Goal: Task Accomplishment & Management: Use online tool/utility

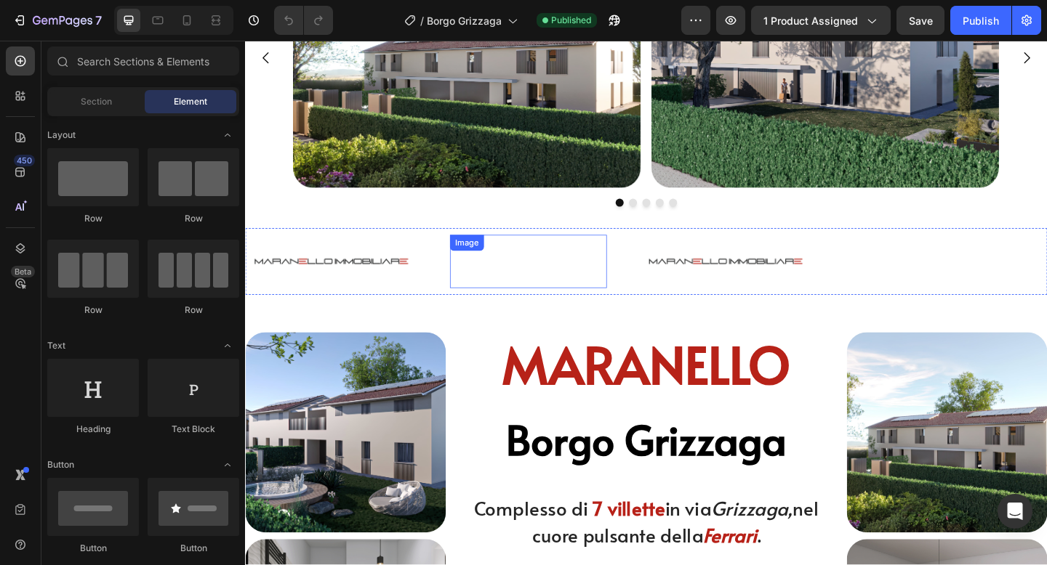
scroll to position [173, 0]
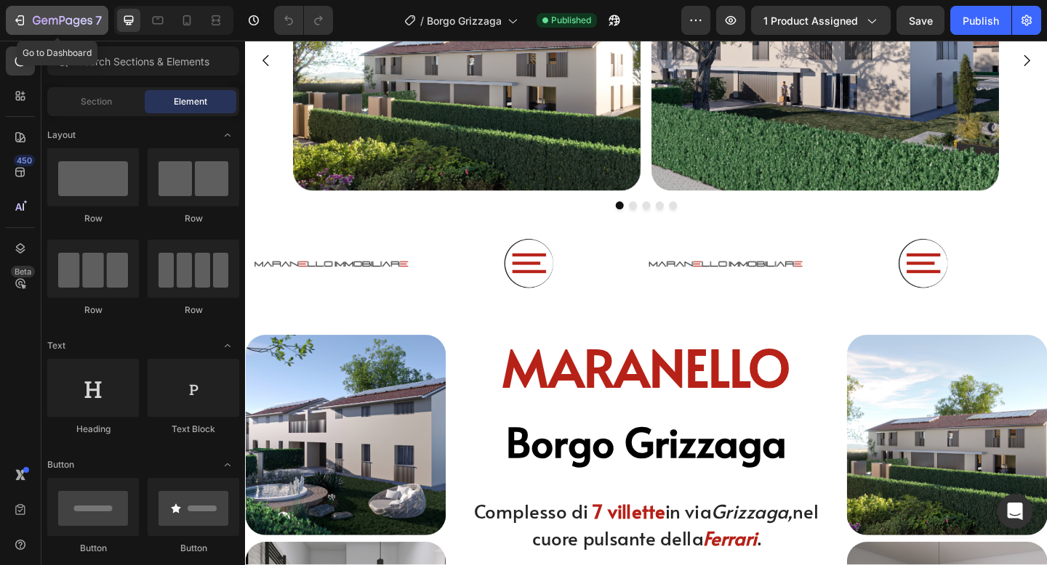
click at [22, 23] on icon "button" at bounding box center [19, 20] width 15 height 15
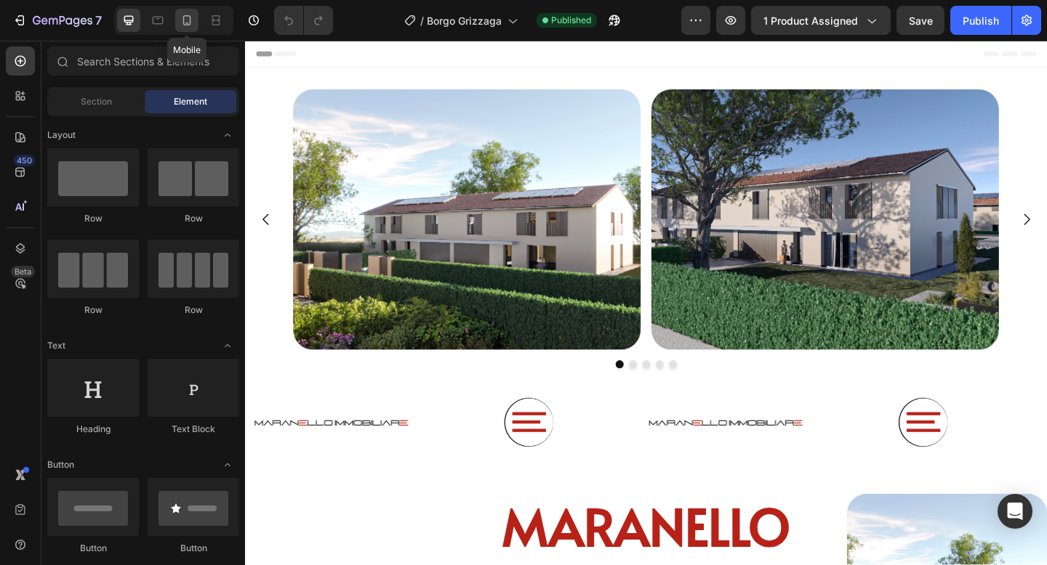
click at [187, 26] on icon at bounding box center [187, 20] width 15 height 15
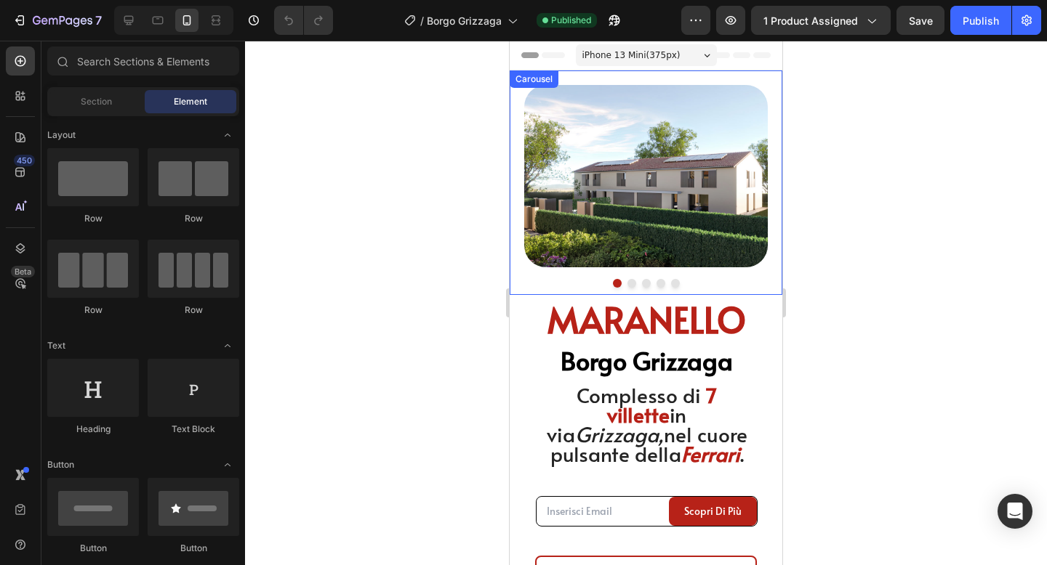
click at [630, 285] on button "Dot" at bounding box center [631, 283] width 9 height 9
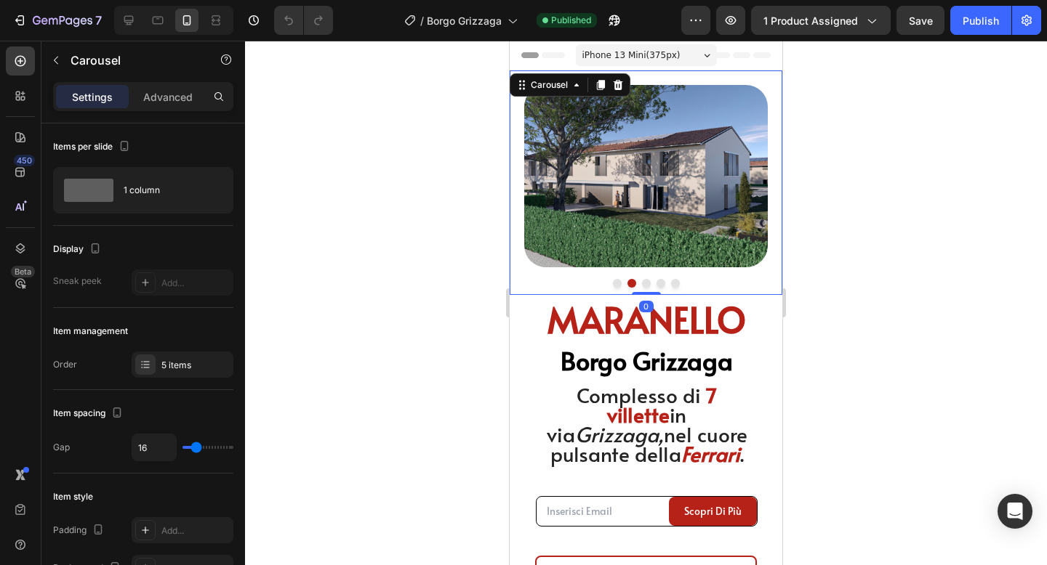
click at [616, 283] on button "Dot" at bounding box center [617, 283] width 9 height 9
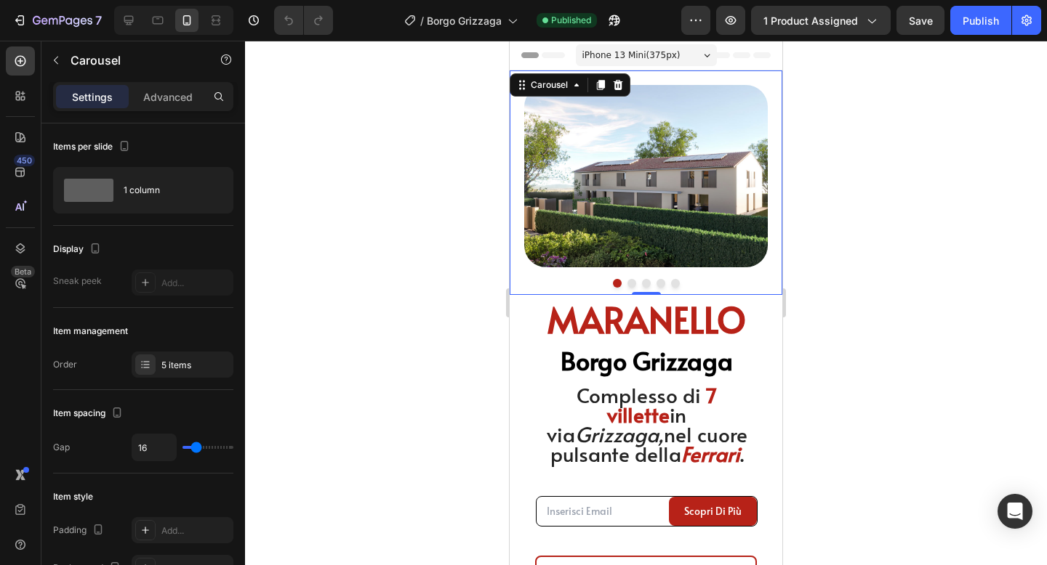
click at [865, 264] on div at bounding box center [646, 303] width 802 height 525
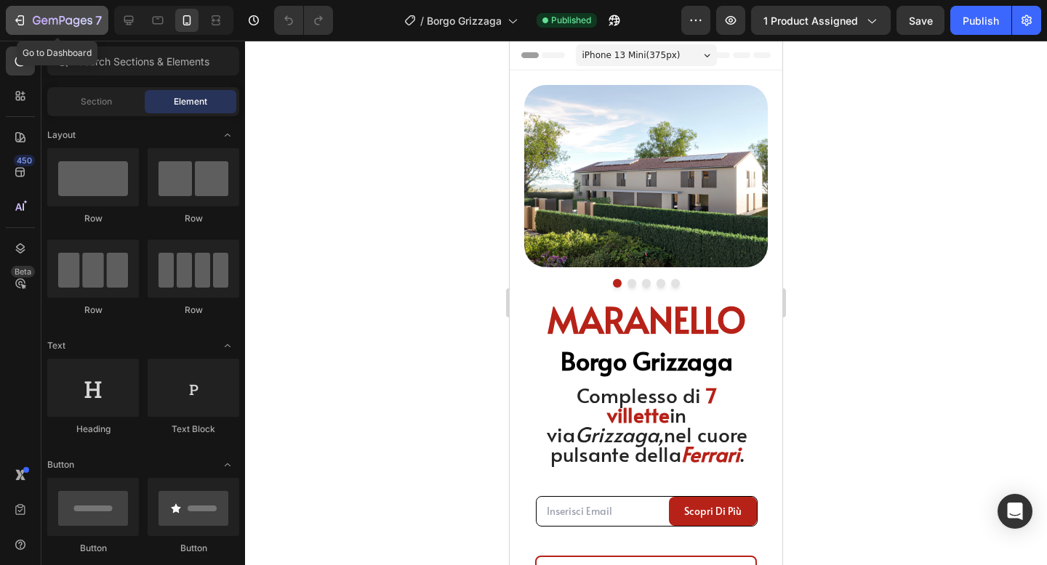
click at [33, 21] on icon "button" at bounding box center [63, 21] width 60 height 12
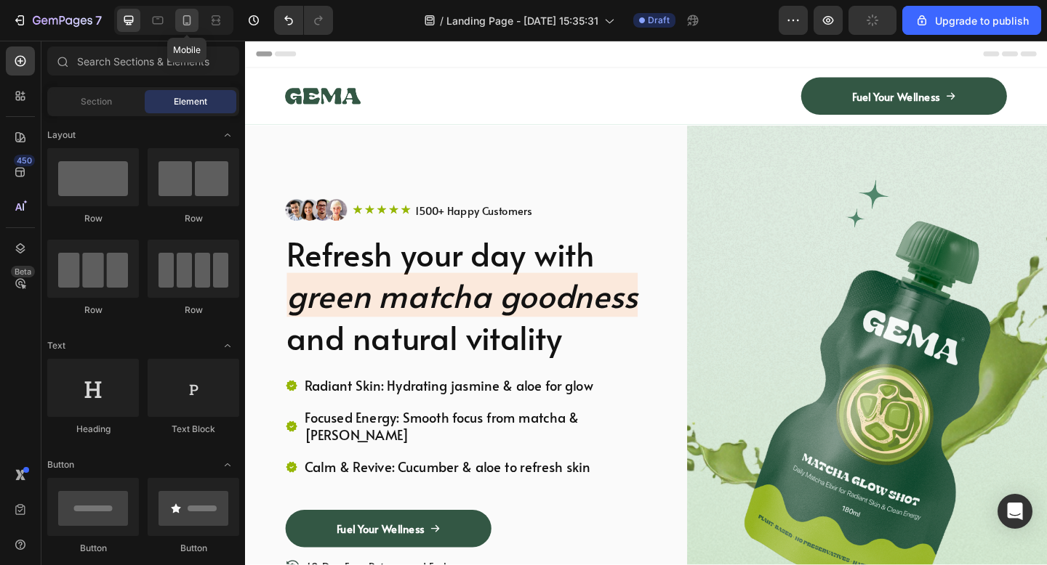
click at [182, 17] on icon at bounding box center [187, 20] width 15 height 15
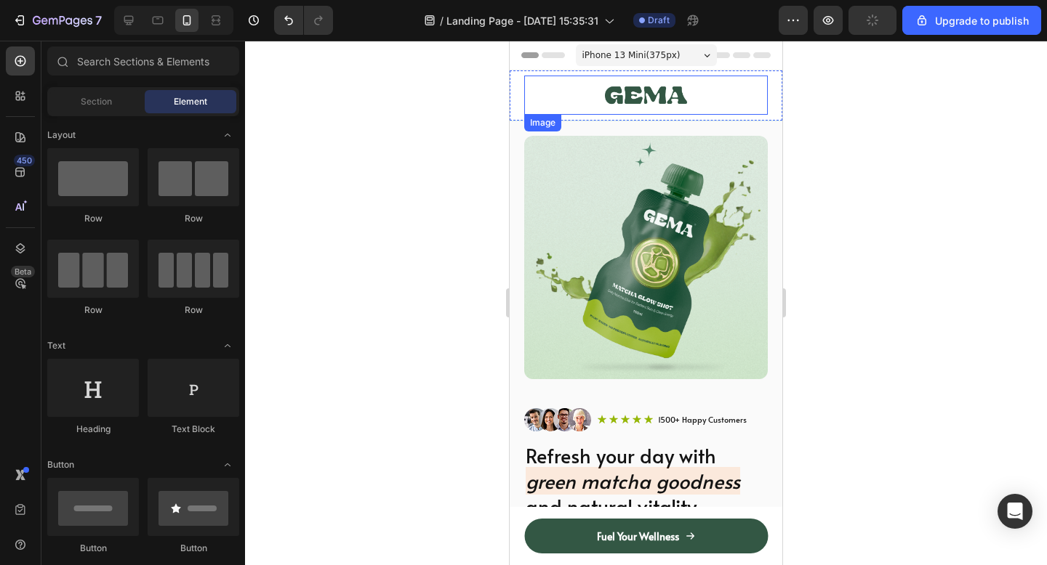
click at [674, 104] on img at bounding box center [646, 95] width 82 height 39
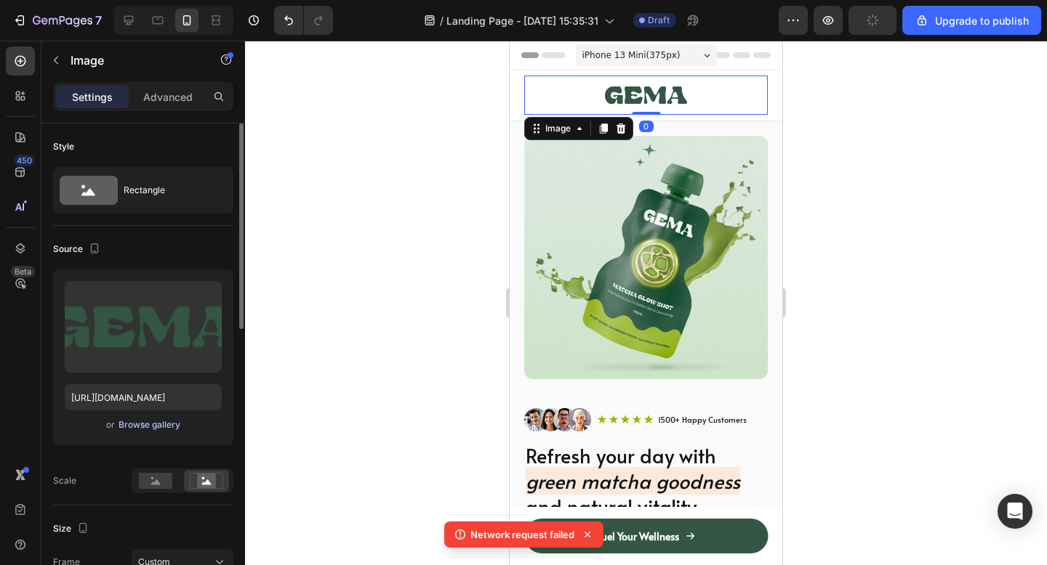
click at [142, 426] on div "Browse gallery" at bounding box center [149, 425] width 62 height 13
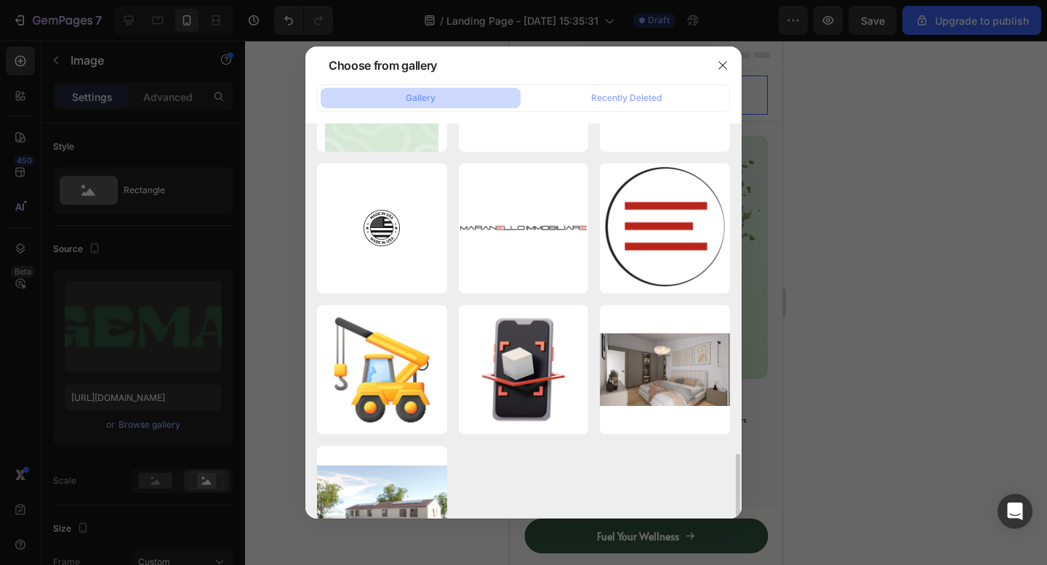
scroll to position [1962, 0]
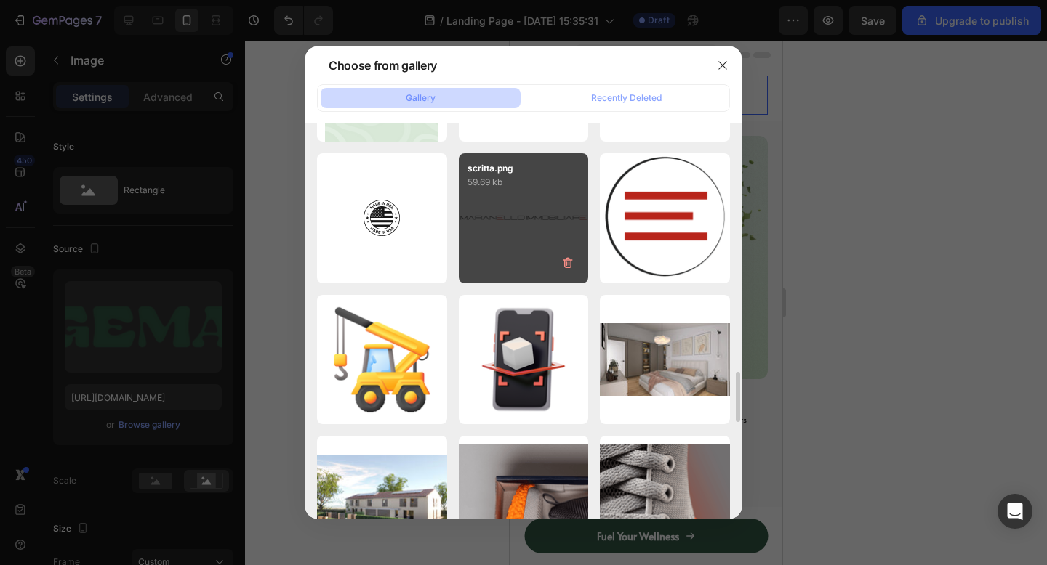
click at [531, 219] on div "scritta.png 59.69 kb" at bounding box center [524, 218] width 130 height 130
type input "https://cdn.shopify.com/s/files/1/0938/0950/8696/files/gempages_584824658604327…"
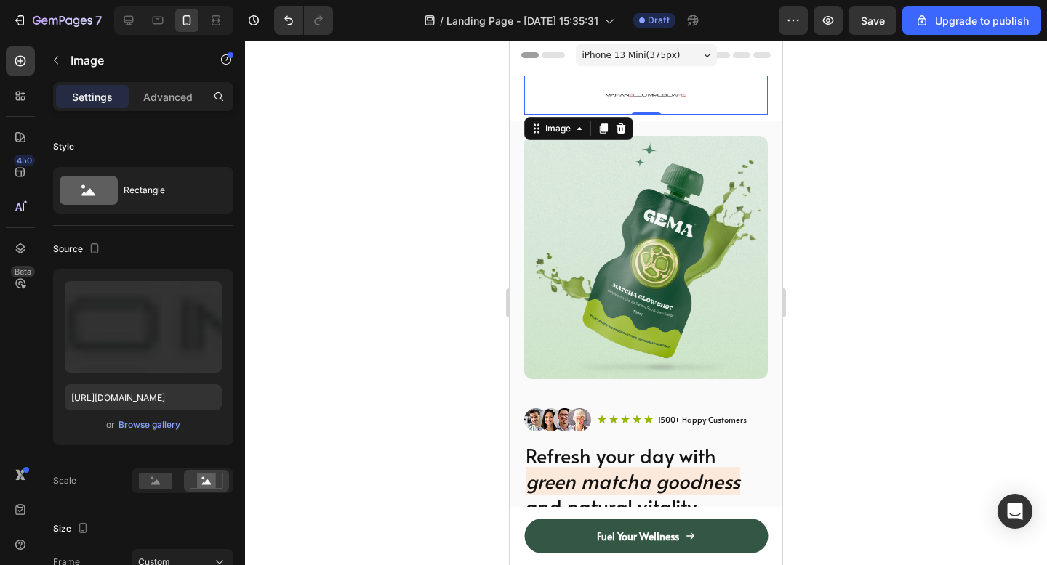
click at [881, 127] on div at bounding box center [646, 303] width 802 height 525
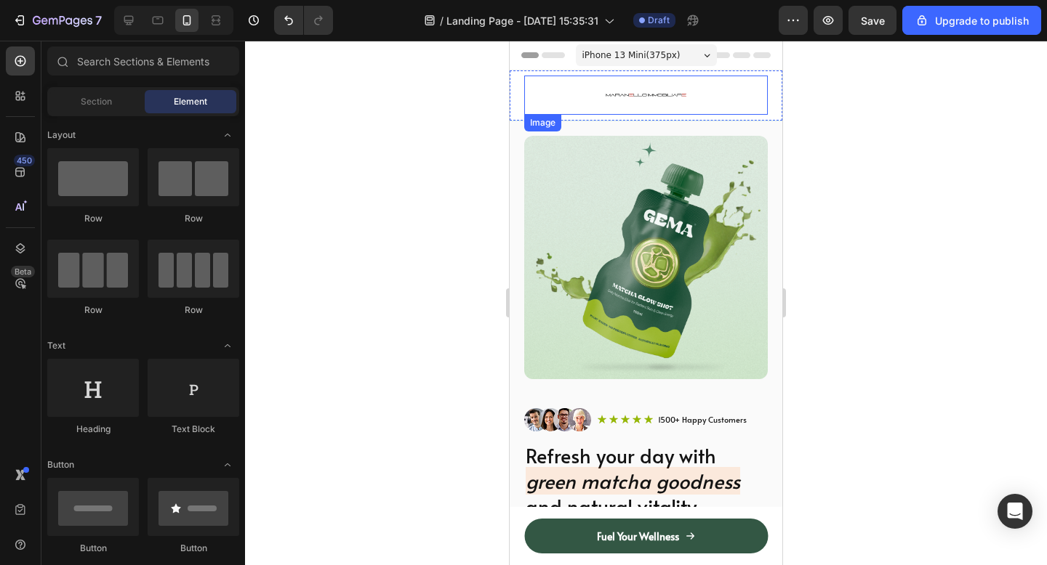
click at [683, 97] on img at bounding box center [646, 95] width 82 height 39
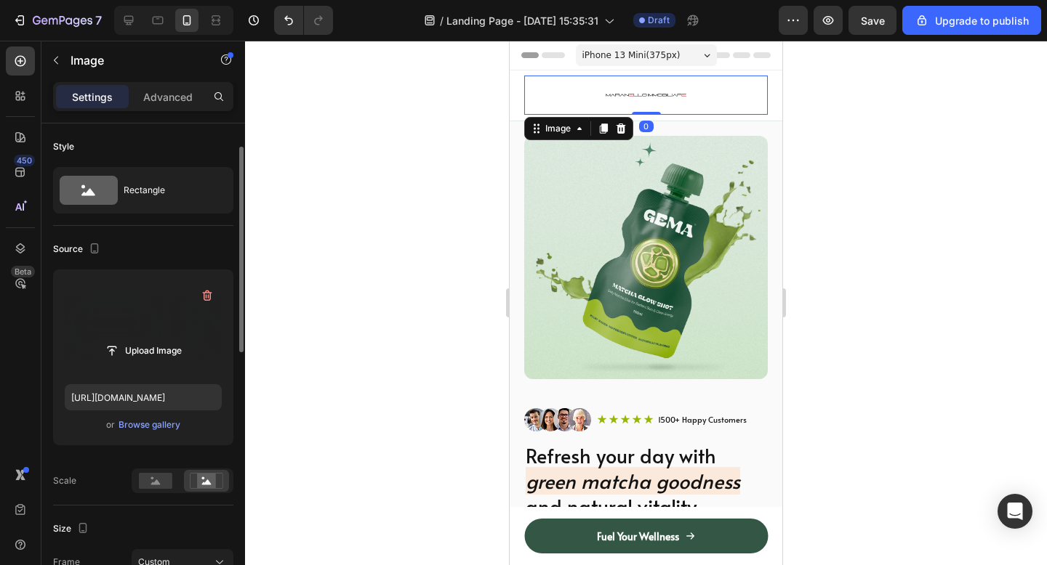
scroll to position [32, 0]
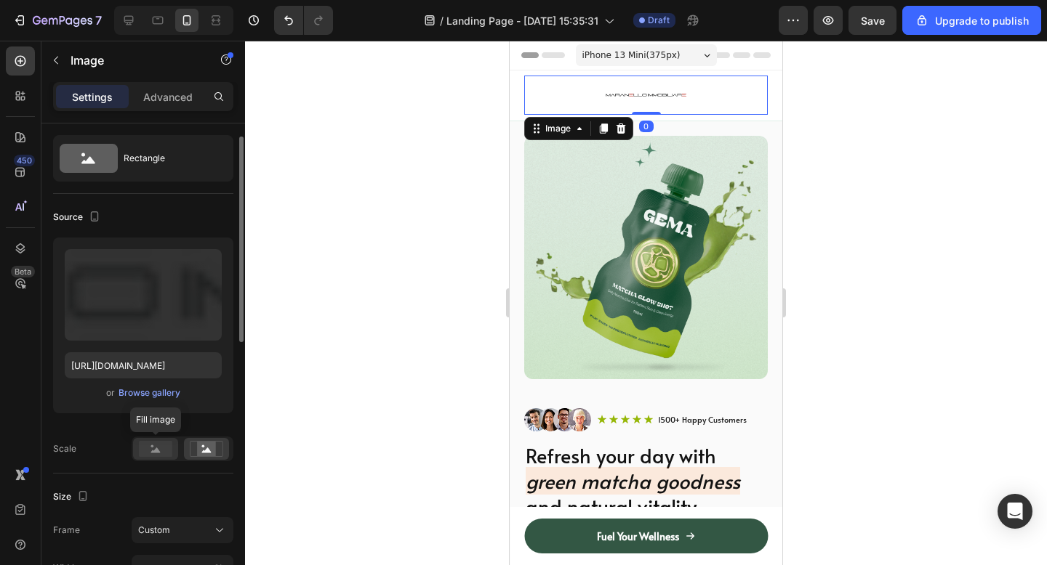
click at [148, 449] on rect at bounding box center [155, 449] width 33 height 16
click at [198, 447] on rect at bounding box center [206, 449] width 19 height 15
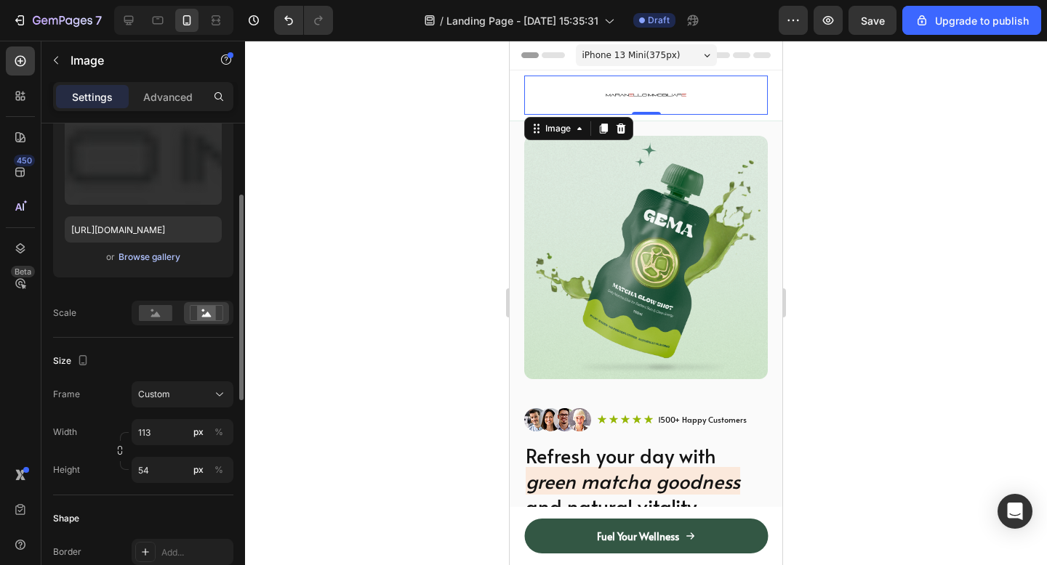
scroll to position [169, 0]
click at [154, 390] on span "Custom" at bounding box center [154, 393] width 32 height 13
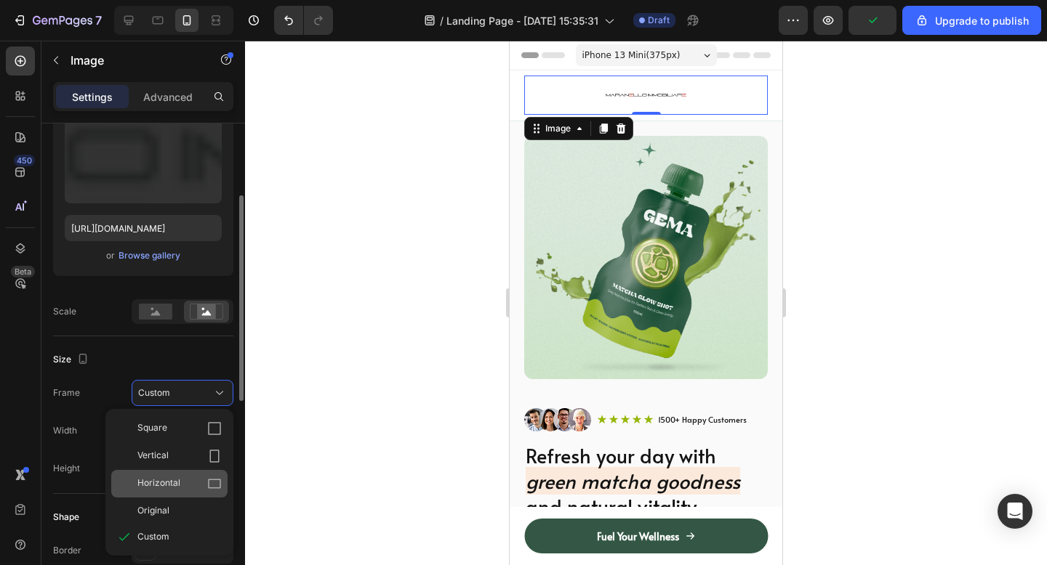
click at [163, 480] on span "Horizontal" at bounding box center [158, 484] width 43 height 15
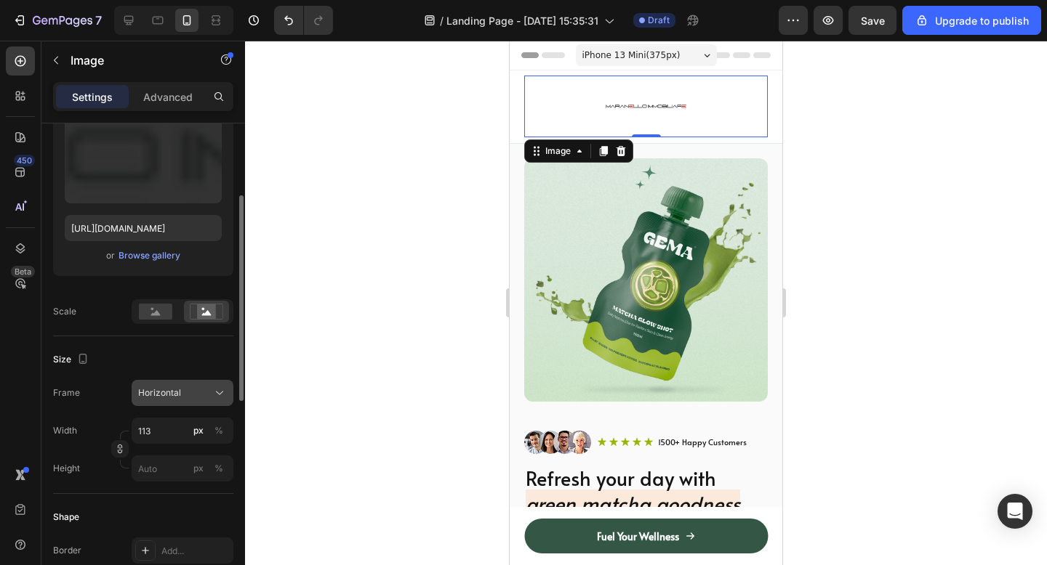
click at [172, 403] on button "Horizontal" at bounding box center [183, 393] width 102 height 26
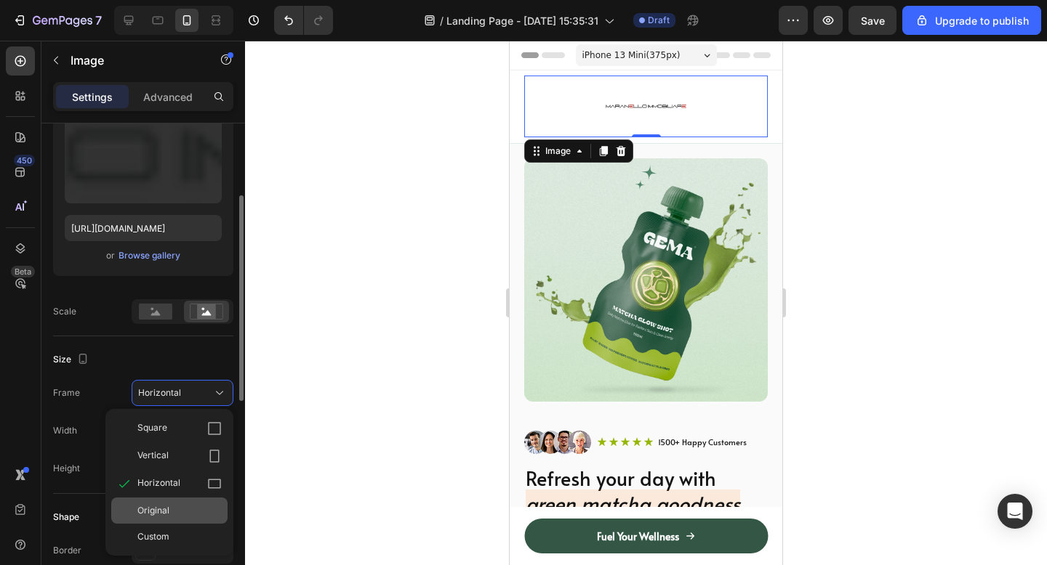
click at [158, 506] on span "Original" at bounding box center [153, 510] width 32 height 13
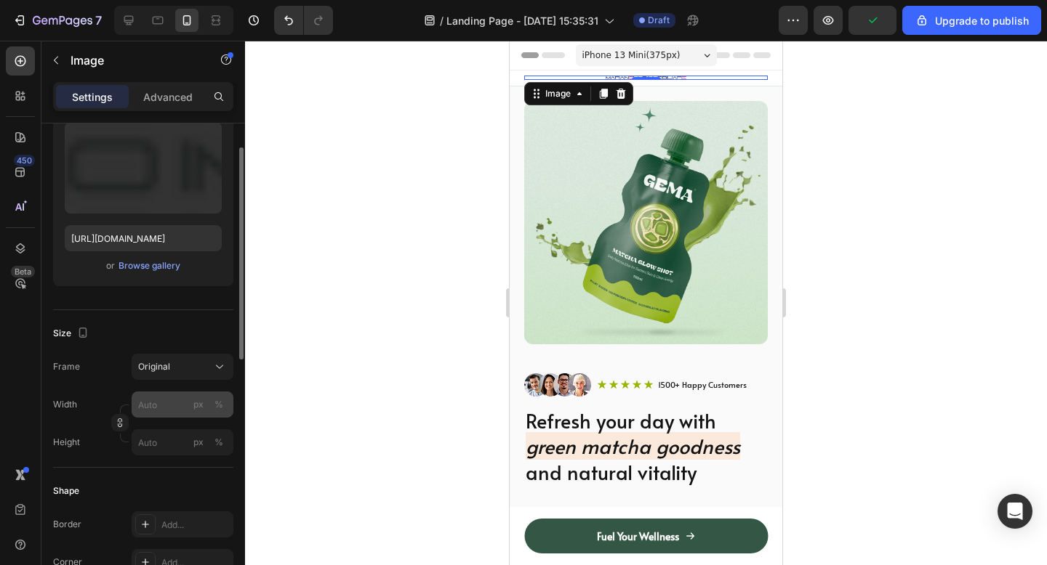
scroll to position [125, 0]
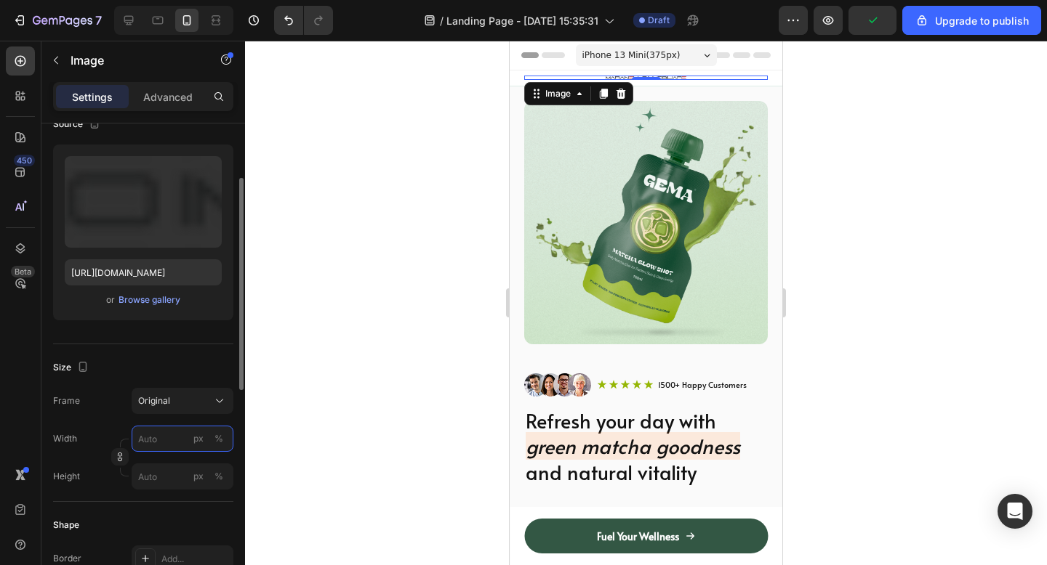
click at [147, 442] on input "px %" at bounding box center [183, 439] width 102 height 26
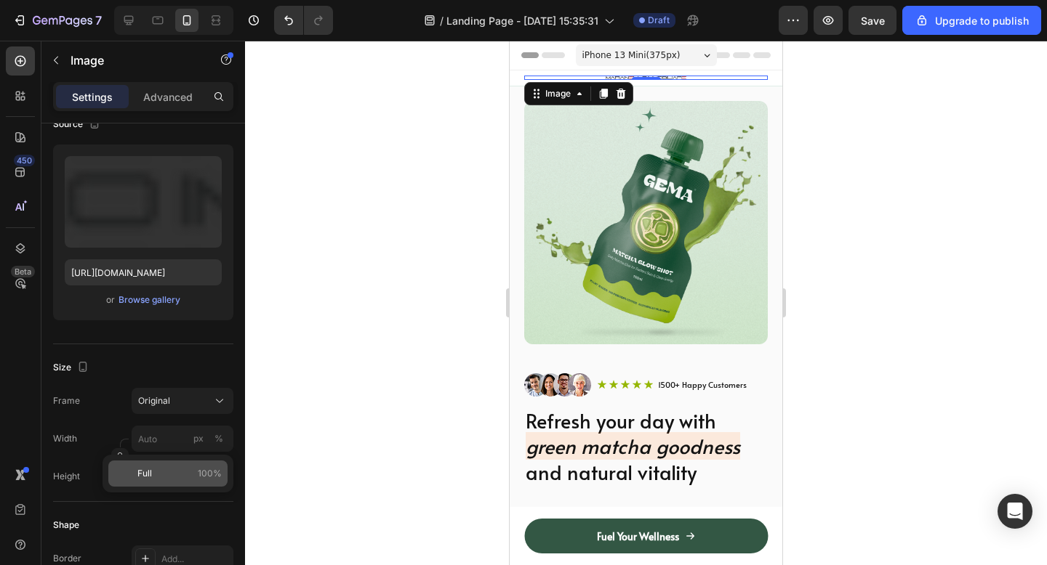
click at [161, 472] on p "Full 100%" at bounding box center [179, 473] width 84 height 13
type input "100"
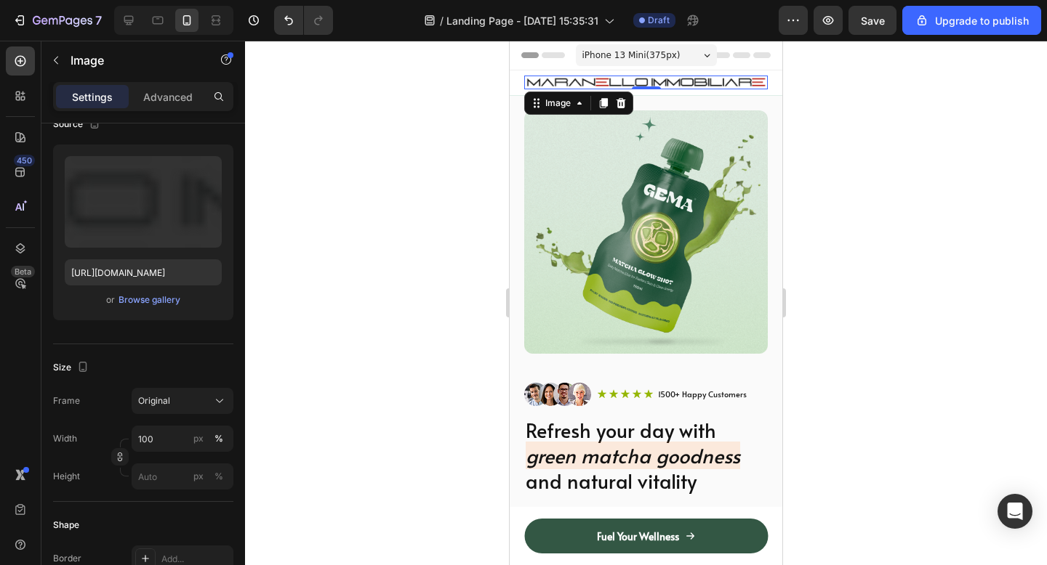
click at [879, 215] on div at bounding box center [646, 303] width 802 height 525
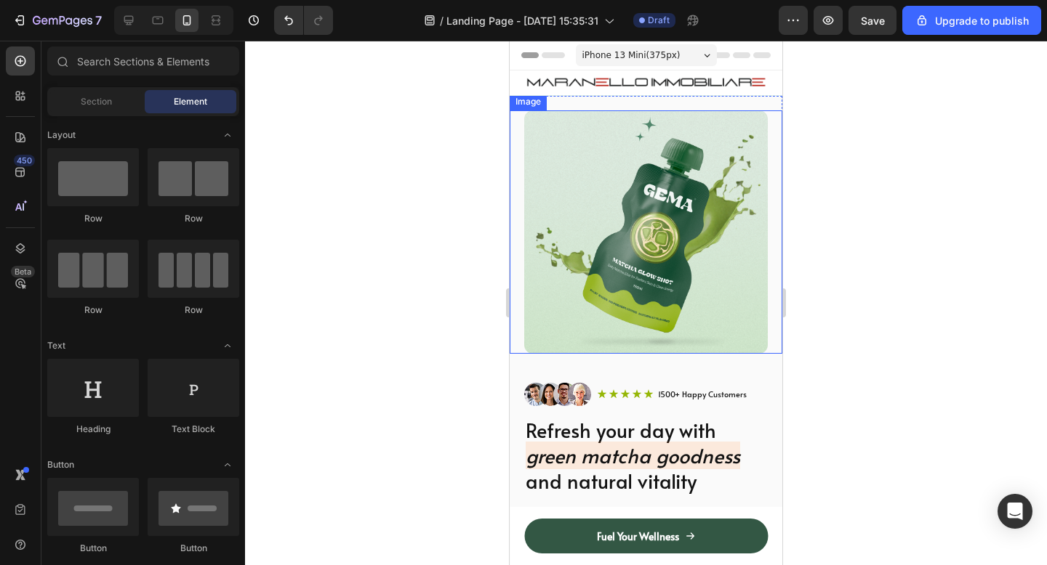
click at [673, 140] on img at bounding box center [645, 231] width 243 height 243
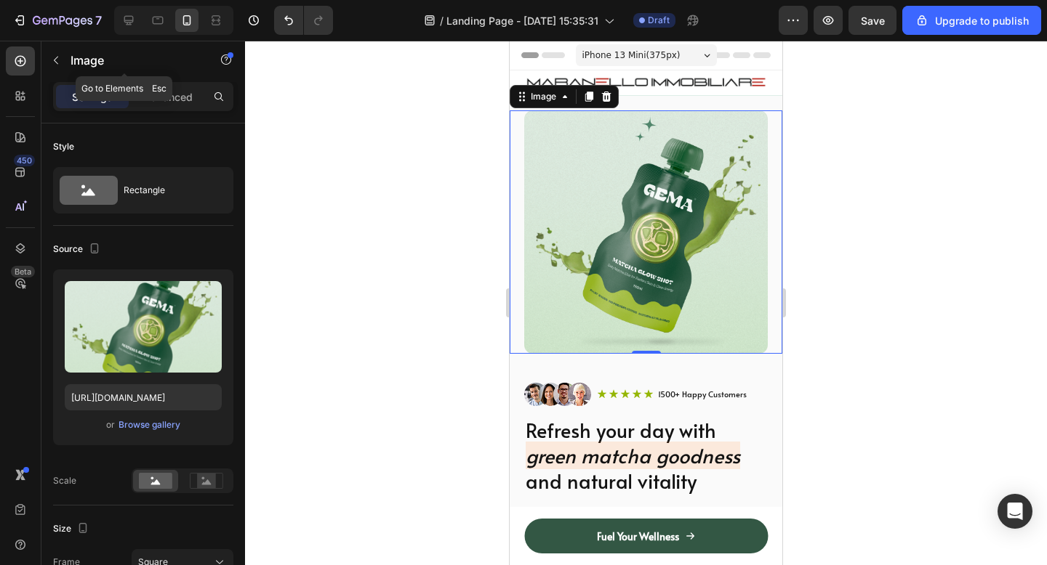
click at [50, 49] on button "button" at bounding box center [55, 60] width 23 height 23
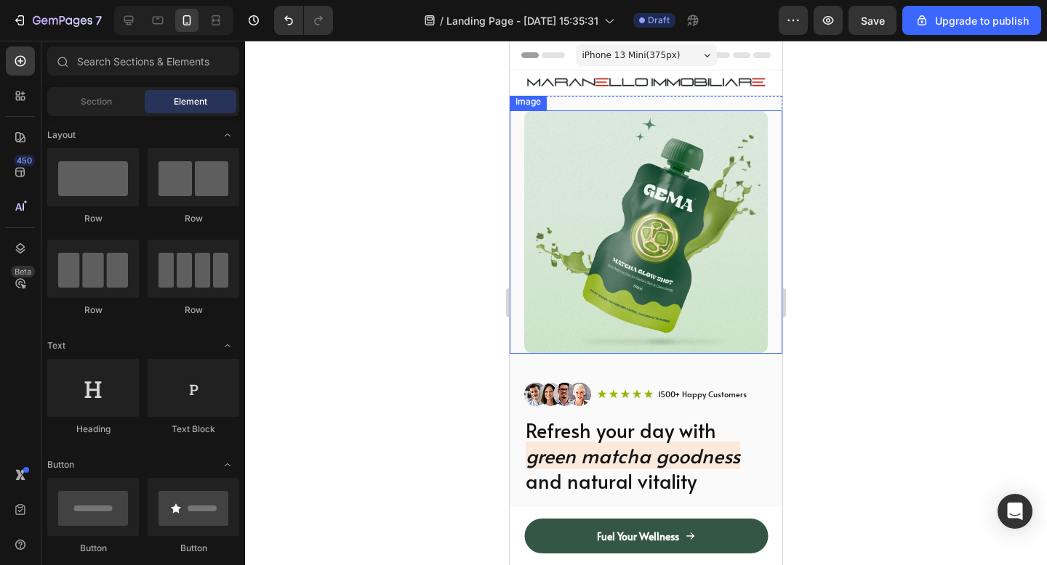
click at [549, 251] on img at bounding box center [645, 231] width 243 height 243
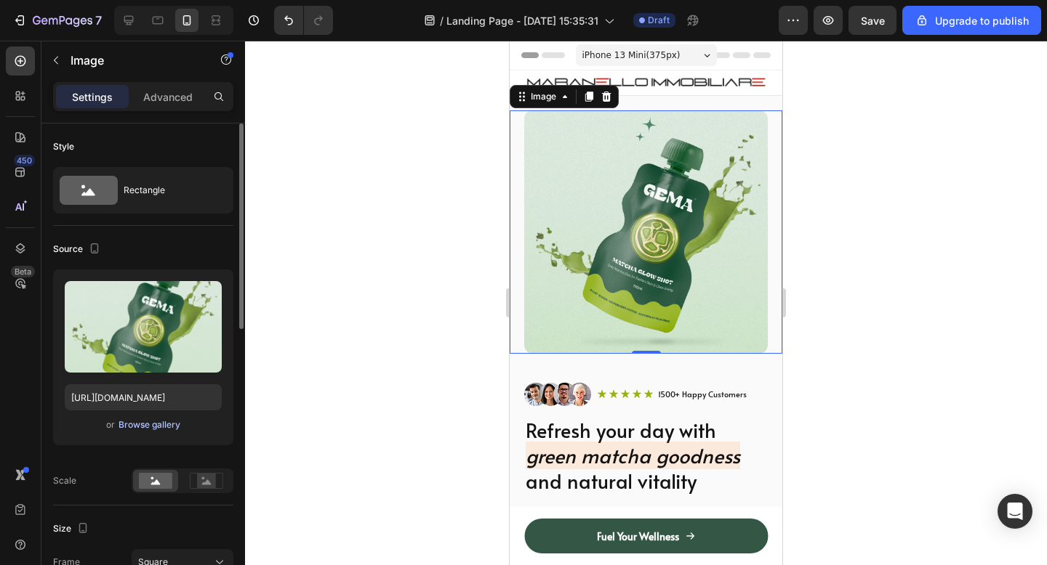
click at [161, 421] on div "Browse gallery" at bounding box center [149, 425] width 62 height 13
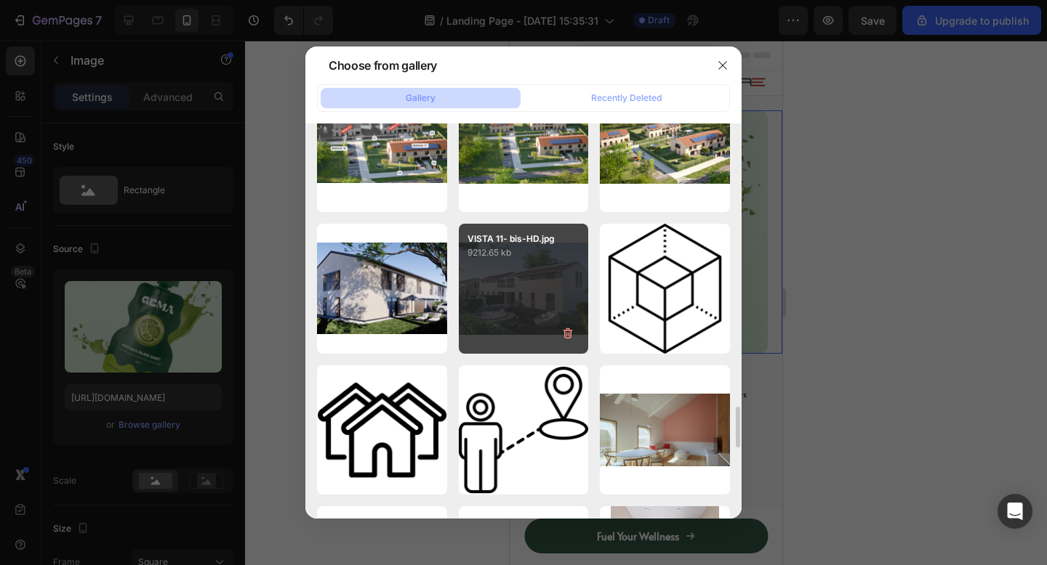
scroll to position [2743, 0]
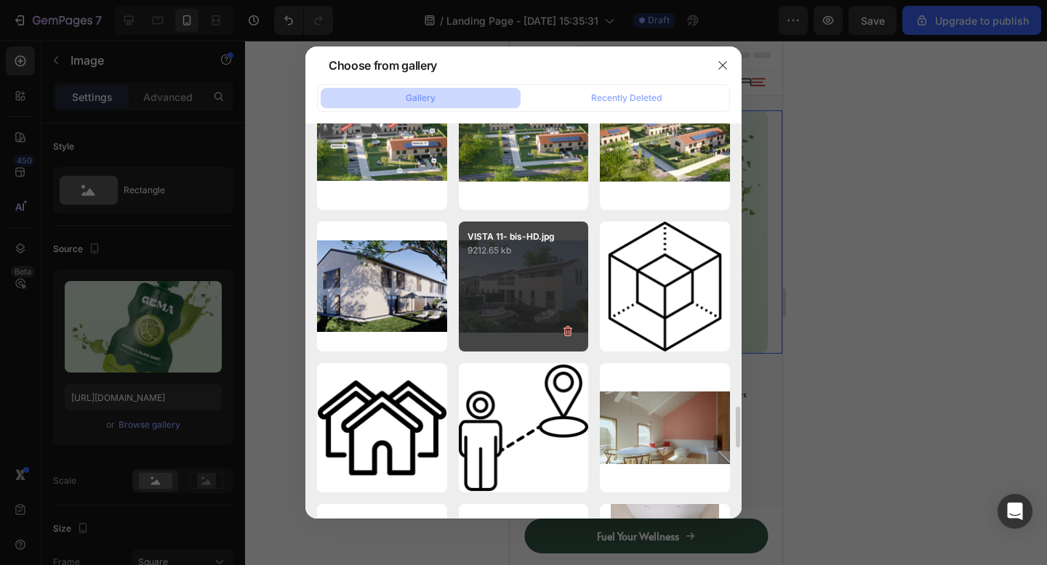
click at [509, 291] on div "VISTA 11- bis-HD.jpg 9212.65 kb" at bounding box center [524, 287] width 130 height 130
type input "[URL][DOMAIN_NAME]"
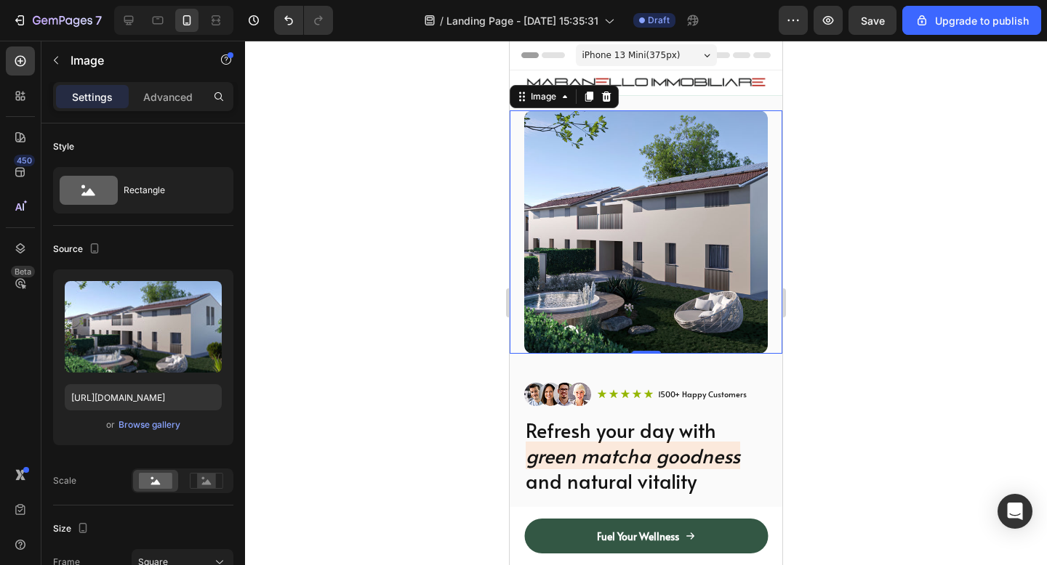
click at [886, 244] on div at bounding box center [646, 303] width 802 height 525
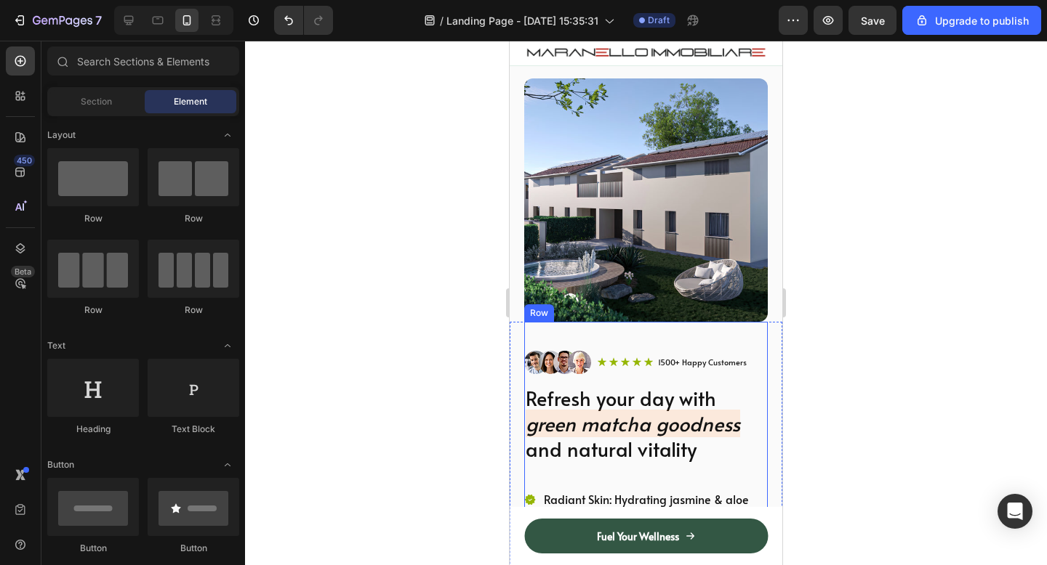
scroll to position [40, 0]
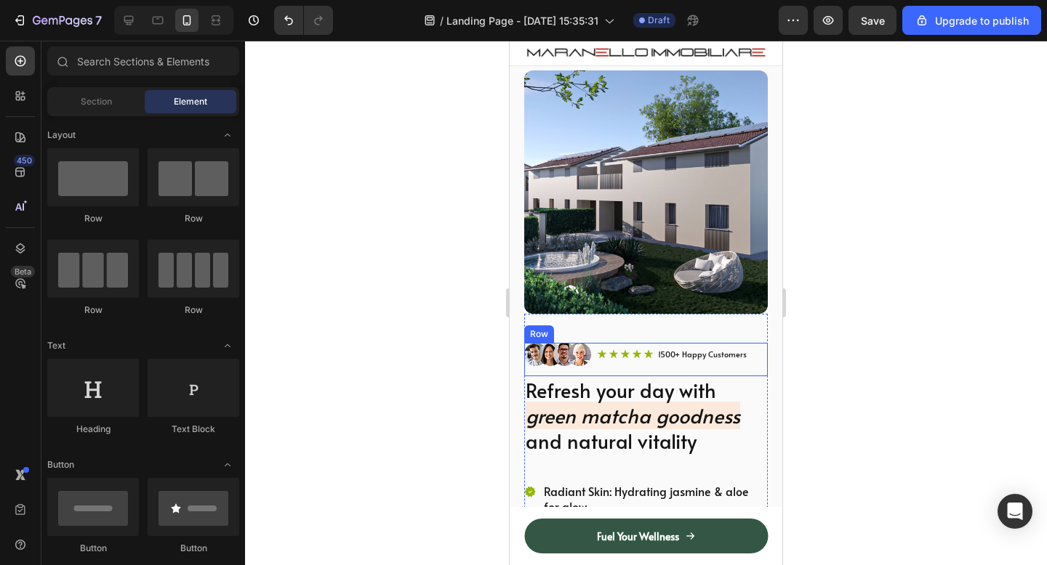
click at [752, 353] on div "Image Icon Icon Icon Icon Icon Icon List 1500+ Happy Customers Text Block Row R…" at bounding box center [645, 359] width 243 height 33
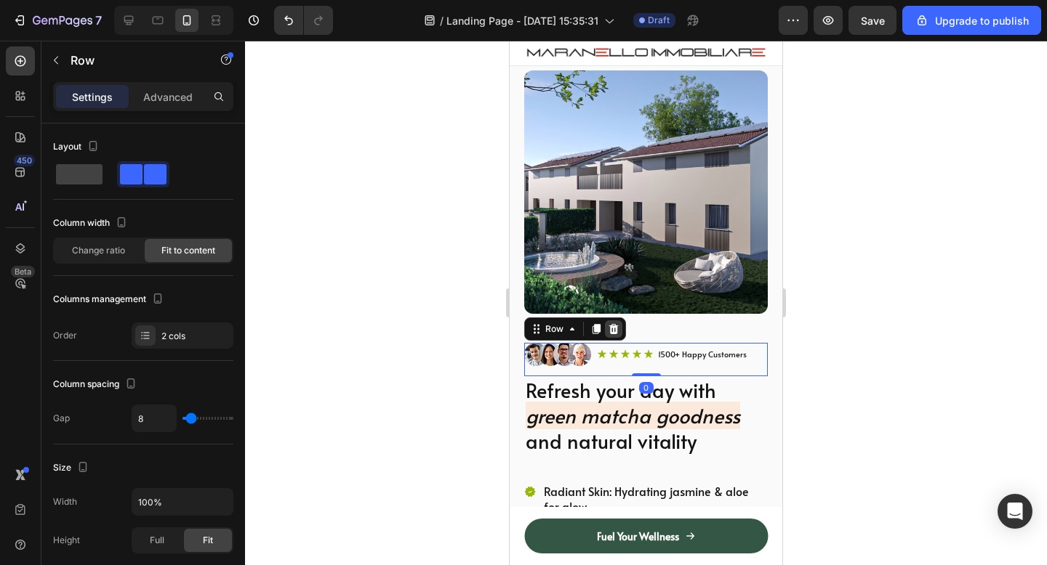
click at [614, 334] on icon at bounding box center [613, 329] width 9 height 10
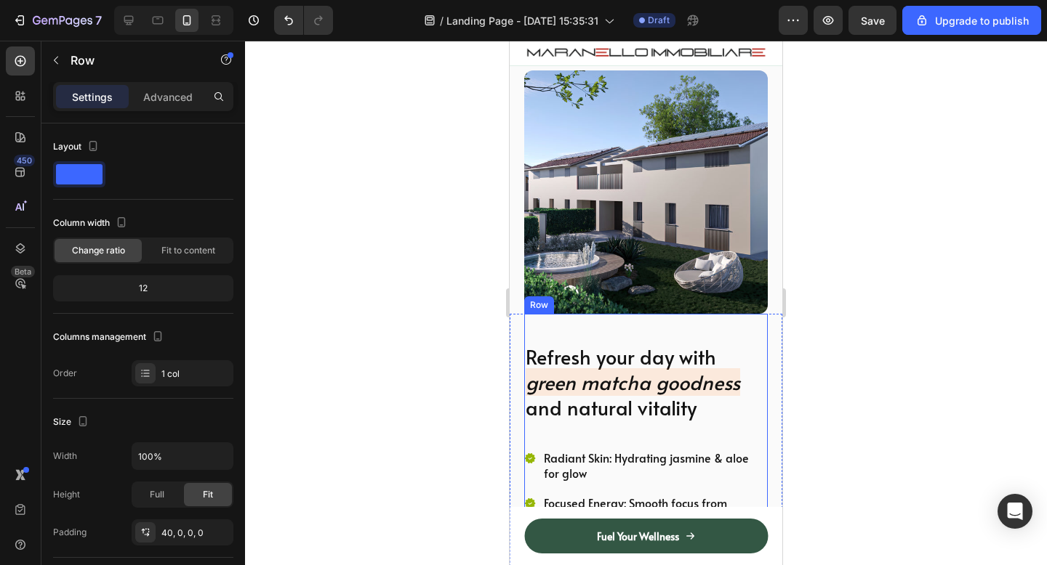
click at [624, 339] on div "Refresh your day with green matcha goodness and natural vitality Heading Radian…" at bounding box center [645, 503] width 243 height 379
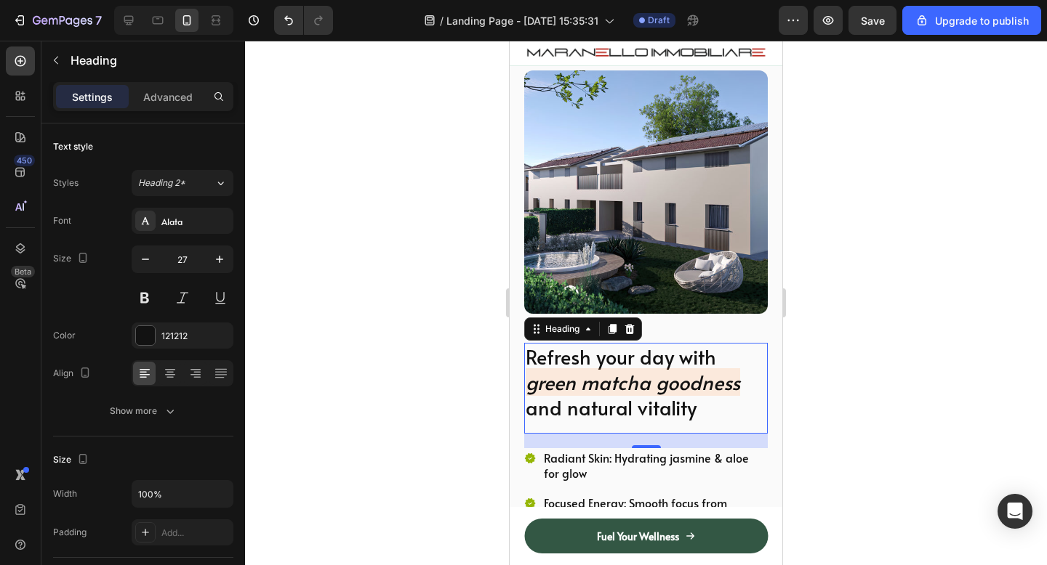
click at [677, 403] on h2 "Refresh your day with green matcha goodness and natural vitality" at bounding box center [645, 382] width 243 height 79
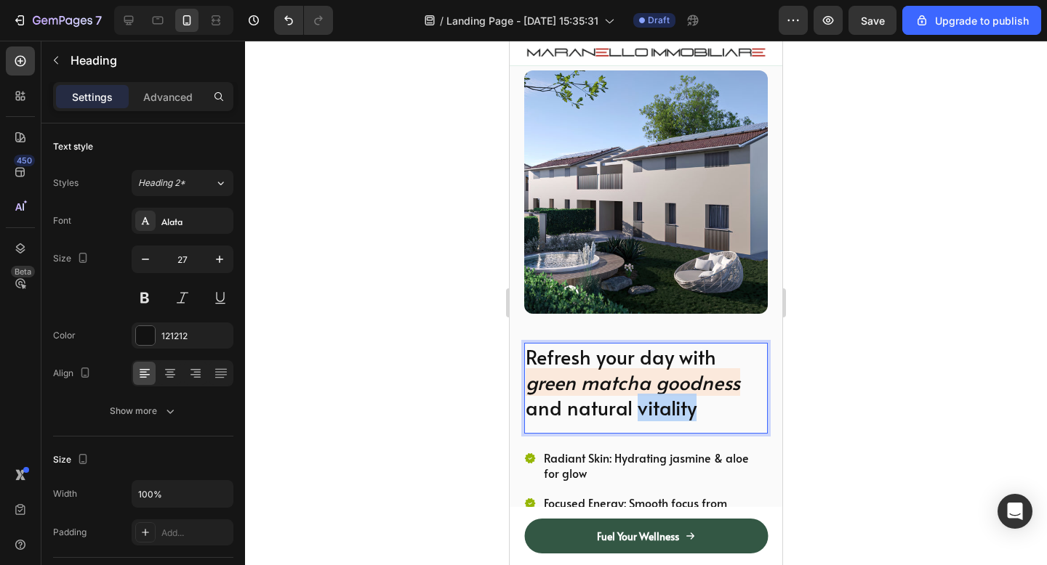
click at [677, 402] on h2 "Refresh your day with green matcha goodness and natural vitality" at bounding box center [645, 382] width 243 height 79
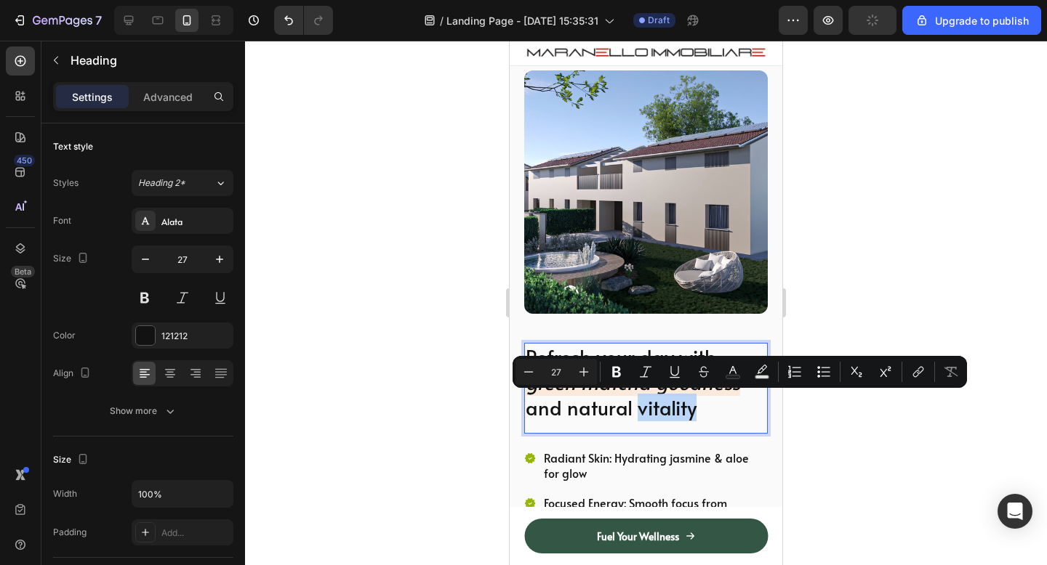
click at [703, 414] on p "Refresh your day with green matcha goodness and natural vitality" at bounding box center [646, 383] width 241 height 76
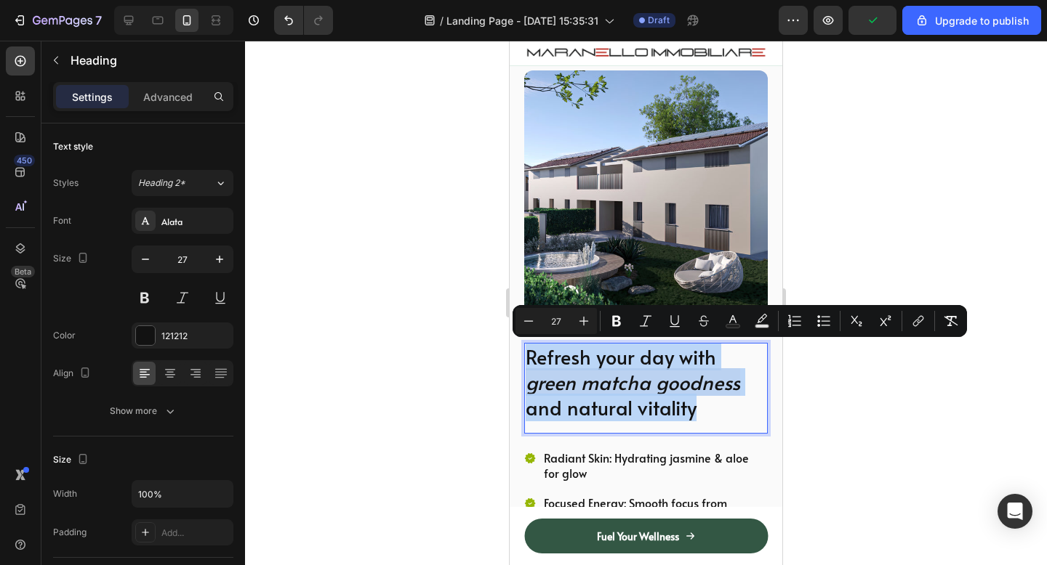
drag, startPoint x: 703, startPoint y: 414, endPoint x: 529, endPoint y: 356, distance: 183.0
click at [528, 356] on p "Refresh your day with green matcha goodness and natural vitality" at bounding box center [646, 383] width 241 height 76
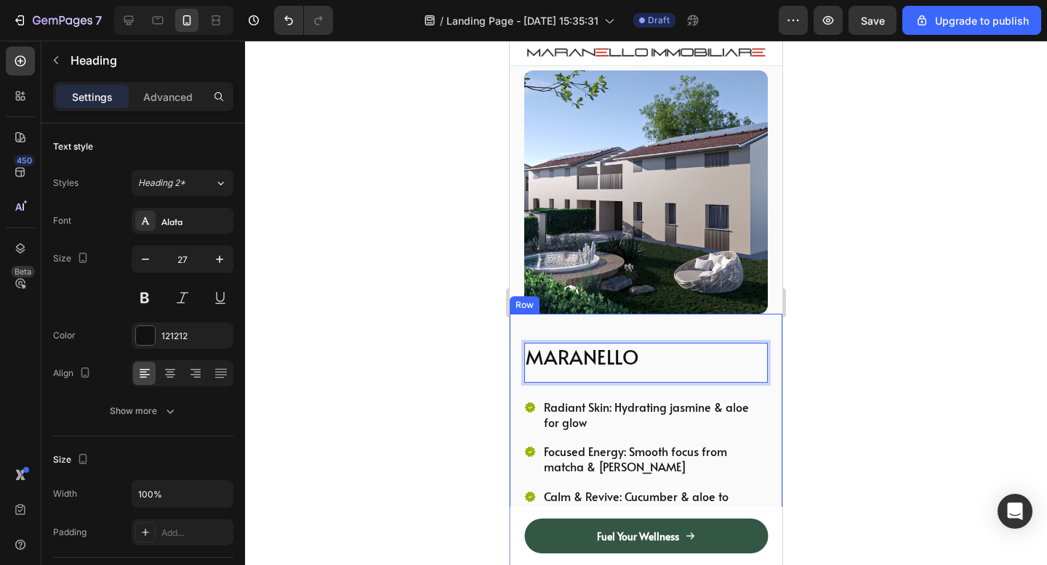
click at [815, 337] on div at bounding box center [646, 303] width 802 height 525
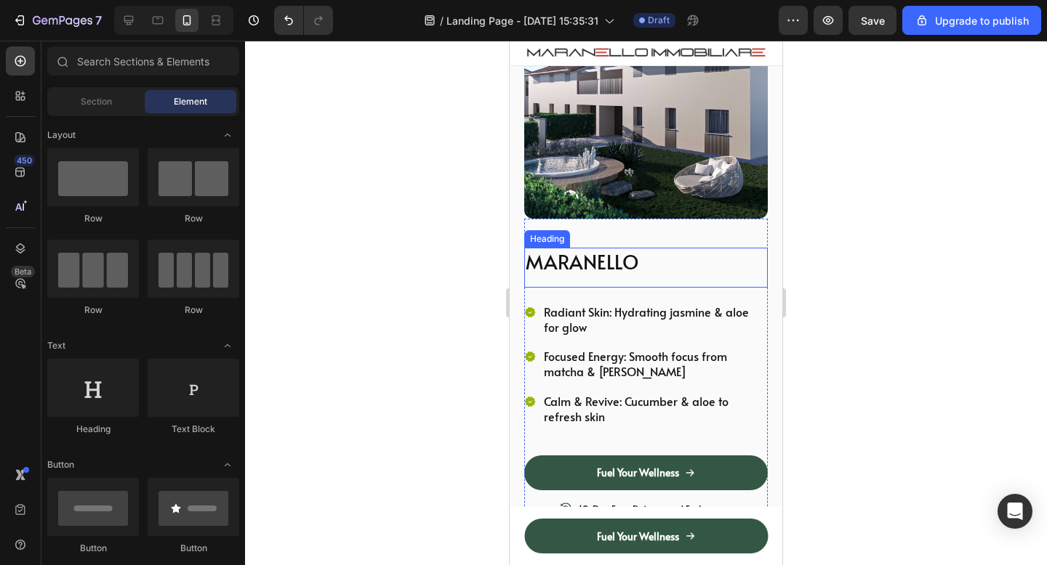
scroll to position [137, 0]
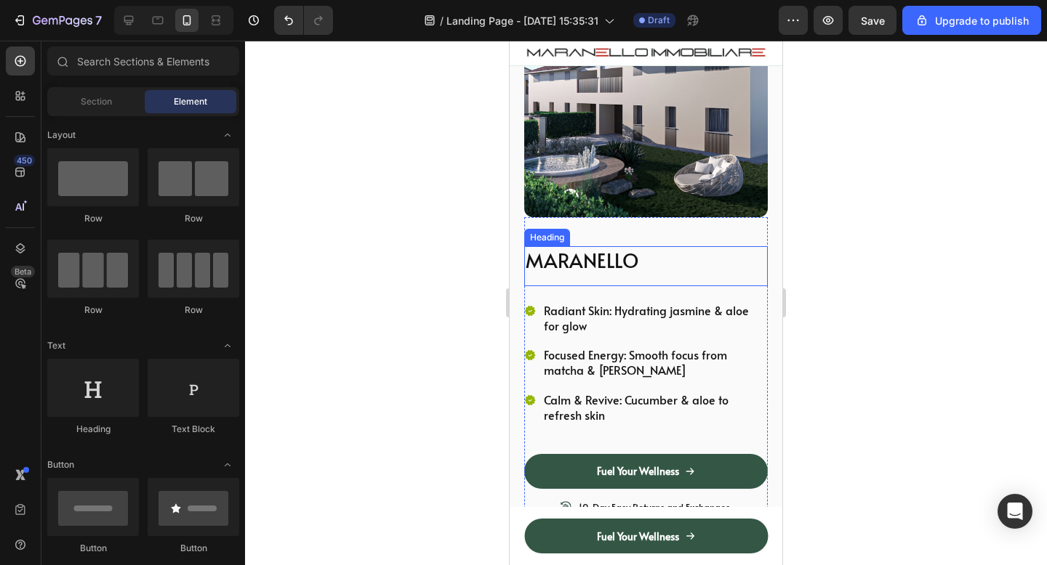
click at [634, 271] on p "MARANELLO" at bounding box center [646, 260] width 241 height 25
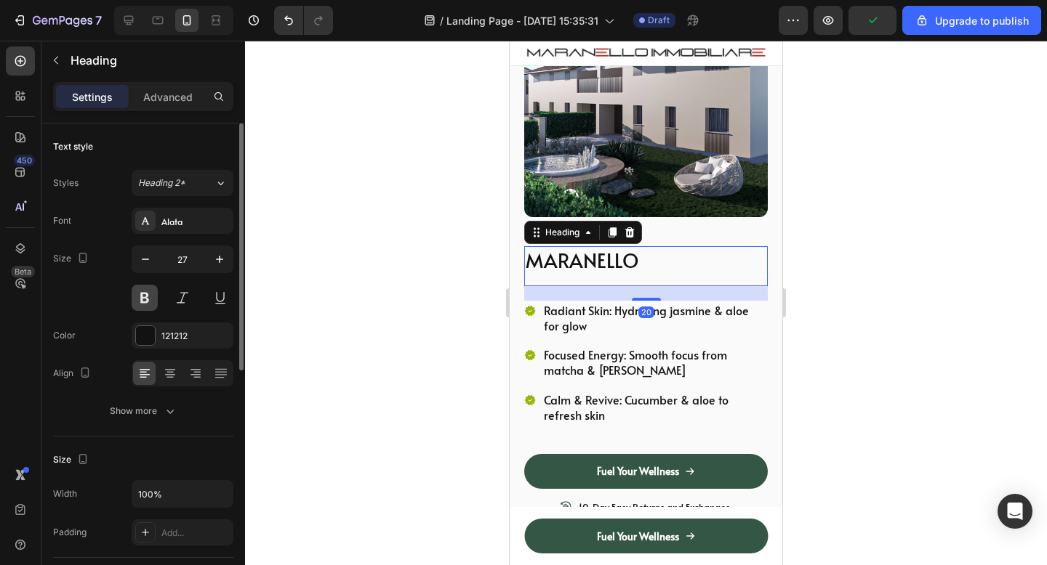
click at [145, 303] on button at bounding box center [145, 298] width 26 height 26
click at [225, 264] on icon "button" at bounding box center [219, 259] width 15 height 15
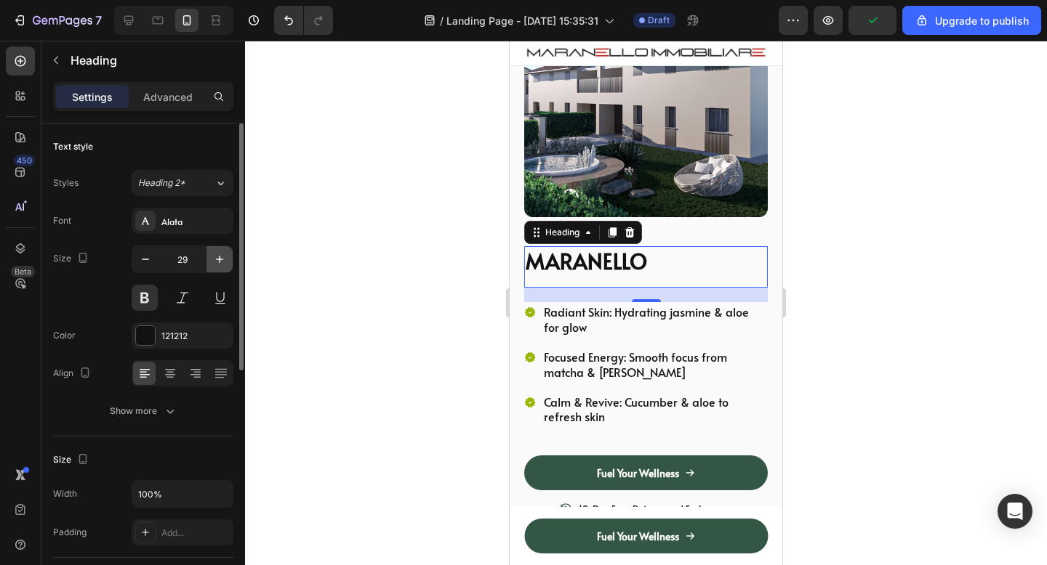
click at [225, 264] on icon "button" at bounding box center [219, 259] width 15 height 15
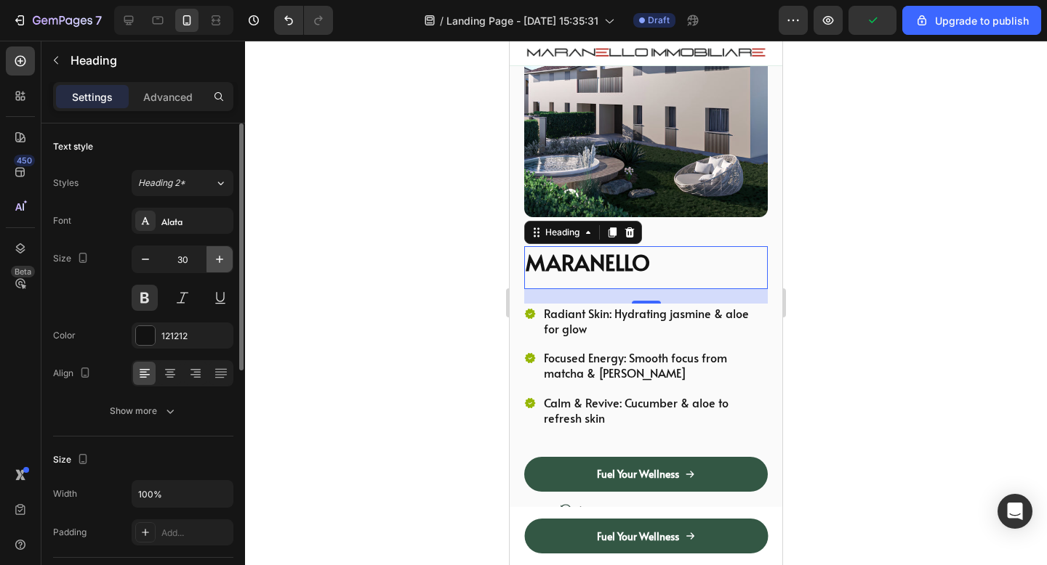
click at [225, 264] on icon "button" at bounding box center [219, 259] width 15 height 15
type input "32"
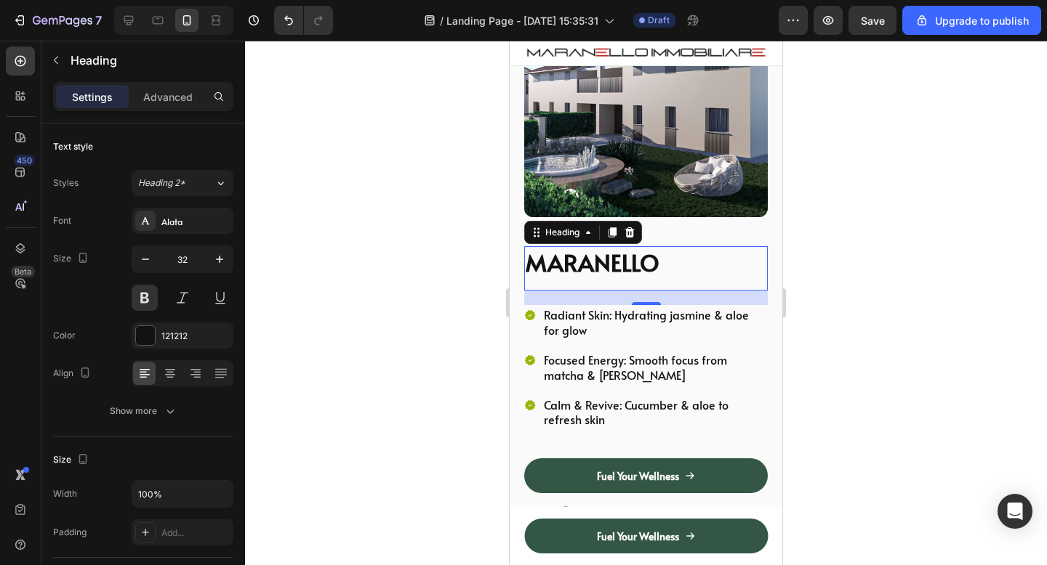
click at [969, 248] on div at bounding box center [646, 303] width 802 height 525
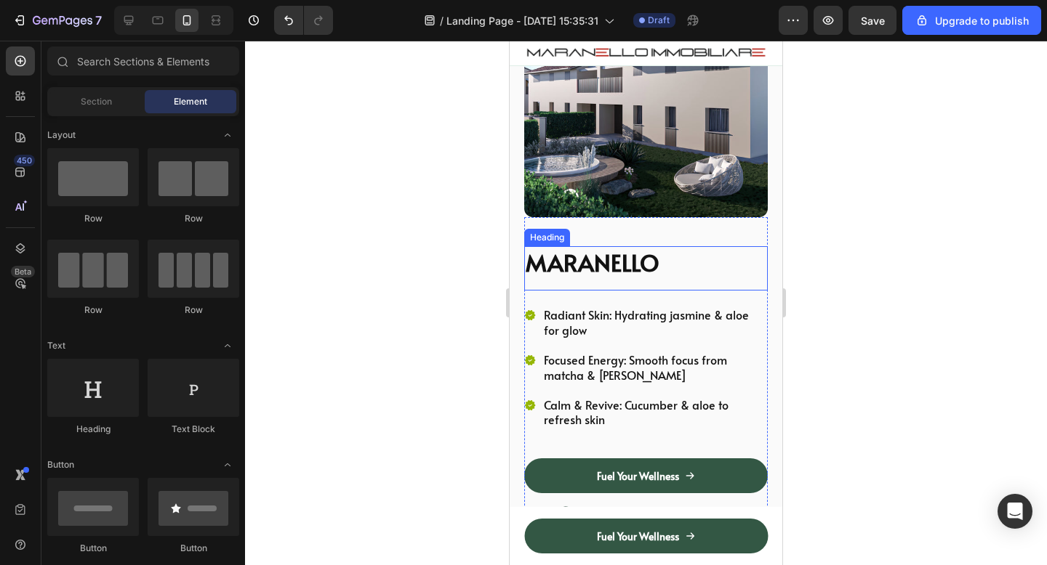
click at [677, 265] on p "MARANELLO" at bounding box center [646, 263] width 241 height 31
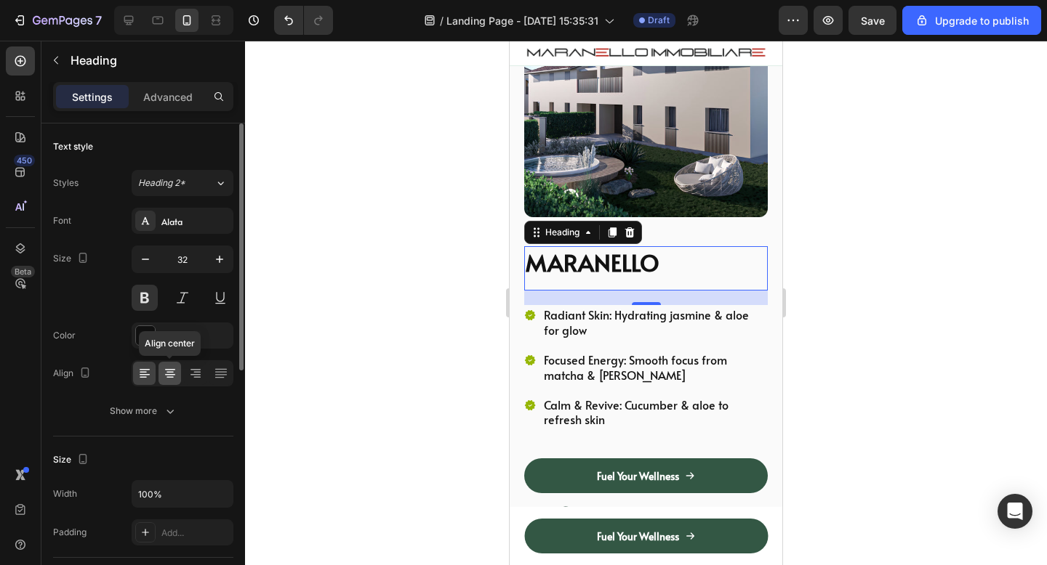
click at [173, 371] on icon at bounding box center [170, 373] width 15 height 15
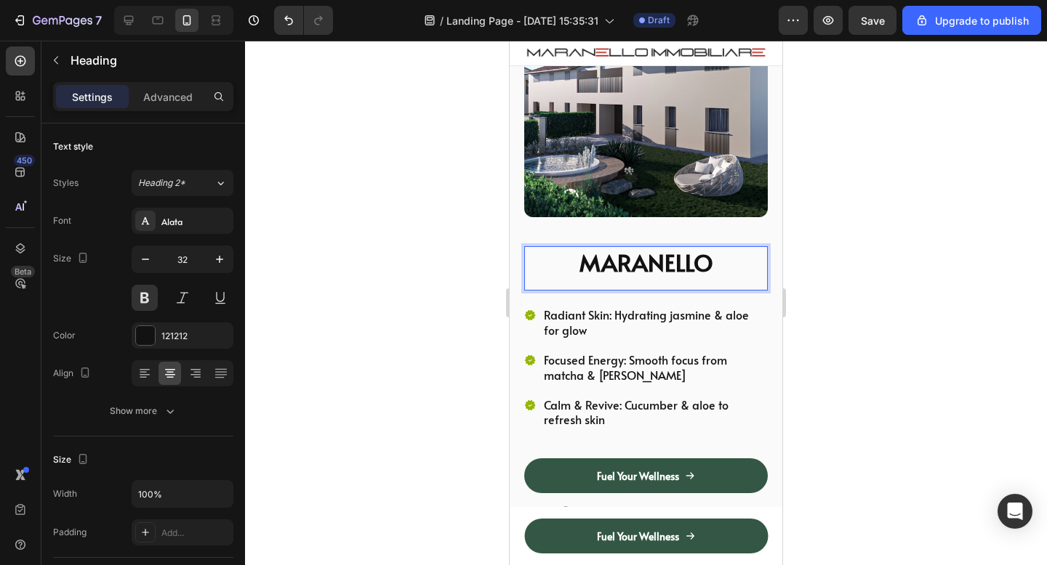
click at [931, 204] on div at bounding box center [646, 303] width 802 height 525
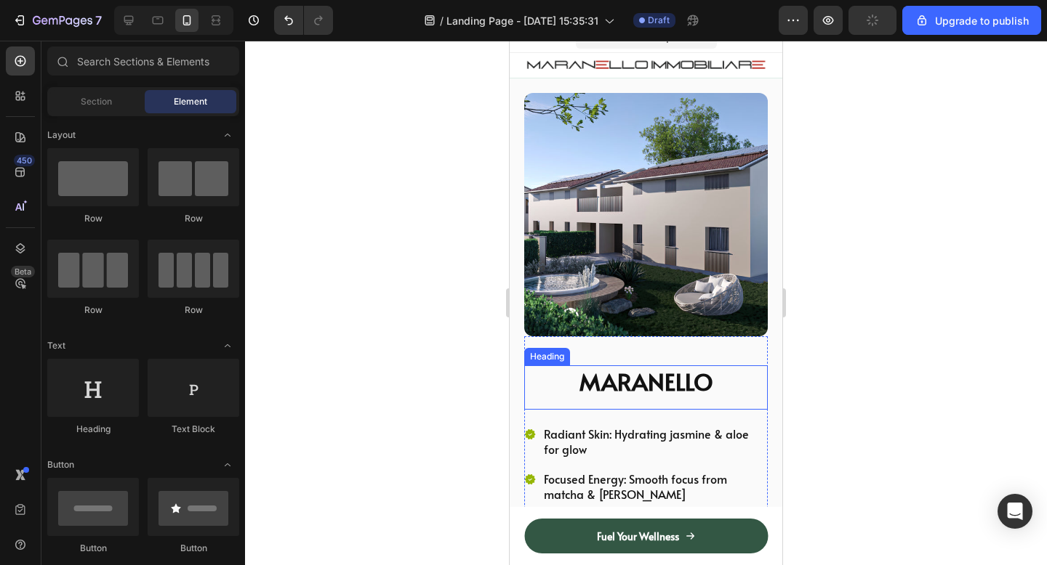
scroll to position [29, 0]
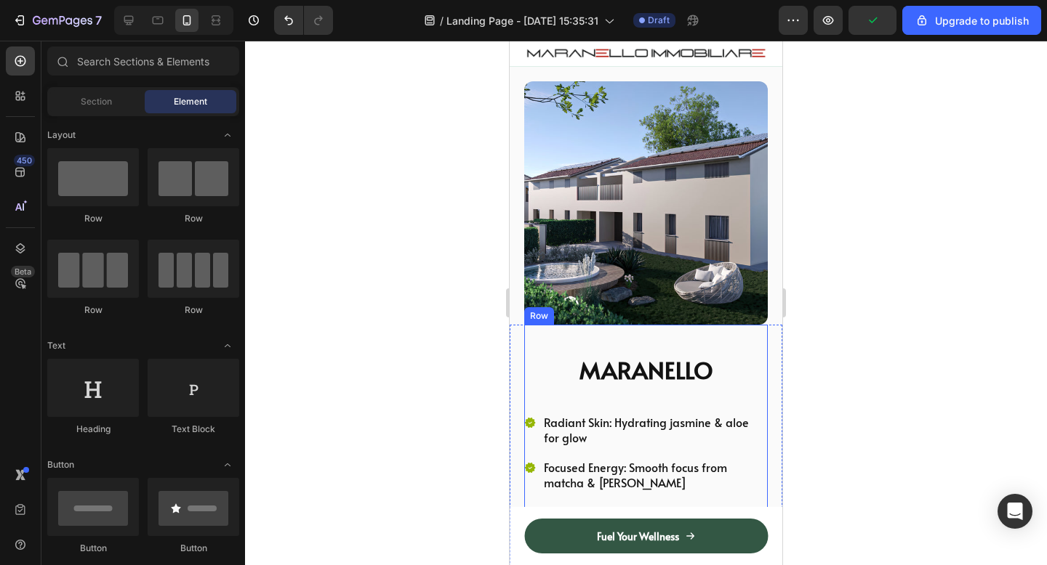
click at [680, 364] on p "MARANELLO" at bounding box center [646, 370] width 241 height 31
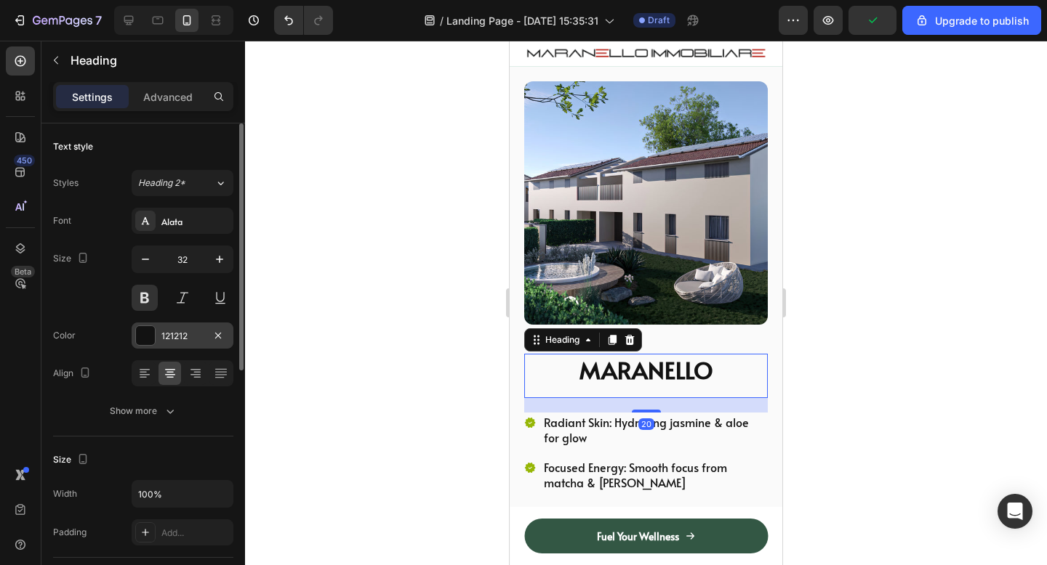
click at [165, 337] on div "121212" at bounding box center [182, 336] width 42 height 13
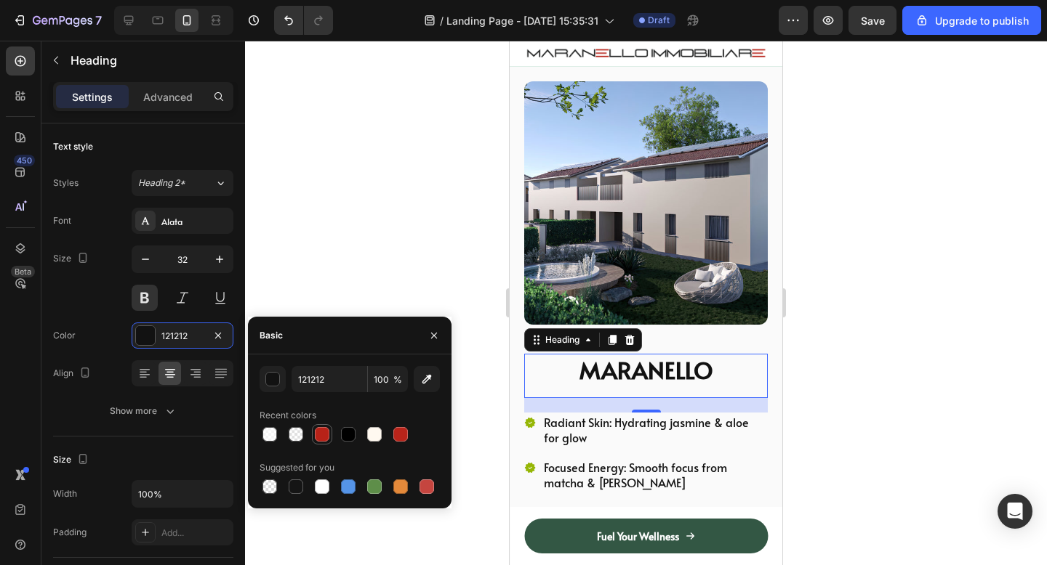
click at [323, 440] on div at bounding box center [322, 434] width 15 height 15
type input "B72218"
click at [869, 353] on div at bounding box center [646, 303] width 802 height 525
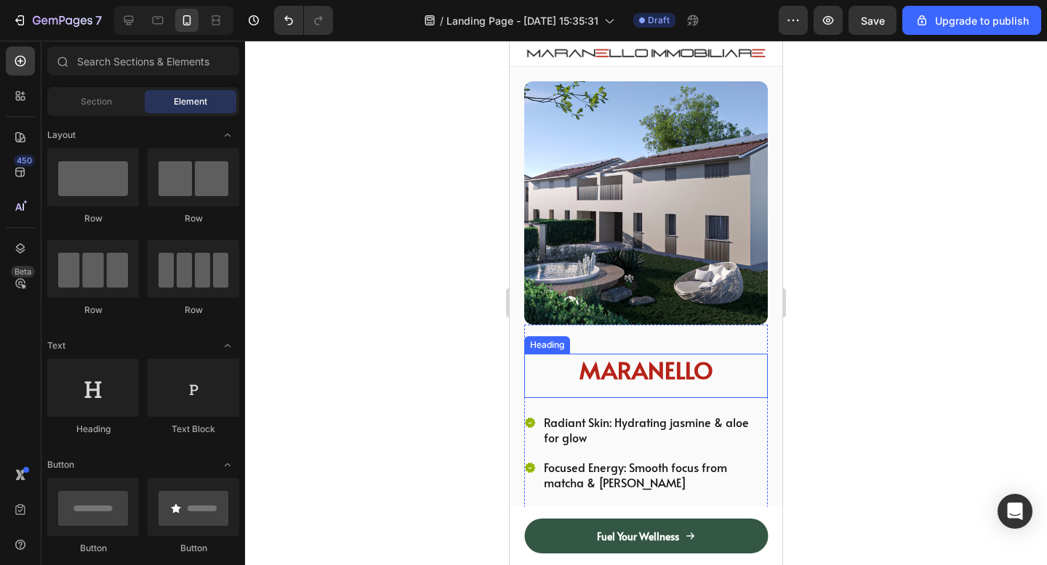
click at [737, 358] on p "MARANELLO" at bounding box center [646, 370] width 241 height 31
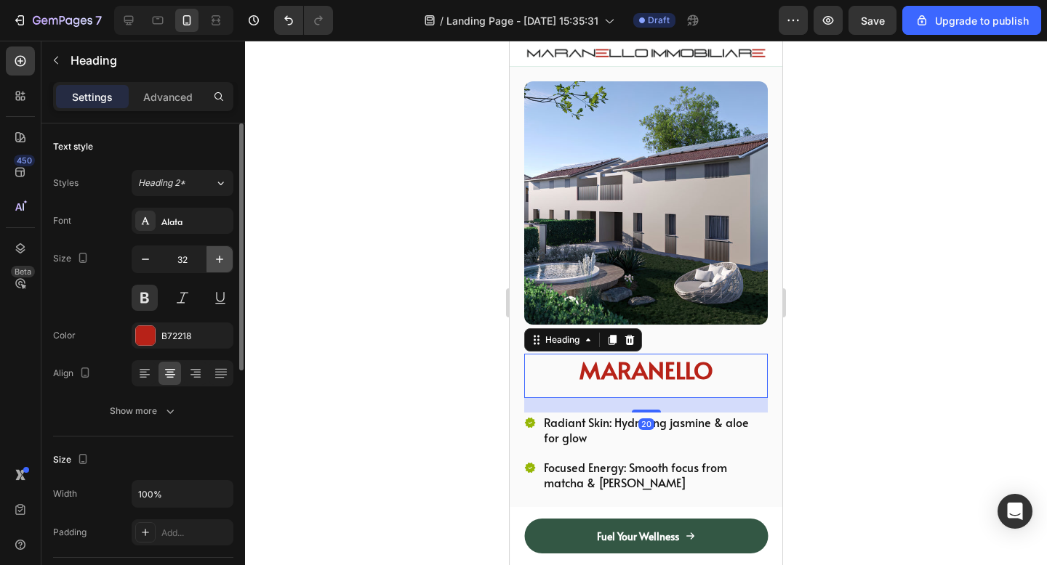
click at [222, 259] on icon "button" at bounding box center [219, 259] width 15 height 15
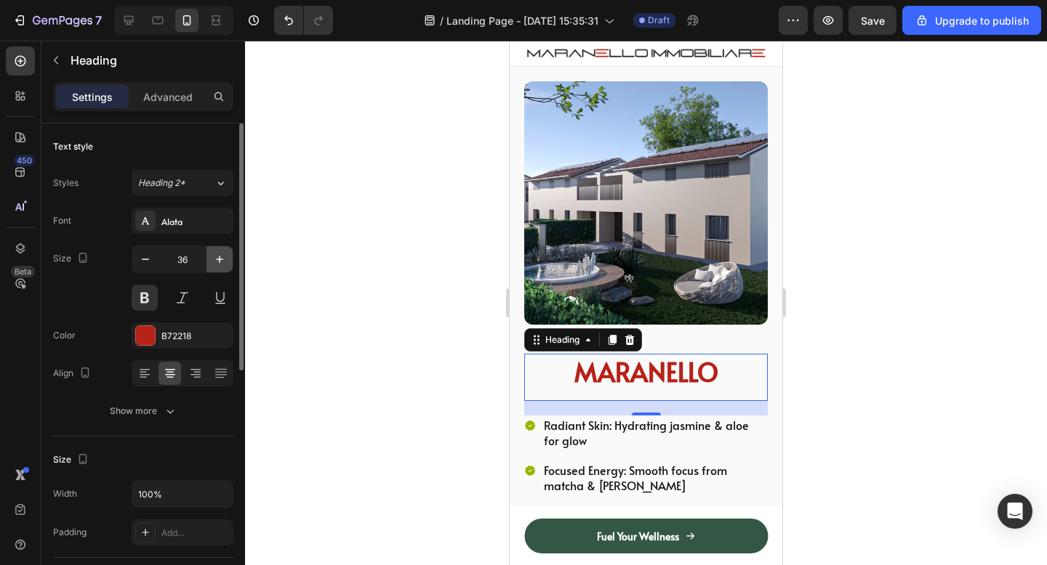
click at [222, 259] on icon "button" at bounding box center [219, 259] width 15 height 15
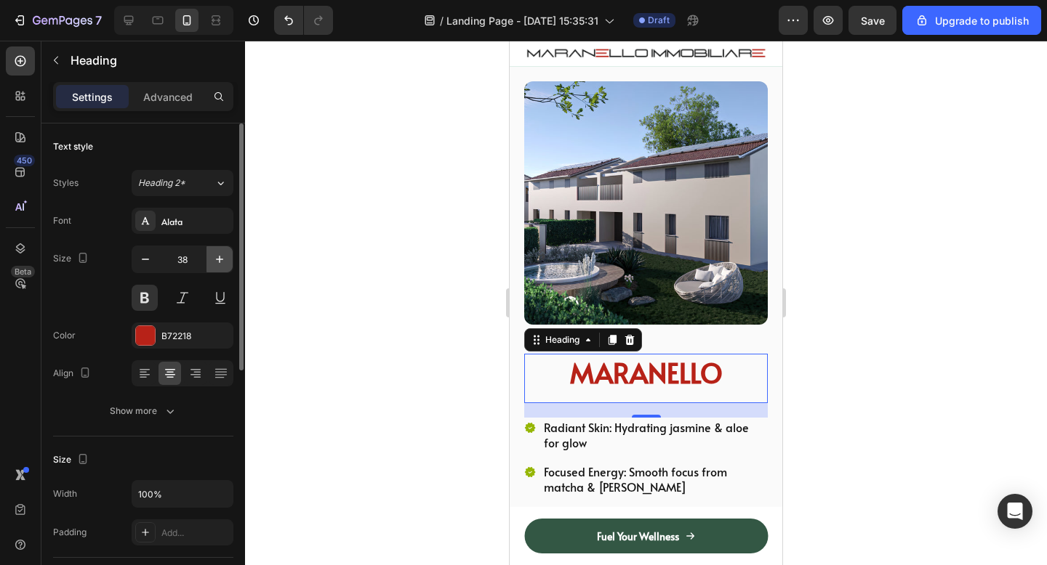
click at [222, 259] on icon "button" at bounding box center [219, 259] width 15 height 15
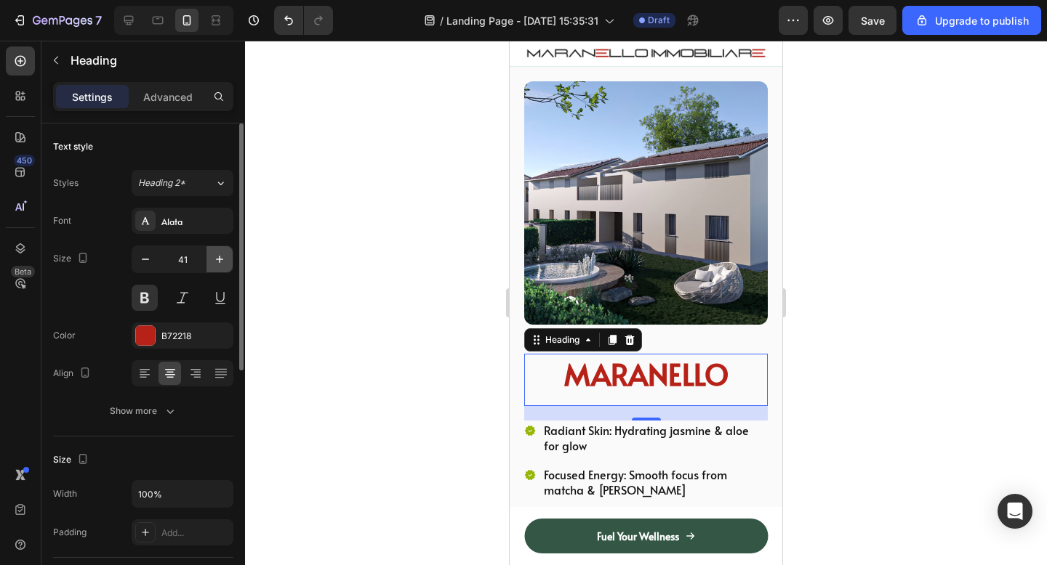
click at [222, 259] on icon "button" at bounding box center [219, 259] width 15 height 15
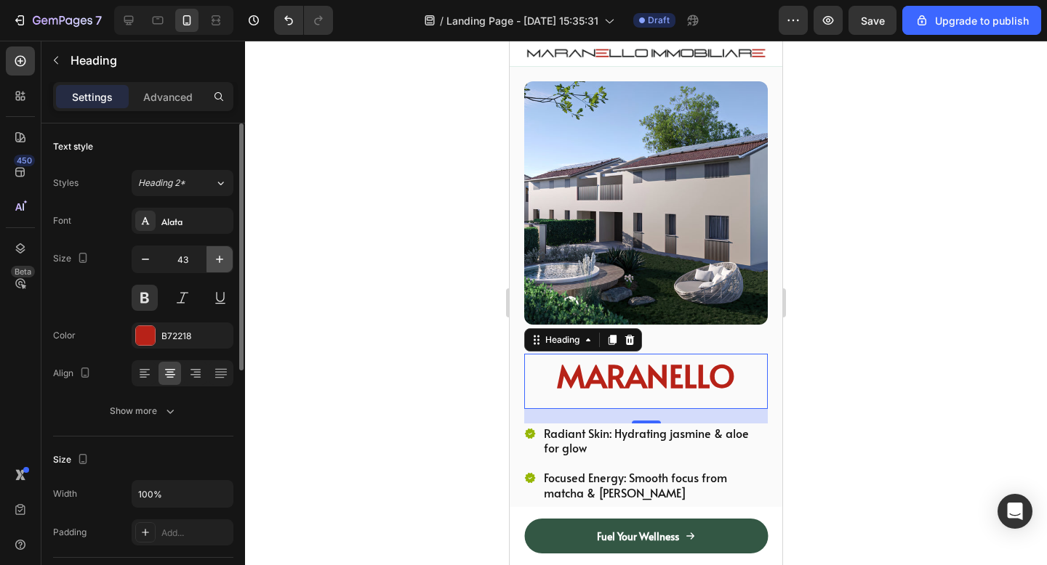
click at [222, 259] on icon "button" at bounding box center [219, 259] width 15 height 15
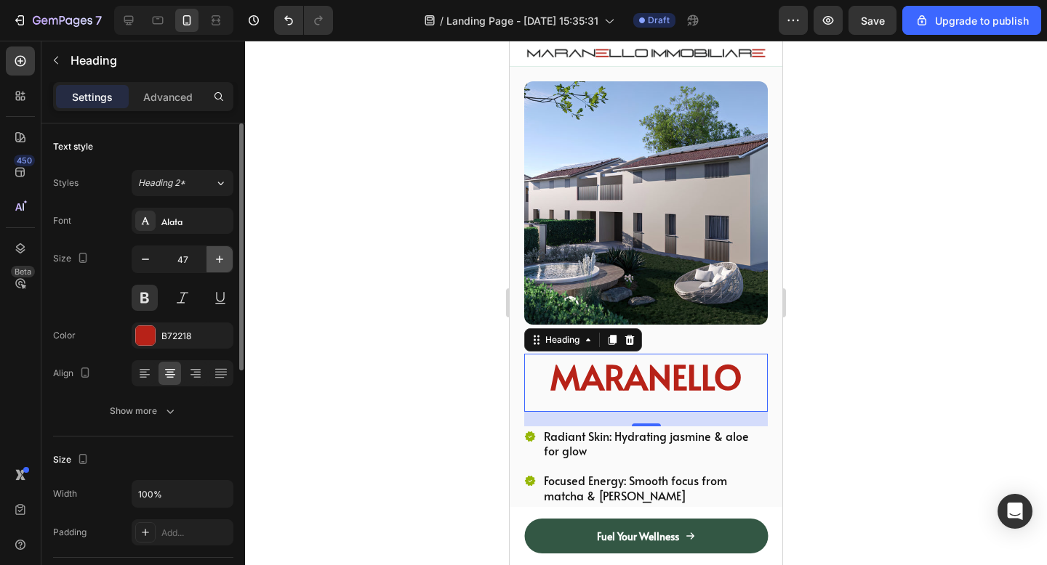
click at [222, 259] on icon "button" at bounding box center [219, 259] width 15 height 15
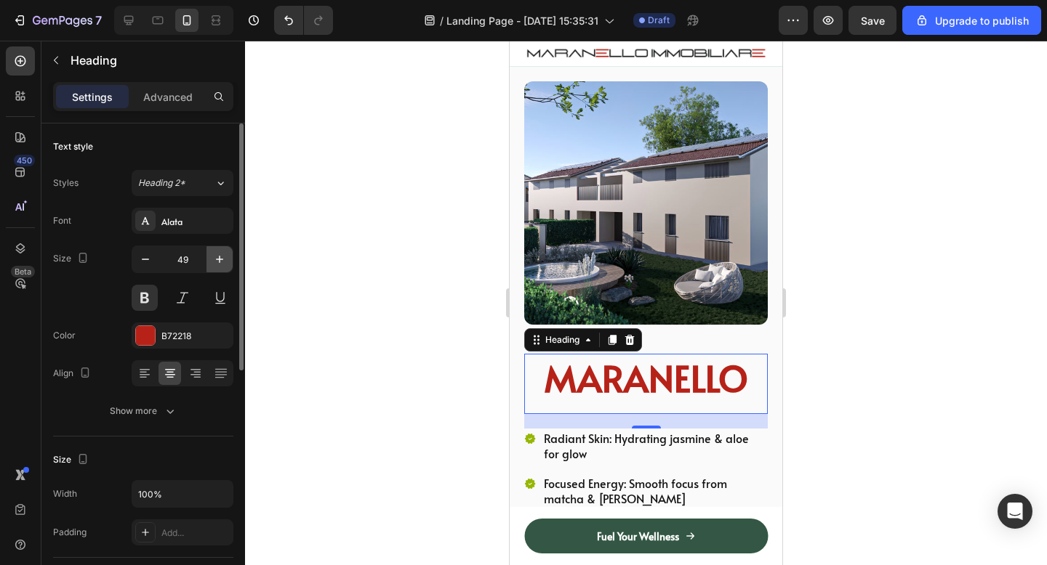
click at [222, 259] on icon "button" at bounding box center [219, 259] width 15 height 15
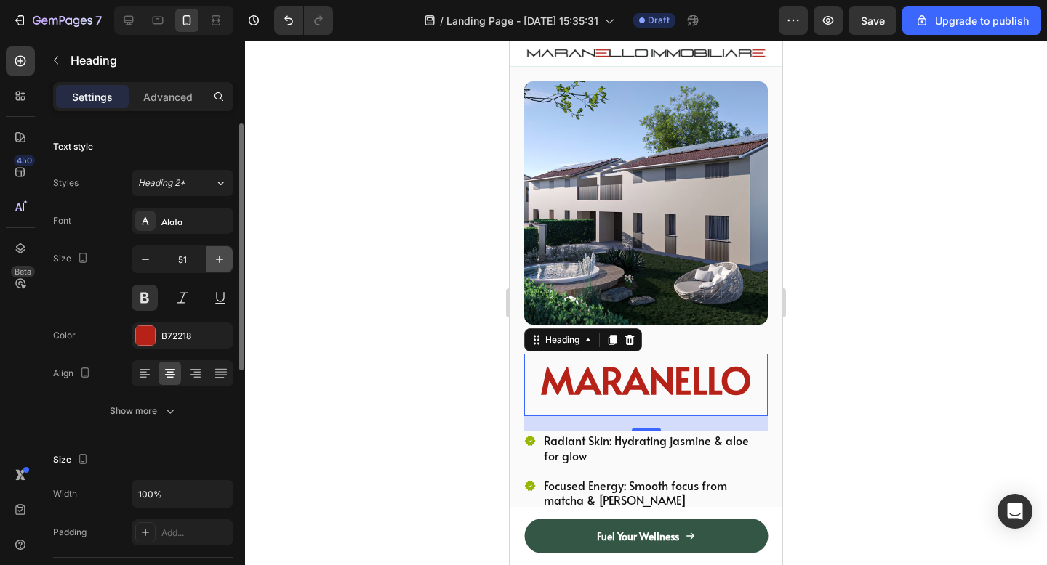
click at [222, 259] on icon "button" at bounding box center [219, 259] width 15 height 15
type input "52"
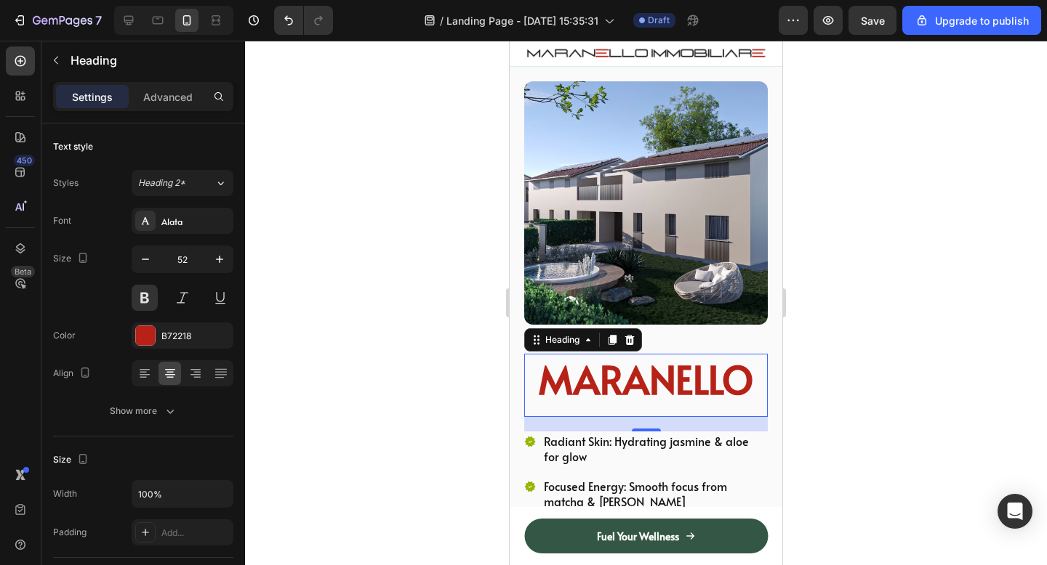
click at [865, 260] on div at bounding box center [646, 303] width 802 height 525
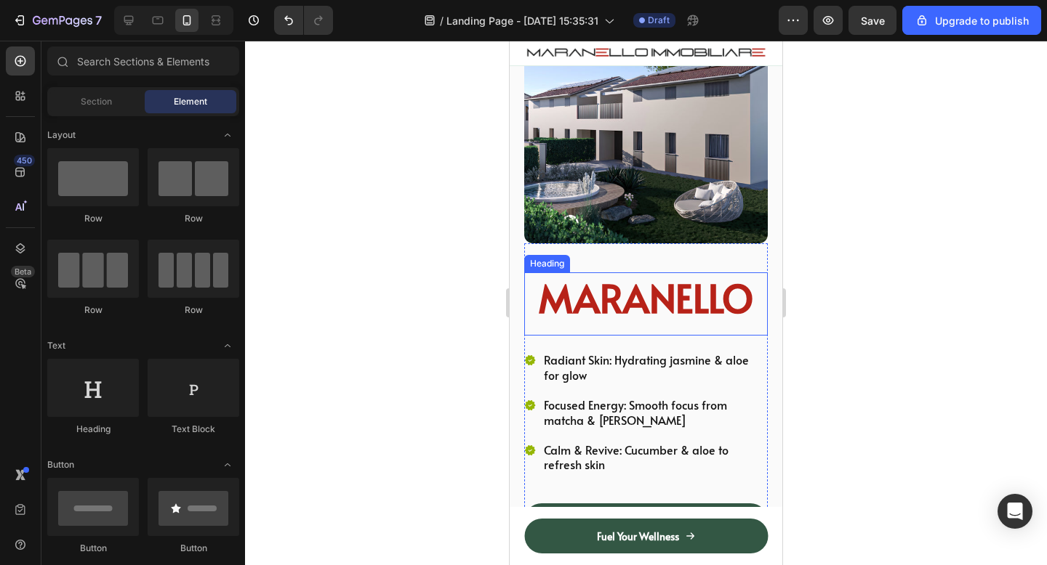
scroll to position [113, 0]
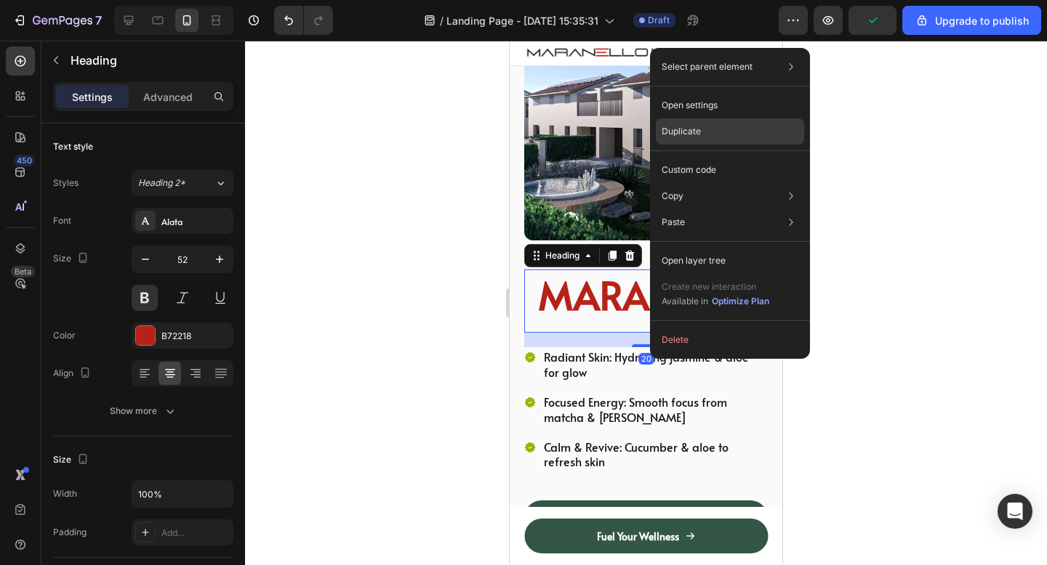
click at [710, 142] on div "Duplicate" at bounding box center [730, 131] width 148 height 26
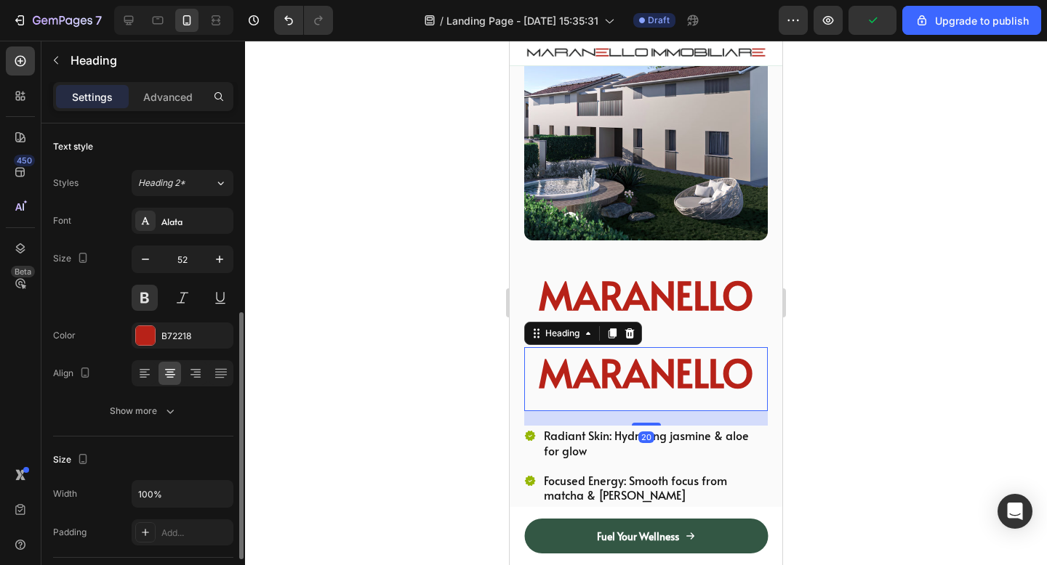
scroll to position [125, 0]
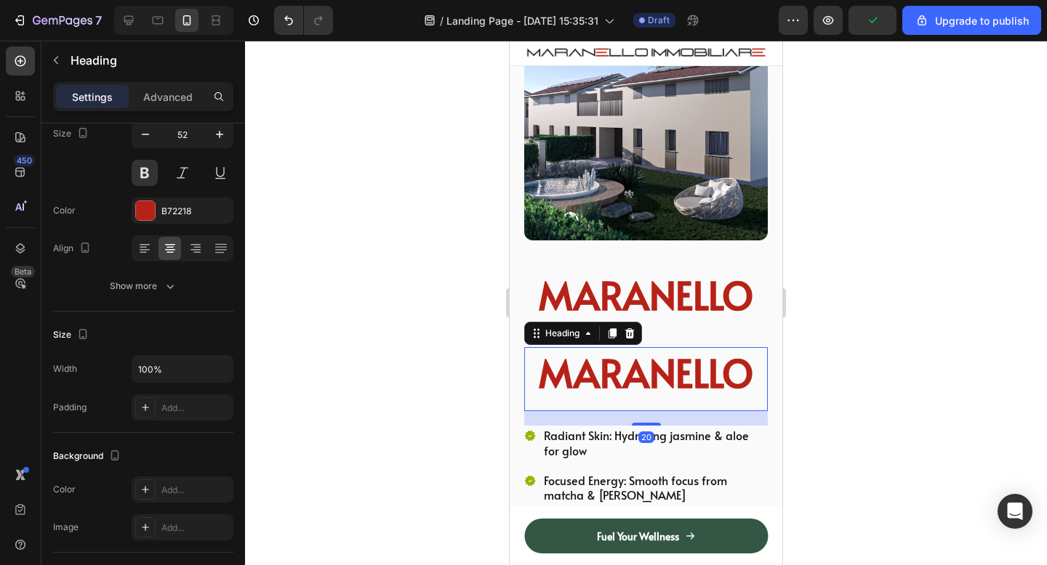
click at [589, 365] on h2 "MARANELLO" at bounding box center [645, 373] width 243 height 52
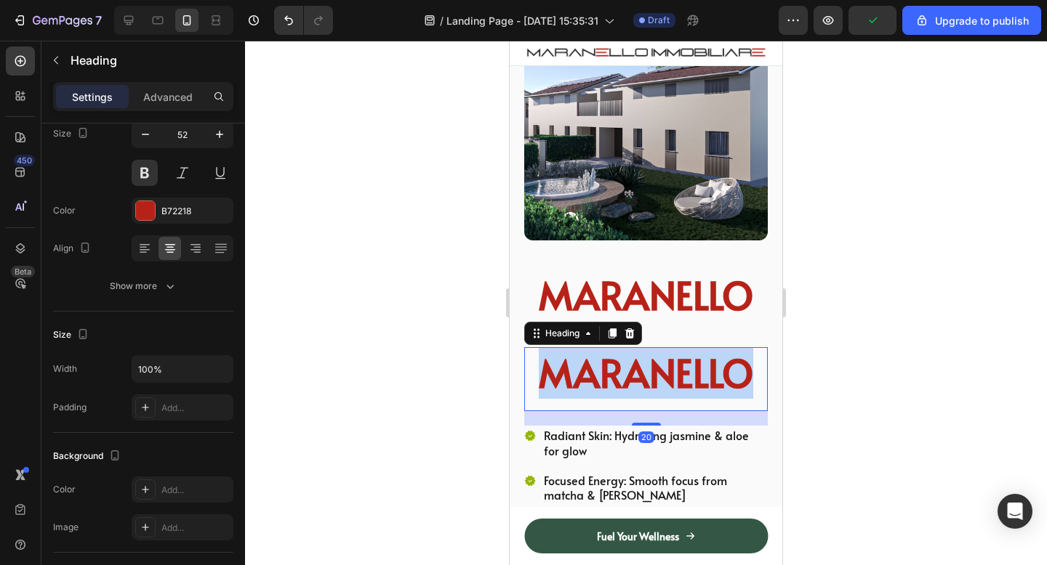
click at [589, 365] on p "MARANELLO" at bounding box center [646, 373] width 241 height 49
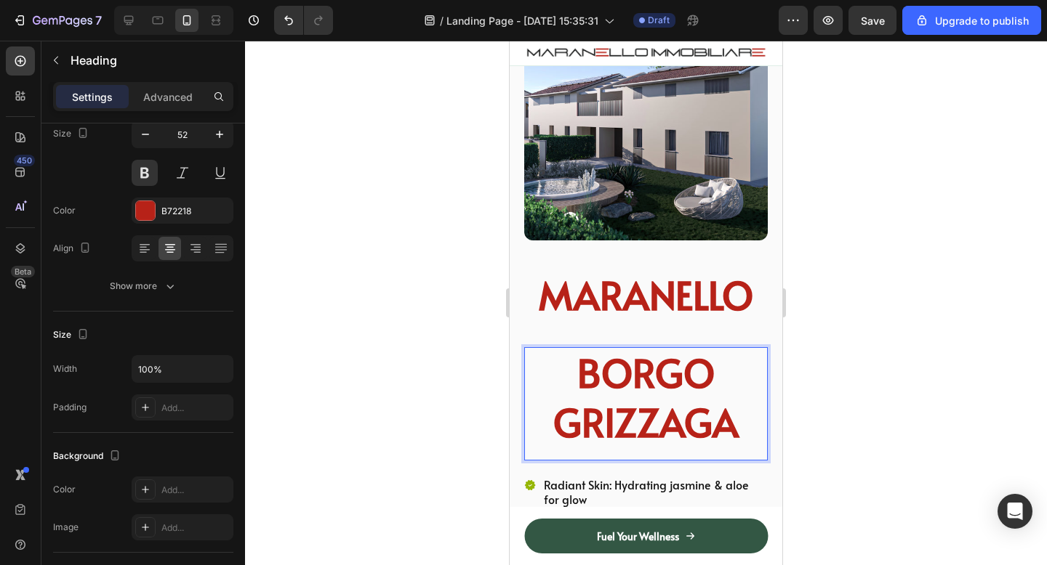
click at [849, 382] on div at bounding box center [646, 303] width 802 height 525
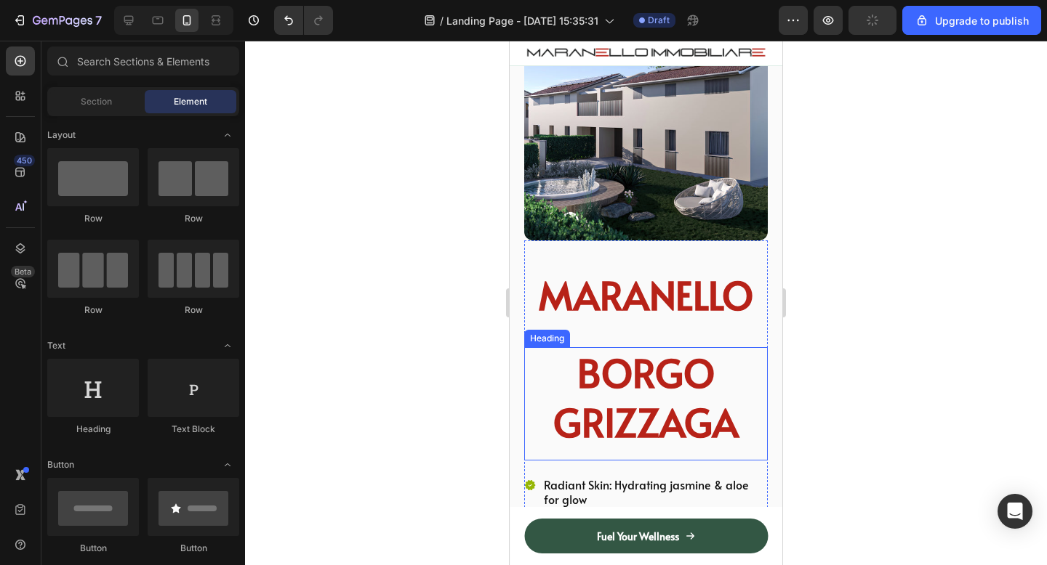
click at [684, 408] on p "BORGO GRIZZAGA" at bounding box center [646, 398] width 241 height 98
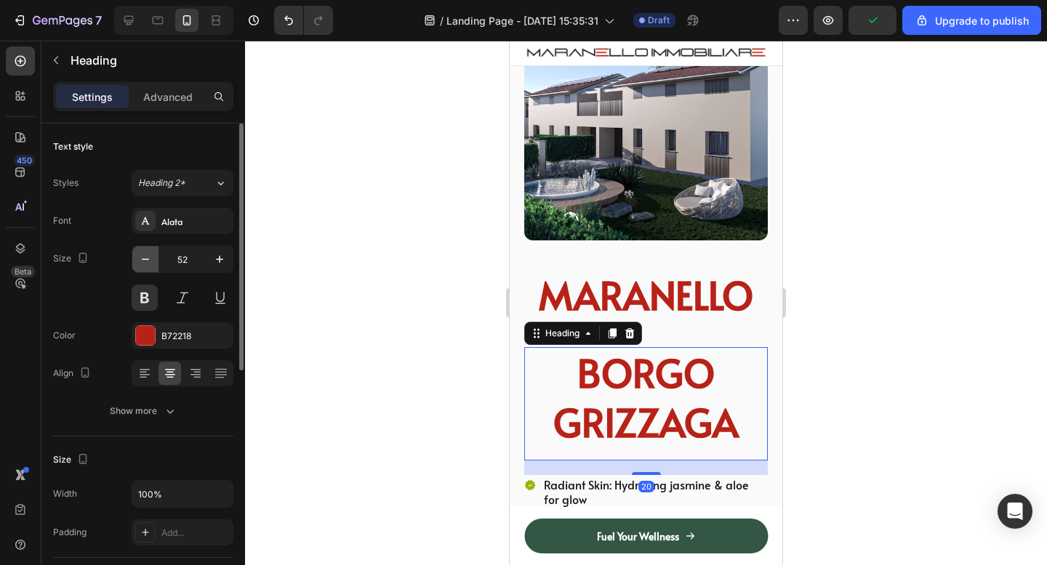
click at [146, 257] on icon "button" at bounding box center [145, 259] width 15 height 15
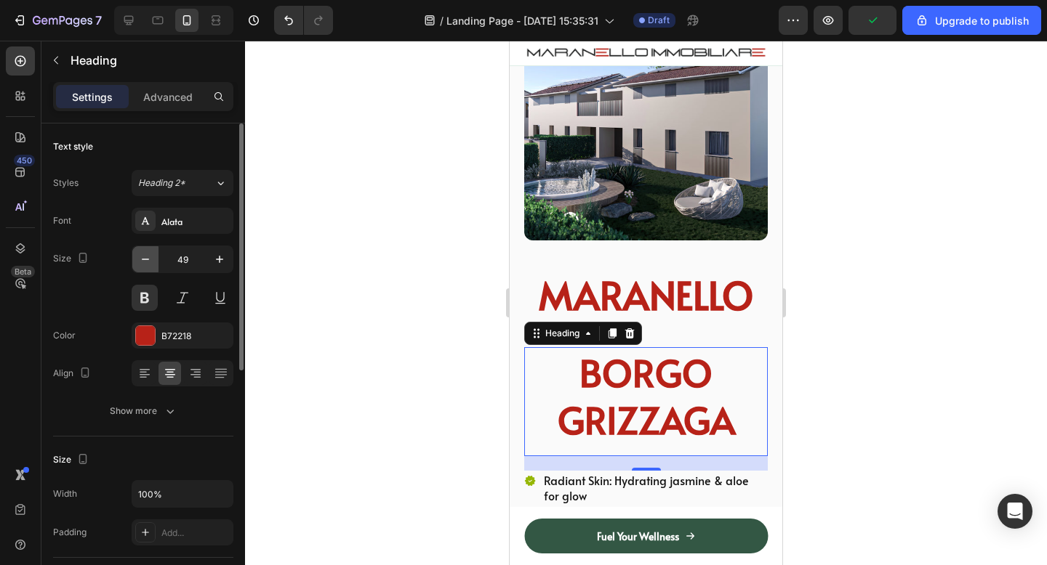
click at [146, 257] on icon "button" at bounding box center [145, 259] width 15 height 15
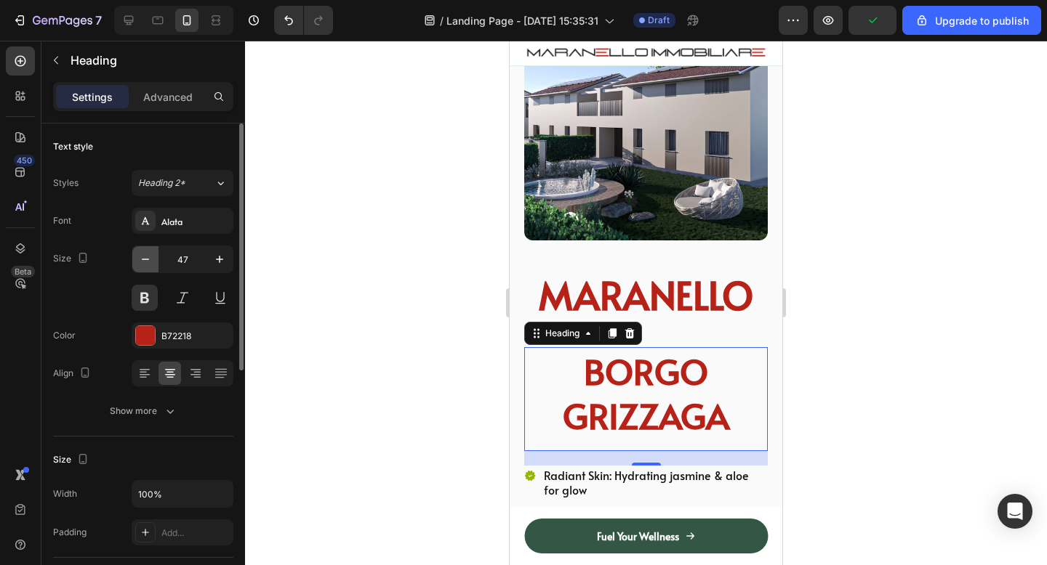
click at [146, 257] on icon "button" at bounding box center [145, 259] width 15 height 15
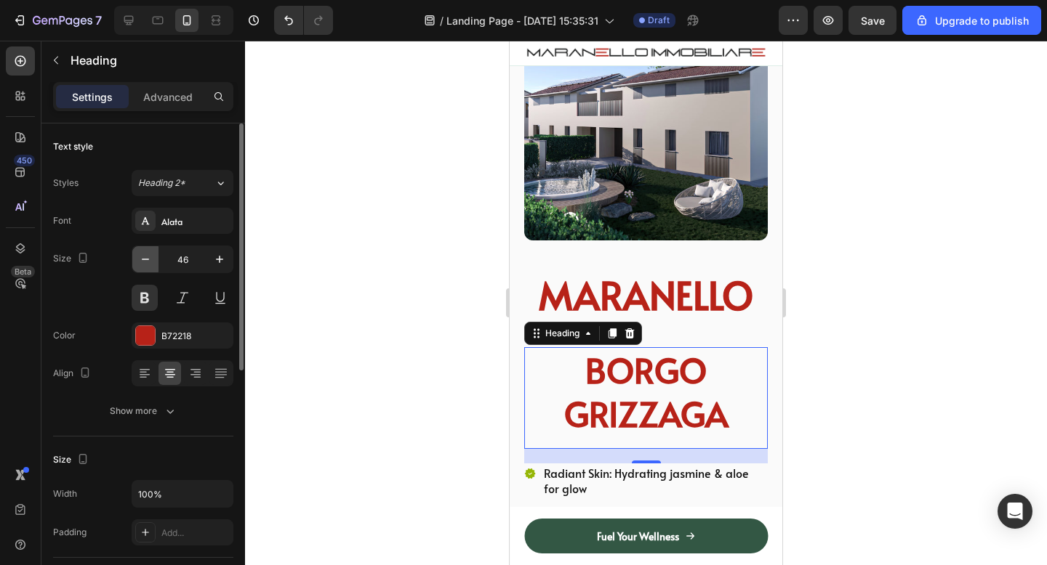
click at [146, 257] on icon "button" at bounding box center [145, 259] width 15 height 15
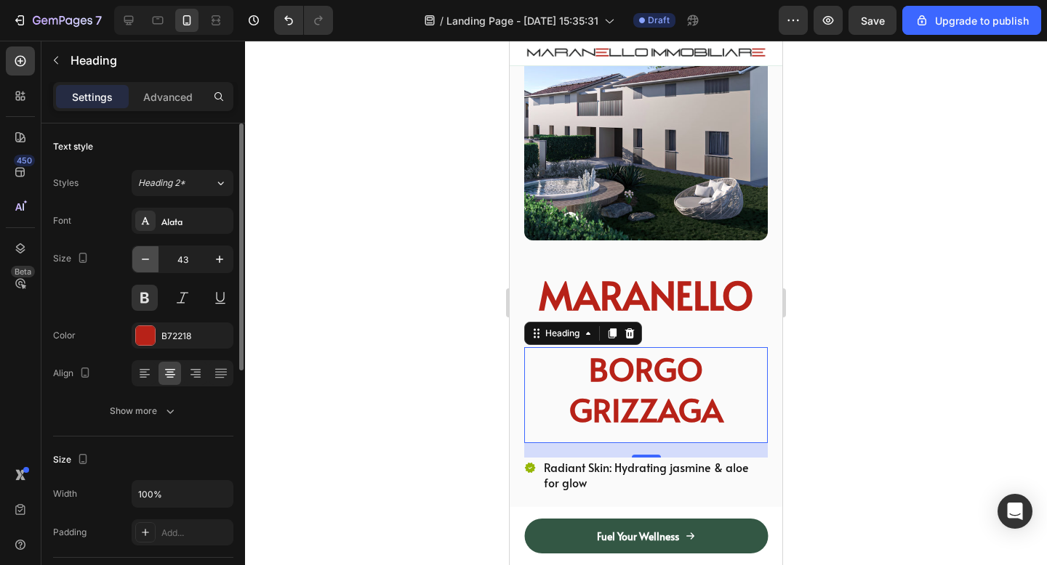
click at [146, 257] on icon "button" at bounding box center [145, 259] width 15 height 15
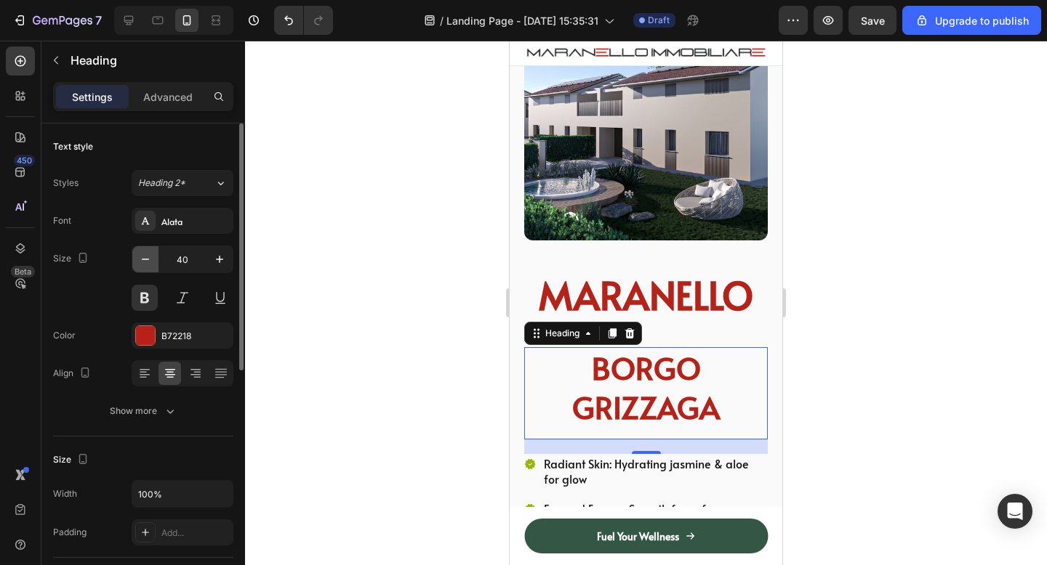
click at [146, 257] on icon "button" at bounding box center [145, 259] width 15 height 15
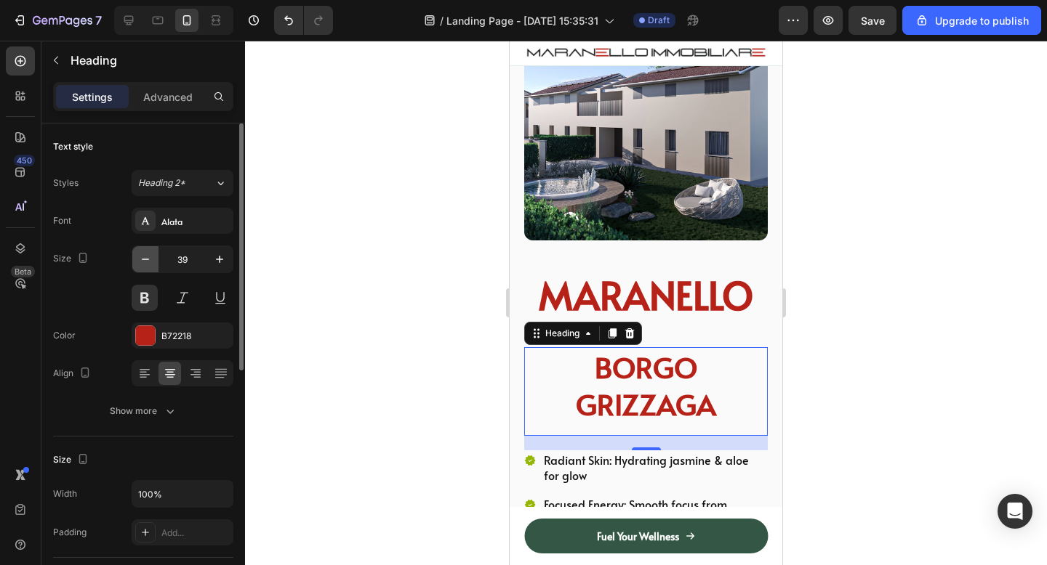
click at [146, 257] on icon "button" at bounding box center [145, 259] width 15 height 15
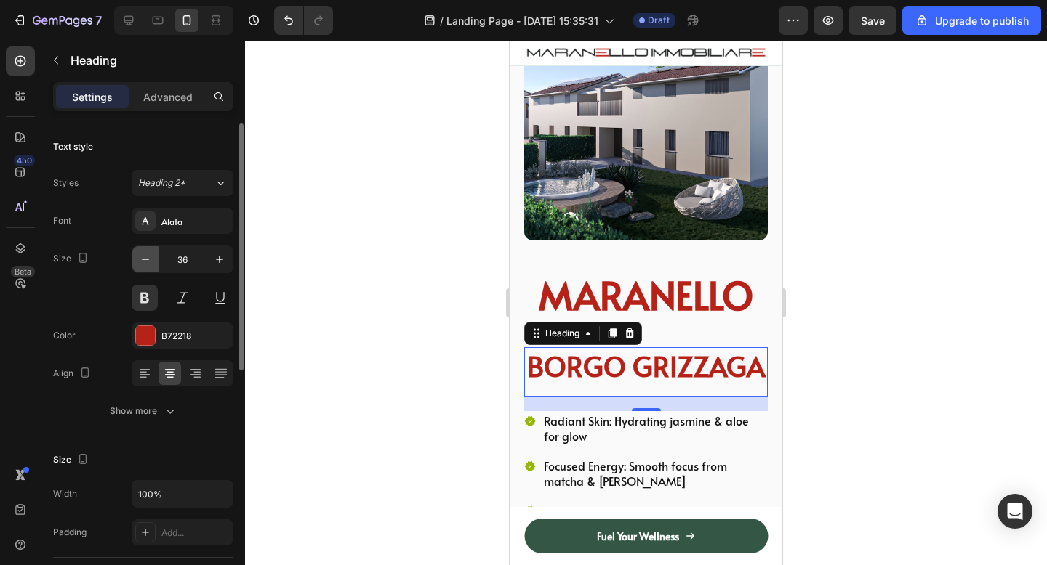
click at [146, 257] on icon "button" at bounding box center [145, 259] width 15 height 15
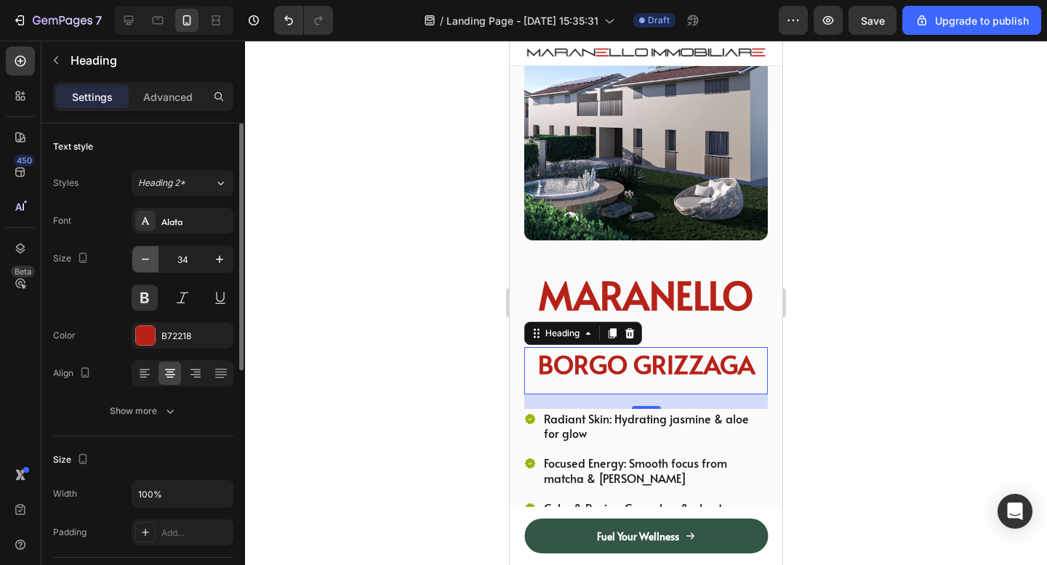
click at [146, 257] on icon "button" at bounding box center [145, 259] width 15 height 15
type input "33"
click at [152, 344] on div at bounding box center [145, 335] width 19 height 19
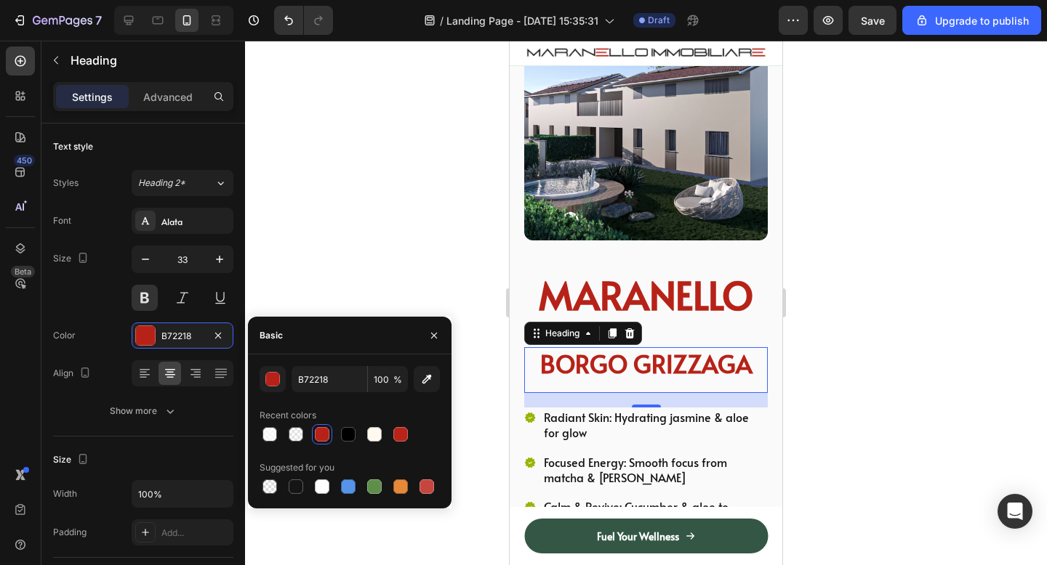
click at [357, 445] on div "B72218 100 % Recent colors Suggested for you" at bounding box center [349, 431] width 180 height 131
click at [345, 438] on div at bounding box center [348, 434] width 15 height 15
type input "000000"
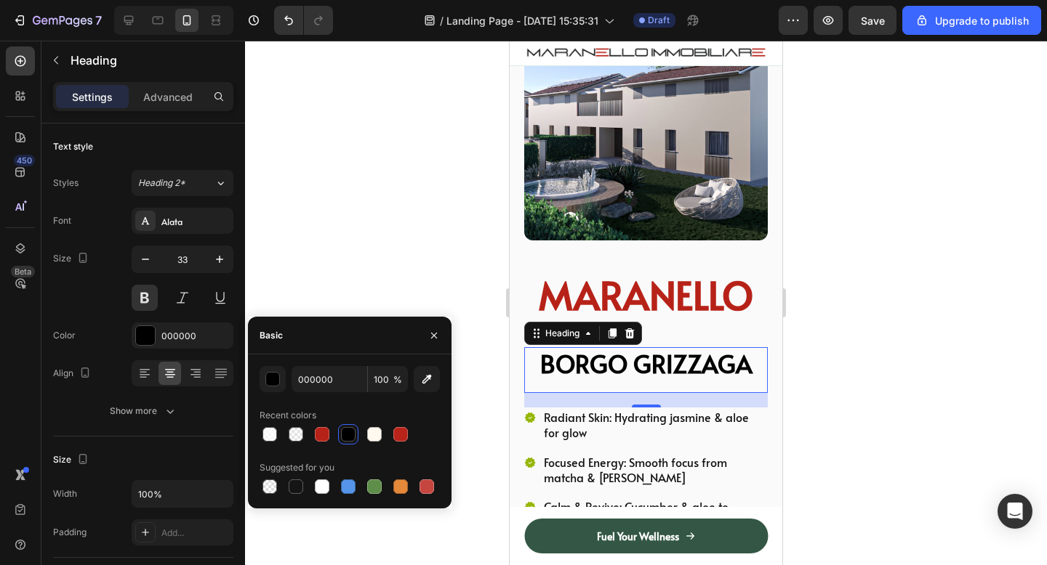
click at [970, 234] on div at bounding box center [646, 303] width 802 height 525
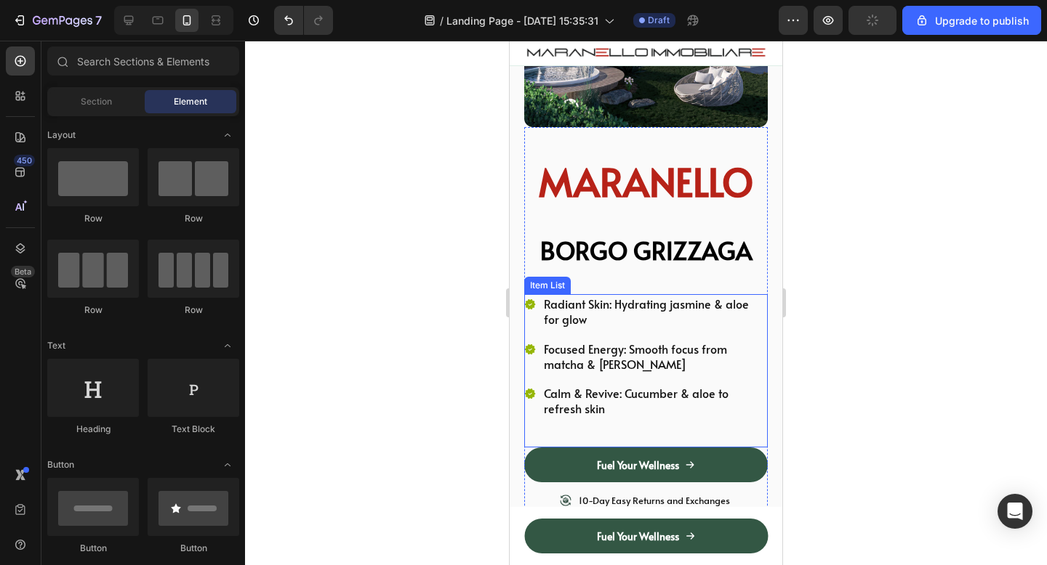
scroll to position [232, 0]
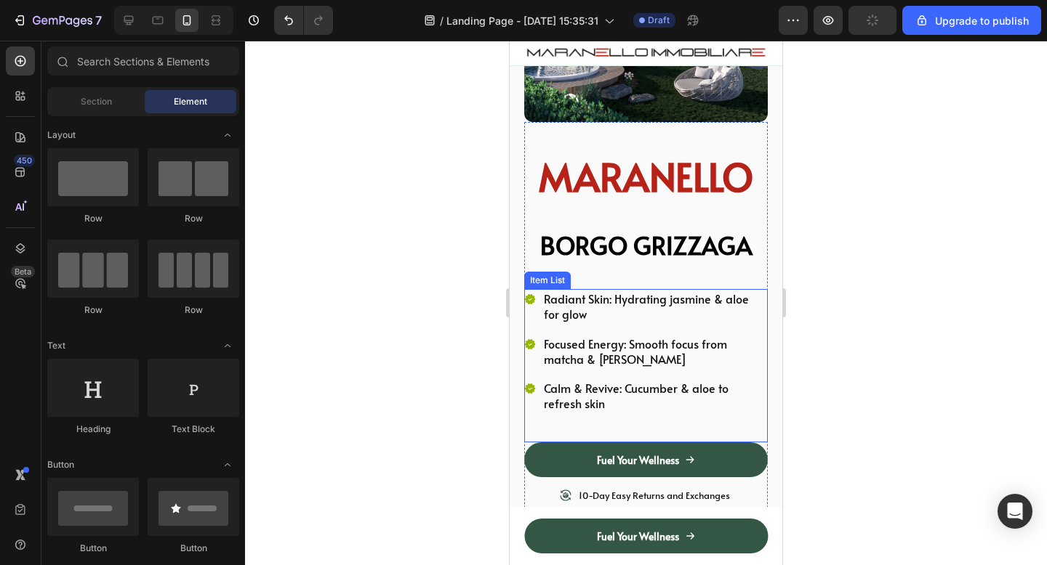
click at [649, 337] on p "Focused Energy: Smooth focus from matcha & jasmine" at bounding box center [655, 352] width 222 height 31
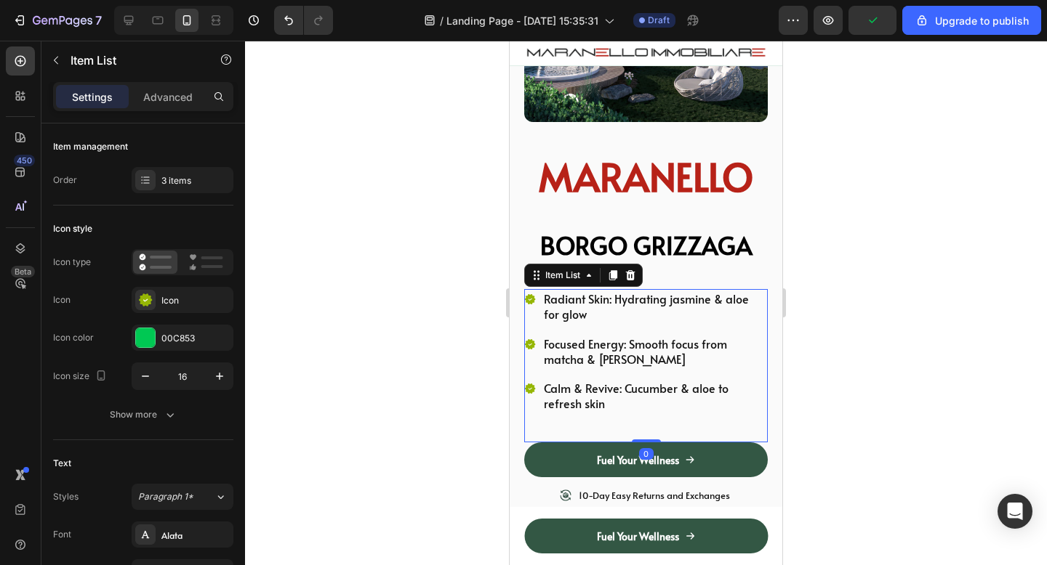
click at [679, 420] on div "Radiant Skin: Hydrating jasmine & aloe for glow Focused Energy: Smooth focus fr…" at bounding box center [645, 365] width 243 height 153
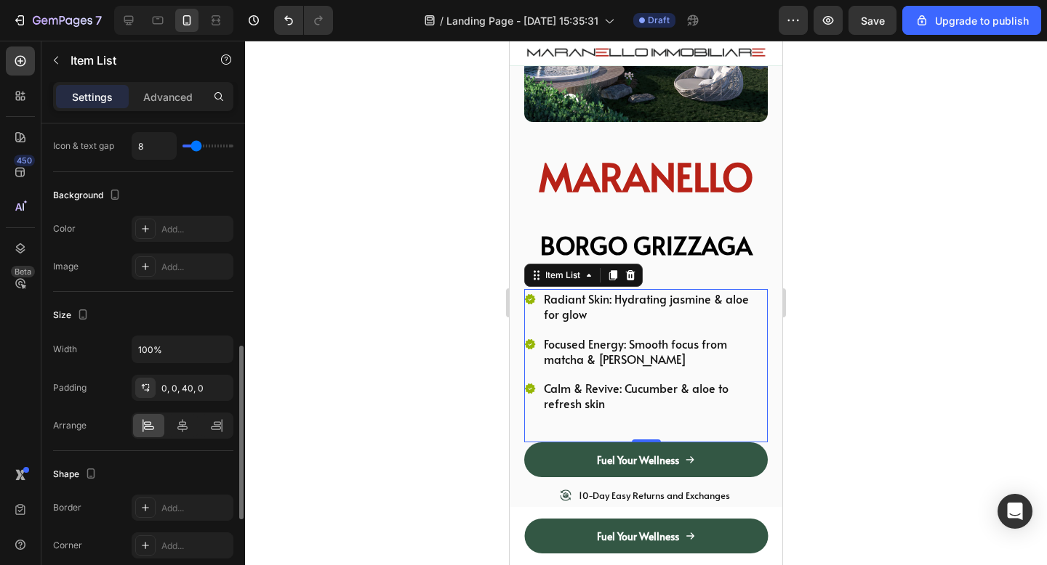
scroll to position [859, 0]
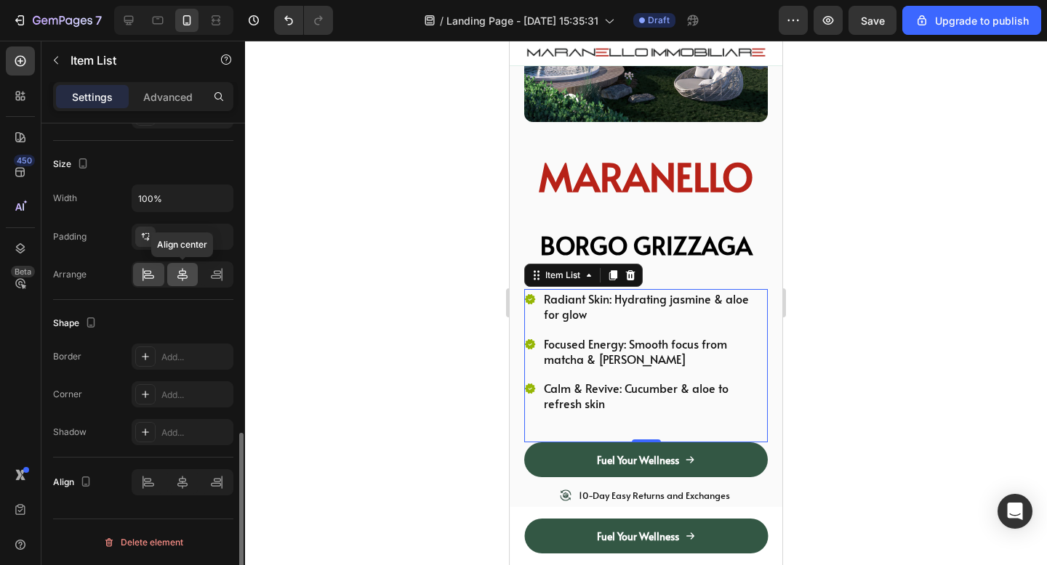
click at [188, 274] on icon at bounding box center [182, 274] width 15 height 15
click at [818, 311] on div at bounding box center [646, 303] width 802 height 525
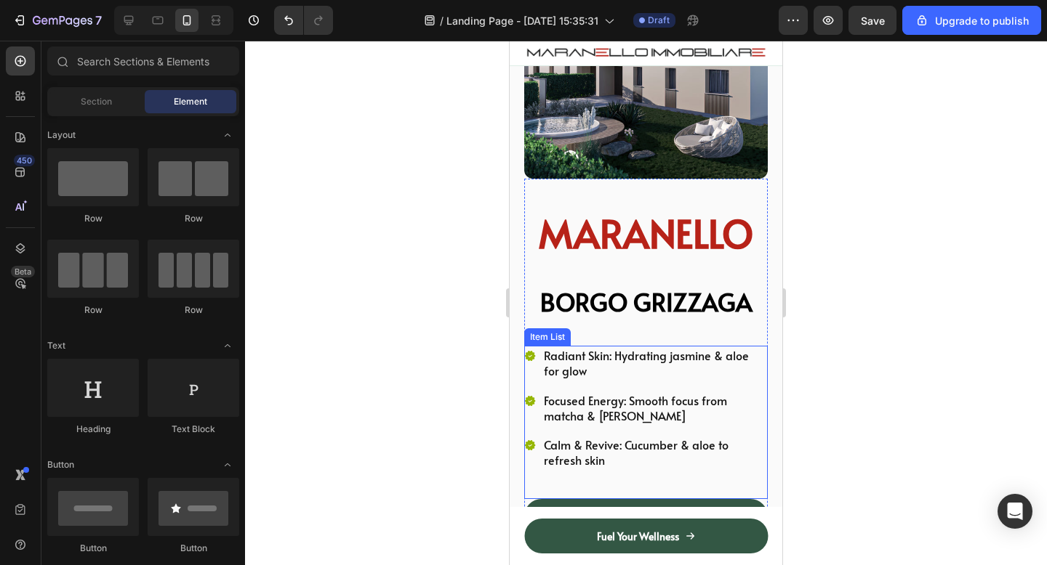
scroll to position [185, 0]
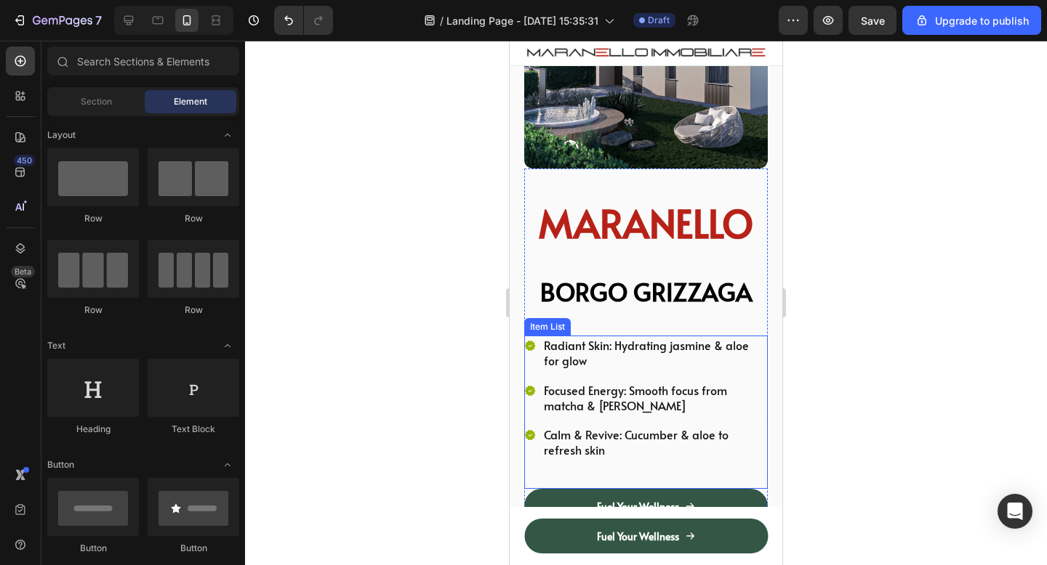
click at [592, 462] on div "Radiant Skin: Hydrating jasmine & aloe for glow Focused Energy: Smooth focus fr…" at bounding box center [645, 412] width 243 height 153
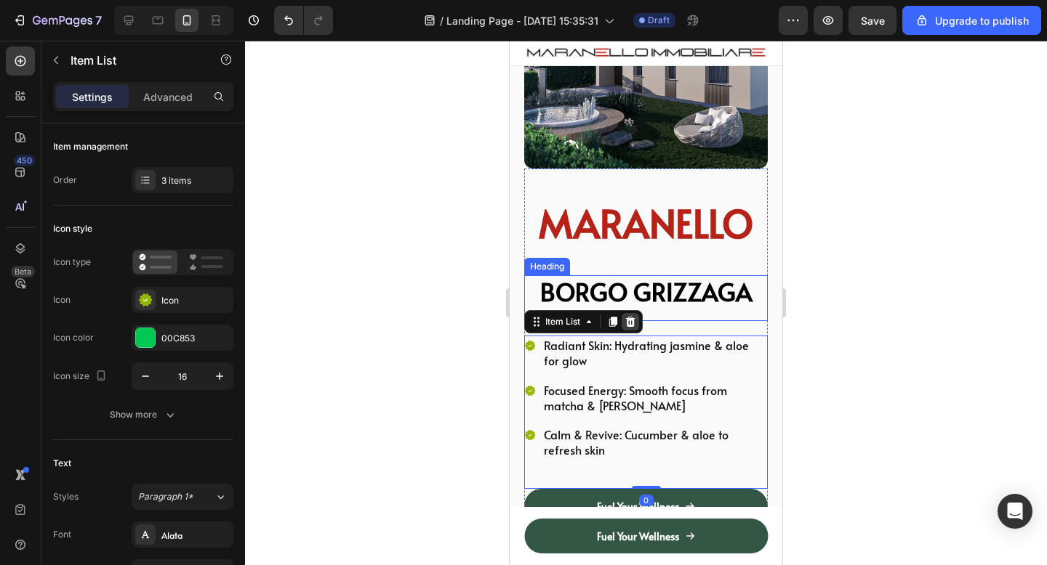
click at [629, 316] on icon at bounding box center [630, 322] width 12 height 12
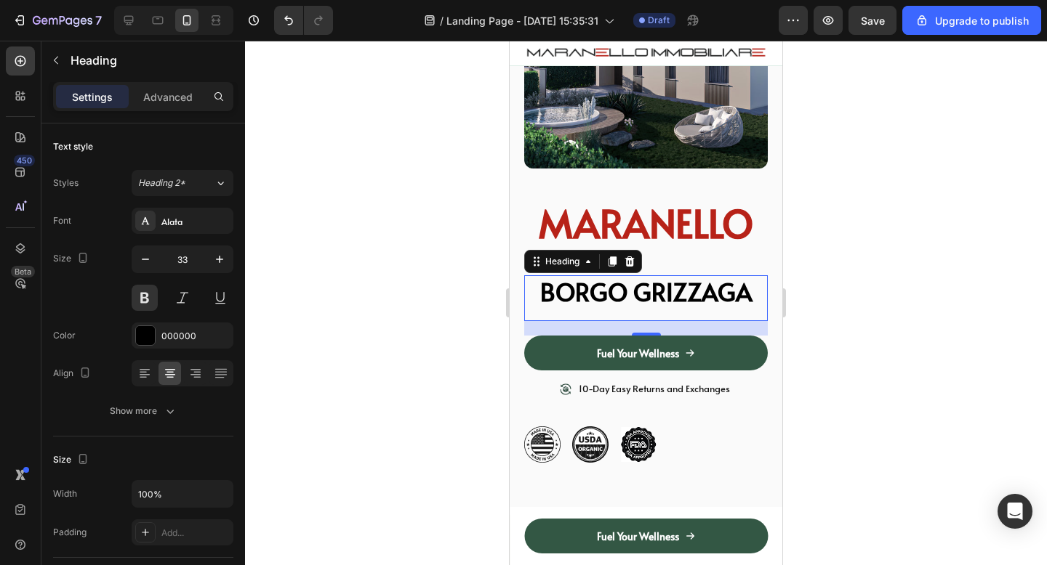
click at [914, 137] on div at bounding box center [646, 303] width 802 height 525
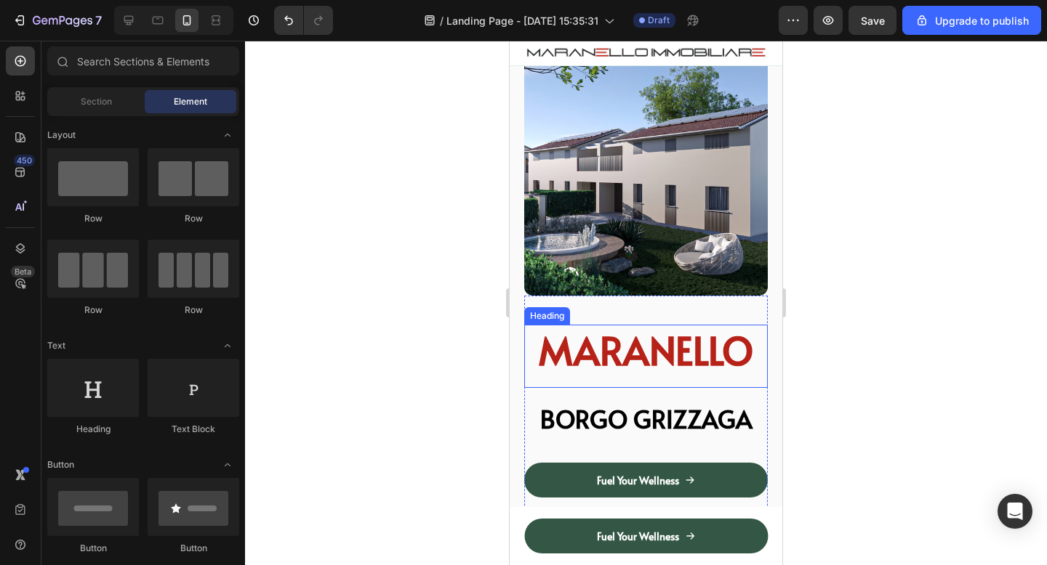
scroll to position [65, 0]
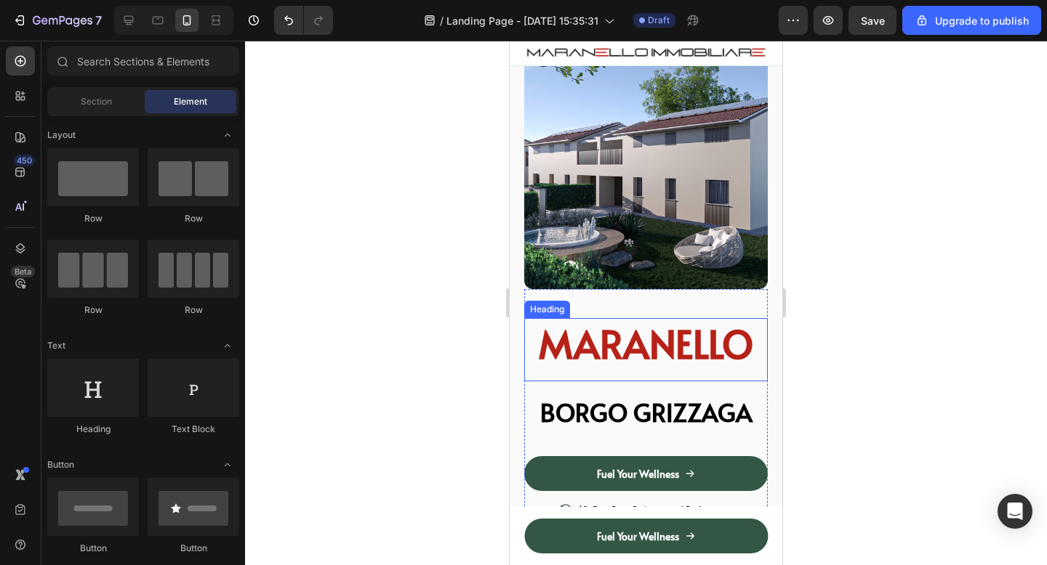
click at [547, 341] on p "MARANELLO" at bounding box center [646, 344] width 241 height 49
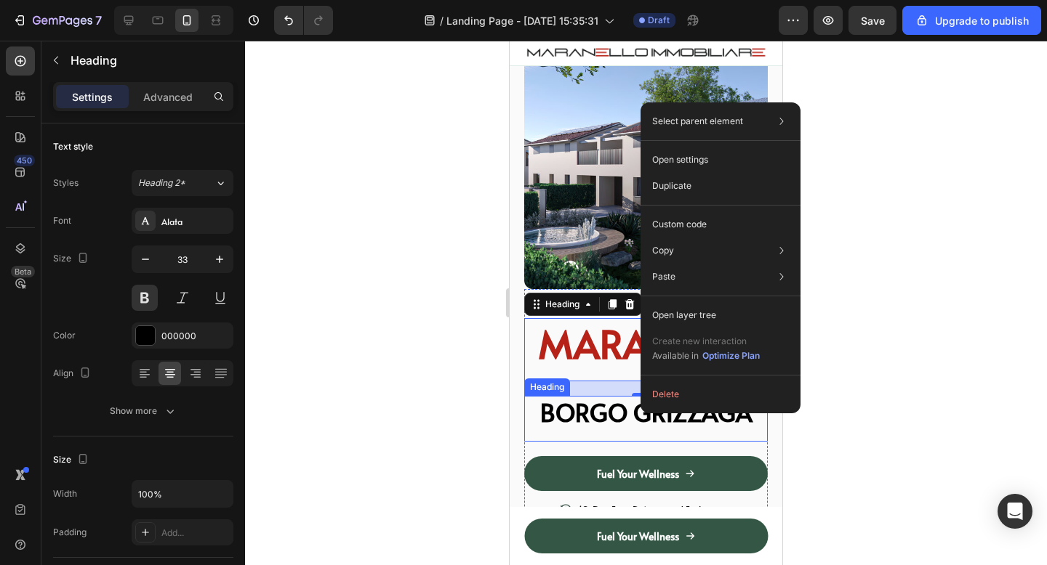
scroll to position [460, 0]
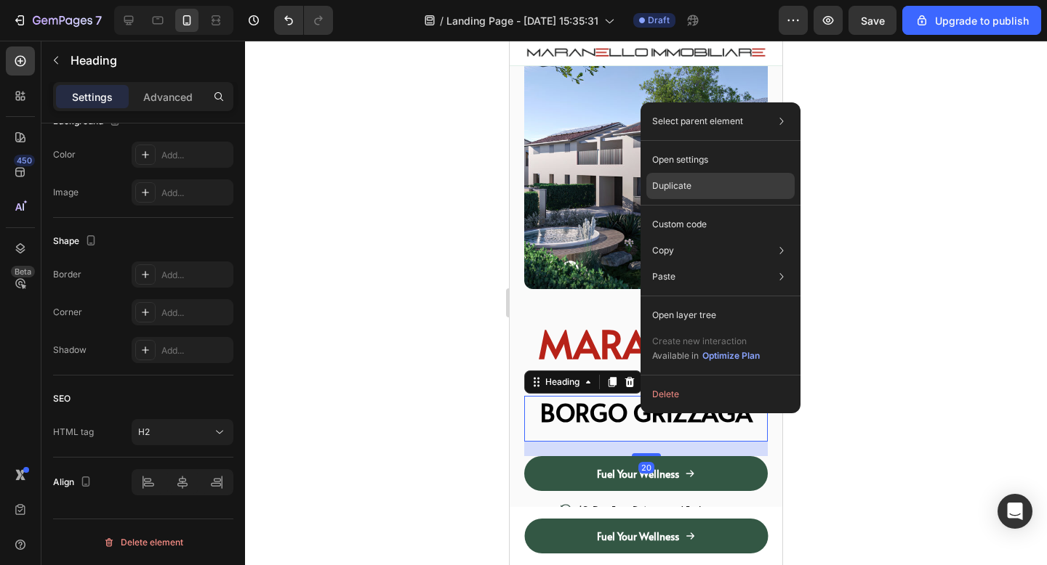
click at [680, 185] on p "Duplicate" at bounding box center [671, 186] width 39 height 13
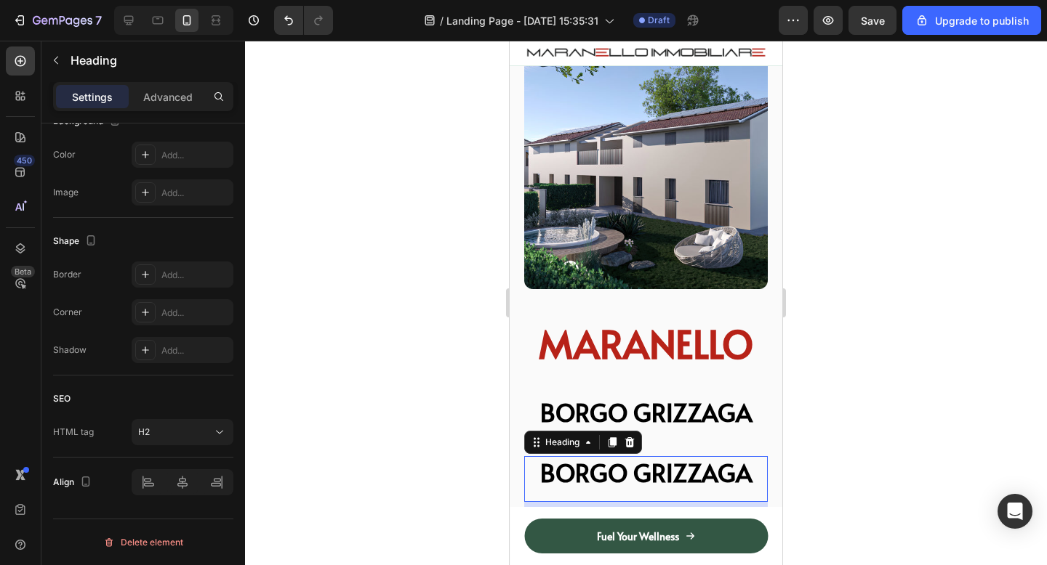
click at [606, 485] on h2 "BORGO GRIZZAGA" at bounding box center [645, 473] width 243 height 34
click at [606, 485] on p "BORGO GRIZZAGA" at bounding box center [646, 473] width 241 height 31
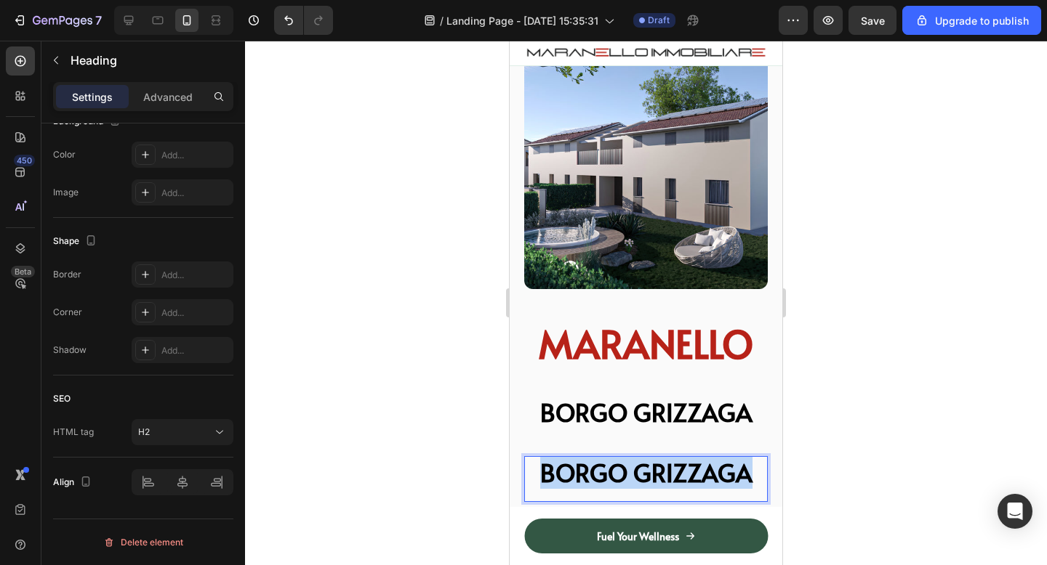
drag, startPoint x: 749, startPoint y: 462, endPoint x: 544, endPoint y: 462, distance: 205.7
click at [544, 462] on p "BORGO GRIZZAGA" at bounding box center [646, 473] width 241 height 31
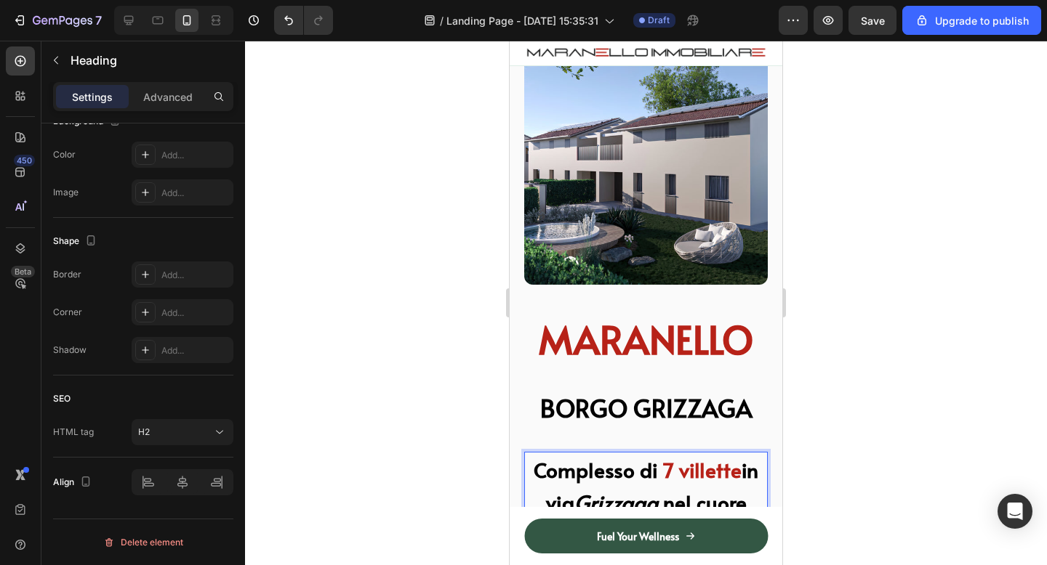
click at [842, 288] on div at bounding box center [646, 303] width 802 height 525
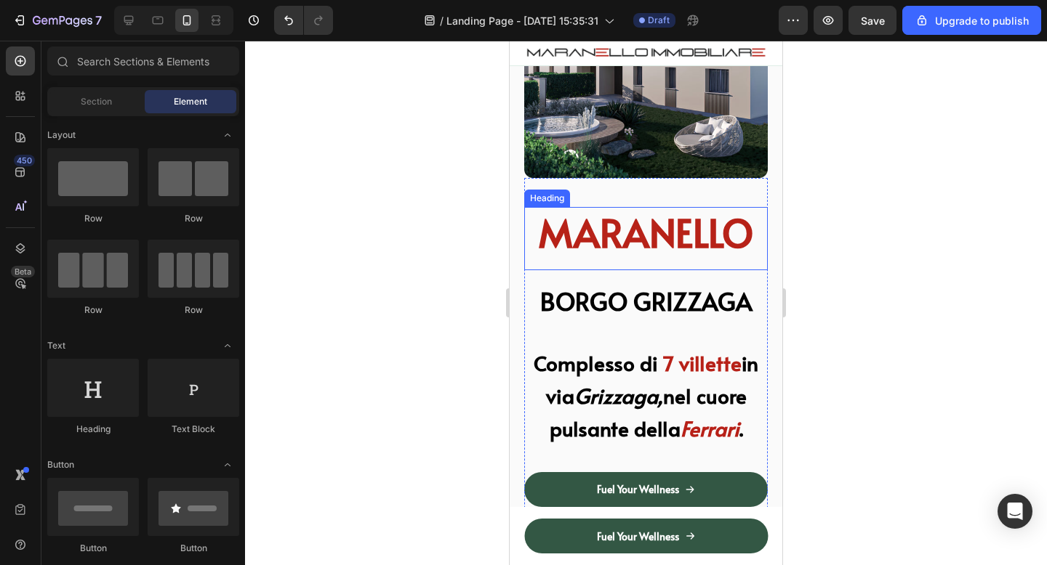
scroll to position [193, 0]
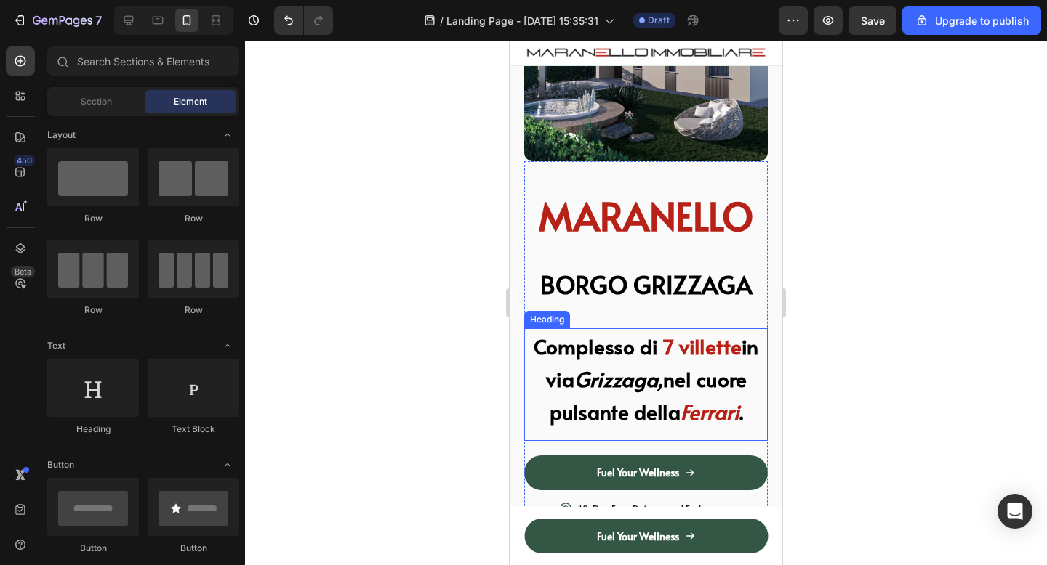
click at [685, 396] on p "⁠⁠⁠⁠⁠⁠⁠ Complesso di 7 villette in via Grizzaga, nel cuore pulsante della Ferra…" at bounding box center [646, 379] width 241 height 98
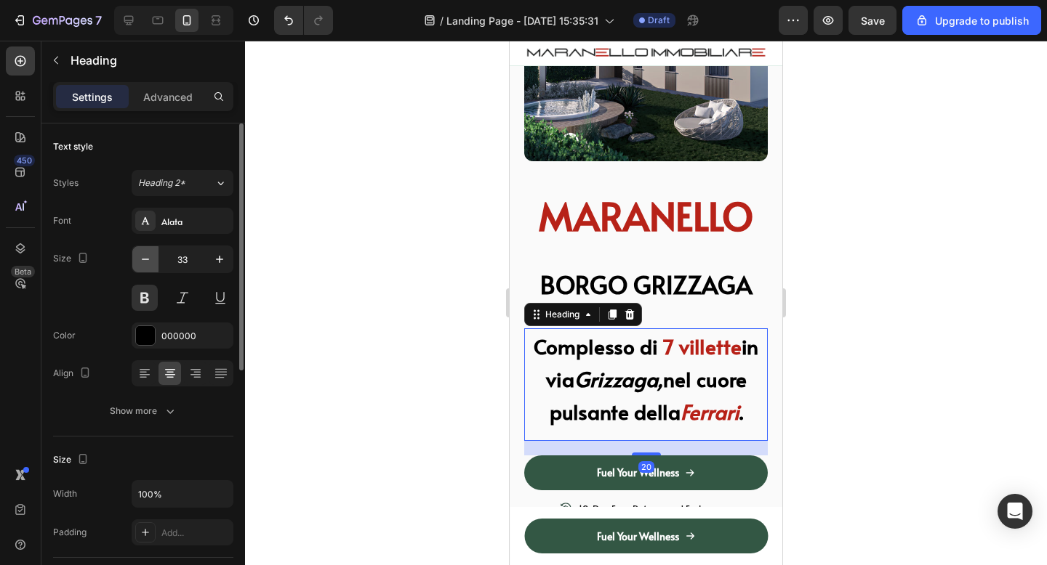
click at [148, 263] on icon "button" at bounding box center [145, 259] width 15 height 15
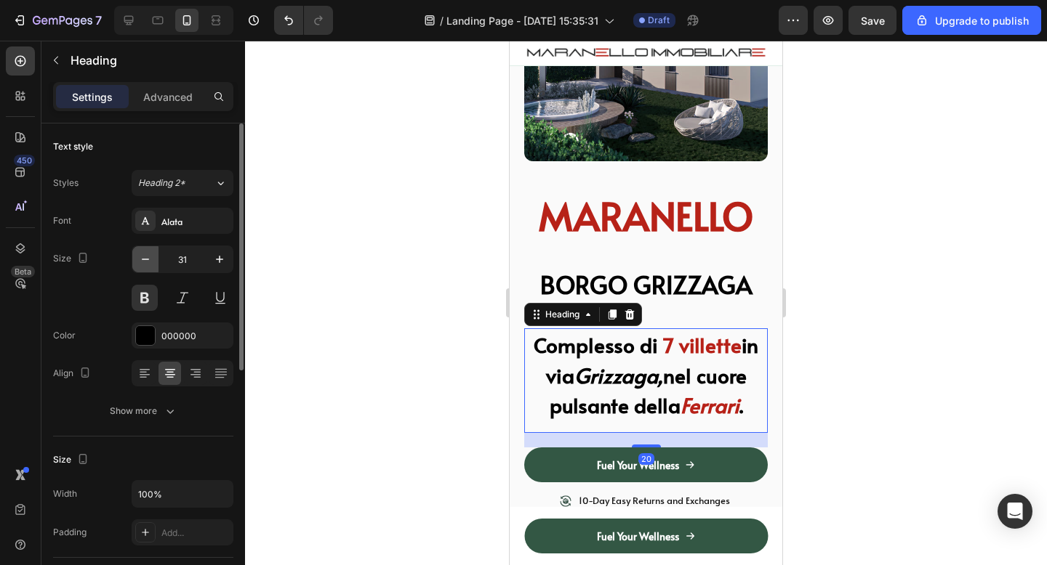
click at [148, 263] on icon "button" at bounding box center [145, 259] width 15 height 15
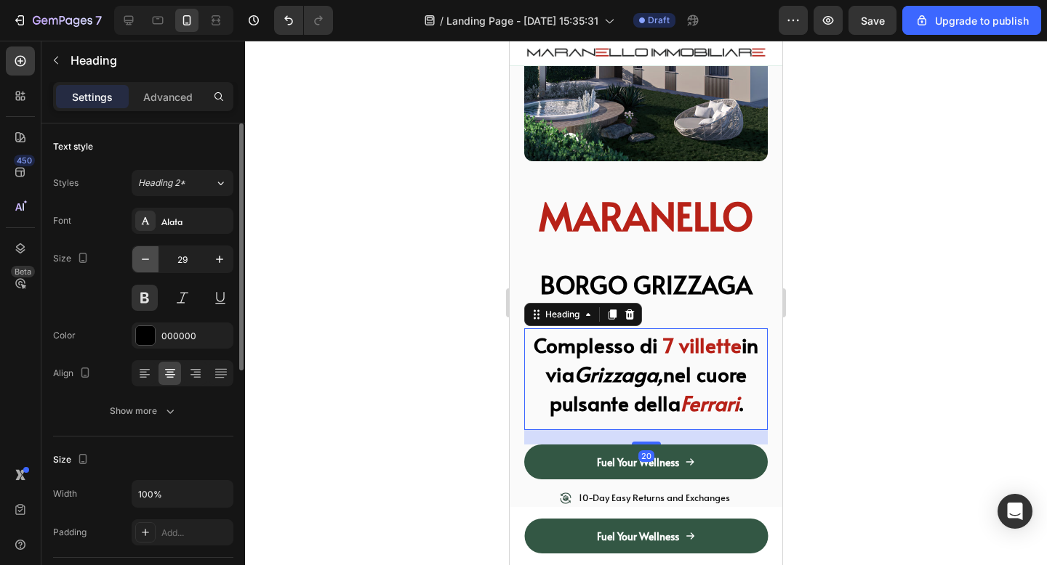
click at [148, 263] on icon "button" at bounding box center [145, 259] width 15 height 15
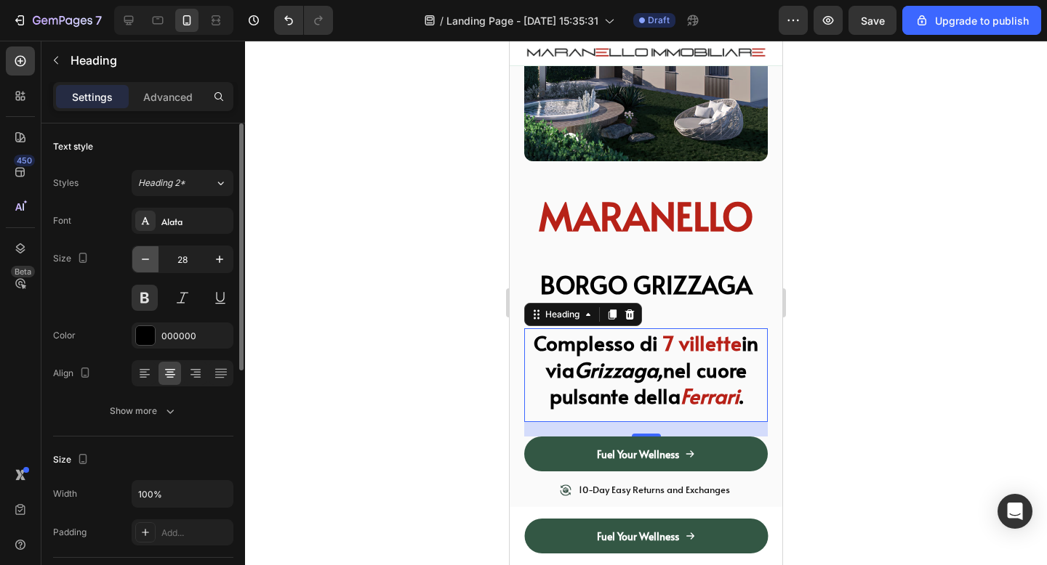
click at [148, 263] on icon "button" at bounding box center [145, 259] width 15 height 15
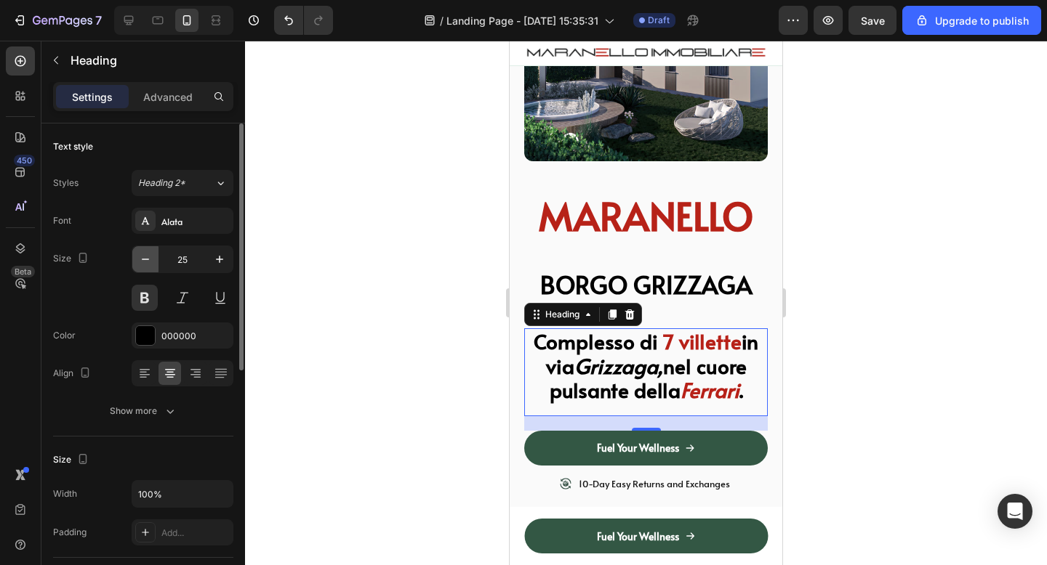
click at [148, 263] on icon "button" at bounding box center [145, 259] width 15 height 15
type input "23"
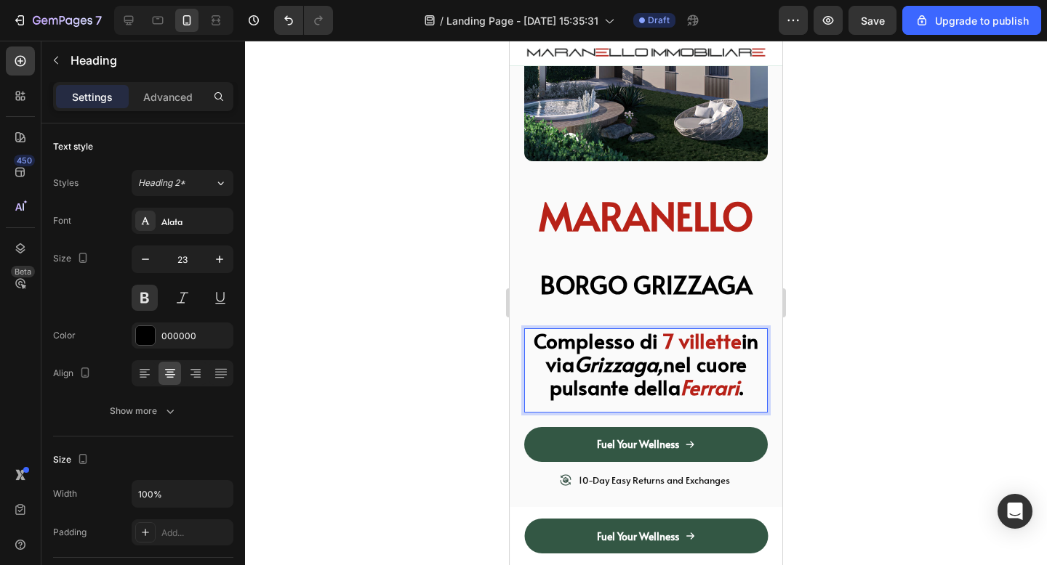
click at [744, 392] on p "Complesso di 7 villette in via Grizzaga, nel cuore pulsante della Ferrari ." at bounding box center [646, 365] width 241 height 70
click at [813, 373] on div at bounding box center [646, 303] width 802 height 525
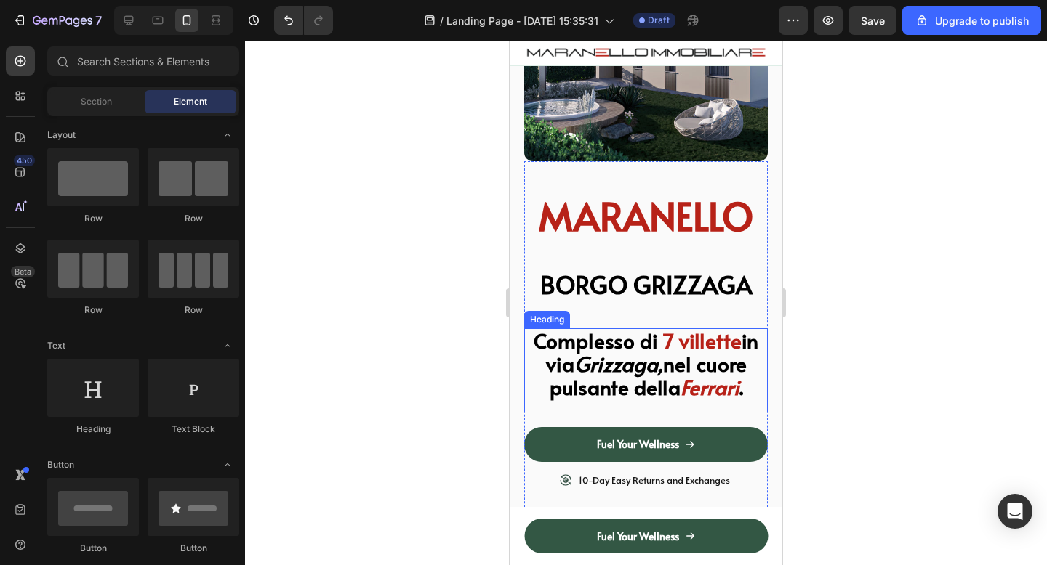
click at [711, 368] on span "in via Grizzaga, nel cuore pulsante della" at bounding box center [652, 363] width 213 height 75
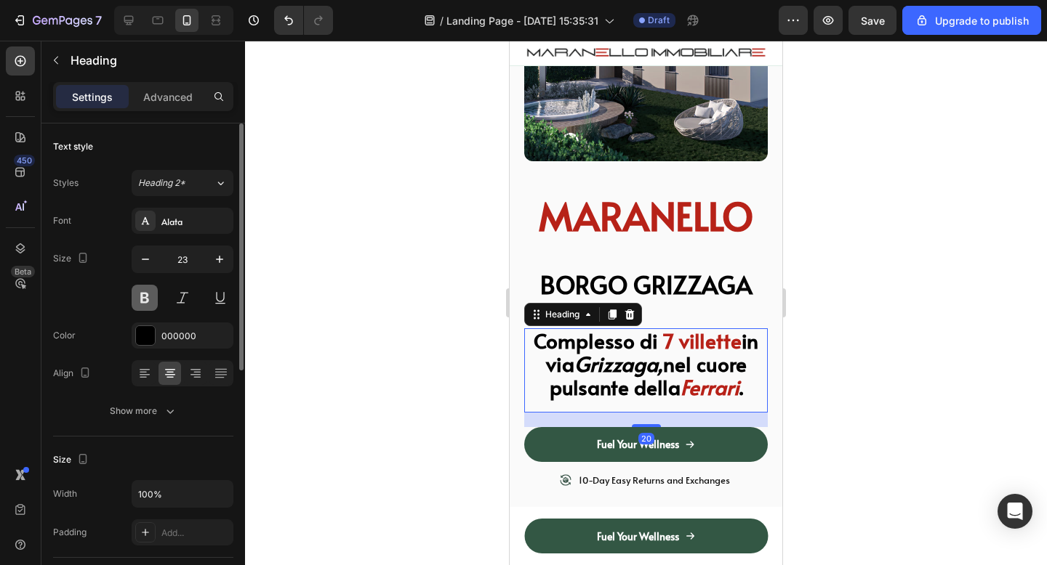
click at [143, 299] on button at bounding box center [145, 298] width 26 height 26
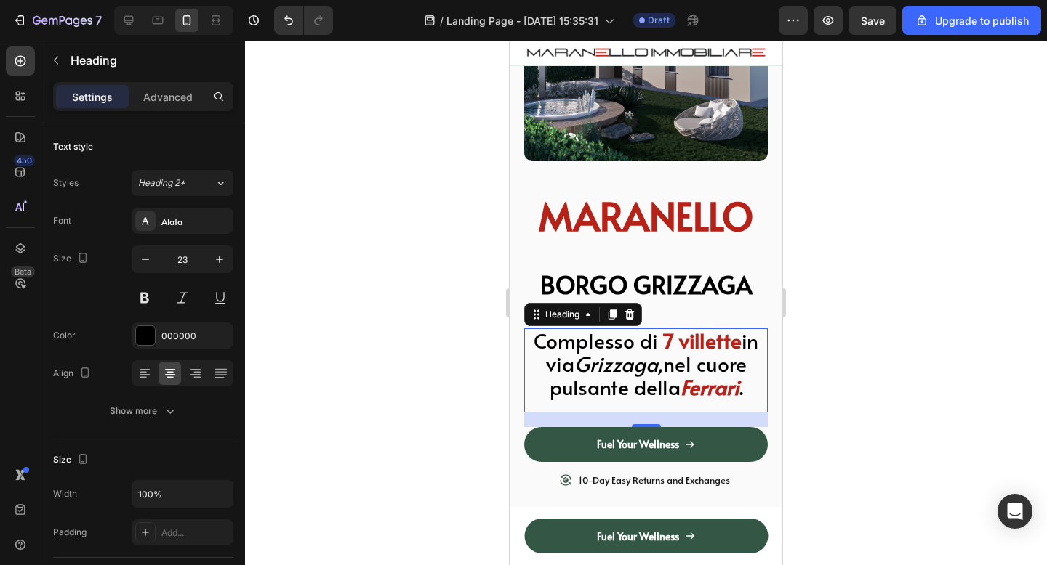
click at [854, 304] on div at bounding box center [646, 303] width 802 height 525
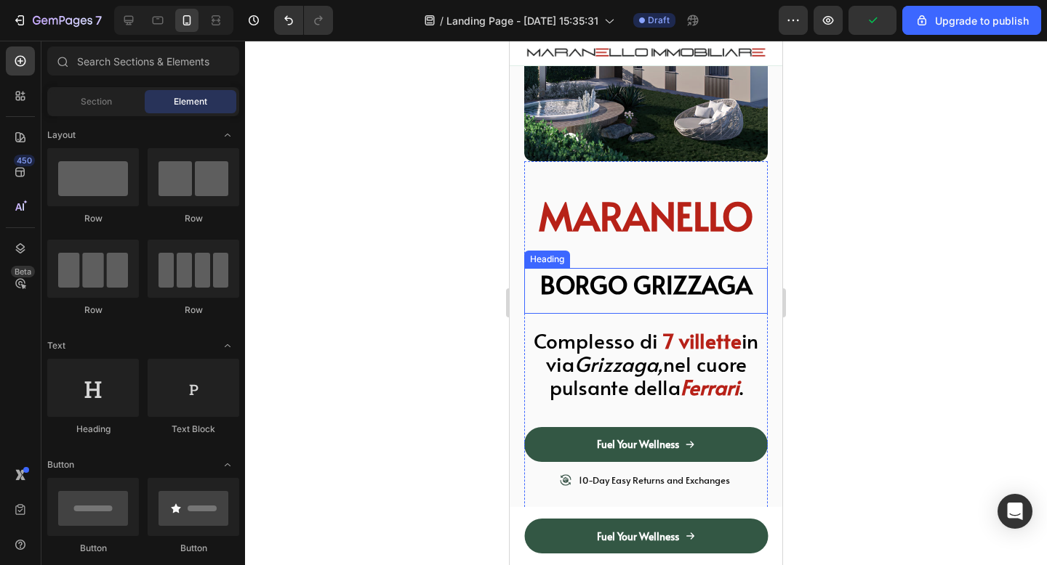
click at [699, 283] on p "BORGO GRIZZAGA" at bounding box center [646, 285] width 241 height 31
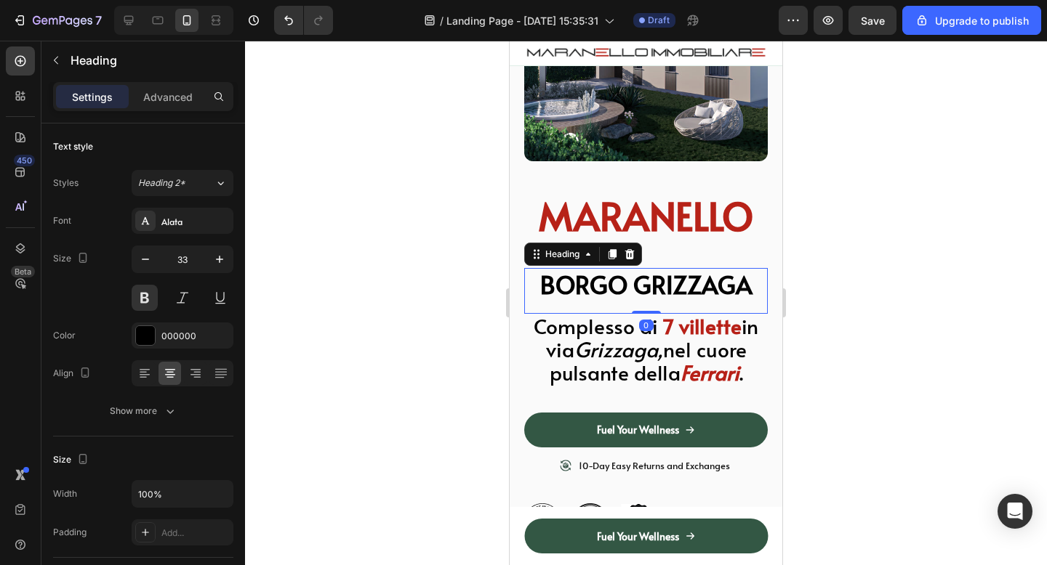
drag, startPoint x: 633, startPoint y: 327, endPoint x: 639, endPoint y: 300, distance: 27.5
click at [639, 300] on div "BORGO GRIZZAGA Heading 0" at bounding box center [645, 291] width 243 height 46
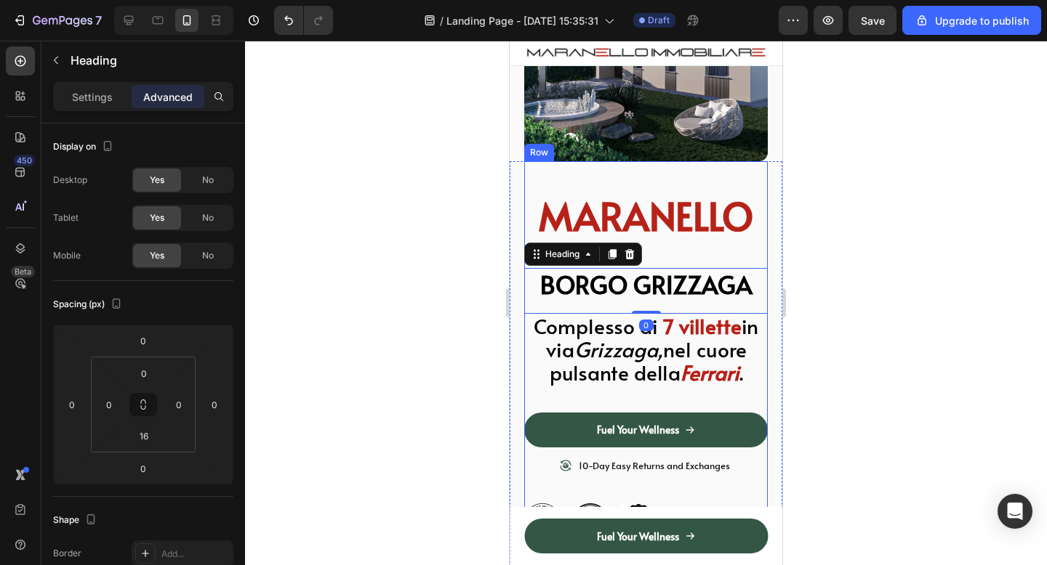
click at [864, 241] on div at bounding box center [646, 303] width 802 height 525
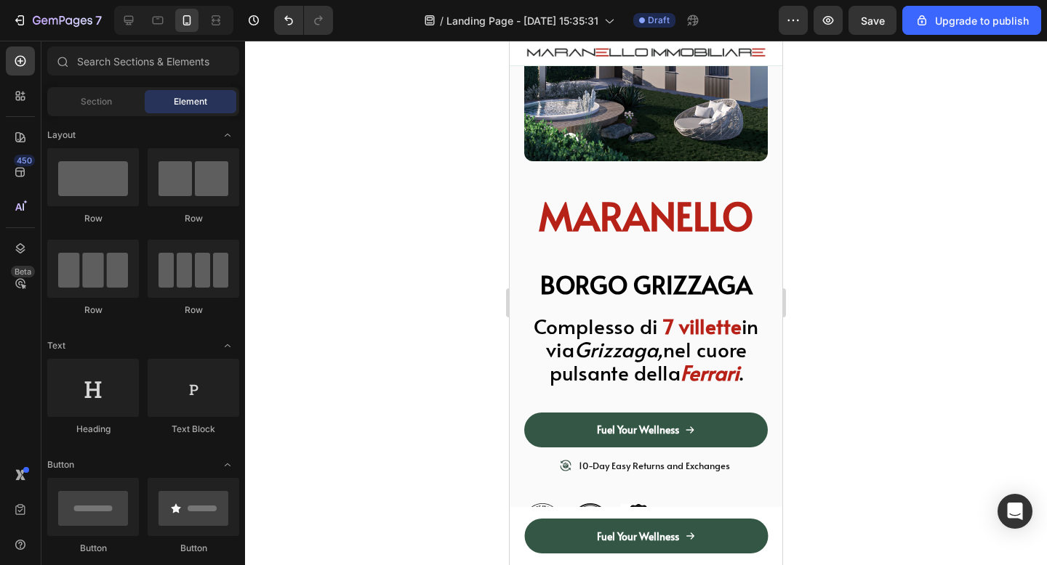
click at [675, 224] on p "MARANELLO" at bounding box center [646, 216] width 241 height 49
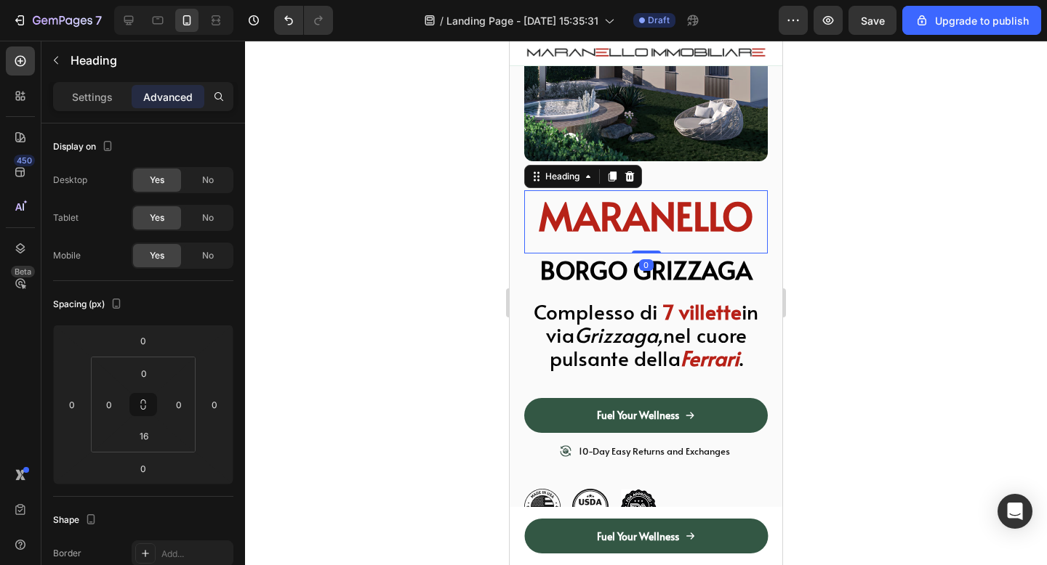
drag, startPoint x: 643, startPoint y: 266, endPoint x: 648, endPoint y: 226, distance: 40.3
click at [648, 226] on div "MARANELLO Heading 0" at bounding box center [645, 222] width 243 height 64
click at [908, 204] on div at bounding box center [646, 303] width 802 height 525
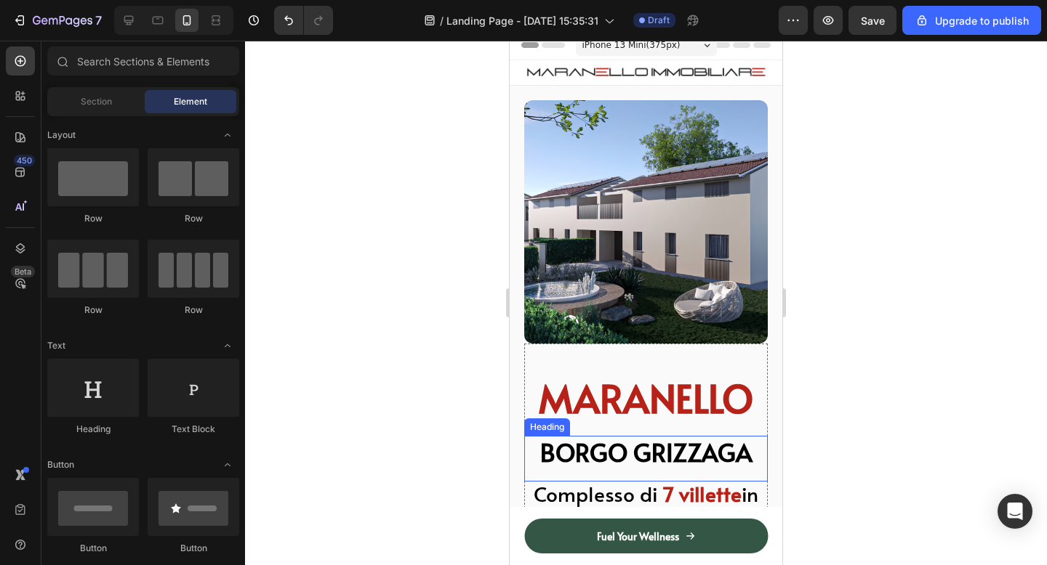
scroll to position [0, 0]
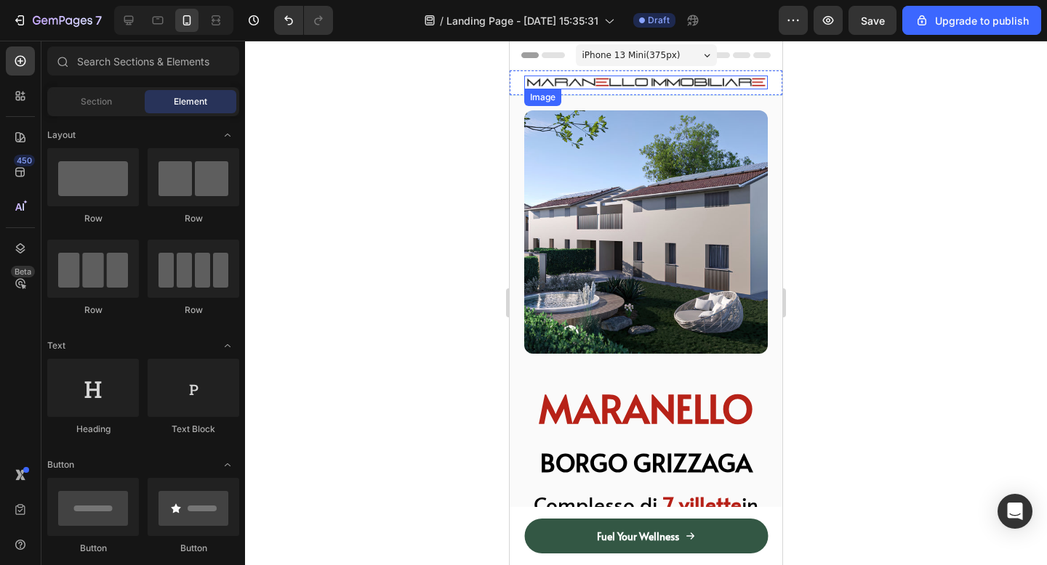
click at [604, 76] on img at bounding box center [645, 83] width 243 height 14
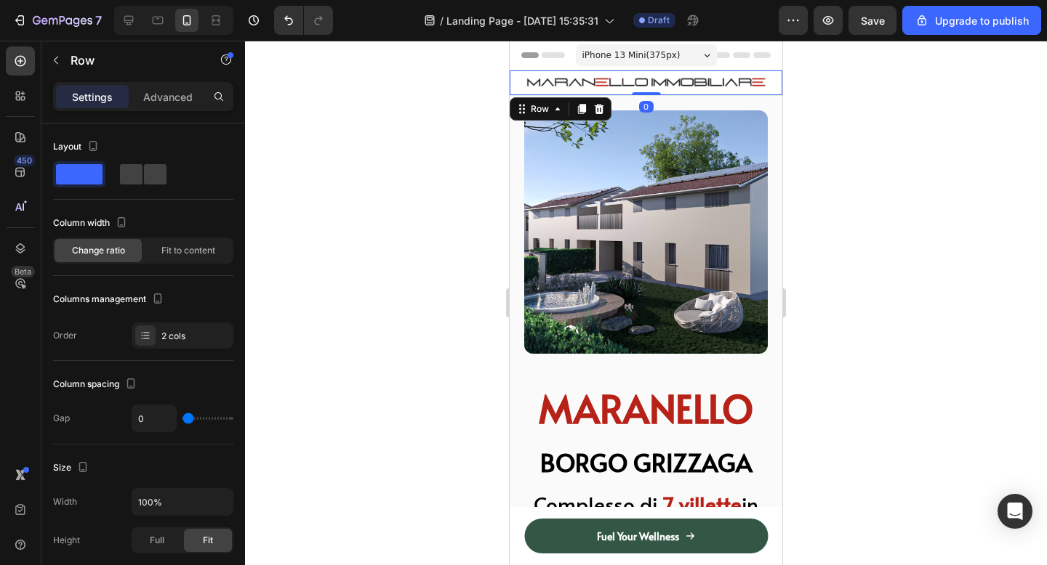
click at [511, 86] on div "Image Fuel Your Wellness Button Row Row 0" at bounding box center [646, 83] width 273 height 25
click at [597, 105] on icon at bounding box center [599, 109] width 9 height 10
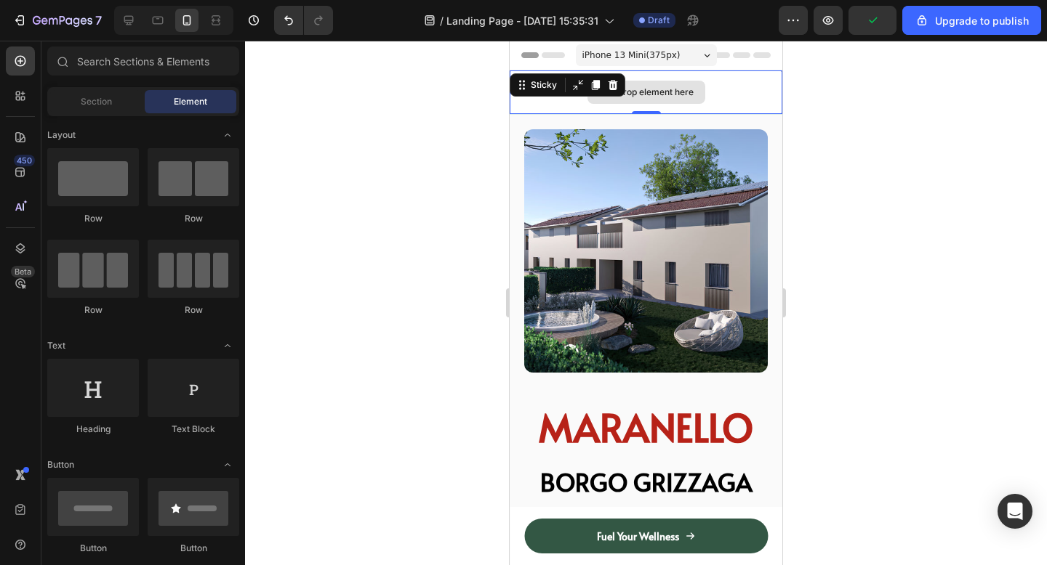
click at [576, 100] on div "Drop element here" at bounding box center [646, 93] width 273 height 44
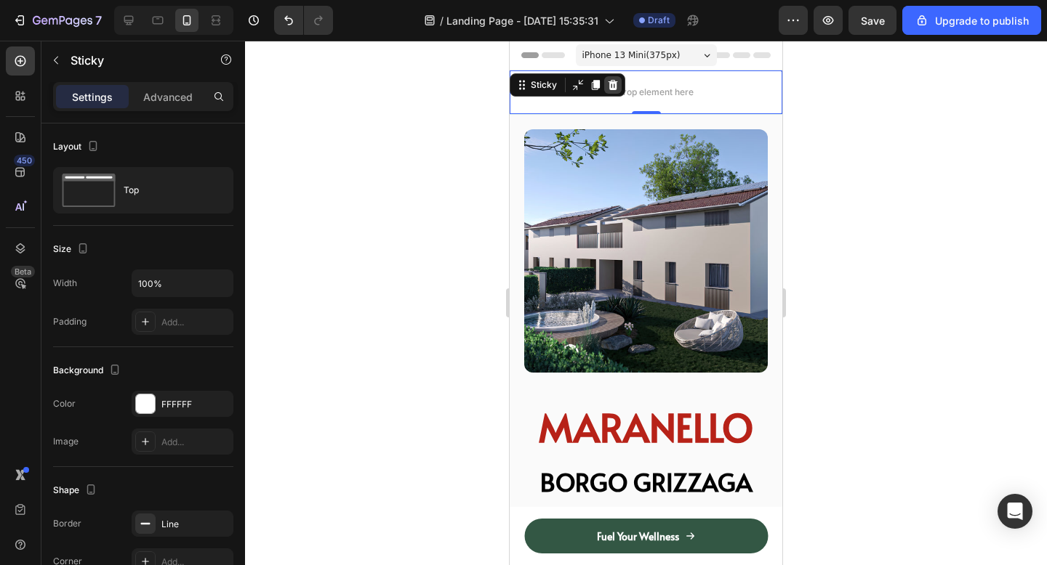
click at [611, 85] on icon at bounding box center [613, 85] width 12 height 12
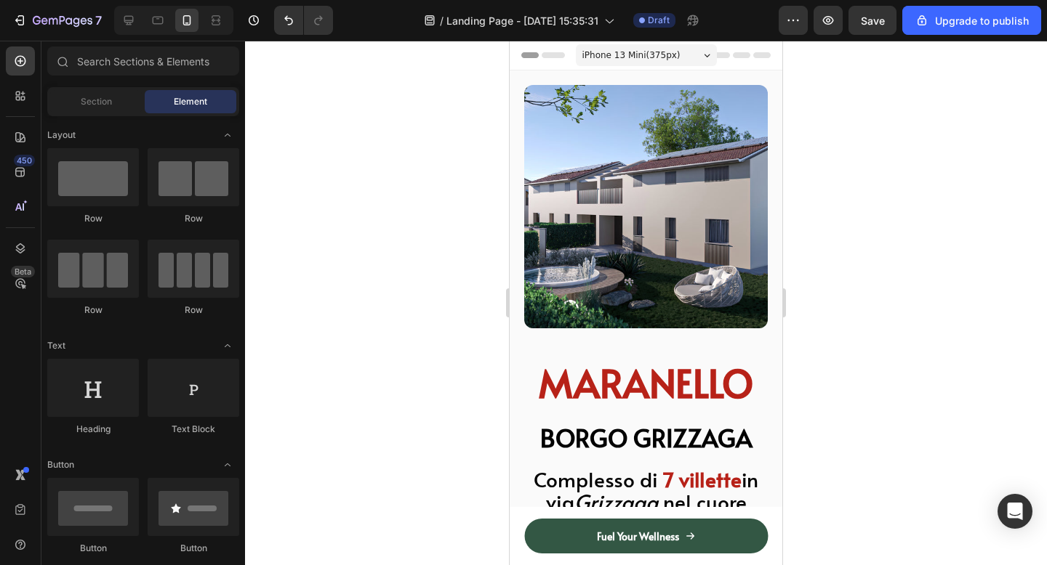
click at [932, 73] on div at bounding box center [646, 303] width 802 height 525
click at [293, 27] on button "Undo/Redo" at bounding box center [288, 20] width 29 height 29
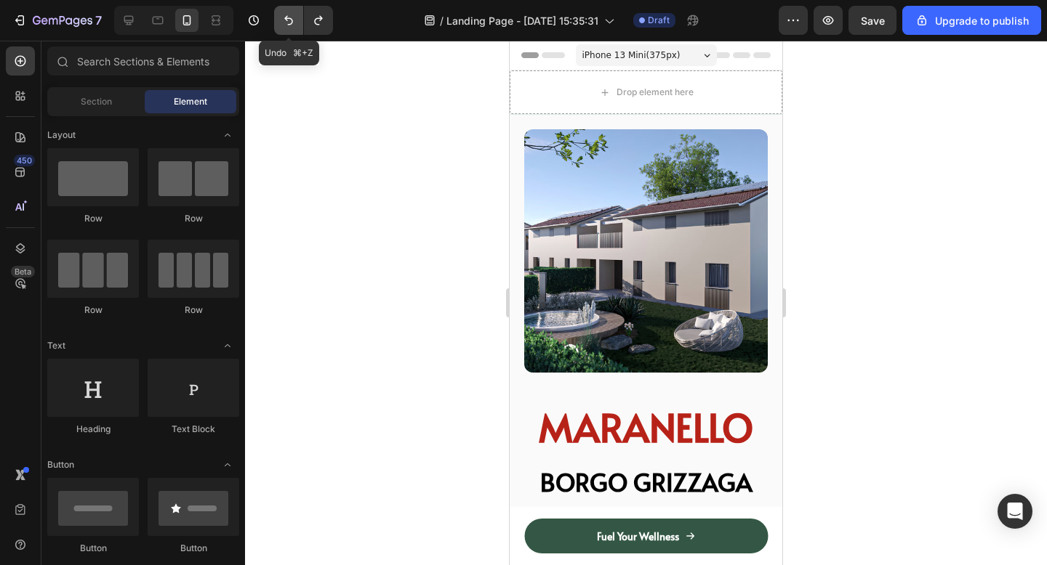
click at [293, 27] on icon "Undo/Redo" at bounding box center [288, 20] width 15 height 15
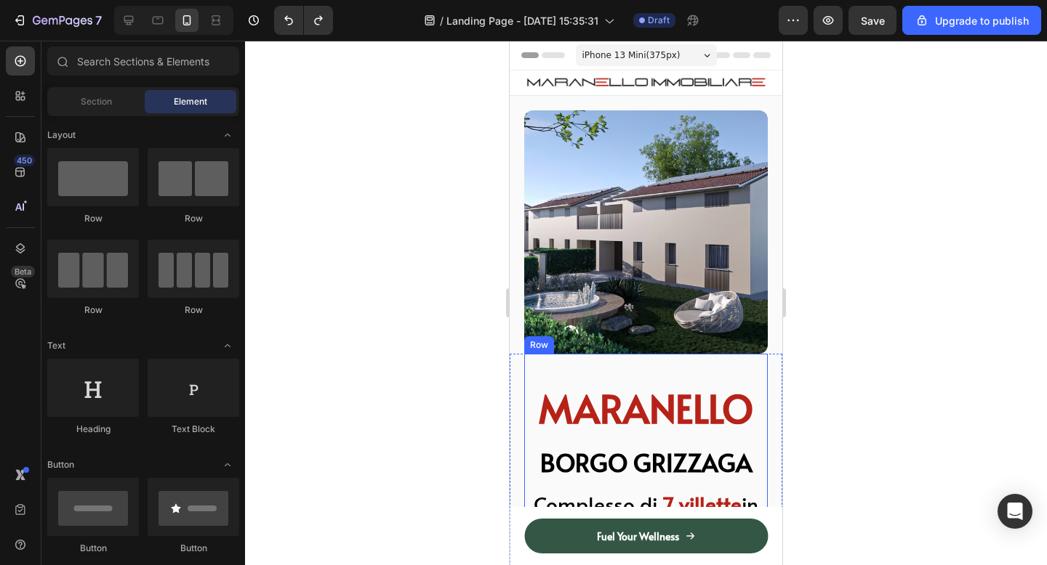
click at [637, 369] on div "MARANELLO Heading BORGO GRIZZAGA Heading ⁠⁠⁠⁠⁠⁠⁠ Complesso di 7 villette in via…" at bounding box center [645, 536] width 243 height 364
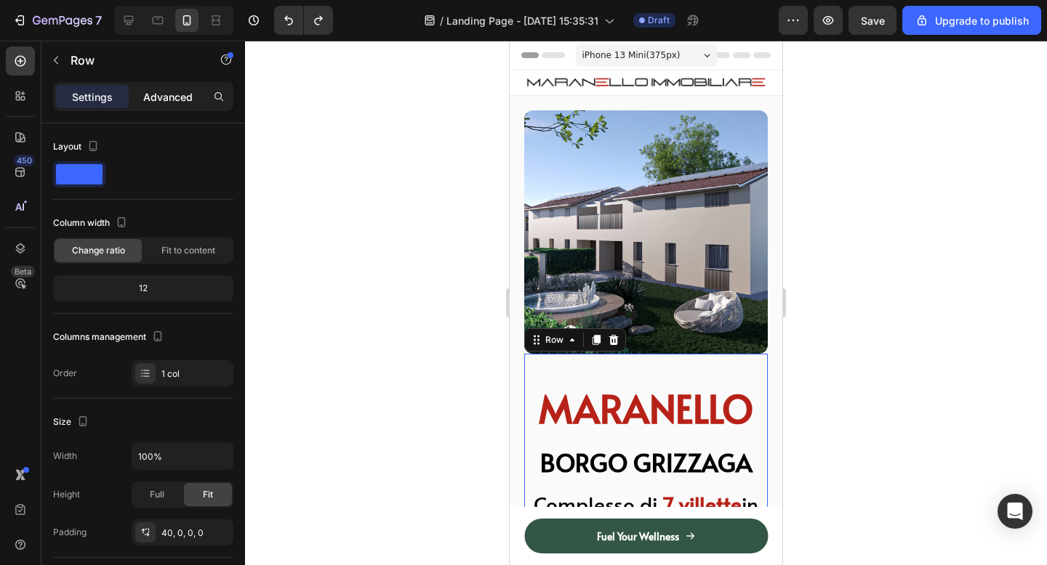
click at [176, 96] on p "Advanced" at bounding box center [167, 96] width 49 height 15
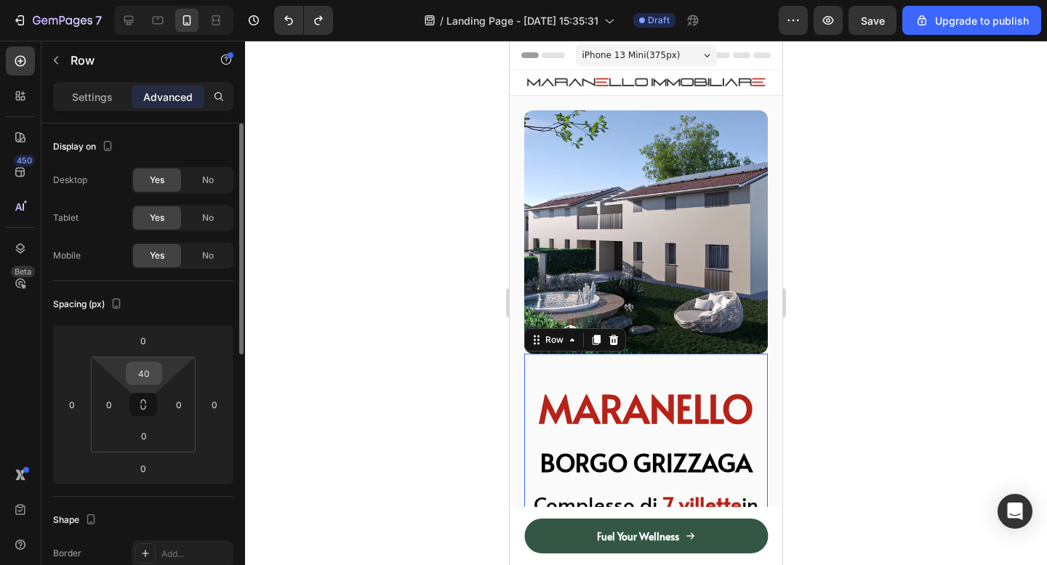
click at [146, 376] on input "40" at bounding box center [143, 374] width 29 height 22
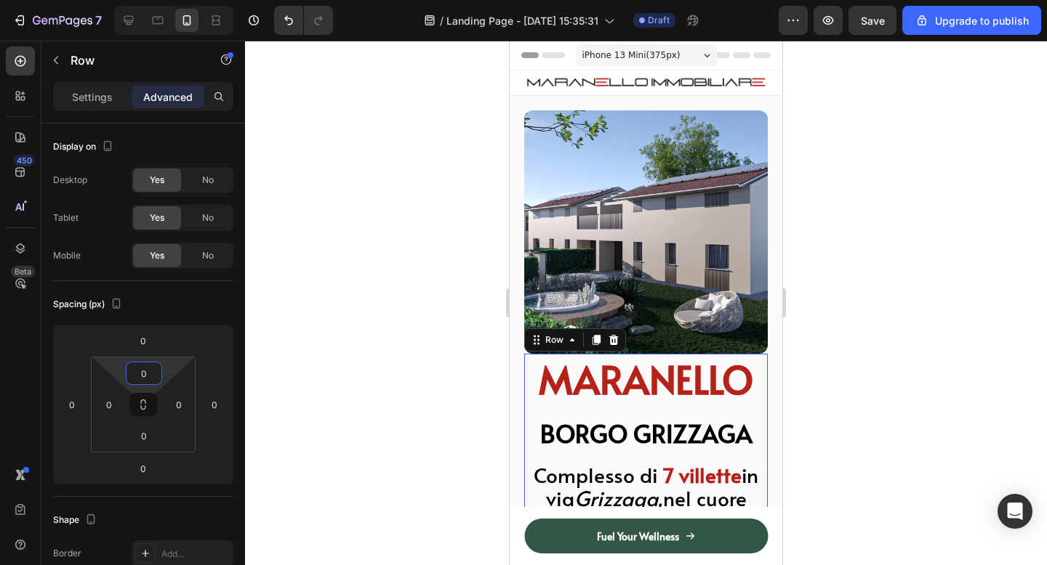
type input "0"
click at [894, 329] on div at bounding box center [646, 303] width 802 height 525
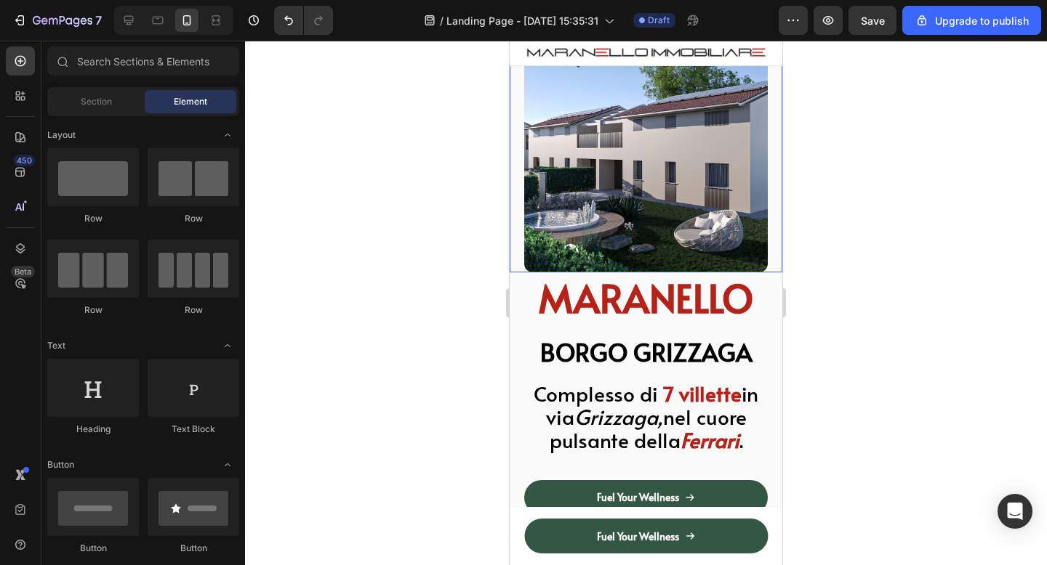
scroll to position [84, 0]
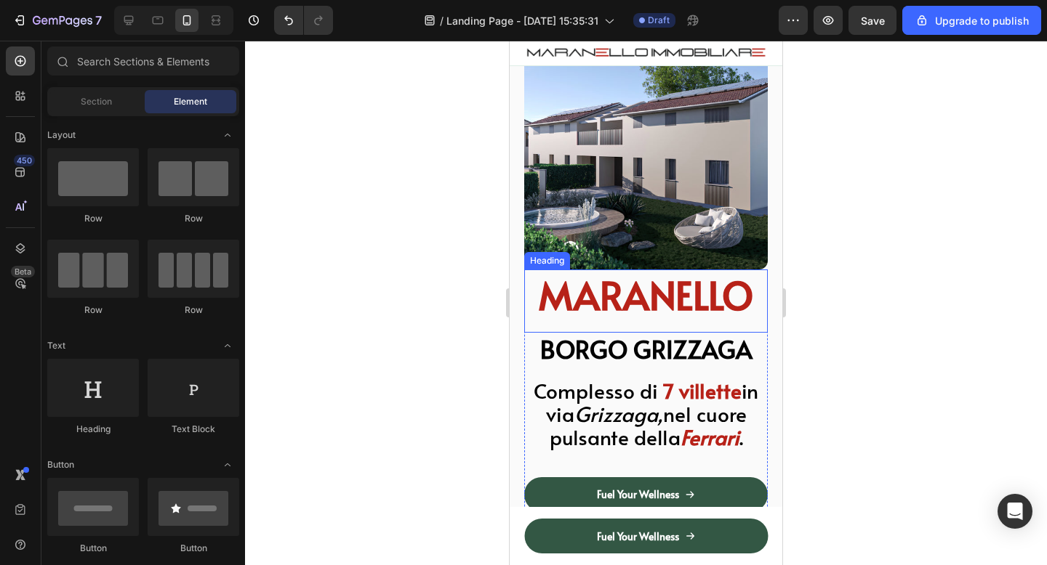
click at [640, 327] on div "MARANELLO Heading" at bounding box center [645, 302] width 243 height 64
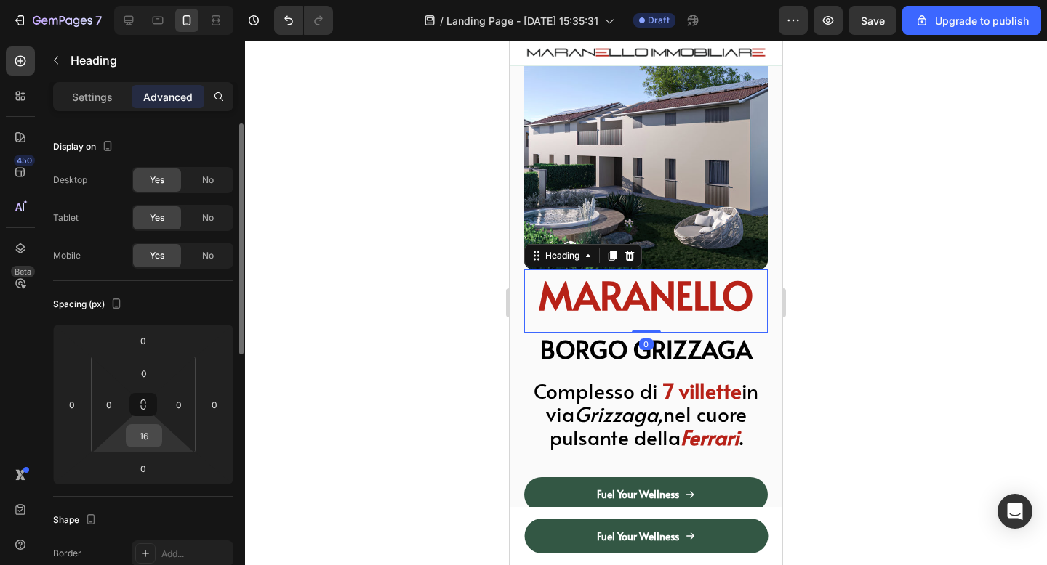
click at [145, 438] on input "16" at bounding box center [143, 436] width 29 height 22
type input "0"
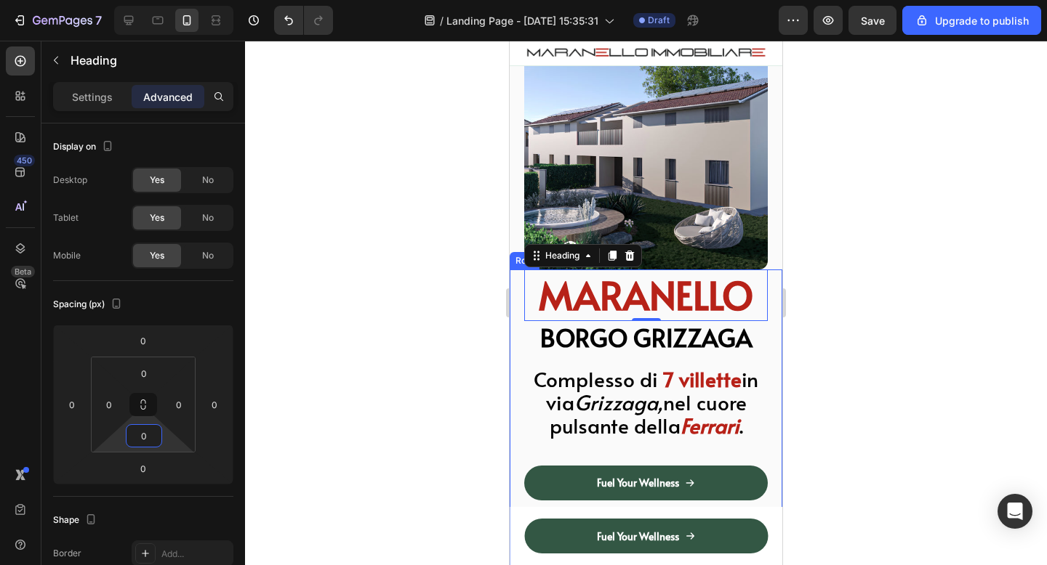
click at [901, 264] on div at bounding box center [646, 303] width 802 height 525
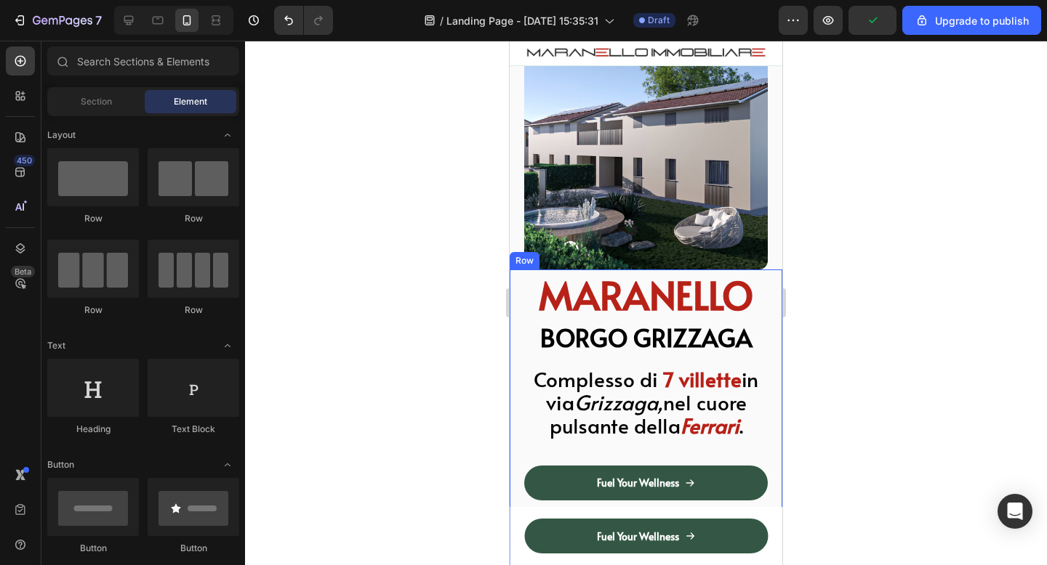
click at [901, 264] on div at bounding box center [646, 303] width 802 height 525
click at [830, 190] on div at bounding box center [646, 303] width 802 height 525
click at [392, 204] on div at bounding box center [646, 303] width 802 height 525
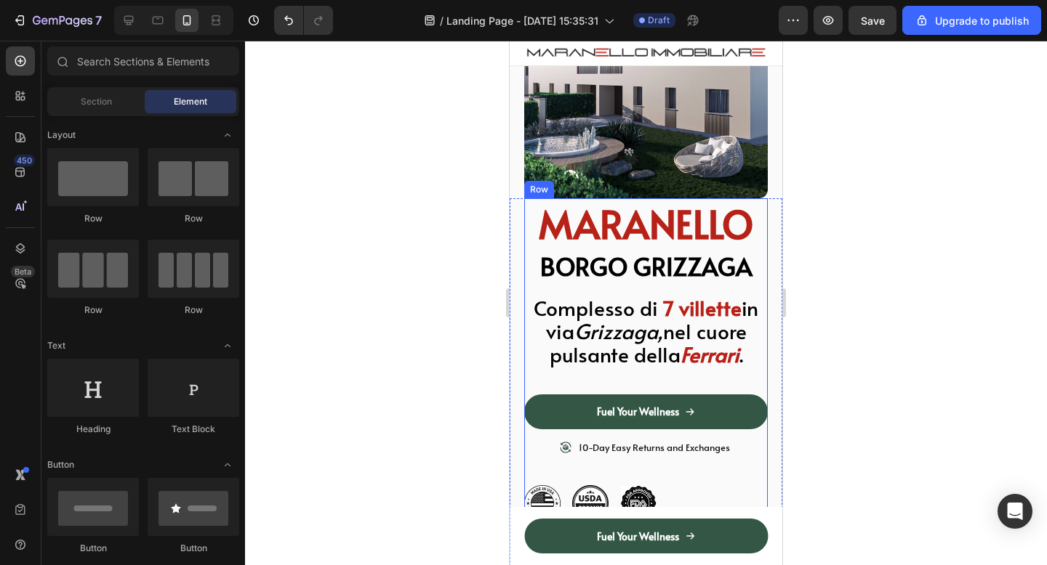
scroll to position [166, 0]
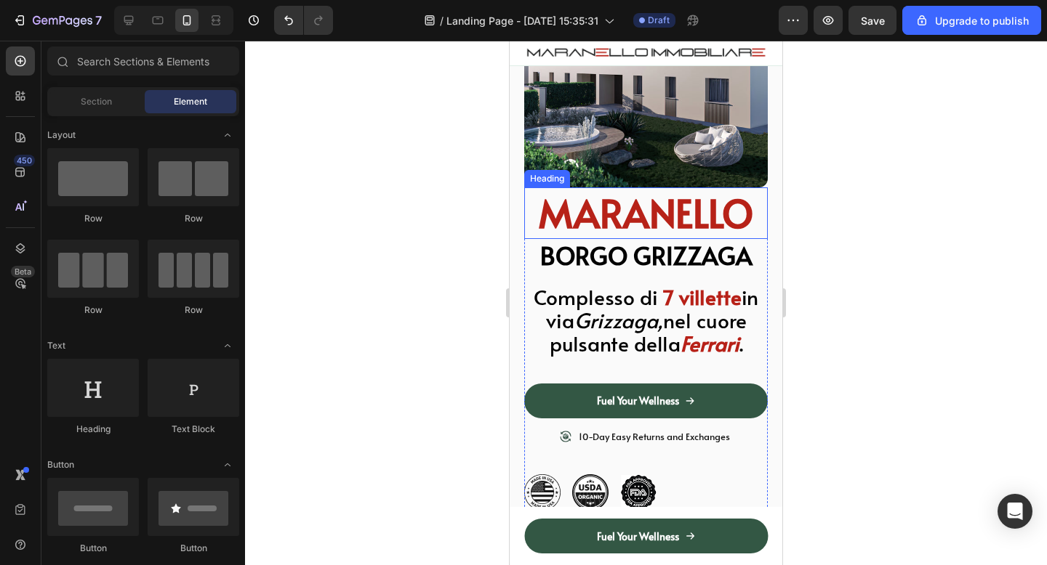
click at [555, 217] on p "MARANELLO" at bounding box center [646, 213] width 241 height 49
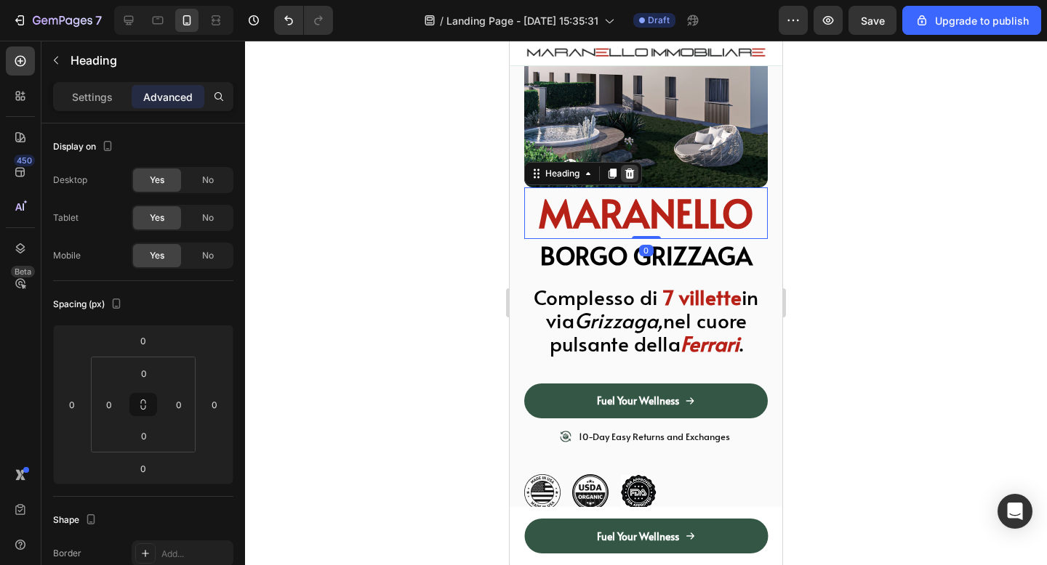
click at [633, 177] on icon at bounding box center [629, 174] width 9 height 10
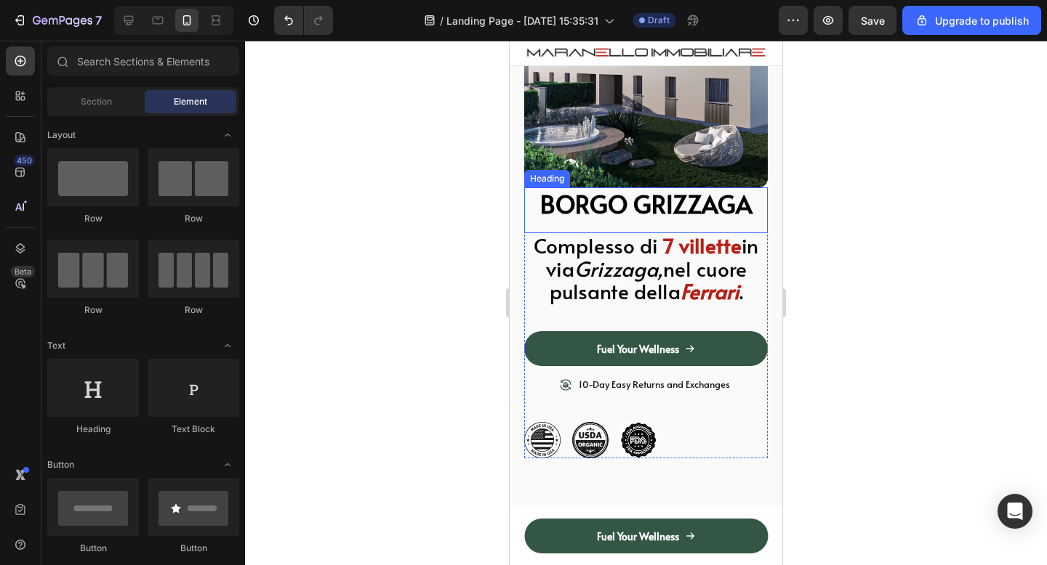
click at [604, 218] on p "BORGO GRIZZAGA" at bounding box center [646, 204] width 241 height 31
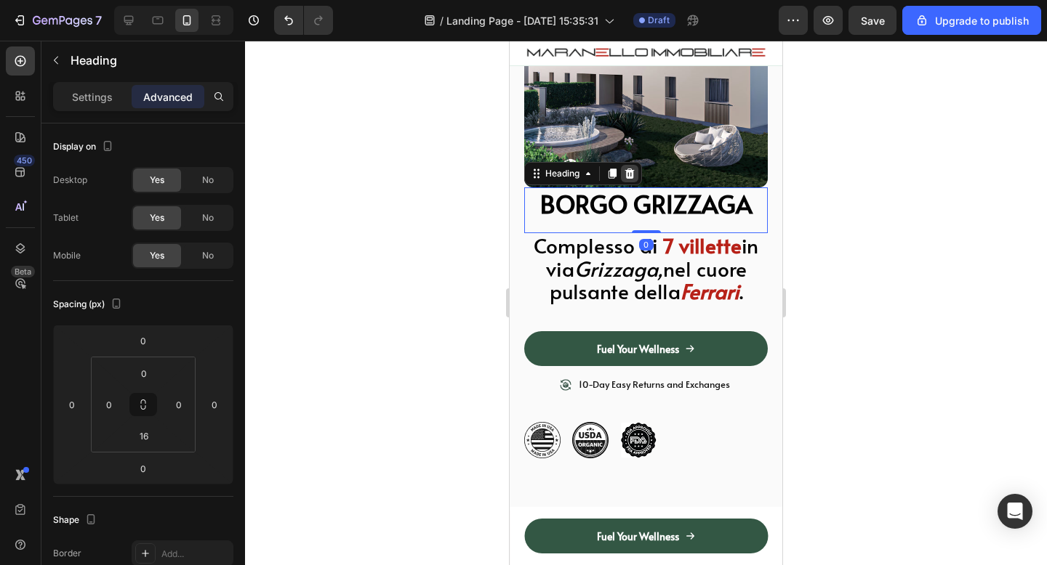
click at [632, 174] on icon at bounding box center [630, 174] width 12 height 12
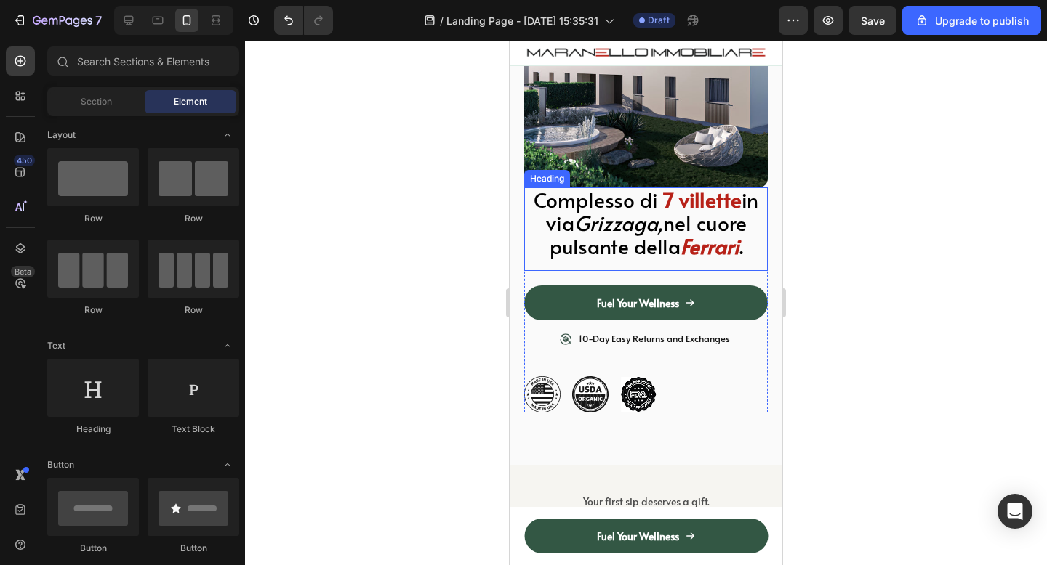
click at [616, 221] on icon "Grizzaga," at bounding box center [618, 223] width 89 height 28
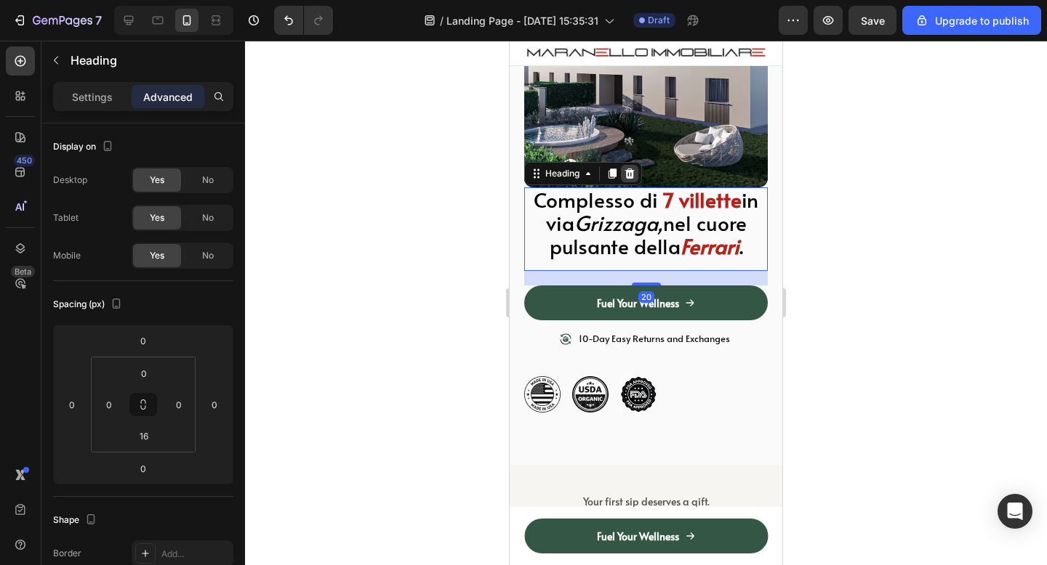
click at [629, 177] on icon at bounding box center [629, 174] width 9 height 10
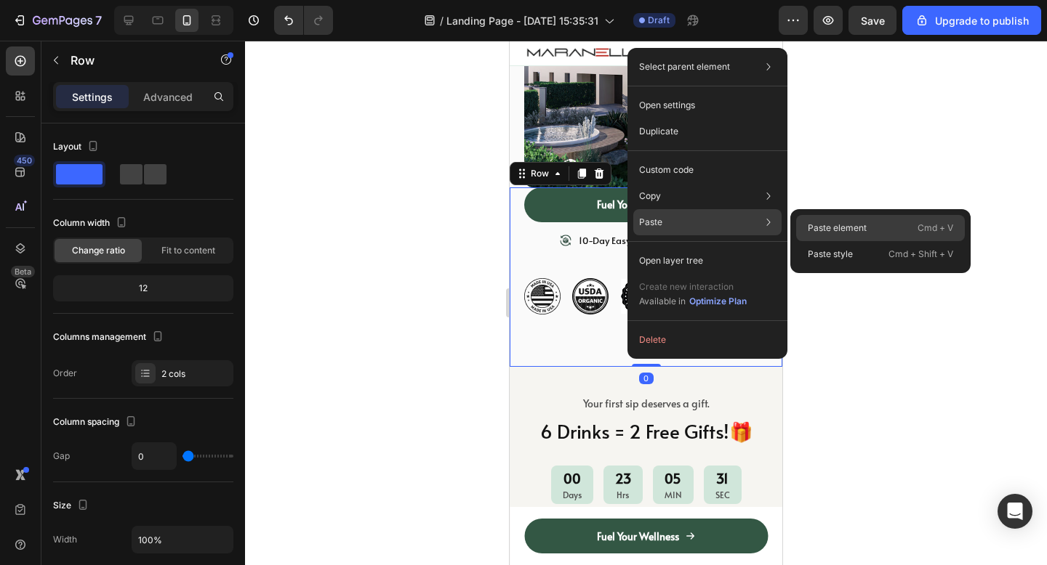
click at [831, 225] on p "Paste element" at bounding box center [837, 228] width 59 height 13
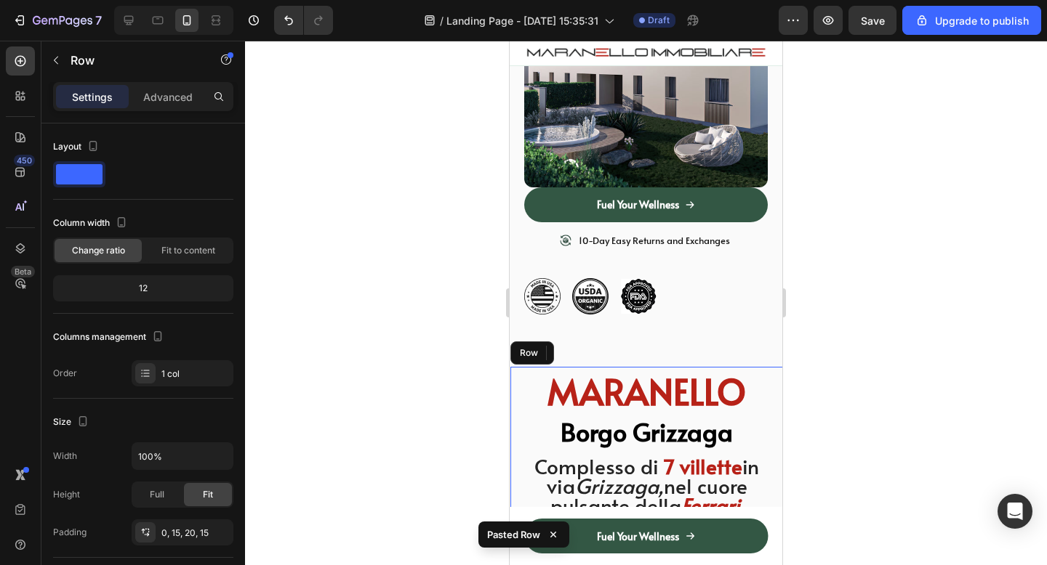
scroll to position [366, 0]
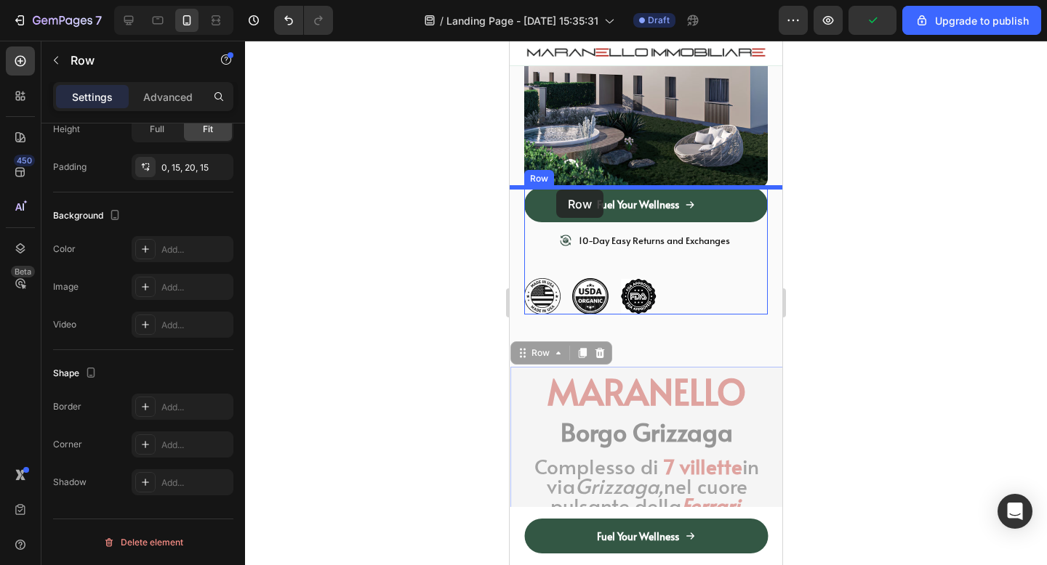
drag, startPoint x: 516, startPoint y: 426, endPoint x: 556, endPoint y: 190, distance: 239.6
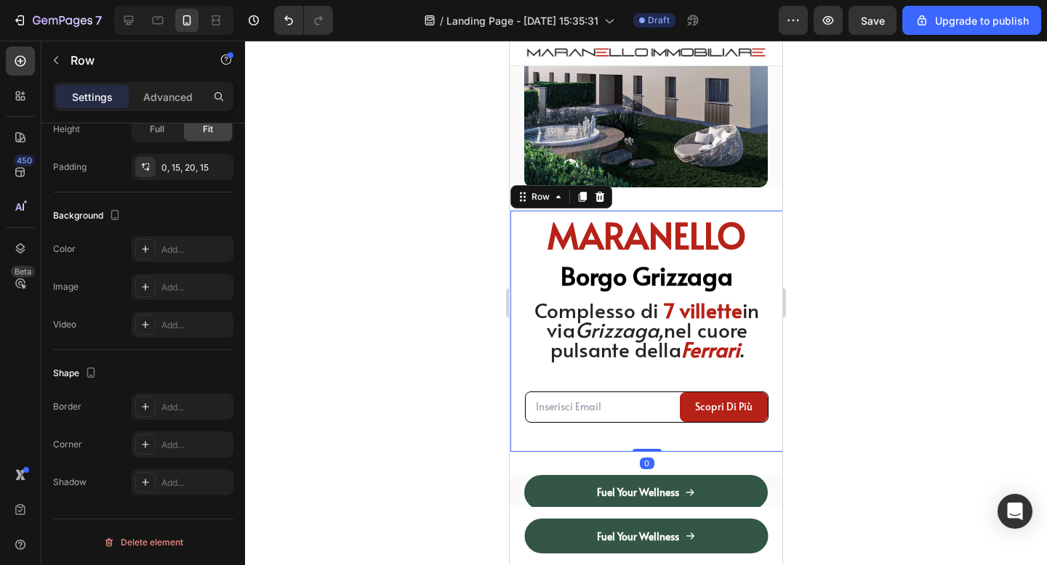
click at [938, 202] on div at bounding box center [646, 303] width 802 height 525
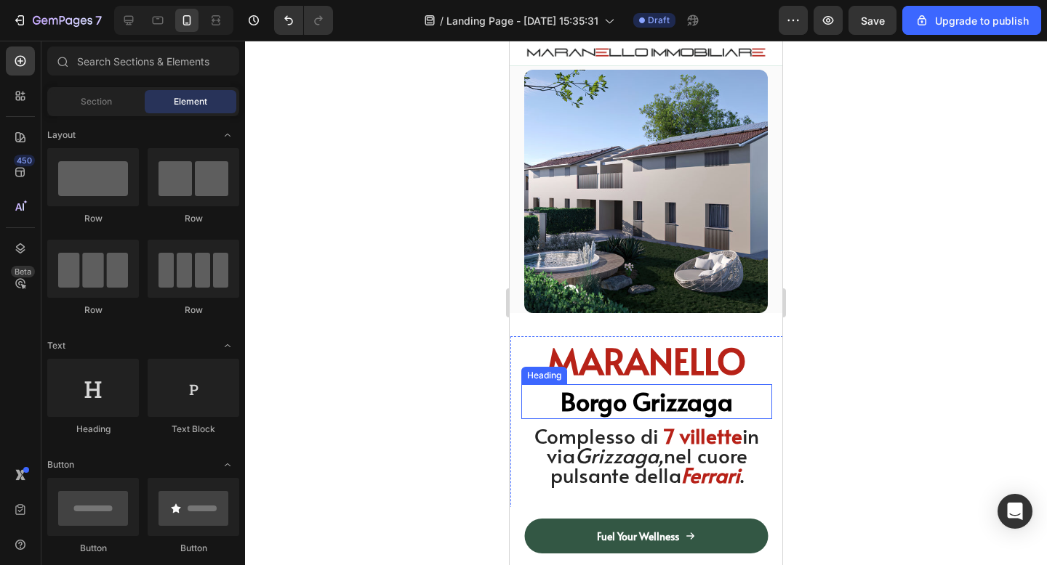
scroll to position [0, 0]
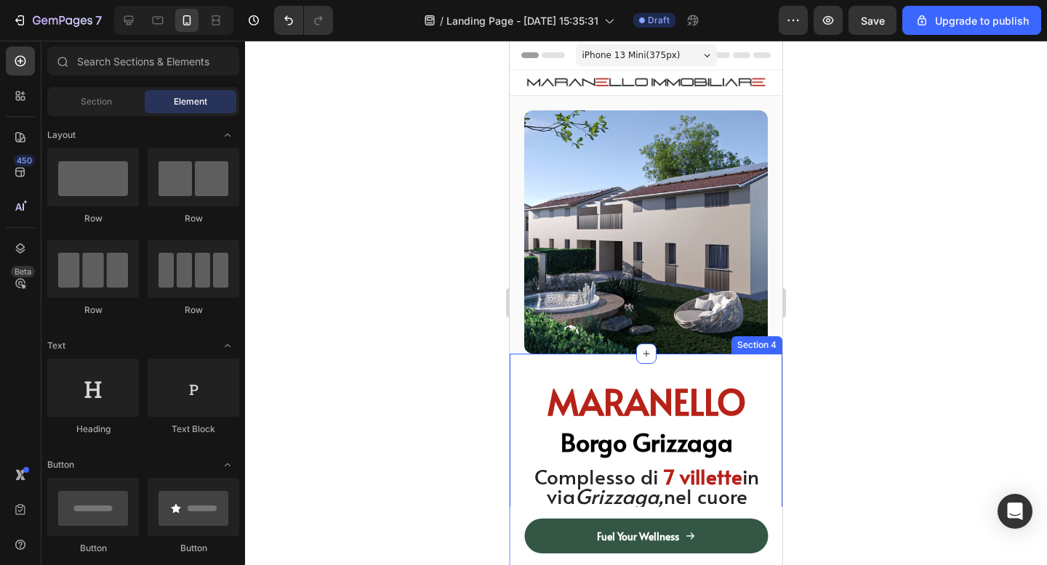
click at [657, 362] on div "MARANELLO Heading Borgo Grizzaga Heading Complesso di 7 villette in via Grizzag…" at bounding box center [646, 498] width 273 height 288
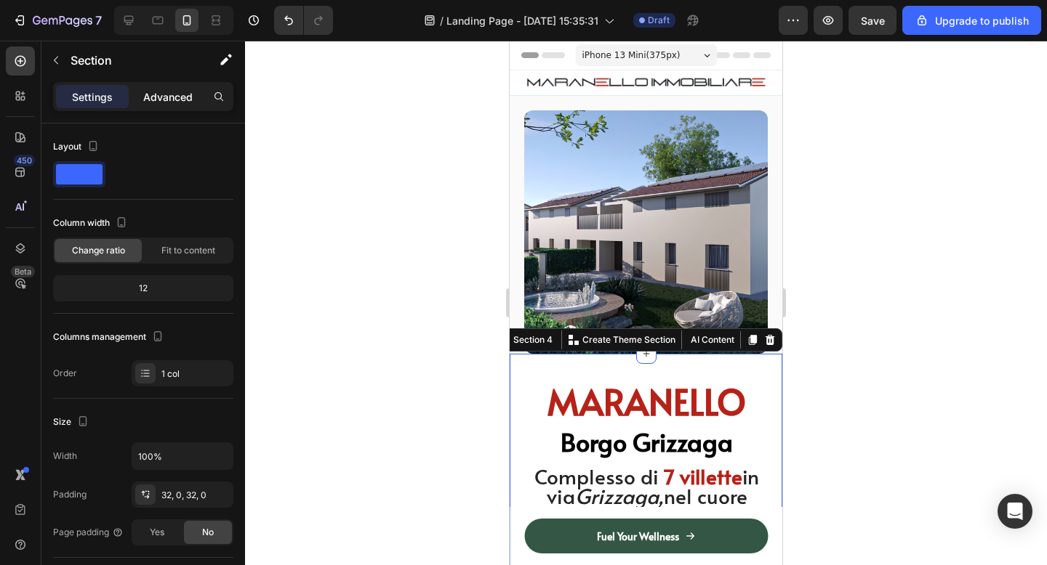
click at [169, 89] on p "Advanced" at bounding box center [167, 96] width 49 height 15
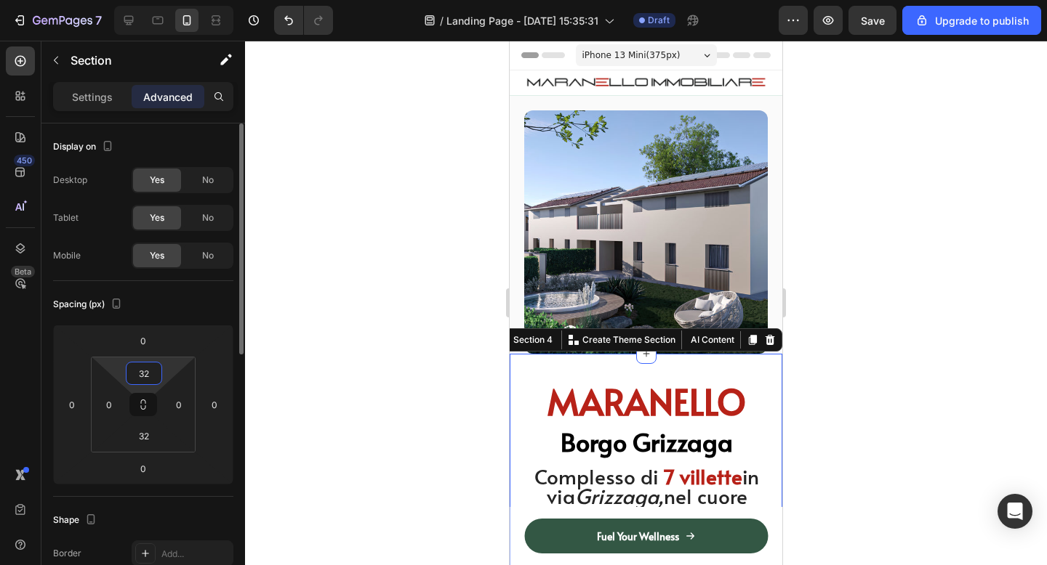
click at [150, 374] on input "32" at bounding box center [143, 374] width 29 height 22
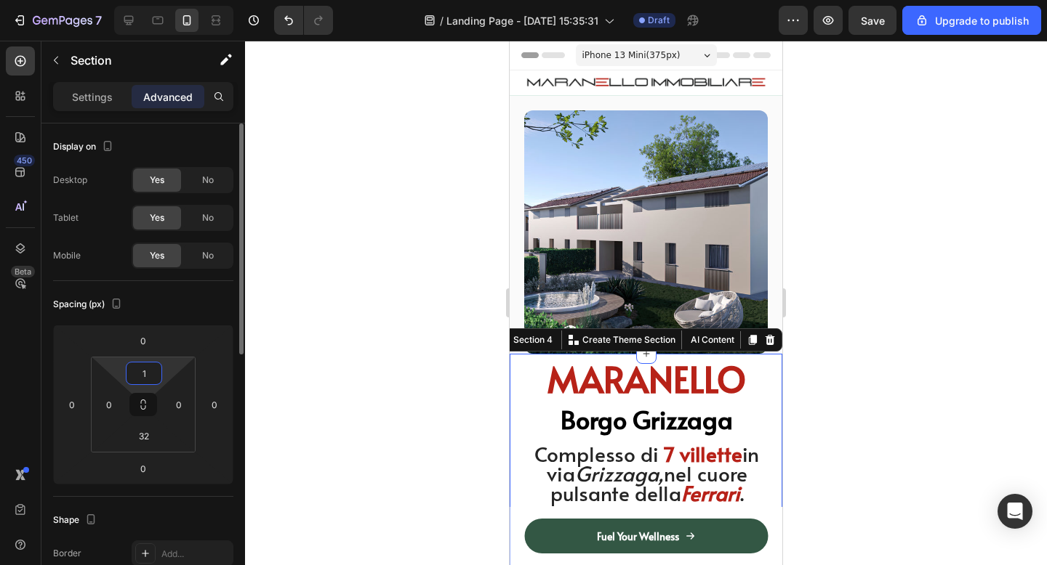
type input "15"
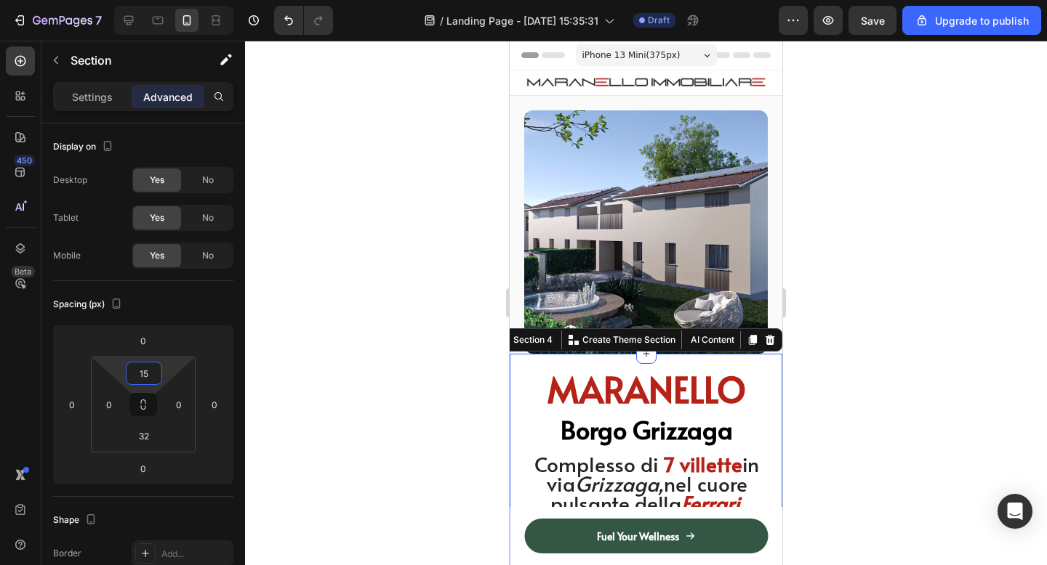
click at [837, 290] on div at bounding box center [646, 303] width 802 height 525
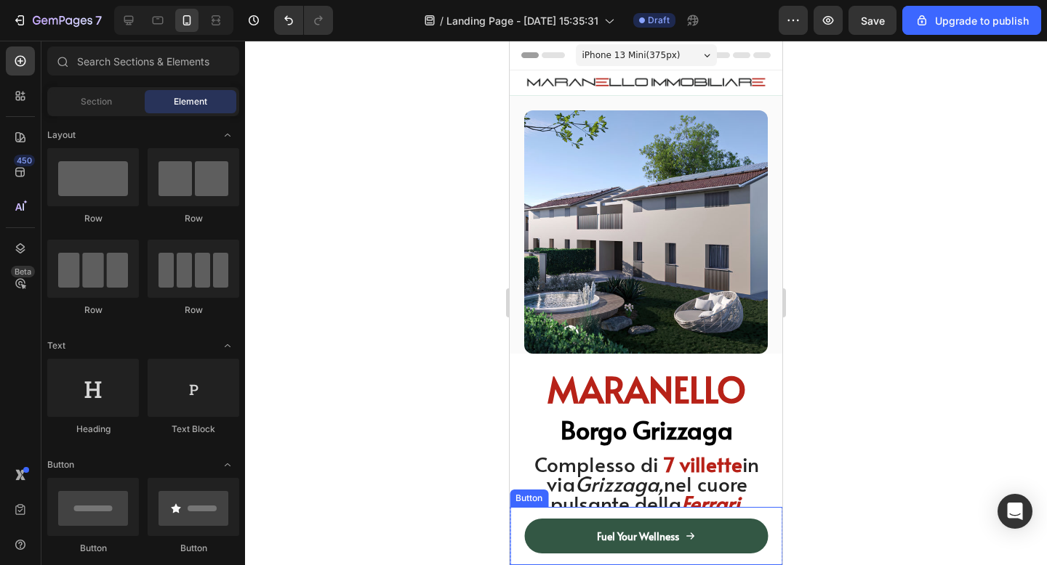
click at [517, 557] on div "Fuel Your Wellness Button" at bounding box center [646, 536] width 273 height 58
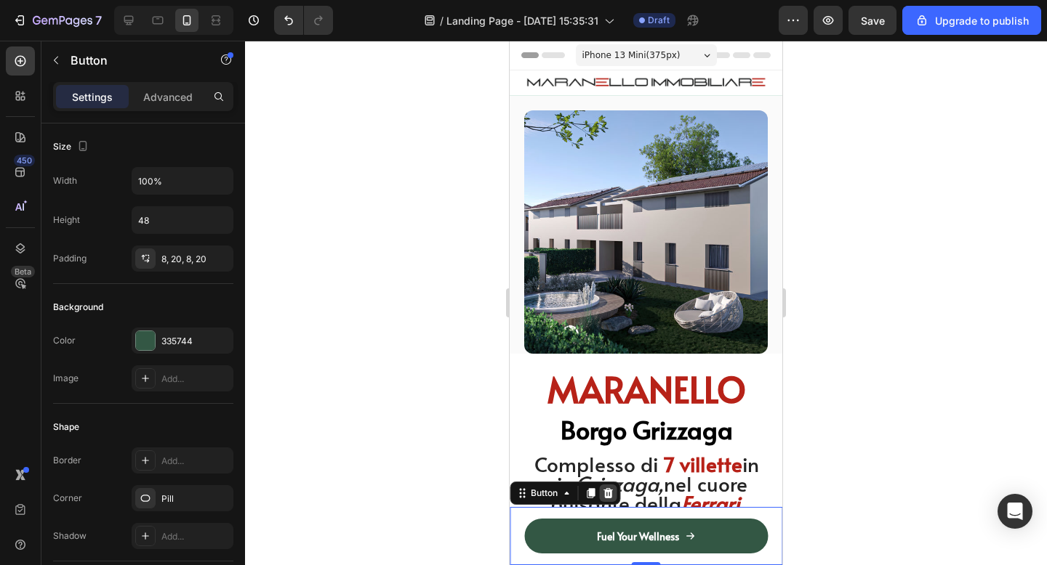
click at [608, 493] on icon at bounding box center [607, 493] width 9 height 10
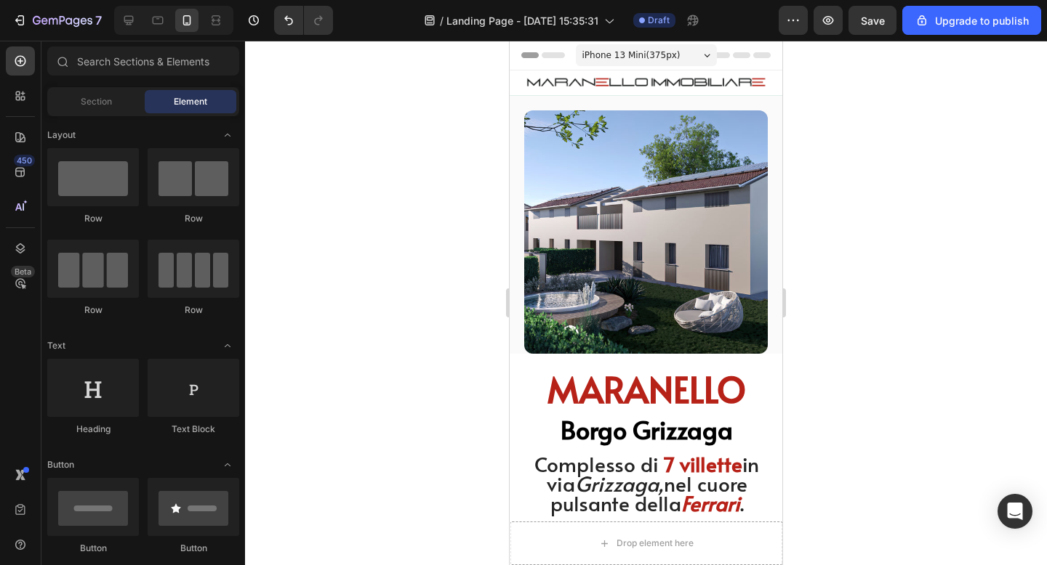
click at [526, 555] on div at bounding box center [523, 554] width 6 height 12
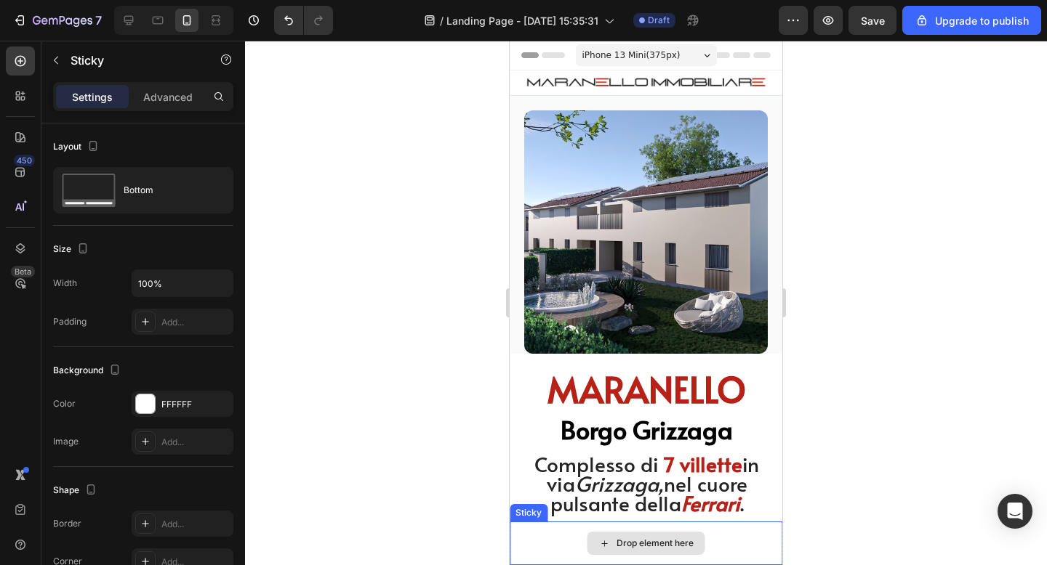
click at [526, 532] on div "Drop element here" at bounding box center [646, 544] width 273 height 44
click at [615, 508] on icon at bounding box center [612, 508] width 9 height 10
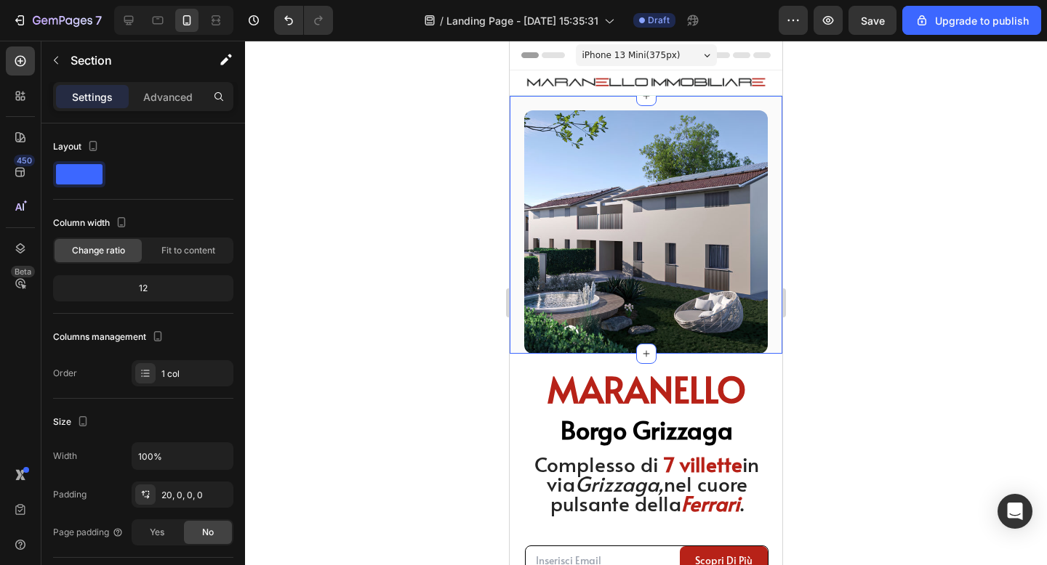
click at [674, 100] on div "Image Section 2" at bounding box center [646, 225] width 273 height 258
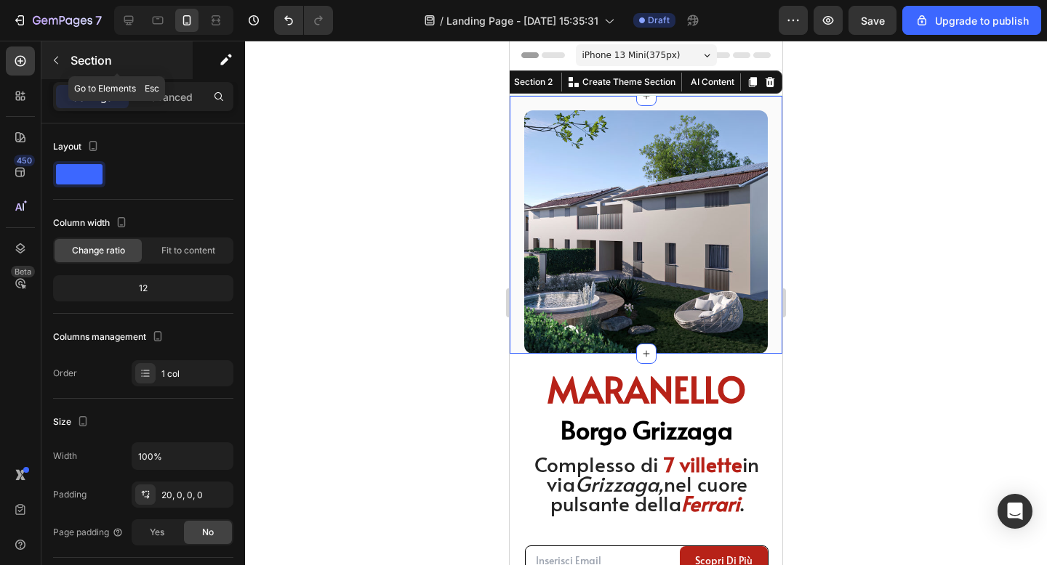
click at [166, 73] on div "Section" at bounding box center [116, 60] width 151 height 38
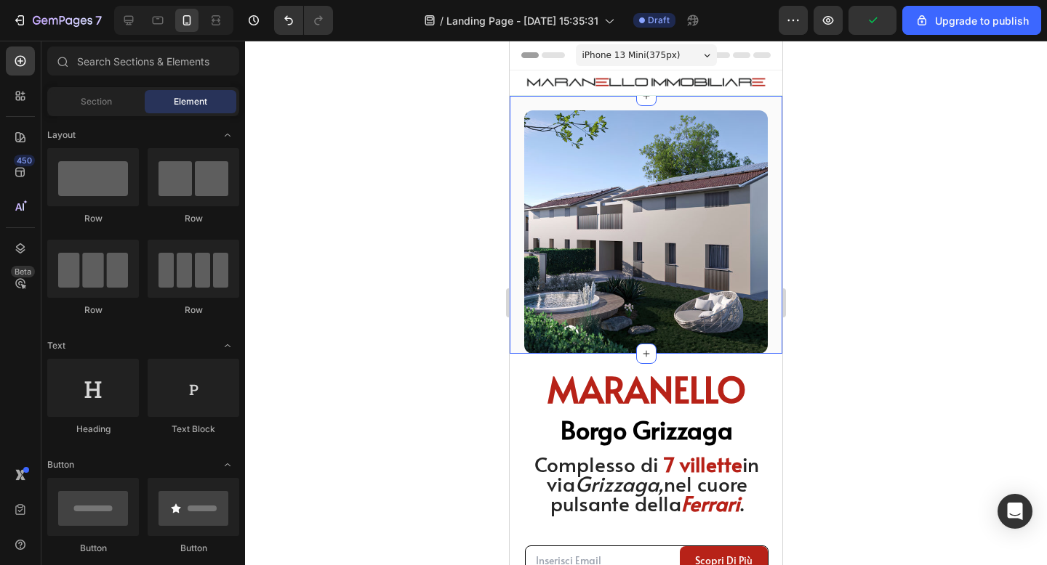
click at [577, 103] on div "Image Section 2" at bounding box center [646, 225] width 273 height 258
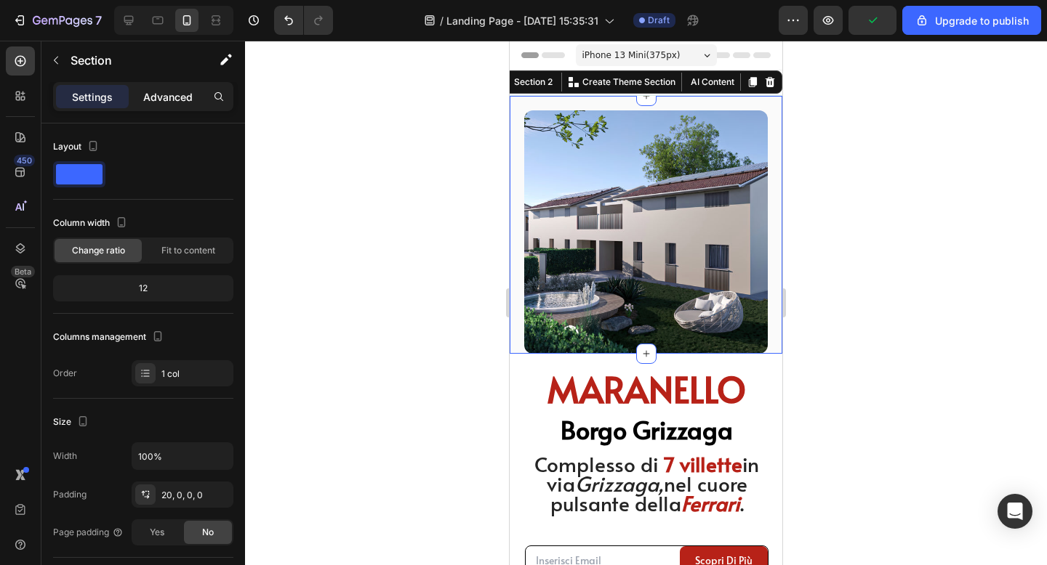
click at [185, 98] on p "Advanced" at bounding box center [167, 96] width 49 height 15
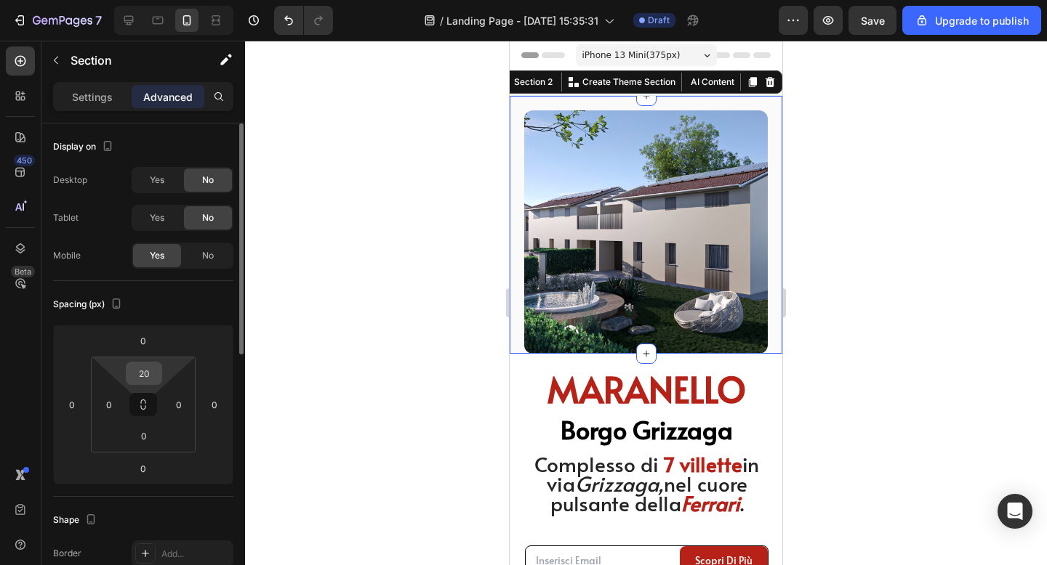
click at [145, 374] on input "20" at bounding box center [143, 374] width 29 height 22
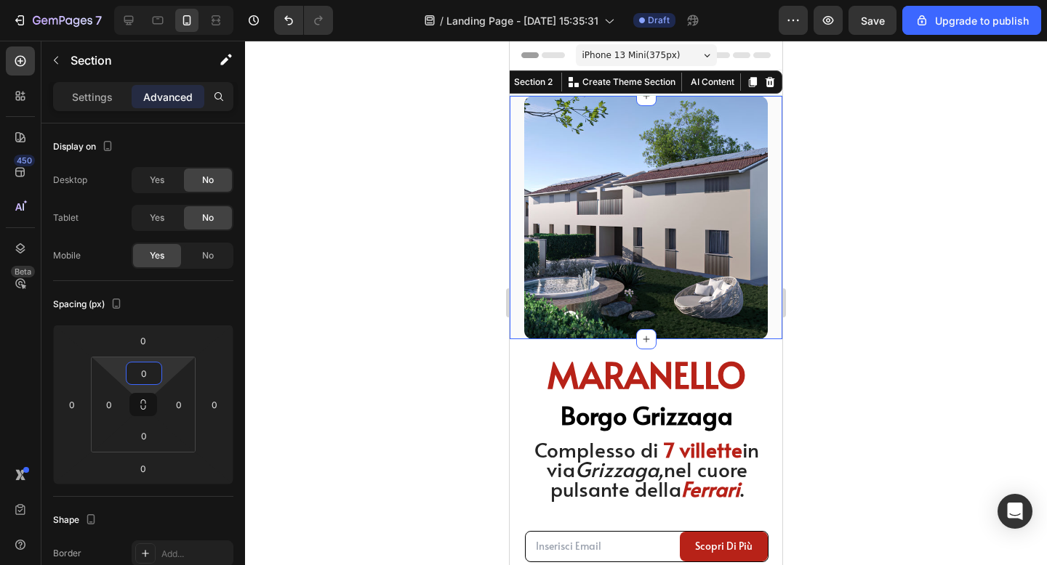
type input "0"
click at [829, 306] on div at bounding box center [646, 303] width 802 height 525
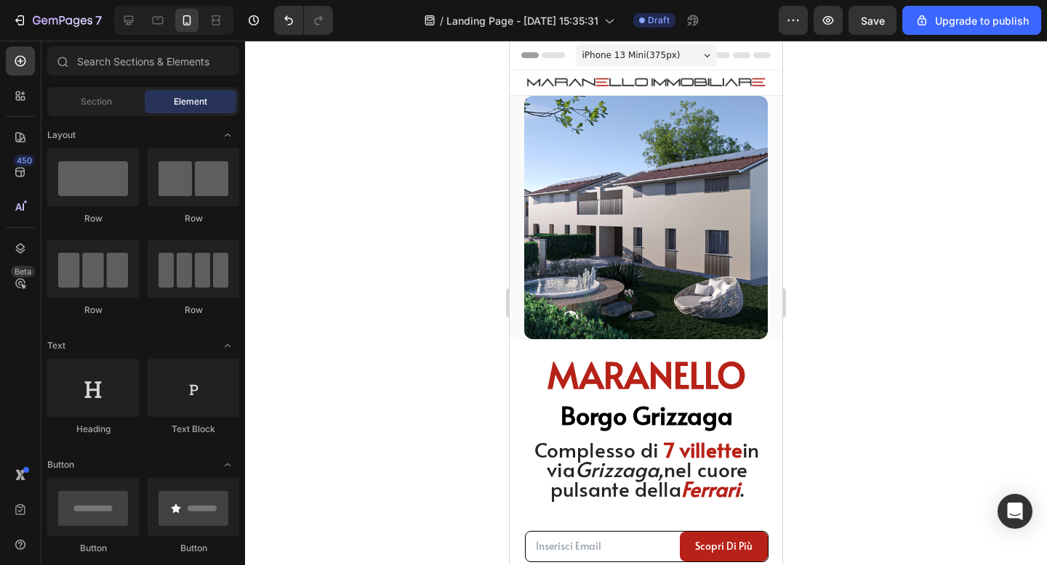
click at [889, 187] on div at bounding box center [646, 303] width 802 height 525
click at [959, 178] on div at bounding box center [646, 303] width 802 height 525
click at [595, 522] on div "Email Field Scopri Di più Submit Button Row Contact Form" at bounding box center [646, 547] width 251 height 60
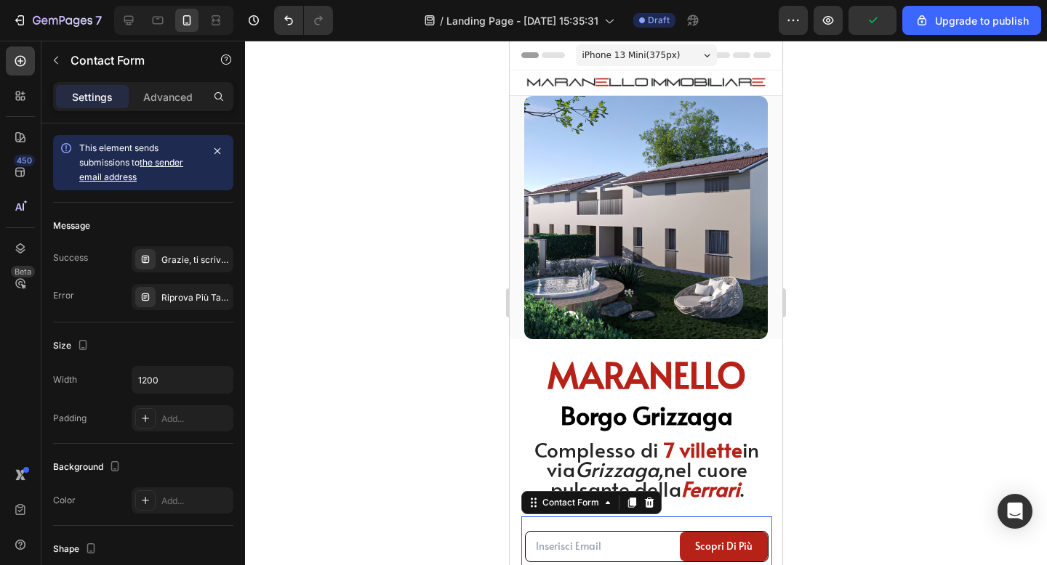
click at [164, 110] on div "Settings Advanced" at bounding box center [143, 96] width 180 height 29
click at [168, 100] on p "Advanced" at bounding box center [167, 96] width 49 height 15
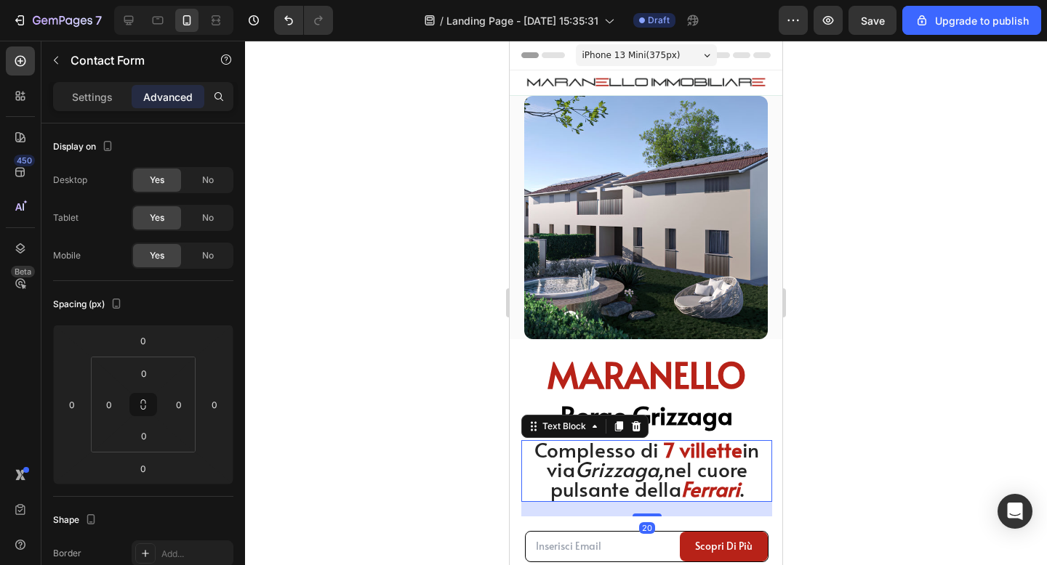
click at [752, 502] on div "Complesso di 7 villette in via Grizzaga, nel cuore pulsante della Ferrari ." at bounding box center [646, 471] width 251 height 62
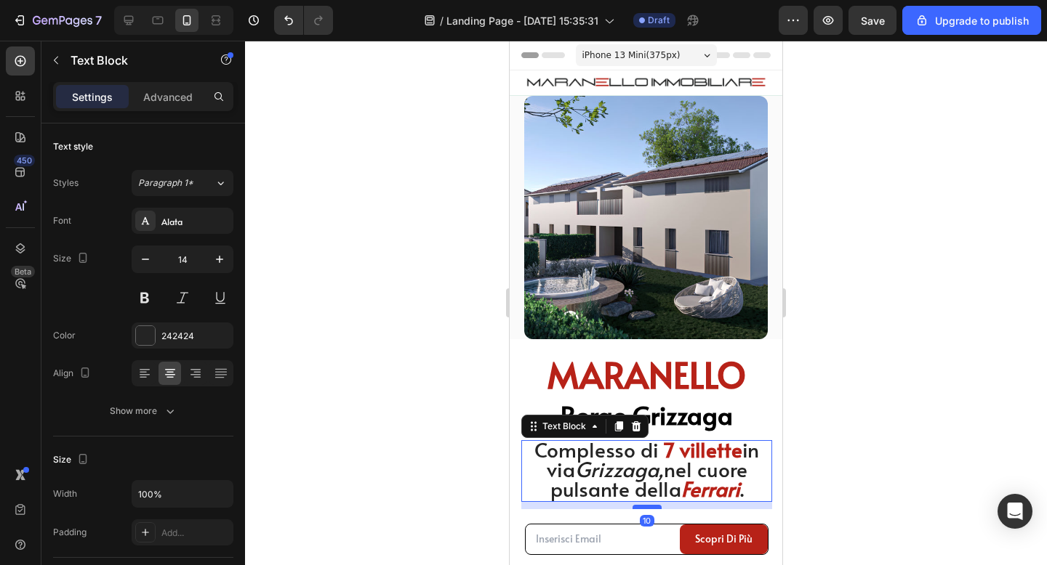
drag, startPoint x: 647, startPoint y: 515, endPoint x: 648, endPoint y: 507, distance: 7.3
click at [648, 507] on div at bounding box center [646, 507] width 29 height 4
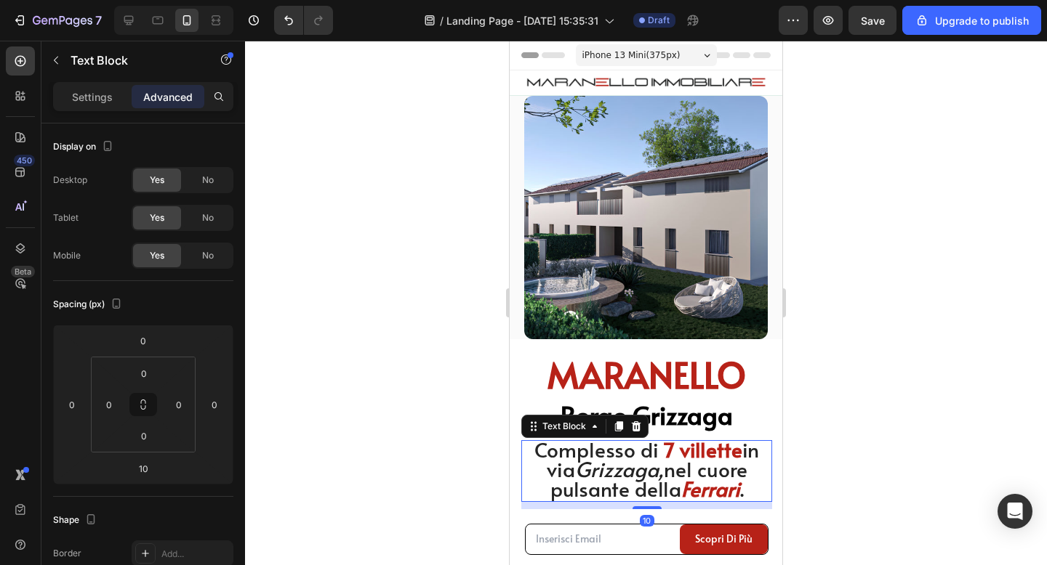
click at [887, 422] on div at bounding box center [646, 303] width 802 height 525
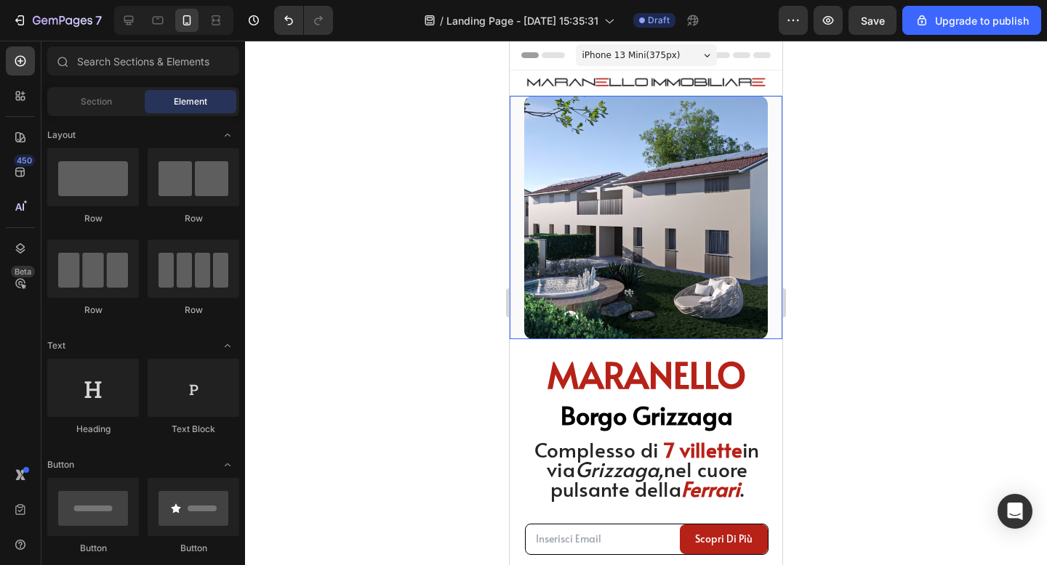
click at [514, 331] on div "Image" at bounding box center [646, 217] width 273 height 243
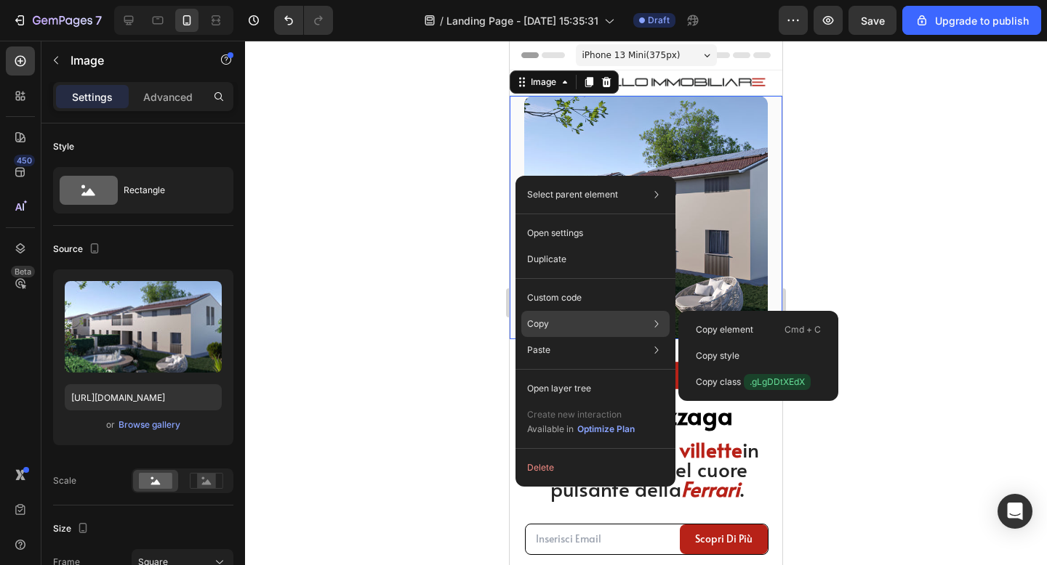
click at [545, 328] on p "Copy" at bounding box center [538, 324] width 22 height 13
click at [686, 324] on div "Copy element Cmd + C" at bounding box center [758, 330] width 148 height 26
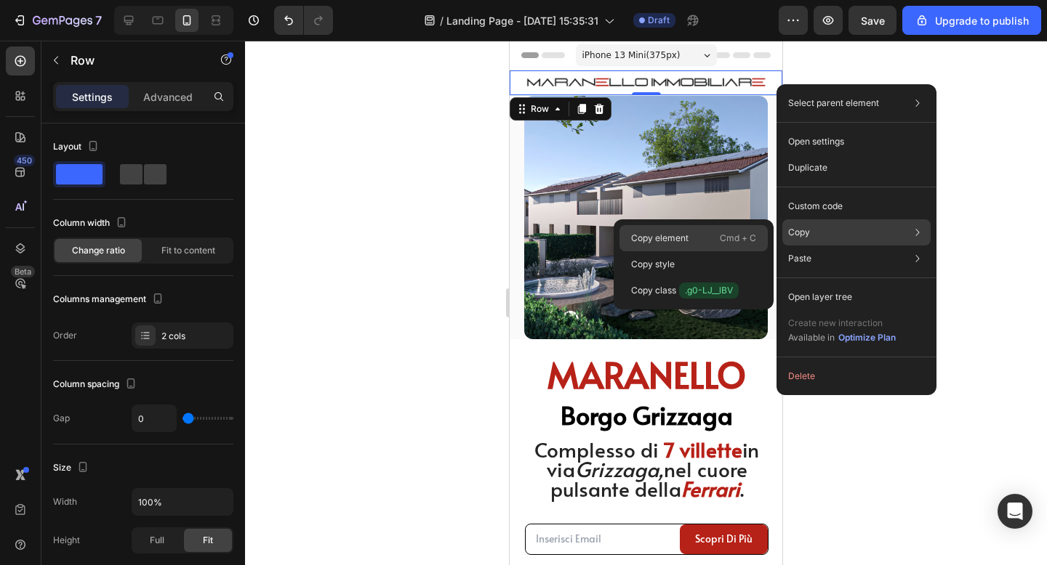
click at [710, 246] on div "Copy element Cmd + C" at bounding box center [693, 238] width 148 height 26
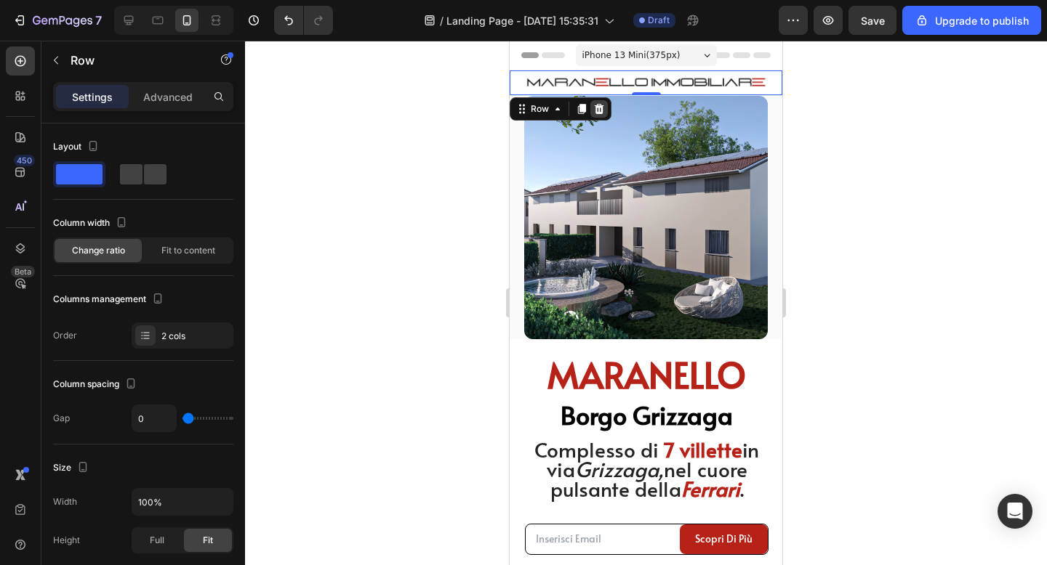
click at [602, 102] on div at bounding box center [598, 108] width 17 height 17
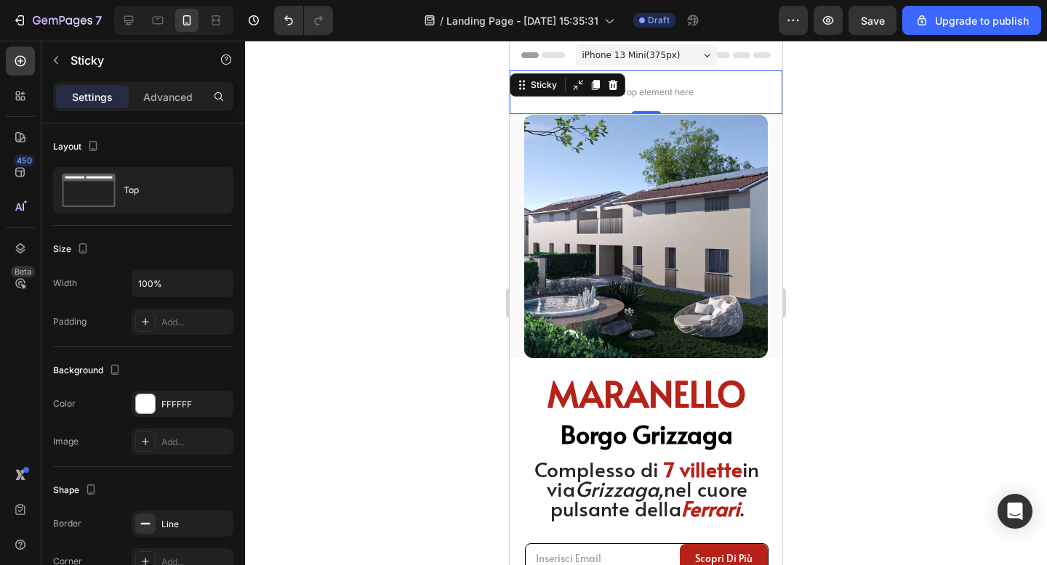
click at [558, 89] on div "Drop element here Sticky 0" at bounding box center [646, 93] width 273 height 44
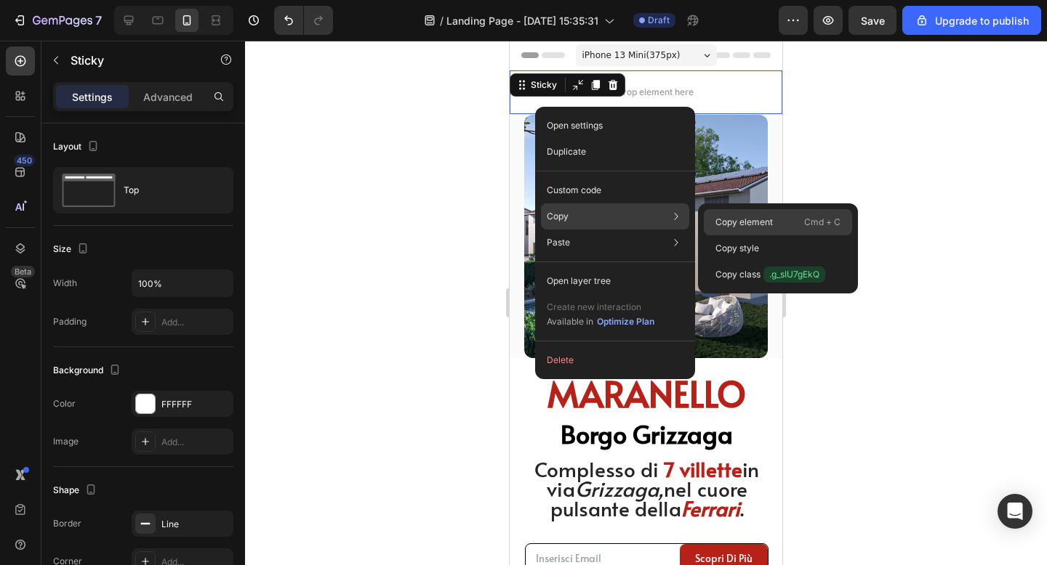
click at [752, 226] on p "Copy element" at bounding box center [743, 222] width 57 height 13
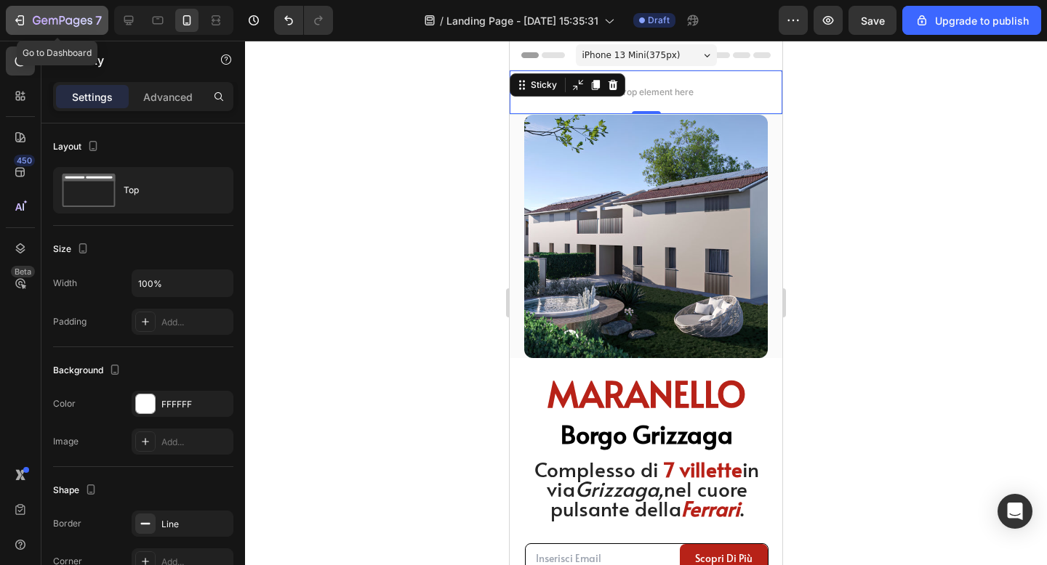
click at [78, 23] on icon "button" at bounding box center [76, 21] width 7 height 9
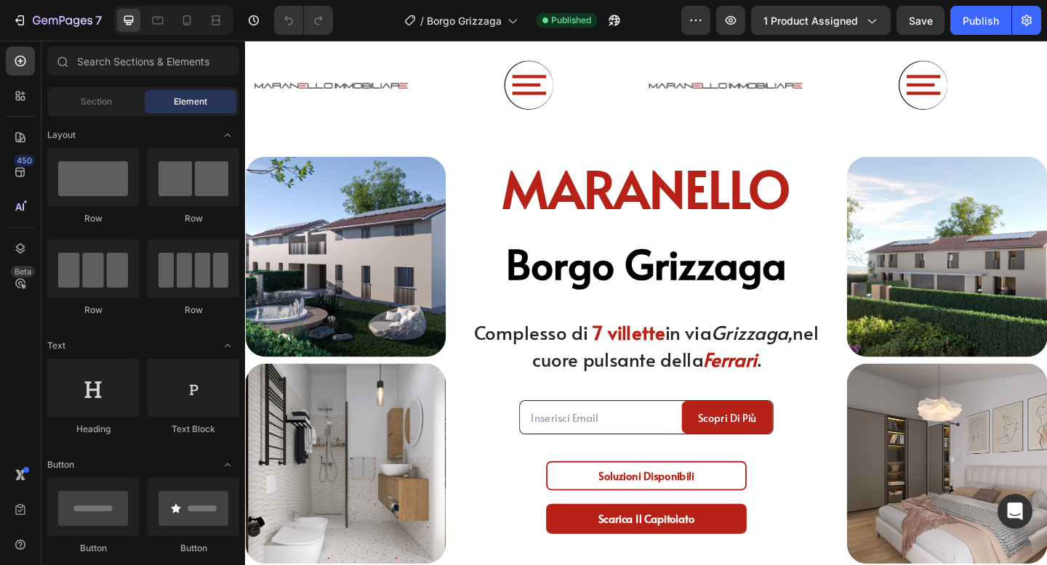
scroll to position [374, 0]
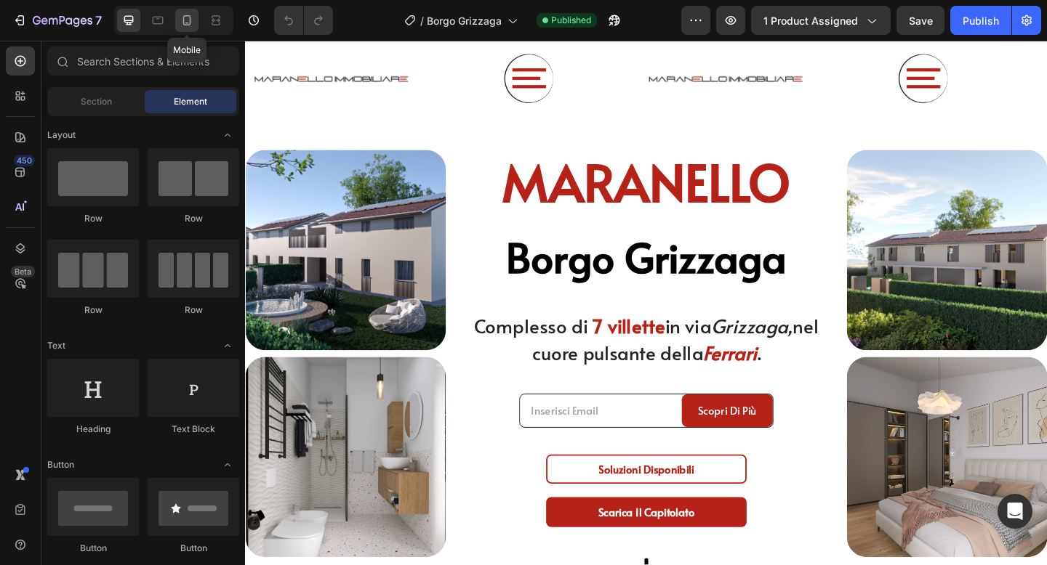
click at [190, 28] on div at bounding box center [186, 20] width 23 height 23
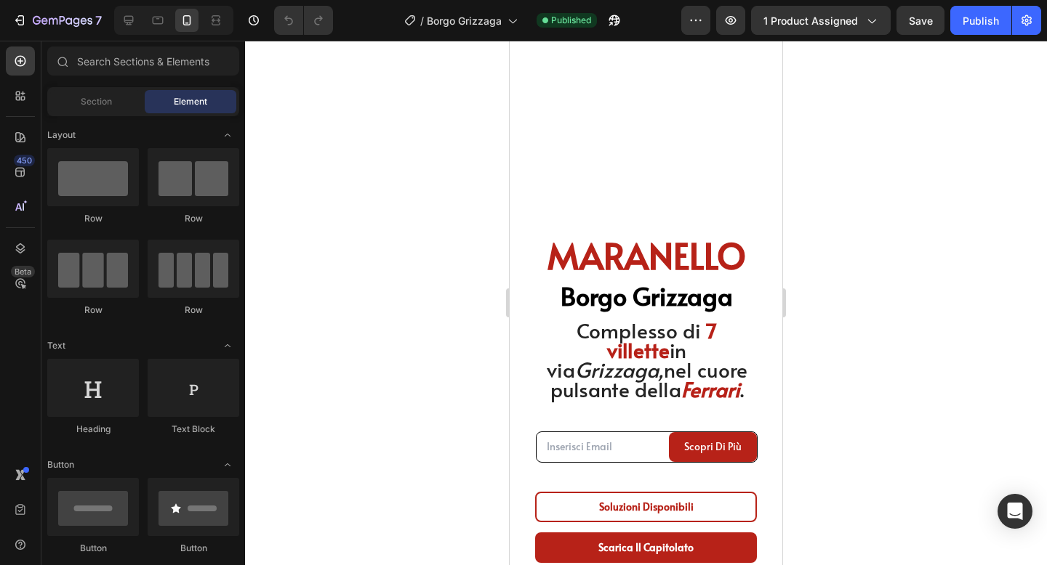
scroll to position [496, 0]
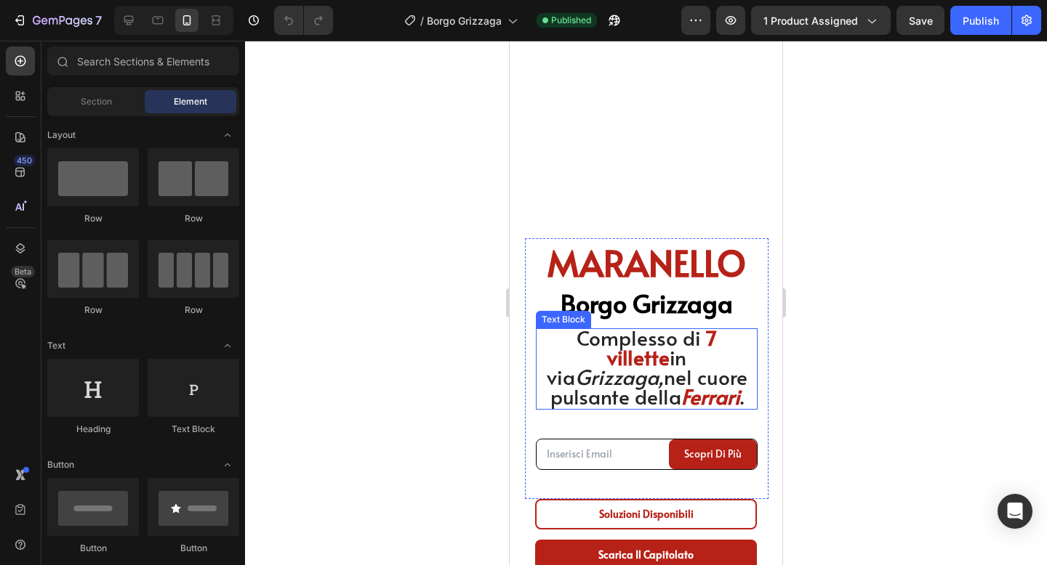
click at [656, 371] on span "in via Grizzaga, nel cuore pulsante della" at bounding box center [647, 377] width 201 height 68
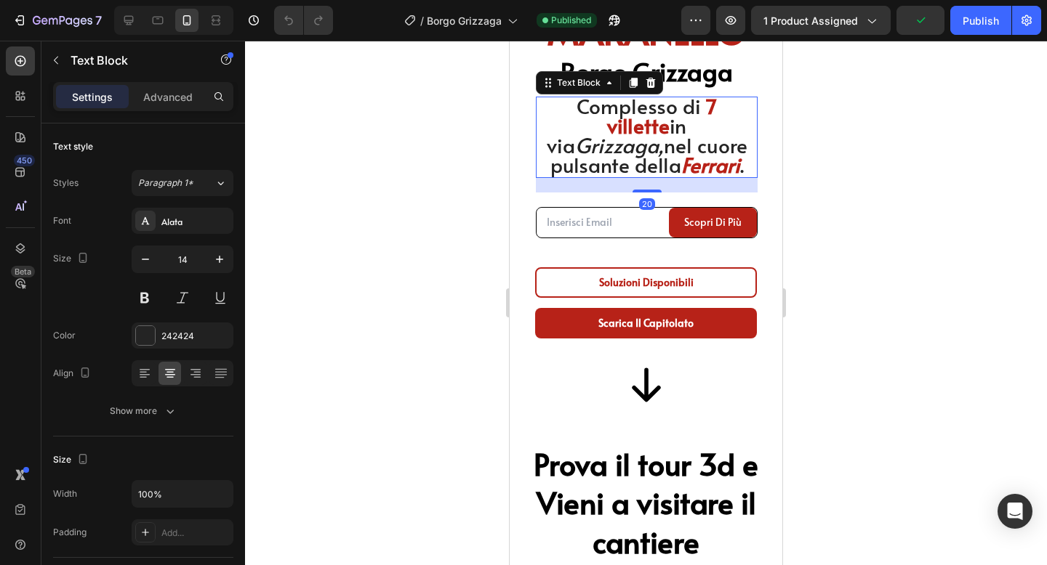
scroll to position [726, 0]
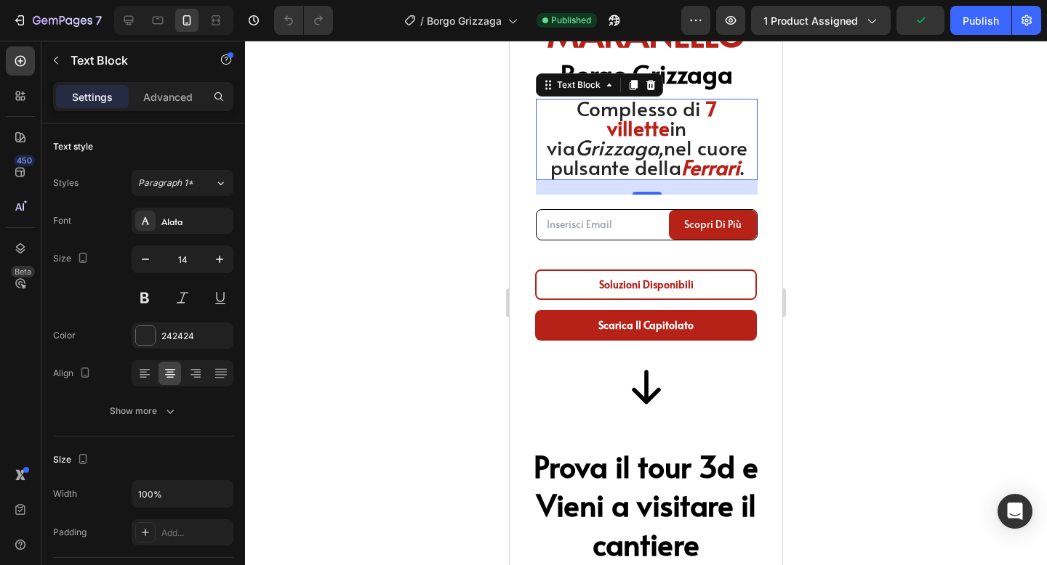
click at [740, 156] on span "." at bounding box center [742, 167] width 4 height 28
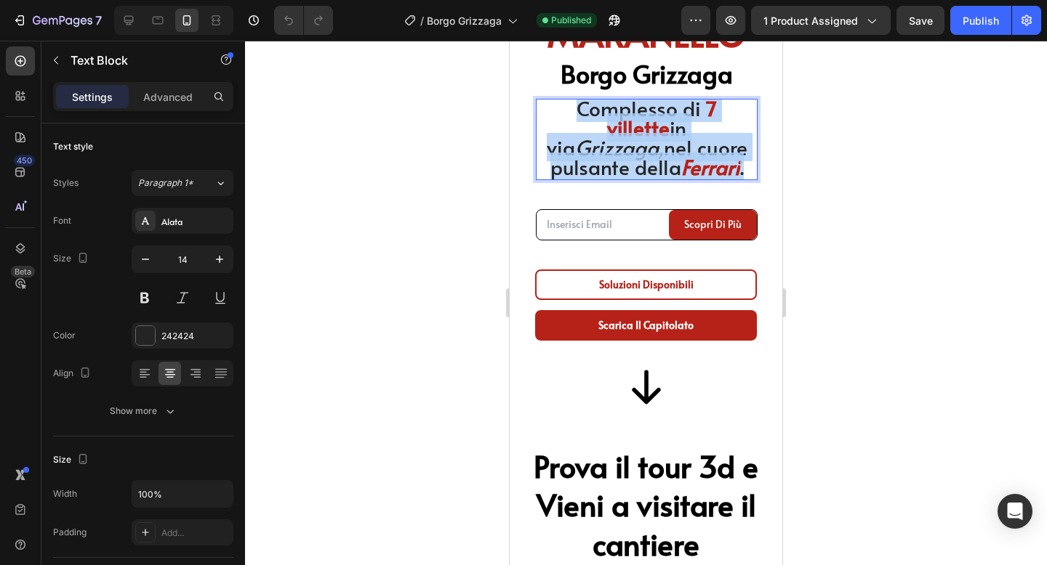
drag, startPoint x: 686, startPoint y: 166, endPoint x: 568, endPoint y: 113, distance: 129.8
click at [568, 113] on p "Complesso di 7 villette in [GEOGRAPHIC_DATA], nel cuore pulsante [PERSON_NAME] ." at bounding box center [646, 139] width 219 height 78
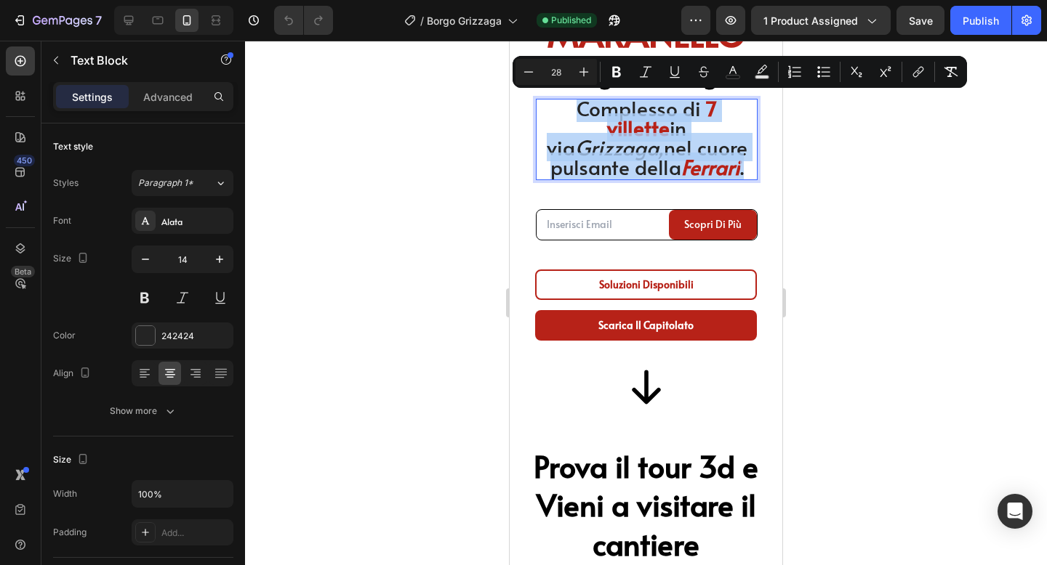
copy p "Complesso di 7 villette in [GEOGRAPHIC_DATA], nel cuore pulsante [PERSON_NAME] ."
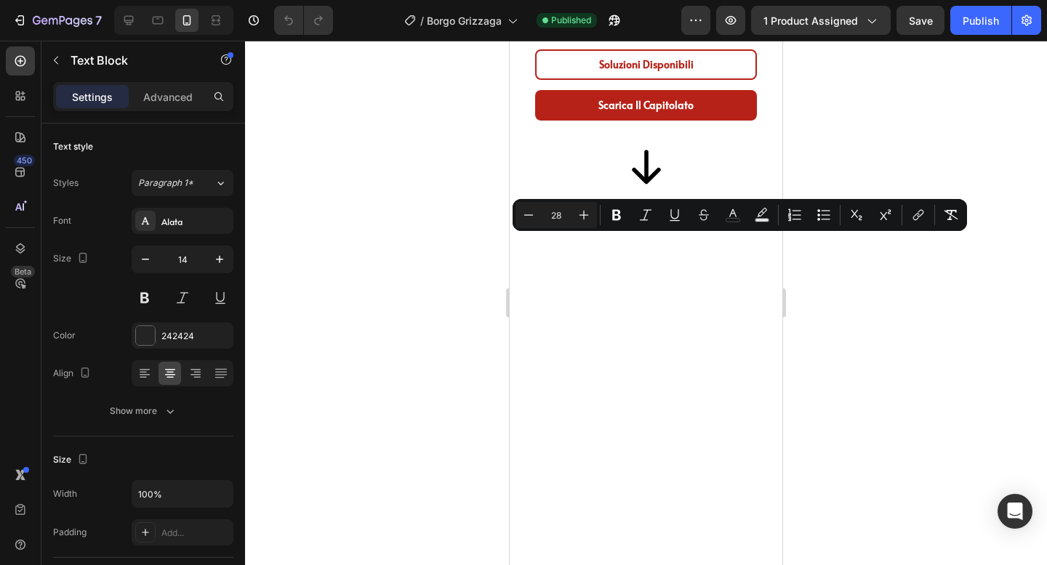
scroll to position [220, 0]
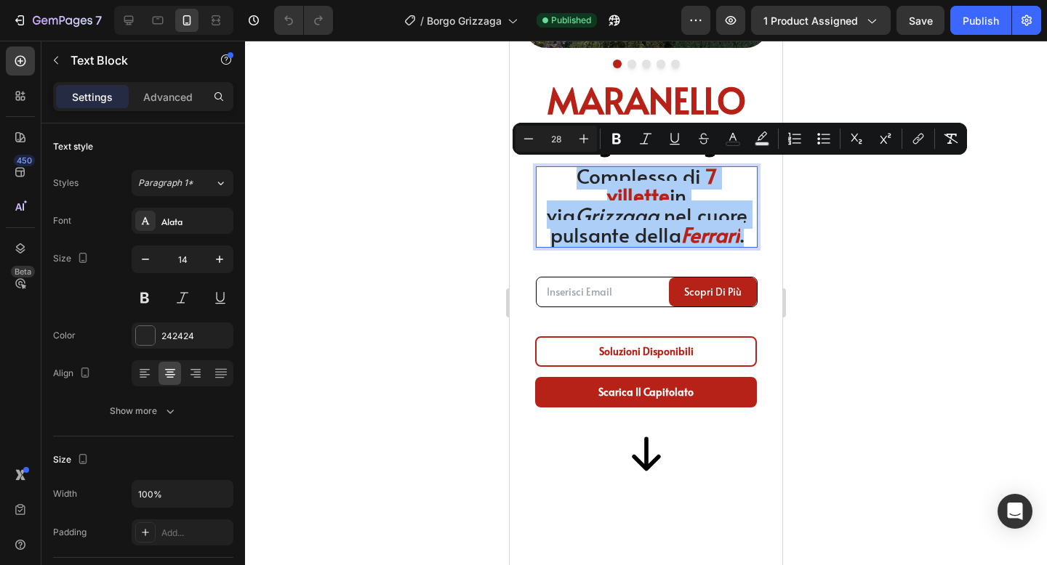
click at [859, 223] on div at bounding box center [646, 303] width 802 height 525
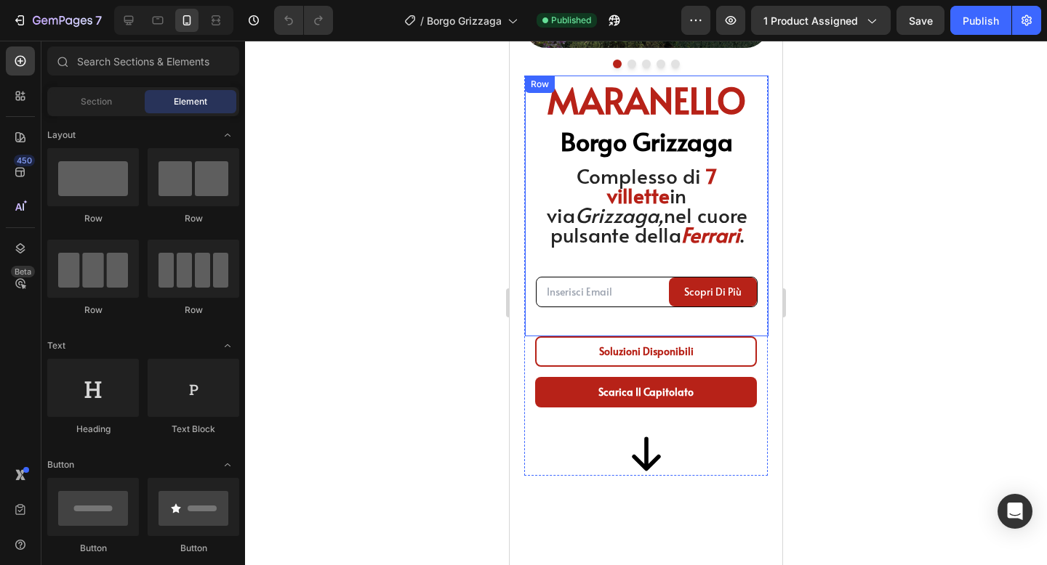
click at [763, 249] on div "MARANELLO Heading Borgo Grizzaga Heading Complesso di 7 villette in via Grizzag…" at bounding box center [646, 206] width 243 height 261
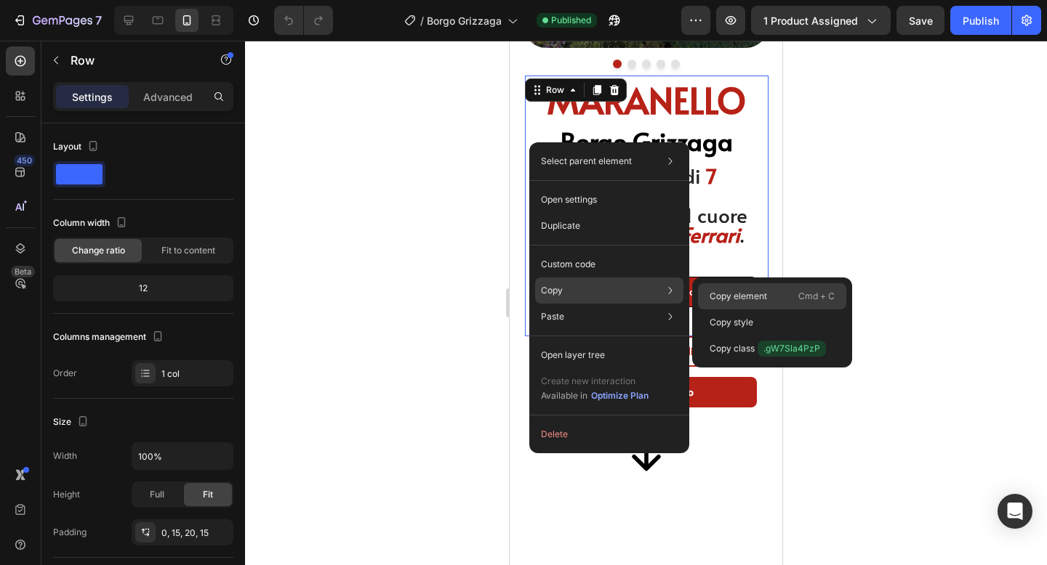
click at [701, 292] on div "Copy element Cmd + C" at bounding box center [772, 296] width 148 height 26
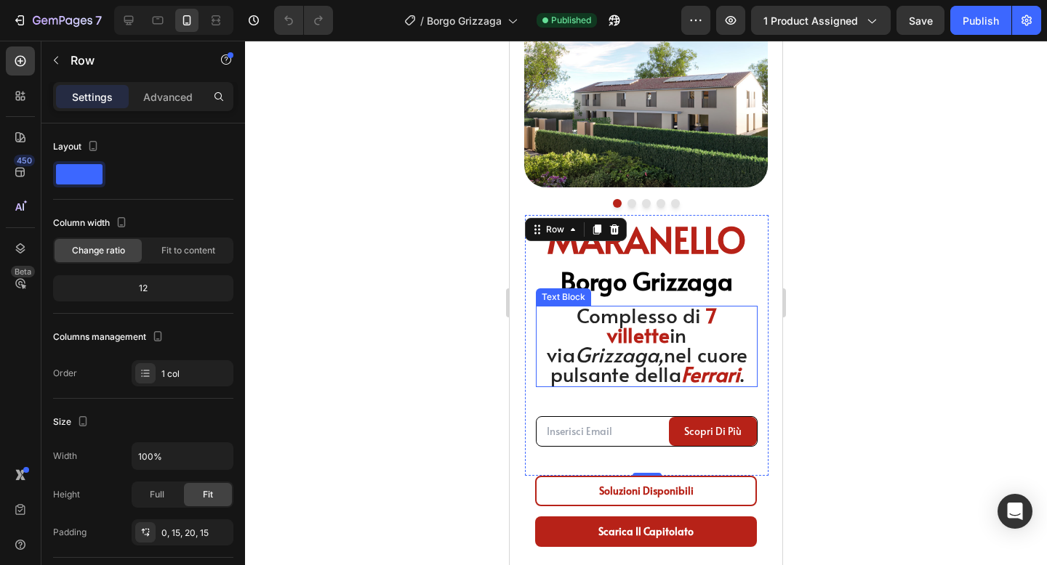
scroll to position [0, 0]
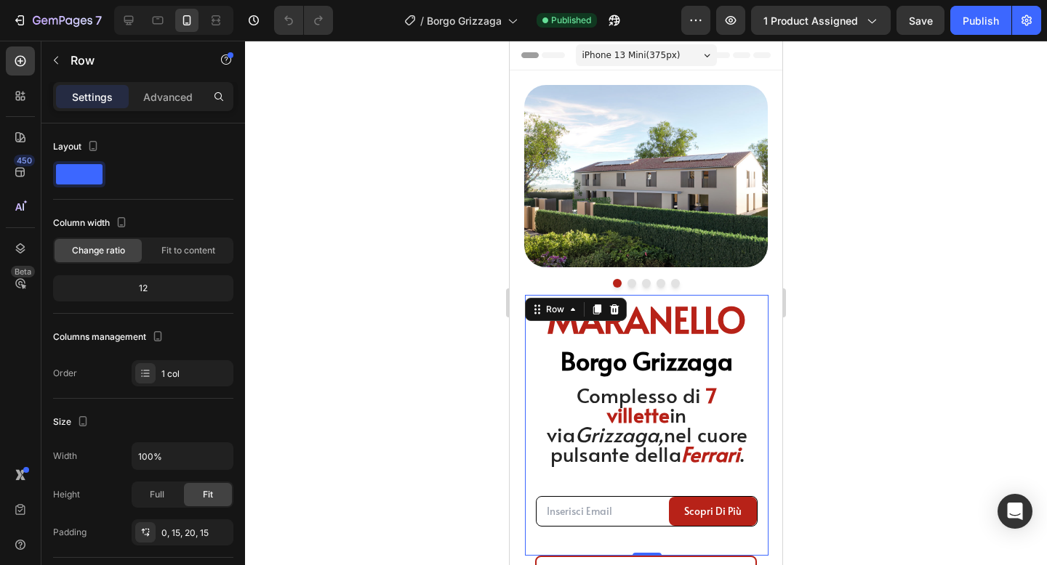
click at [858, 268] on div at bounding box center [646, 303] width 802 height 525
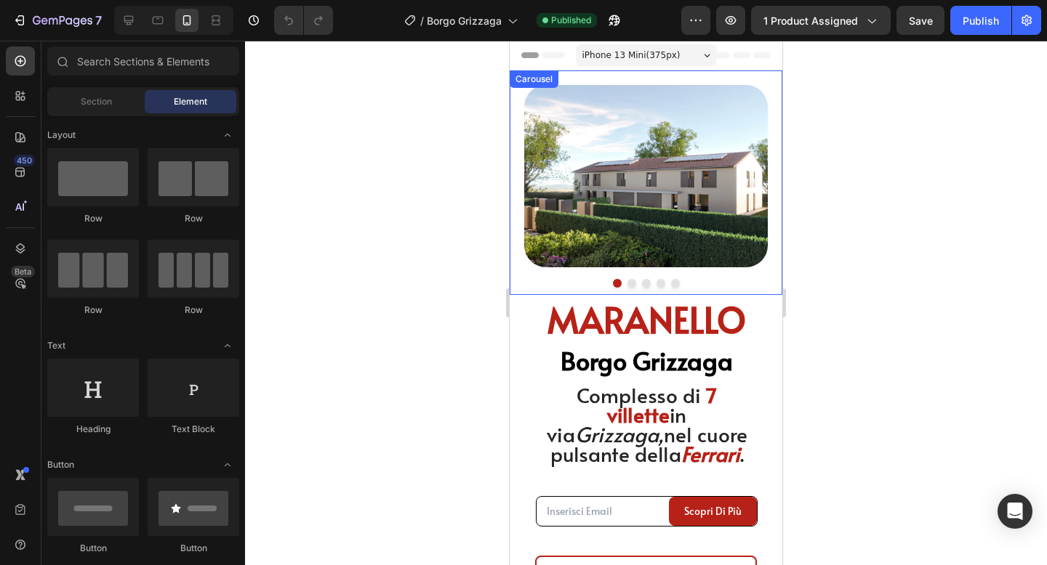
click at [631, 285] on button "Dot" at bounding box center [631, 283] width 9 height 9
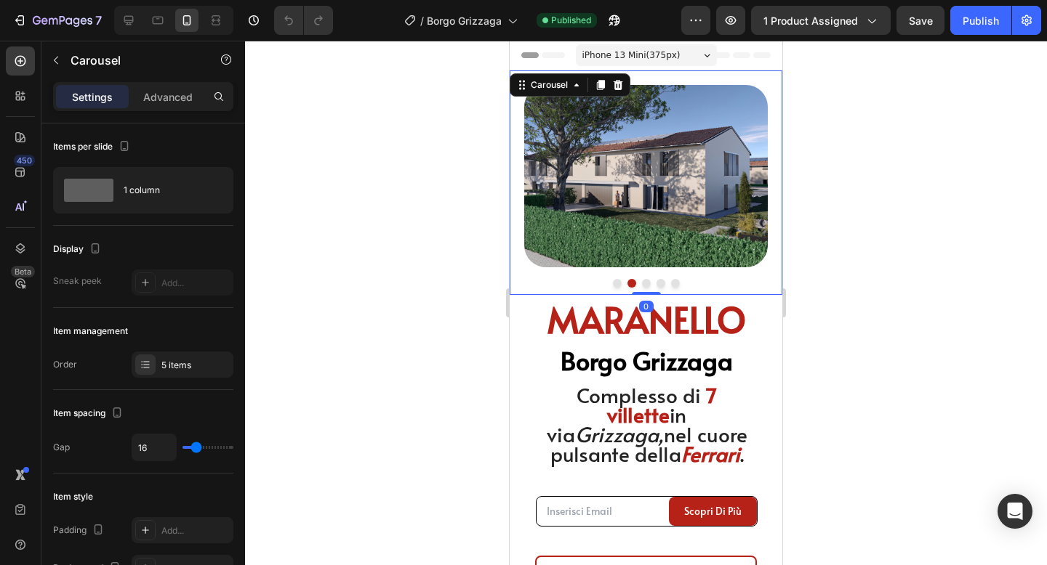
click at [651, 283] on div at bounding box center [645, 283] width 243 height 9
click at [645, 282] on button "Dot" at bounding box center [646, 283] width 9 height 9
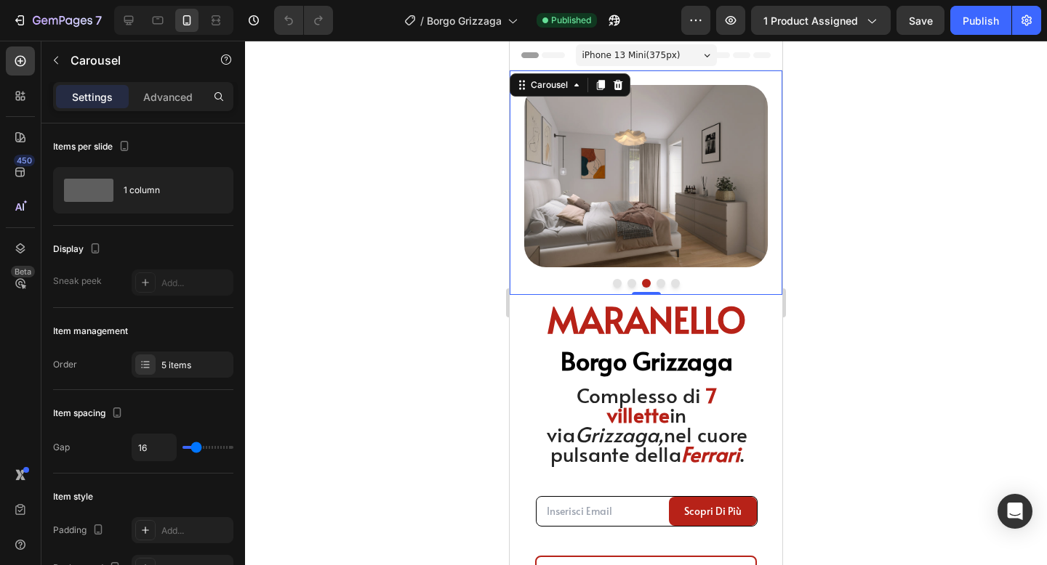
click at [661, 284] on button "Dot" at bounding box center [660, 283] width 9 height 9
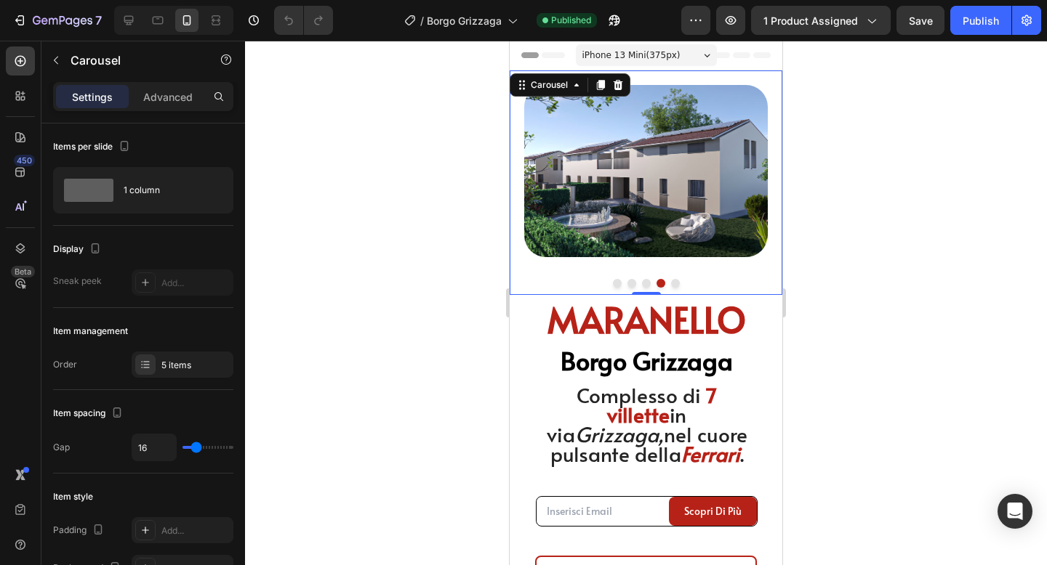
click at [676, 285] on button "Dot" at bounding box center [675, 283] width 9 height 9
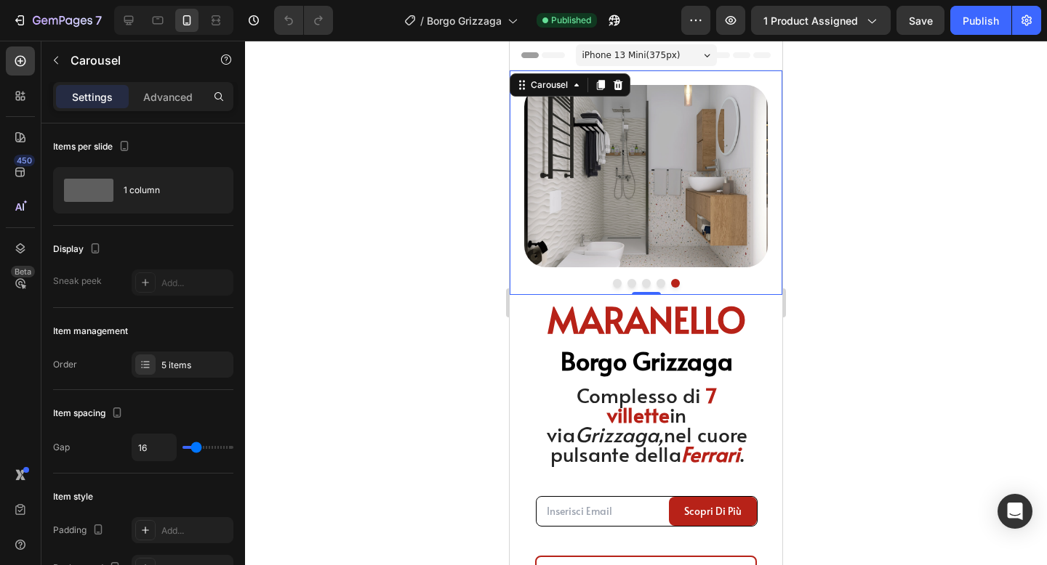
click at [617, 283] on button "Dot" at bounding box center [617, 283] width 9 height 9
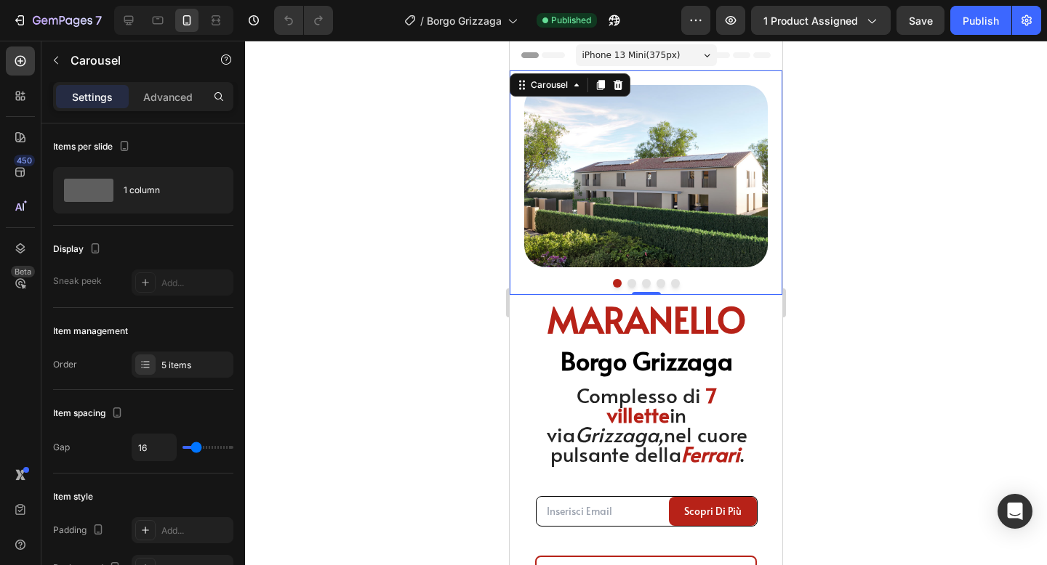
click at [630, 283] on button "Dot" at bounding box center [631, 283] width 9 height 9
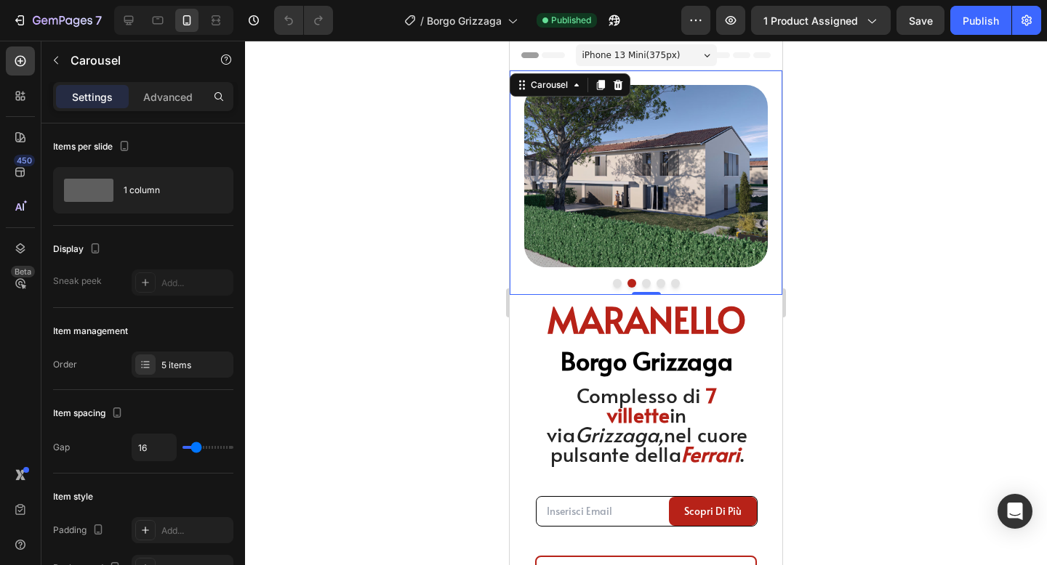
click at [644, 283] on button "Dot" at bounding box center [646, 283] width 9 height 9
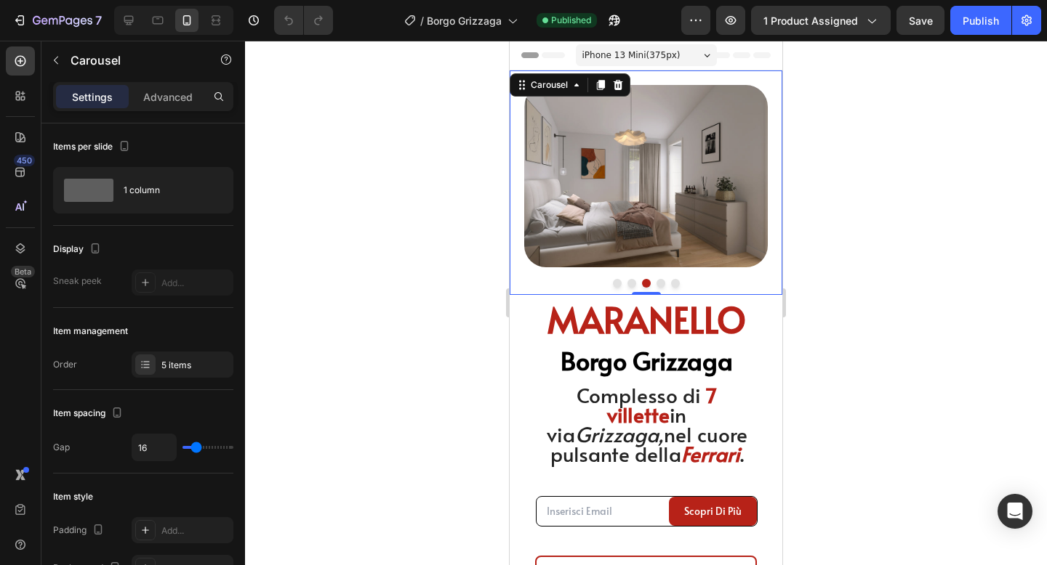
click at [661, 283] on button "Dot" at bounding box center [660, 283] width 9 height 9
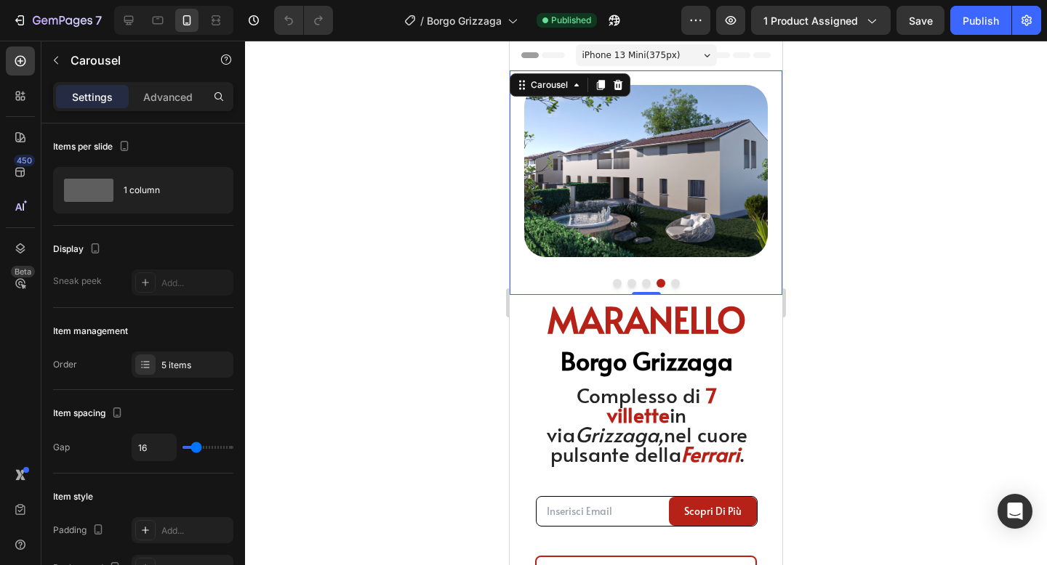
click at [676, 284] on button "Dot" at bounding box center [675, 283] width 9 height 9
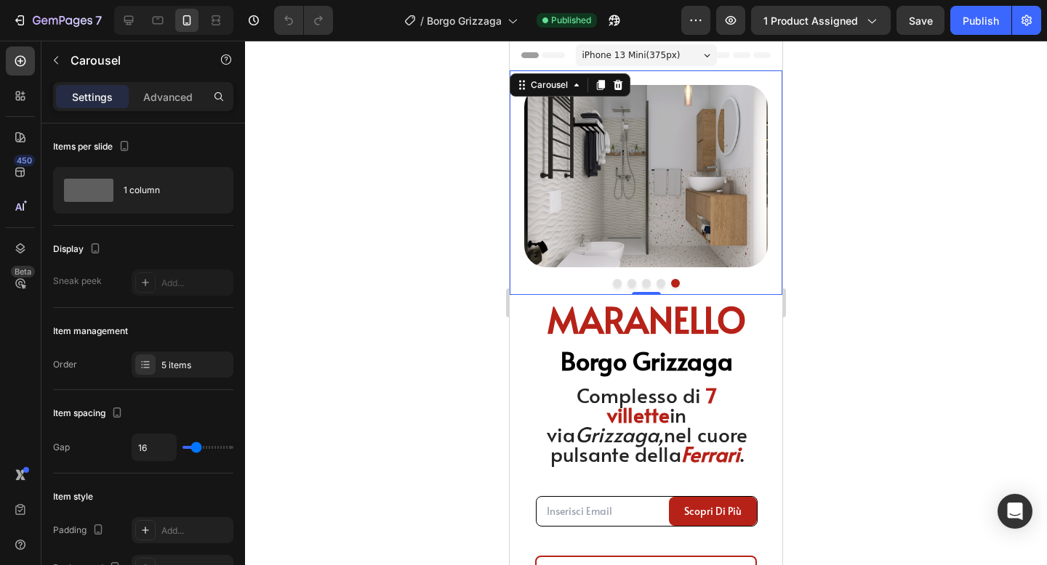
click at [826, 249] on div at bounding box center [646, 303] width 802 height 525
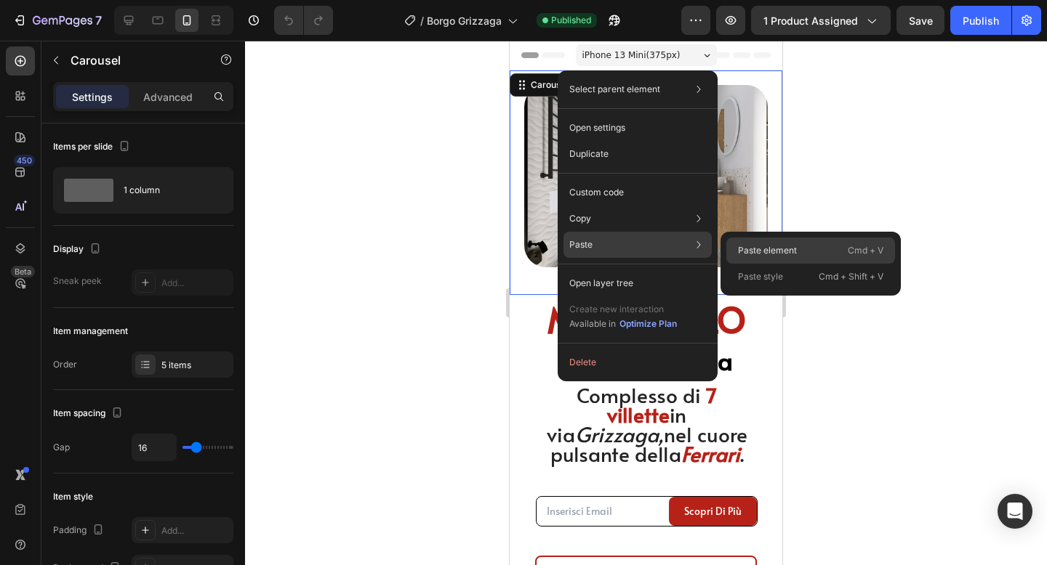
click at [731, 254] on div "Paste element Cmd + V" at bounding box center [810, 251] width 169 height 26
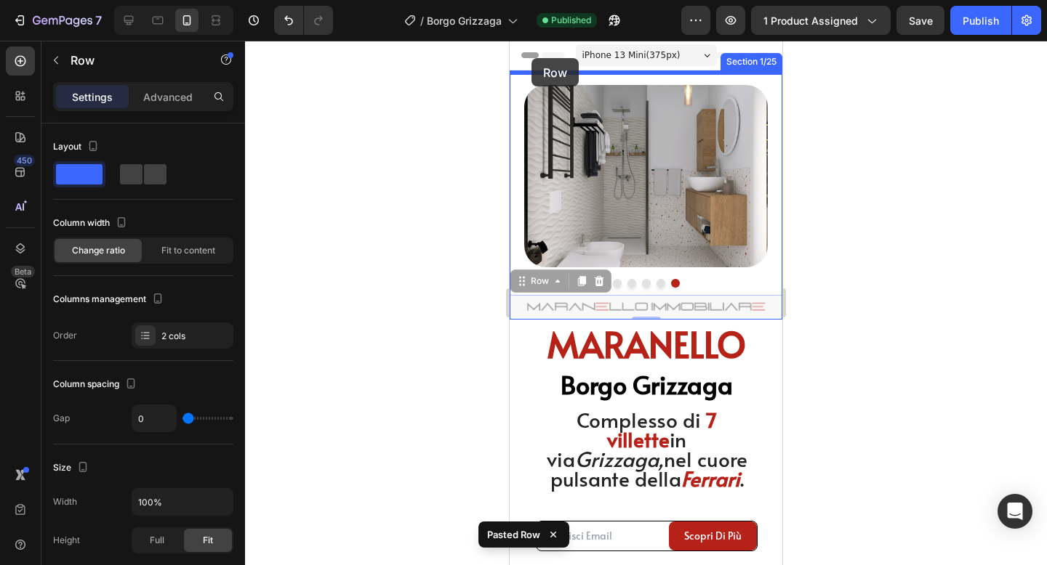
drag, startPoint x: 526, startPoint y: 284, endPoint x: 531, endPoint y: 59, distance: 225.4
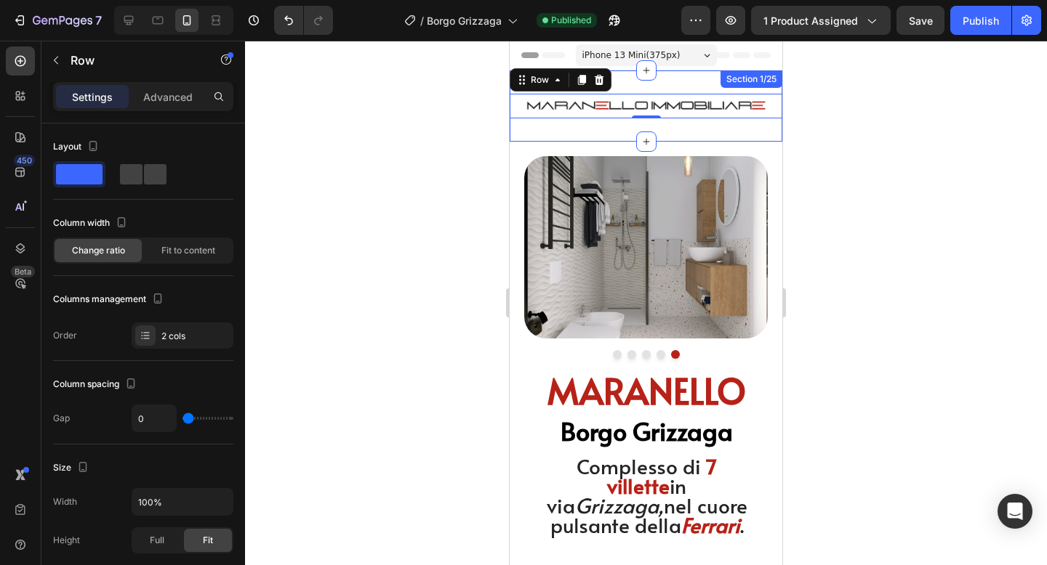
click at [549, 132] on div "Image Fuel Your Wellness Button Row Row 0 Section 1/25" at bounding box center [646, 106] width 273 height 71
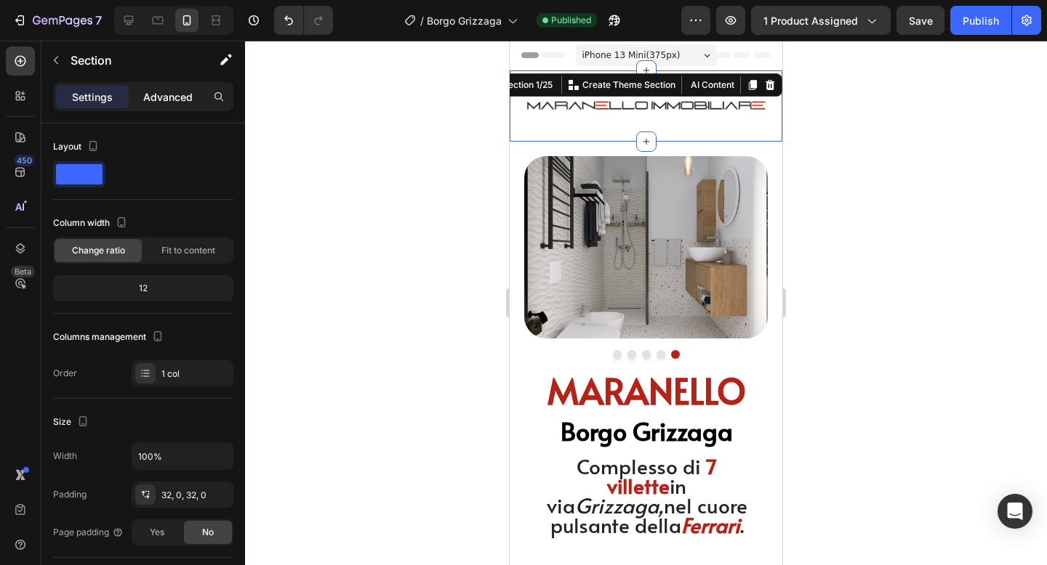
click at [179, 100] on p "Advanced" at bounding box center [167, 96] width 49 height 15
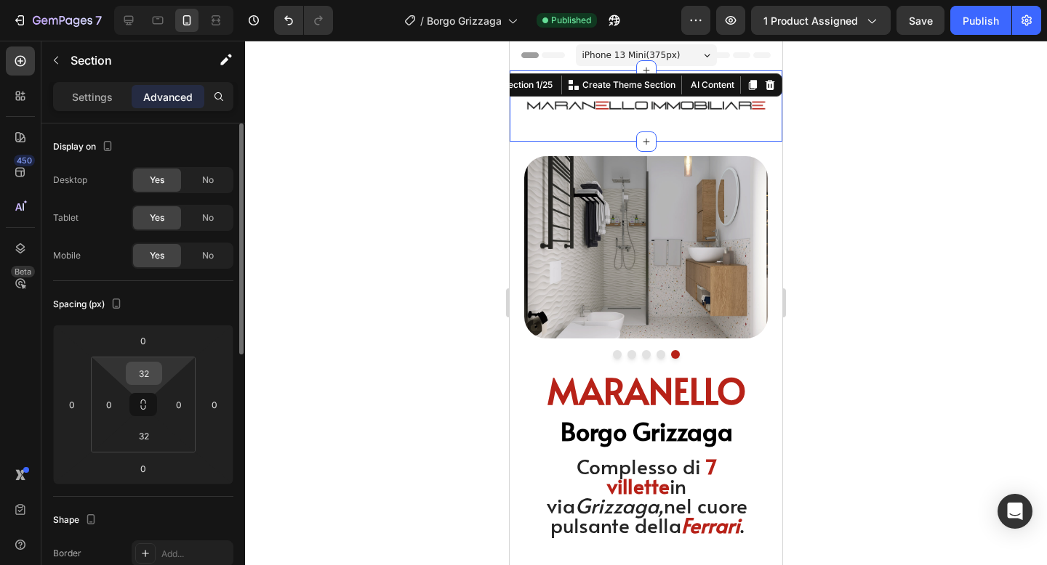
click at [143, 381] on input "32" at bounding box center [143, 374] width 29 height 22
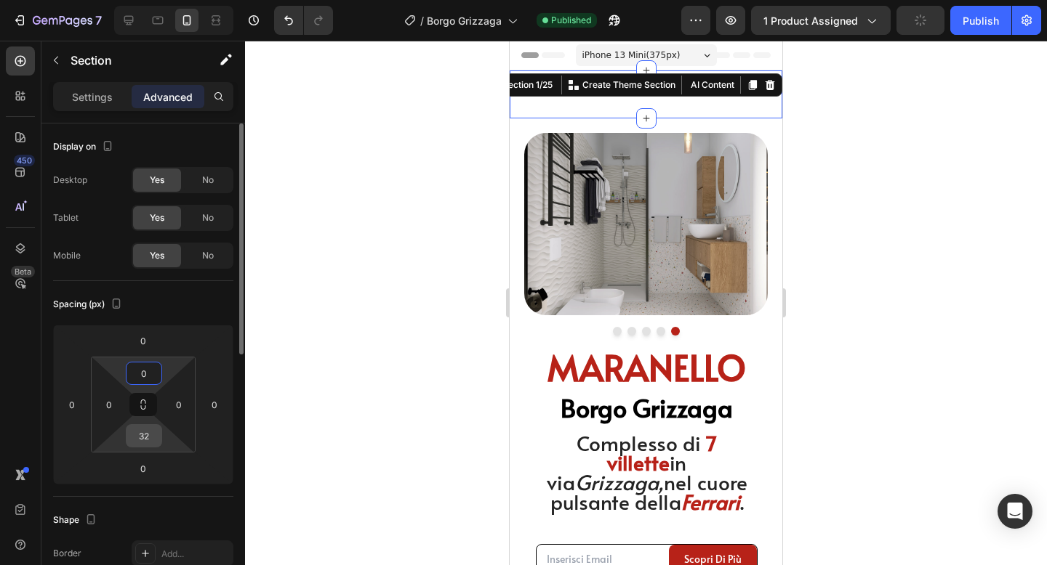
type input "0"
click at [145, 439] on input "32" at bounding box center [143, 436] width 29 height 22
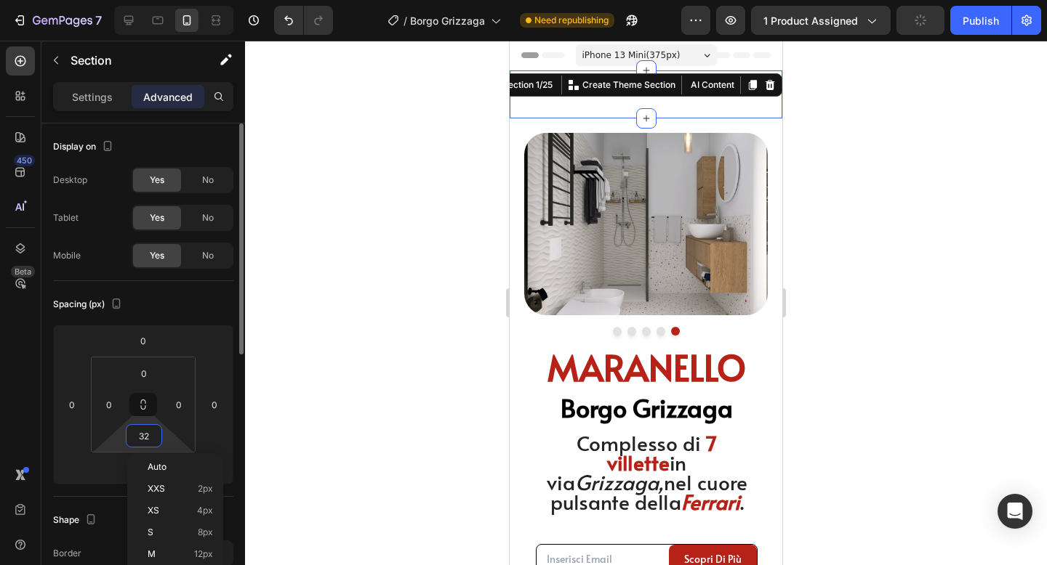
type input "0"
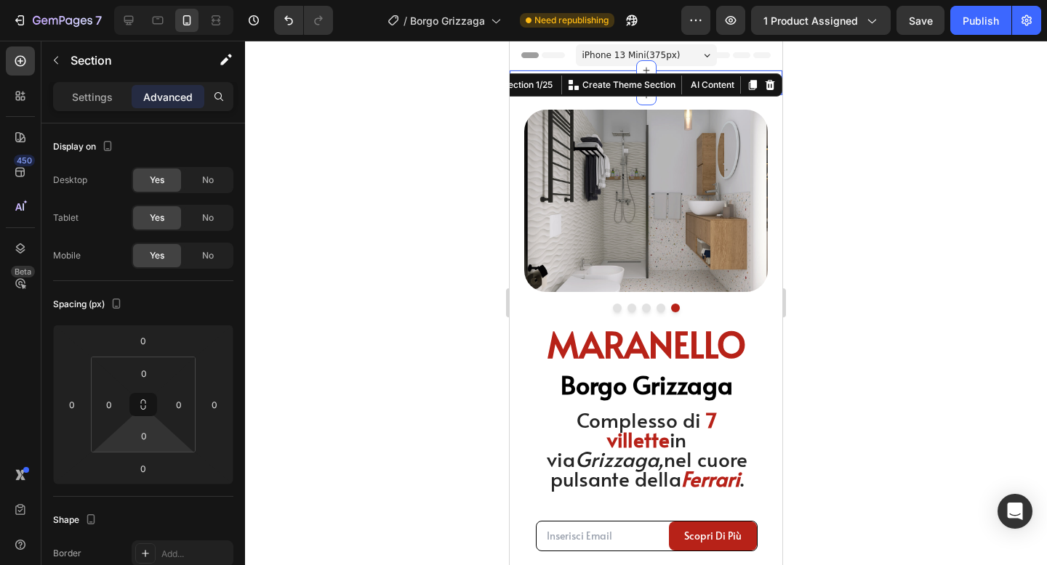
click at [858, 300] on div at bounding box center [646, 303] width 802 height 525
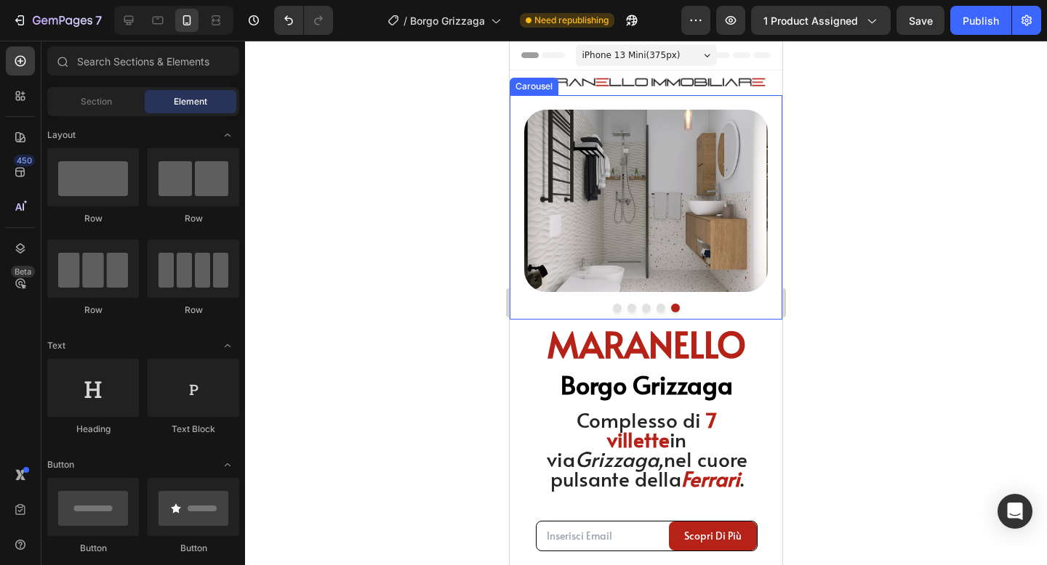
click at [720, 323] on h2 "MARANELLO" at bounding box center [647, 344] width 222 height 48
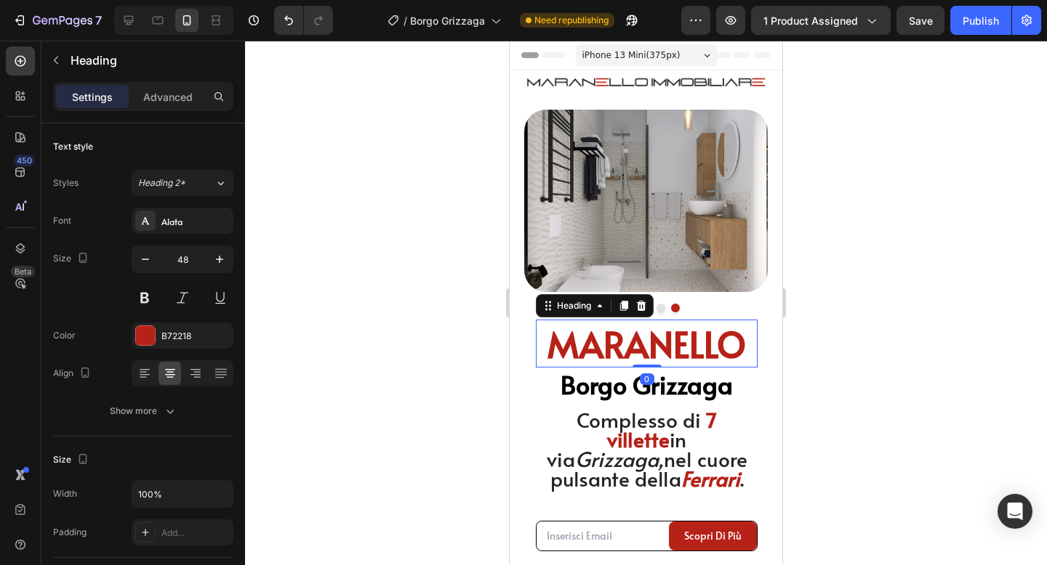
click at [845, 286] on div at bounding box center [646, 303] width 802 height 525
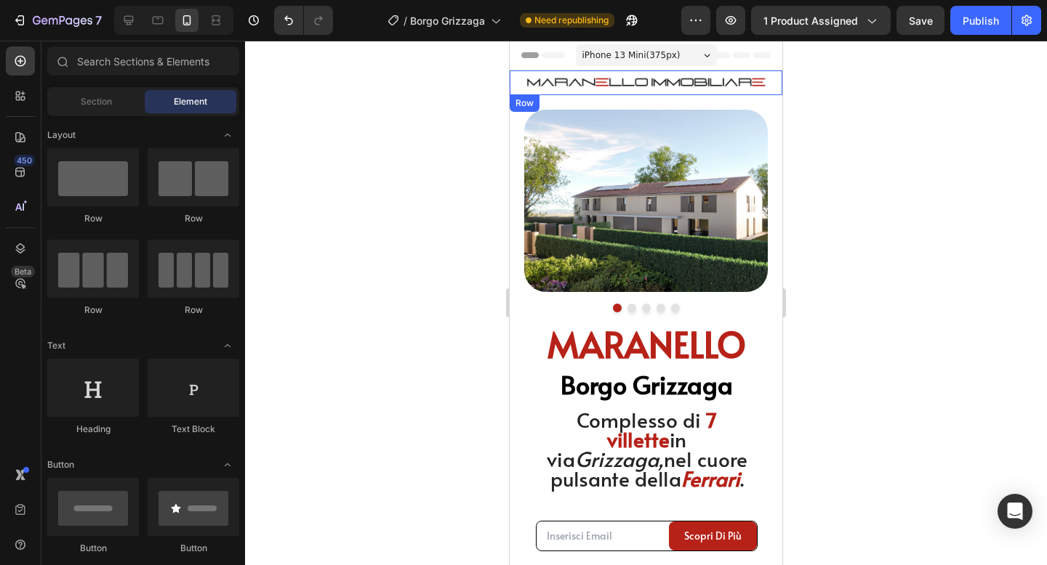
click at [521, 83] on div "Image Fuel Your Wellness Button Row Row" at bounding box center [646, 83] width 273 height 25
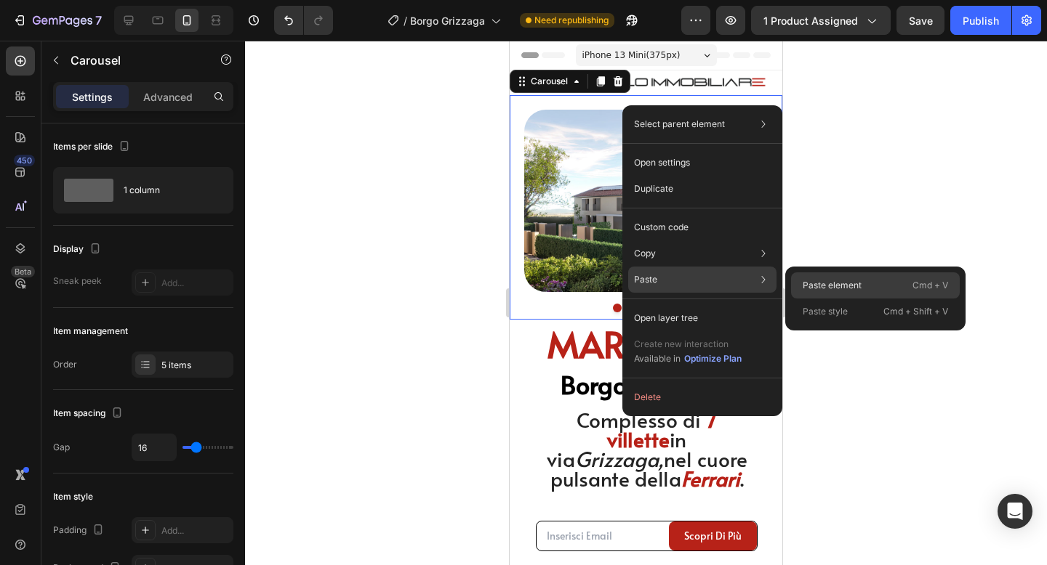
click at [816, 288] on p "Paste element" at bounding box center [831, 285] width 59 height 13
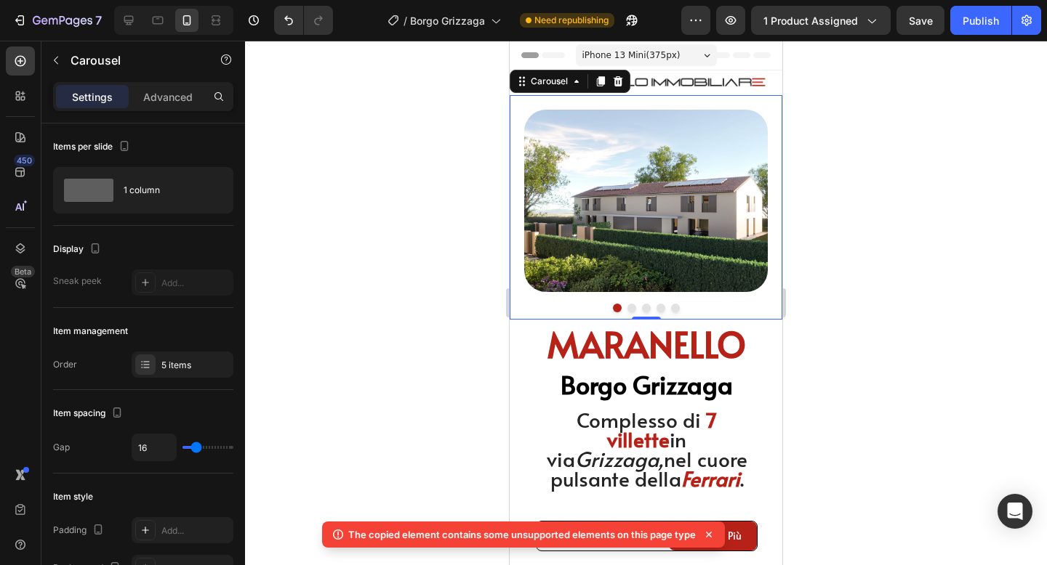
click at [852, 137] on div at bounding box center [646, 303] width 802 height 525
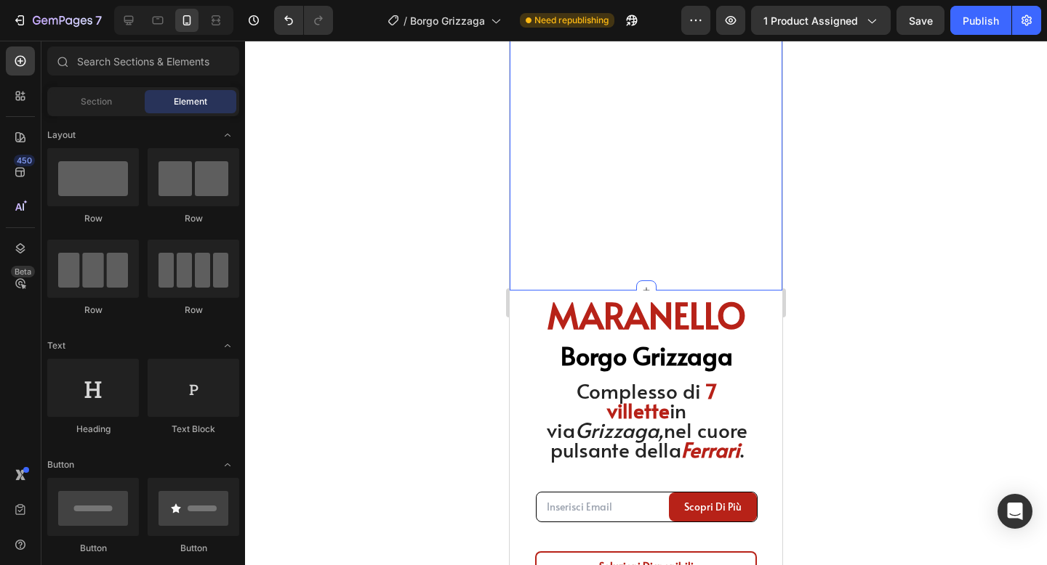
scroll to position [402, 0]
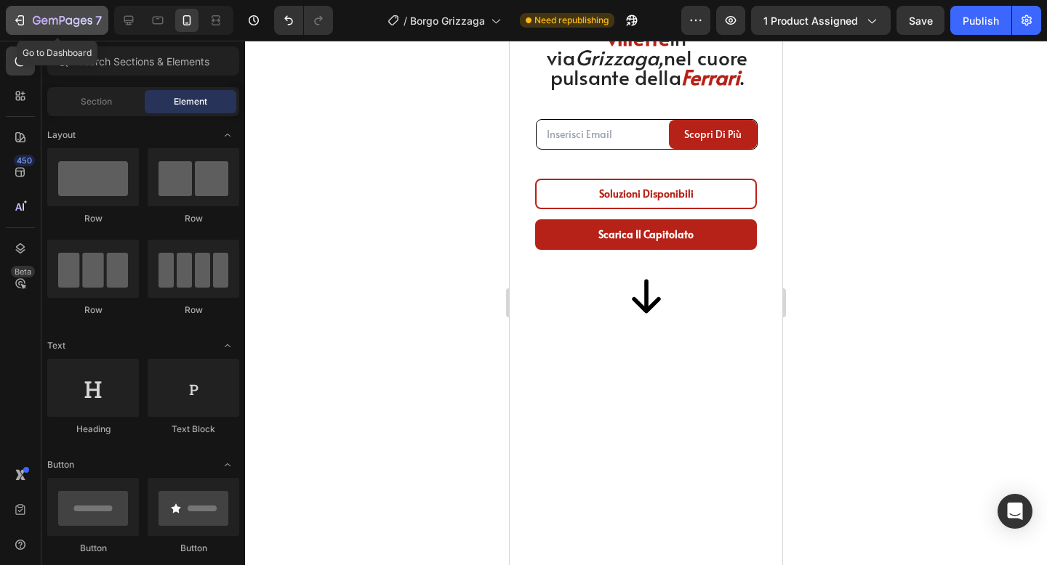
click at [40, 25] on icon "button" at bounding box center [63, 21] width 60 height 12
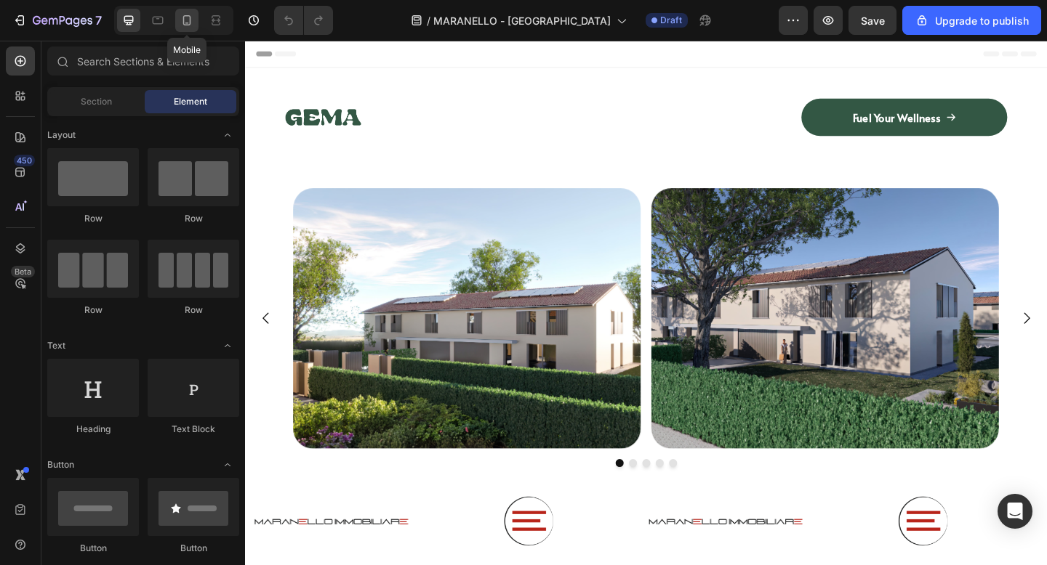
click at [189, 28] on div at bounding box center [186, 20] width 23 height 23
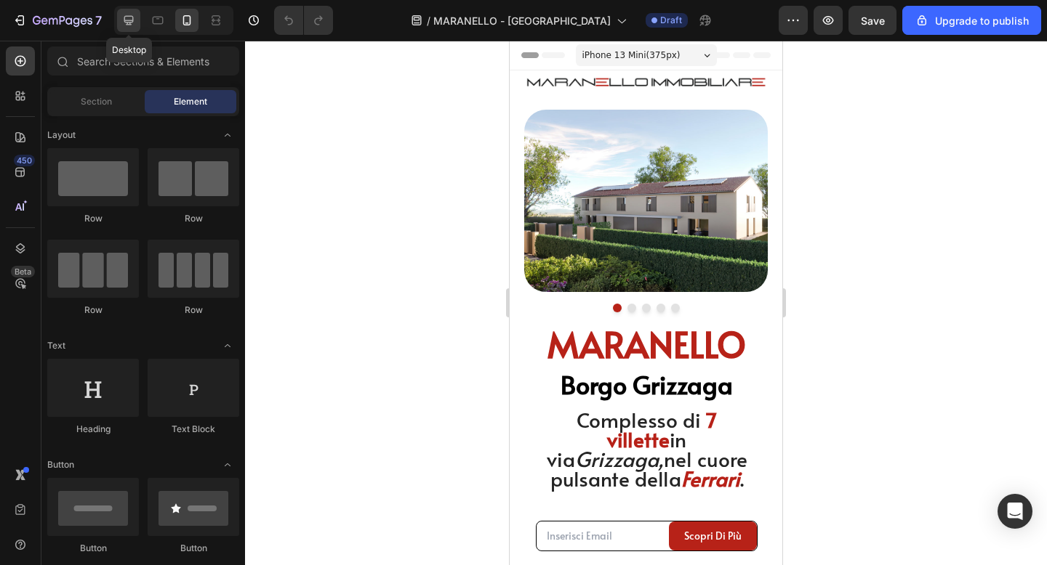
click at [127, 21] on icon at bounding box center [128, 20] width 15 height 15
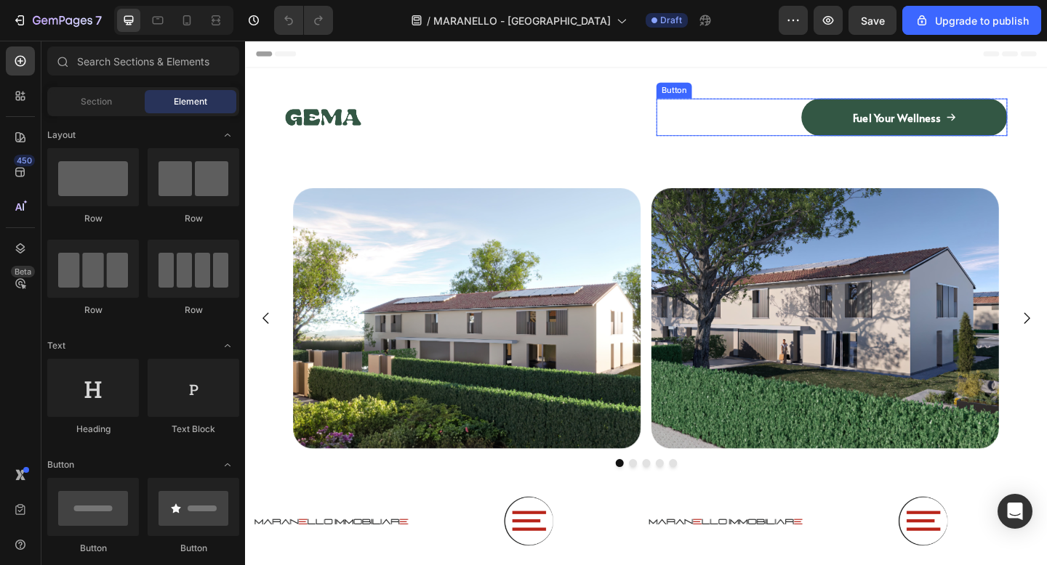
click at [819, 128] on div "Fuel Your Wellness Button" at bounding box center [883, 124] width 382 height 41
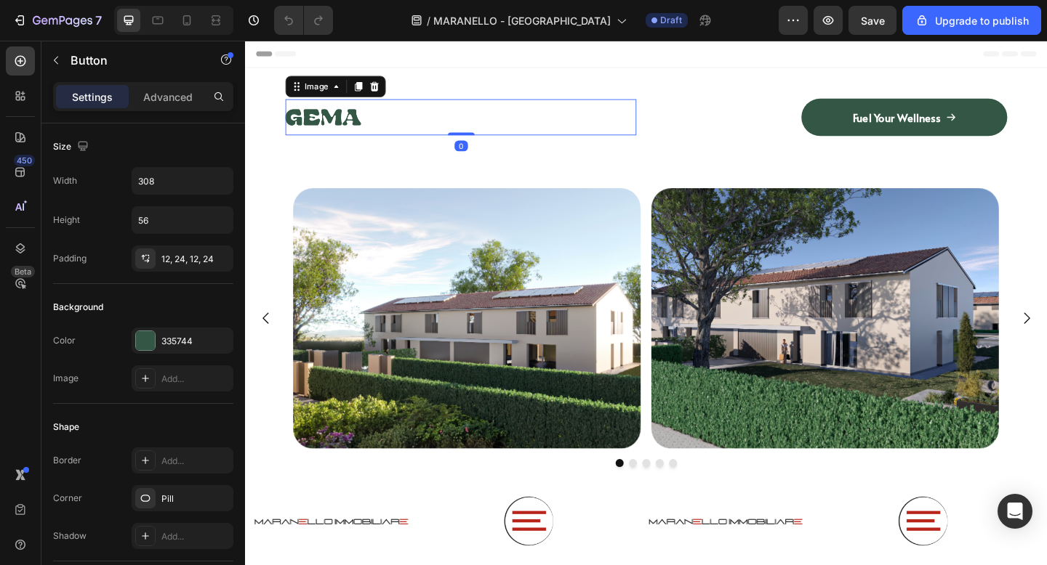
click at [614, 105] on div at bounding box center [480, 124] width 382 height 39
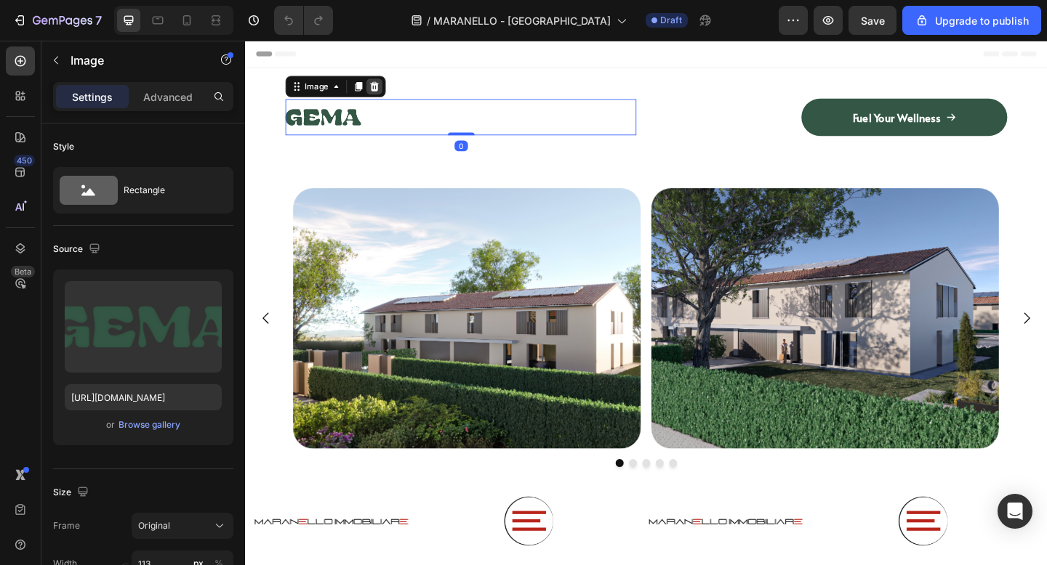
click at [379, 86] on icon at bounding box center [385, 91] width 12 height 12
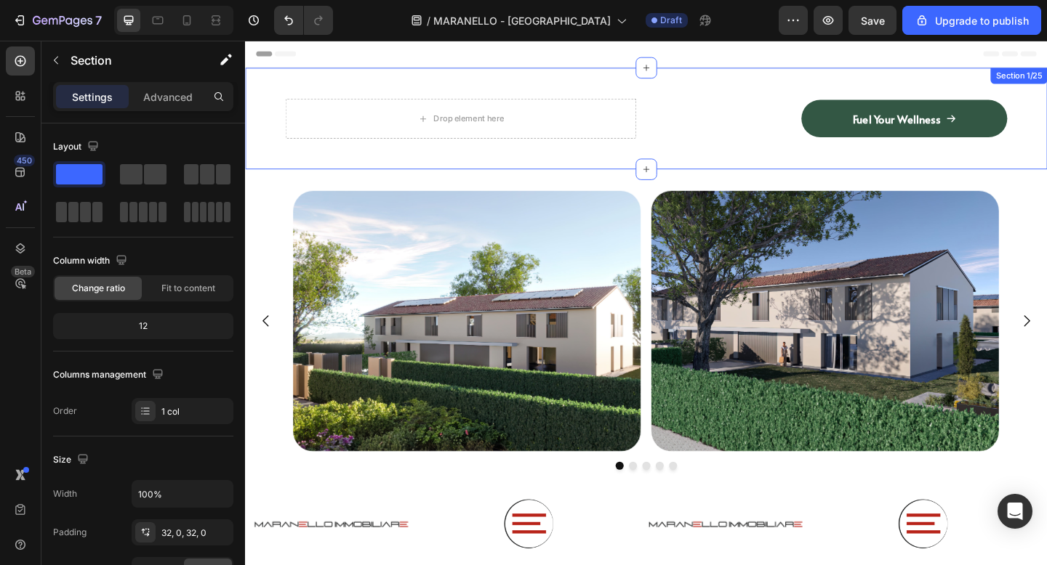
click at [315, 81] on div "Drop element here Fuel Your Wellness Button Row Row Section 1/25" at bounding box center [681, 126] width 872 height 110
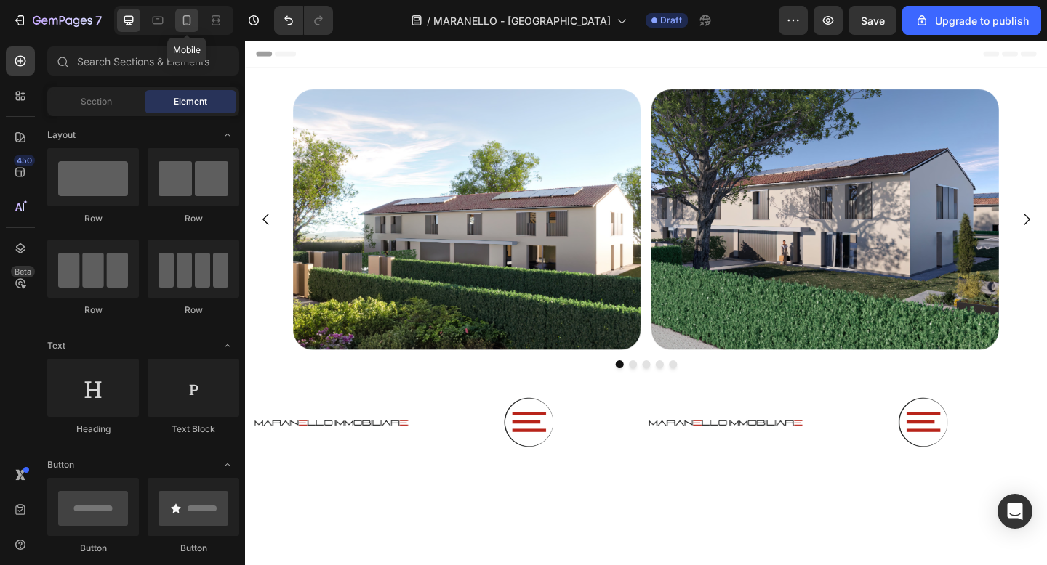
click at [190, 25] on icon at bounding box center [187, 20] width 15 height 15
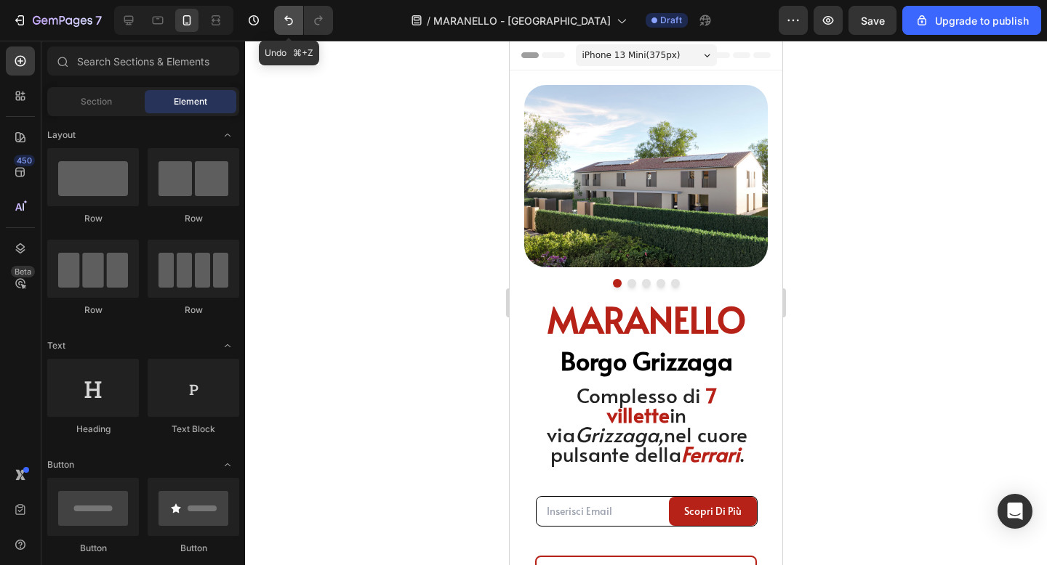
click at [280, 20] on button "Undo/Redo" at bounding box center [288, 20] width 29 height 29
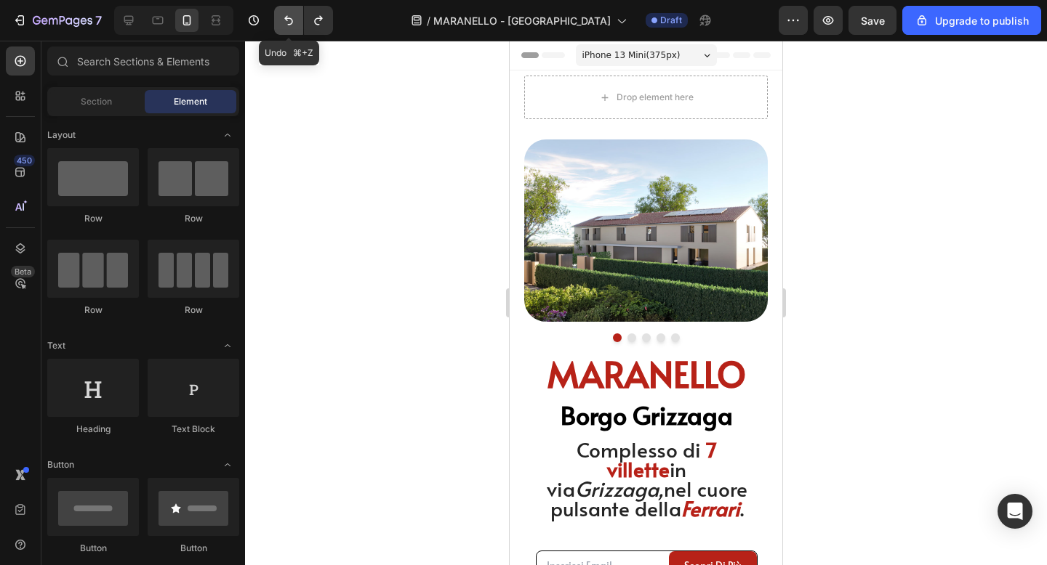
click at [284, 20] on icon "Undo/Redo" at bounding box center [288, 20] width 15 height 15
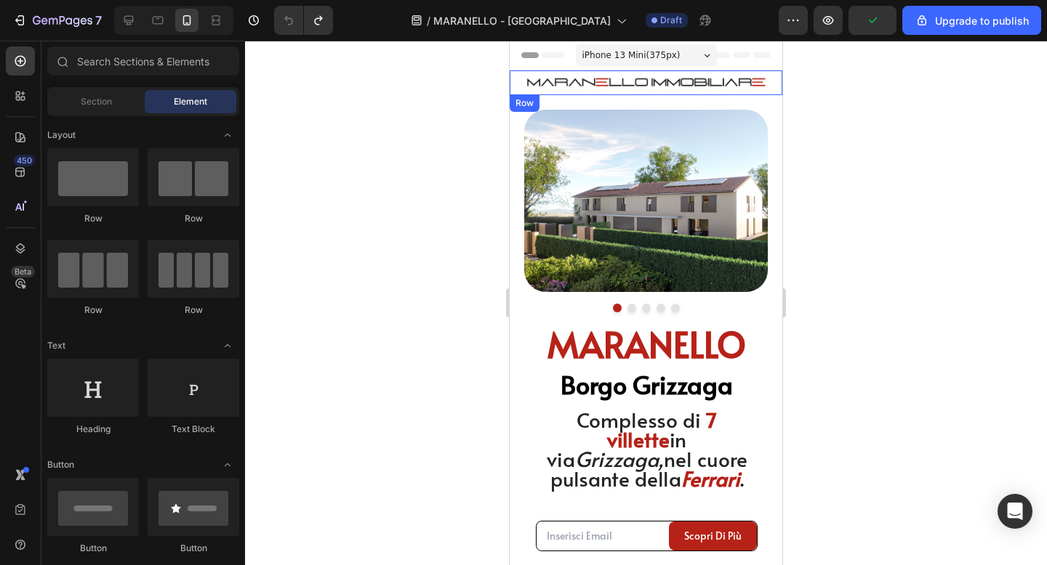
click at [517, 89] on div "Image Fuel Your Wellness Button Row Row" at bounding box center [646, 83] width 273 height 25
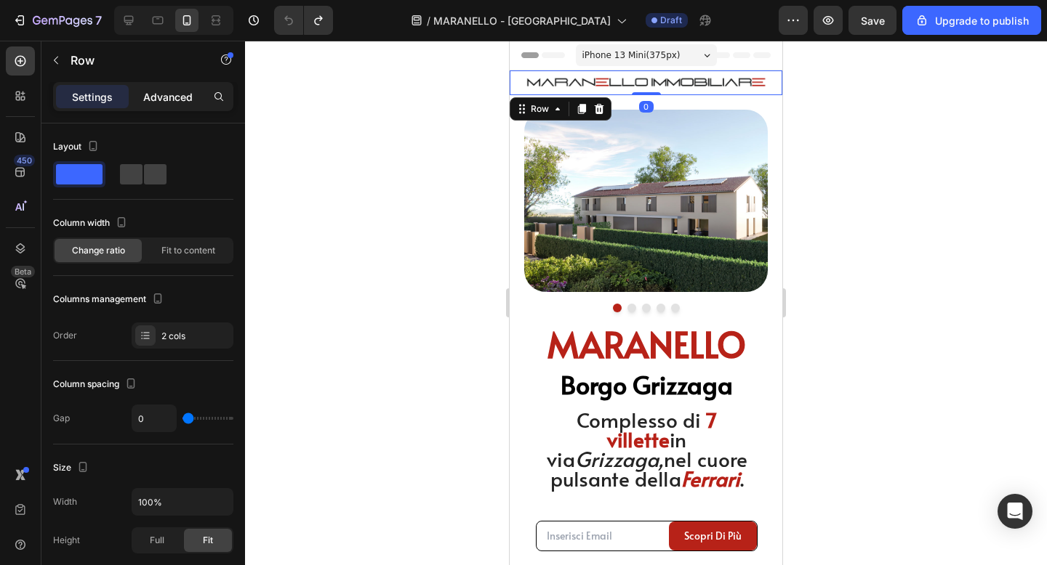
click at [164, 102] on p "Advanced" at bounding box center [167, 96] width 49 height 15
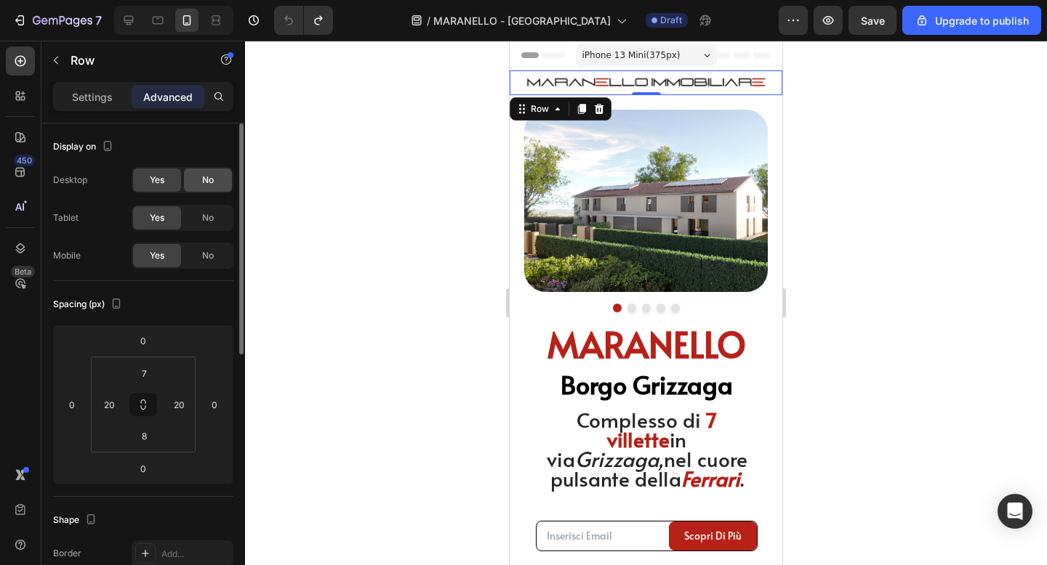
click at [212, 183] on span "No" at bounding box center [208, 180] width 12 height 13
click at [219, 217] on div "No" at bounding box center [208, 217] width 48 height 23
click at [144, 215] on div "Yes" at bounding box center [157, 217] width 48 height 23
click at [406, 200] on div at bounding box center [646, 303] width 802 height 525
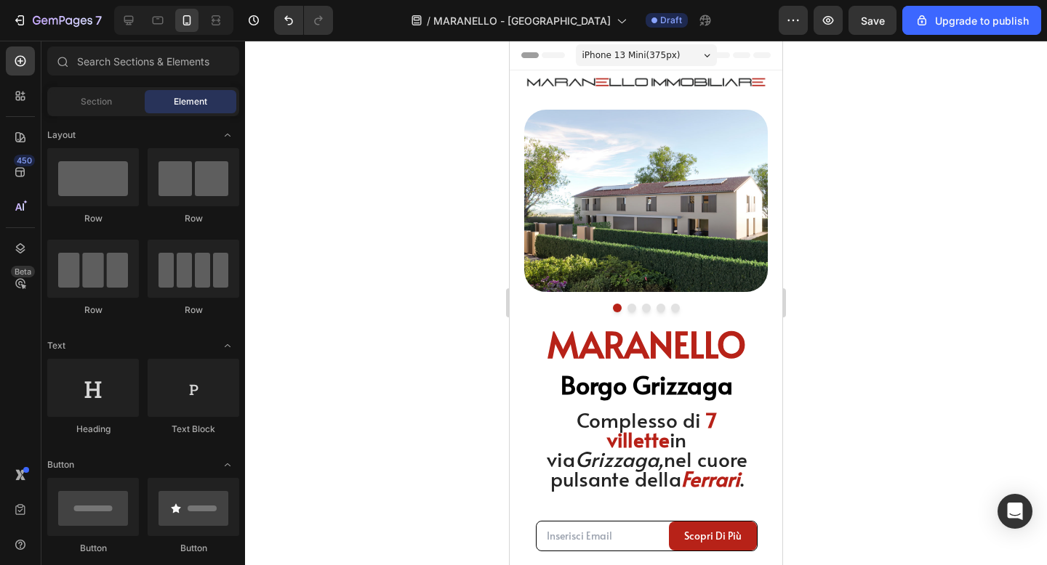
click at [890, 153] on div at bounding box center [646, 303] width 802 height 525
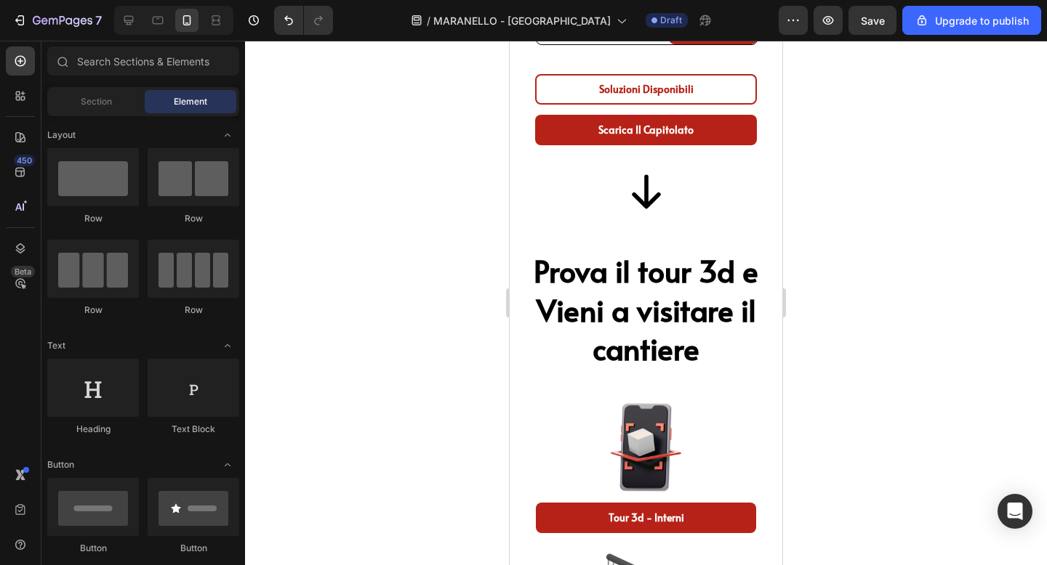
scroll to position [871, 0]
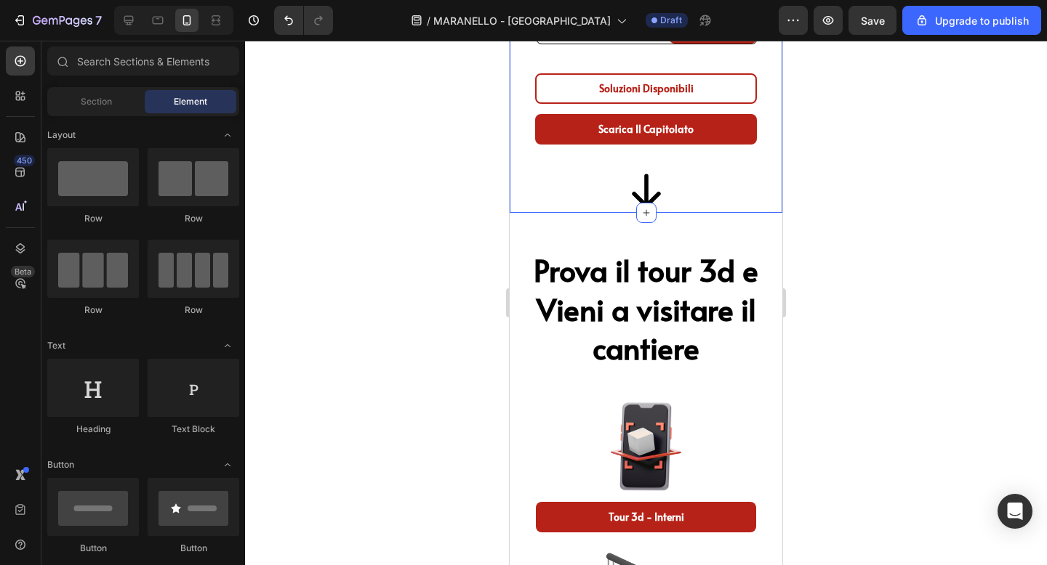
click at [837, 167] on div at bounding box center [646, 303] width 802 height 525
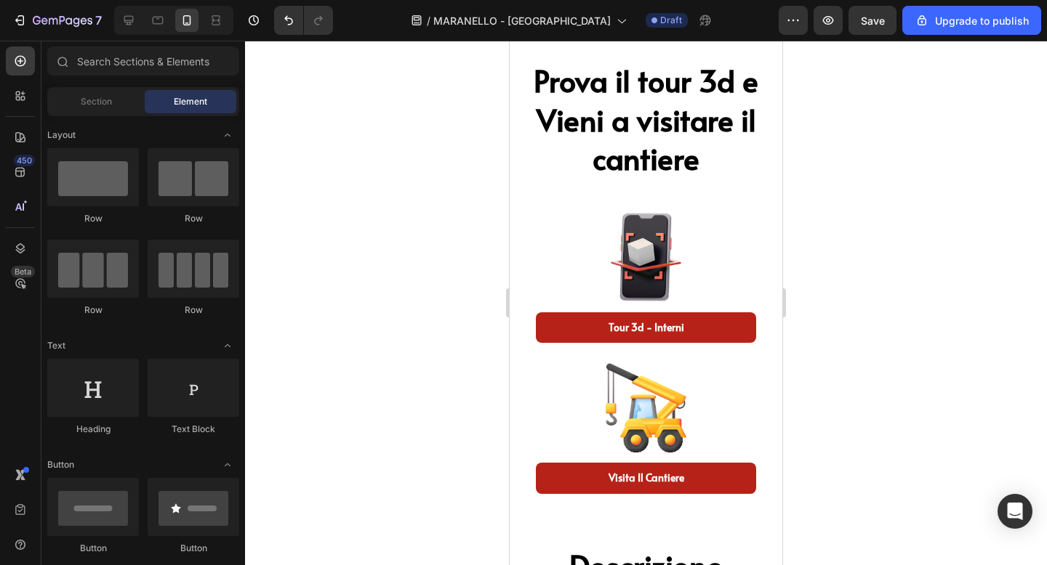
scroll to position [1060, 0]
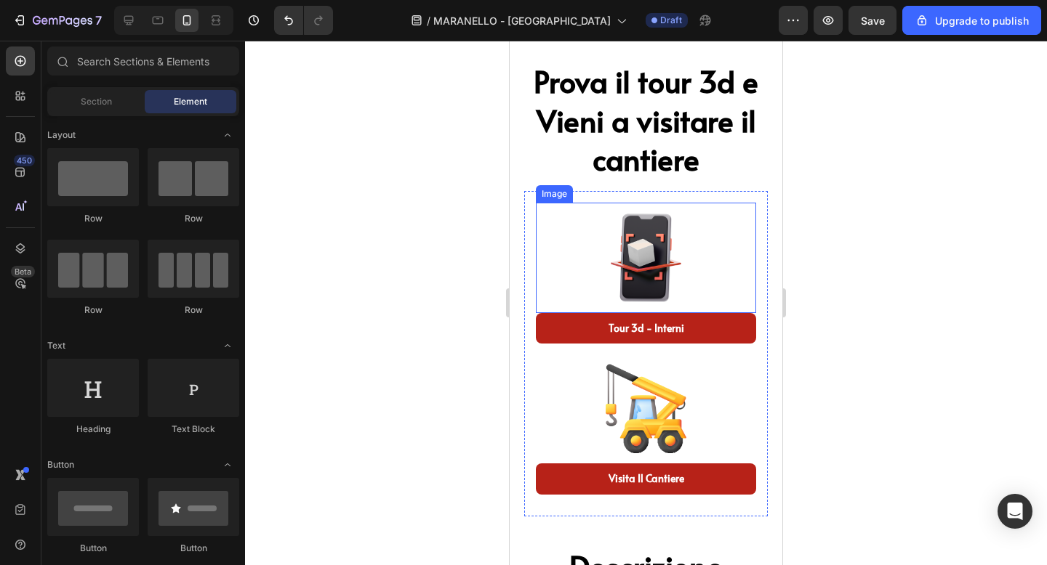
click at [637, 264] on img at bounding box center [646, 258] width 110 height 110
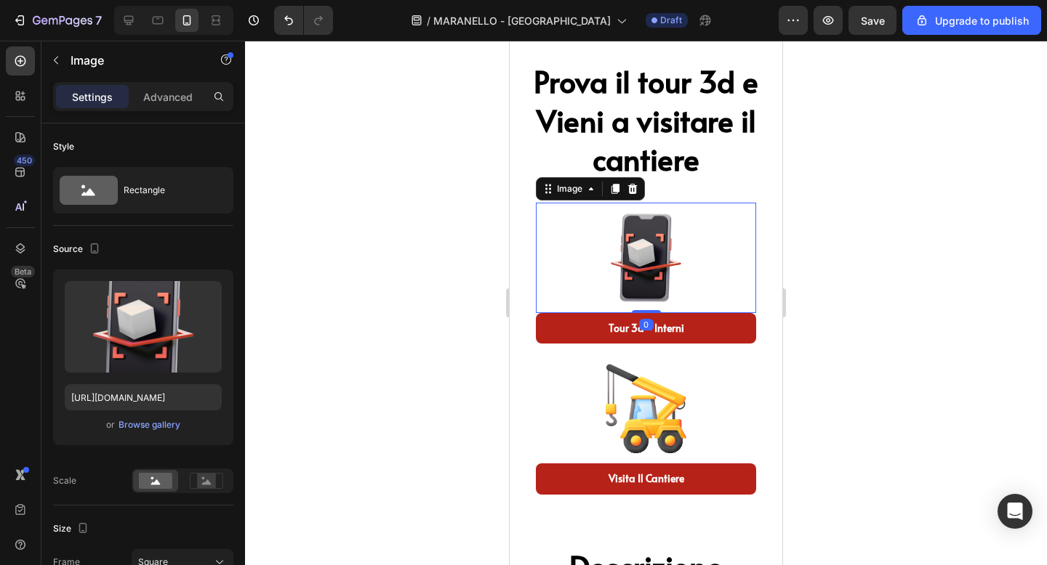
click at [653, 258] on img at bounding box center [646, 258] width 110 height 110
click at [164, 432] on button "Browse gallery" at bounding box center [149, 425] width 63 height 15
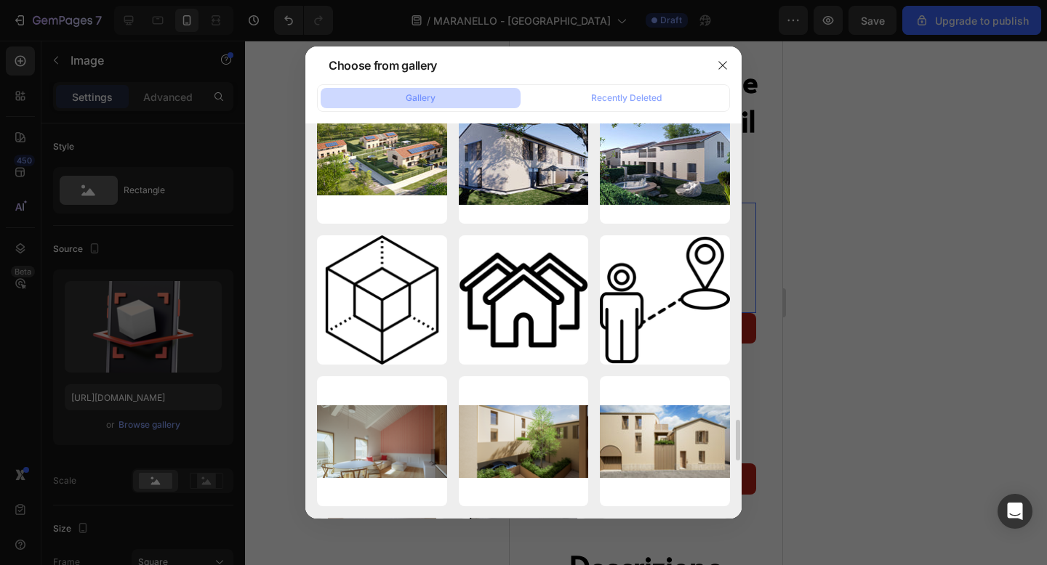
scroll to position [2919, 0]
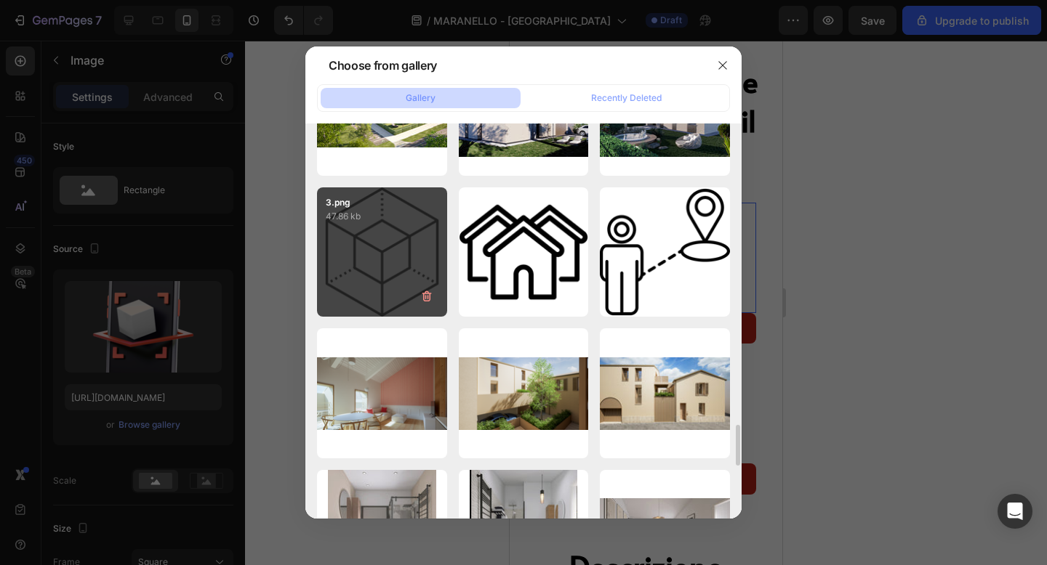
click at [402, 275] on div "3.png 47.86 kb" at bounding box center [382, 253] width 130 height 130
type input "https://cdn.shopify.com/s/files/1/0938/0950/8696/files/gempages_584824658604327…"
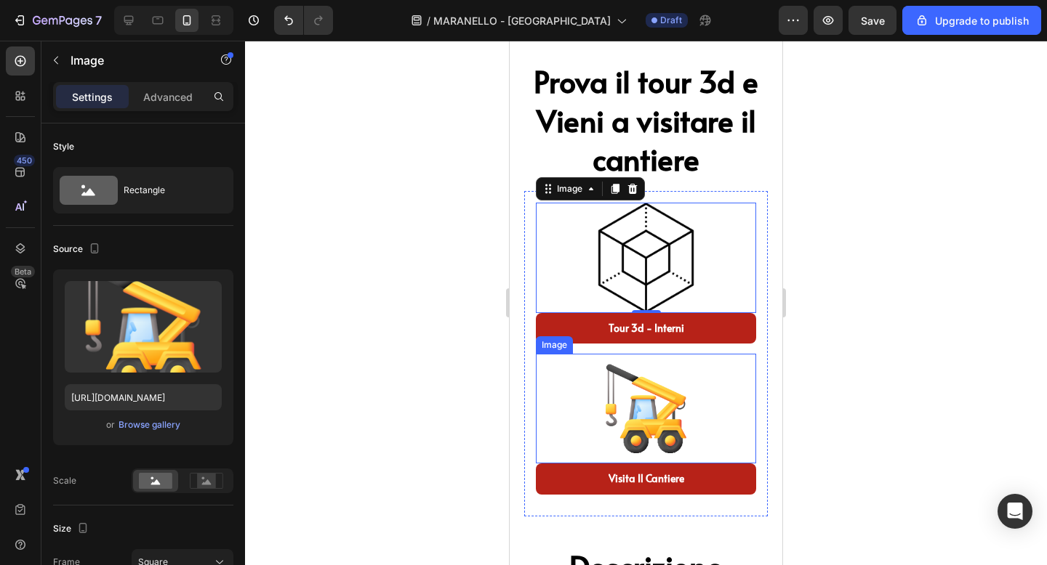
click at [659, 415] on img at bounding box center [646, 409] width 110 height 110
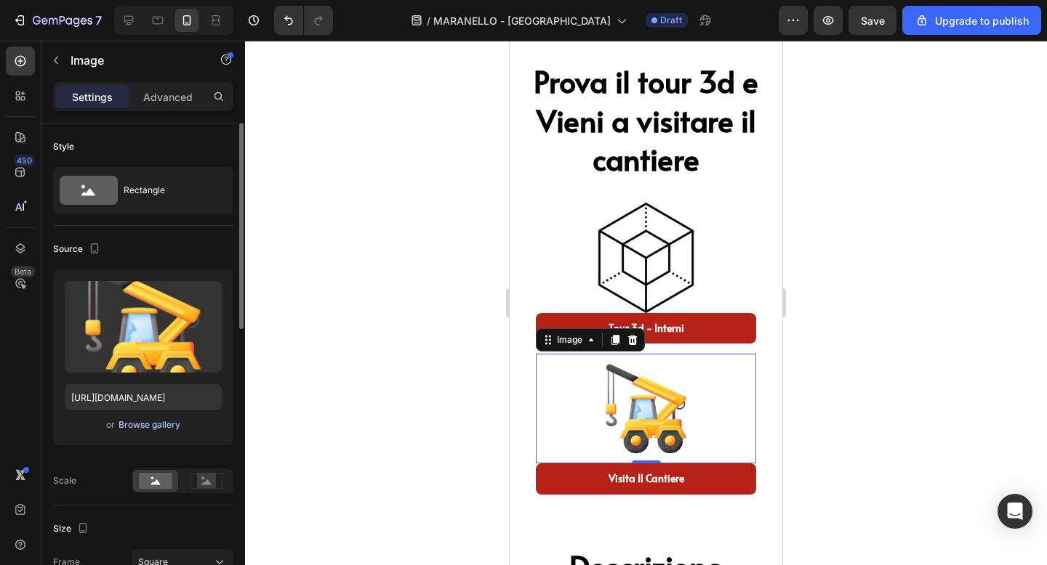
click at [158, 430] on div "Browse gallery" at bounding box center [149, 425] width 62 height 13
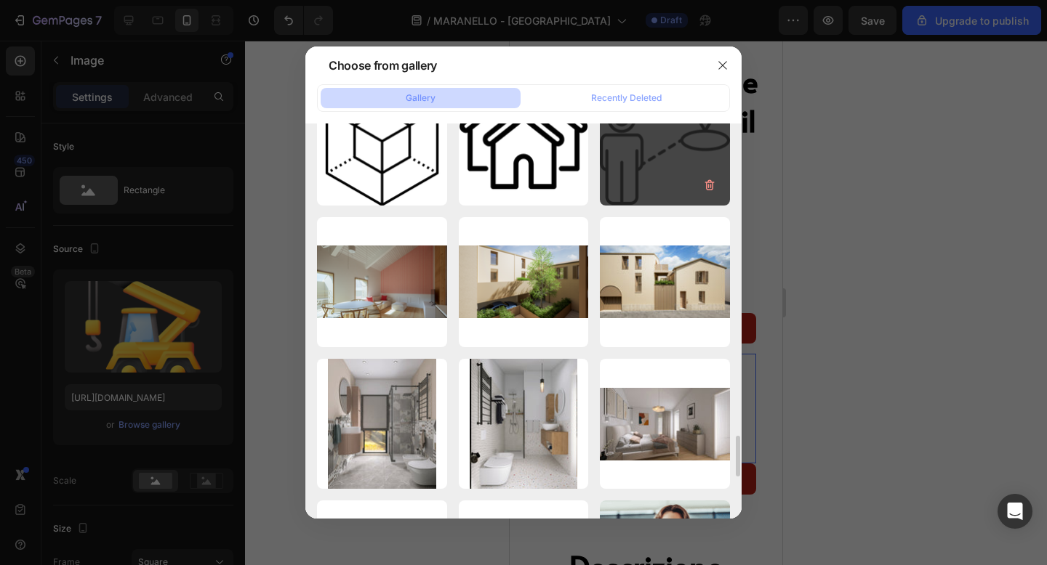
scroll to position [3030, 0]
click at [640, 171] on div "1.png 39.85 kb" at bounding box center [665, 142] width 130 height 130
type input "https://cdn.shopify.com/s/files/1/0938/0950/8696/files/gempages_584824658604327…"
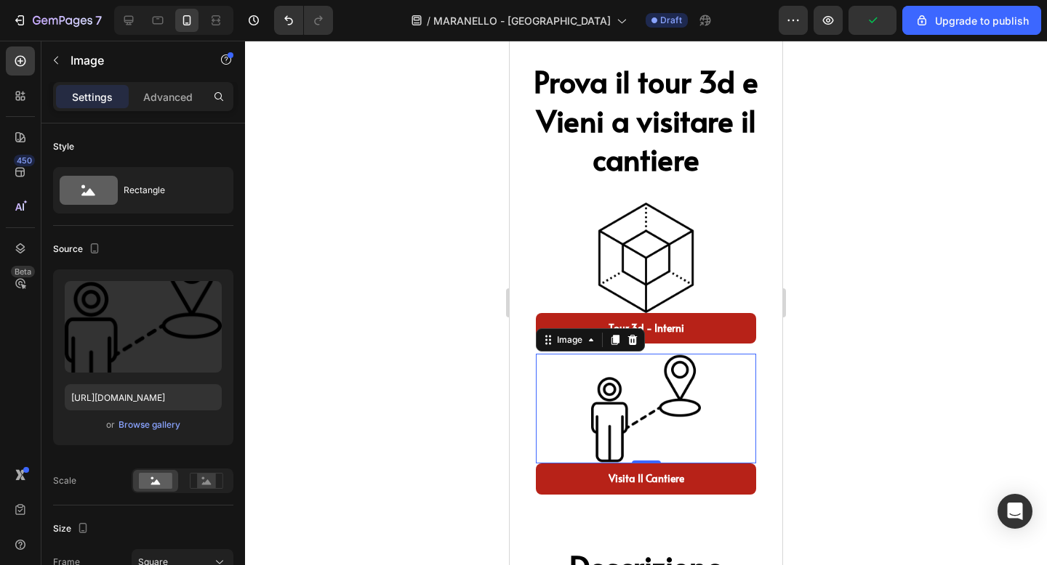
click at [865, 253] on div at bounding box center [646, 303] width 802 height 525
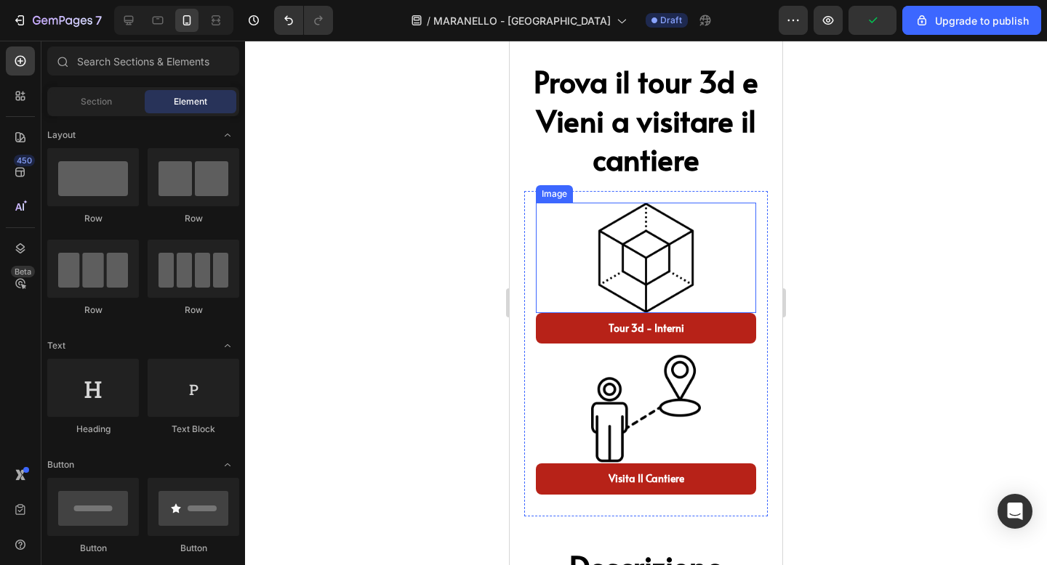
click at [657, 243] on img at bounding box center [646, 258] width 110 height 110
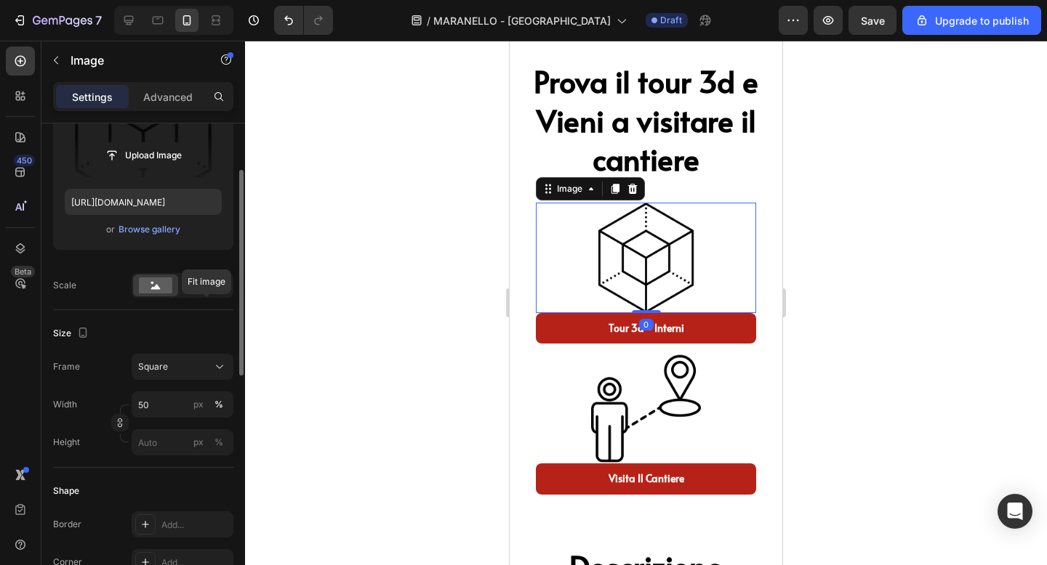
scroll to position [204, 0]
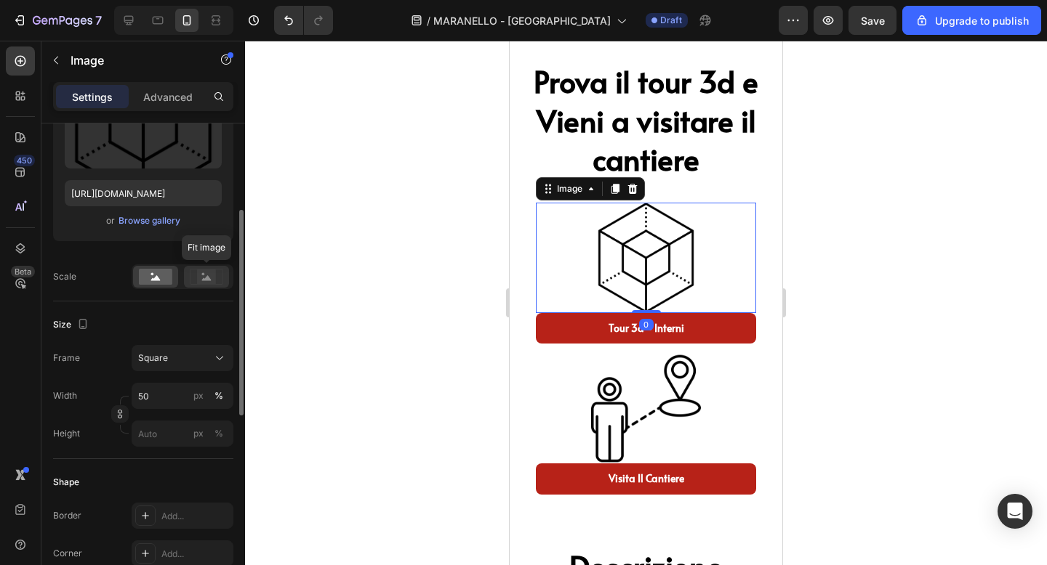
click at [201, 278] on rect at bounding box center [206, 277] width 19 height 15
click at [159, 281] on rect at bounding box center [155, 277] width 33 height 16
click at [175, 357] on div "Square" at bounding box center [173, 358] width 71 height 13
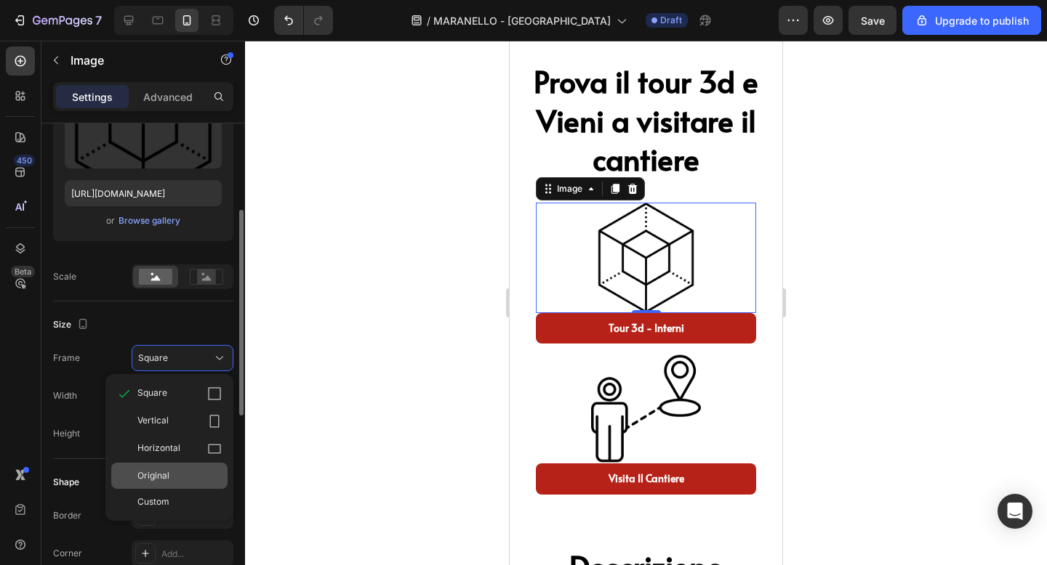
click at [178, 464] on div "Original" at bounding box center [169, 476] width 116 height 26
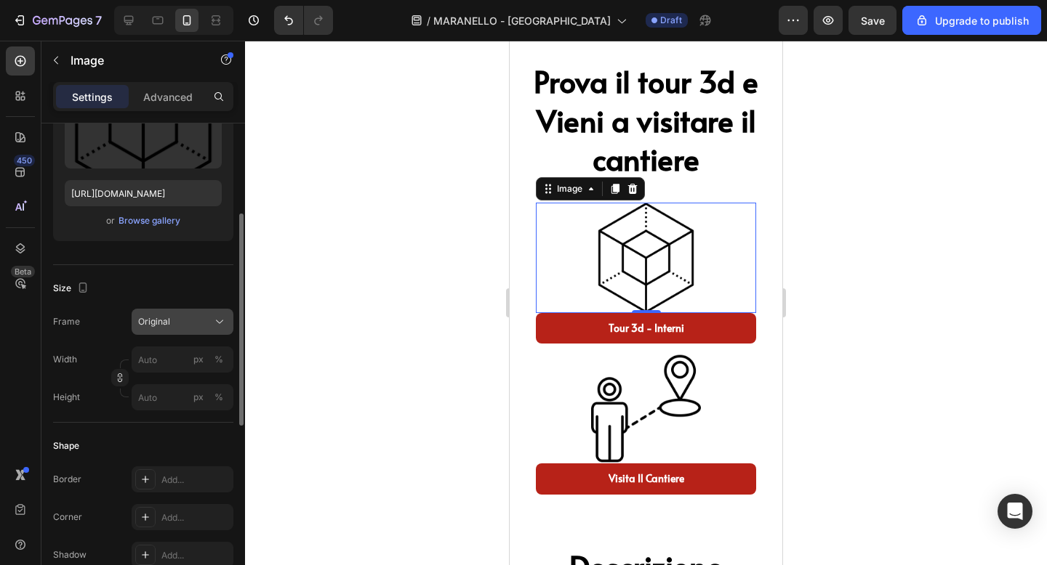
click at [198, 323] on div "Original" at bounding box center [173, 321] width 71 height 13
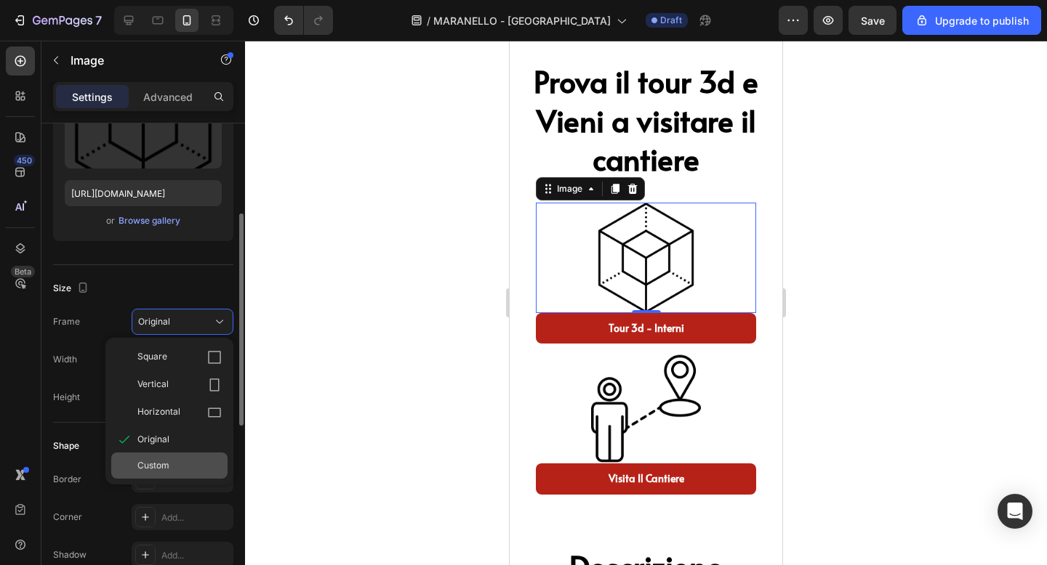
click at [177, 462] on div "Custom" at bounding box center [179, 465] width 84 height 13
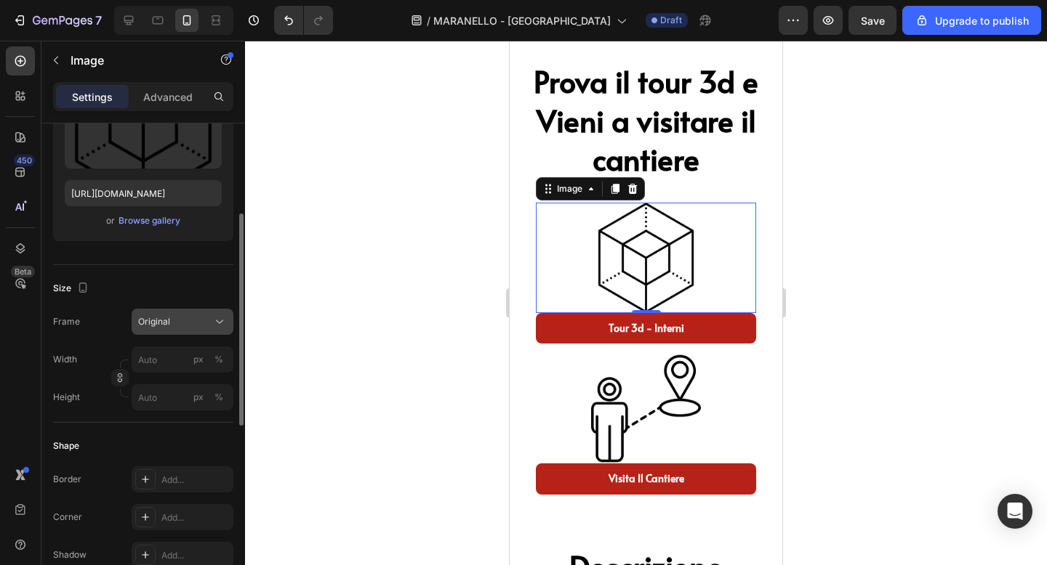
click at [188, 347] on div "Frame Original Width px % Height px %" at bounding box center [143, 360] width 180 height 102
click at [185, 325] on div "Original" at bounding box center [173, 321] width 71 height 13
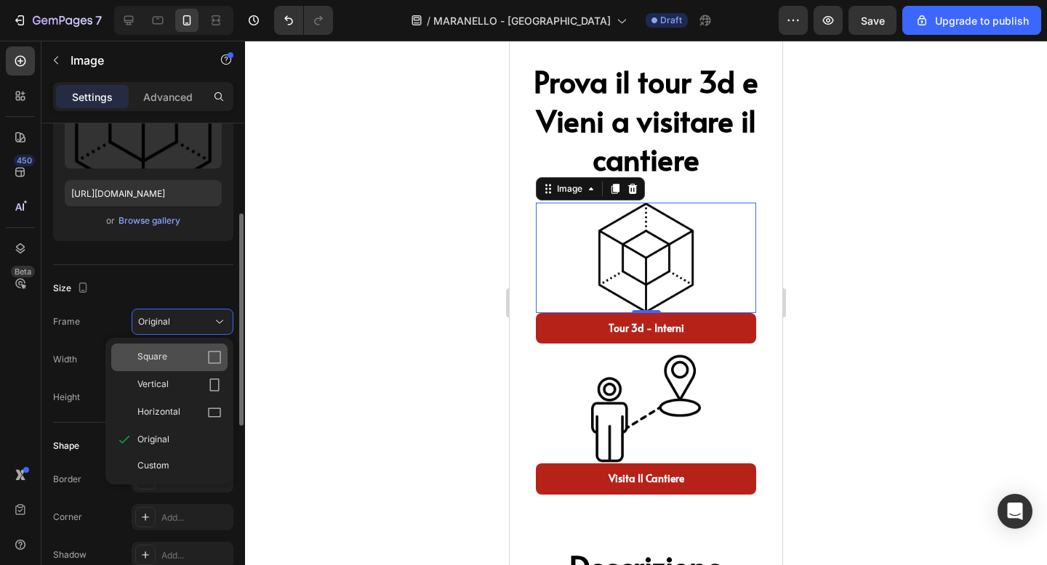
click at [182, 356] on div "Square" at bounding box center [179, 357] width 84 height 15
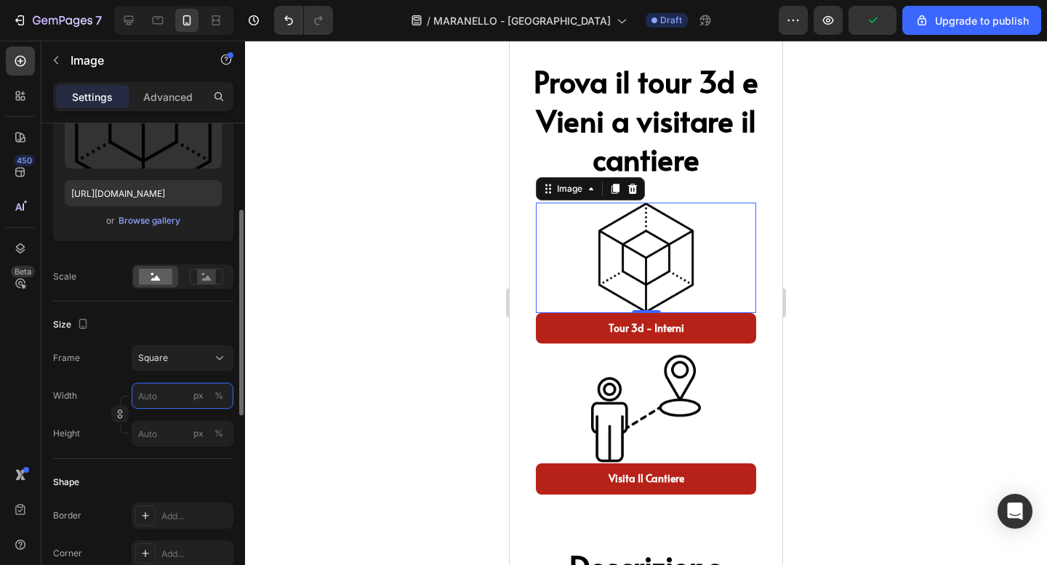
click at [172, 403] on input "px %" at bounding box center [183, 396] width 102 height 26
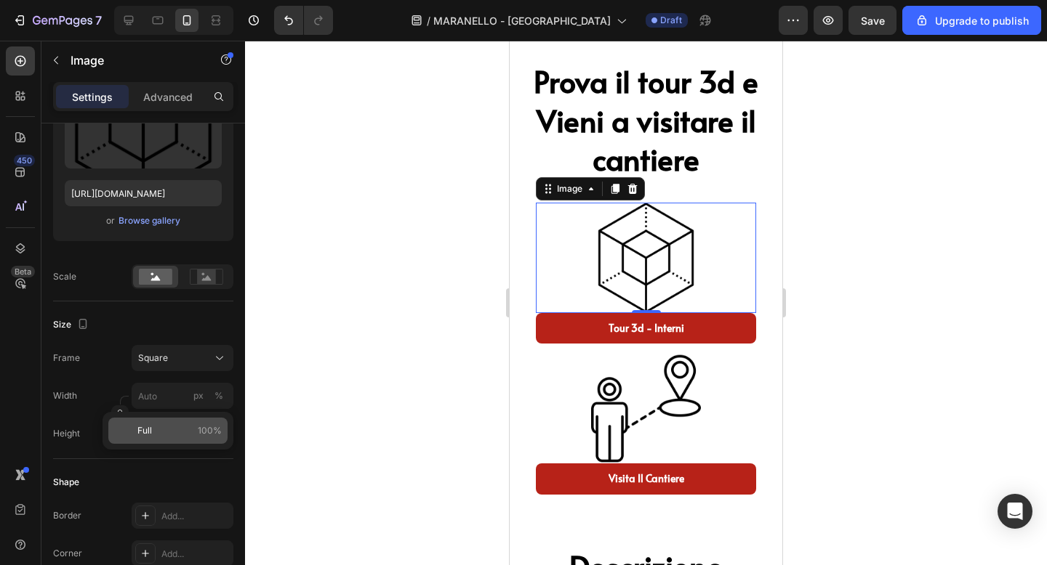
click at [167, 425] on p "Full 100%" at bounding box center [179, 430] width 84 height 13
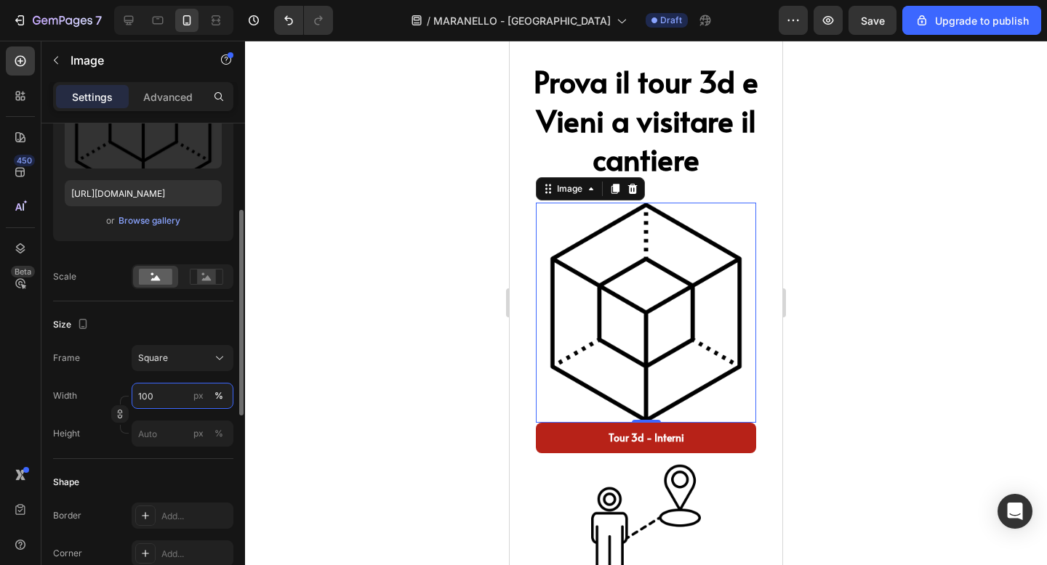
click at [168, 398] on input "100" at bounding box center [183, 396] width 102 height 26
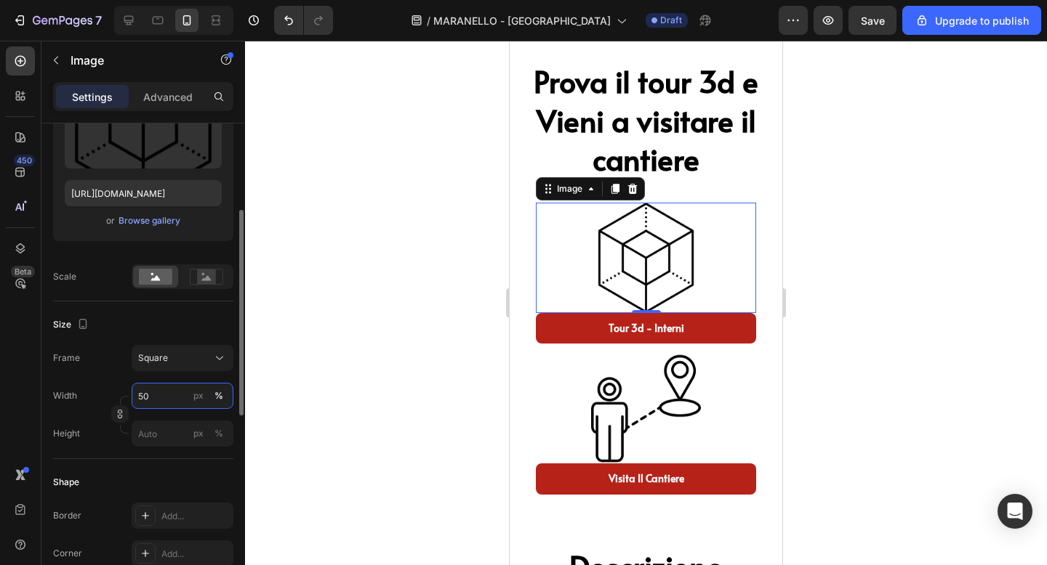
type input "5"
type input "2"
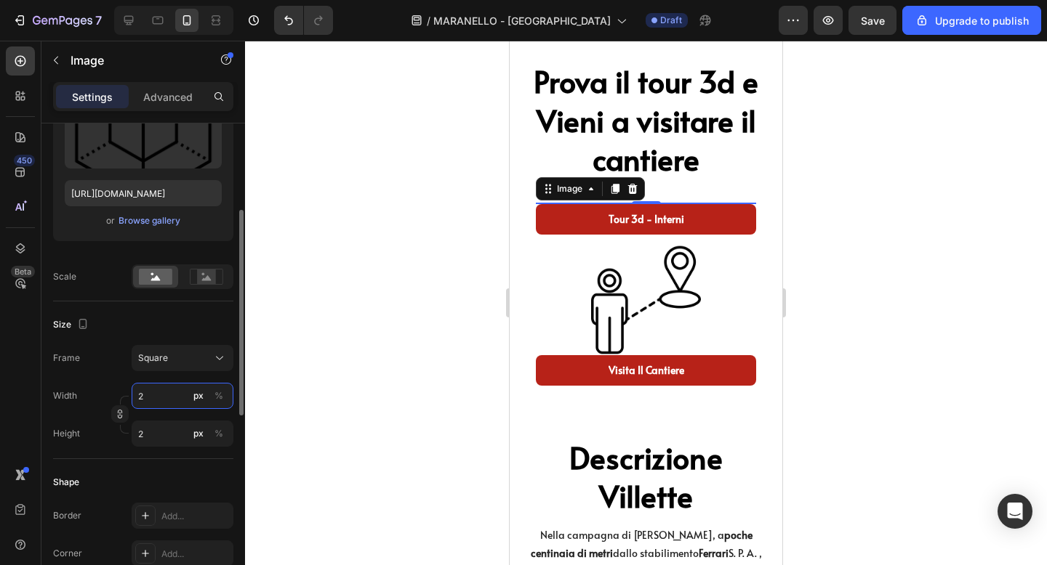
type input "20"
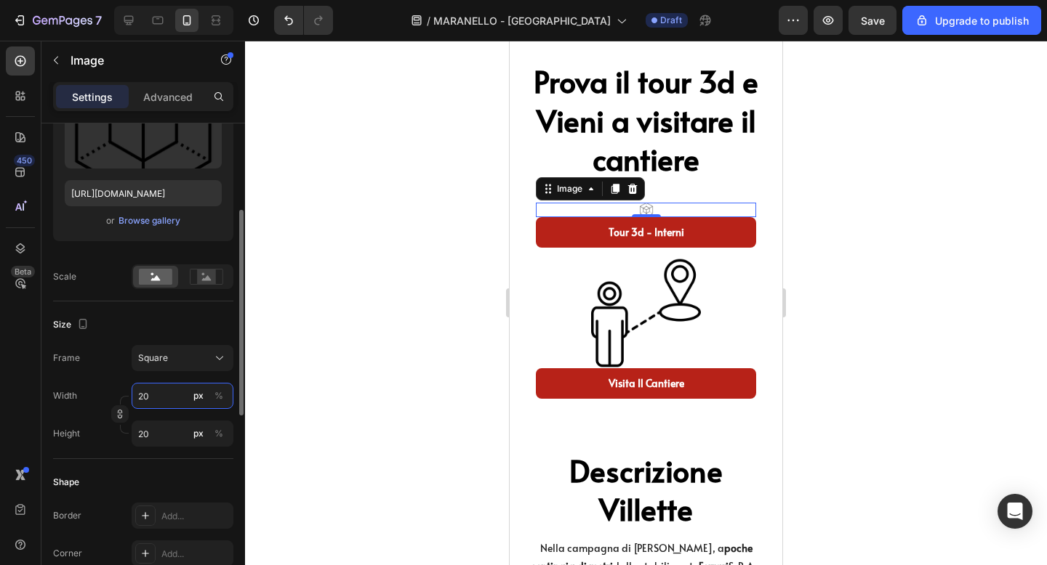
type input "2"
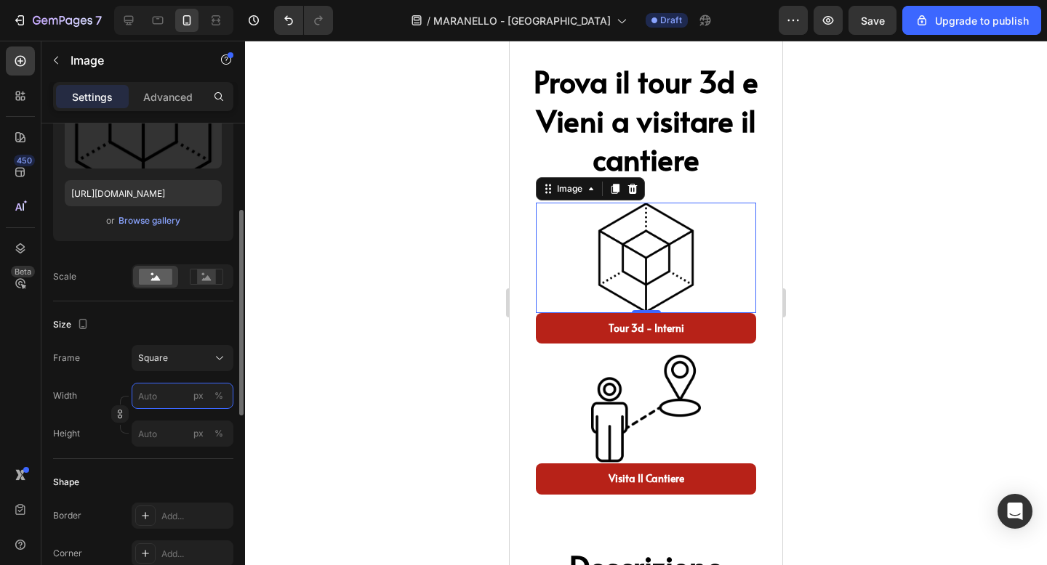
type input "3"
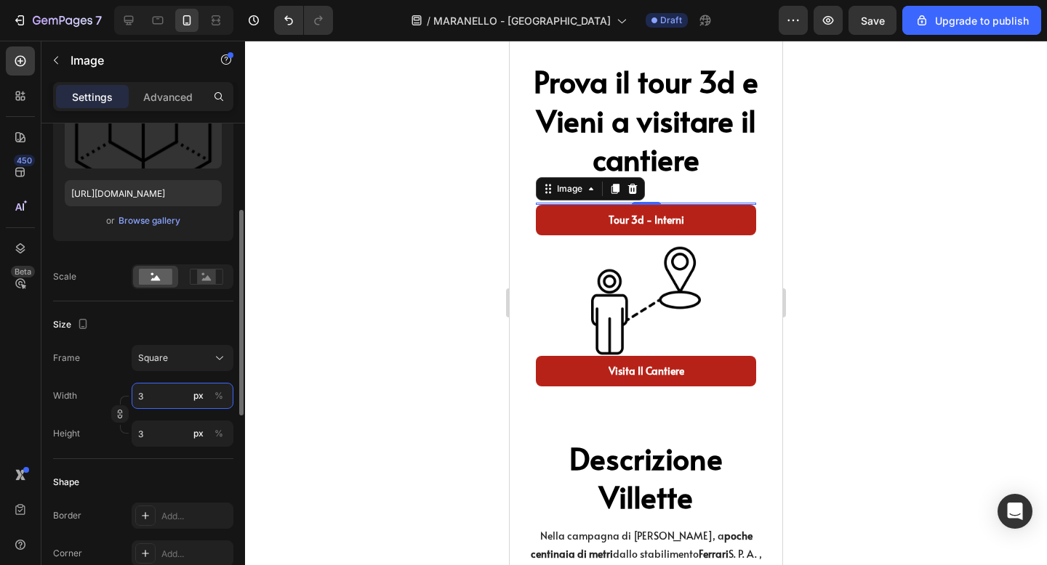
type input "30"
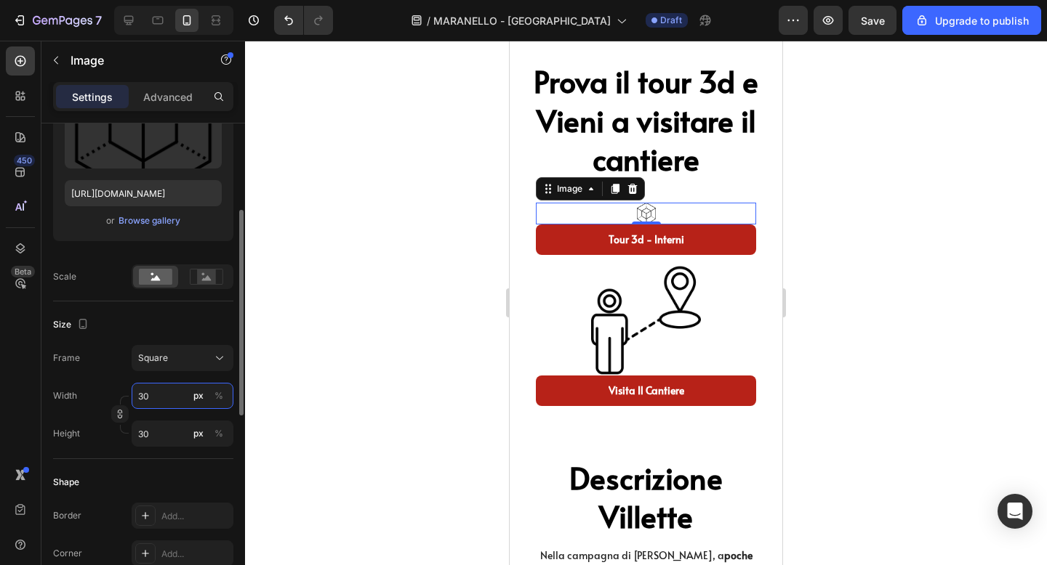
type input "3"
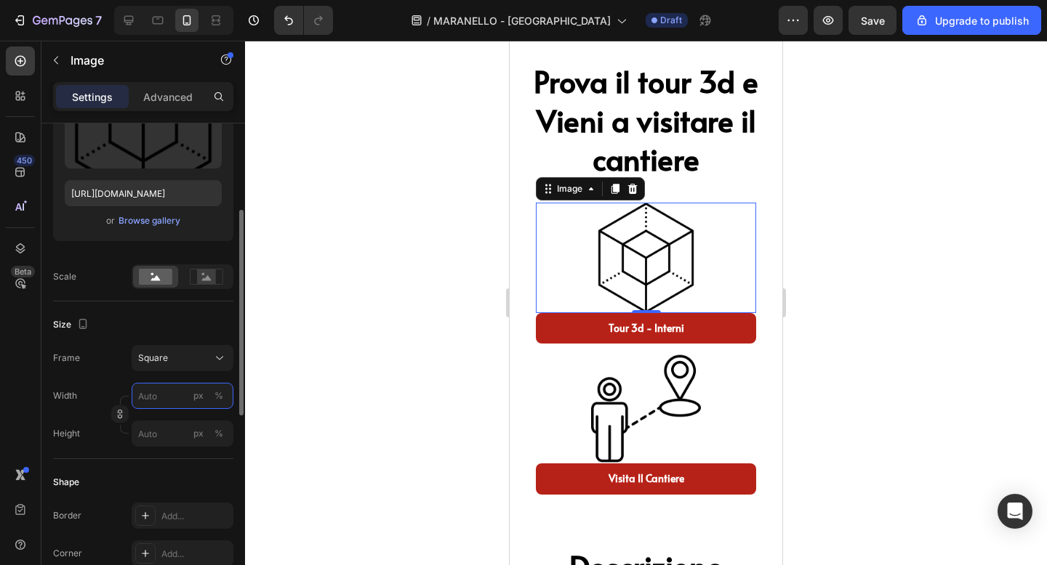
type input "3"
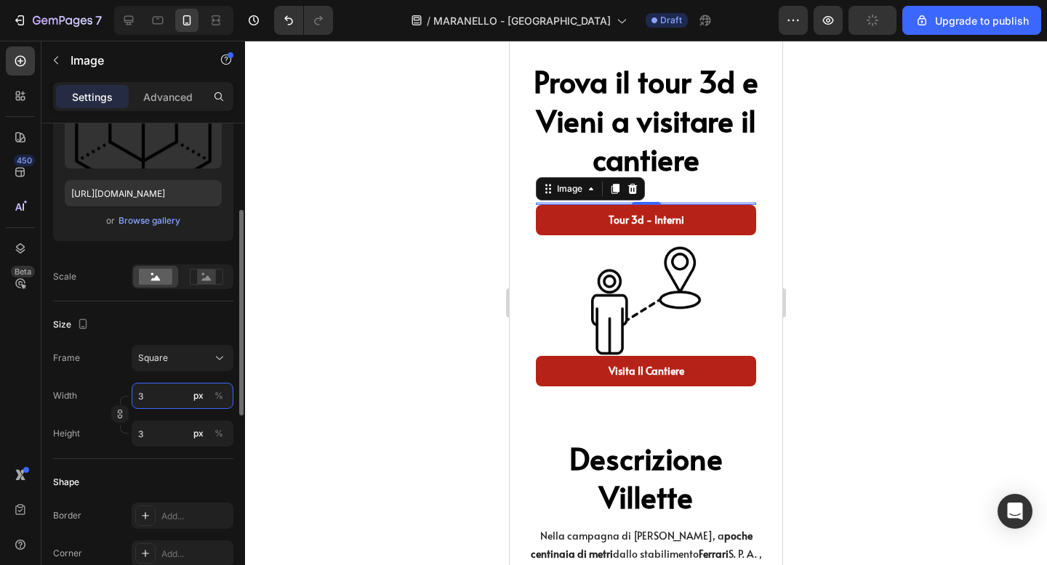
type input "34"
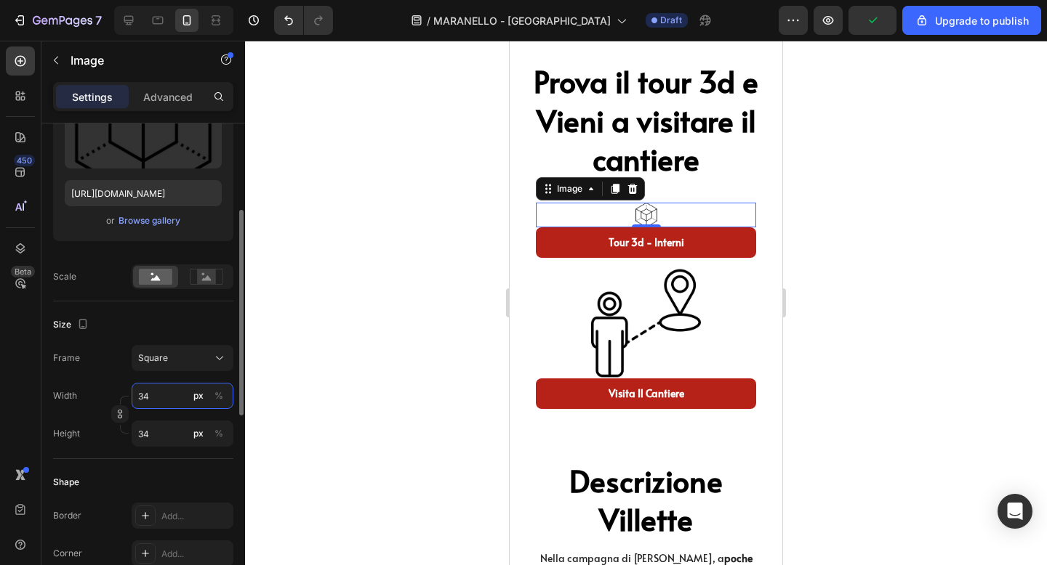
type input "340"
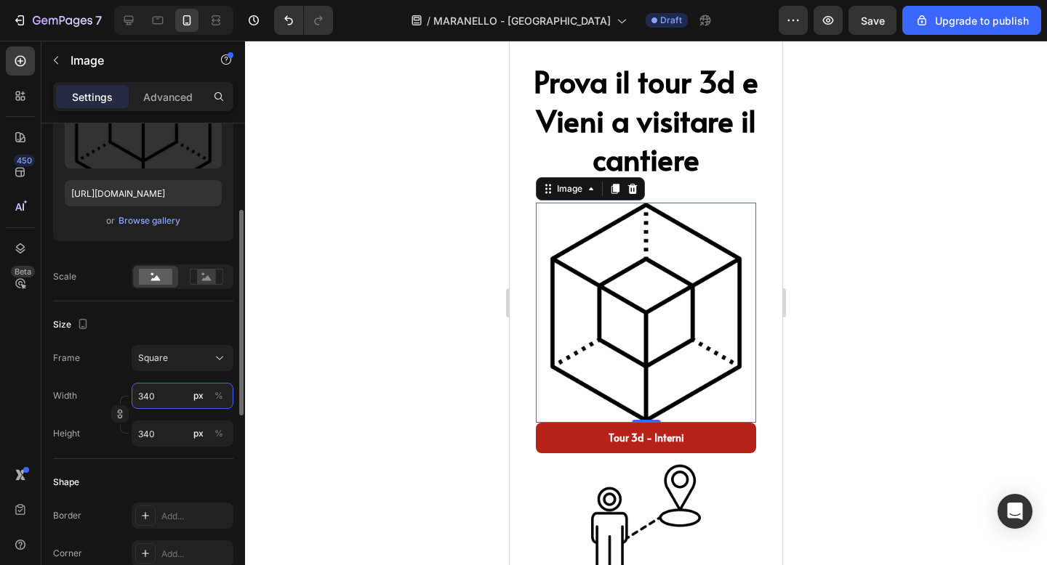
click at [145, 393] on input "340" at bounding box center [183, 396] width 102 height 26
type input "40"
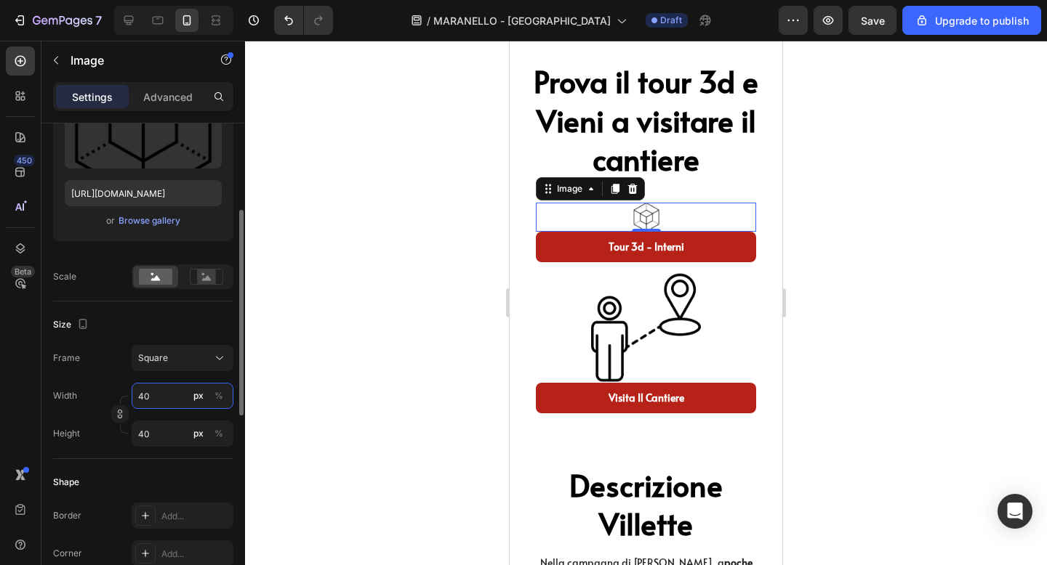
click at [144, 393] on input "40" at bounding box center [183, 396] width 102 height 26
type input "0"
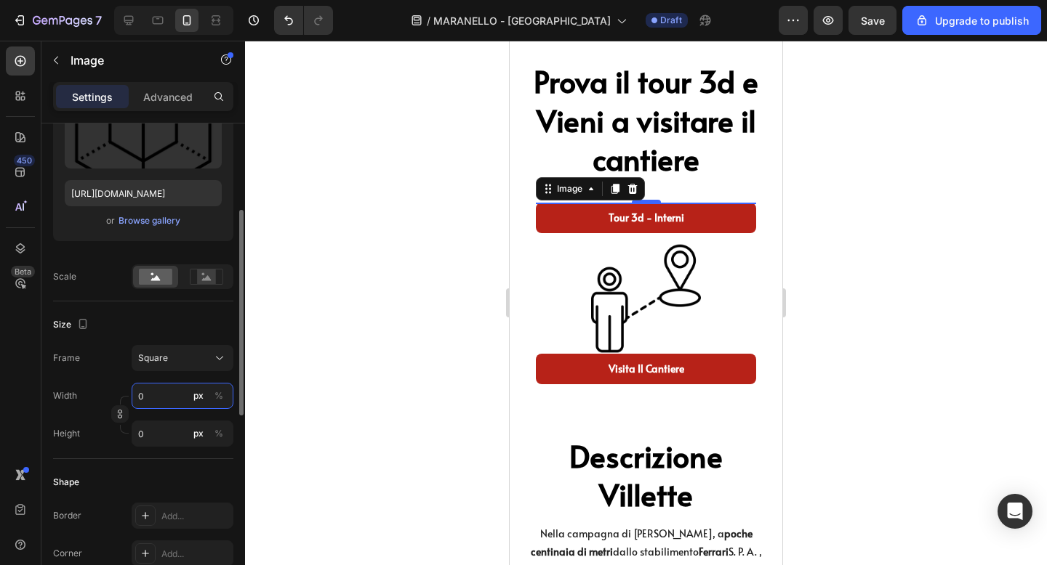
type input "50"
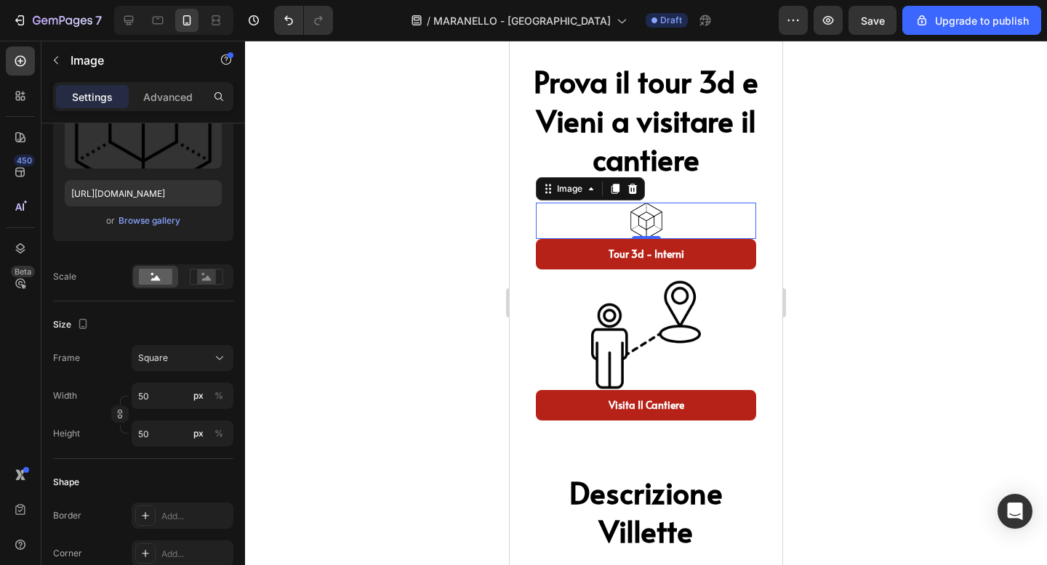
click at [883, 260] on div at bounding box center [646, 303] width 802 height 525
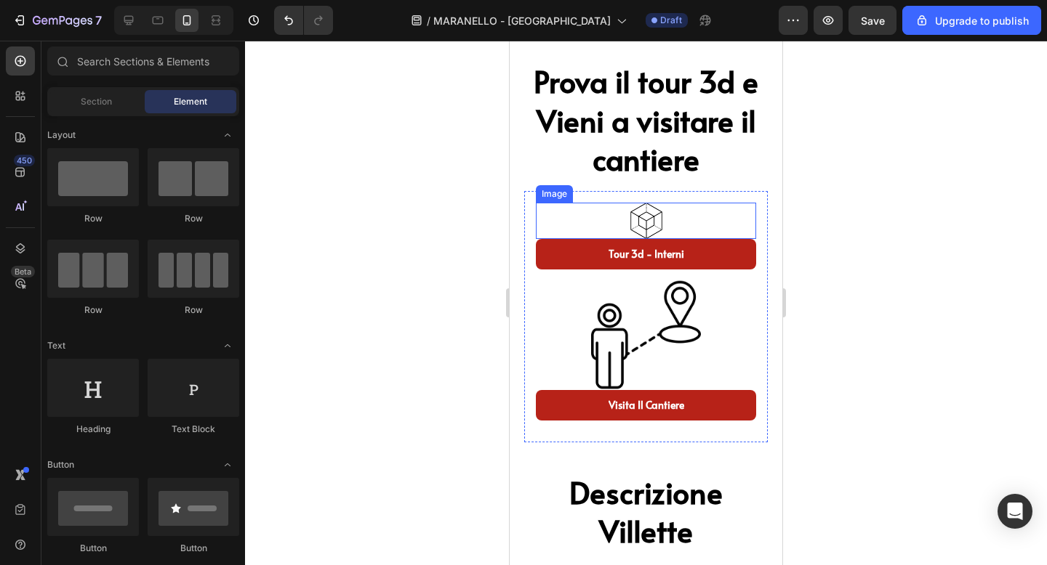
click at [675, 235] on div at bounding box center [646, 221] width 220 height 36
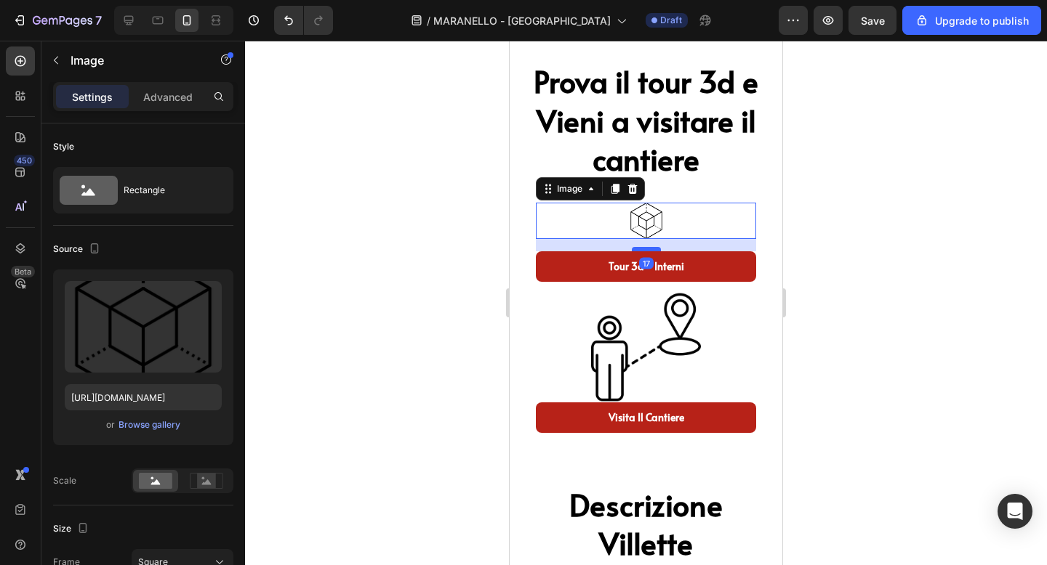
drag, startPoint x: 638, startPoint y: 235, endPoint x: 641, endPoint y: 247, distance: 12.7
click at [641, 247] on div at bounding box center [646, 249] width 29 height 4
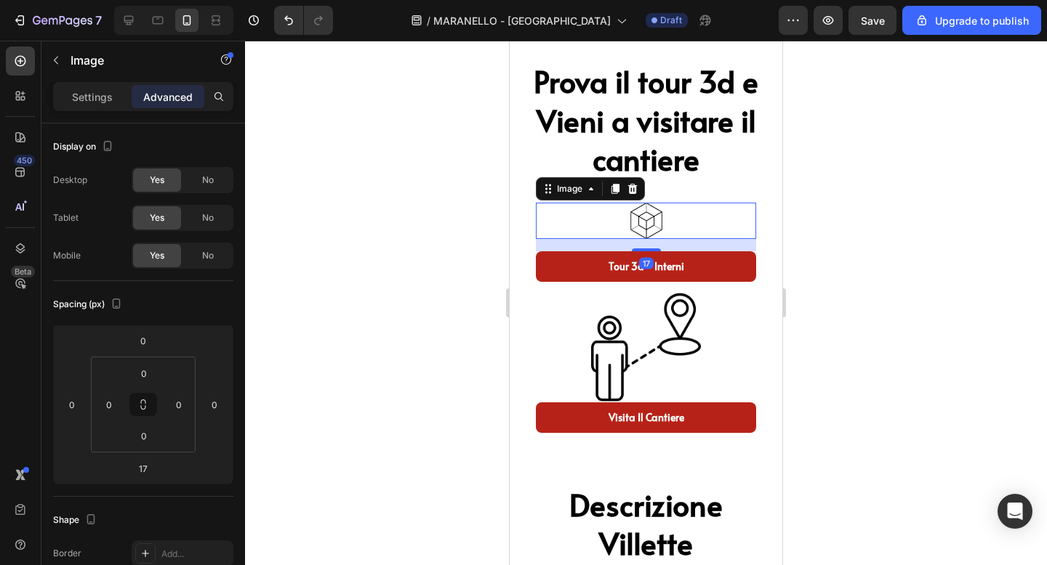
click at [928, 220] on div at bounding box center [646, 303] width 802 height 525
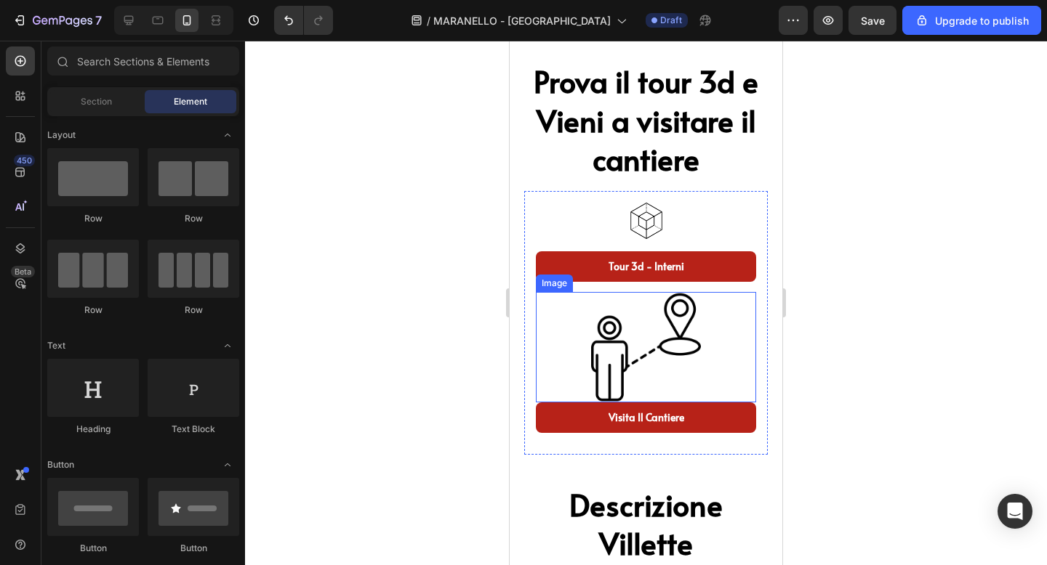
click at [669, 351] on img at bounding box center [646, 347] width 110 height 110
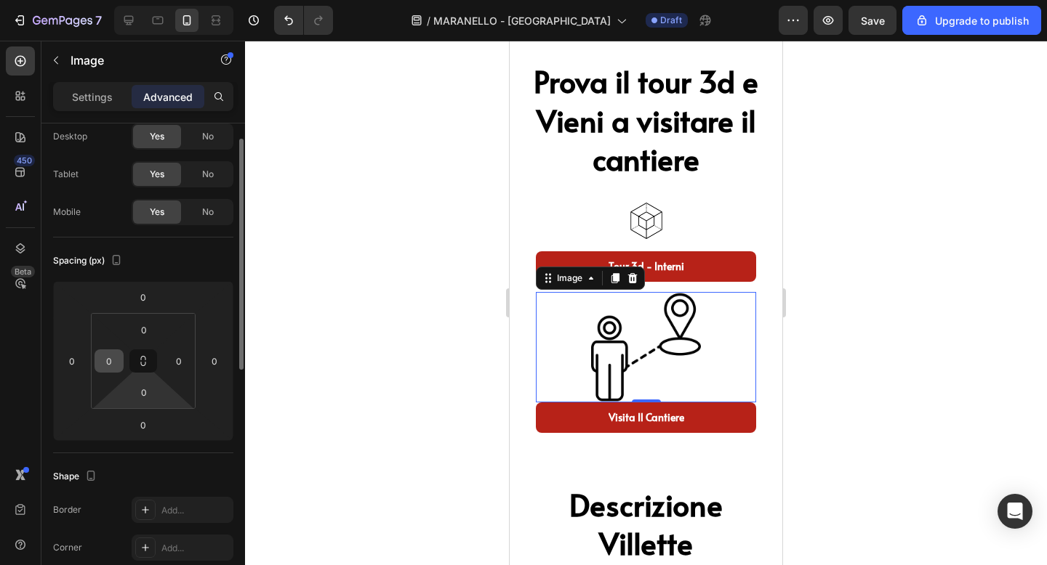
scroll to position [45, 0]
click at [97, 101] on p "Settings" at bounding box center [92, 96] width 41 height 15
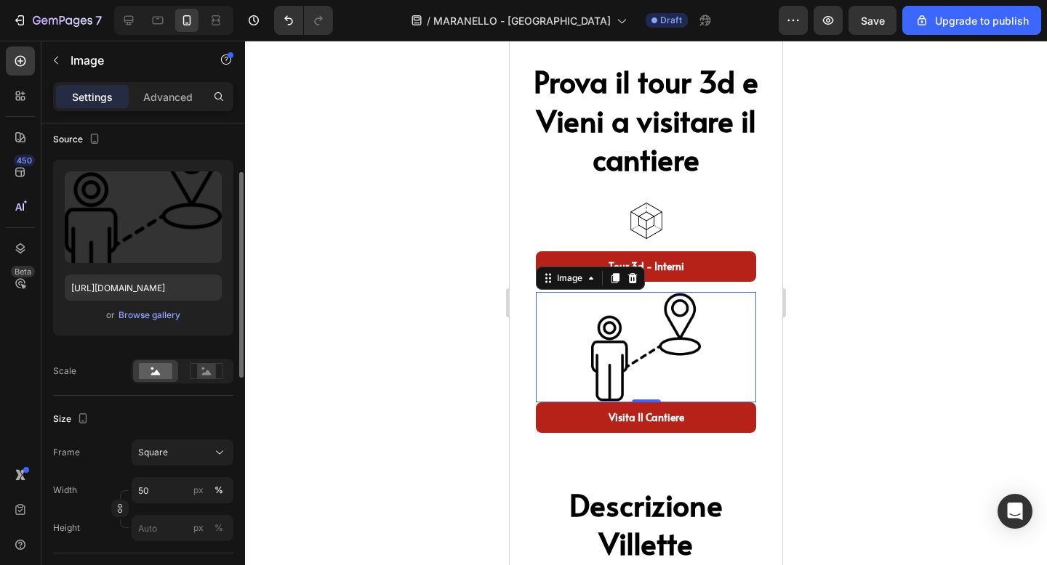
scroll to position [111, 0]
click at [170, 451] on div "Square" at bounding box center [173, 451] width 71 height 13
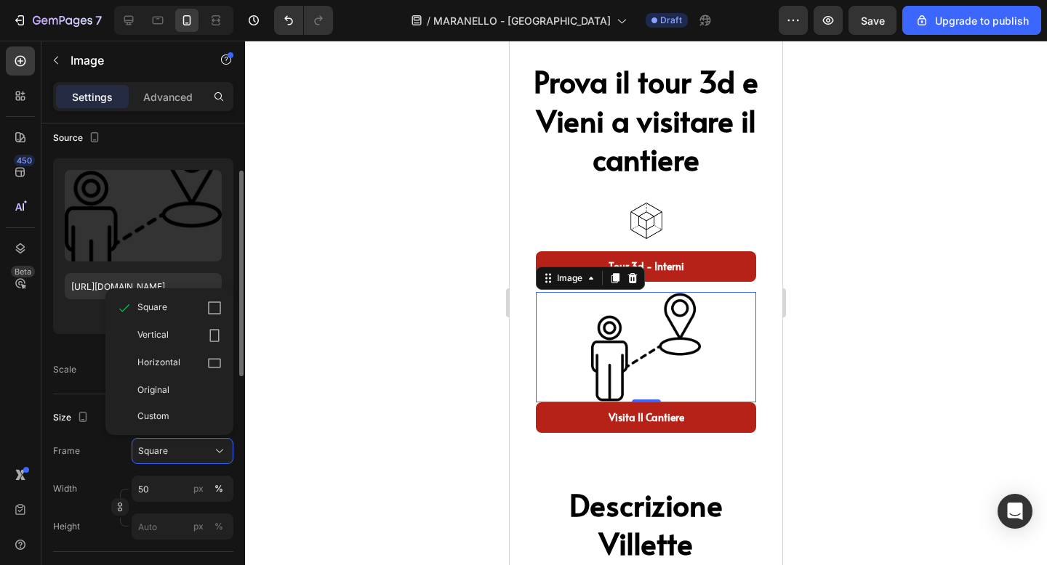
click at [102, 462] on div "Frame Square Square Vertical Horizontal Original Custom" at bounding box center [143, 451] width 180 height 26
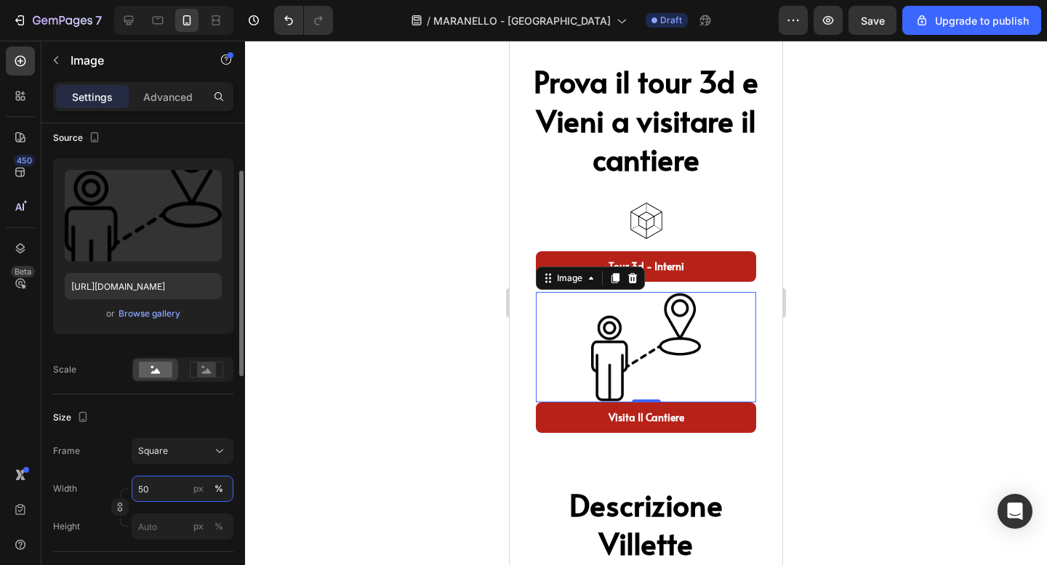
click at [157, 486] on input "50" at bounding box center [183, 489] width 102 height 26
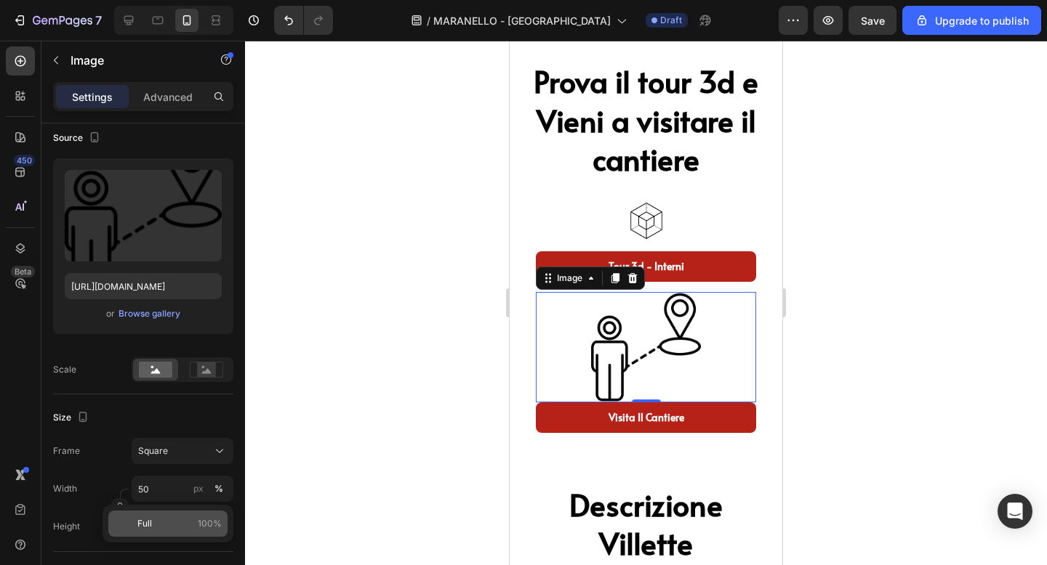
click at [169, 523] on p "Full 100%" at bounding box center [179, 524] width 84 height 13
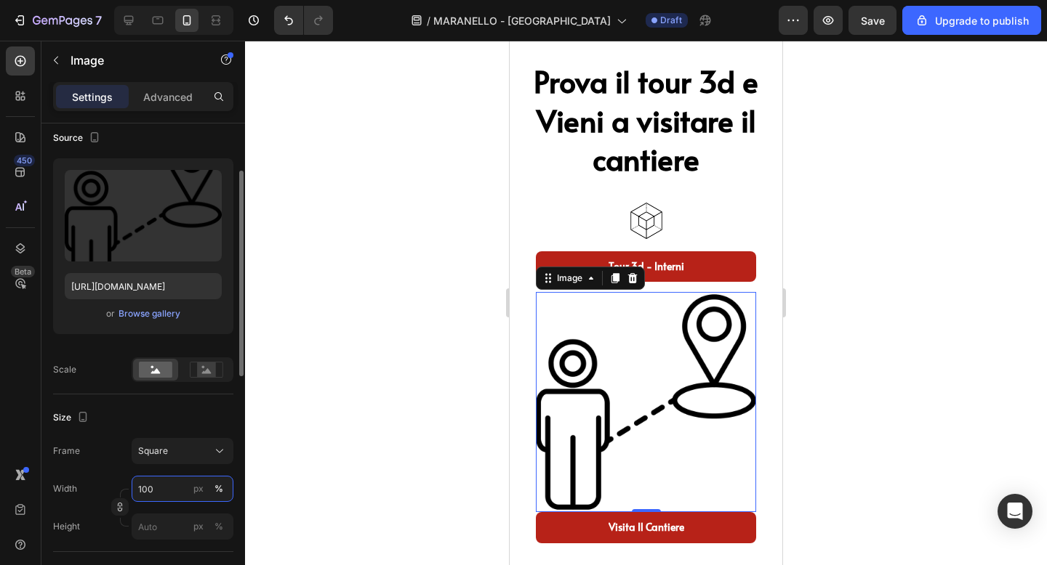
click at [159, 484] on input "100" at bounding box center [183, 489] width 102 height 26
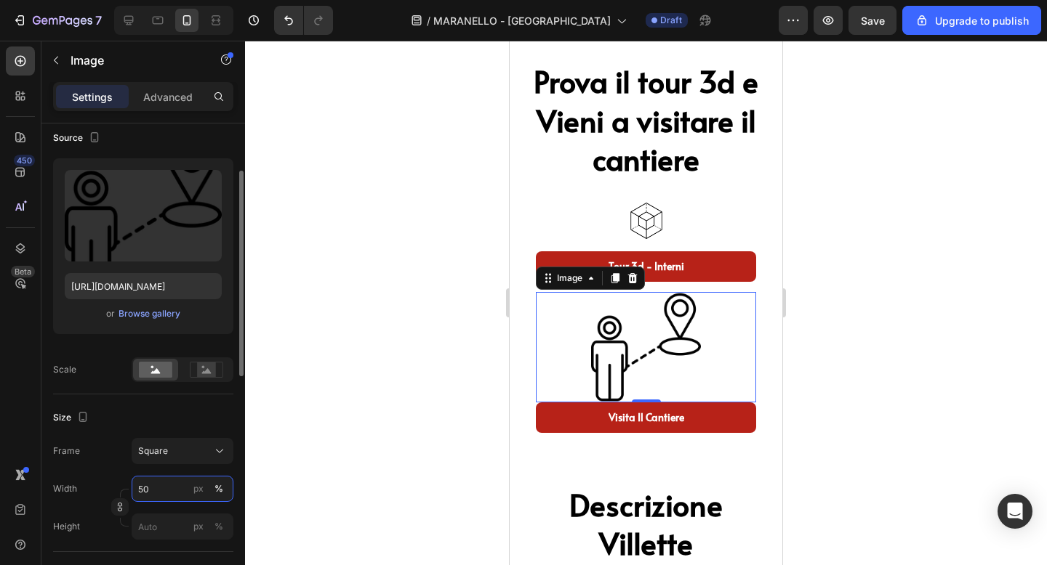
type input "5"
type input "2"
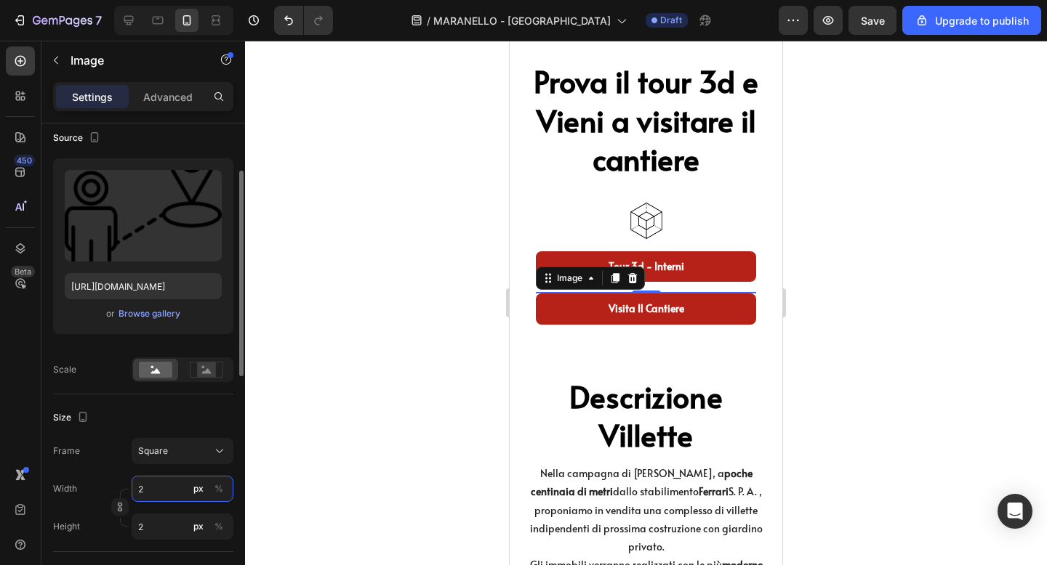
type input "20"
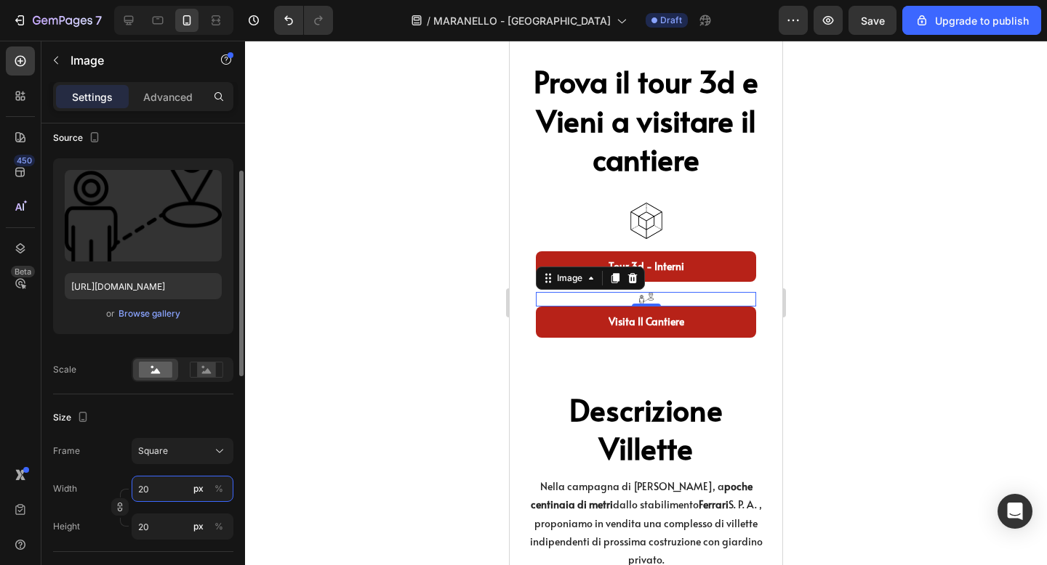
type input "2"
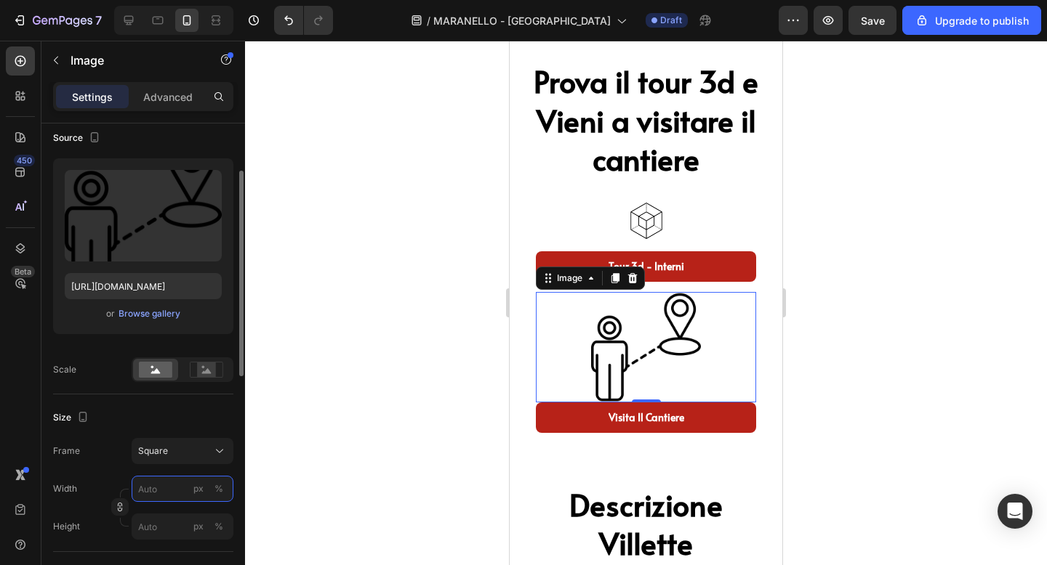
type input "3"
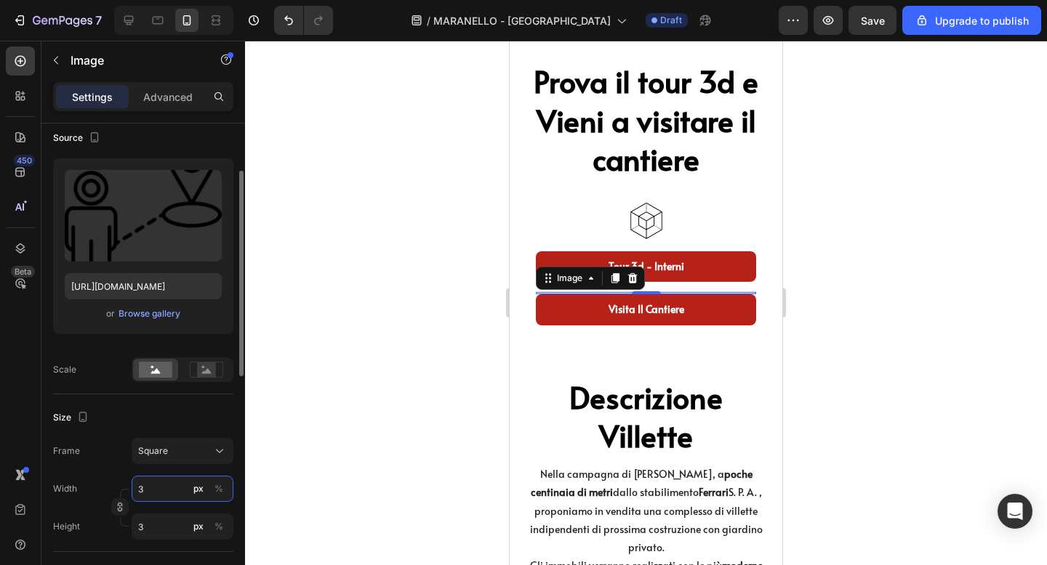
type input "30"
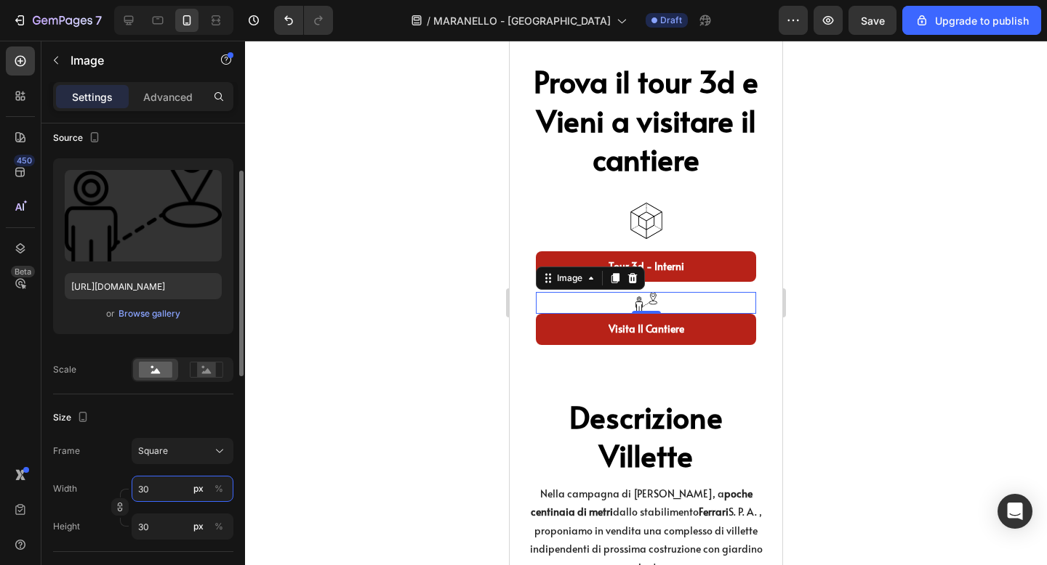
type input "3"
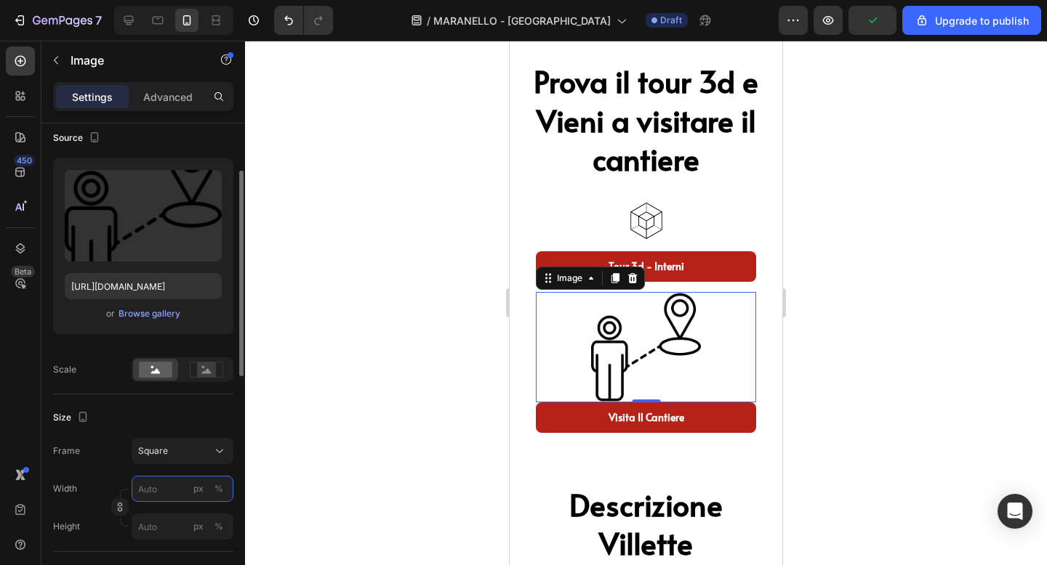
type input "5"
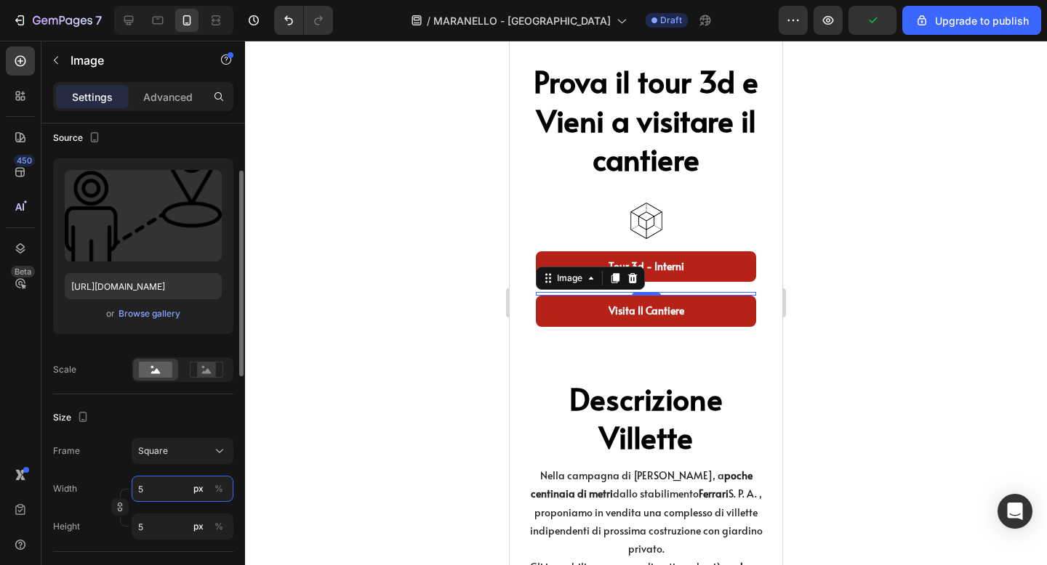
type input "50"
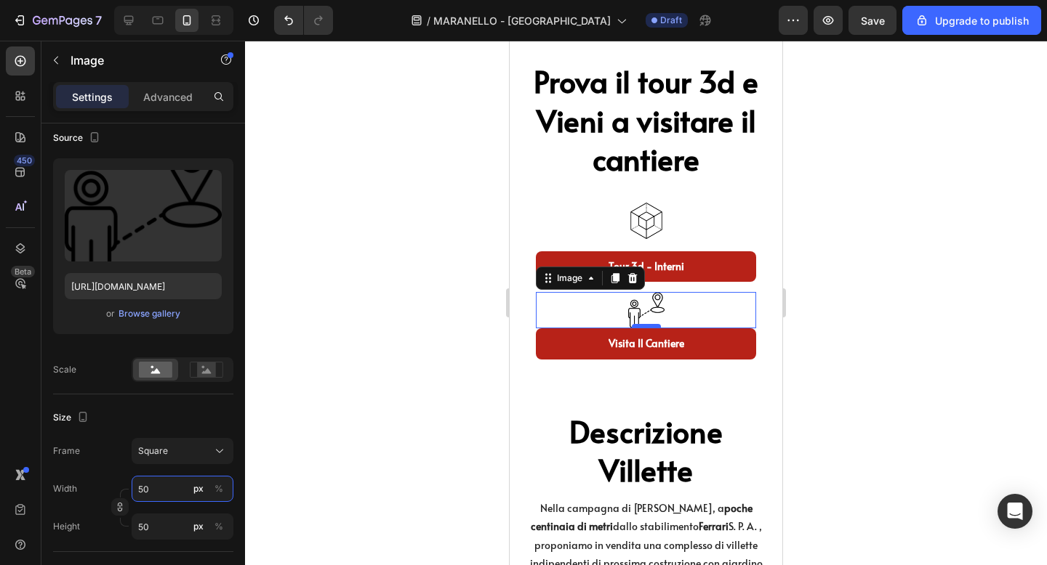
type input "50"
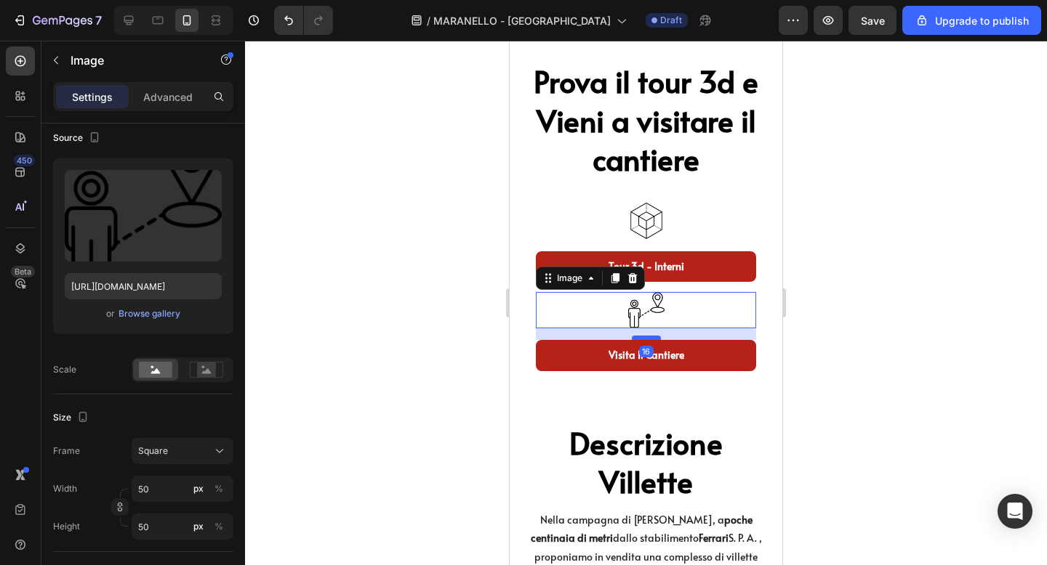
drag, startPoint x: 651, startPoint y: 326, endPoint x: 652, endPoint y: 337, distance: 11.7
click at [652, 337] on div at bounding box center [646, 338] width 29 height 4
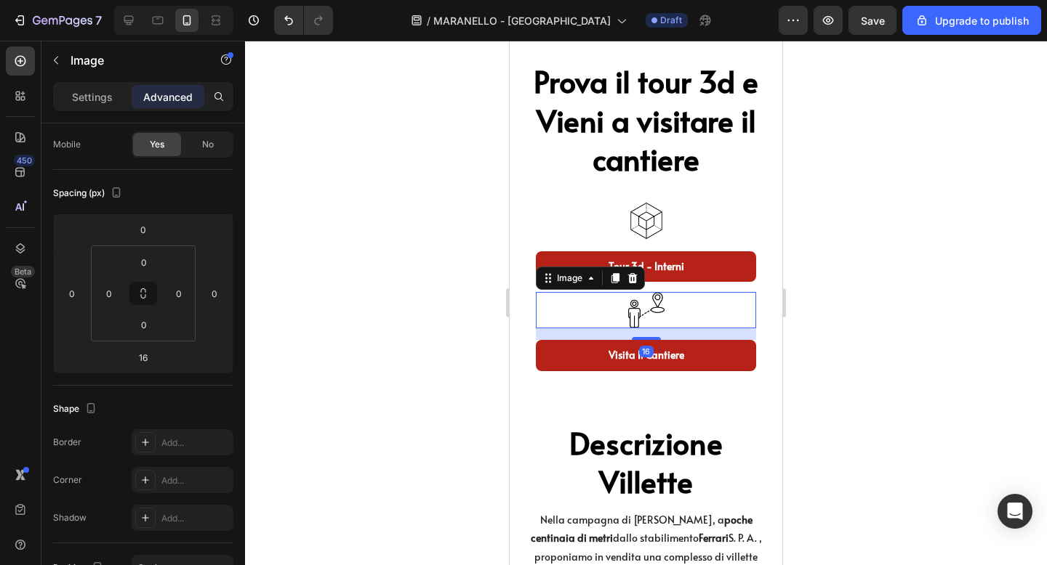
click at [879, 265] on div at bounding box center [646, 303] width 802 height 525
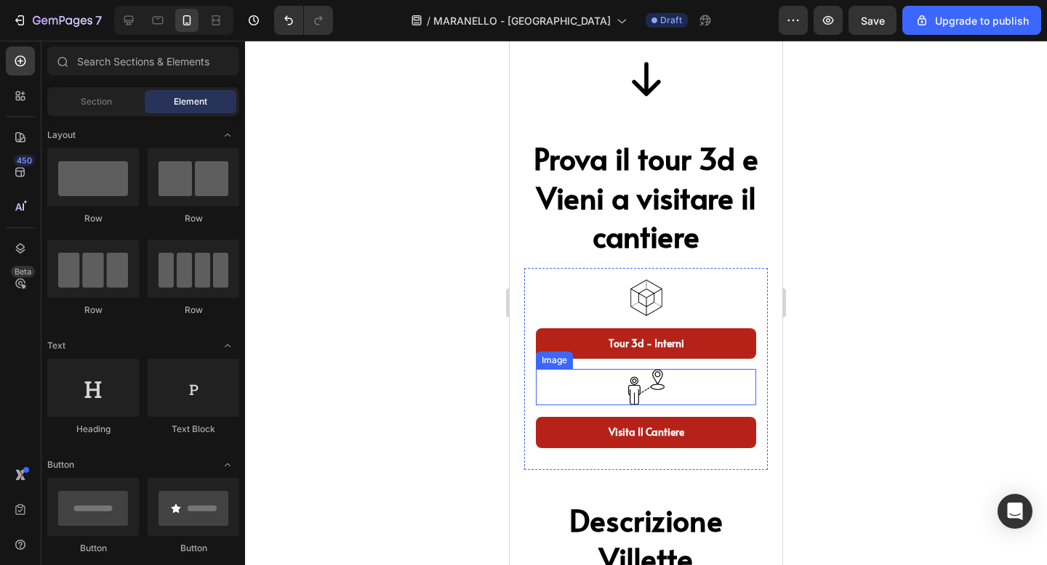
scroll to position [979, 0]
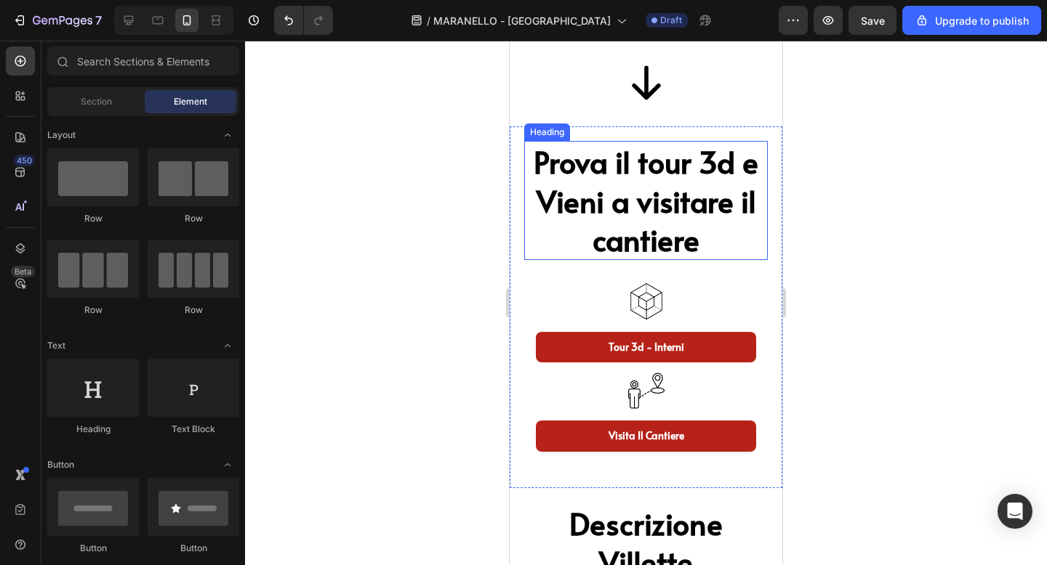
click at [661, 225] on h2 "Prova il tour 3d e Vieni a visitare il cantiere" at bounding box center [645, 200] width 243 height 119
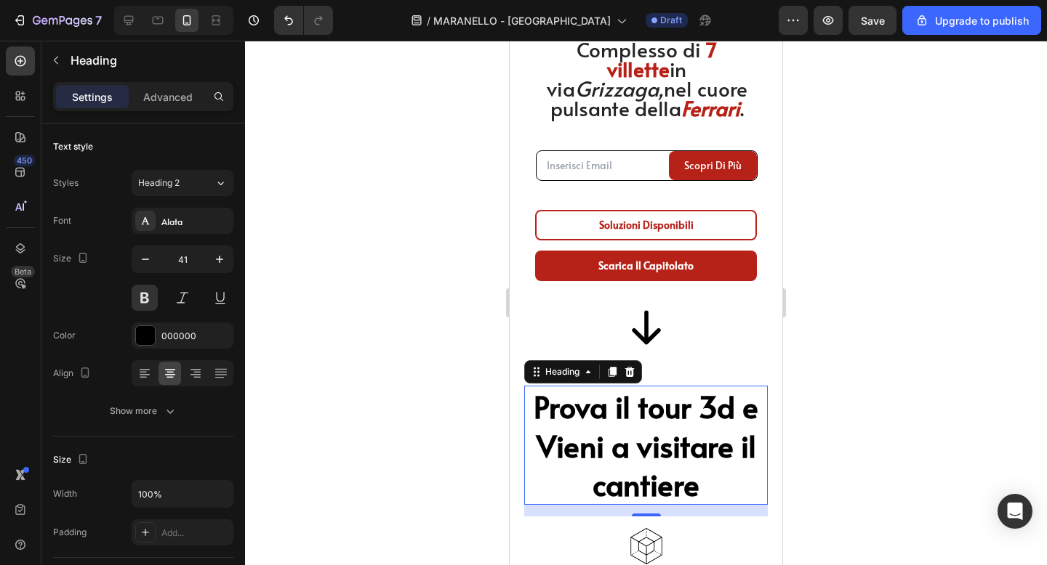
scroll to position [728, 0]
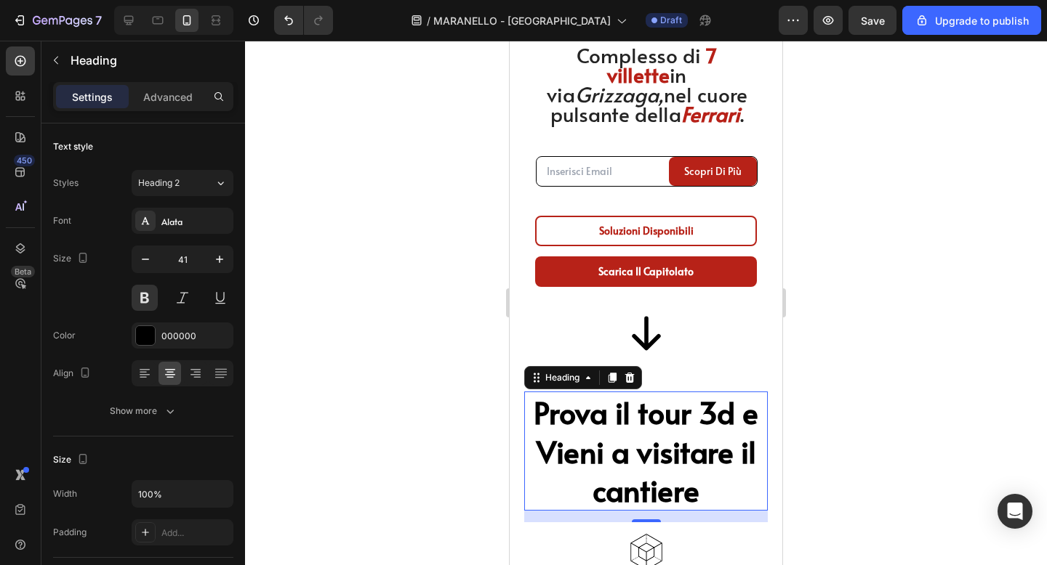
click at [930, 246] on div at bounding box center [646, 303] width 802 height 525
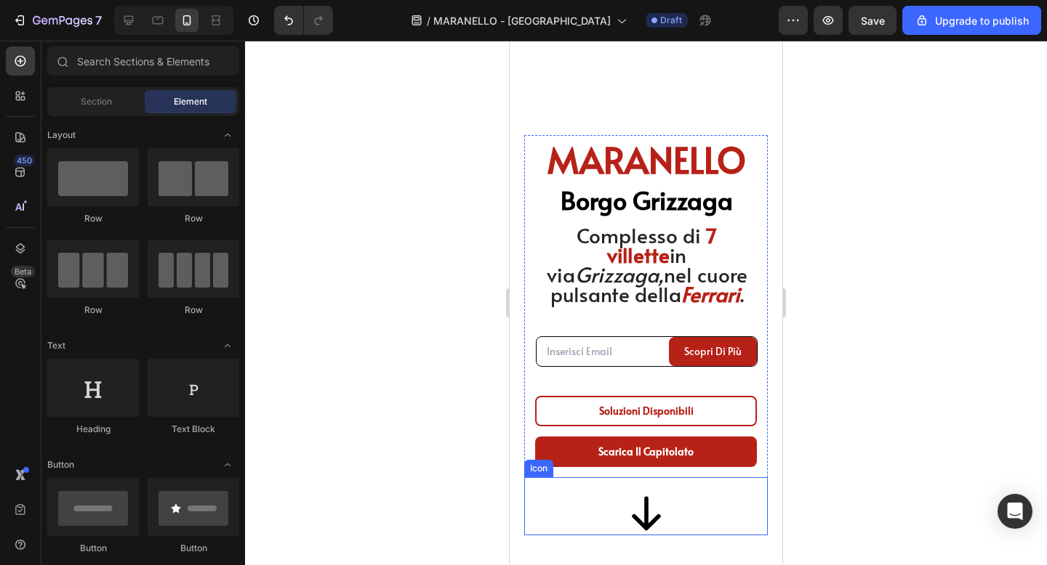
scroll to position [547, 0]
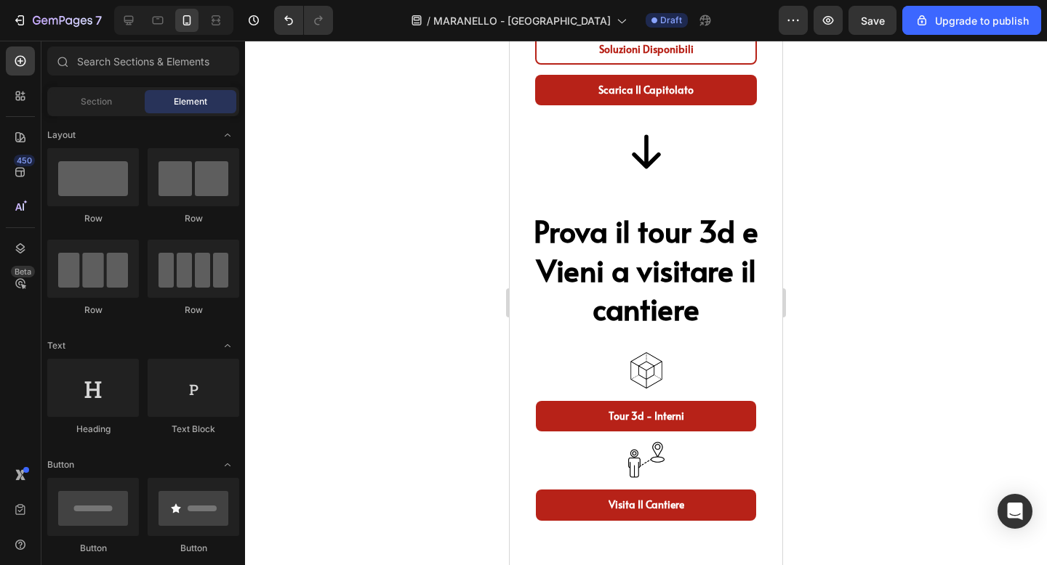
click at [706, 355] on div at bounding box center [646, 371] width 220 height 36
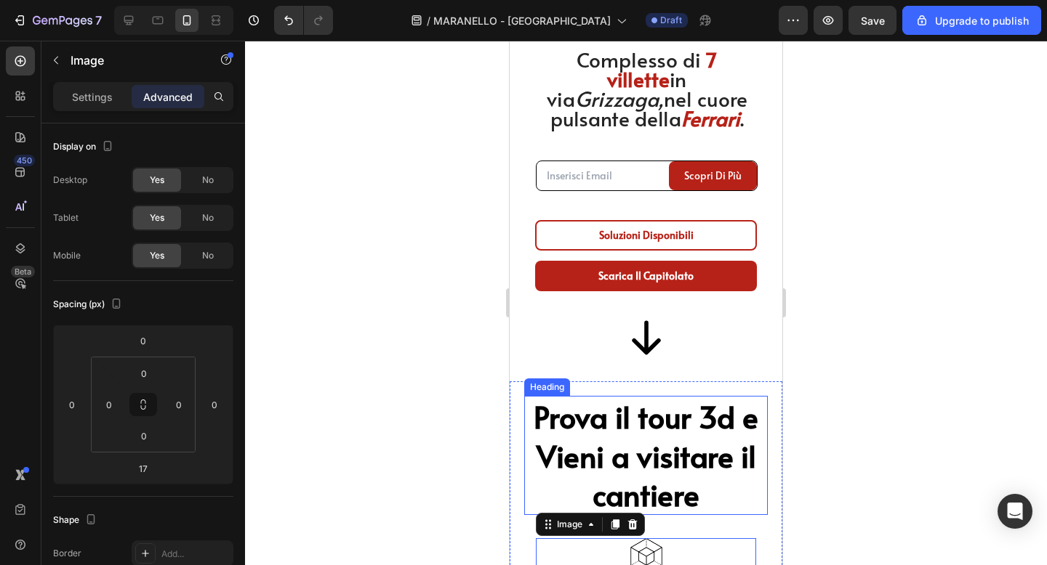
scroll to position [712, 0]
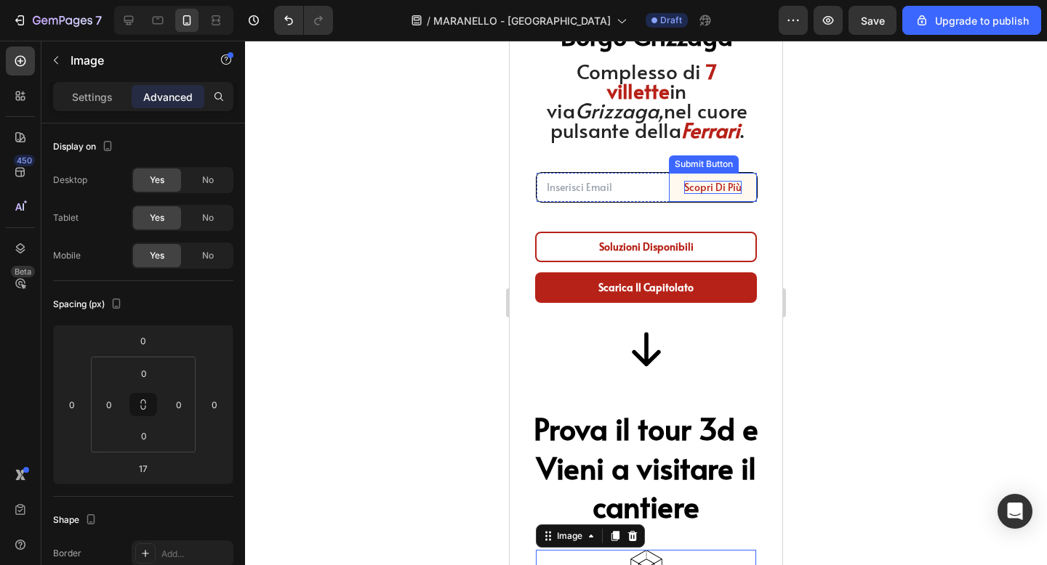
click at [703, 190] on div "Scopri Di più" at bounding box center [712, 187] width 57 height 13
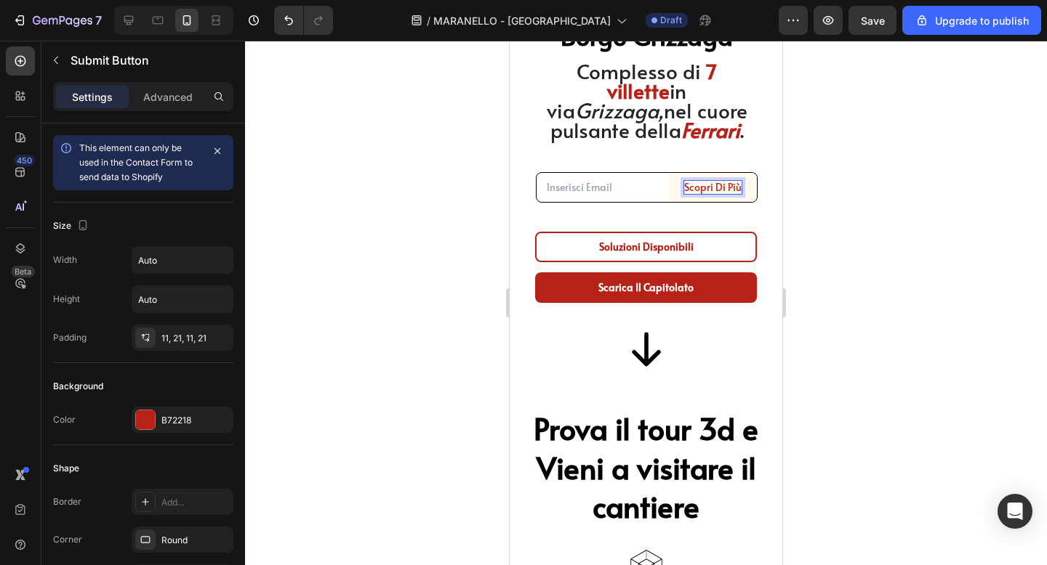
click at [703, 190] on div "Scopri Di più" at bounding box center [712, 187] width 57 height 13
click at [687, 188] on p "Scopri Di più" at bounding box center [712, 187] width 57 height 13
drag, startPoint x: 687, startPoint y: 187, endPoint x: 741, endPoint y: 186, distance: 53.8
click at [741, 186] on p "Scopri Di più" at bounding box center [712, 187] width 57 height 13
click at [699, 173] on button "ricevi" at bounding box center [728, 187] width 58 height 29
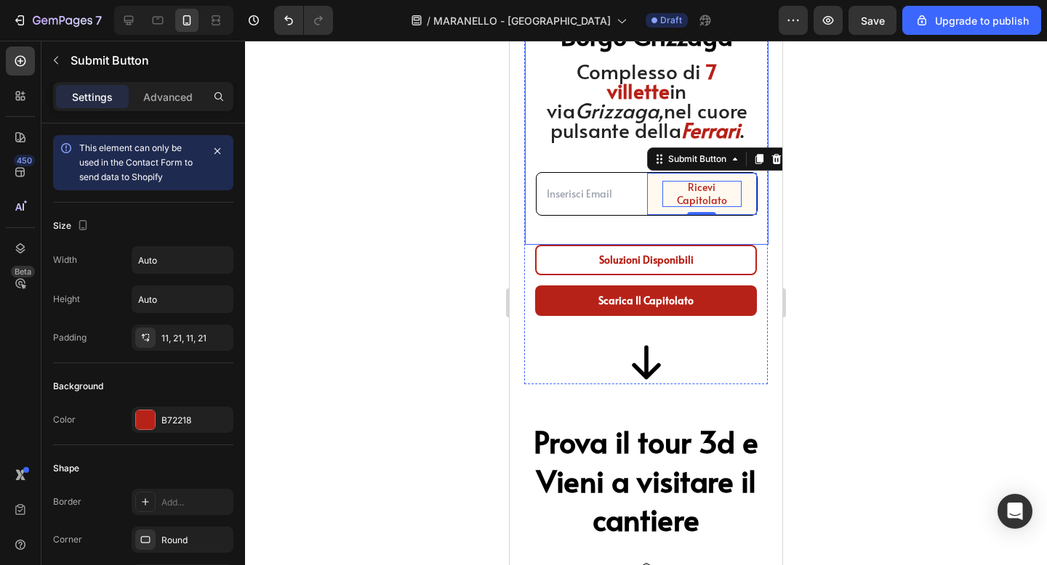
click at [967, 233] on div at bounding box center [646, 303] width 802 height 525
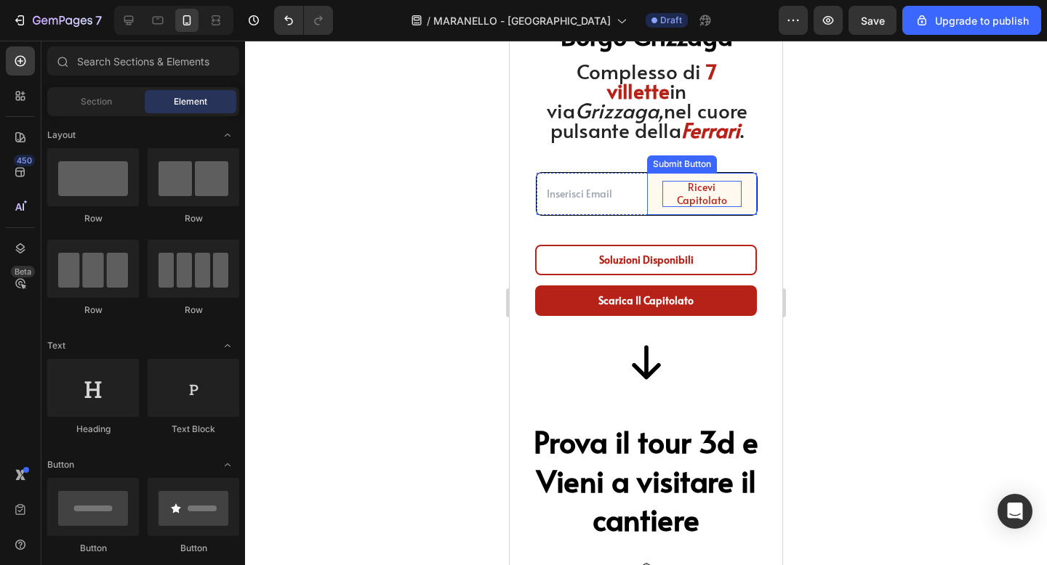
click at [667, 188] on p "ricevi Capitolato" at bounding box center [702, 194] width 80 height 26
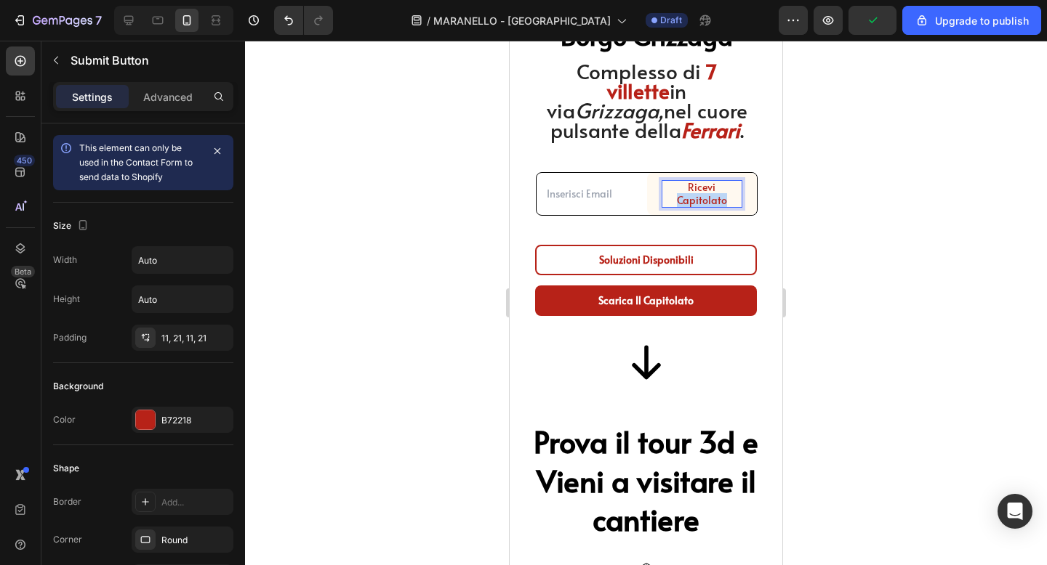
drag, startPoint x: 693, startPoint y: 184, endPoint x: 738, endPoint y: 185, distance: 45.8
click at [738, 185] on p "ricevi Capitolato" at bounding box center [702, 194] width 80 height 26
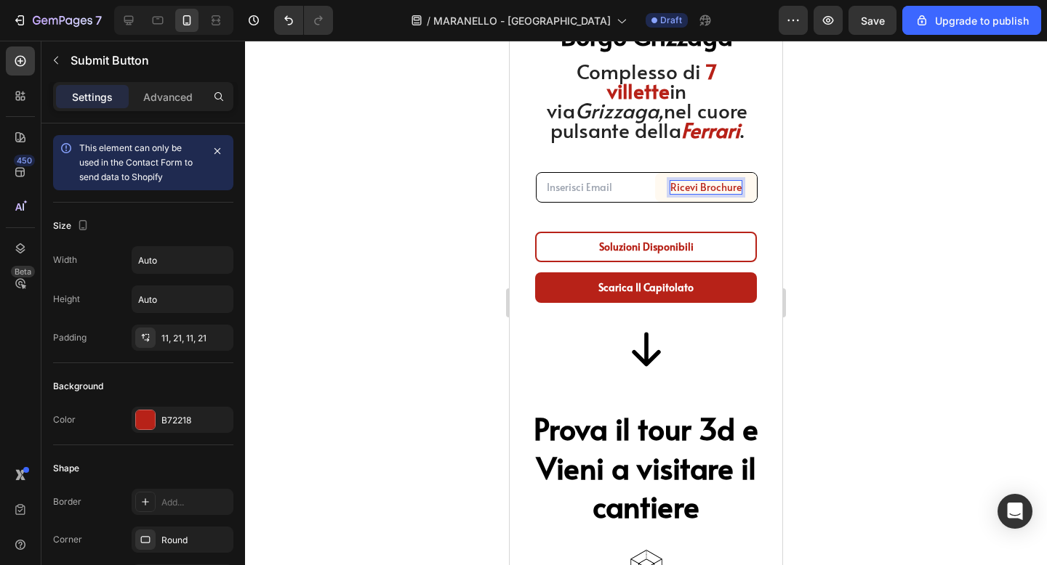
click at [902, 198] on div at bounding box center [646, 303] width 802 height 525
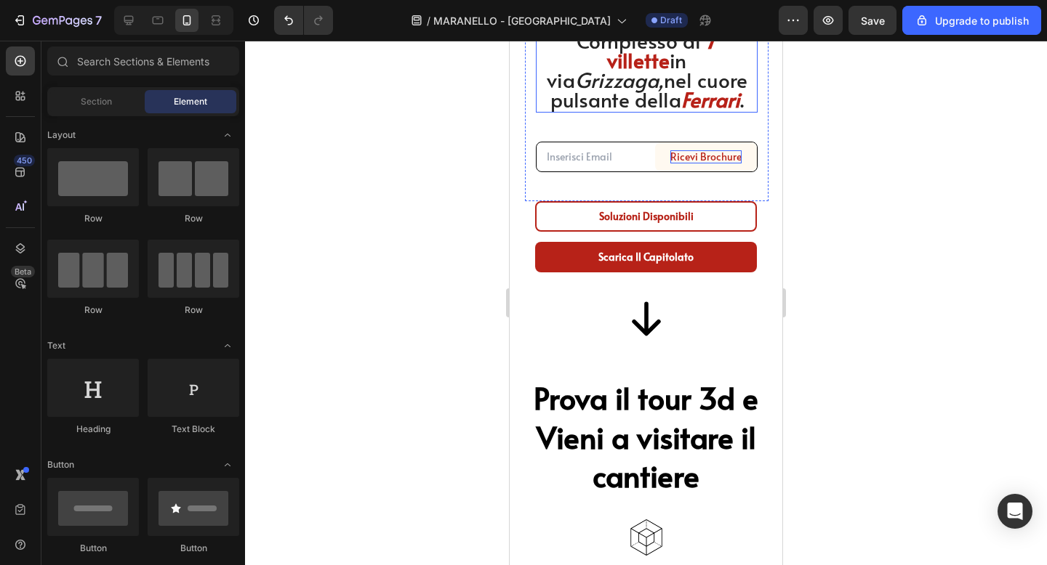
scroll to position [746, 0]
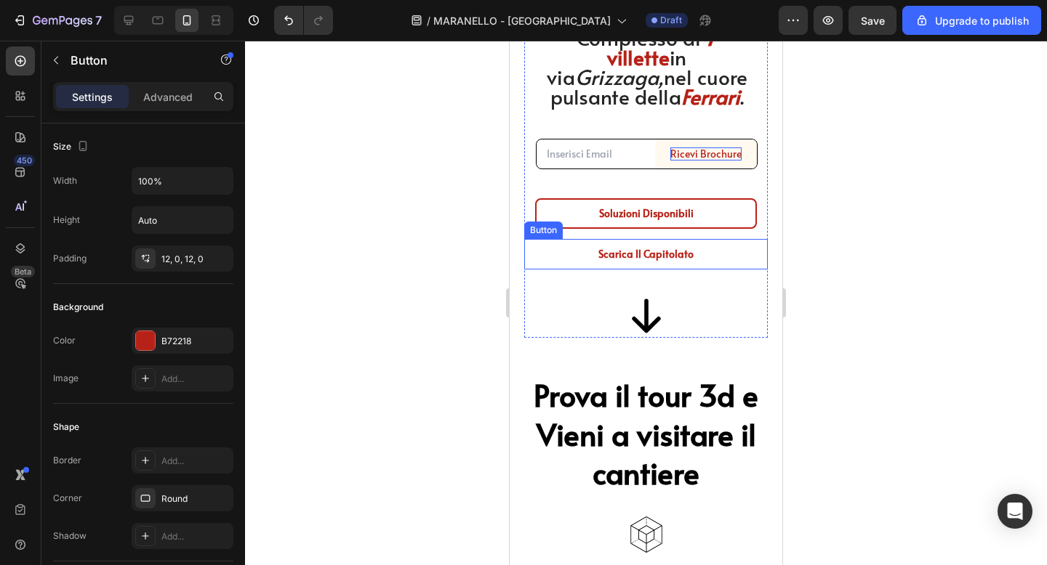
click at [710, 246] on link "Scarica il Capitolato" at bounding box center [646, 254] width 222 height 31
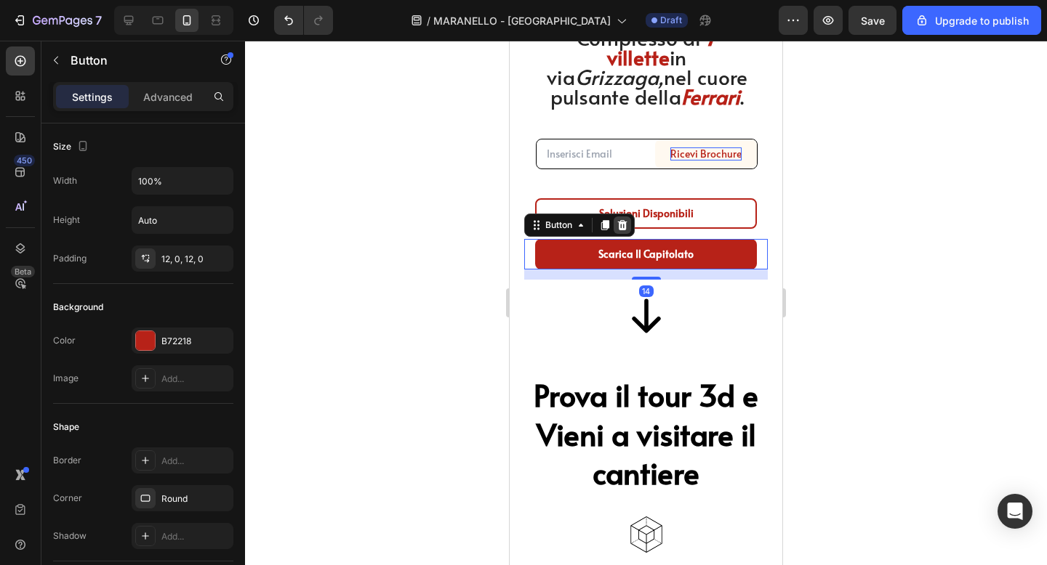
click at [624, 223] on icon at bounding box center [622, 225] width 9 height 10
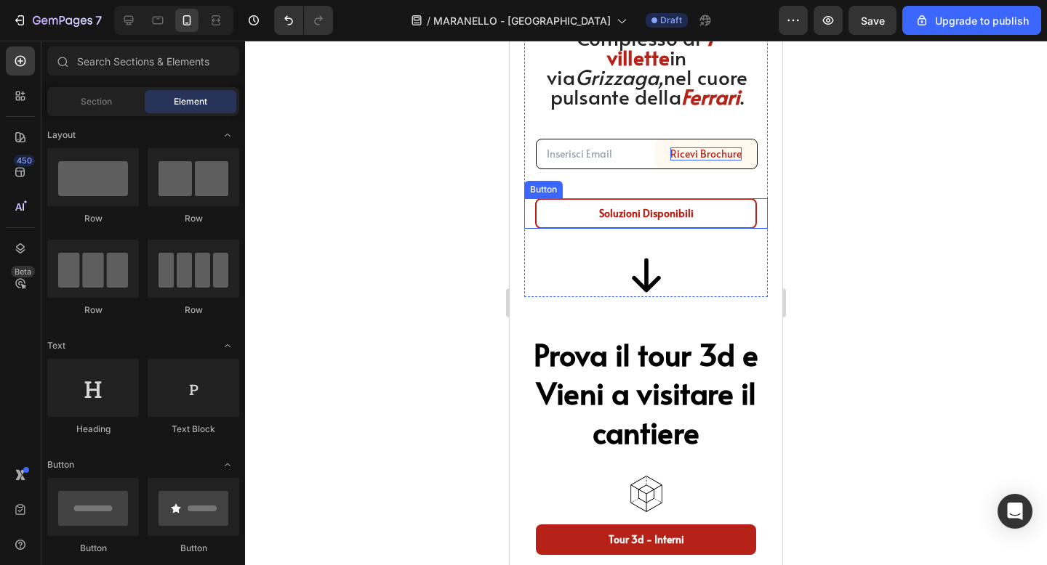
click at [882, 196] on div at bounding box center [646, 303] width 802 height 525
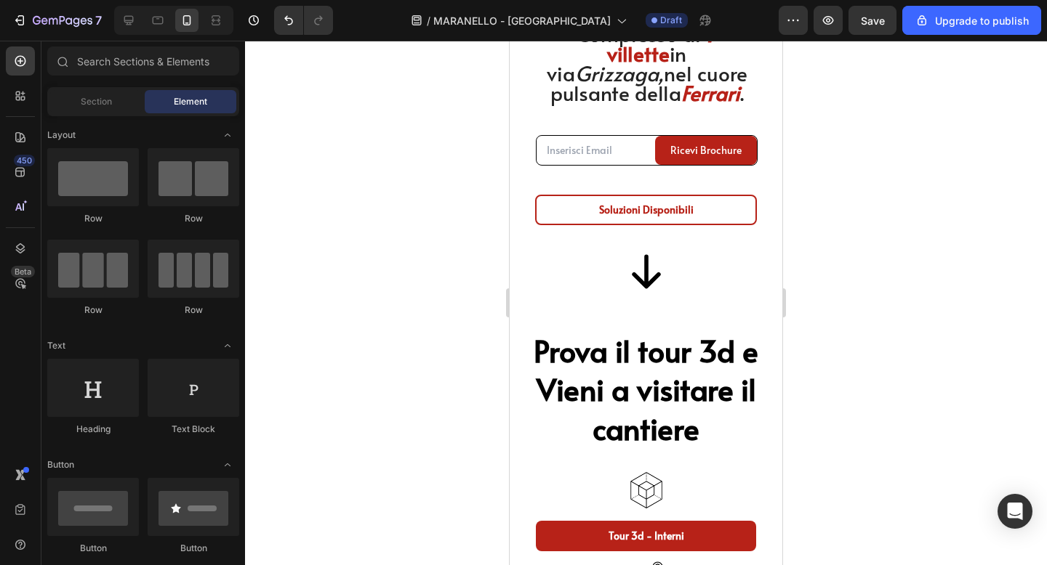
scroll to position [747, 0]
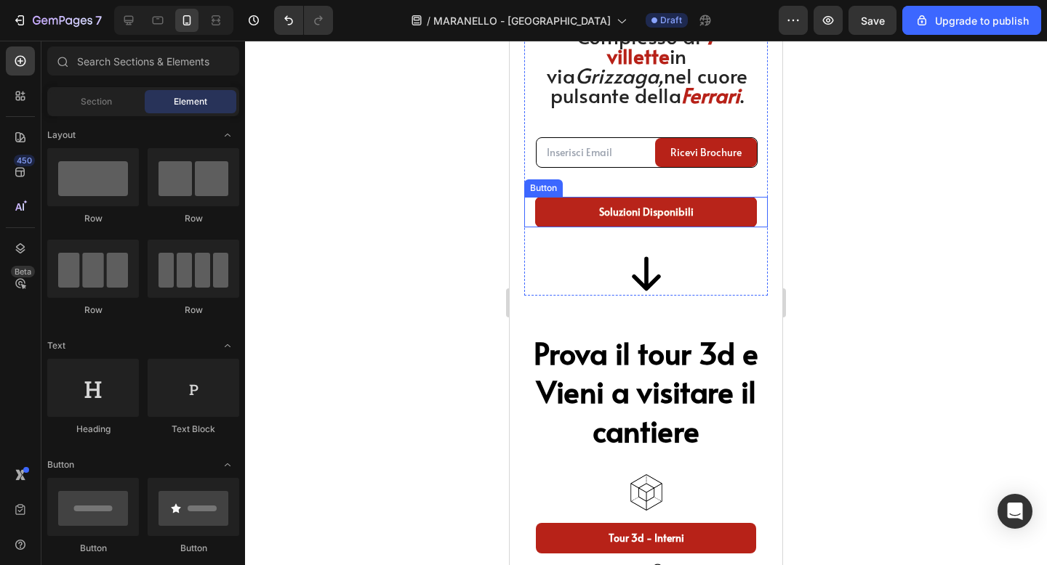
click at [684, 226] on link "soluzioni disponibili" at bounding box center [646, 212] width 222 height 31
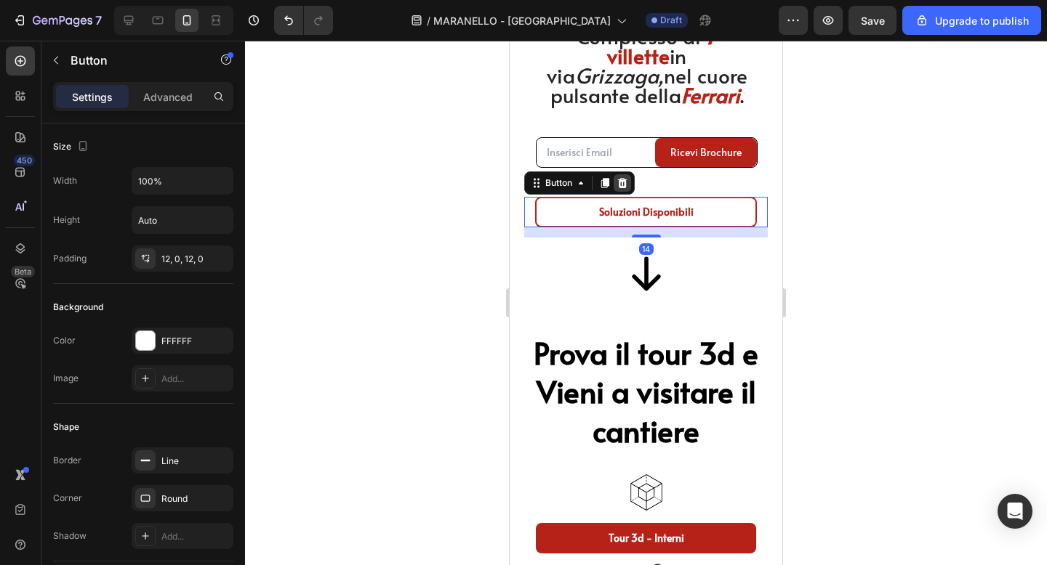
click at [618, 180] on icon at bounding box center [622, 183] width 9 height 10
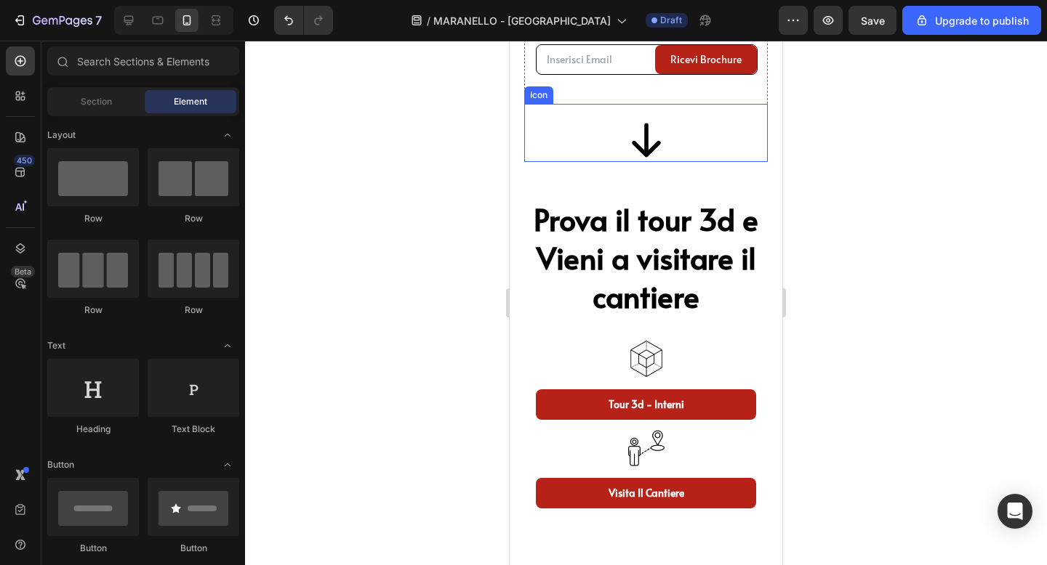
scroll to position [841, 0]
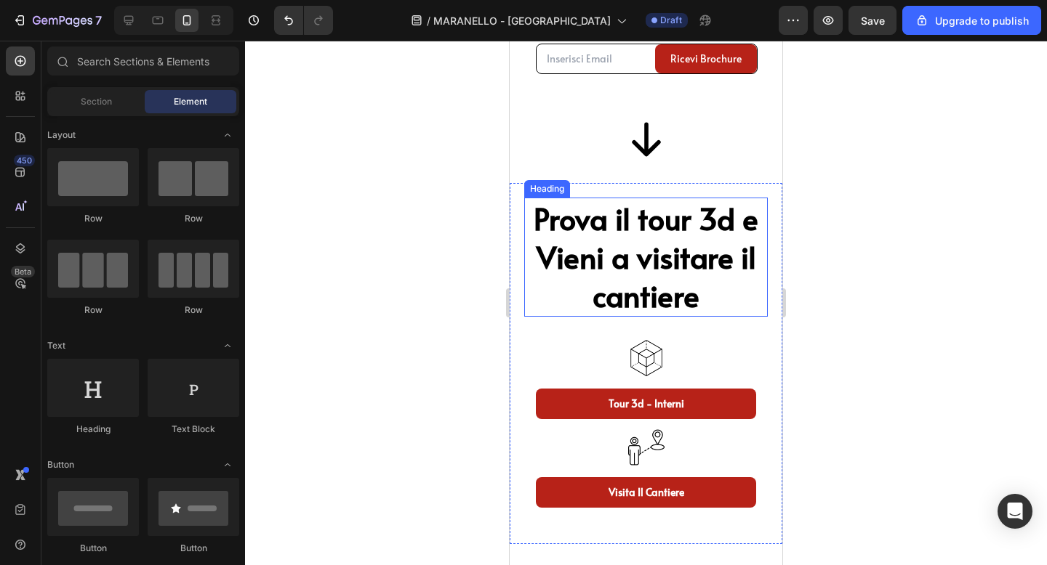
click at [691, 299] on h2 "Prova il tour 3d e Vieni a visitare il cantiere" at bounding box center [645, 257] width 243 height 119
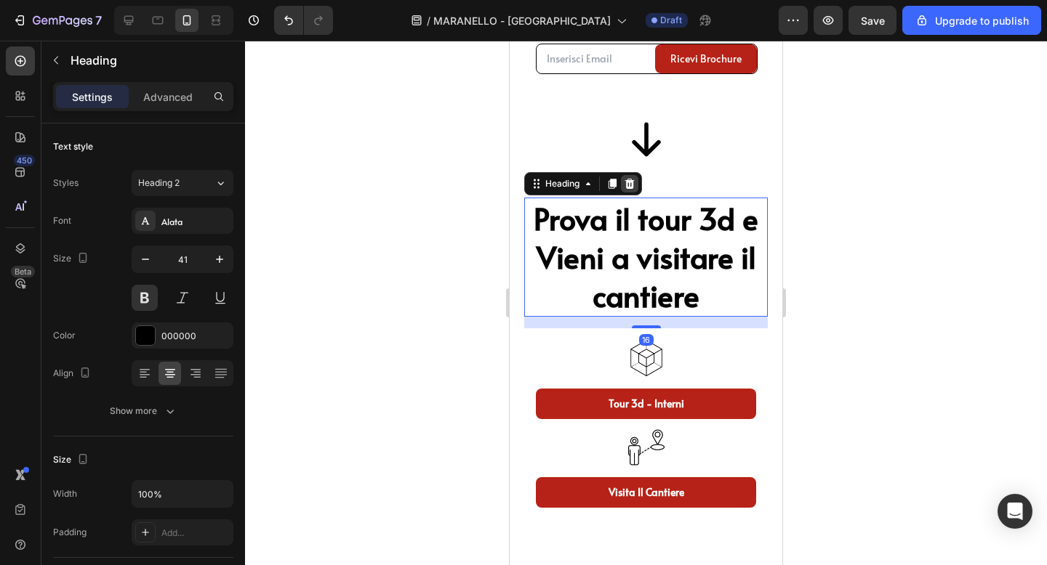
click at [632, 184] on icon at bounding box center [629, 184] width 9 height 10
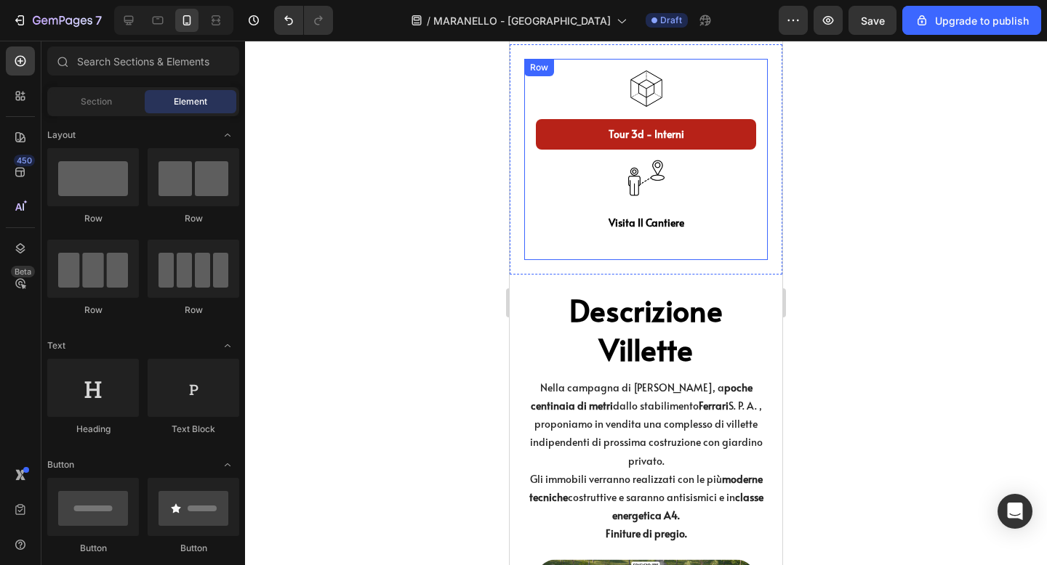
scroll to position [989, 0]
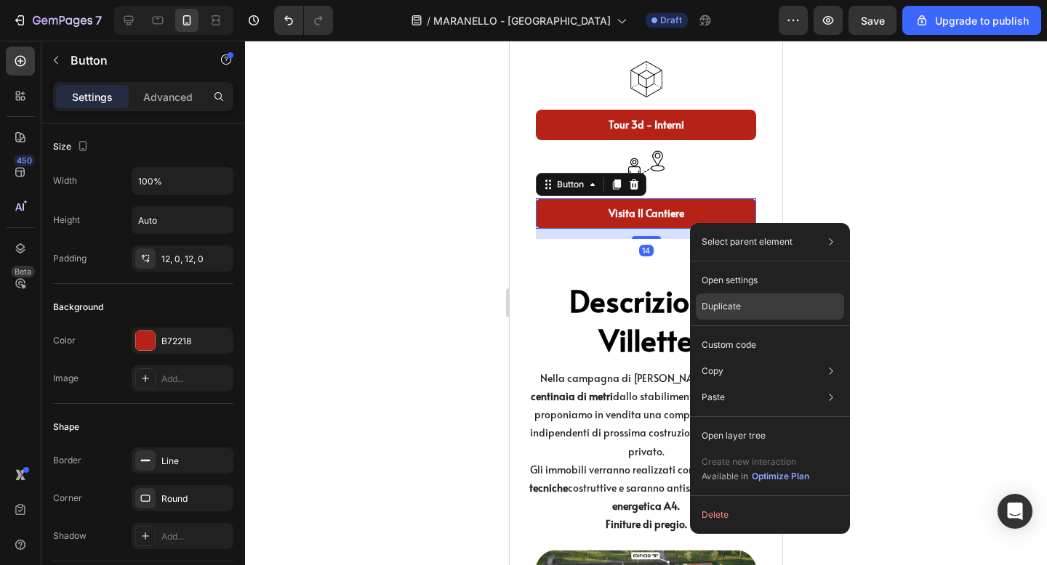
click at [713, 312] on p "Duplicate" at bounding box center [720, 306] width 39 height 13
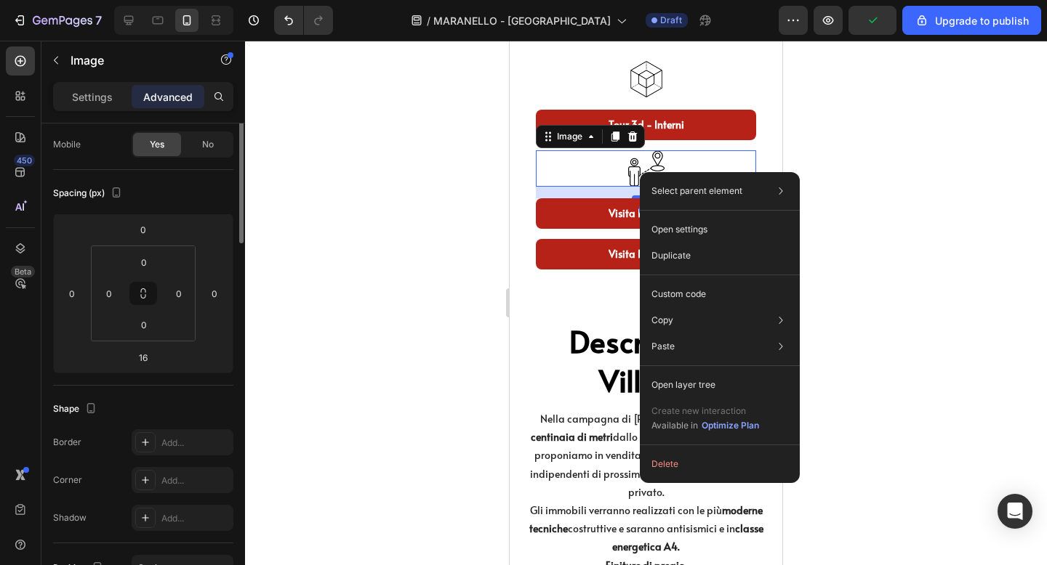
scroll to position [0, 0]
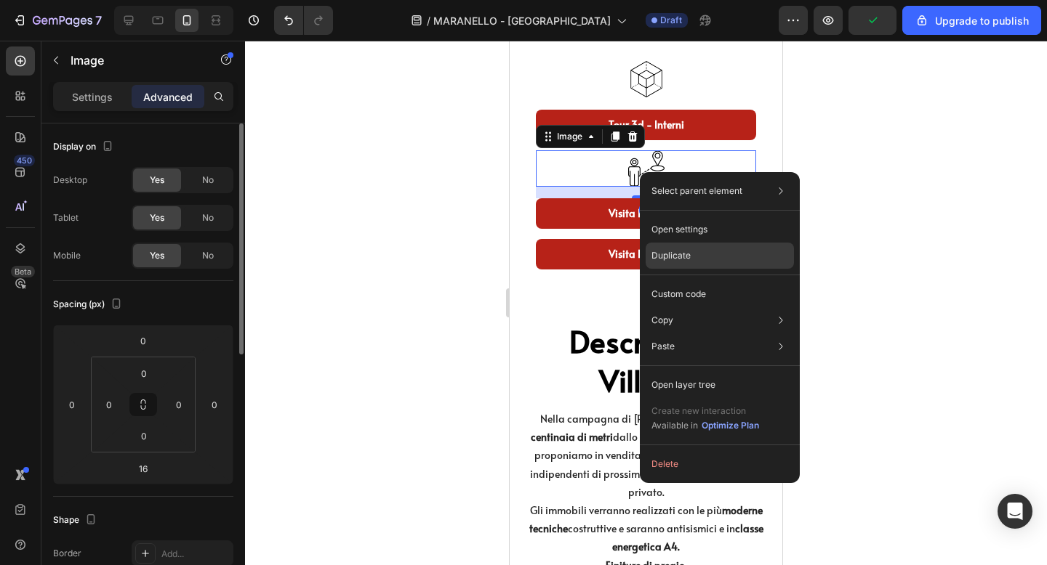
click at [670, 255] on p "Duplicate" at bounding box center [670, 255] width 39 height 13
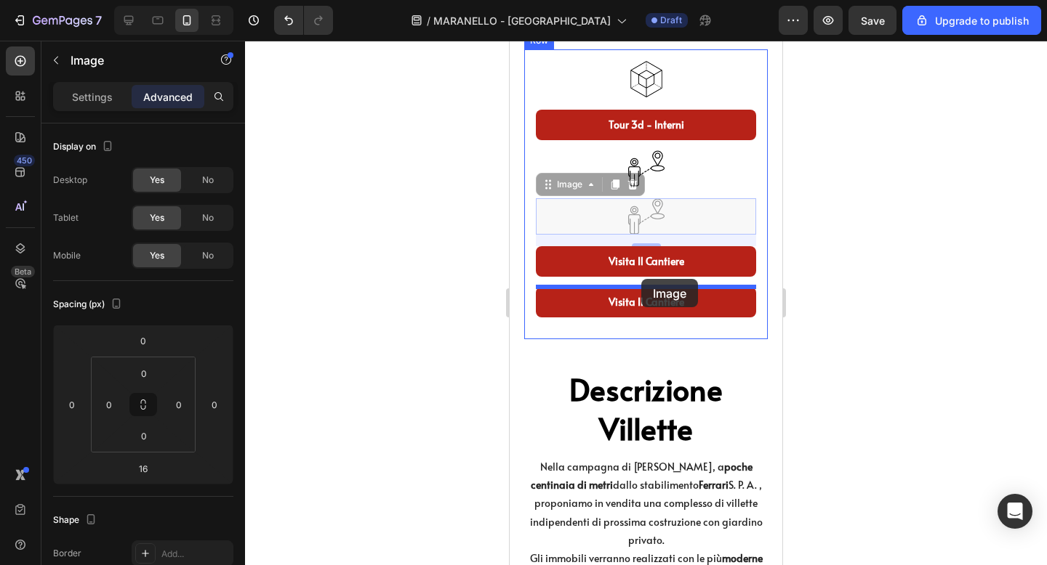
drag, startPoint x: 640, startPoint y: 211, endPoint x: 641, endPoint y: 278, distance: 67.6
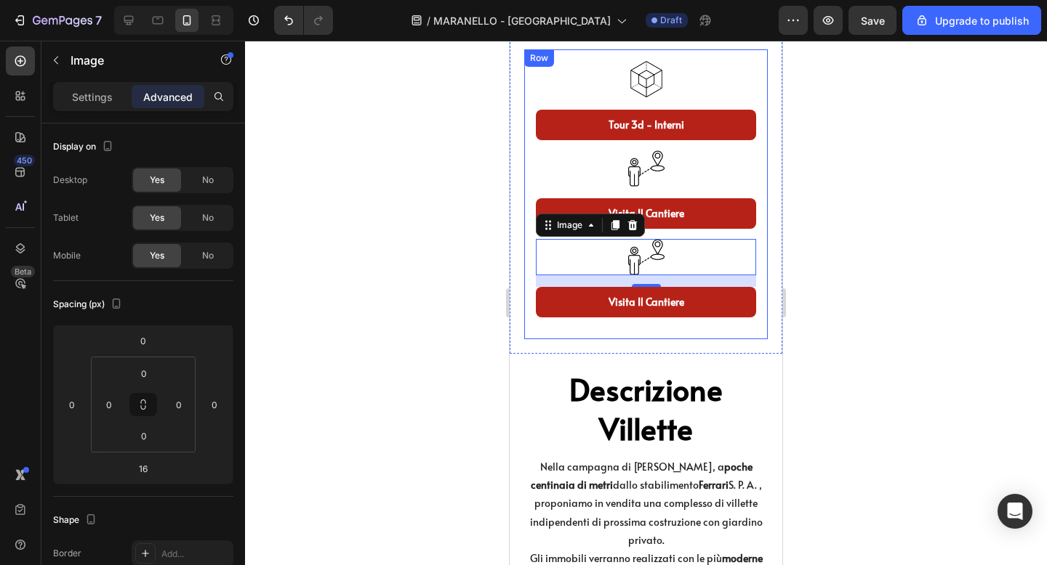
click at [831, 233] on div at bounding box center [646, 303] width 802 height 525
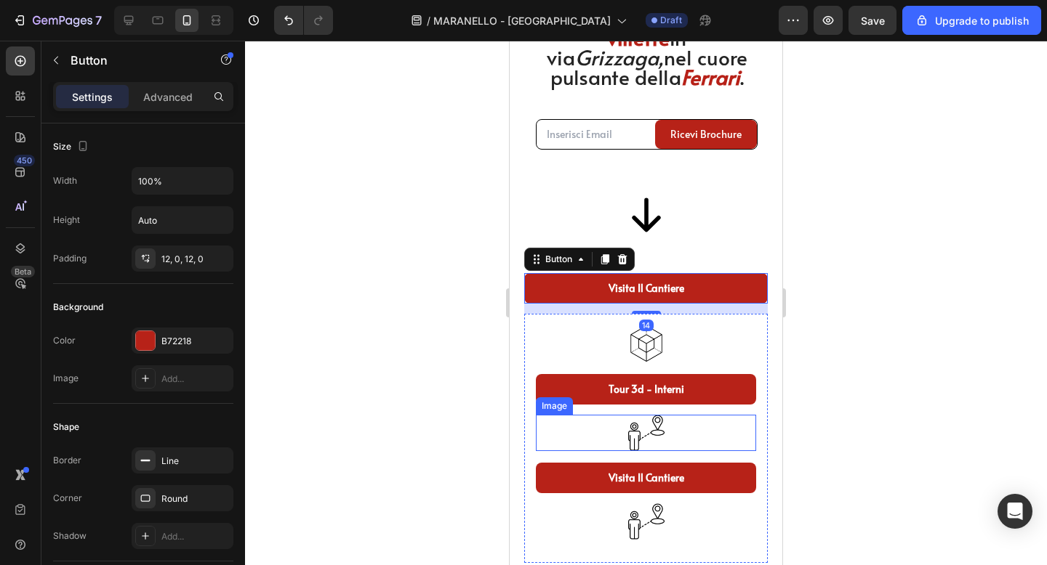
scroll to position [770, 0]
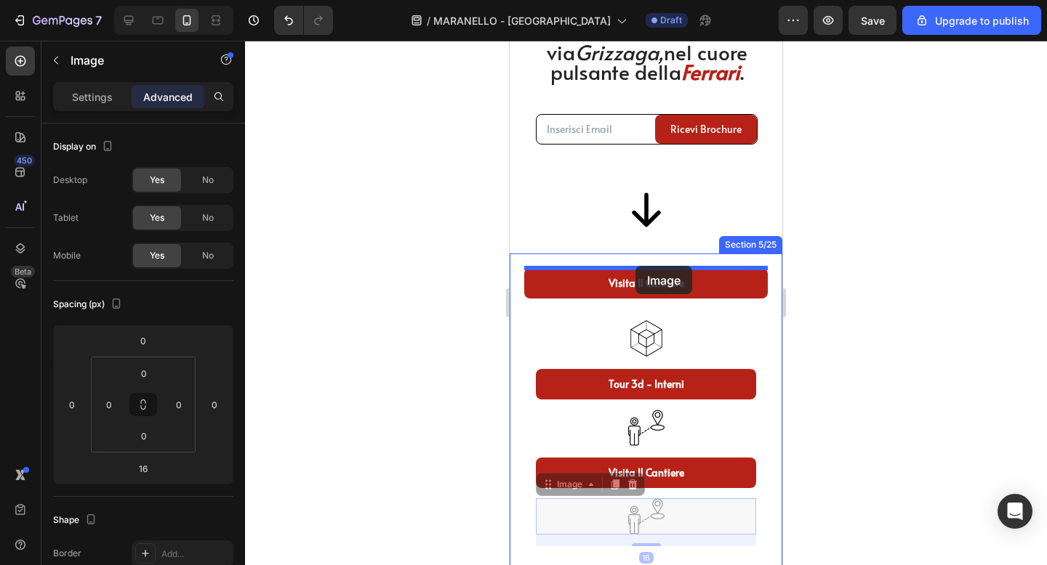
drag, startPoint x: 637, startPoint y: 516, endPoint x: 637, endPoint y: 266, distance: 250.0
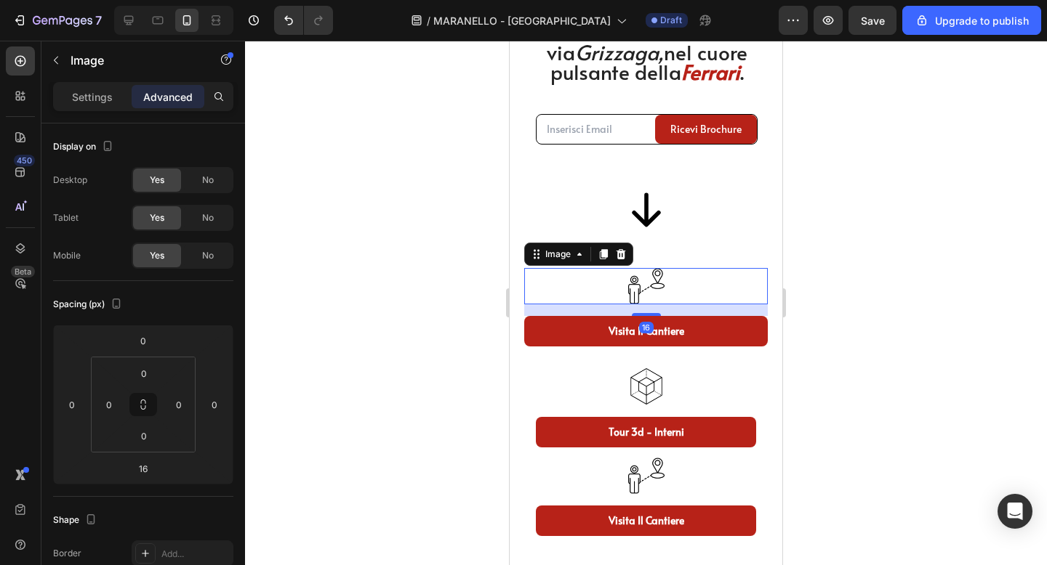
click at [903, 281] on div at bounding box center [646, 303] width 802 height 525
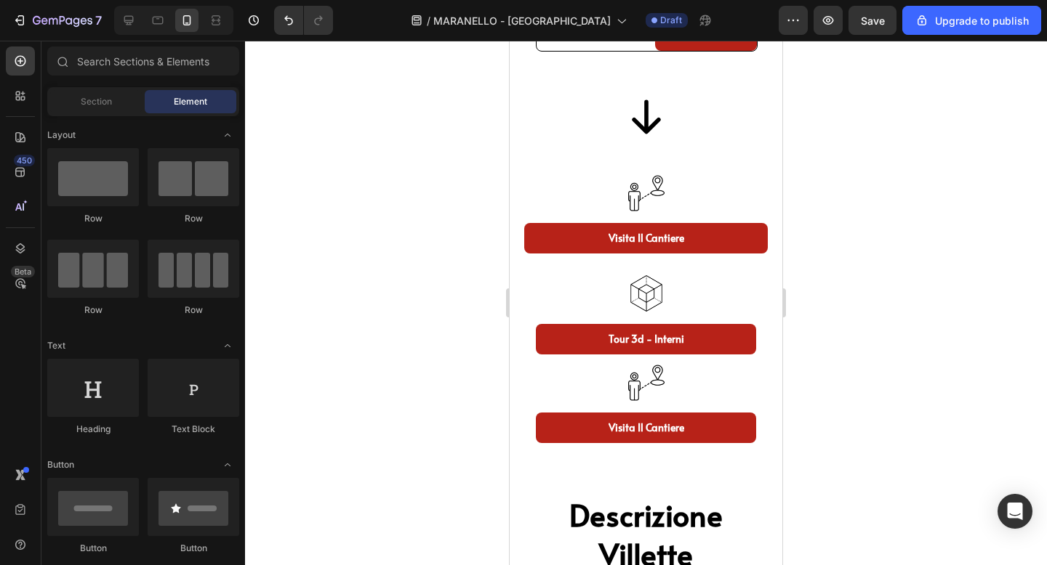
scroll to position [867, 0]
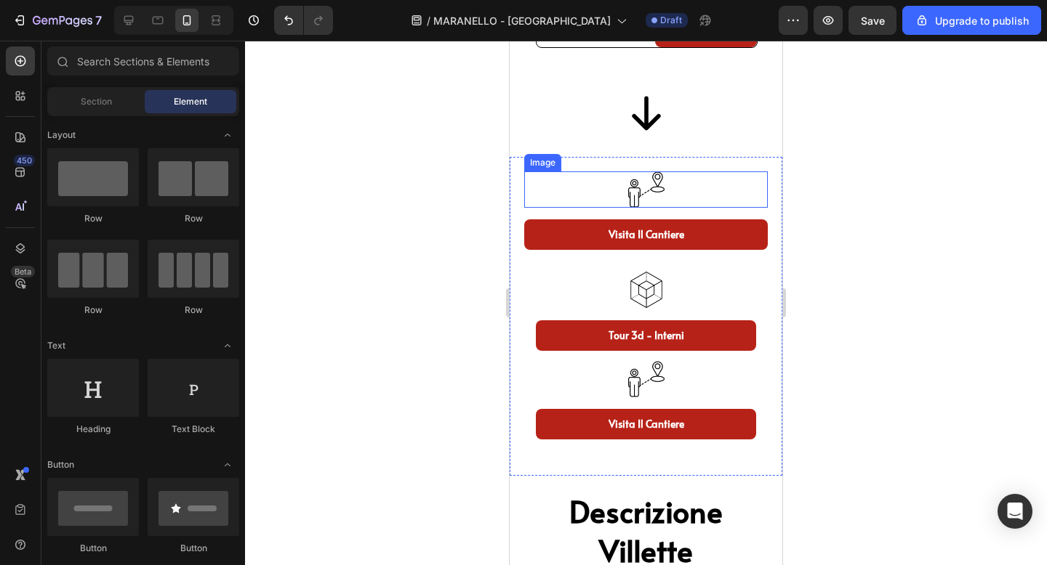
click at [651, 187] on img at bounding box center [646, 190] width 36 height 36
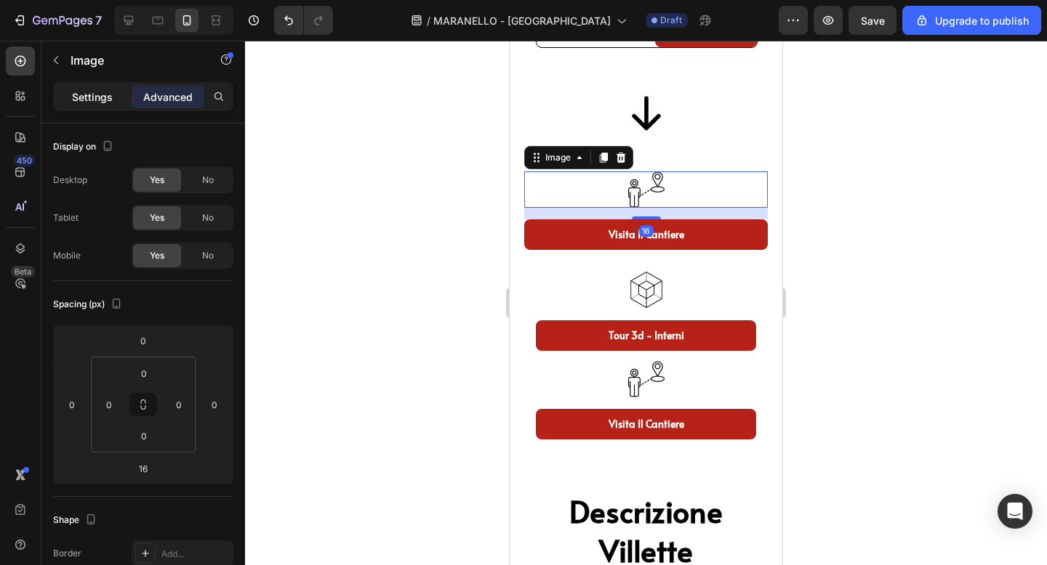
click at [99, 92] on p "Settings" at bounding box center [92, 96] width 41 height 15
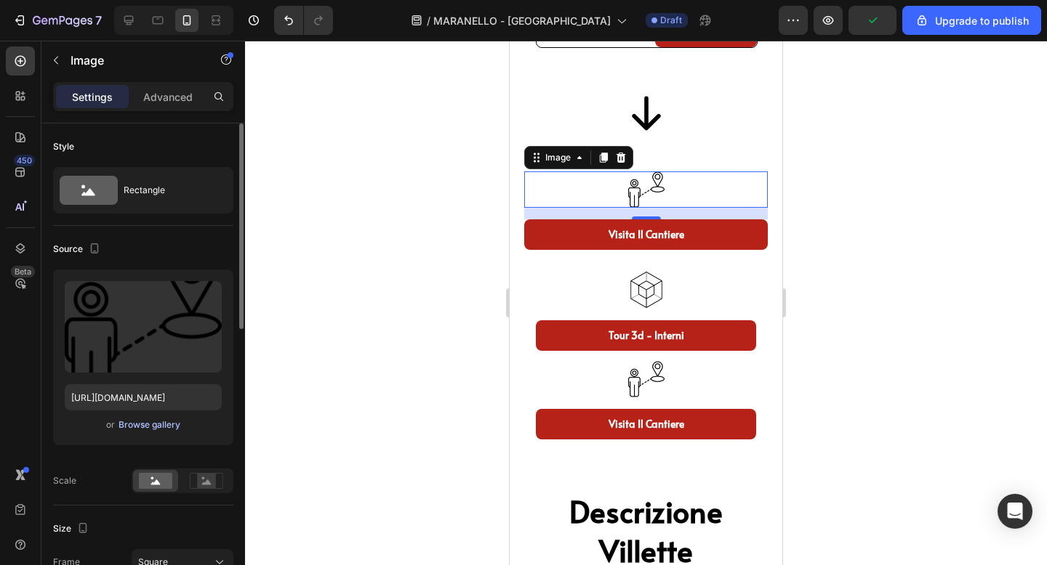
click at [153, 430] on div "Browse gallery" at bounding box center [149, 425] width 62 height 13
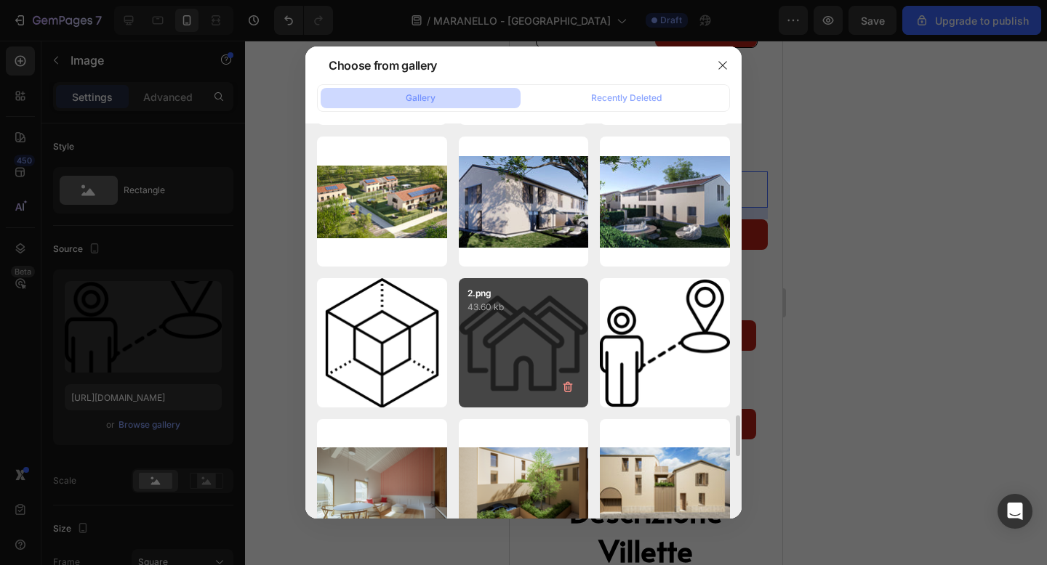
scroll to position [2822, 0]
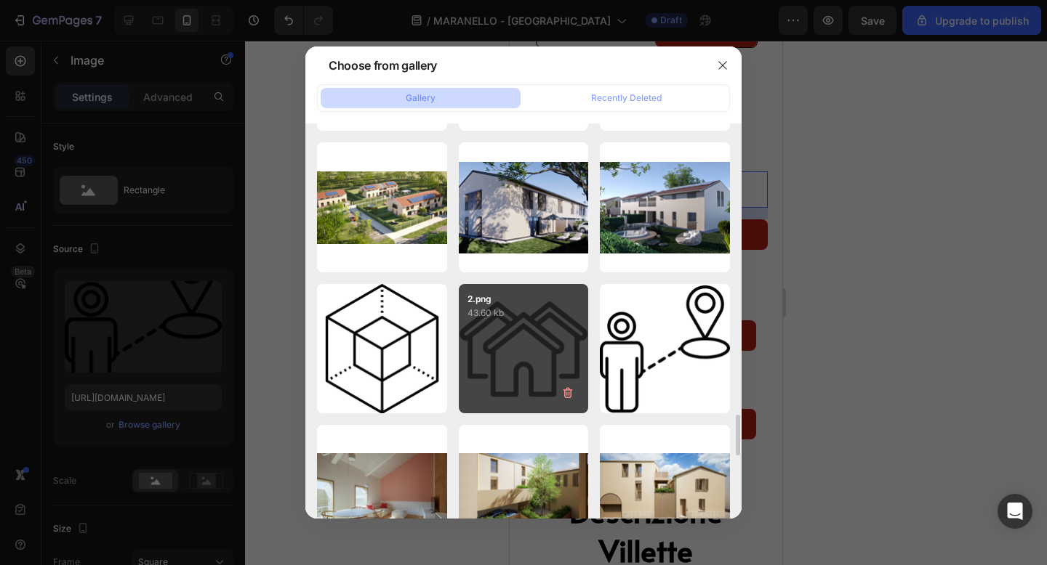
click at [504, 339] on div "2.png 43.60 kb" at bounding box center [524, 349] width 130 height 130
type input "https://cdn.shopify.com/s/files/1/0938/0950/8696/files/gempages_584824658604327…"
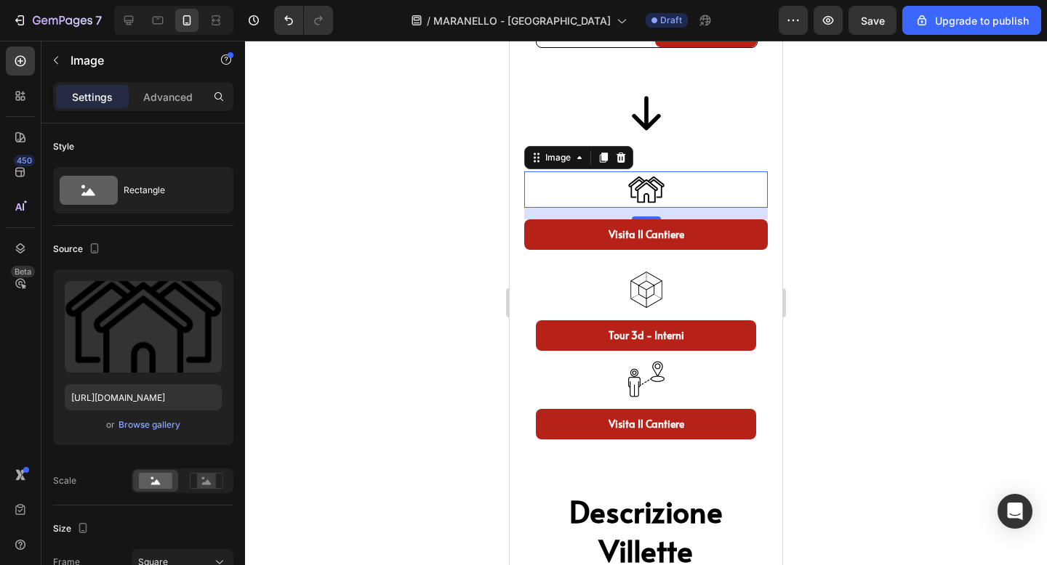
click at [854, 199] on div at bounding box center [646, 303] width 802 height 525
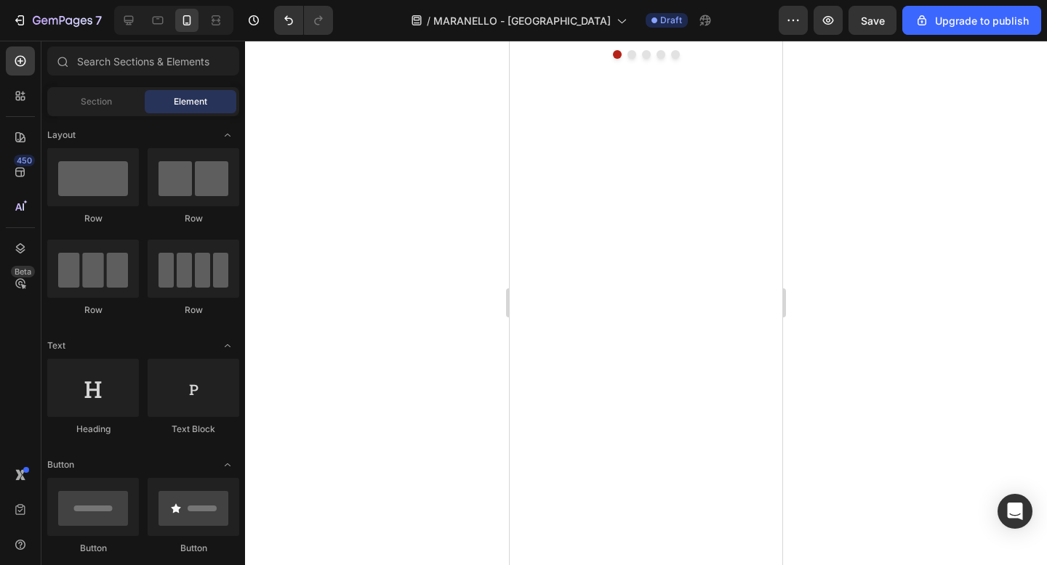
scroll to position [0, 0]
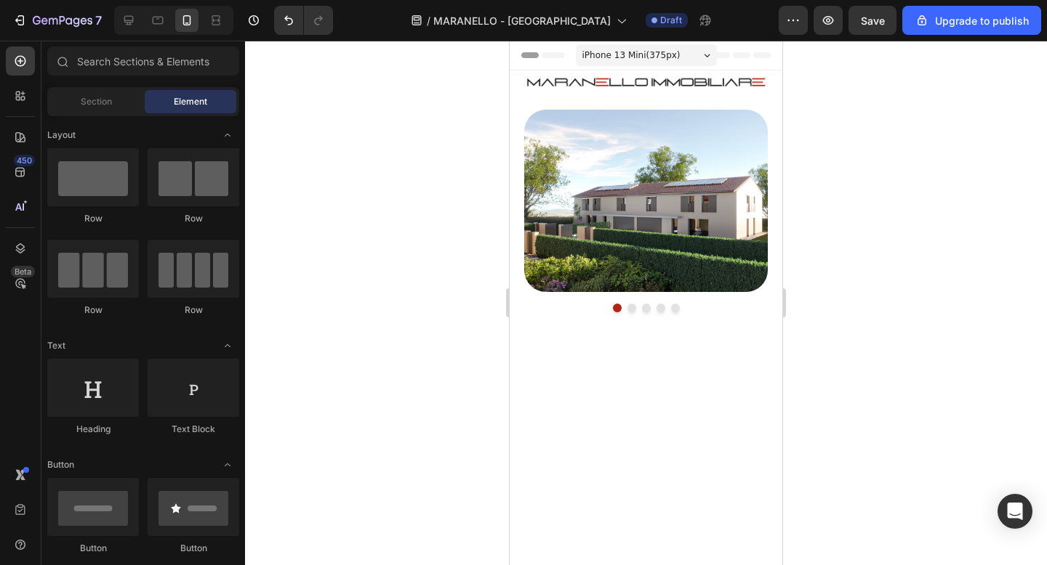
click at [885, 174] on div at bounding box center [646, 303] width 802 height 525
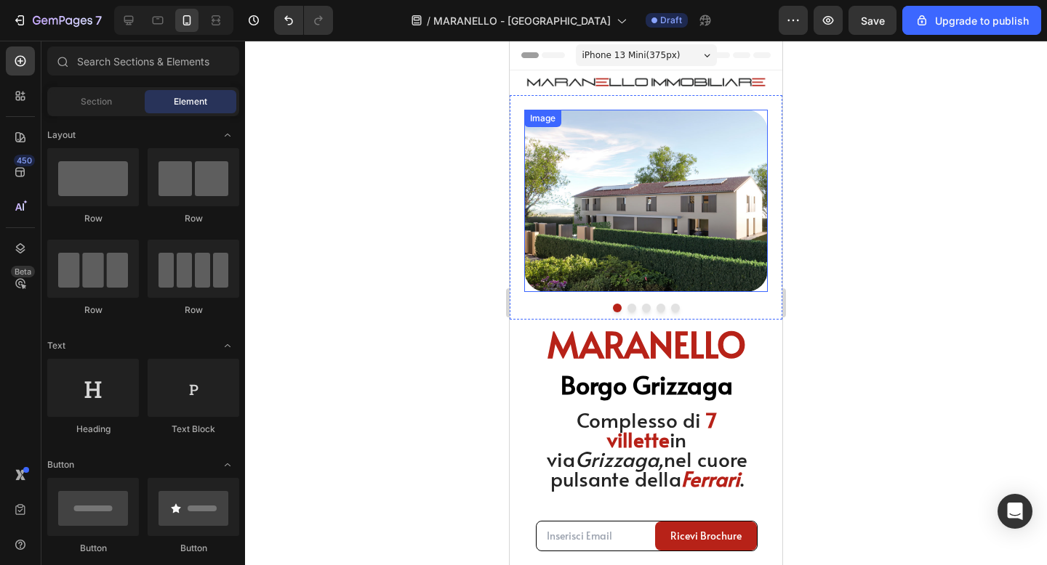
click at [893, 235] on div at bounding box center [646, 303] width 802 height 525
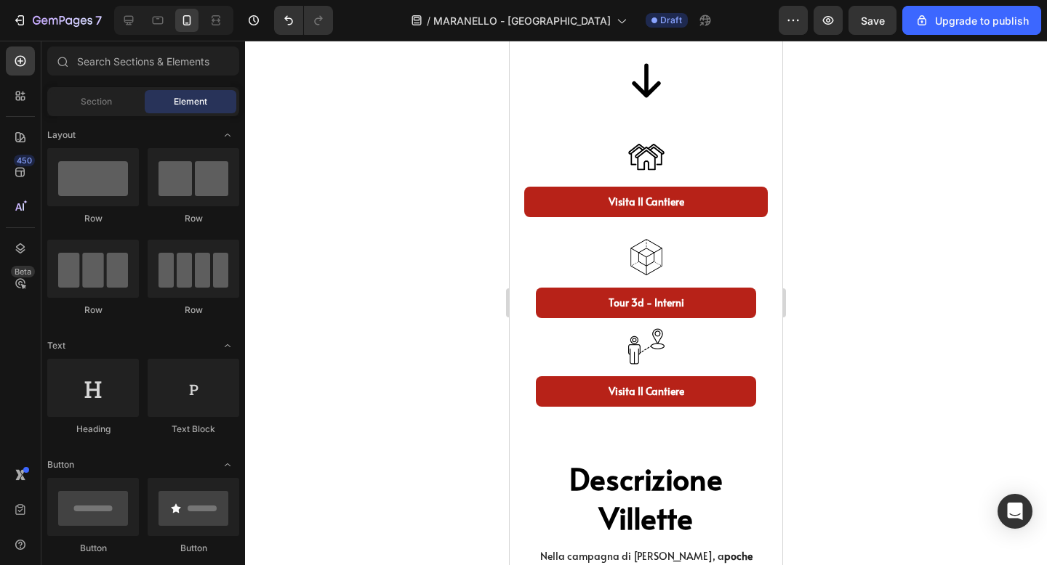
scroll to position [901, 0]
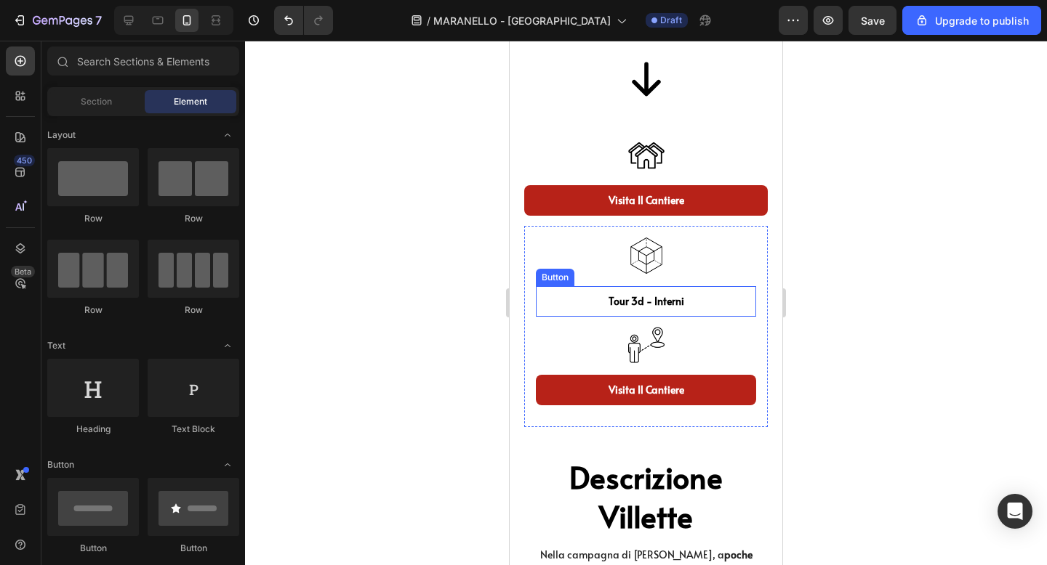
click at [743, 307] on link "tour 3d - interni" at bounding box center [646, 301] width 220 height 31
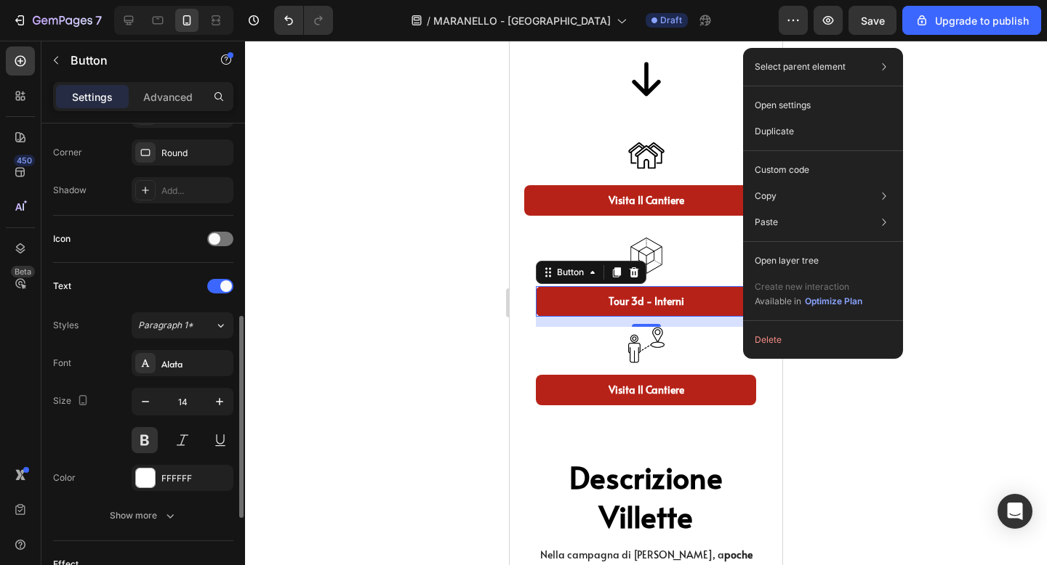
scroll to position [413, 0]
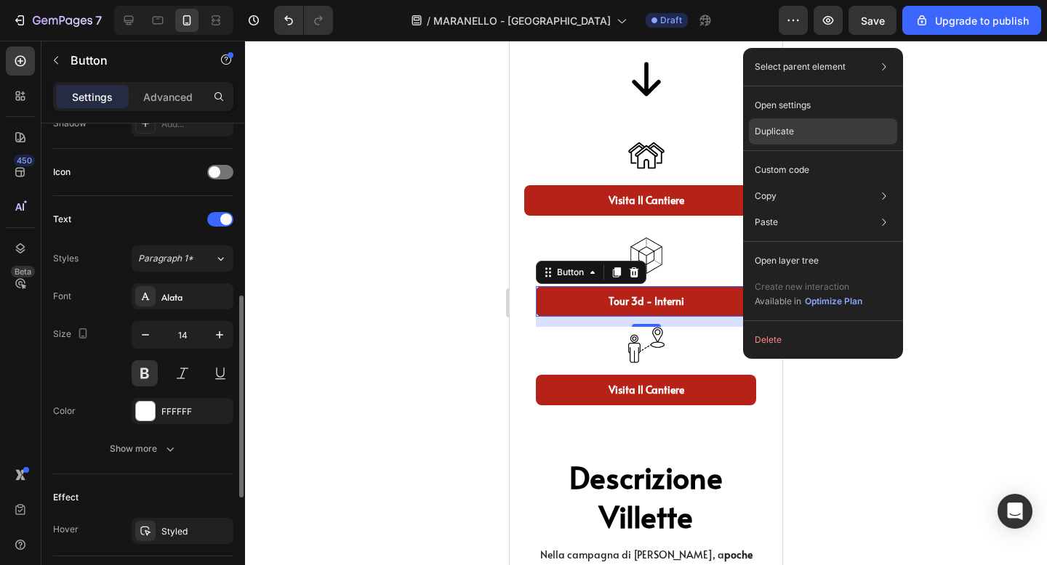
click at [785, 134] on p "Duplicate" at bounding box center [773, 131] width 39 height 13
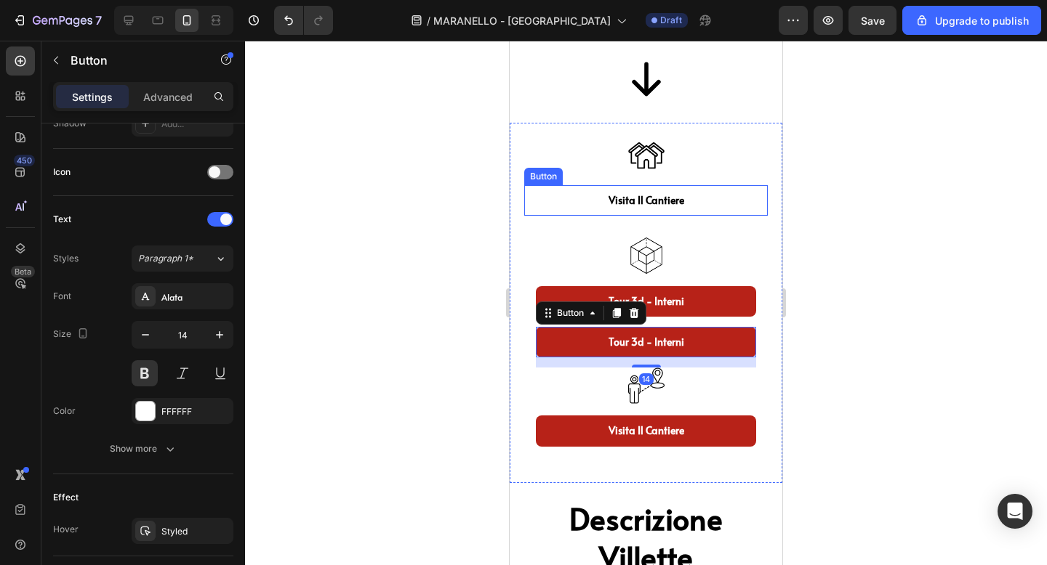
click at [706, 199] on link "Visita il cantiere" at bounding box center [645, 200] width 243 height 31
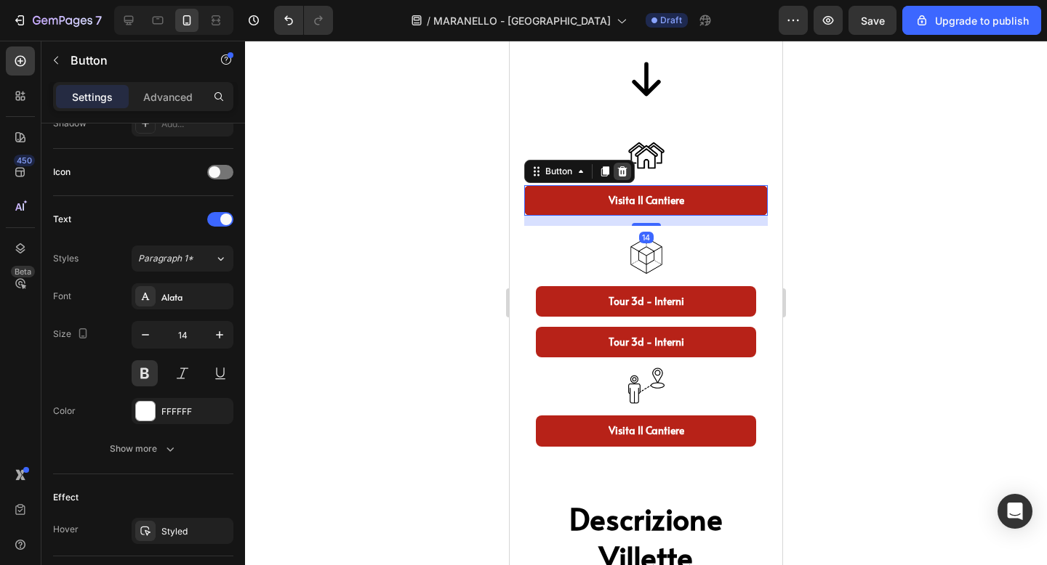
click at [623, 173] on icon at bounding box center [622, 171] width 9 height 10
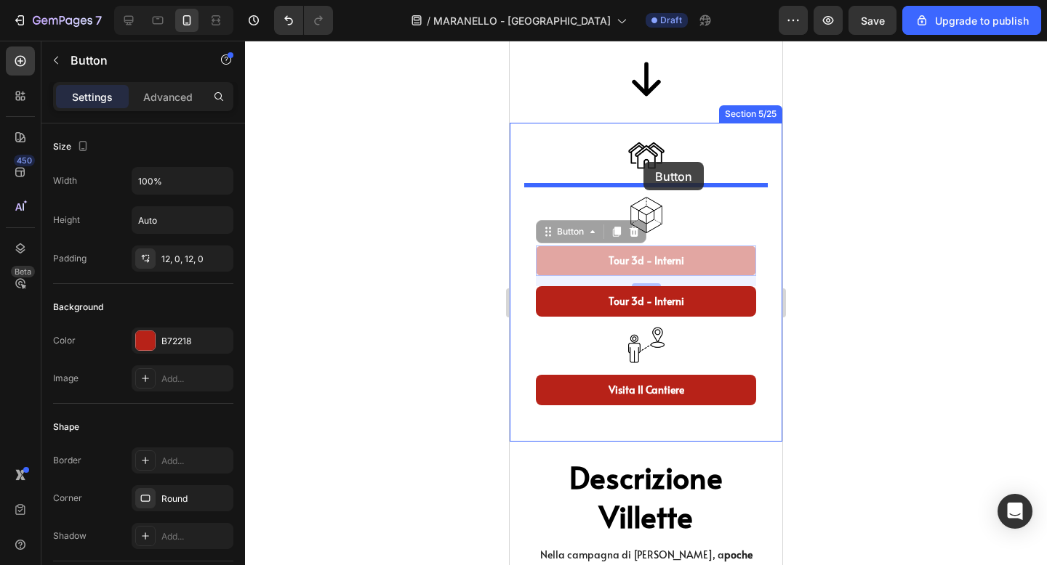
drag, startPoint x: 630, startPoint y: 260, endPoint x: 640, endPoint y: 166, distance: 94.3
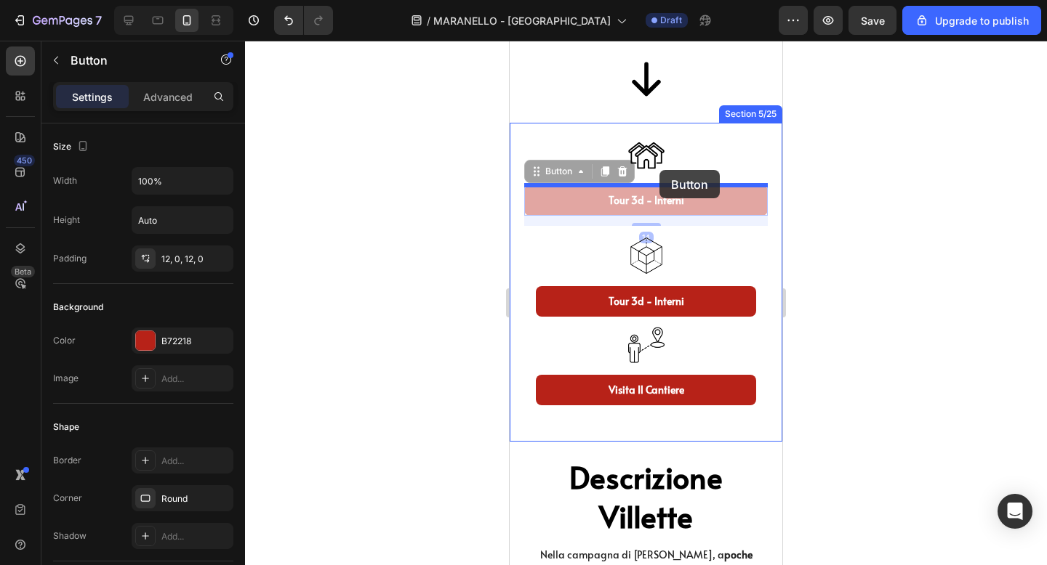
drag, startPoint x: 667, startPoint y: 189, endPoint x: 659, endPoint y: 170, distance: 20.5
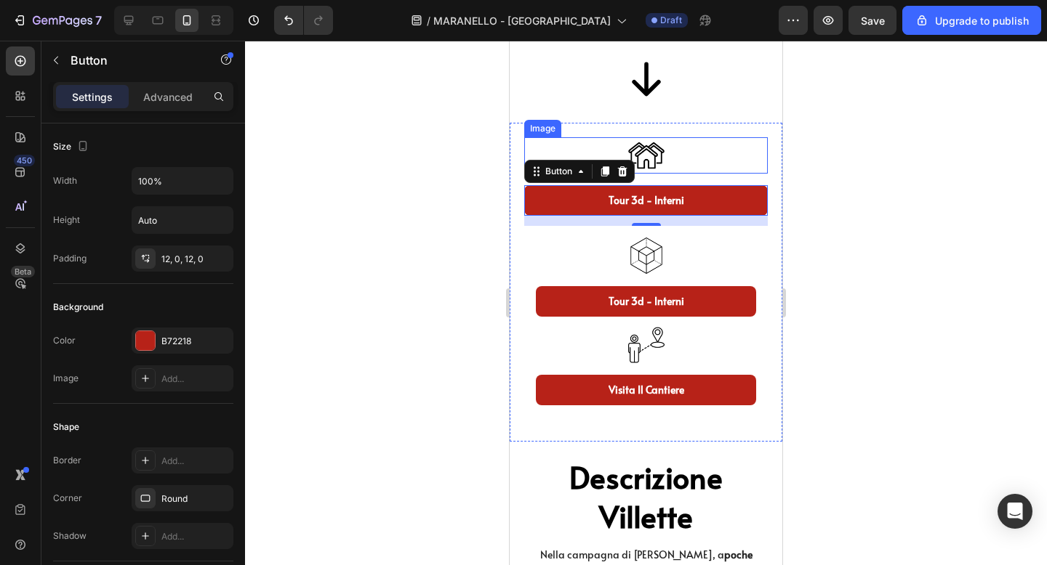
click at [861, 164] on div at bounding box center [646, 303] width 802 height 525
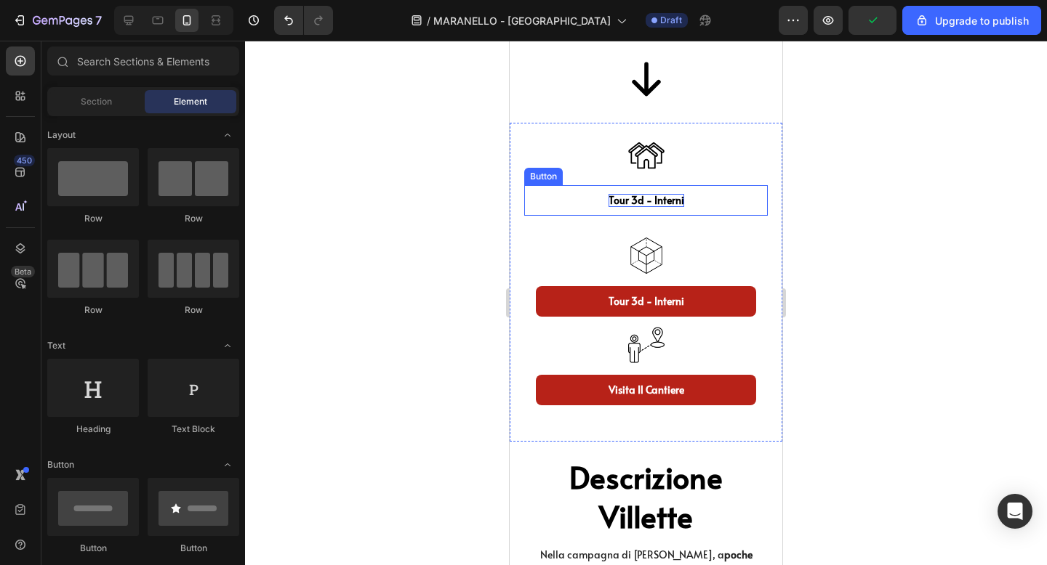
click at [672, 199] on p "tour 3d - interni" at bounding box center [646, 200] width 76 height 13
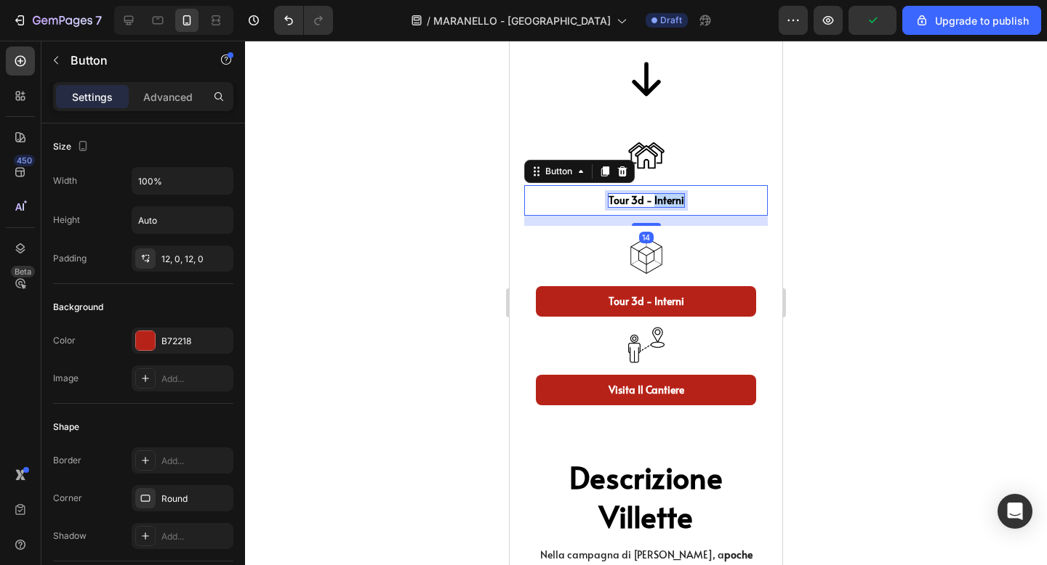
click at [672, 199] on p "tour 3d - interni" at bounding box center [646, 200] width 76 height 13
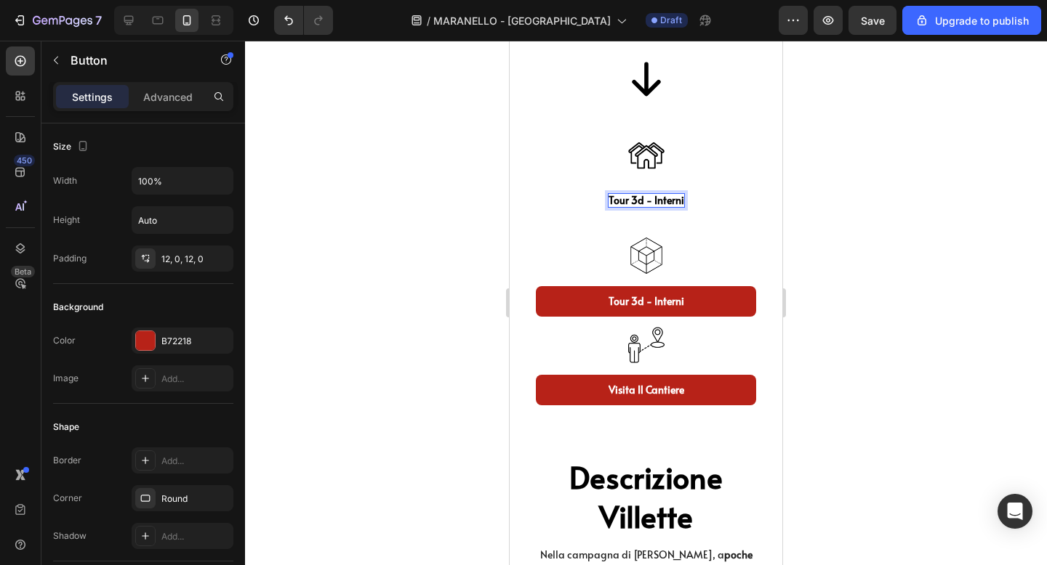
click at [609, 199] on p "tour 3d - interni" at bounding box center [646, 200] width 76 height 13
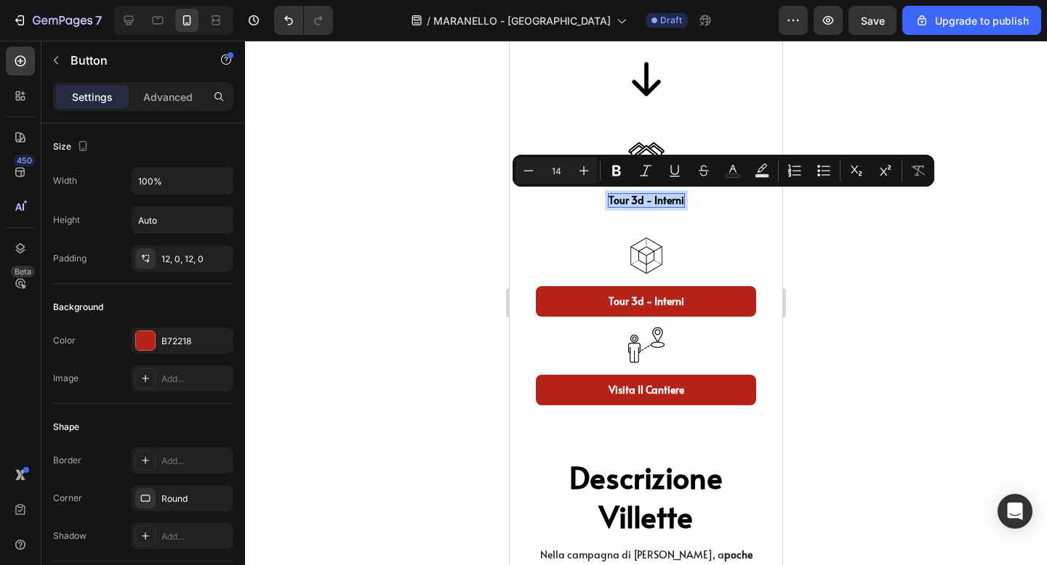
drag, startPoint x: 609, startPoint y: 199, endPoint x: 678, endPoint y: 200, distance: 69.1
click at [678, 200] on p "tour 3d - interni" at bounding box center [646, 200] width 76 height 13
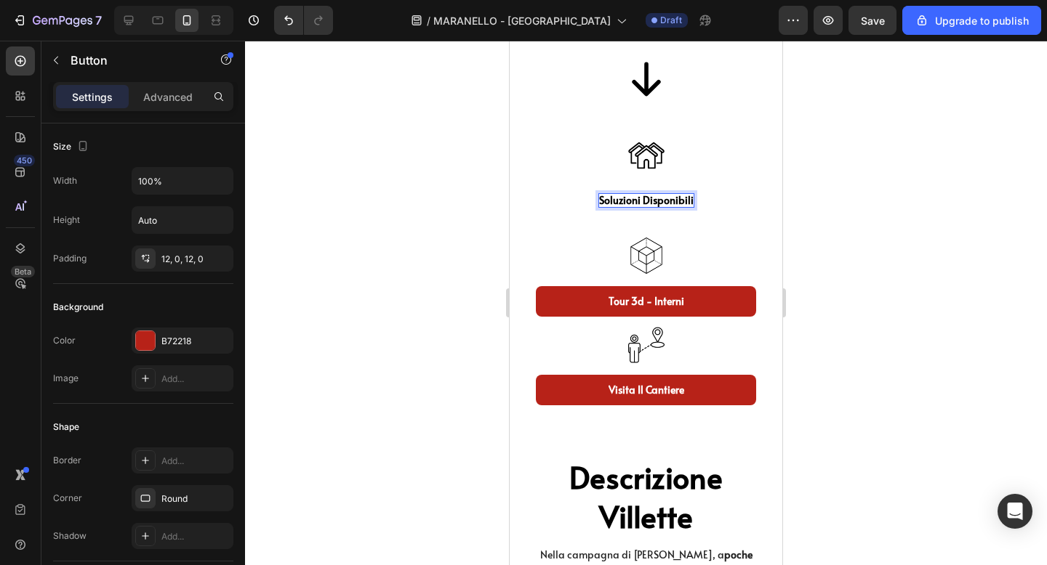
click at [978, 203] on div at bounding box center [646, 303] width 802 height 525
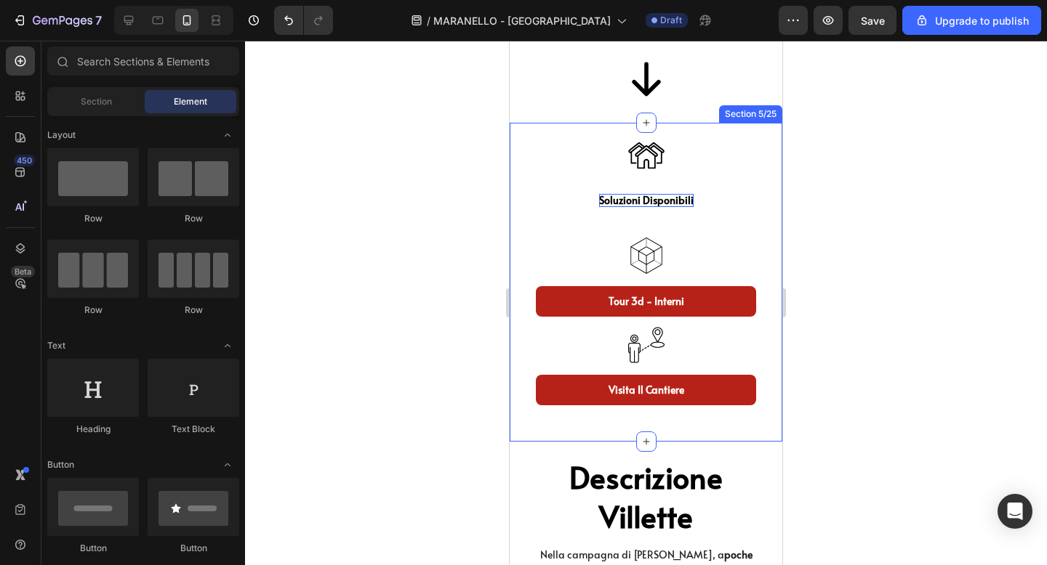
click at [714, 209] on link "soluzioni disponibili" at bounding box center [645, 200] width 243 height 31
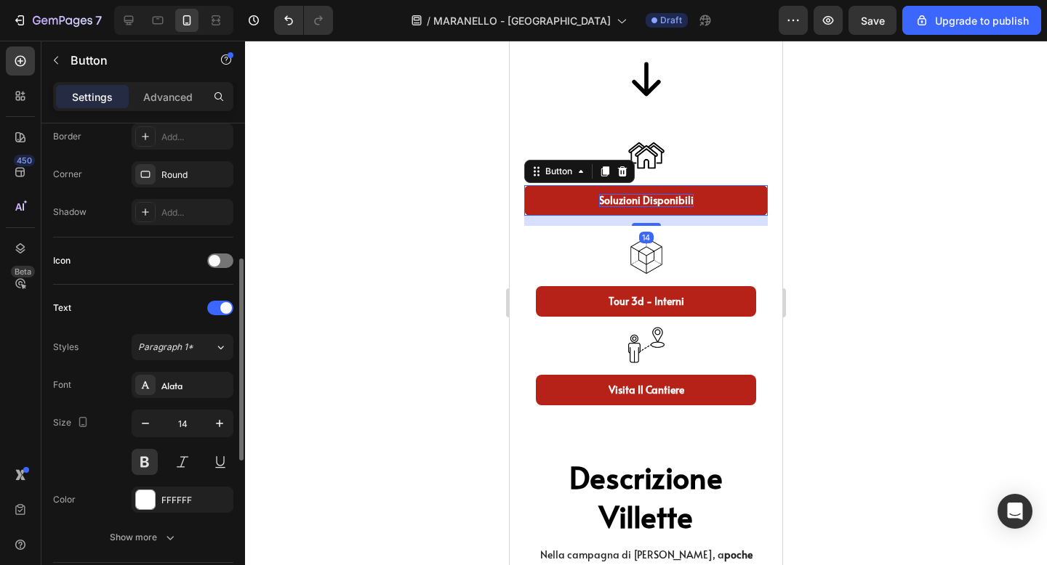
scroll to position [332, 0]
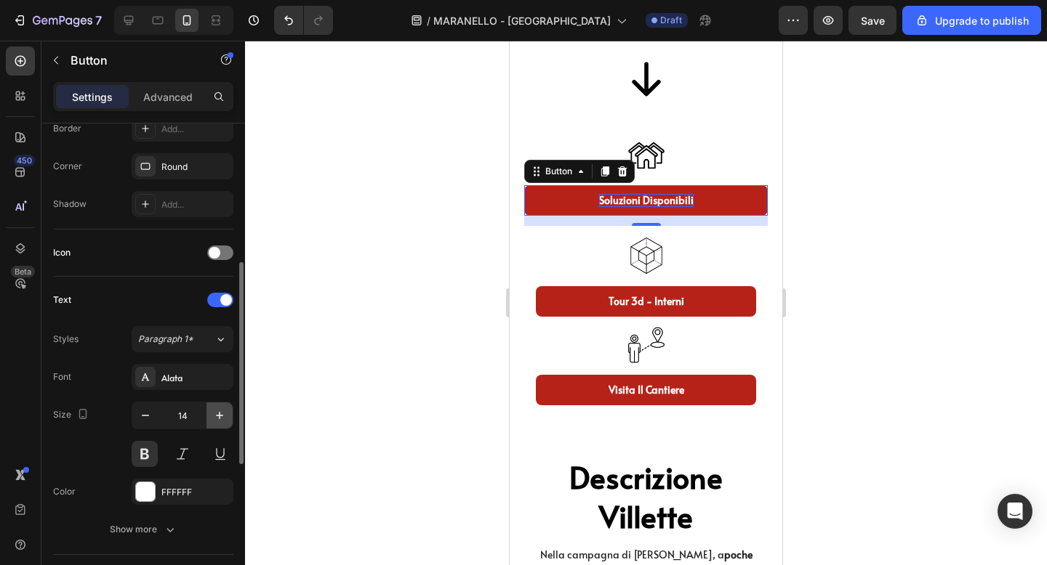
click at [218, 410] on icon "button" at bounding box center [219, 415] width 15 height 15
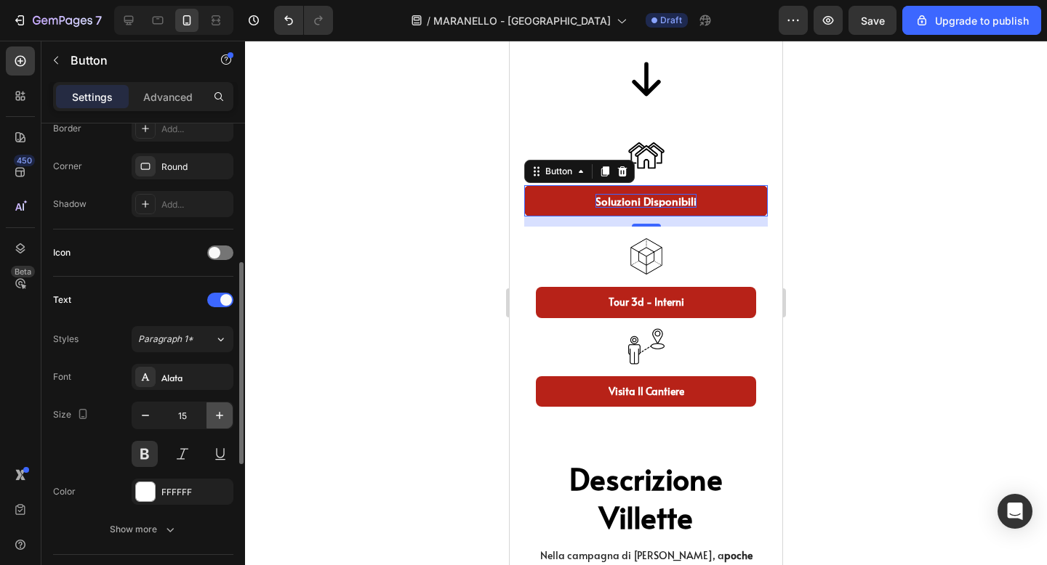
click at [218, 410] on icon "button" at bounding box center [219, 415] width 15 height 15
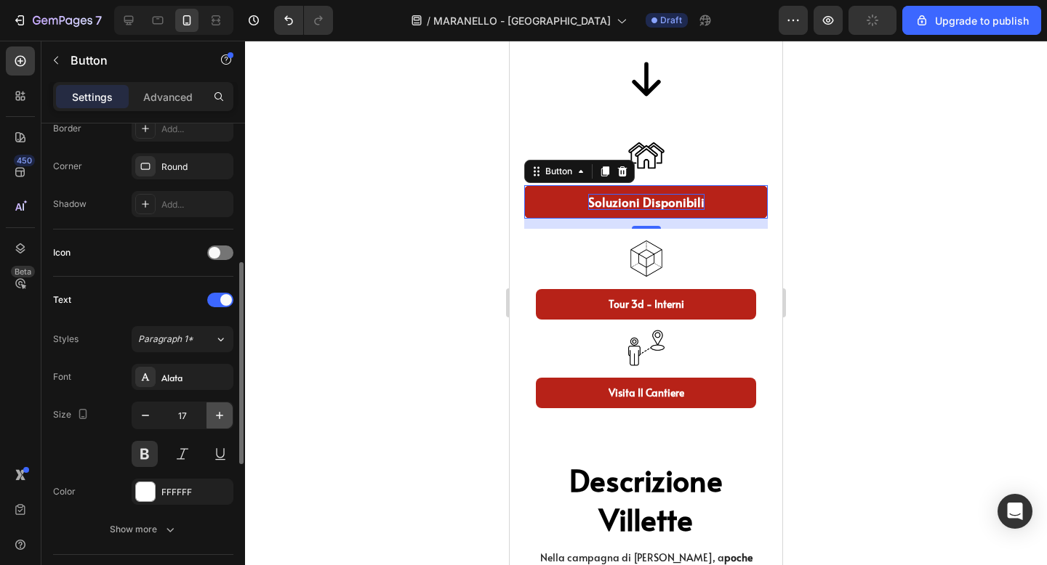
click at [218, 410] on icon "button" at bounding box center [219, 415] width 15 height 15
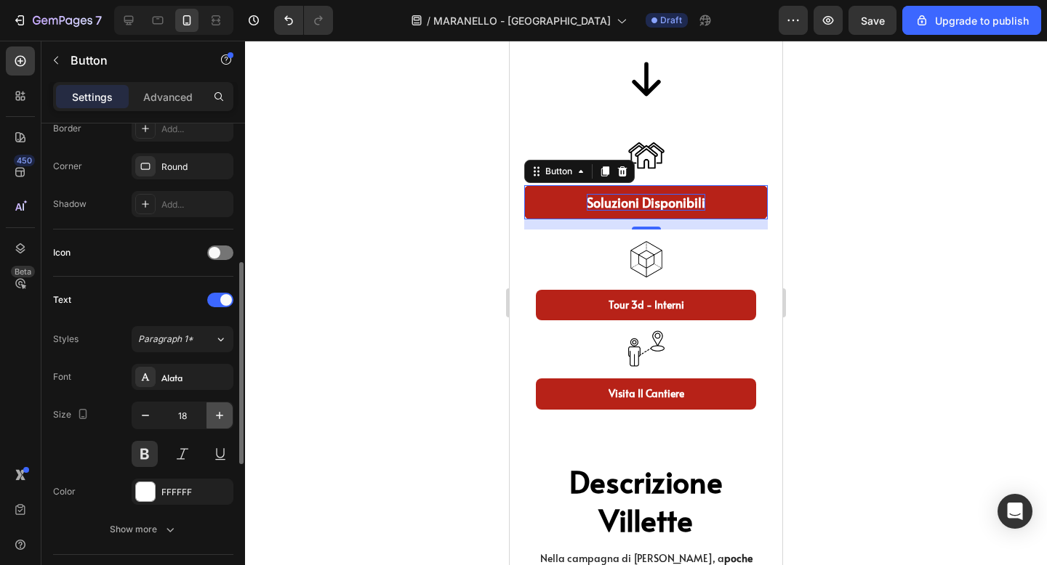
click at [218, 410] on icon "button" at bounding box center [219, 415] width 15 height 15
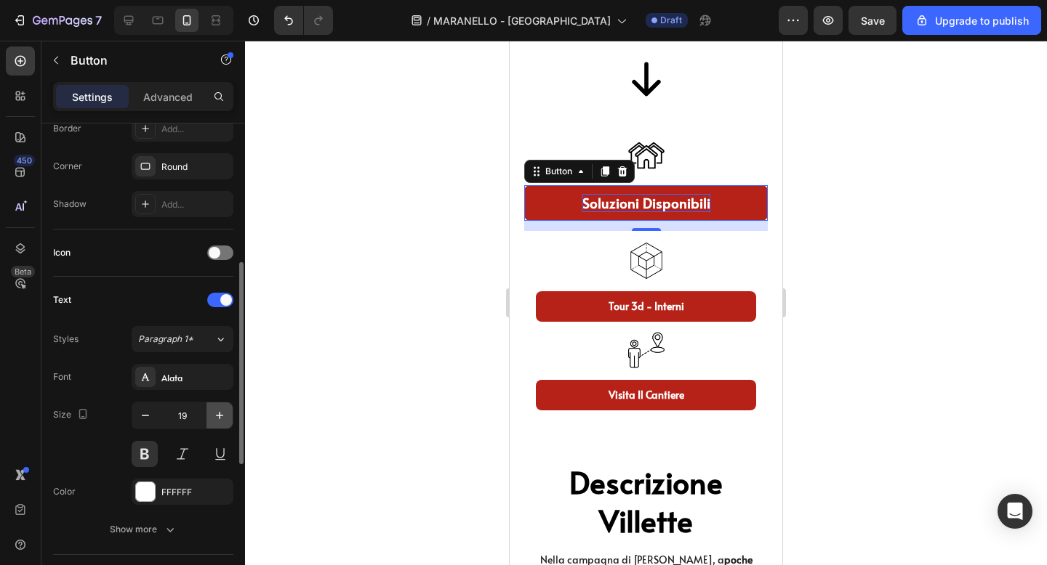
click at [218, 410] on icon "button" at bounding box center [219, 415] width 15 height 15
type input "20"
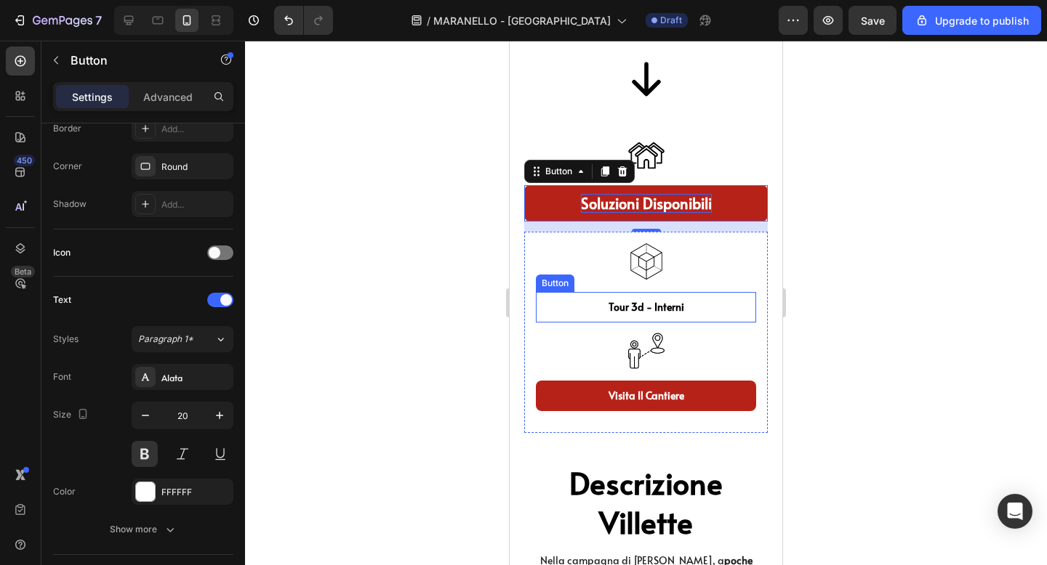
click at [582, 312] on link "tour 3d - interni" at bounding box center [646, 307] width 220 height 31
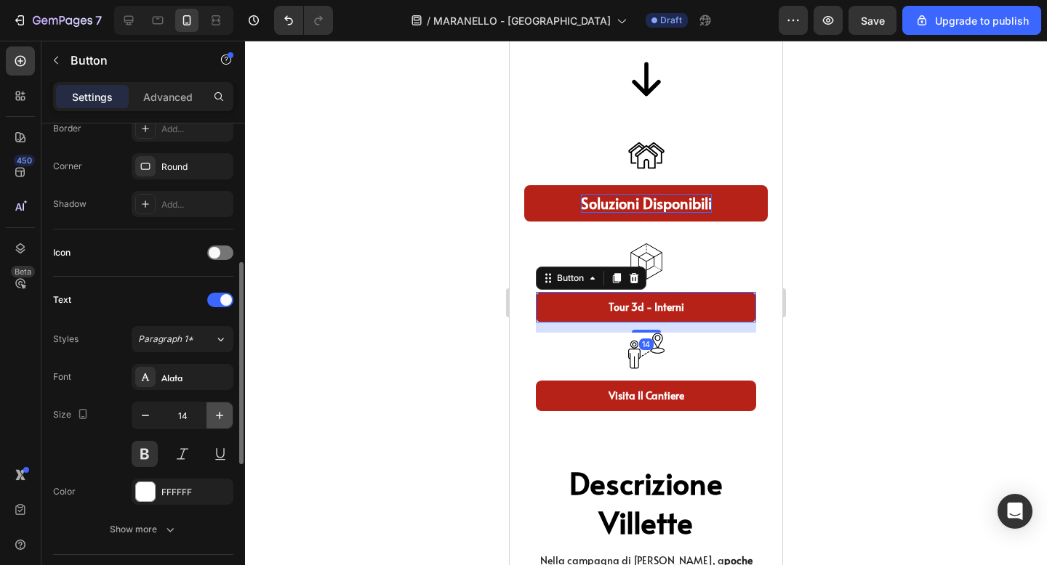
click at [216, 419] on icon "button" at bounding box center [219, 415] width 15 height 15
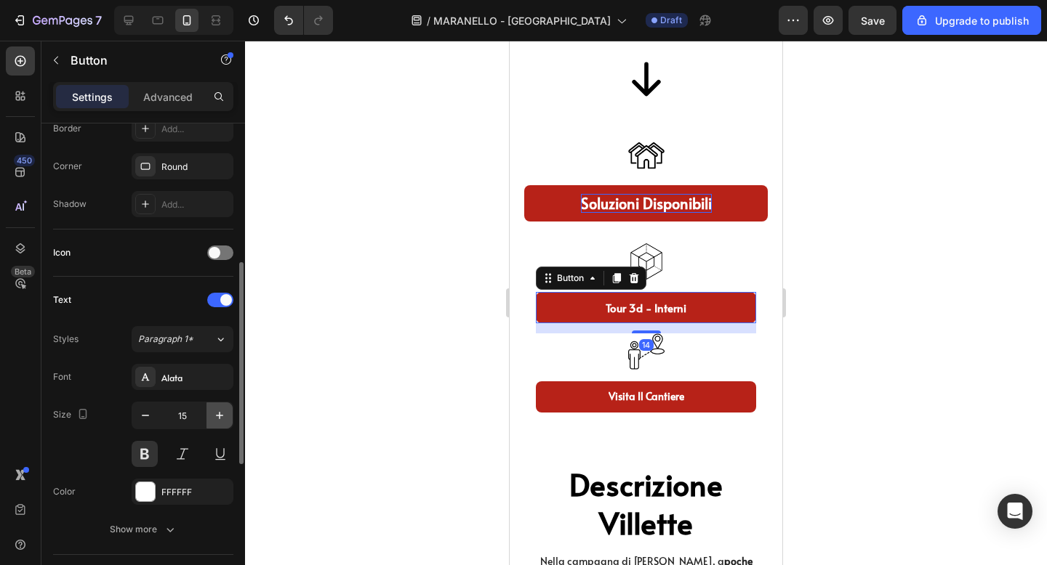
click at [216, 419] on icon "button" at bounding box center [219, 415] width 15 height 15
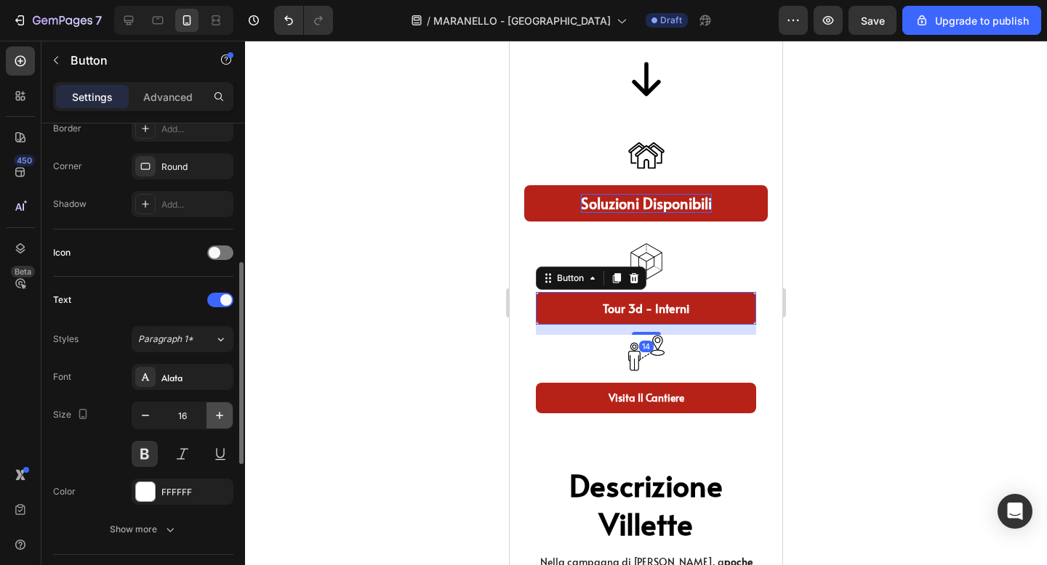
click at [216, 419] on icon "button" at bounding box center [219, 415] width 15 height 15
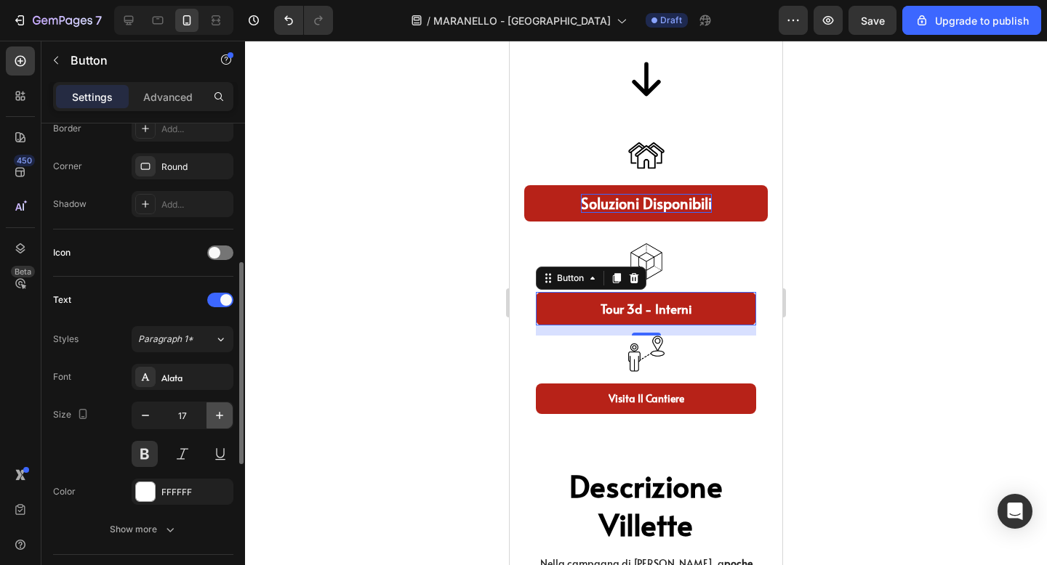
click at [216, 419] on icon "button" at bounding box center [219, 415] width 15 height 15
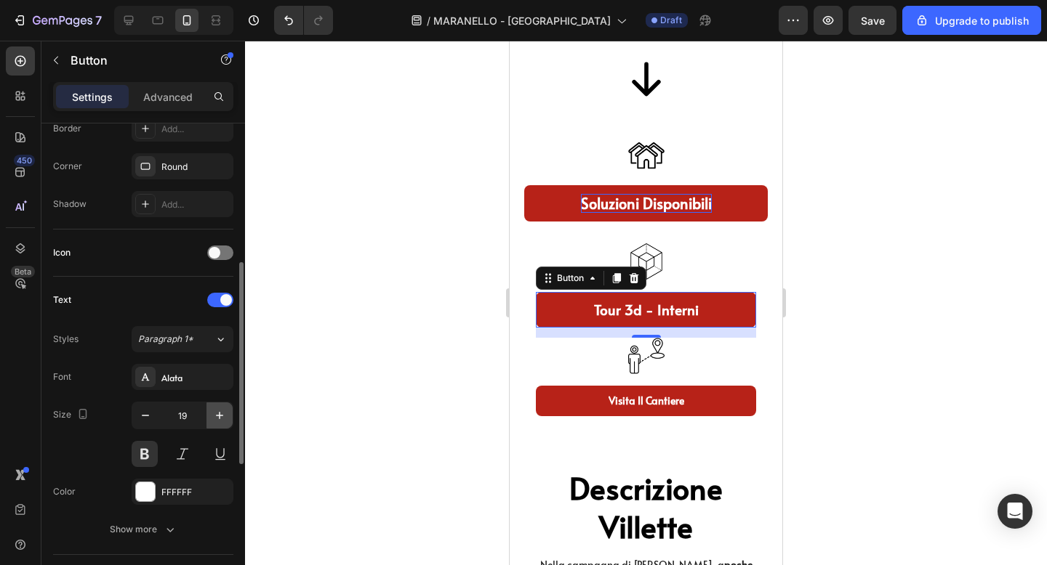
click at [216, 419] on icon "button" at bounding box center [219, 415] width 15 height 15
type input "20"
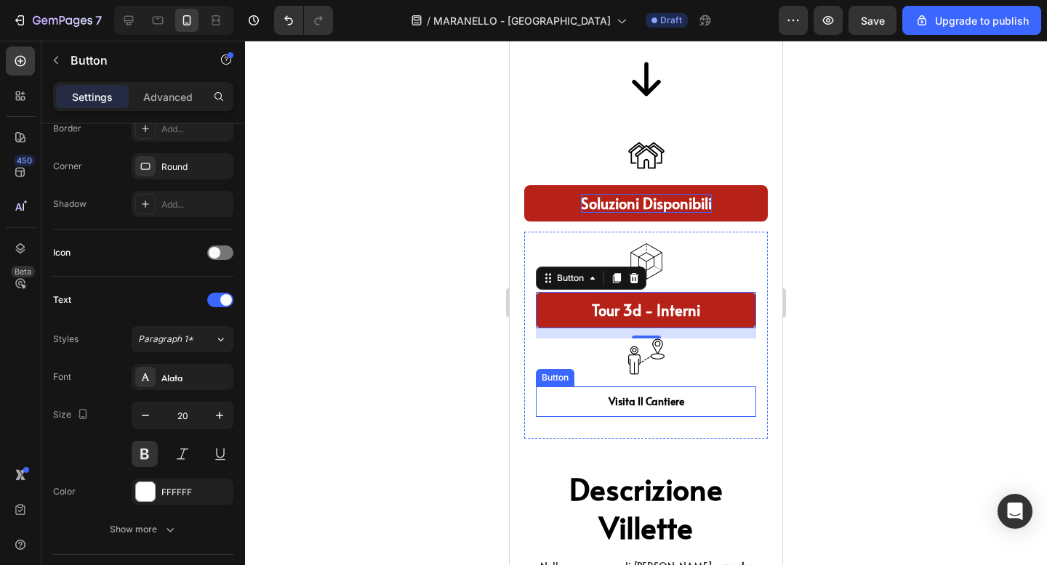
click at [563, 403] on link "Visita il cantiere" at bounding box center [646, 402] width 220 height 31
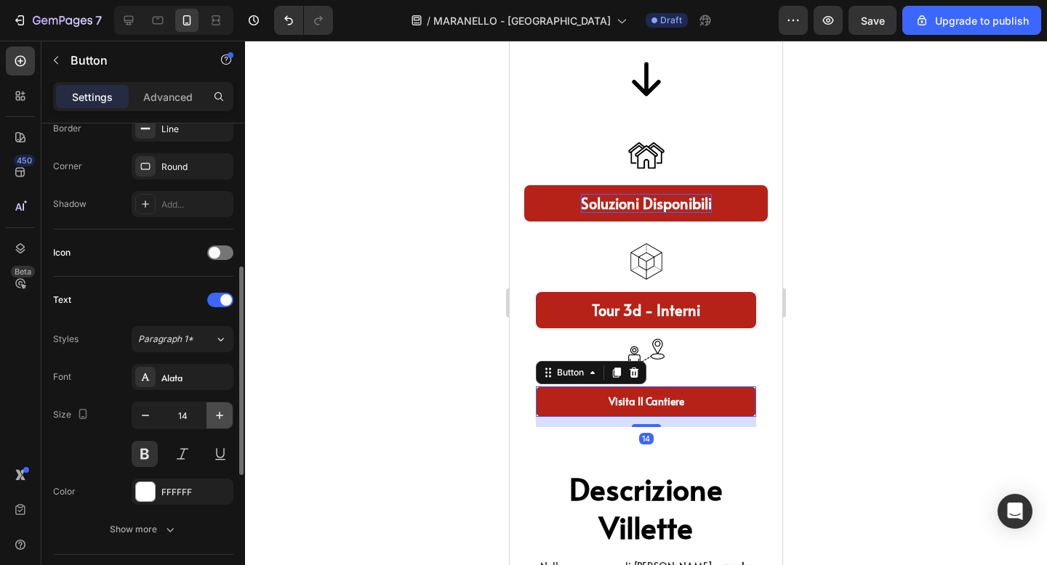
click at [214, 411] on icon "button" at bounding box center [219, 415] width 15 height 15
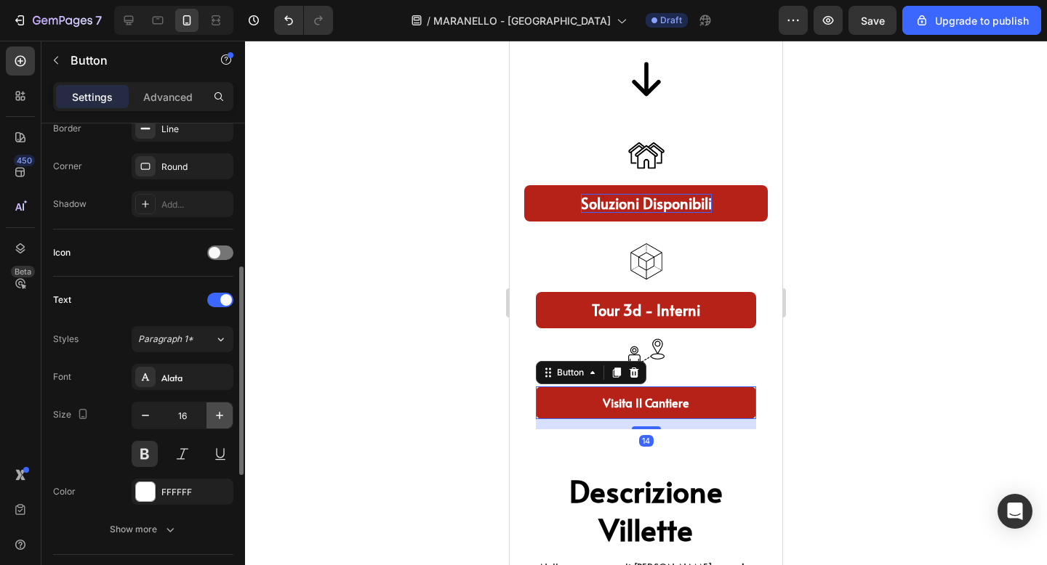
click at [214, 411] on icon "button" at bounding box center [219, 415] width 15 height 15
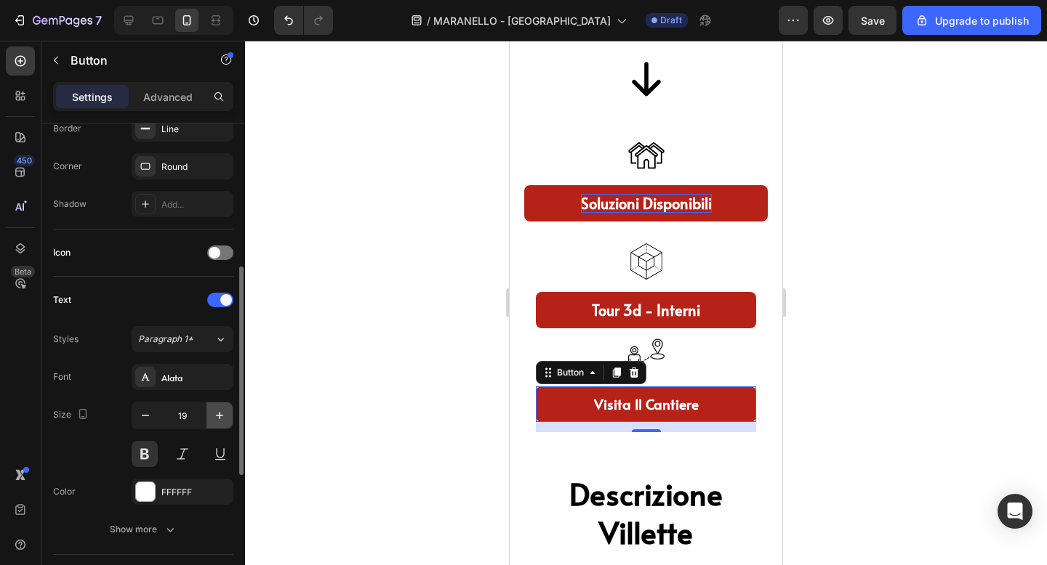
click at [214, 411] on icon "button" at bounding box center [219, 415] width 15 height 15
type input "20"
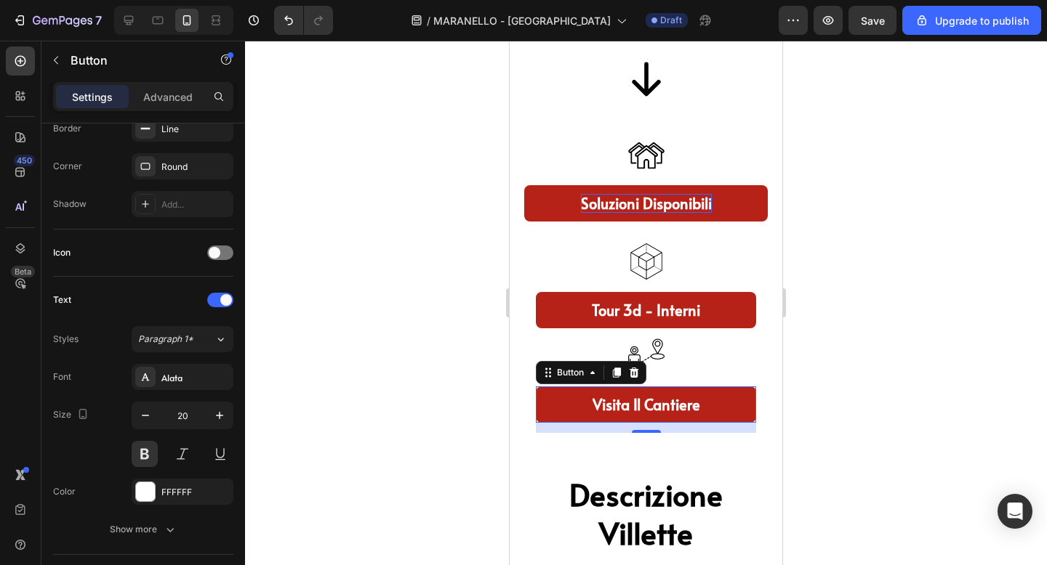
click at [873, 345] on div at bounding box center [646, 303] width 802 height 525
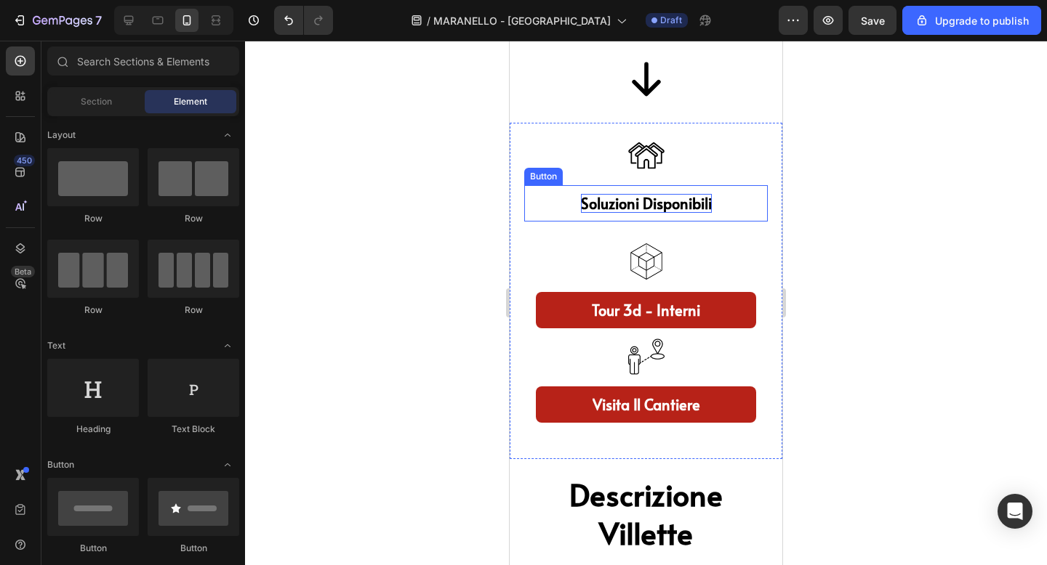
click at [719, 198] on link "soluzioni disponibili" at bounding box center [645, 203] width 243 height 36
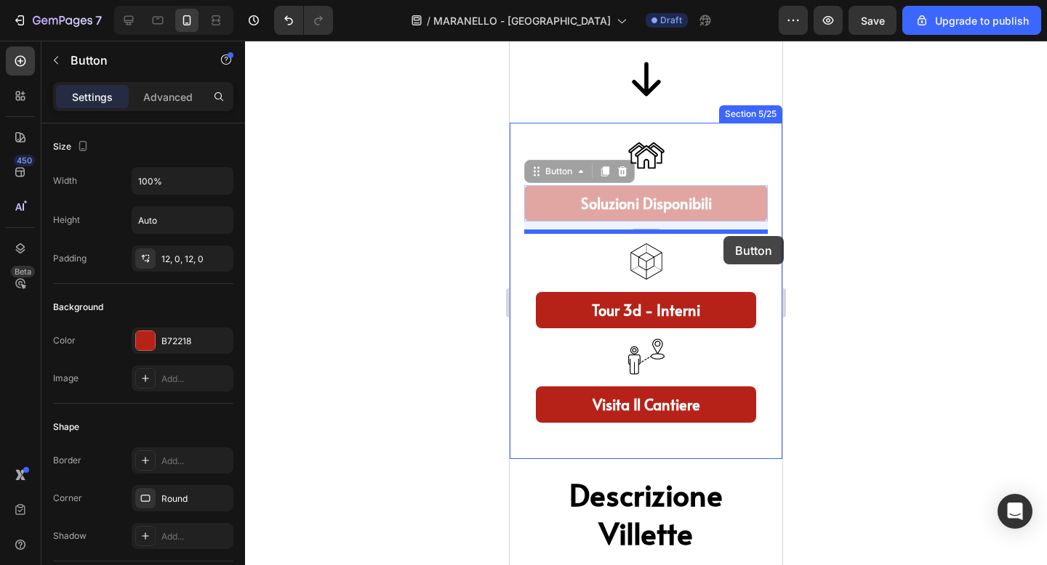
drag, startPoint x: 723, startPoint y: 204, endPoint x: 723, endPoint y: 236, distance: 32.7
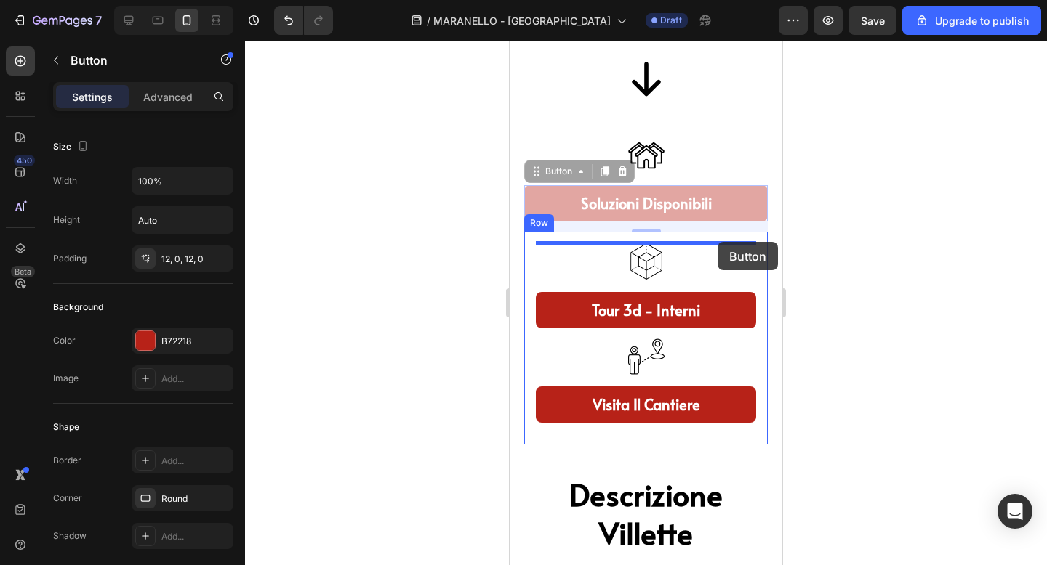
drag, startPoint x: 720, startPoint y: 206, endPoint x: 717, endPoint y: 242, distance: 36.4
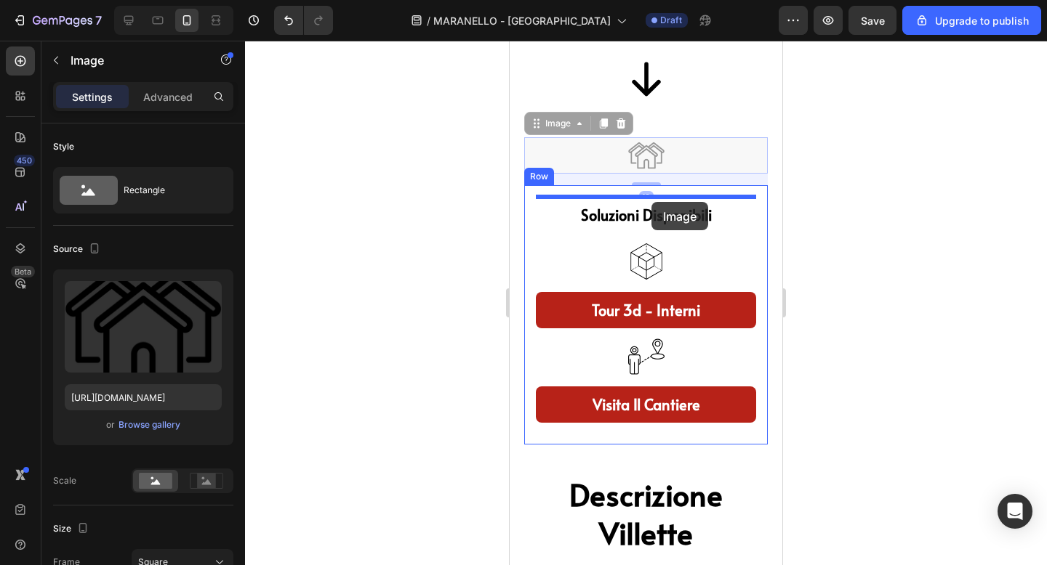
drag, startPoint x: 653, startPoint y: 158, endPoint x: 651, endPoint y: 201, distance: 42.9
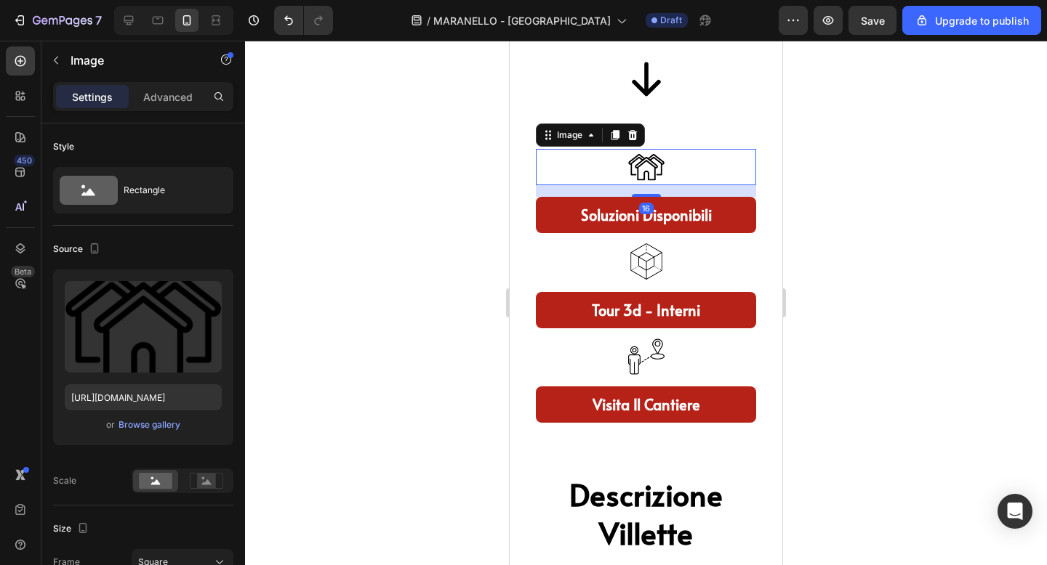
click at [864, 176] on div at bounding box center [646, 303] width 802 height 525
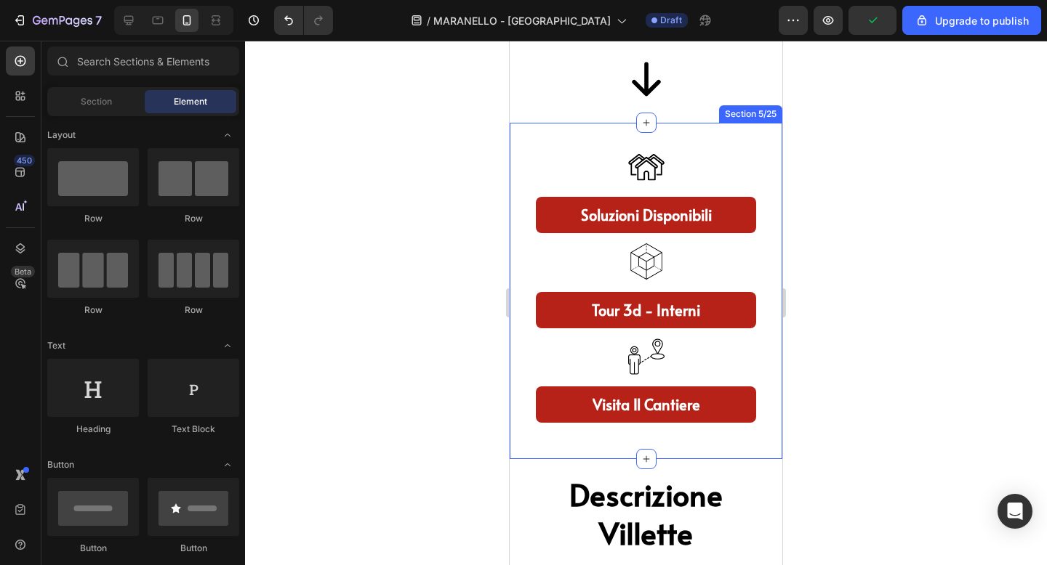
click at [917, 145] on div at bounding box center [646, 303] width 802 height 525
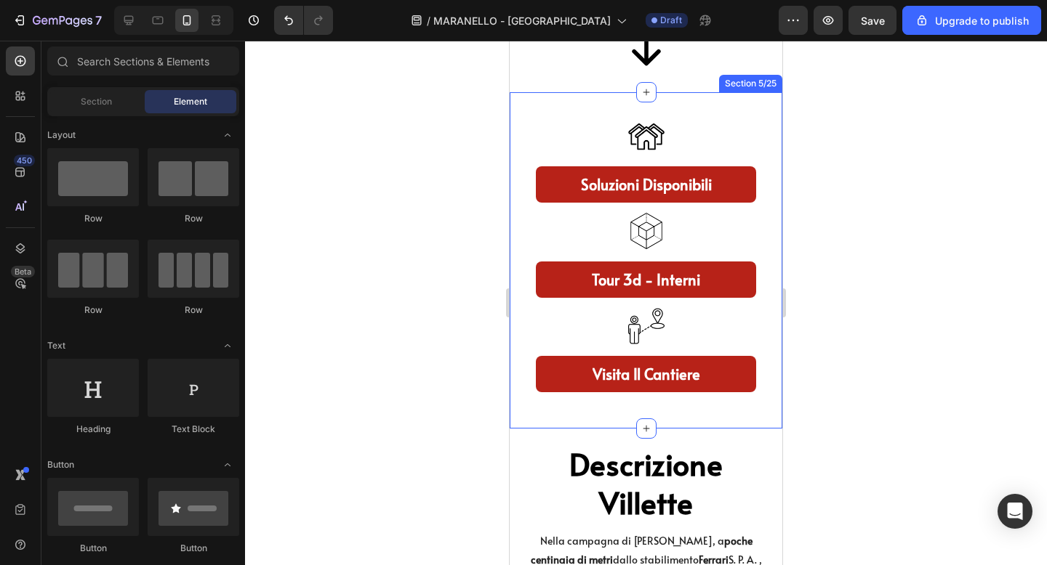
scroll to position [944, 0]
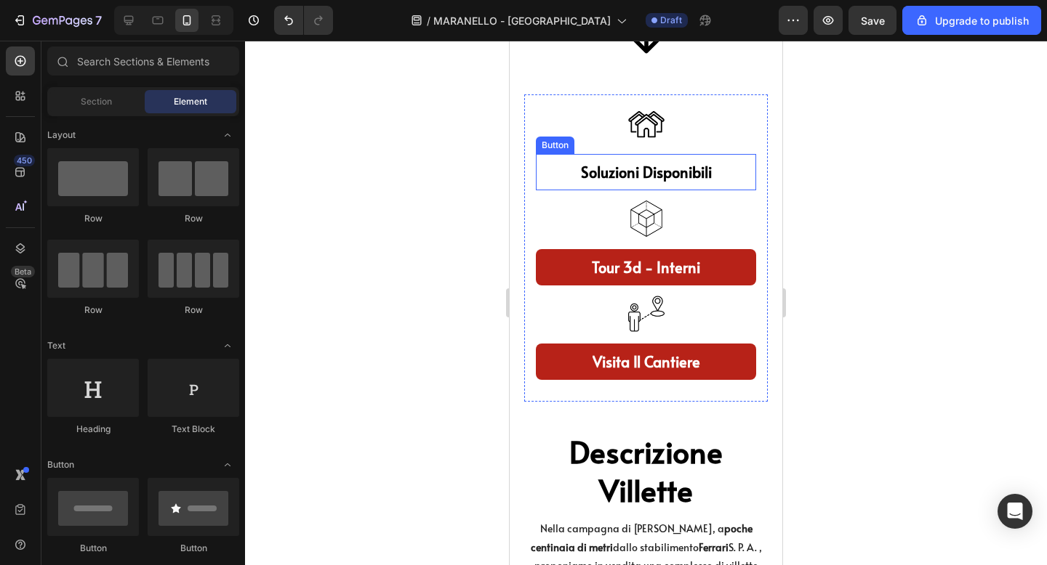
click at [699, 184] on link "soluzioni disponibili" at bounding box center [646, 172] width 220 height 36
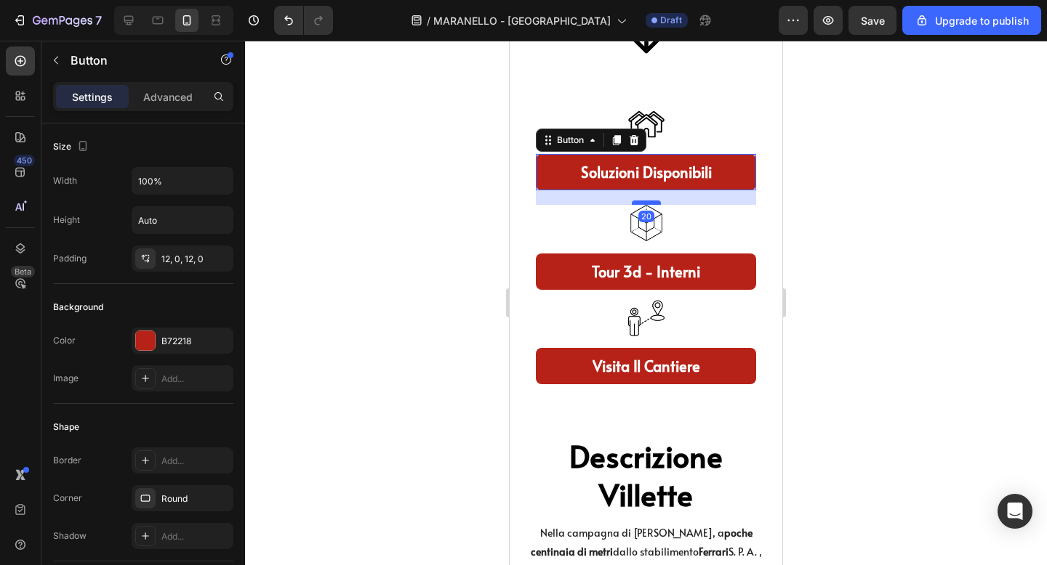
click at [650, 204] on div at bounding box center [646, 203] width 29 height 4
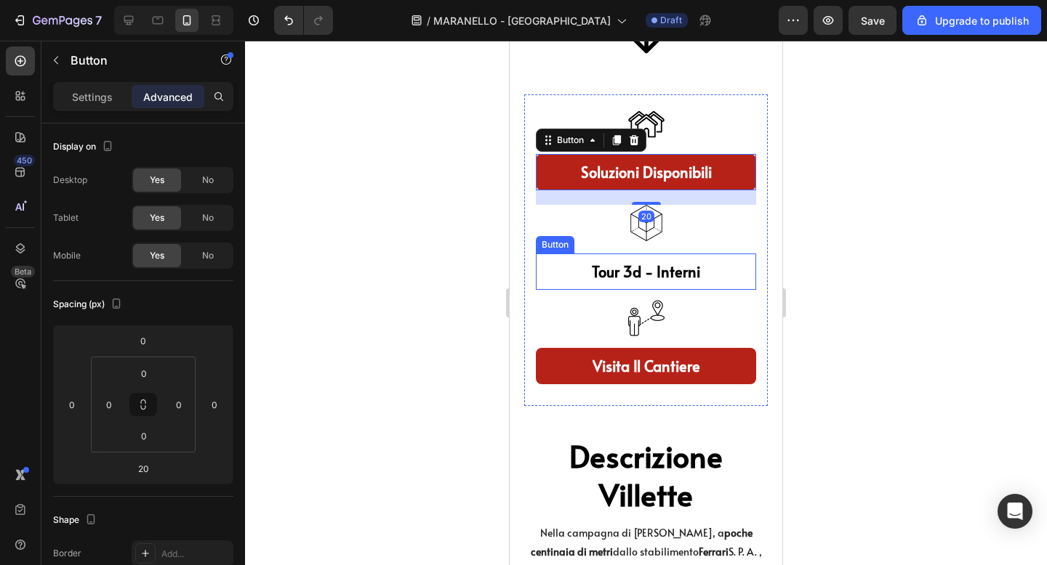
click at [669, 284] on link "tour 3d - interni" at bounding box center [646, 272] width 220 height 36
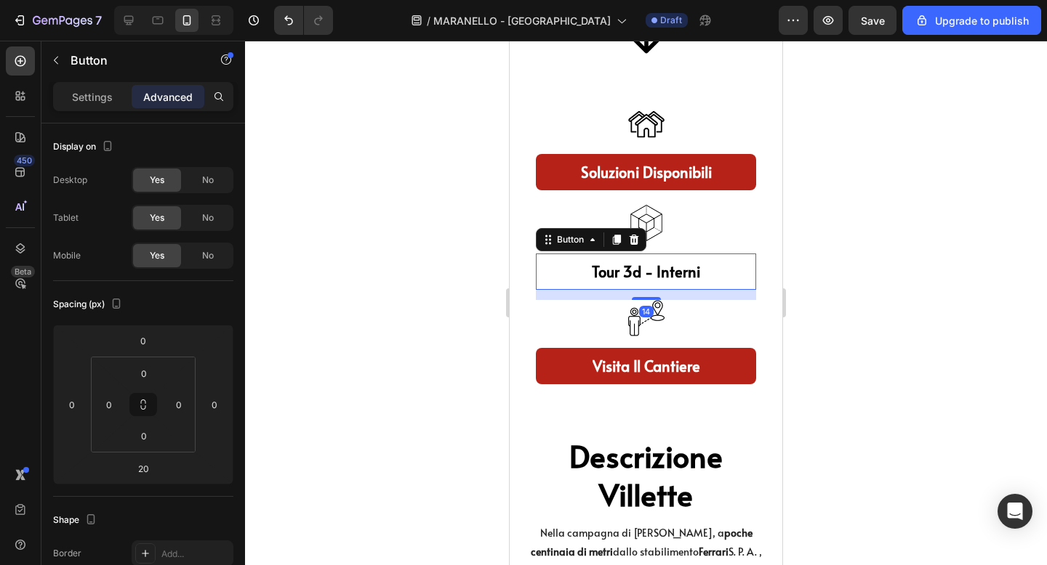
scroll to position [332, 0]
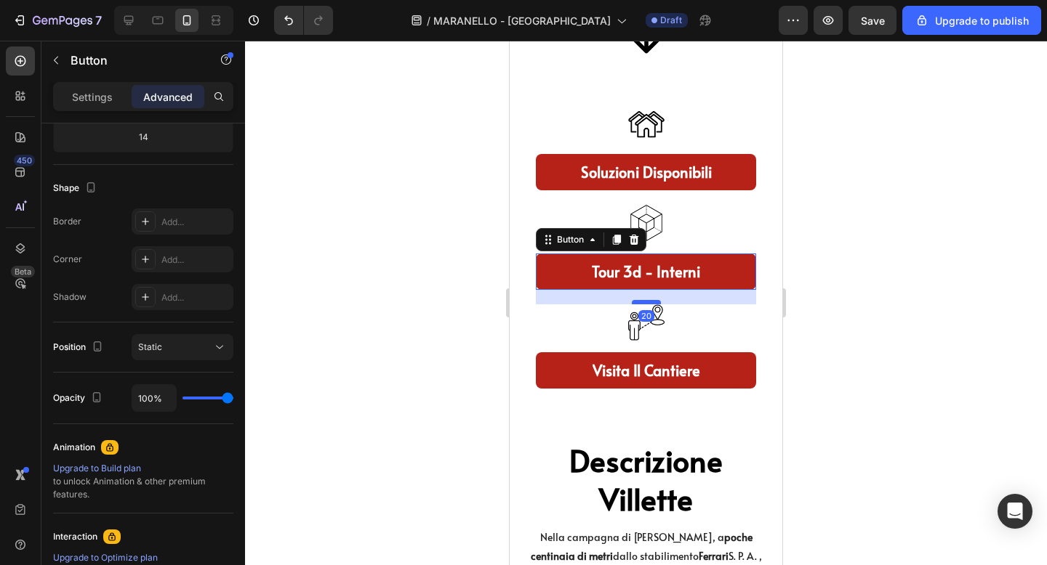
click at [651, 303] on div at bounding box center [646, 302] width 29 height 4
type input "20"
click at [865, 209] on div at bounding box center [646, 303] width 802 height 525
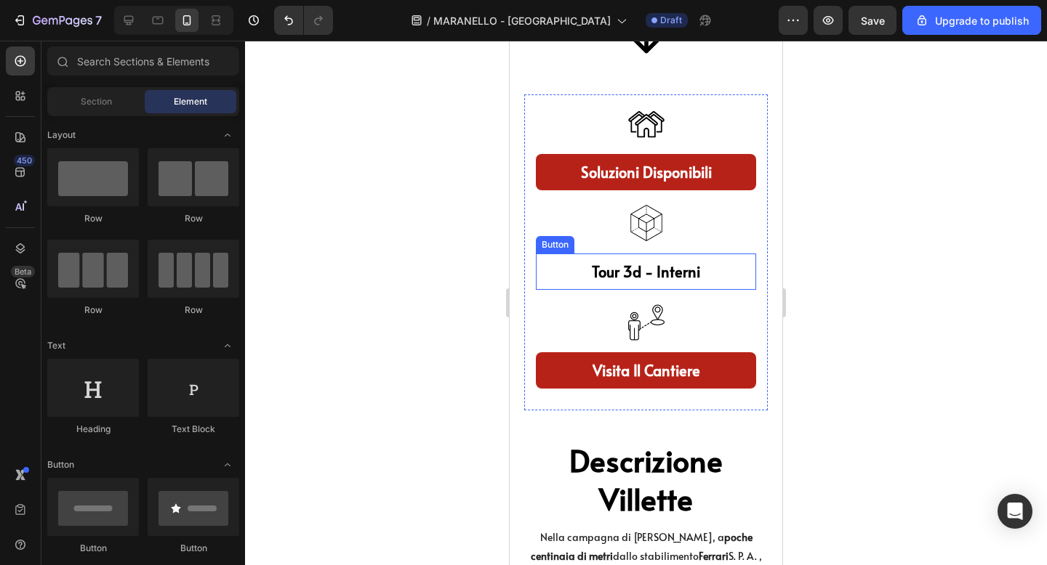
click at [697, 287] on link "tour 3d - interni" at bounding box center [646, 272] width 220 height 36
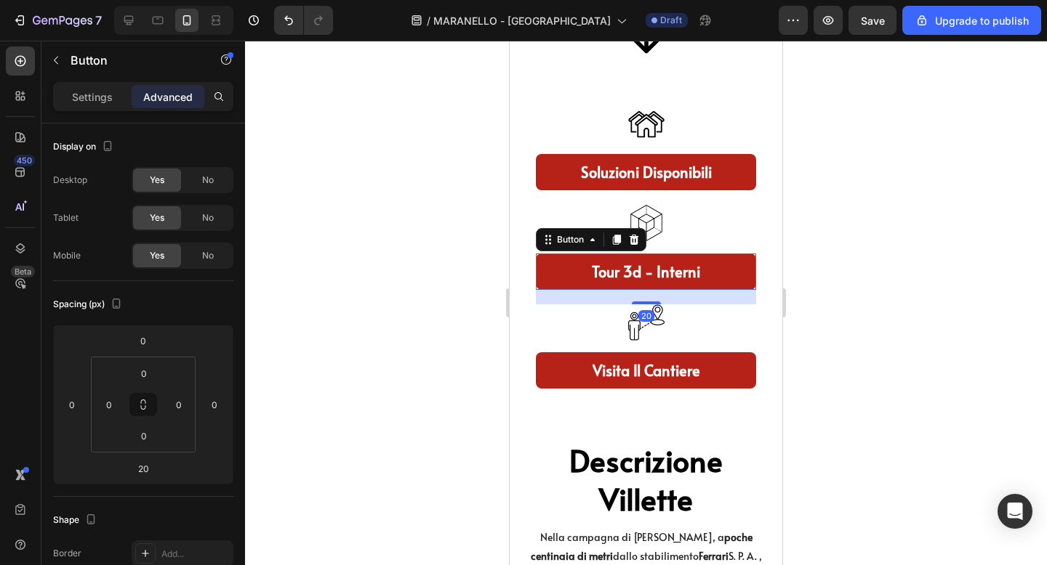
click at [848, 271] on div at bounding box center [646, 303] width 802 height 525
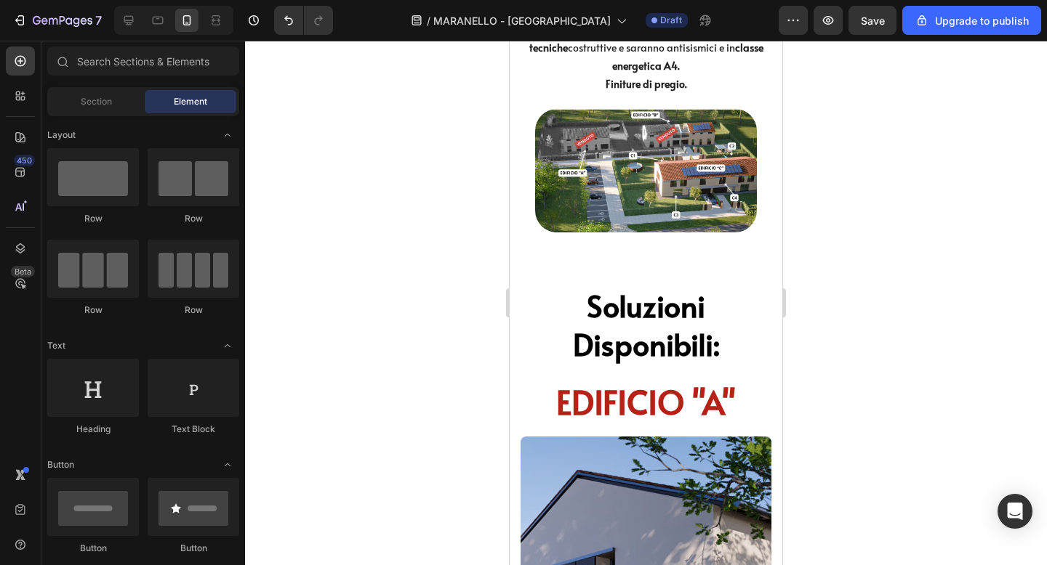
scroll to position [1545, 0]
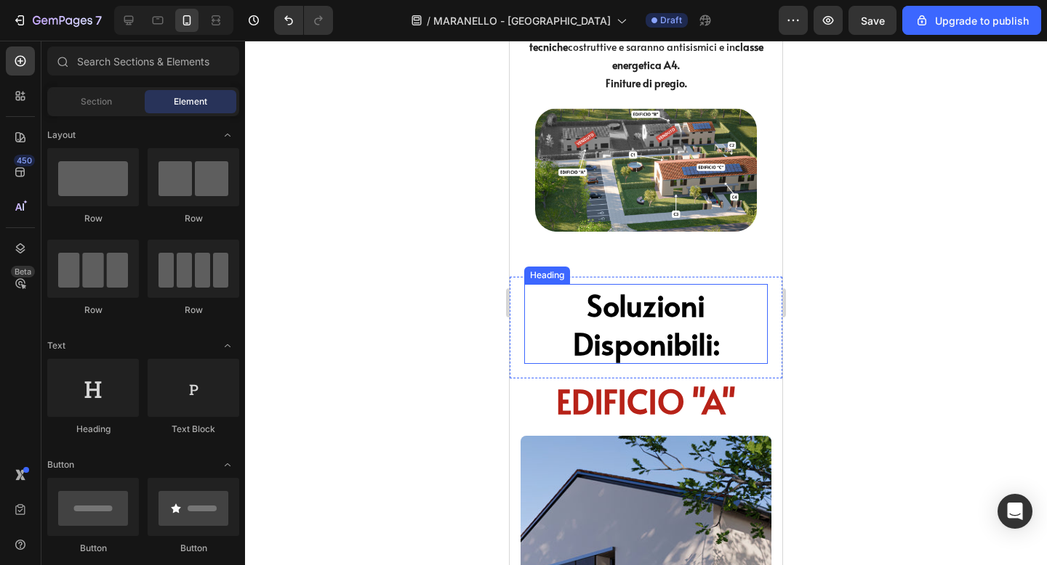
click at [857, 278] on div at bounding box center [646, 303] width 802 height 525
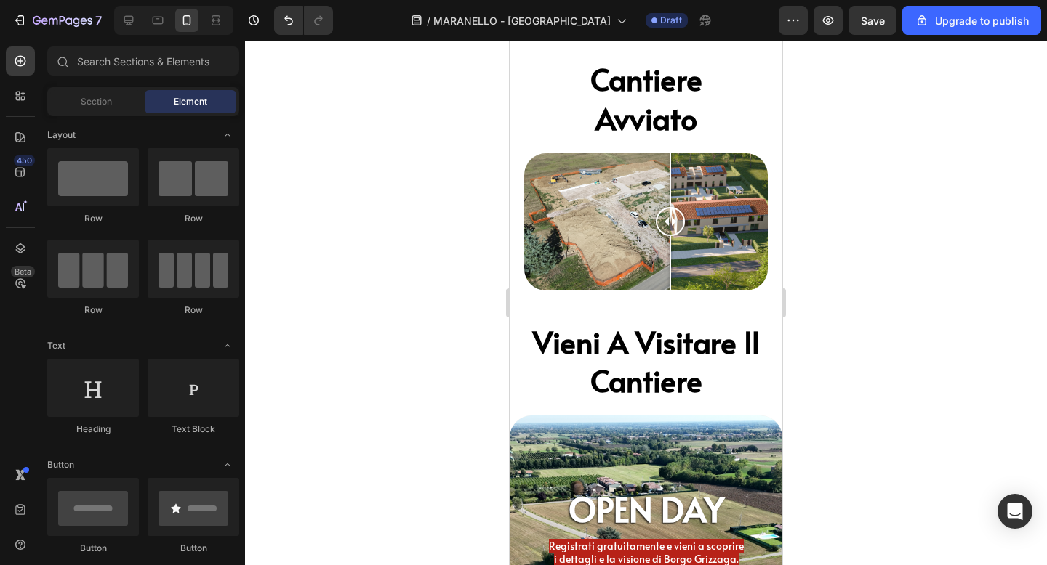
scroll to position [3466, 0]
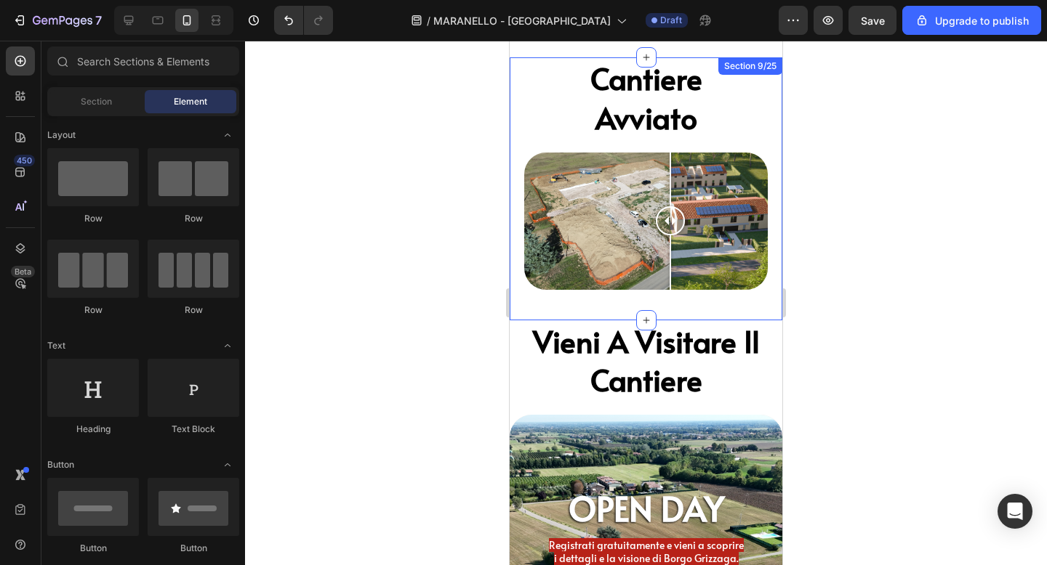
click at [685, 303] on div "cantiere avviato Heading Image Comparison Row Section 9/25" at bounding box center [646, 188] width 273 height 262
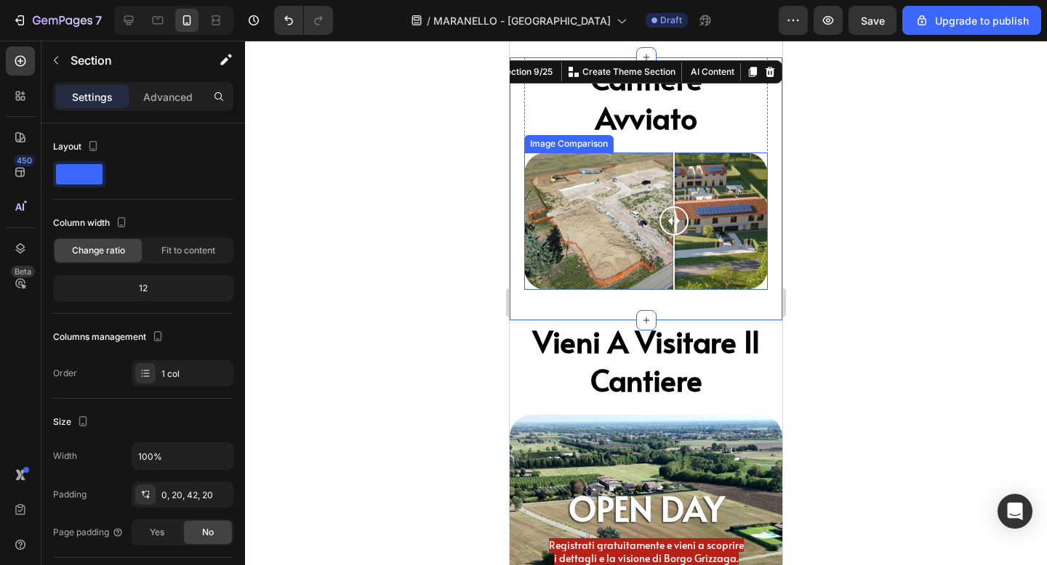
click at [674, 286] on div at bounding box center [673, 221] width 29 height 137
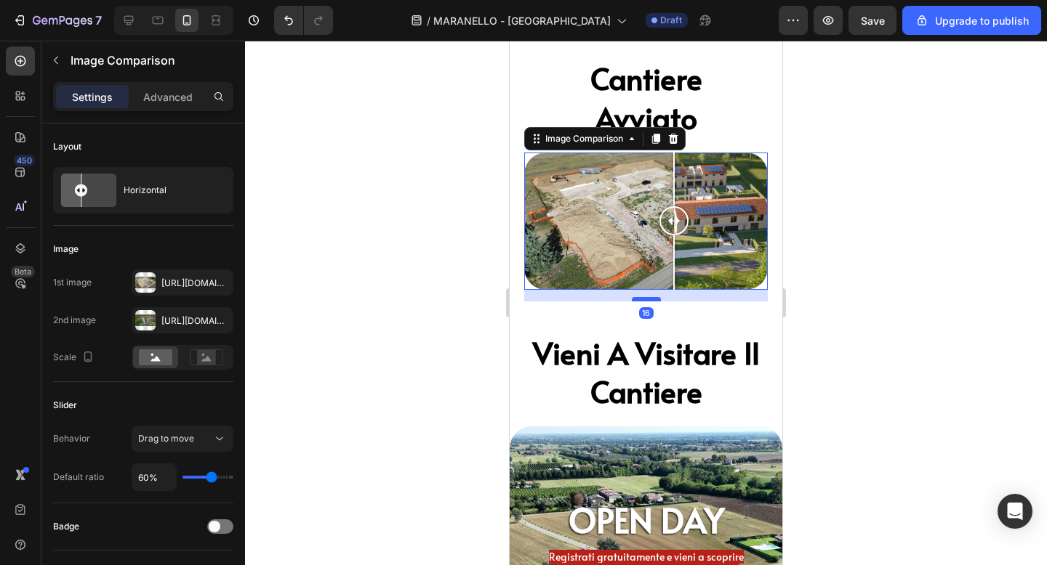
drag, startPoint x: 643, startPoint y: 288, endPoint x: 647, endPoint y: 299, distance: 12.2
click at [647, 299] on div at bounding box center [646, 299] width 29 height 4
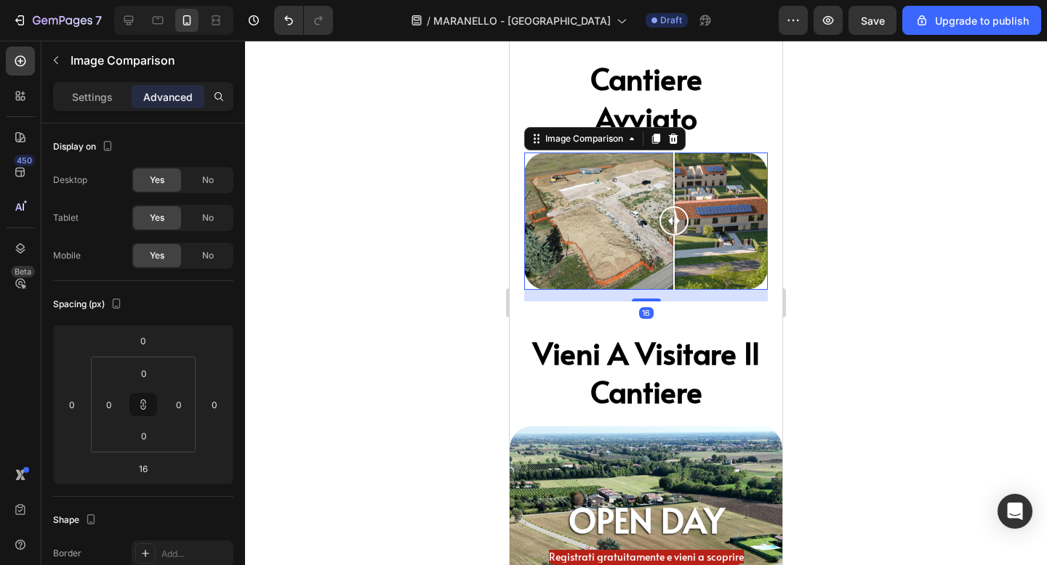
click at [903, 249] on div at bounding box center [646, 303] width 802 height 525
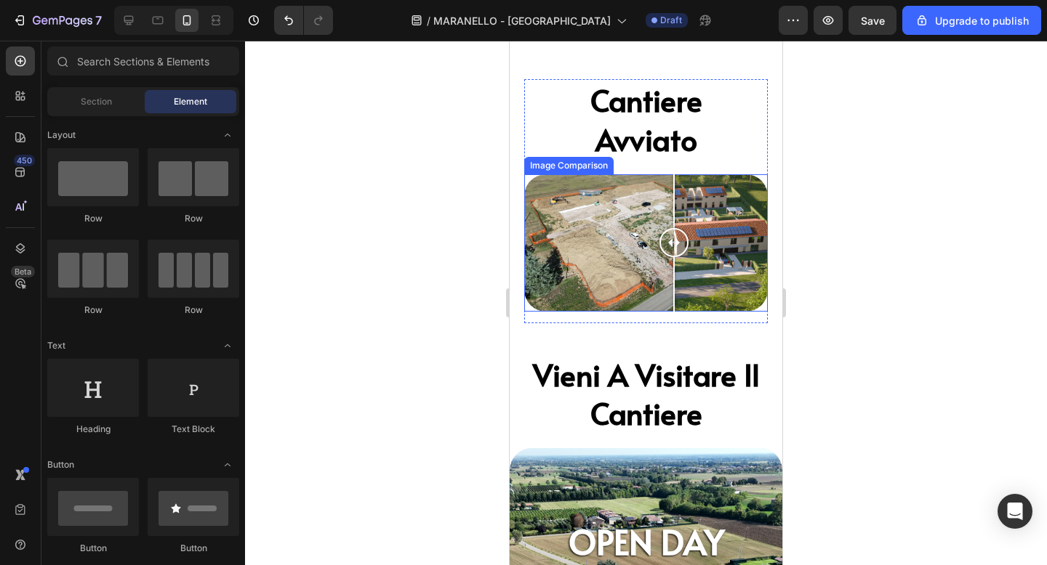
scroll to position [3439, 0]
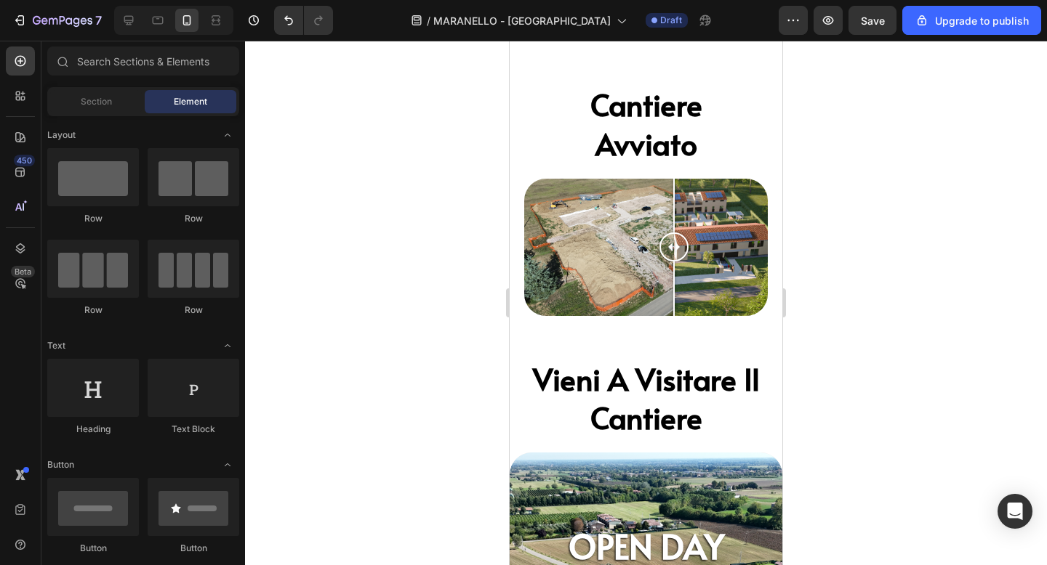
click at [914, 138] on div at bounding box center [646, 303] width 802 height 525
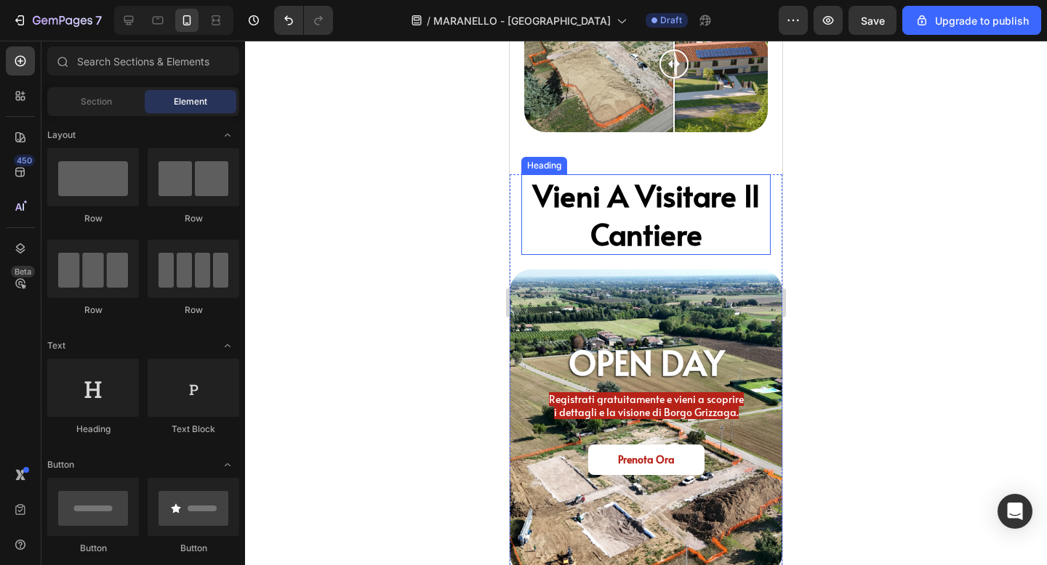
scroll to position [3625, 0]
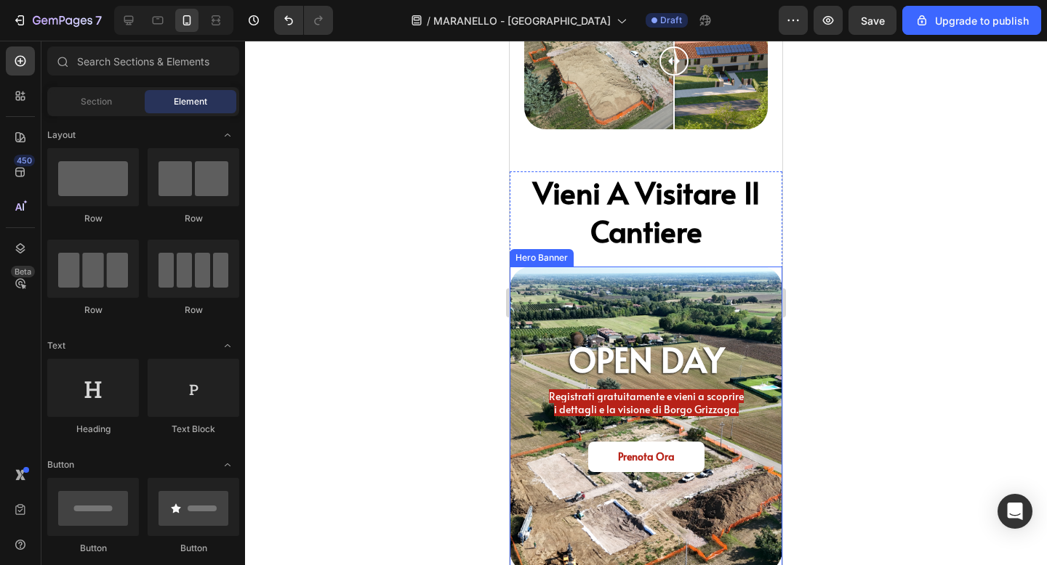
click at [757, 283] on div "Background Image" at bounding box center [646, 420] width 273 height 307
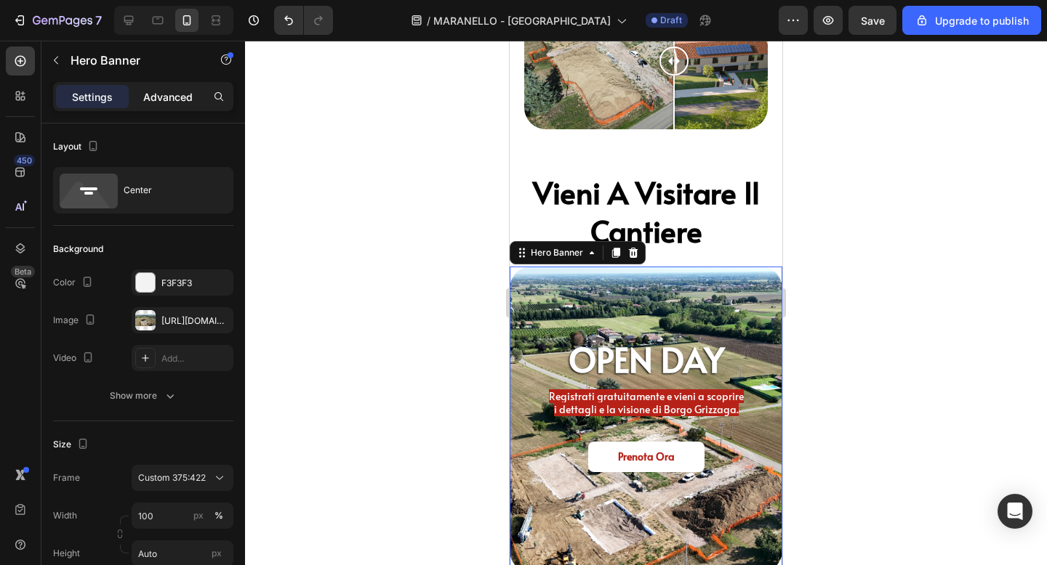
click at [171, 97] on p "Advanced" at bounding box center [167, 96] width 49 height 15
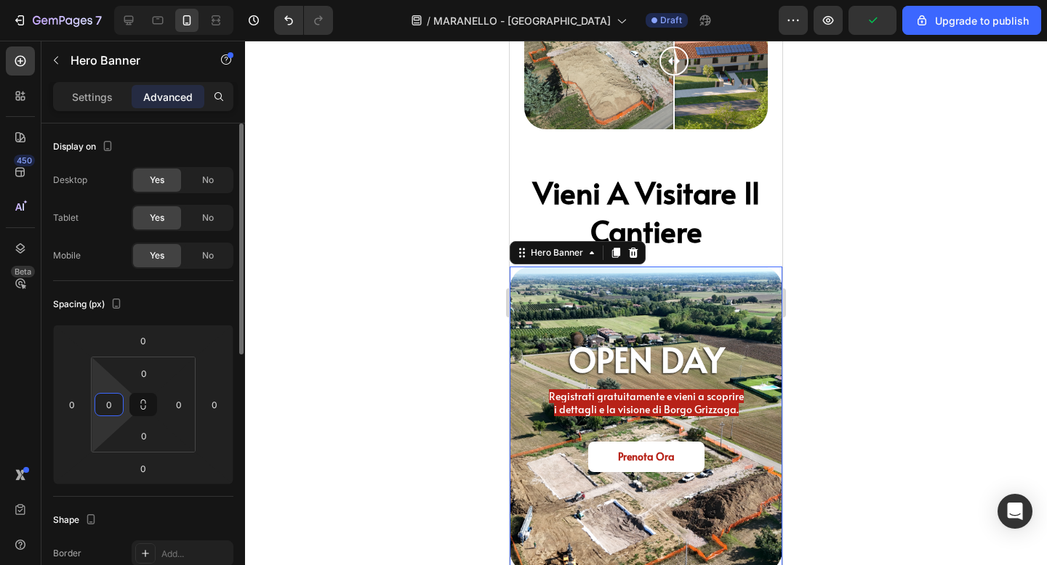
click at [110, 401] on input "0" at bounding box center [109, 405] width 22 height 22
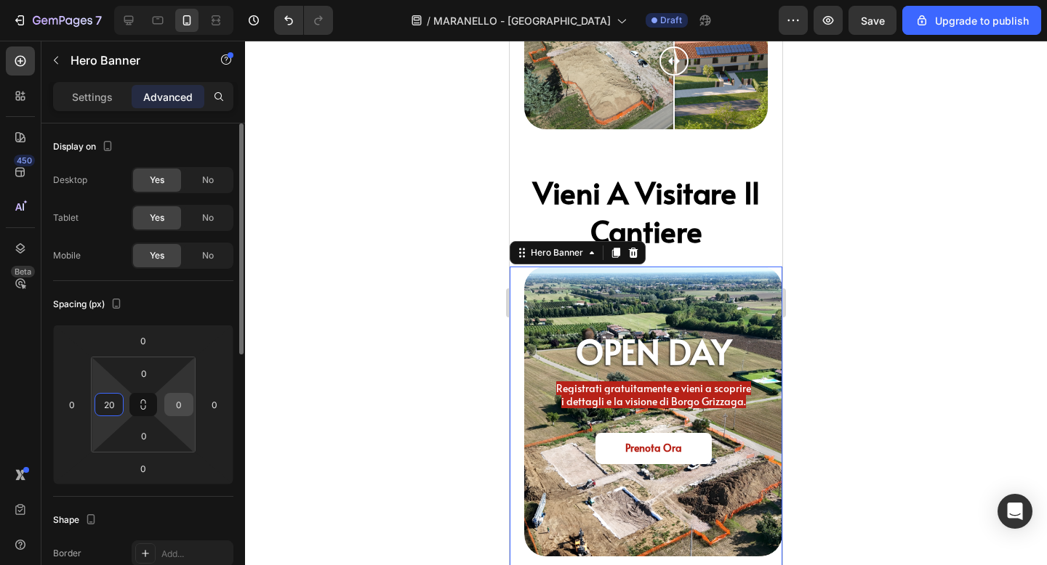
type input "20"
click at [181, 404] on input "0" at bounding box center [179, 405] width 22 height 22
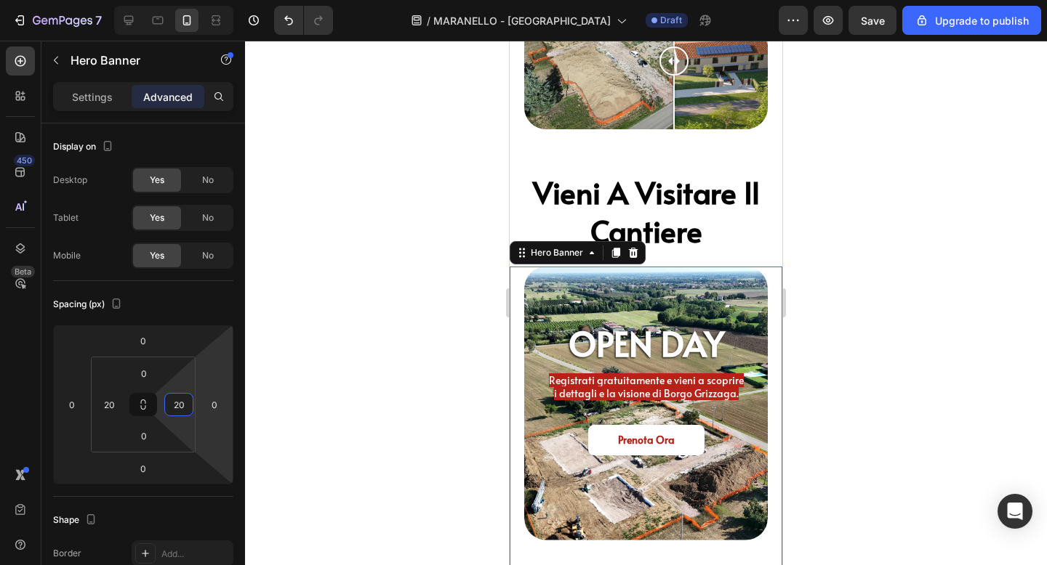
type input "20"
click at [904, 341] on div at bounding box center [646, 303] width 802 height 525
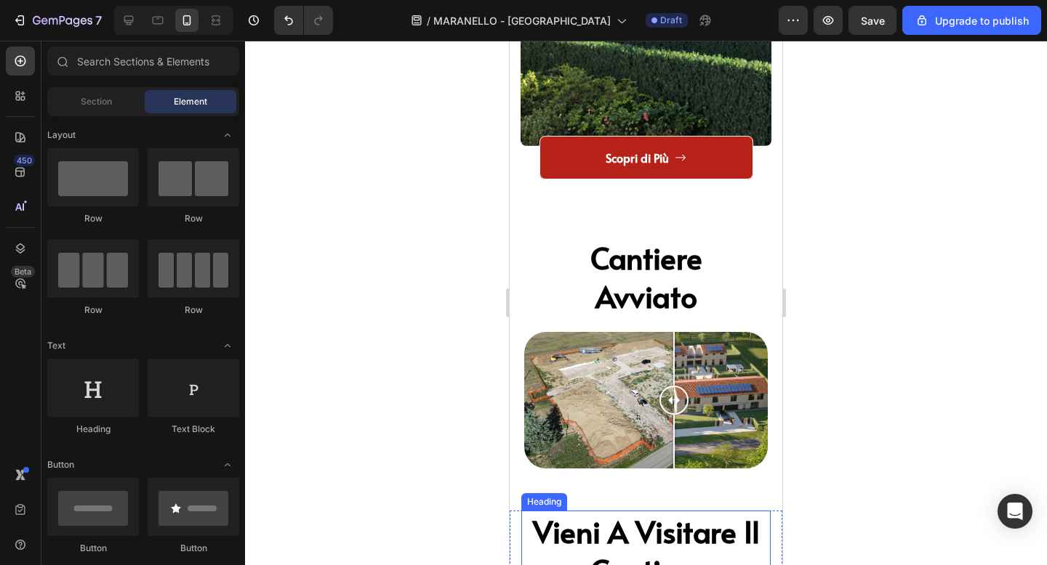
scroll to position [3282, 0]
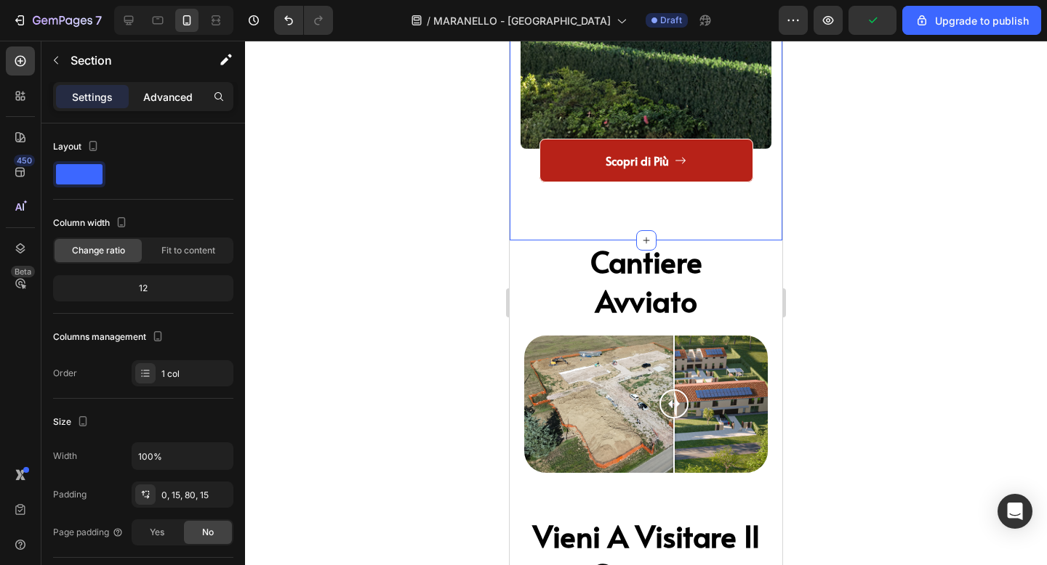
click at [177, 100] on p "Advanced" at bounding box center [167, 96] width 49 height 15
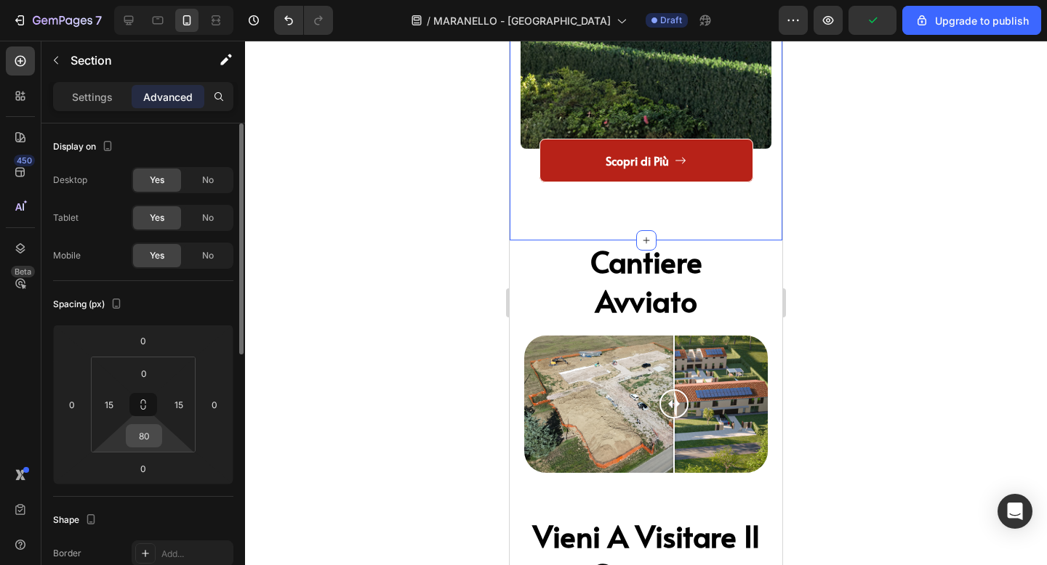
click at [148, 440] on input "80" at bounding box center [143, 436] width 29 height 22
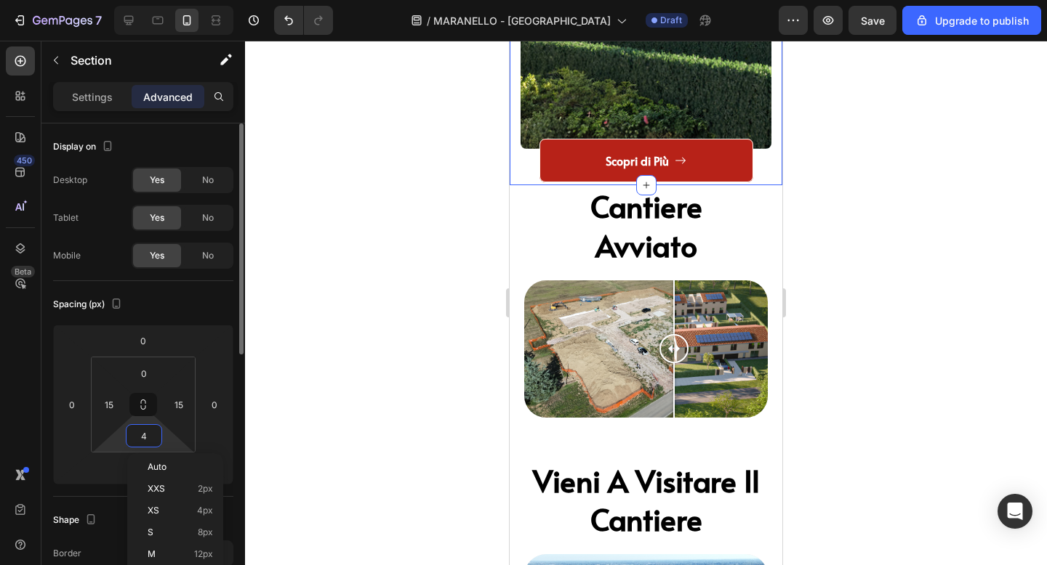
type input "45"
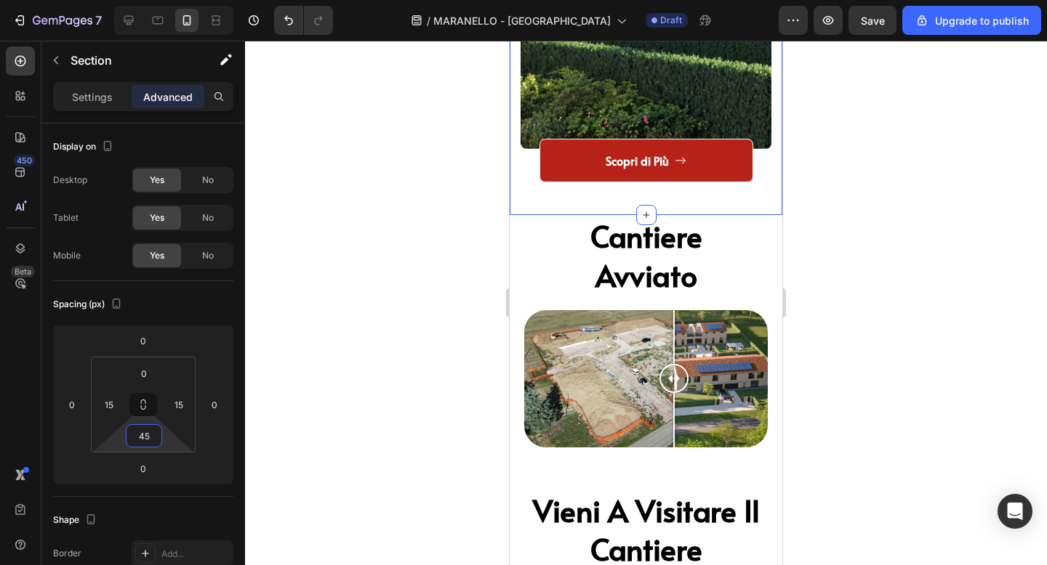
click at [860, 352] on div at bounding box center [646, 303] width 802 height 525
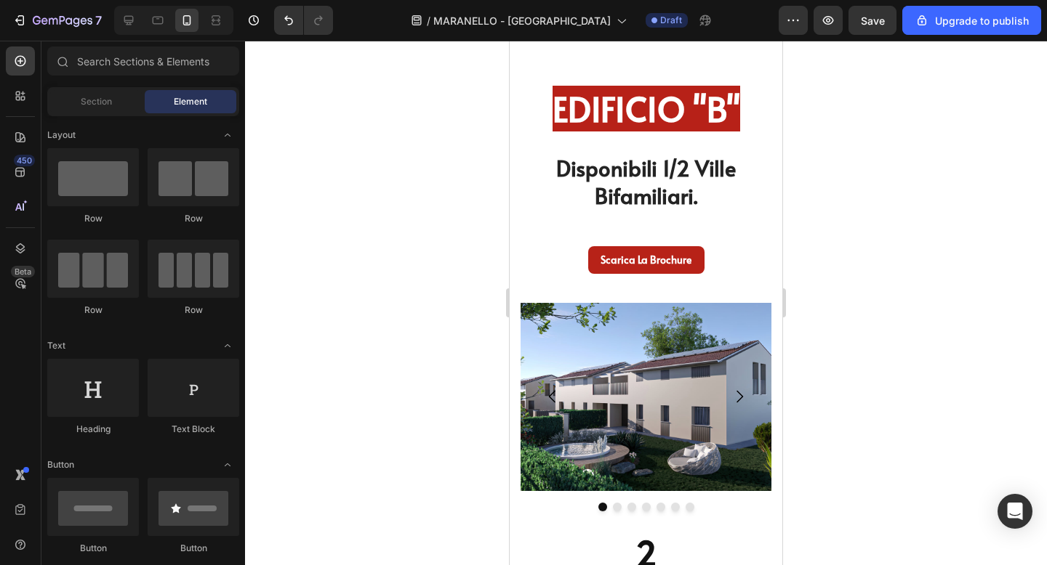
scroll to position [4192, 0]
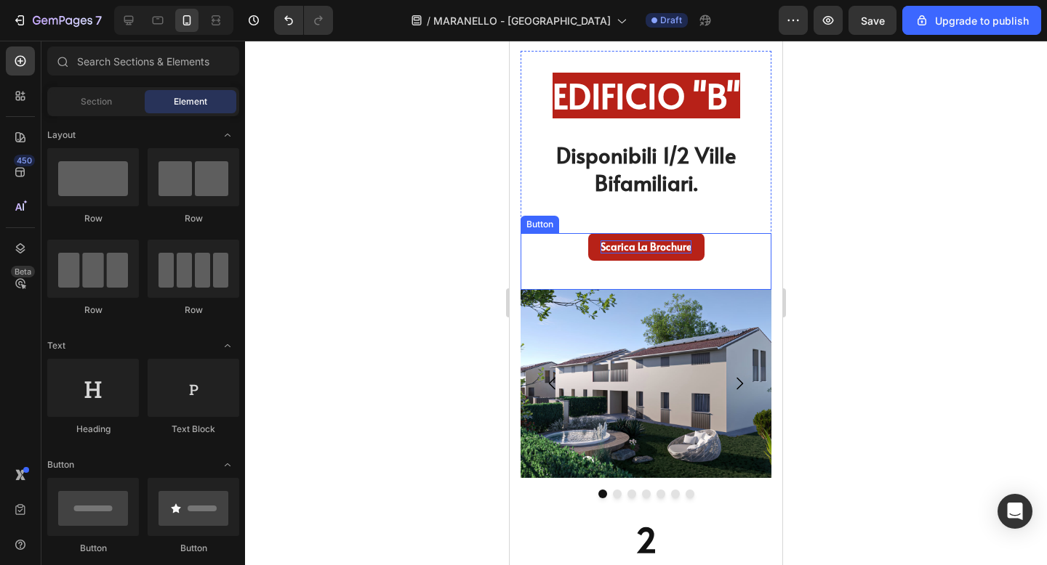
click at [638, 247] on p "Scarica la Brochure" at bounding box center [645, 247] width 91 height 13
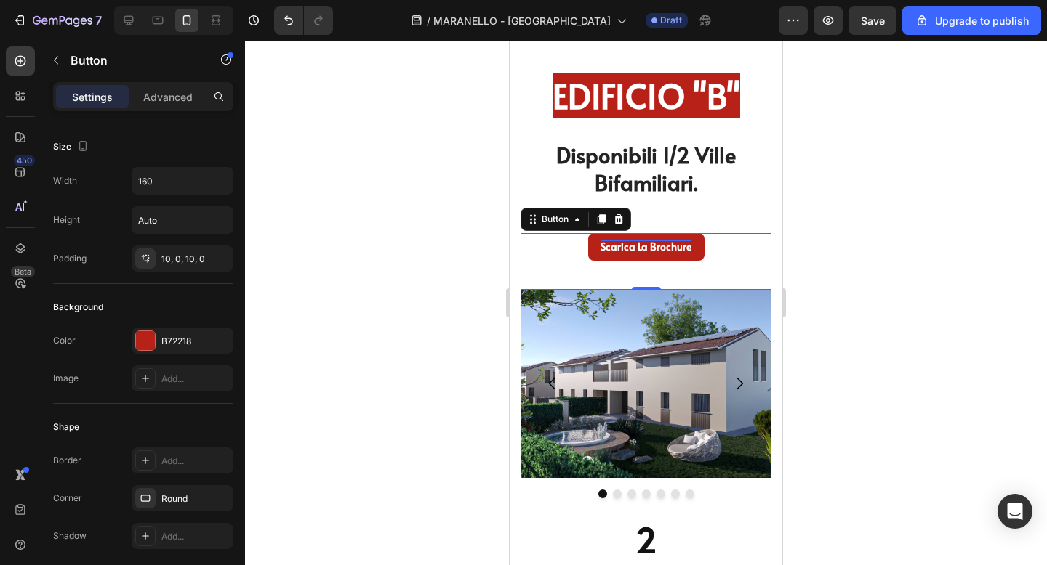
click at [638, 247] on p "Scarica la Brochure" at bounding box center [645, 247] width 91 height 13
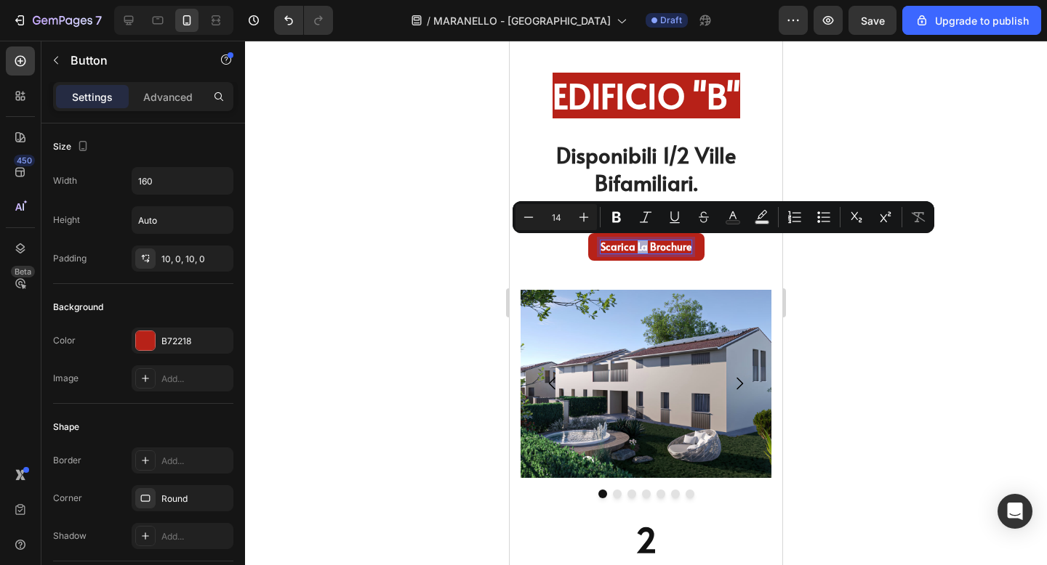
click at [638, 247] on p "Scarica la Brochure" at bounding box center [645, 247] width 91 height 13
drag, startPoint x: 638, startPoint y: 247, endPoint x: 690, endPoint y: 249, distance: 51.7
click at [690, 249] on link "Scarica la Brochure" at bounding box center [646, 247] width 116 height 28
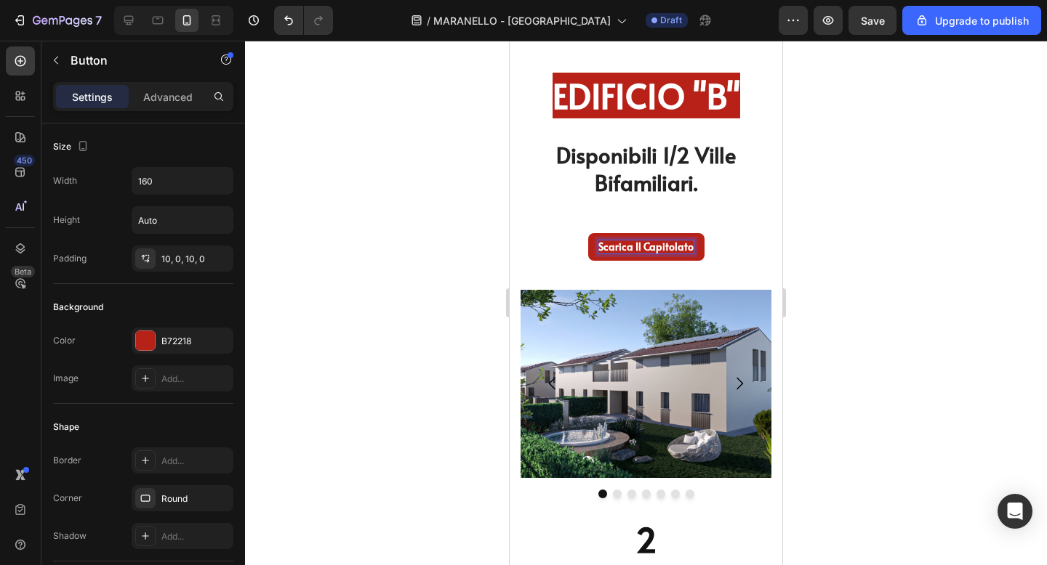
click at [910, 237] on div at bounding box center [646, 303] width 802 height 525
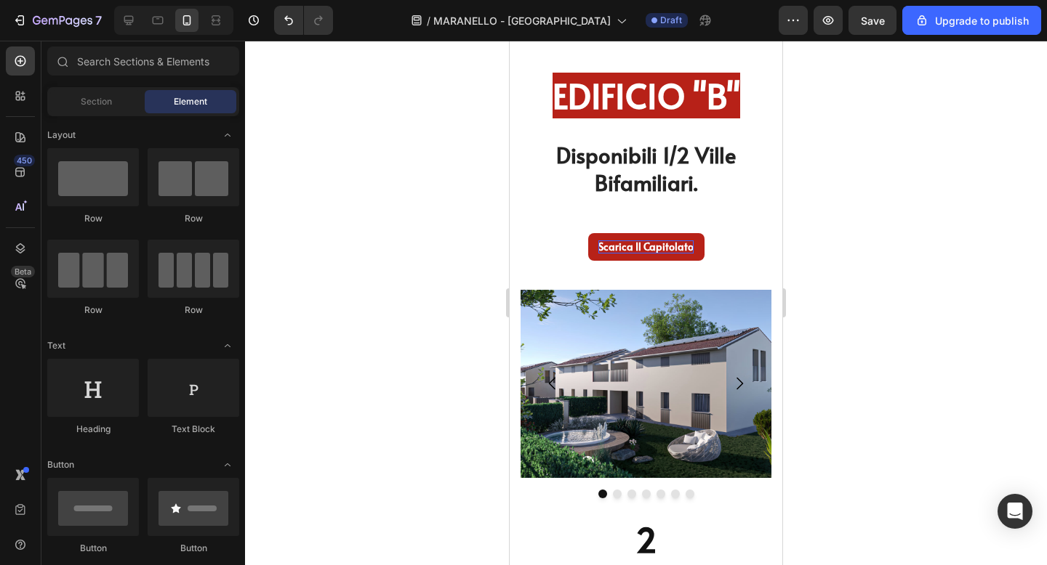
click at [829, 201] on div at bounding box center [646, 303] width 802 height 525
click at [691, 250] on p "Scarica Il Capitolato" at bounding box center [645, 247] width 95 height 13
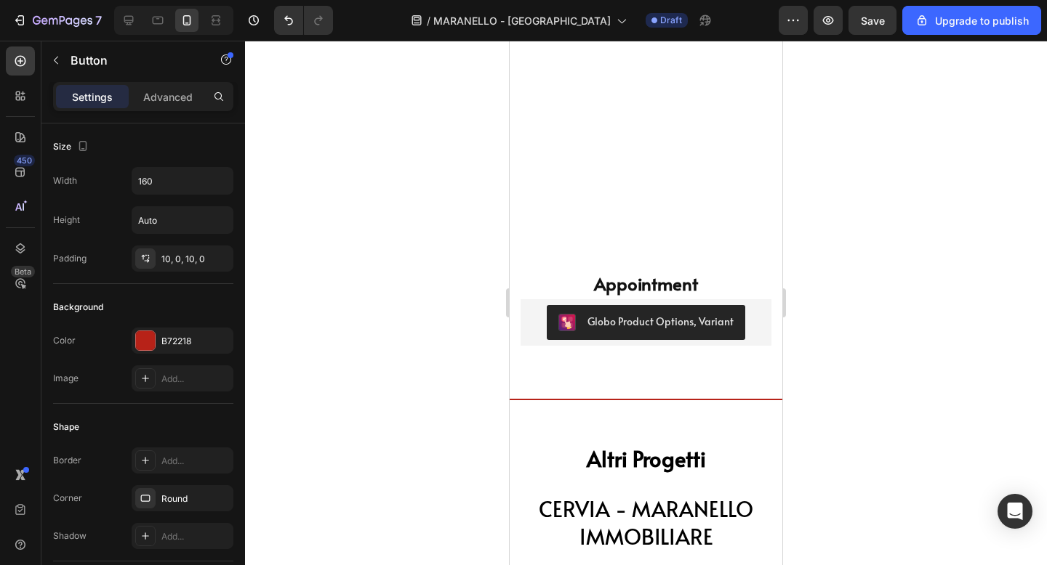
scroll to position [6382, 0]
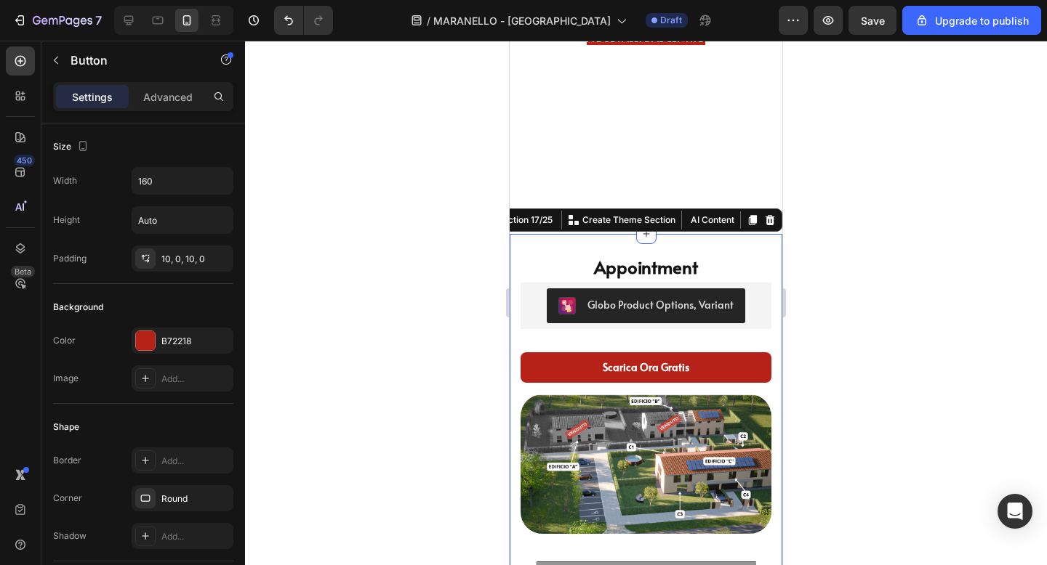
click at [518, 238] on div "Image Appointment Product Title Globo Product Options, Variant Globo Product Op…" at bounding box center [646, 507] width 273 height 546
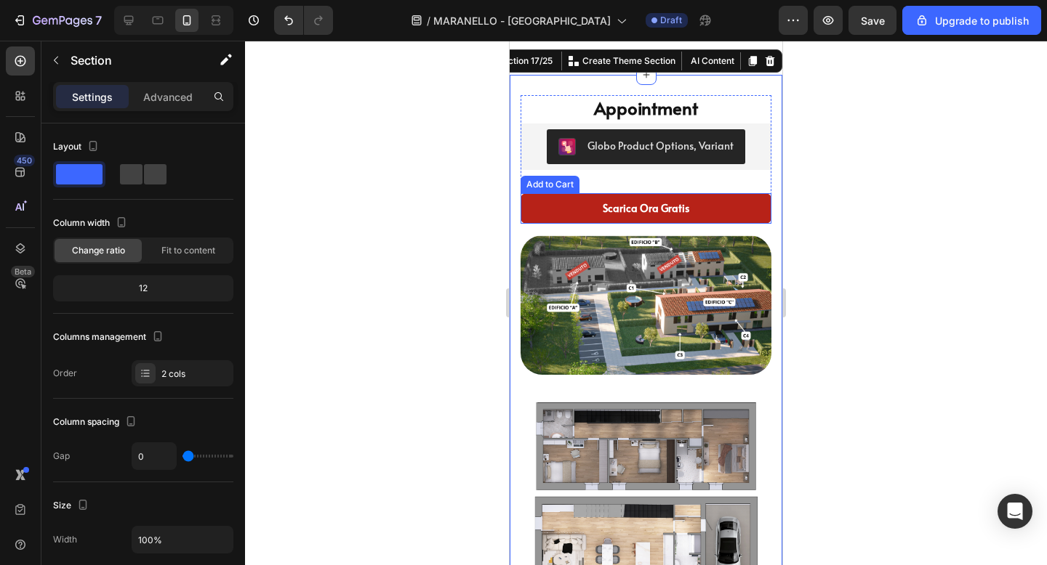
scroll to position [6442, 0]
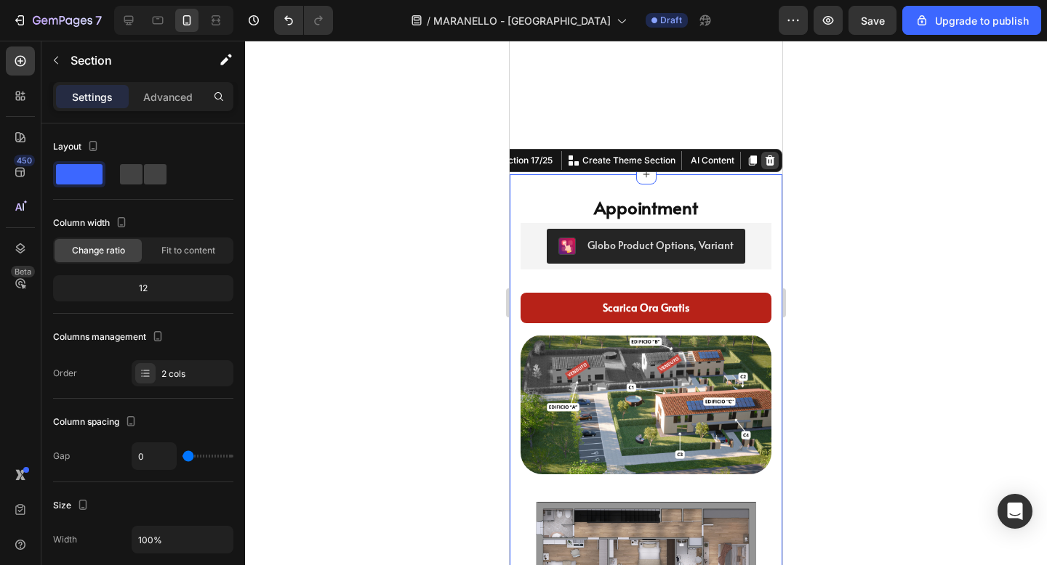
click at [768, 156] on icon at bounding box center [769, 161] width 9 height 10
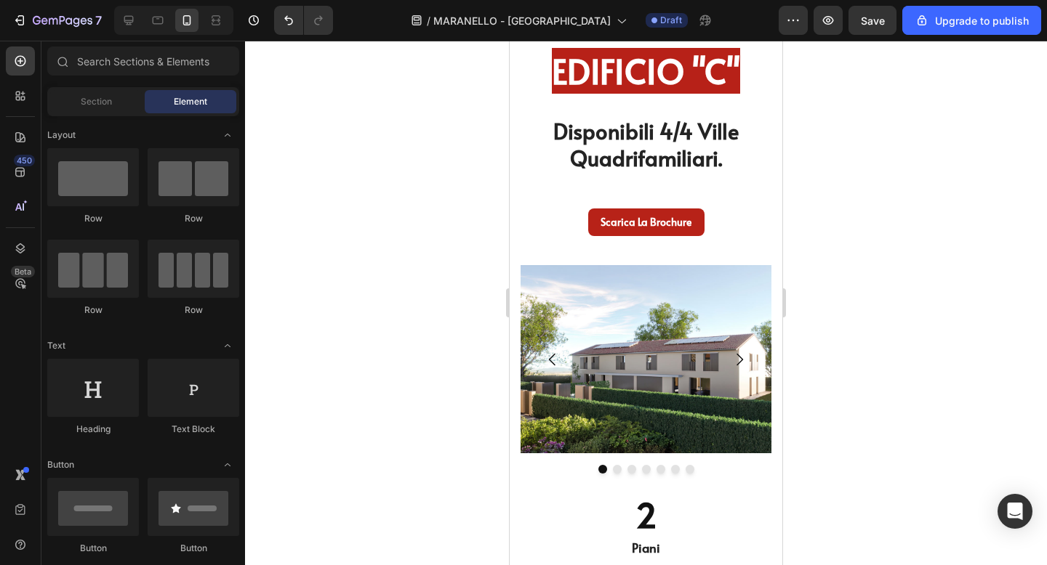
scroll to position [5294, 0]
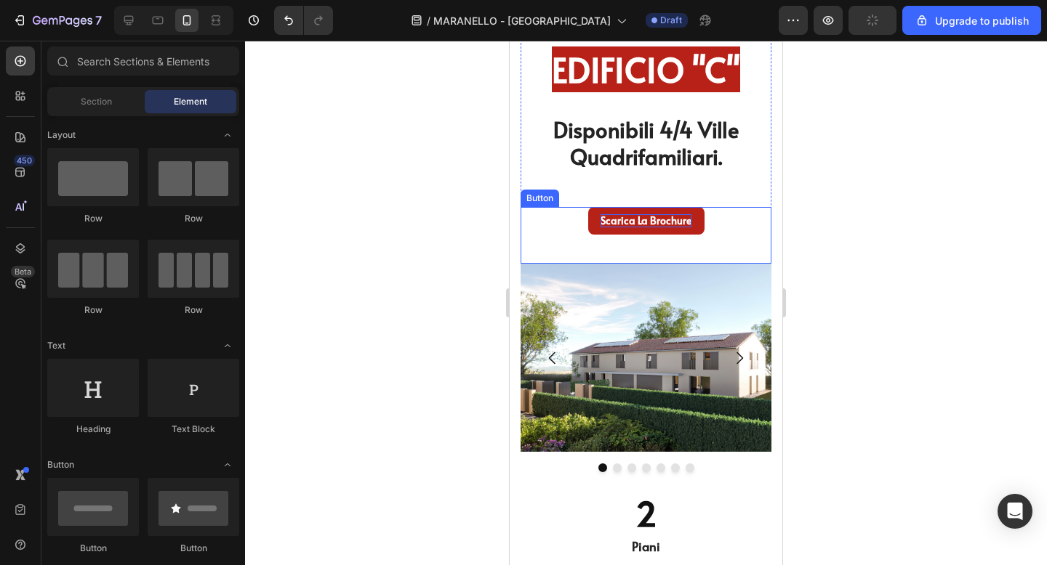
click at [651, 220] on p "Scarica la Brochure" at bounding box center [645, 220] width 91 height 13
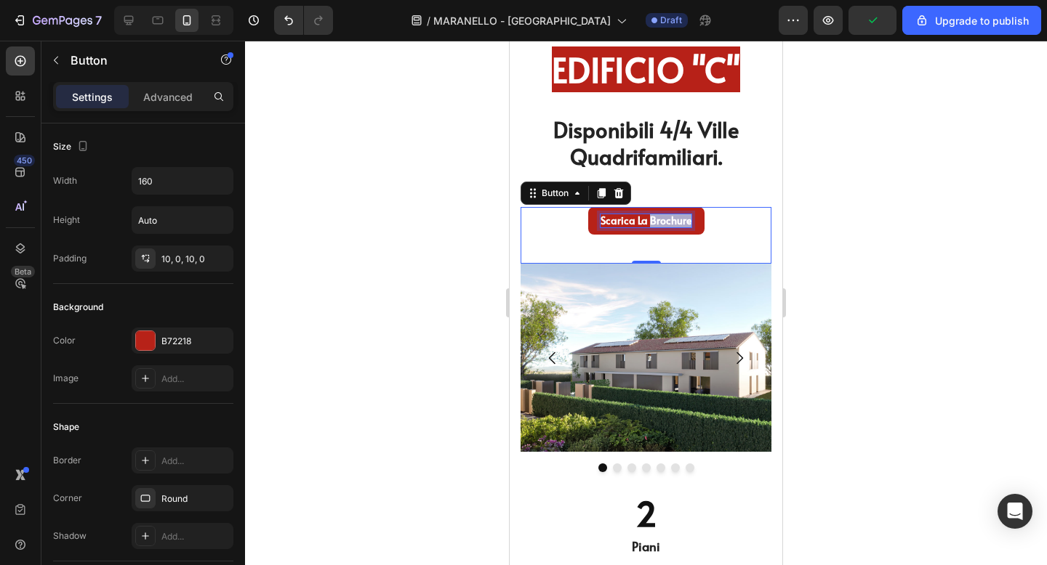
click at [651, 220] on p "Scarica la Brochure" at bounding box center [645, 220] width 91 height 13
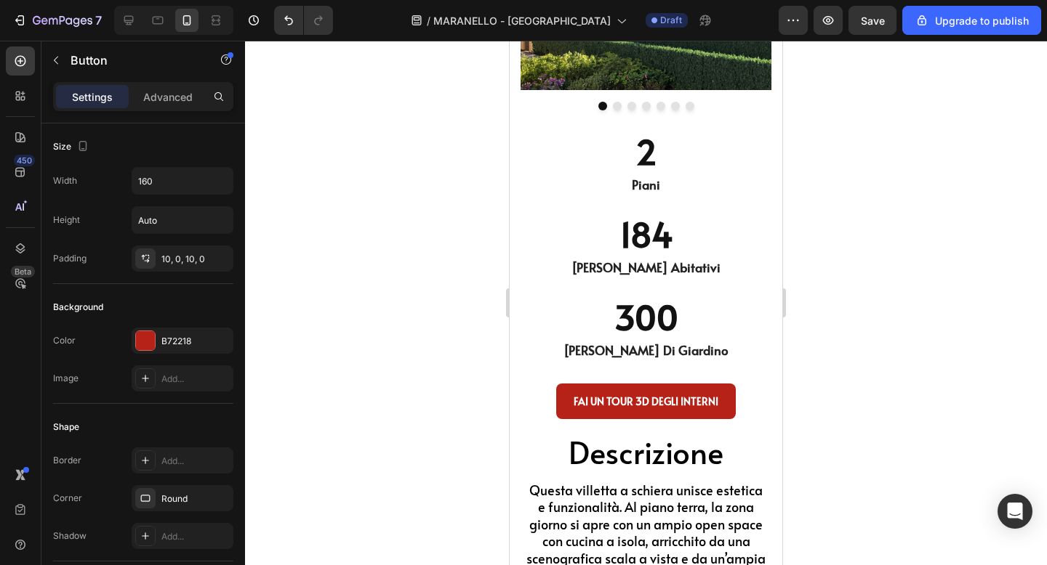
scroll to position [5674, 0]
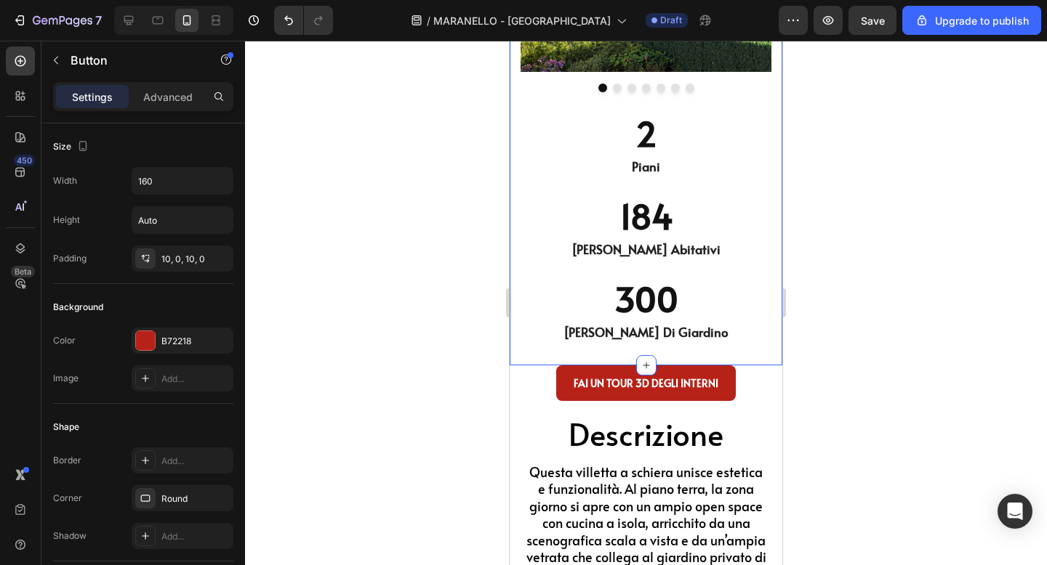
click at [824, 320] on div at bounding box center [646, 303] width 802 height 525
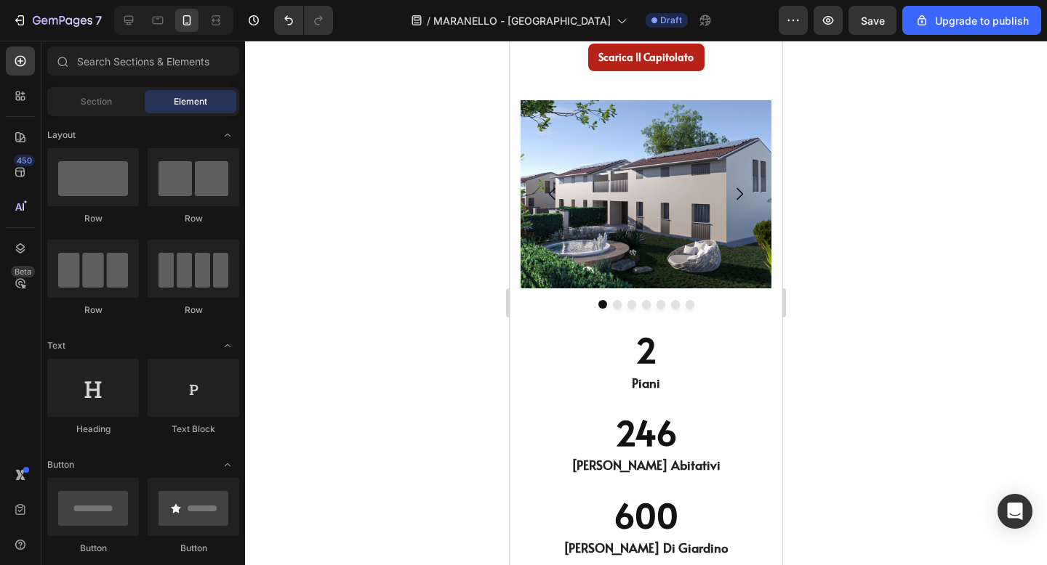
scroll to position [4280, 0]
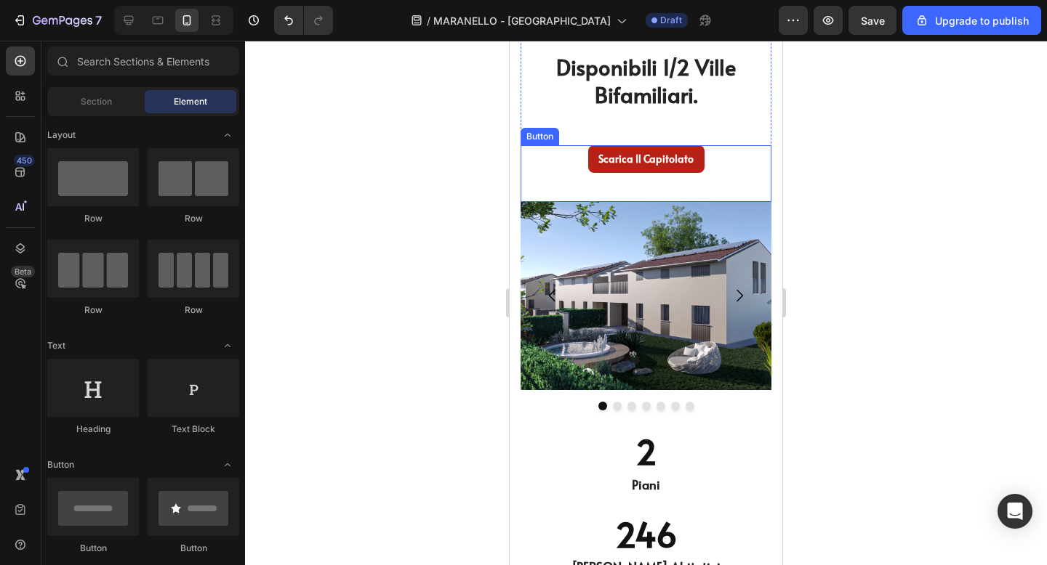
click at [675, 166] on link "Scarica Il Capitolato" at bounding box center [646, 159] width 116 height 28
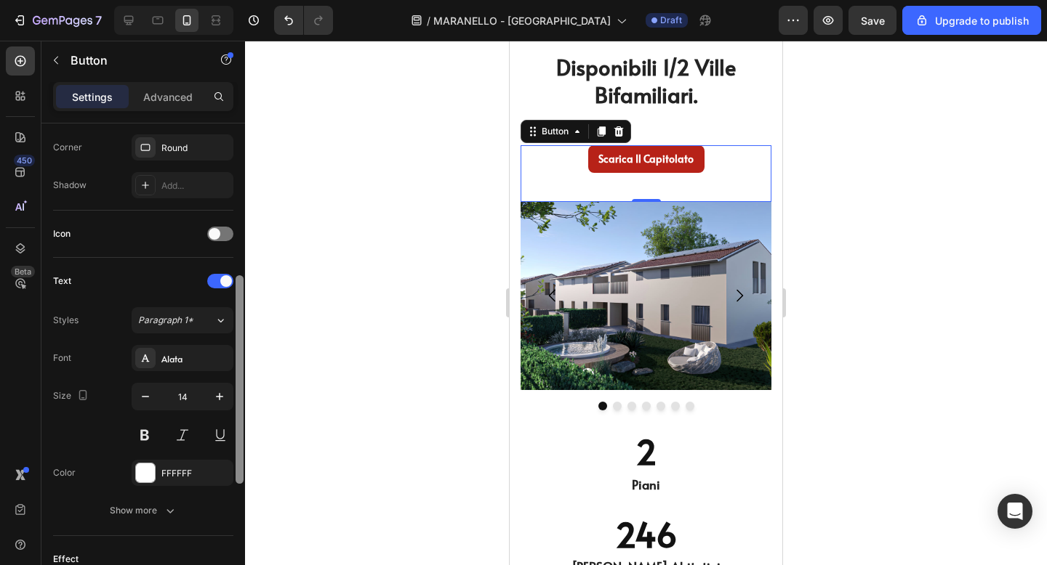
scroll to position [353, 0]
click at [220, 387] on button "button" at bounding box center [219, 395] width 26 height 26
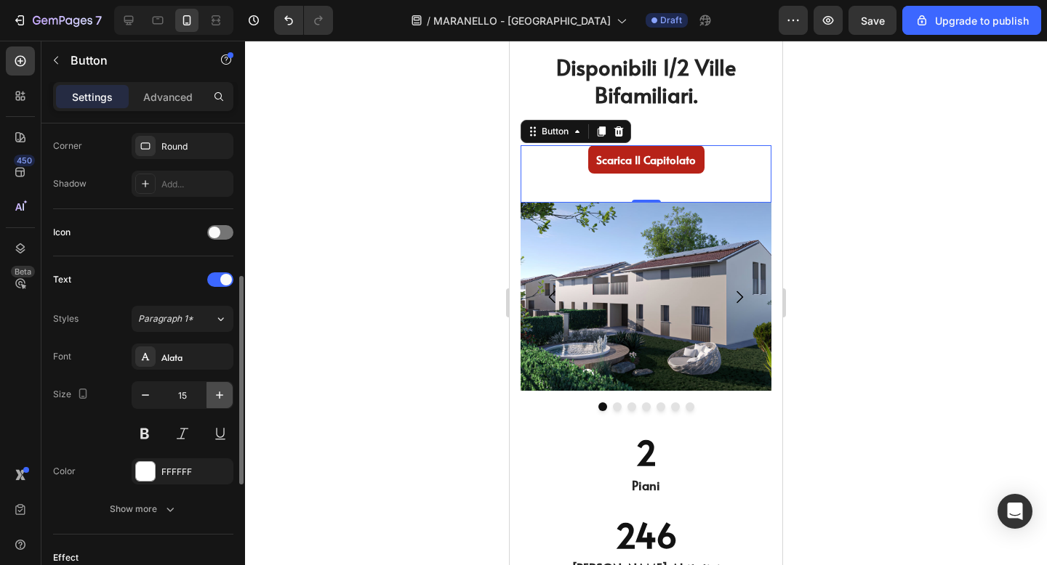
click at [220, 387] on button "button" at bounding box center [219, 395] width 26 height 26
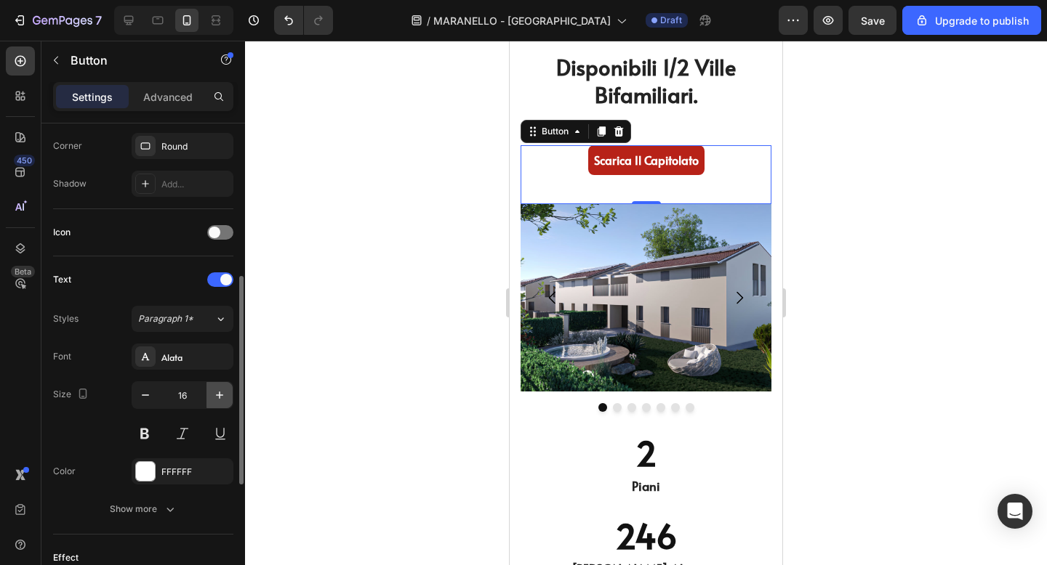
click at [220, 387] on button "button" at bounding box center [219, 395] width 26 height 26
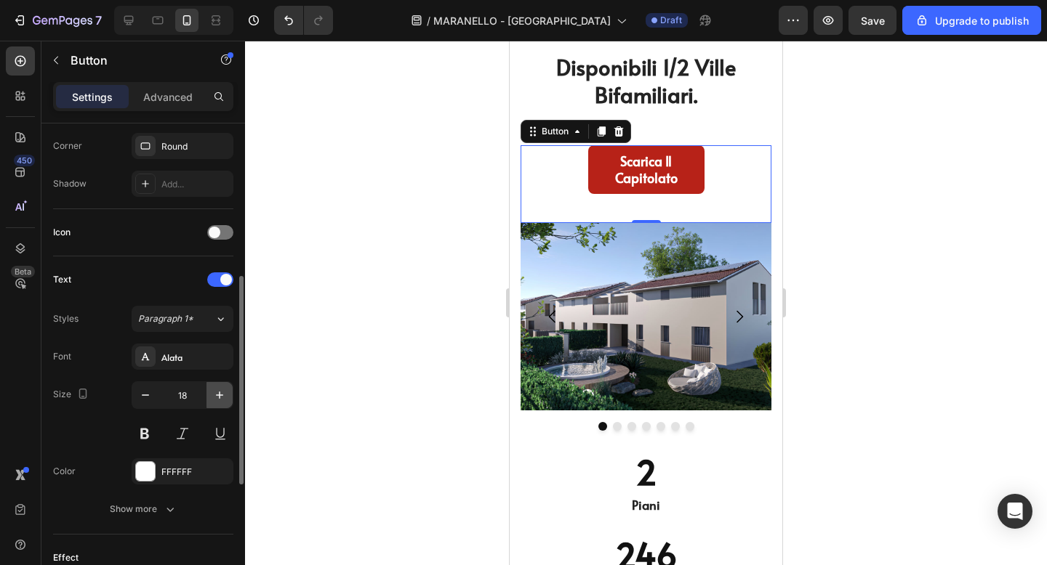
click at [220, 387] on button "button" at bounding box center [219, 395] width 26 height 26
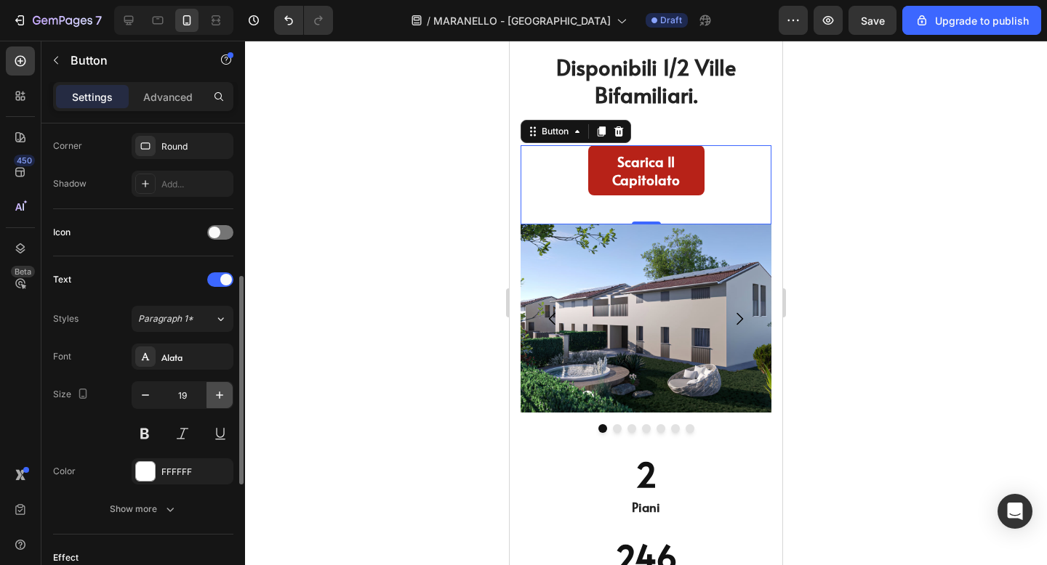
type input "20"
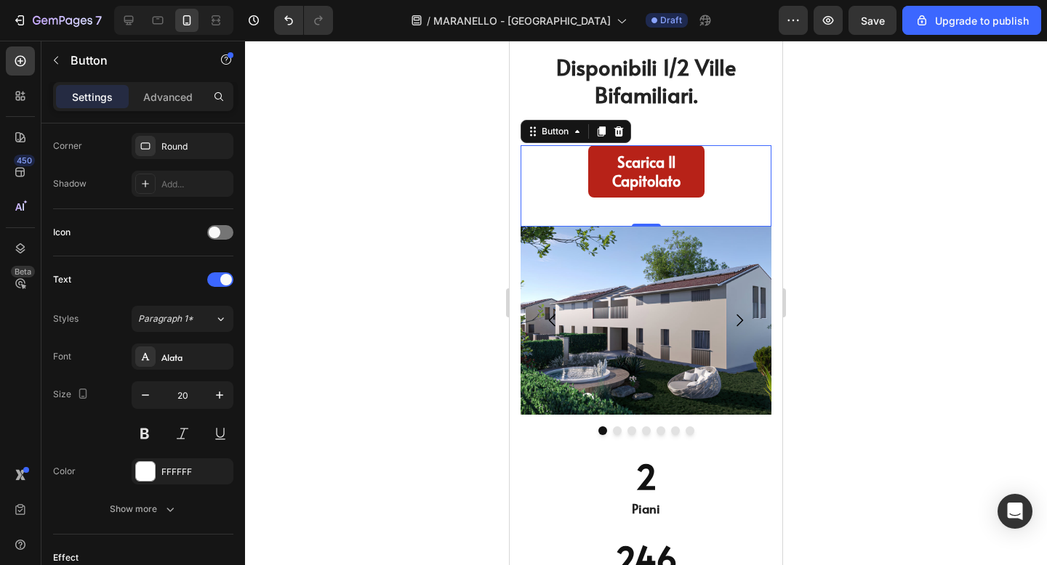
click at [849, 206] on div at bounding box center [646, 303] width 802 height 525
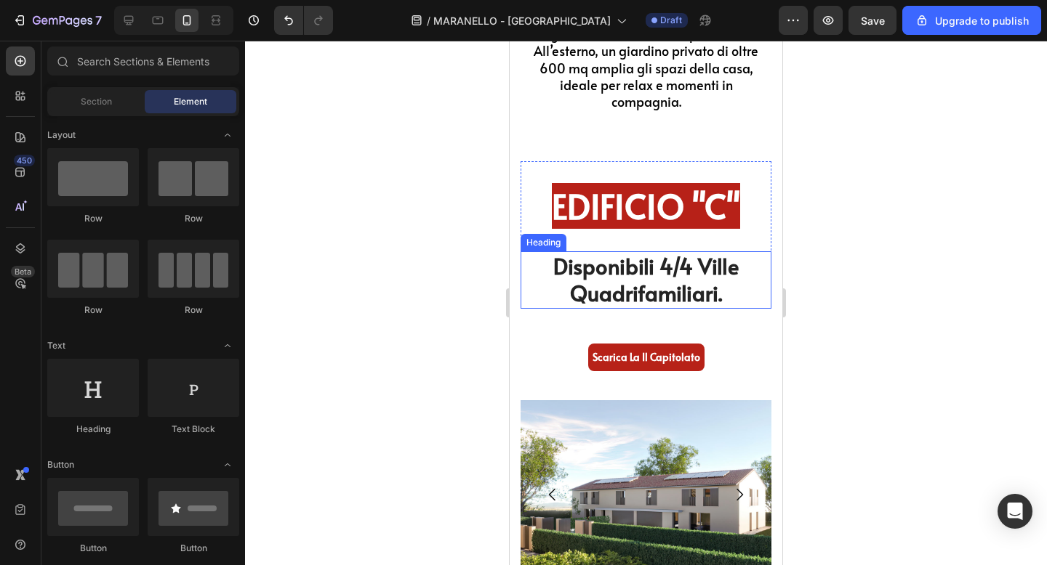
scroll to position [5199, 0]
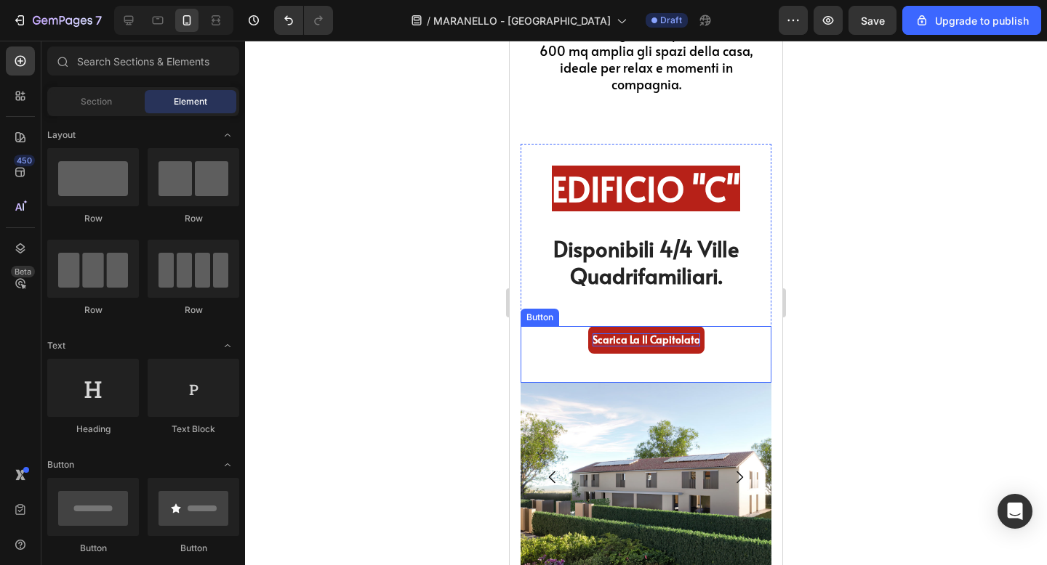
click at [665, 339] on p "Scarica la Il capitolato" at bounding box center [646, 340] width 108 height 13
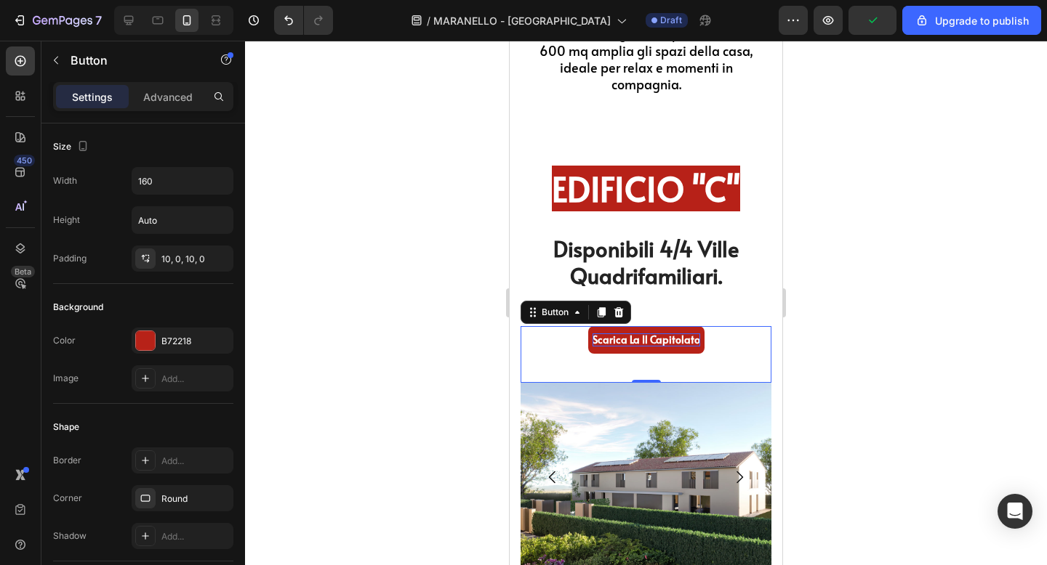
click at [640, 338] on p "Scarica la Il capitolato" at bounding box center [646, 340] width 108 height 13
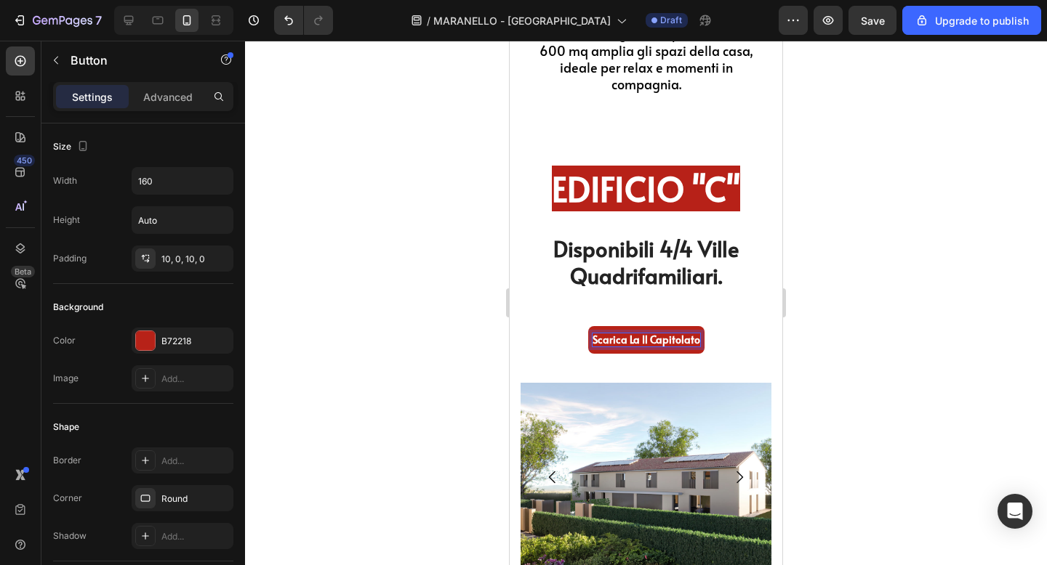
click at [640, 338] on p "Scarica la Il capitolato" at bounding box center [646, 340] width 108 height 13
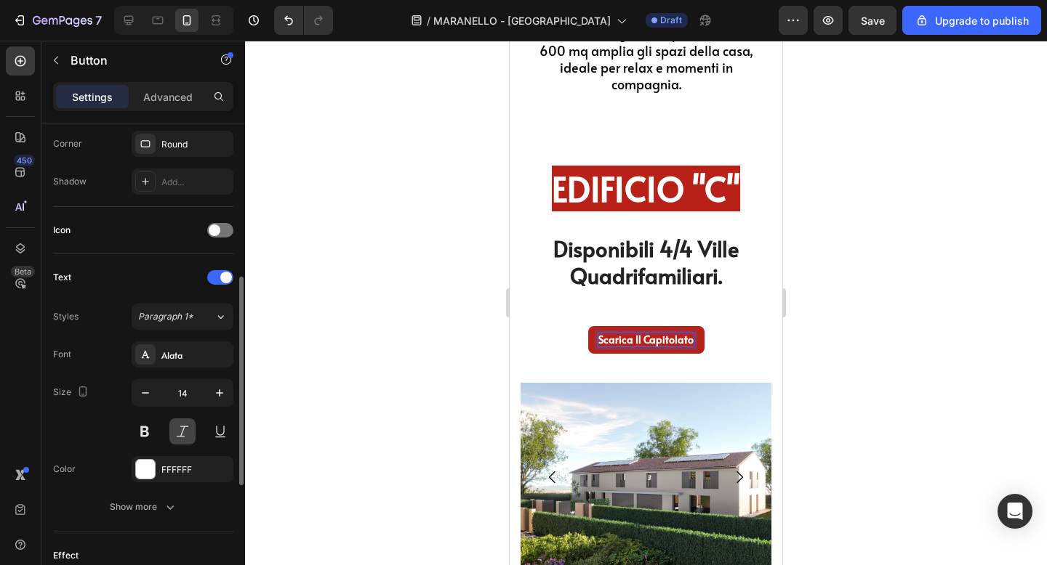
scroll to position [359, 0]
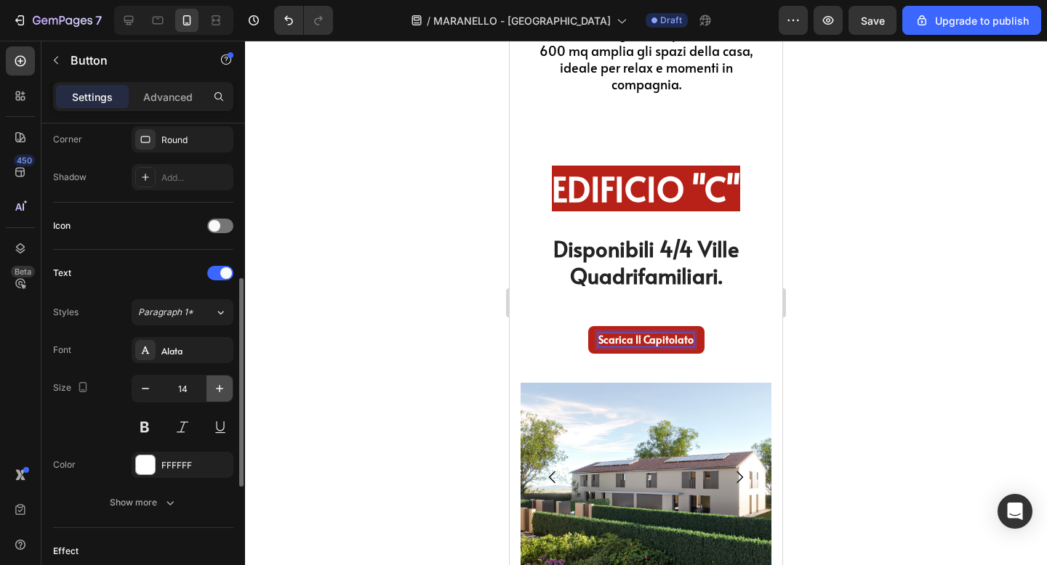
click at [221, 387] on icon "button" at bounding box center [219, 389] width 15 height 15
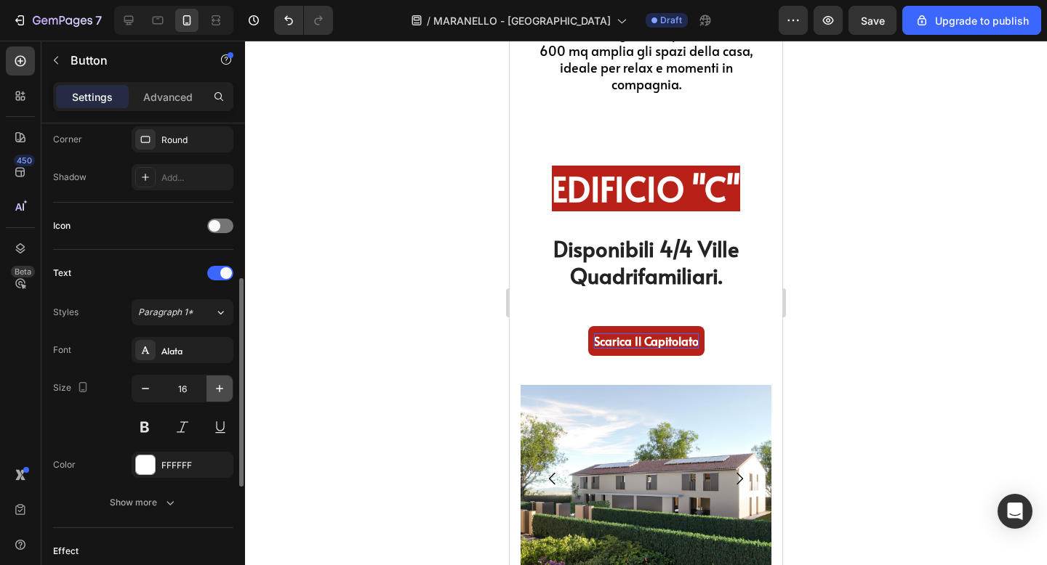
click at [221, 387] on icon "button" at bounding box center [219, 389] width 15 height 15
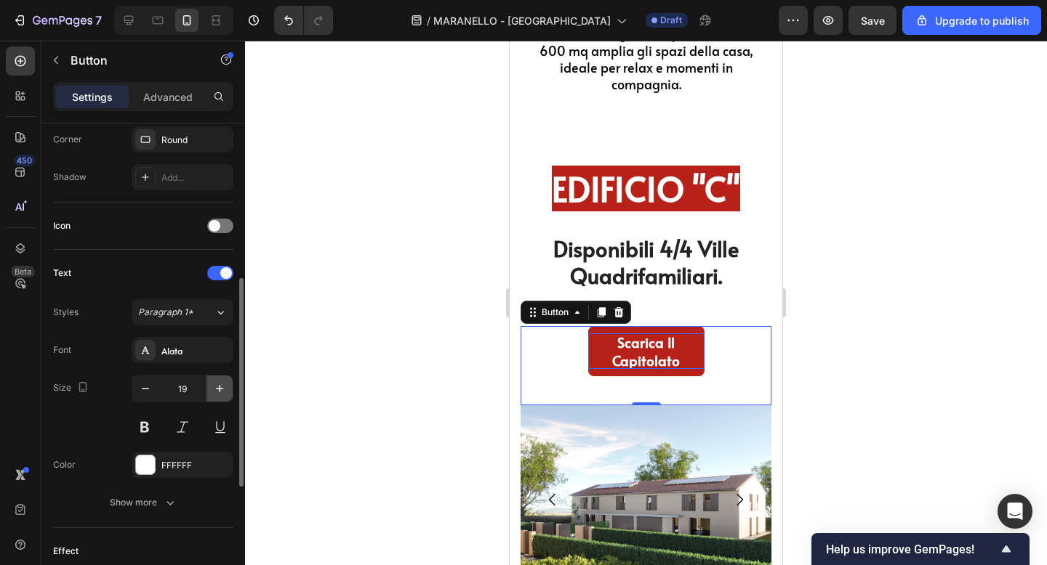
type input "20"
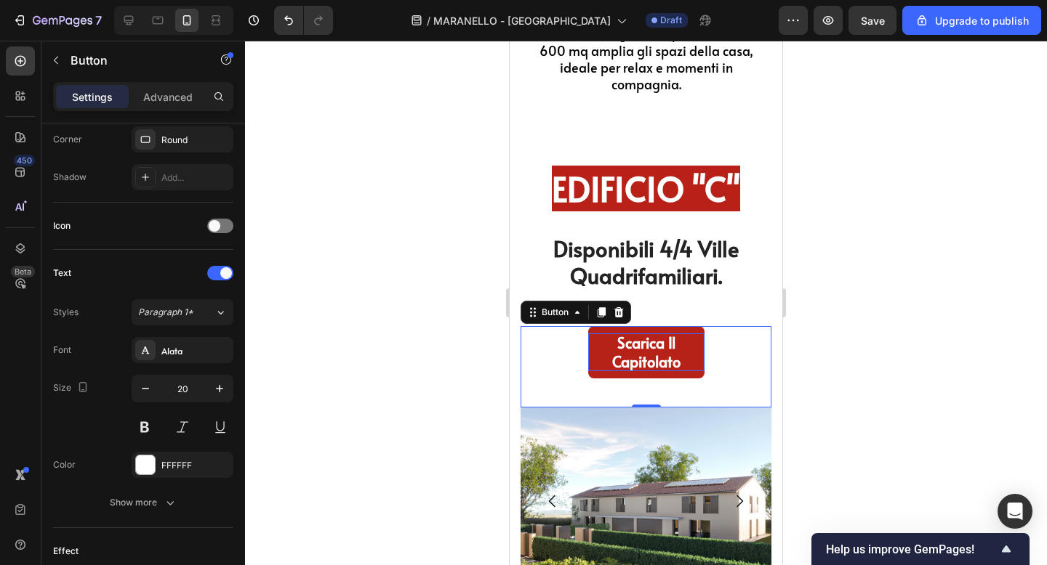
click at [873, 345] on div at bounding box center [646, 303] width 802 height 525
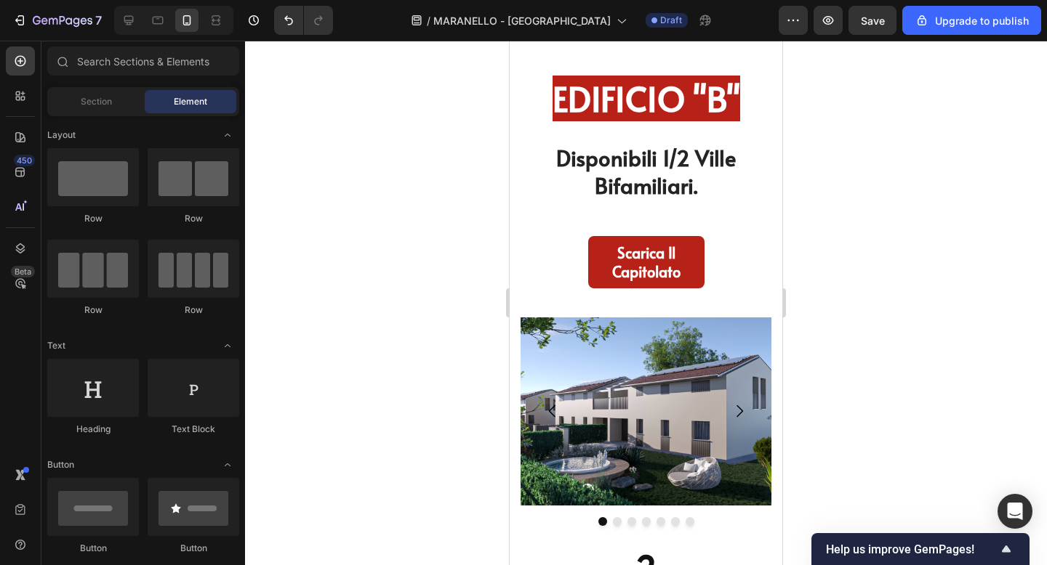
scroll to position [4174, 0]
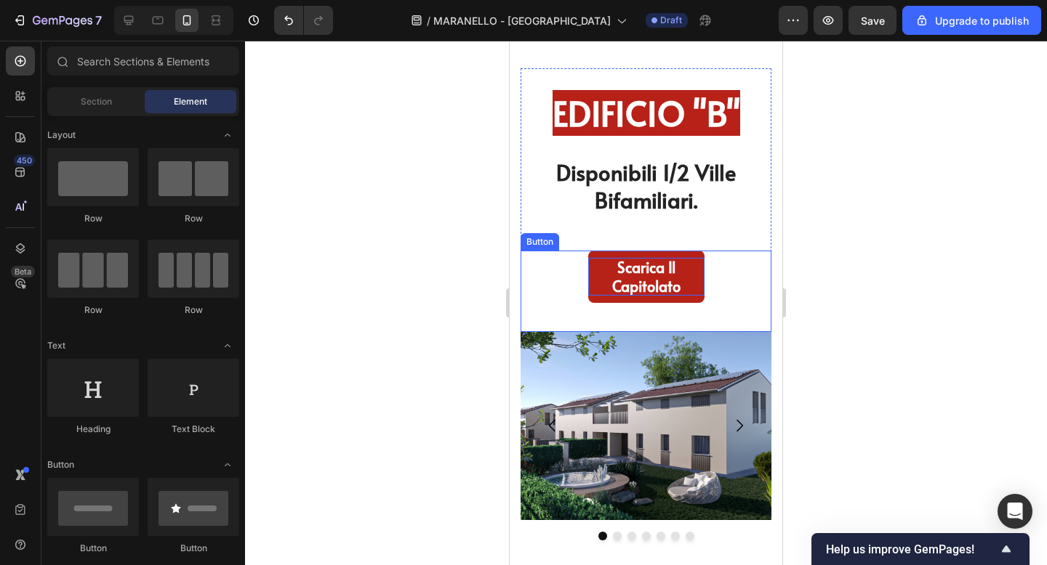
click at [664, 278] on p "Scarica Il Capitolato" at bounding box center [646, 277] width 116 height 38
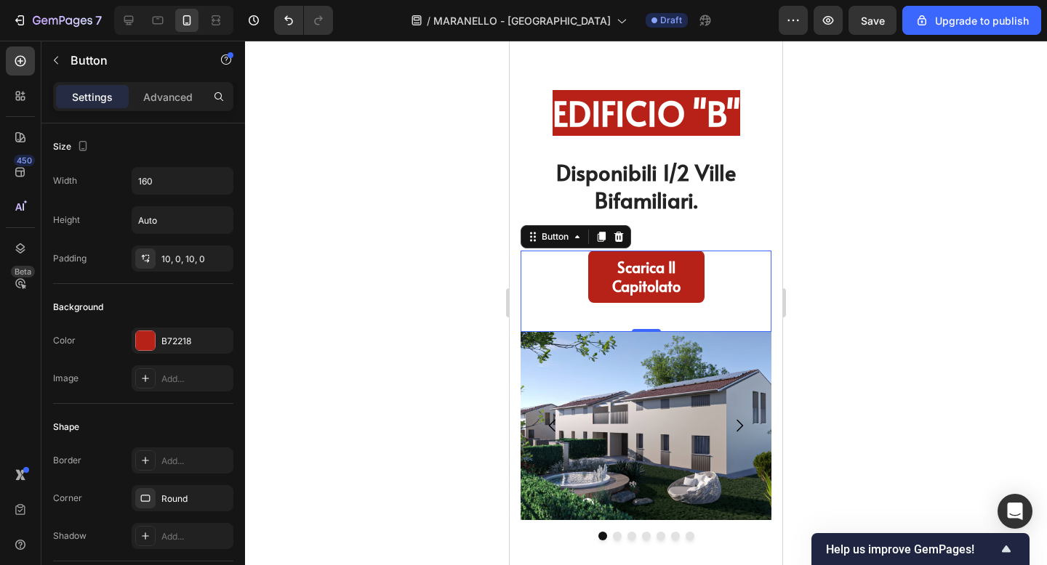
click at [563, 277] on div "Scarica Il Capitolato Button 0" at bounding box center [645, 291] width 251 height 81
click at [589, 275] on p "Scarica Il Capitolato" at bounding box center [646, 277] width 116 height 38
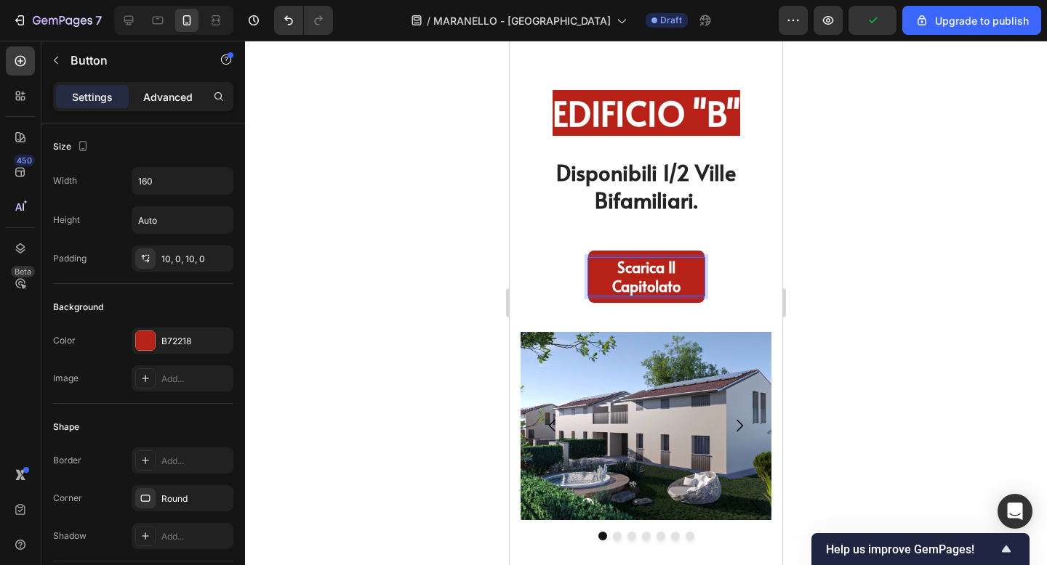
click at [182, 96] on p "Advanced" at bounding box center [167, 96] width 49 height 15
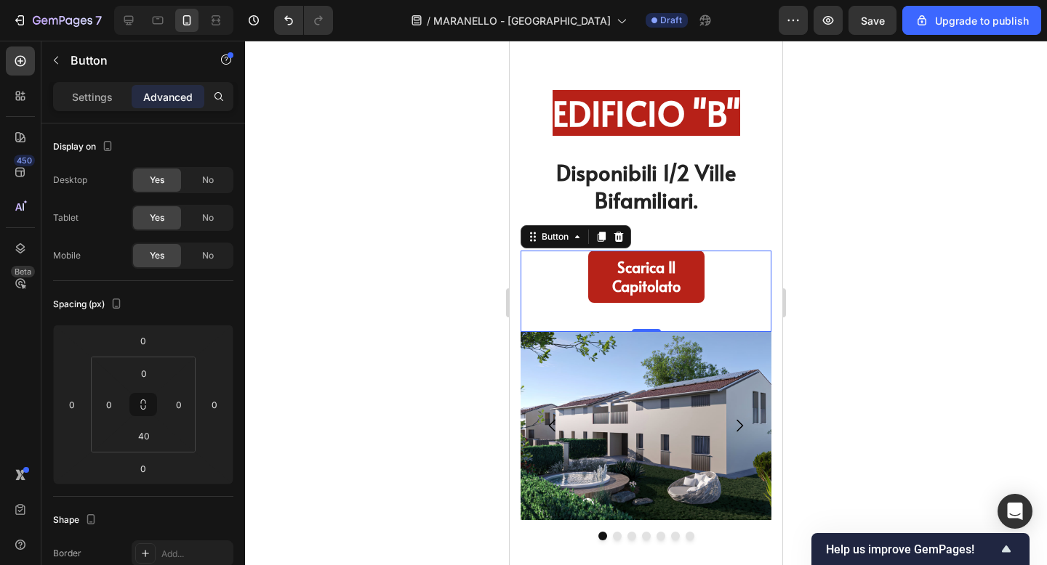
click at [544, 275] on div "Scarica Il Capitolato Button 0" at bounding box center [645, 291] width 251 height 81
click at [832, 240] on div at bounding box center [646, 303] width 802 height 525
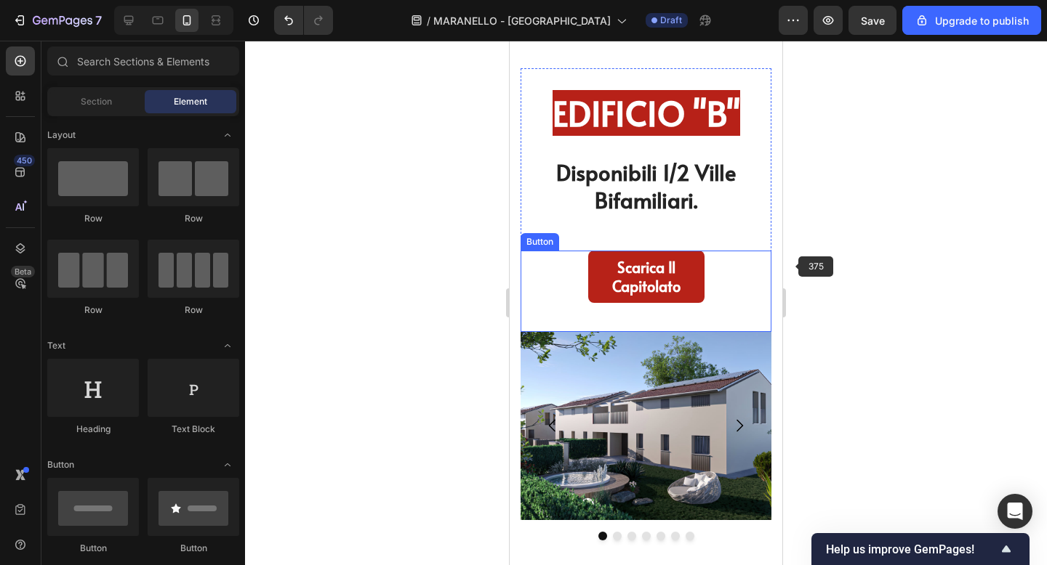
click at [747, 286] on div "Scarica Il Capitolato Button" at bounding box center [645, 291] width 251 height 81
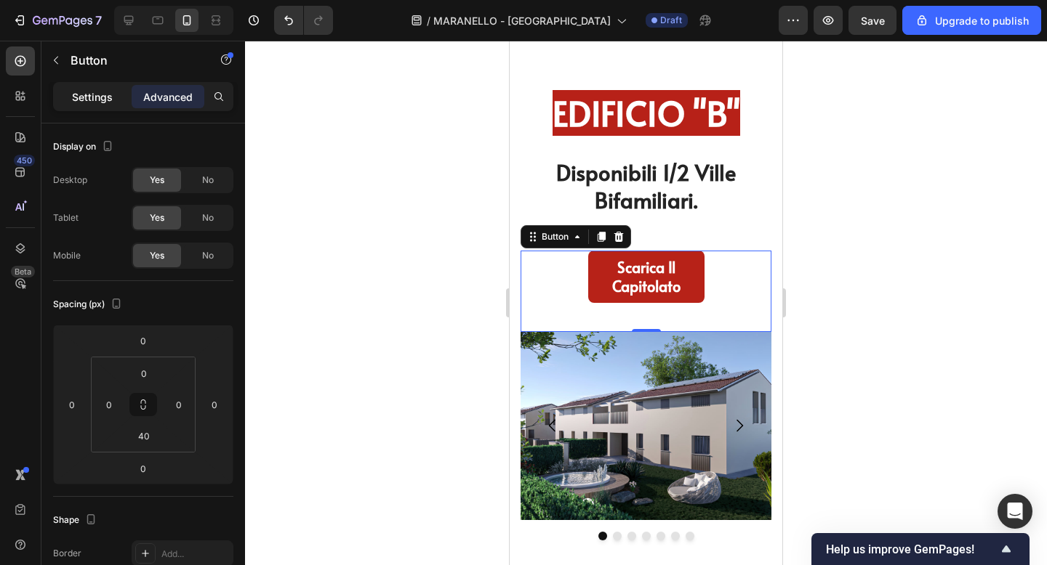
click at [105, 101] on p "Settings" at bounding box center [92, 96] width 41 height 15
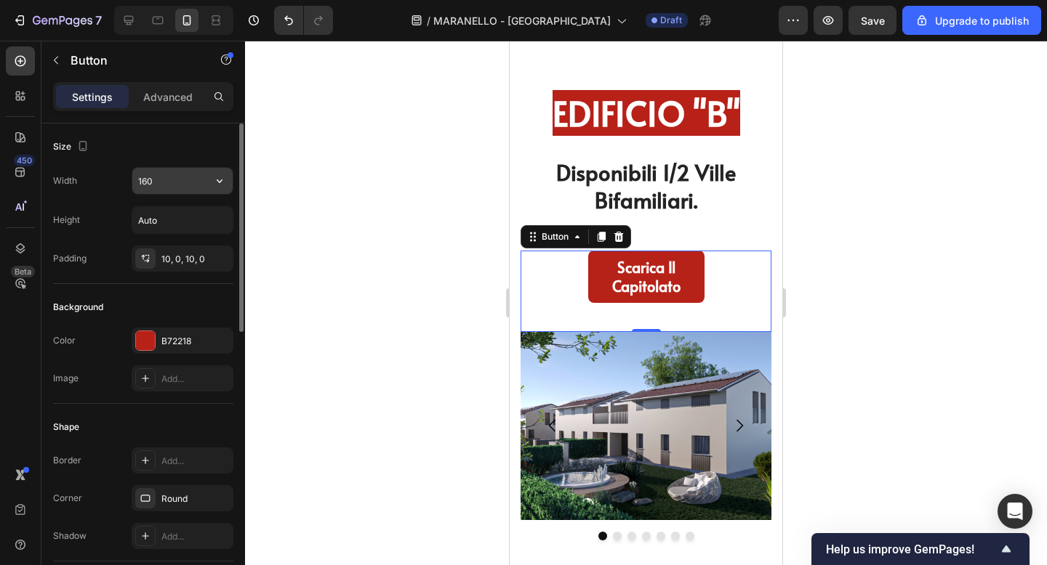
click at [182, 184] on input "160" at bounding box center [182, 181] width 100 height 26
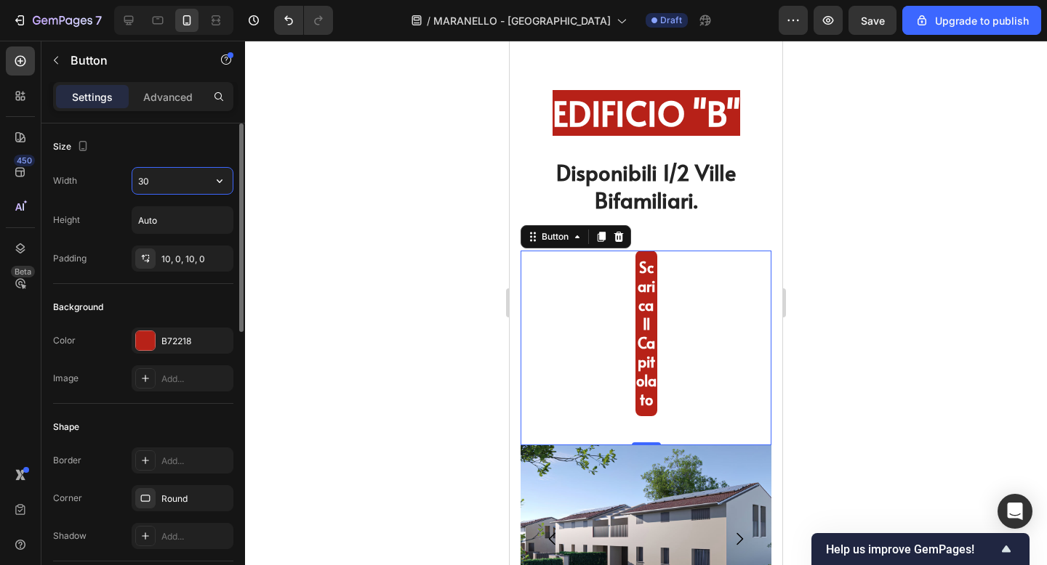
type input "300"
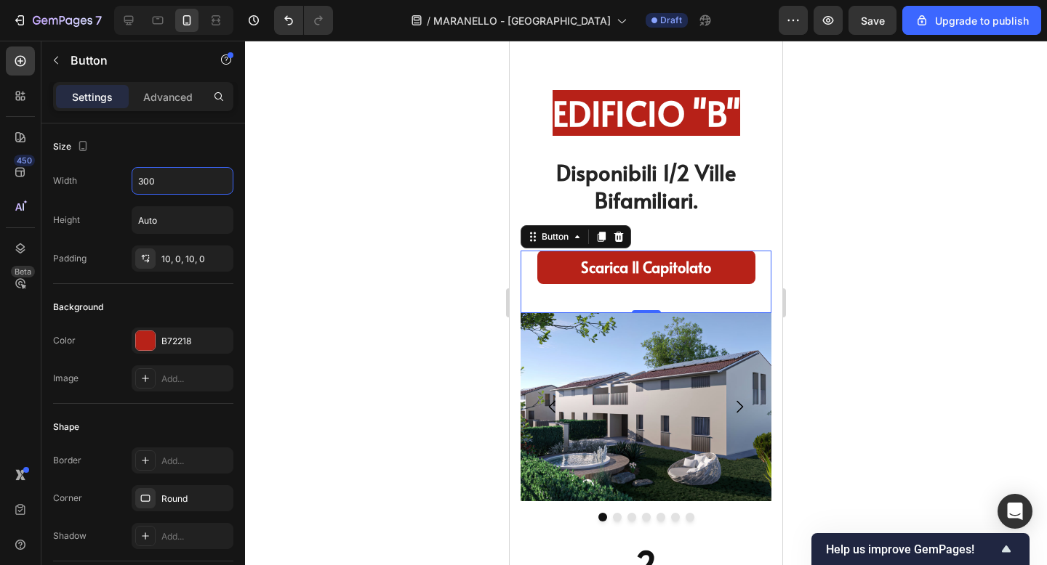
click at [958, 213] on div at bounding box center [646, 303] width 802 height 525
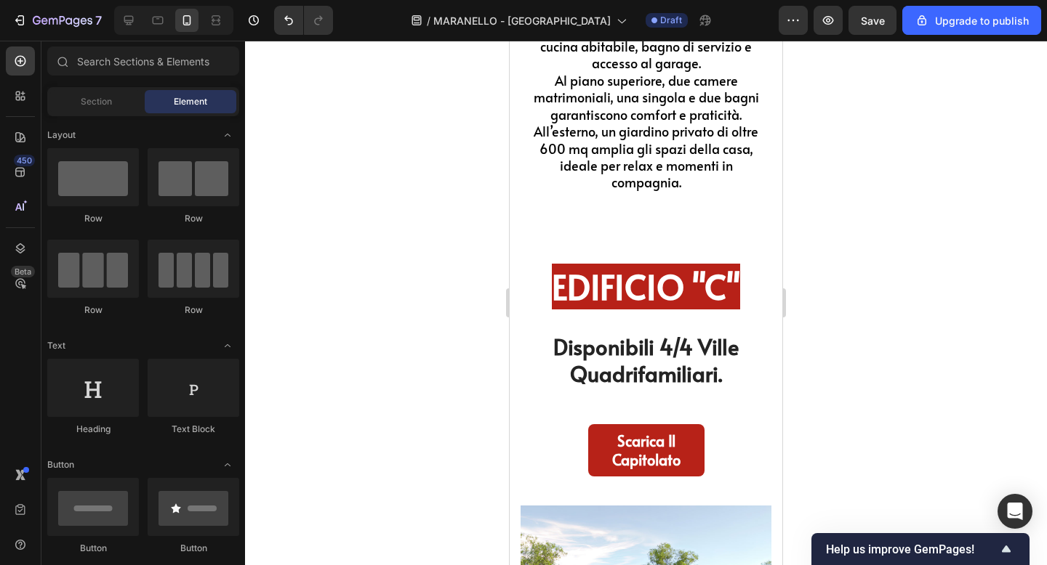
scroll to position [5084, 0]
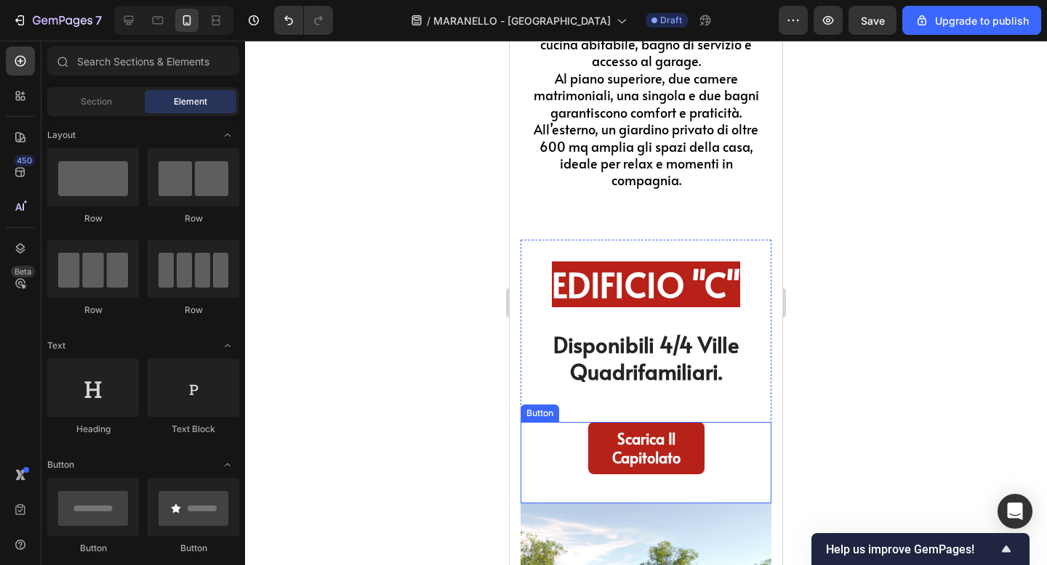
click at [707, 459] on div "Scarica Il capitolato Button" at bounding box center [645, 462] width 251 height 81
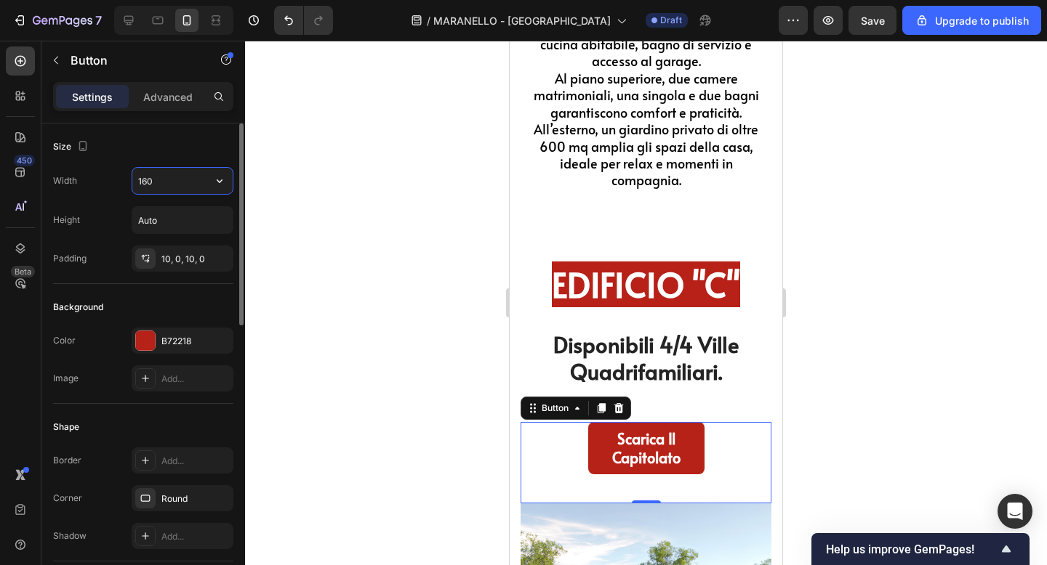
click at [156, 173] on input "160" at bounding box center [182, 181] width 100 height 26
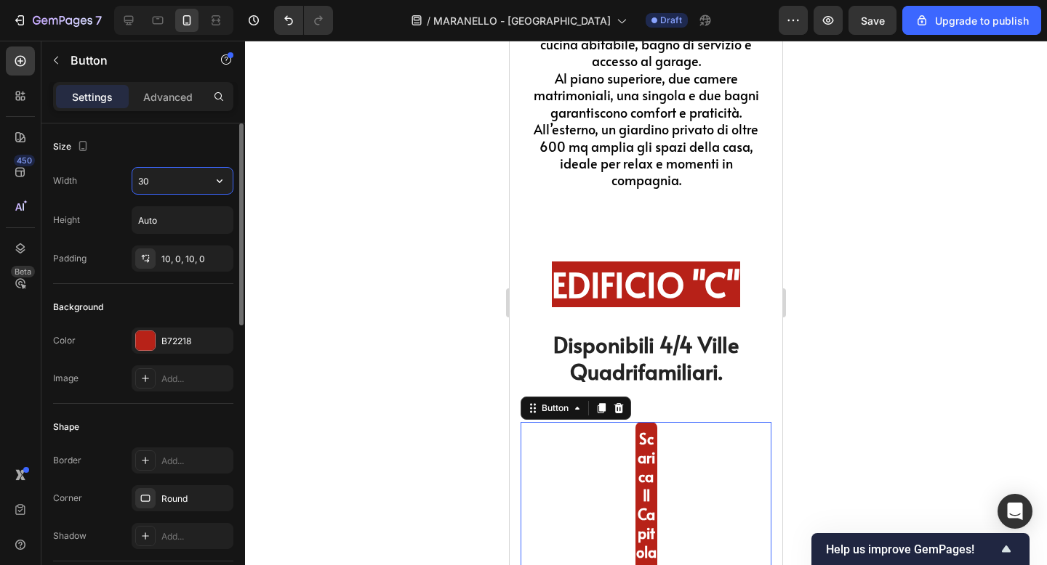
type input "300"
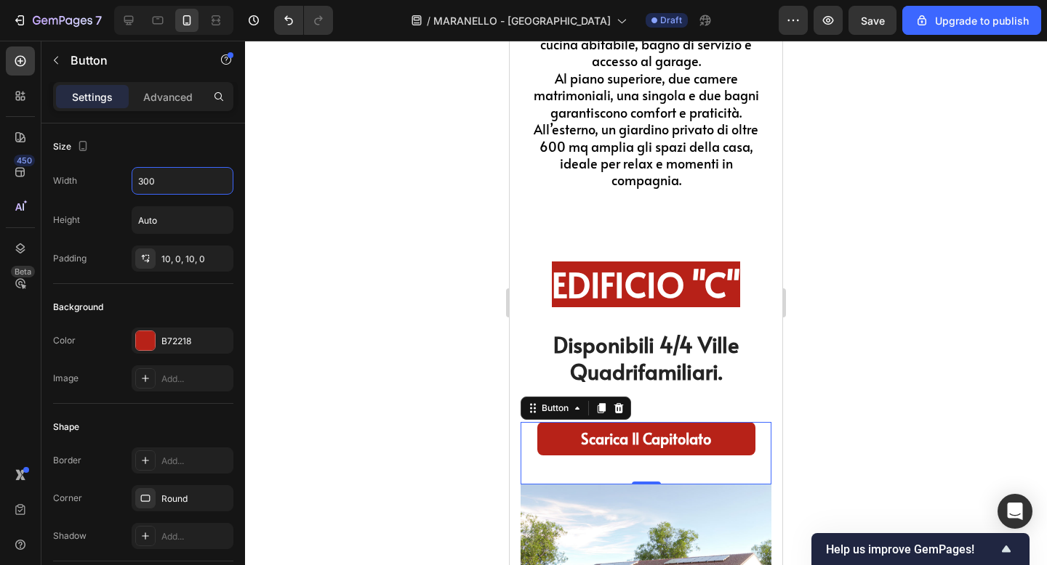
click at [906, 217] on div at bounding box center [646, 303] width 802 height 525
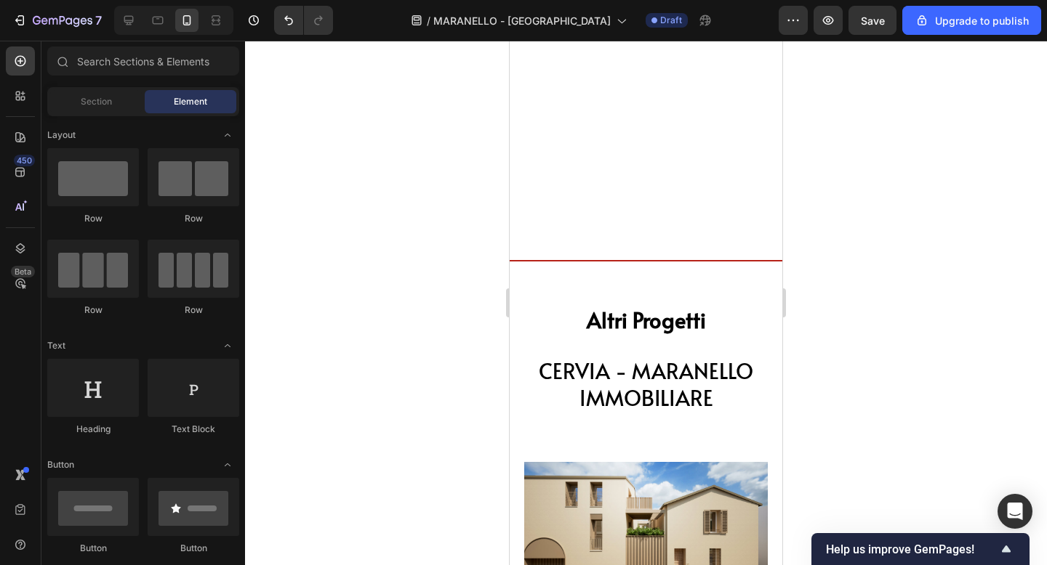
scroll to position [6635, 0]
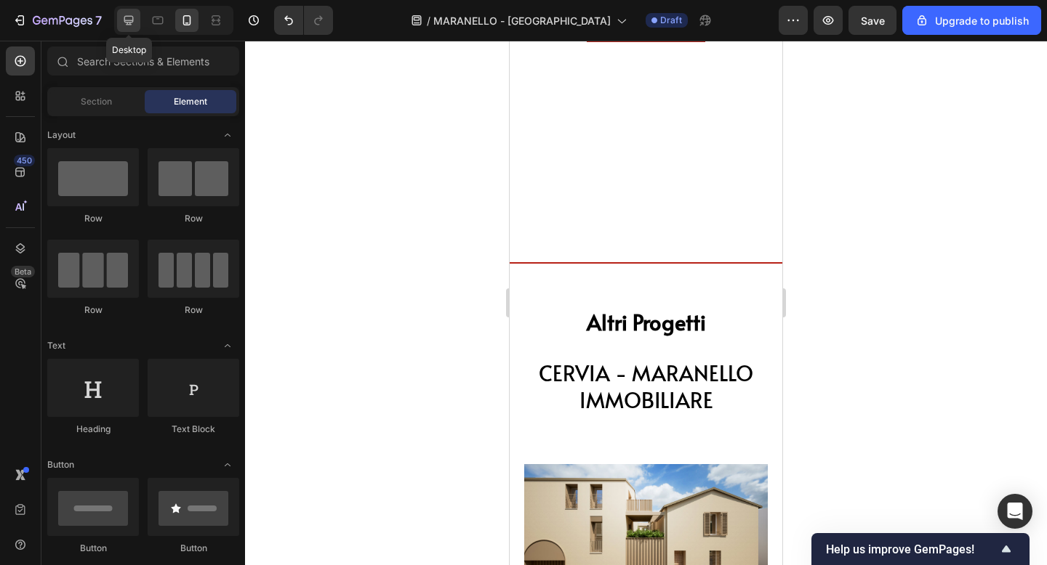
click at [132, 12] on div at bounding box center [128, 20] width 23 height 23
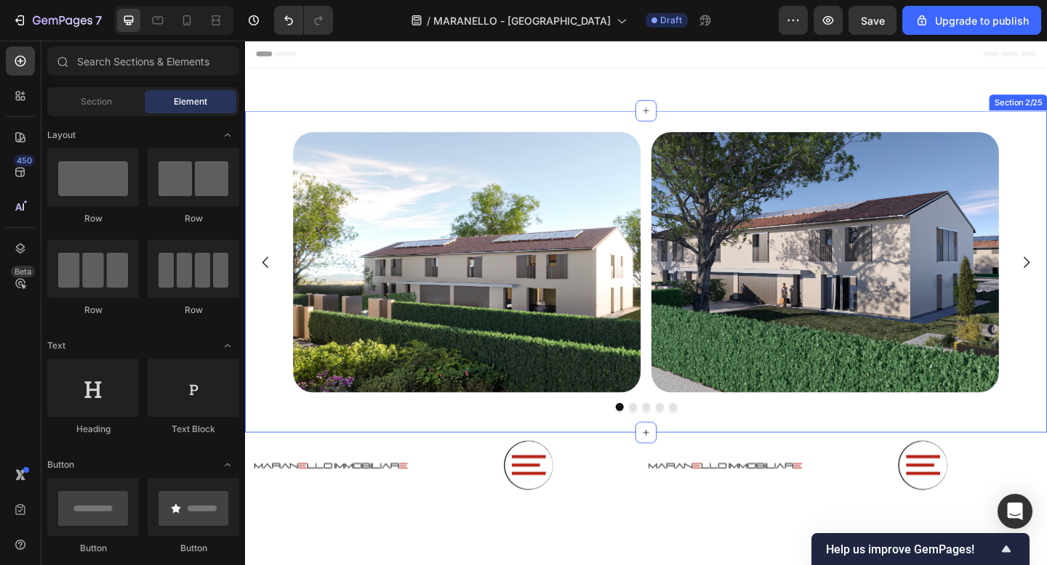
click at [271, 119] on div "Image Image Image Image Image Carousel Section 2/25" at bounding box center [681, 292] width 872 height 350
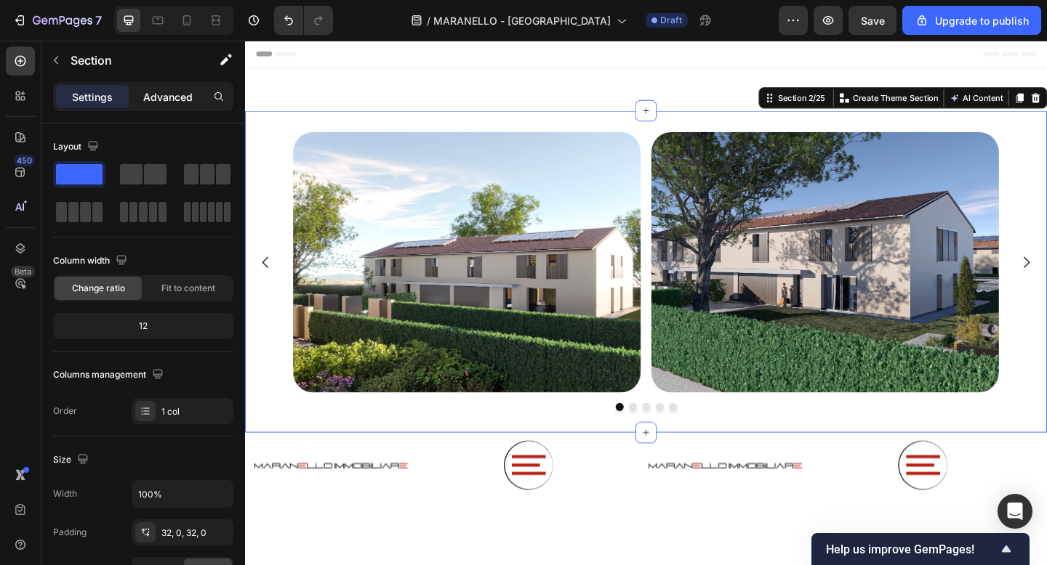
click at [161, 96] on p "Advanced" at bounding box center [167, 96] width 49 height 15
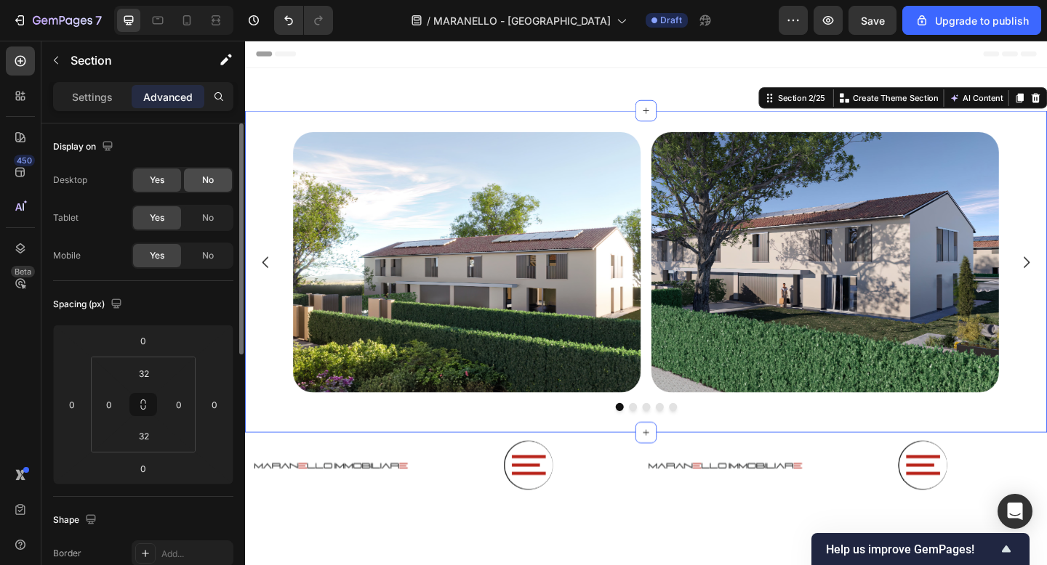
click at [201, 182] on div "No" at bounding box center [208, 180] width 48 height 23
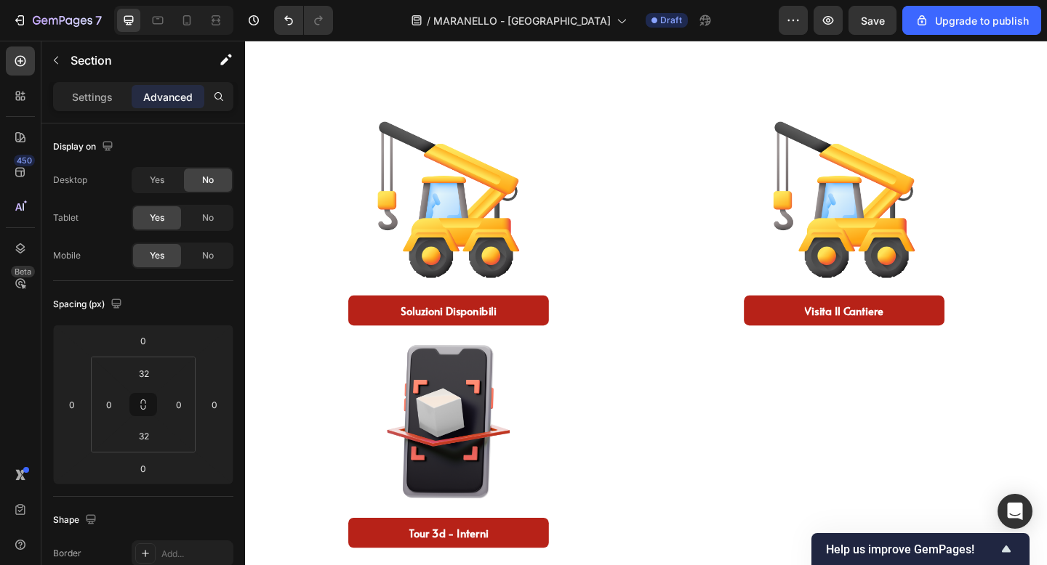
scroll to position [608, 0]
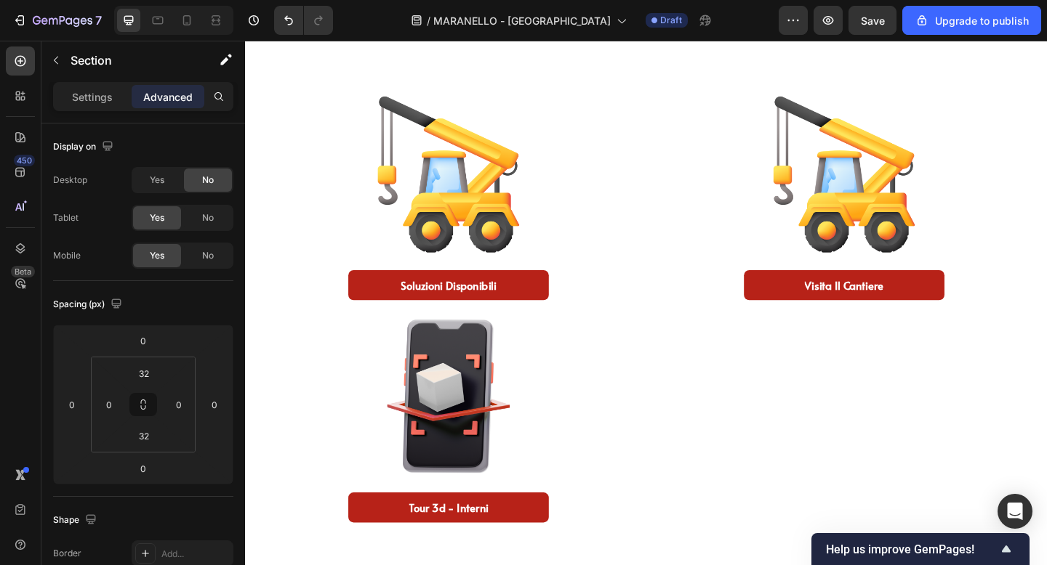
click at [499, 204] on img at bounding box center [465, 185] width 209 height 209
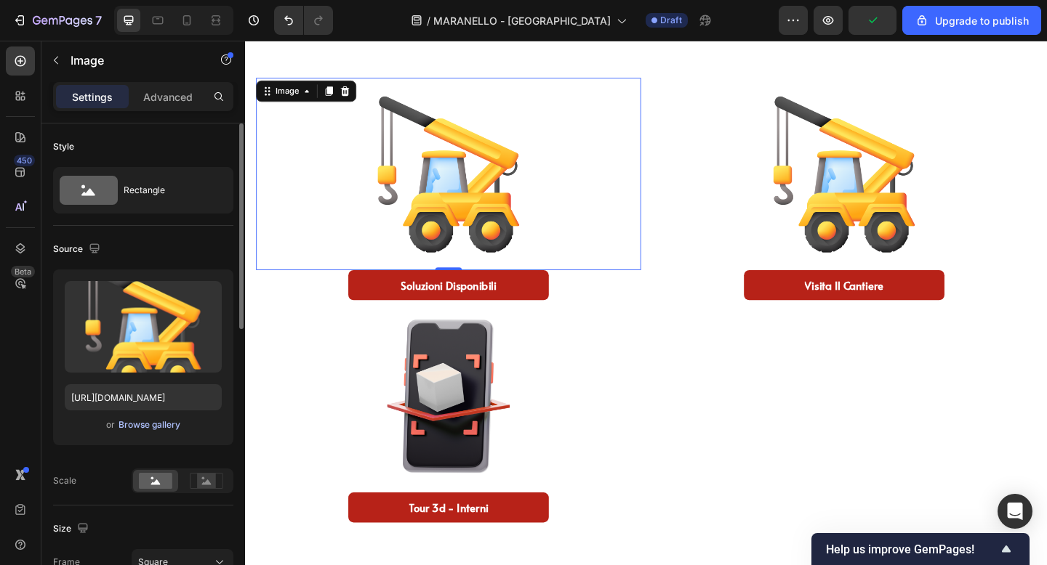
click at [156, 429] on div "Browse gallery" at bounding box center [149, 425] width 62 height 13
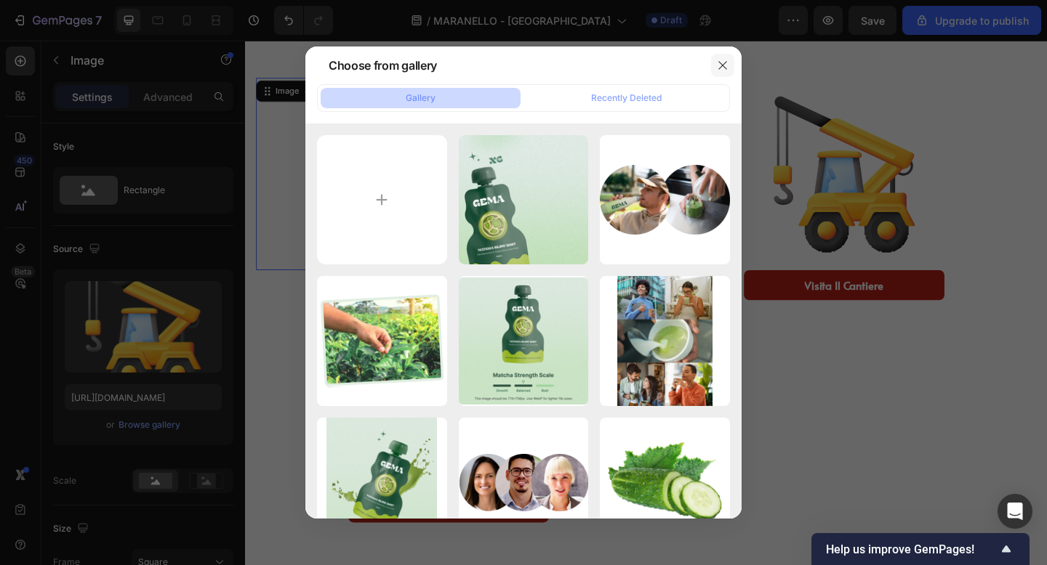
click at [725, 60] on icon "button" at bounding box center [723, 66] width 12 height 12
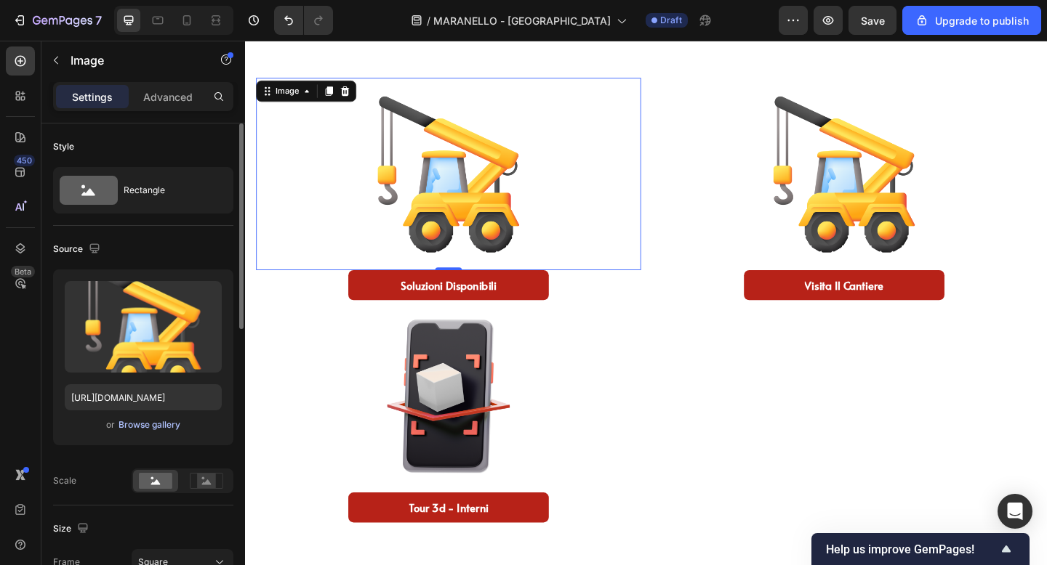
click at [164, 430] on div "Browse gallery" at bounding box center [149, 425] width 62 height 13
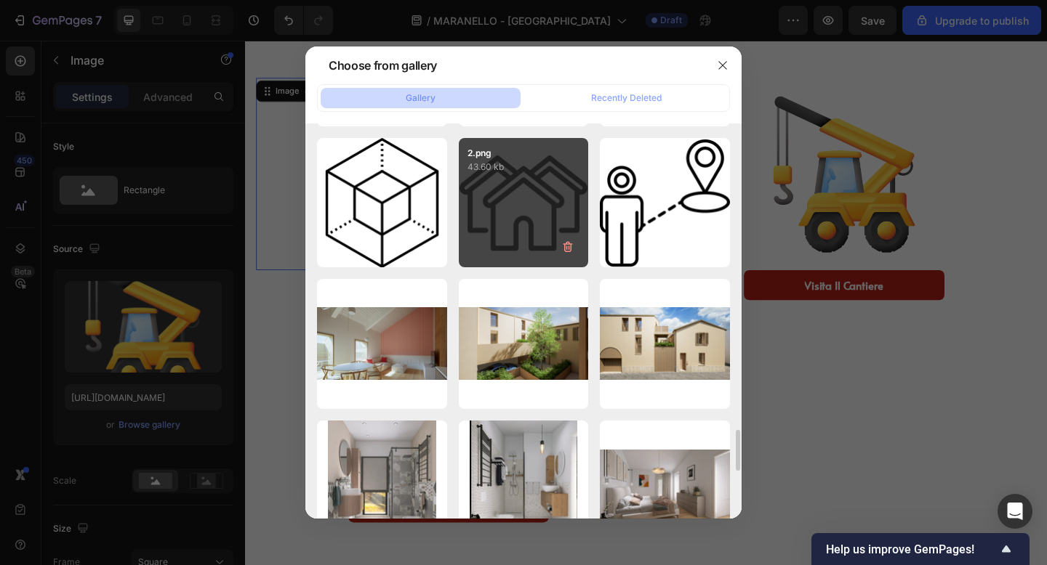
scroll to position [2968, 0]
click at [505, 250] on div "2.png 43.60 kb" at bounding box center [524, 204] width 130 height 130
type input "https://cdn.shopify.com/s/files/1/0938/0950/8696/files/gempages_584824658604327…"
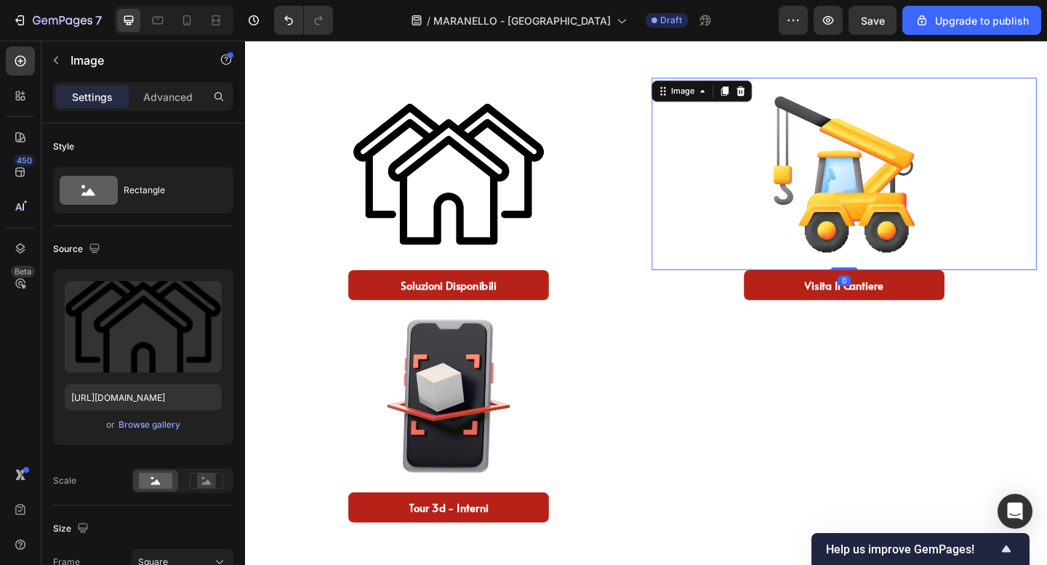
click at [877, 210] on img at bounding box center [896, 185] width 209 height 209
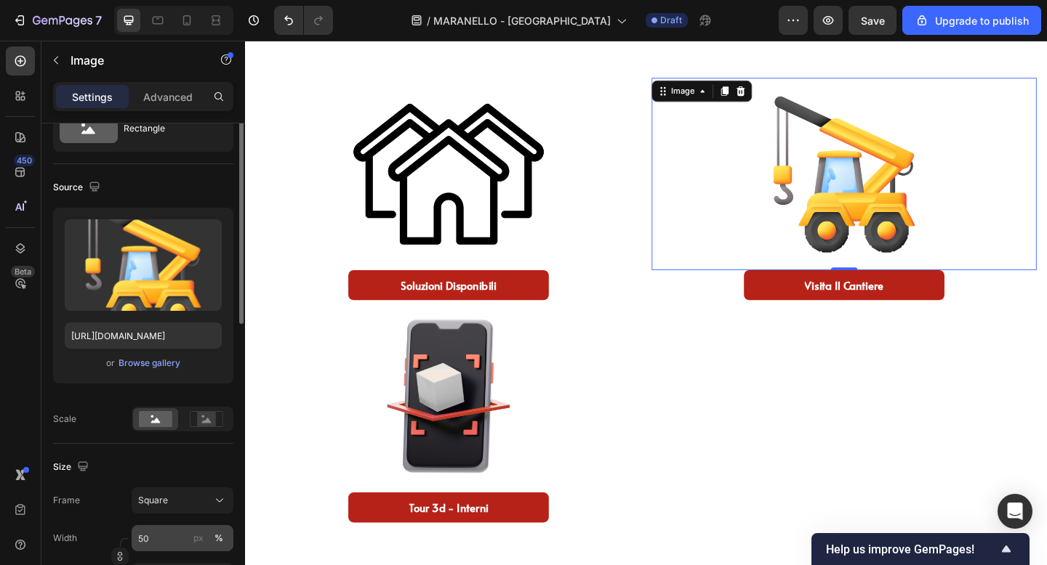
scroll to position [40, 0]
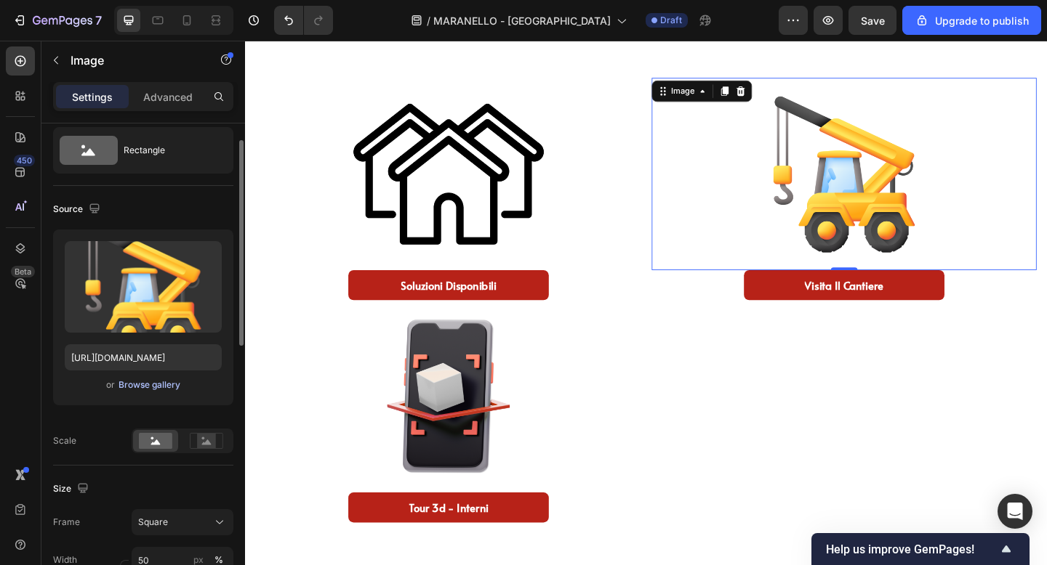
click at [161, 387] on div "Browse gallery" at bounding box center [149, 385] width 62 height 13
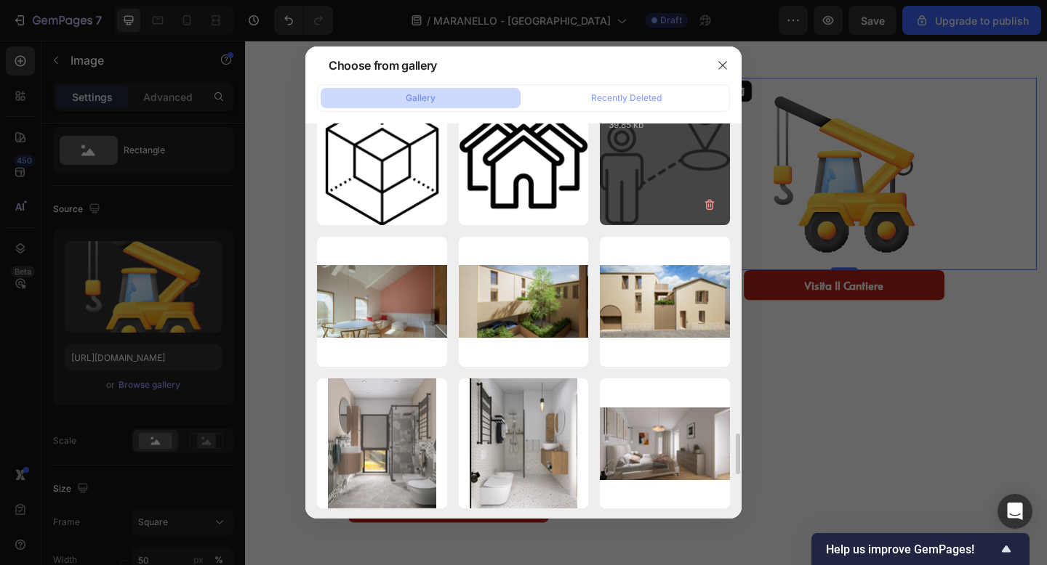
scroll to position [3010, 0]
click at [652, 166] on div "1.png 39.85 kb" at bounding box center [665, 162] width 130 height 130
type input "https://cdn.shopify.com/s/files/1/0938/0950/8696/files/gempages_584824658604327…"
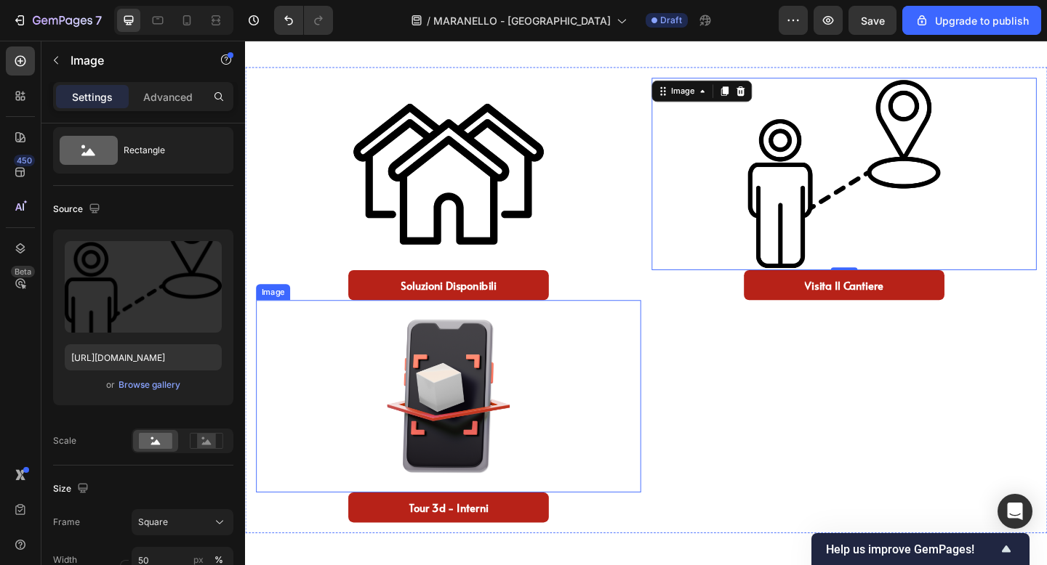
click at [464, 430] on img at bounding box center [465, 427] width 209 height 209
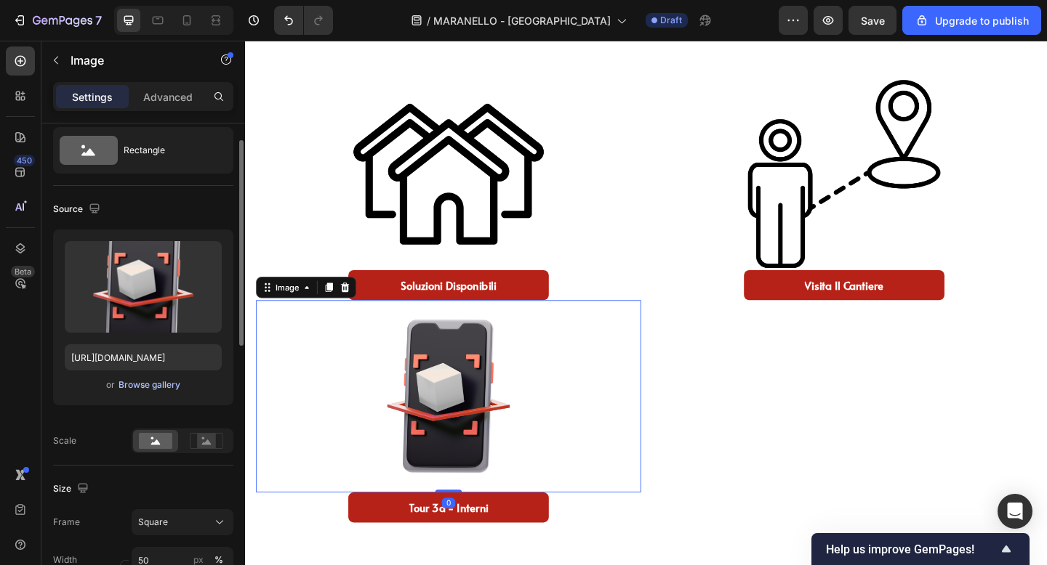
click at [172, 385] on div "Browse gallery" at bounding box center [149, 385] width 62 height 13
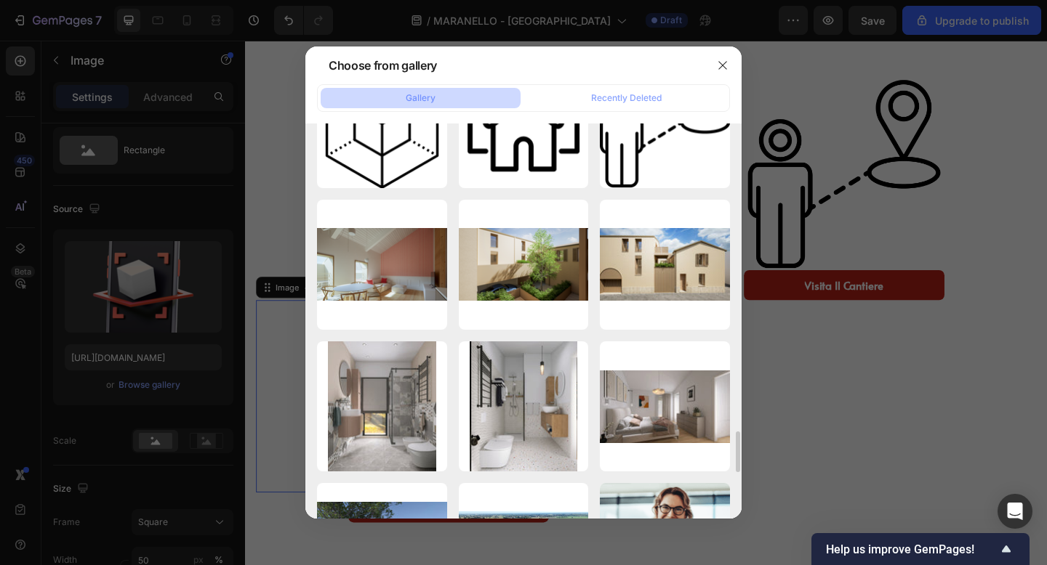
scroll to position [3008, 0]
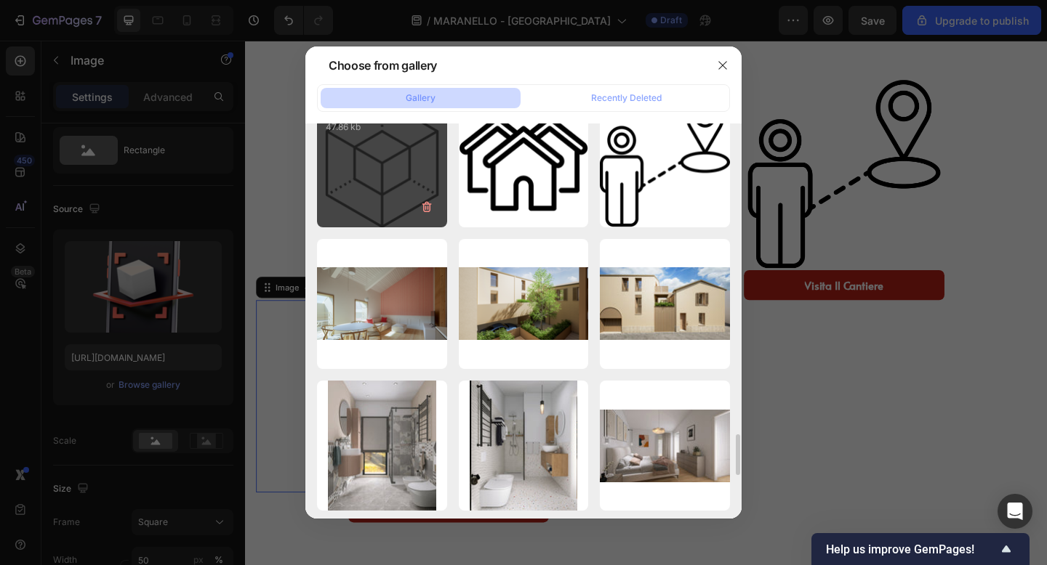
click at [391, 187] on div "3.png 47.86 kb" at bounding box center [382, 163] width 130 height 130
type input "https://cdn.shopify.com/s/files/1/0938/0950/8696/files/gempages_584824658604327…"
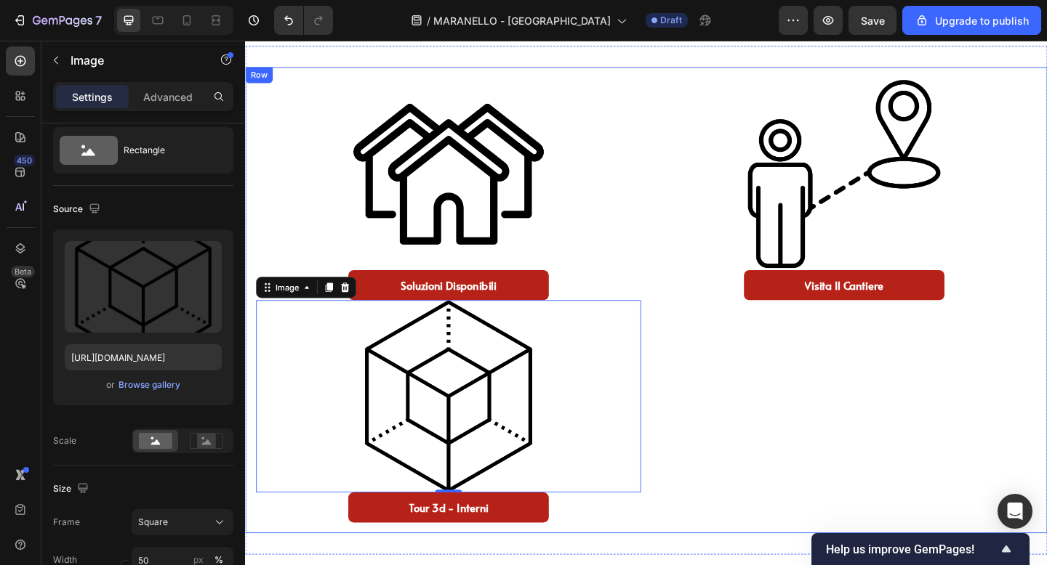
click at [881, 448] on div "Image Visita il cantiere Button" at bounding box center [896, 323] width 419 height 484
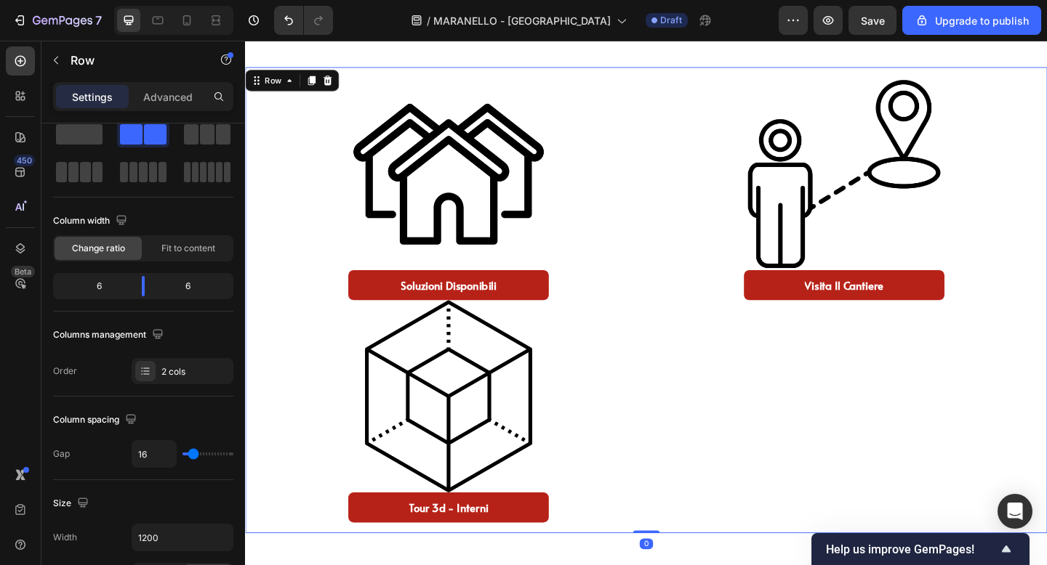
scroll to position [0, 0]
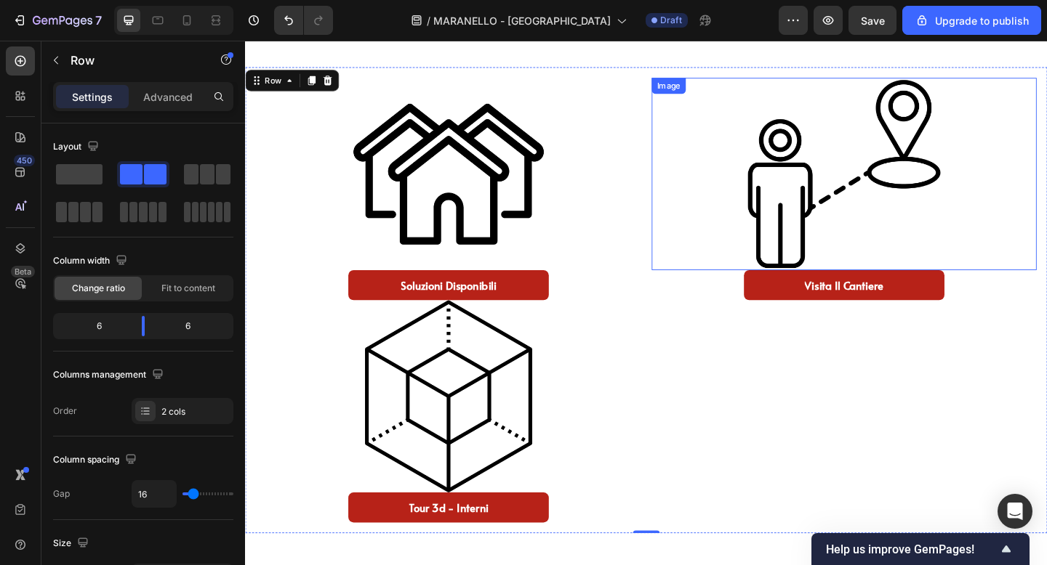
click at [898, 202] on img at bounding box center [896, 185] width 209 height 209
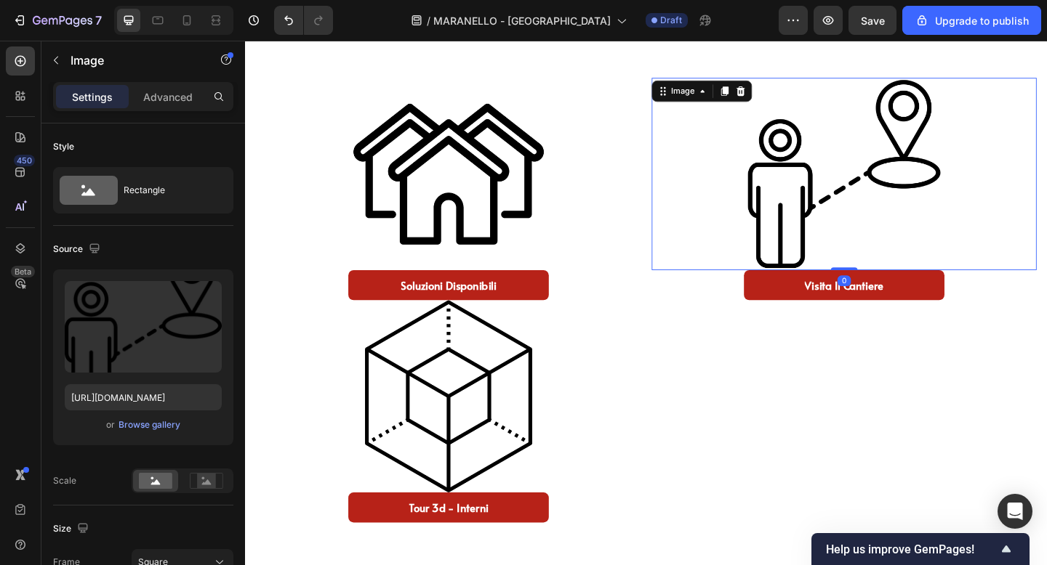
click at [178, 114] on div "Settings Advanced" at bounding box center [143, 102] width 204 height 41
click at [181, 105] on div "Advanced" at bounding box center [168, 96] width 73 height 23
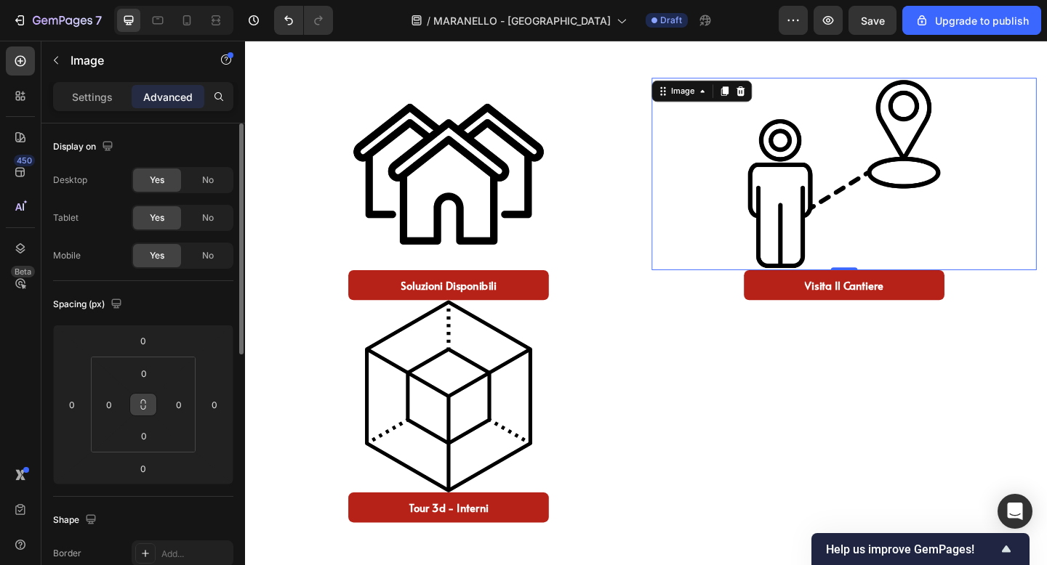
click at [143, 408] on icon at bounding box center [143, 405] width 12 height 12
click at [113, 405] on input "0" at bounding box center [109, 405] width 22 height 22
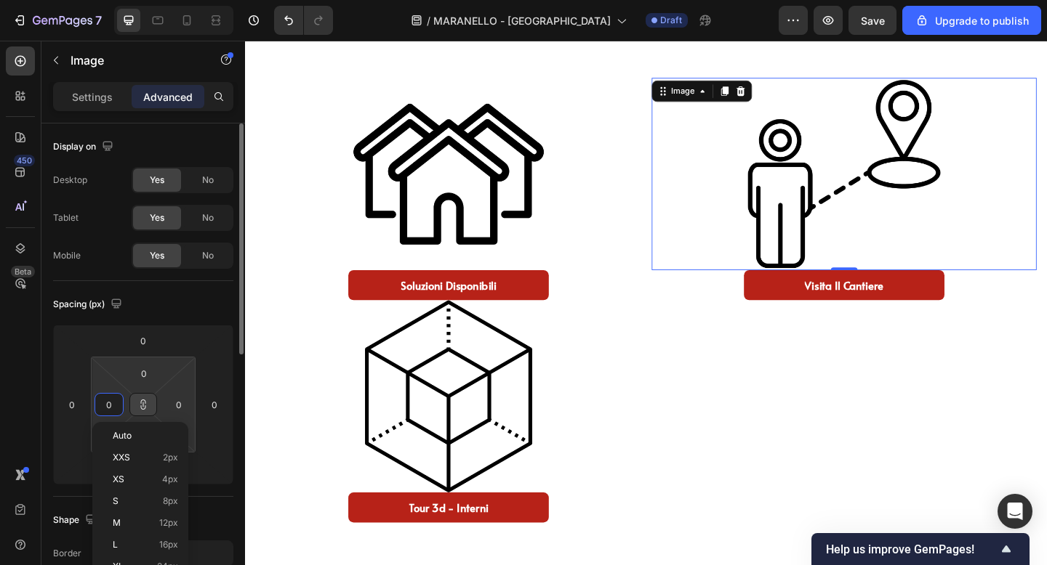
type input "1"
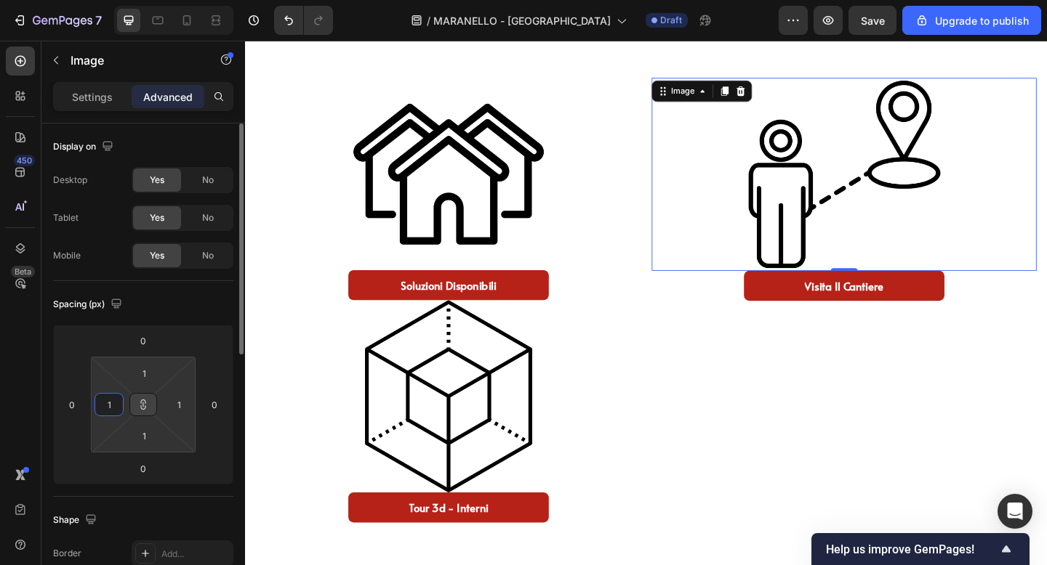
type input "16"
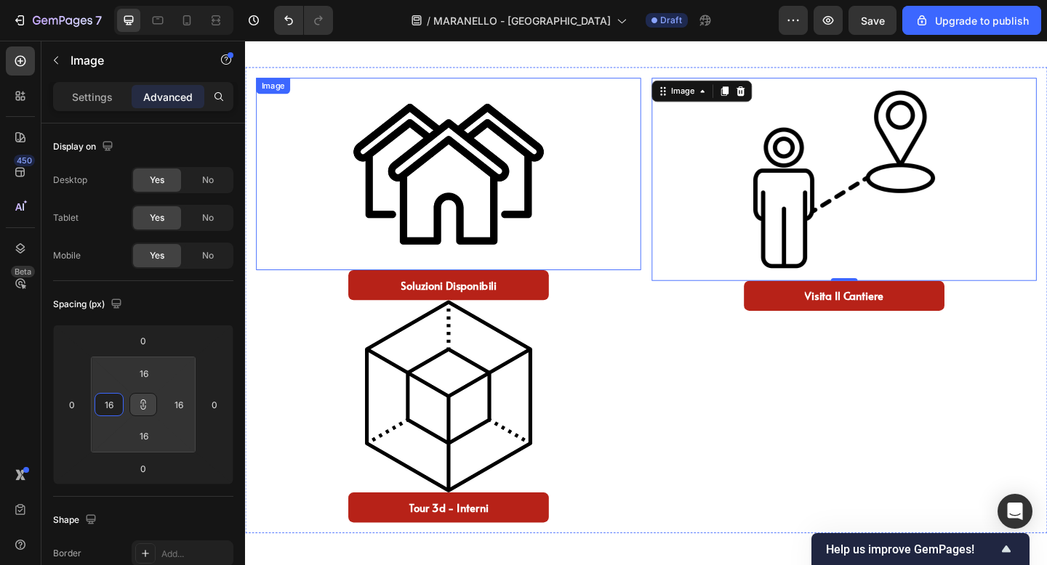
click at [568, 213] on img at bounding box center [465, 185] width 209 height 209
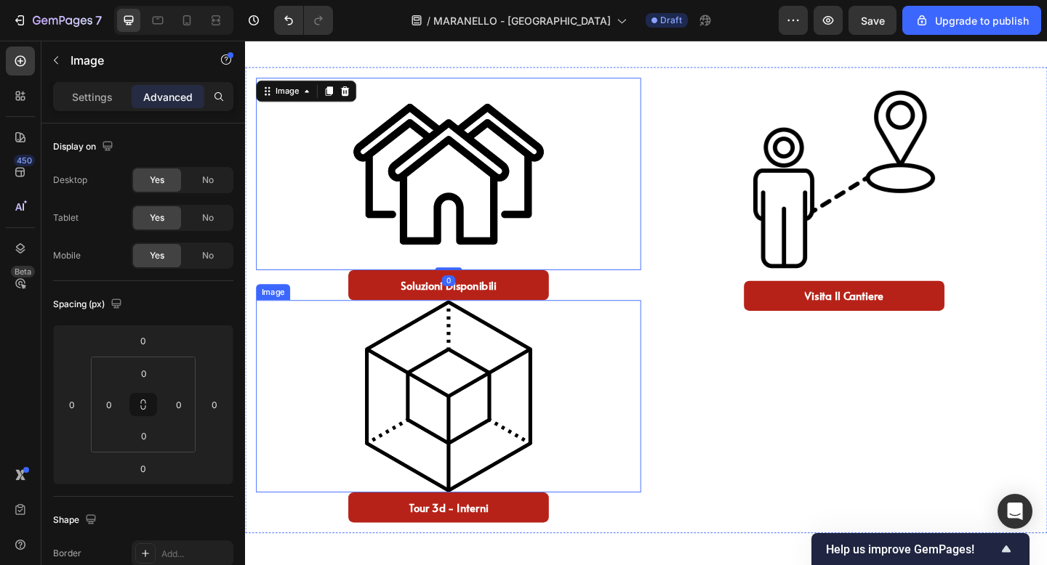
click at [452, 482] on img at bounding box center [465, 427] width 209 height 209
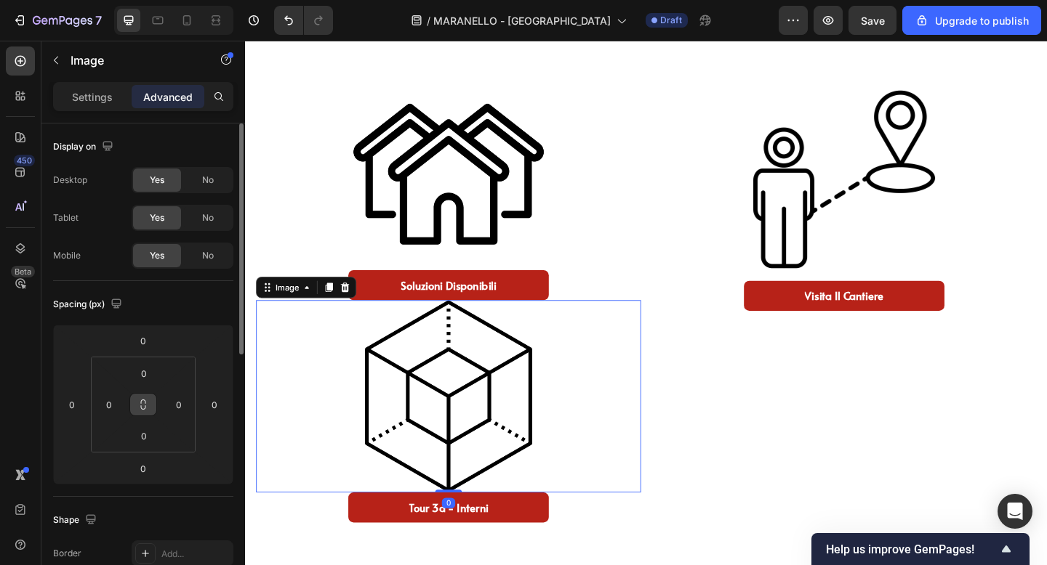
click at [152, 403] on button at bounding box center [143, 404] width 28 height 23
click at [111, 406] on input "0" at bounding box center [109, 405] width 22 height 22
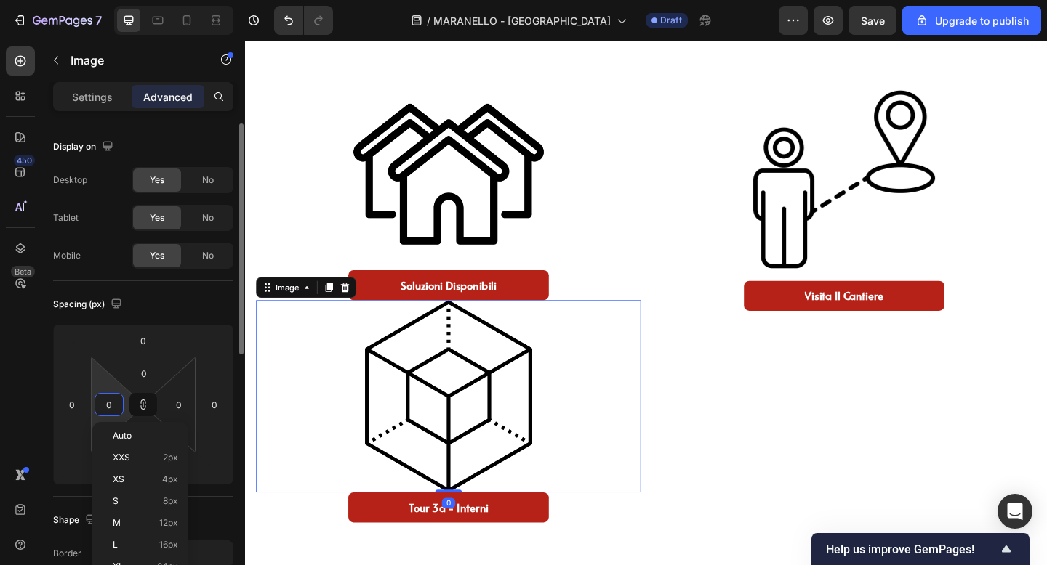
type input "1"
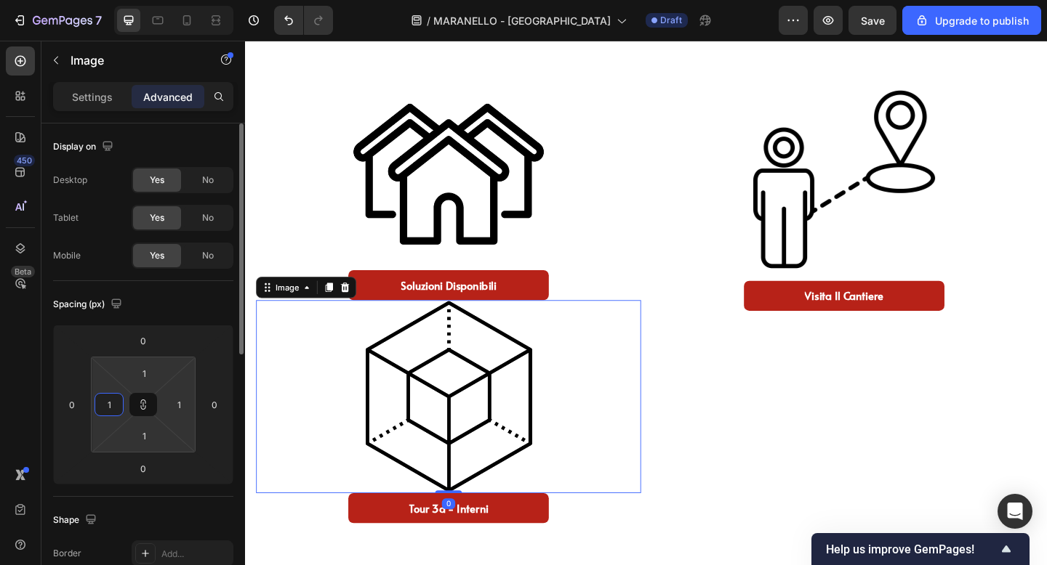
type input "16"
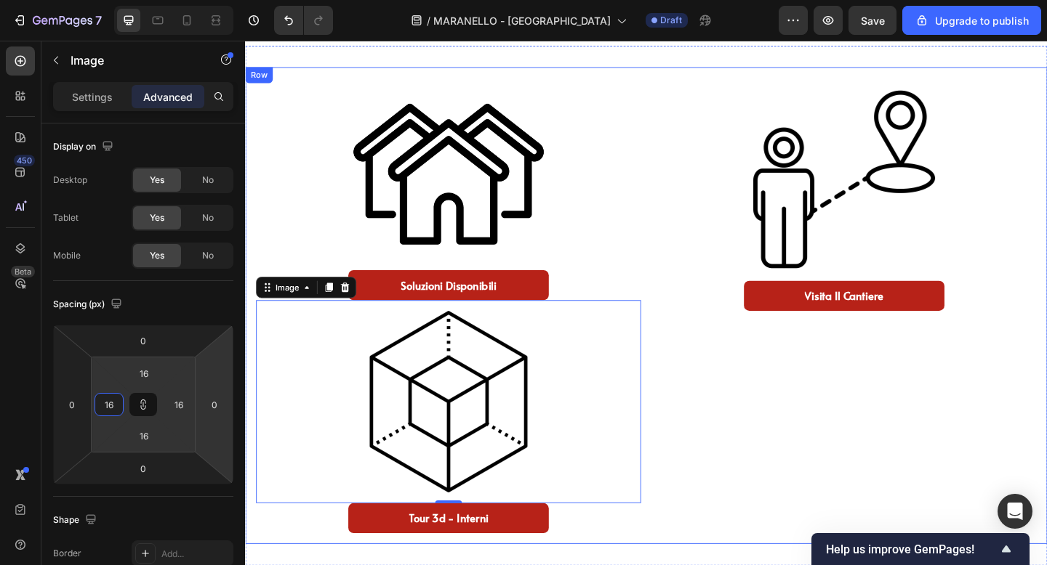
click at [901, 385] on div "Image Visita il cantiere Button" at bounding box center [896, 329] width 419 height 496
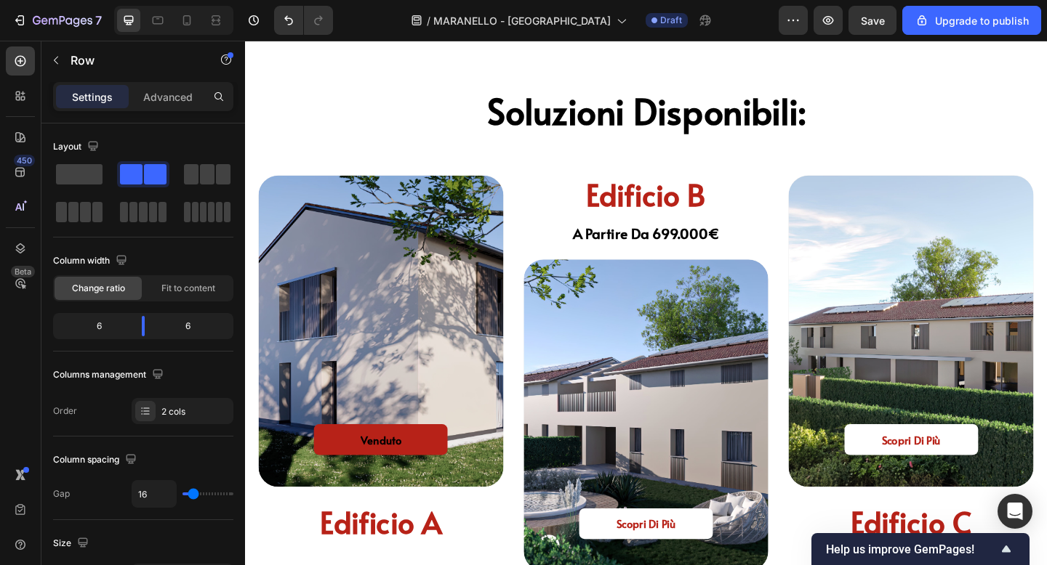
scroll to position [1718, 0]
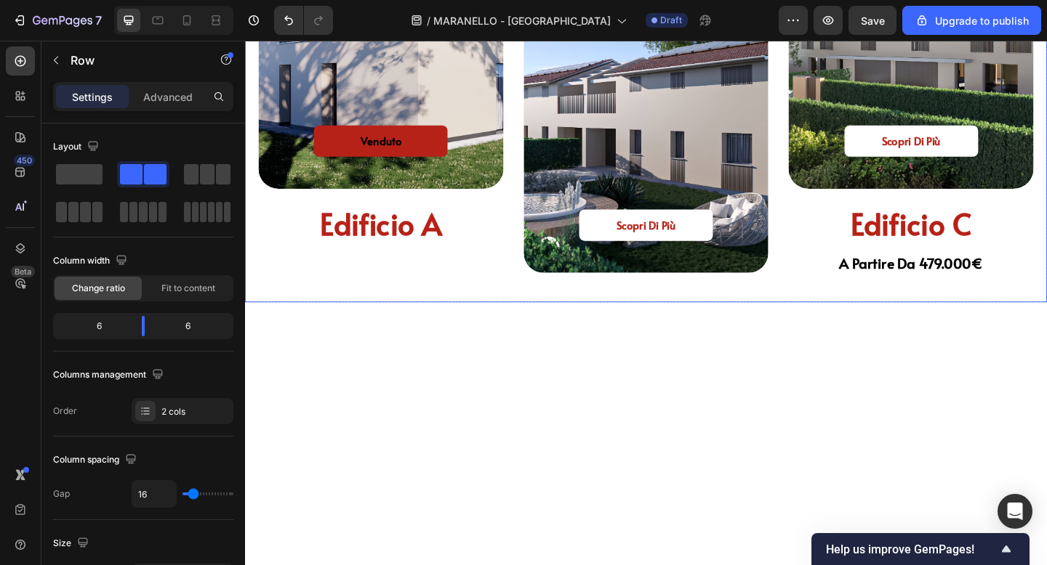
click at [421, 180] on div "venduto Button Hero Banner edificio a Heading edificio b Heading a partire da 6…" at bounding box center [681, 87] width 872 height 478
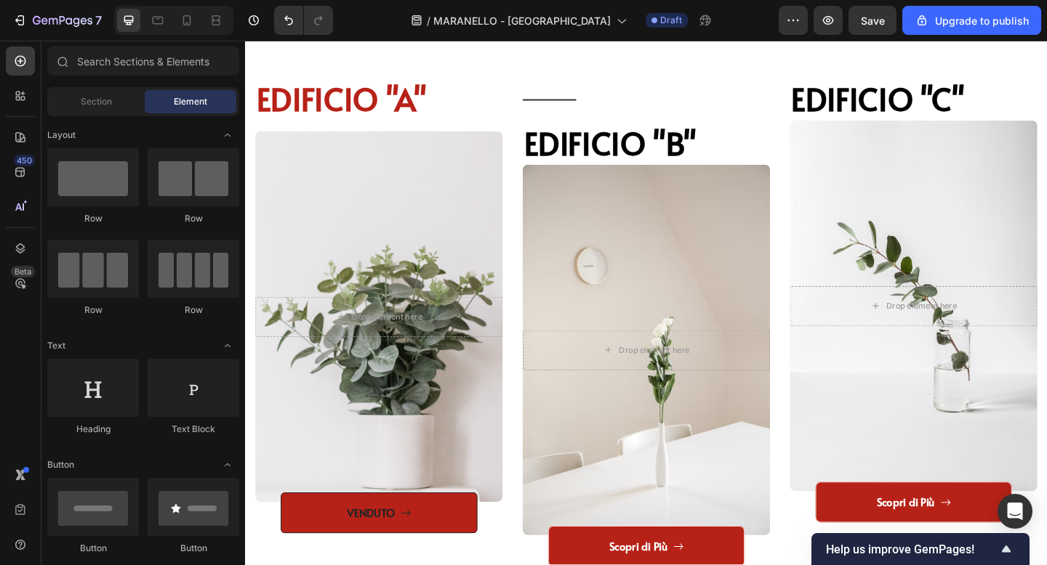
scroll to position [1864, 0]
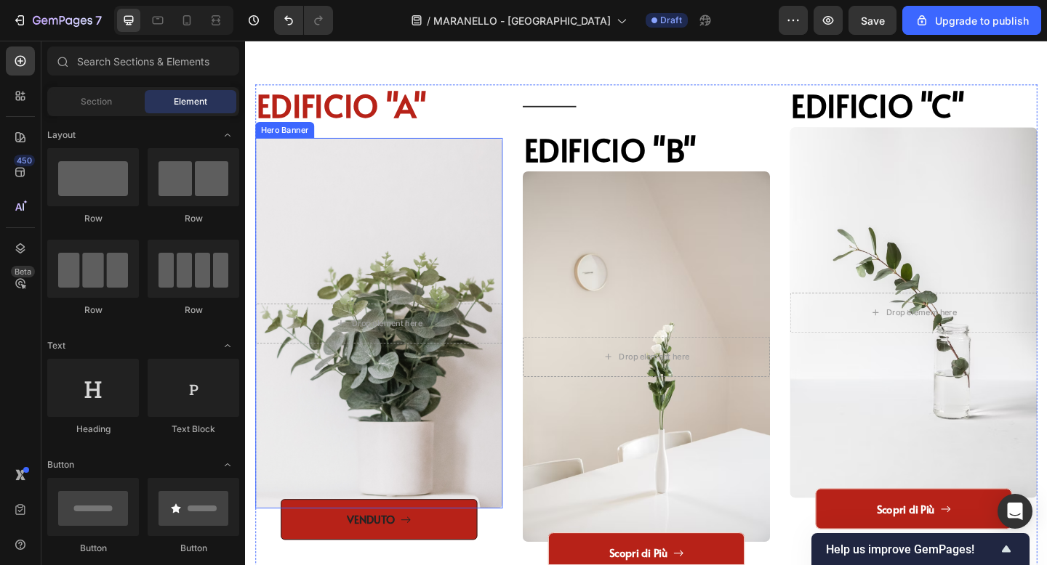
click at [433, 217] on div "Overlay" at bounding box center [390, 348] width 269 height 403
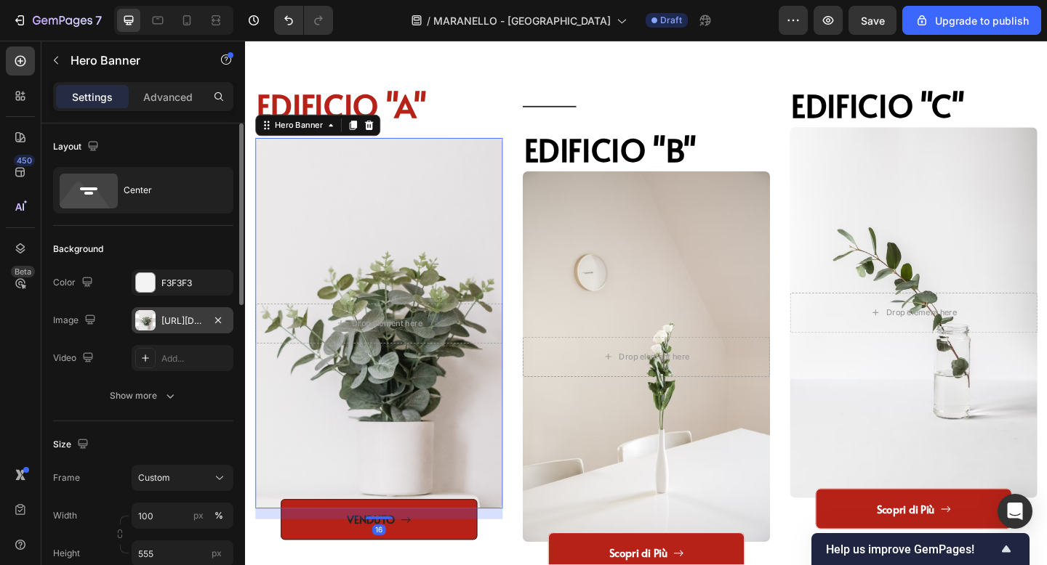
click at [166, 313] on div "[URL][DOMAIN_NAME]" at bounding box center [183, 320] width 102 height 26
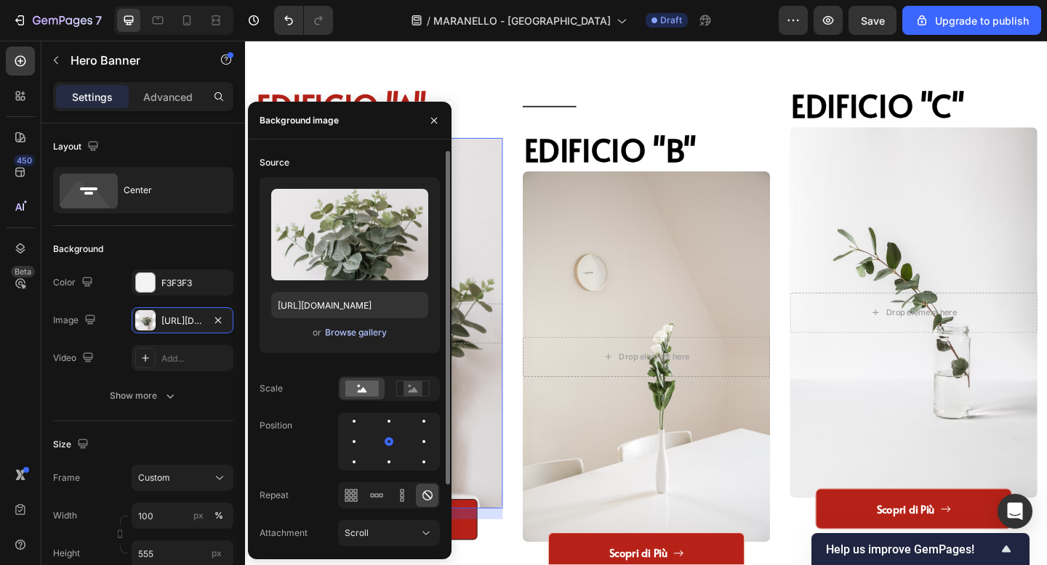
click at [334, 337] on div "Browse gallery" at bounding box center [356, 332] width 62 height 13
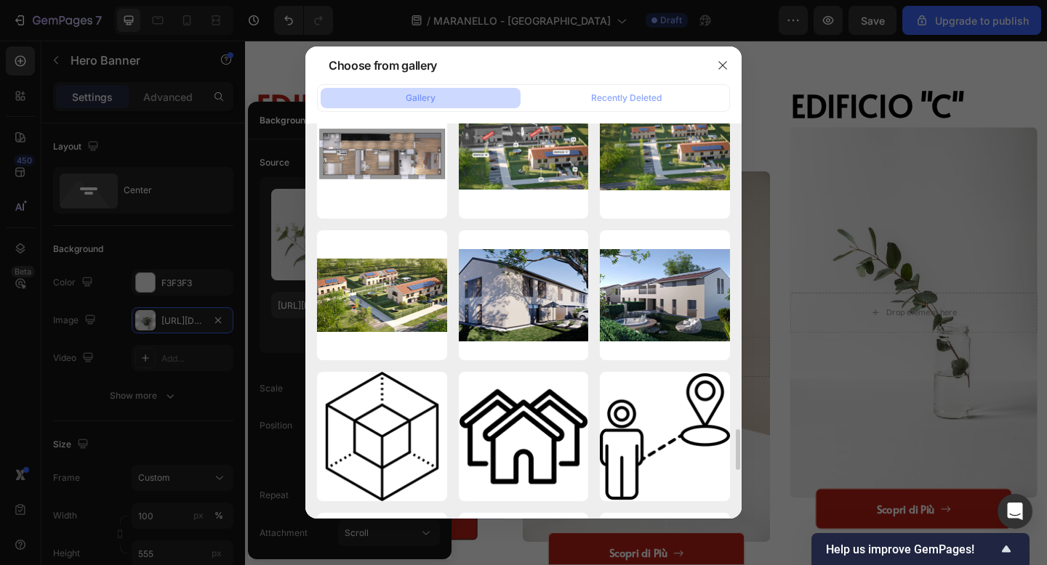
scroll to position [2772, 0]
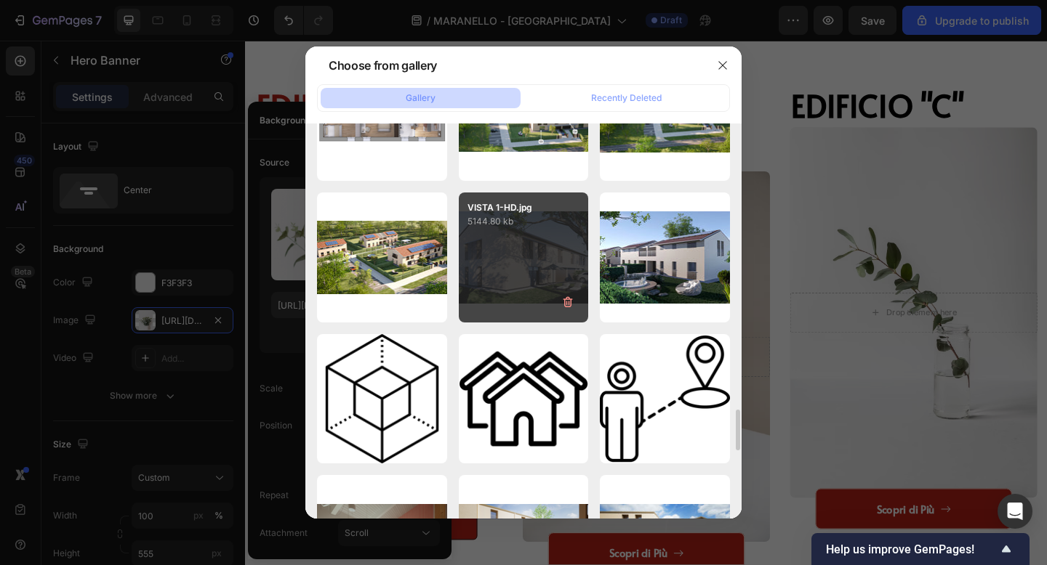
click at [530, 259] on div "VISTA 1-HD.jpg 5144.80 kb" at bounding box center [524, 258] width 130 height 130
type input "https://cdn.shopify.com/s/files/1/0938/0950/8696/files/gempages_584824658604327…"
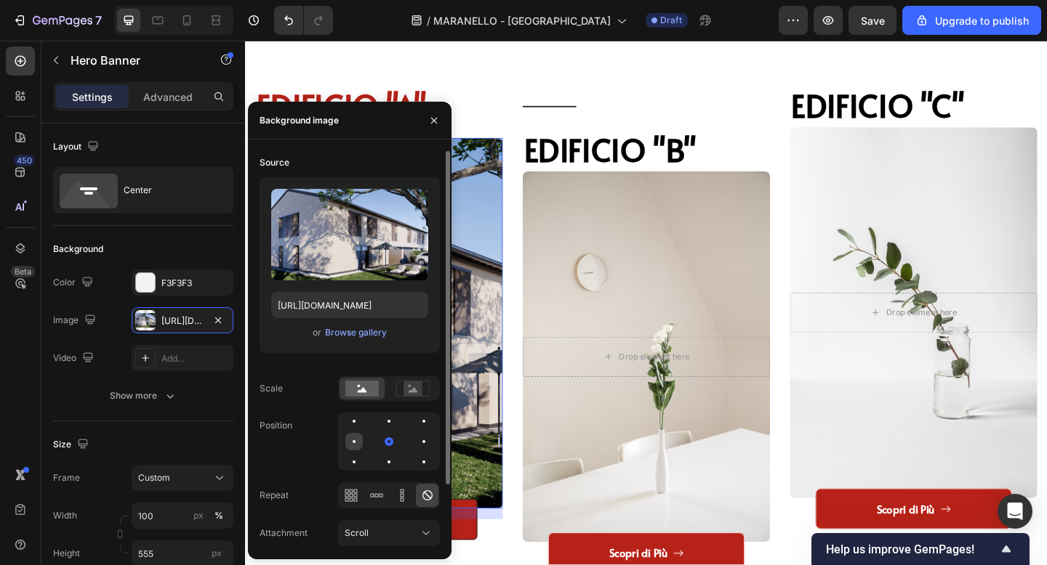
click at [359, 440] on div at bounding box center [353, 441] width 17 height 17
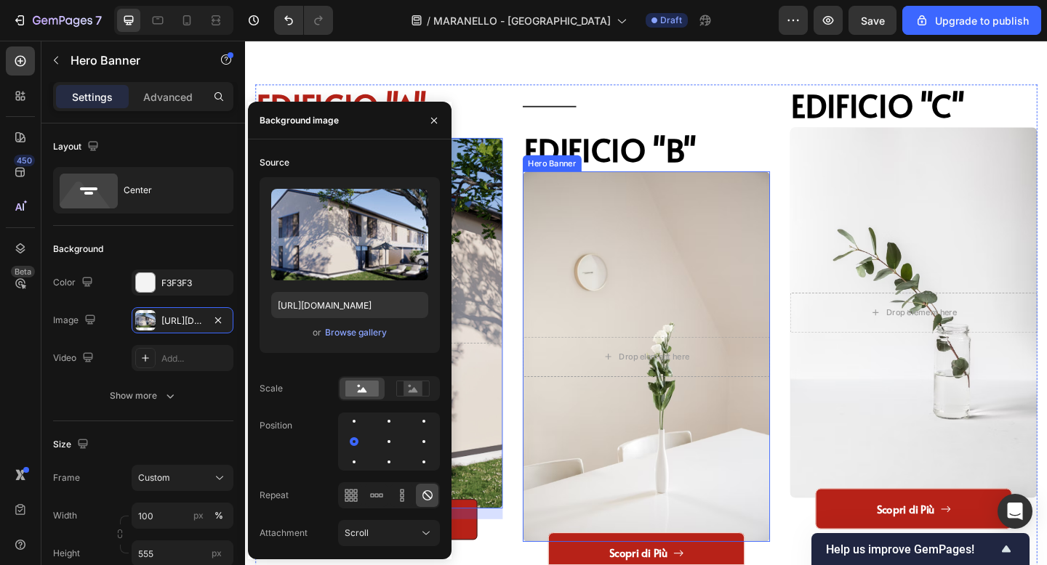
click at [689, 267] on div "Overlay" at bounding box center [681, 384] width 269 height 403
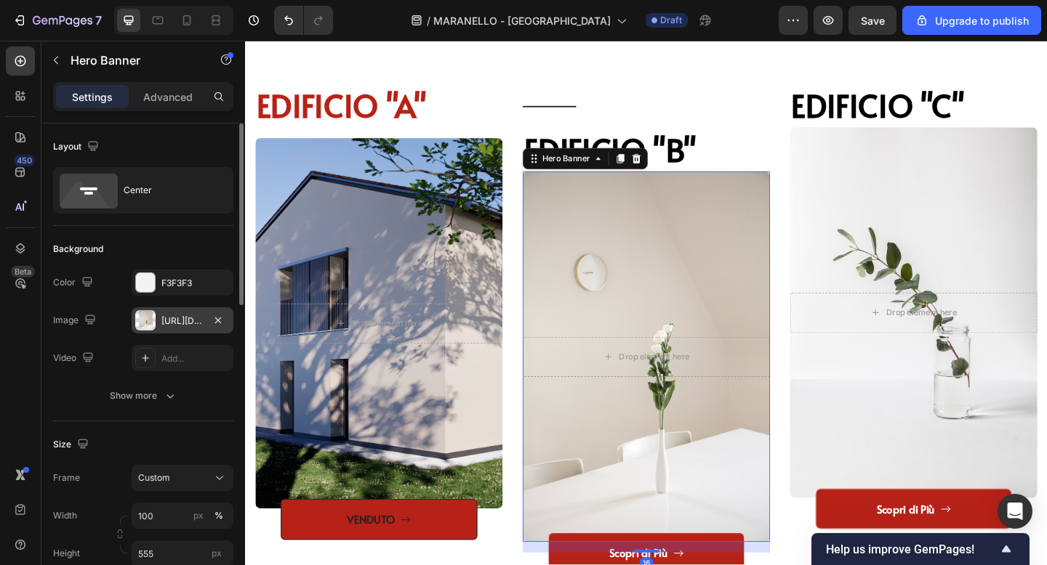
click at [161, 317] on div "https://ucarecdn.com/39d30d44-27ce-4007-ab78-b1ec6962c9eb/-/format/auto/-/previ…" at bounding box center [182, 321] width 42 height 13
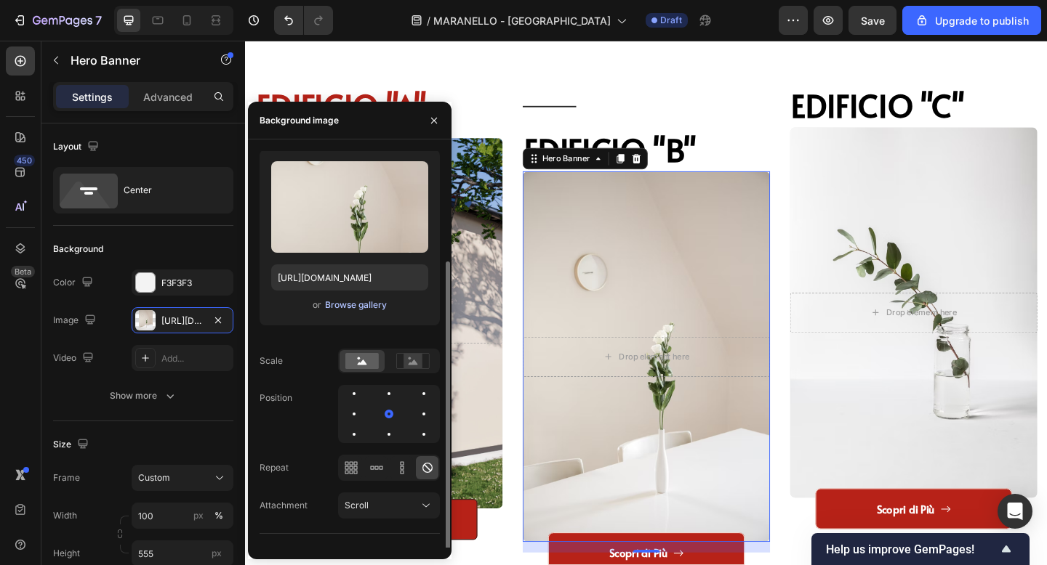
scroll to position [75, 0]
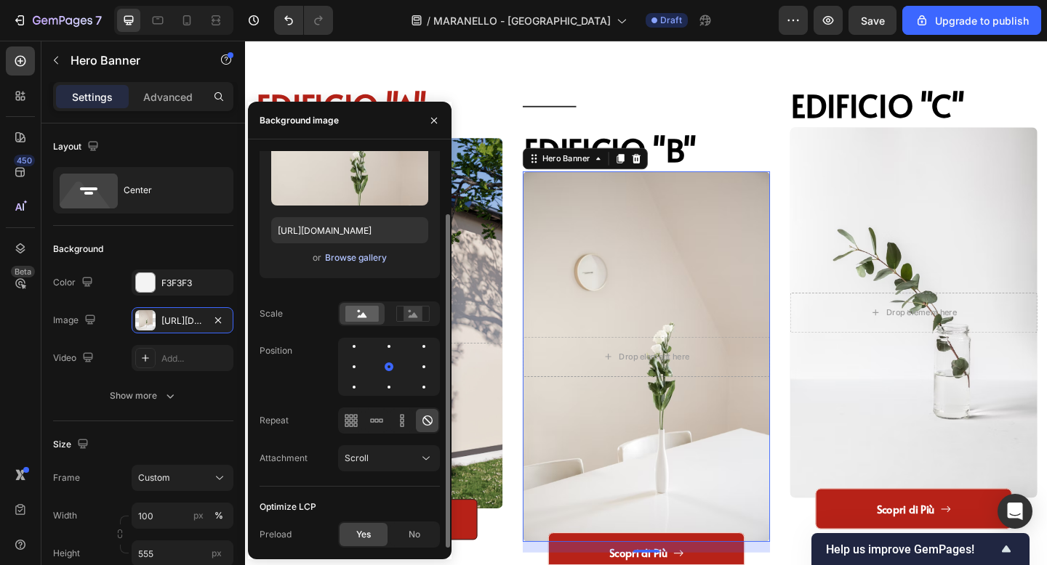
click at [360, 259] on div "Browse gallery" at bounding box center [356, 257] width 62 height 13
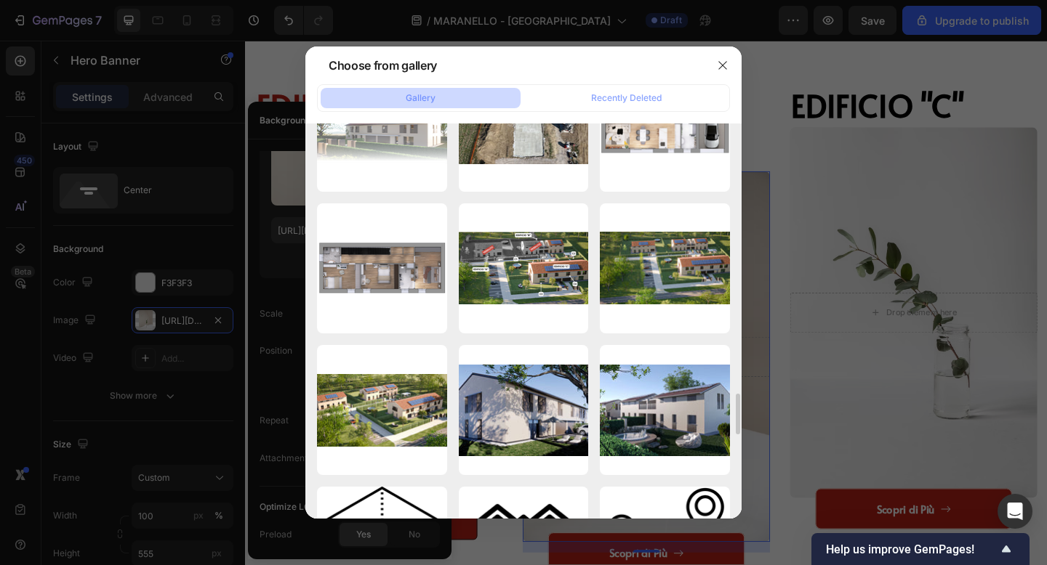
scroll to position [2621, 0]
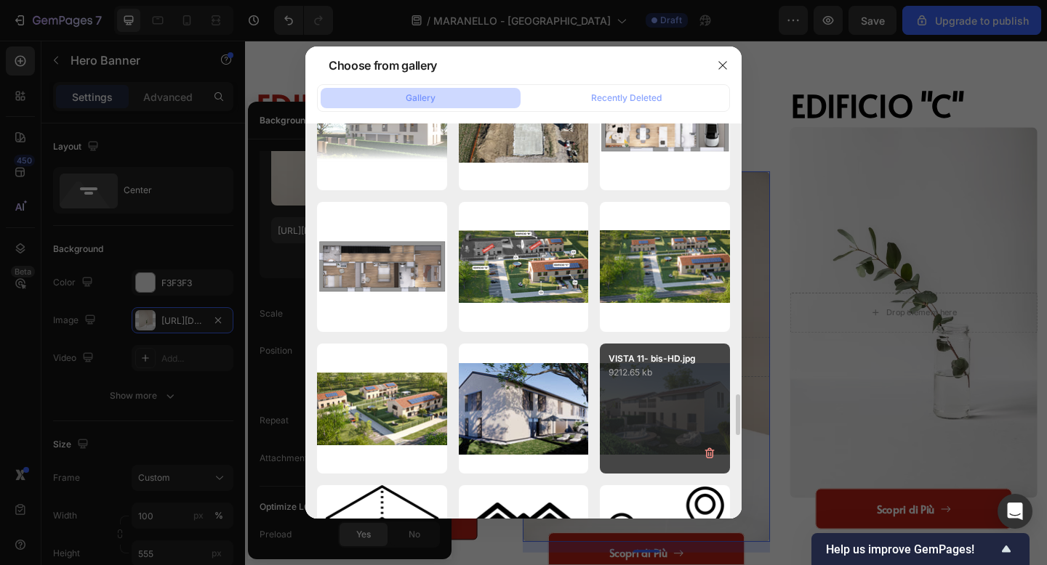
click at [653, 398] on div "VISTA 11- bis-HD.jpg 9212.65 kb" at bounding box center [665, 409] width 130 height 130
type input "[URL][DOMAIN_NAME]"
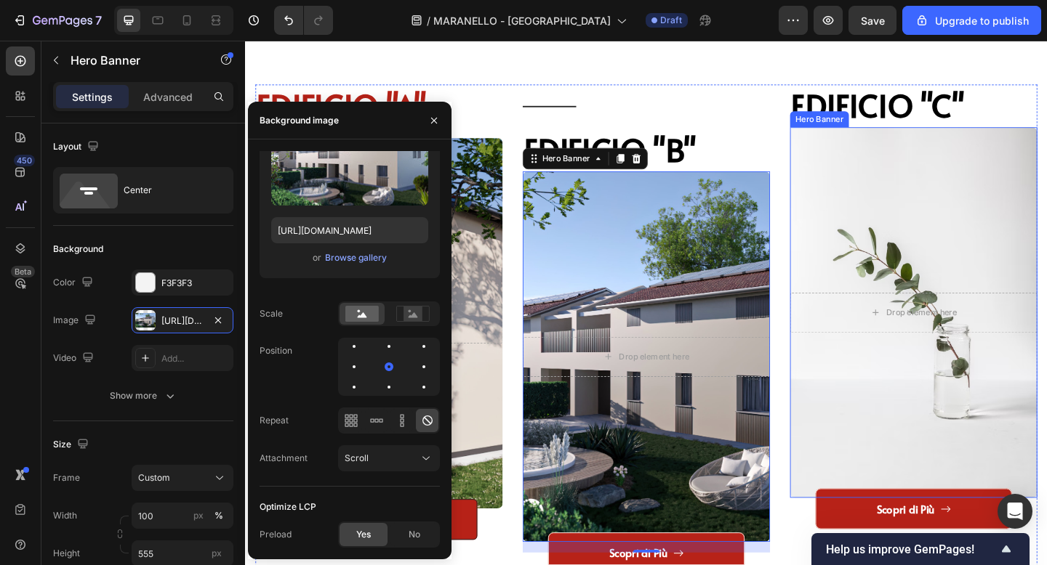
click at [888, 451] on div "Overlay" at bounding box center [971, 336] width 269 height 403
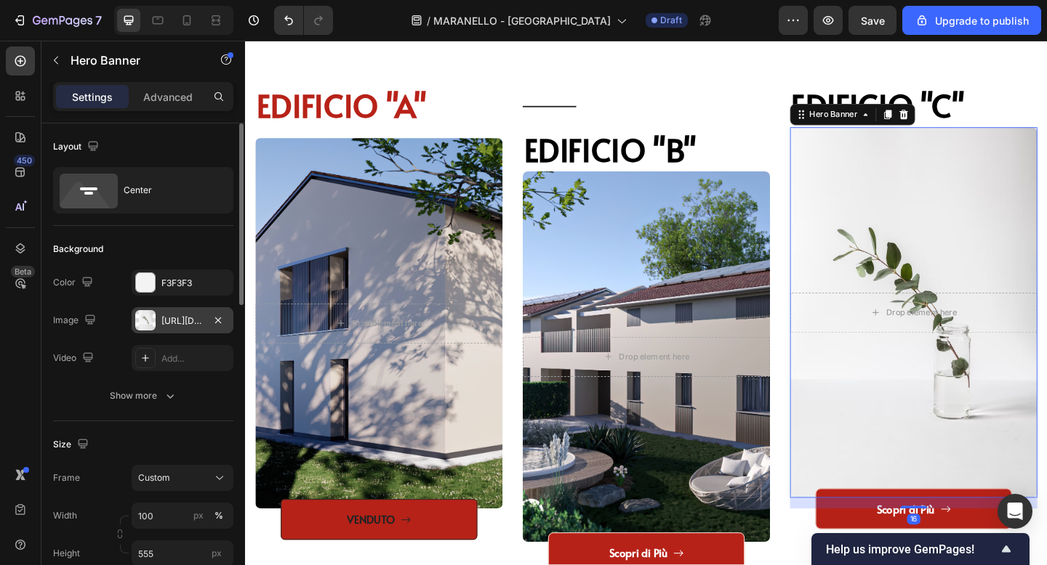
click at [193, 326] on div "https://ucarecdn.com/535271f1-4961-4578-af14-08fc4600c6fc/-/format/auto/-/previ…" at bounding box center [182, 321] width 42 height 13
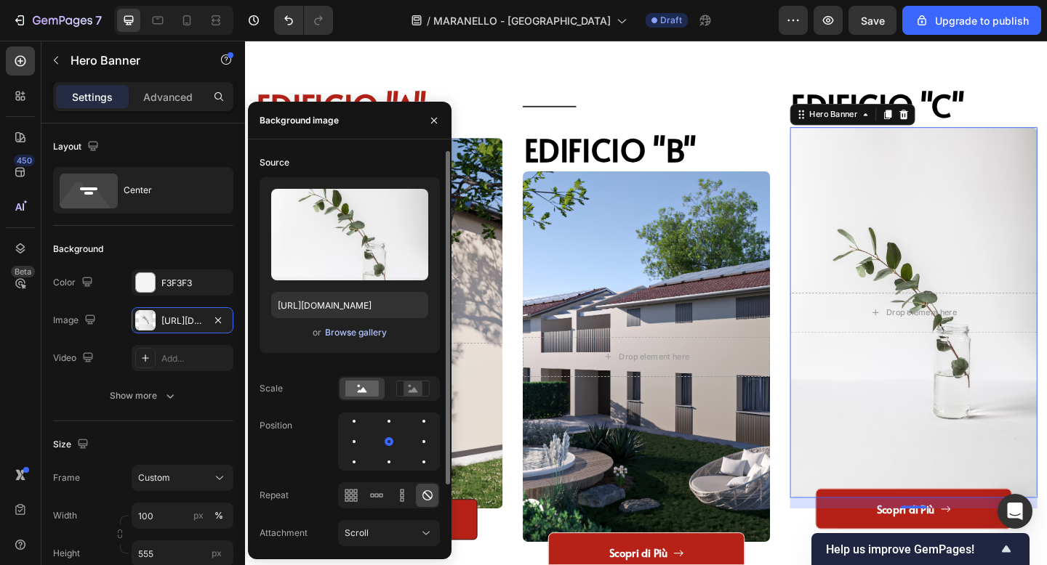
click at [343, 329] on div "Browse gallery" at bounding box center [356, 332] width 62 height 13
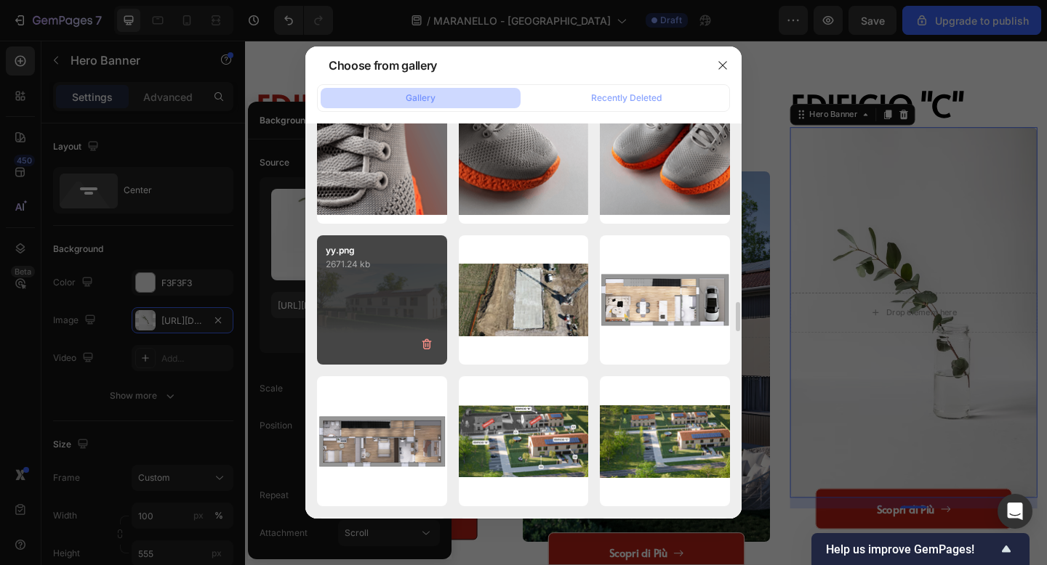
scroll to position [2446, 0]
click at [415, 285] on div "yy.png 2671.24 kb" at bounding box center [382, 301] width 130 height 130
type input "https://cdn.shopify.com/s/files/1/0938/0950/8696/files/gempages_584824658604327…"
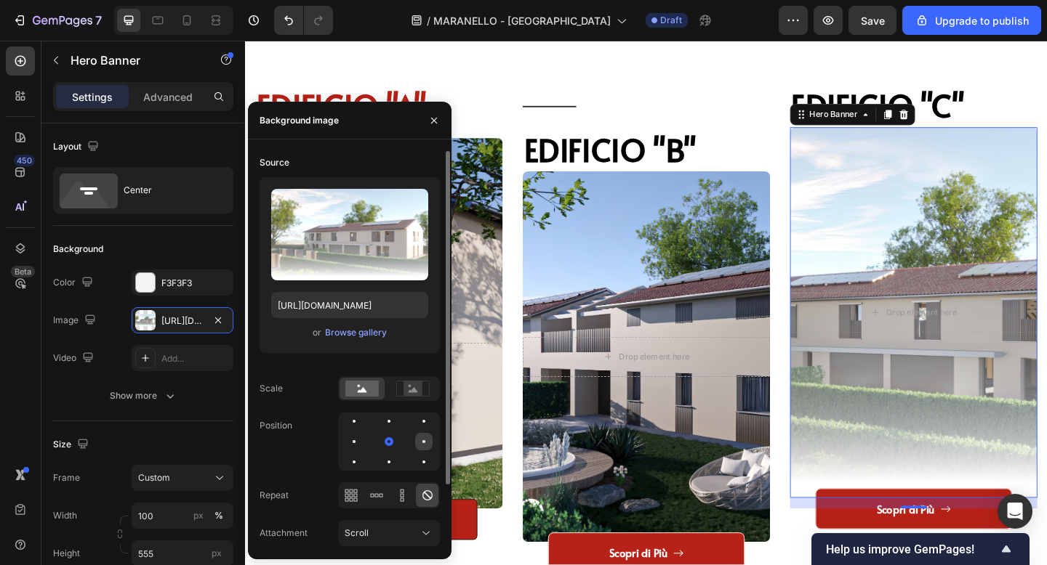
click at [425, 439] on div at bounding box center [423, 441] width 17 height 17
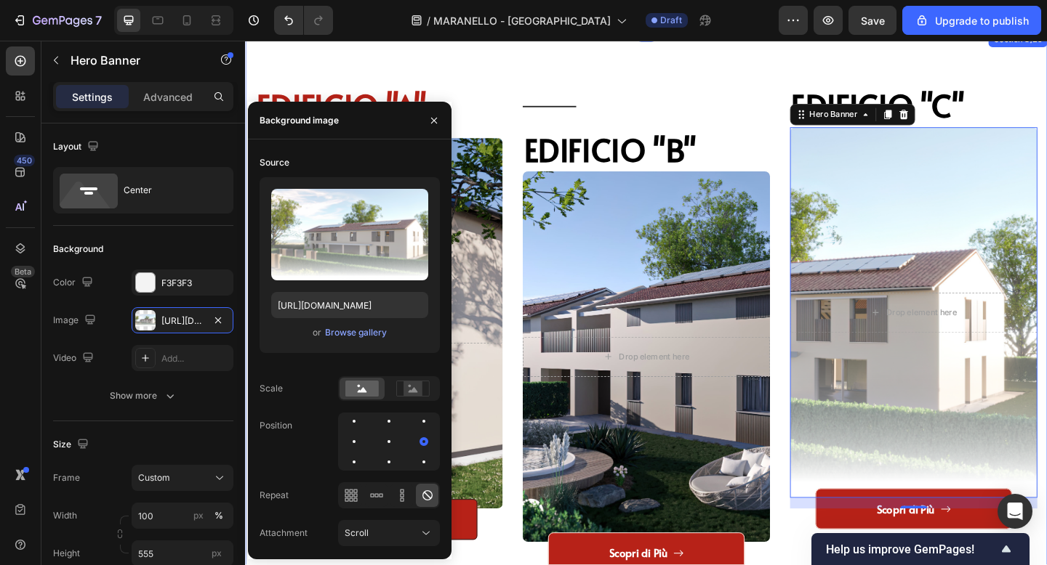
click at [790, 73] on div "EDIFICIO "A" Heading Drop element here Hero Banner VENDUTO Button Title Line ED…" at bounding box center [681, 355] width 872 height 648
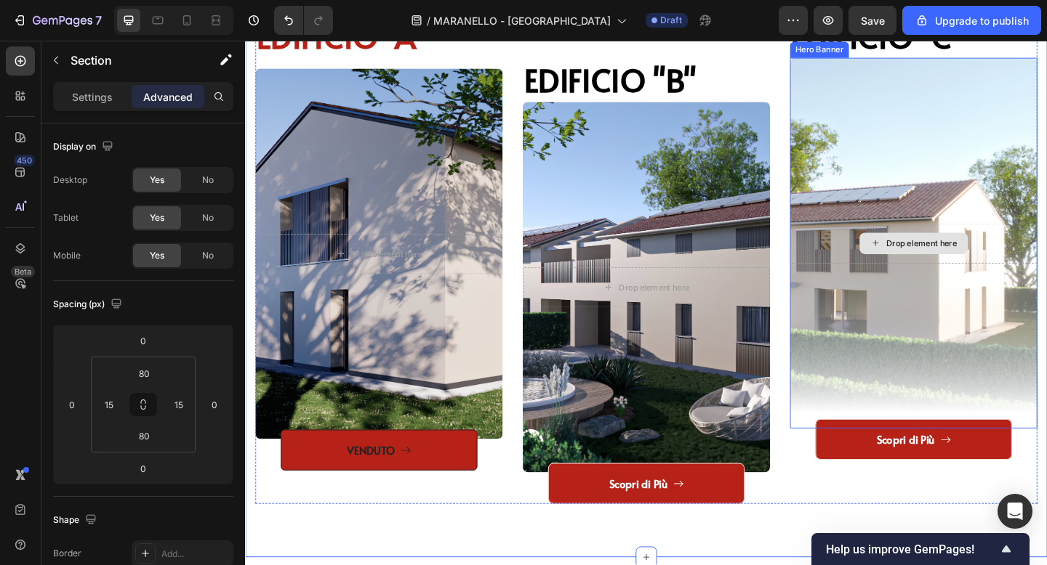
scroll to position [1942, 0]
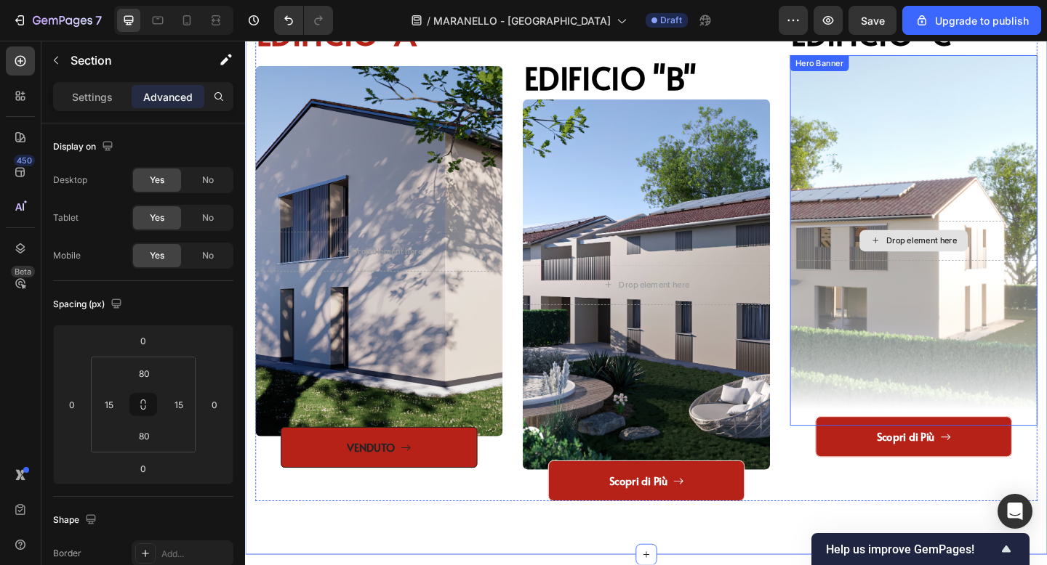
click at [942, 386] on div "Overlay" at bounding box center [971, 258] width 269 height 403
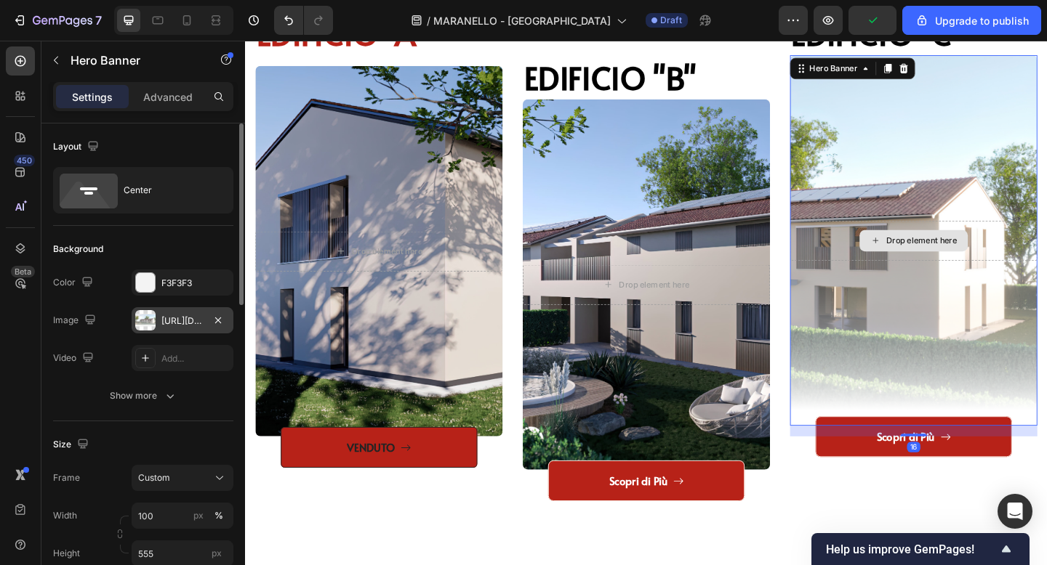
click at [153, 320] on div at bounding box center [145, 320] width 20 height 20
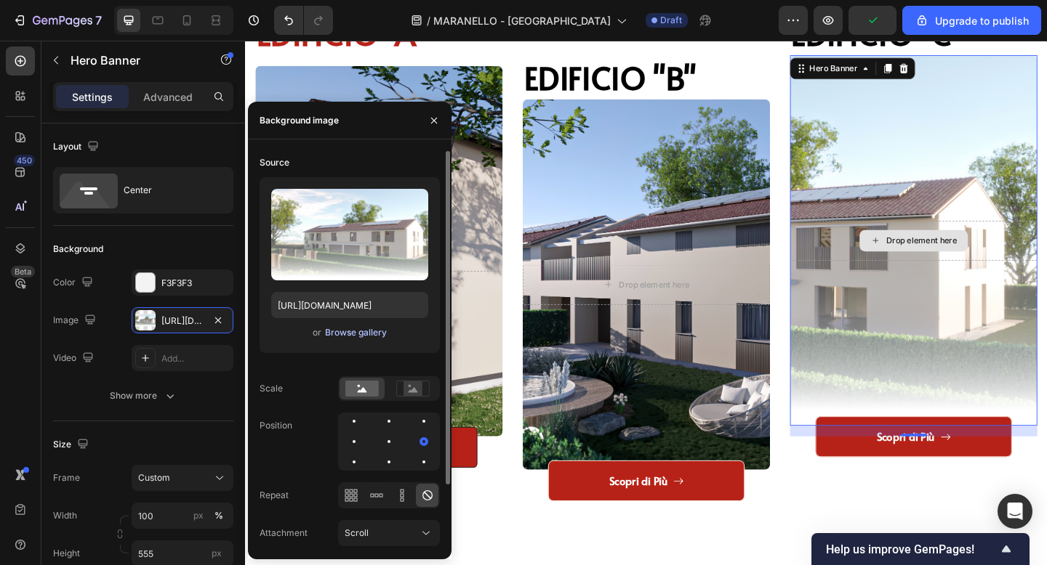
click at [337, 330] on div "Browse gallery" at bounding box center [356, 332] width 62 height 13
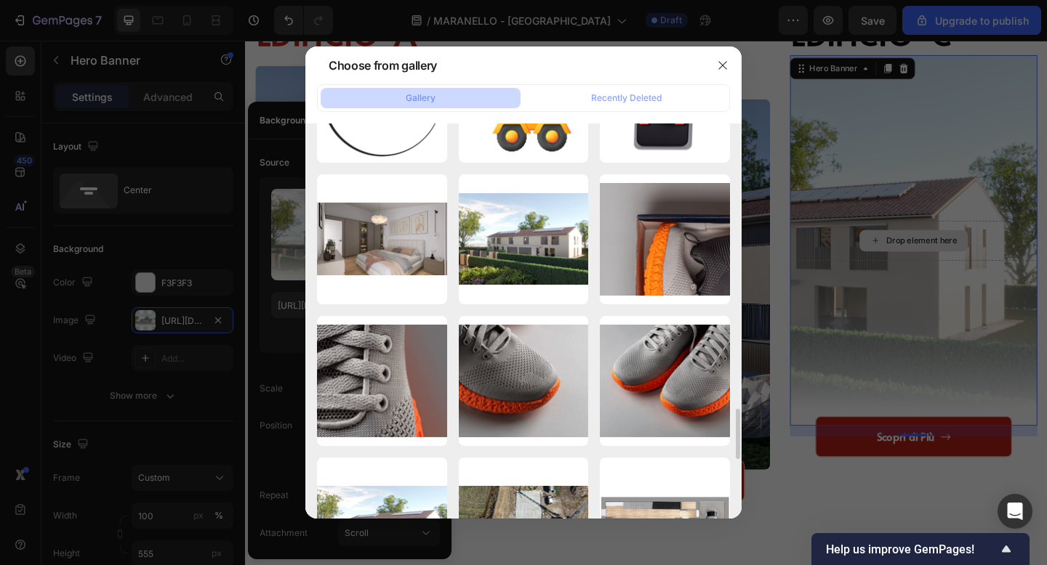
scroll to position [2257, 0]
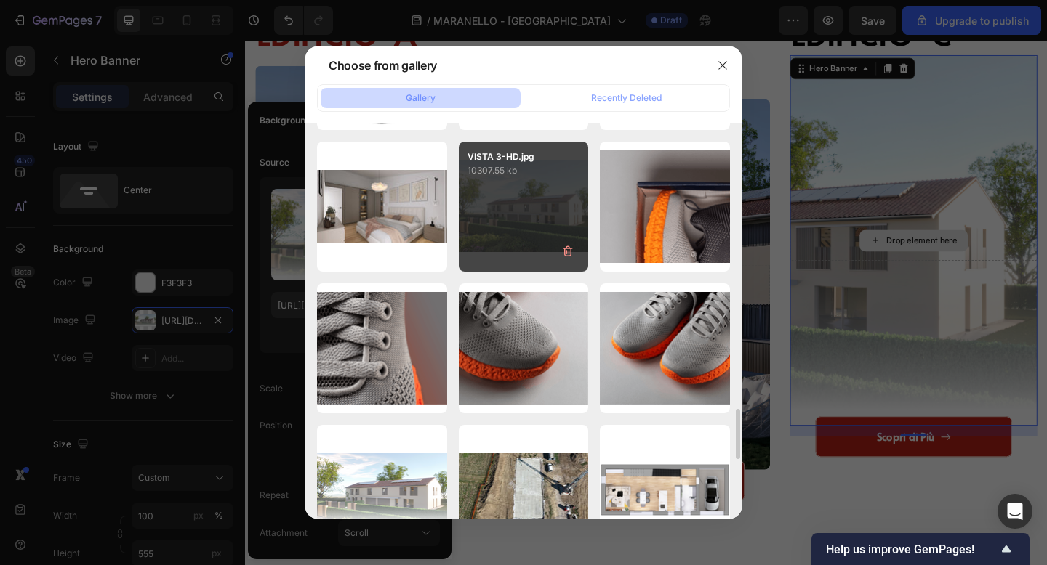
click at [518, 225] on div "VISTA 3-HD.jpg 10307.55 kb" at bounding box center [524, 207] width 130 height 130
type input "[URL][DOMAIN_NAME]"
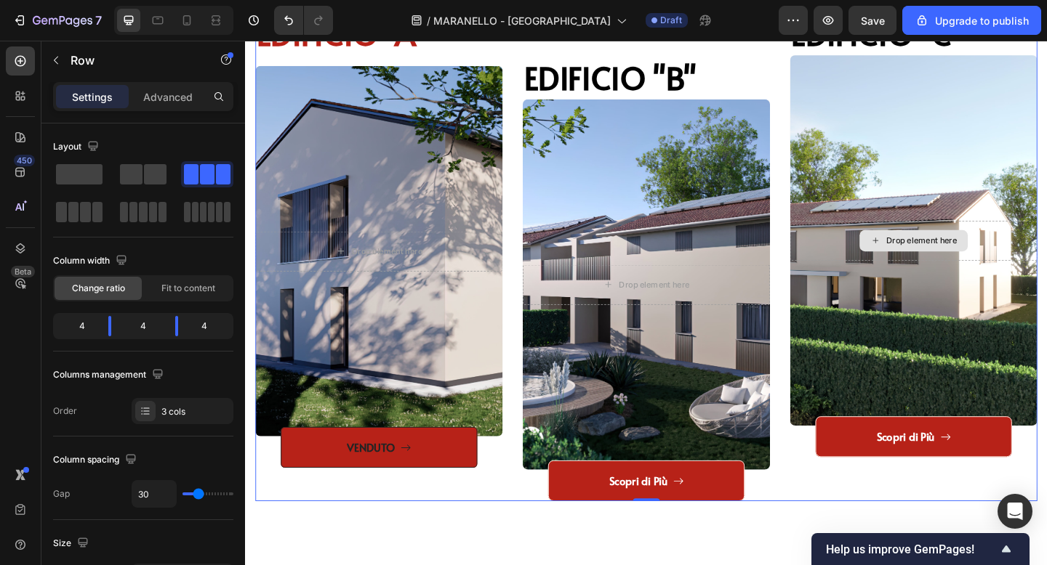
click at [848, 531] on div "Title Line EDIFICIO "C" Heading Drop element here Hero Banner Scopri di Più But…" at bounding box center [971, 276] width 269 height 532
click at [941, 370] on div "Overlay" at bounding box center [971, 258] width 269 height 403
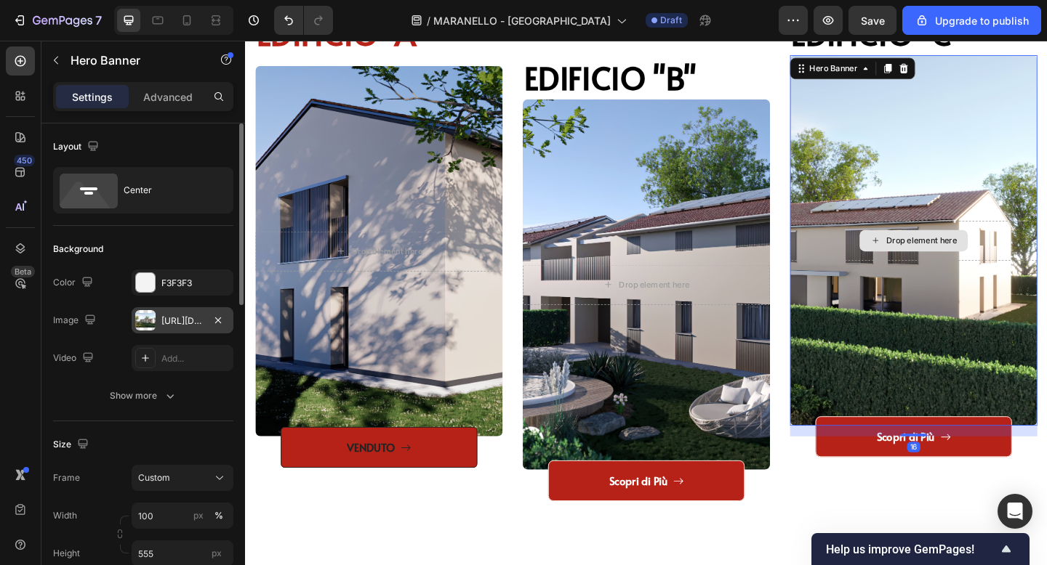
click at [185, 329] on div "[URL][DOMAIN_NAME]" at bounding box center [183, 320] width 102 height 26
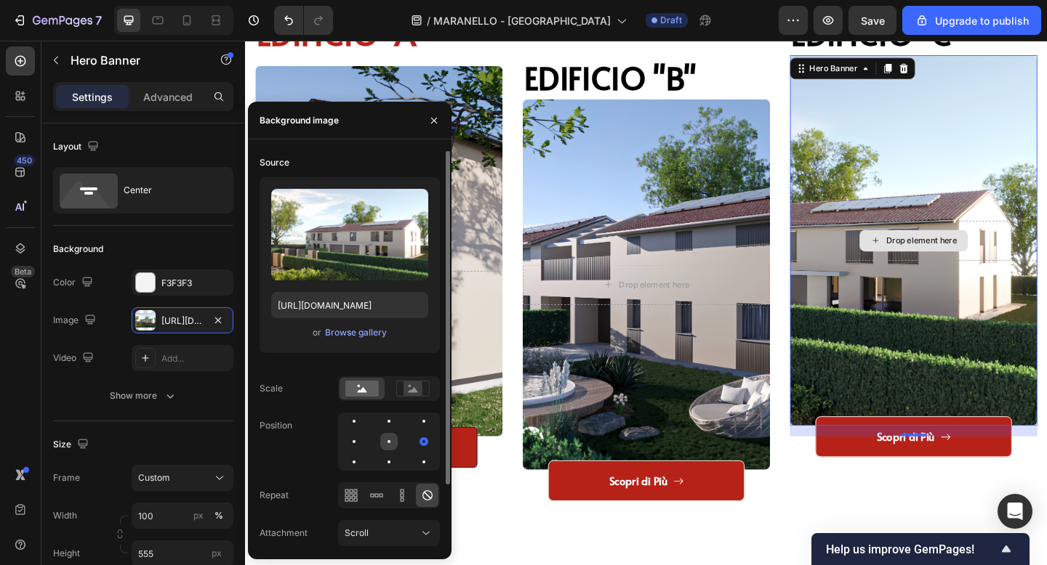
click at [385, 437] on div at bounding box center [388, 441] width 17 height 17
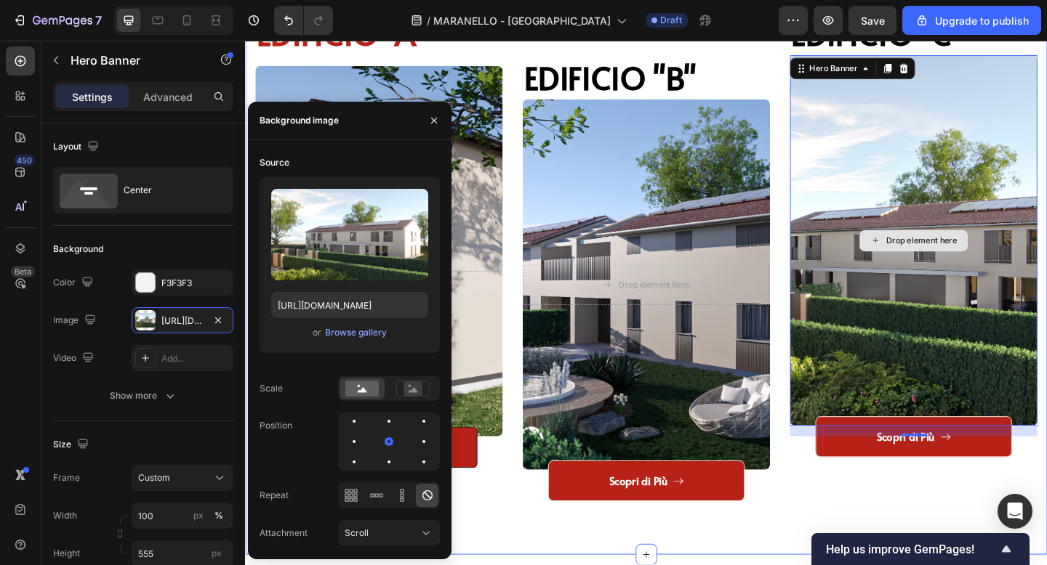
click at [808, 565] on div "EDIFICIO "A" Heading Drop element here Hero Banner VENDUTO Button Title Line ED…" at bounding box center [681, 276] width 872 height 648
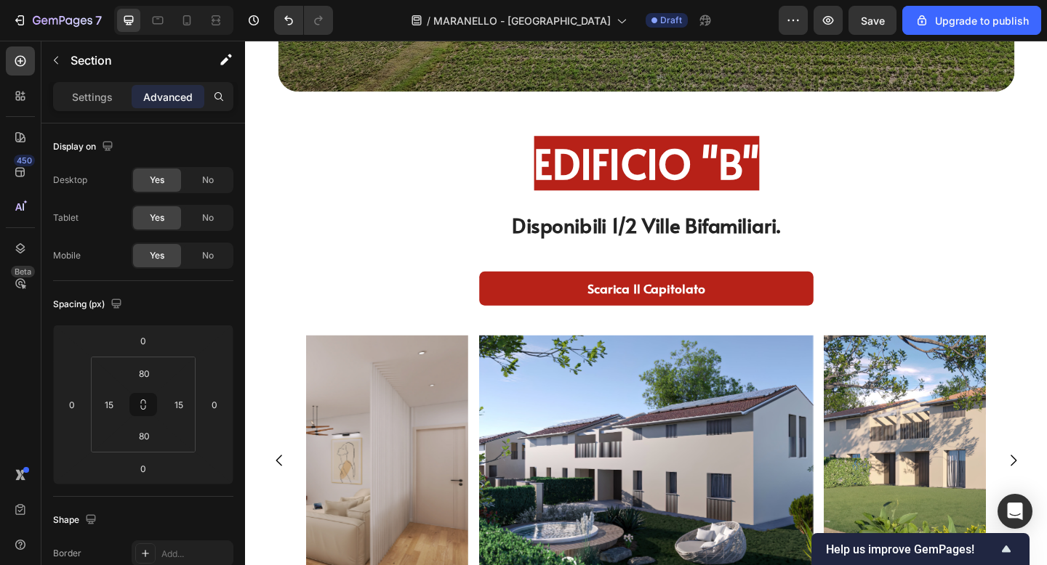
scroll to position [3526, 0]
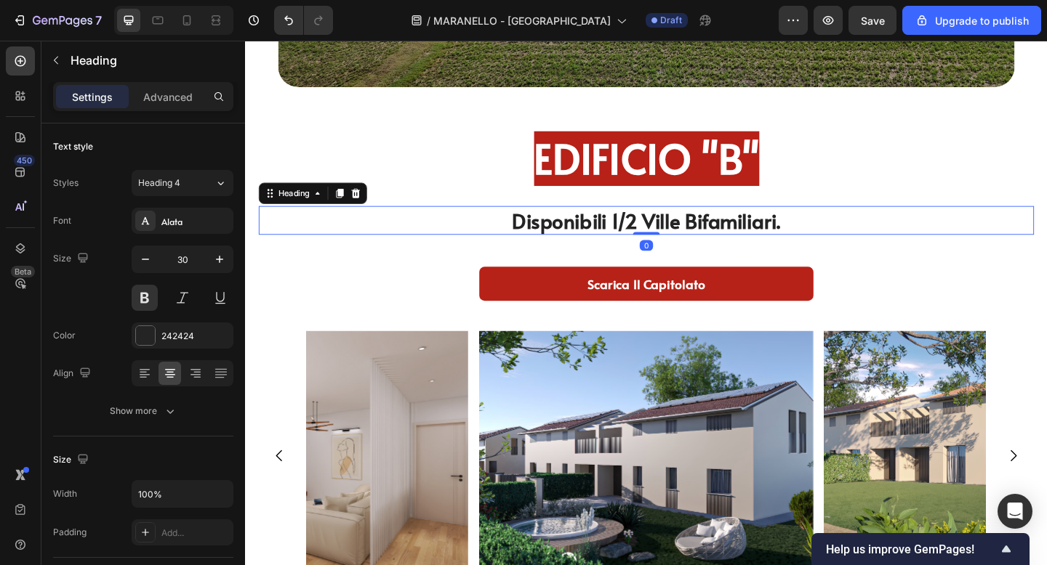
click at [842, 242] on h2 "Disponibili 1/2 Ville Bifamiliari." at bounding box center [680, 236] width 843 height 31
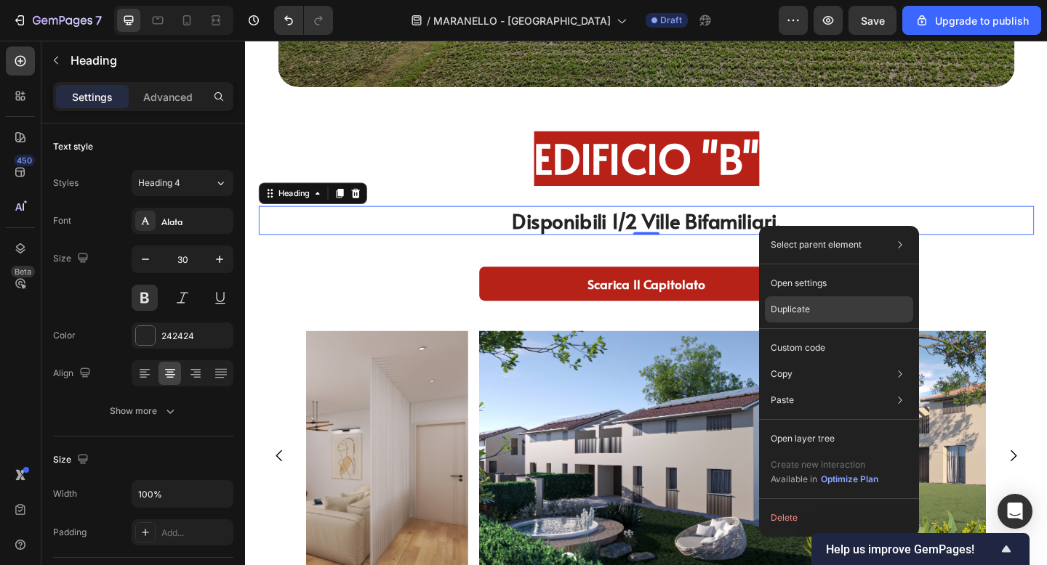
click at [778, 304] on p "Duplicate" at bounding box center [789, 309] width 39 height 13
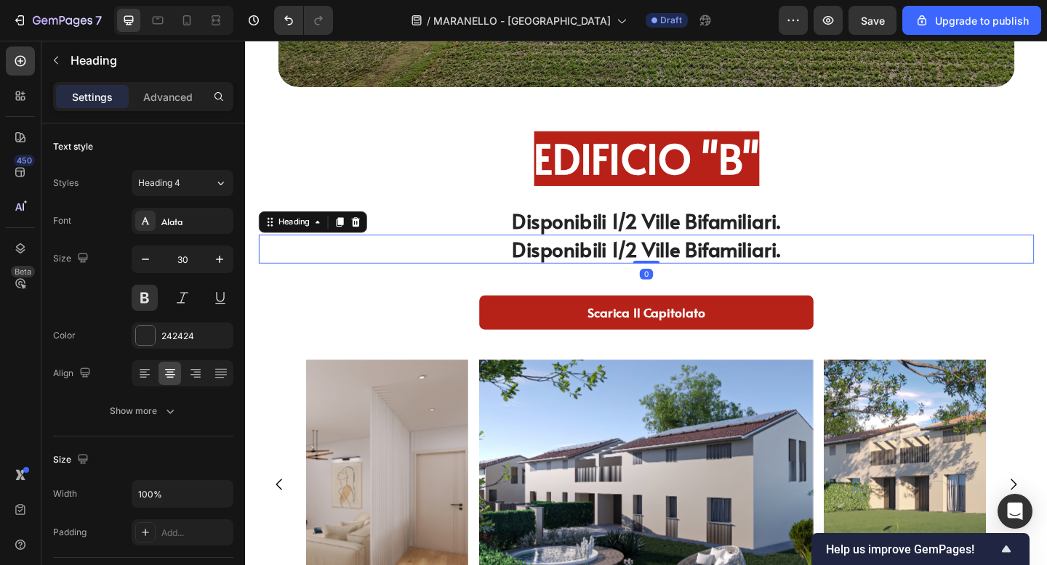
click at [586, 268] on h2 "Disponibili 1/2 Ville Bifamiliari." at bounding box center [680, 267] width 843 height 31
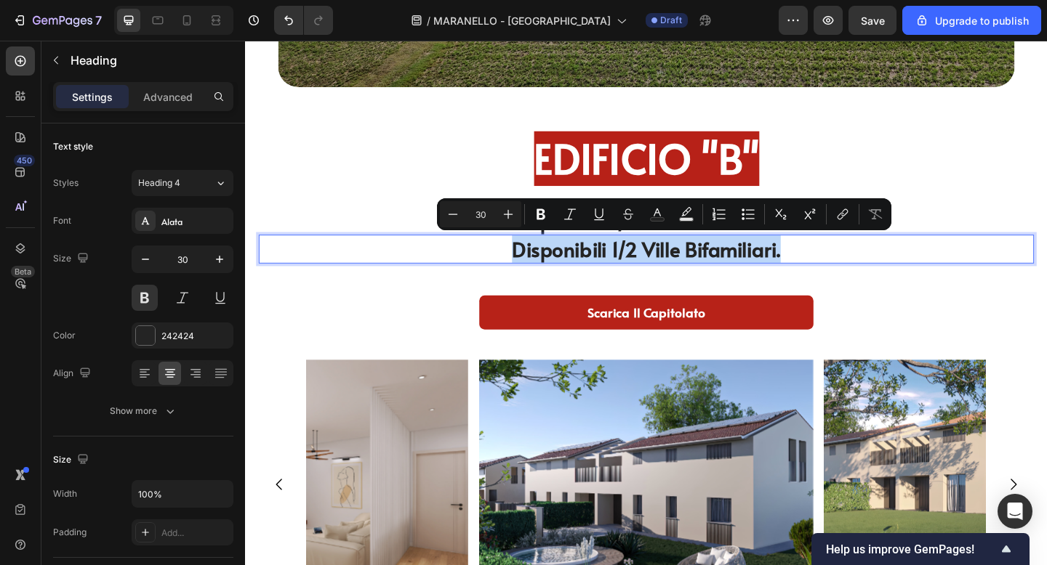
drag, startPoint x: 836, startPoint y: 268, endPoint x: 526, endPoint y: 269, distance: 310.4
click at [526, 269] on p "Disponibili 1/2 Ville Bifamiliari." at bounding box center [681, 268] width 840 height 28
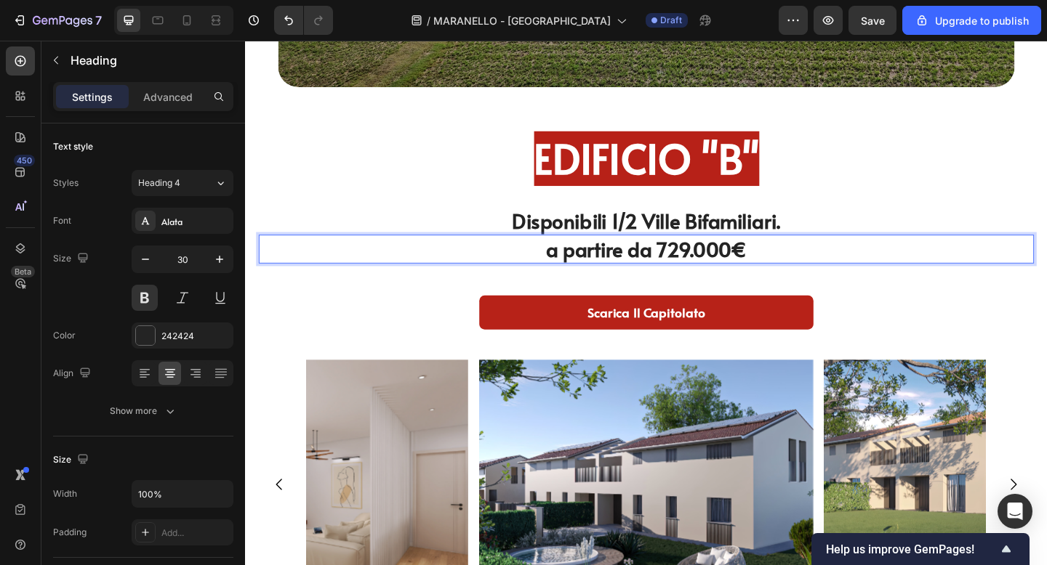
click at [714, 267] on p "a partire da 729.000€" at bounding box center [681, 268] width 840 height 28
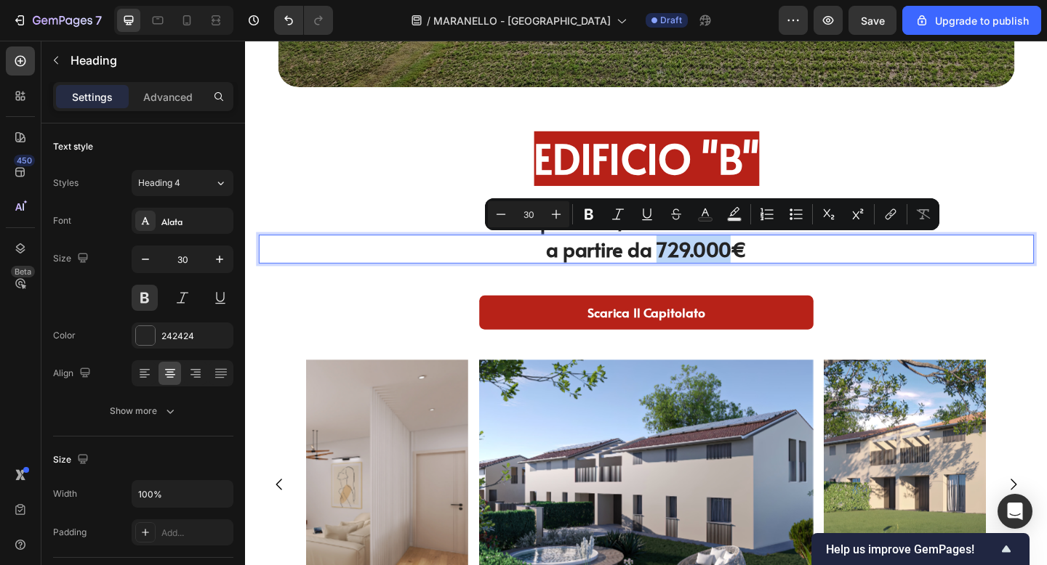
click at [708, 267] on p "a partire da 729.000€" at bounding box center [681, 268] width 840 height 28
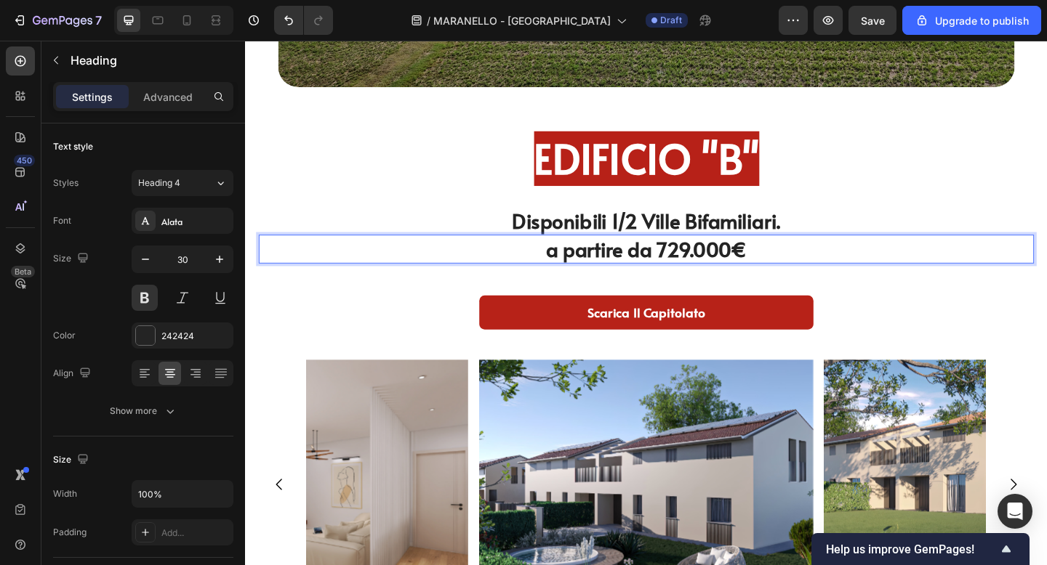
click at [700, 267] on p "a partire da 729.000€" at bounding box center [681, 268] width 840 height 28
drag, startPoint x: 694, startPoint y: 267, endPoint x: 710, endPoint y: 268, distance: 16.1
click at [710, 268] on p "a partire da 729.000€" at bounding box center [681, 268] width 840 height 28
click at [148, 259] on icon "button" at bounding box center [145, 259] width 7 height 1
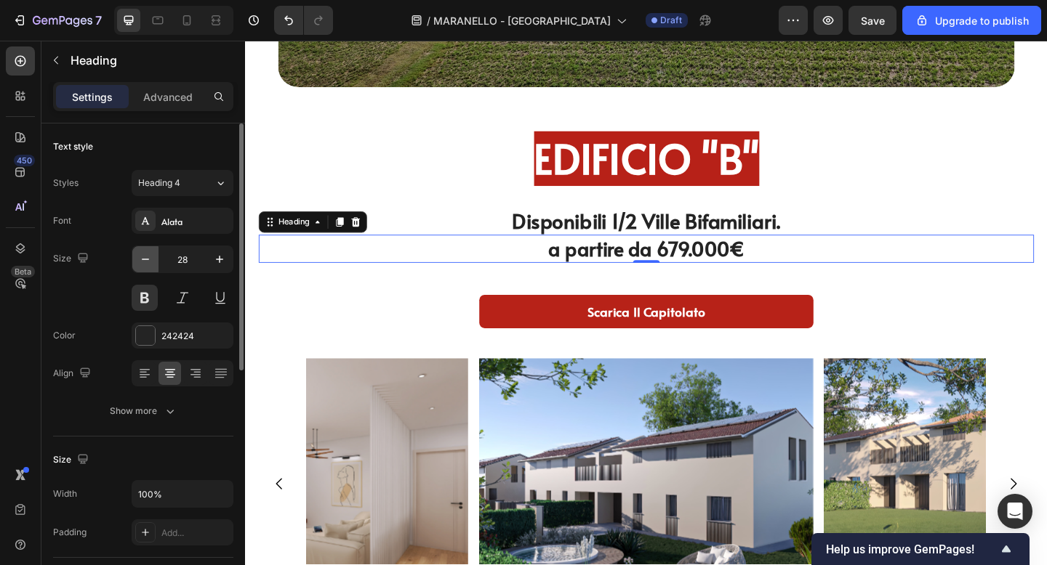
click at [148, 259] on icon "button" at bounding box center [145, 259] width 7 height 1
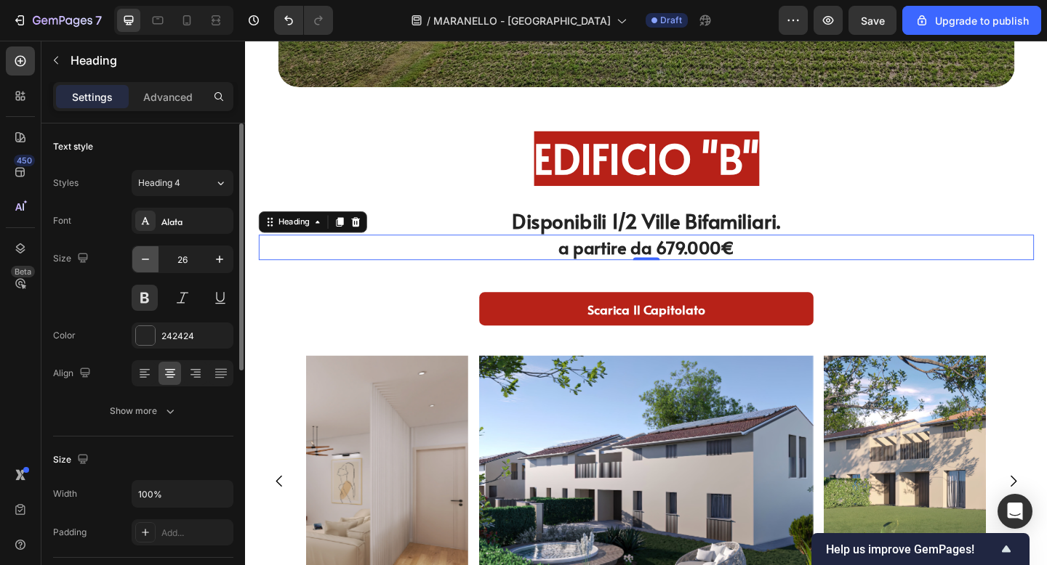
click at [148, 259] on icon "button" at bounding box center [145, 259] width 7 height 1
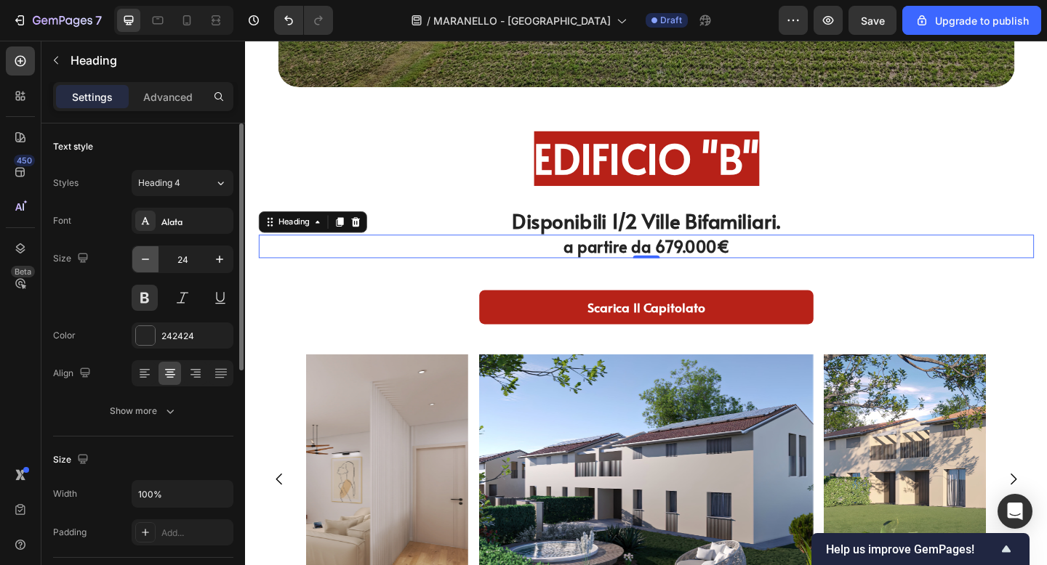
click at [148, 259] on icon "button" at bounding box center [145, 259] width 7 height 1
type input "23"
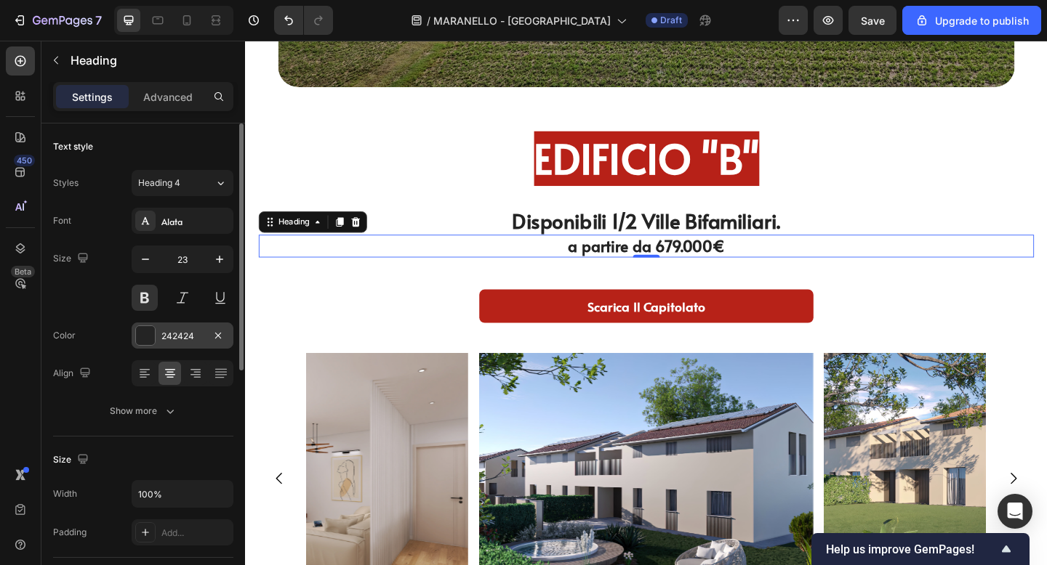
click at [144, 332] on div at bounding box center [145, 335] width 19 height 19
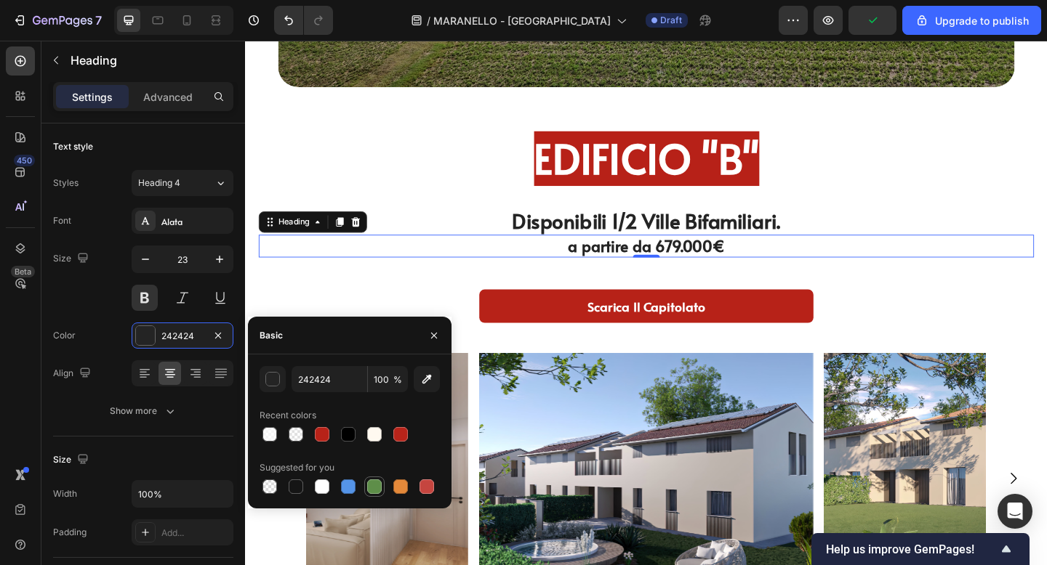
click at [371, 490] on div at bounding box center [374, 487] width 15 height 15
type input "5E8E49"
click at [454, 214] on div "EDIFICIO "B" Heading" at bounding box center [680, 169] width 843 height 103
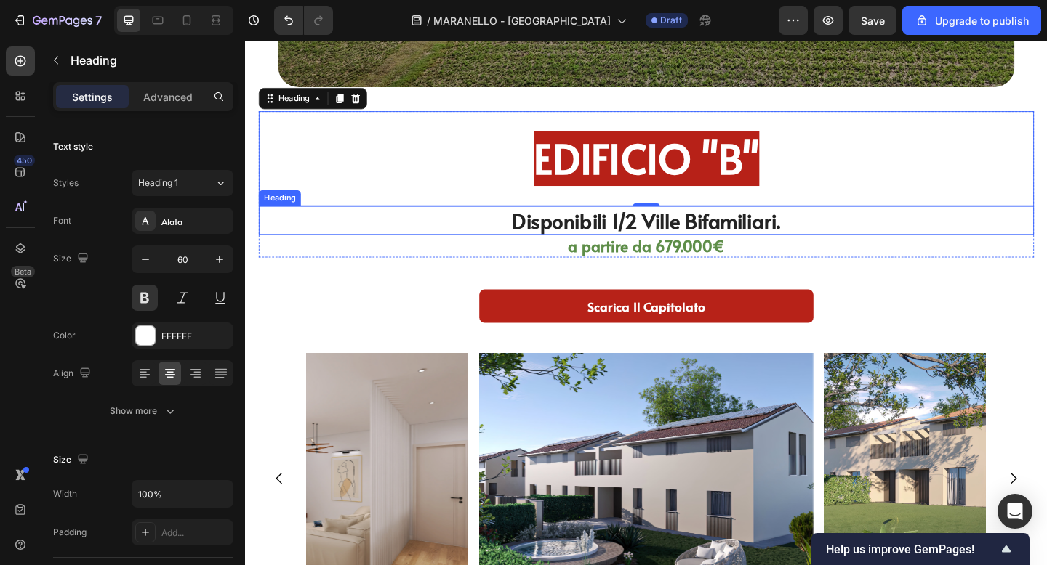
click at [745, 249] on h2 "Disponibili 1/2 Ville Bifamiliari." at bounding box center [680, 236] width 843 height 31
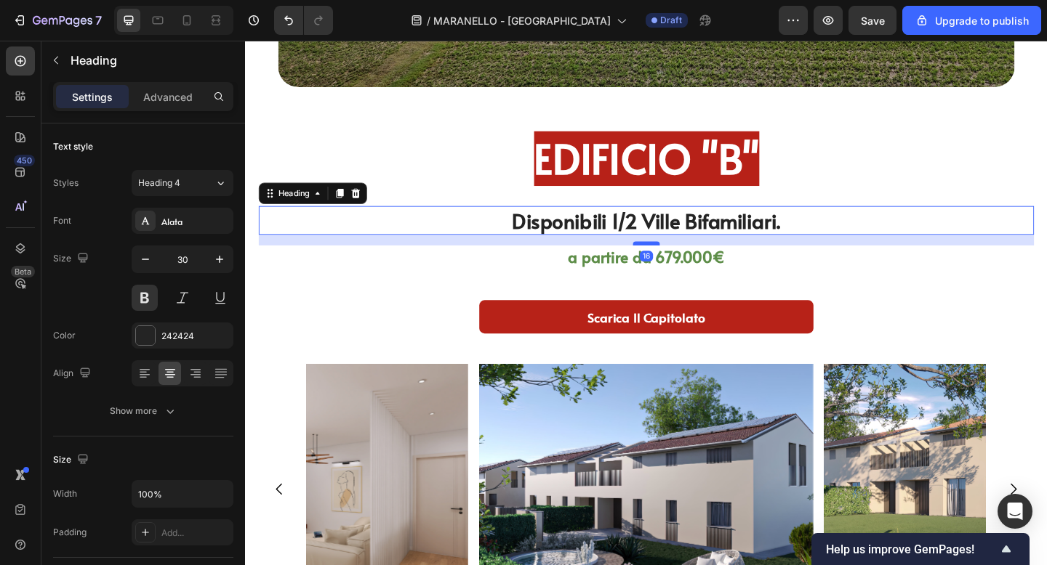
drag, startPoint x: 669, startPoint y: 251, endPoint x: 667, endPoint y: 263, distance: 11.7
click at [667, 263] on div at bounding box center [681, 261] width 29 height 4
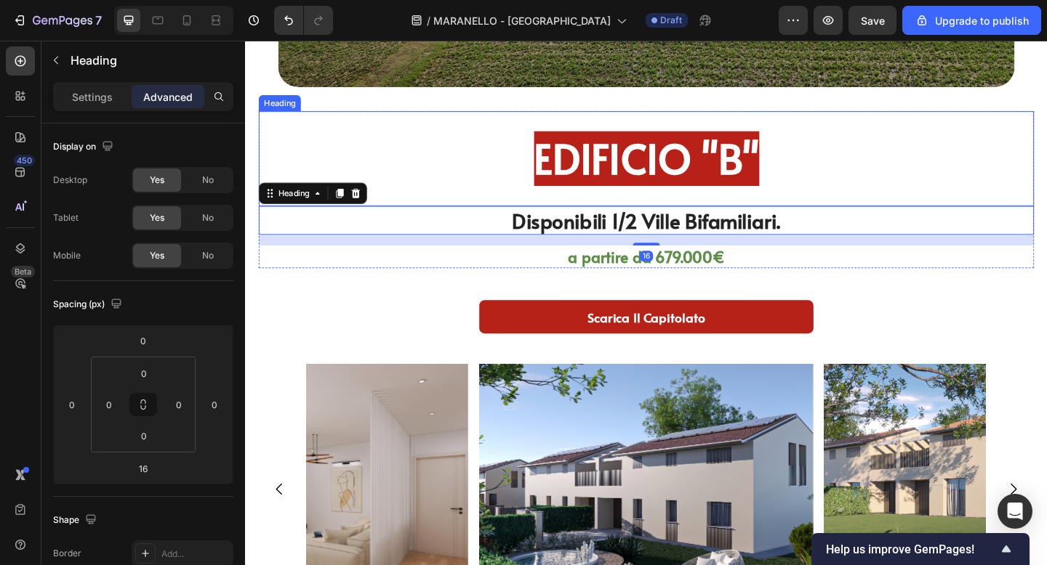
click at [915, 180] on h2 "EDIFICIO "B"" at bounding box center [681, 170] width 800 height 60
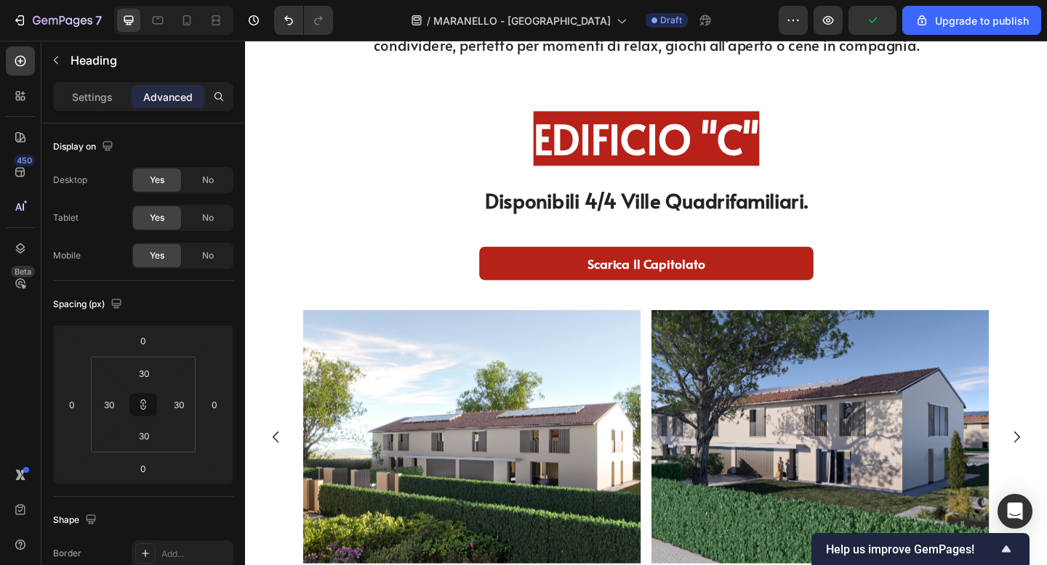
scroll to position [4564, 0]
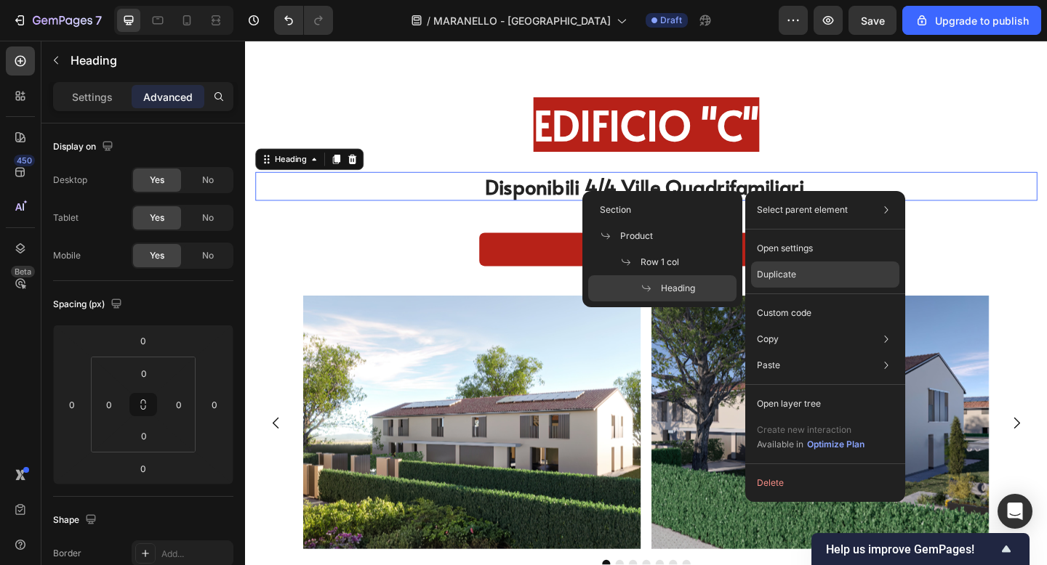
click at [765, 278] on p "Duplicate" at bounding box center [776, 274] width 39 height 13
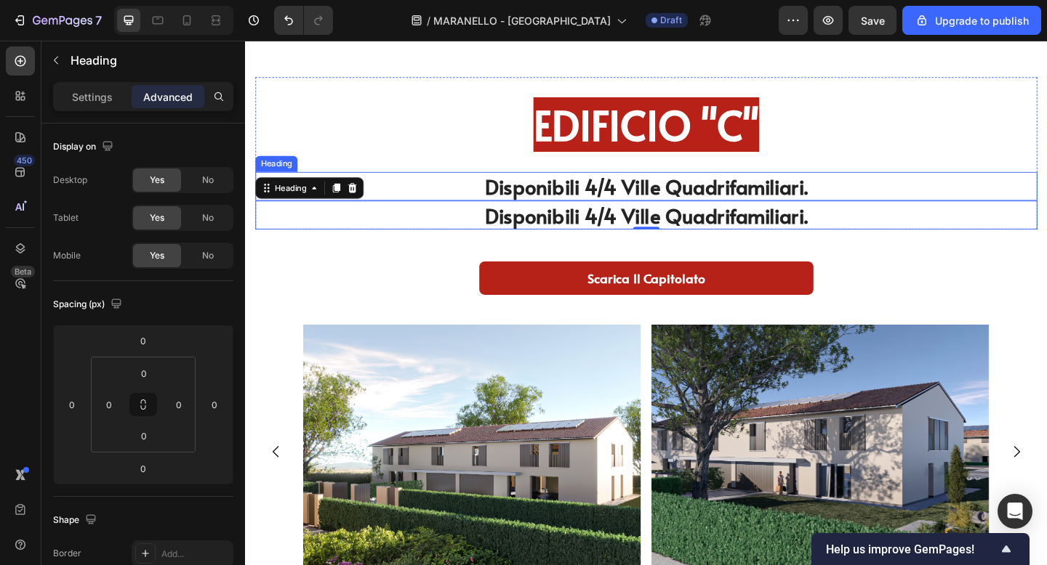
click at [677, 209] on h2 "Disponibili 4/4 Ville Quadrifamiliari." at bounding box center [681, 199] width 850 height 31
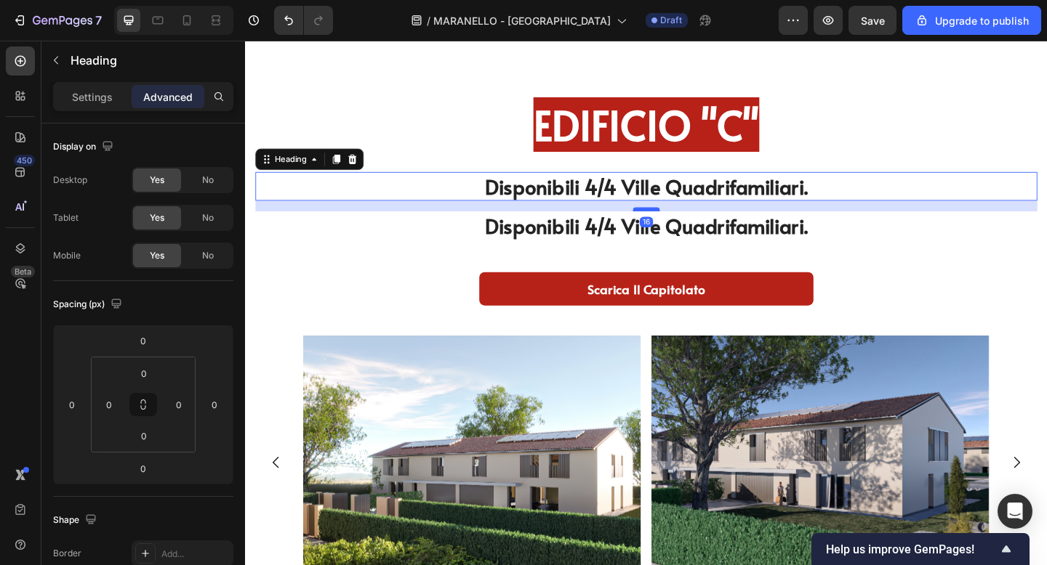
drag, startPoint x: 677, startPoint y: 217, endPoint x: 677, endPoint y: 229, distance: 11.6
click at [677, 227] on div at bounding box center [681, 224] width 29 height 4
type input "16"
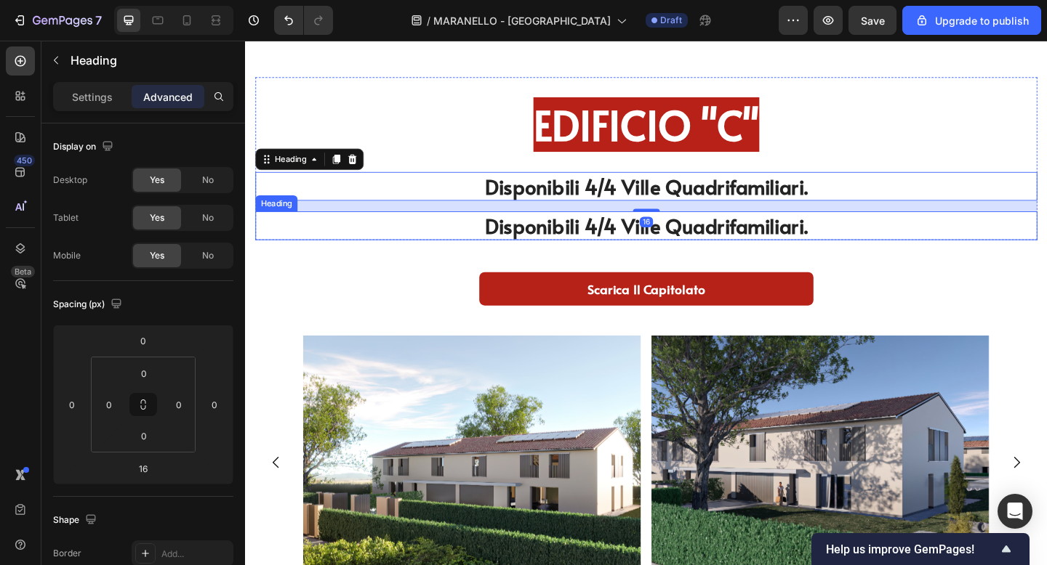
click at [729, 251] on h2 "Disponibili 4/4 Ville Quadrifamiliari." at bounding box center [681, 242] width 850 height 31
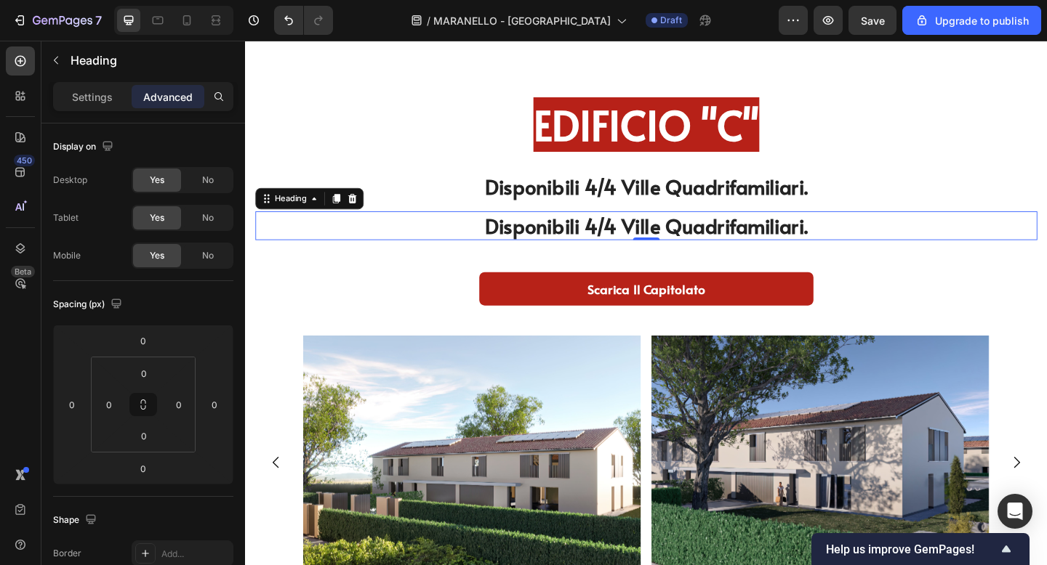
click at [729, 251] on h2 "Disponibili 4/4 Ville Quadrifamiliari." at bounding box center [681, 242] width 850 height 31
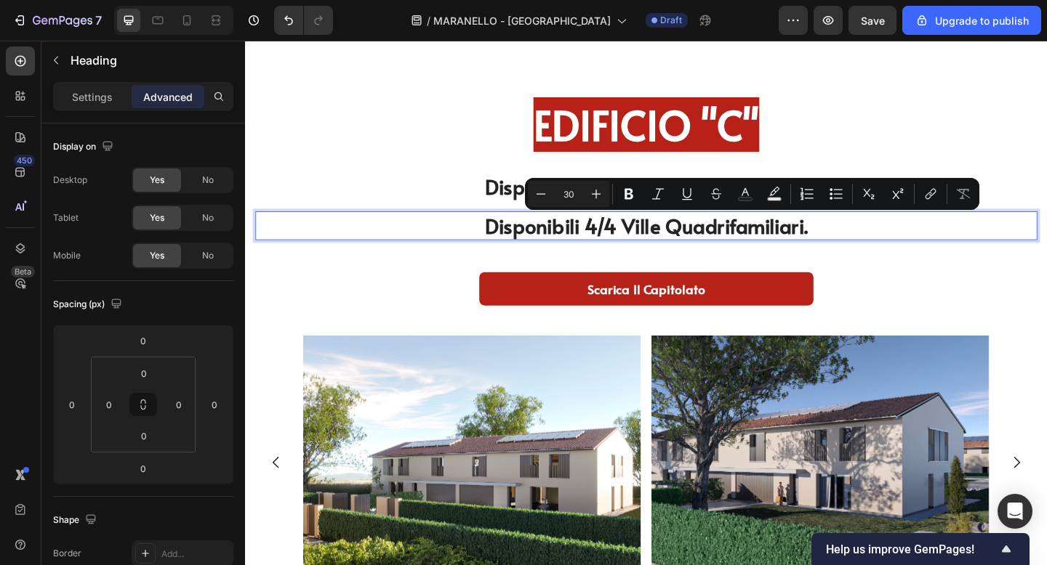
click at [885, 243] on p "Disponibili 4/4 Ville Quadrifamiliari." at bounding box center [681, 242] width 848 height 28
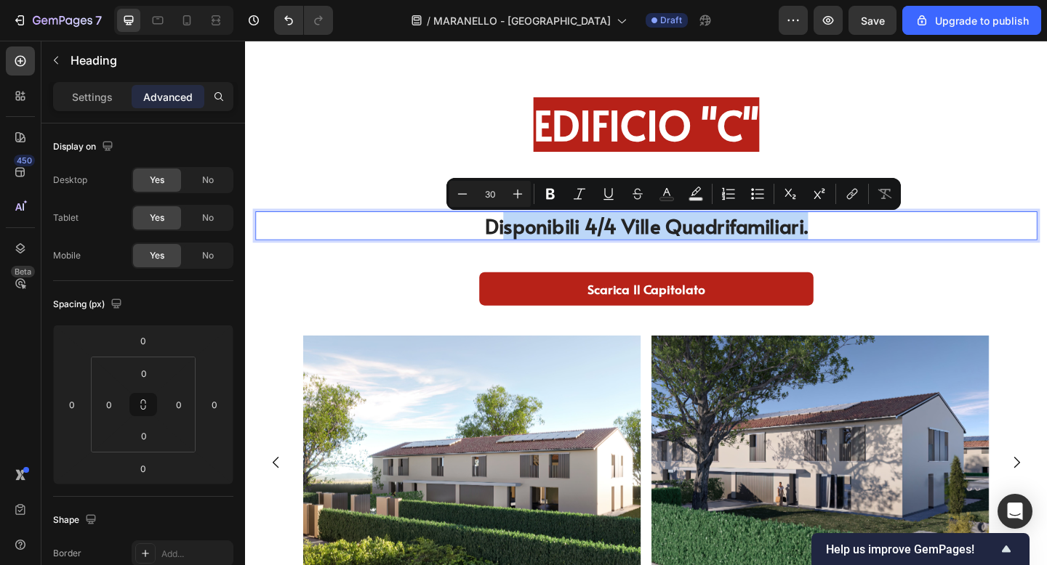
drag, startPoint x: 885, startPoint y: 243, endPoint x: 527, endPoint y: 238, distance: 357.7
click at [527, 237] on p "Disponibili 4/4 Ville Quadrifamiliari." at bounding box center [681, 242] width 848 height 28
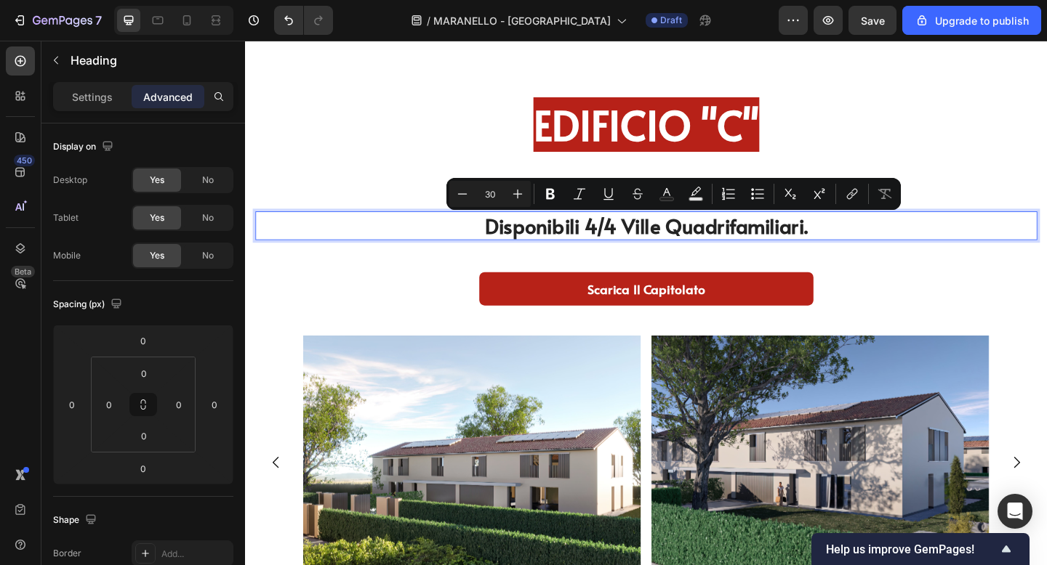
click at [494, 243] on p "Disponibili 4/4 Ville Quadrifamiliari." at bounding box center [681, 242] width 848 height 28
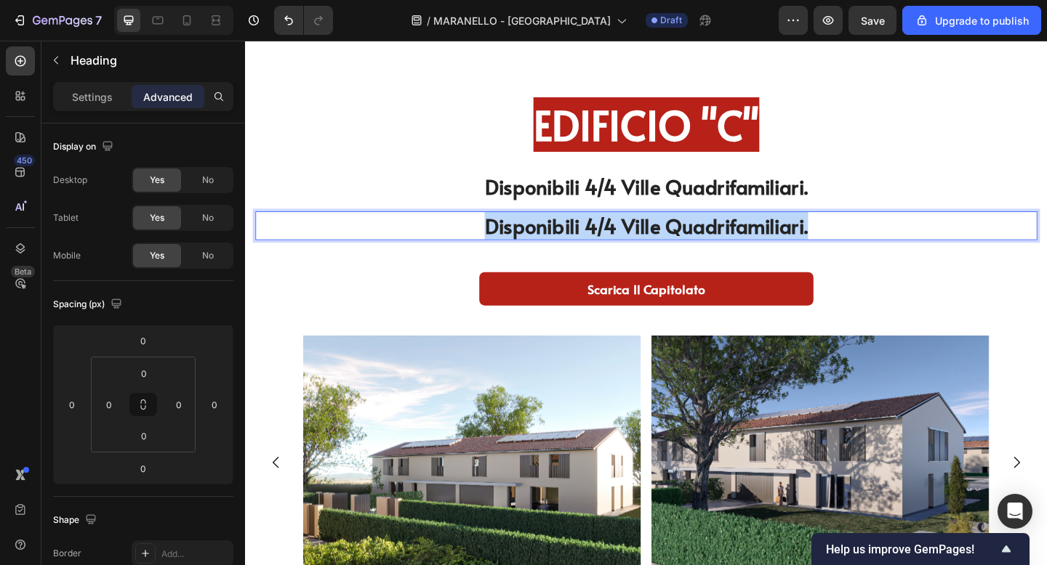
drag, startPoint x: 494, startPoint y: 243, endPoint x: 908, endPoint y: 250, distance: 414.4
click at [908, 250] on p "Disponibili 4/4 Ville Quadrifamiliari." at bounding box center [681, 242] width 848 height 28
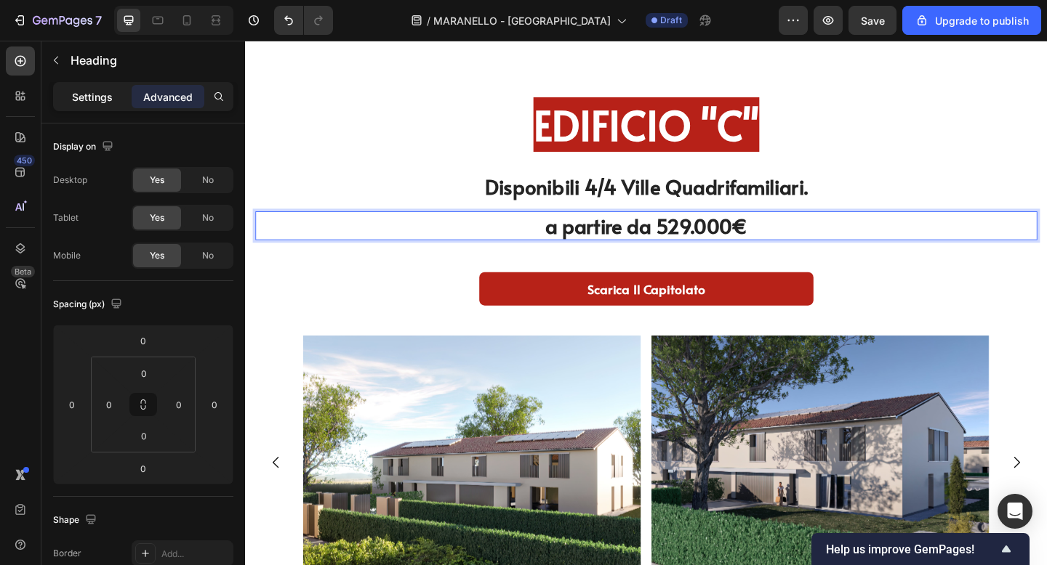
click at [101, 92] on p "Settings" at bounding box center [92, 96] width 41 height 15
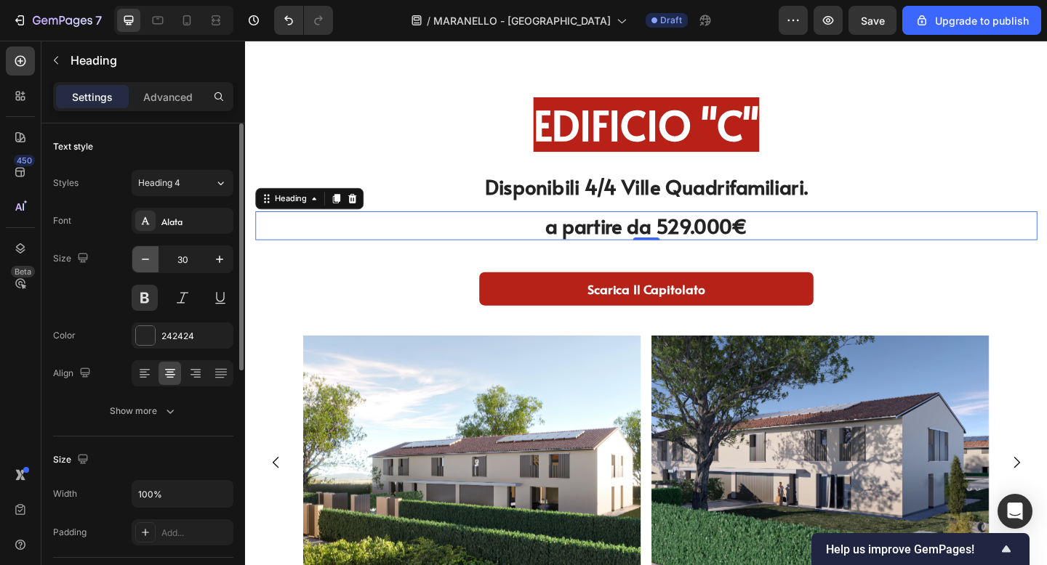
click at [145, 259] on icon "button" at bounding box center [145, 259] width 15 height 15
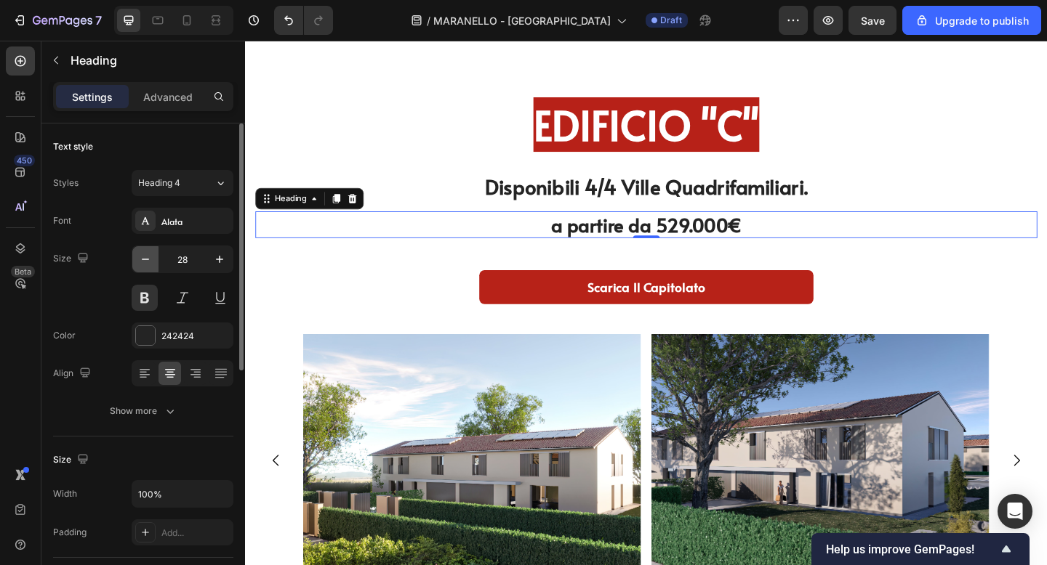
click at [145, 259] on icon "button" at bounding box center [145, 259] width 15 height 15
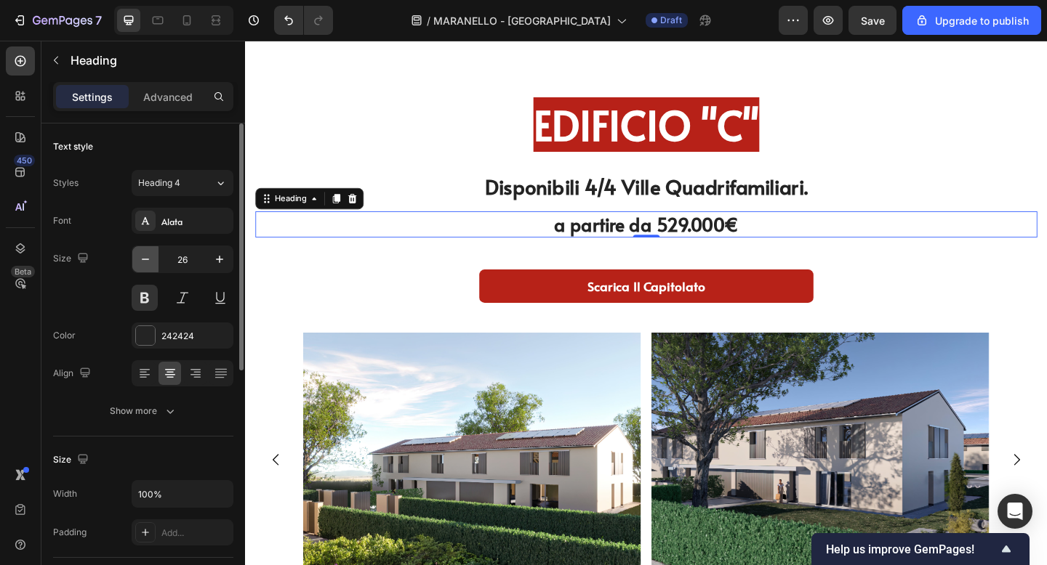
click at [145, 259] on icon "button" at bounding box center [145, 259] width 15 height 15
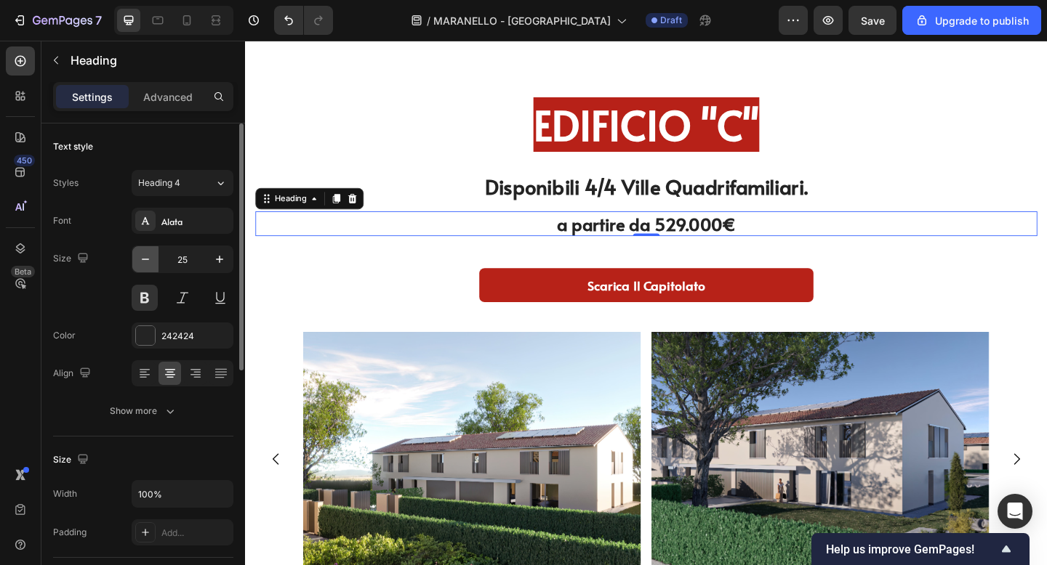
click at [145, 259] on icon "button" at bounding box center [145, 259] width 15 height 15
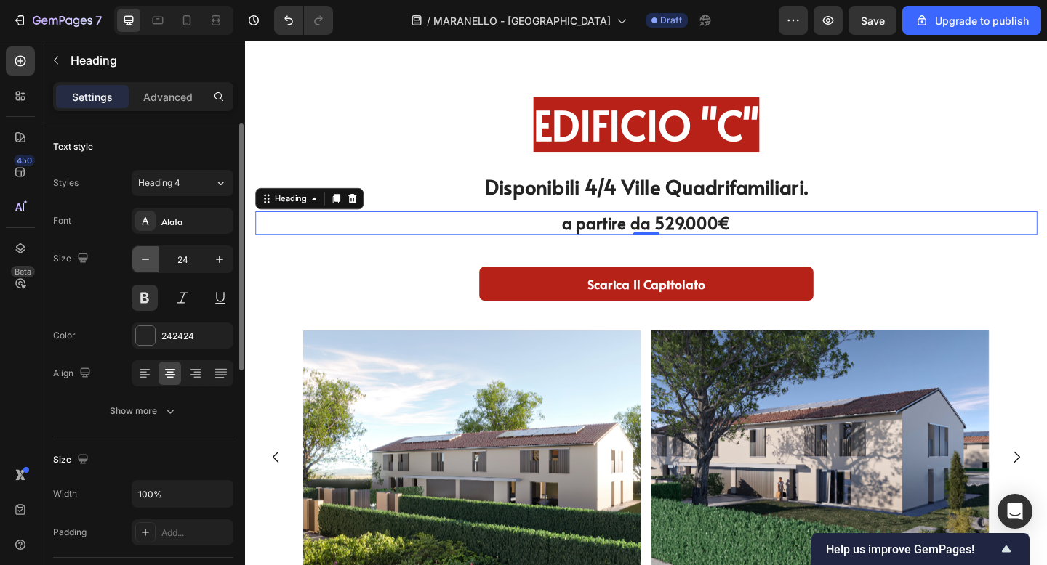
click at [145, 259] on icon "button" at bounding box center [145, 259] width 15 height 15
type input "23"
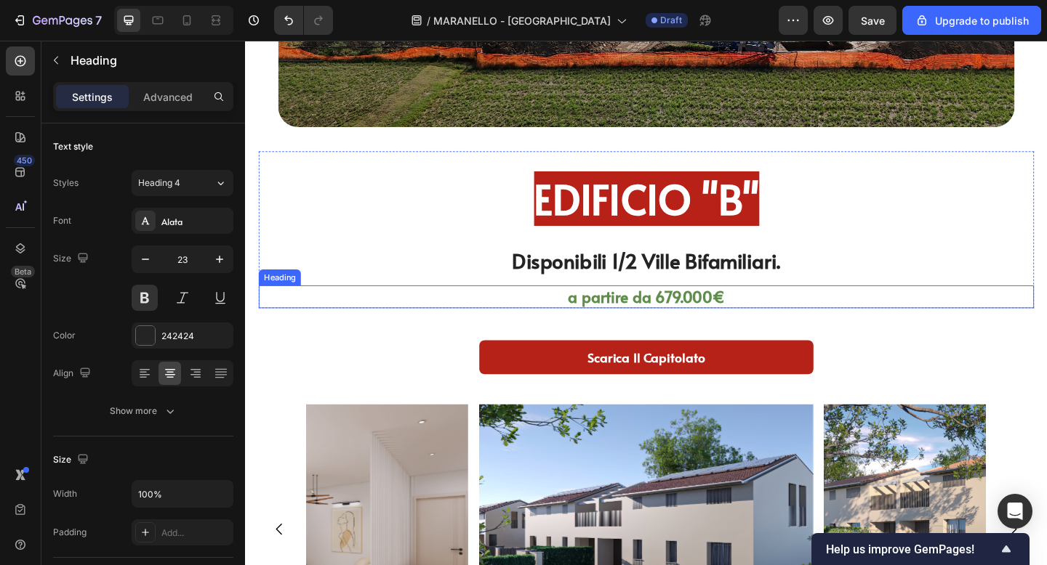
scroll to position [3481, 0]
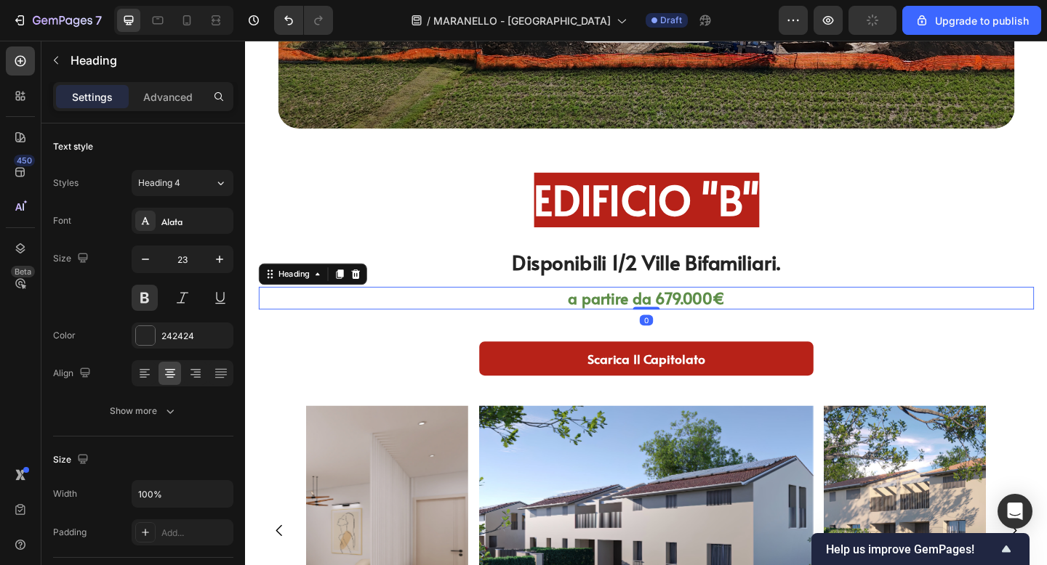
click at [593, 326] on h2 "a partire da 679.000€" at bounding box center [680, 321] width 843 height 25
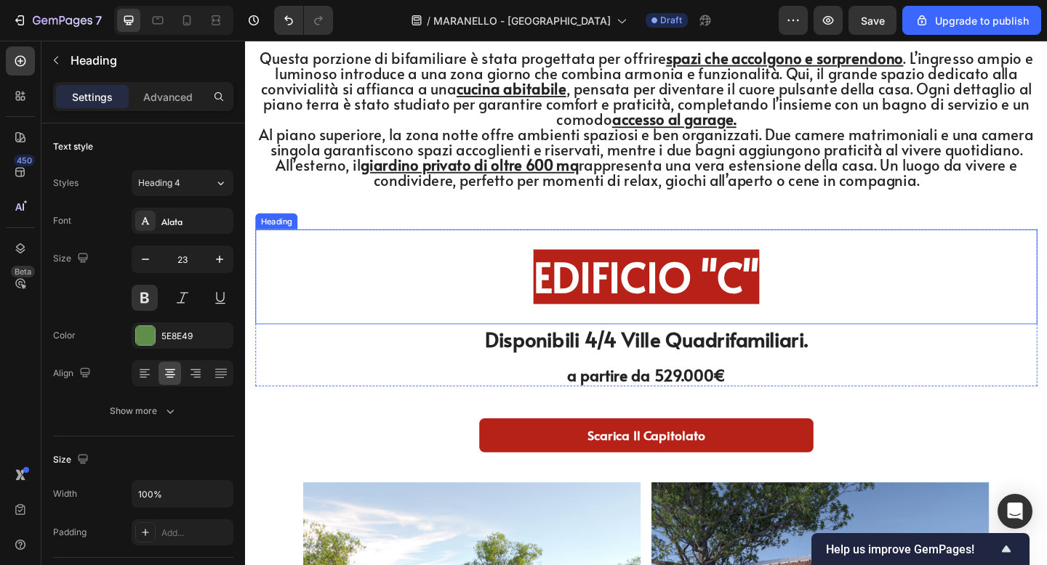
scroll to position [4402, 0]
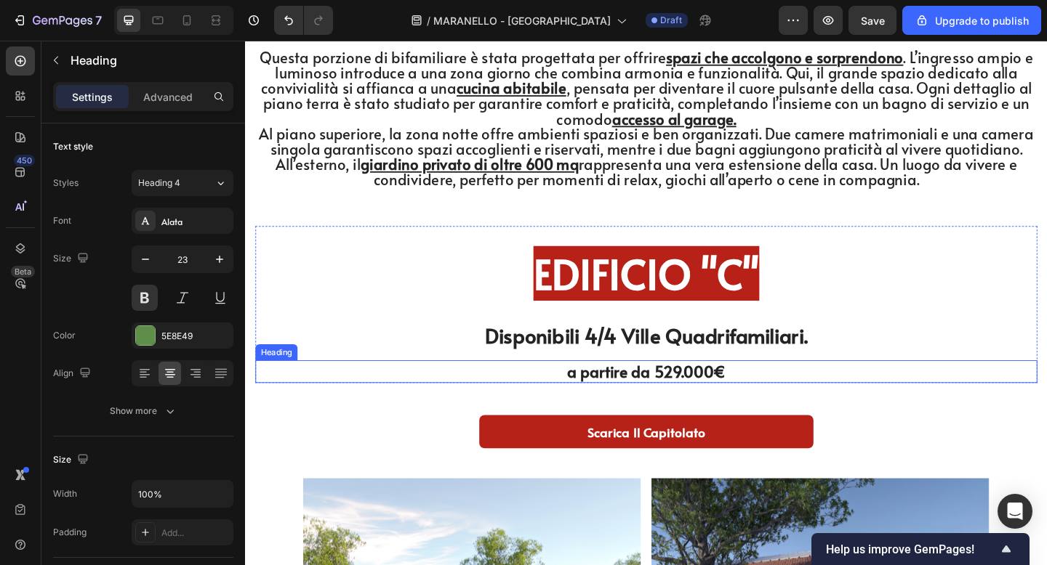
click at [547, 413] on h2 "a partire da 529.000€" at bounding box center [681, 401] width 850 height 25
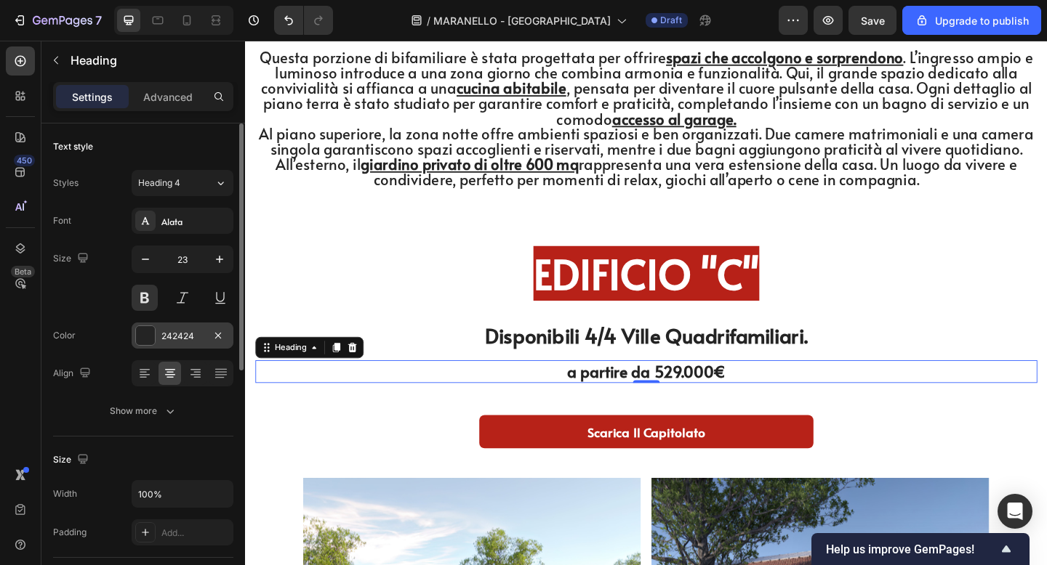
click at [156, 340] on div "242424" at bounding box center [183, 336] width 102 height 26
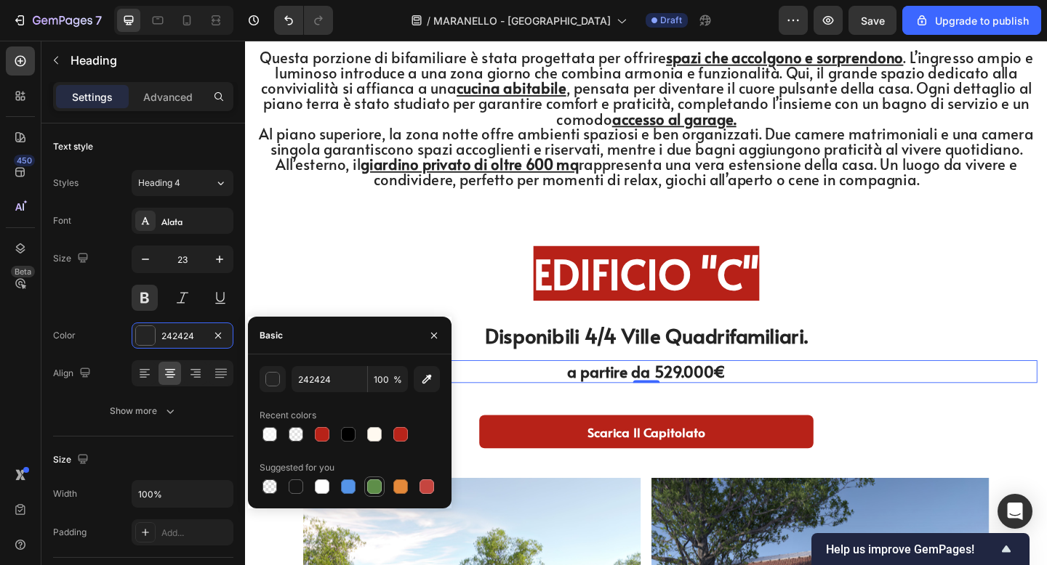
click at [371, 483] on div at bounding box center [374, 487] width 15 height 15
type input "5E8E49"
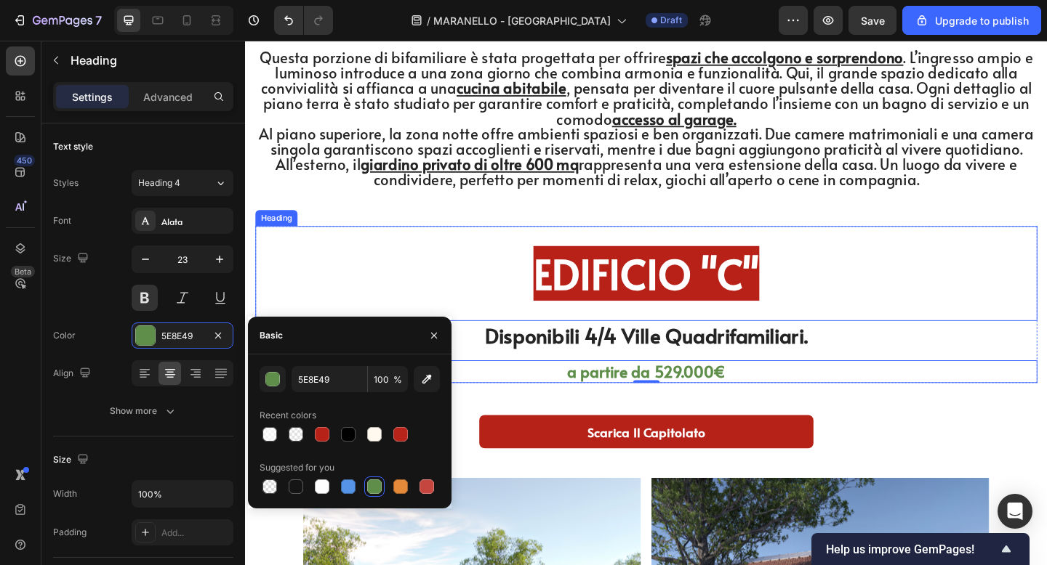
click at [408, 294] on h2 "EDIFICIO "C"" at bounding box center [681, 295] width 807 height 60
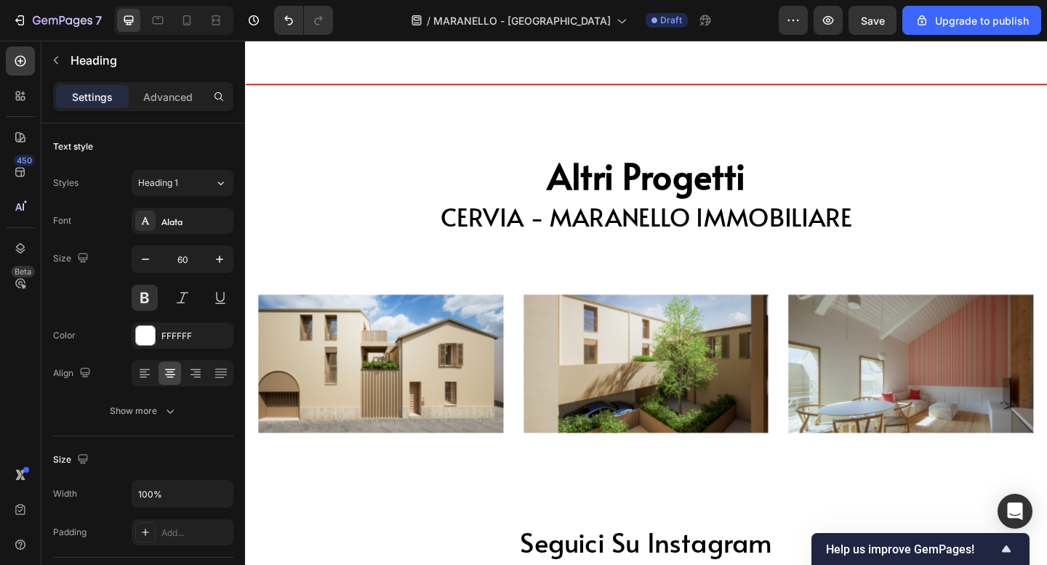
scroll to position [6071, 0]
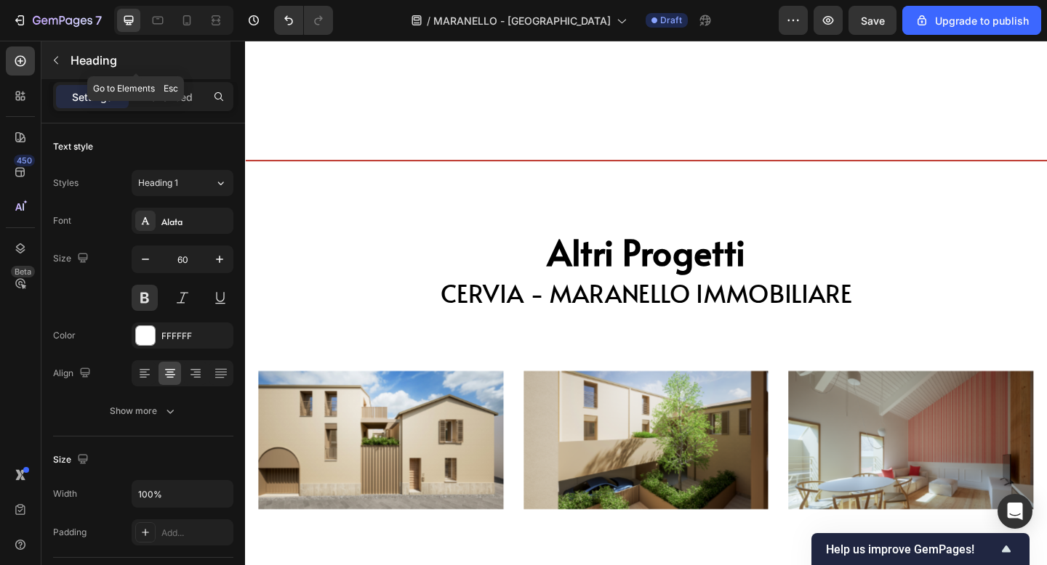
click at [62, 50] on button "button" at bounding box center [55, 60] width 23 height 23
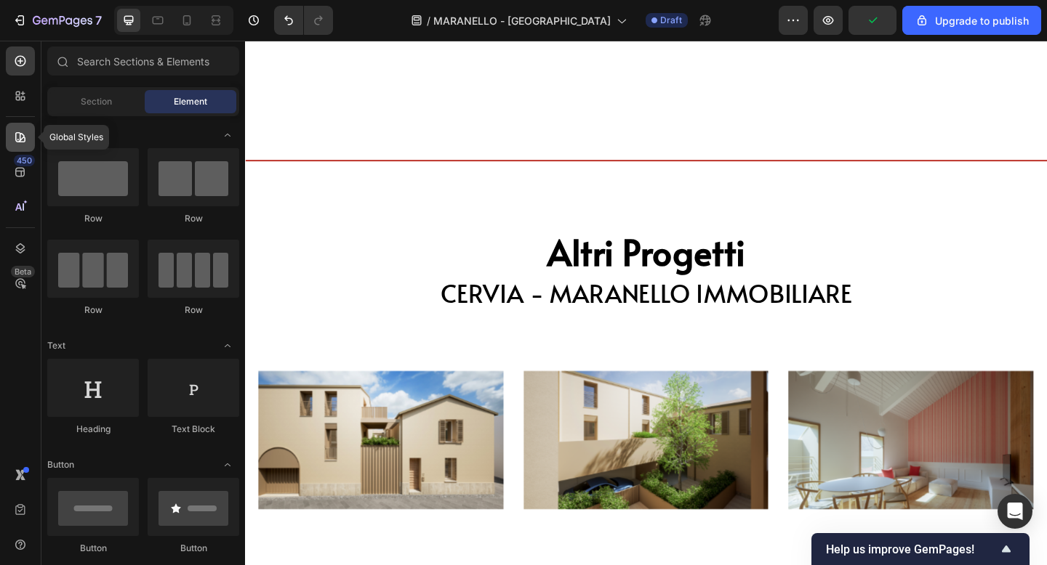
click at [24, 128] on div at bounding box center [20, 137] width 29 height 29
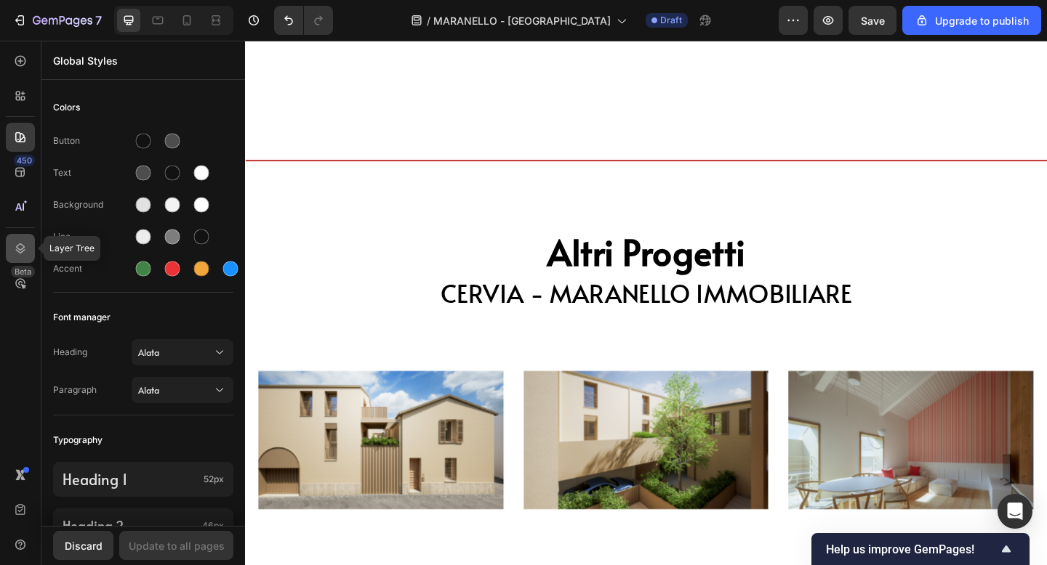
click at [17, 244] on icon at bounding box center [20, 248] width 15 height 15
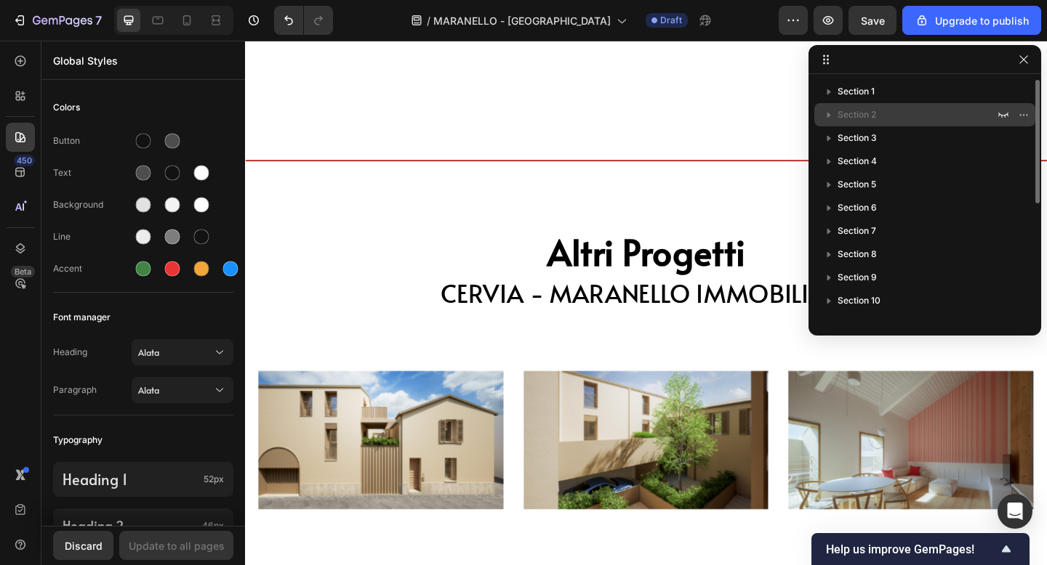
click at [885, 109] on p "Section 2" at bounding box center [917, 115] width 160 height 15
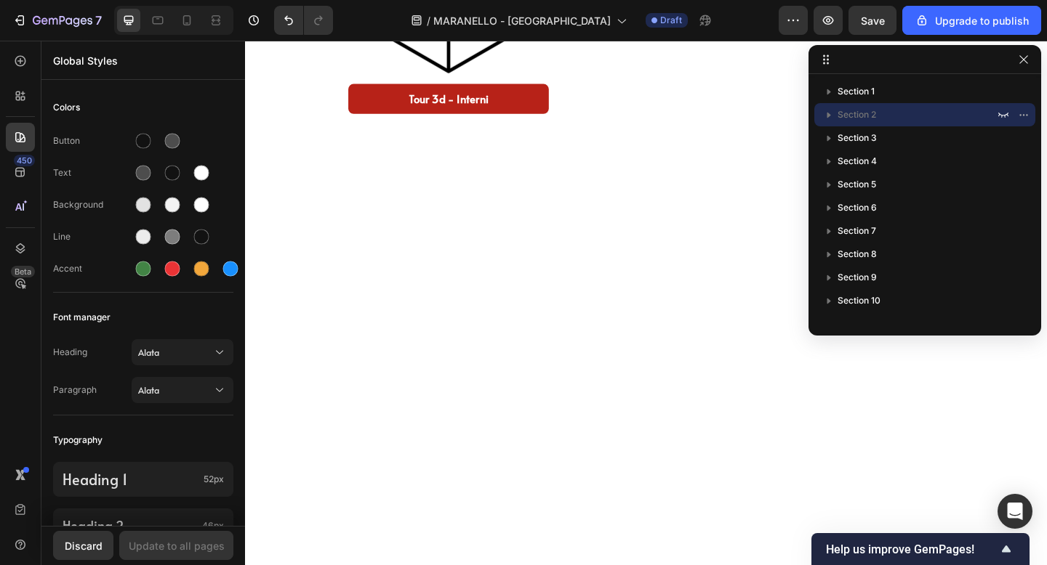
scroll to position [0, 0]
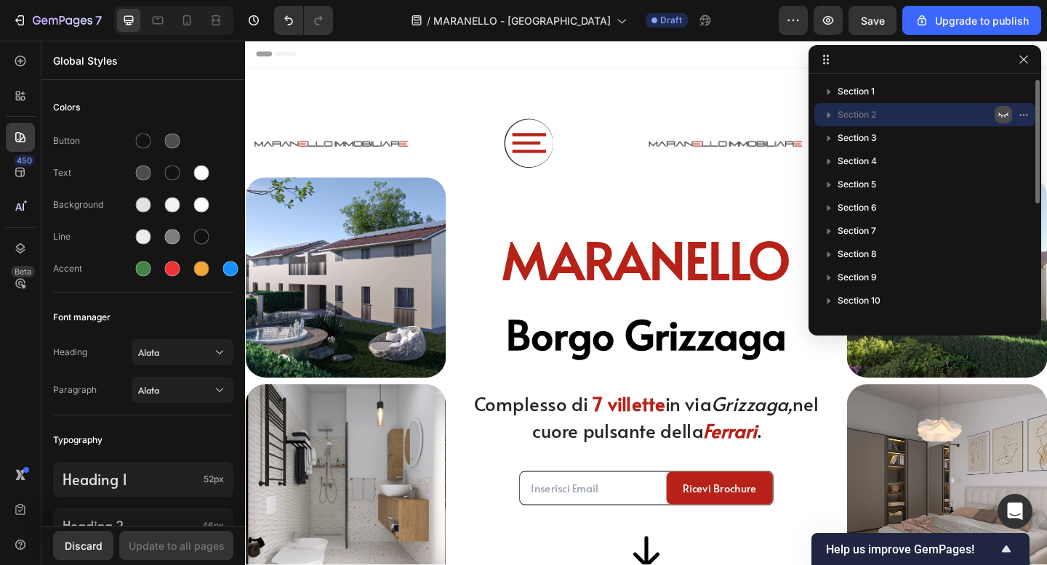
click at [1003, 115] on icon "button" at bounding box center [1003, 115] width 10 height 5
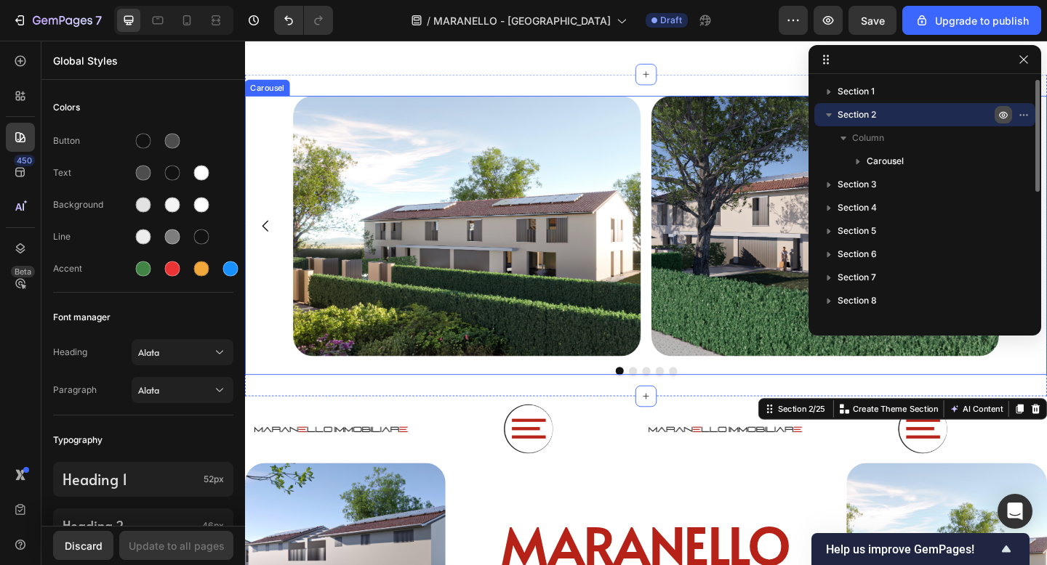
scroll to position [38, 0]
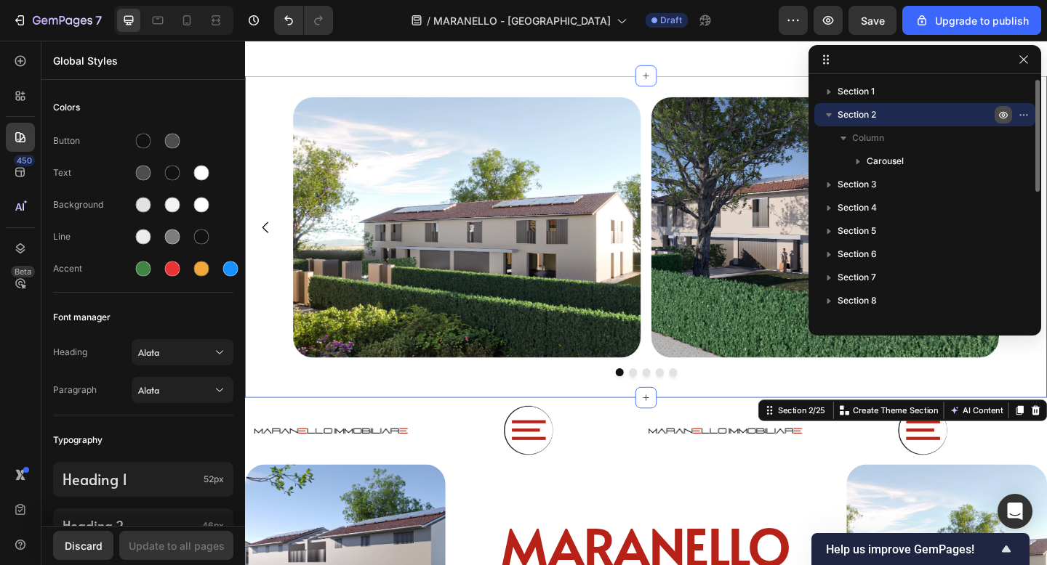
click at [1000, 113] on icon "button" at bounding box center [1003, 115] width 9 height 7
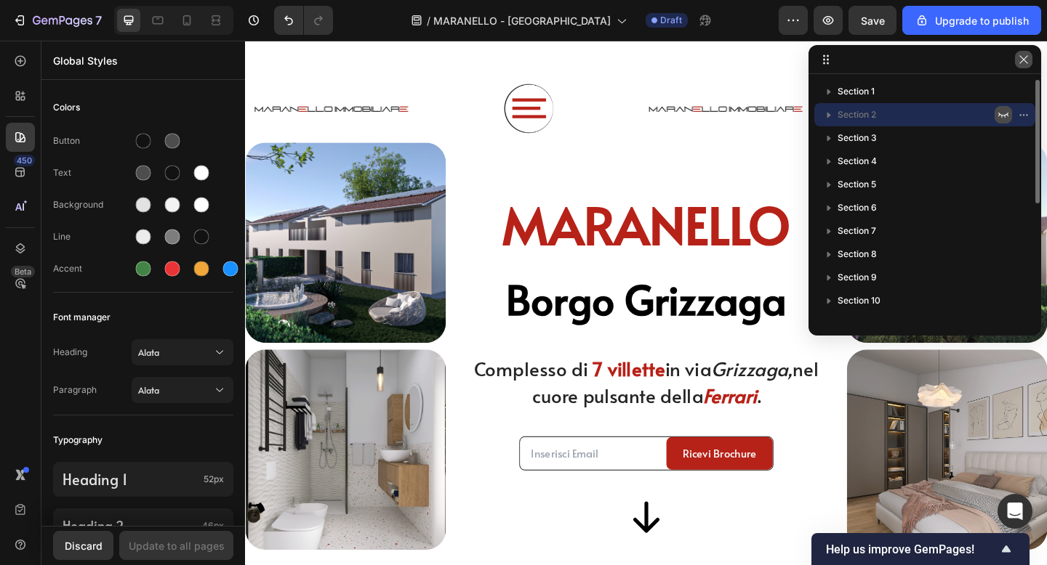
click at [1019, 59] on icon "button" at bounding box center [1024, 60] width 12 height 12
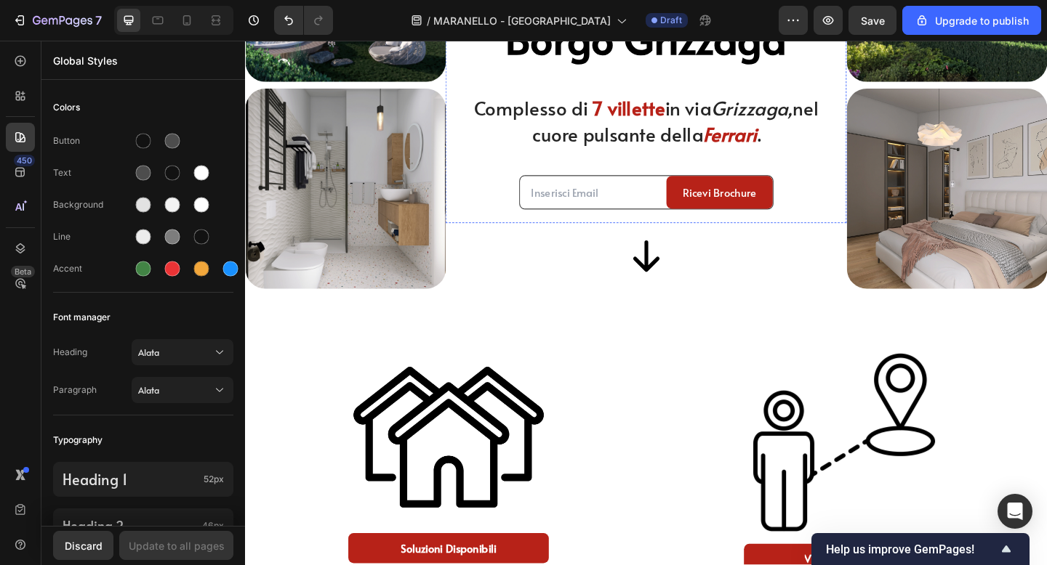
scroll to position [330, 0]
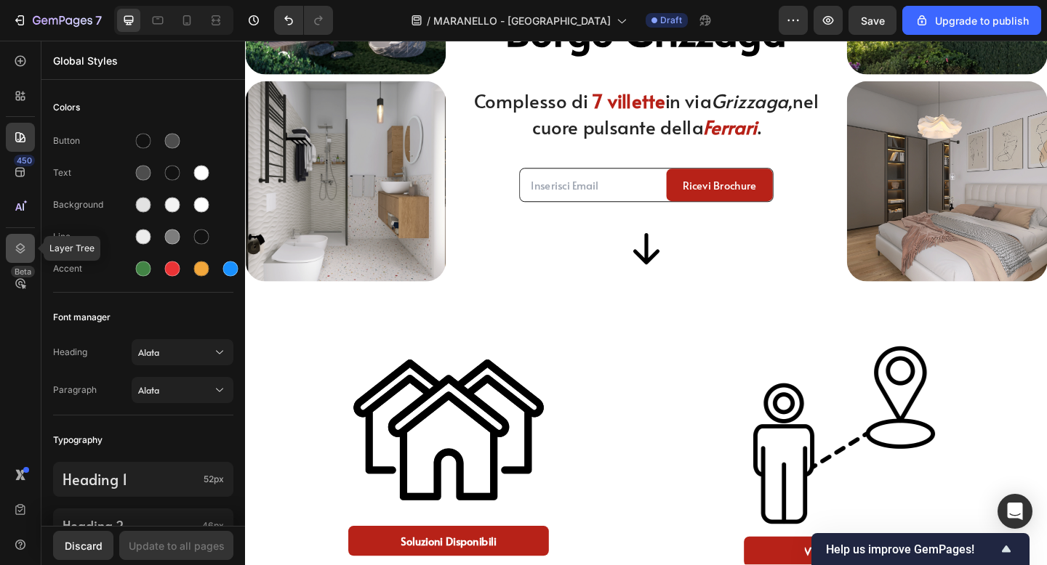
click at [19, 241] on icon at bounding box center [20, 248] width 15 height 15
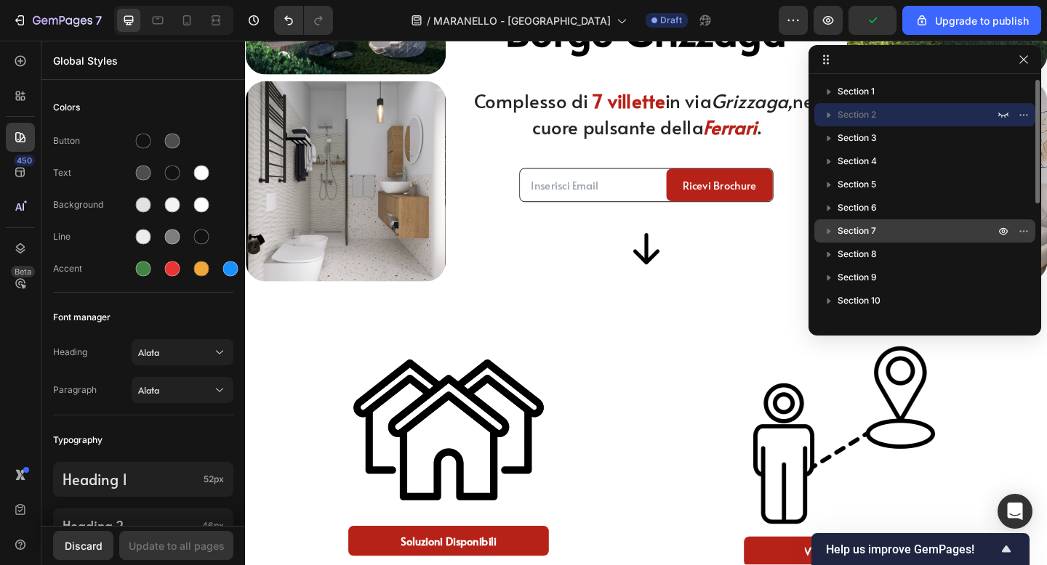
click at [824, 233] on icon "button" at bounding box center [828, 231] width 15 height 15
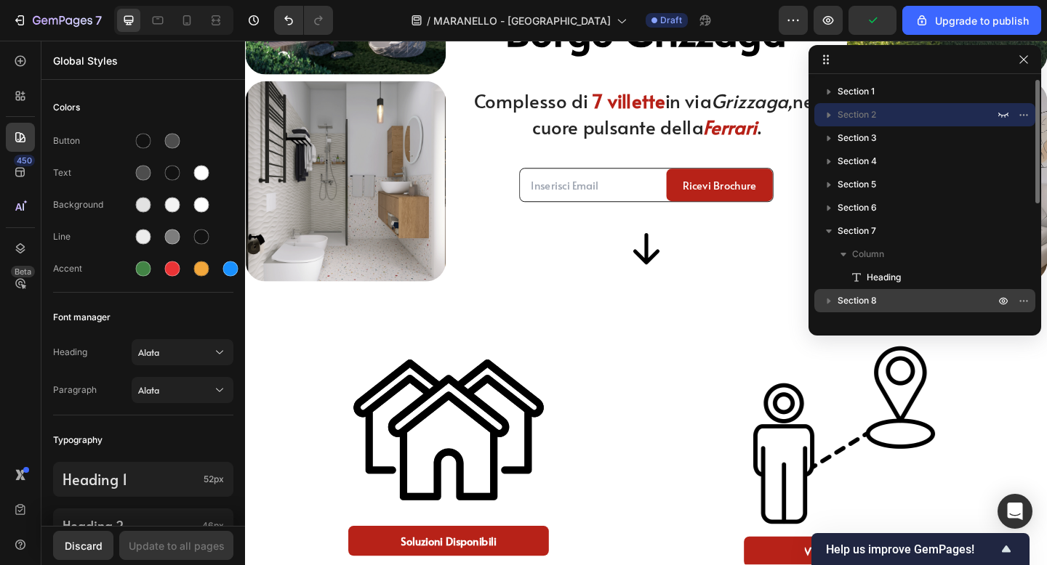
click at [830, 297] on icon "button" at bounding box center [828, 301] width 15 height 15
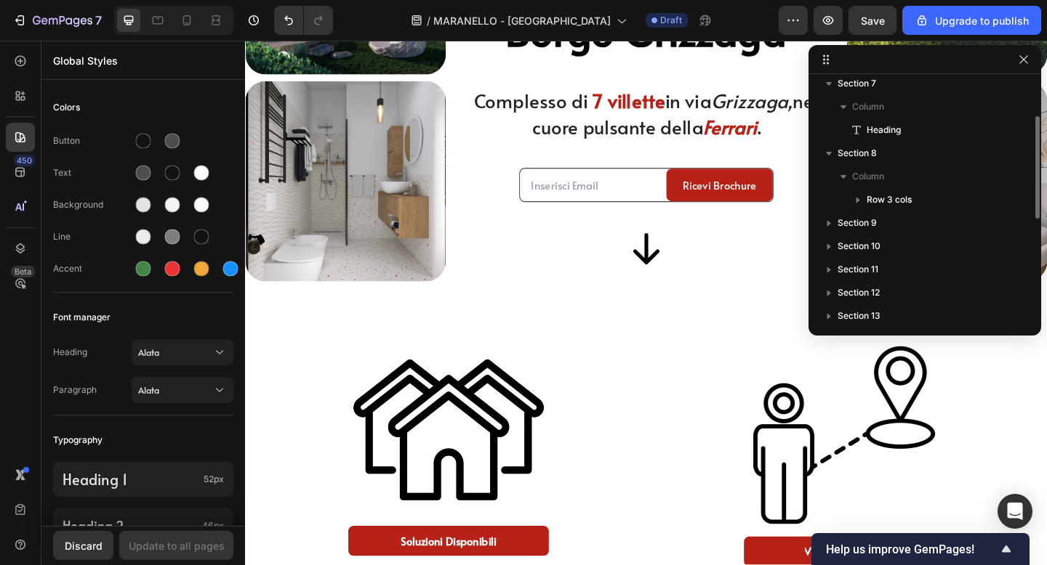
scroll to position [318, 0]
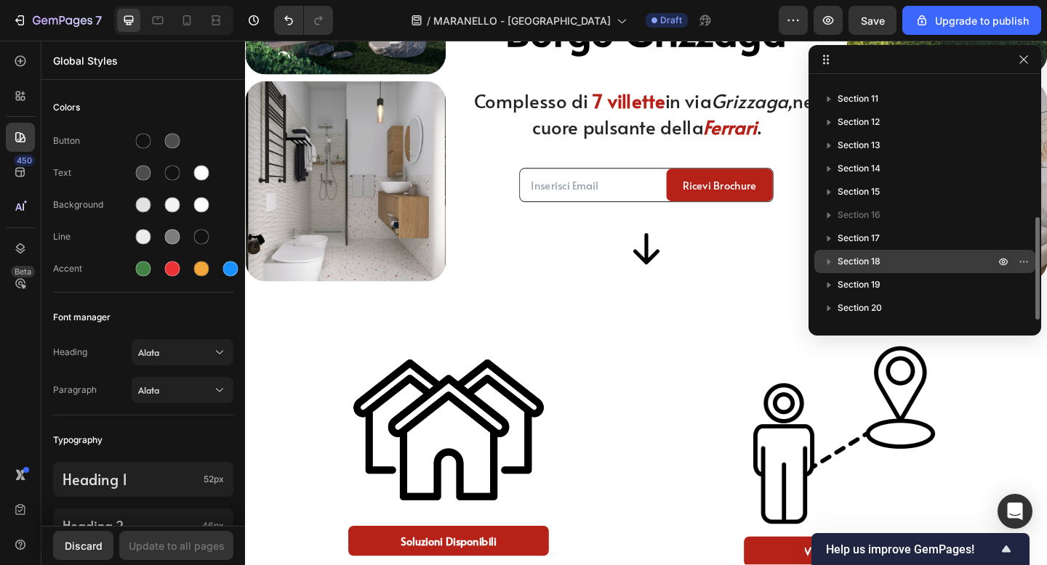
click at [829, 264] on icon "button" at bounding box center [828, 261] width 15 height 15
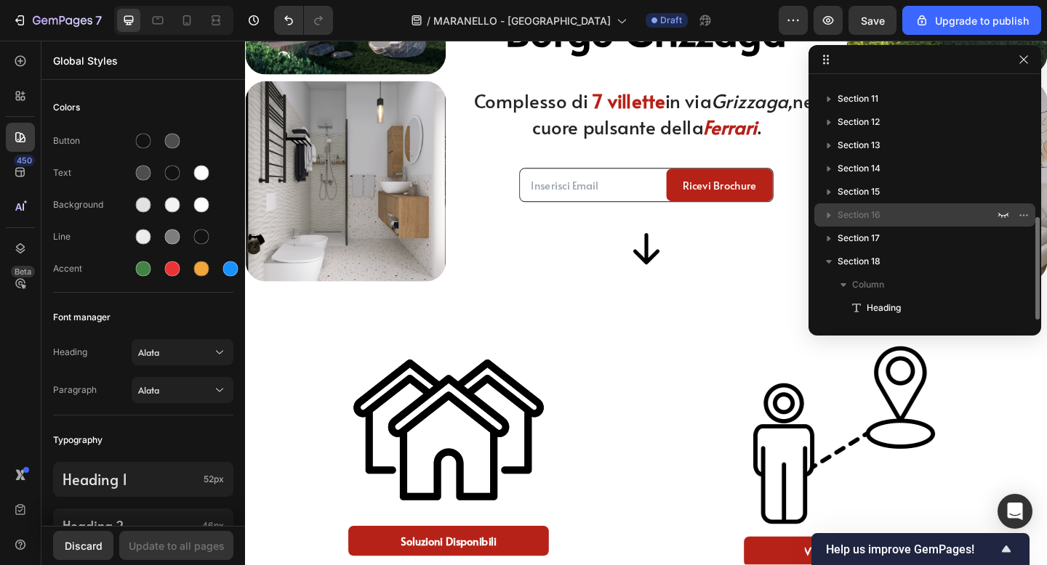
click at [834, 217] on icon "button" at bounding box center [828, 215] width 15 height 15
click at [829, 217] on icon "button" at bounding box center [829, 216] width 4 height 6
click at [1004, 209] on icon "button" at bounding box center [1003, 215] width 12 height 12
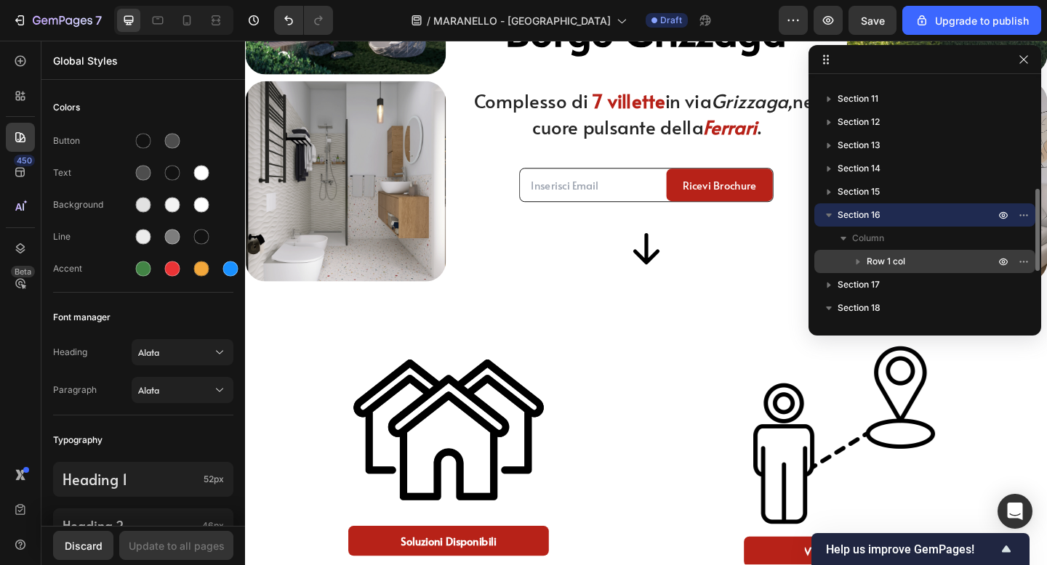
click at [887, 265] on span "Row 1 col" at bounding box center [885, 261] width 39 height 15
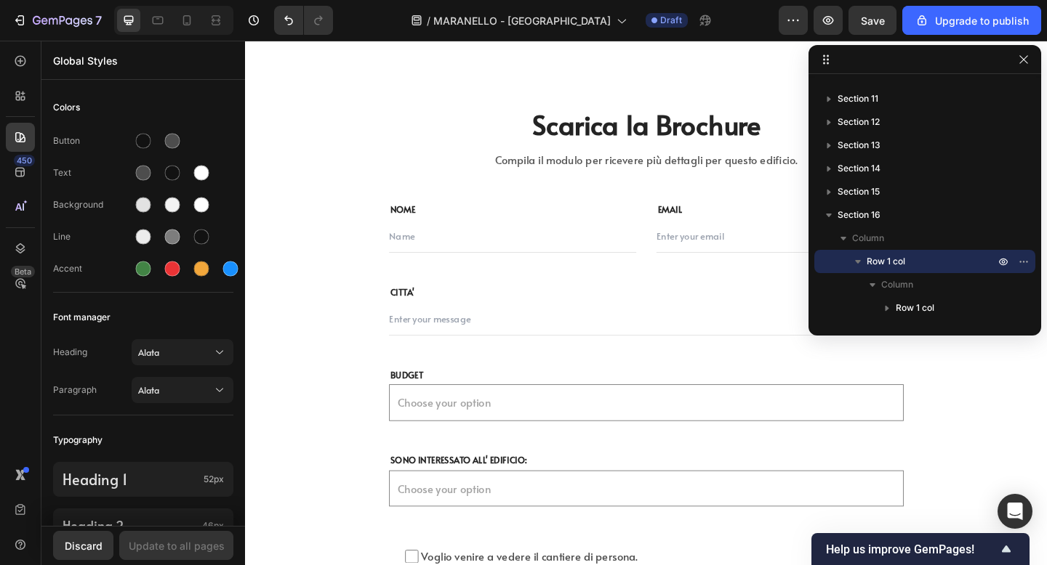
scroll to position [6112, 0]
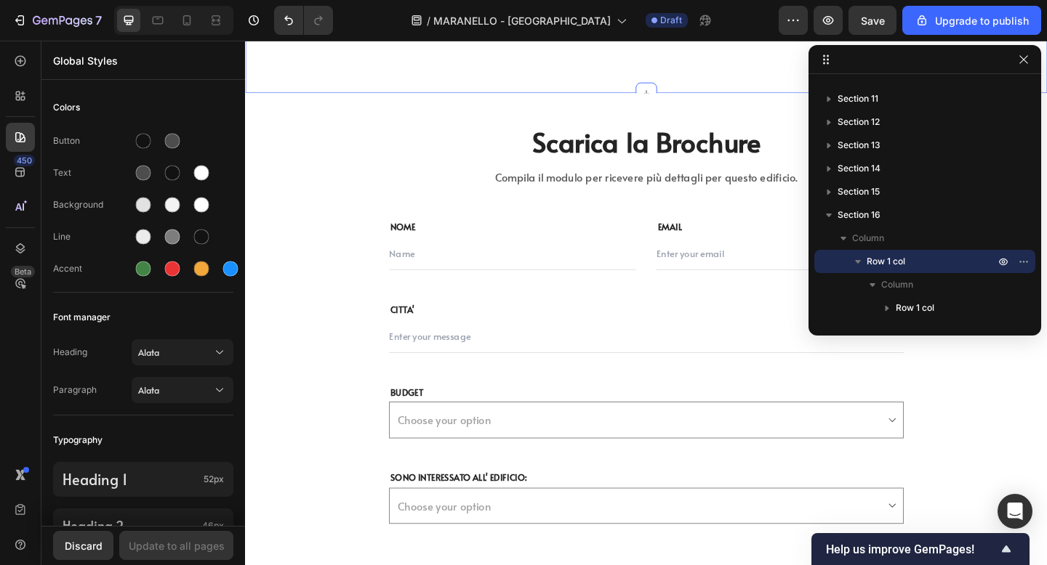
click at [363, 121] on div "Scarica la Brochure Heading Compila il modulo per ricevere più dettagli per que…" at bounding box center [681, 406] width 850 height 616
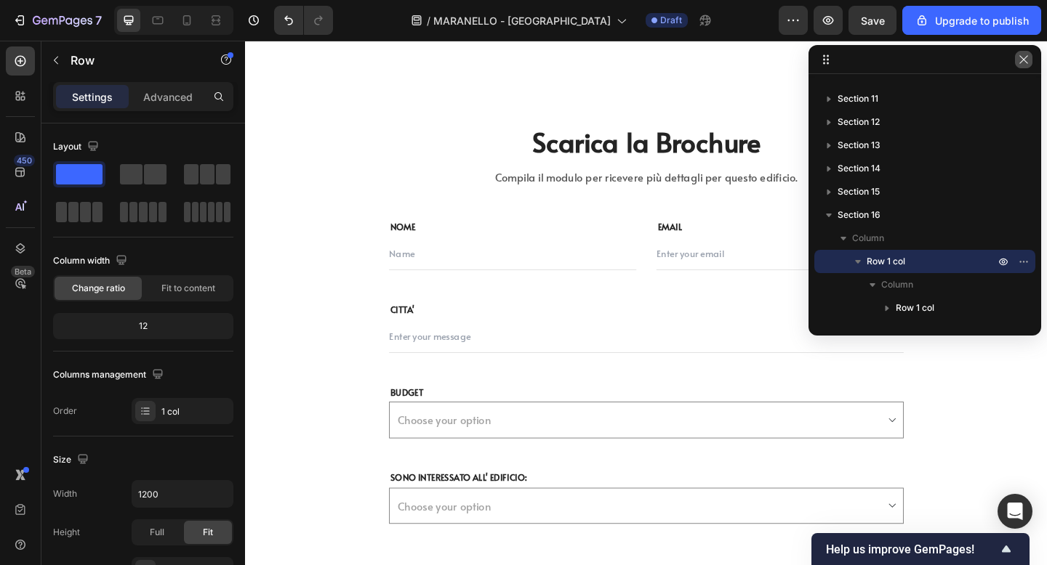
click at [1028, 65] on button "button" at bounding box center [1023, 59] width 17 height 17
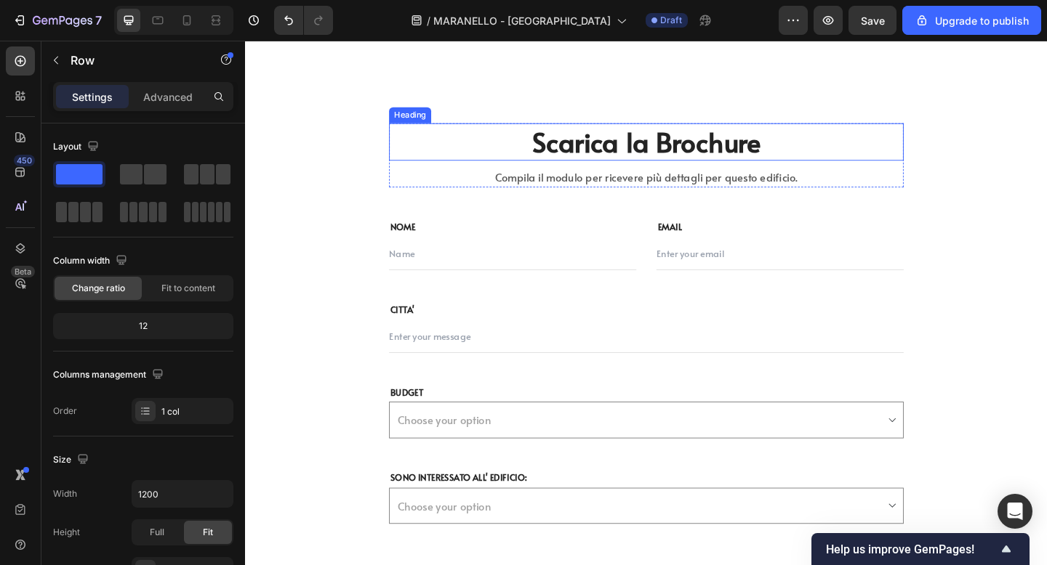
click at [675, 151] on h2 "Scarica la Brochure" at bounding box center [681, 151] width 560 height 41
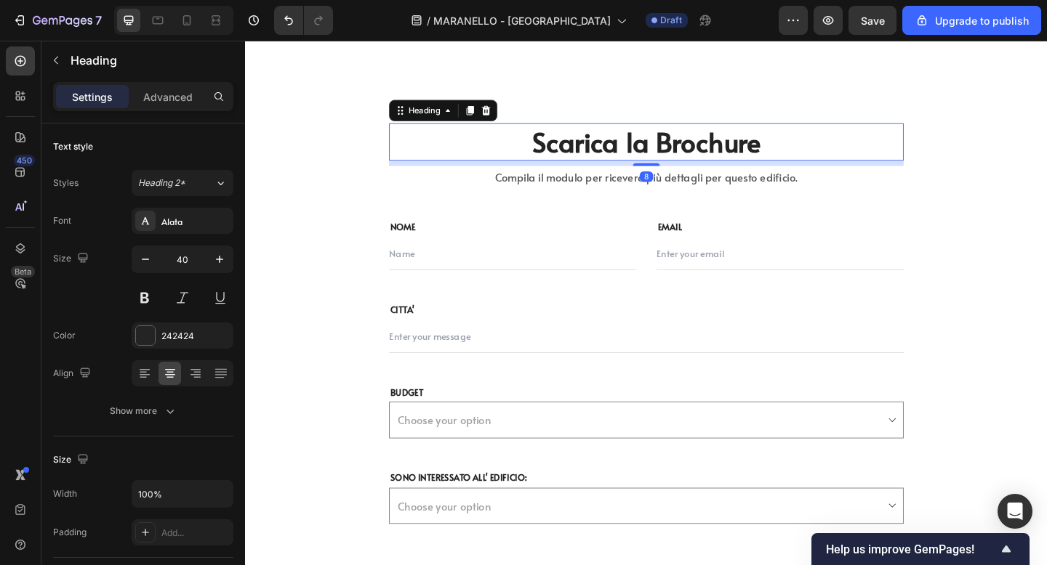
click at [675, 151] on h2 "Scarica la Brochure" at bounding box center [681, 151] width 560 height 41
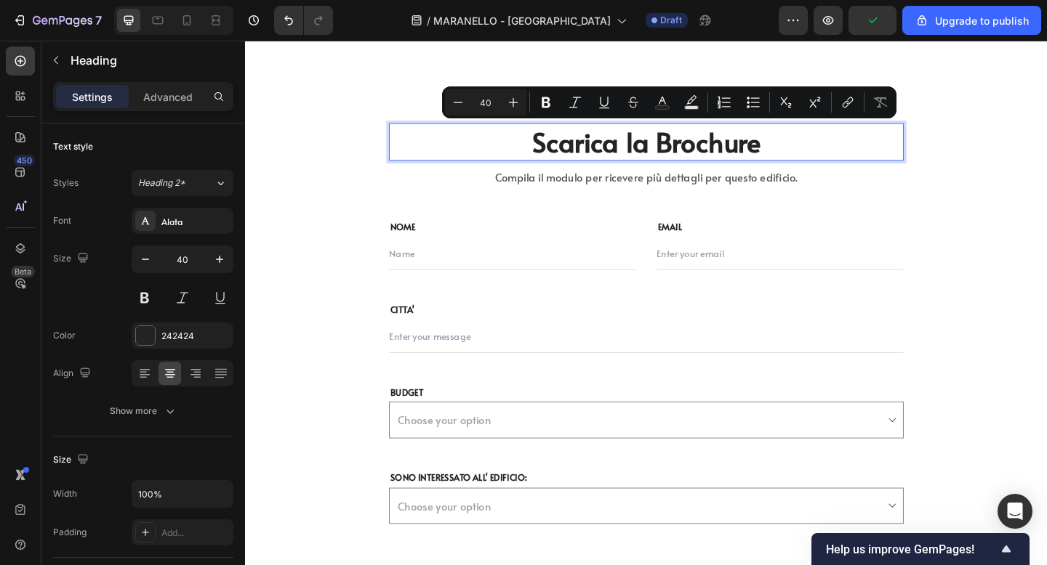
click at [817, 151] on p "Scarica la Brochure" at bounding box center [681, 151] width 557 height 38
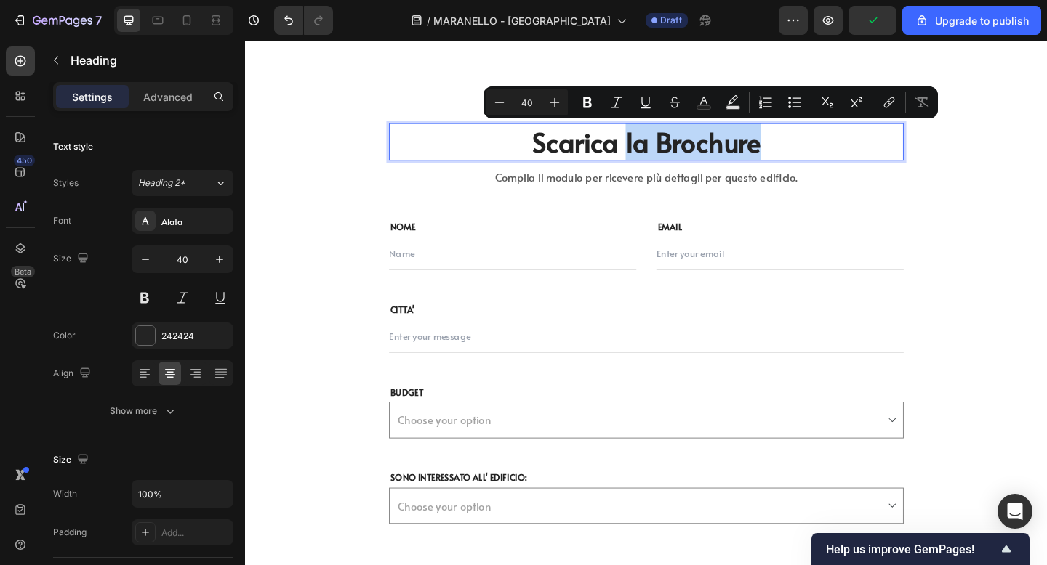
drag, startPoint x: 818, startPoint y: 151, endPoint x: 660, endPoint y: 148, distance: 157.8
click at [659, 148] on p "Scarica la Brochure" at bounding box center [681, 151] width 557 height 38
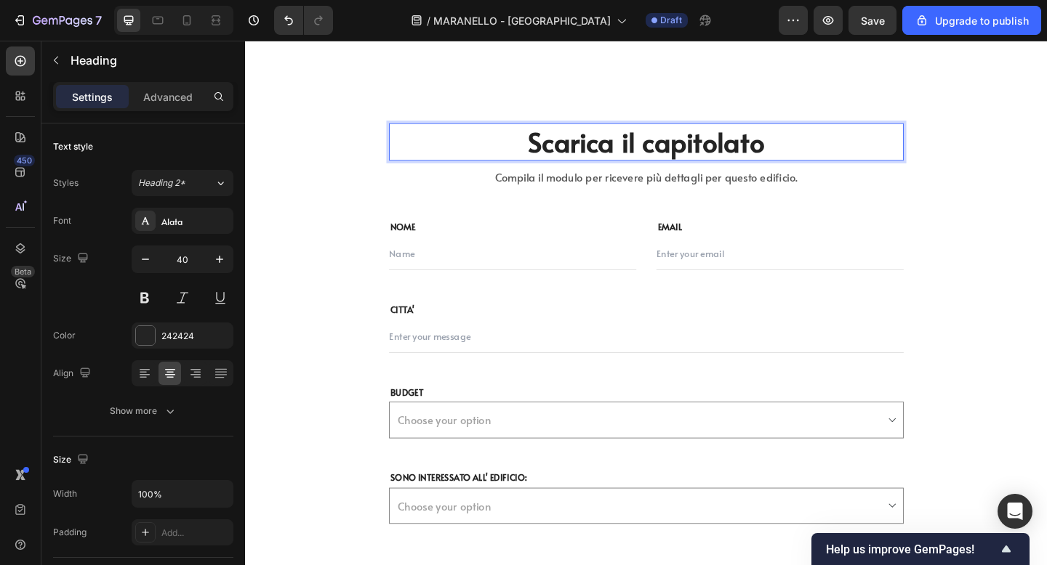
click at [685, 157] on p "Scarica il capitolato" at bounding box center [681, 151] width 557 height 38
click at [675, 192] on p "Compila il modulo per ricevere più dettagli per questo edificio." at bounding box center [681, 189] width 557 height 21
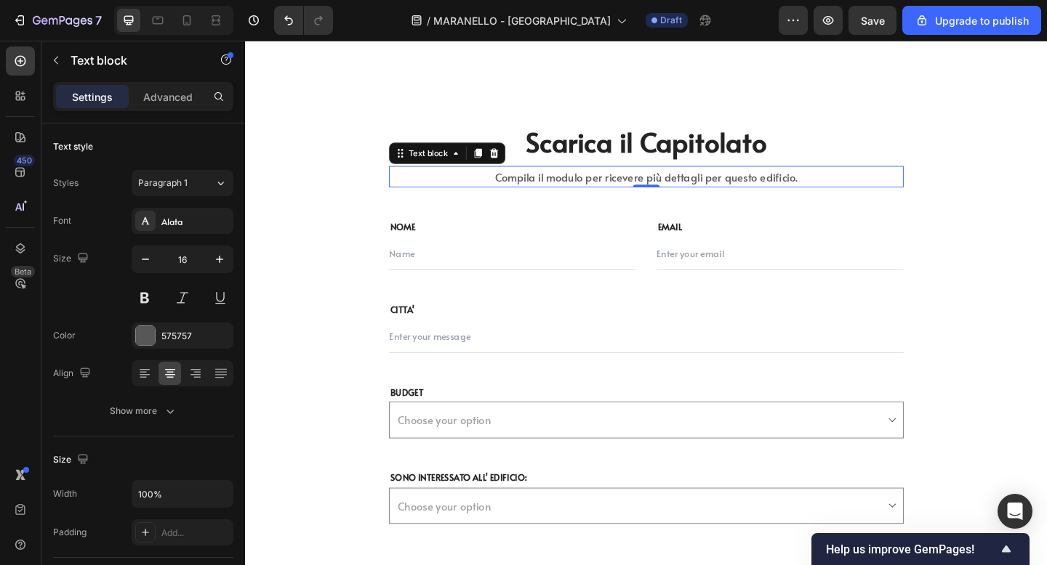
click at [675, 192] on p "Compila il modulo per ricevere più dettagli per questo edificio." at bounding box center [681, 189] width 557 height 21
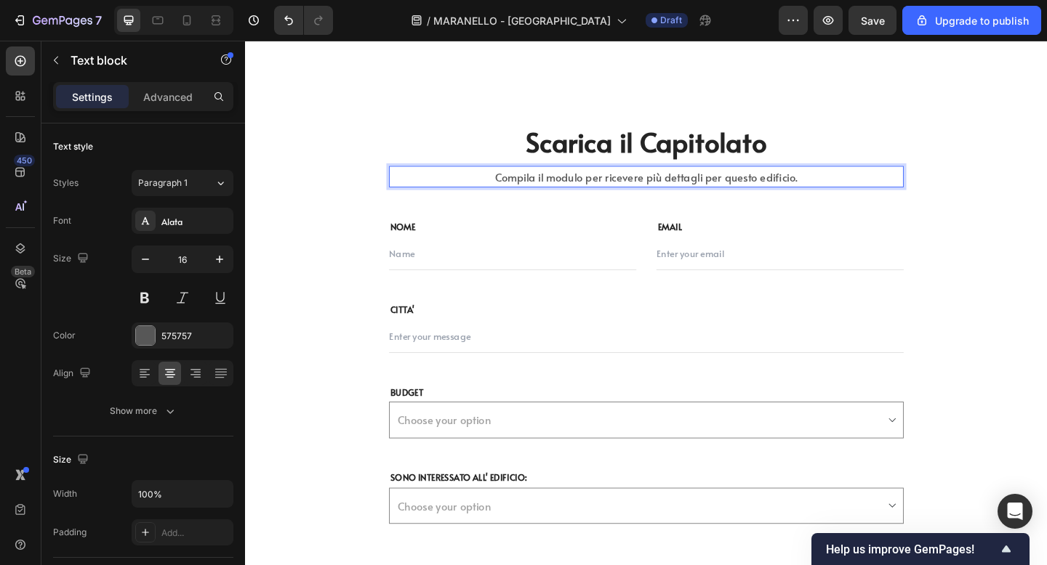
click at [845, 190] on p "Compila il modulo per ricevere più dettagli per questo edificio." at bounding box center [681, 189] width 557 height 21
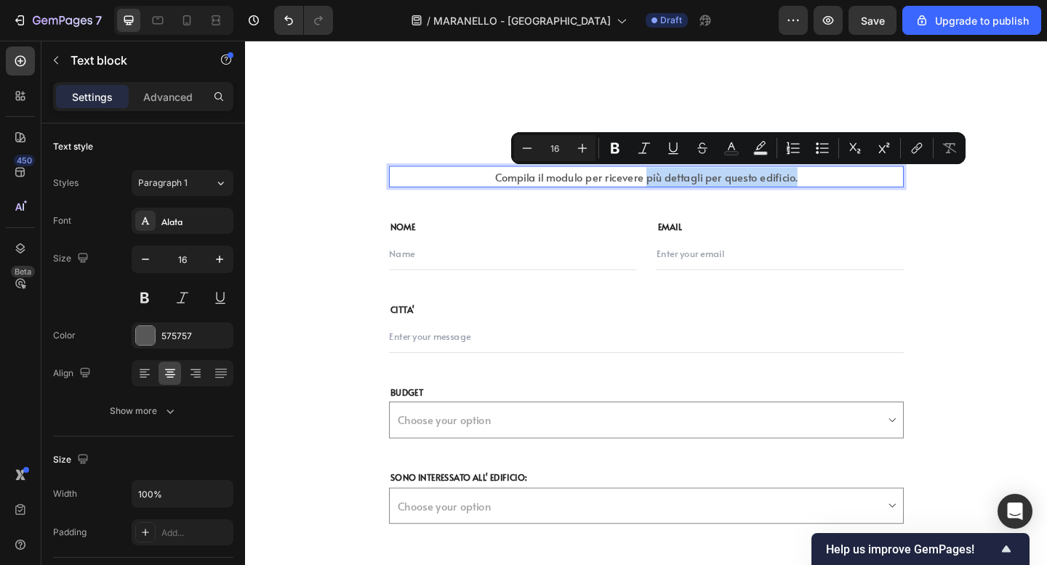
drag, startPoint x: 858, startPoint y: 191, endPoint x: 682, endPoint y: 190, distance: 175.9
click at [682, 190] on p "Compila il modulo per ricevere più dettagli per questo edificio." at bounding box center [681, 189] width 557 height 21
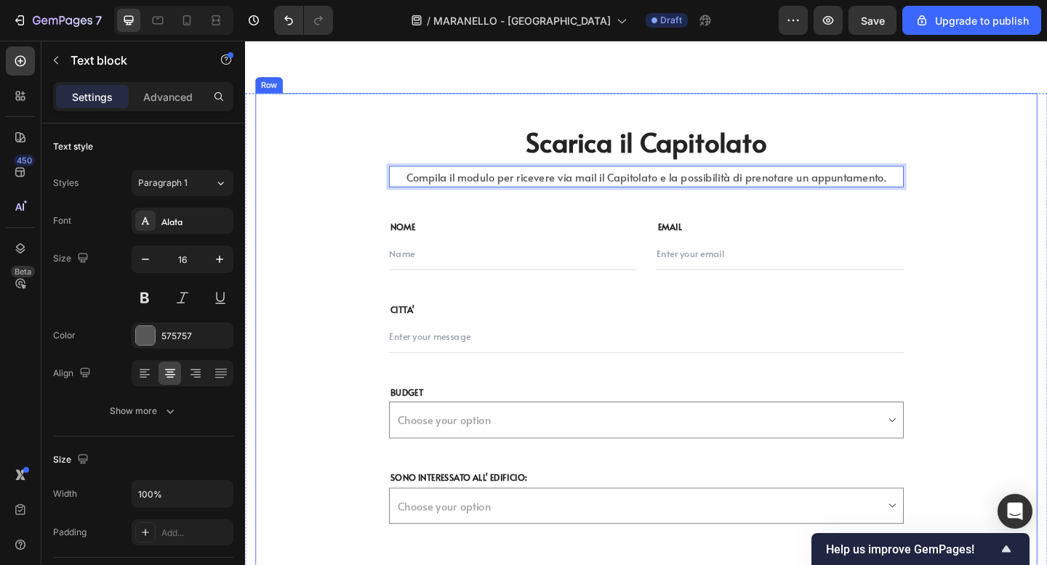
click at [1011, 216] on div "Scarica il Capitolato Heading Compila il modulo per ricevere via mail il Capito…" at bounding box center [681, 406] width 850 height 616
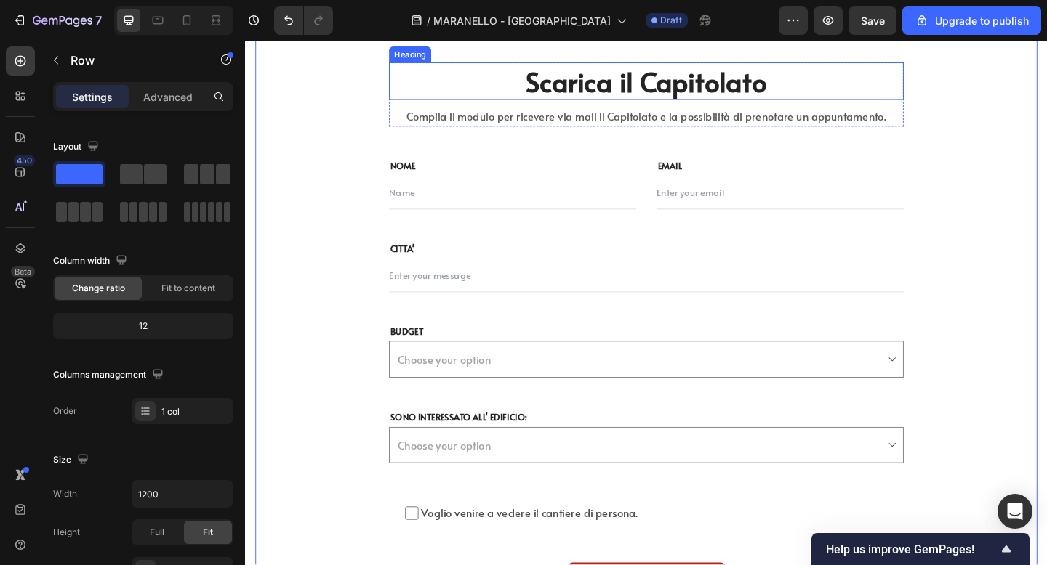
scroll to position [6180, 0]
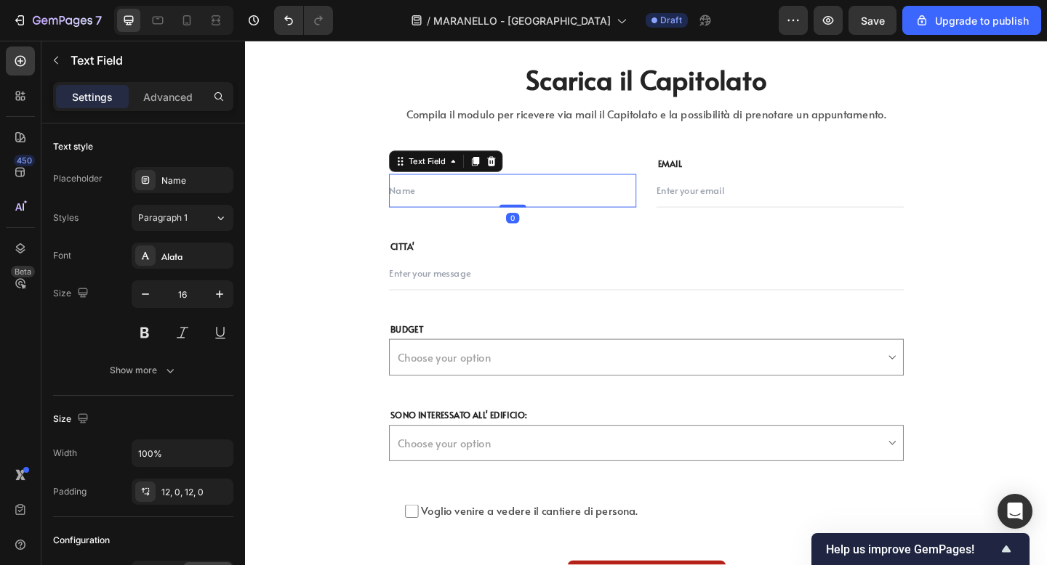
click at [440, 203] on input "text" at bounding box center [535, 204] width 269 height 36
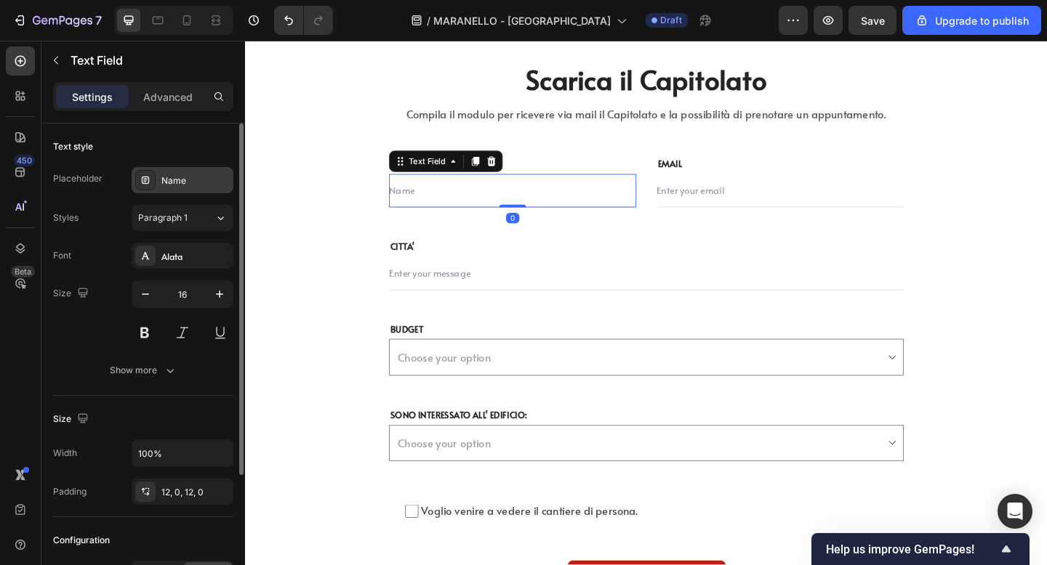
click at [177, 180] on div "Name" at bounding box center [195, 180] width 68 height 13
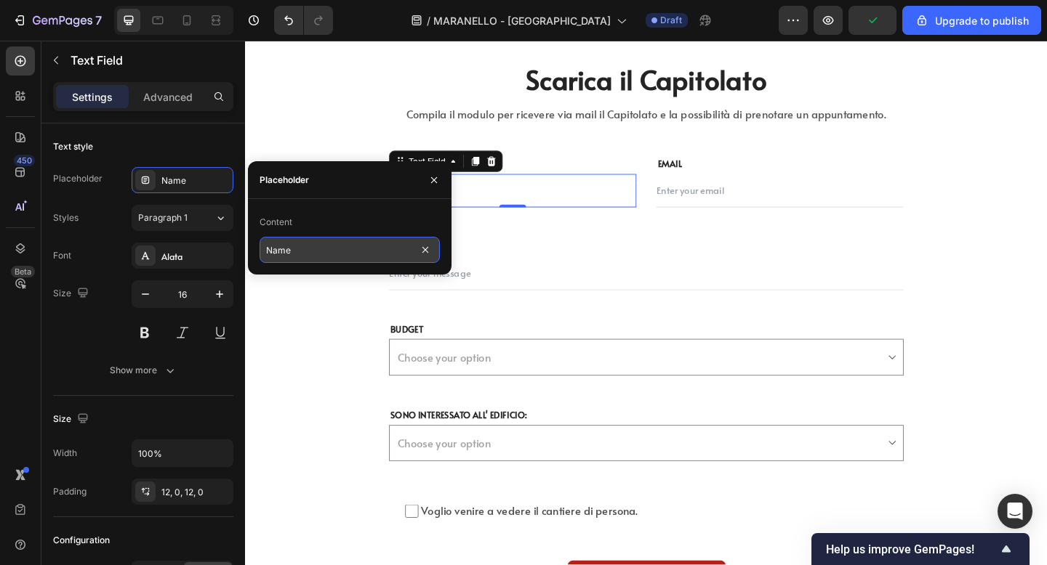
click at [277, 248] on input "Name" at bounding box center [349, 250] width 180 height 26
click at [275, 250] on input "Name" at bounding box center [349, 250] width 180 height 26
type input "Nome"
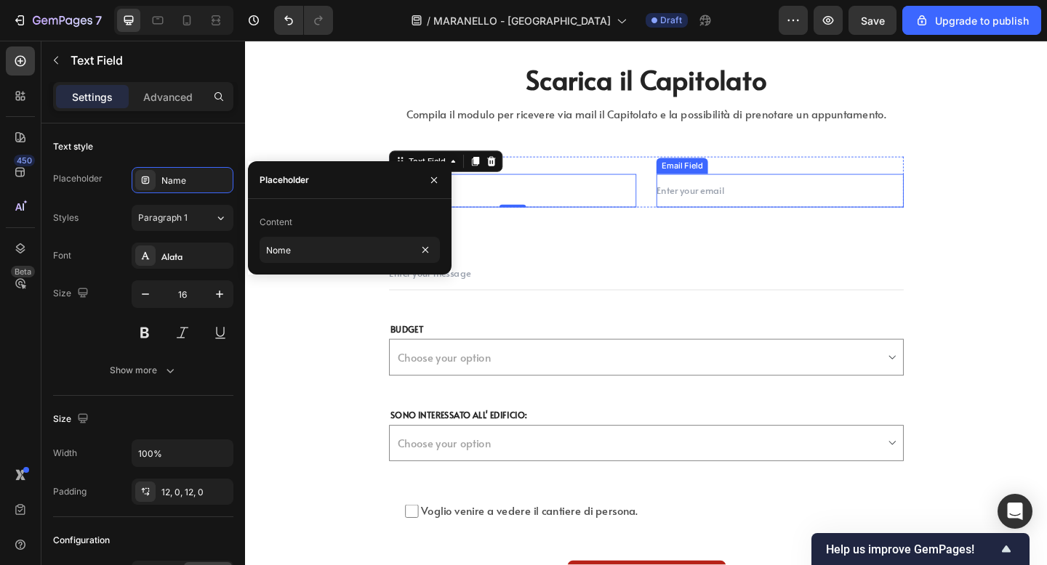
click at [701, 208] on input "email" at bounding box center [826, 204] width 269 height 36
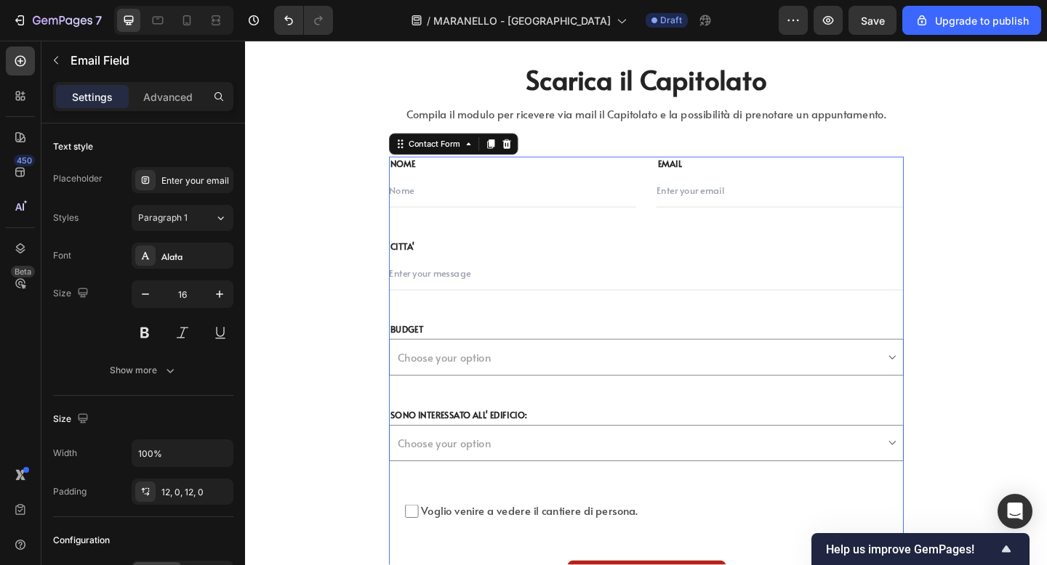
click at [665, 245] on div "NOME Text block Text Field EMAIL Text block Email Field Row CITTA' Text block T…" at bounding box center [681, 406] width 560 height 478
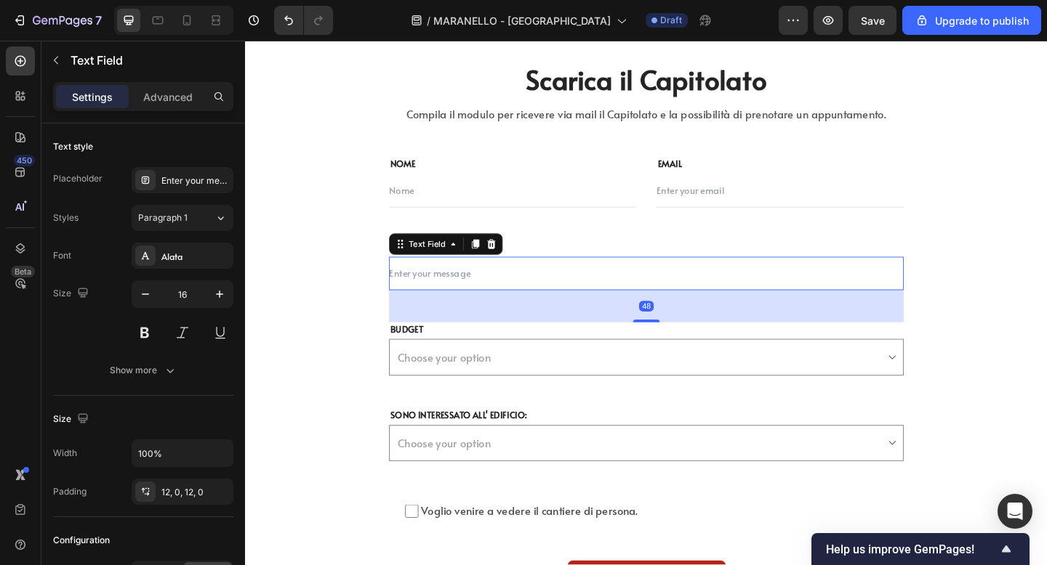
click at [512, 288] on input "text" at bounding box center [681, 294] width 560 height 36
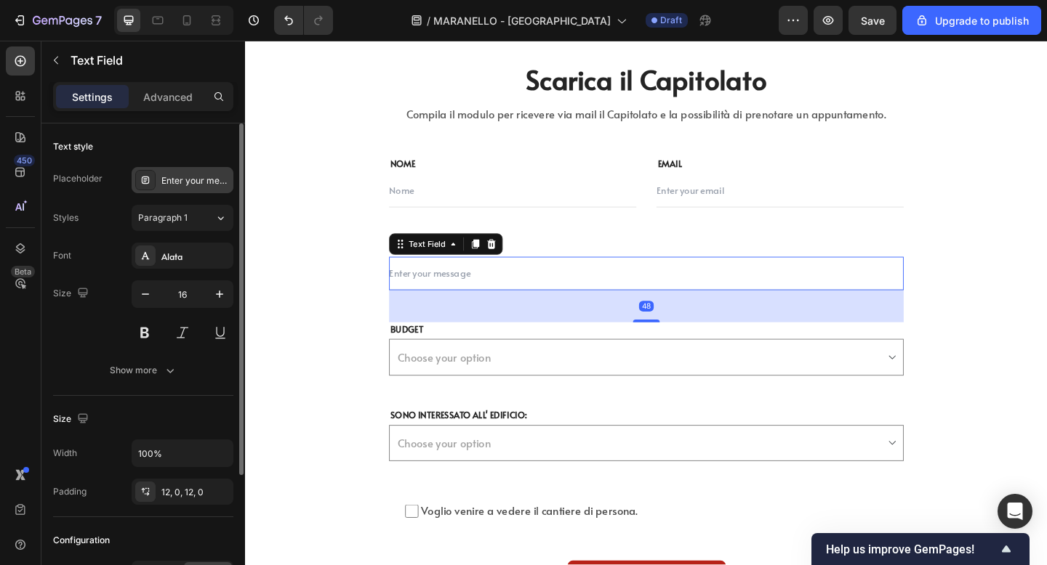
click at [198, 184] on div "Enter your message" at bounding box center [195, 180] width 68 height 13
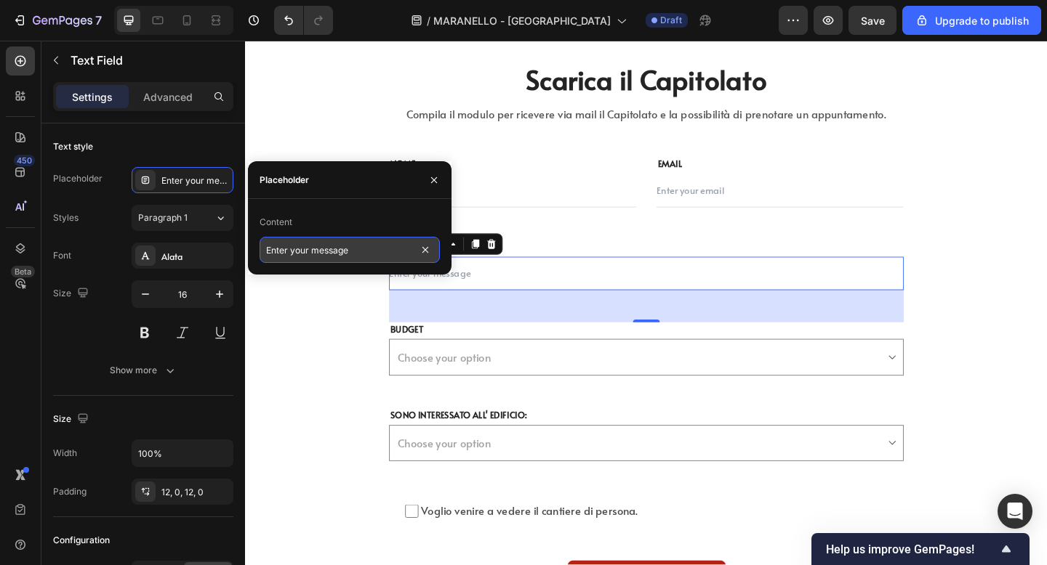
drag, startPoint x: 374, startPoint y: 256, endPoint x: 356, endPoint y: 254, distance: 17.5
click at [356, 254] on input "Enter your message" at bounding box center [349, 250] width 180 height 26
type input "Città di residenza"
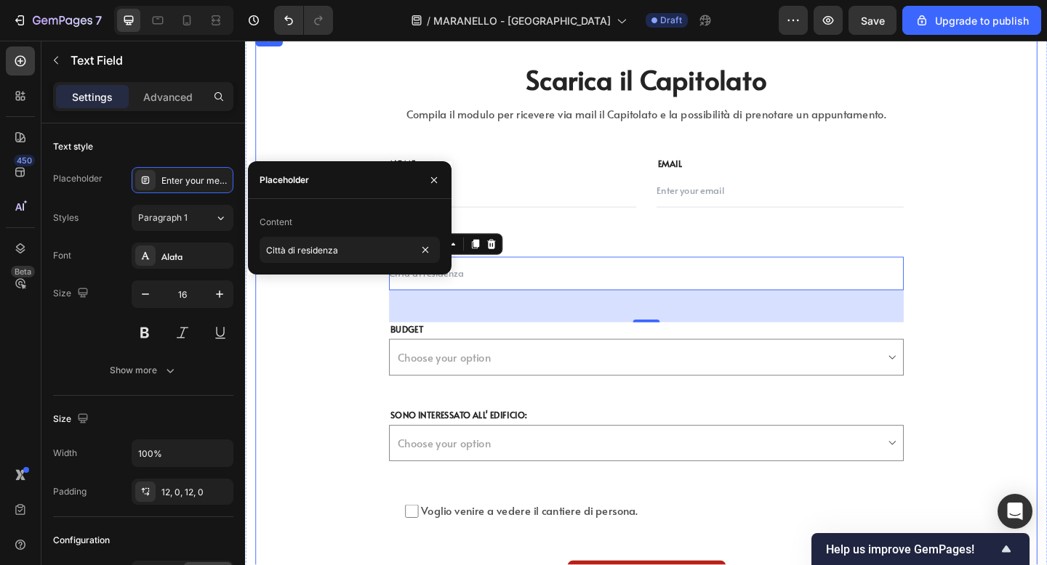
click at [356, 358] on div "Scarica il Capitolato Heading Compila il modulo per ricevere via mail il Capito…" at bounding box center [681, 338] width 850 height 616
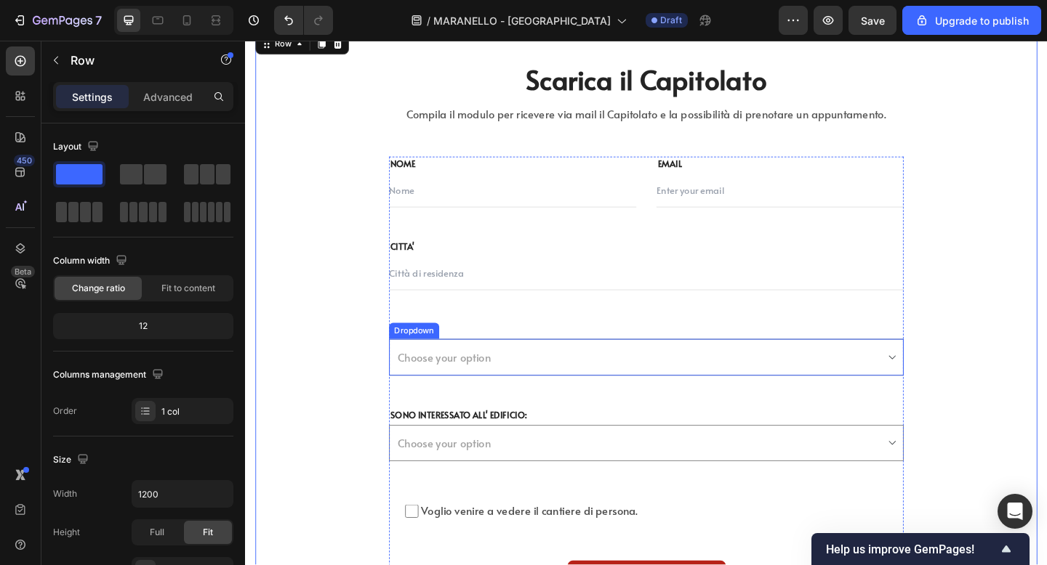
click at [430, 382] on select "Choose your option Meno di 500.000€ 500.000€ 500.000€-900.000€" at bounding box center [681, 386] width 560 height 40
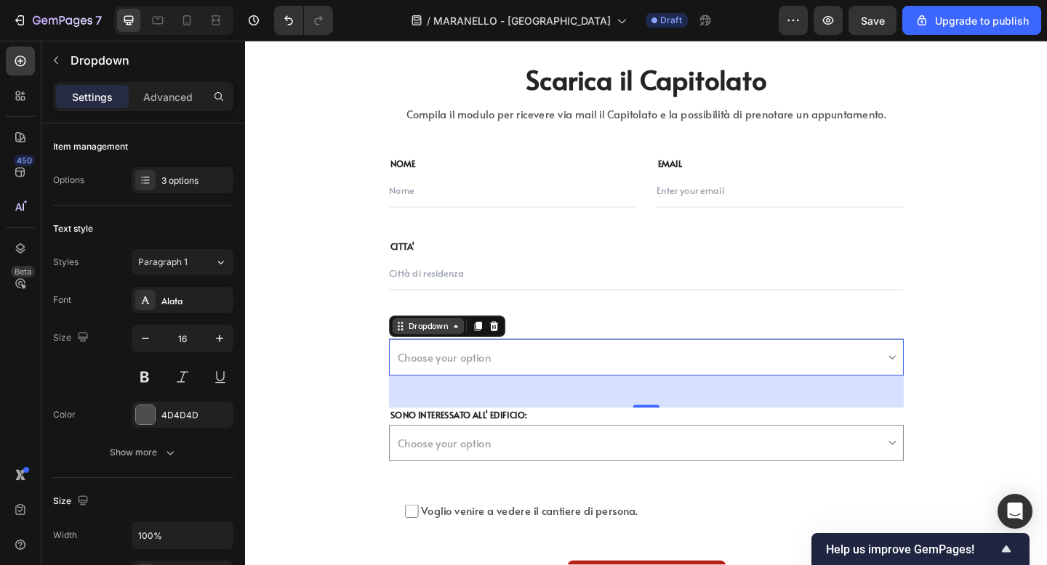
scroll to position [6184, 0]
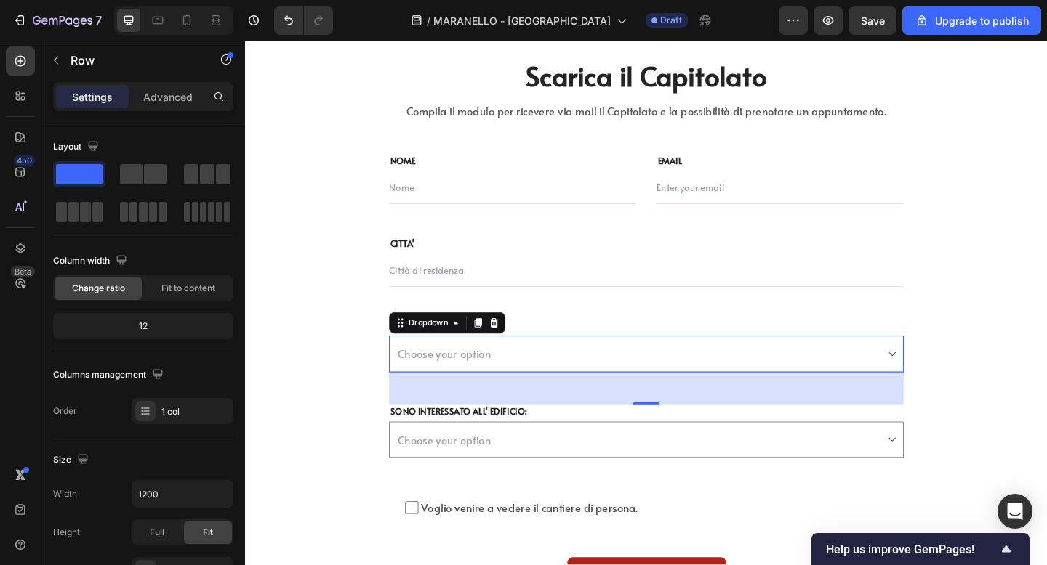
click at [366, 390] on div "Scarica il Capitolato Heading Compila il modulo per ricevere via mail il Capito…" at bounding box center [681, 334] width 850 height 616
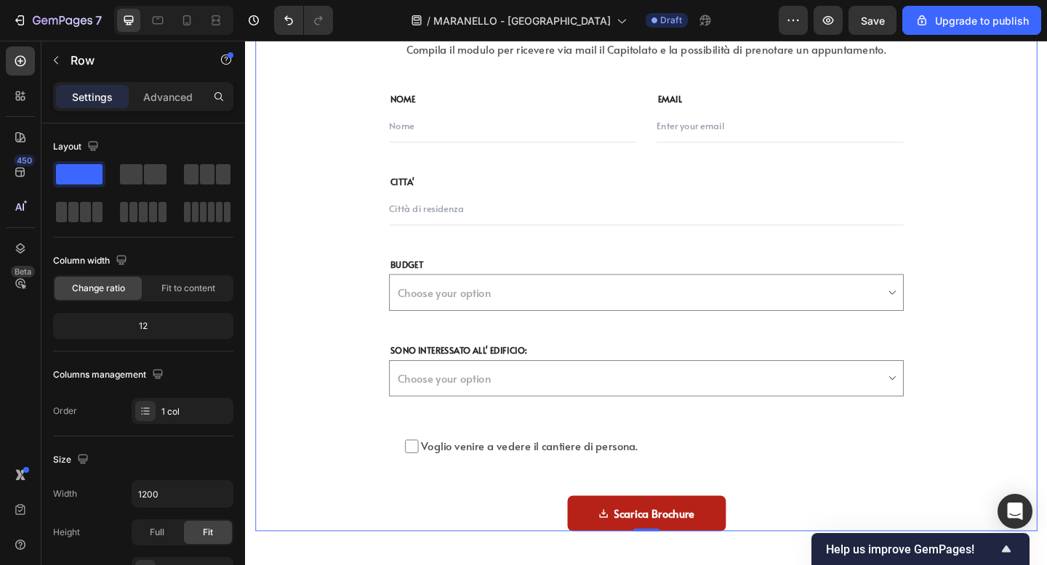
scroll to position [6255, 0]
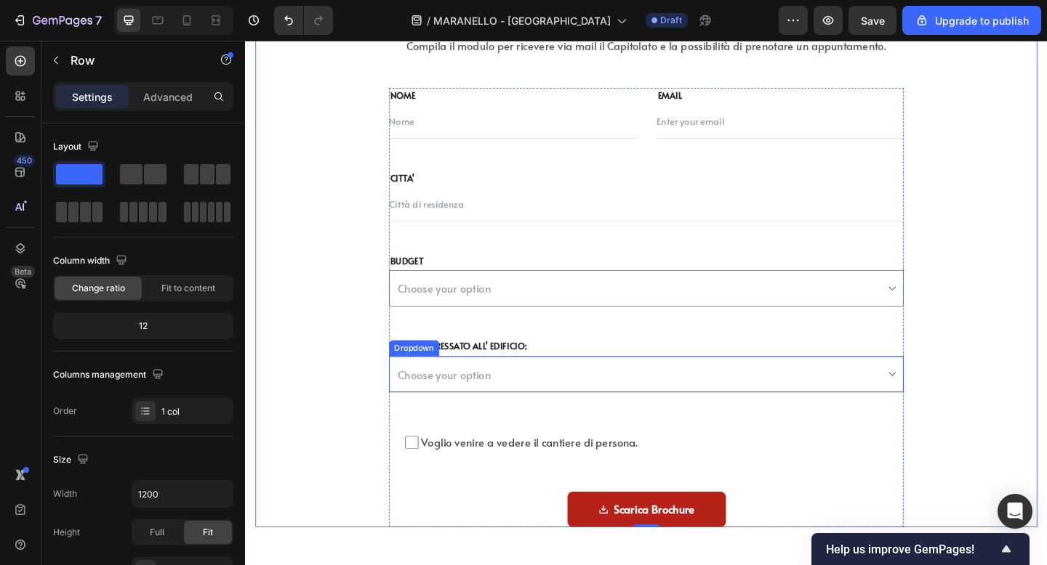
click at [458, 412] on select "Choose your option B C1 C2 CR C4" at bounding box center [681, 405] width 560 height 40
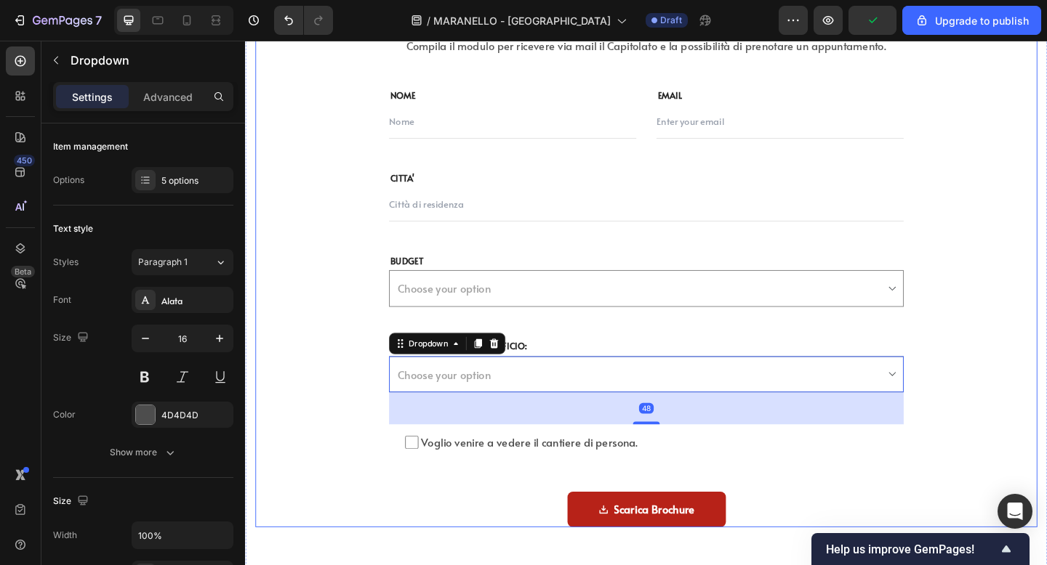
click at [325, 310] on div "Scarica il Capitolato Heading Compila il modulo per ricevere via mail il Capito…" at bounding box center [681, 263] width 850 height 616
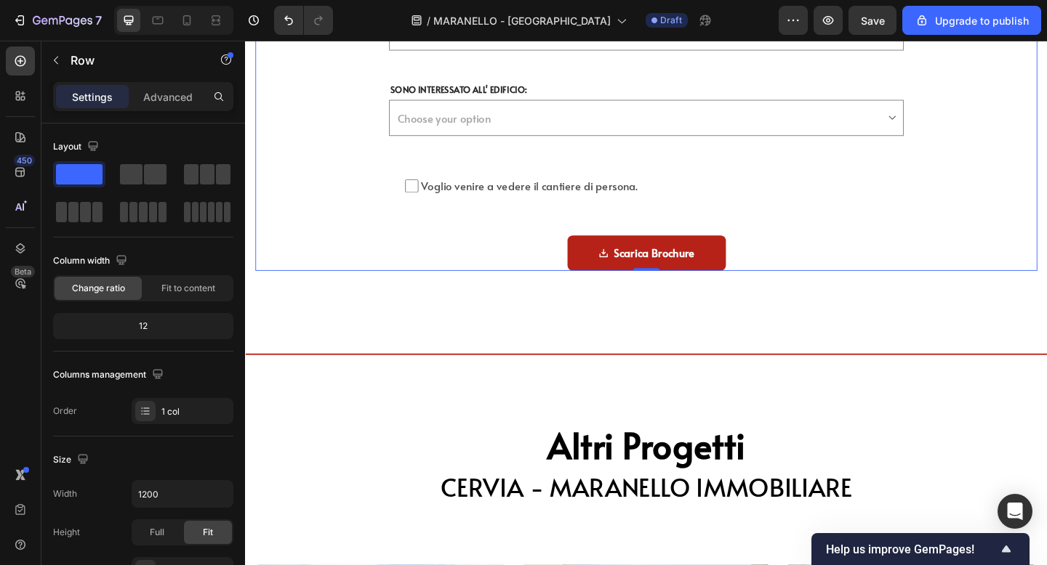
scroll to position [6561, 0]
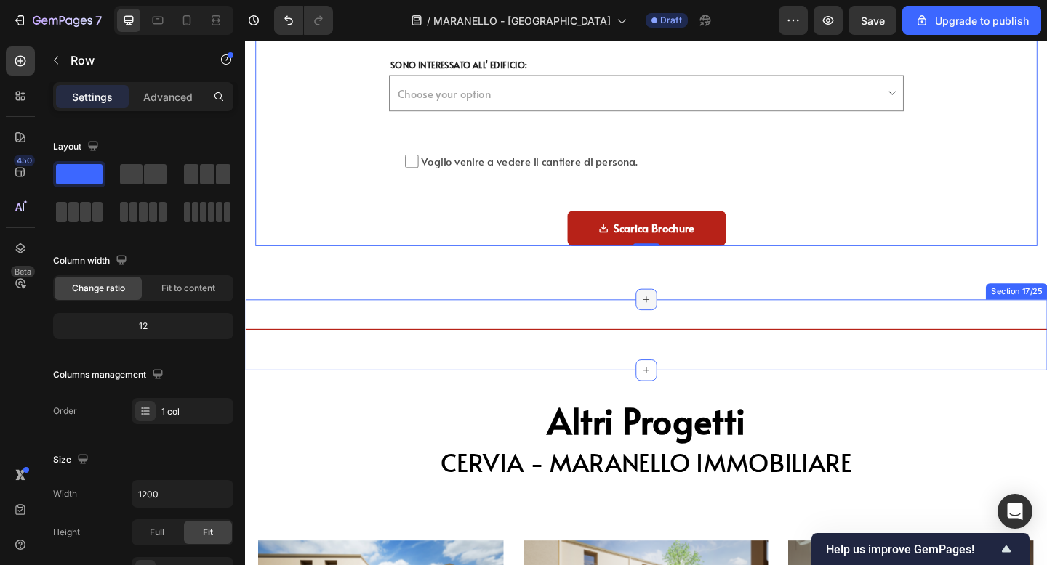
click at [687, 326] on div at bounding box center [680, 322] width 23 height 23
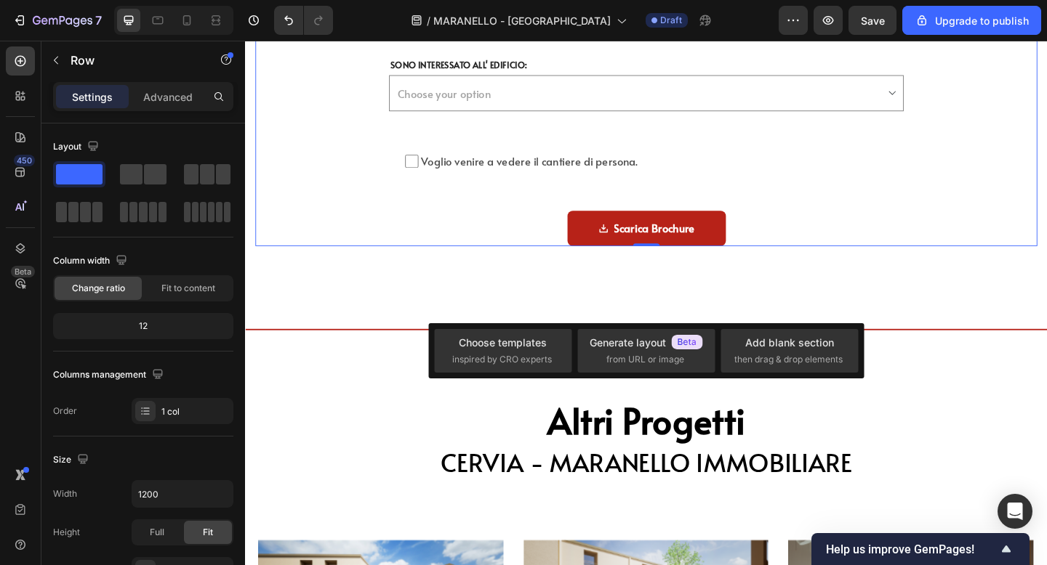
click at [758, 327] on div "Choose templates inspired by CRO experts Generate layout from URL or image Add …" at bounding box center [645, 350] width 435 height 55
click at [752, 337] on div "Add blank section" at bounding box center [789, 342] width 89 height 15
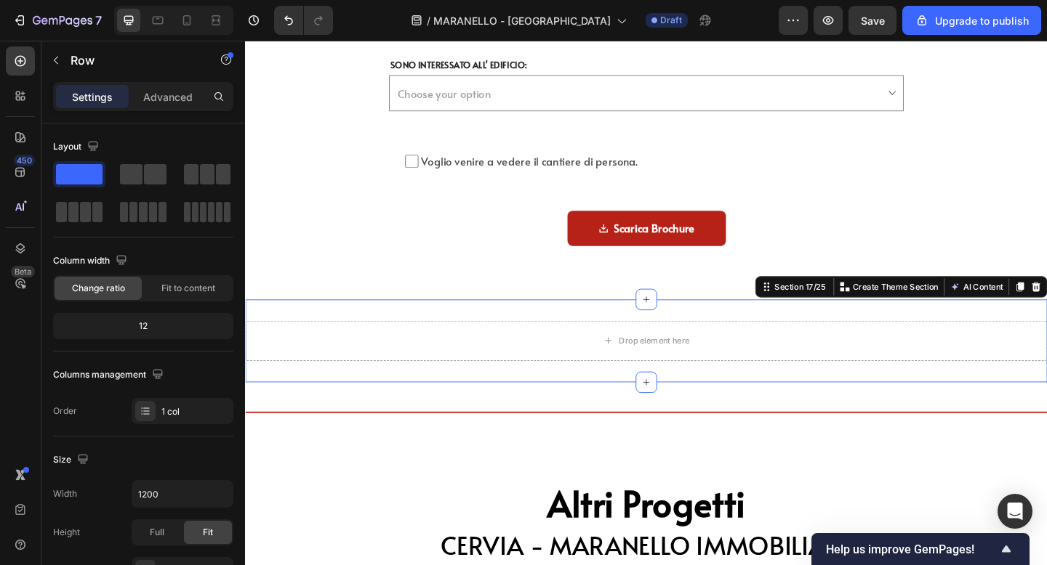
click at [573, 343] on div "Drop element here Section 17/25 You can create reusable sections Create Theme S…" at bounding box center [681, 368] width 872 height 90
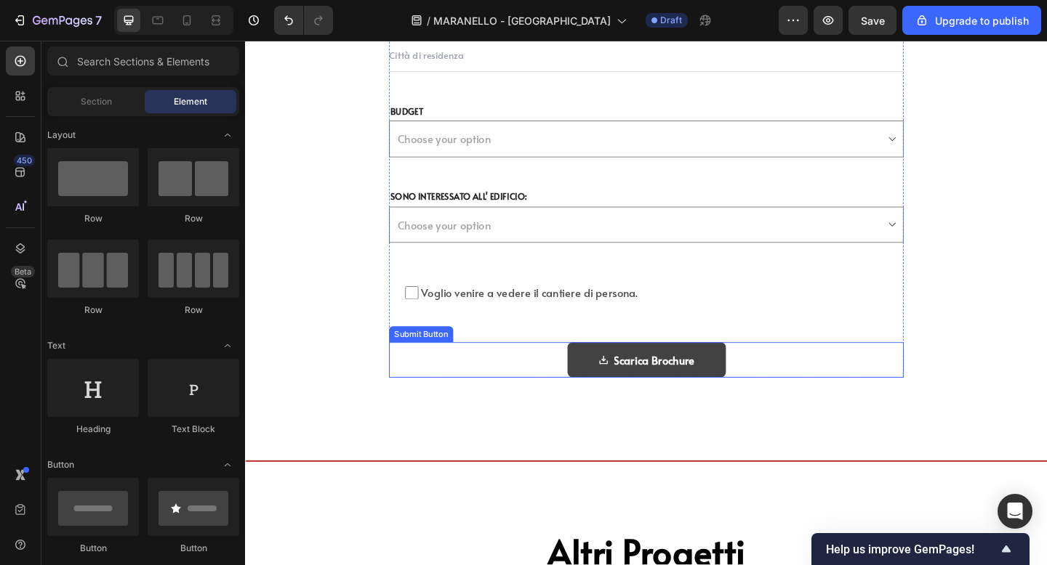
scroll to position [6436, 0]
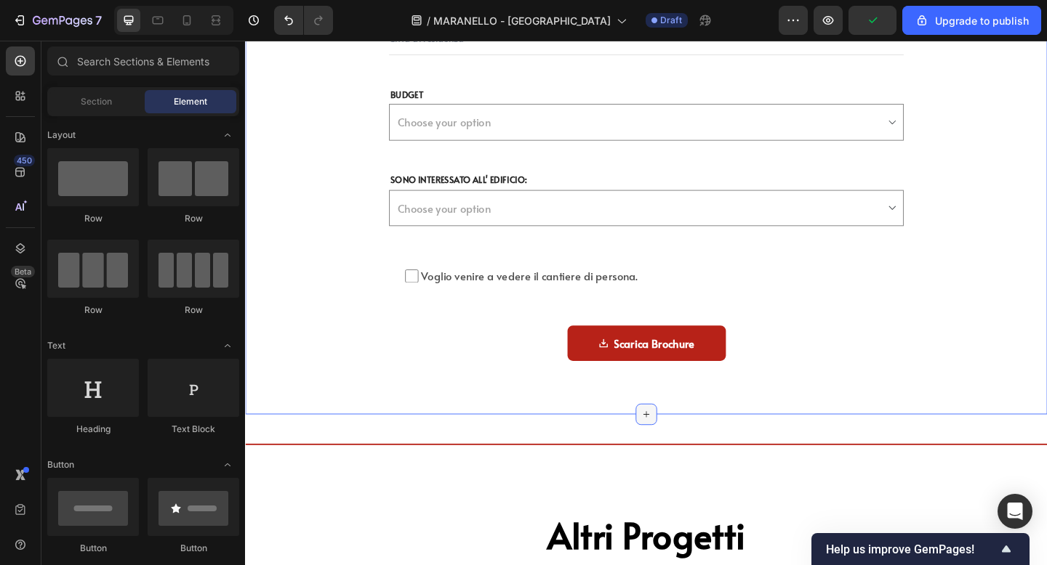
click at [672, 446] on div at bounding box center [680, 447] width 23 height 23
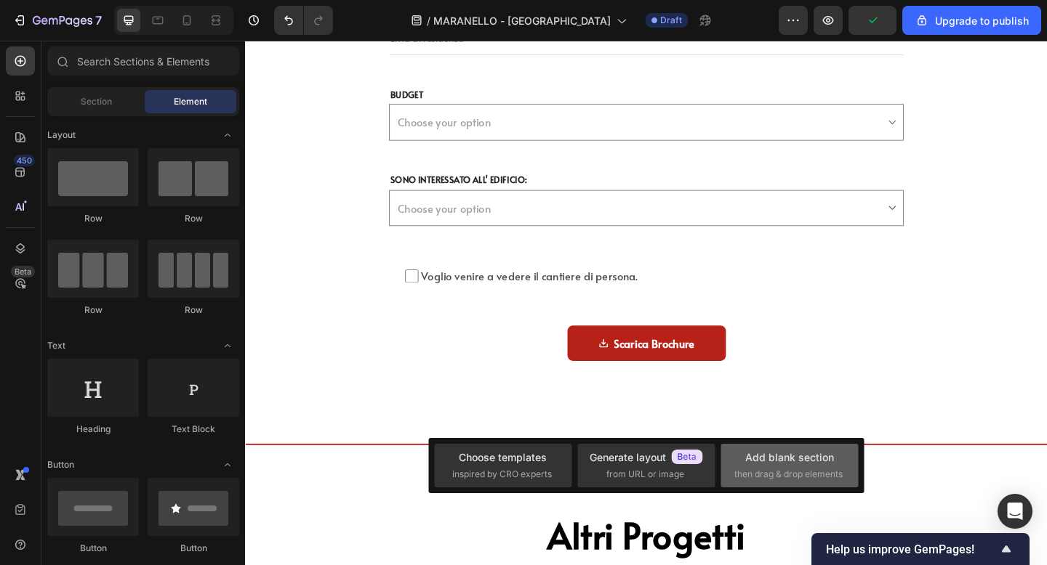
click at [757, 462] on div "Add blank section" at bounding box center [789, 457] width 89 height 15
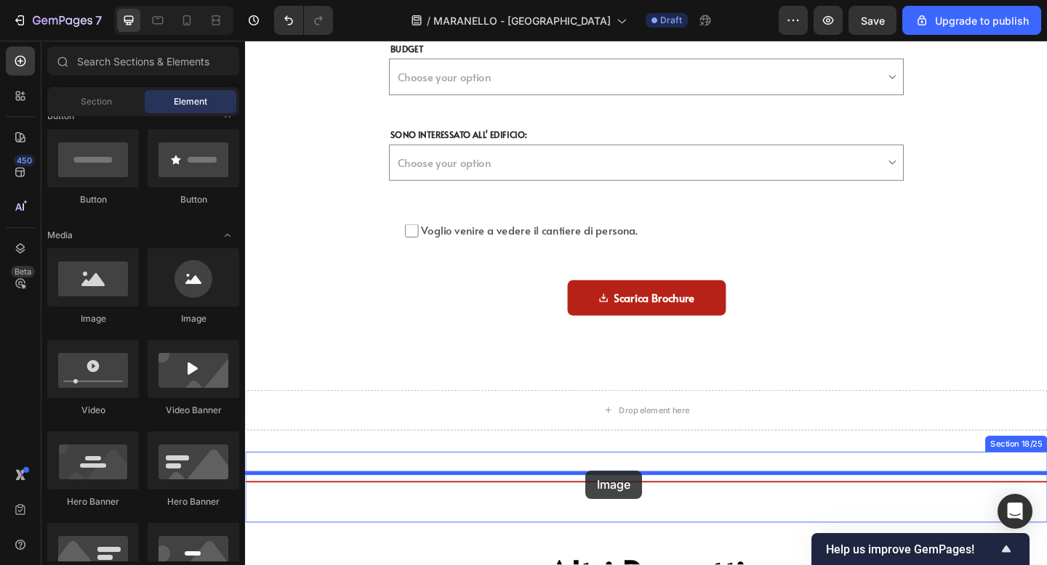
scroll to position [6494, 0]
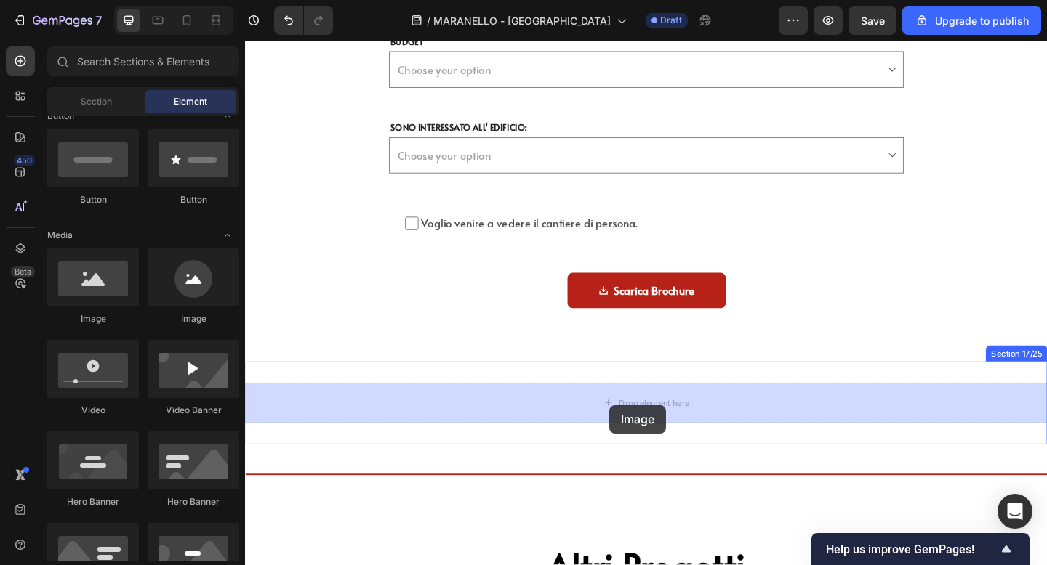
drag, startPoint x: 345, startPoint y: 316, endPoint x: 641, endPoint y: 438, distance: 319.8
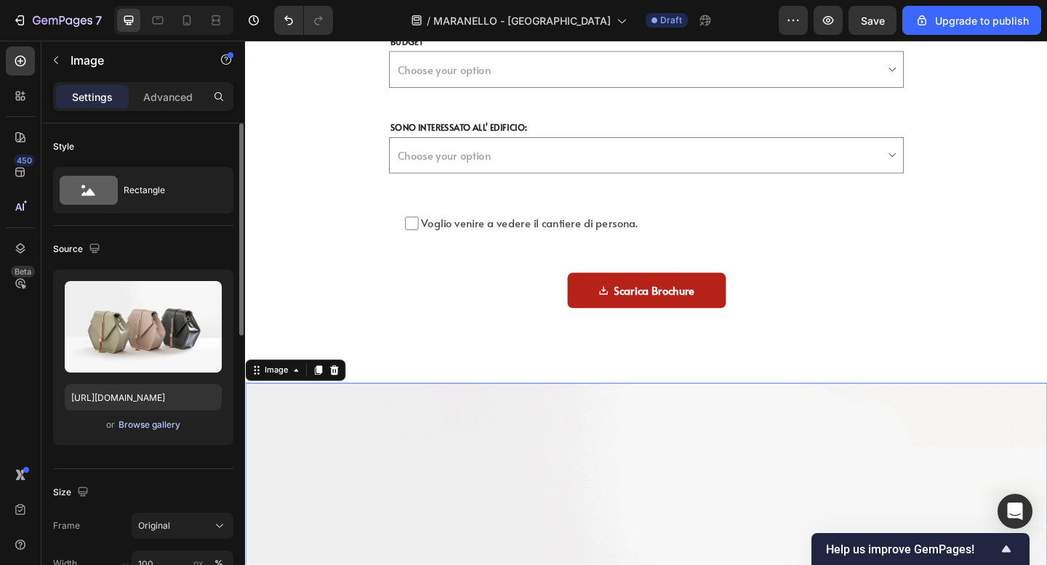
click at [163, 430] on div "Browse gallery" at bounding box center [149, 425] width 62 height 13
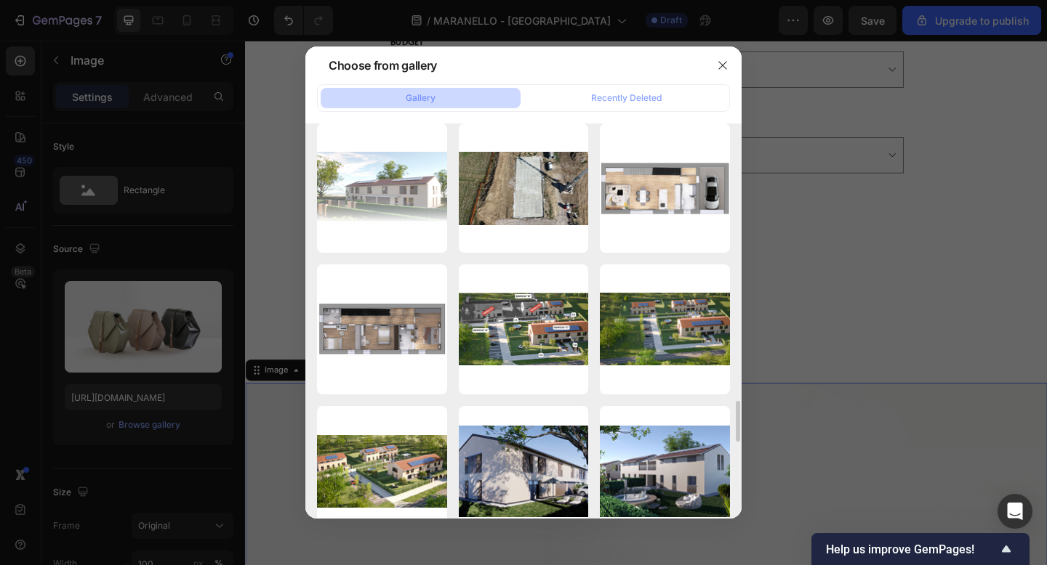
scroll to position [2575, 0]
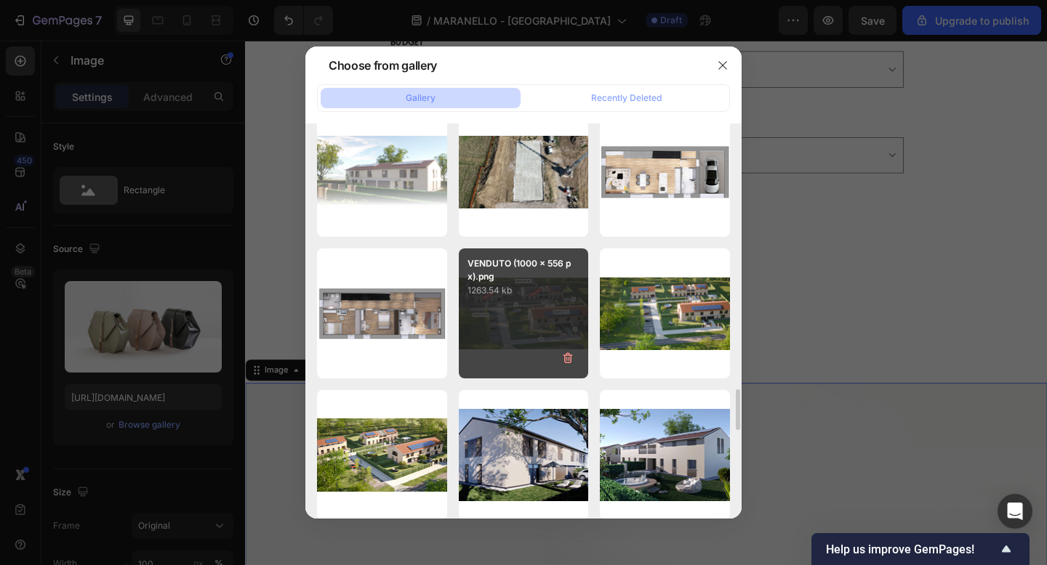
click at [540, 350] on div "VENDUTO (1000 x 556 px).png 1263.54 kb" at bounding box center [524, 314] width 130 height 130
type input "https://cdn.shopify.com/s/files/1/0938/0950/8696/files/gempages_584824658604327…"
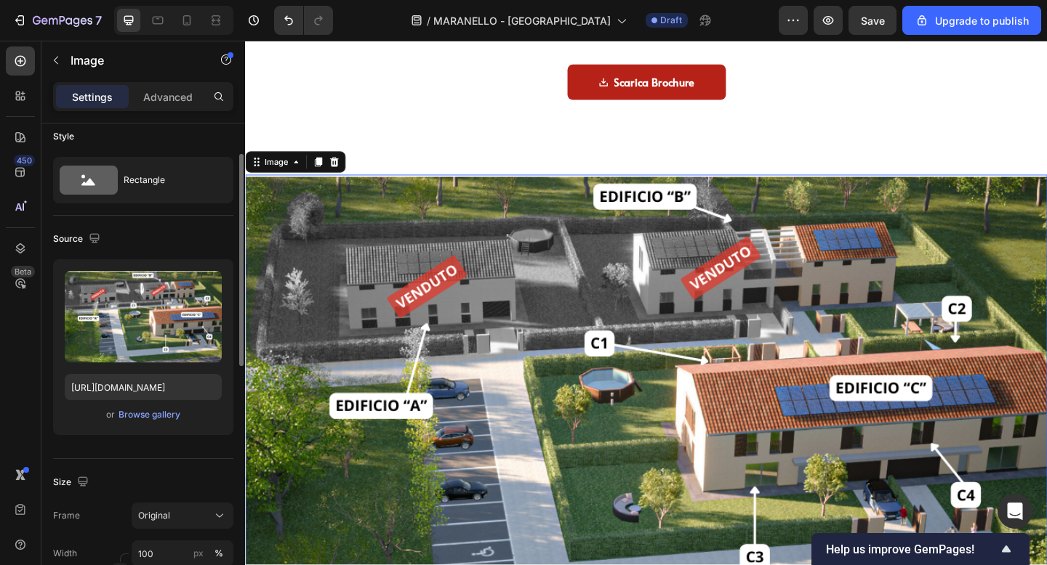
scroll to position [9, 0]
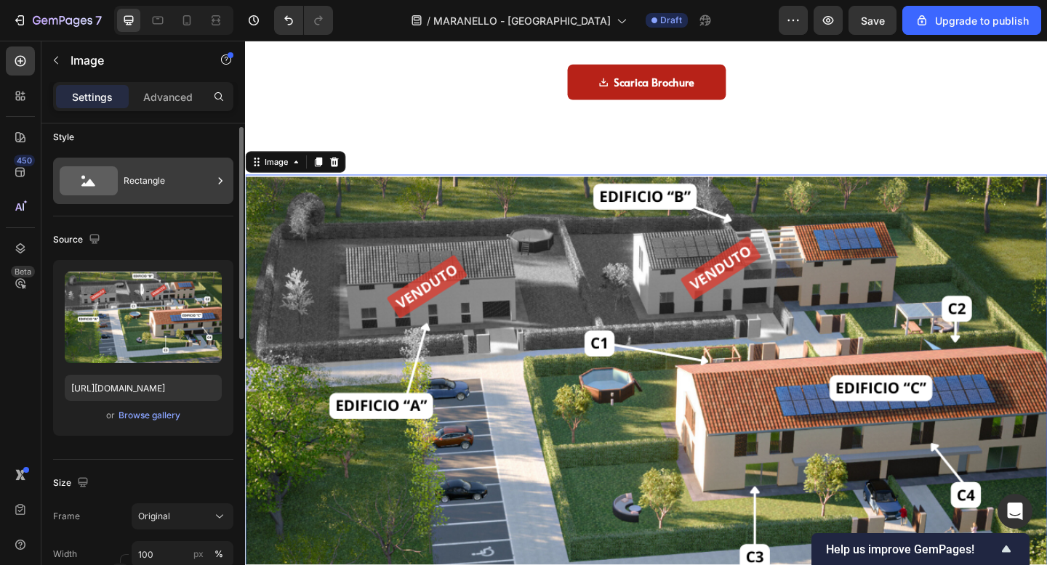
click at [165, 168] on div "Rectangle" at bounding box center [168, 180] width 89 height 33
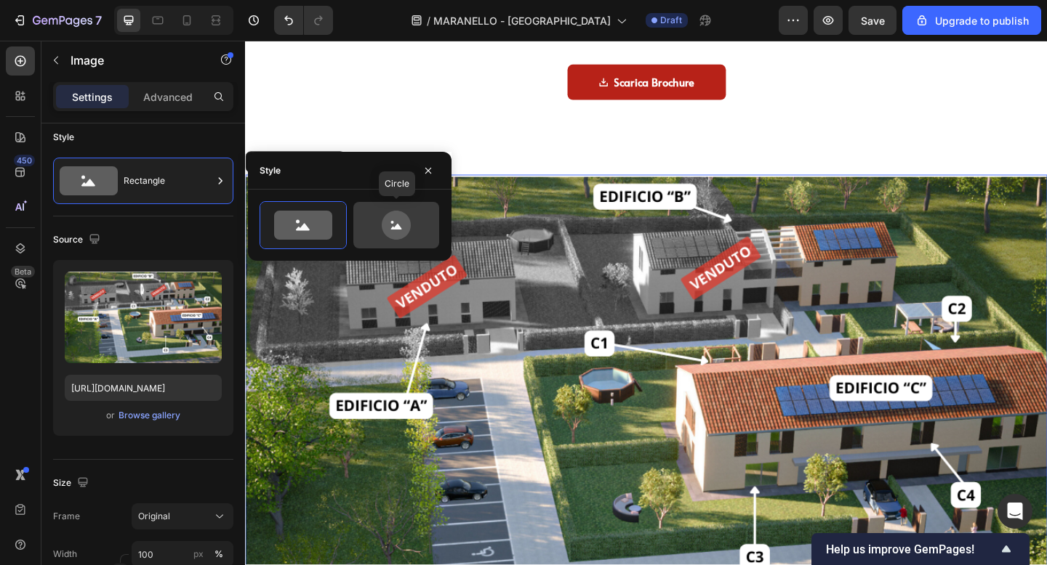
click at [386, 219] on icon at bounding box center [396, 225] width 29 height 29
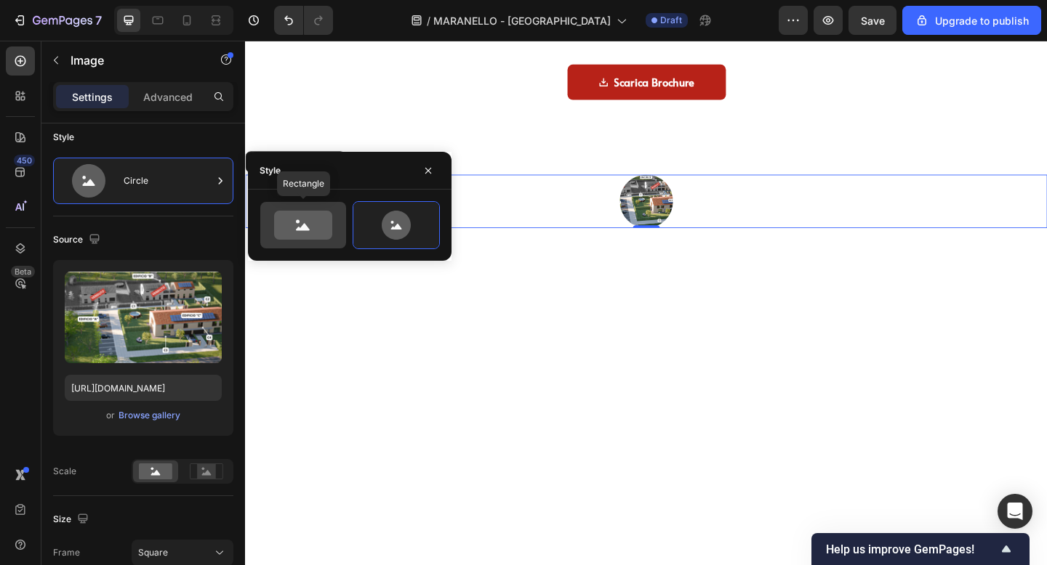
click at [312, 213] on icon at bounding box center [303, 225] width 58 height 29
type input "100"
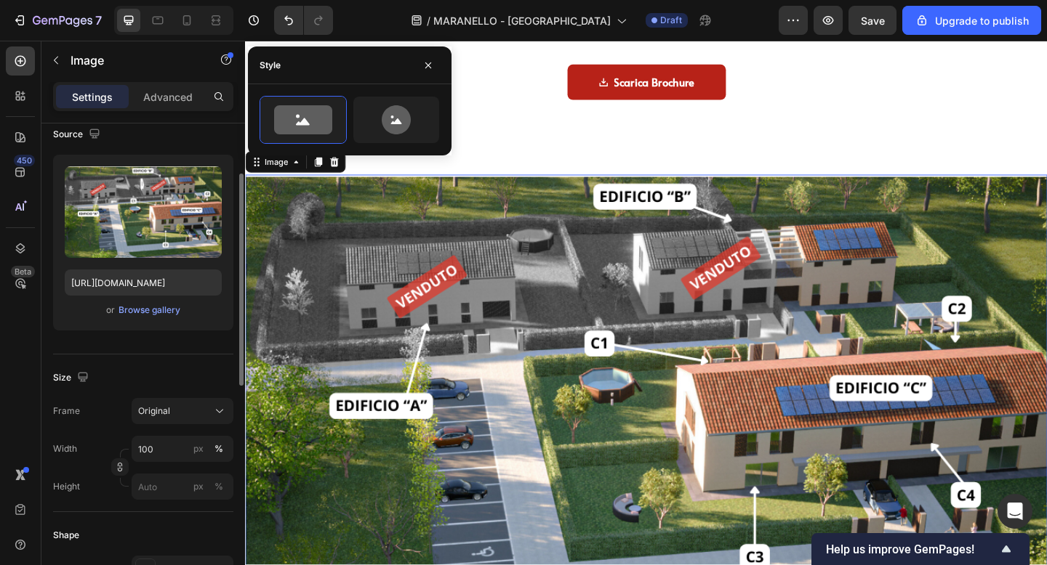
scroll to position [198, 0]
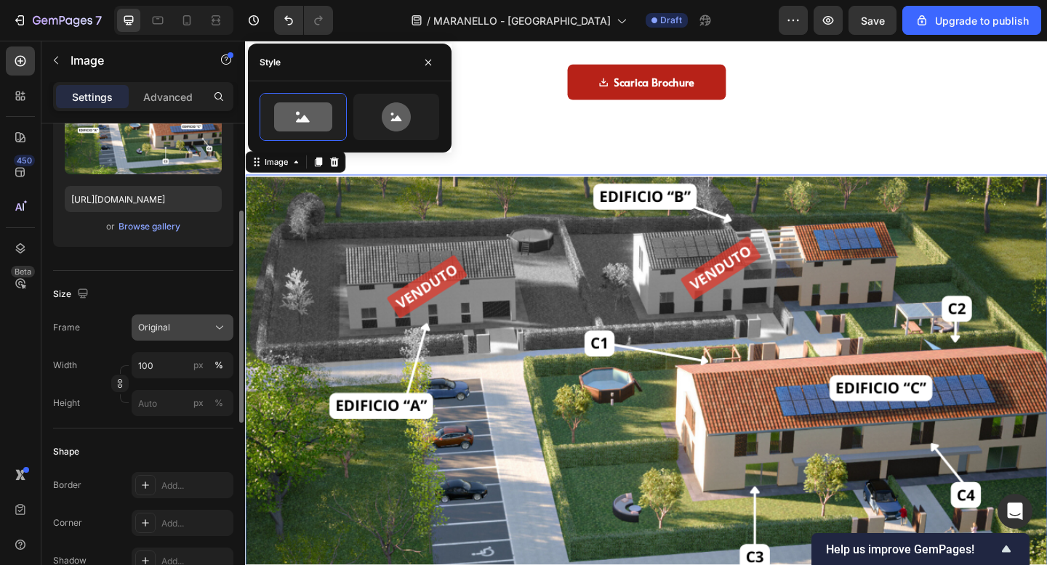
click at [166, 325] on span "Original" at bounding box center [154, 327] width 32 height 13
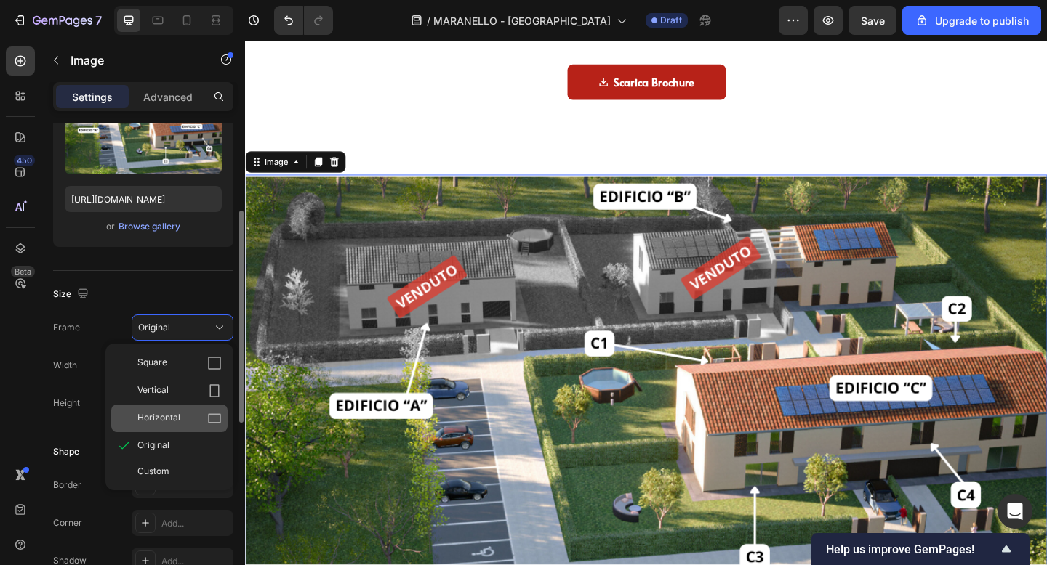
click at [177, 417] on span "Horizontal" at bounding box center [158, 418] width 43 height 15
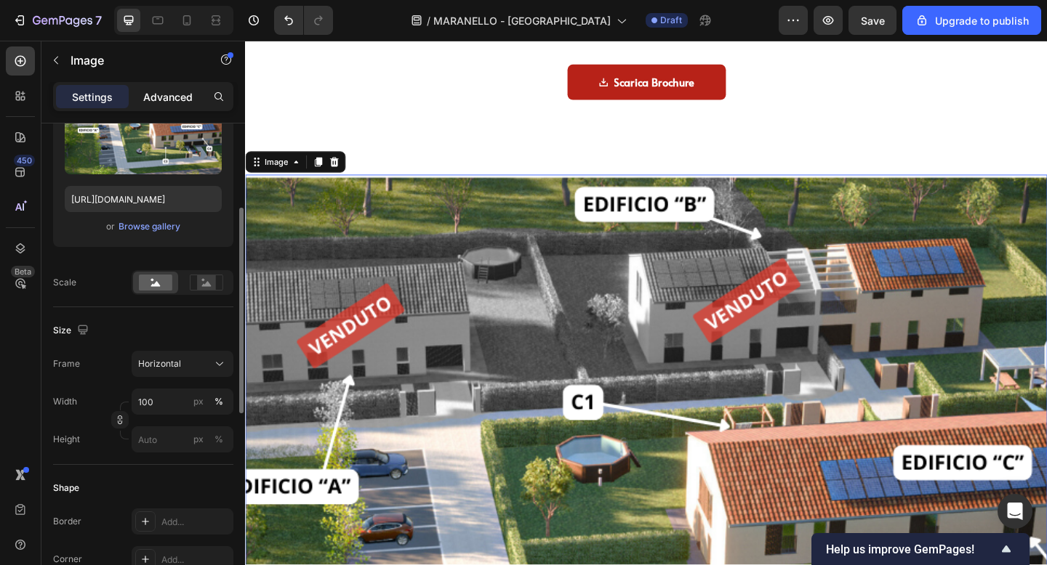
click at [184, 89] on p "Advanced" at bounding box center [167, 96] width 49 height 15
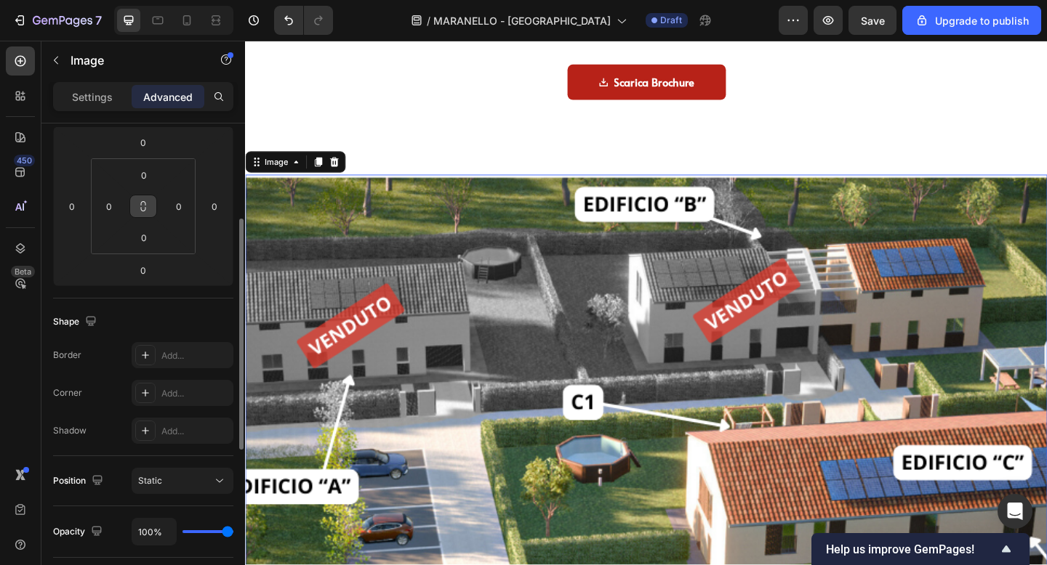
click at [148, 209] on icon at bounding box center [143, 207] width 12 height 12
click at [148, 176] on input "0" at bounding box center [143, 175] width 29 height 22
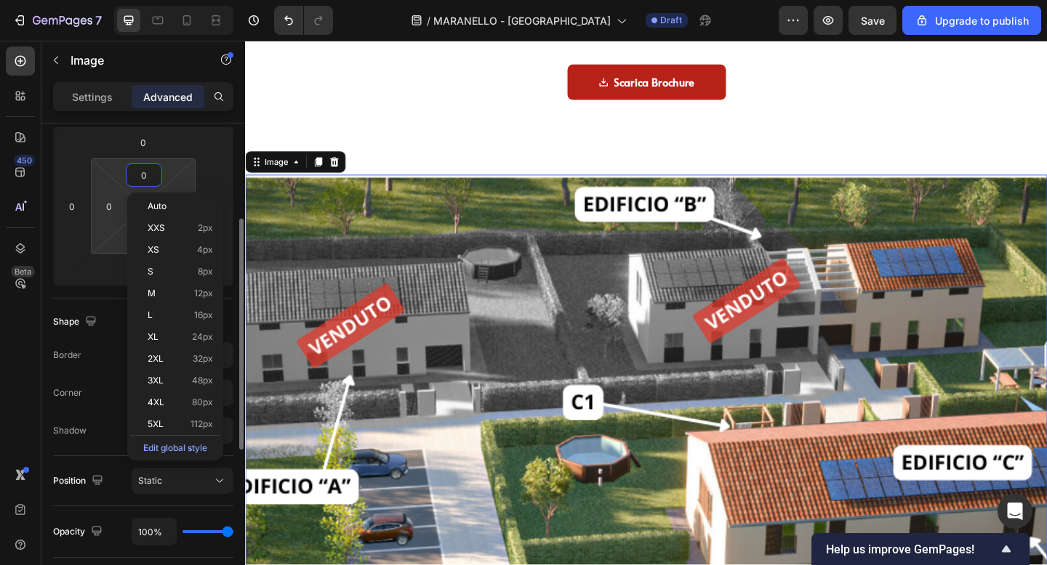
type input "2"
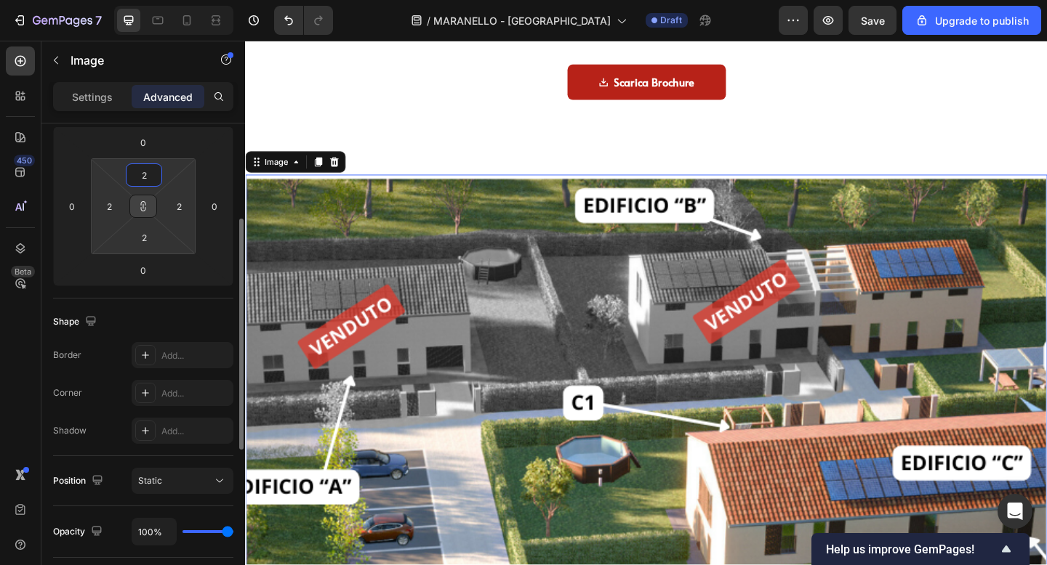
type input "20"
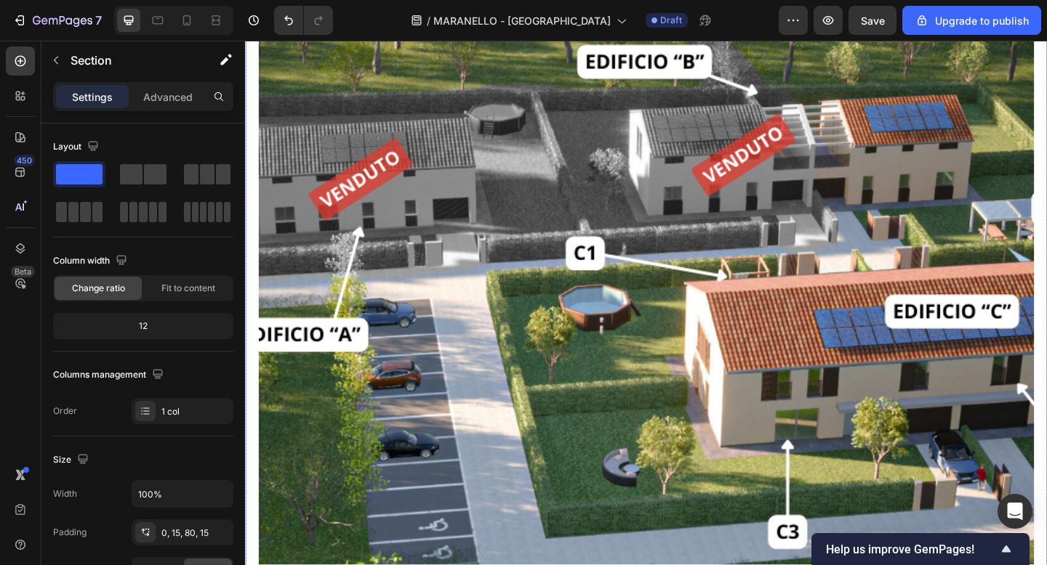
scroll to position [6888, 0]
click at [526, 293] on img at bounding box center [680, 349] width 843 height 632
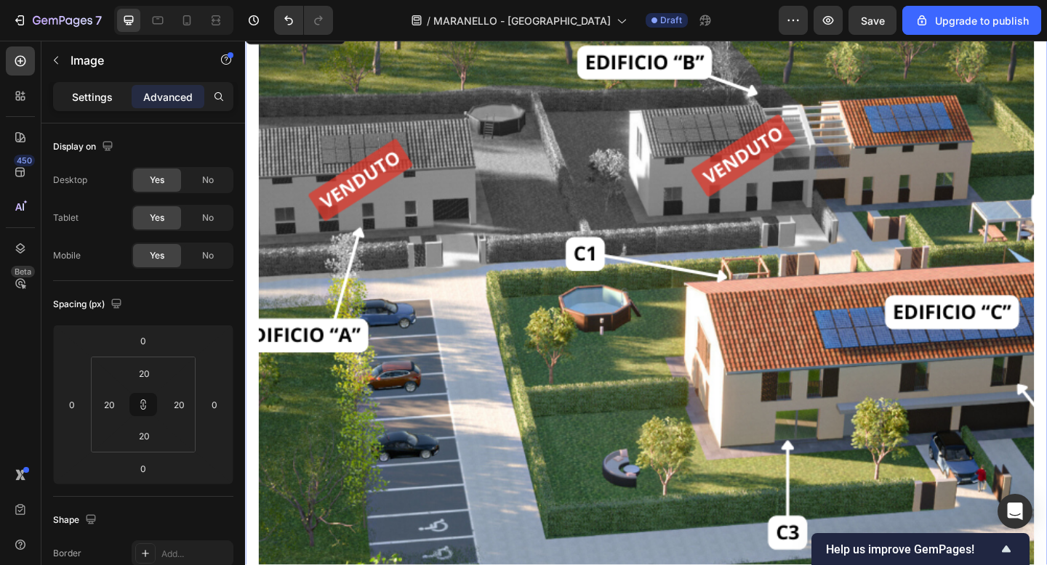
click at [93, 99] on p "Settings" at bounding box center [92, 96] width 41 height 15
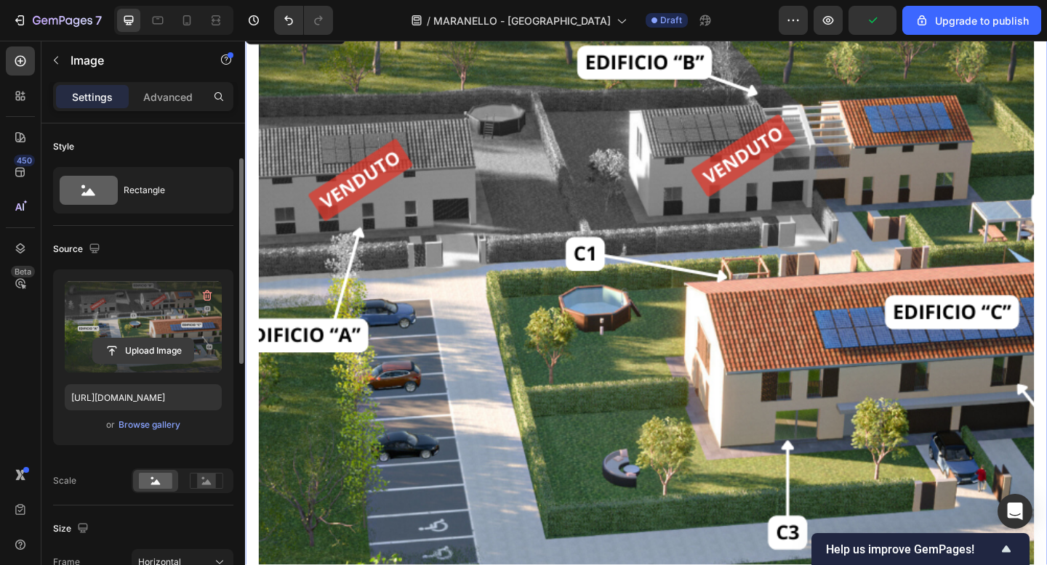
scroll to position [43, 0]
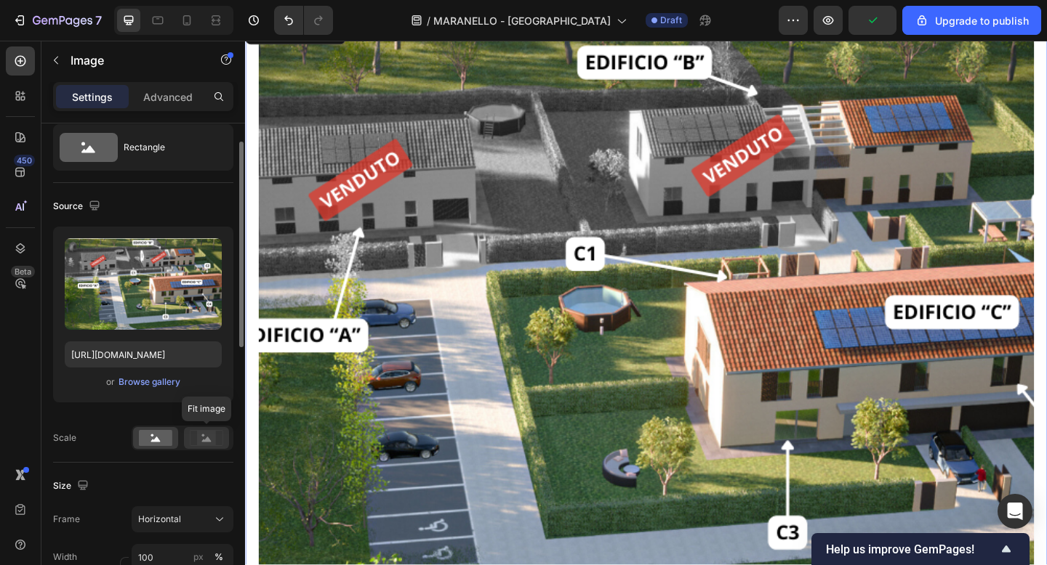
click at [209, 438] on rect at bounding box center [206, 438] width 19 height 15
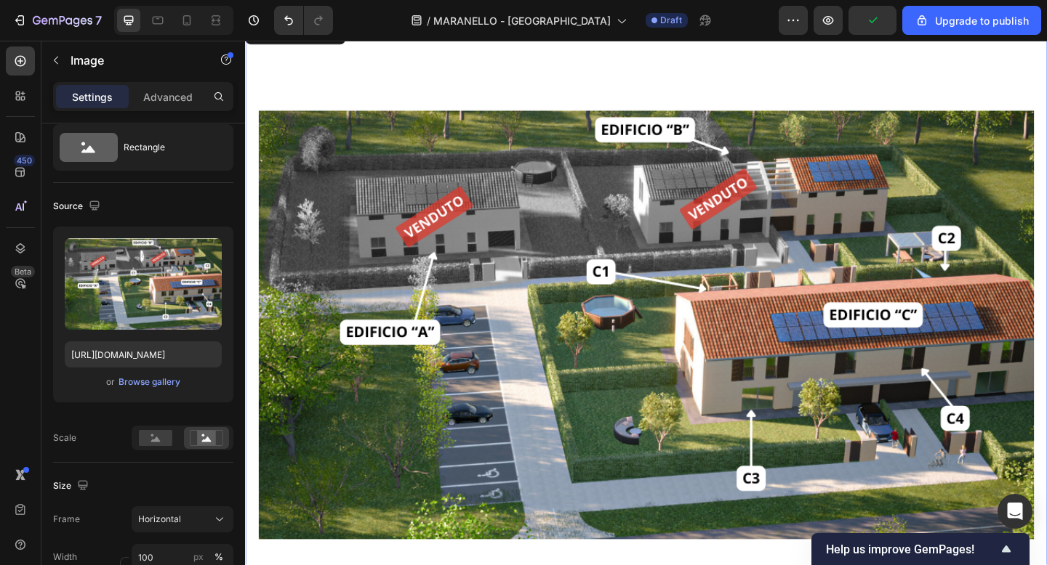
click at [538, 86] on img at bounding box center [680, 349] width 843 height 632
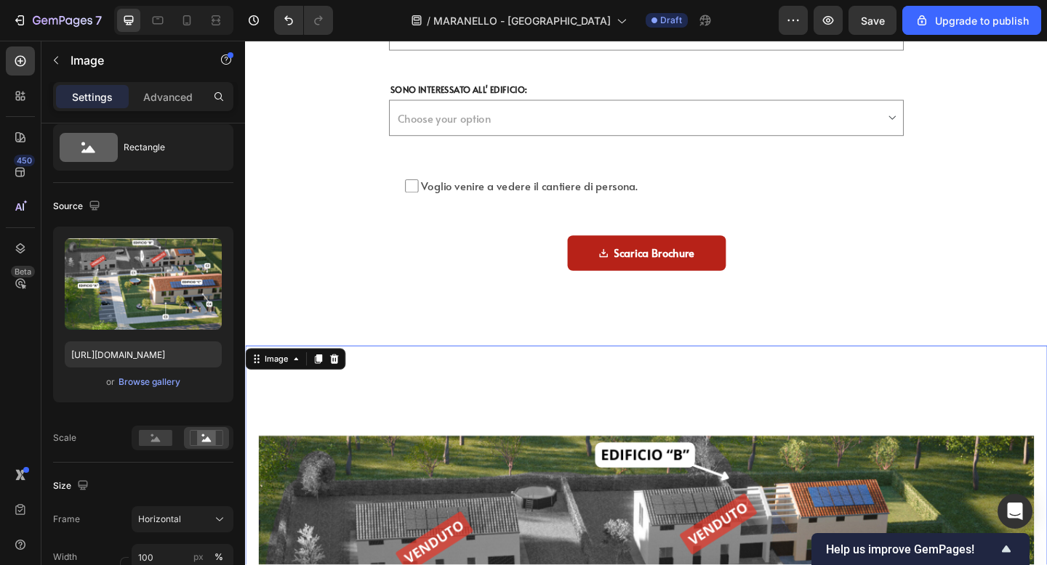
scroll to position [6574, 0]
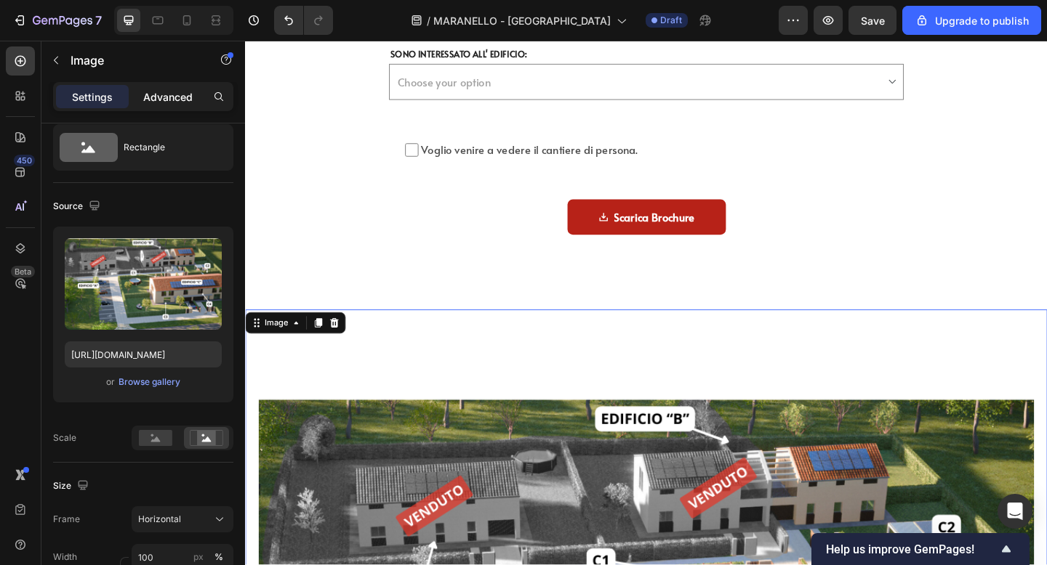
click at [166, 105] on div "Advanced" at bounding box center [168, 96] width 73 height 23
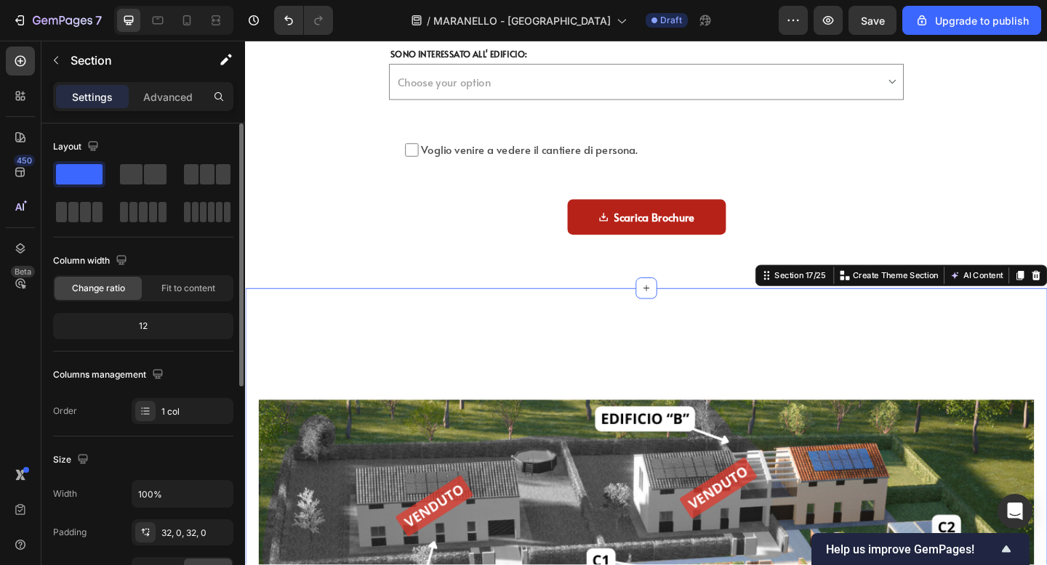
click at [174, 100] on p "Advanced" at bounding box center [167, 96] width 49 height 15
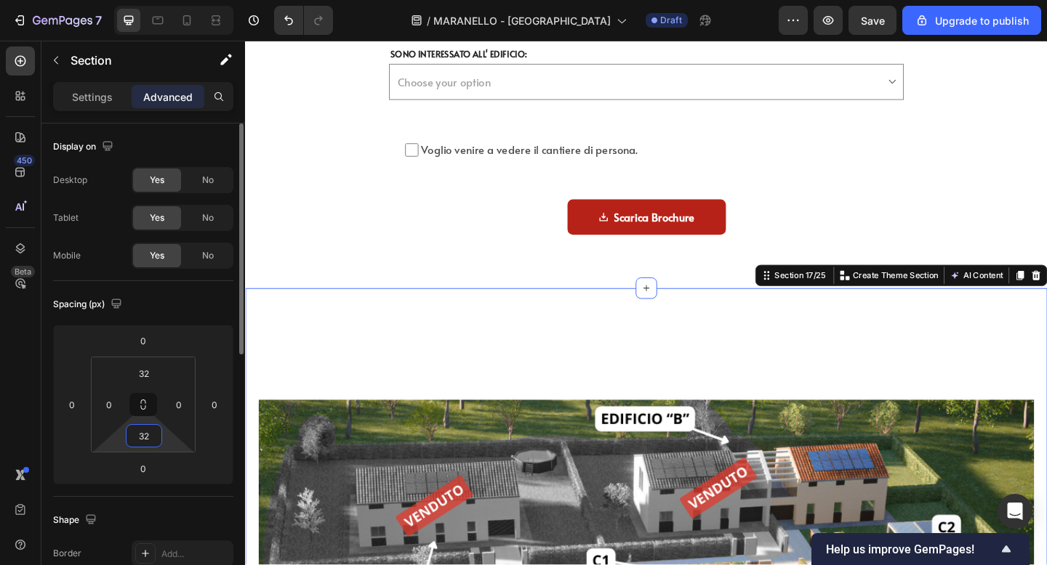
click at [148, 446] on input "32" at bounding box center [143, 436] width 29 height 22
type input "0"
click at [144, 385] on div "32" at bounding box center [144, 373] width 36 height 23
click at [145, 378] on input "32" at bounding box center [143, 374] width 29 height 22
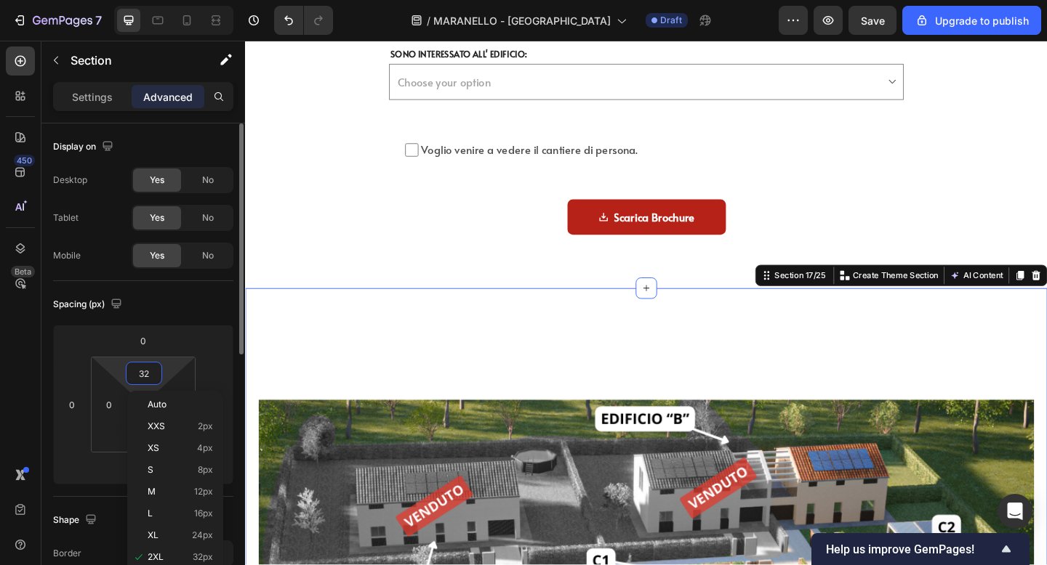
type input "0"
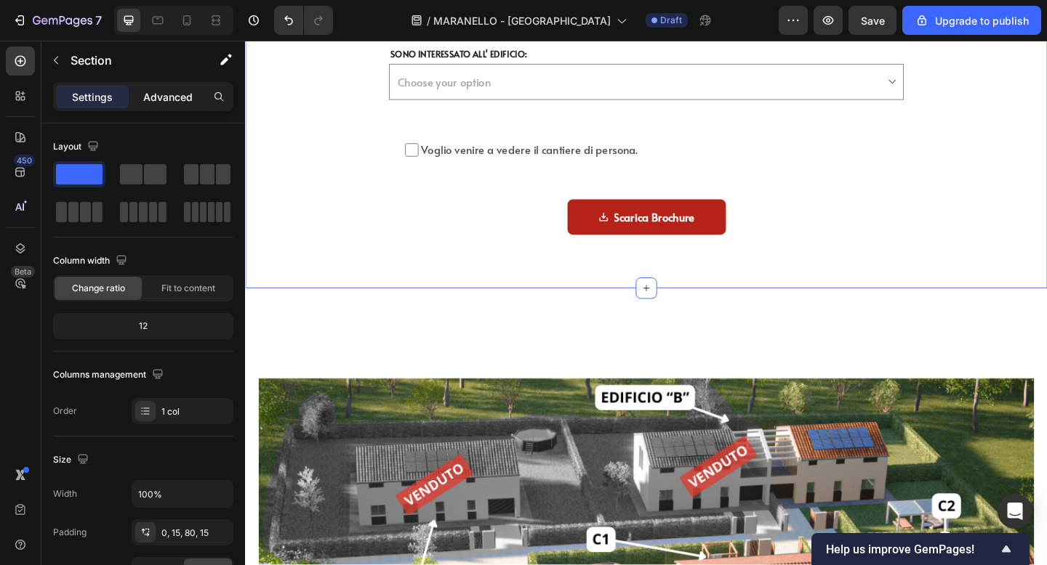
click at [172, 92] on p "Advanced" at bounding box center [167, 96] width 49 height 15
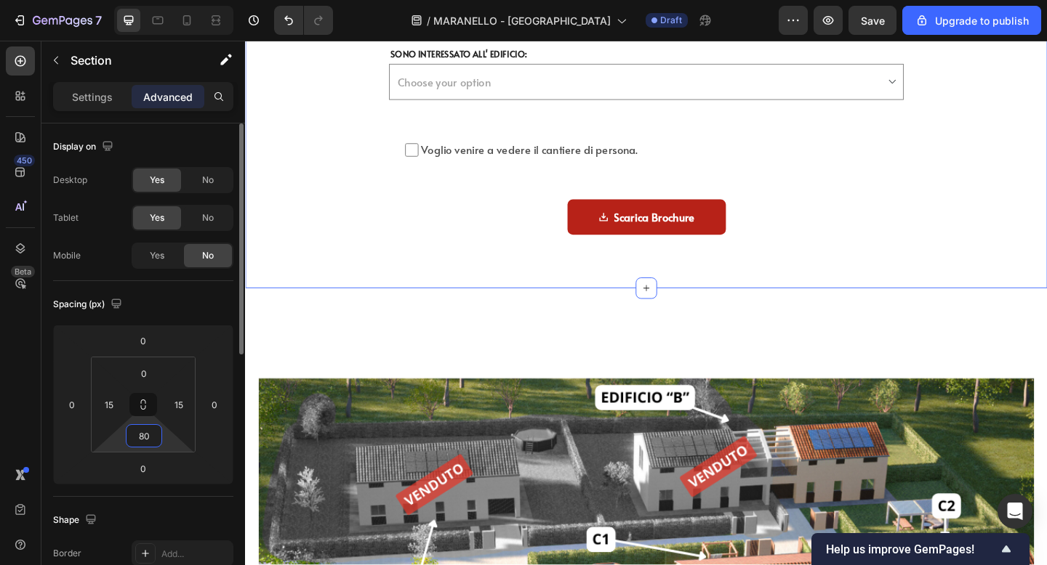
click at [145, 442] on input "80" at bounding box center [143, 436] width 29 height 22
type input "0"
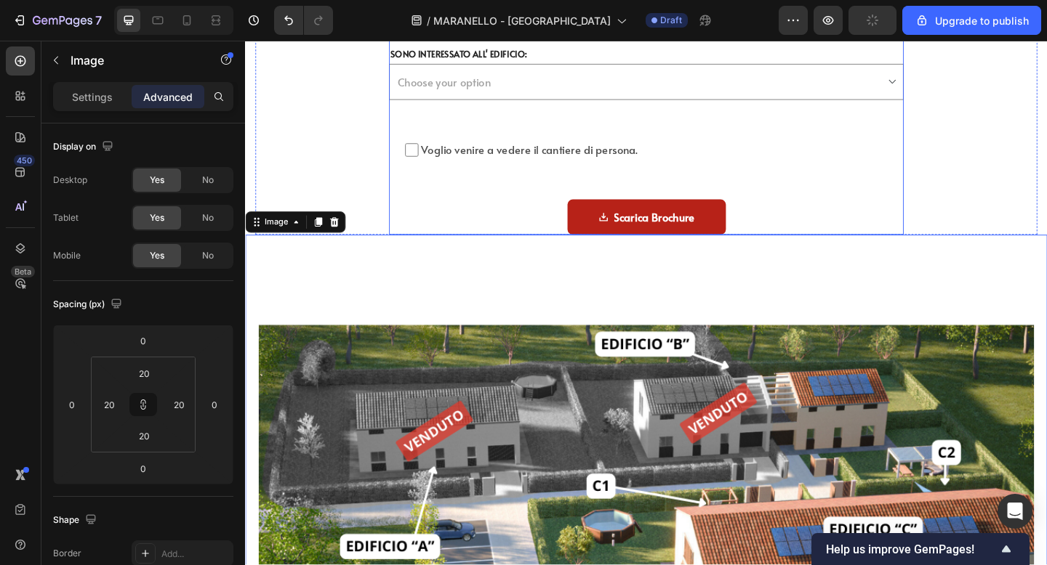
click at [427, 195] on div "NOME Text block Text Field EMAIL Text block Email Field Row CITTA' Text block T…" at bounding box center [681, 13] width 560 height 478
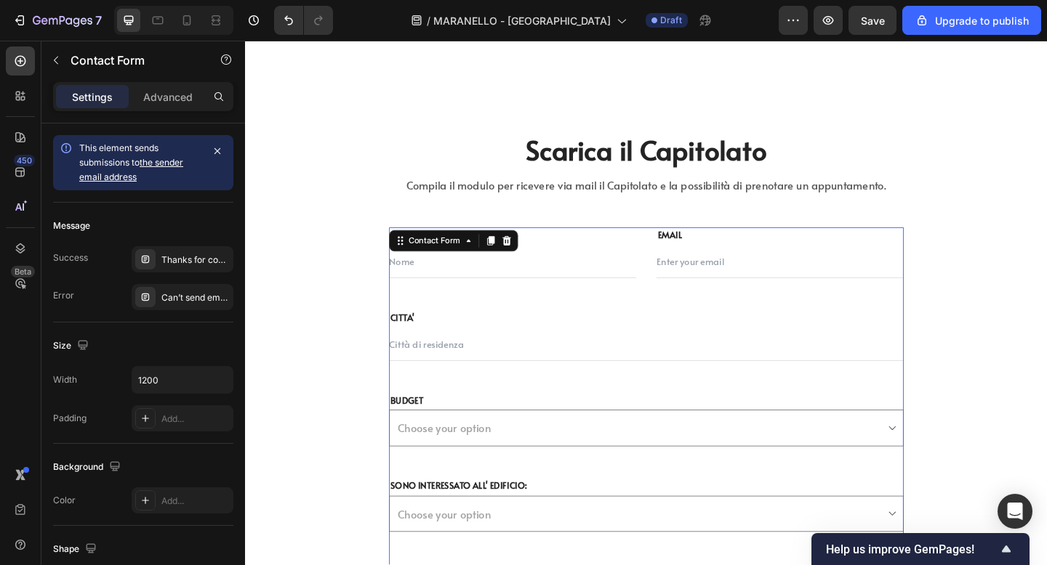
scroll to position [6111, 0]
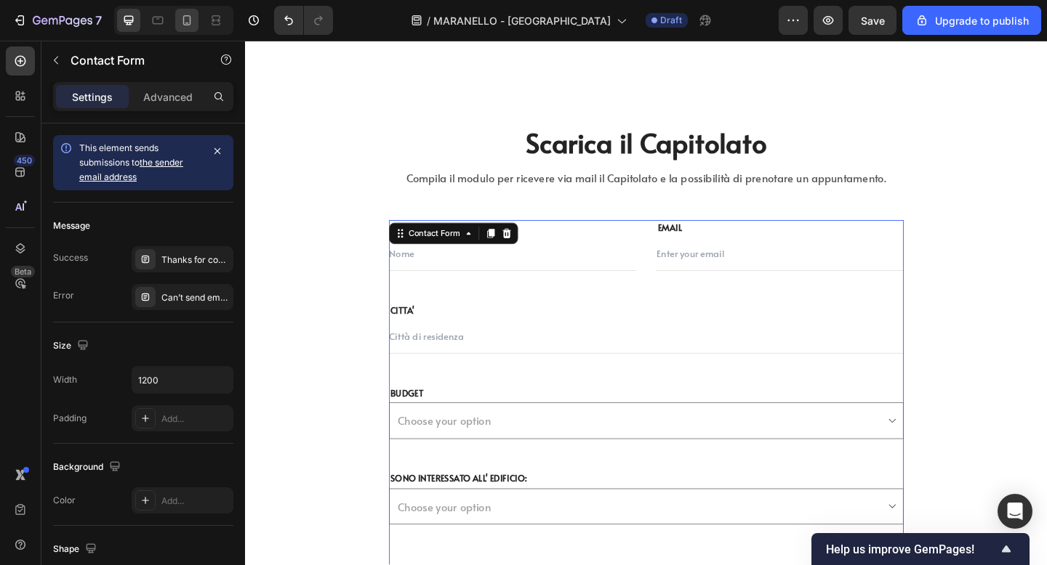
click at [190, 11] on div at bounding box center [186, 20] width 23 height 23
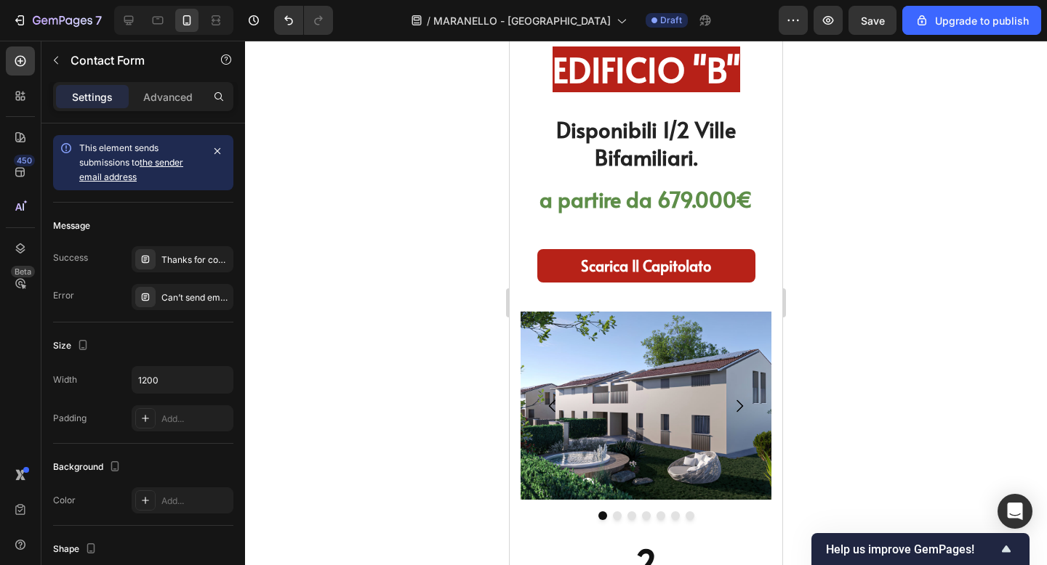
scroll to position [4018, 0]
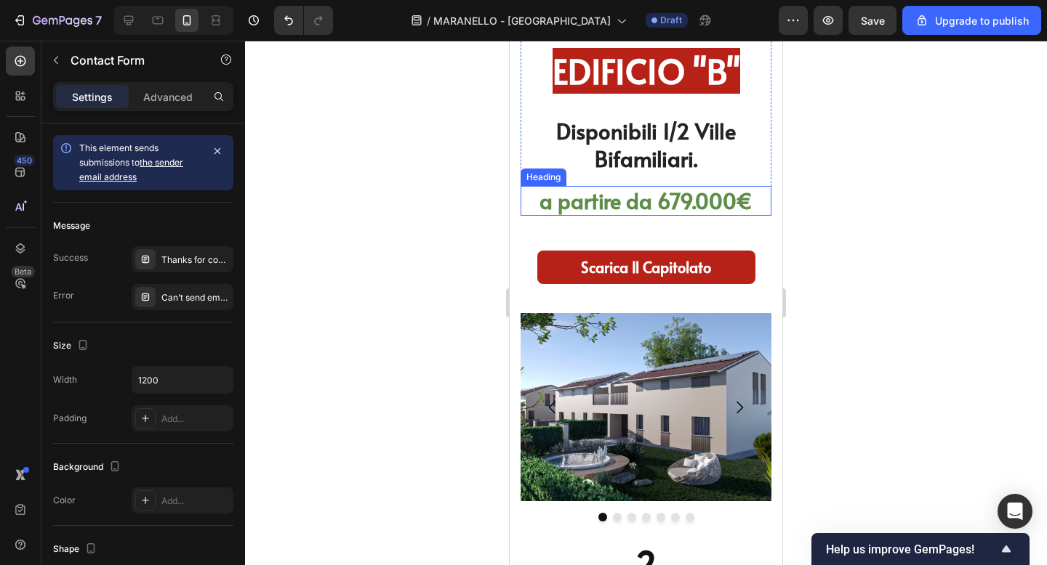
click at [632, 197] on h2 "a partire da 679.000€" at bounding box center [645, 201] width 251 height 31
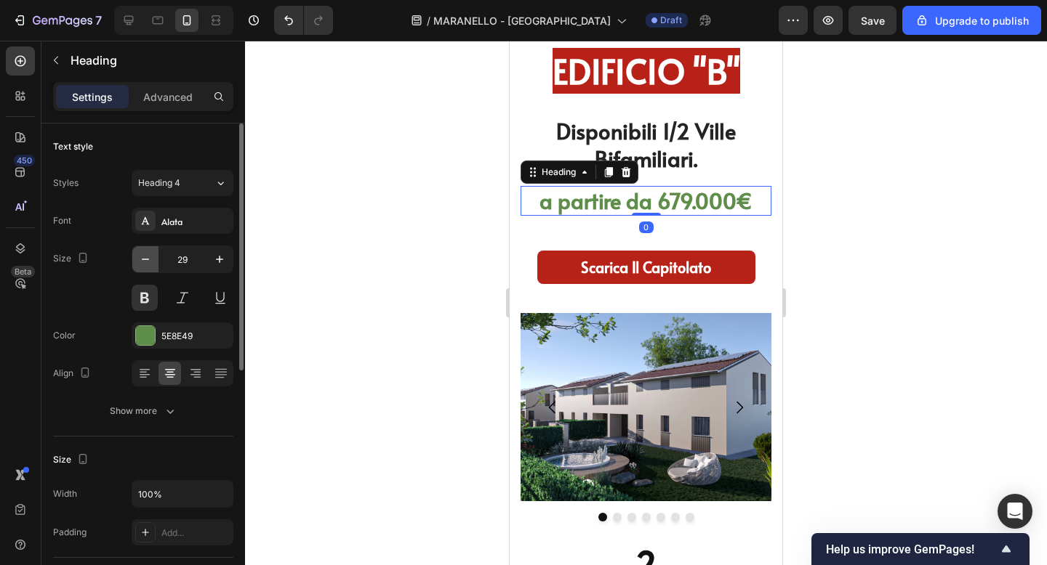
click at [142, 262] on icon "button" at bounding box center [145, 259] width 15 height 15
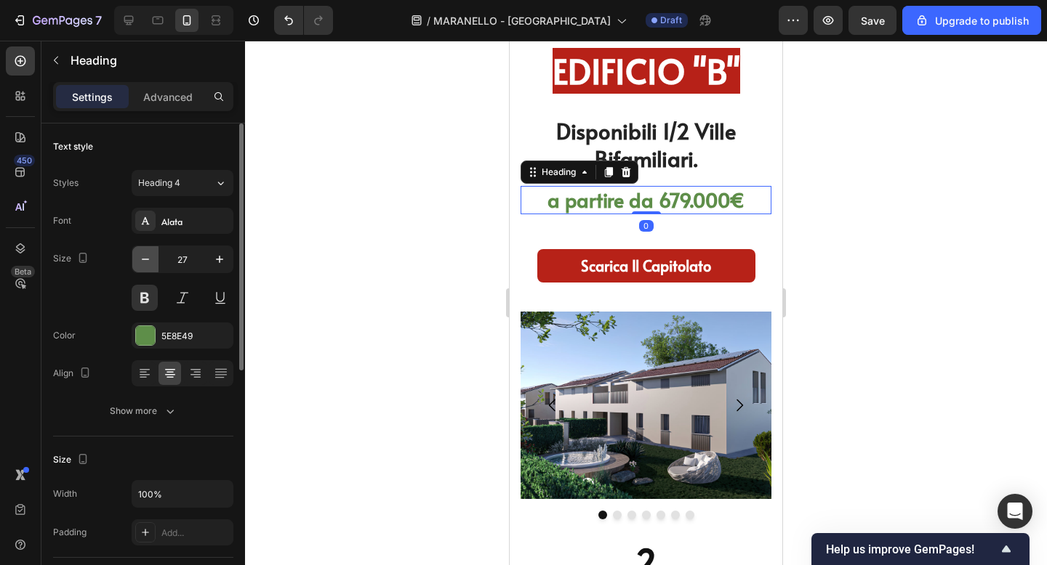
click at [142, 262] on icon "button" at bounding box center [145, 259] width 15 height 15
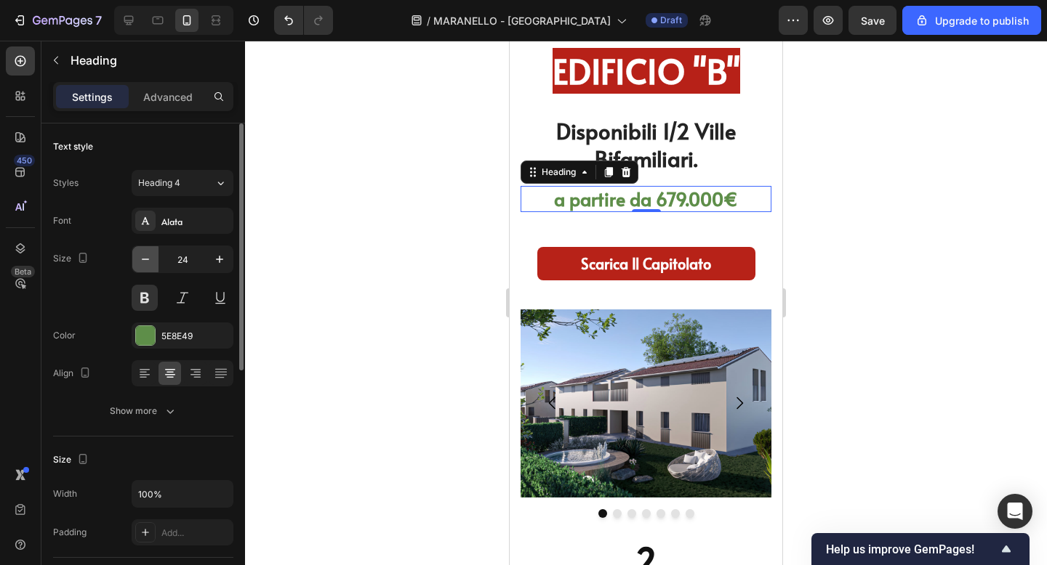
click at [142, 262] on icon "button" at bounding box center [145, 259] width 15 height 15
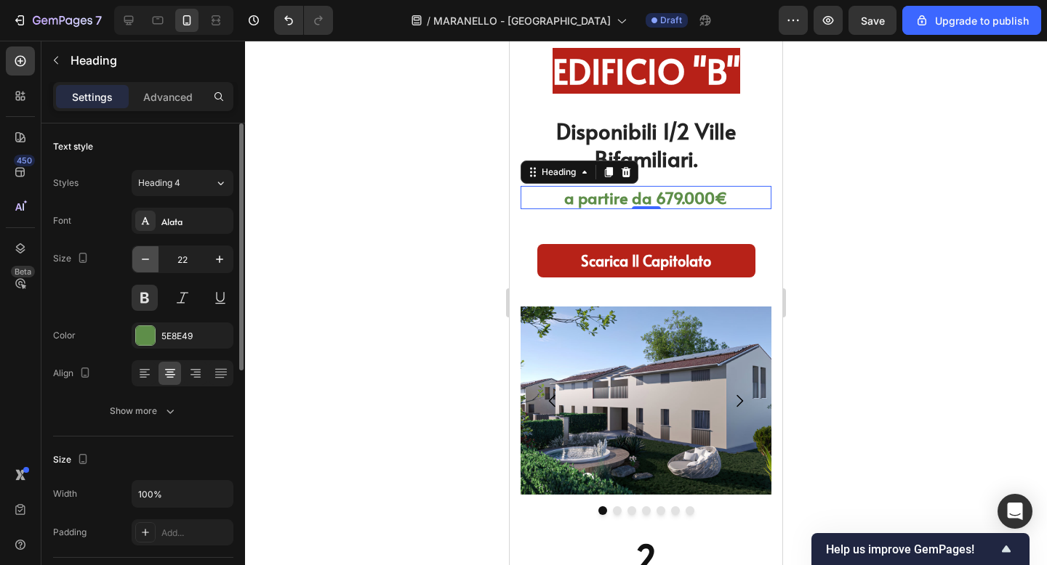
click at [142, 262] on icon "button" at bounding box center [145, 259] width 15 height 15
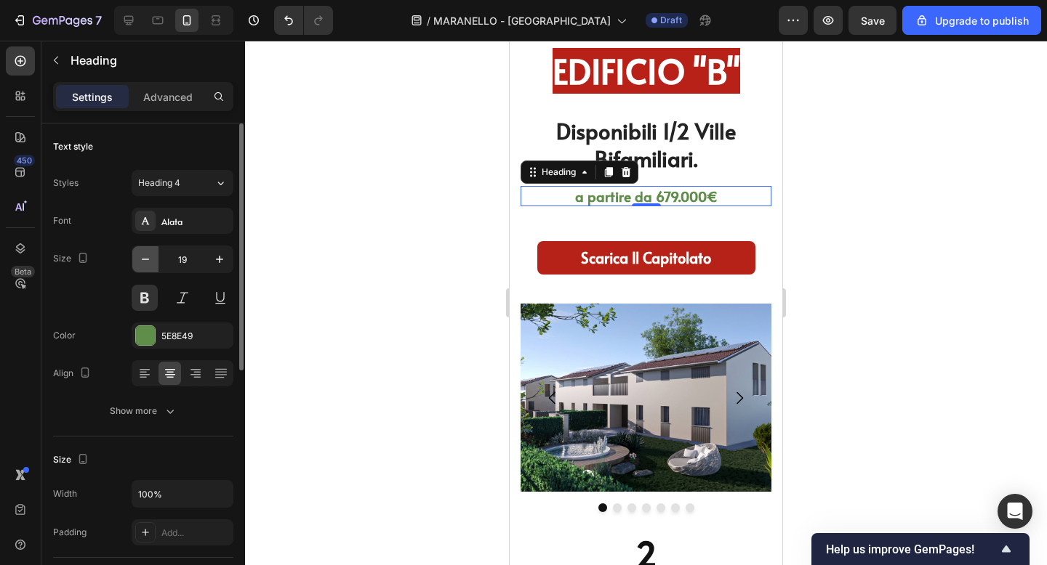
click at [142, 262] on icon "button" at bounding box center [145, 259] width 15 height 15
type input "17"
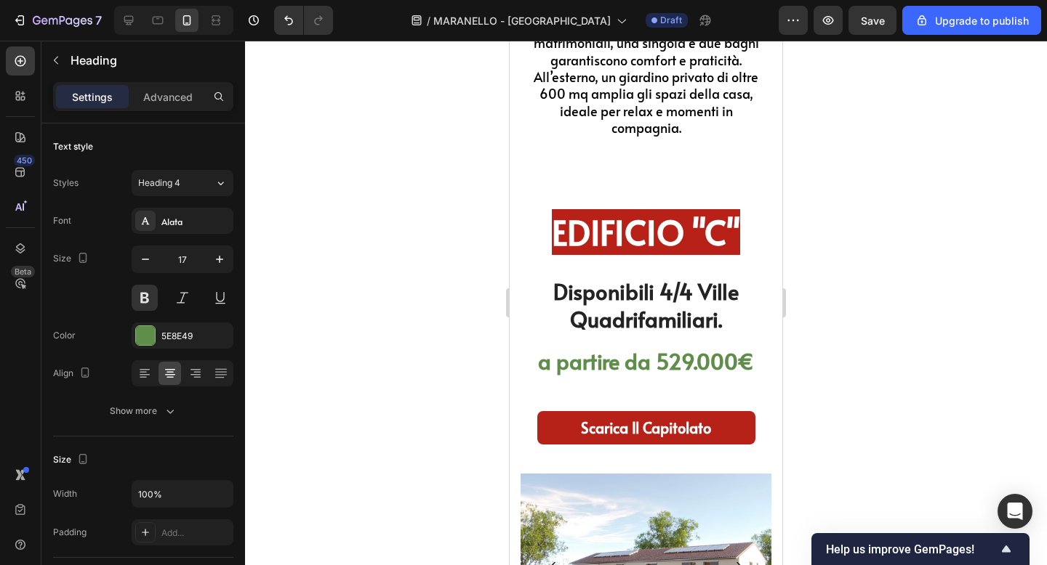
scroll to position [5018, 0]
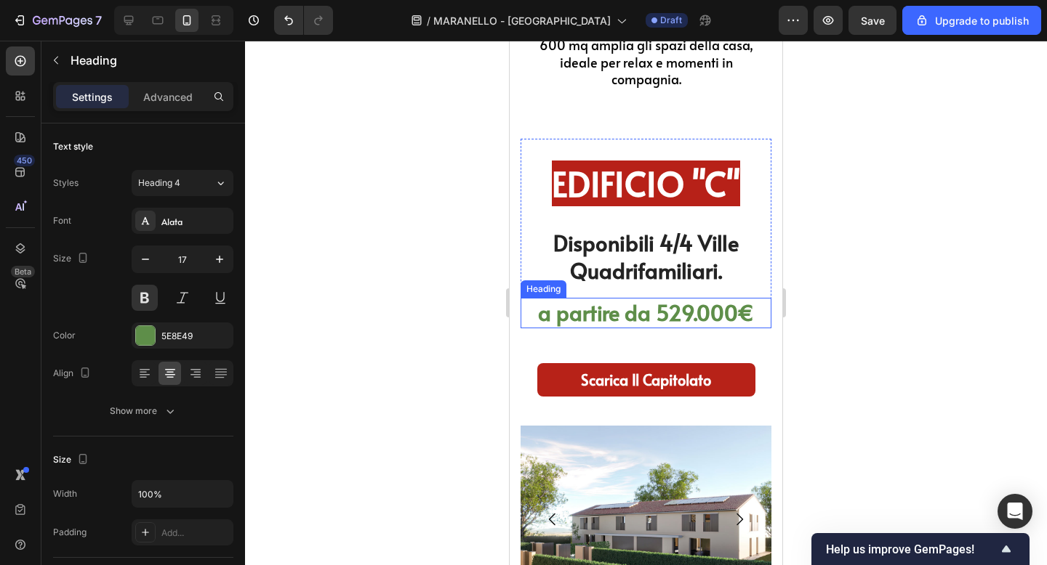
click at [593, 313] on h2 "a partire da 529.000€" at bounding box center [645, 313] width 251 height 31
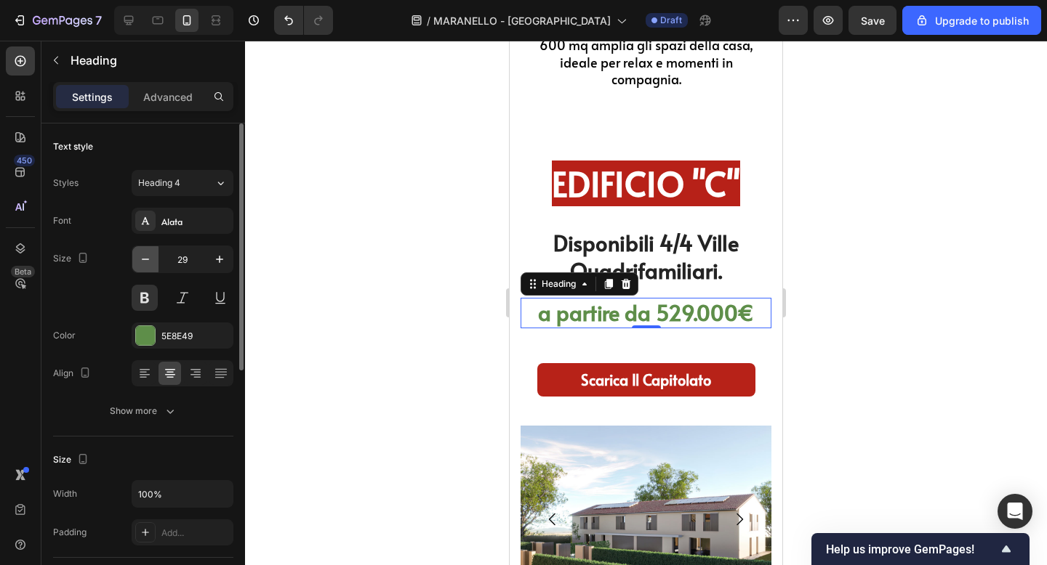
click at [138, 259] on icon "button" at bounding box center [145, 259] width 15 height 15
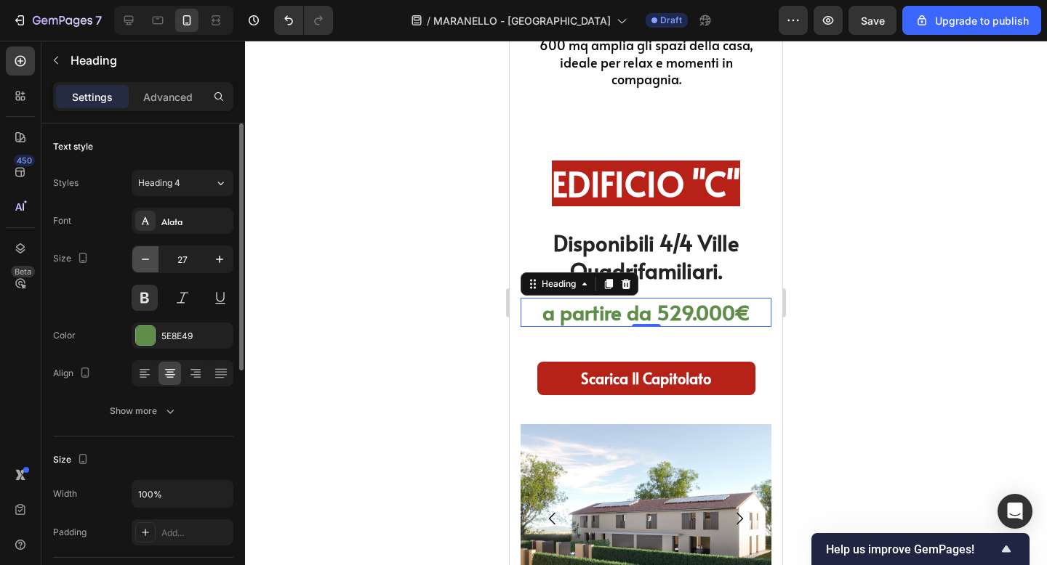
click at [138, 259] on icon "button" at bounding box center [145, 259] width 15 height 15
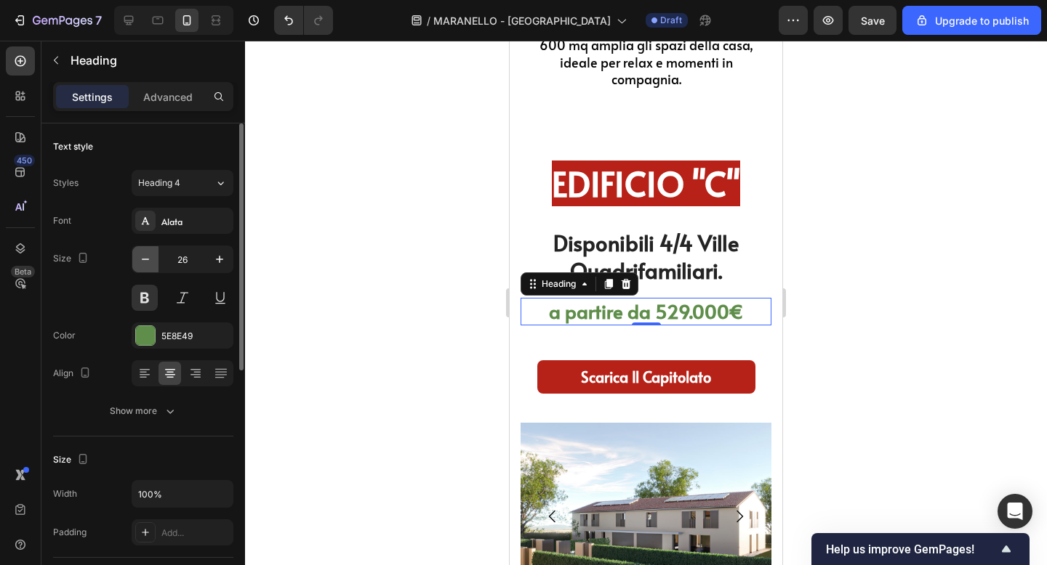
click at [138, 259] on icon "button" at bounding box center [145, 259] width 15 height 15
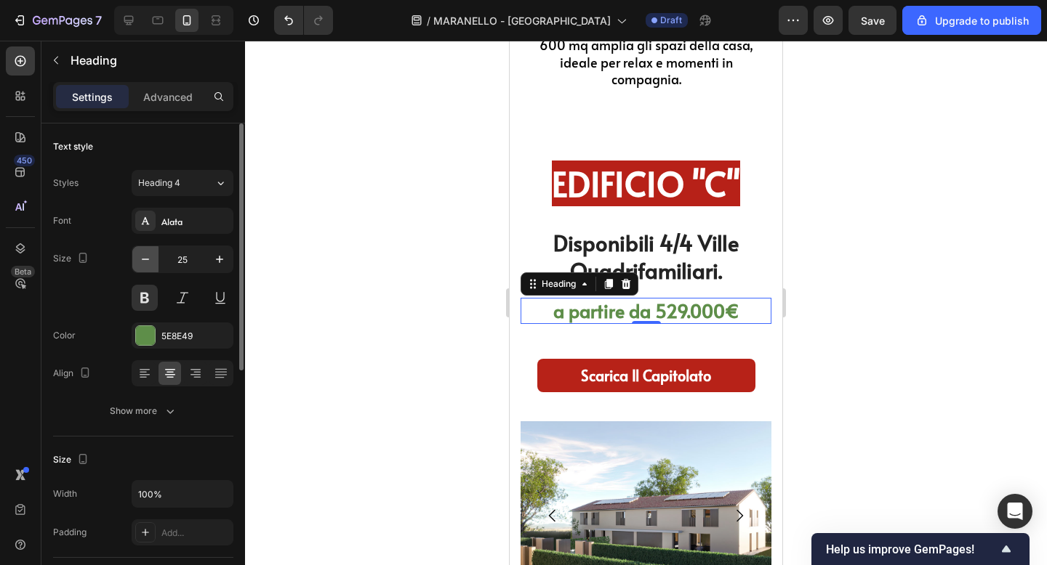
click at [138, 259] on icon "button" at bounding box center [145, 259] width 15 height 15
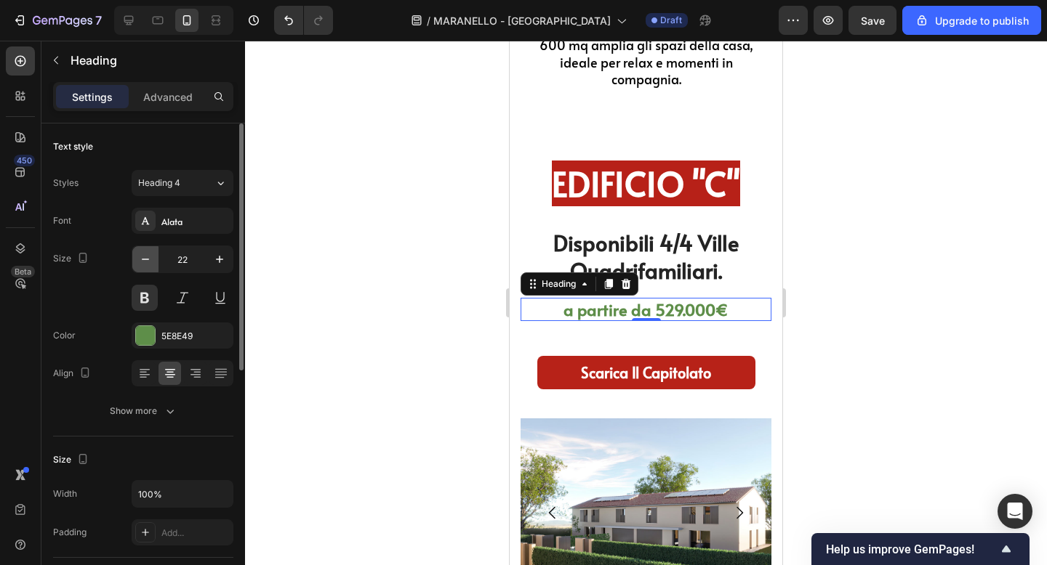
click at [138, 259] on icon "button" at bounding box center [145, 259] width 15 height 15
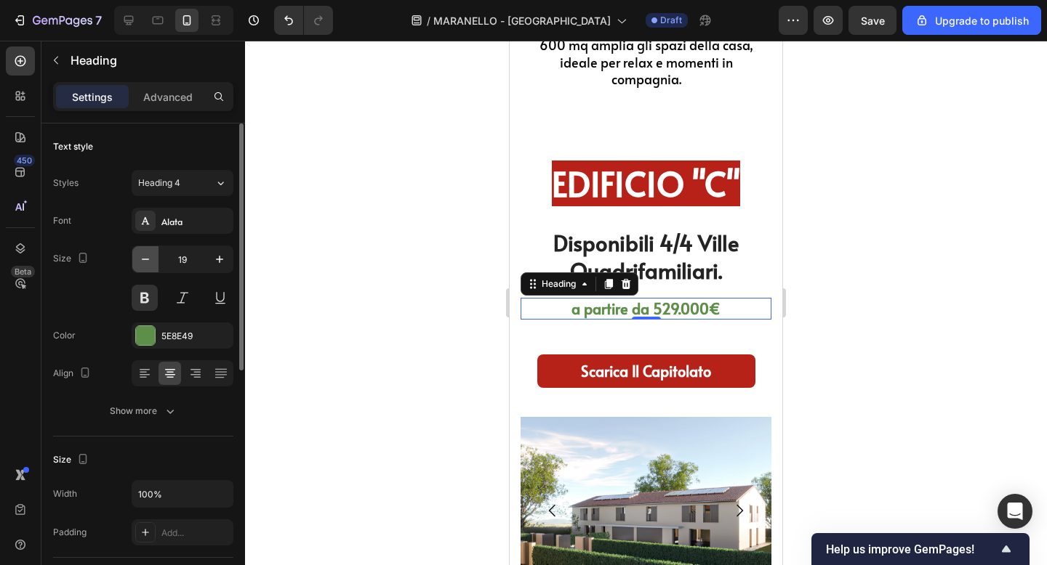
click at [138, 259] on icon "button" at bounding box center [145, 259] width 15 height 15
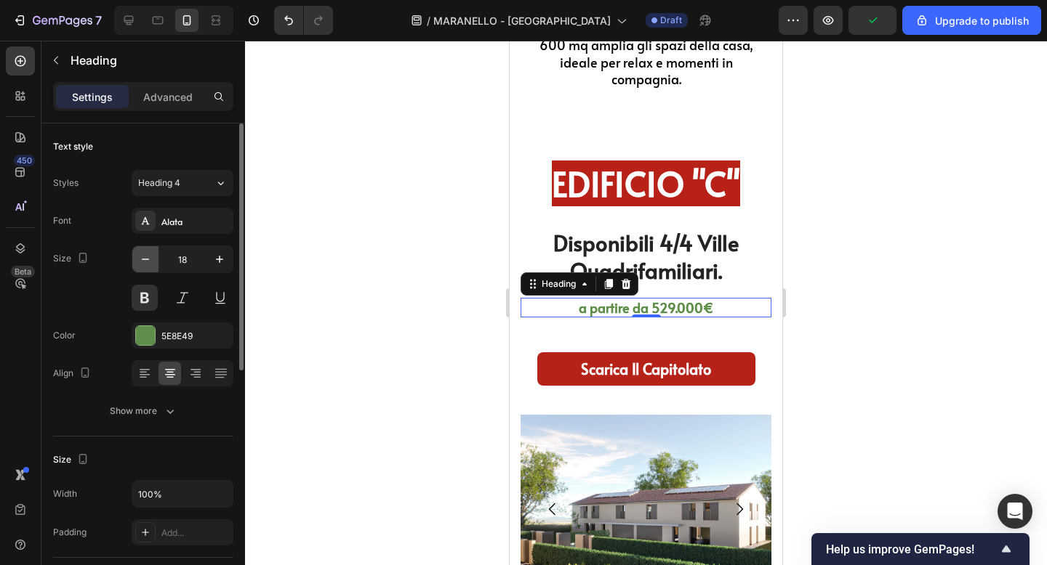
click at [138, 259] on icon "button" at bounding box center [145, 259] width 15 height 15
type input "17"
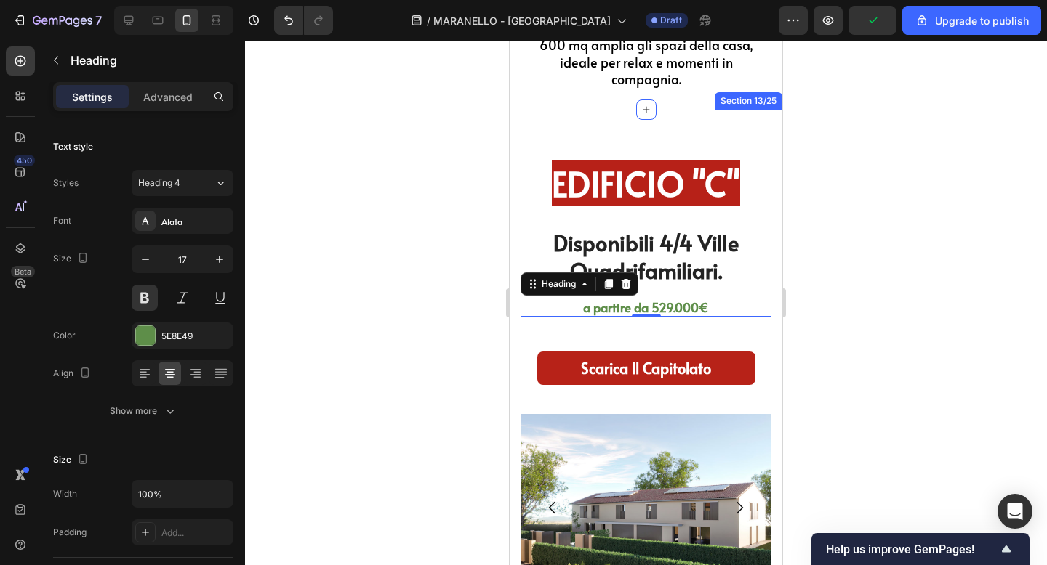
click at [901, 255] on div at bounding box center [646, 303] width 802 height 525
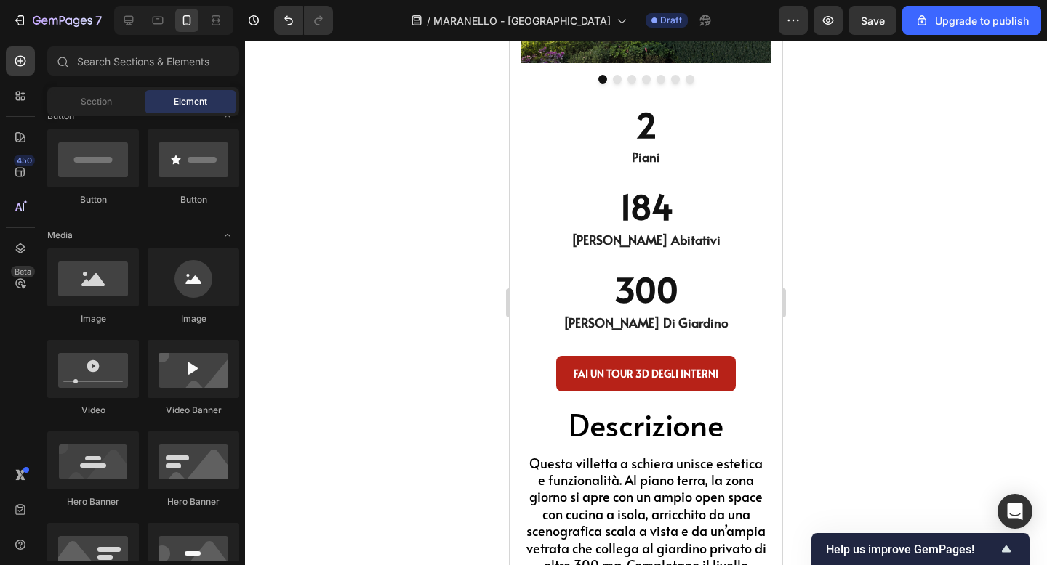
scroll to position [5576, 0]
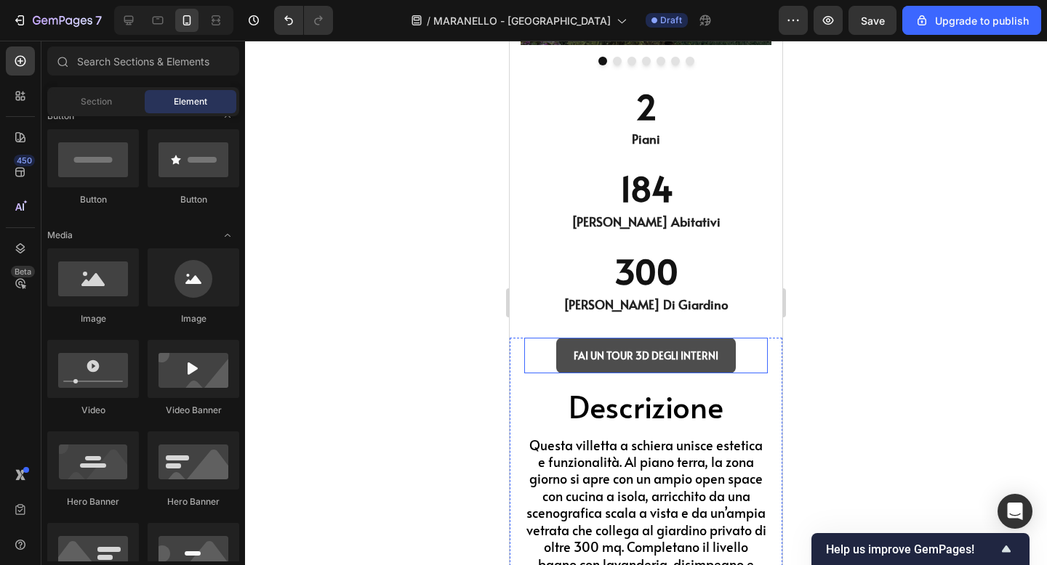
click at [645, 369] on link "FAI UN TOUR 3D DEGLI INTERNI" at bounding box center [646, 356] width 180 height 36
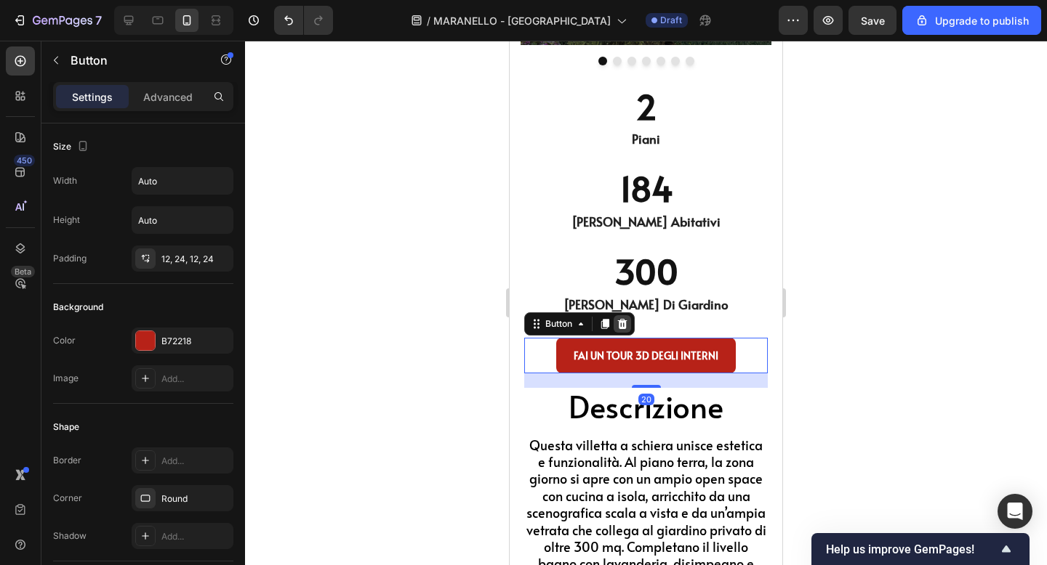
click at [619, 327] on icon at bounding box center [622, 324] width 12 height 12
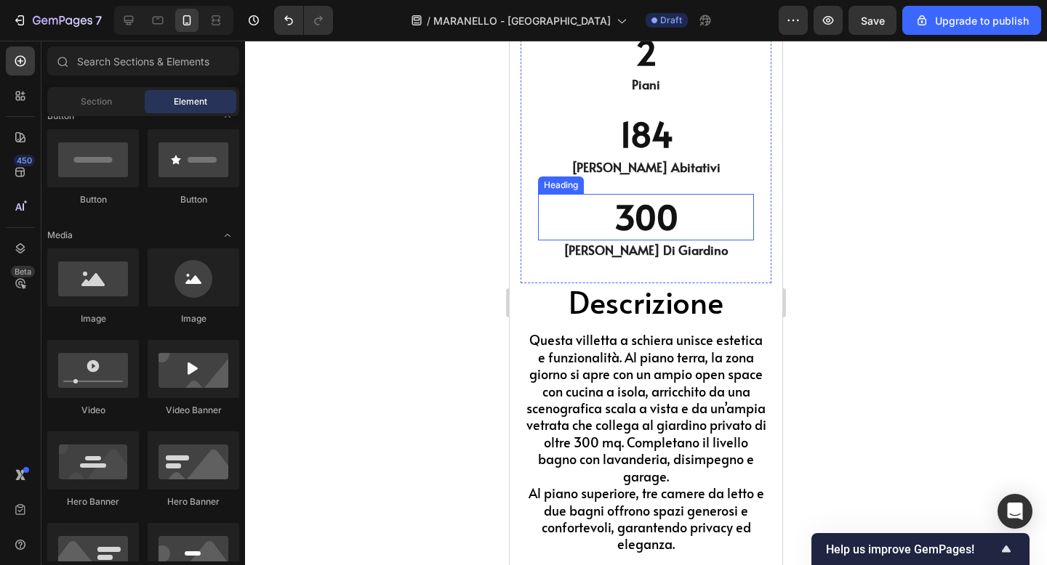
scroll to position [5635, 0]
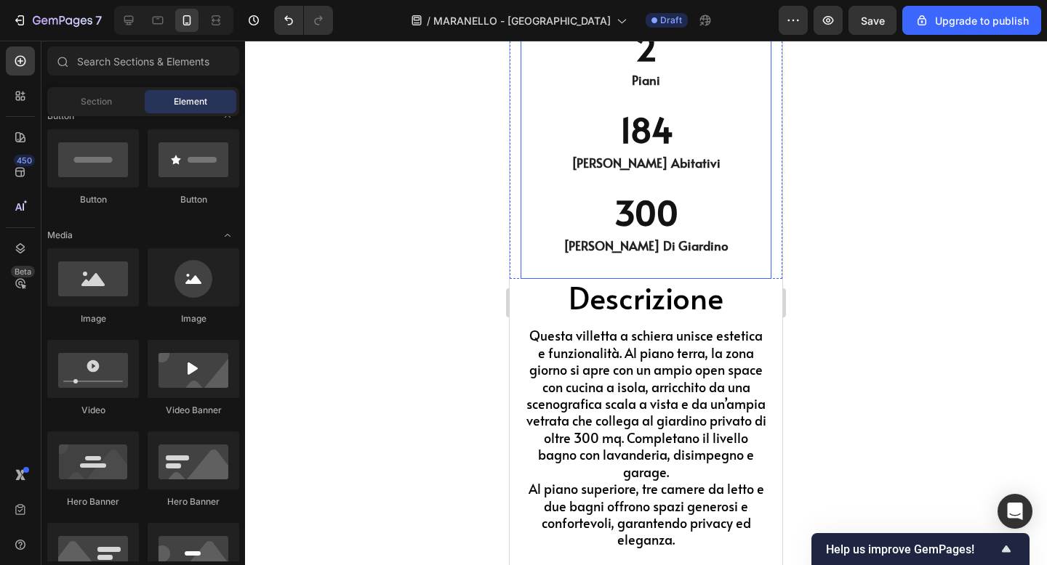
click at [670, 277] on div "2 Heading Piani Heading 184 Heading Metri Quadrati Abitativi Heading 300 Headin…" at bounding box center [645, 143] width 251 height 273
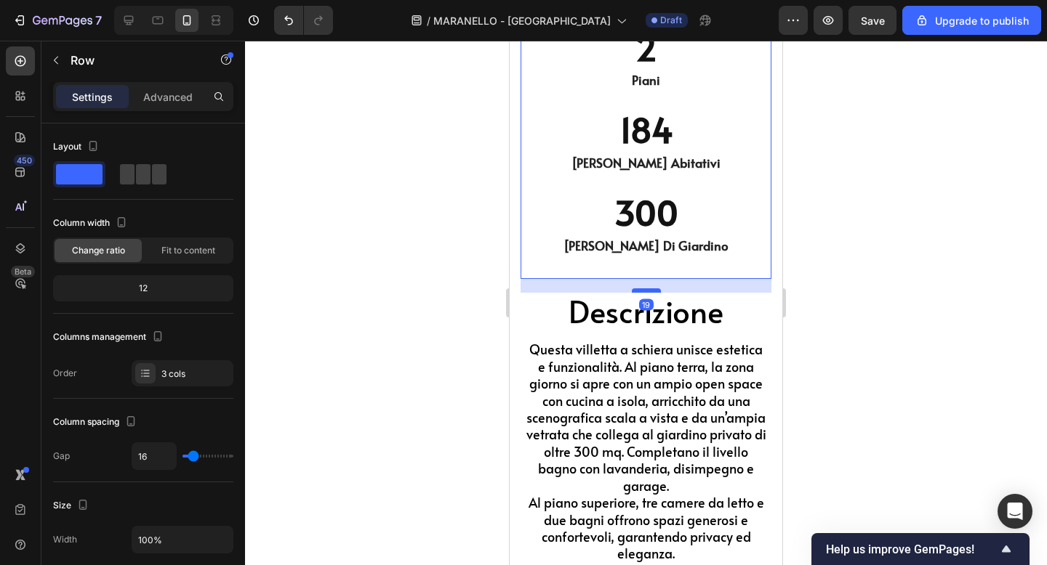
drag, startPoint x: 648, startPoint y: 276, endPoint x: 648, endPoint y: 290, distance: 13.8
click at [648, 290] on div at bounding box center [646, 291] width 29 height 4
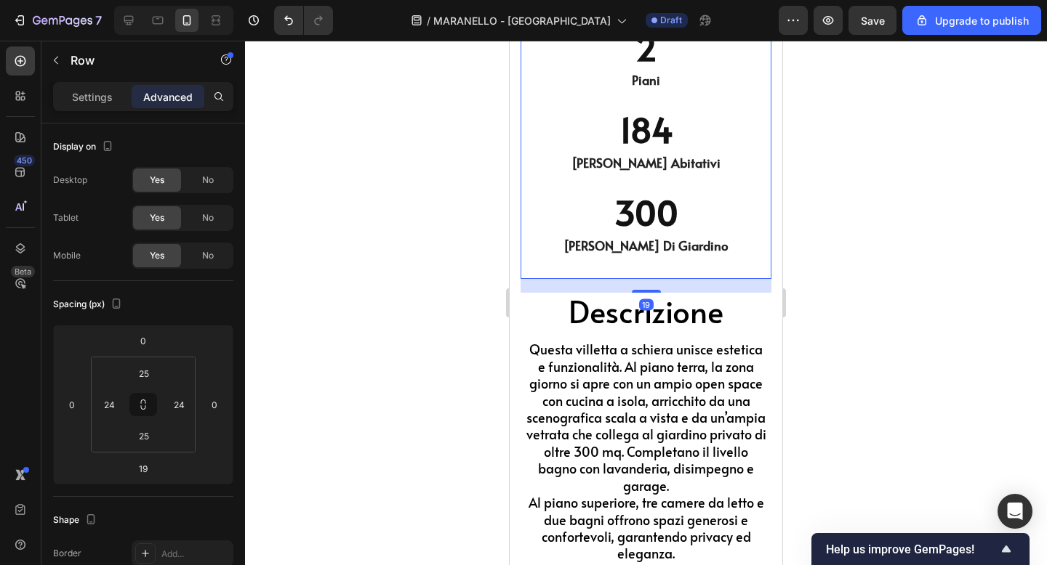
click at [850, 236] on div at bounding box center [646, 303] width 802 height 525
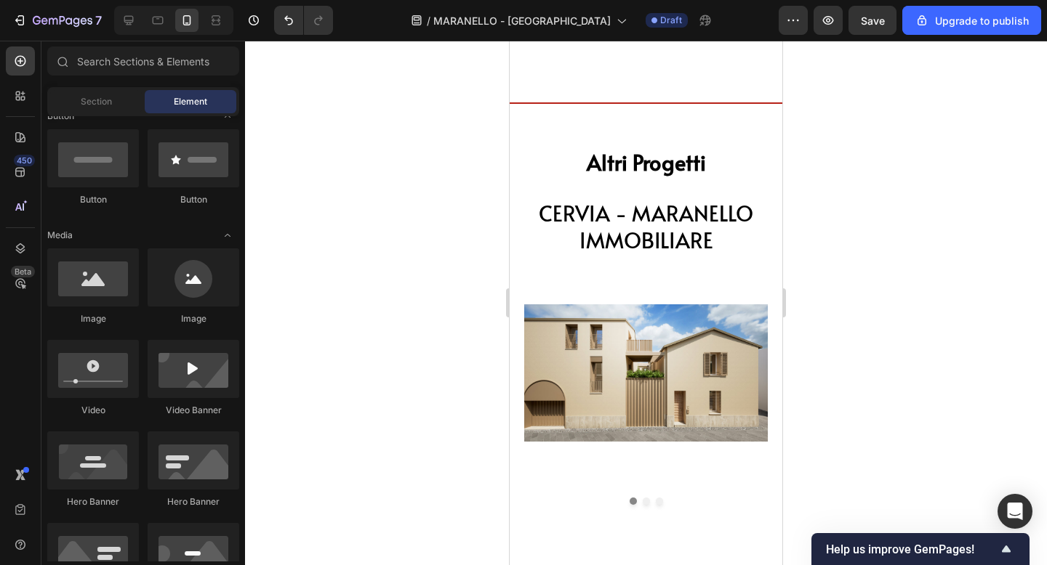
scroll to position [6823, 0]
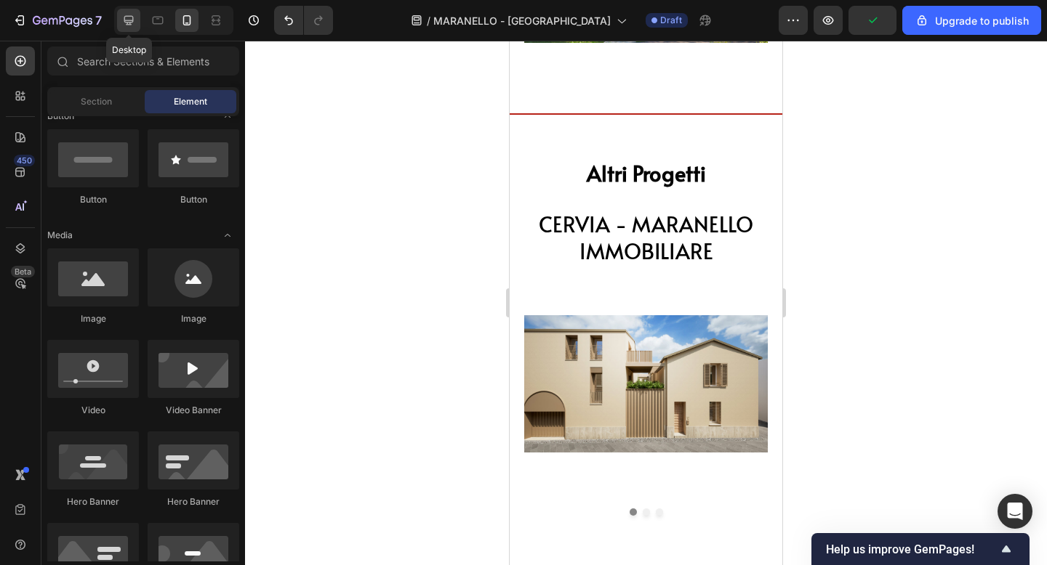
click at [137, 25] on div at bounding box center [128, 20] width 23 height 23
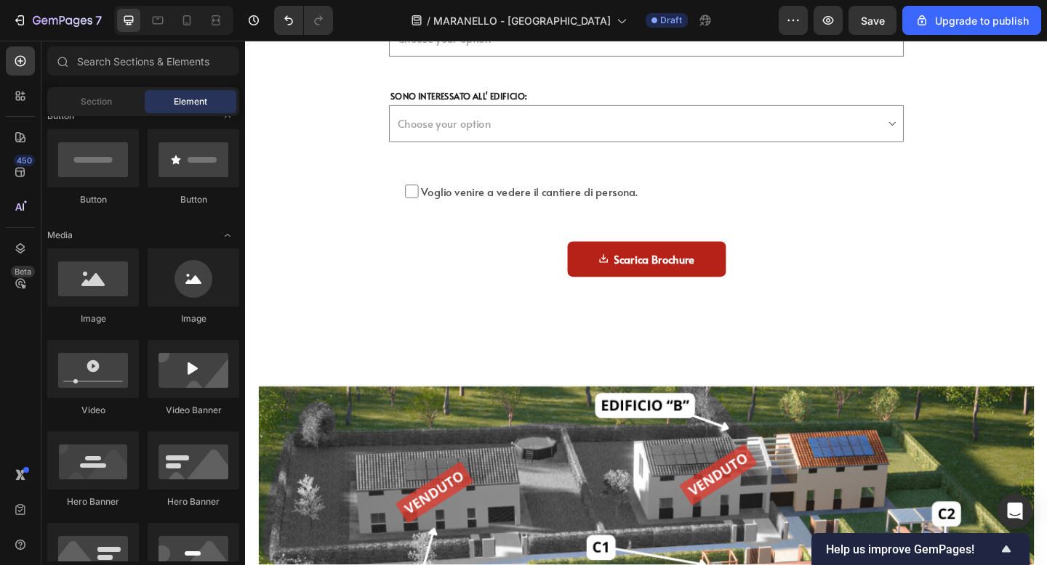
scroll to position [6614, 0]
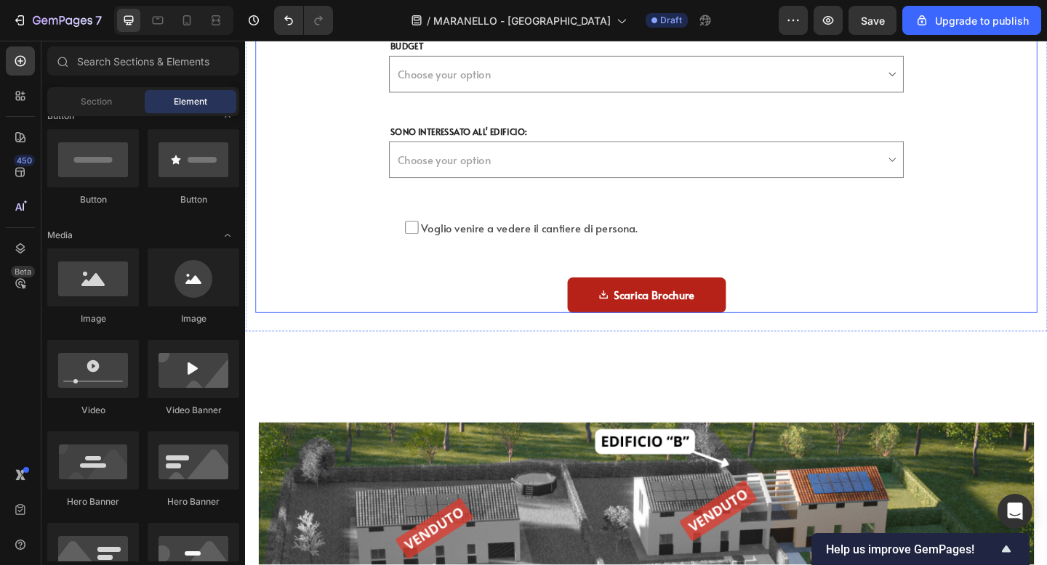
click at [323, 212] on div "Scarica il Capitolato Heading Compila il modulo per ricevere via mail il Capito…" at bounding box center [681, 29] width 850 height 616
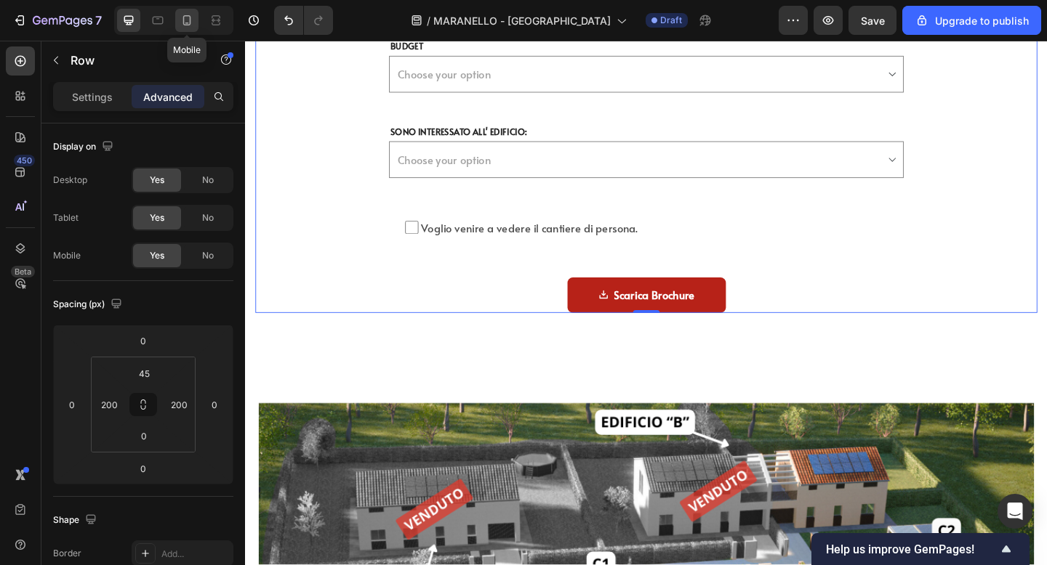
click at [192, 19] on icon at bounding box center [187, 20] width 15 height 15
type input "0"
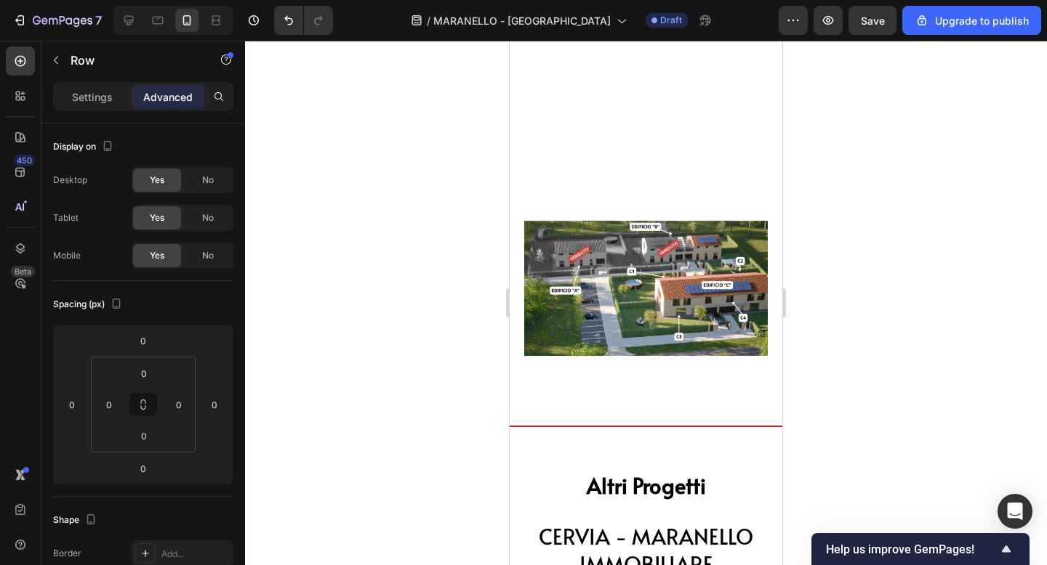
scroll to position [6691, 0]
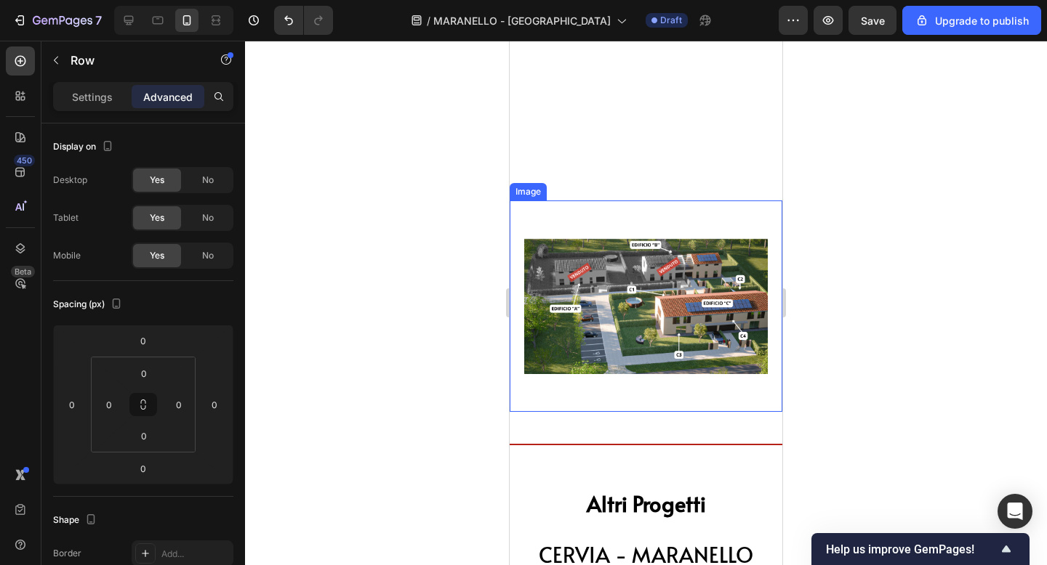
click at [611, 206] on div "Image" at bounding box center [646, 307] width 273 height 212
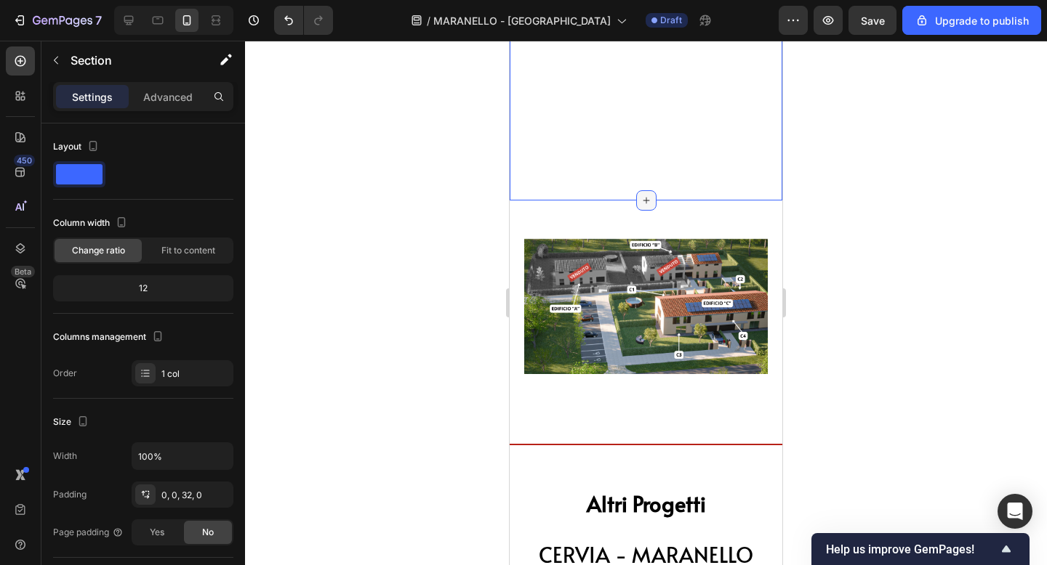
click at [645, 200] on icon at bounding box center [646, 200] width 7 height 7
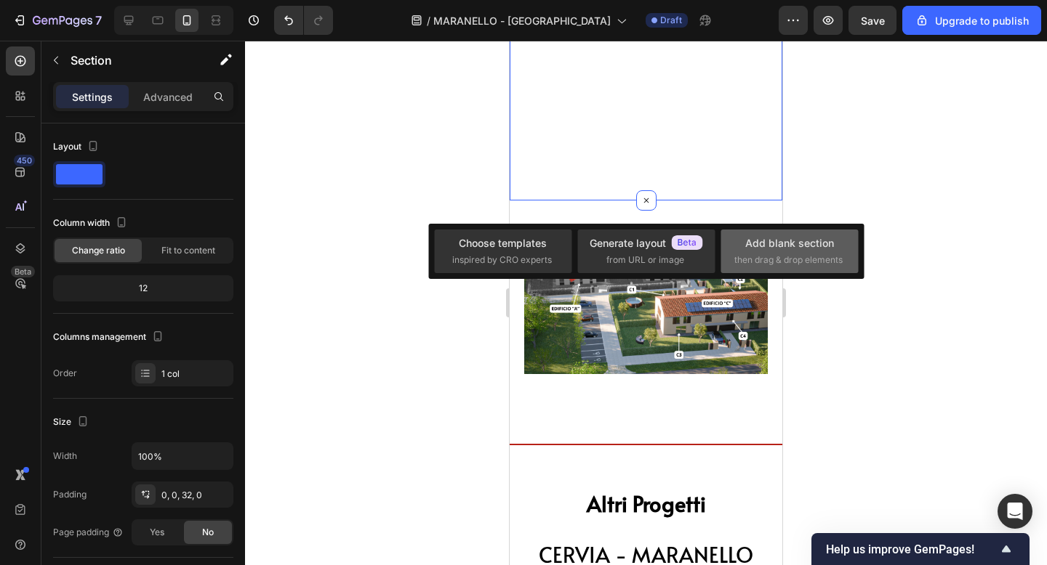
click at [760, 251] on div "Add blank section" at bounding box center [789, 242] width 89 height 15
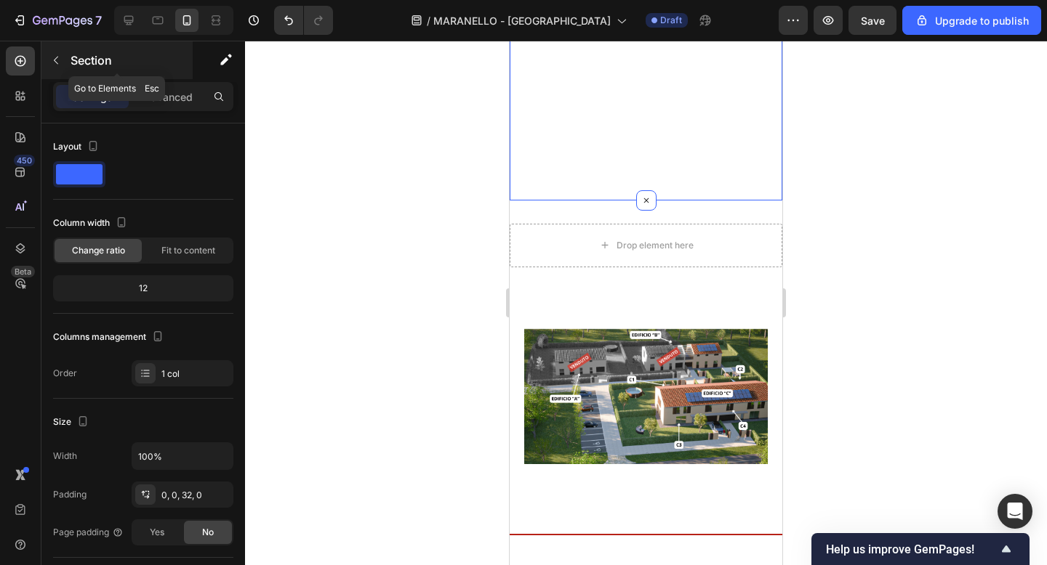
click at [55, 68] on button "button" at bounding box center [55, 60] width 23 height 23
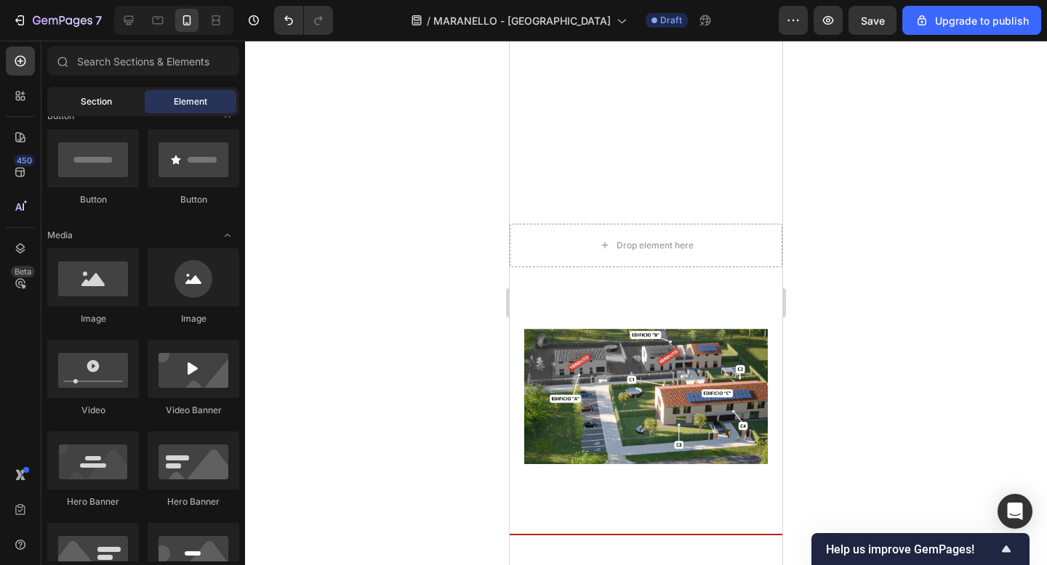
click at [116, 100] on div "Section" at bounding box center [96, 101] width 92 height 23
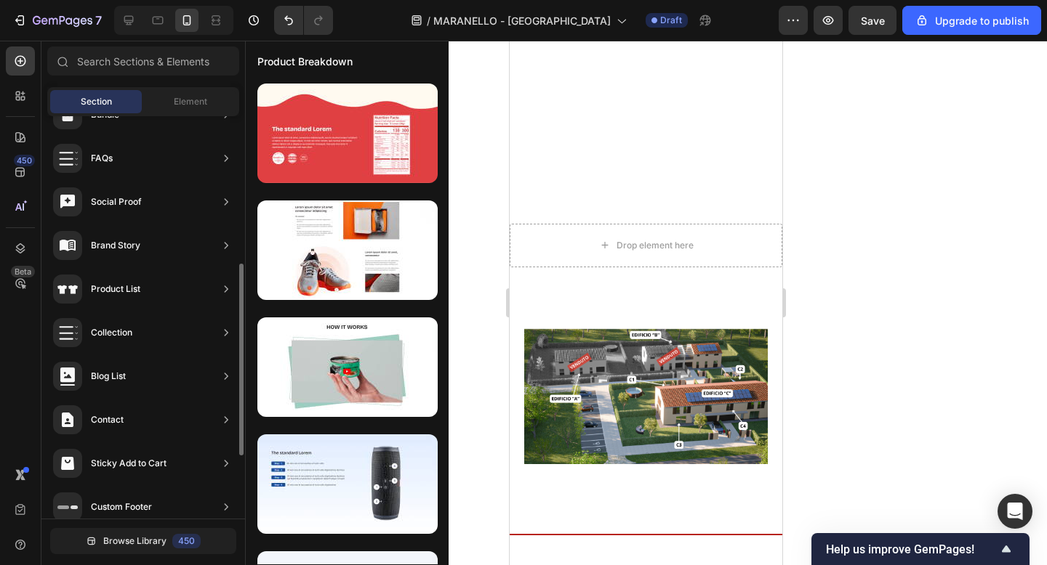
scroll to position [440, 0]
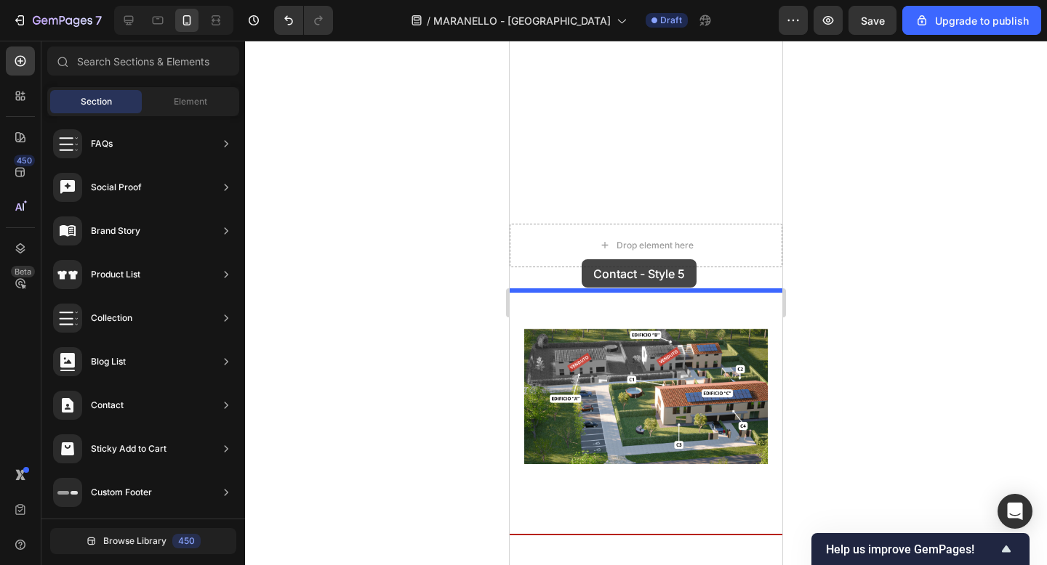
drag, startPoint x: 837, startPoint y: 289, endPoint x: 581, endPoint y: 259, distance: 256.8
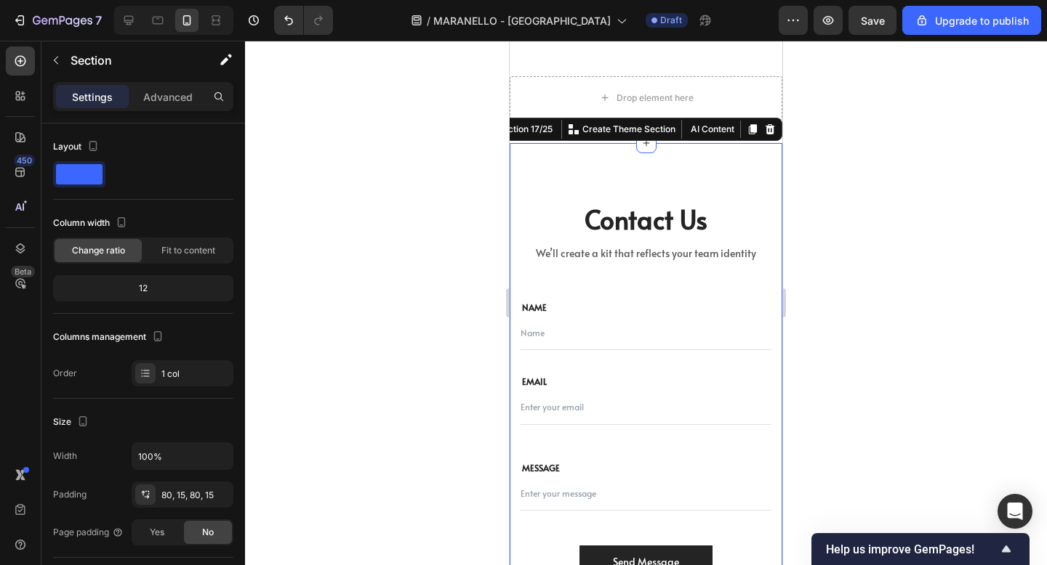
scroll to position [6824, 0]
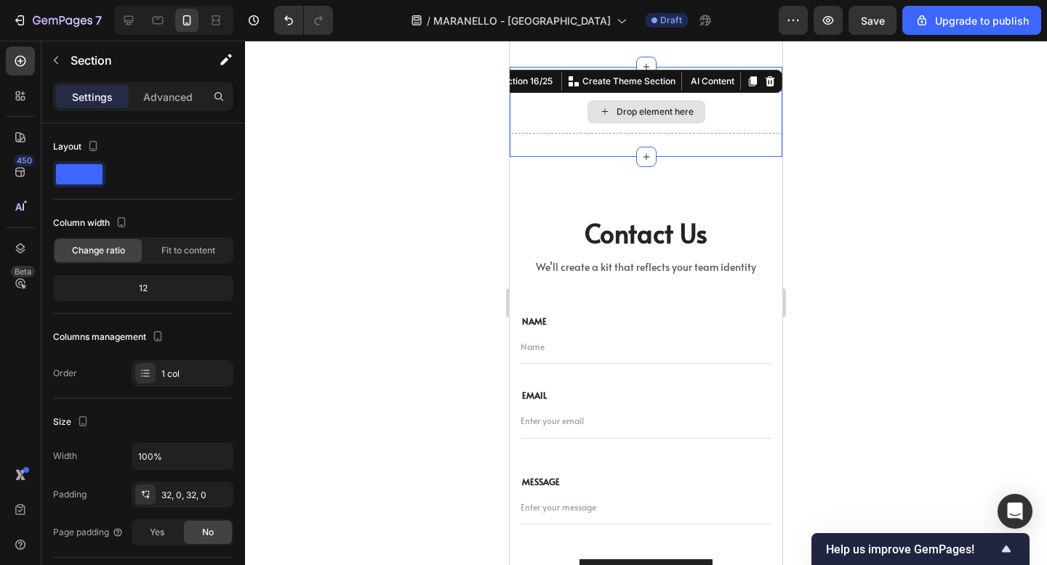
click at [536, 93] on div "Drop element here" at bounding box center [646, 112] width 273 height 44
click at [769, 84] on icon at bounding box center [769, 81] width 9 height 10
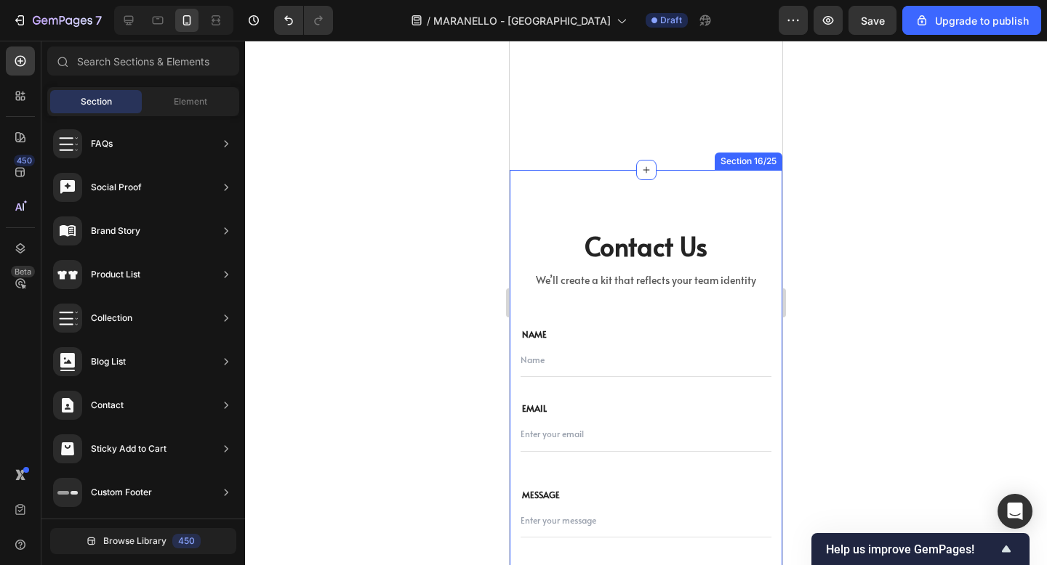
scroll to position [6754, 0]
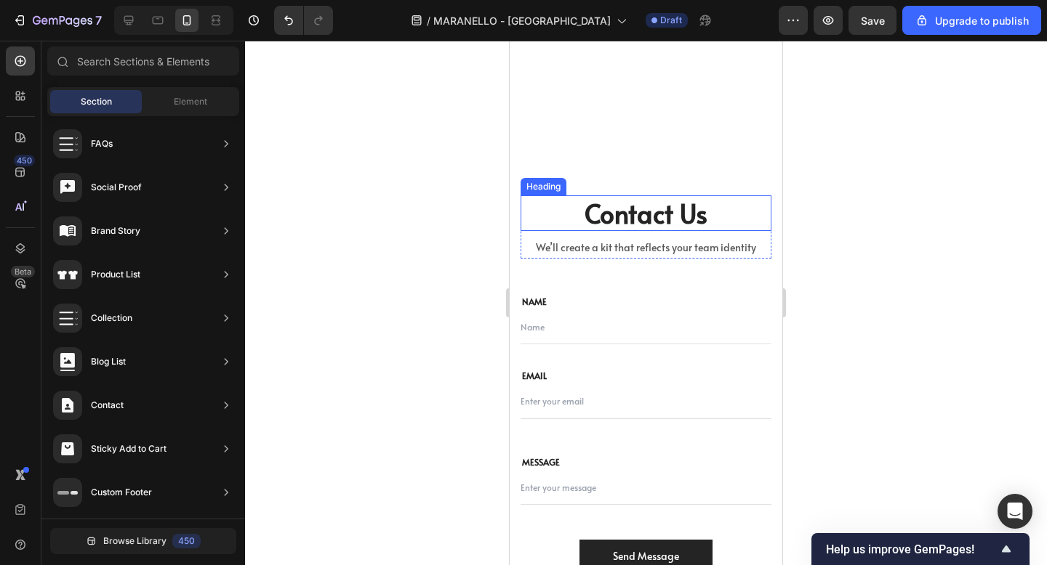
click at [611, 219] on p "Contact Us" at bounding box center [646, 213] width 248 height 33
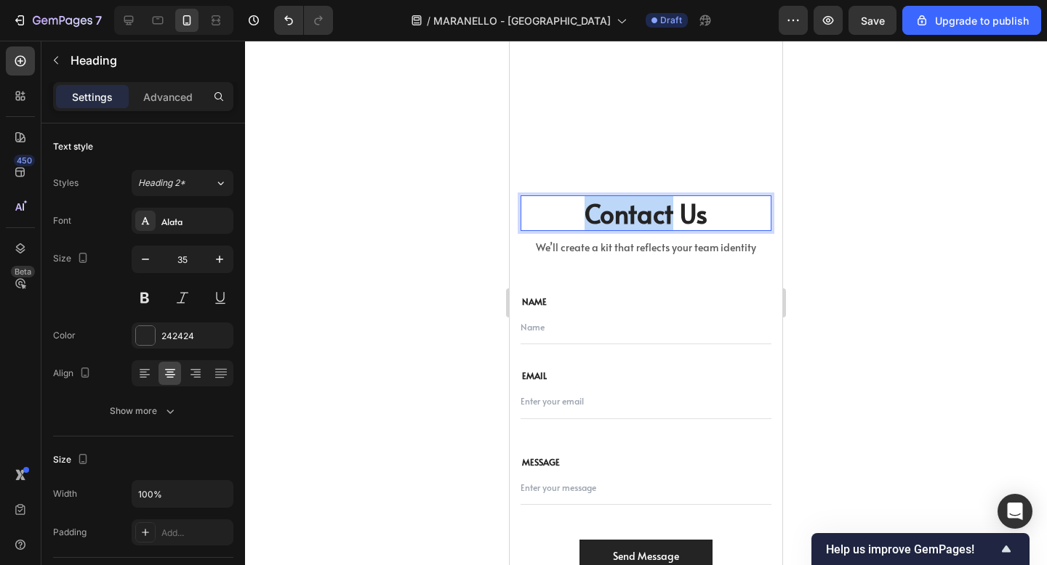
click at [611, 219] on p "Contact Us" at bounding box center [646, 213] width 248 height 33
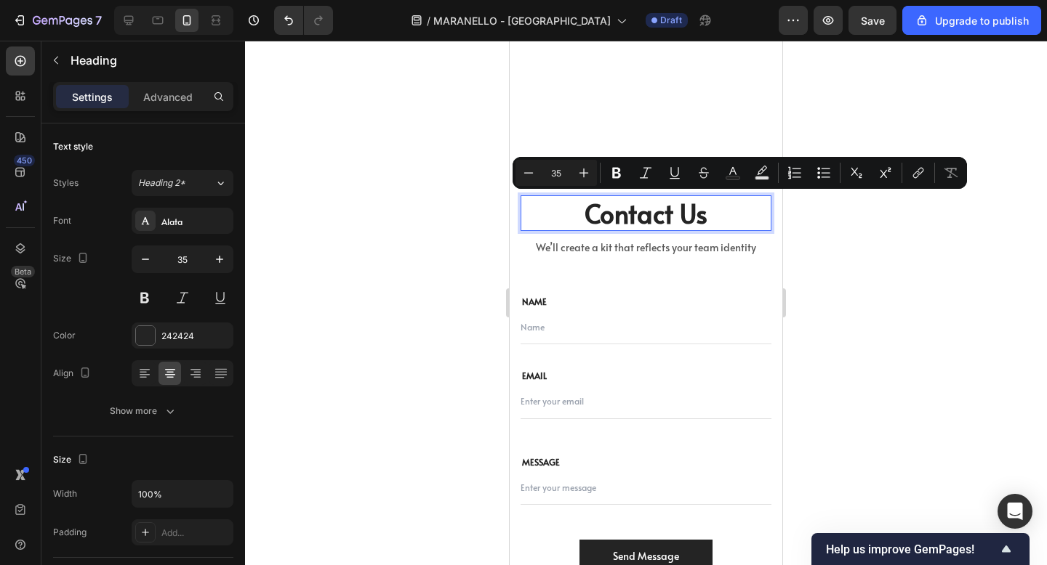
click at [711, 221] on p "Contact Us" at bounding box center [646, 213] width 248 height 33
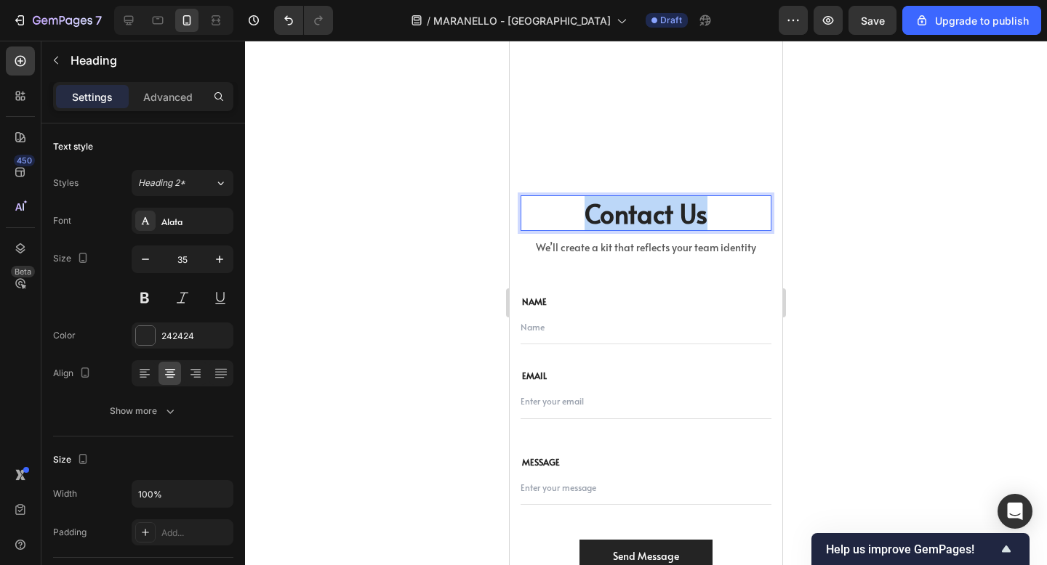
drag, startPoint x: 712, startPoint y: 220, endPoint x: 581, endPoint y: 220, distance: 130.8
click at [581, 220] on p "Contact Us" at bounding box center [646, 213] width 248 height 33
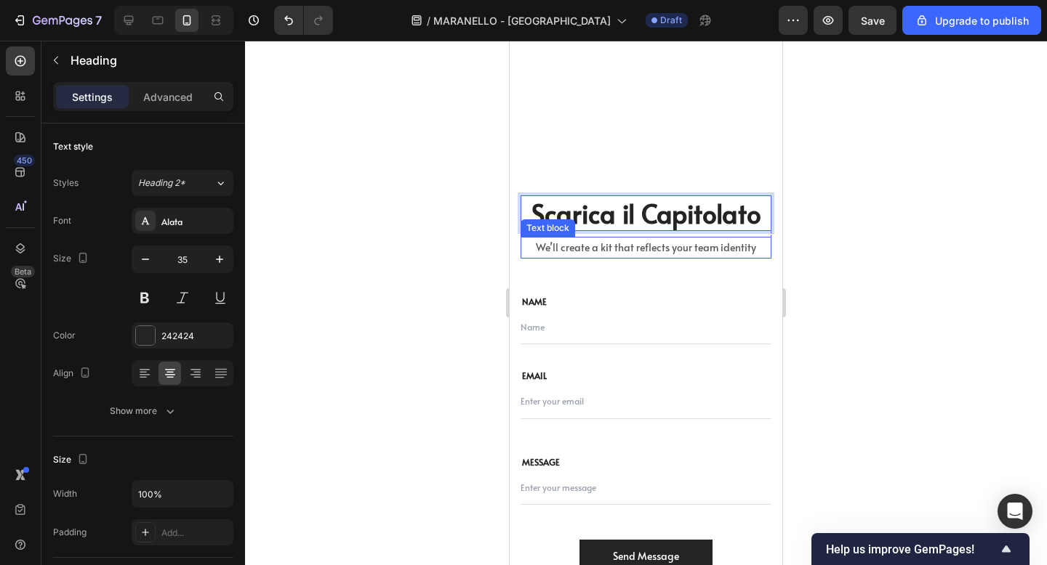
click at [579, 252] on p "We’ll create a kit that reflects your team identity" at bounding box center [646, 247] width 248 height 18
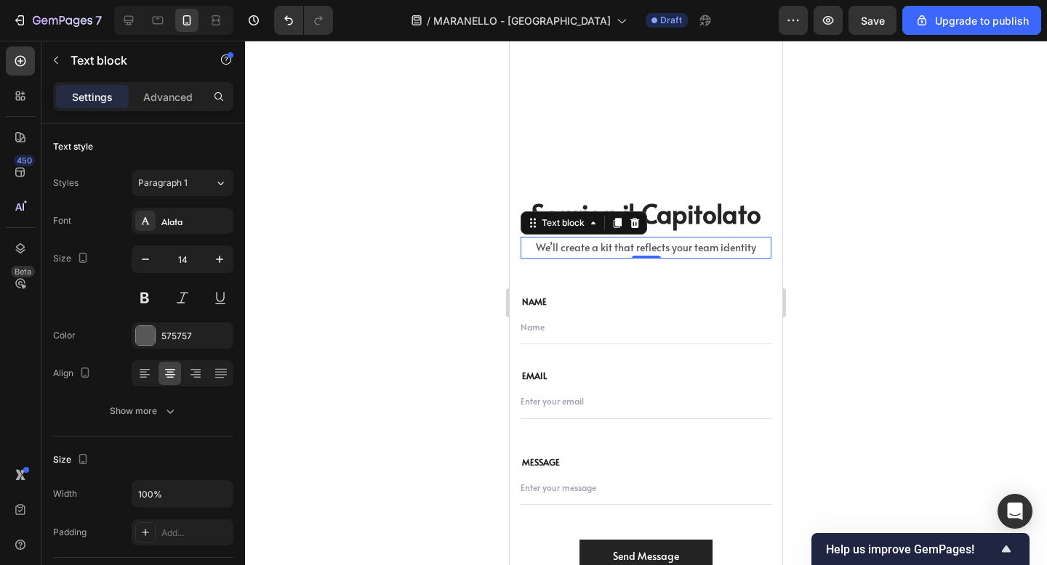
click at [579, 252] on p "We’ll create a kit that reflects your team identity" at bounding box center [646, 247] width 248 height 18
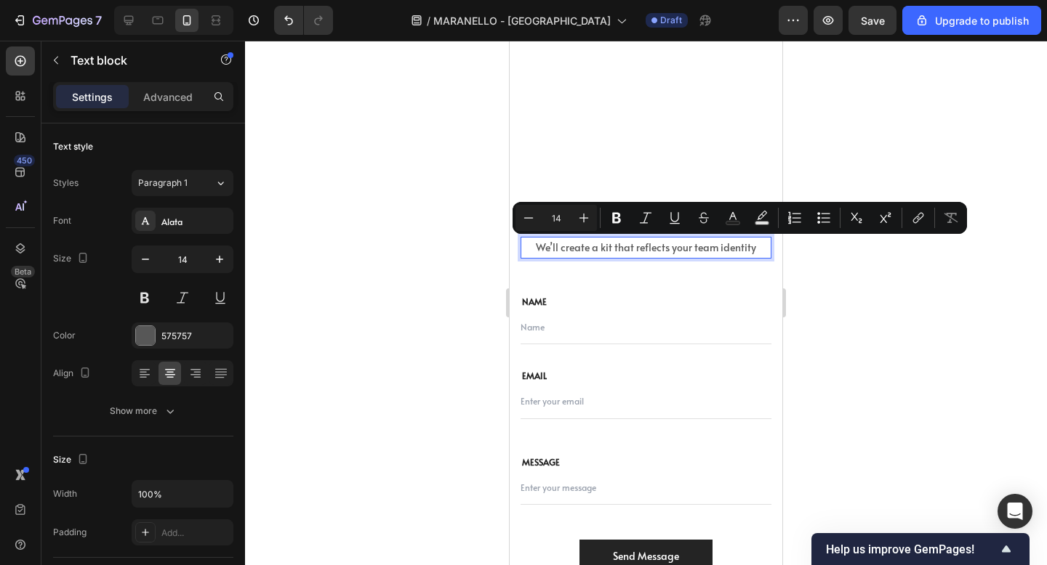
click at [755, 247] on p "We’ll create a kit that reflects your team identity" at bounding box center [646, 247] width 248 height 18
drag, startPoint x: 755, startPoint y: 246, endPoint x: 537, endPoint y: 243, distance: 218.1
click at [537, 244] on p "We’ll create a kit that reflects your team identity" at bounding box center [646, 247] width 248 height 18
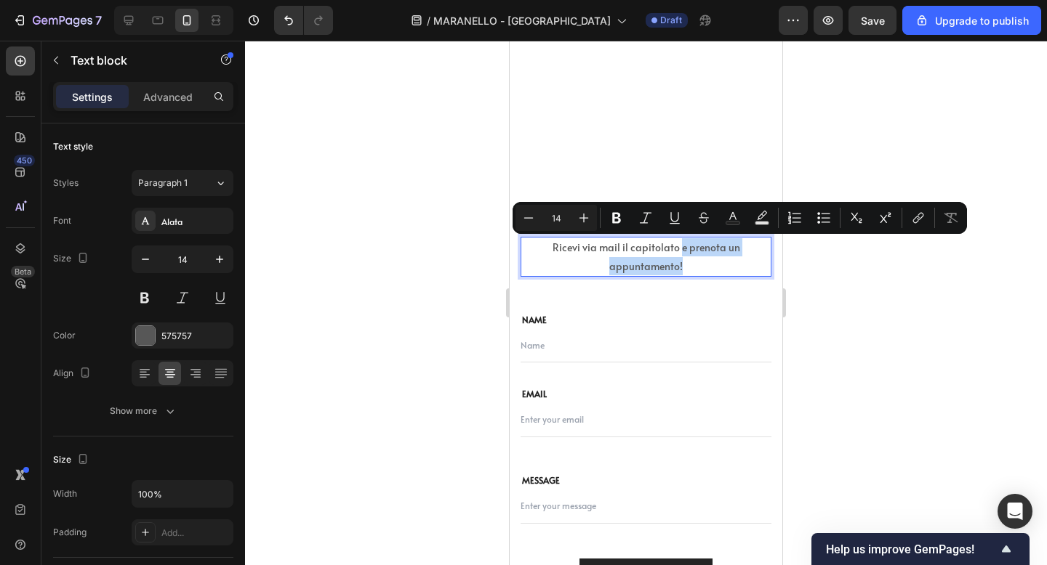
drag, startPoint x: 693, startPoint y: 270, endPoint x: 681, endPoint y: 249, distance: 24.1
click at [681, 249] on p "Ricevi via mail il capitolato e prenota un appuntamento!" at bounding box center [646, 256] width 248 height 36
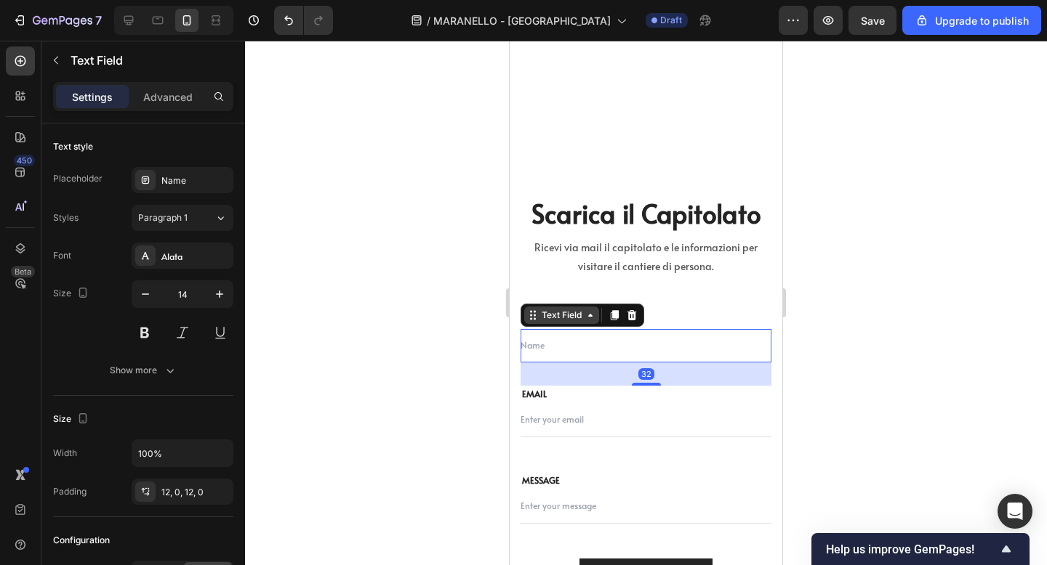
click at [542, 320] on div "Text Field" at bounding box center [562, 315] width 46 height 13
click at [901, 274] on div at bounding box center [646, 303] width 802 height 525
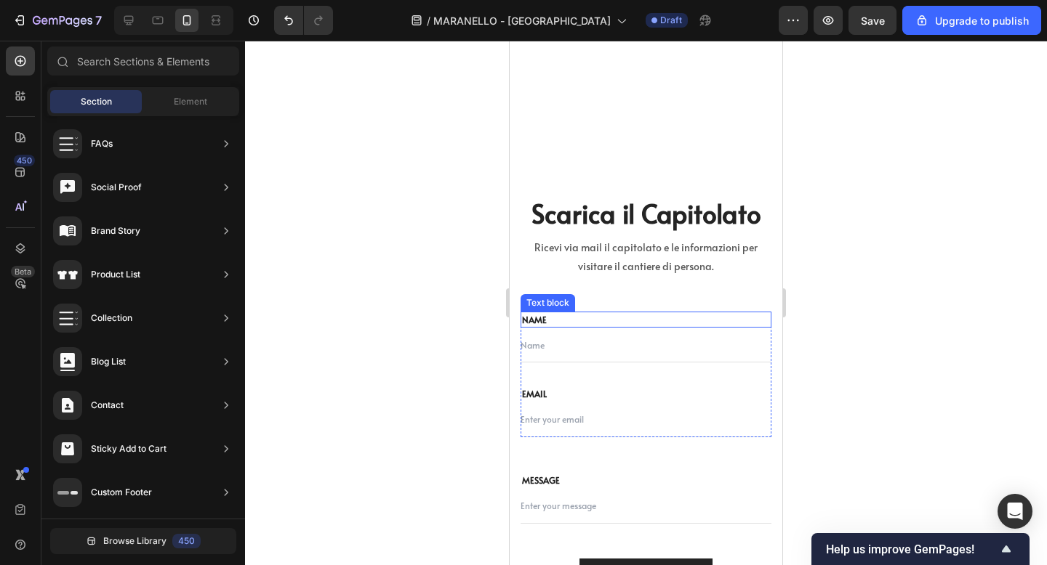
click at [552, 317] on p "NAME" at bounding box center [646, 319] width 248 height 13
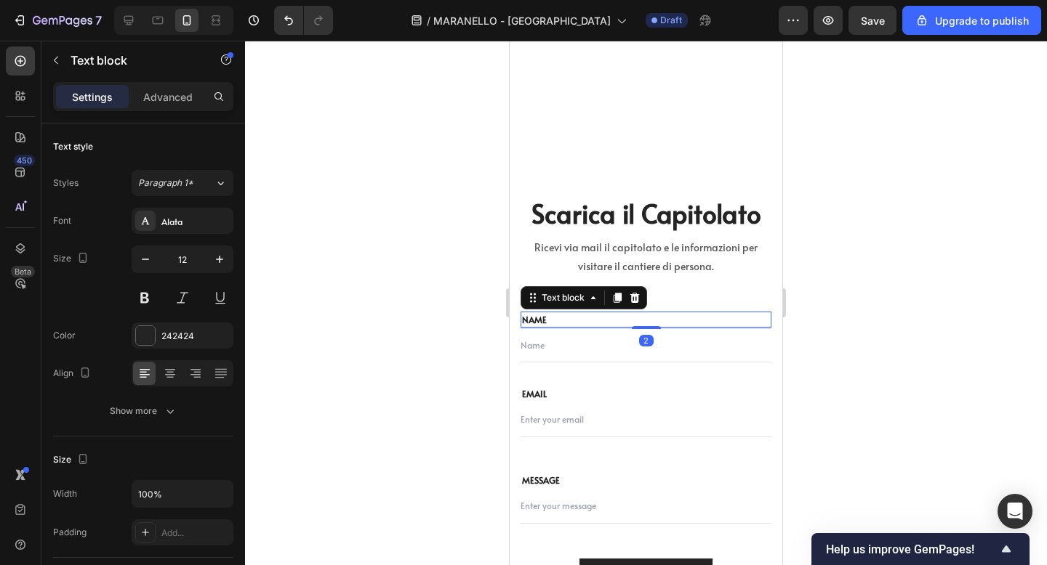
click at [552, 317] on p "NAME" at bounding box center [646, 319] width 248 height 13
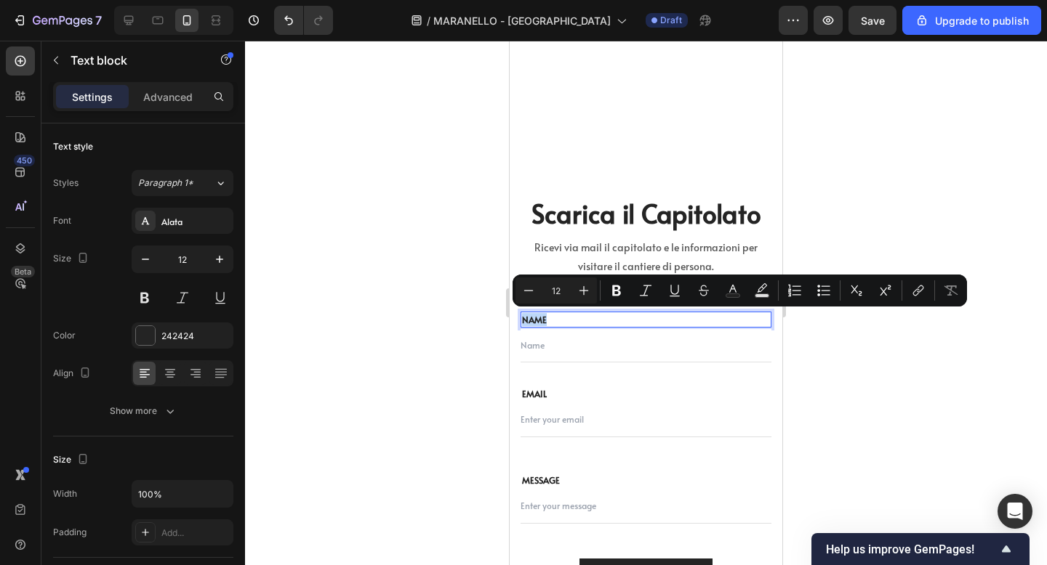
drag, startPoint x: 552, startPoint y: 317, endPoint x: 542, endPoint y: 317, distance: 9.4
click at [542, 317] on p "NAME" at bounding box center [646, 319] width 248 height 13
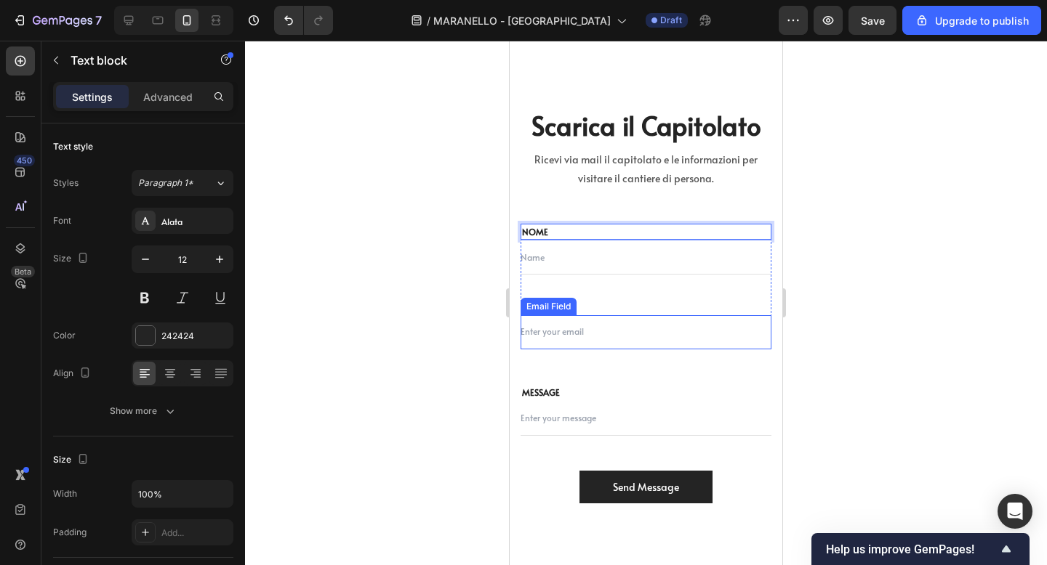
scroll to position [6843, 0]
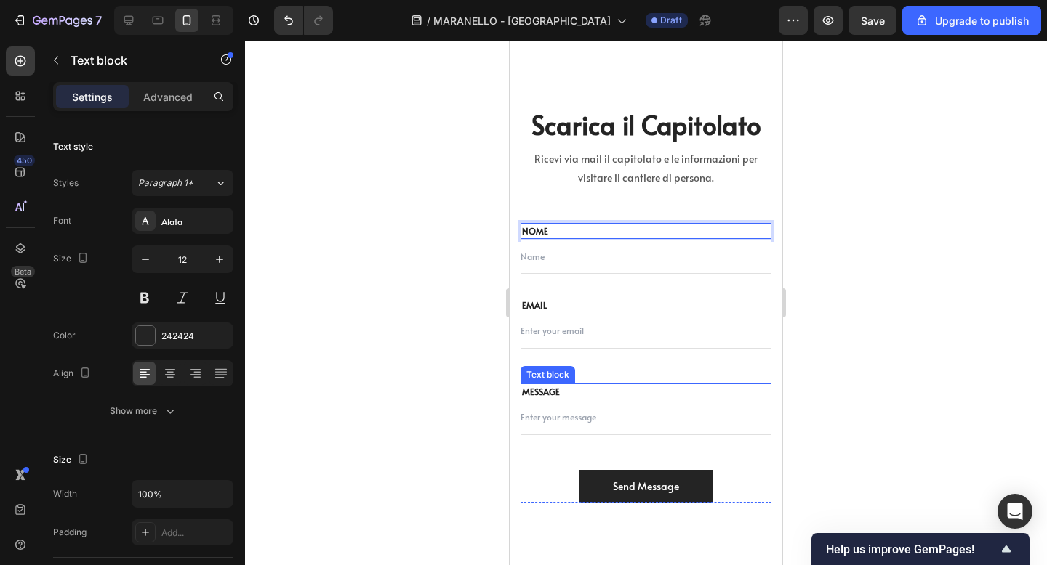
click at [581, 392] on p "MESSAGE" at bounding box center [646, 391] width 248 height 13
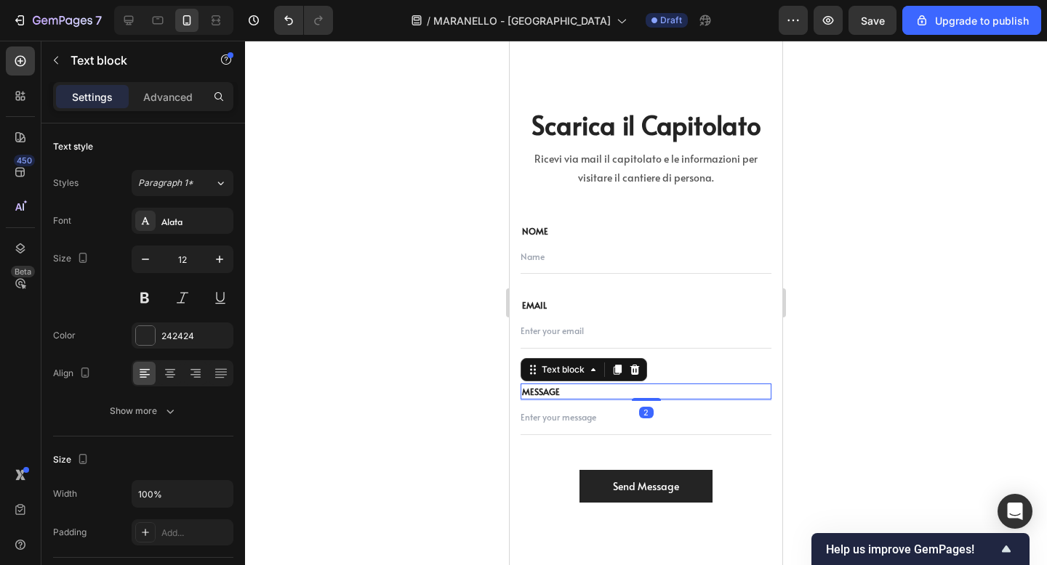
click at [581, 392] on p "MESSAGE" at bounding box center [646, 391] width 248 height 13
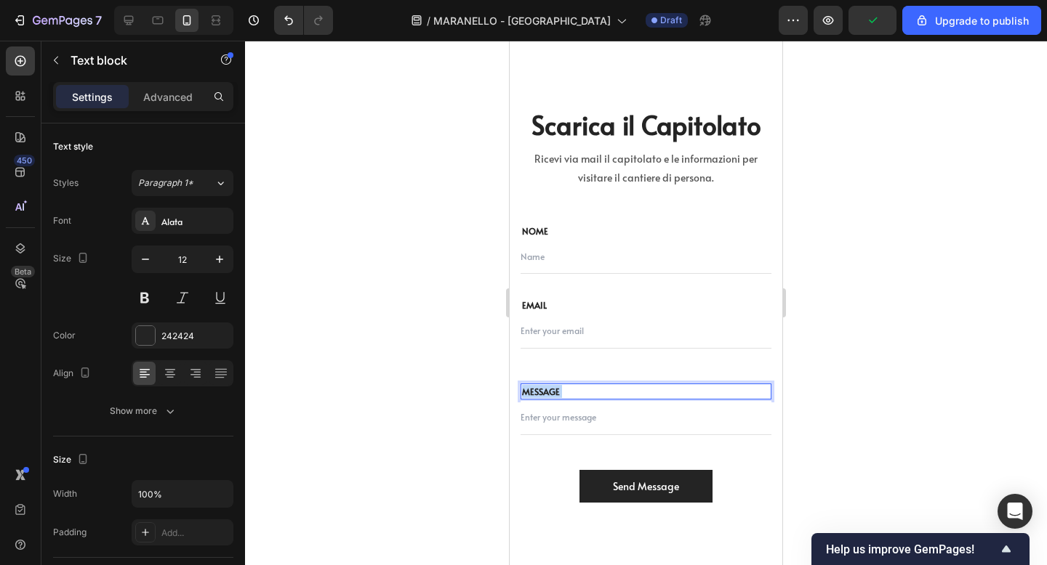
drag, startPoint x: 570, startPoint y: 388, endPoint x: 530, endPoint y: 388, distance: 40.0
click at [529, 388] on p "MESSAGE" at bounding box center [646, 391] width 248 height 13
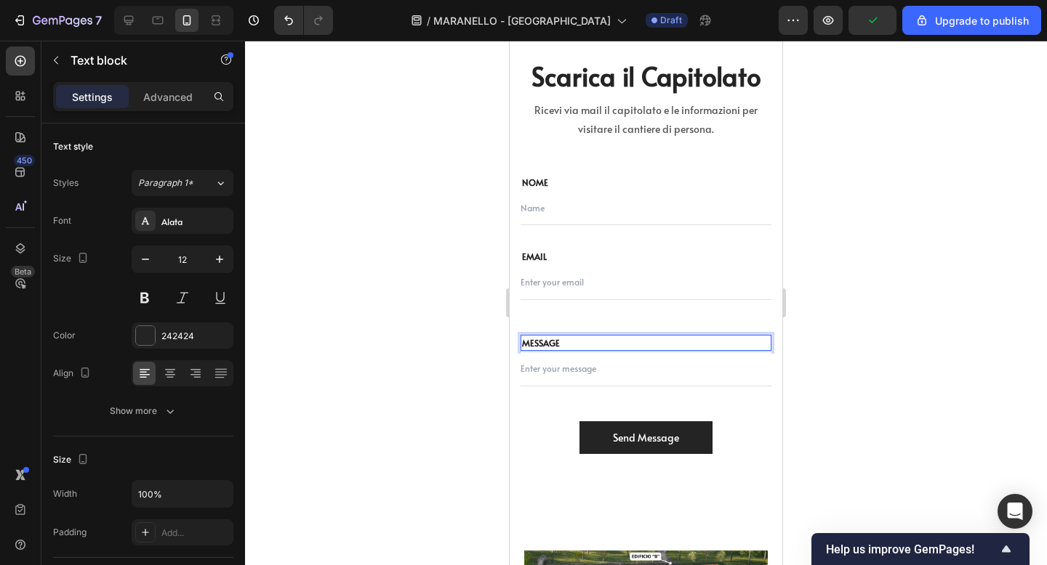
scroll to position [6896, 0]
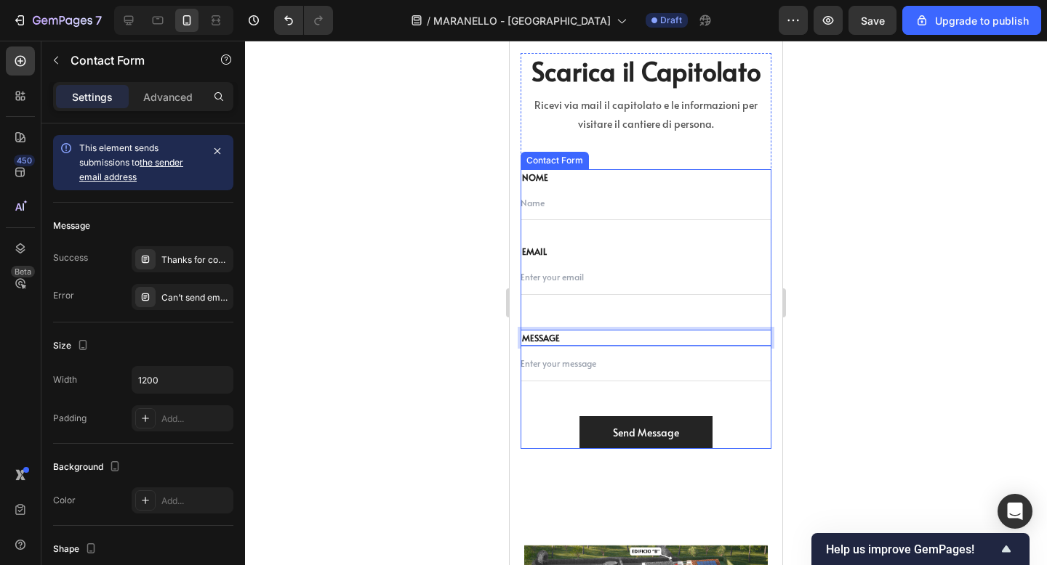
click at [563, 382] on div "NOME Text block Text Field EMAIL Text block Email Field Row MESSAGE Text block …" at bounding box center [645, 309] width 251 height 280
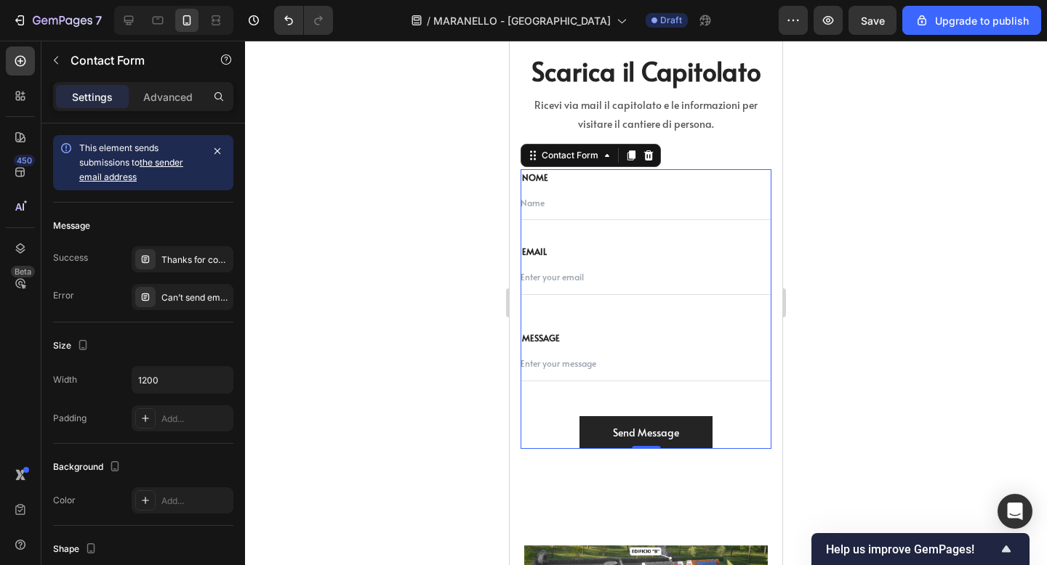
click at [580, 391] on div "NOME Text block Text Field EMAIL Text block Email Field Row MESSAGE Text block …" at bounding box center [645, 309] width 251 height 280
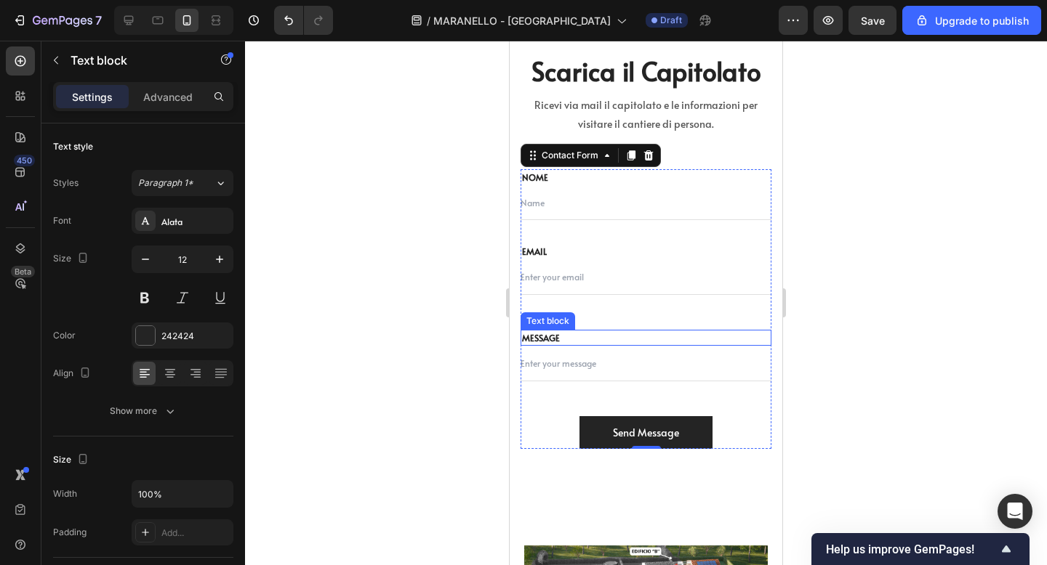
click at [589, 334] on p "MESSAGE" at bounding box center [646, 337] width 248 height 13
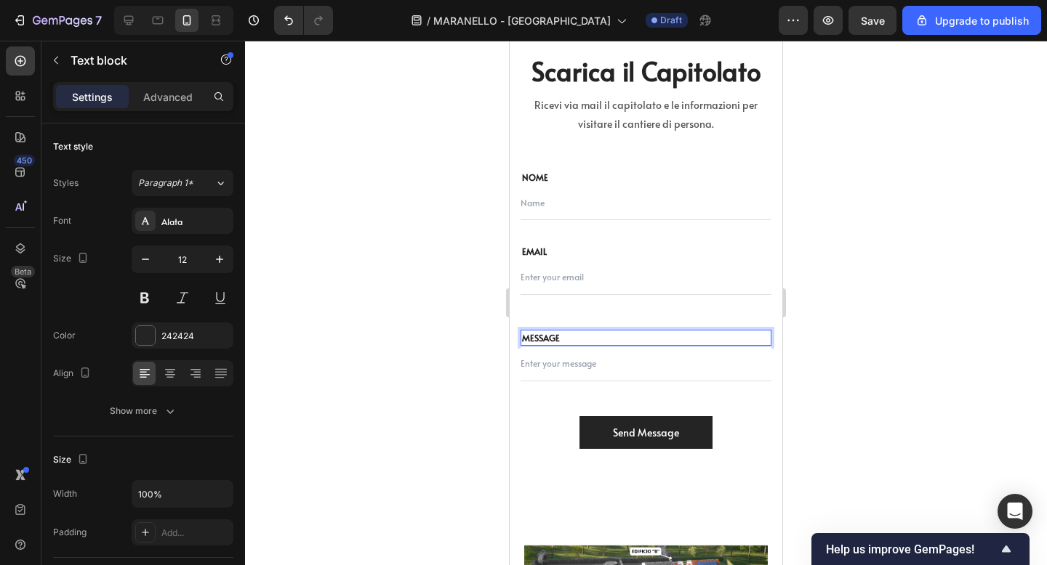
click at [578, 334] on p "MESSAGE" at bounding box center [646, 337] width 248 height 13
click at [563, 337] on p "MESSAGE" at bounding box center [646, 337] width 248 height 13
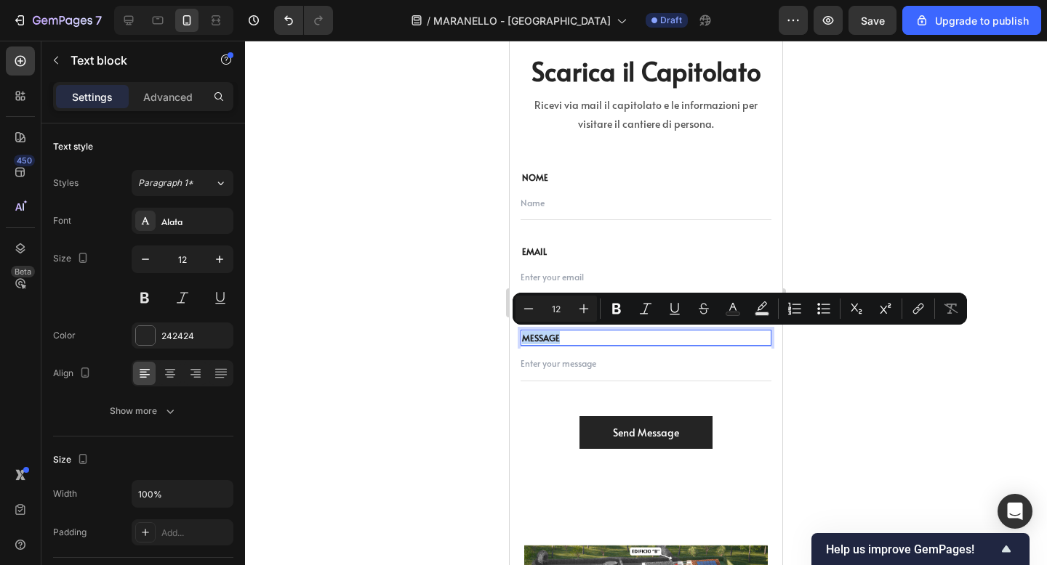
drag, startPoint x: 563, startPoint y: 337, endPoint x: 521, endPoint y: 331, distance: 42.6
click at [521, 331] on div "MESSAGE" at bounding box center [645, 338] width 251 height 16
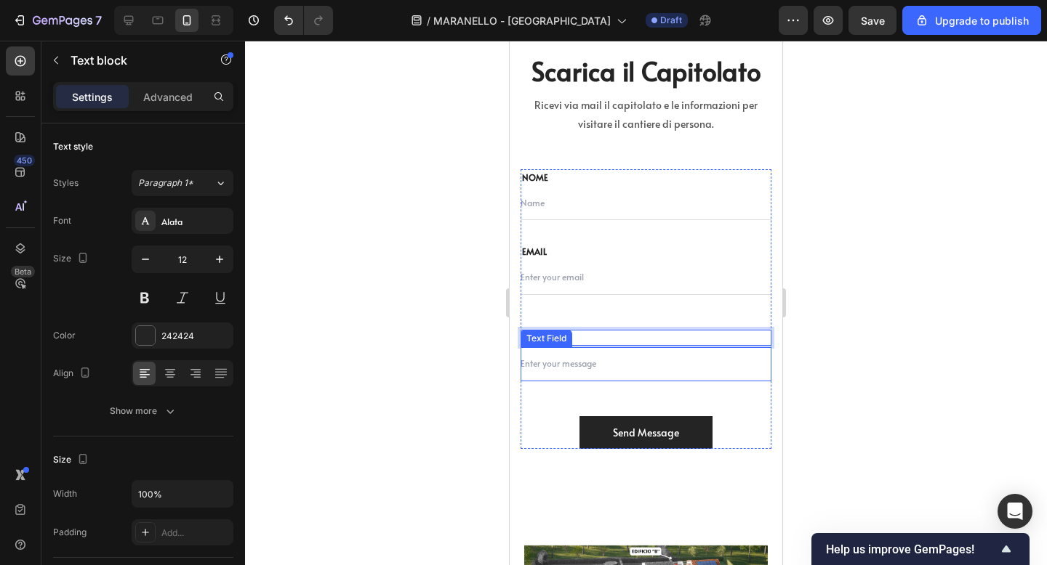
click at [581, 366] on input "text" at bounding box center [645, 364] width 251 height 34
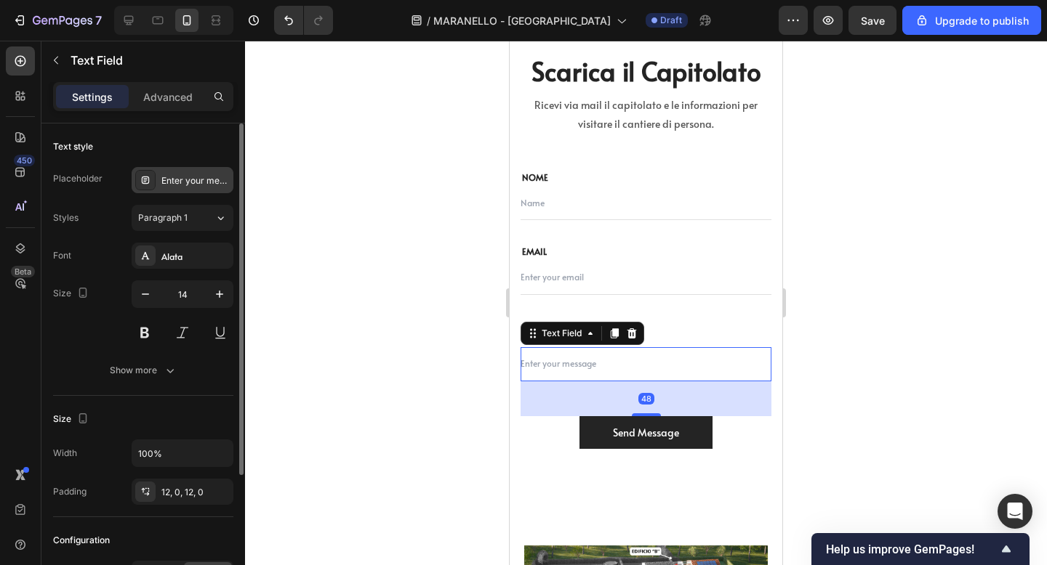
click at [206, 179] on div "Enter your message" at bounding box center [195, 180] width 68 height 13
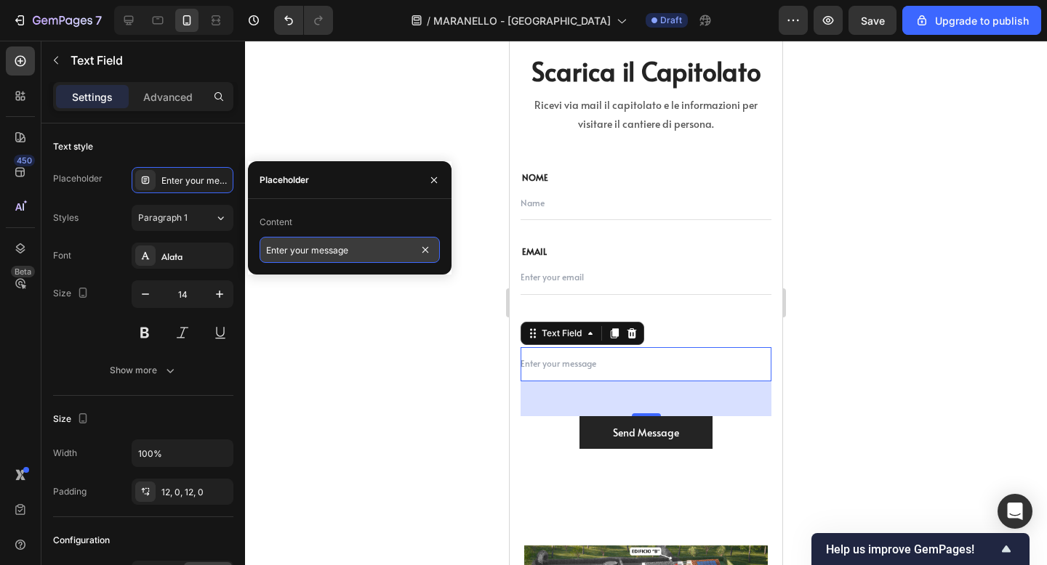
drag, startPoint x: 359, startPoint y: 255, endPoint x: 331, endPoint y: 246, distance: 29.9
click at [336, 247] on input "Enter your message" at bounding box center [349, 250] width 180 height 26
click at [352, 254] on input "Enteger your messa" at bounding box center [349, 250] width 180 height 26
drag, startPoint x: 352, startPoint y: 254, endPoint x: 270, endPoint y: 253, distance: 81.4
click at [270, 253] on input "Enteger your messa" at bounding box center [349, 250] width 180 height 26
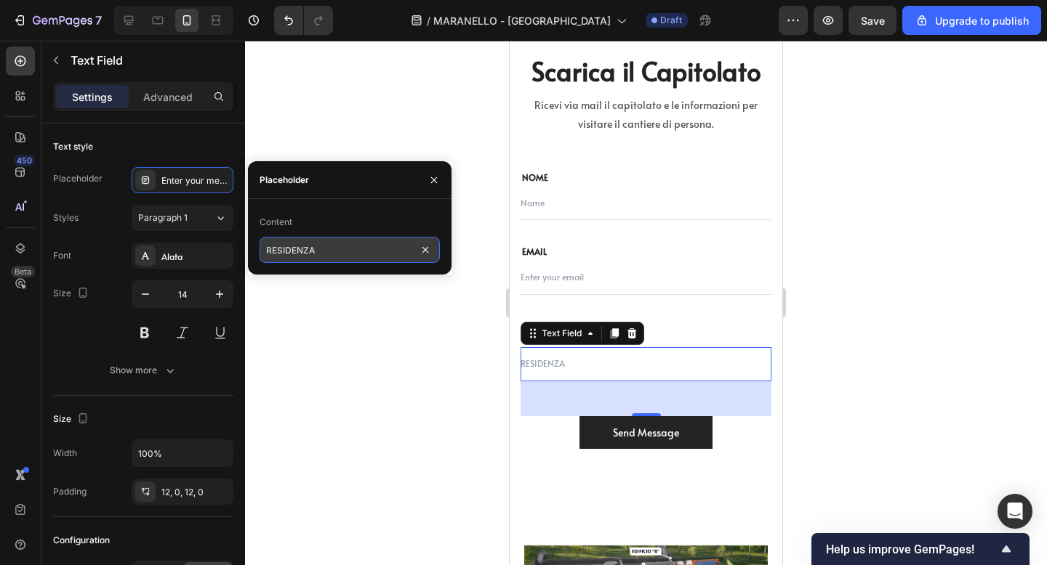
drag, startPoint x: 321, startPoint y: 256, endPoint x: 273, endPoint y: 248, distance: 48.6
click at [273, 248] on input "RESIDENZA" at bounding box center [349, 250] width 180 height 26
type input "Residenza"
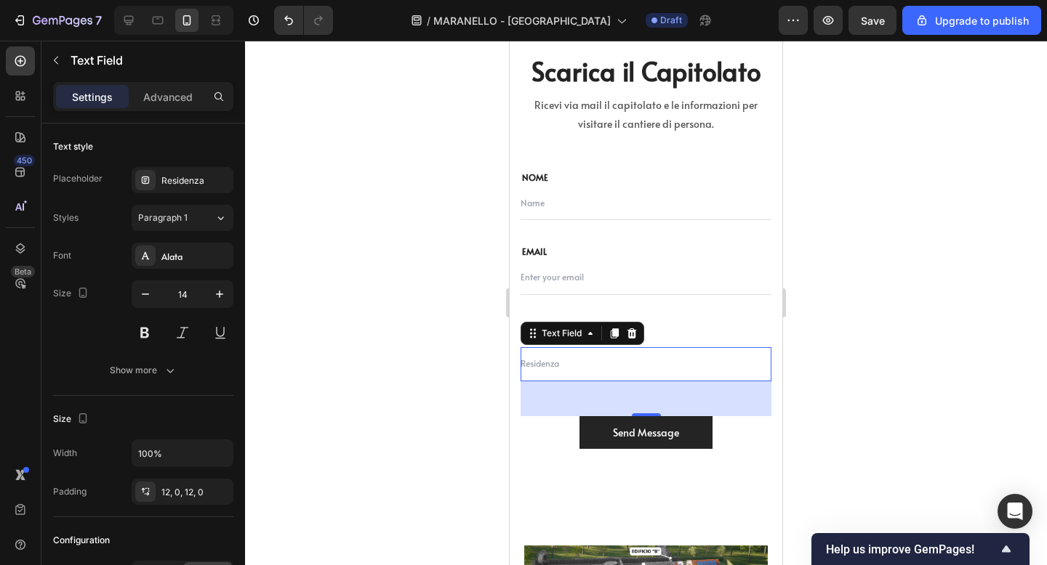
click at [818, 296] on div at bounding box center [646, 303] width 802 height 525
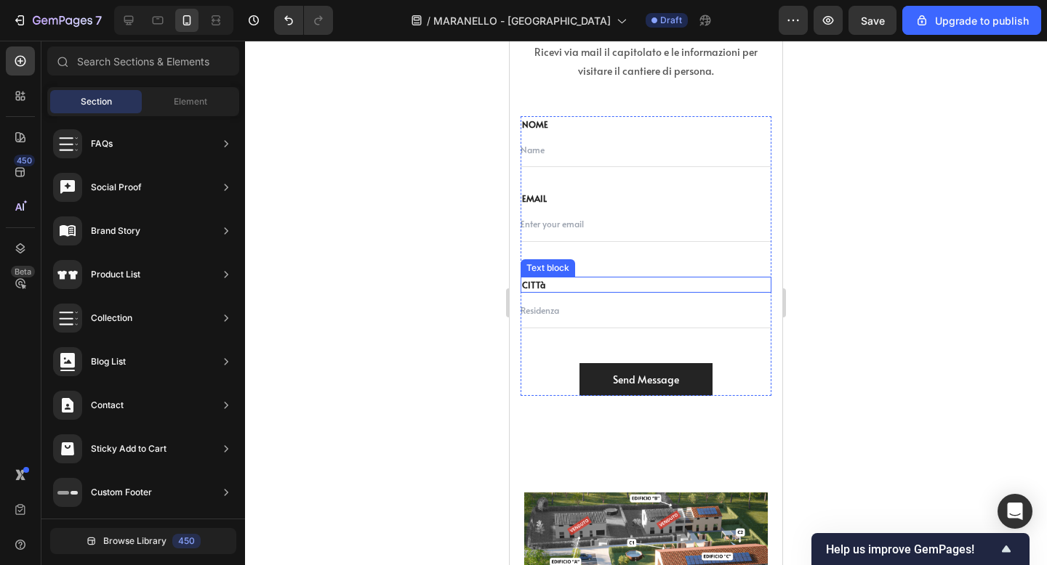
scroll to position [6957, 0]
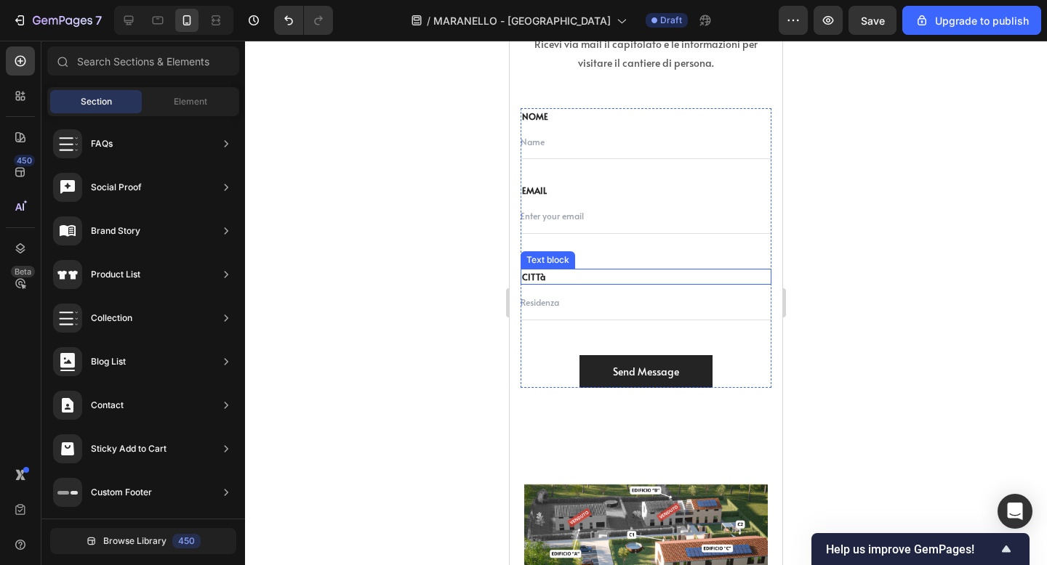
click at [585, 278] on p "CITTà" at bounding box center [646, 276] width 248 height 13
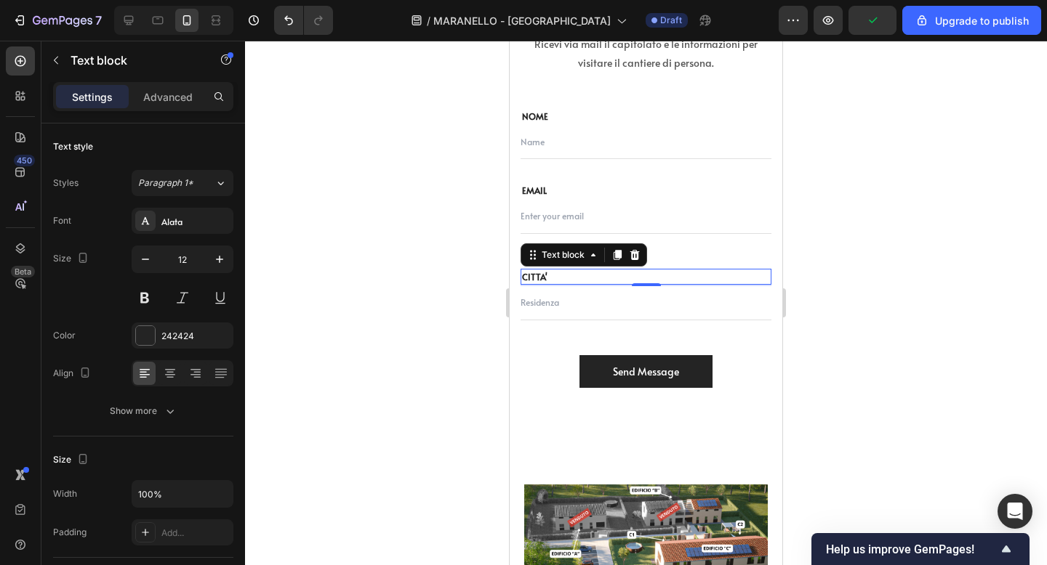
click at [891, 286] on div at bounding box center [646, 303] width 802 height 525
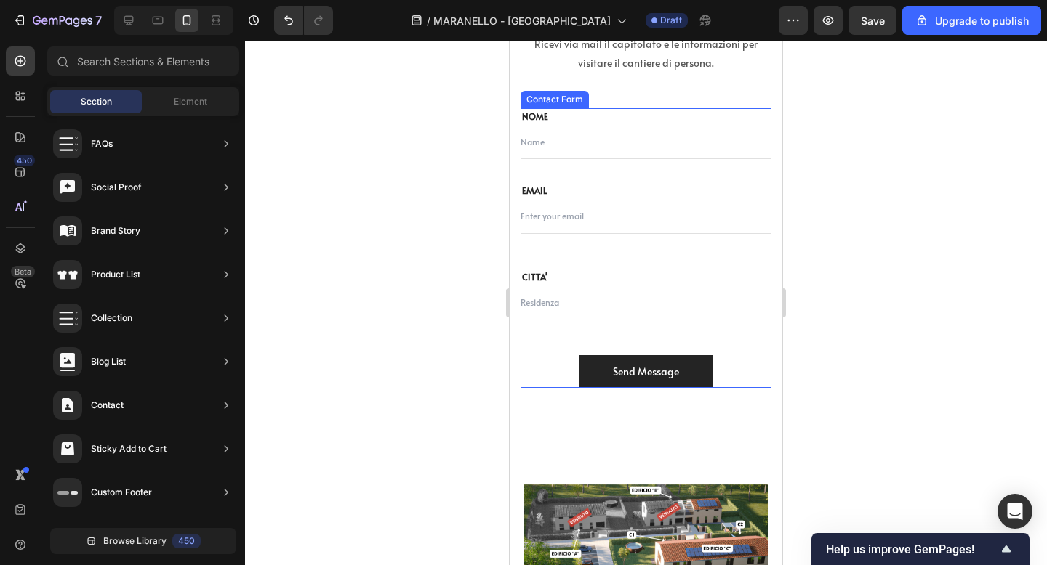
click at [559, 330] on div "NOME Text block Text Field EMAIL Text block Email Field Row CITTA' Text block T…" at bounding box center [645, 248] width 251 height 280
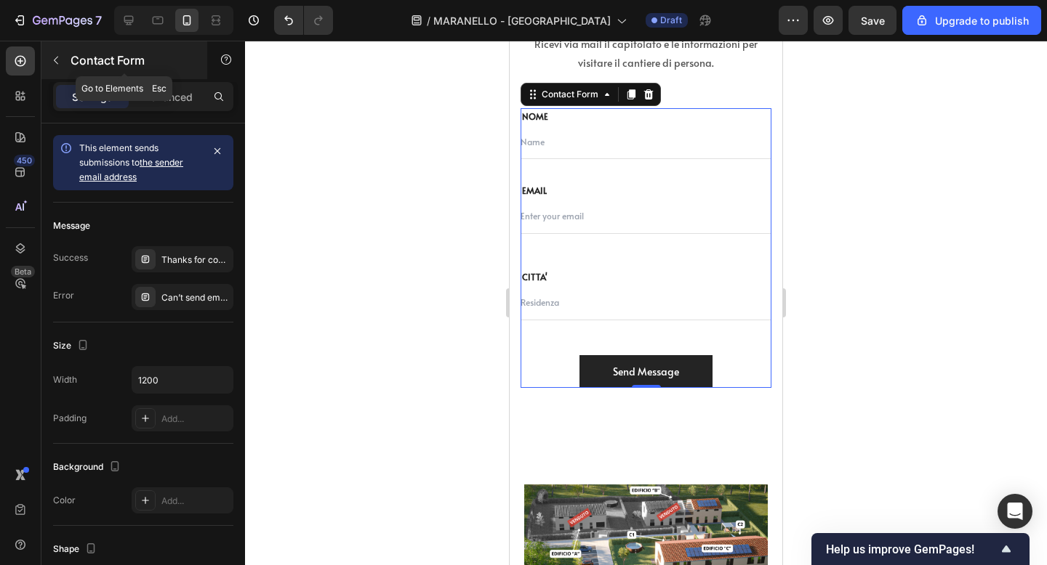
click at [54, 68] on button "button" at bounding box center [55, 60] width 23 height 23
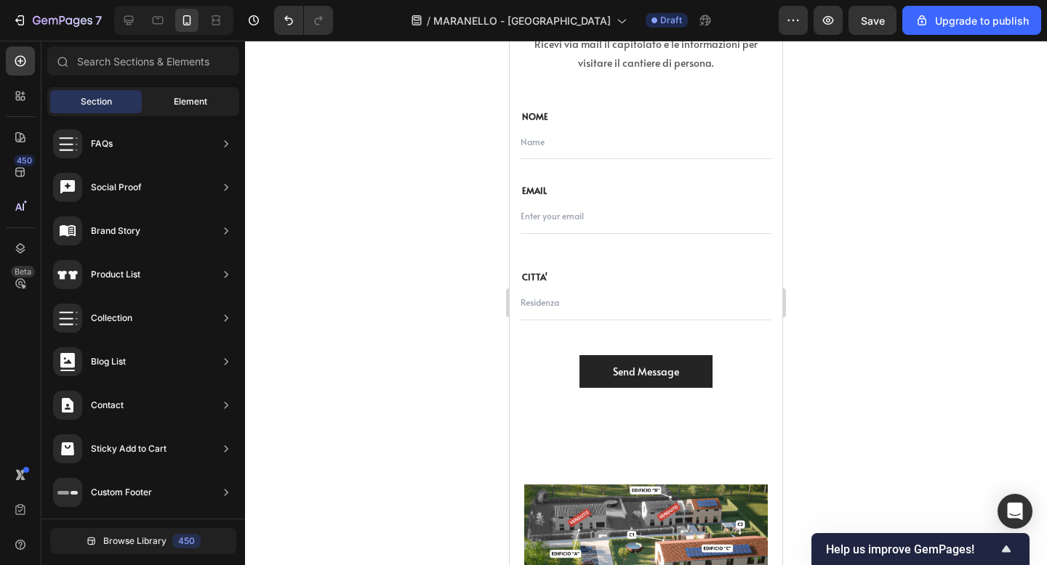
click at [166, 103] on div "Element" at bounding box center [191, 101] width 92 height 23
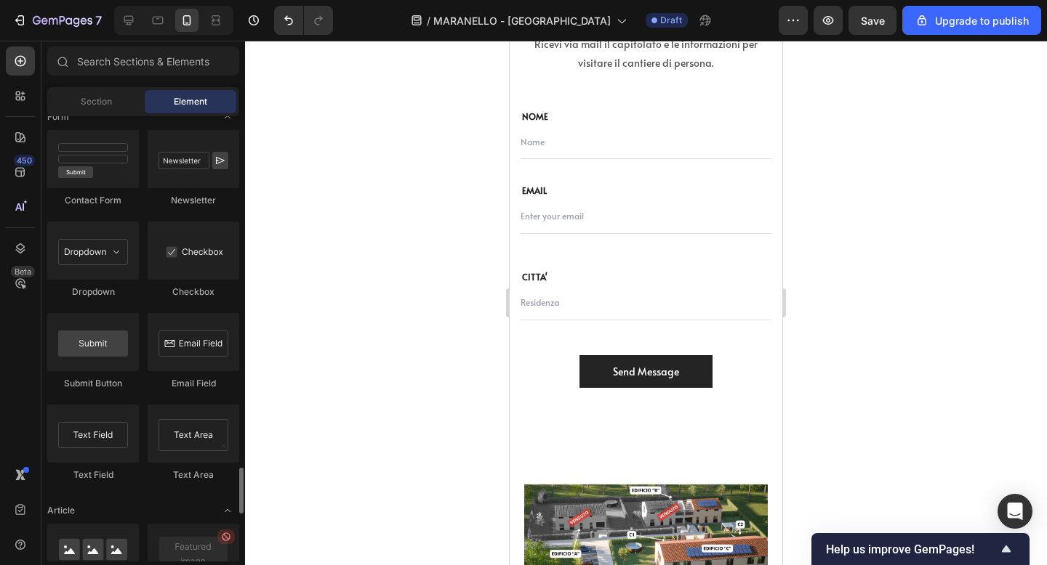
scroll to position [3317, 0]
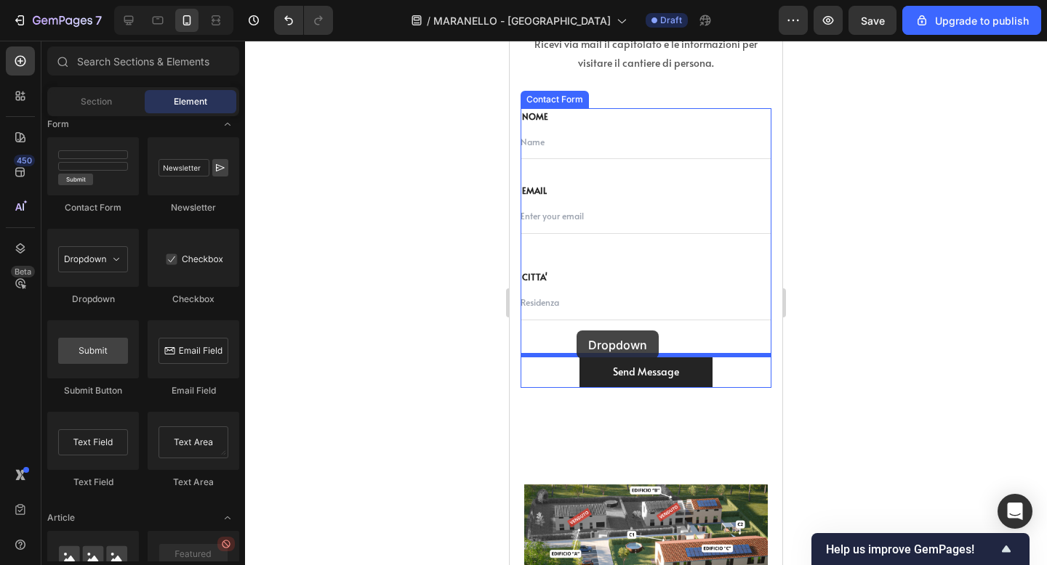
drag, startPoint x: 615, startPoint y: 311, endPoint x: 576, endPoint y: 331, distance: 43.2
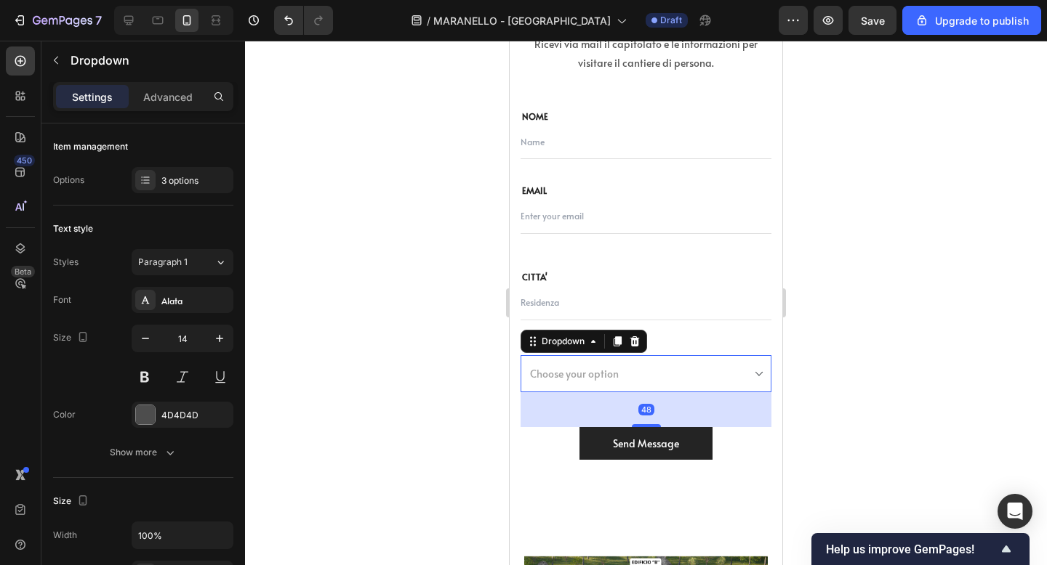
click at [926, 297] on div at bounding box center [646, 303] width 802 height 525
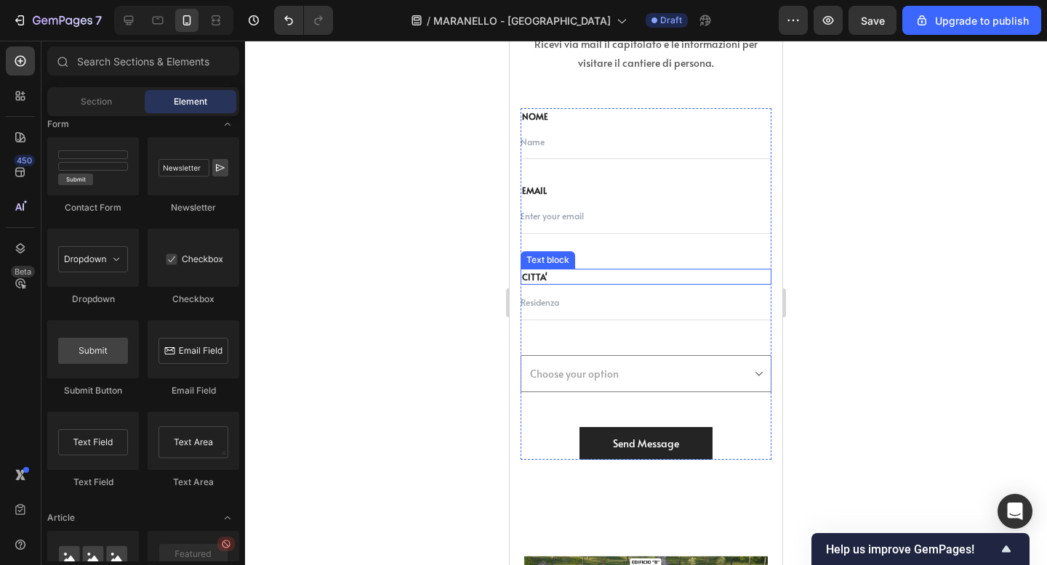
click at [589, 272] on p "CITTA'" at bounding box center [646, 276] width 248 height 13
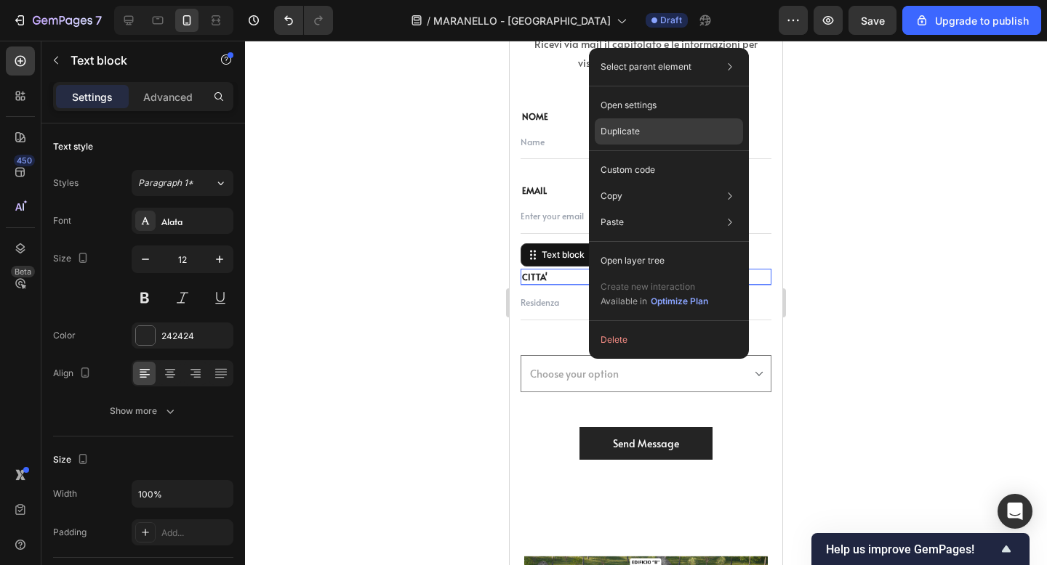
click at [644, 134] on div "Duplicate" at bounding box center [669, 131] width 148 height 26
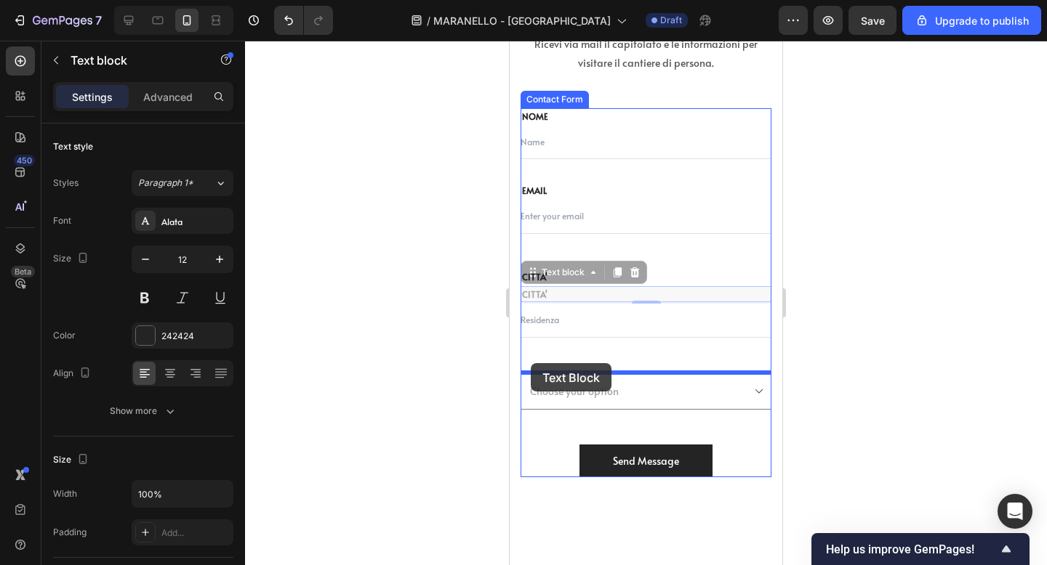
drag, startPoint x: 529, startPoint y: 270, endPoint x: 531, endPoint y: 361, distance: 91.6
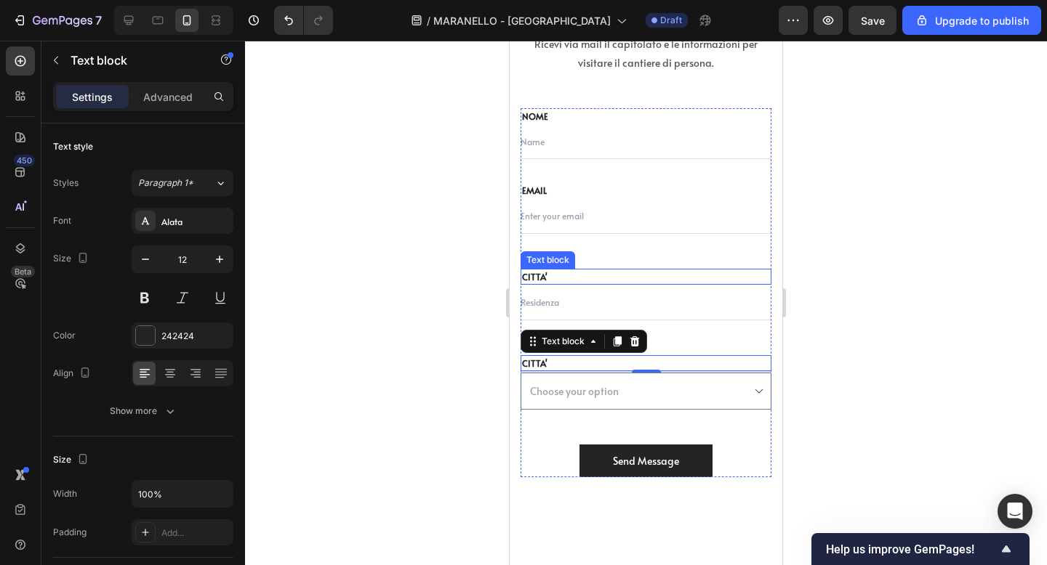
click at [802, 254] on div at bounding box center [646, 303] width 802 height 525
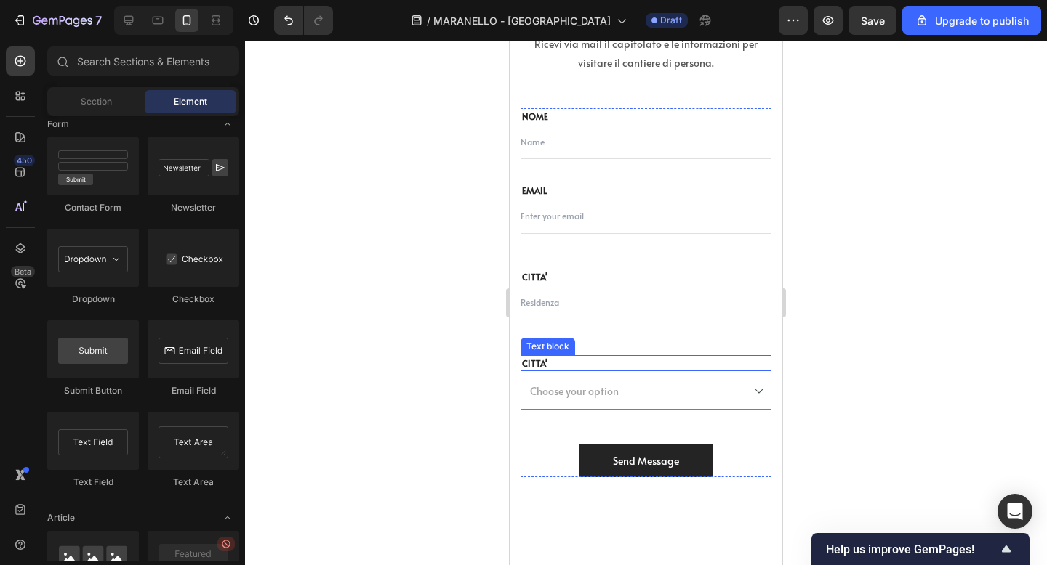
click at [544, 361] on p "CITTA'" at bounding box center [646, 363] width 248 height 13
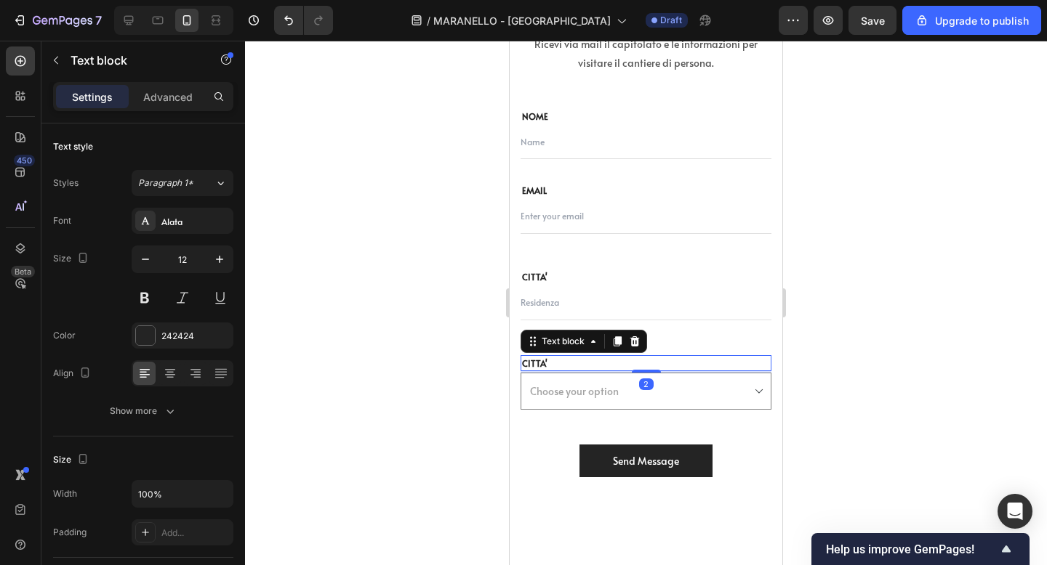
click at [544, 361] on p "CITTA'" at bounding box center [646, 363] width 248 height 13
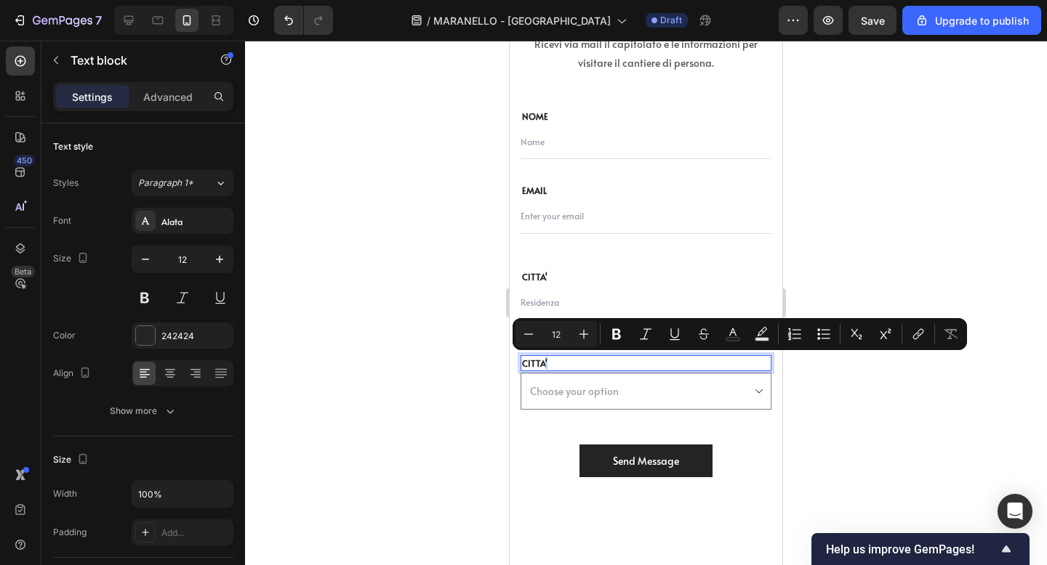
click at [558, 361] on p "CITTA'" at bounding box center [646, 363] width 248 height 13
drag, startPoint x: 558, startPoint y: 361, endPoint x: 522, endPoint y: 363, distance: 36.4
click at [522, 363] on p "CITTA'" at bounding box center [646, 363] width 248 height 13
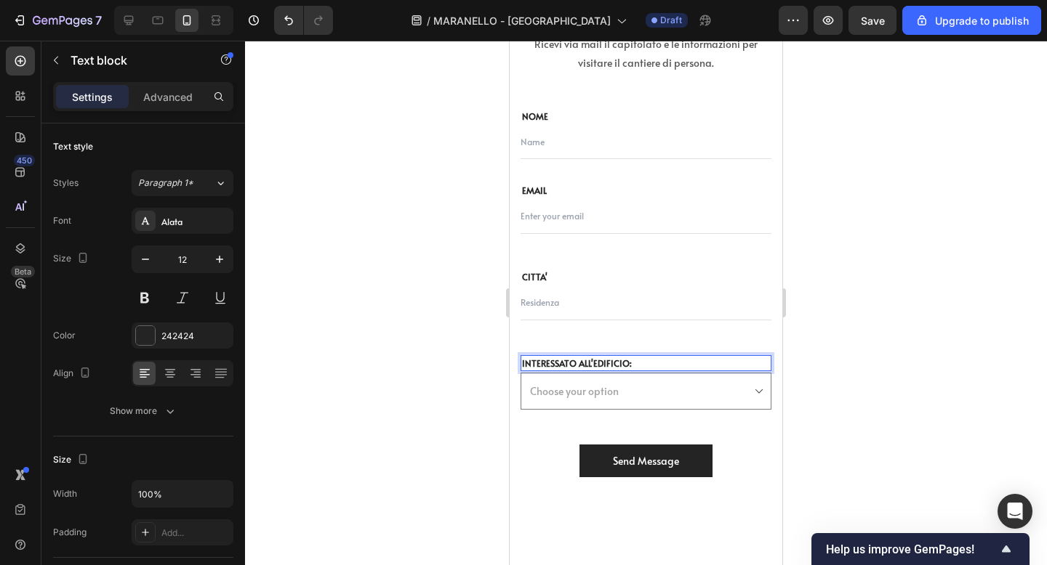
click at [591, 364] on p "INTERESSATO ALL'EDIFICIO:" at bounding box center [646, 363] width 248 height 13
click at [840, 379] on div at bounding box center [646, 303] width 802 height 525
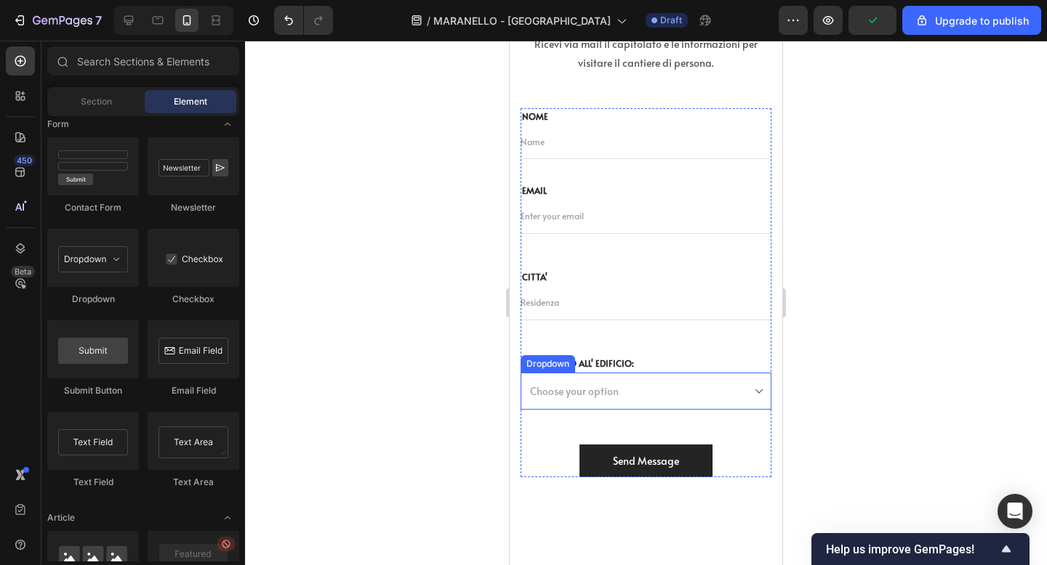
click at [709, 382] on select "Choose your option Option 1 Option 2 Option 3" at bounding box center [645, 391] width 251 height 37
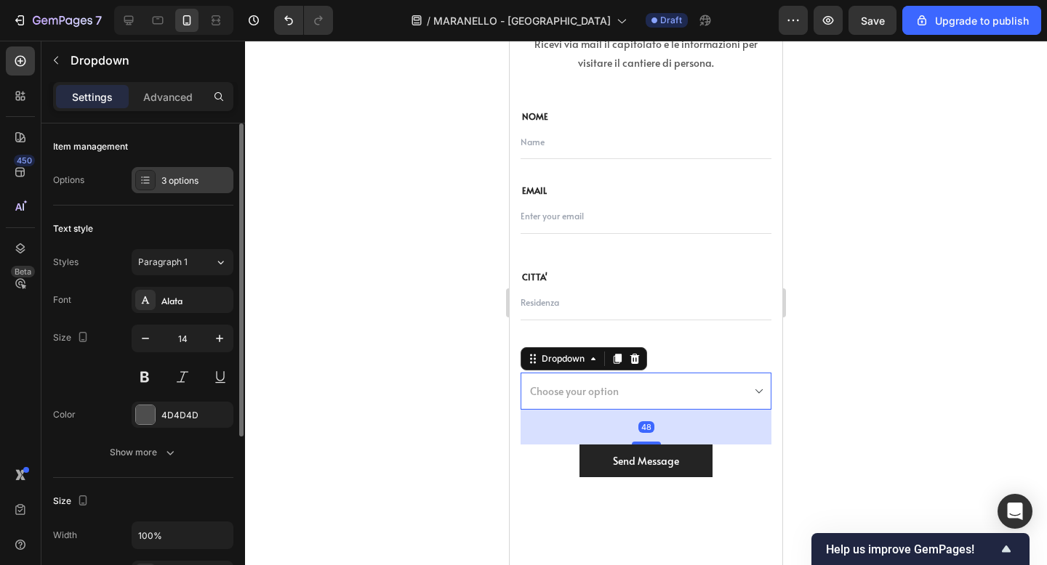
click at [188, 185] on div "3 options" at bounding box center [195, 180] width 68 height 13
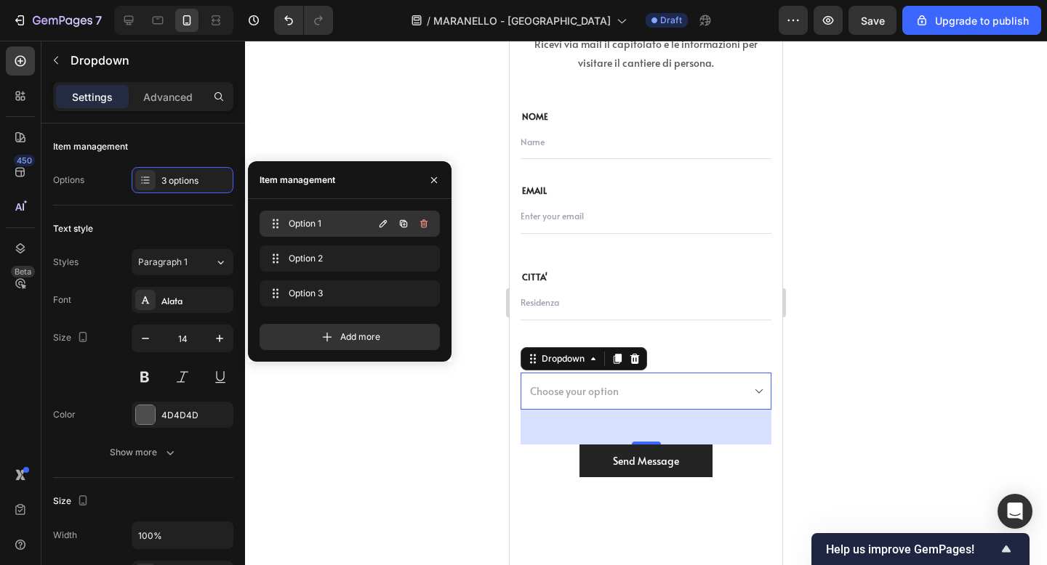
click at [354, 226] on span "Option 1" at bounding box center [330, 223] width 82 height 13
click at [385, 226] on icon "button" at bounding box center [383, 224] width 12 height 12
type input "B"
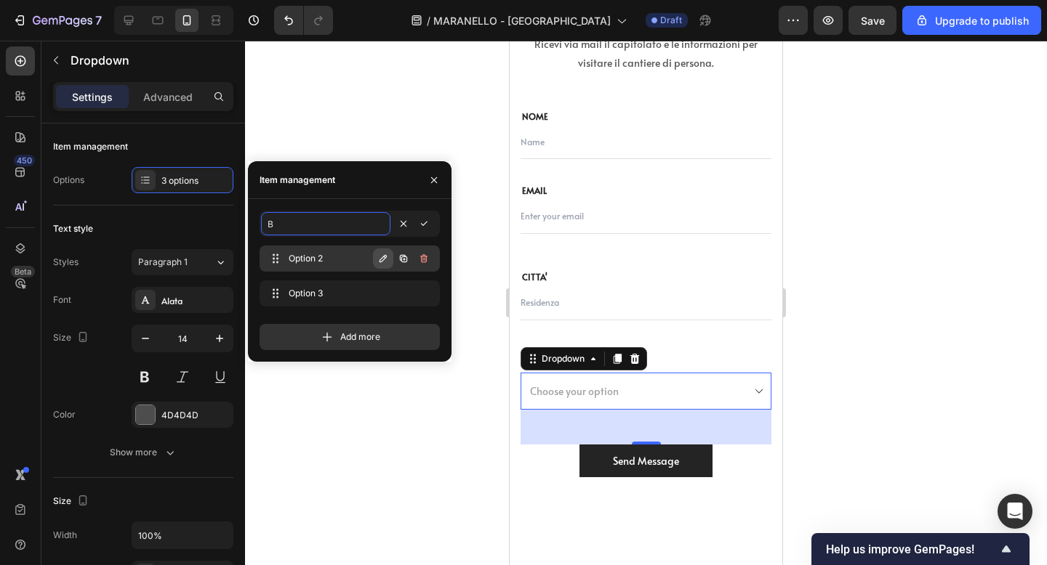
click at [384, 258] on icon "button" at bounding box center [383, 259] width 12 height 12
type input "C"
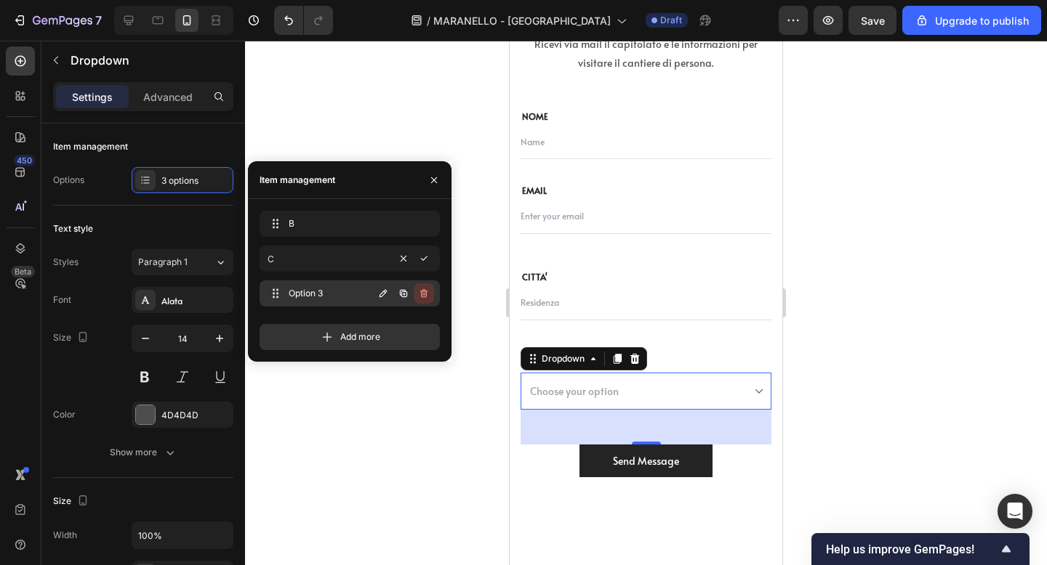
click at [419, 291] on icon "button" at bounding box center [424, 294] width 12 height 12
click at [427, 293] on div "Delete" at bounding box center [413, 293] width 27 height 13
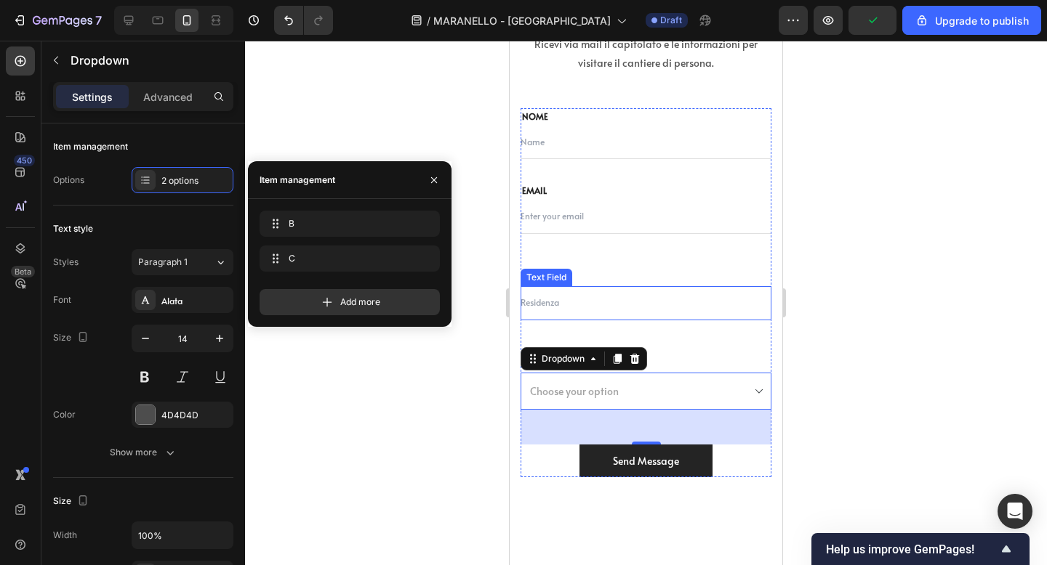
click at [853, 293] on div at bounding box center [646, 303] width 802 height 525
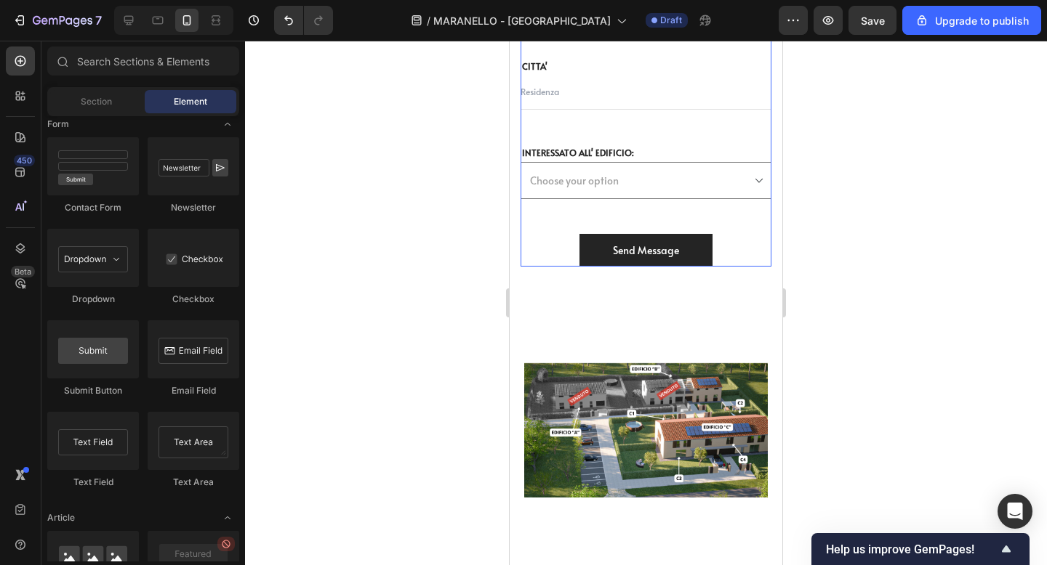
scroll to position [7171, 0]
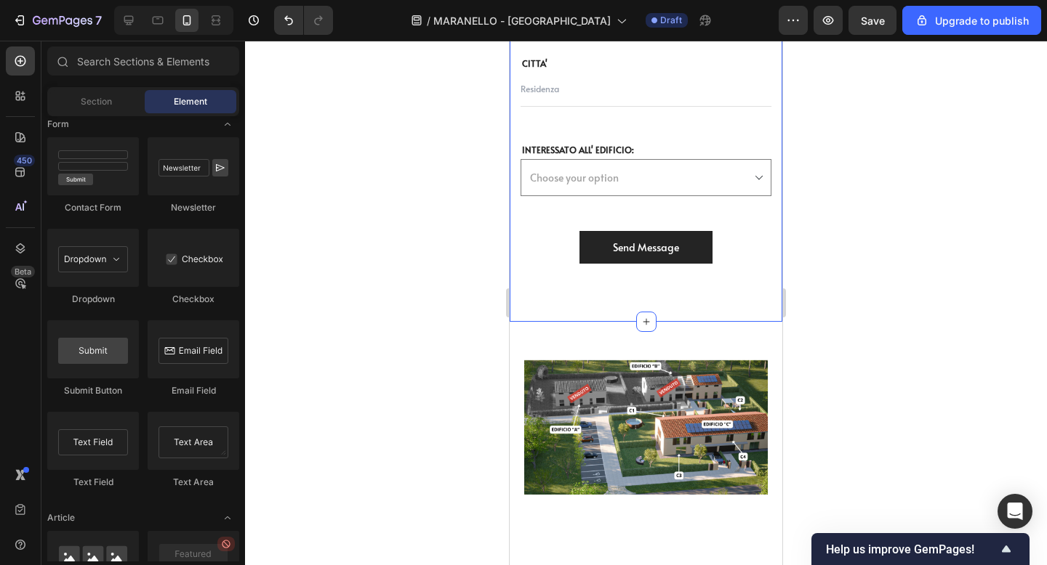
click at [682, 283] on div "Scarica il Capitolato Heading Ricevi via mail il capitolato e le informazioni p…" at bounding box center [646, 21] width 273 height 602
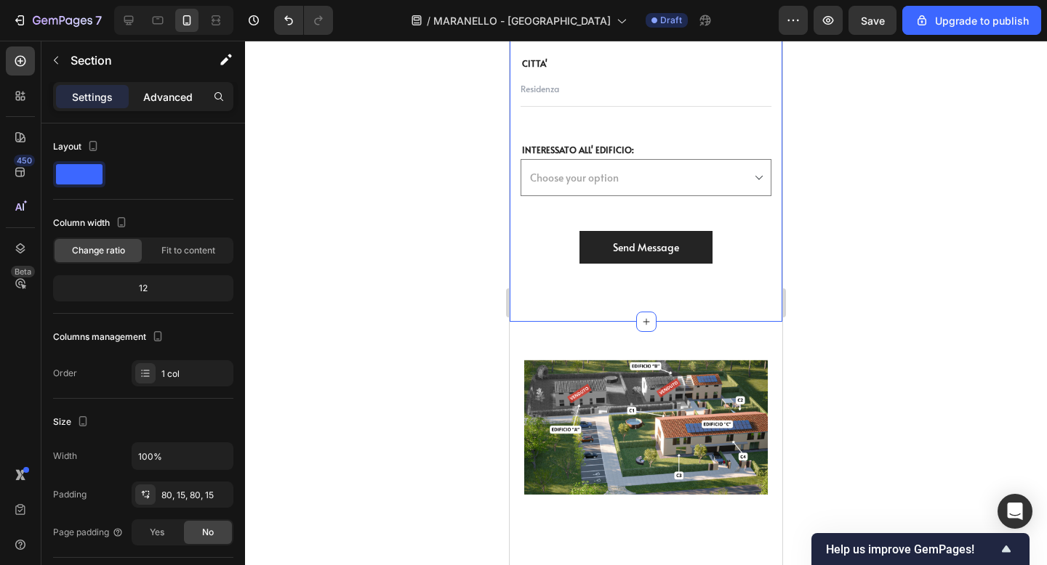
click at [177, 102] on p "Advanced" at bounding box center [167, 96] width 49 height 15
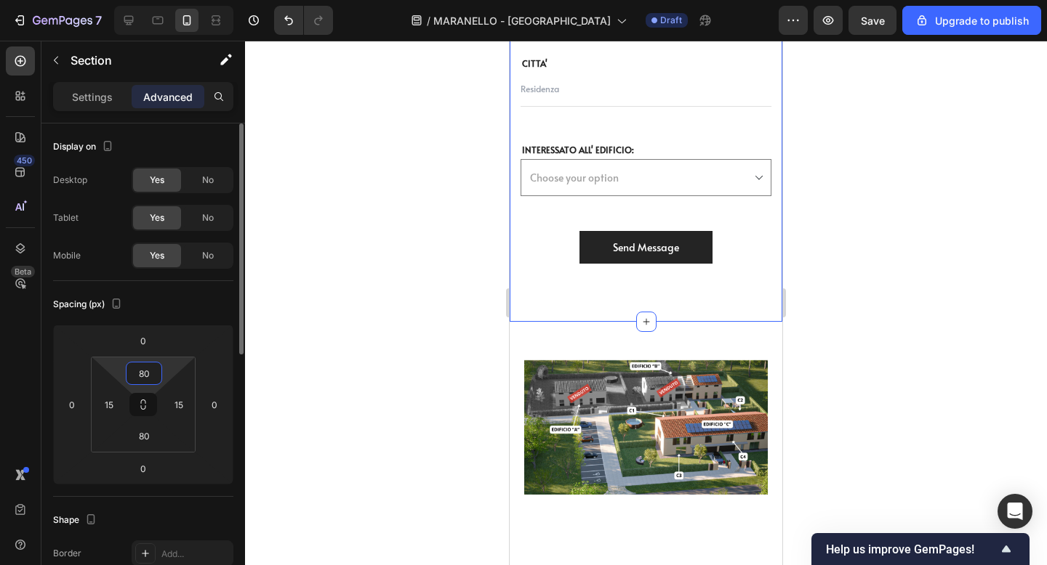
click at [150, 373] on input "80" at bounding box center [143, 374] width 29 height 22
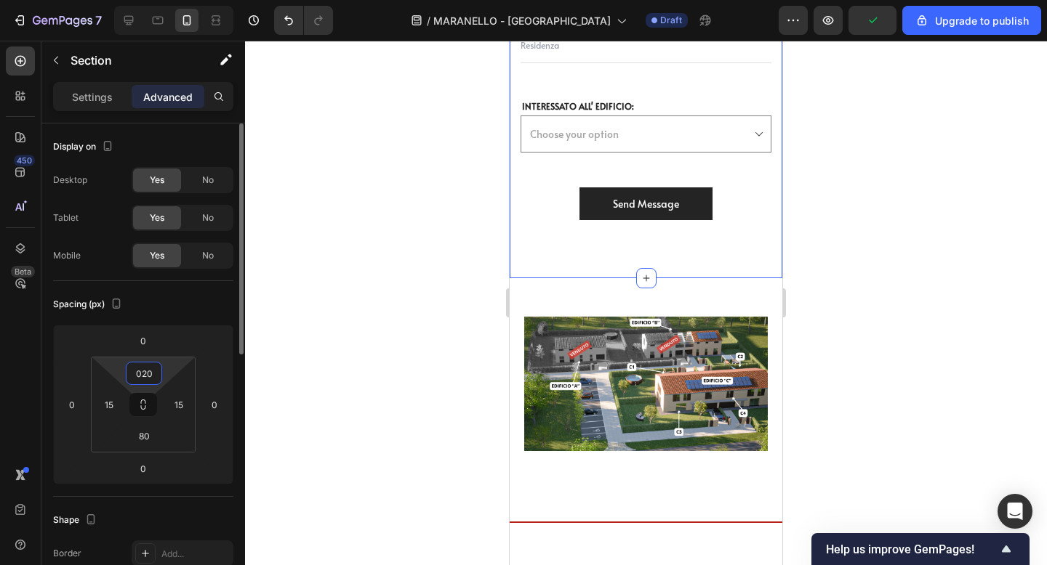
click at [139, 373] on input "020" at bounding box center [143, 374] width 29 height 22
type input "20"
click at [144, 432] on input "80" at bounding box center [143, 436] width 29 height 22
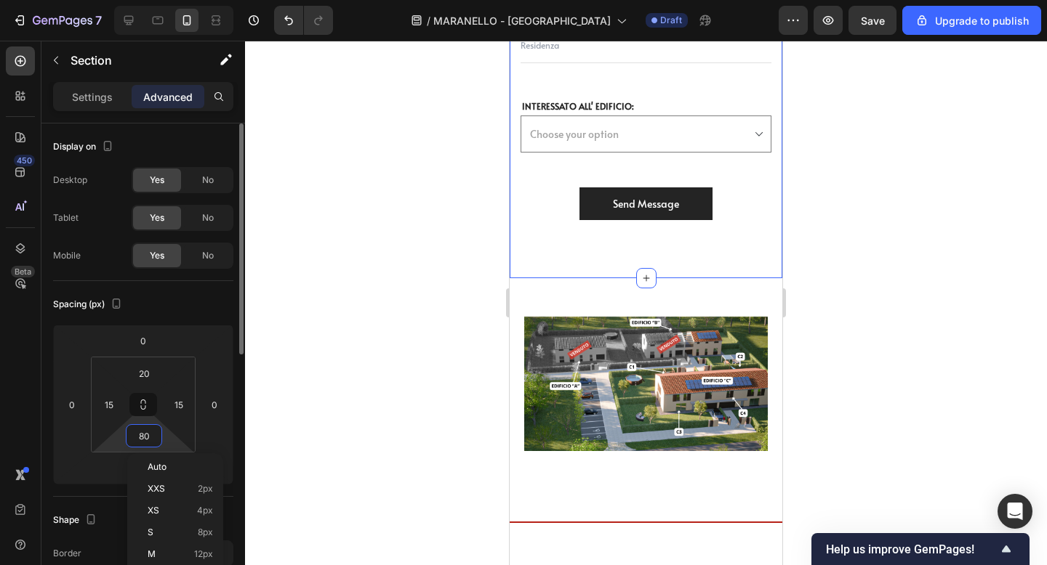
type input "0"
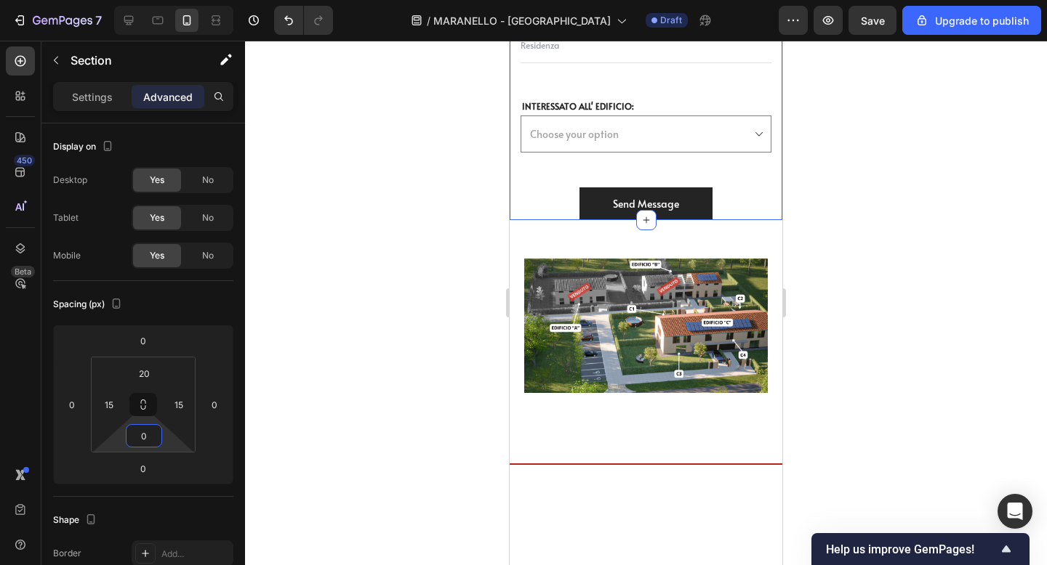
click at [903, 447] on div at bounding box center [646, 303] width 802 height 525
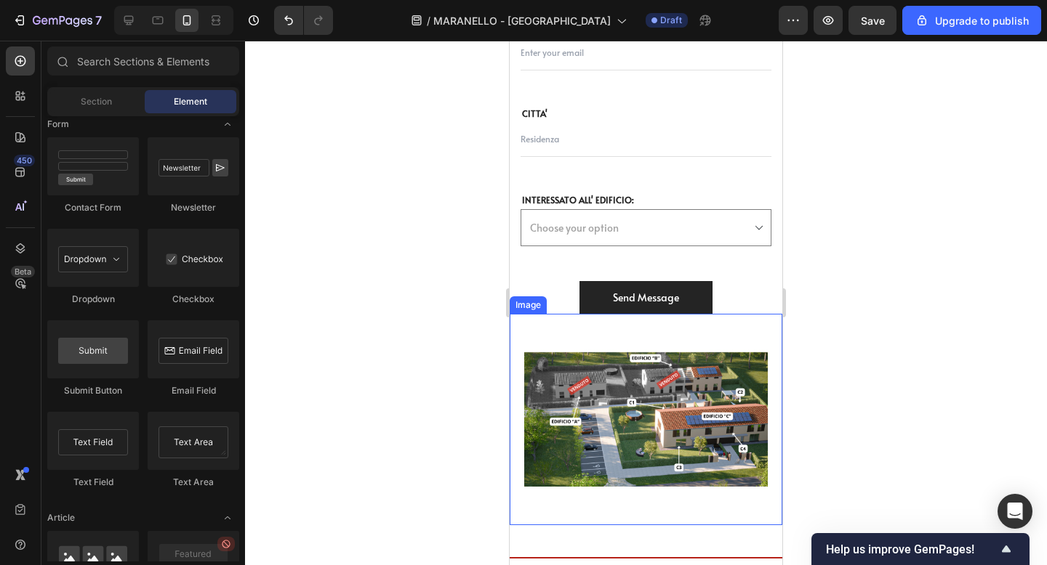
scroll to position [7056, 0]
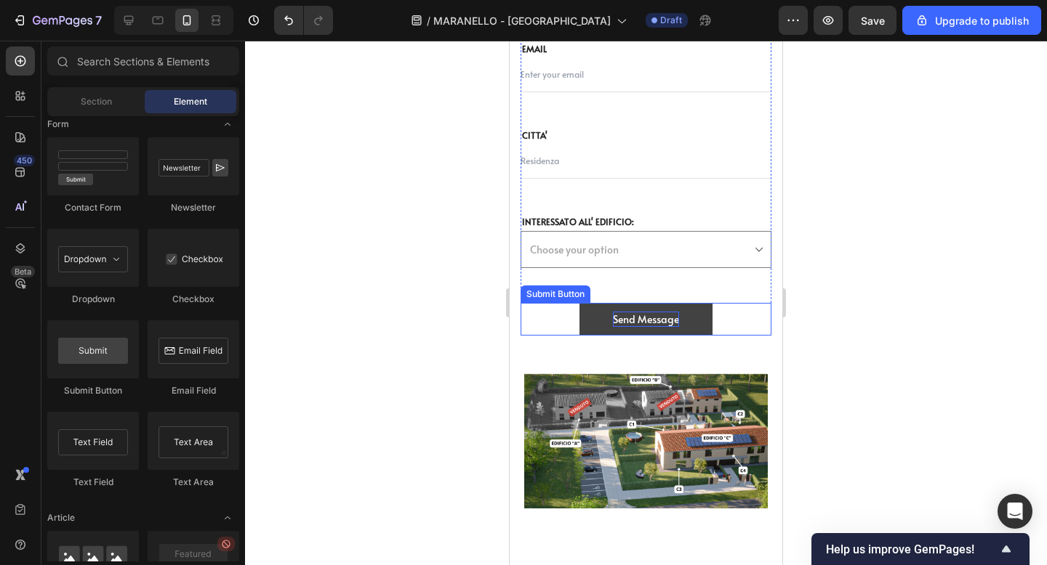
click at [659, 317] on div "Send Message" at bounding box center [646, 319] width 66 height 15
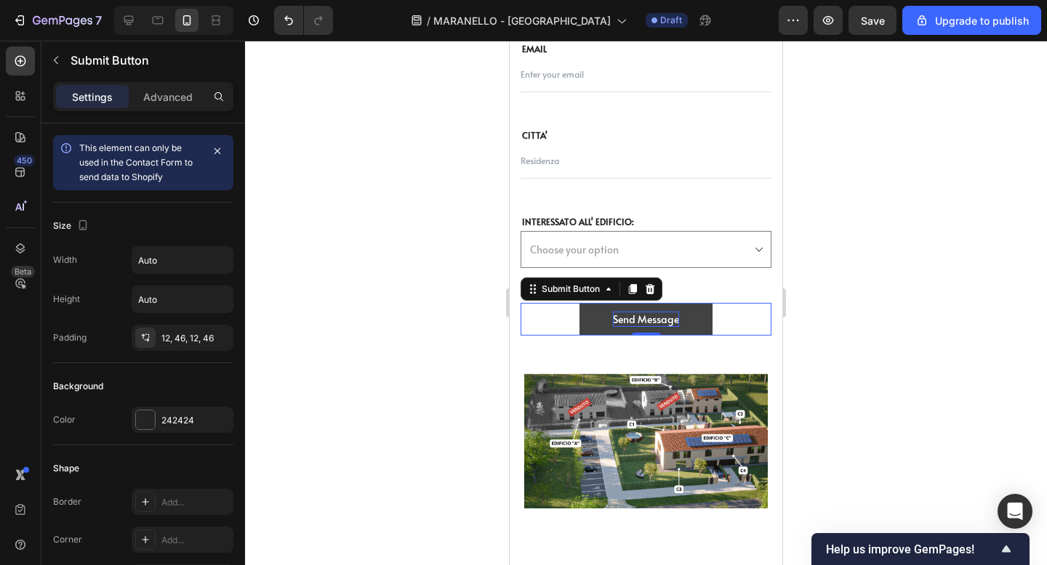
click at [677, 321] on div "Send Message" at bounding box center [646, 319] width 66 height 15
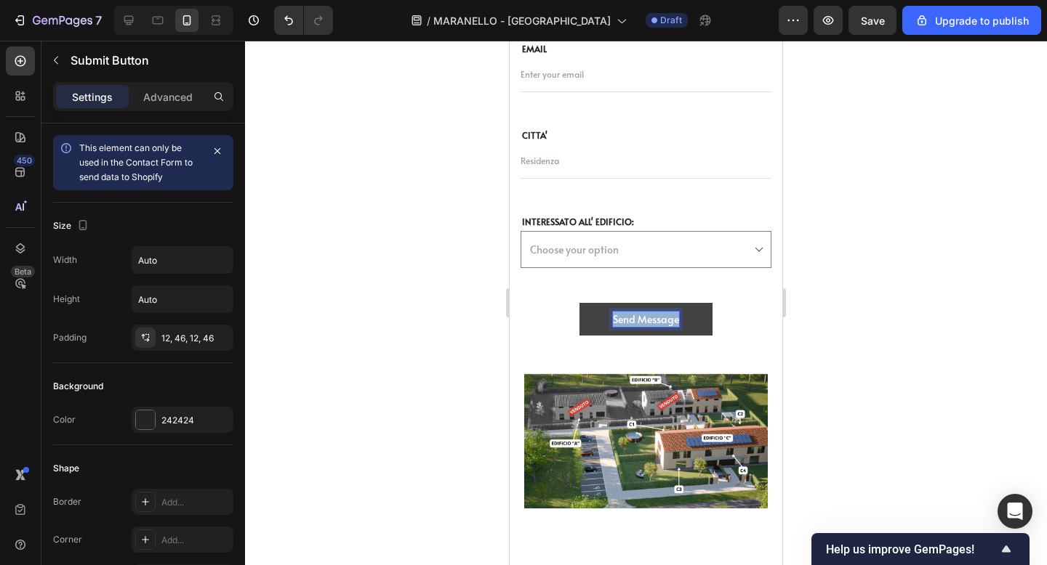
drag, startPoint x: 677, startPoint y: 321, endPoint x: 613, endPoint y: 319, distance: 64.0
click at [613, 319] on p "Send Message" at bounding box center [646, 319] width 66 height 15
click at [592, 303] on button "SCARICA" at bounding box center [646, 319] width 109 height 33
click at [891, 292] on div at bounding box center [646, 303] width 802 height 525
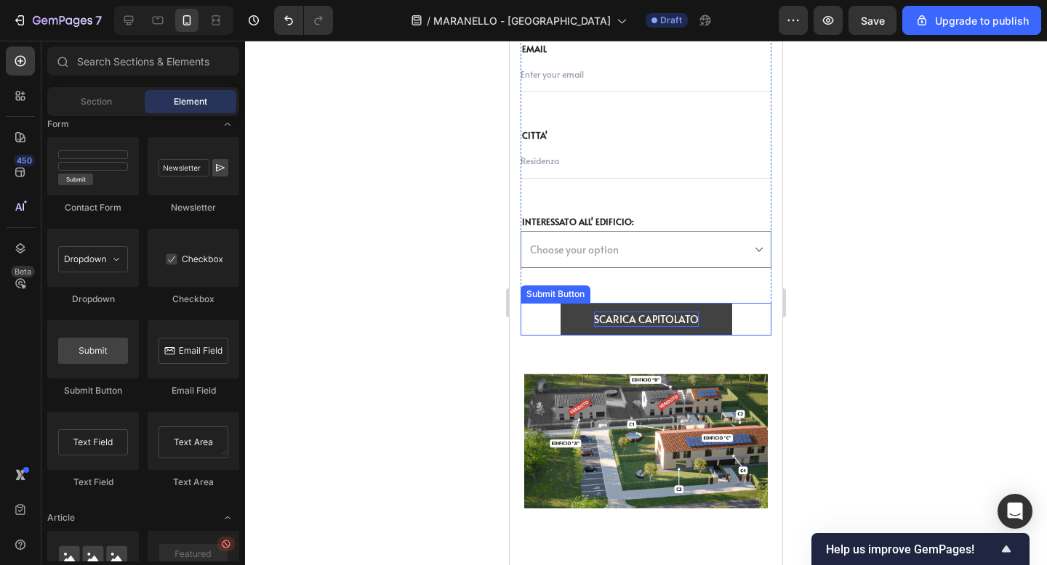
click at [704, 309] on button "SCARICA CAPITOLATO" at bounding box center [646, 319] width 172 height 33
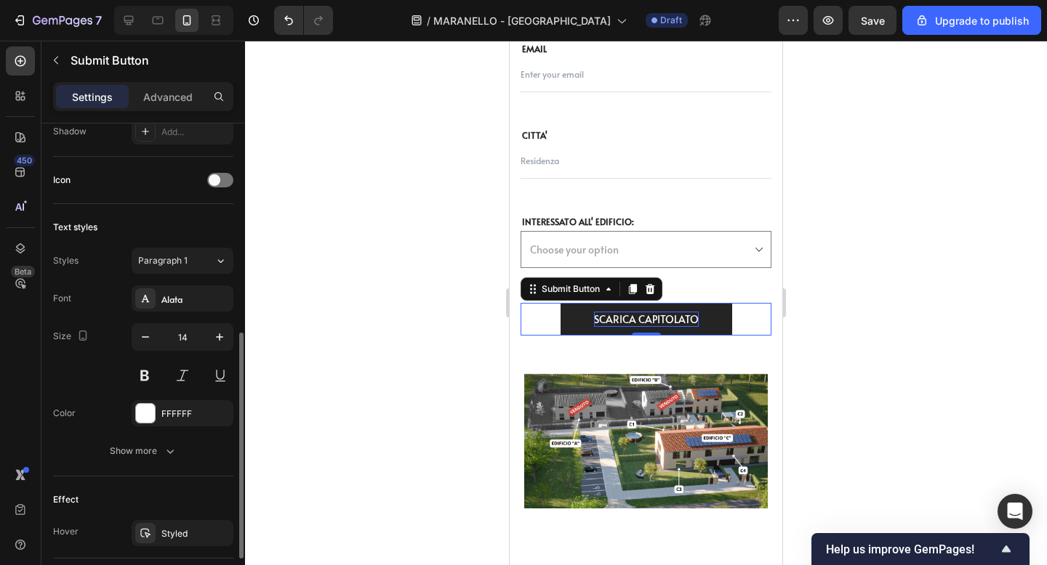
scroll to position [448, 0]
click at [140, 371] on button at bounding box center [145, 374] width 26 height 26
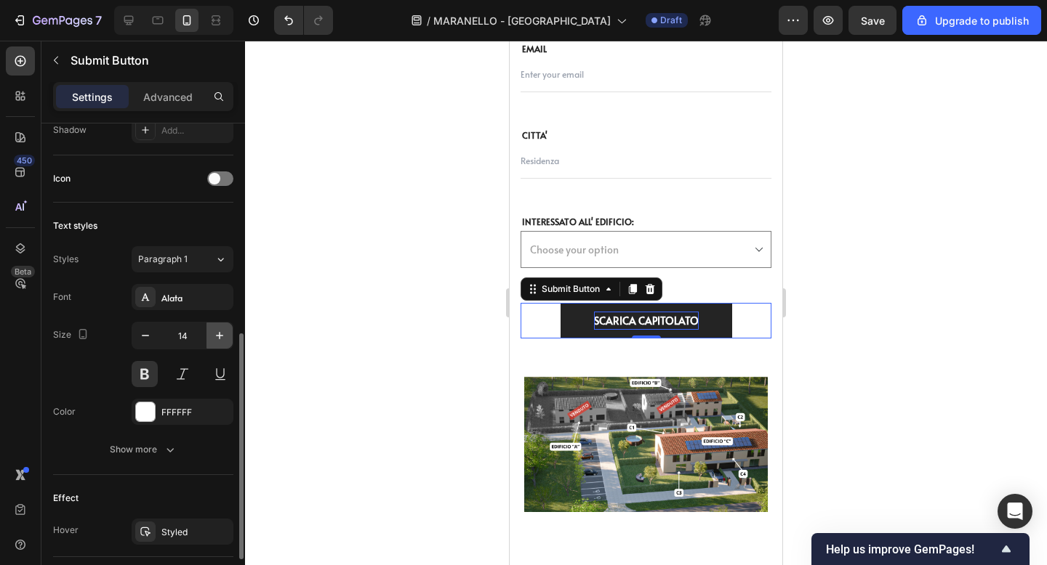
click at [221, 342] on icon "button" at bounding box center [219, 336] width 15 height 15
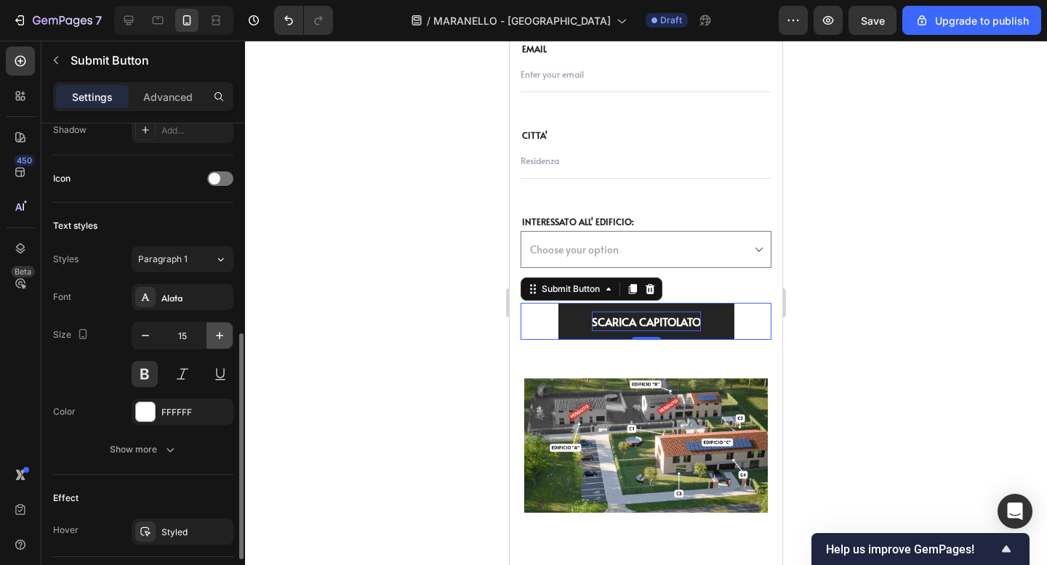
click at [221, 342] on icon "button" at bounding box center [219, 336] width 15 height 15
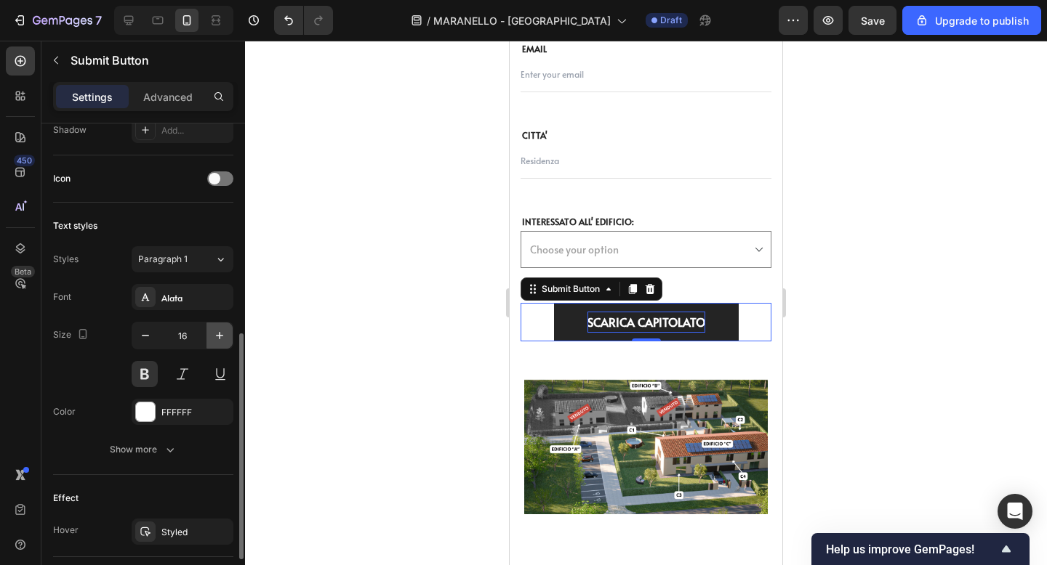
click at [221, 342] on icon "button" at bounding box center [219, 336] width 15 height 15
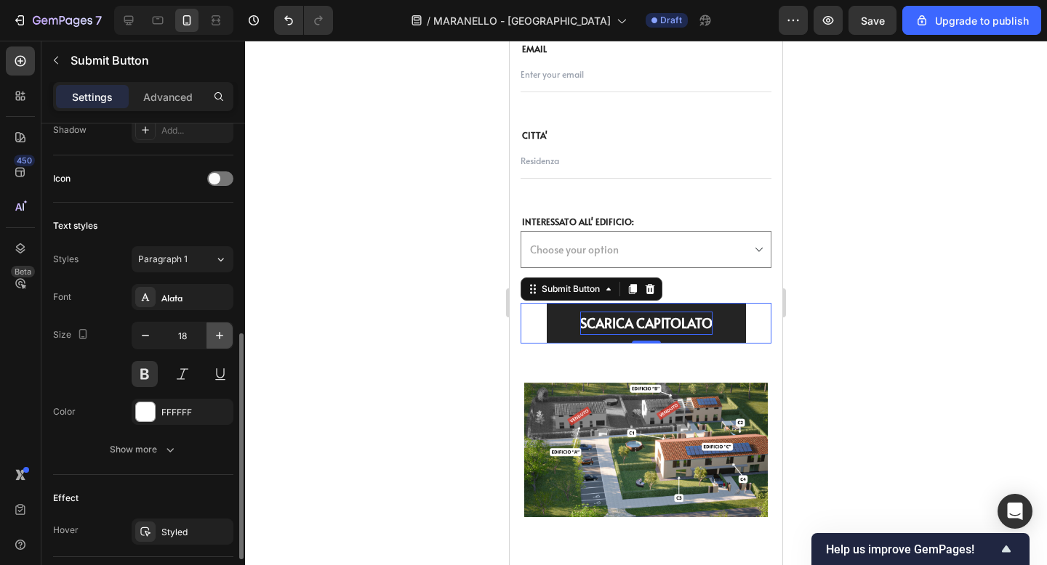
click at [221, 342] on icon "button" at bounding box center [219, 336] width 15 height 15
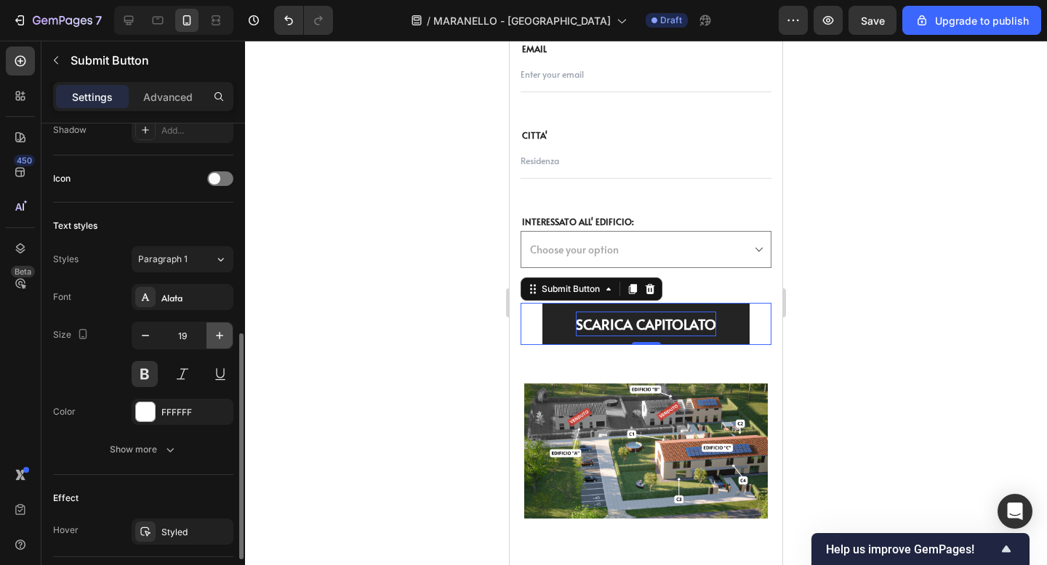
click at [221, 342] on icon "button" at bounding box center [219, 336] width 15 height 15
type input "20"
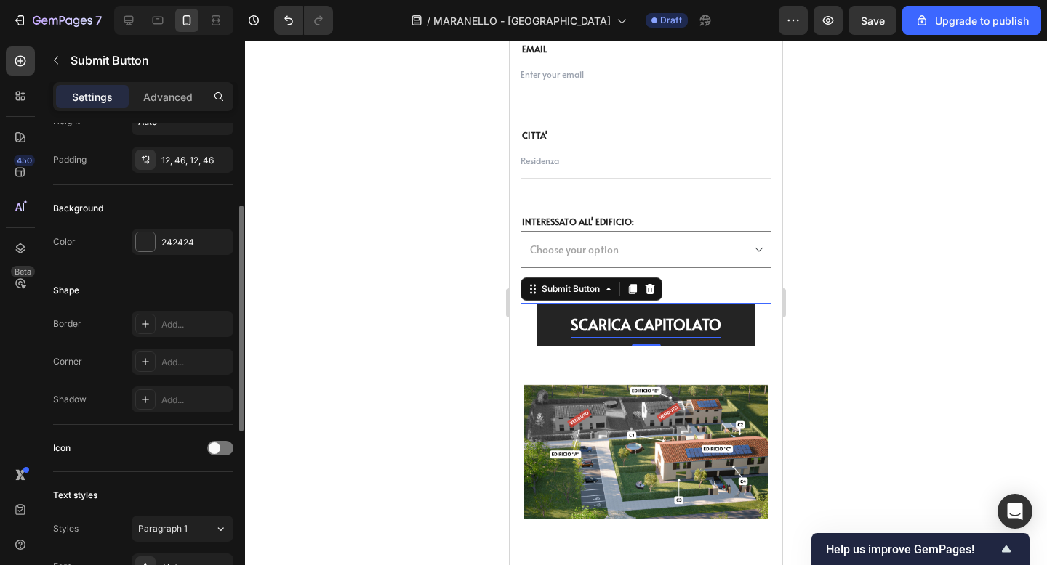
scroll to position [155, 0]
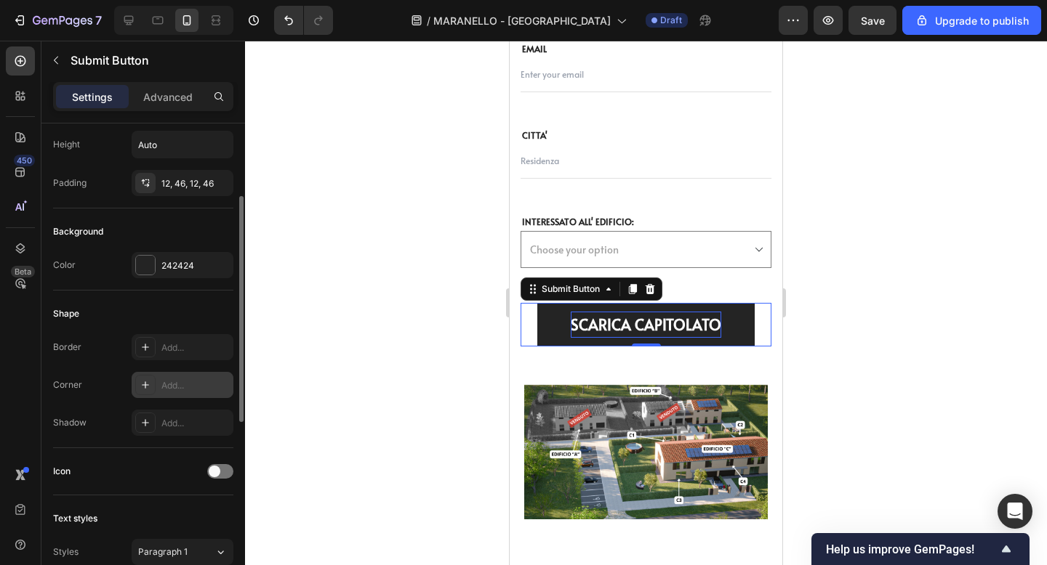
click at [185, 392] on div "Add..." at bounding box center [183, 385] width 102 height 26
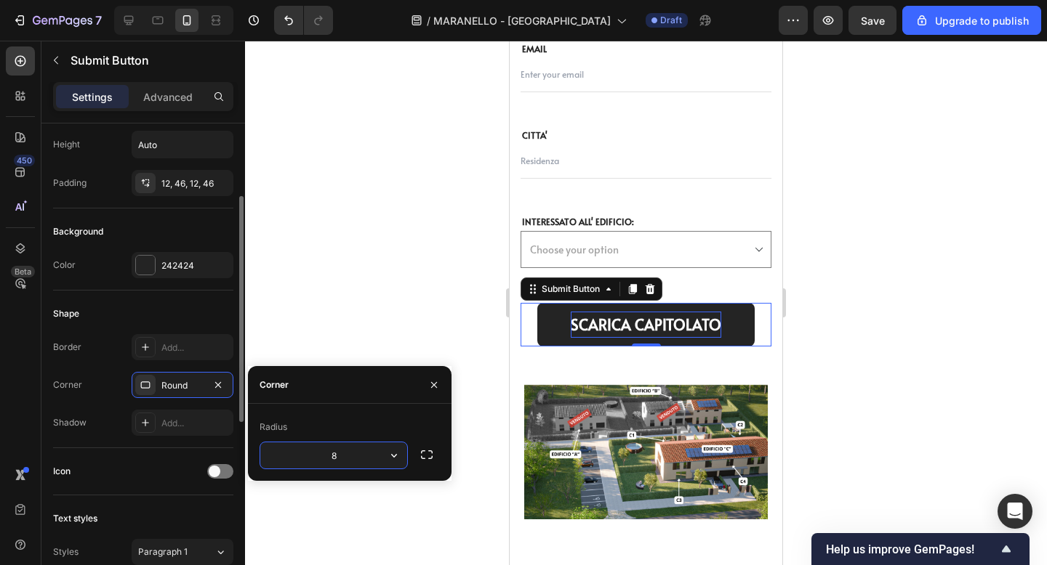
click at [180, 249] on div "Background Color 242424" at bounding box center [143, 250] width 180 height 82
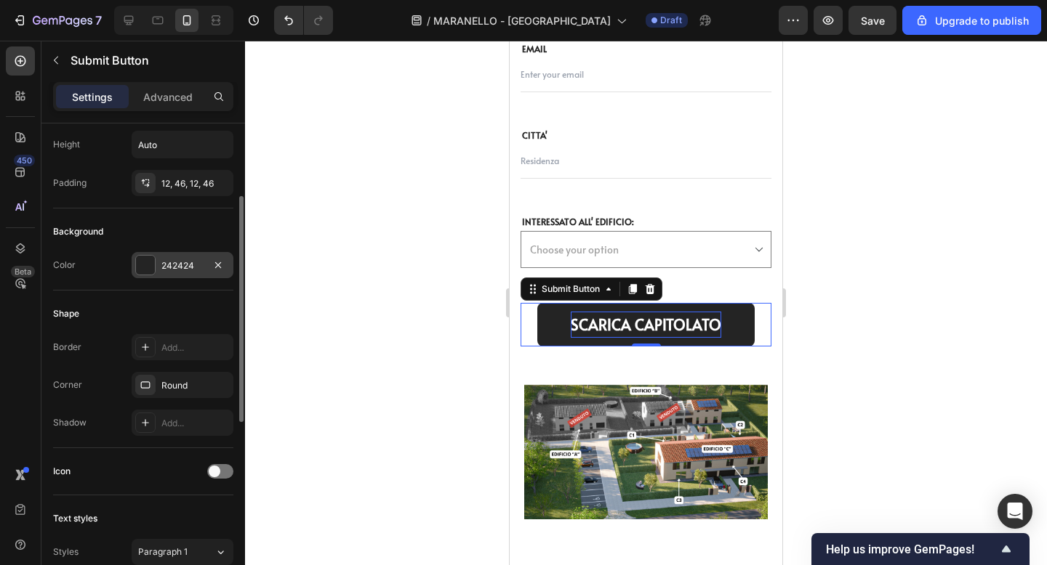
click at [180, 256] on div "242424" at bounding box center [183, 265] width 102 height 26
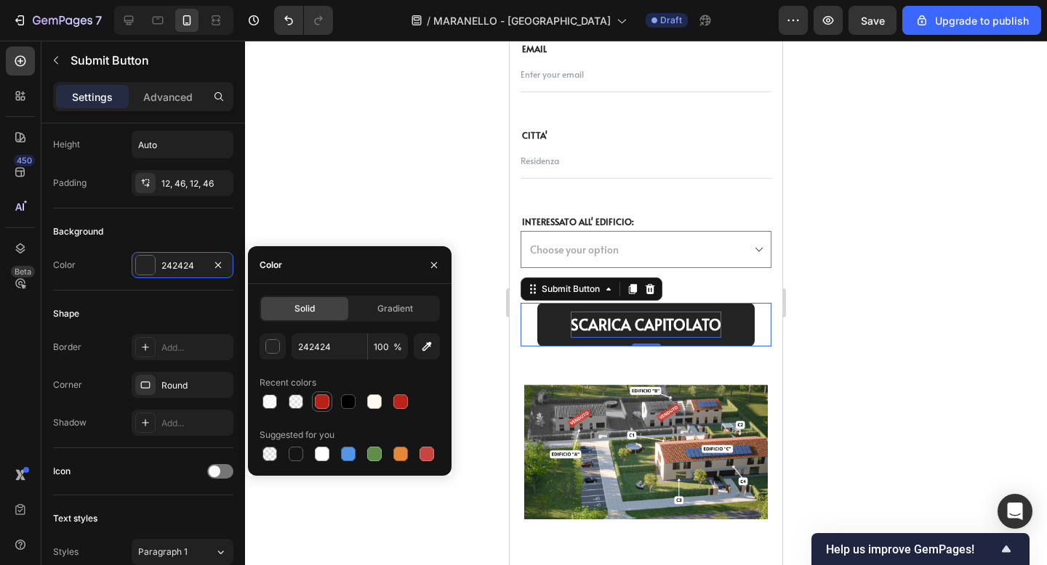
click at [325, 402] on div at bounding box center [322, 402] width 15 height 15
type input "B72218"
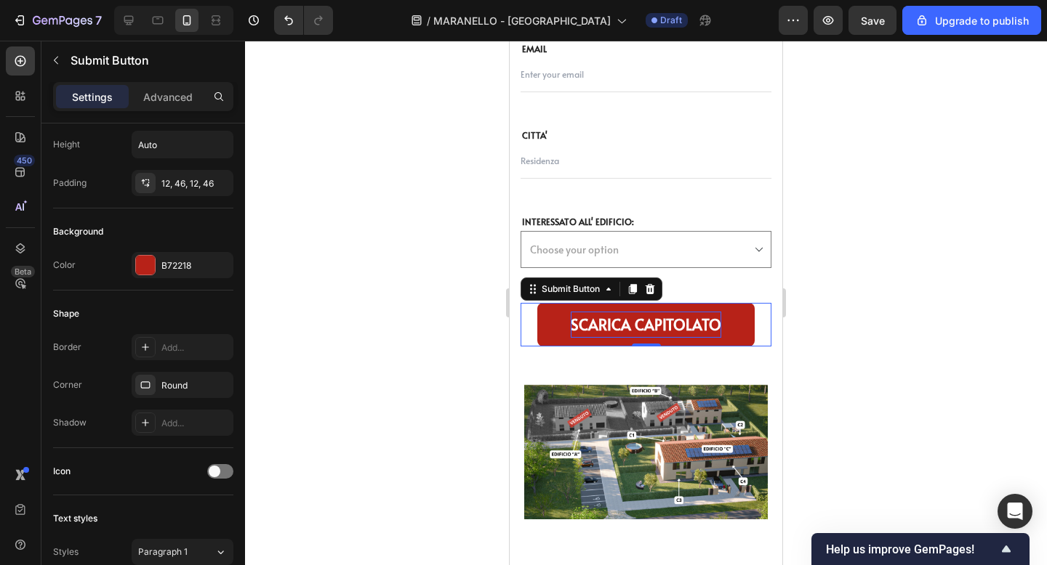
click at [866, 377] on div at bounding box center [646, 303] width 802 height 525
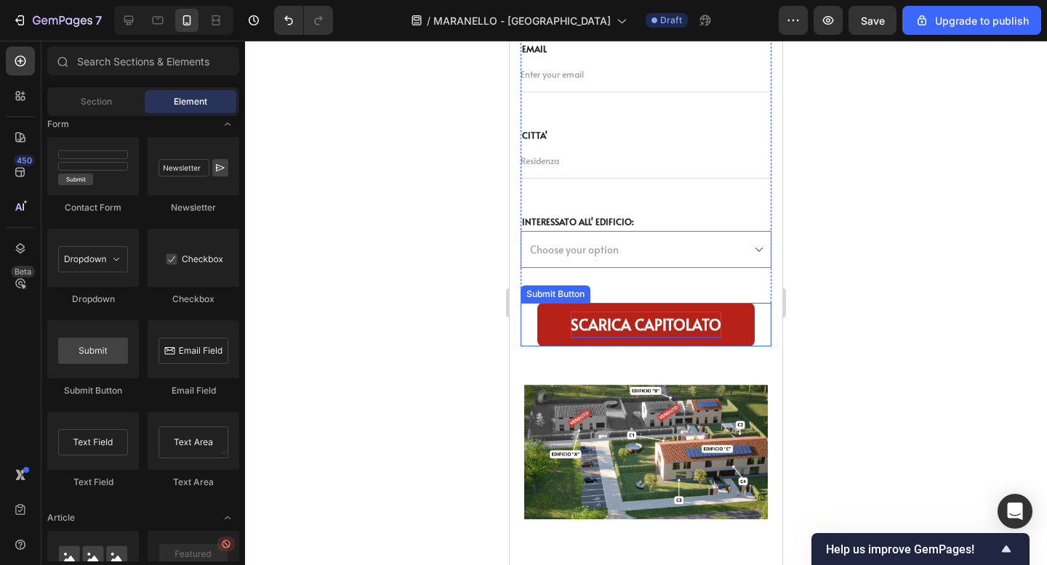
click at [613, 321] on p "SCARICA CAPITOLATO" at bounding box center [646, 325] width 150 height 26
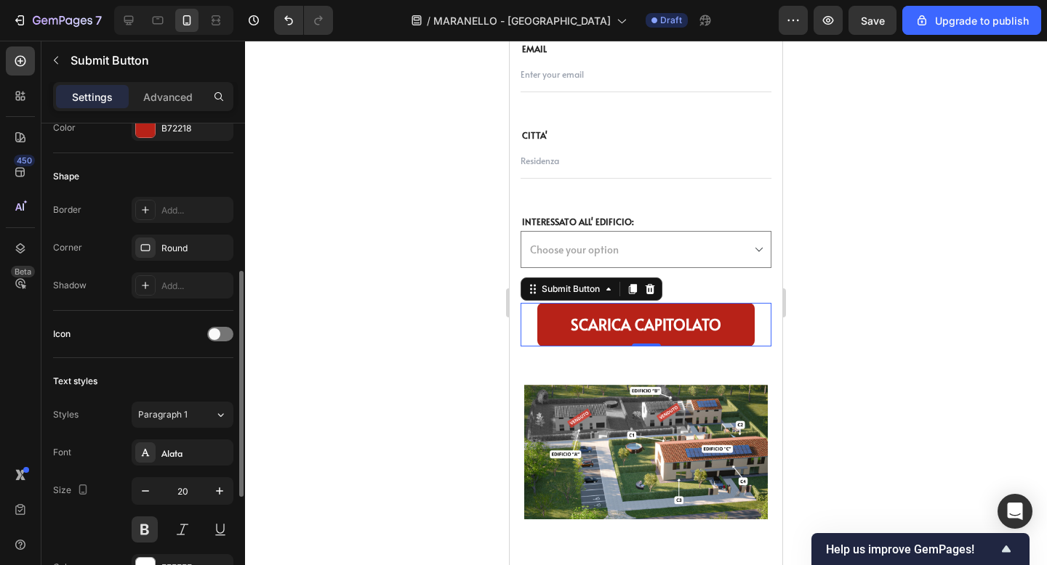
scroll to position [300, 0]
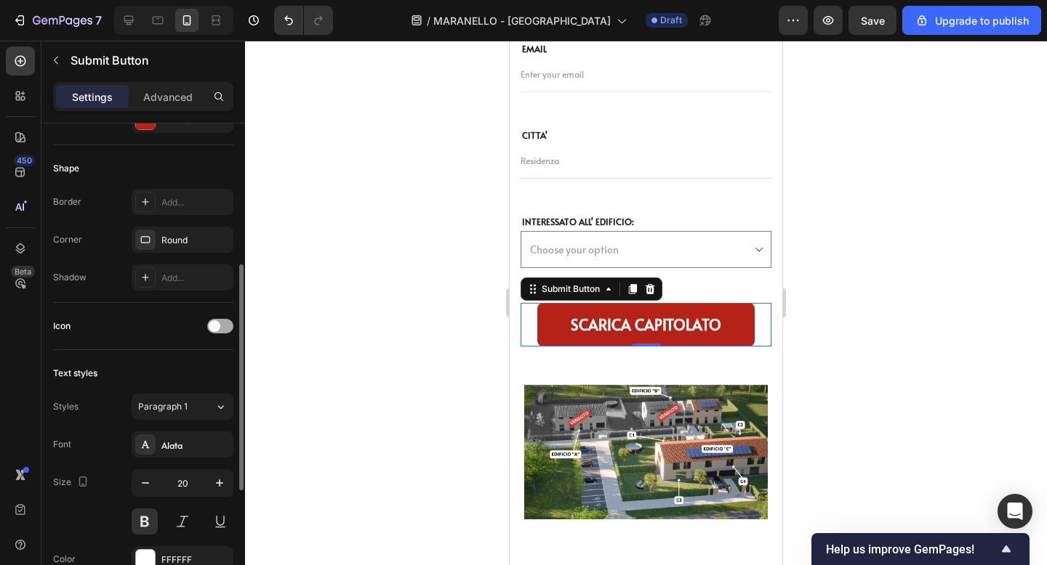
click at [225, 331] on div at bounding box center [220, 326] width 26 height 15
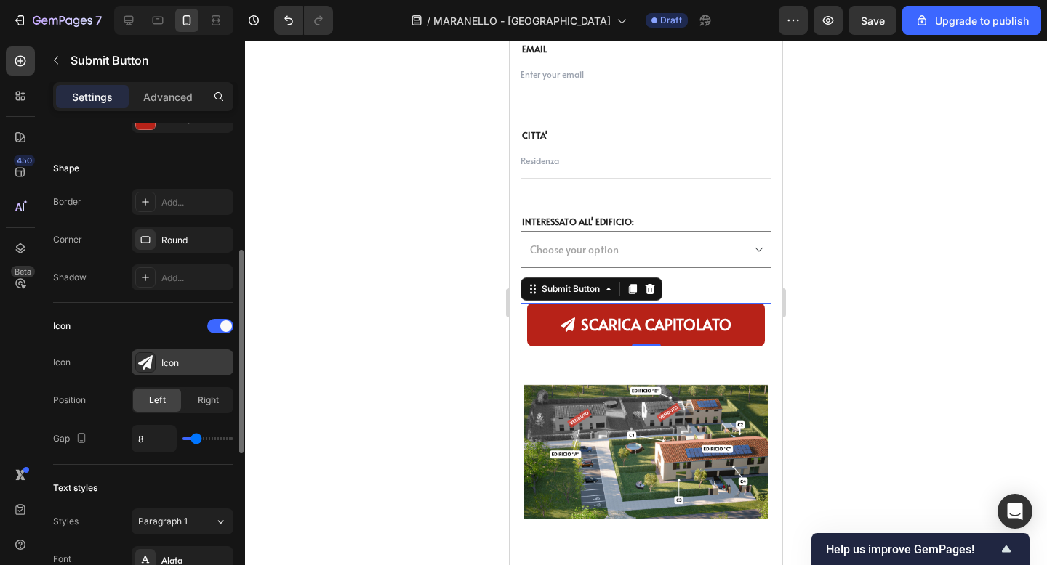
click at [166, 370] on div "Icon" at bounding box center [183, 363] width 102 height 26
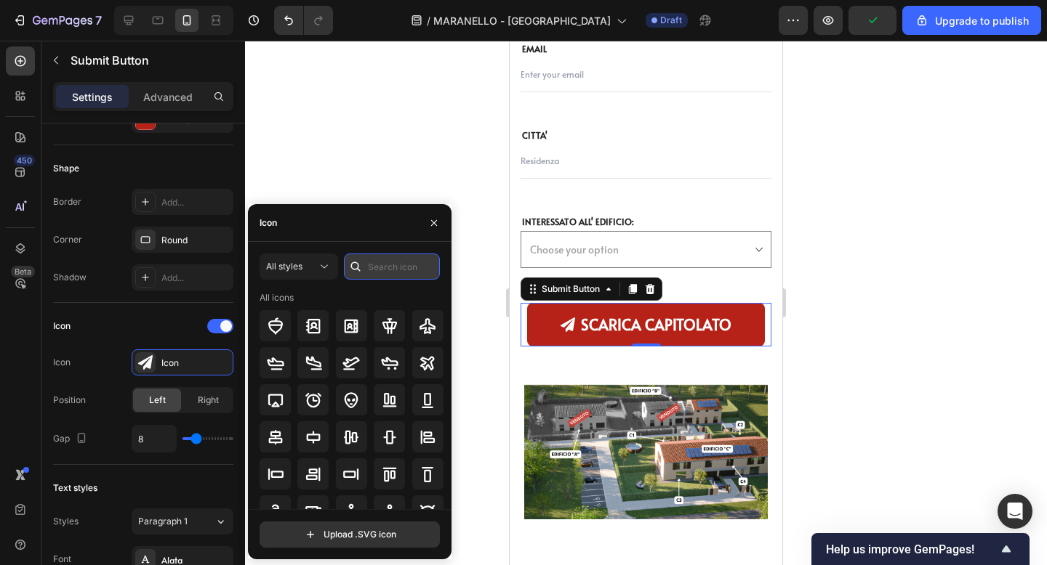
click at [382, 262] on input "text" at bounding box center [392, 267] width 96 height 26
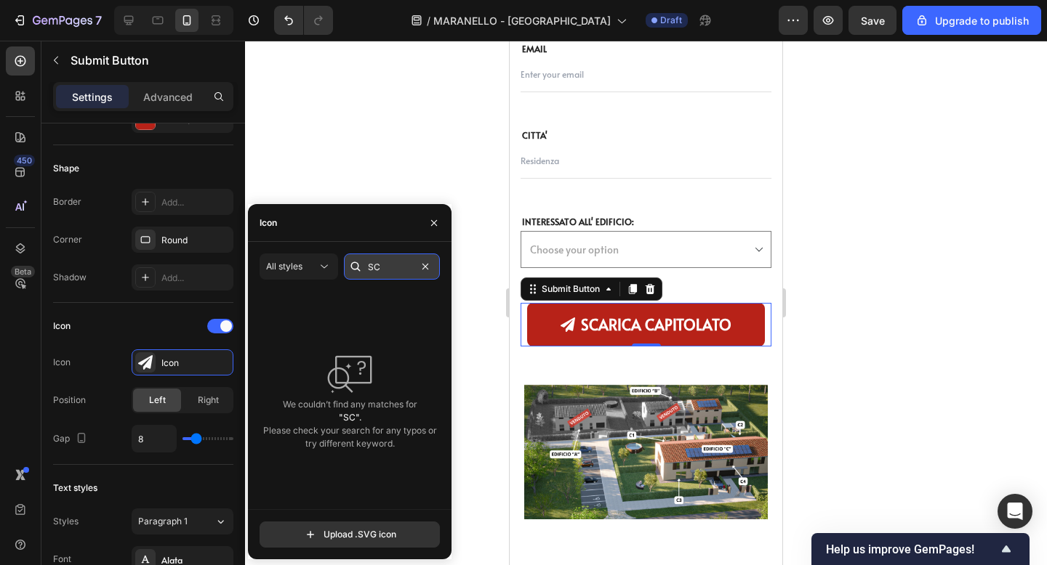
type input "S"
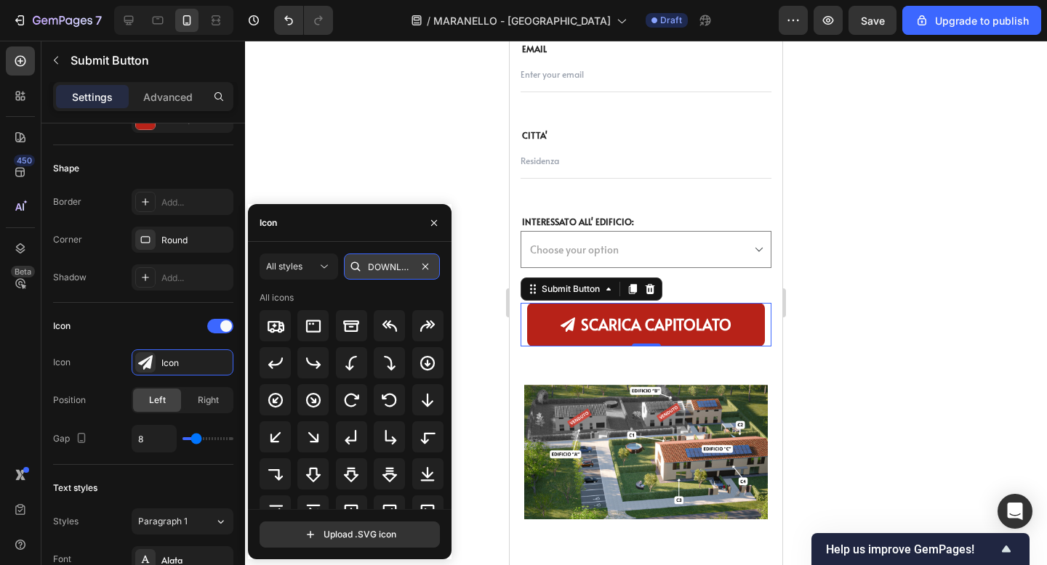
scroll to position [0, 3]
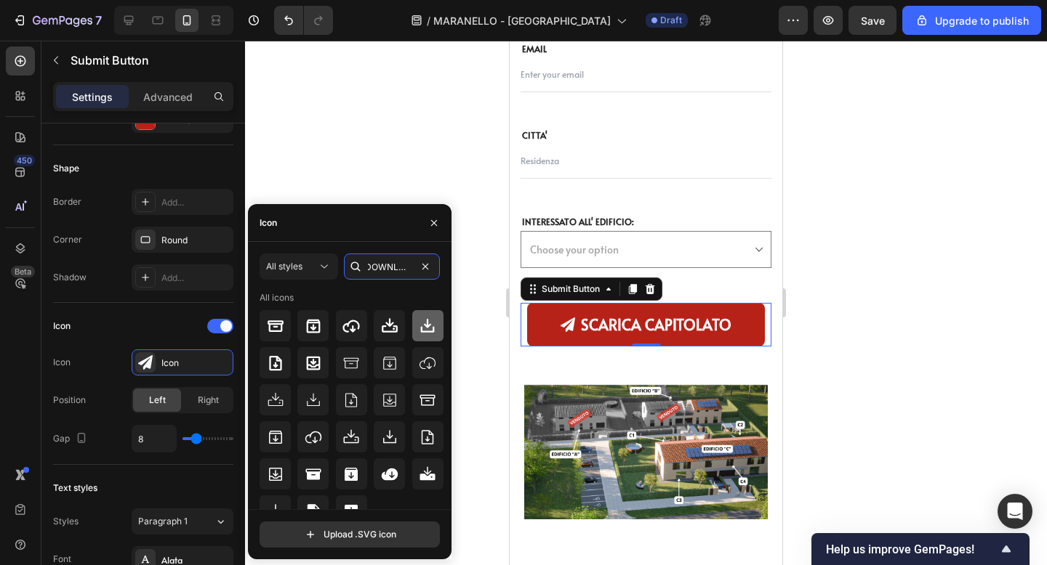
type input "DOWNLOA"
click at [425, 326] on icon at bounding box center [427, 326] width 17 height 17
click at [909, 295] on div at bounding box center [646, 303] width 802 height 525
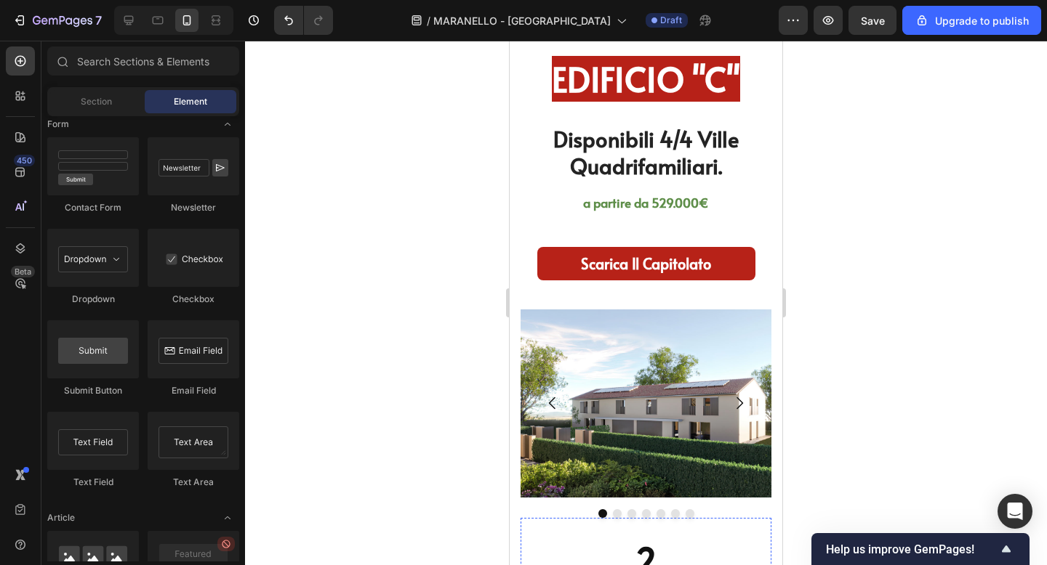
scroll to position [5321, 0]
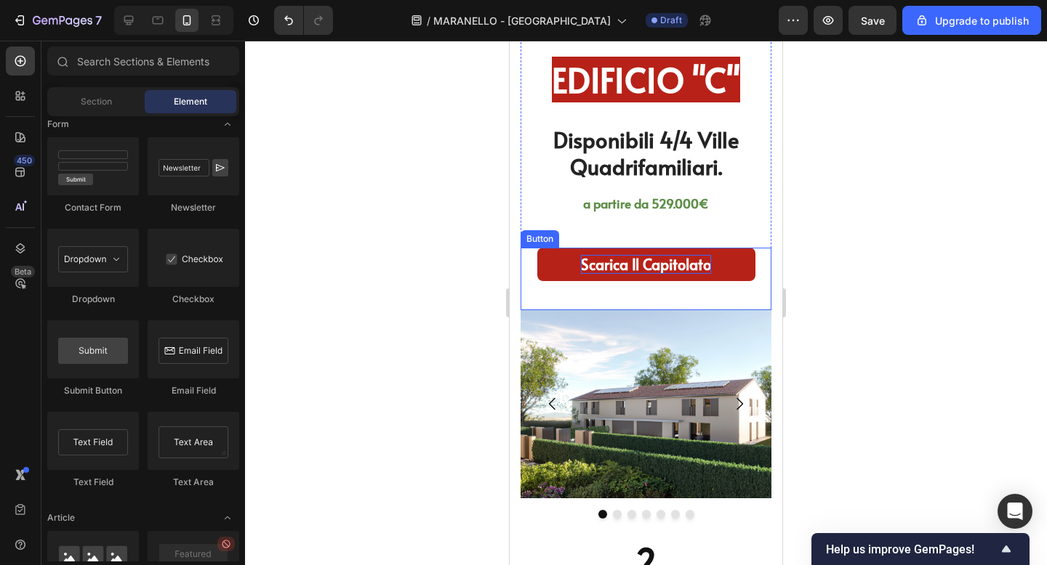
click at [611, 267] on p "Scarica Il capitolato" at bounding box center [646, 264] width 130 height 19
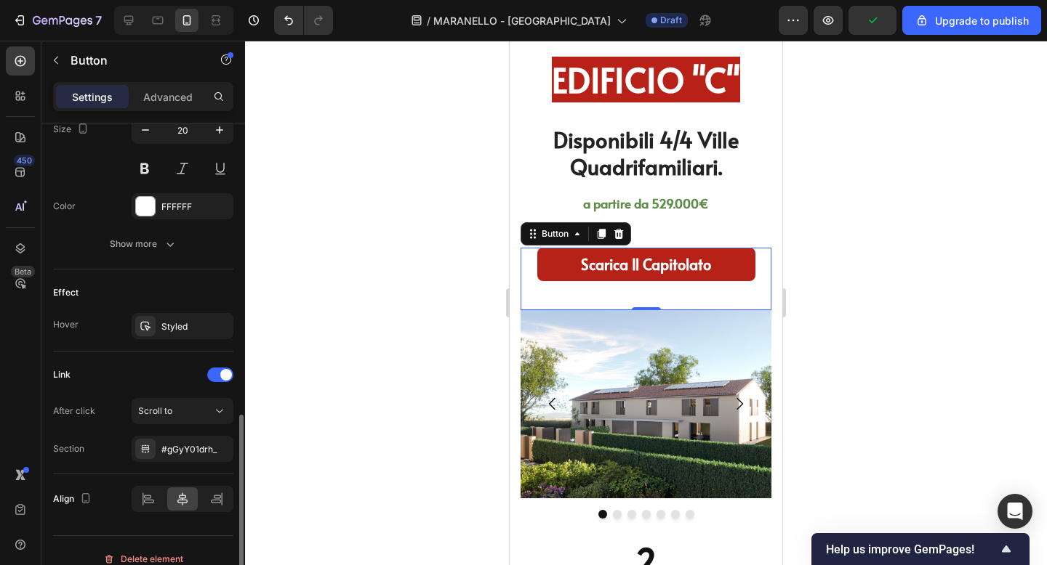
scroll to position [635, 0]
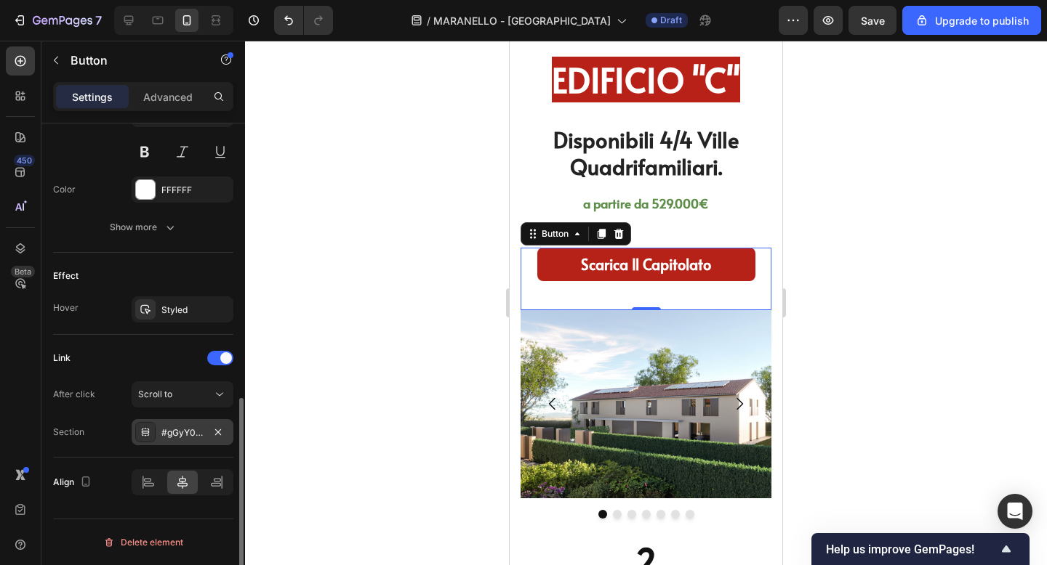
click at [185, 430] on div "#gGyY01drh_" at bounding box center [182, 433] width 42 height 13
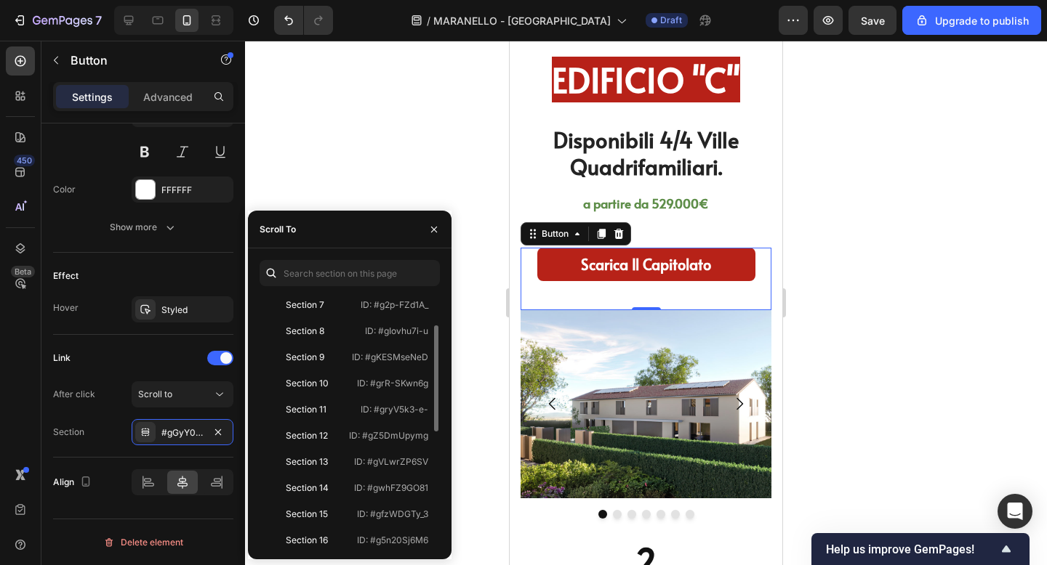
scroll to position [204, 0]
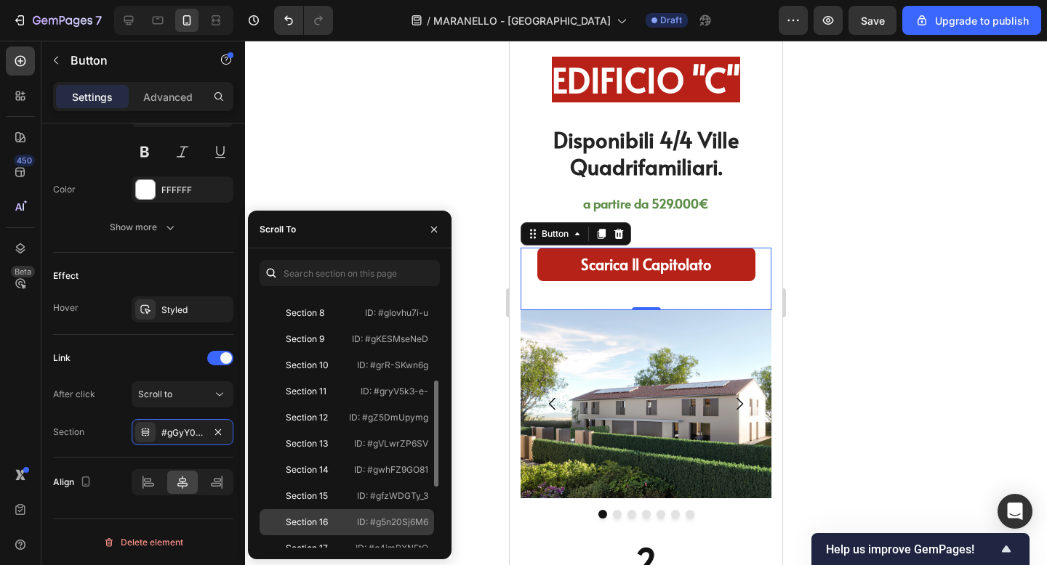
click at [352, 519] on div "Section 16 ID: #g5n20Sj6M6" at bounding box center [346, 523] width 174 height 26
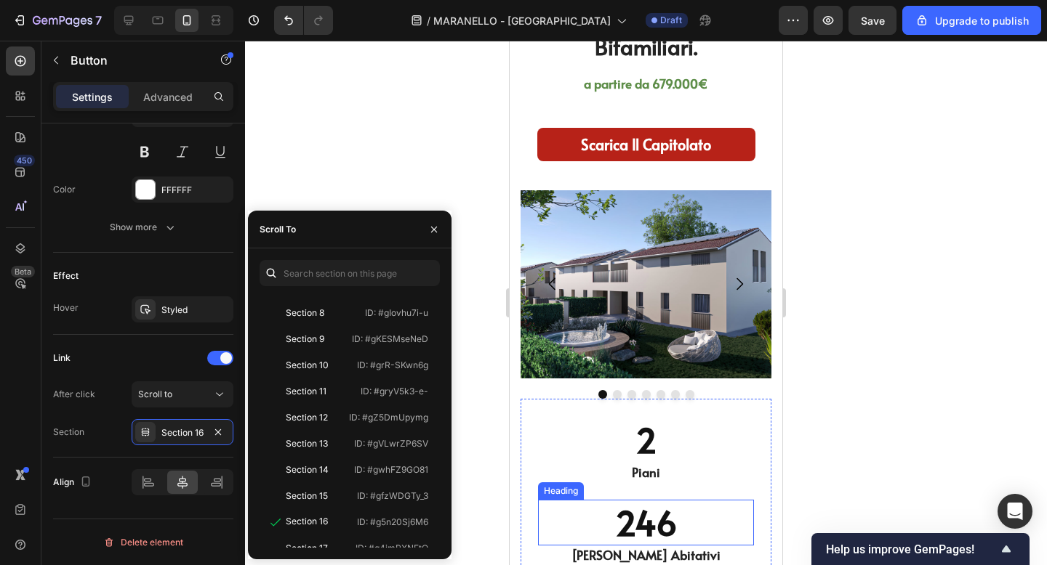
scroll to position [4320, 0]
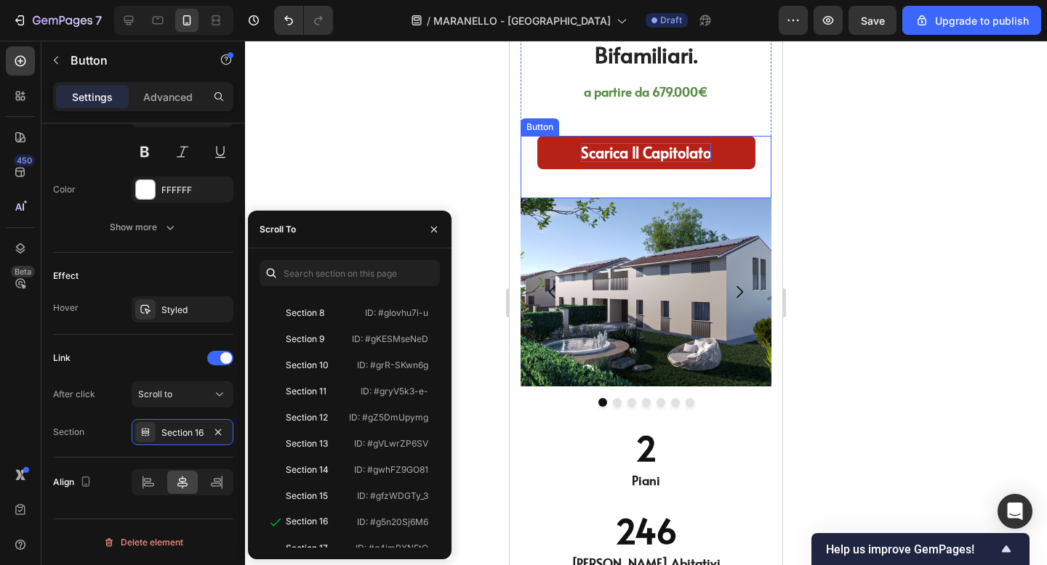
click at [625, 149] on p "Scarica Il Capitolato" at bounding box center [646, 152] width 130 height 19
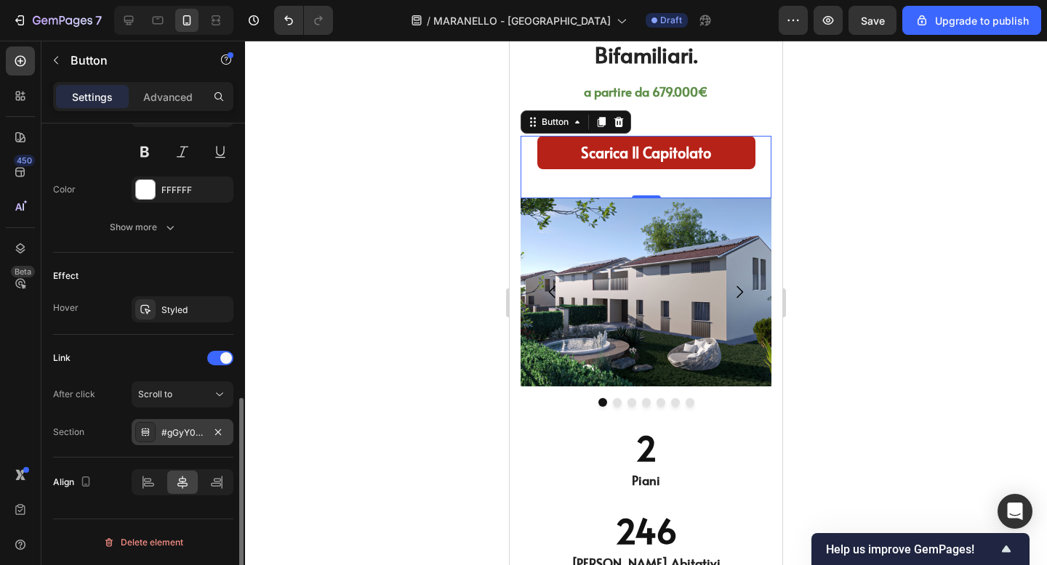
click at [190, 438] on div "#gGyY01drh_" at bounding box center [182, 433] width 42 height 13
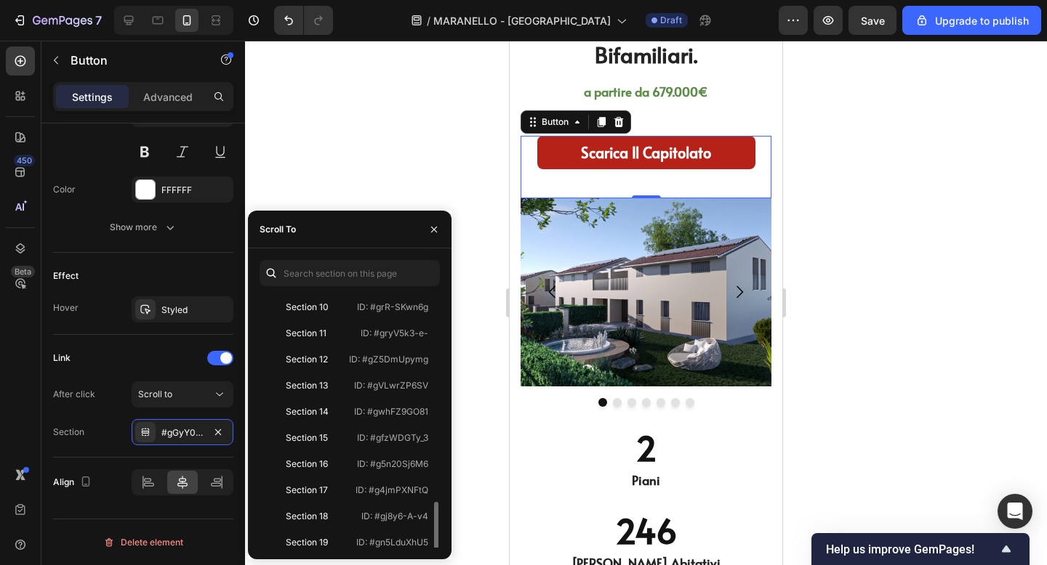
scroll to position [349, 0]
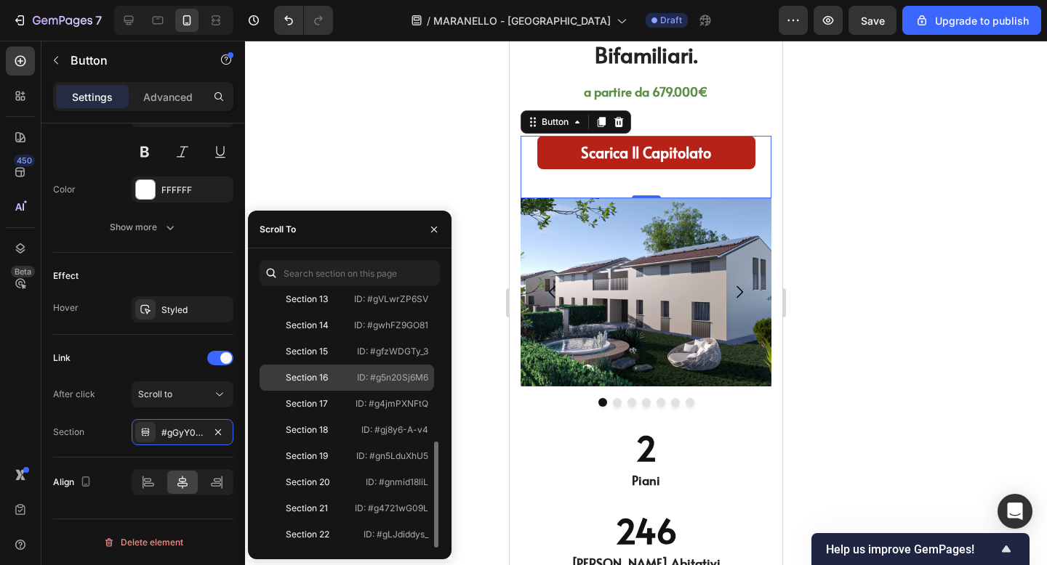
click at [357, 381] on p "ID: #g5n20Sj6M6" at bounding box center [392, 377] width 71 height 13
click at [845, 302] on div at bounding box center [646, 303] width 802 height 525
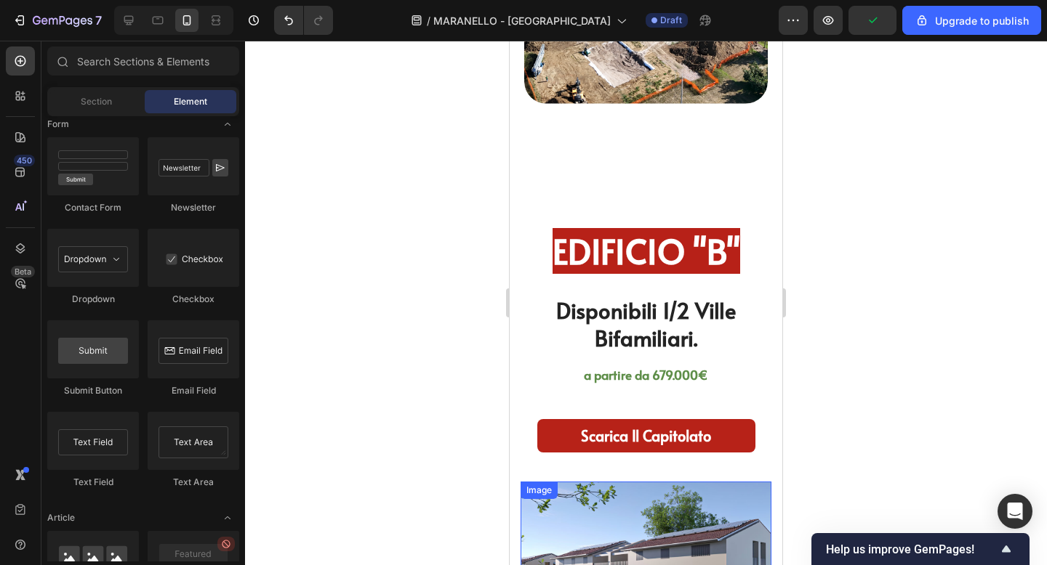
scroll to position [4036, 0]
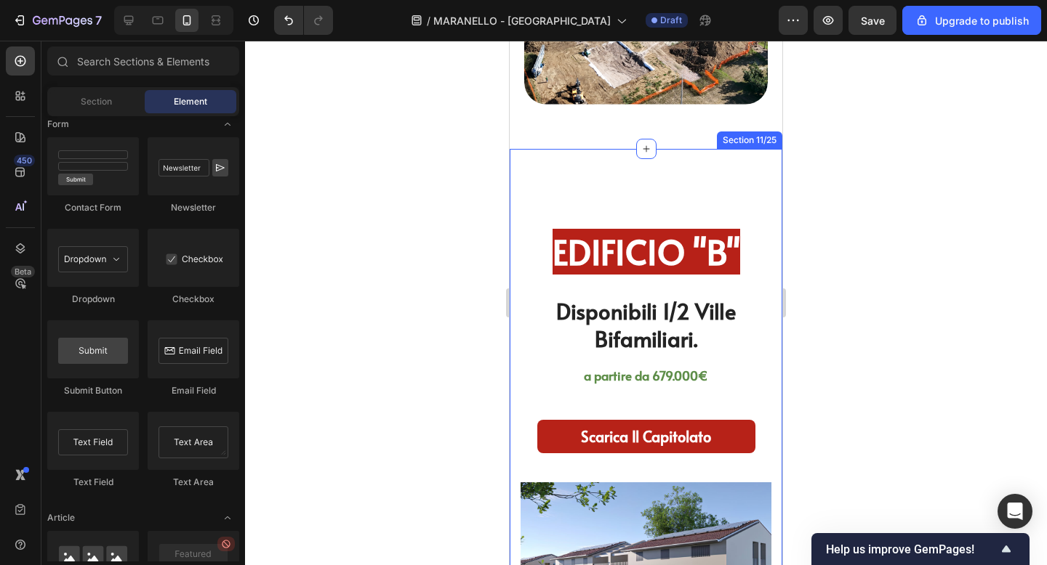
click at [540, 167] on div "EDIFICIO "B" Heading Disponibili 1/2 Ville Bifamiliari. Heading a partire da 67…" at bounding box center [646, 557] width 273 height 816
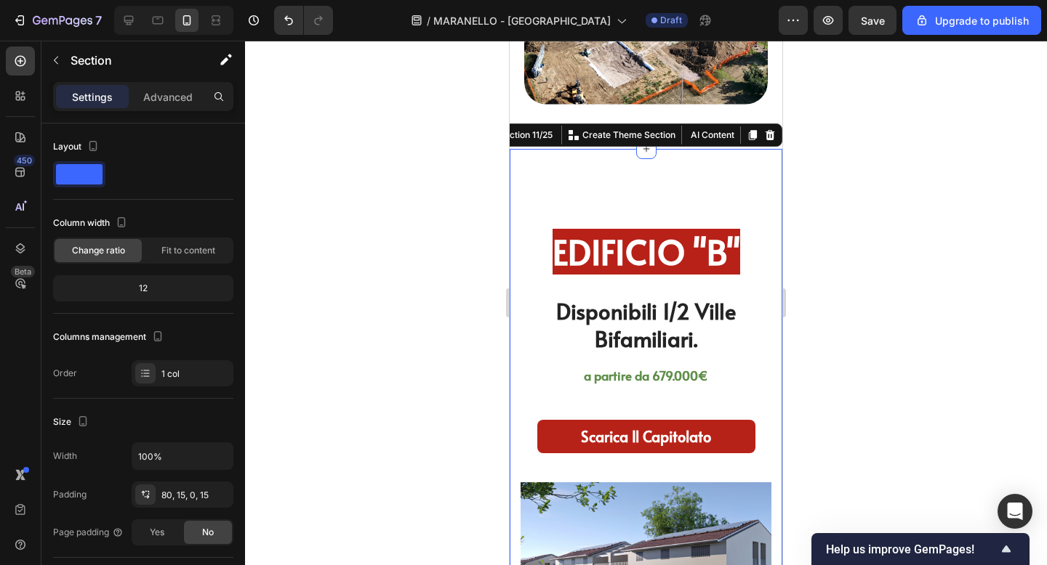
click at [890, 161] on div at bounding box center [646, 303] width 802 height 525
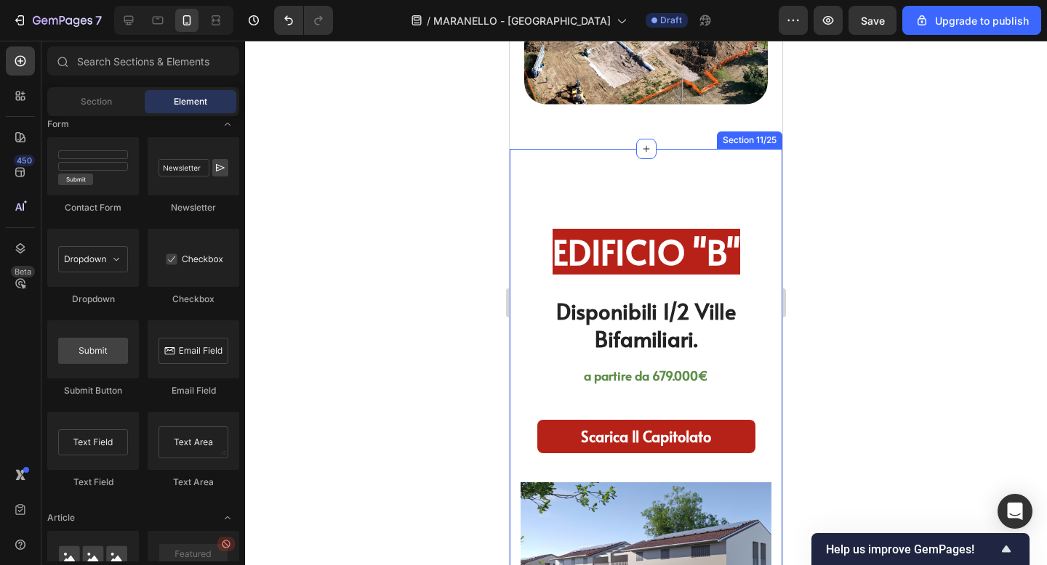
click at [754, 165] on div "EDIFICIO "B" Heading Disponibili 1/2 Ville Bifamiliari. Heading a partire da 67…" at bounding box center [646, 557] width 273 height 816
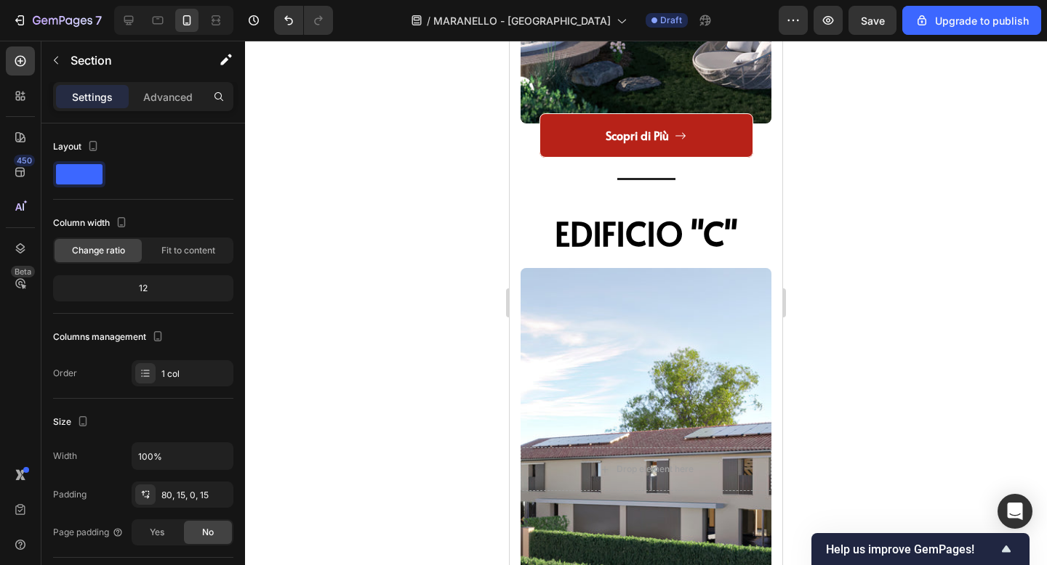
scroll to position [2748, 0]
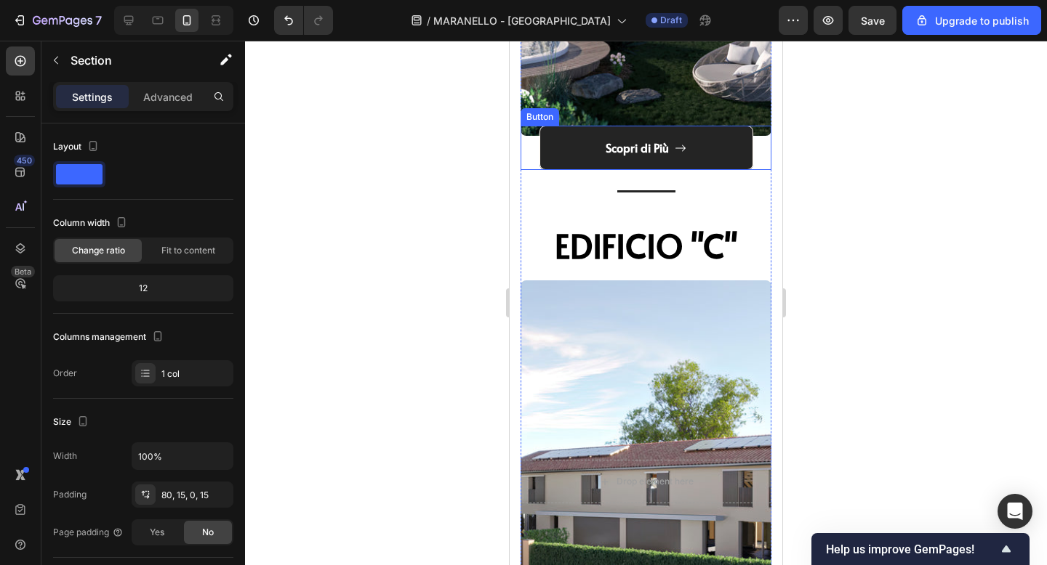
click at [681, 129] on link "Scopri di Più" at bounding box center [646, 148] width 214 height 44
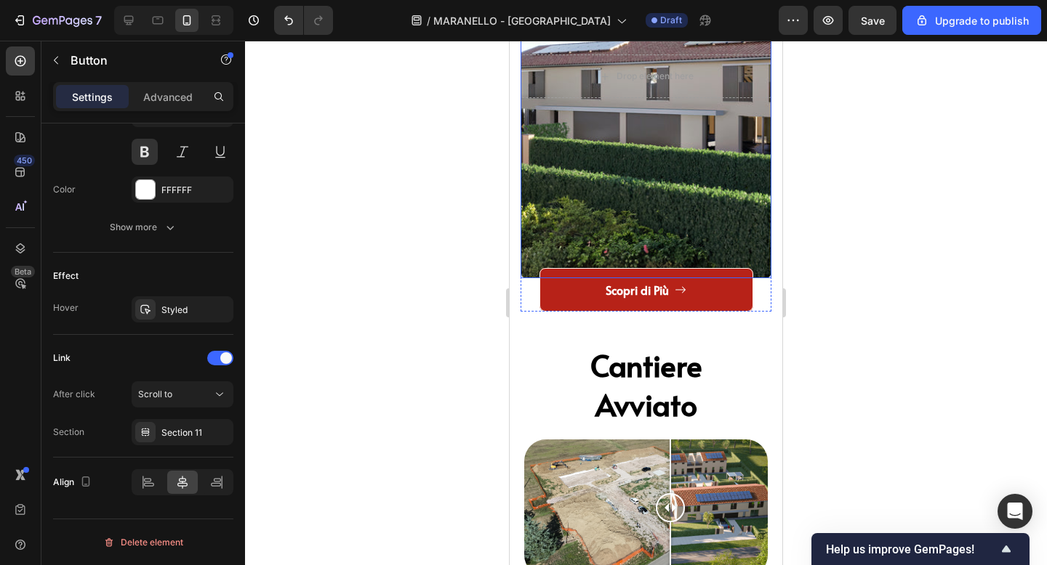
scroll to position [3160, 0]
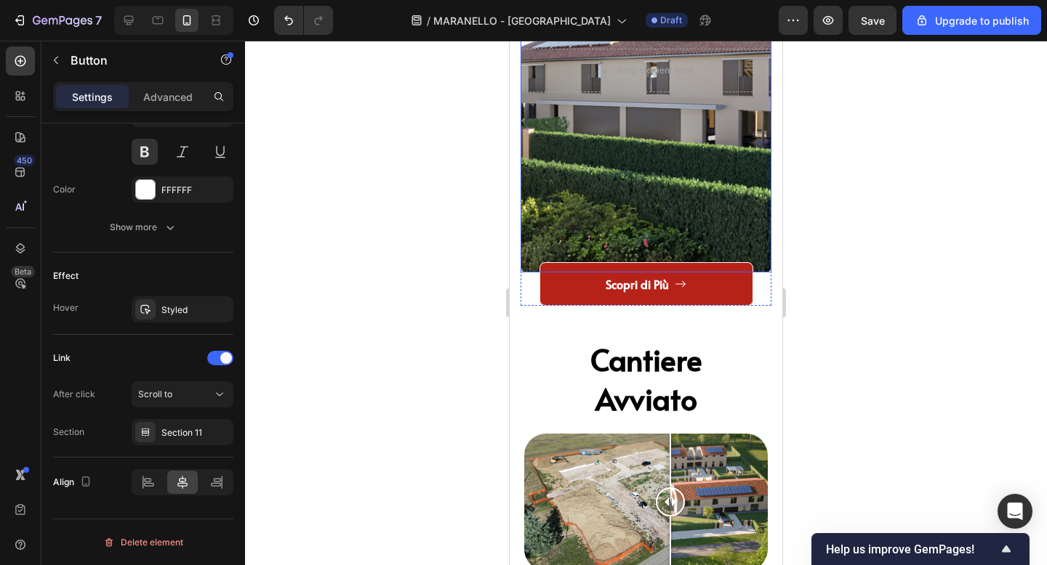
click at [646, 190] on div "Overlay" at bounding box center [645, 70] width 251 height 403
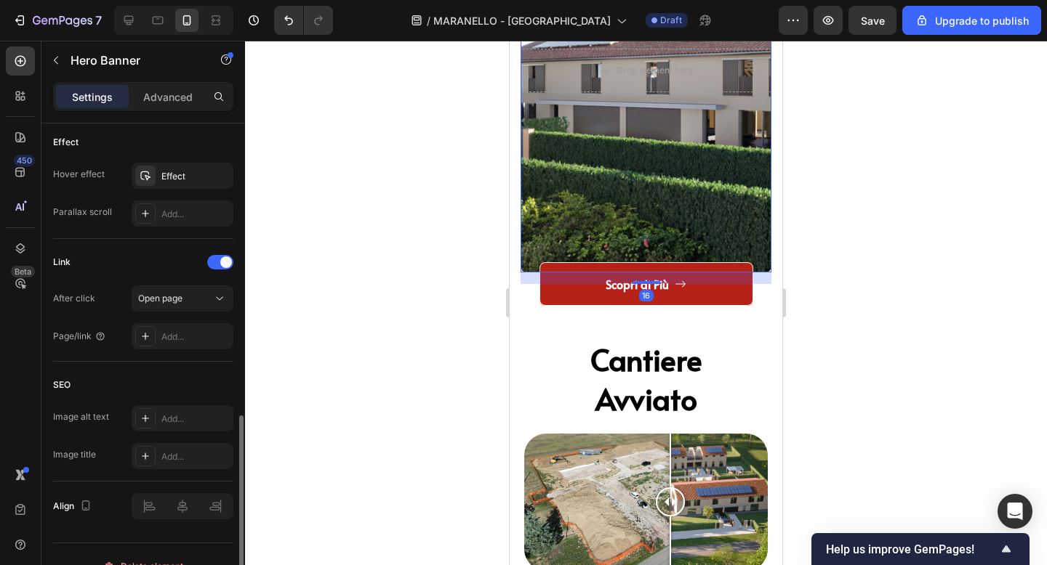
scroll to position [801, 0]
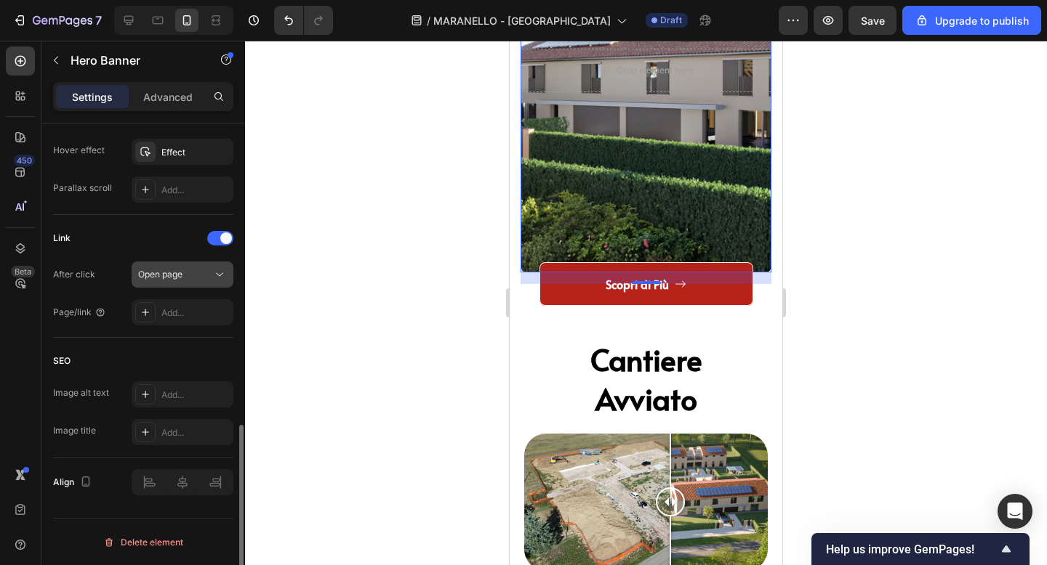
click at [201, 273] on div "Open page" at bounding box center [175, 274] width 74 height 13
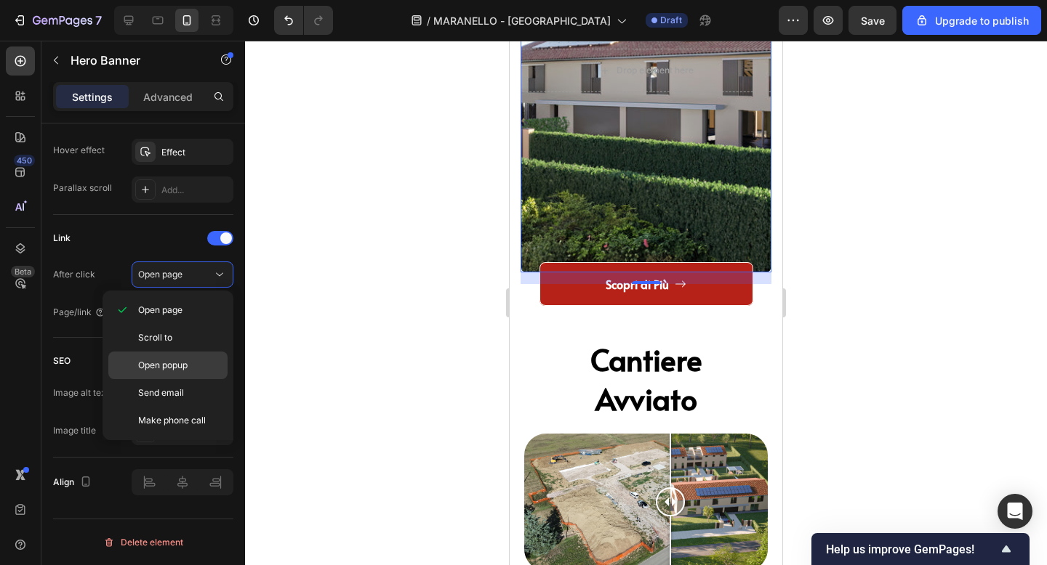
click at [160, 353] on div "Open popup" at bounding box center [167, 366] width 119 height 28
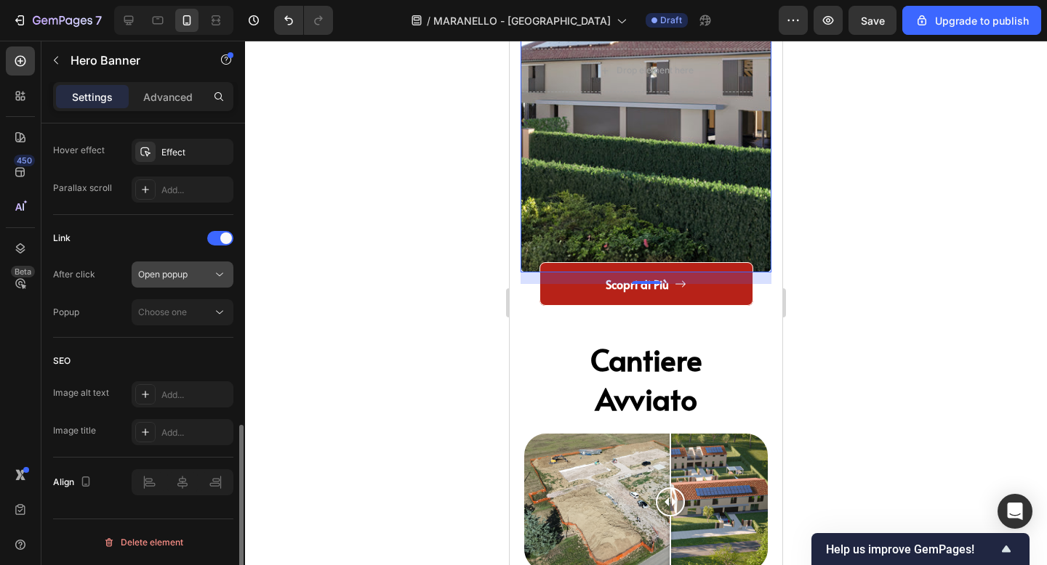
click at [190, 269] on div "Open popup" at bounding box center [175, 274] width 74 height 13
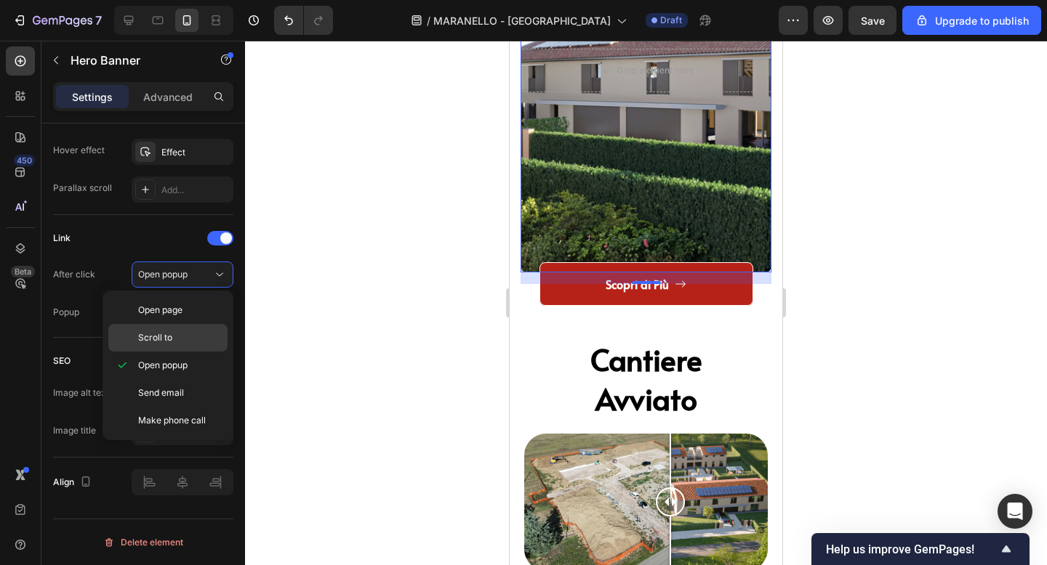
click at [170, 334] on span "Scroll to" at bounding box center [155, 337] width 34 height 13
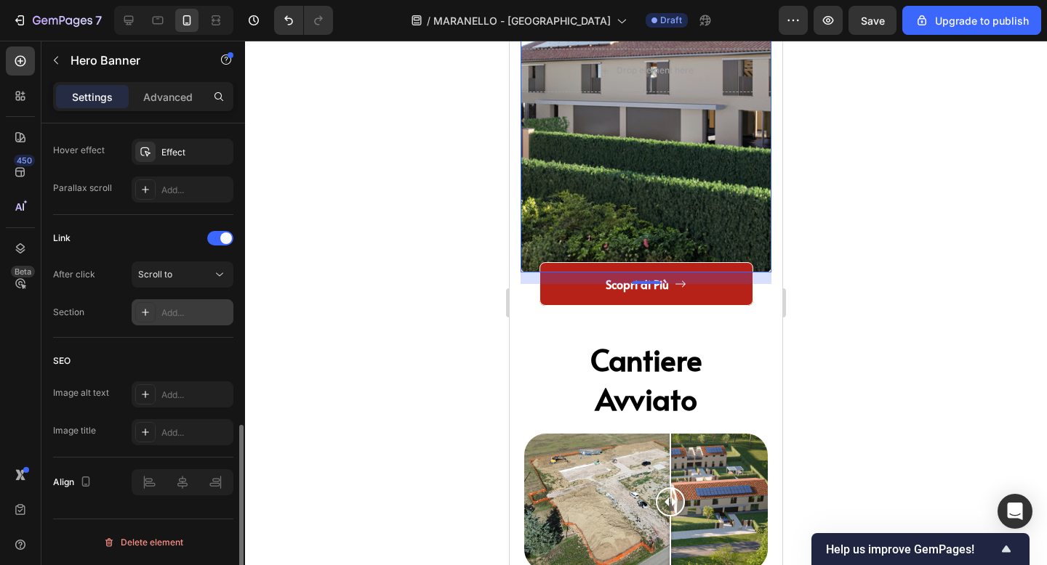
click at [183, 311] on div "Add..." at bounding box center [195, 313] width 68 height 13
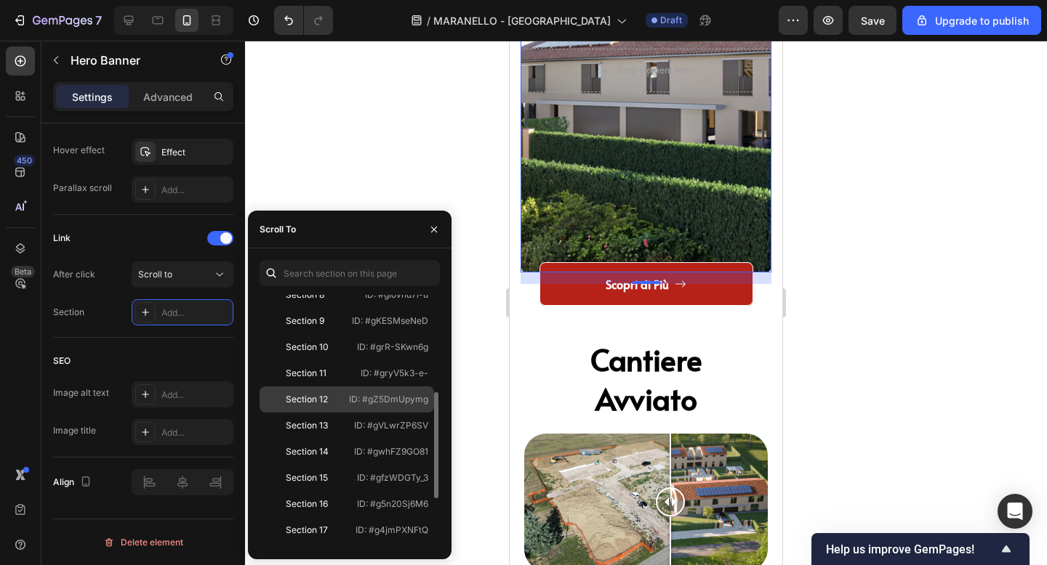
scroll to position [225, 0]
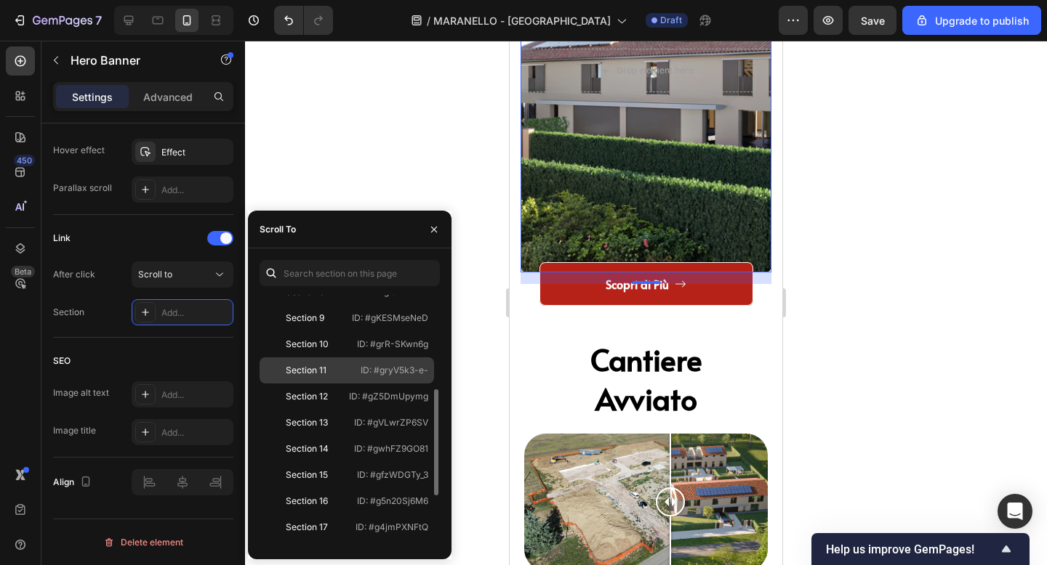
click at [347, 372] on div "Section 11" at bounding box center [307, 370] width 84 height 13
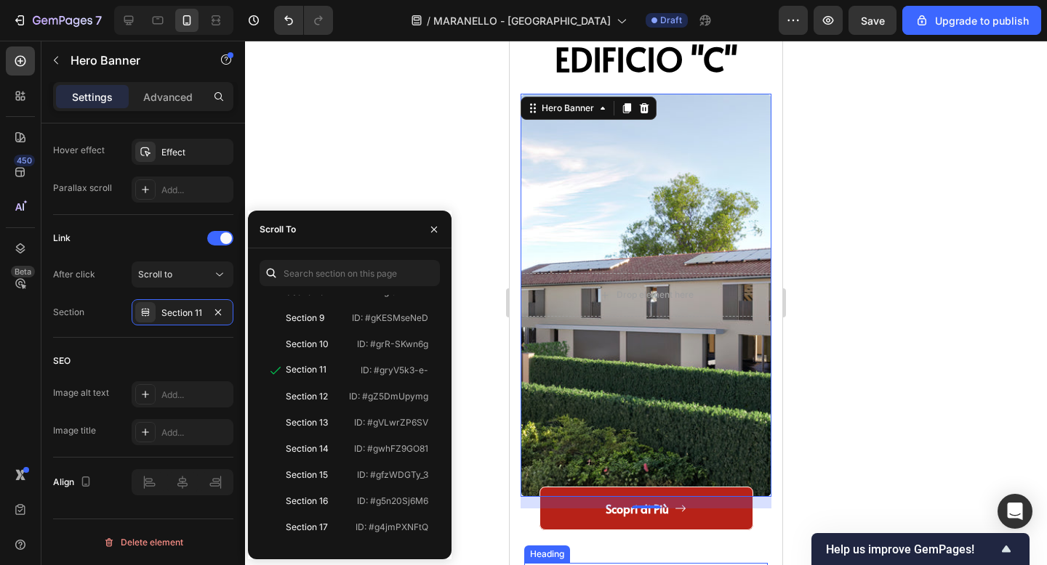
scroll to position [2936, 0]
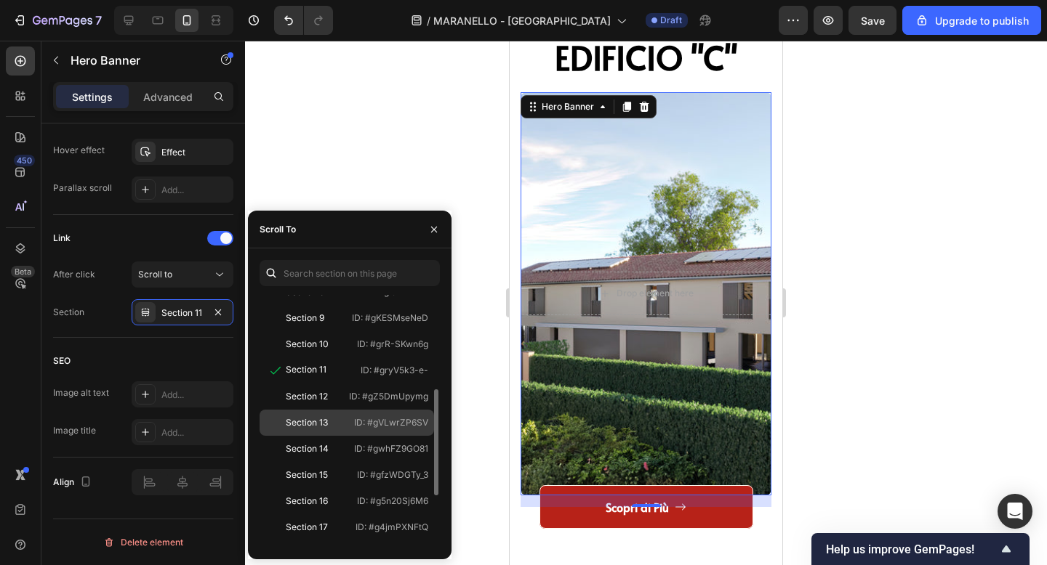
click at [355, 420] on p "ID: #gVLwrZP6SV" at bounding box center [391, 422] width 74 height 13
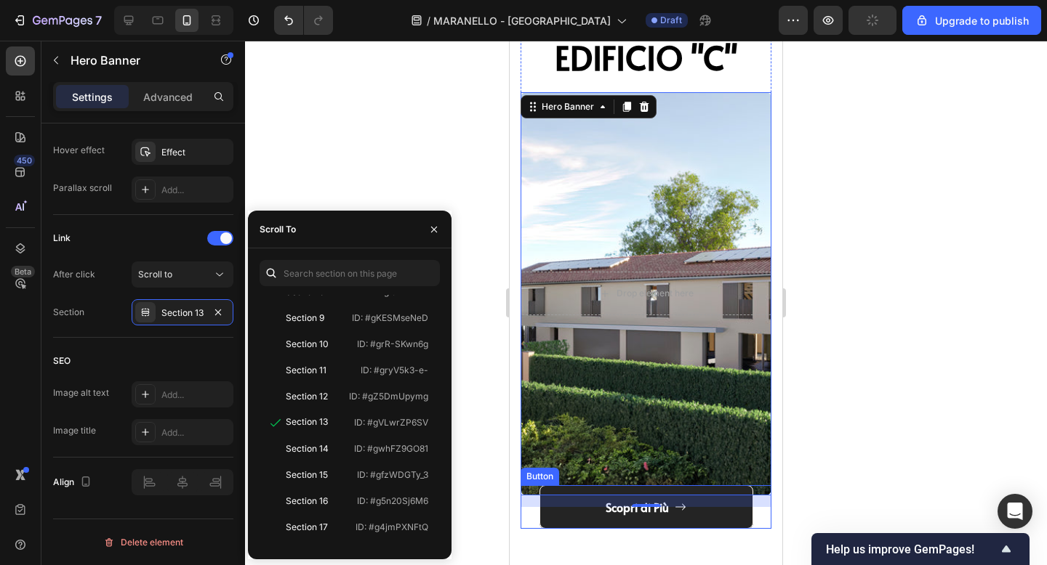
click at [581, 521] on link "Scopri di Più" at bounding box center [646, 508] width 214 height 44
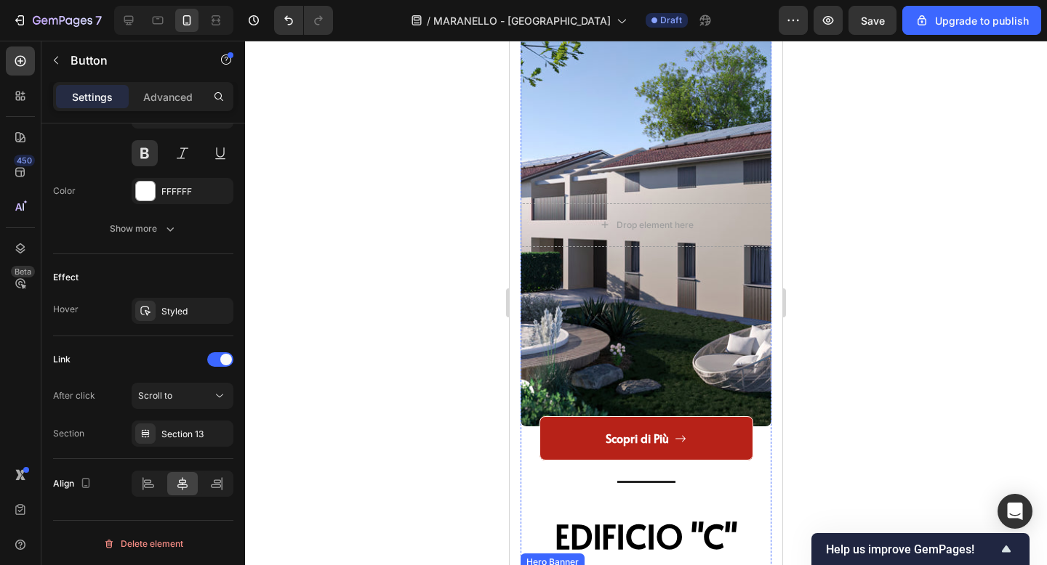
scroll to position [2433, 0]
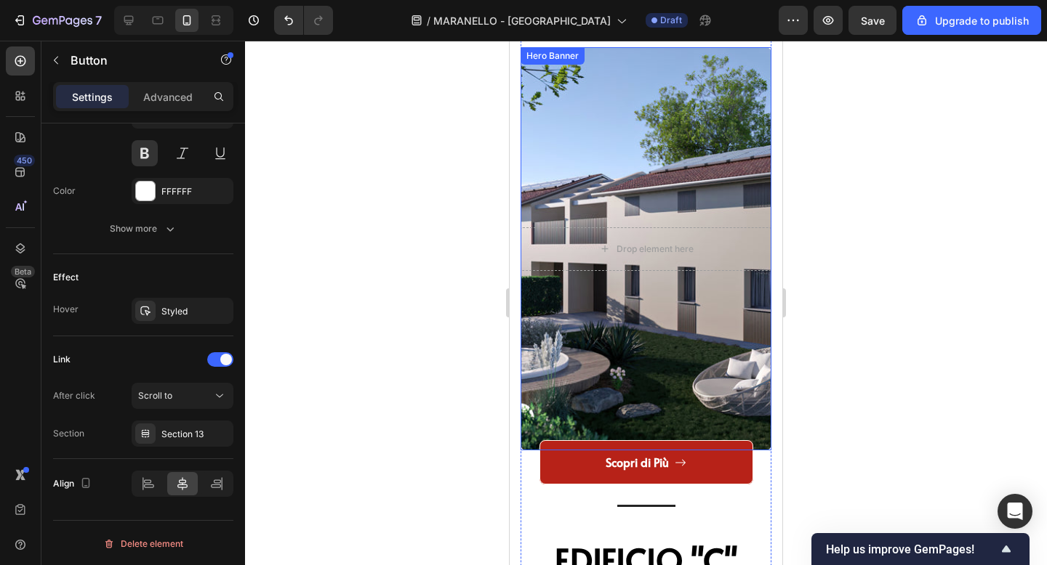
click at [614, 323] on div "Overlay" at bounding box center [645, 248] width 251 height 403
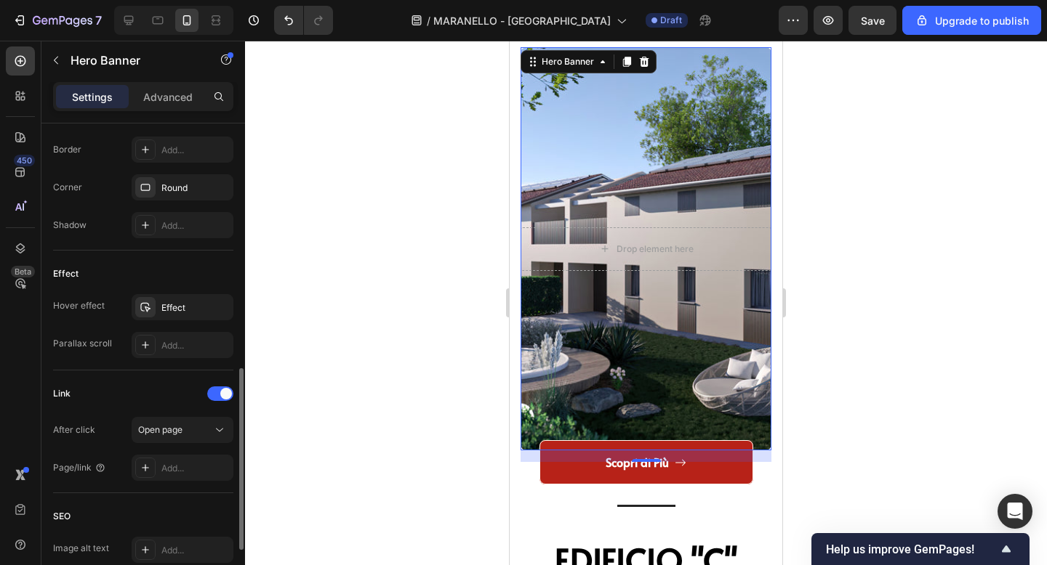
scroll to position [647, 0]
click at [190, 435] on div "Open page" at bounding box center [175, 428] width 74 height 13
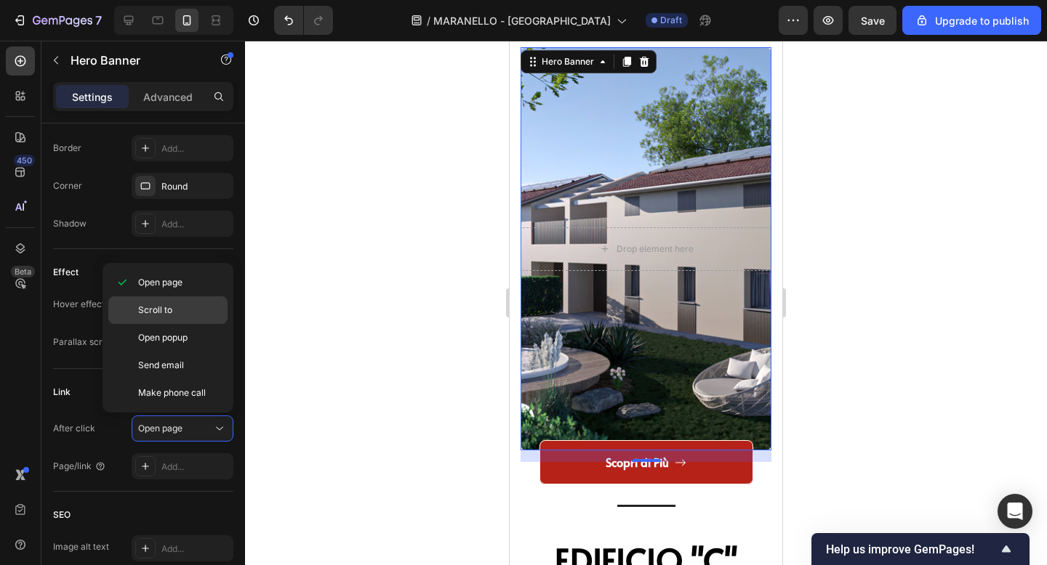
click at [174, 315] on p "Scroll to" at bounding box center [179, 310] width 83 height 13
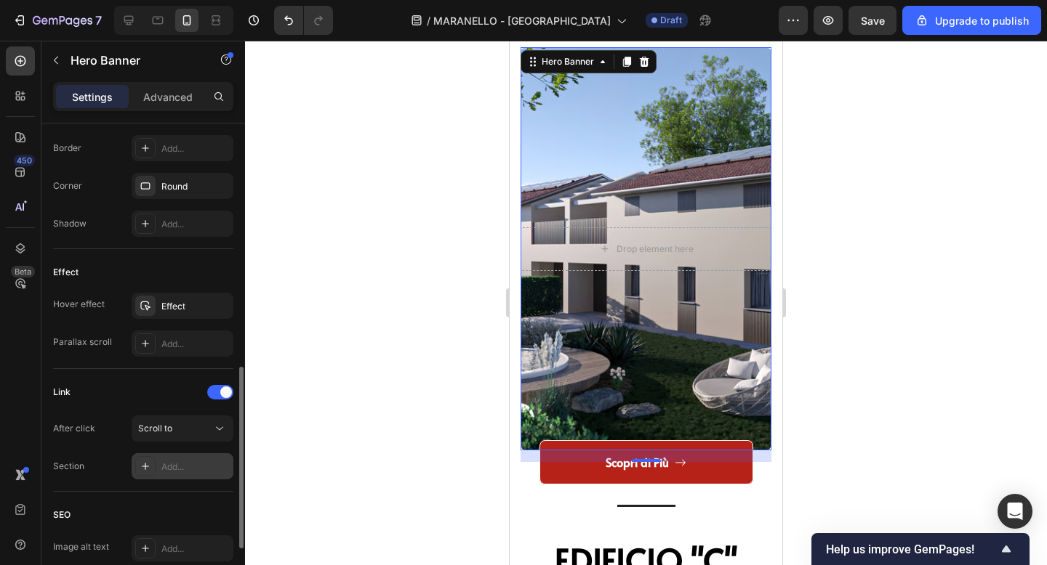
click at [171, 457] on div "Add..." at bounding box center [183, 467] width 102 height 26
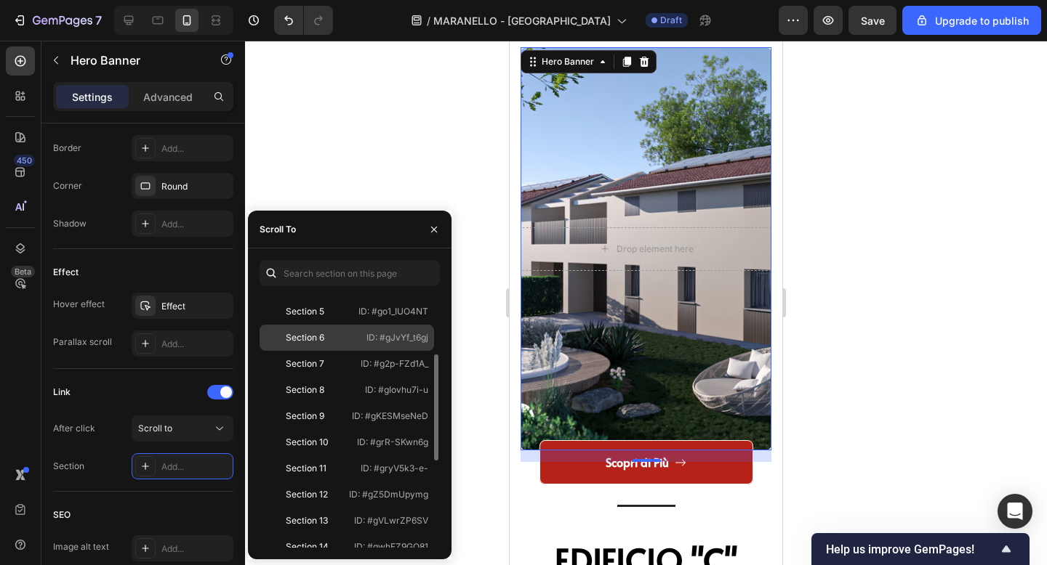
scroll to position [134, 0]
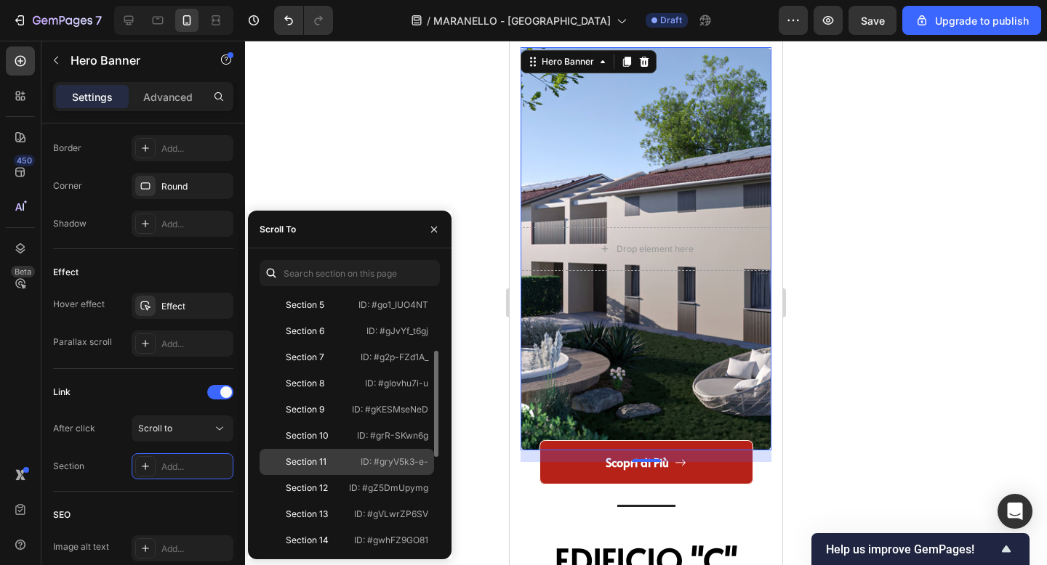
click at [329, 464] on div "Section 11" at bounding box center [307, 462] width 84 height 13
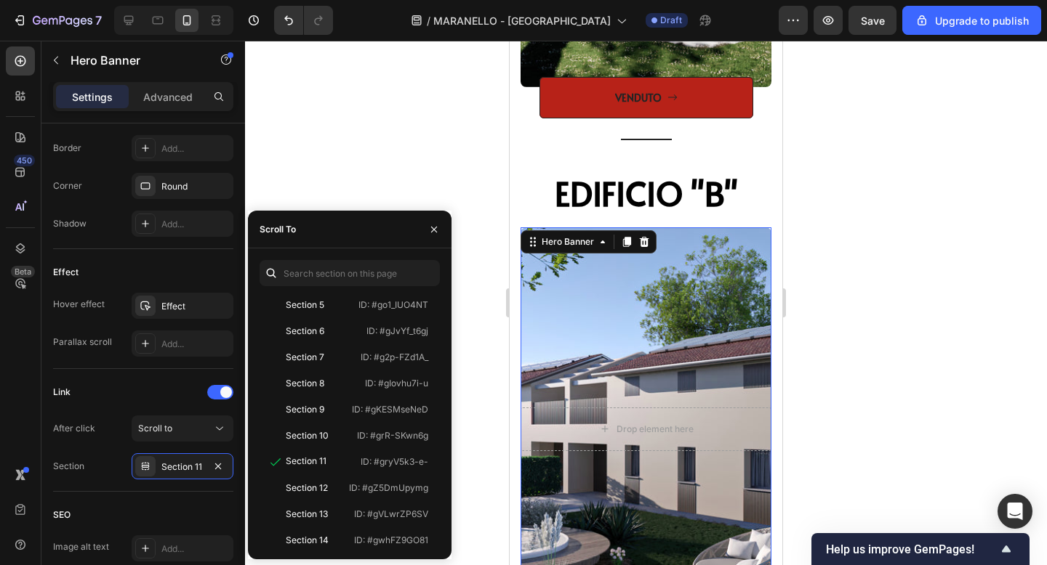
scroll to position [2128, 0]
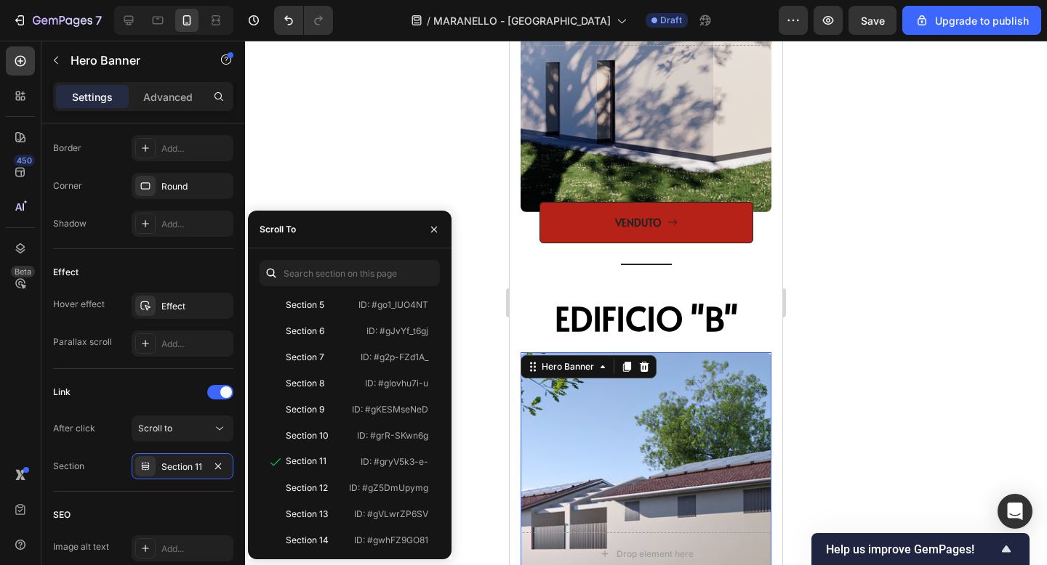
click at [869, 222] on div at bounding box center [646, 303] width 802 height 525
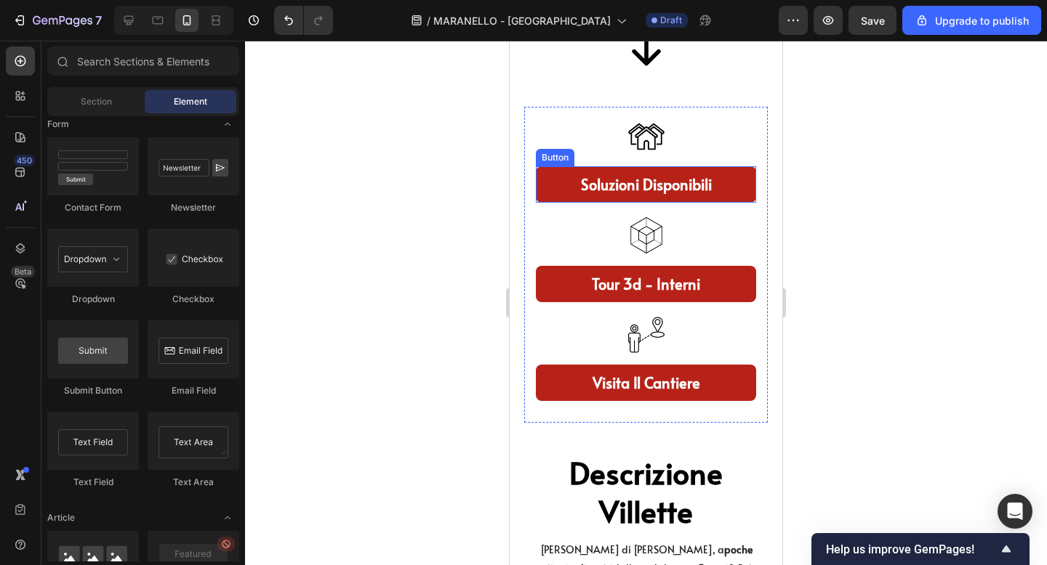
scroll to position [851, 0]
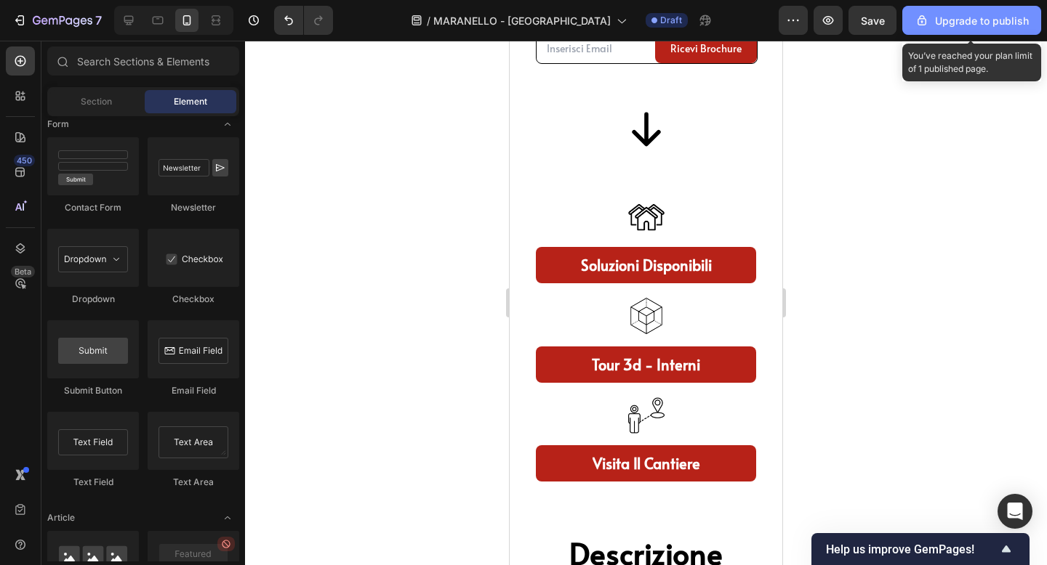
click at [949, 23] on div "Upgrade to publish" at bounding box center [971, 20] width 114 height 15
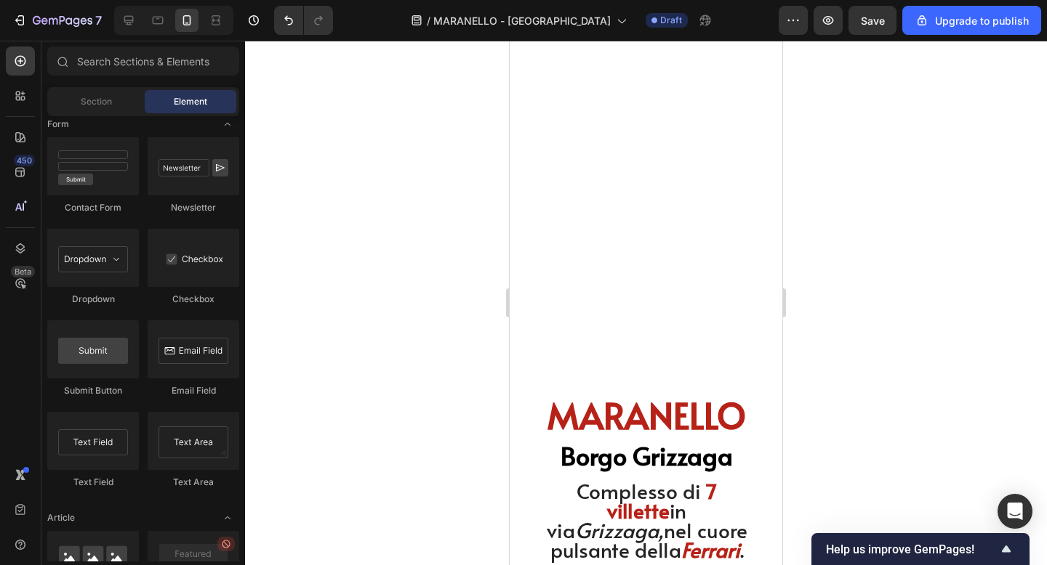
scroll to position [0, 0]
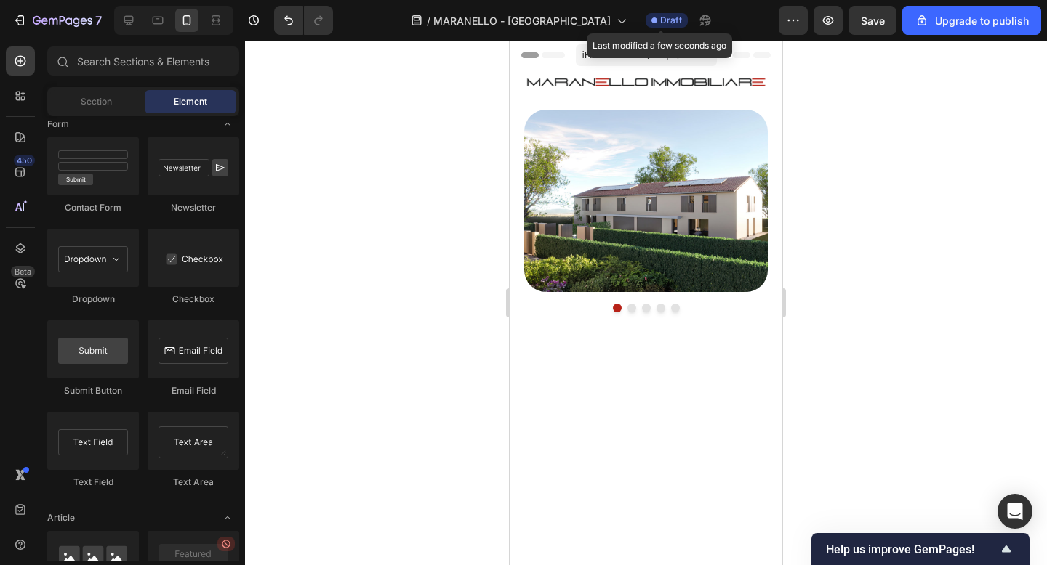
click at [663, 17] on span "Draft" at bounding box center [671, 20] width 22 height 13
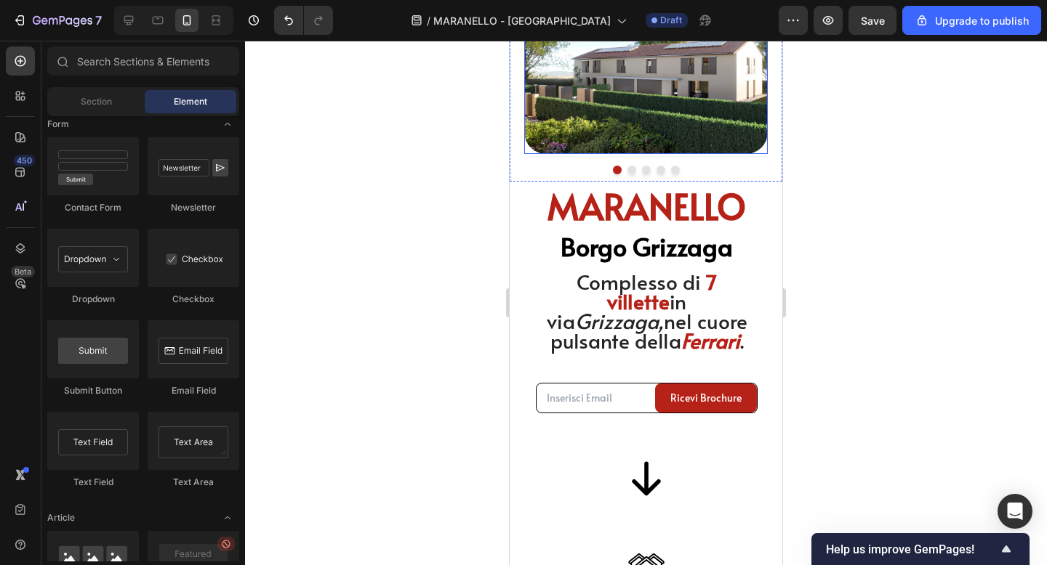
scroll to position [159, 0]
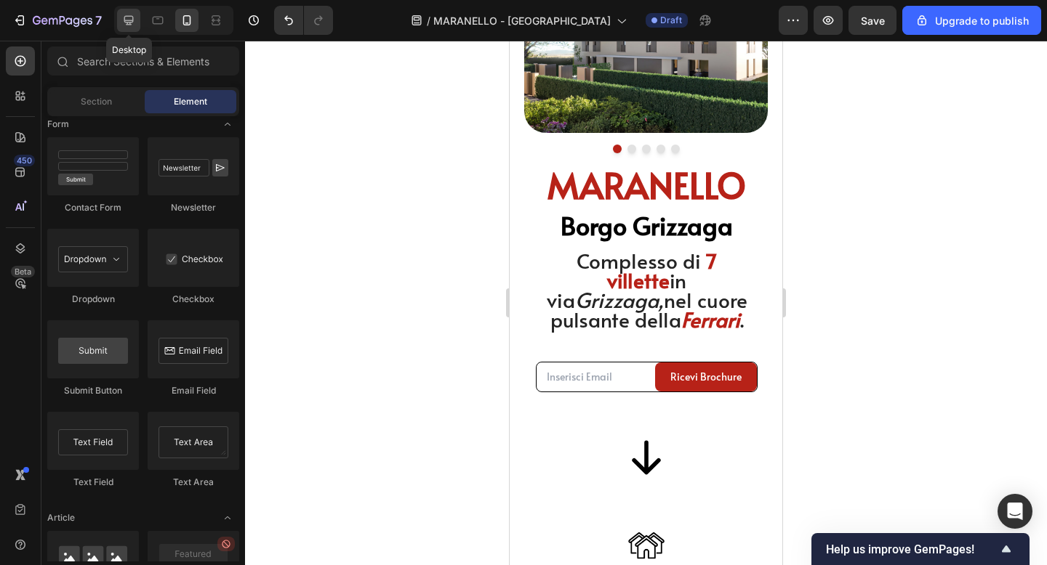
click at [129, 17] on icon at bounding box center [128, 20] width 15 height 15
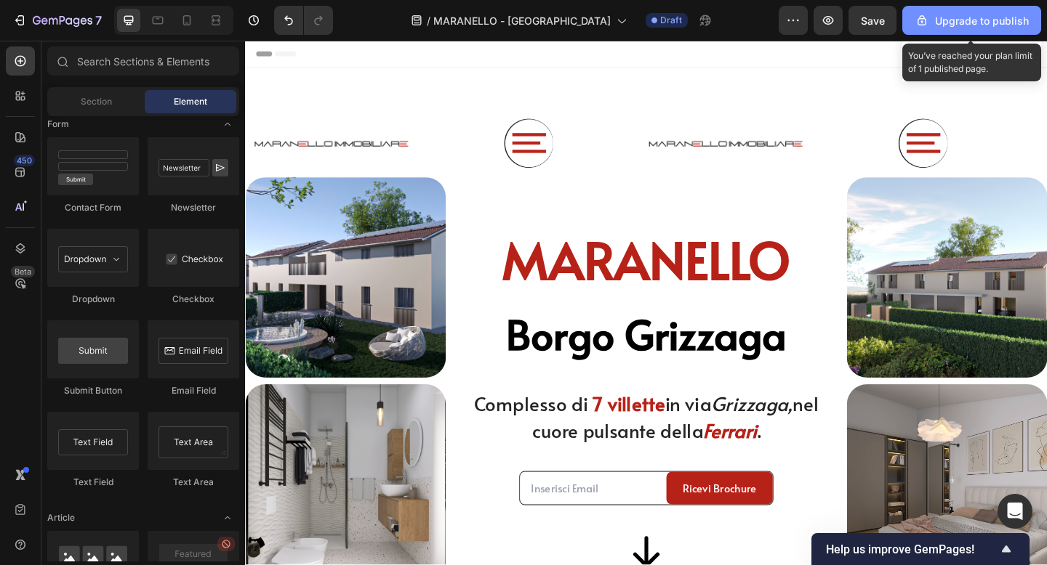
click at [1016, 21] on div "Upgrade to publish" at bounding box center [971, 20] width 114 height 15
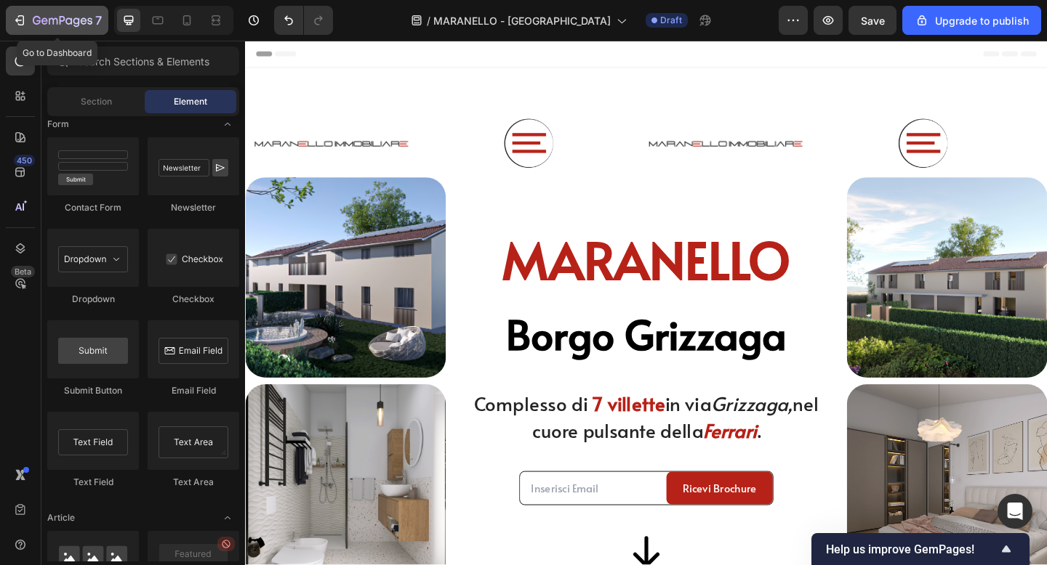
click at [30, 12] on div "7" at bounding box center [56, 20] width 89 height 17
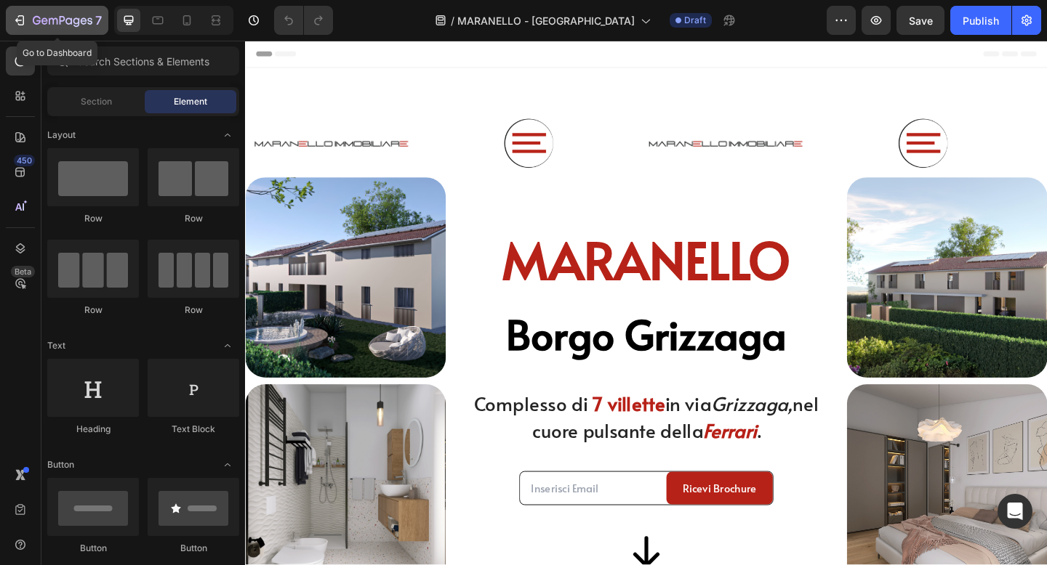
click at [50, 21] on icon "button" at bounding box center [63, 21] width 60 height 12
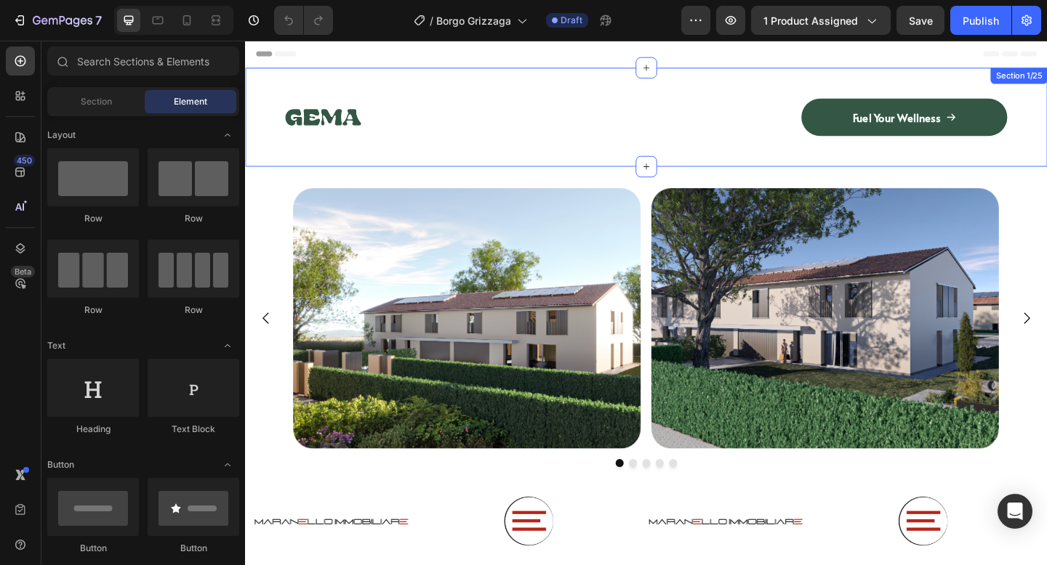
click at [459, 86] on div "Image Fuel Your Wellness Button Row Row Section 1/25" at bounding box center [681, 125] width 872 height 108
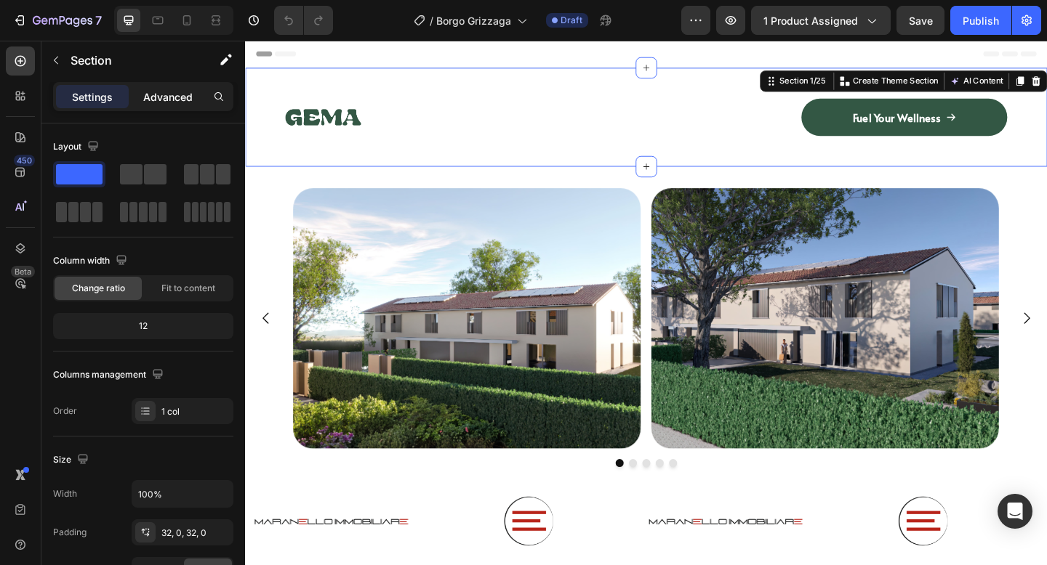
click at [169, 103] on p "Advanced" at bounding box center [167, 96] width 49 height 15
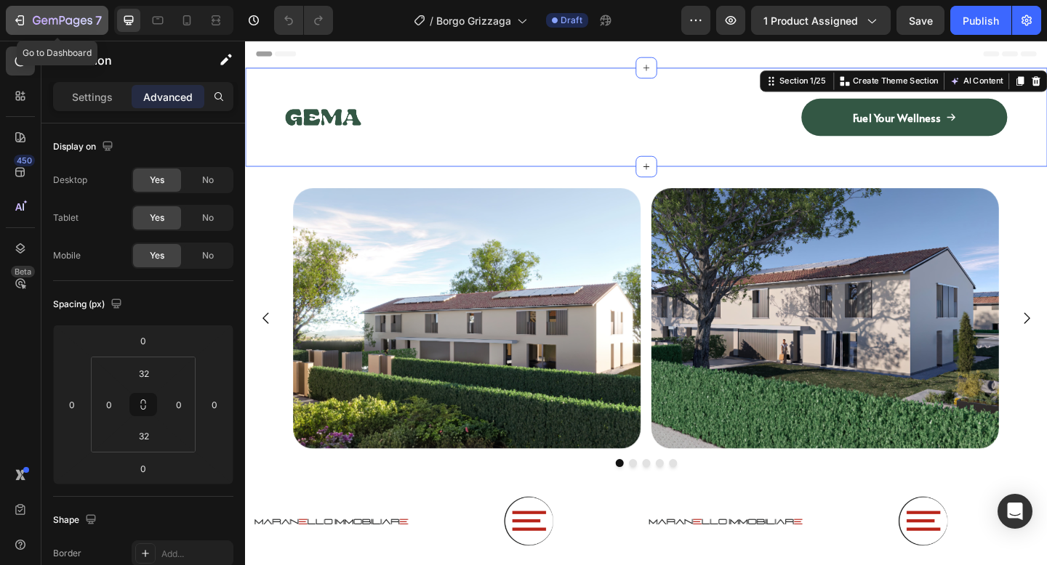
click at [53, 26] on icon "button" at bounding box center [63, 21] width 60 height 12
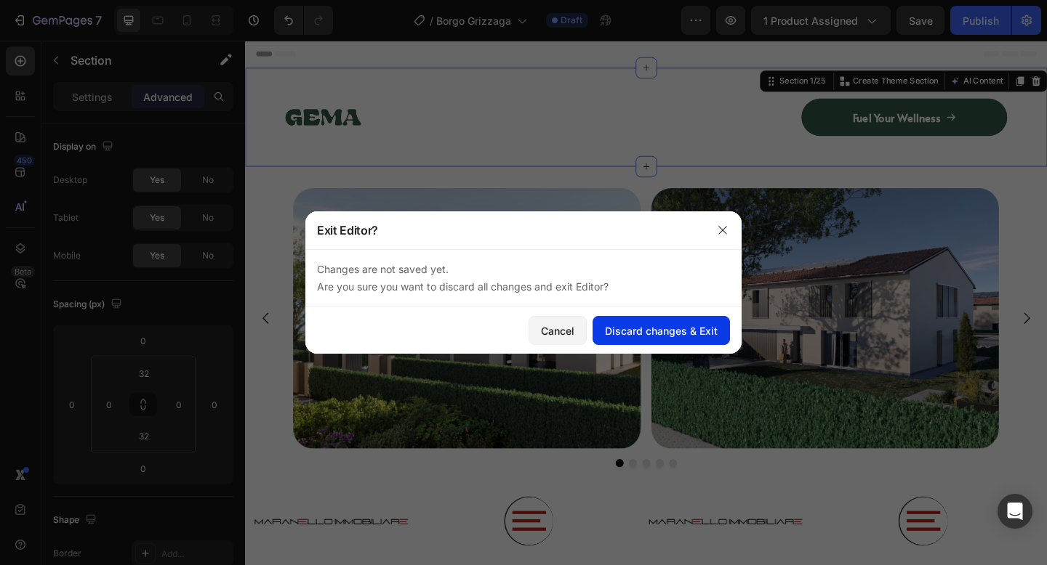
click at [636, 328] on div "Discard changes & Exit" at bounding box center [661, 330] width 113 height 15
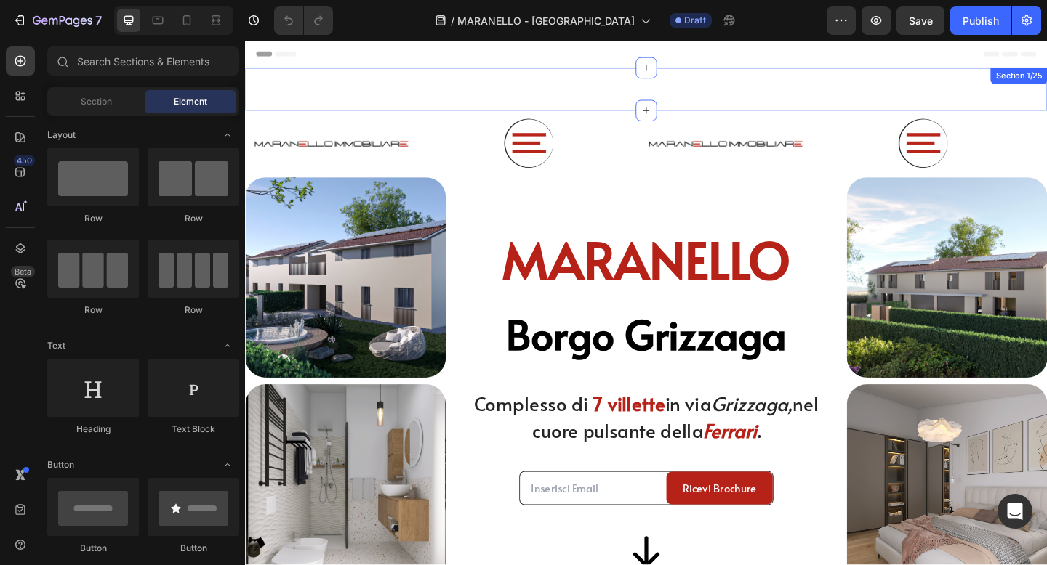
click at [470, 94] on div "Image Fuel Your Wellness Button Row Row Section 1/25" at bounding box center [681, 94] width 872 height 47
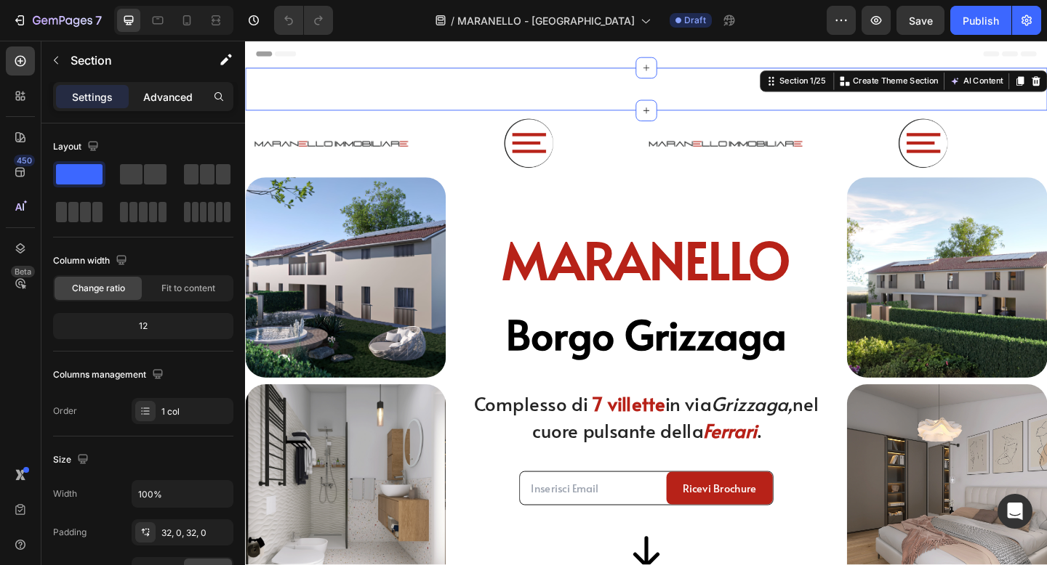
click at [170, 104] on div "Advanced" at bounding box center [168, 96] width 73 height 23
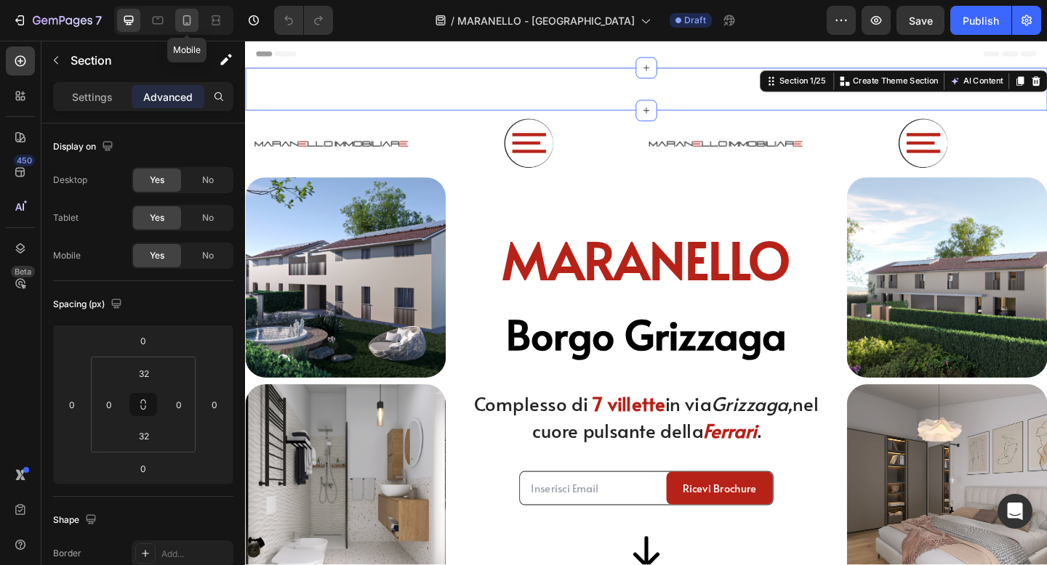
click at [190, 17] on icon at bounding box center [187, 20] width 8 height 10
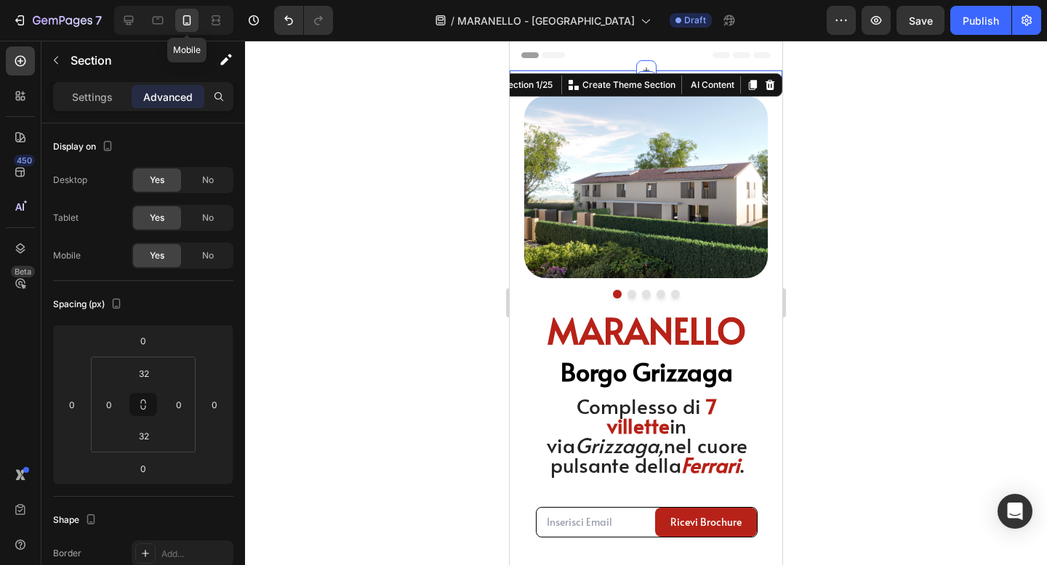
type input "0"
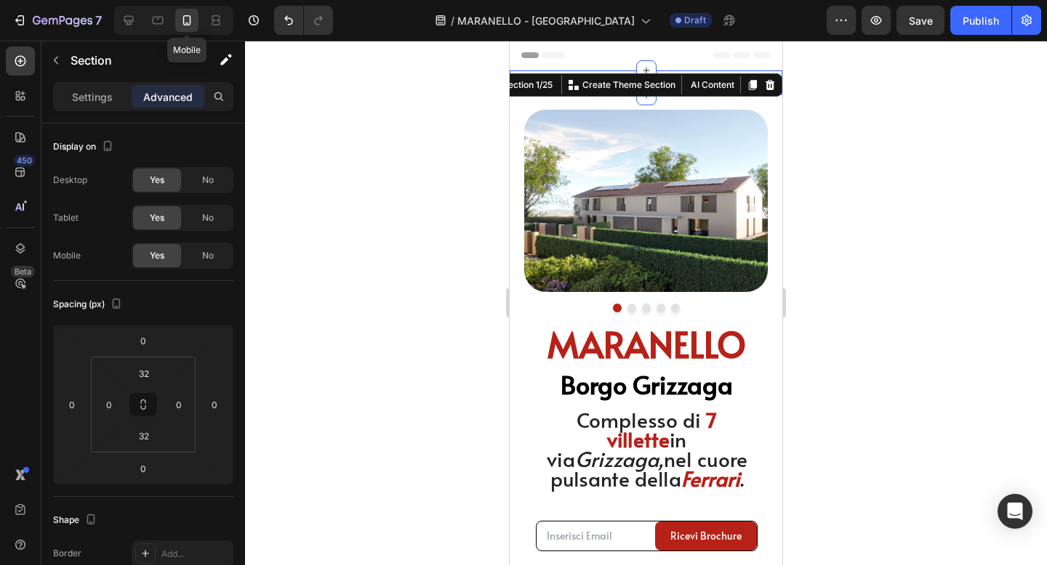
type input "0"
click at [921, 146] on div at bounding box center [646, 303] width 802 height 525
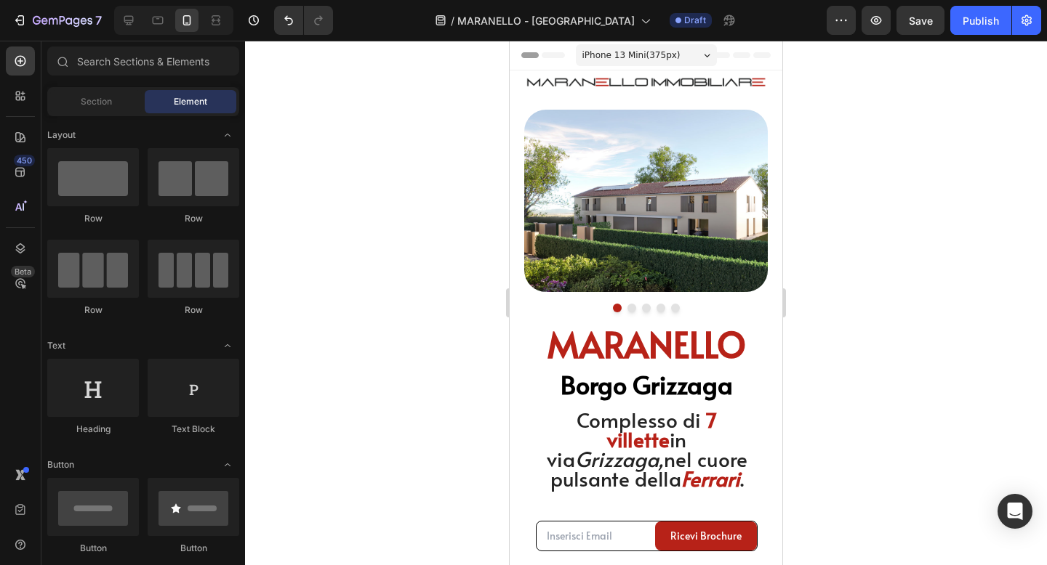
click at [124, 32] on div at bounding box center [173, 20] width 119 height 29
click at [128, 20] on icon at bounding box center [128, 20] width 9 height 9
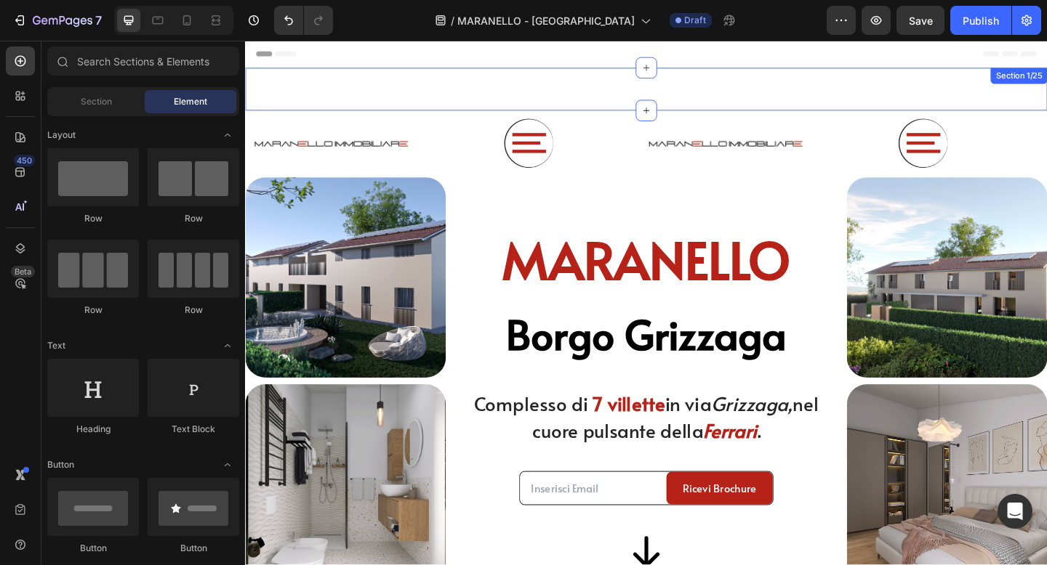
click at [557, 111] on div "Image Fuel Your Wellness Button Row Row Section 1/25" at bounding box center [681, 94] width 872 height 47
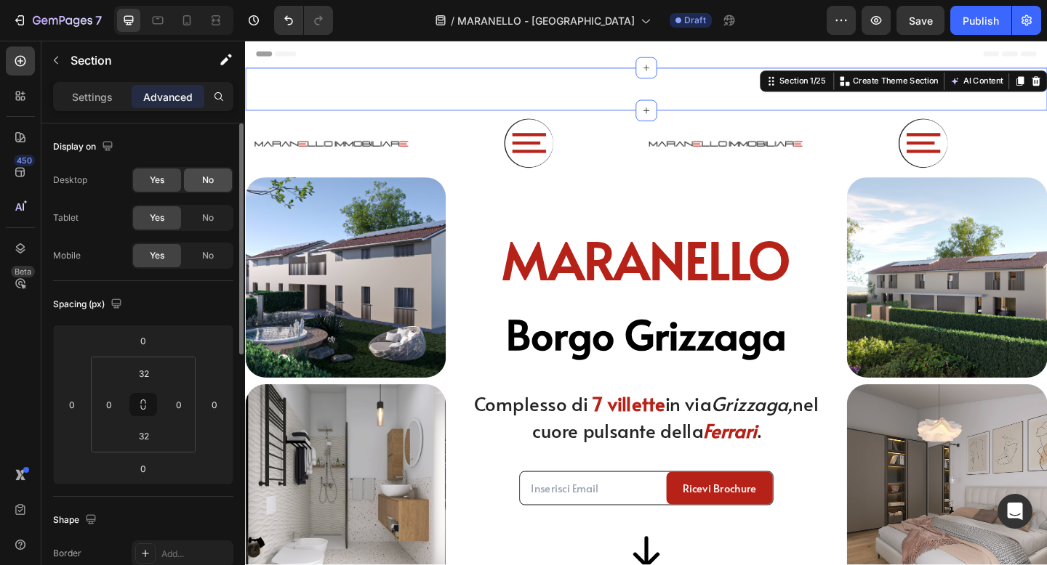
click at [200, 186] on div "No" at bounding box center [208, 180] width 48 height 23
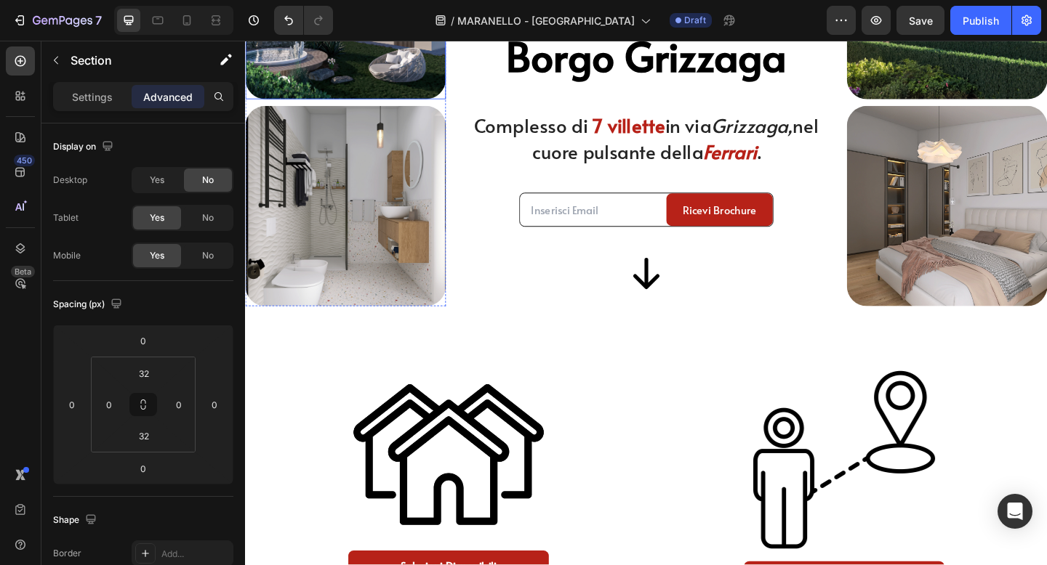
scroll to position [273, 0]
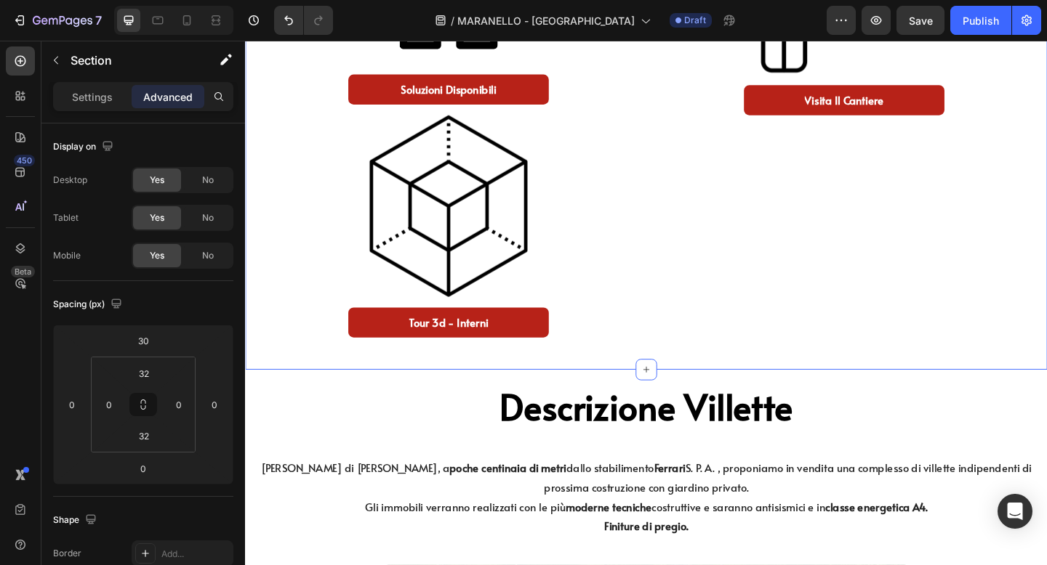
scroll to position [778, 0]
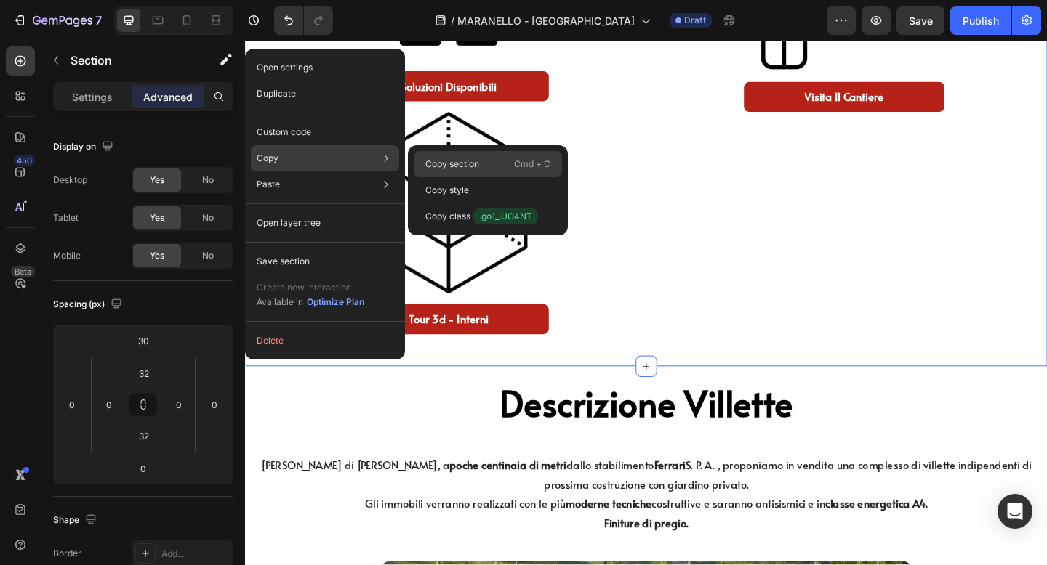
click at [419, 165] on div "Copy section Cmd + C" at bounding box center [488, 164] width 148 height 26
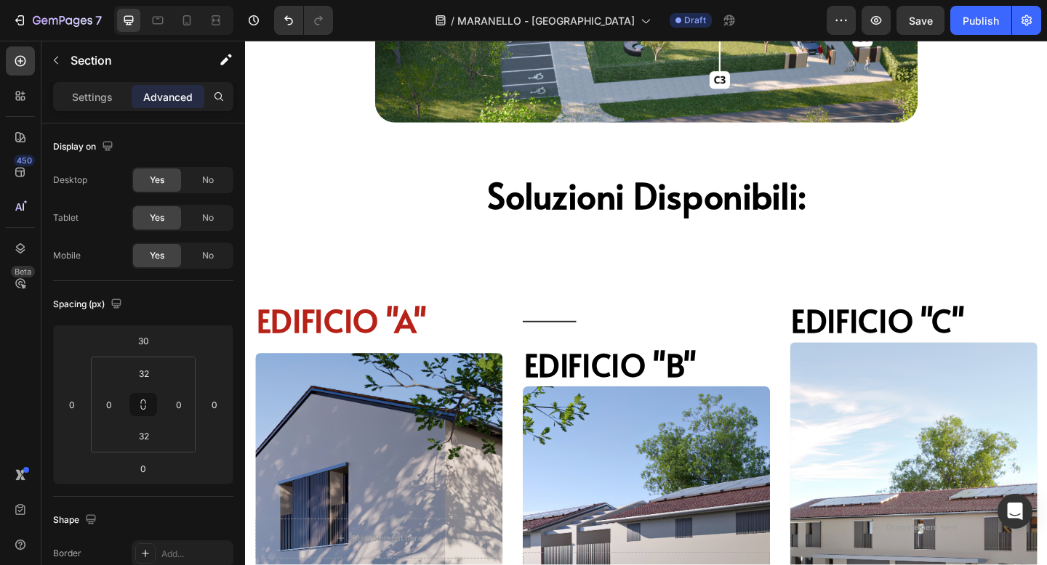
scroll to position [1590, 0]
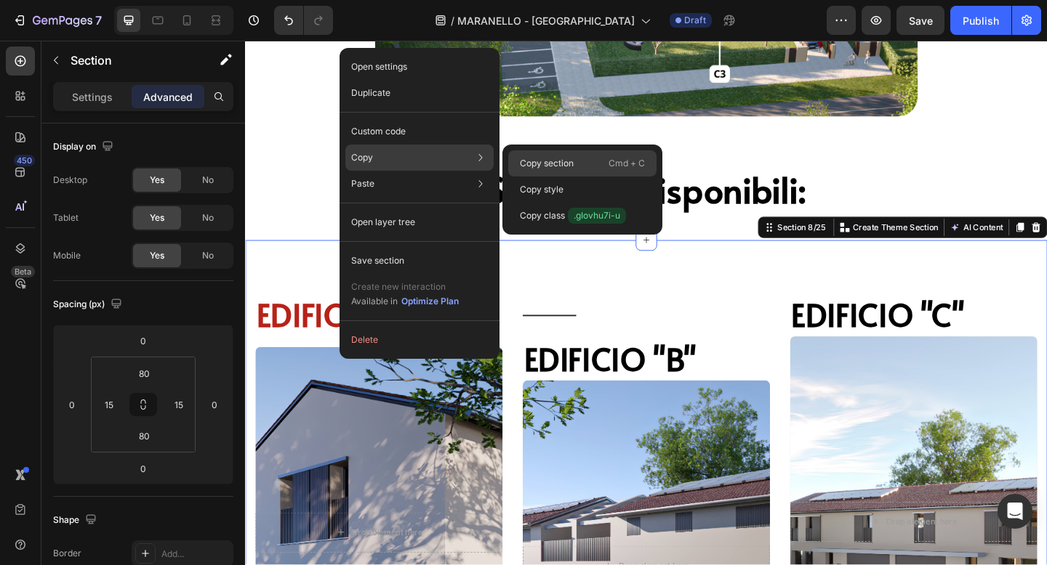
click at [526, 155] on div "Copy section Cmd + C" at bounding box center [582, 163] width 148 height 26
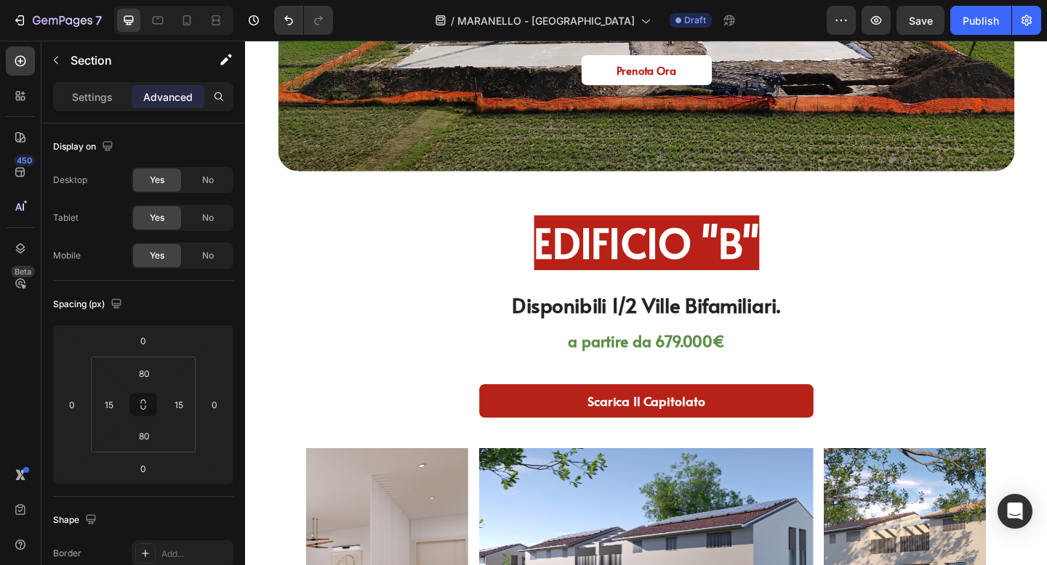
scroll to position [3413, 0]
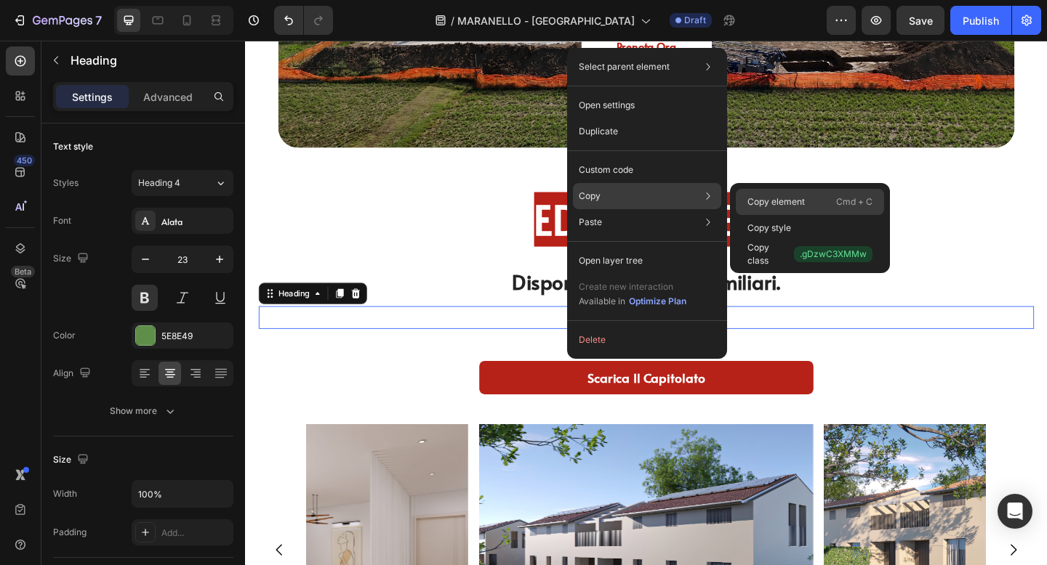
click at [746, 197] on div "Copy element Cmd + C" at bounding box center [810, 202] width 148 height 26
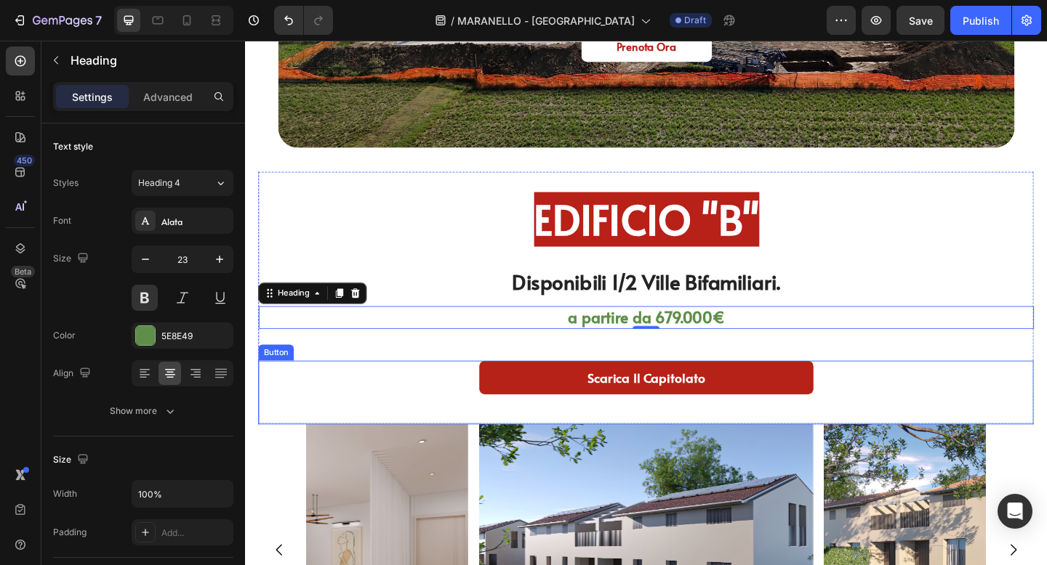
click at [614, 408] on link "Scarica Il Capitolato" at bounding box center [680, 408] width 363 height 37
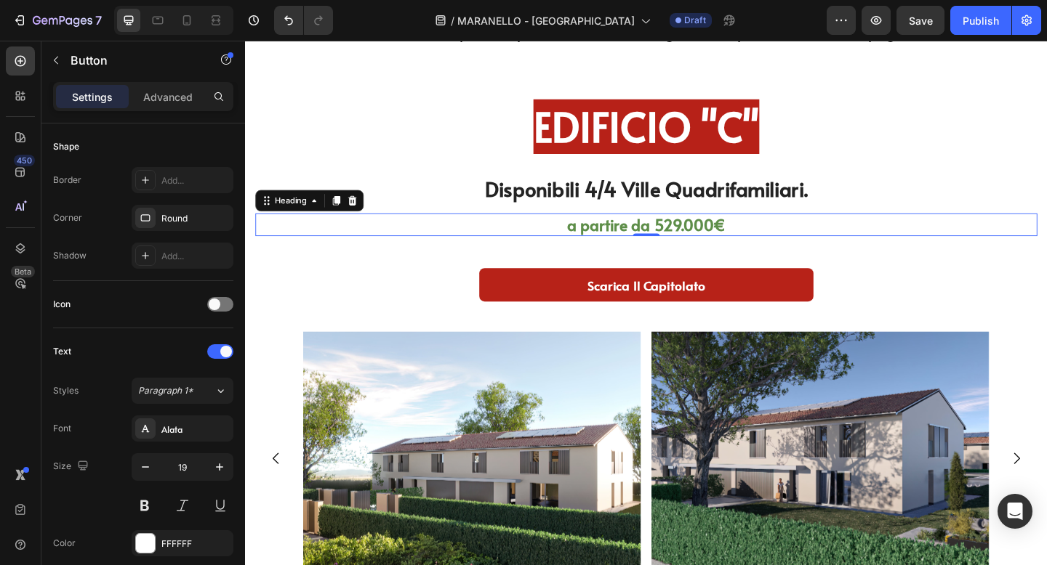
scroll to position [0, 0]
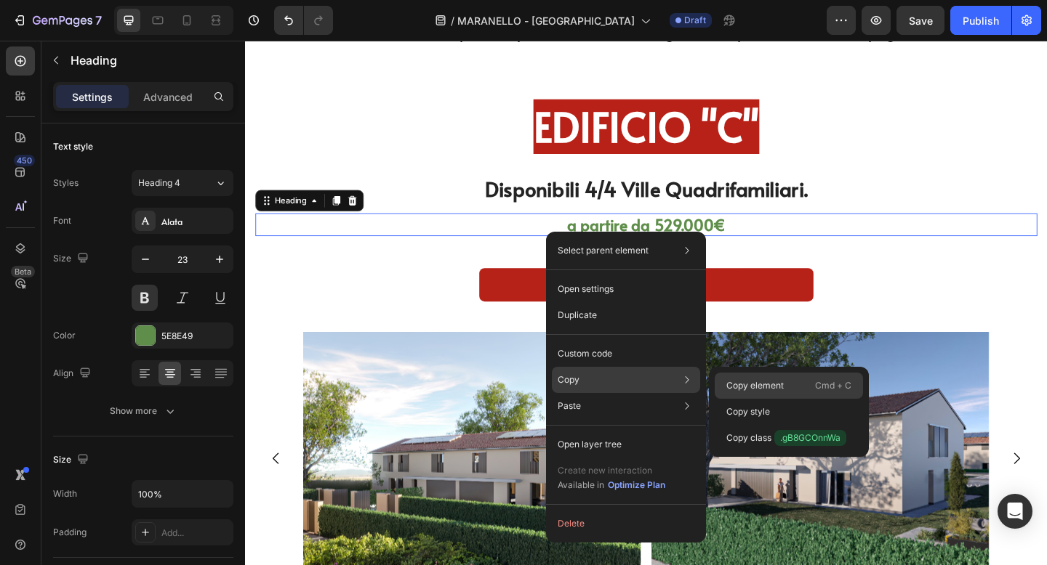
click at [723, 382] on div "Copy element Cmd + C" at bounding box center [788, 386] width 148 height 26
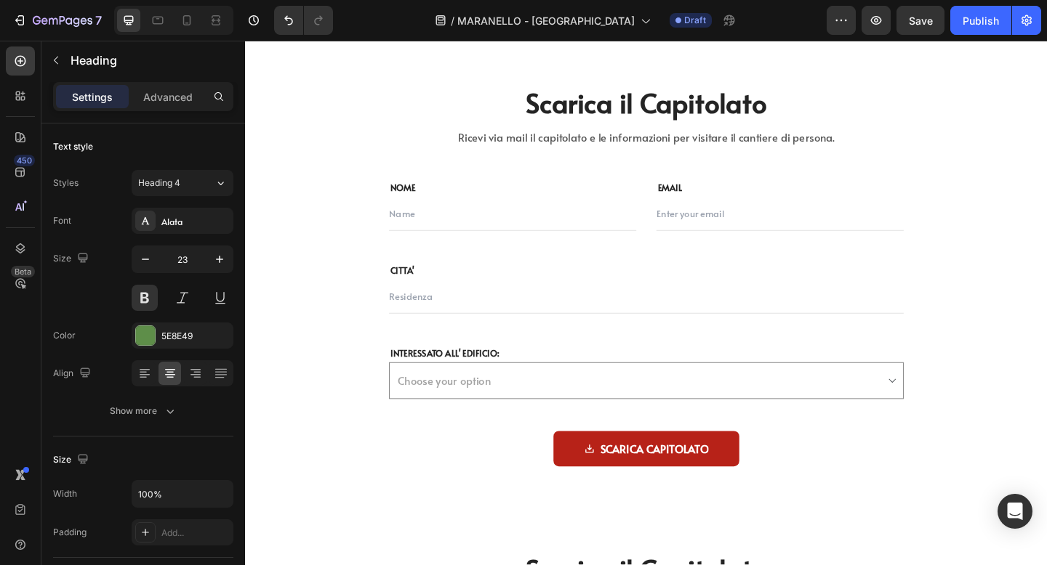
scroll to position [6084, 0]
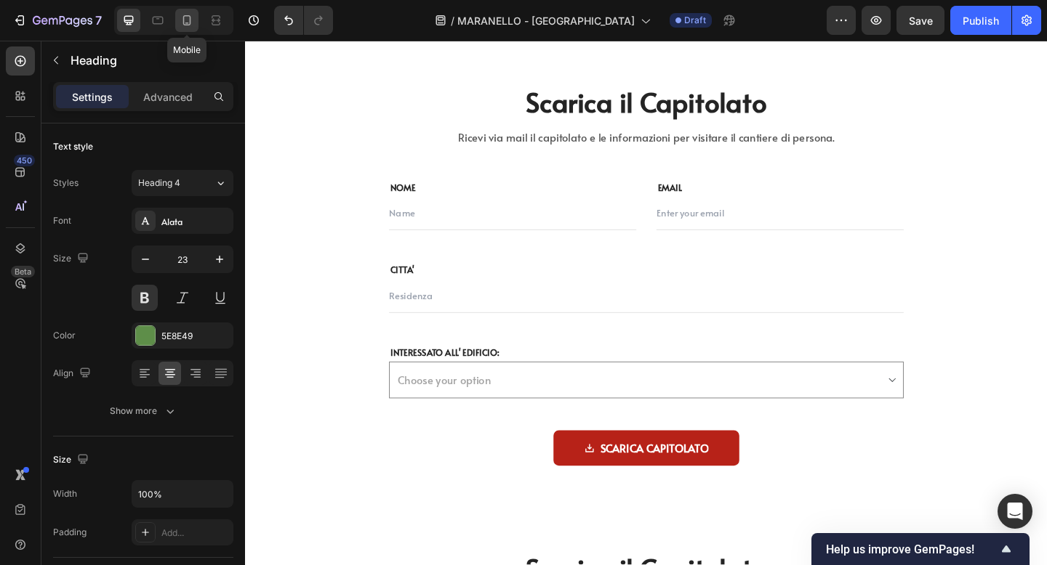
click at [181, 26] on icon at bounding box center [187, 20] width 15 height 15
type input "17"
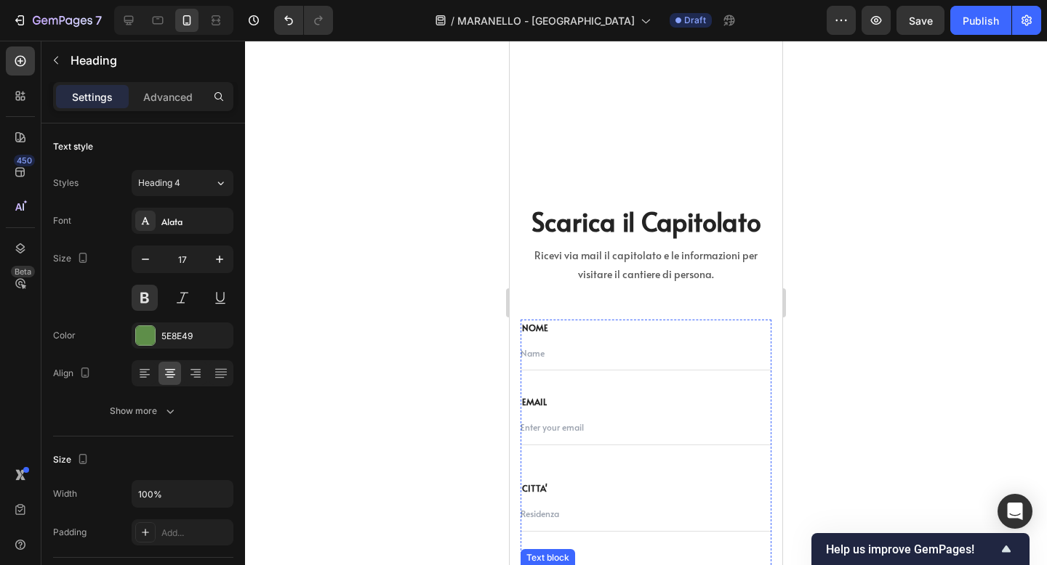
scroll to position [6233, 0]
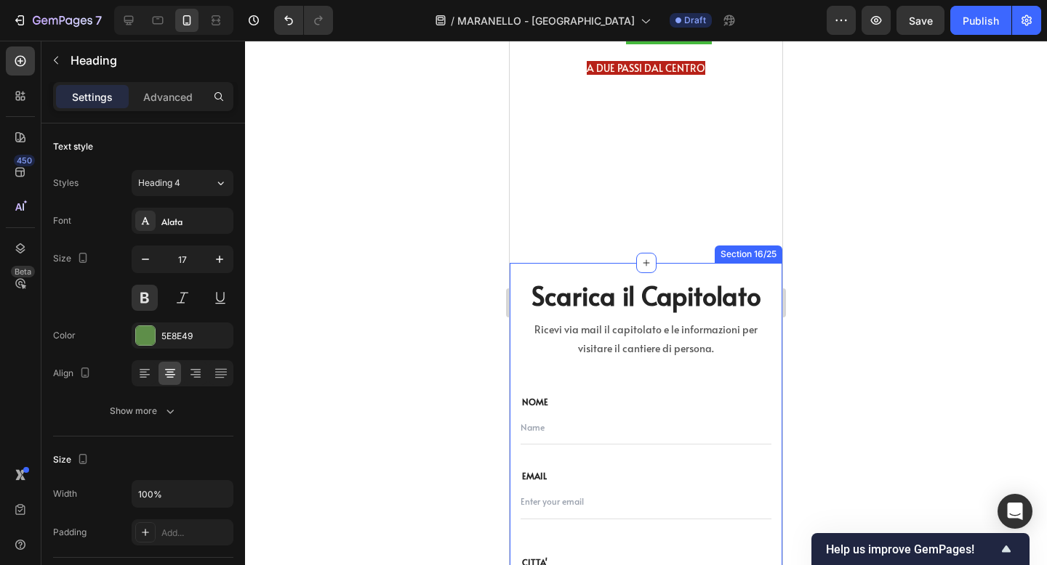
click at [534, 273] on div "Scarica il Capitolato Heading Ricevi via mail il capitolato e le informazioni p…" at bounding box center [646, 518] width 273 height 511
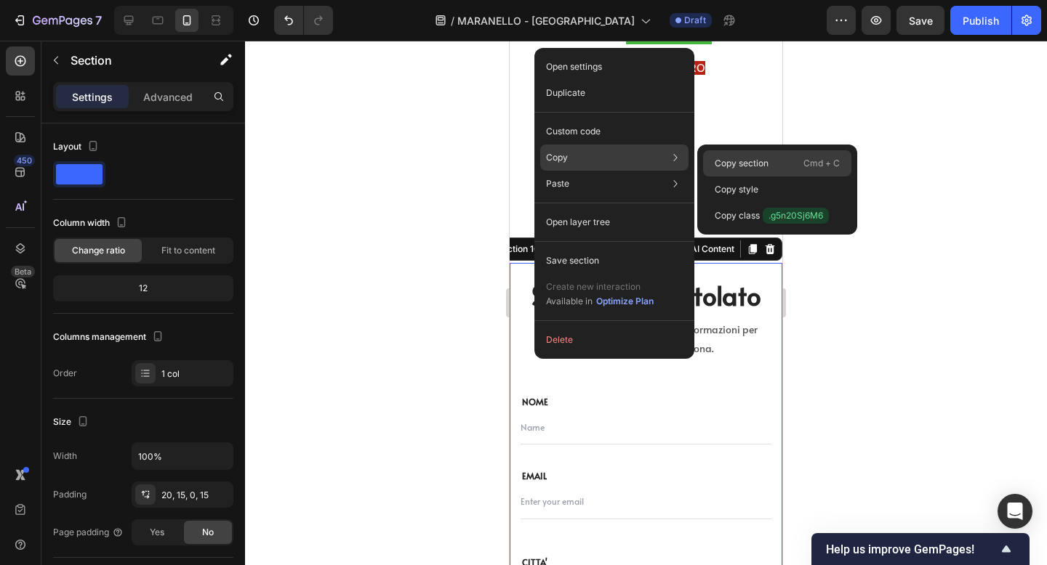
click at [723, 161] on p "Copy section" at bounding box center [741, 163] width 54 height 13
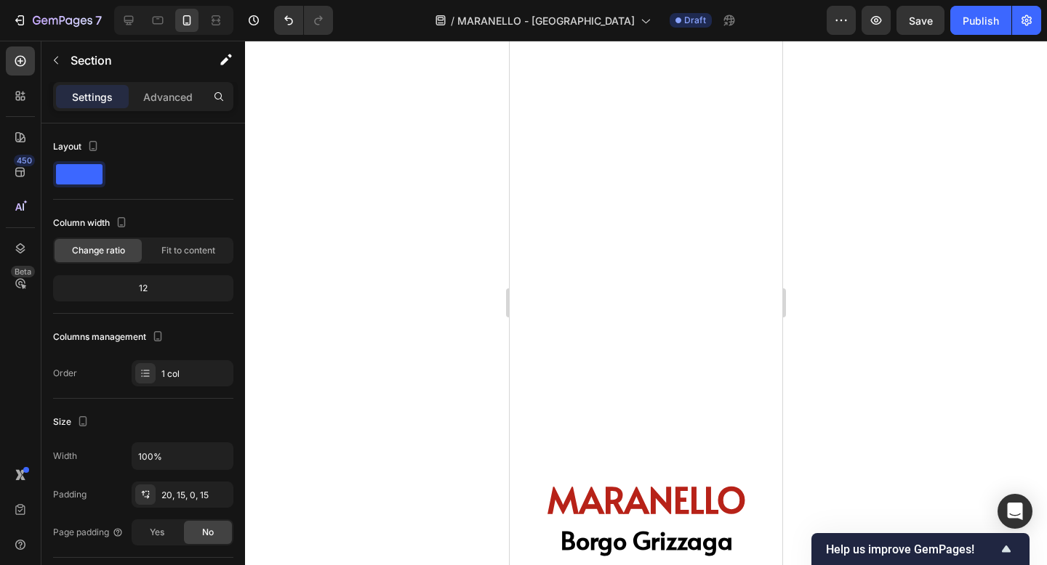
scroll to position [0, 0]
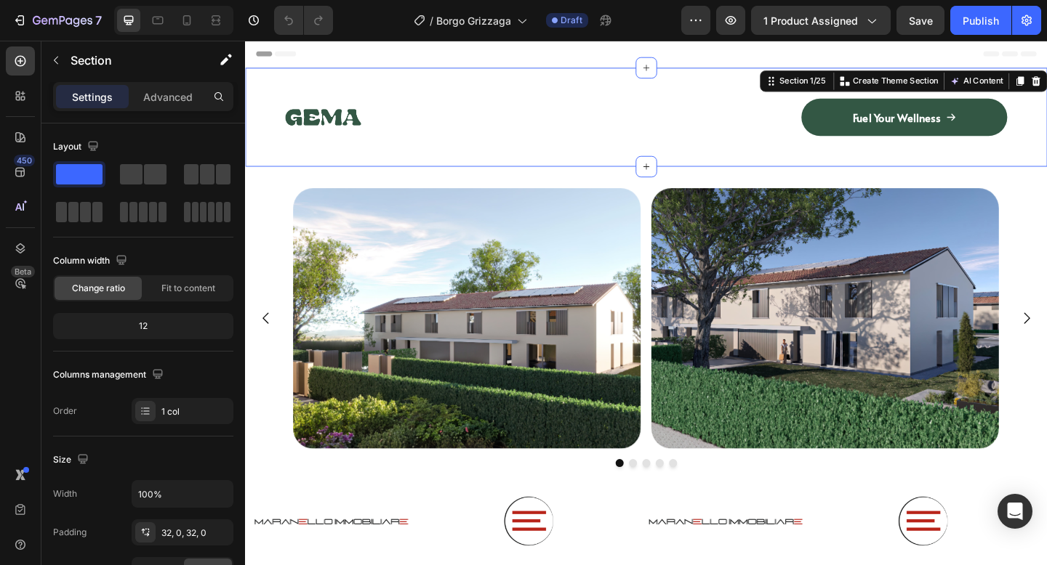
click at [486, 78] on div "Image Fuel Your Wellness Button Row Row Section 1/25 You can create reusable se…" at bounding box center [681, 125] width 872 height 108
click at [143, 102] on p "Advanced" at bounding box center [167, 96] width 49 height 15
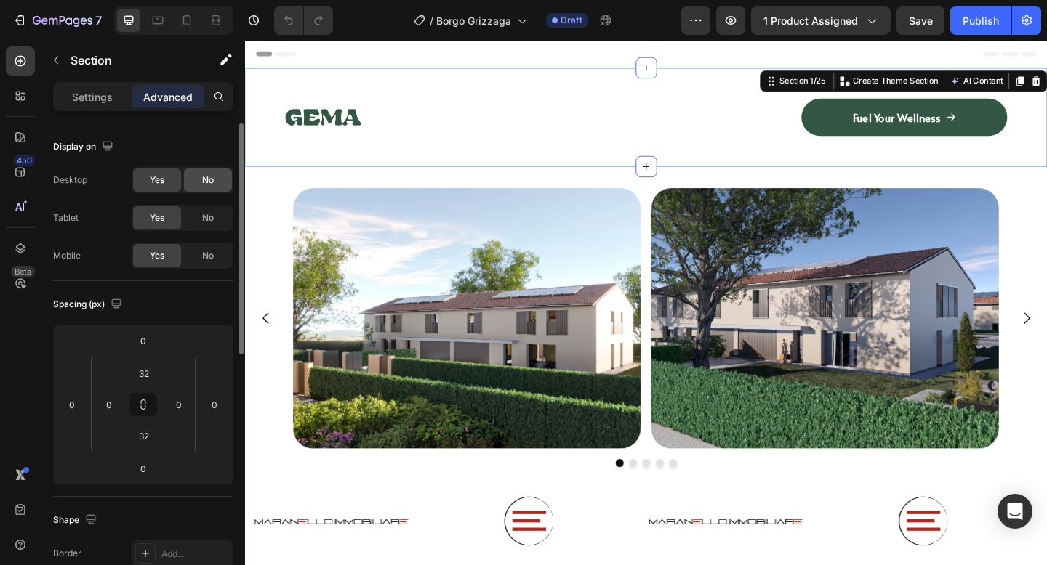
click at [200, 185] on div "No" at bounding box center [208, 180] width 48 height 23
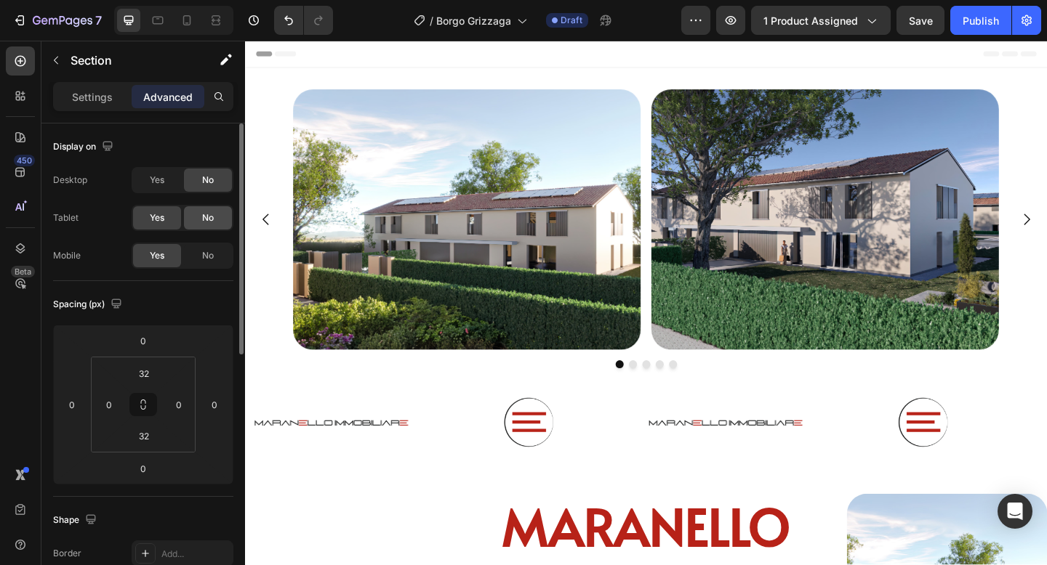
click at [198, 223] on div "No" at bounding box center [208, 217] width 48 height 23
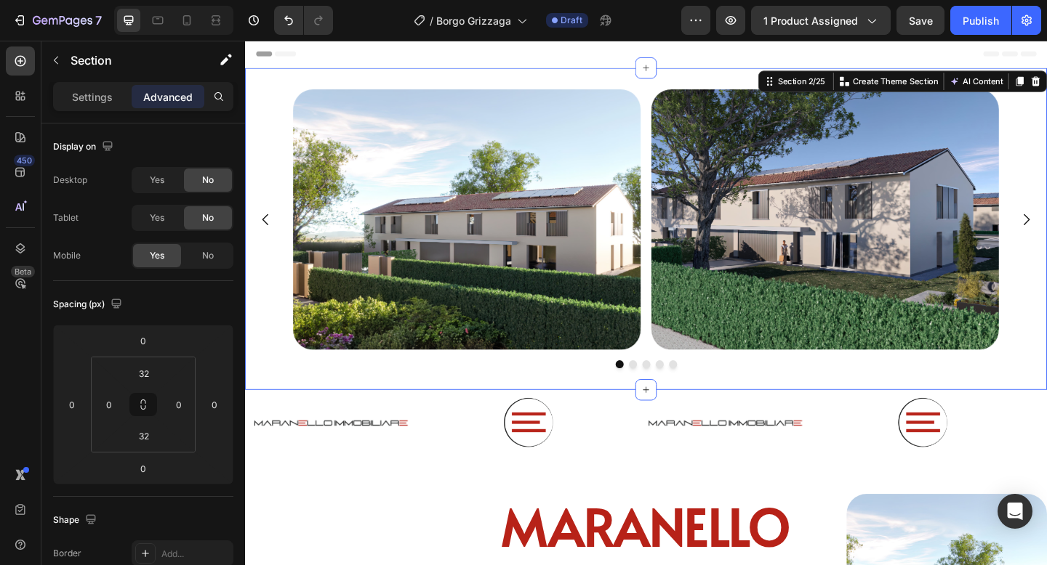
click at [306, 81] on div "Image Image Image Image Image Carousel Section 2/25 You can create reusable sec…" at bounding box center [681, 246] width 872 height 350
click at [185, 25] on icon at bounding box center [187, 20] width 15 height 15
type input "0"
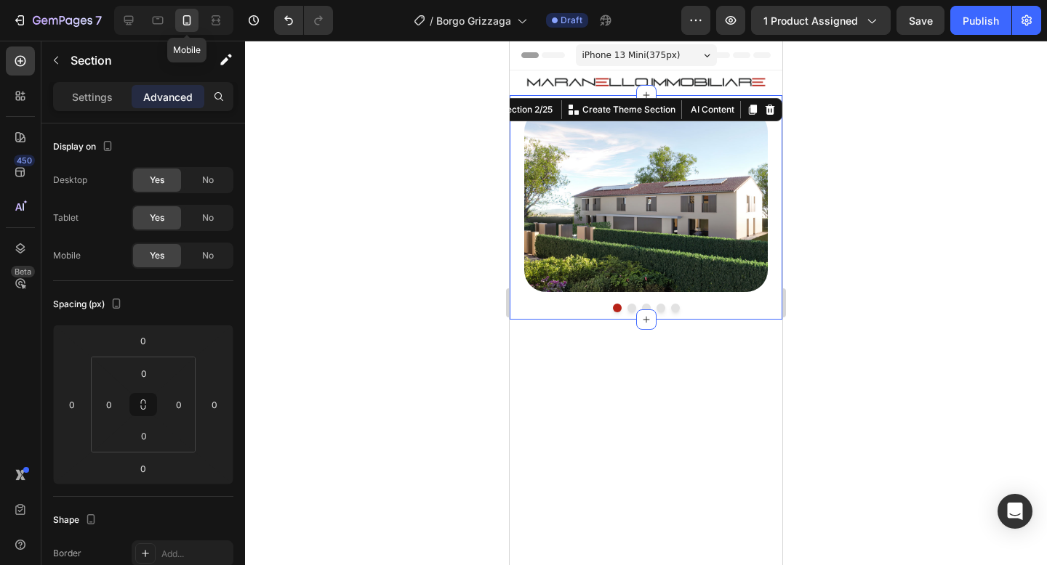
scroll to position [3, 0]
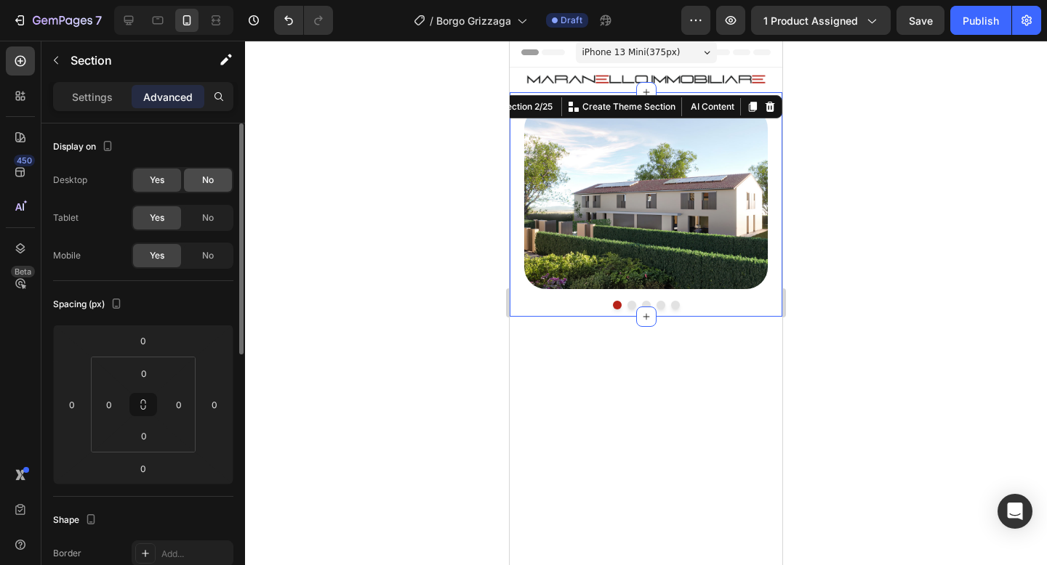
click at [209, 182] on span "No" at bounding box center [208, 180] width 12 height 13
click at [205, 214] on span "No" at bounding box center [208, 218] width 12 height 13
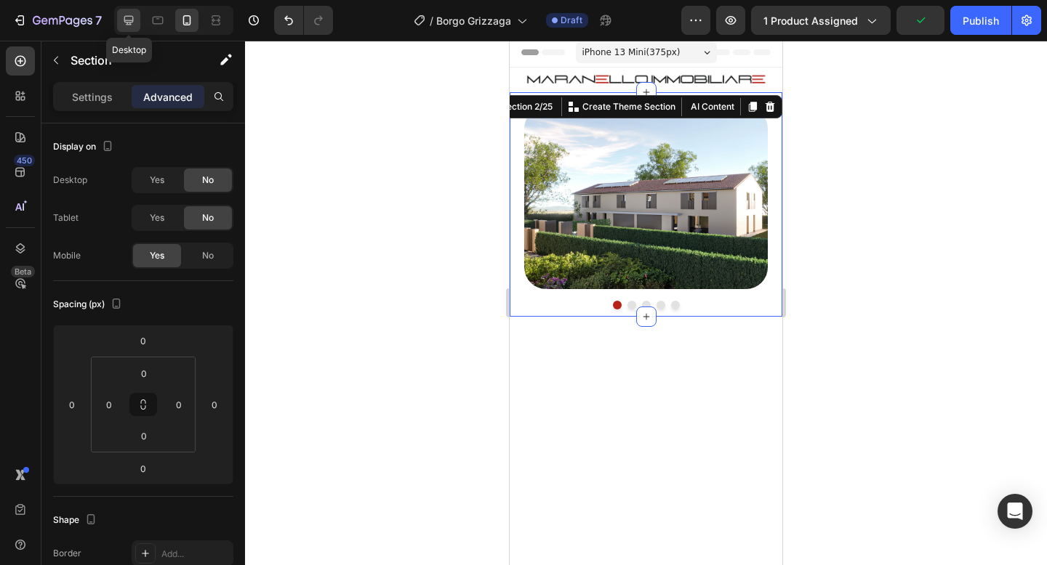
click at [132, 25] on icon at bounding box center [128, 20] width 15 height 15
type input "32"
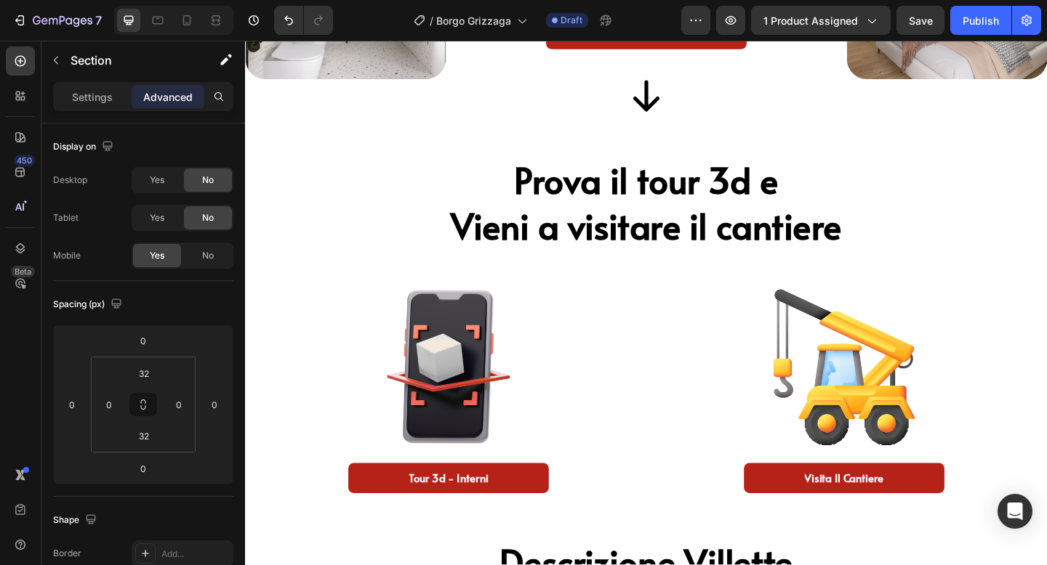
scroll to position [542, 0]
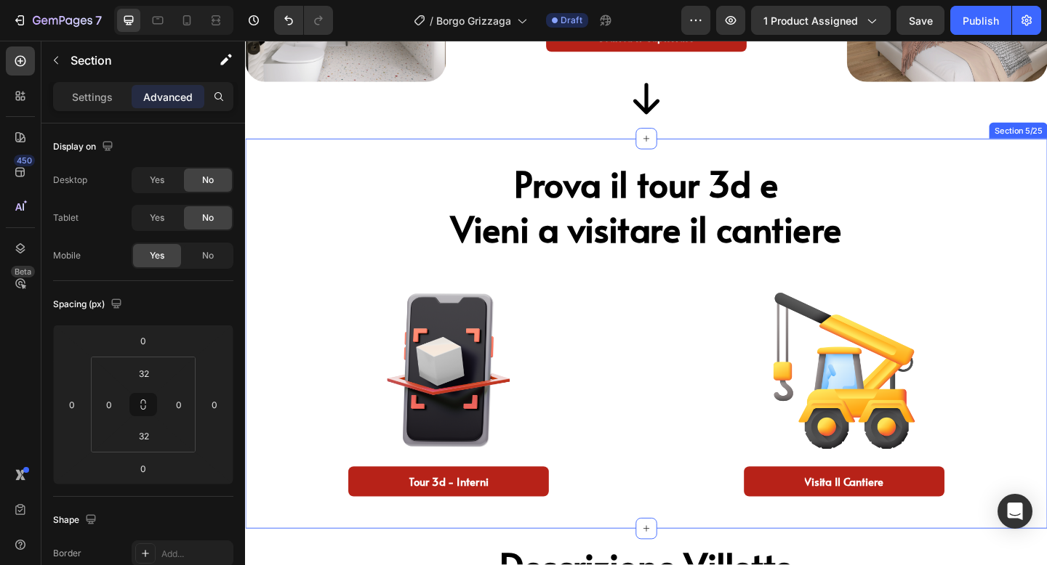
click at [313, 157] on div "Prova il tour 3d e Vieni a visitare il cantiere Heading Image tour 3d - interni…" at bounding box center [681, 360] width 872 height 424
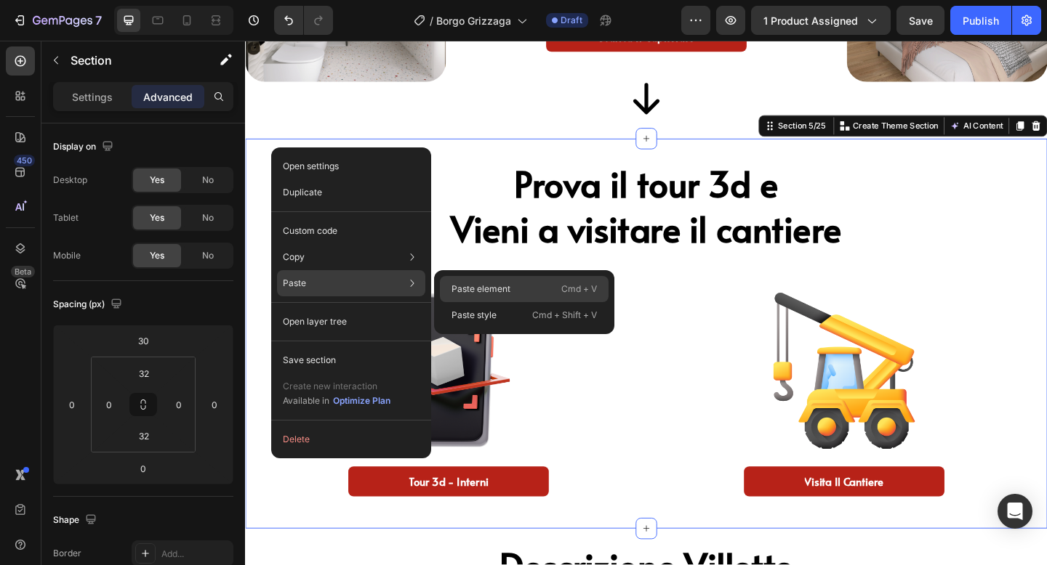
click at [459, 295] on p "Paste element" at bounding box center [480, 289] width 59 height 13
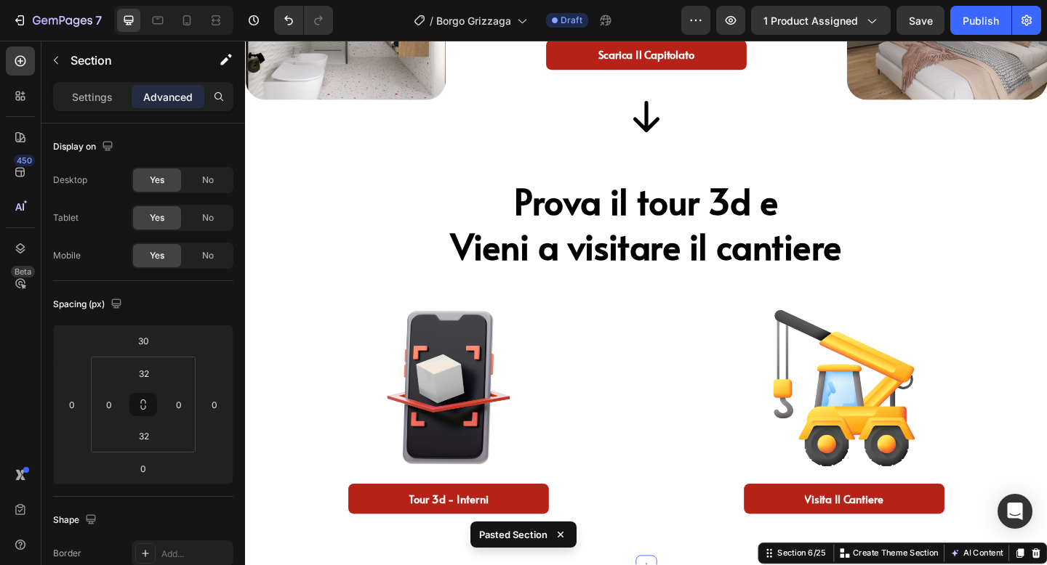
scroll to position [491, 0]
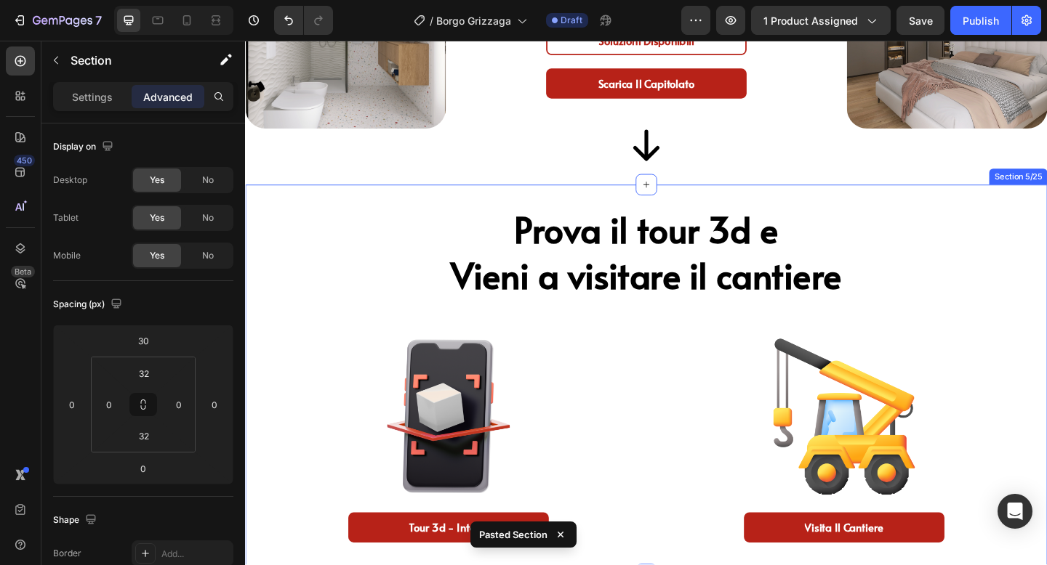
click at [281, 209] on div "Prova il tour 3d e Vieni a visitare il cantiere Heading Image tour 3d - interni…" at bounding box center [681, 410] width 872 height 424
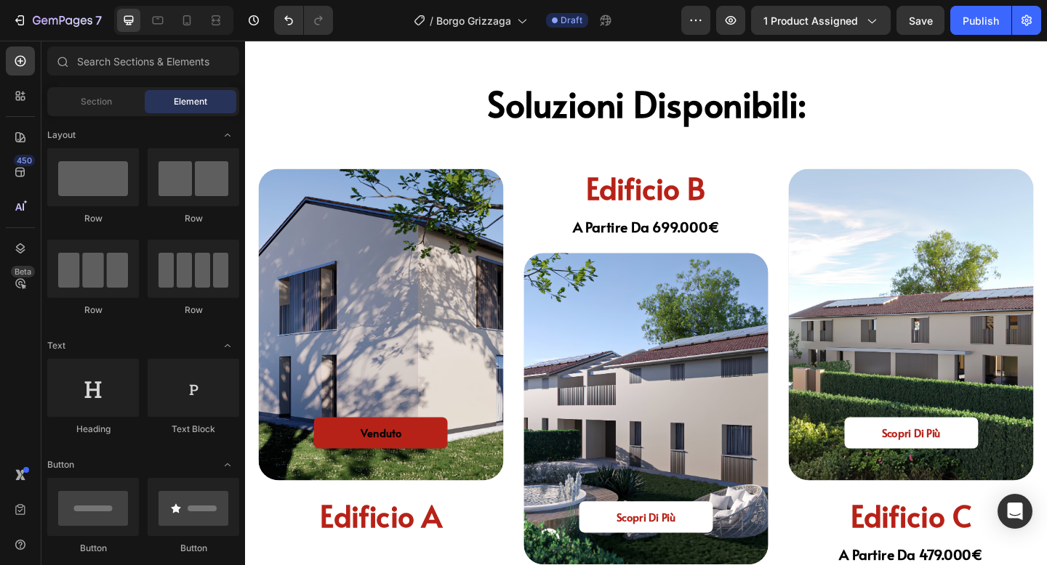
scroll to position [1762, 0]
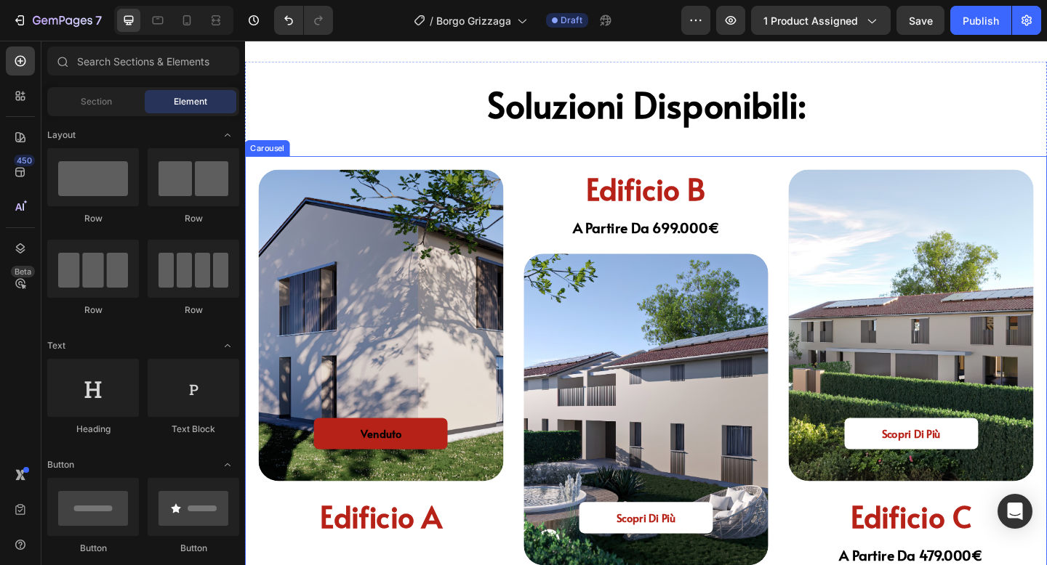
click at [395, 174] on div "venduto Button Hero Banner edificio a Heading edificio b Heading a partire da 6…" at bounding box center [681, 405] width 872 height 478
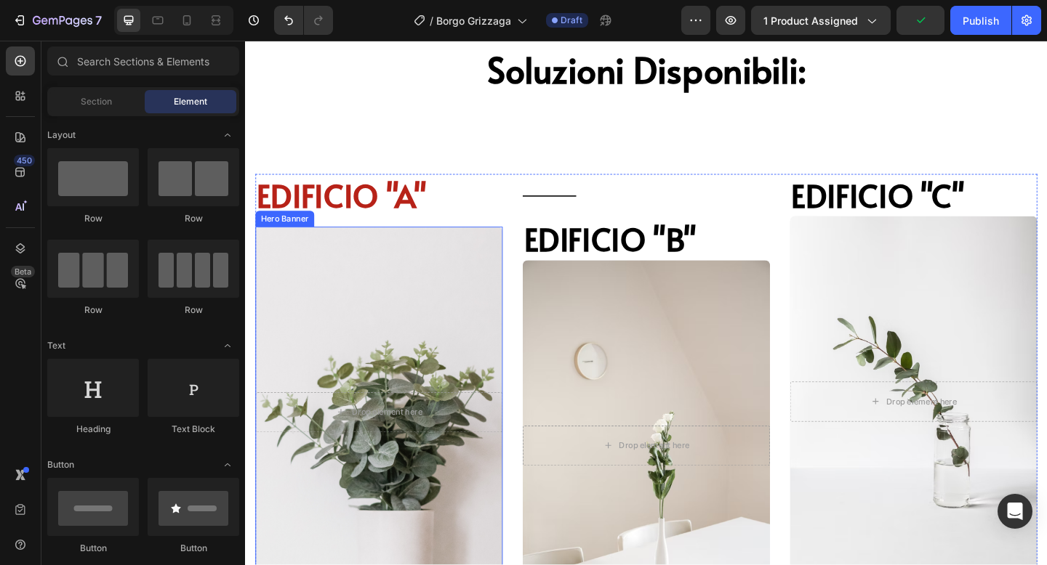
scroll to position [1781, 0]
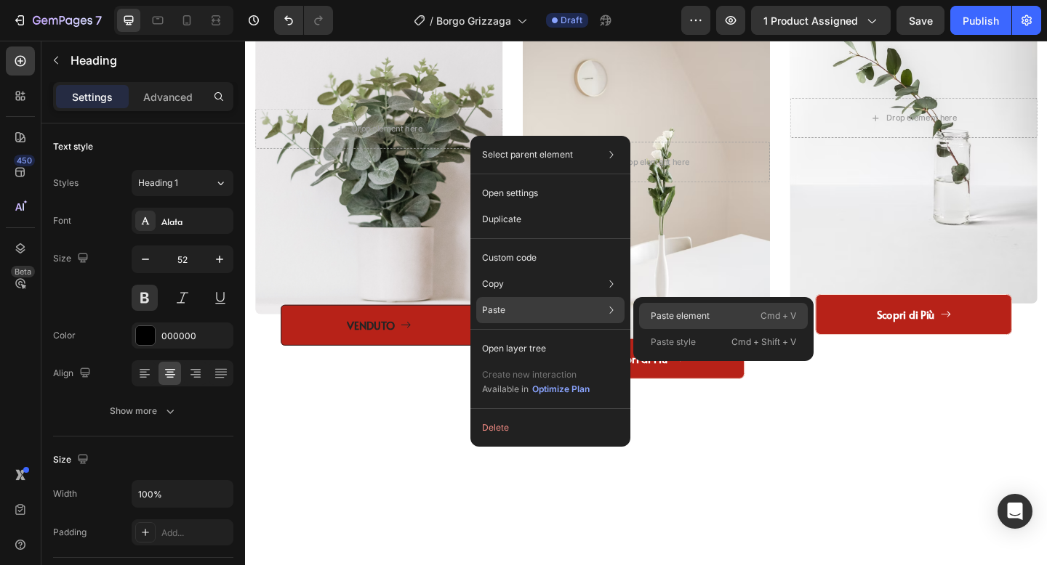
click at [650, 315] on div "Paste element Cmd + V" at bounding box center [723, 316] width 169 height 26
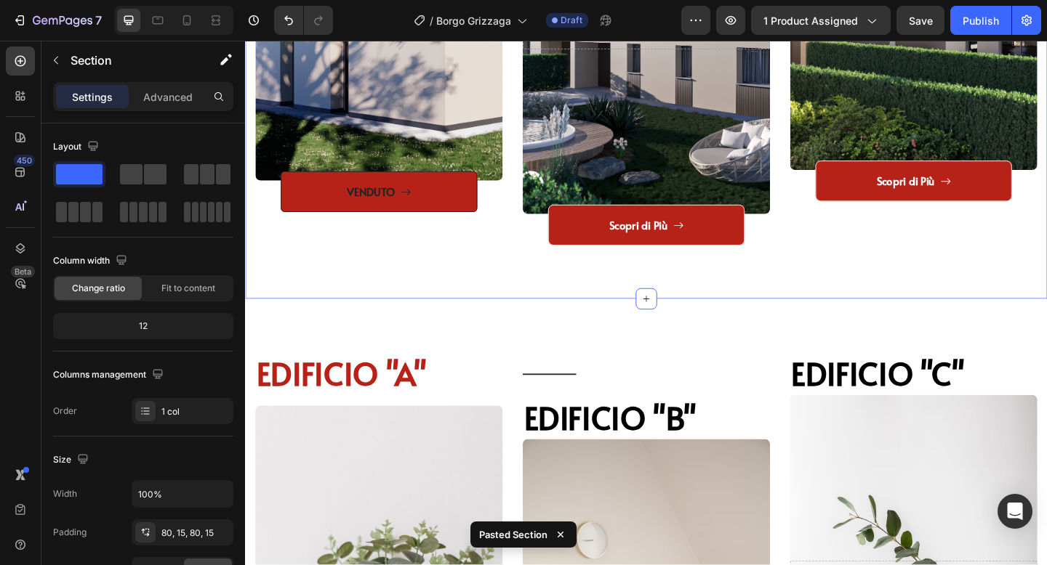
scroll to position [2281, 0]
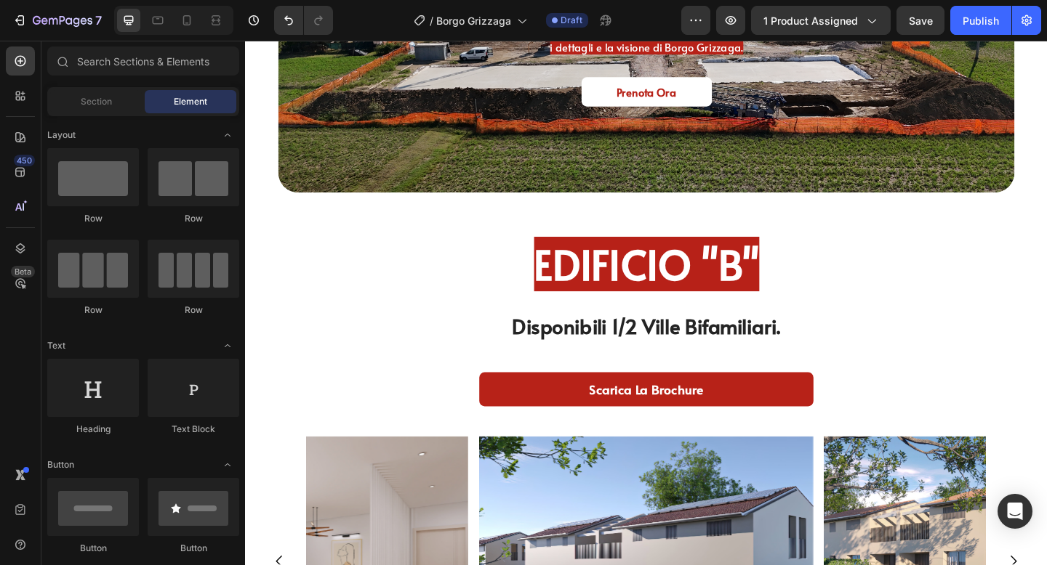
scroll to position [3463, 0]
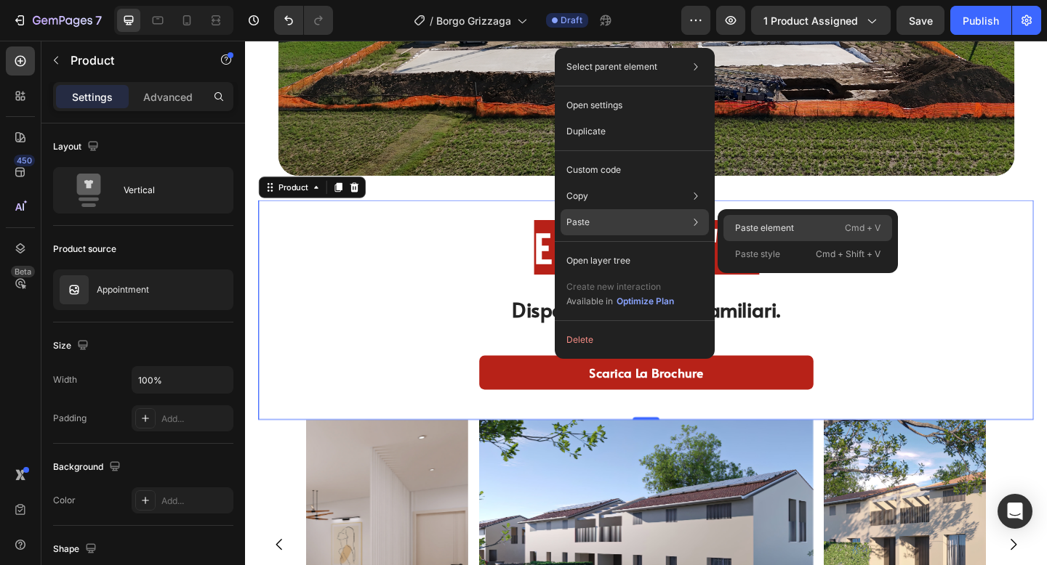
click at [735, 223] on p "Paste element" at bounding box center [764, 228] width 59 height 13
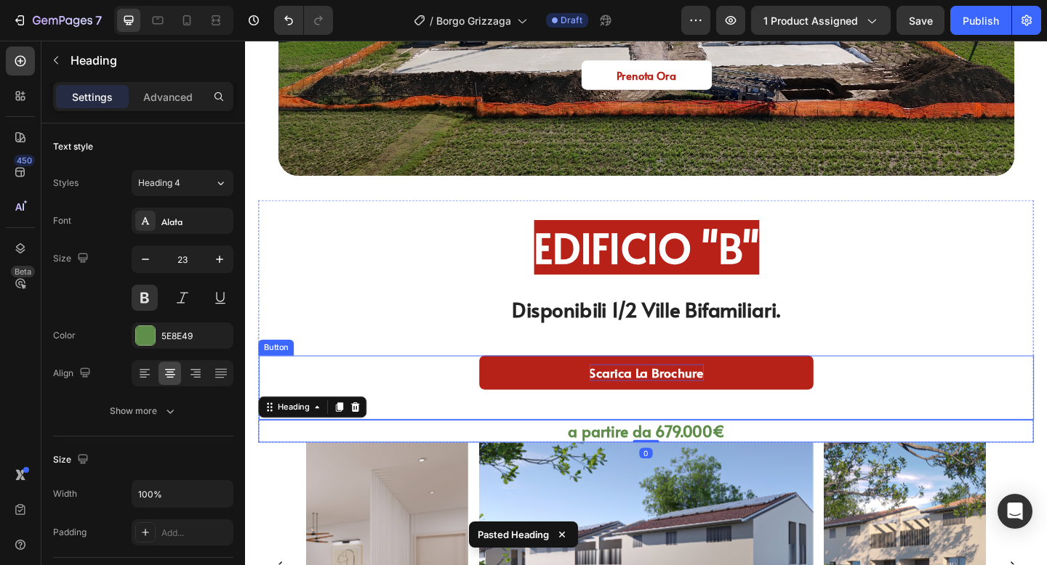
click at [693, 393] on p "Scarica la Brochure" at bounding box center [681, 402] width 124 height 18
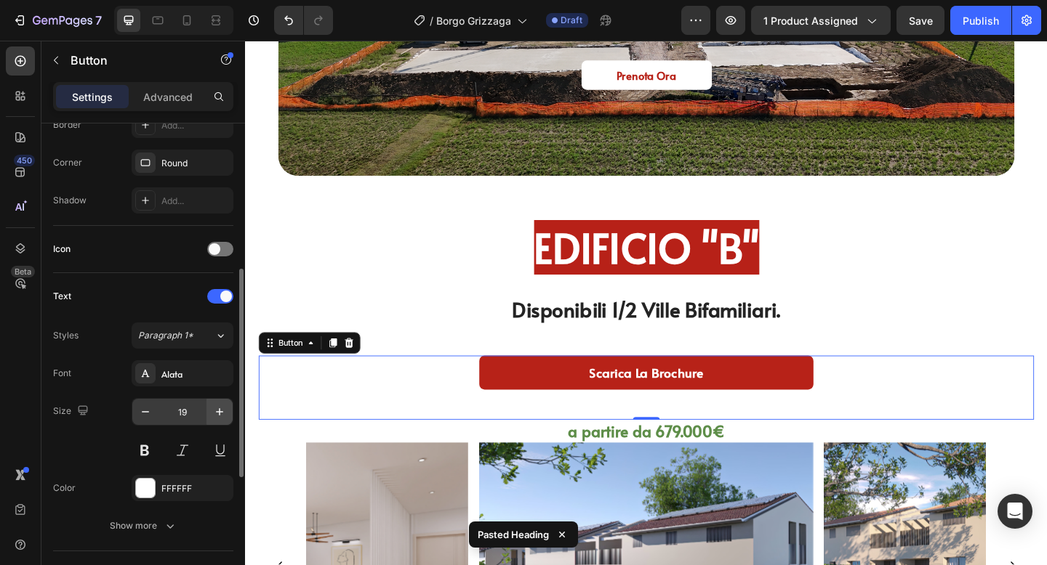
scroll to position [337, 0]
click at [218, 414] on icon "button" at bounding box center [219, 410] width 15 height 15
type input "20"
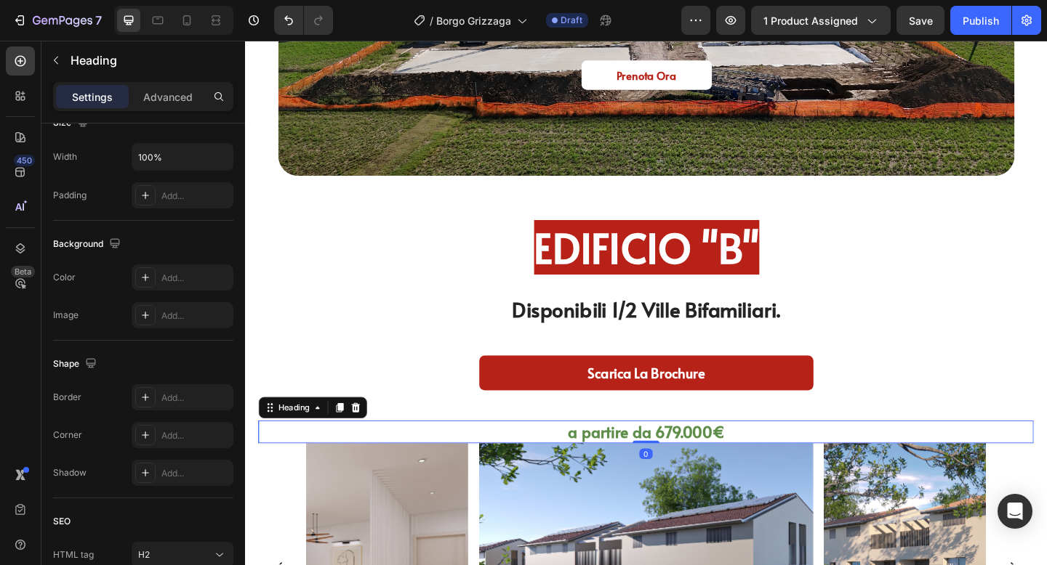
scroll to position [0, 0]
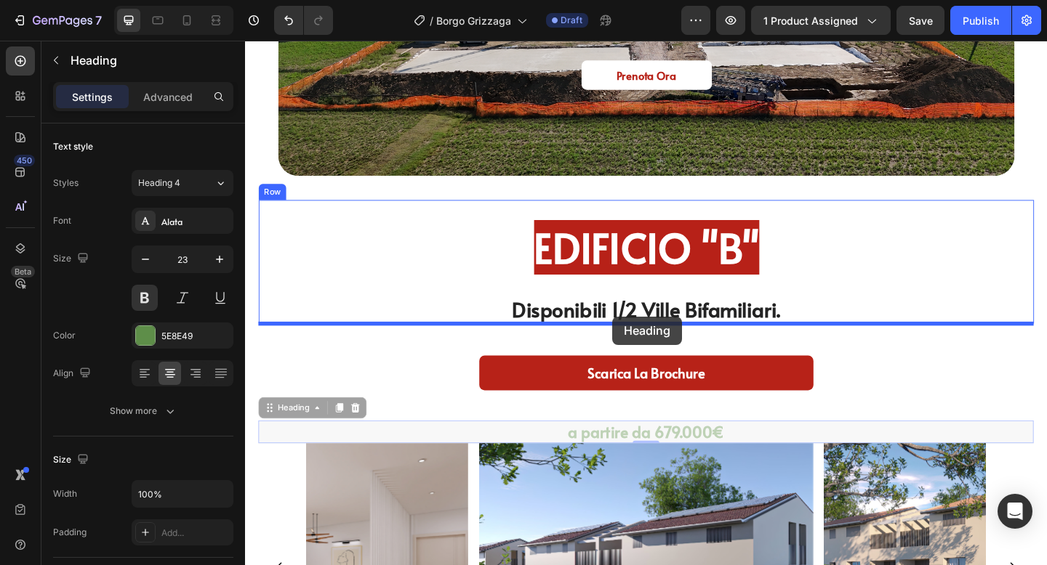
drag, startPoint x: 635, startPoint y: 470, endPoint x: 643, endPoint y: 343, distance: 126.7
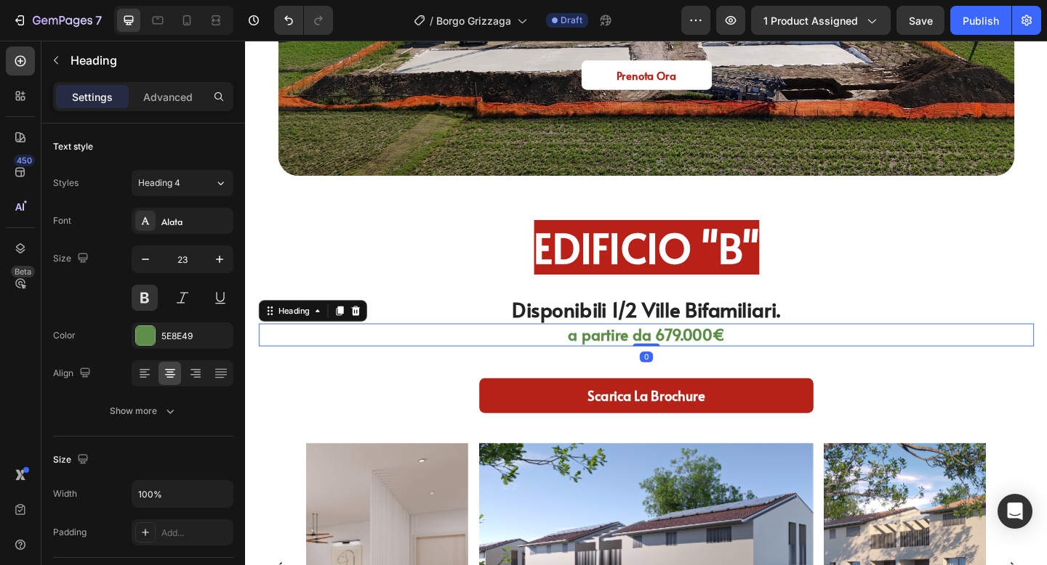
click at [906, 389] on div "EDIFICIO "B" Heading Disponibili 1/2 Ville Bifamiliari. Heading a partire da 67…" at bounding box center [680, 346] width 843 height 265
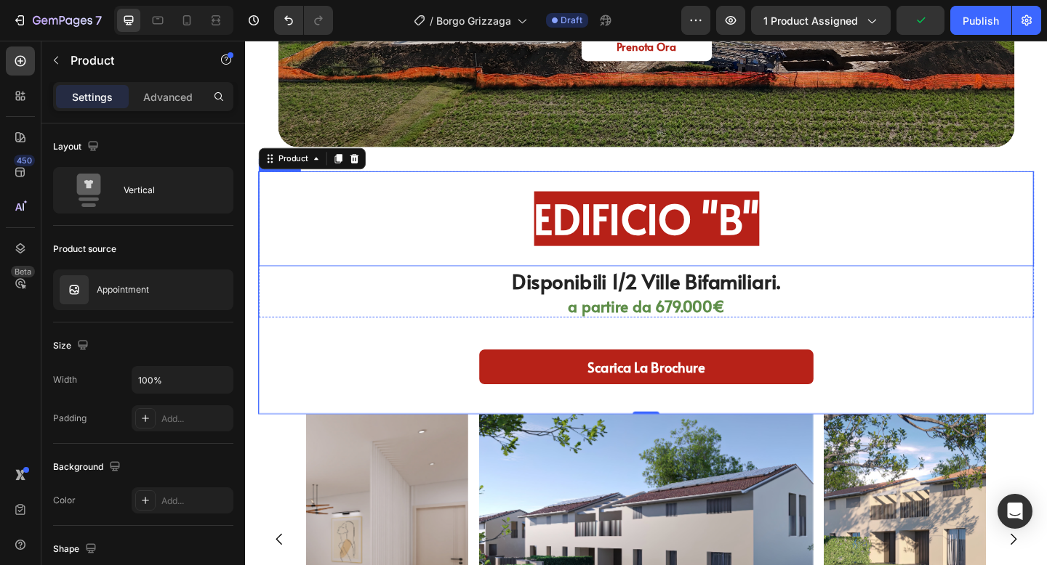
scroll to position [3497, 0]
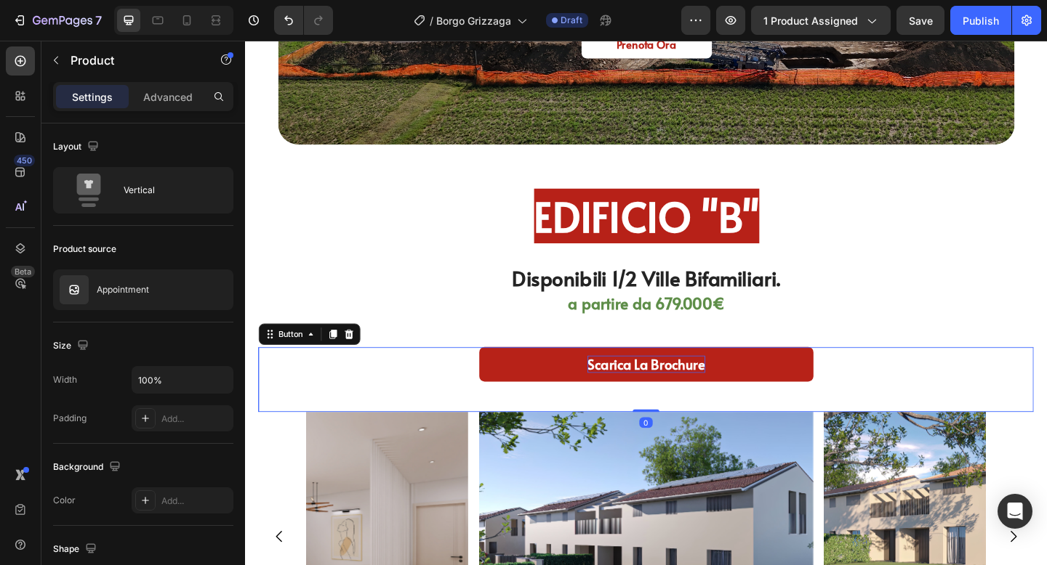
click at [741, 396] on p "Scarica la Brochure" at bounding box center [681, 393] width 128 height 19
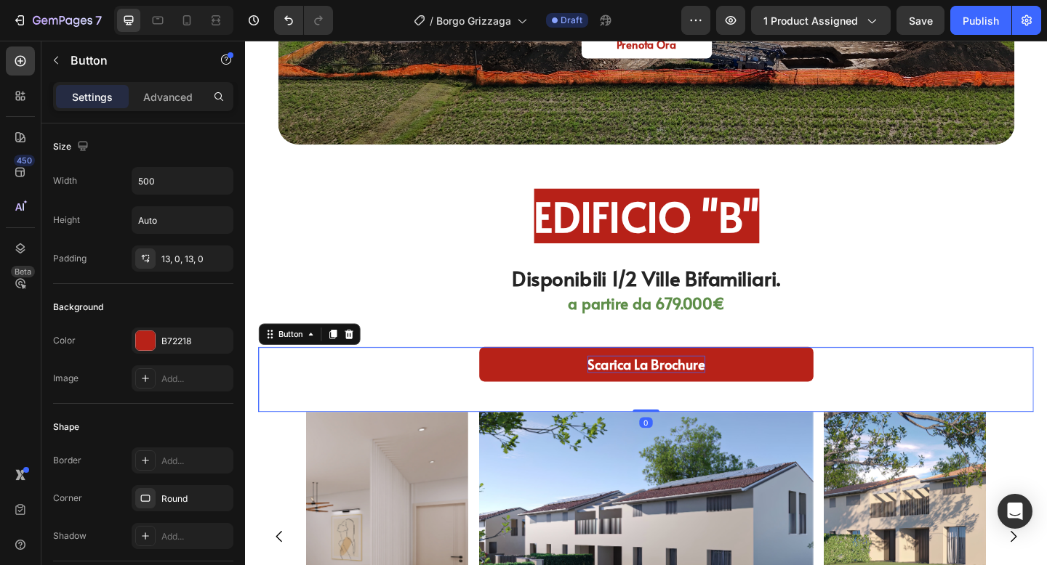
click at [743, 396] on p "Scarica la Brochure" at bounding box center [681, 393] width 128 height 19
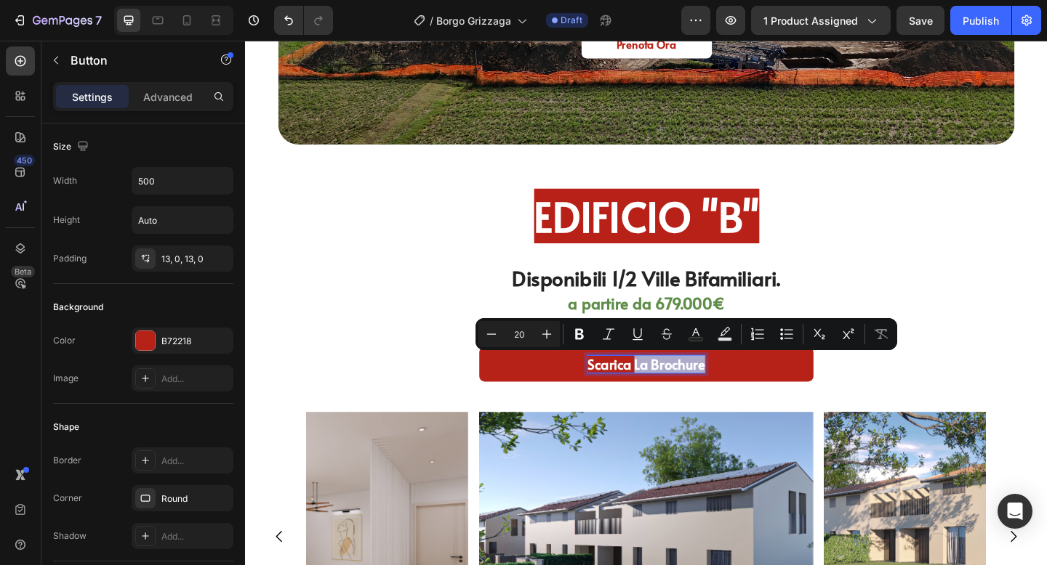
drag, startPoint x: 743, startPoint y: 396, endPoint x: 668, endPoint y: 391, distance: 75.0
click at [668, 391] on p "Scarica la Brochure" at bounding box center [681, 393] width 128 height 19
drag, startPoint x: 672, startPoint y: 393, endPoint x: 752, endPoint y: 401, distance: 80.4
click at [753, 400] on p "Scarica IL CAPITOLATO" at bounding box center [681, 393] width 152 height 19
drag, startPoint x: 661, startPoint y: 395, endPoint x: 762, endPoint y: 402, distance: 100.5
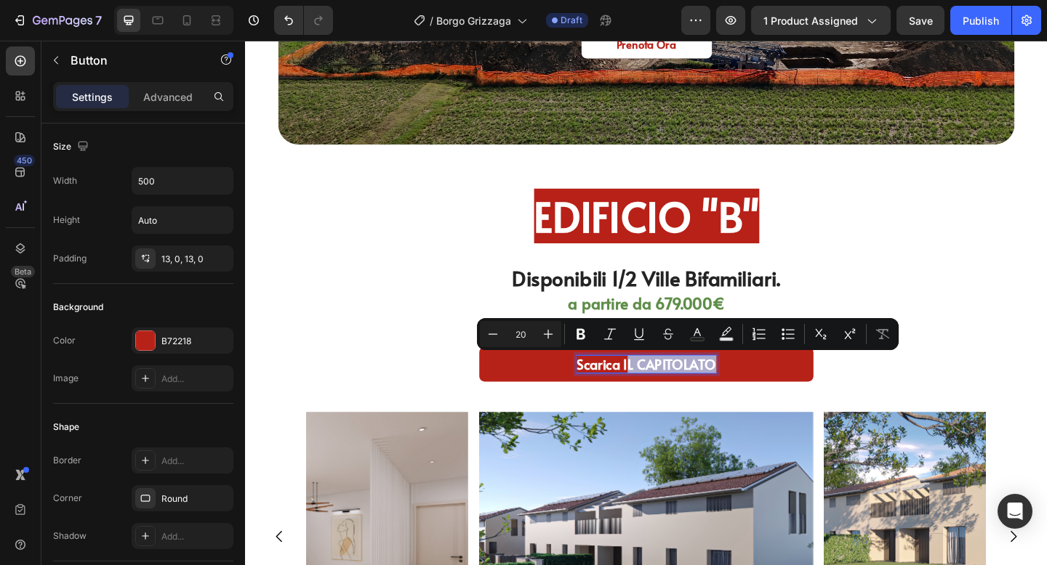
click at [762, 402] on link "Scarica IL CAPITOLATO" at bounding box center [680, 393] width 363 height 38
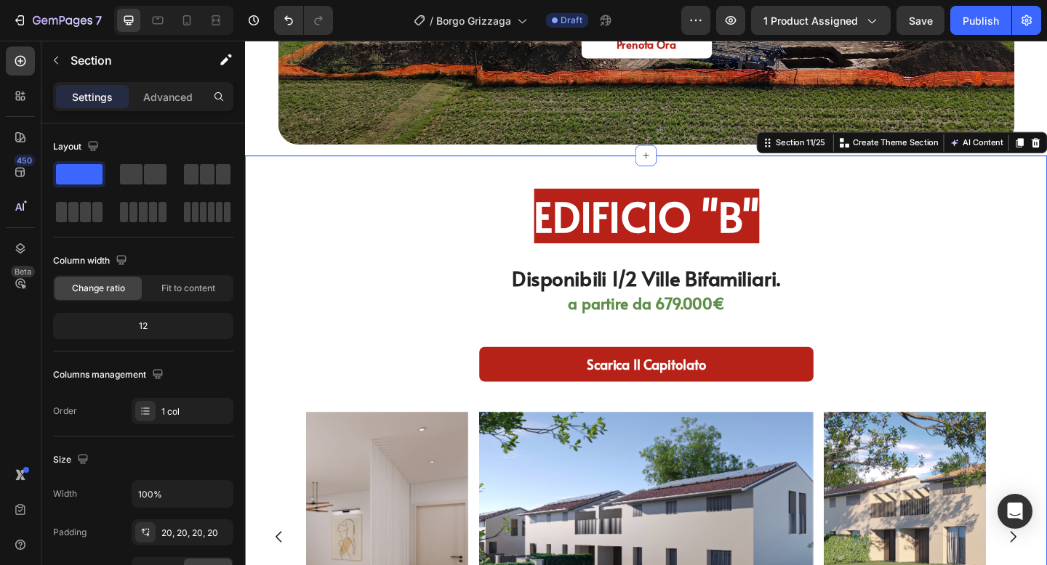
click at [1046, 318] on div "EDIFICIO "B" Heading Disponibili 1/2 Ville Bifamiliari. Heading a partire da 67…" at bounding box center [681, 526] width 872 height 720
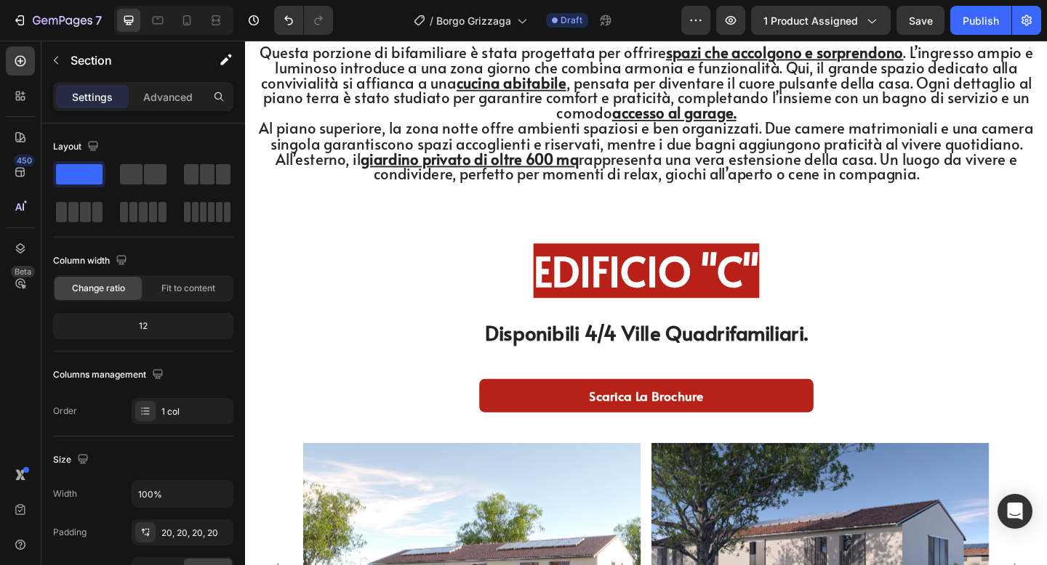
scroll to position [4491, 0]
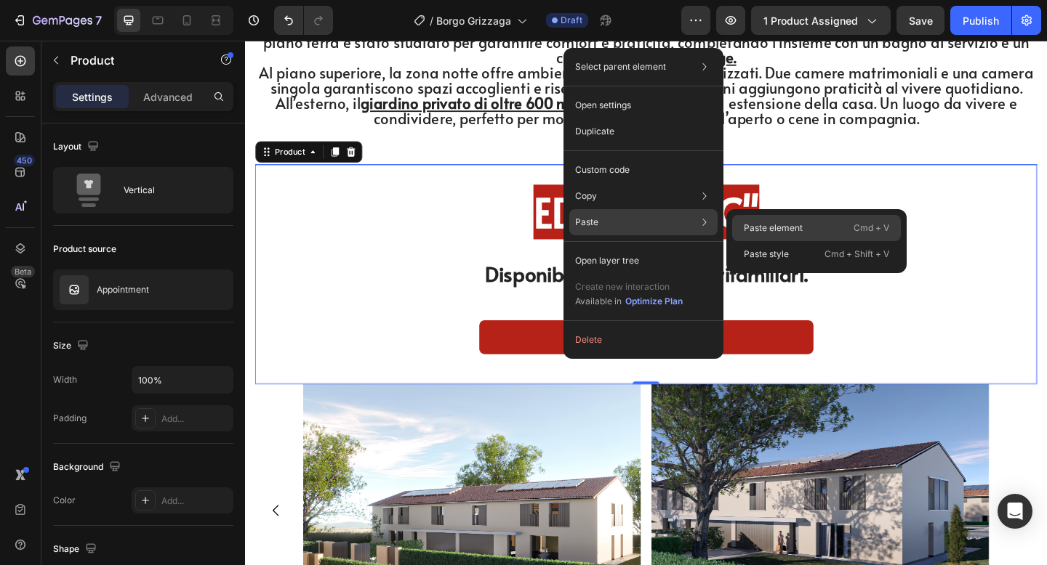
click at [774, 235] on div "Paste element Cmd + V" at bounding box center [816, 228] width 169 height 26
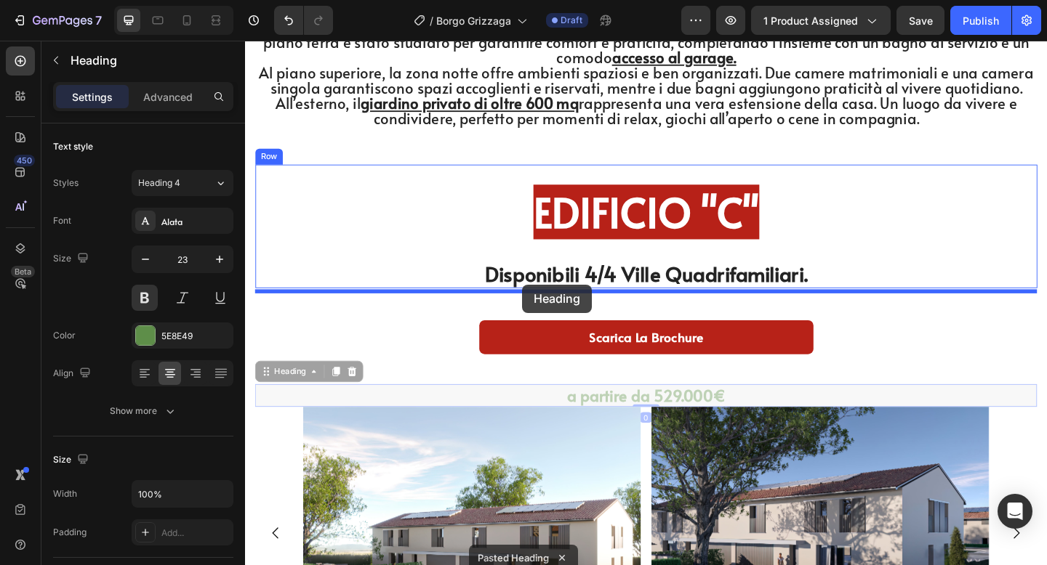
drag, startPoint x: 271, startPoint y: 409, endPoint x: 546, endPoint y: 309, distance: 292.5
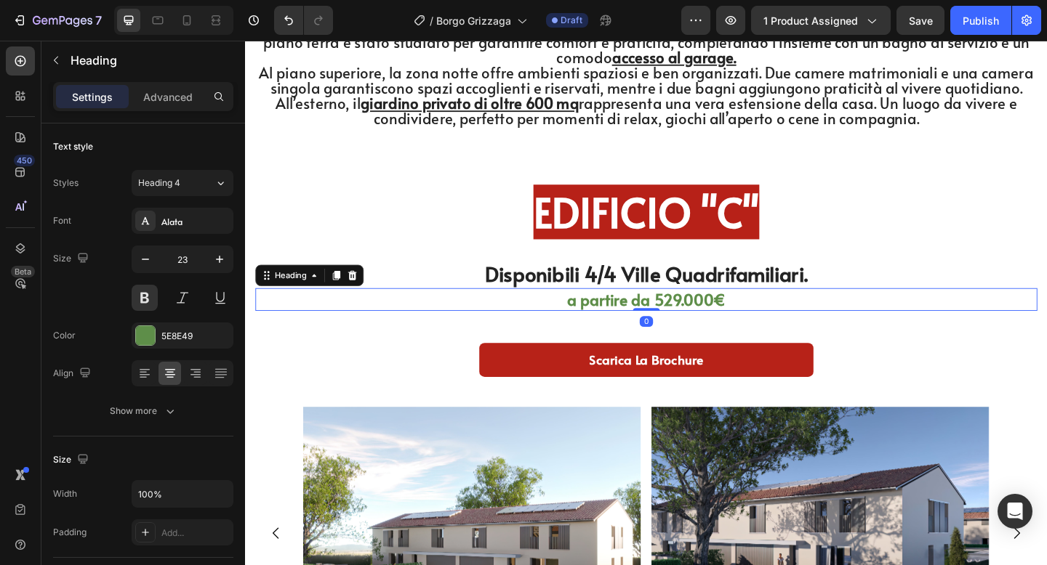
click at [554, 349] on div "EDIFICIO "C" Heading Disponibili 4/4 Ville Quadrifamiliari. Heading a partire d…" at bounding box center [681, 308] width 850 height 264
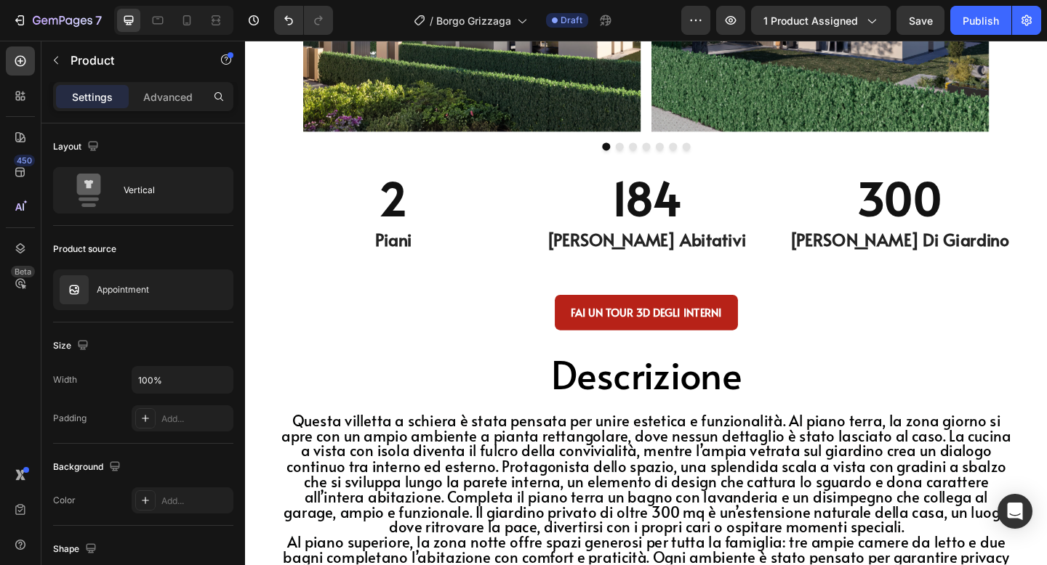
scroll to position [5070, 0]
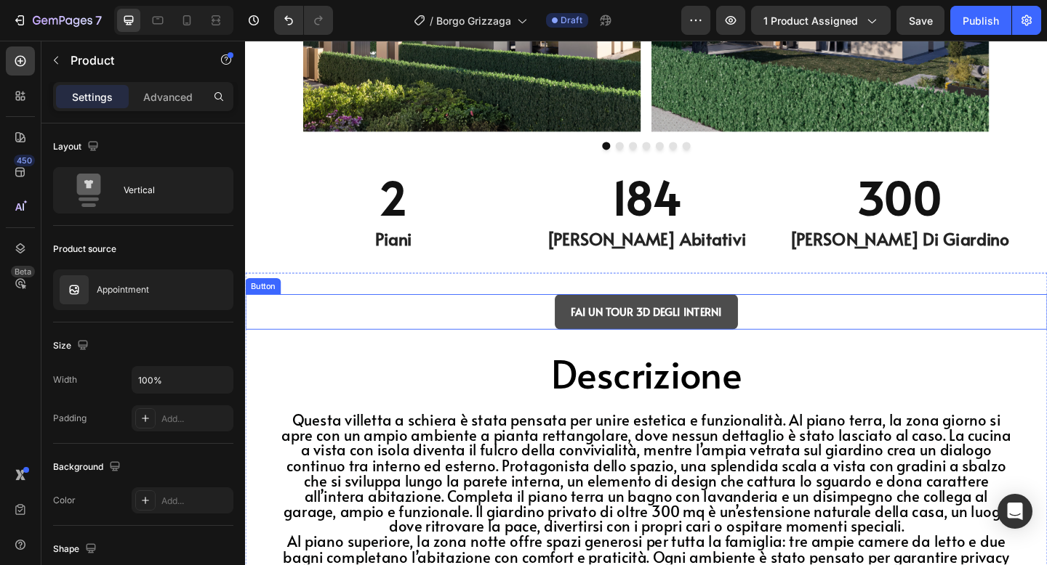
click at [590, 333] on link "FAI UN TOUR 3D DEGLI INTERNI" at bounding box center [680, 336] width 199 height 39
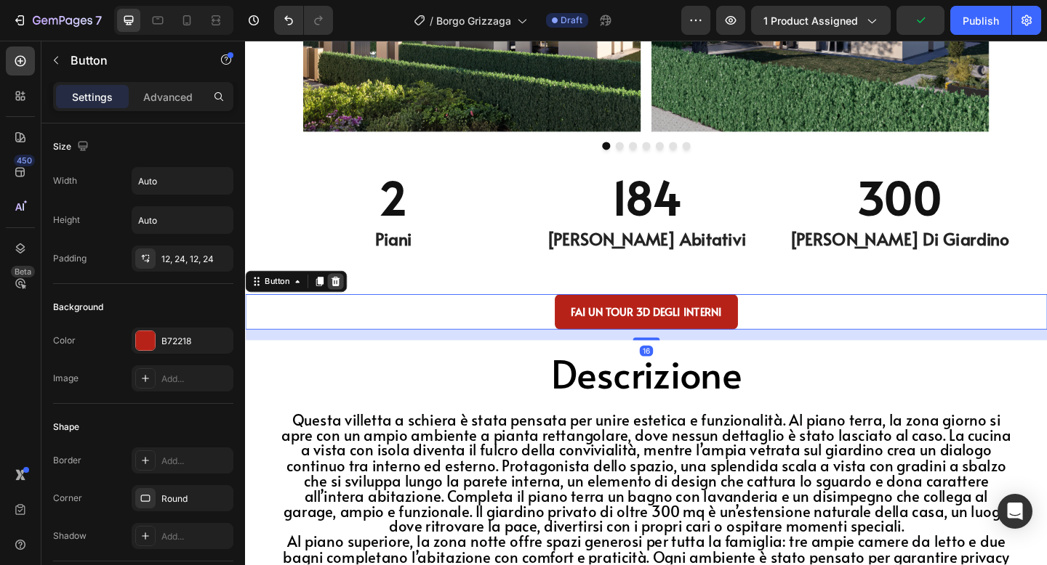
click at [345, 310] on div at bounding box center [342, 302] width 17 height 17
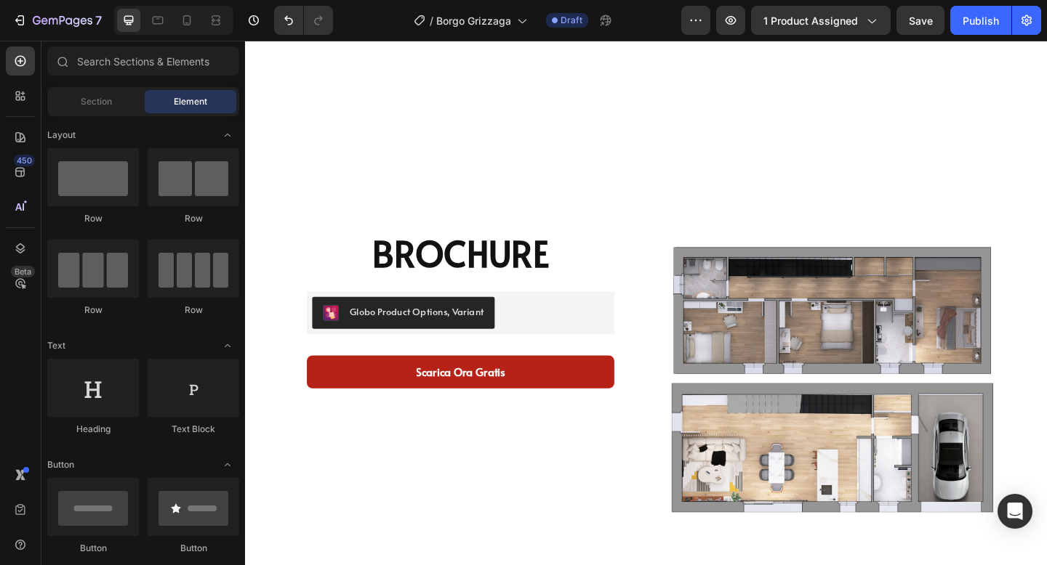
scroll to position [5988, 0]
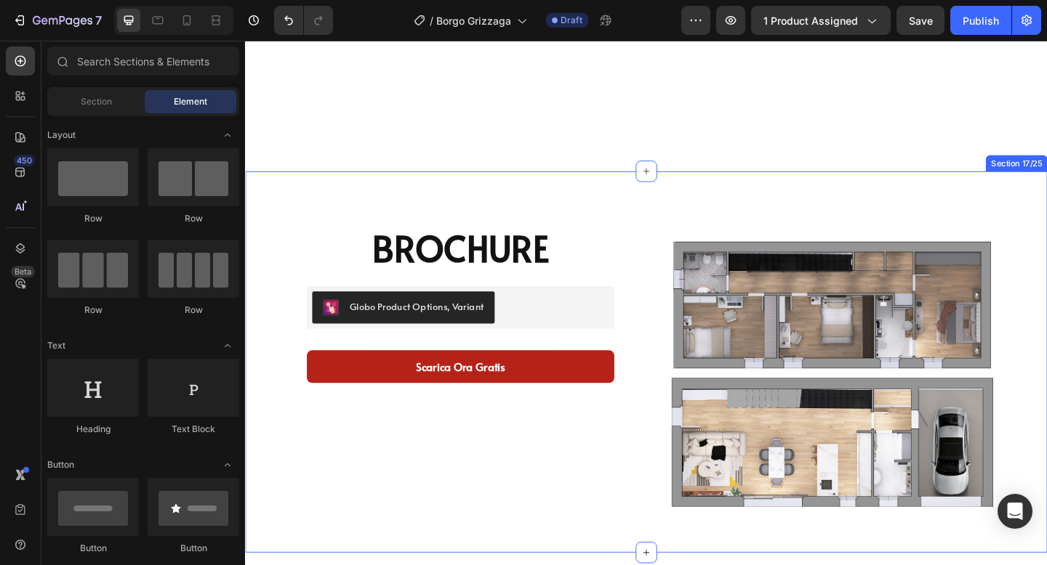
click at [286, 230] on div "Image BROCHURE Product Title Globo Product Options, Variant Globo Product Optio…" at bounding box center [681, 390] width 872 height 415
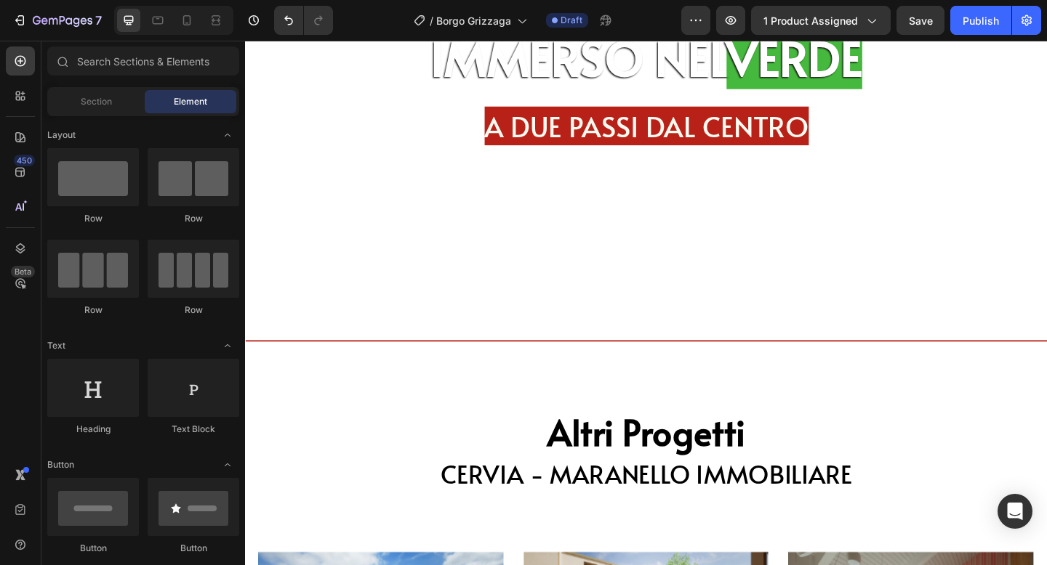
scroll to position [5834, 0]
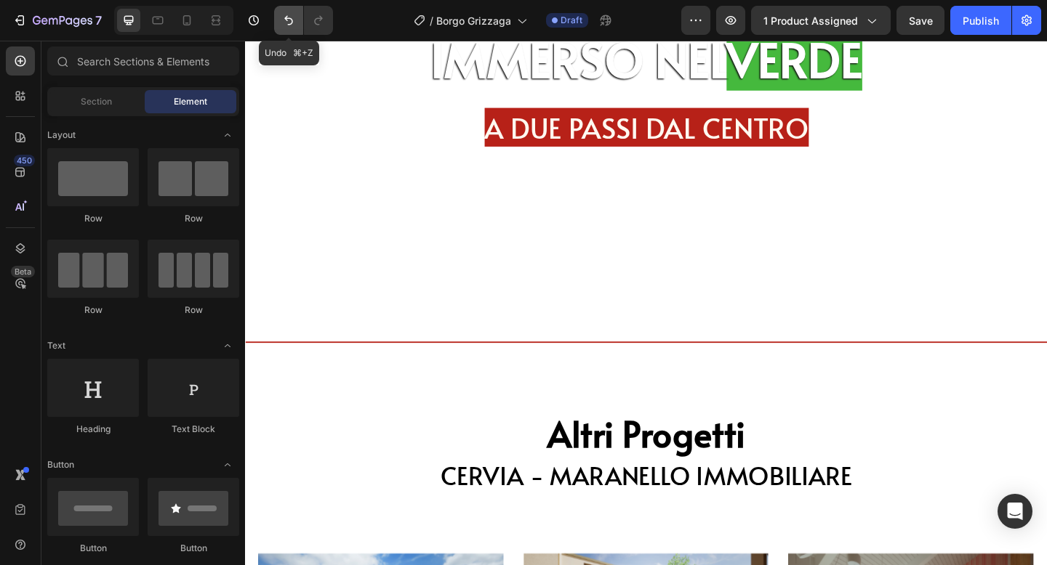
click at [290, 19] on icon "Undo/Redo" at bounding box center [288, 20] width 15 height 15
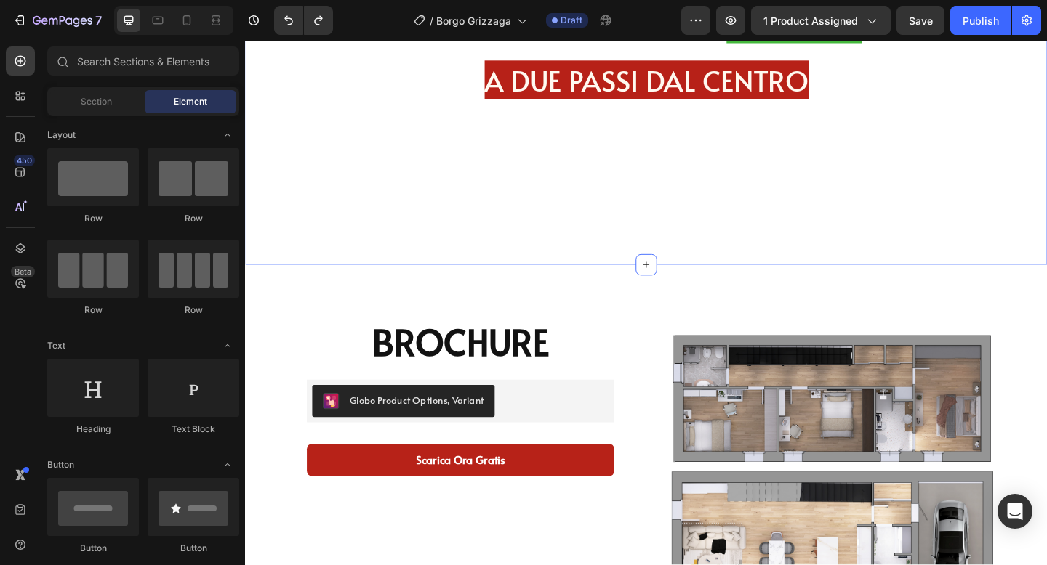
scroll to position [5885, 0]
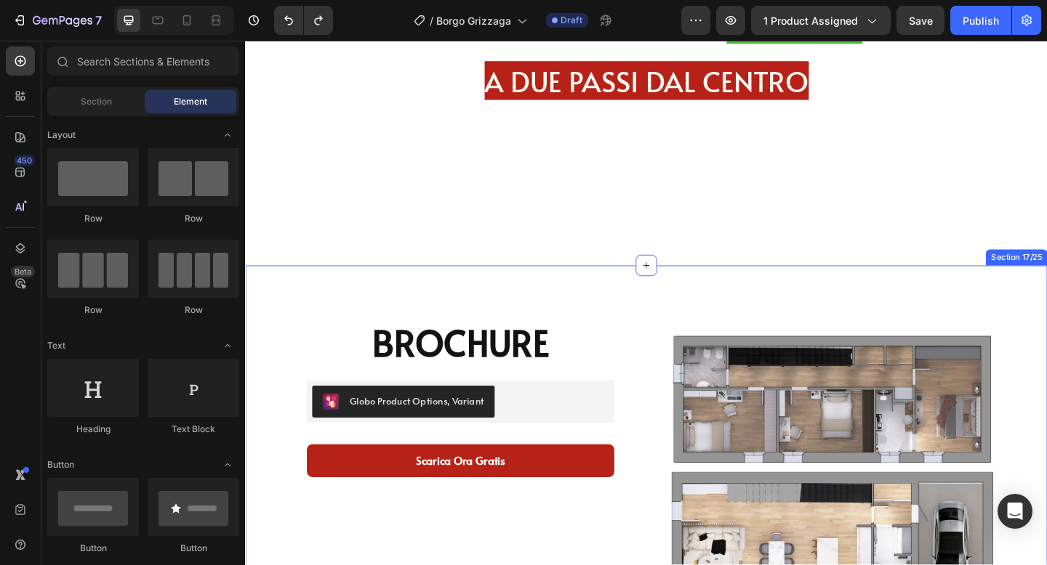
click at [508, 293] on div "Image BROCHURE Product Title Globo Product Options, Variant Globo Product Optio…" at bounding box center [681, 493] width 872 height 415
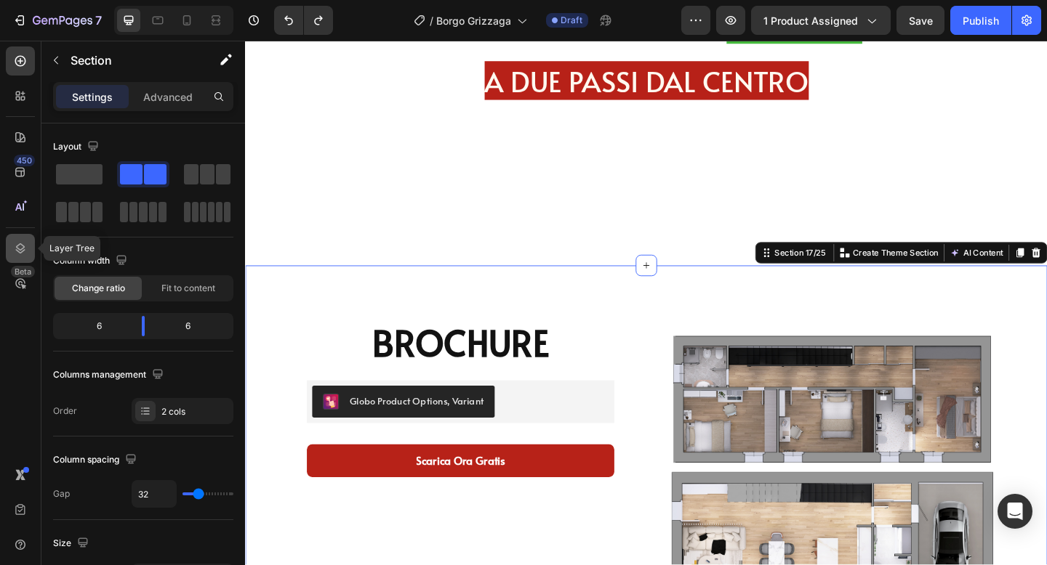
click at [15, 247] on icon at bounding box center [20, 248] width 15 height 15
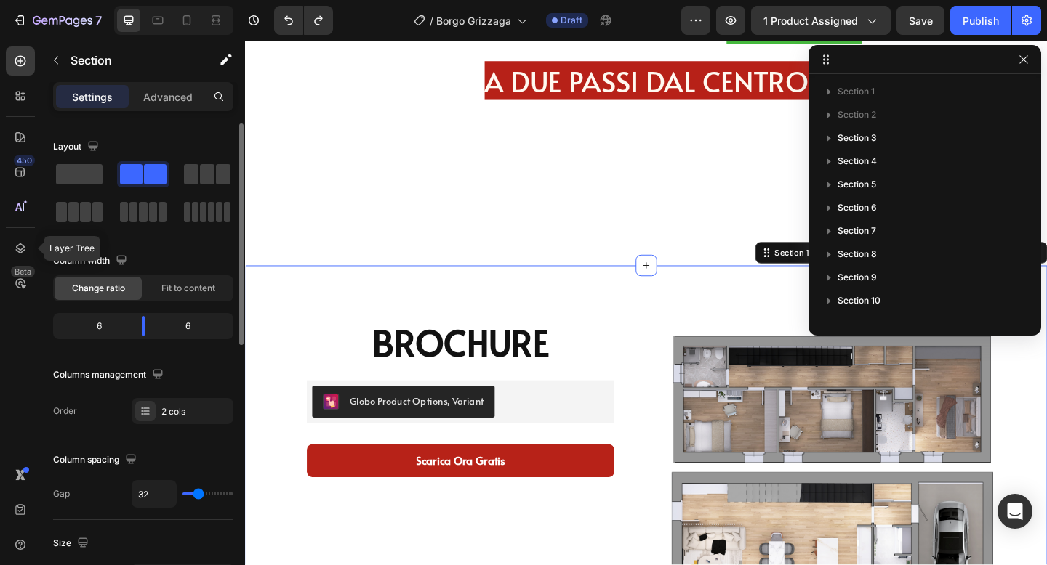
scroll to position [249, 0]
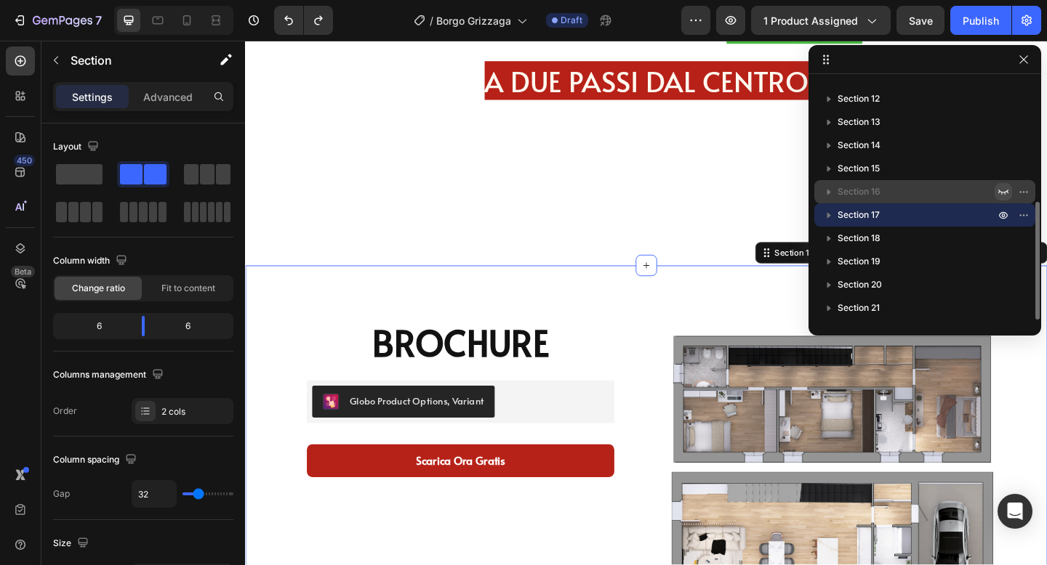
click at [1003, 189] on icon "button" at bounding box center [1003, 192] width 12 height 12
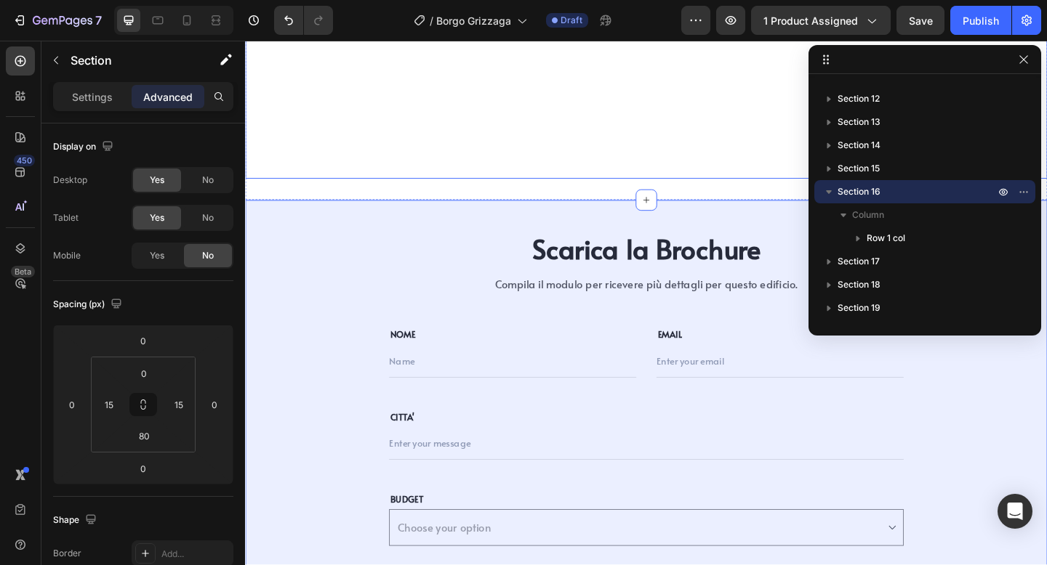
scroll to position [5965, 0]
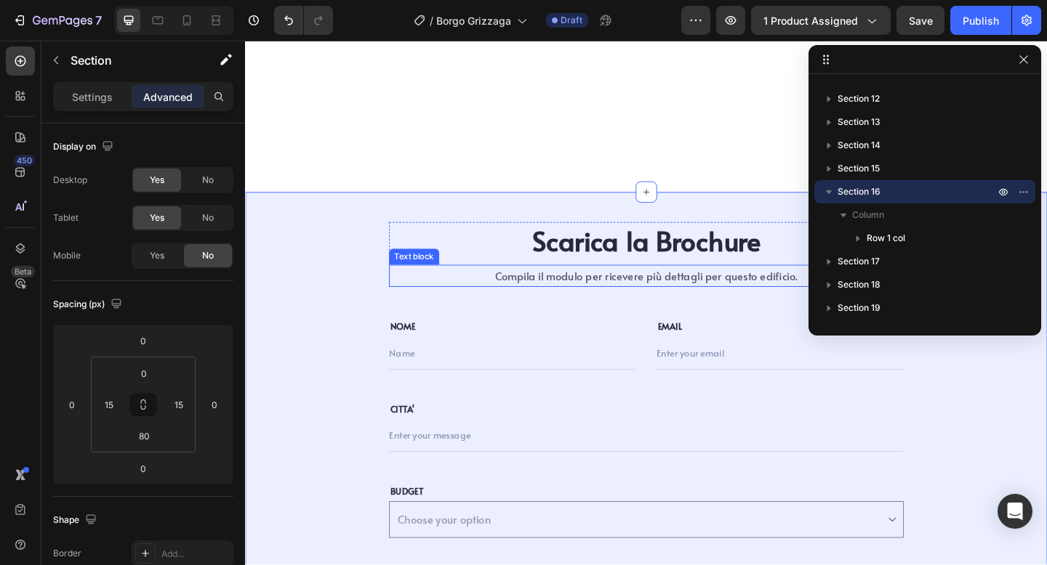
click at [706, 287] on p "Compila il modulo per ricevere più dettagli per questo edificio." at bounding box center [681, 296] width 557 height 21
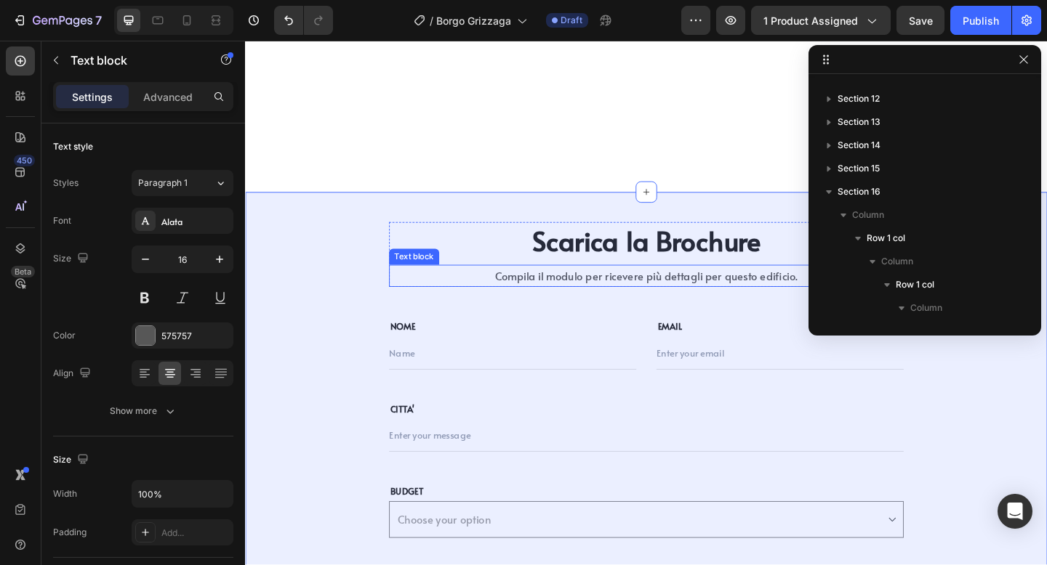
scroll to position [414, 0]
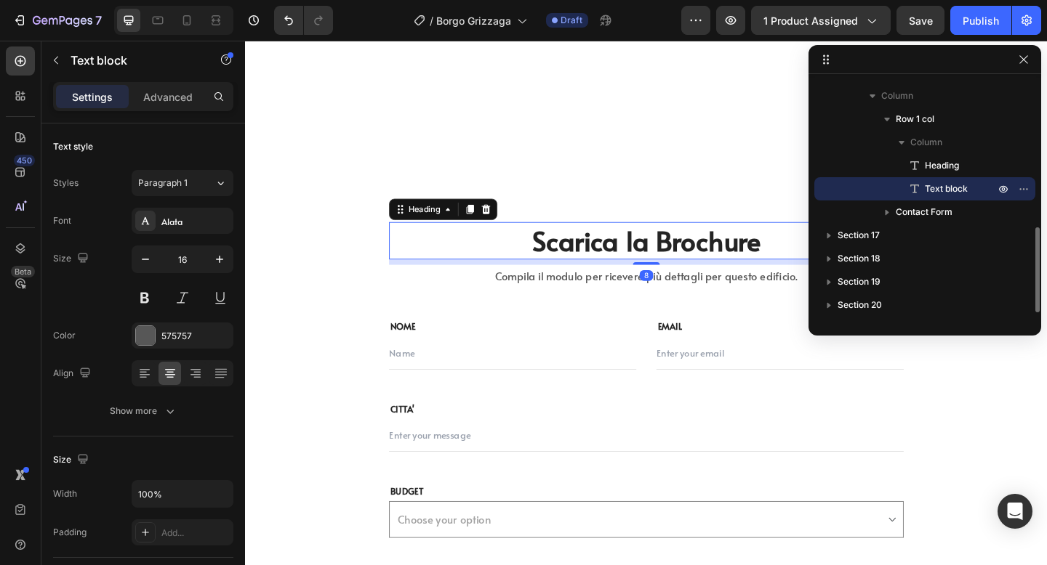
click at [715, 267] on h2 "Scarica la Brochure" at bounding box center [681, 258] width 560 height 41
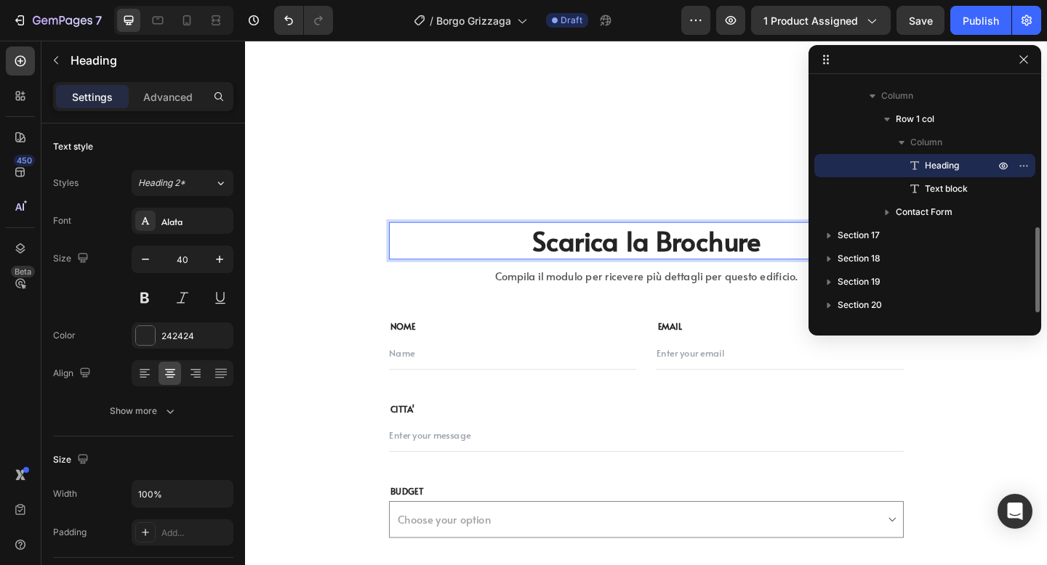
click at [780, 266] on h2 "Scarica la Brochure" at bounding box center [681, 258] width 560 height 41
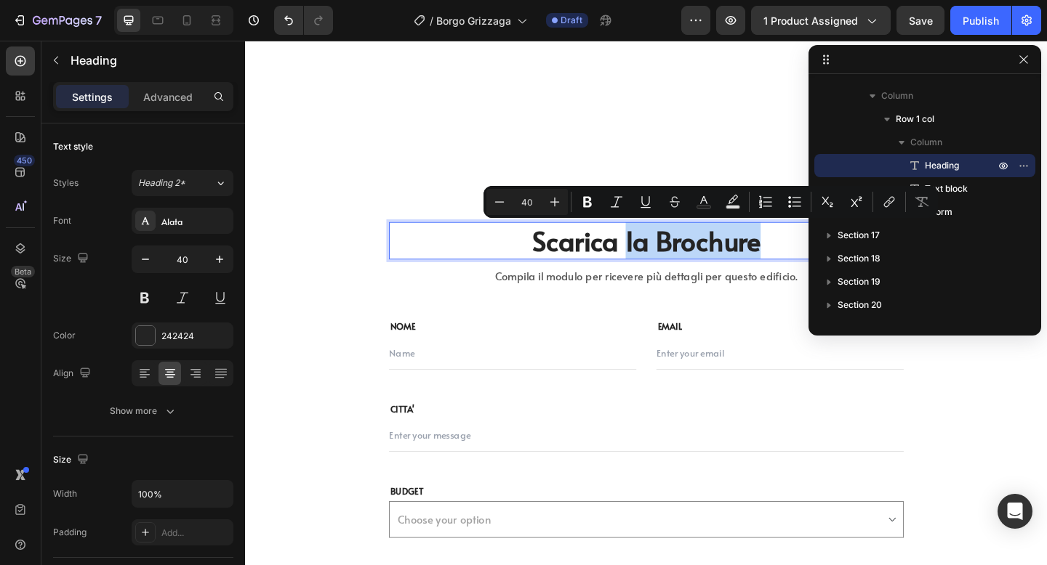
drag, startPoint x: 809, startPoint y: 266, endPoint x: 661, endPoint y: 258, distance: 147.8
click at [659, 258] on p "Scarica la Brochure" at bounding box center [681, 259] width 557 height 38
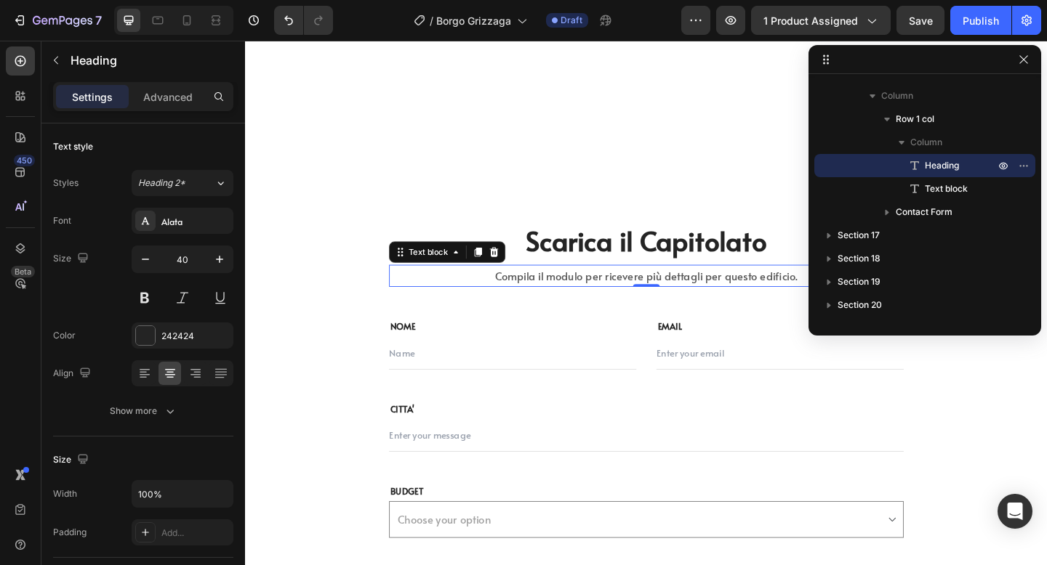
click at [613, 304] on p "Compila il modulo per ricevere più dettagli per questo edificio." at bounding box center [681, 296] width 557 height 21
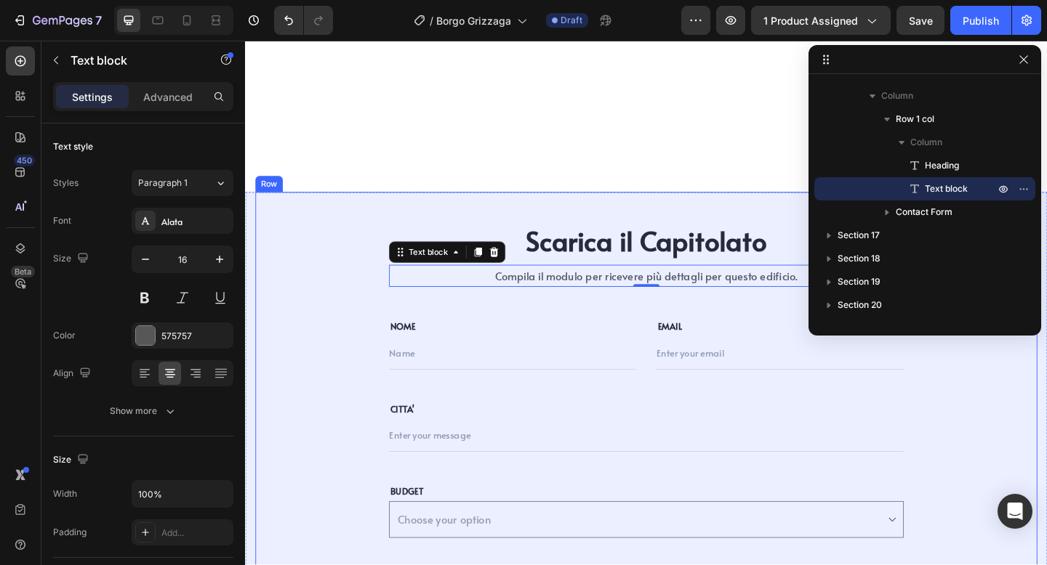
click at [746, 314] on div "Scarica il Capitolato Heading Compila il modulo per ricevere più dettagli per q…" at bounding box center [681, 529] width 560 height 583
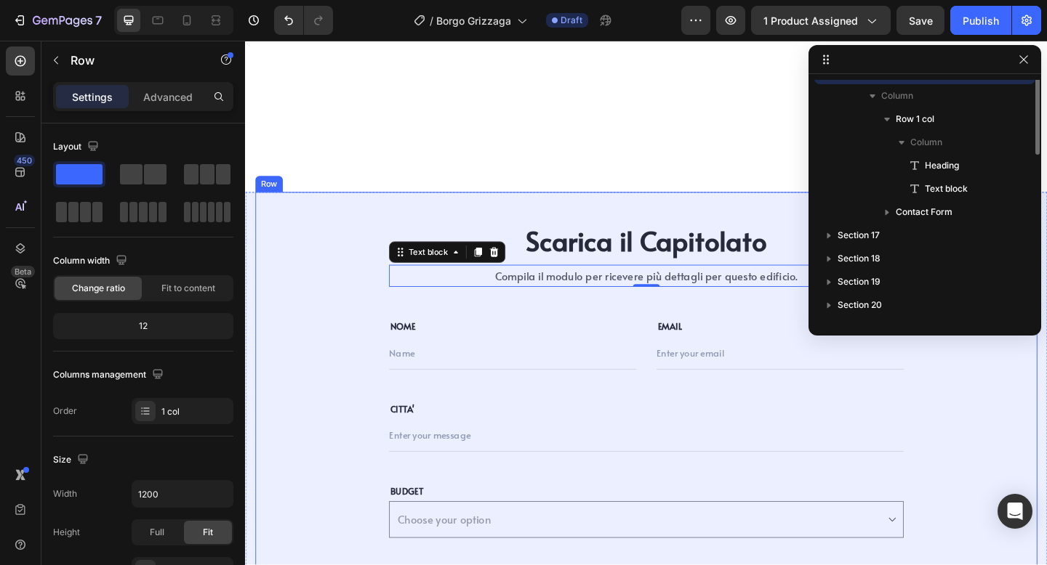
scroll to position [298, 0]
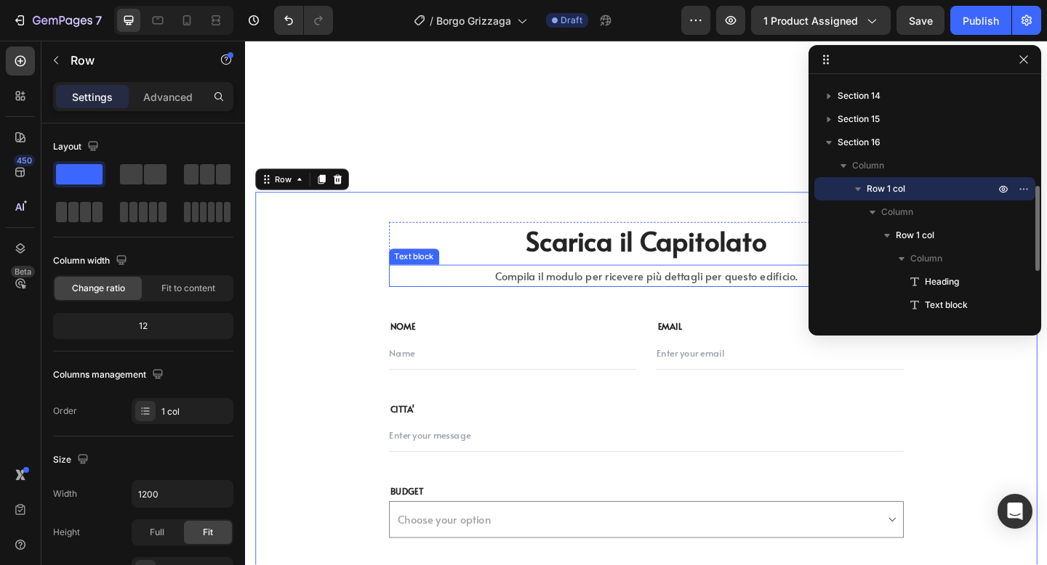
click at [807, 299] on p "Compila il modulo per ricevere più dettagli per questo edificio." at bounding box center [681, 296] width 557 height 21
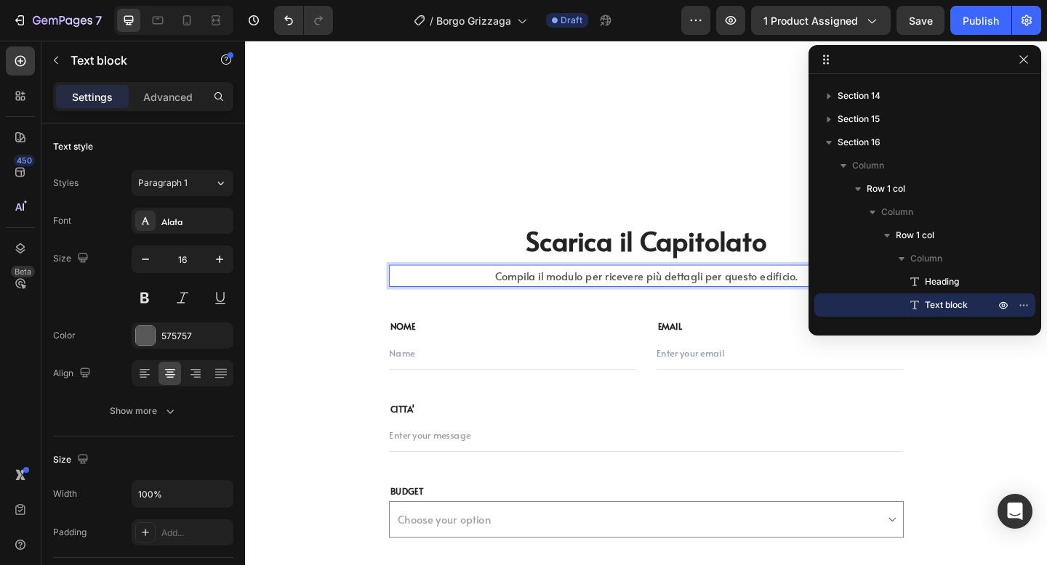
click at [833, 298] on p "Compila il modulo per ricevere più dettagli per questo edificio." at bounding box center [681, 296] width 557 height 21
click at [1024, 55] on icon "button" at bounding box center [1024, 60] width 12 height 12
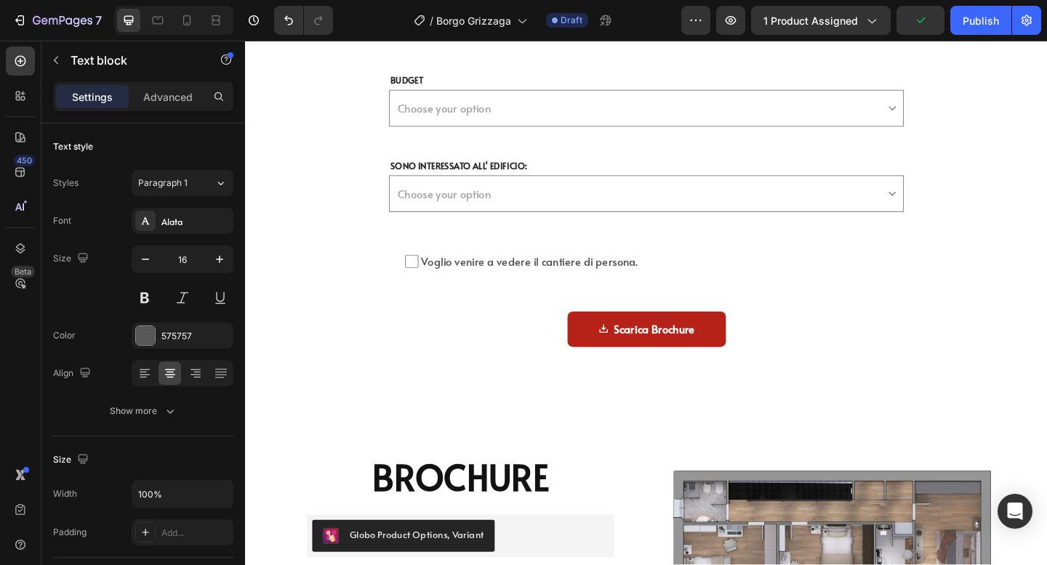
scroll to position [6438, 0]
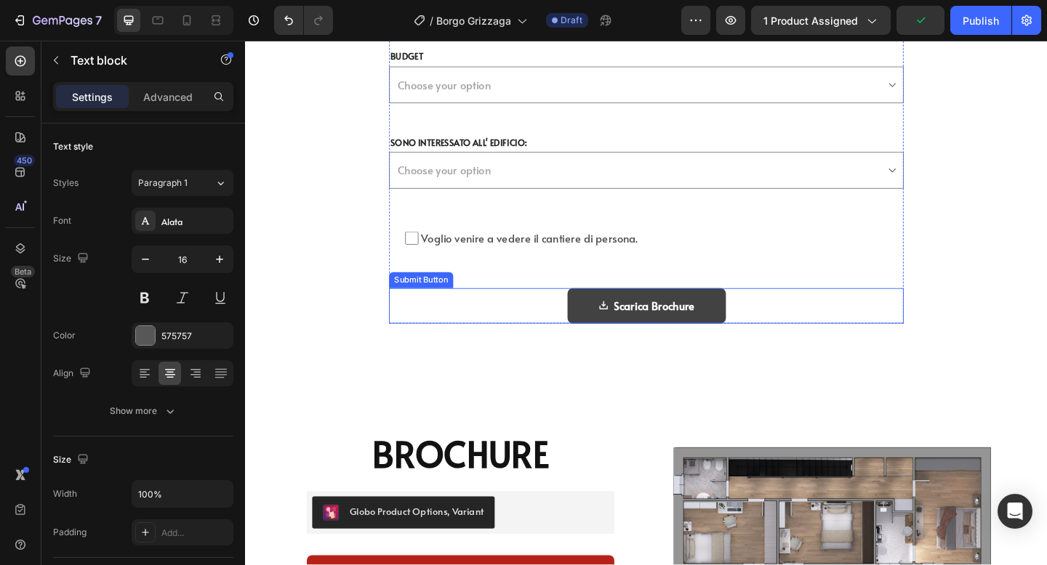
click at [738, 329] on button "Scarica Brochure" at bounding box center [681, 329] width 172 height 39
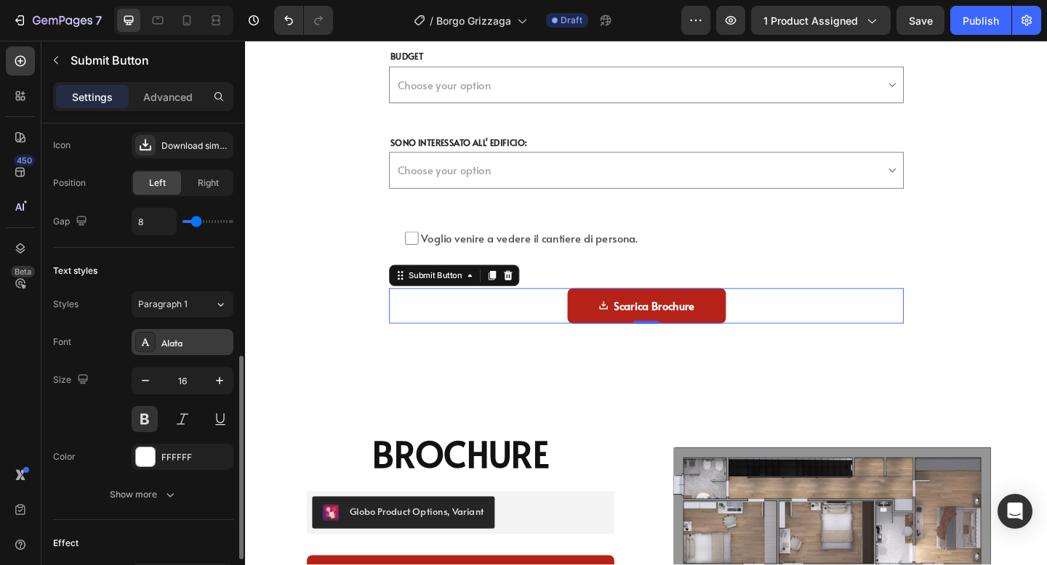
scroll to position [528, 0]
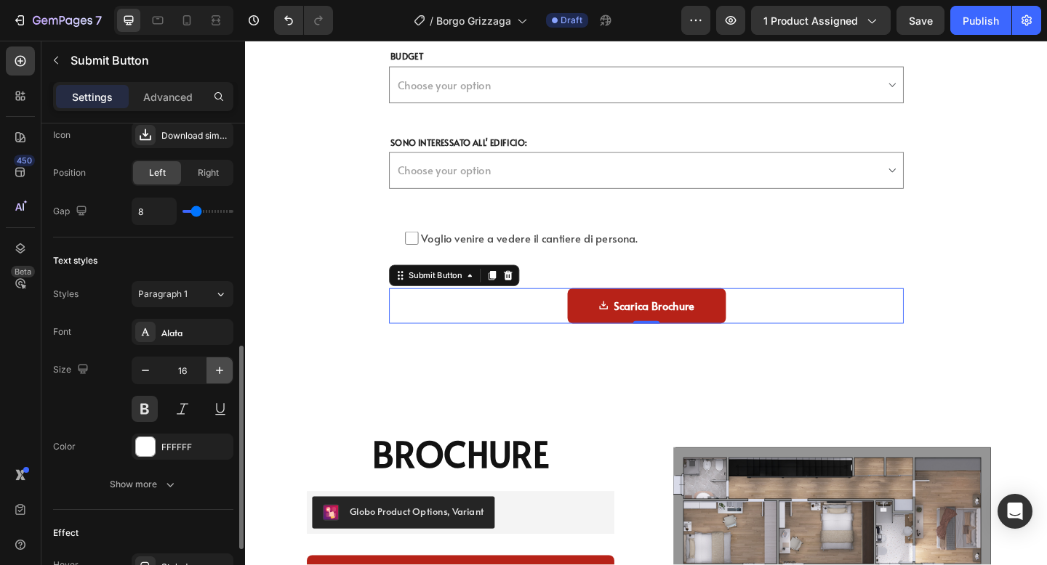
click at [217, 367] on icon "button" at bounding box center [219, 370] width 15 height 15
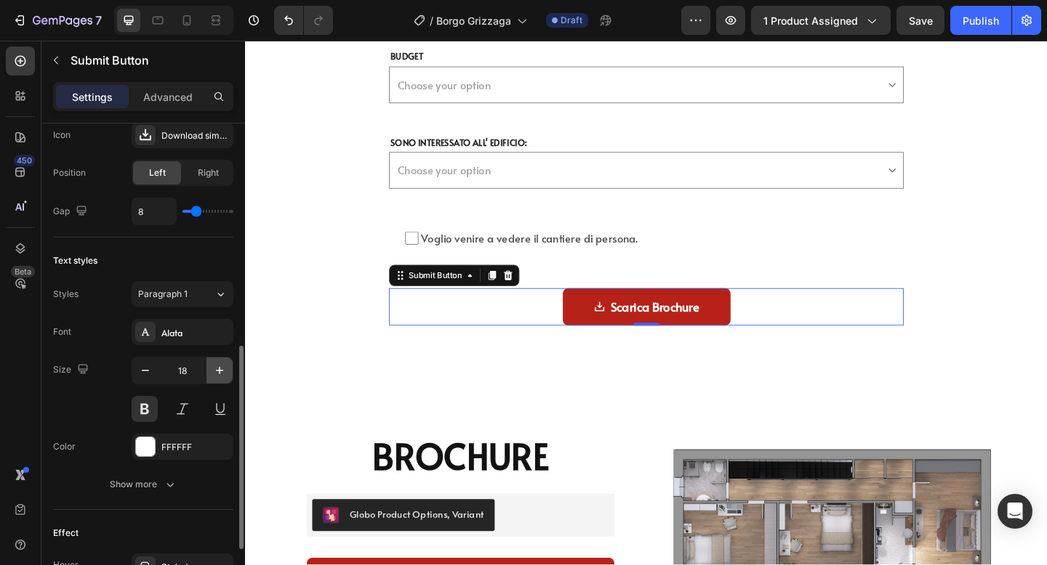
click at [217, 367] on icon "button" at bounding box center [219, 370] width 15 height 15
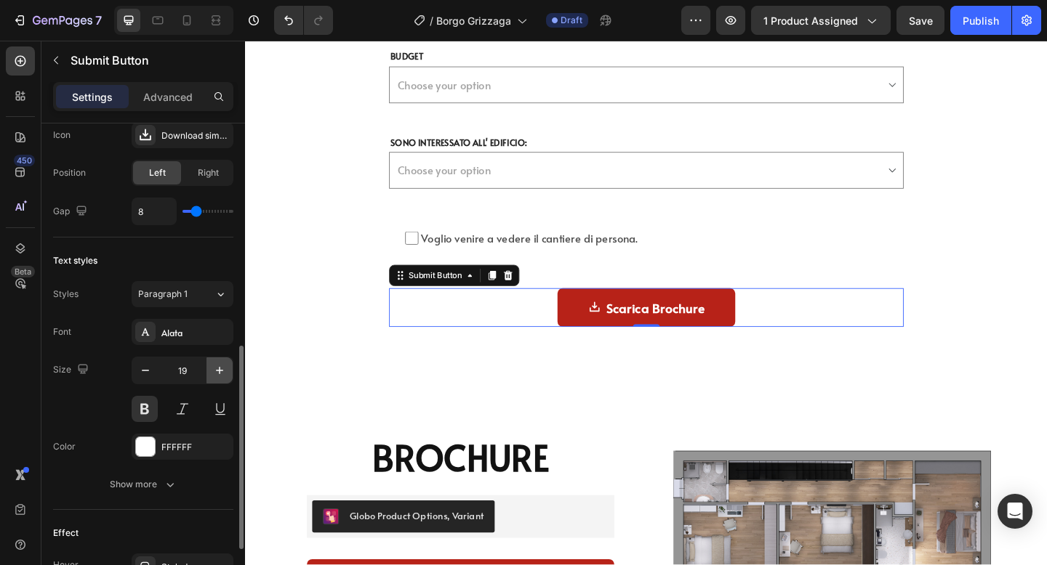
click at [217, 367] on icon "button" at bounding box center [219, 370] width 15 height 15
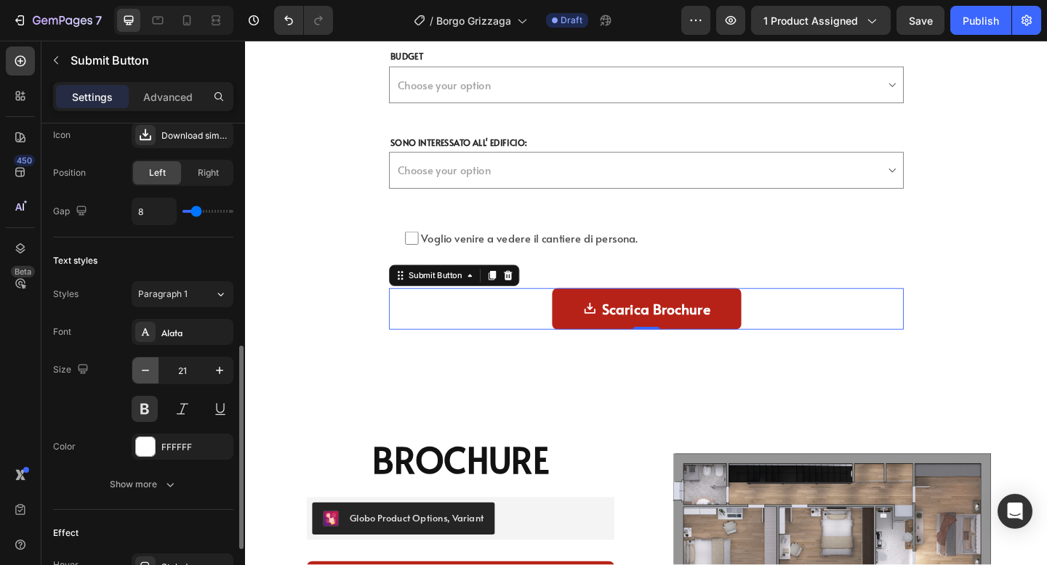
click at [140, 366] on icon "button" at bounding box center [145, 370] width 15 height 15
type input "20"
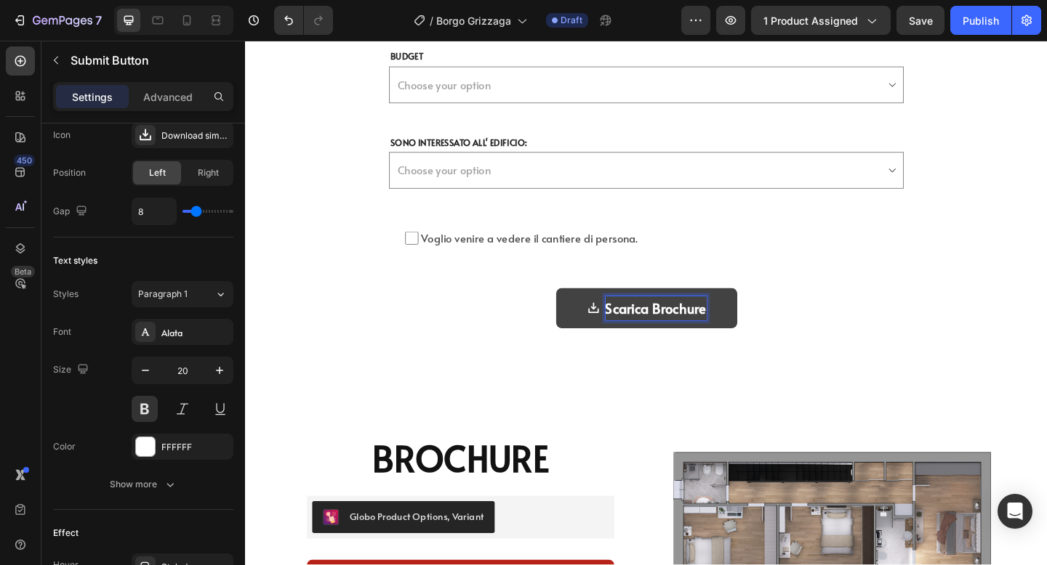
click at [729, 325] on div "Scarica Brochure" at bounding box center [692, 332] width 110 height 26
drag, startPoint x: 743, startPoint y: 331, endPoint x: 690, endPoint y: 327, distance: 53.2
click at [690, 327] on p "Scarica Brochure" at bounding box center [692, 332] width 110 height 26
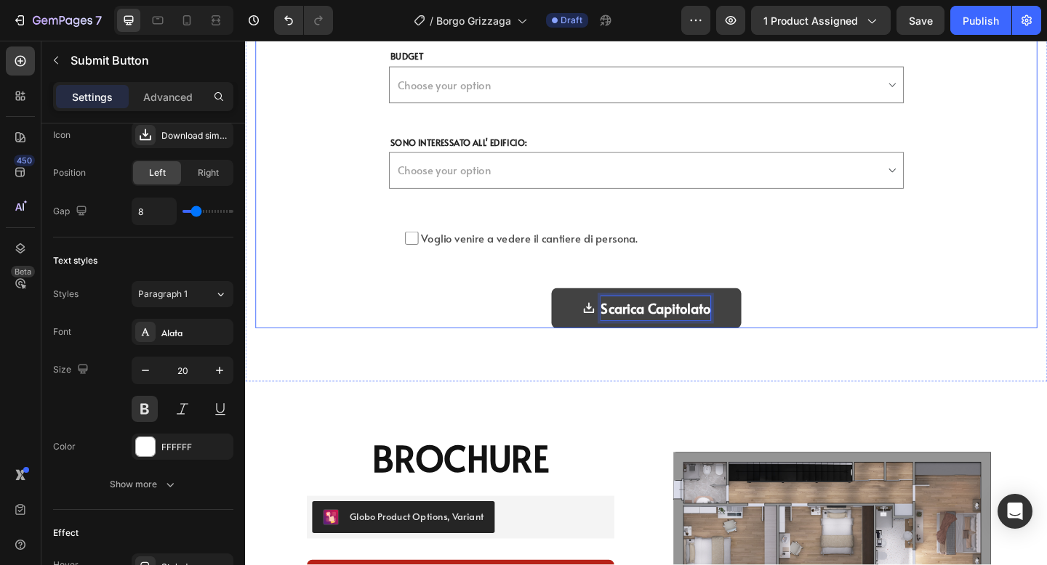
click at [1014, 347] on div "Scarica il Capitolato Heading Compila il modulo per ricevere più dettagli per q…" at bounding box center [681, 43] width 850 height 621
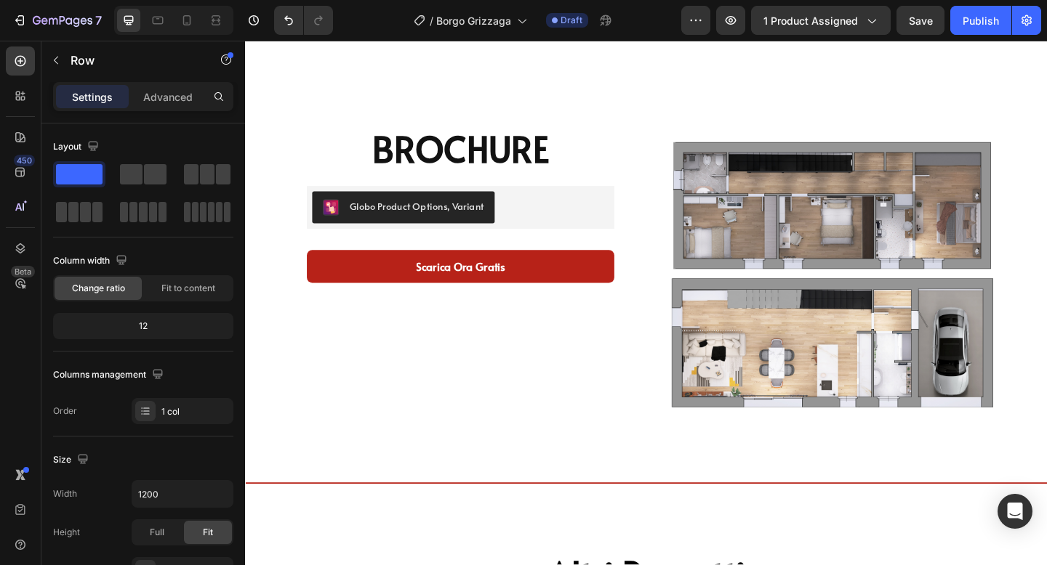
scroll to position [6778, 0]
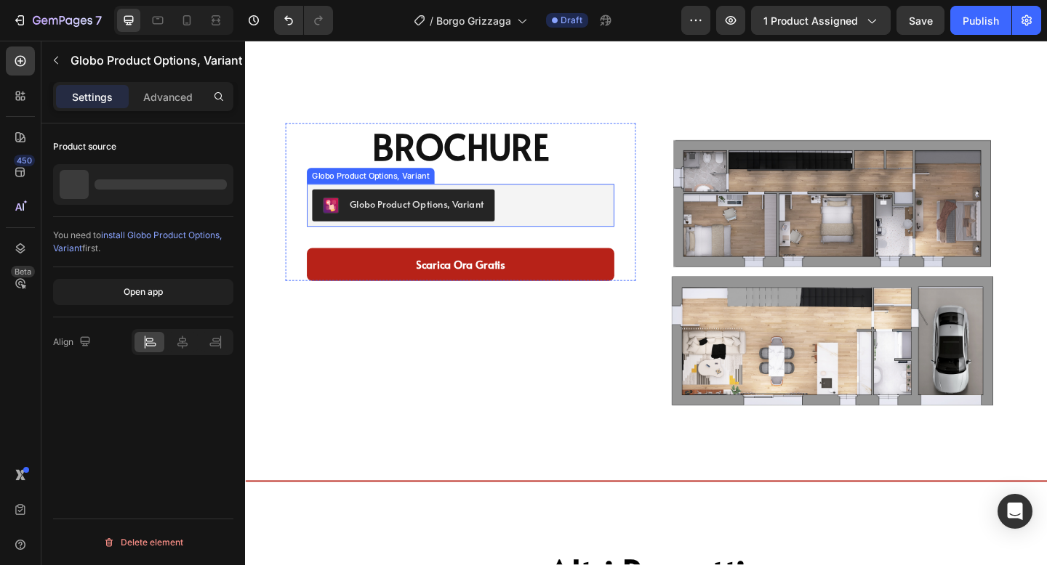
click at [513, 228] on div "Globo Product Options, Variant" at bounding box center [479, 220] width 323 height 35
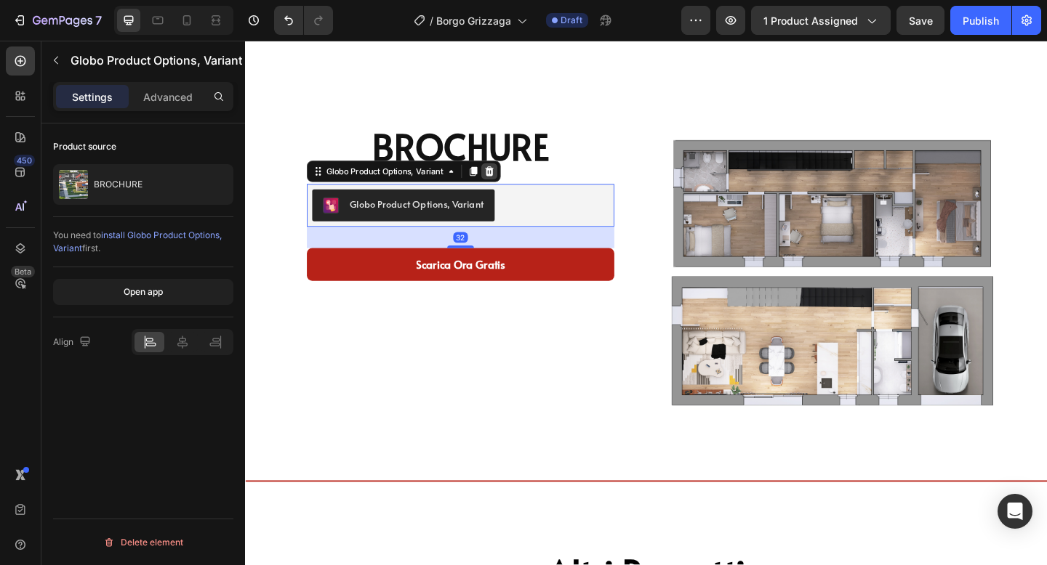
click at [512, 175] on div at bounding box center [510, 182] width 17 height 17
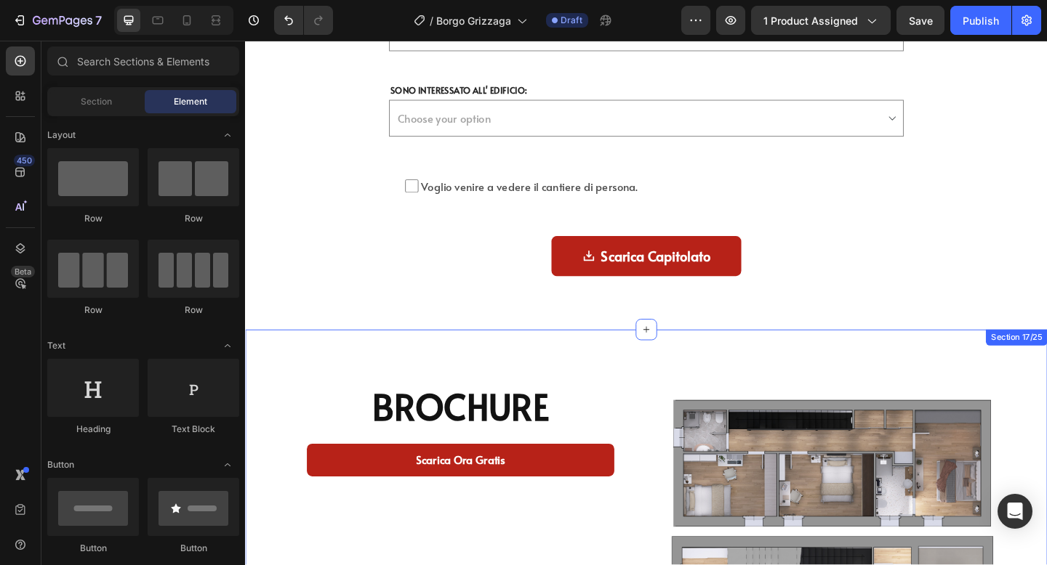
scroll to position [6465, 0]
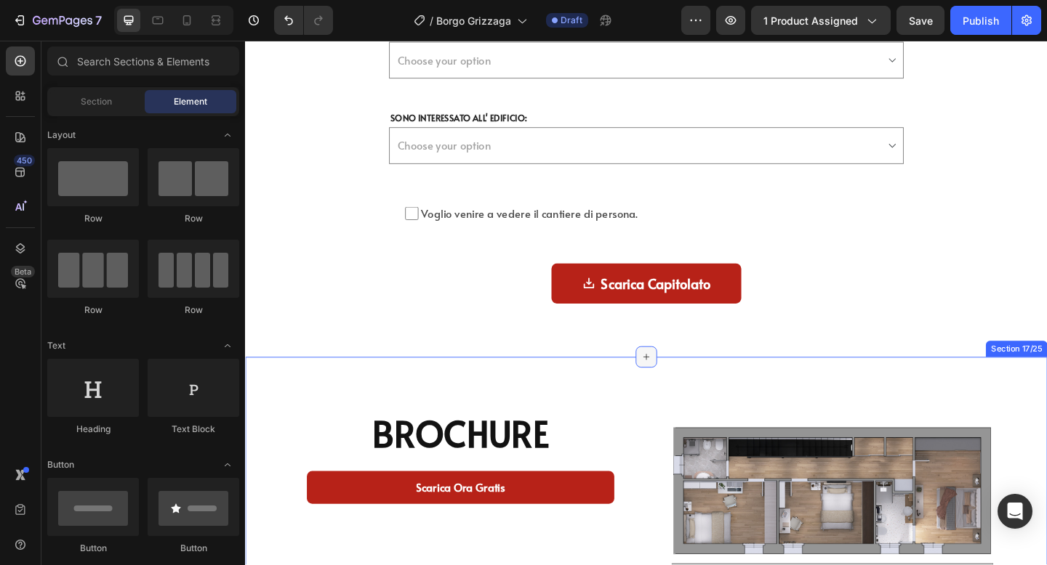
click at [675, 385] on icon at bounding box center [681, 385] width 12 height 12
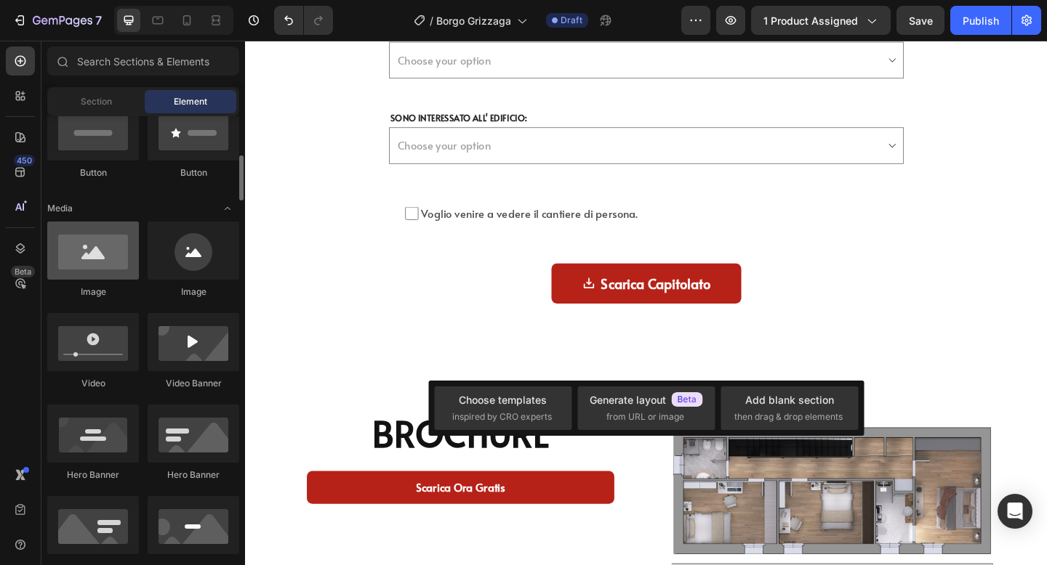
scroll to position [377, 0]
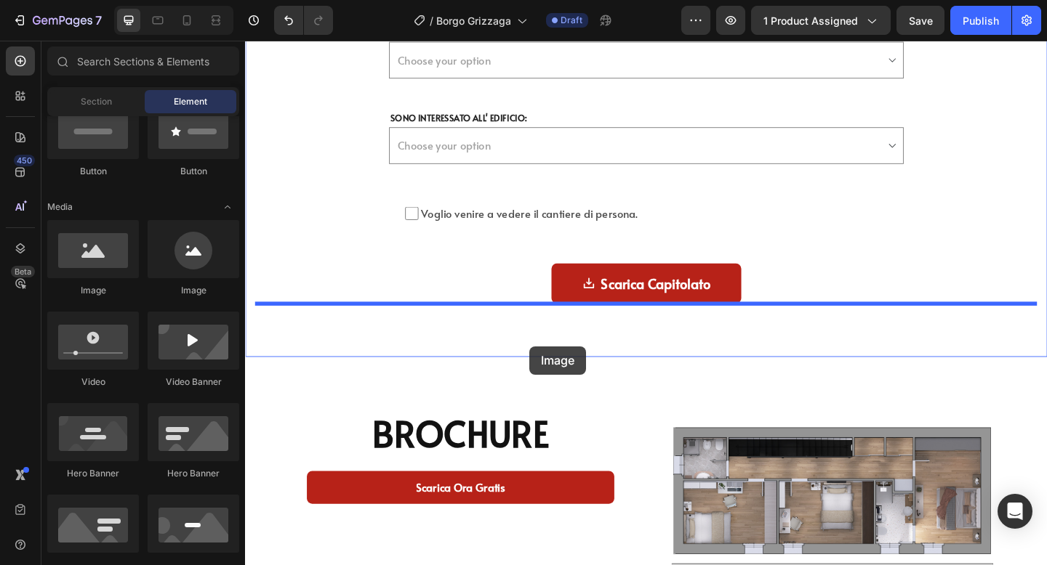
drag, startPoint x: 355, startPoint y: 308, endPoint x: 554, endPoint y: 374, distance: 209.6
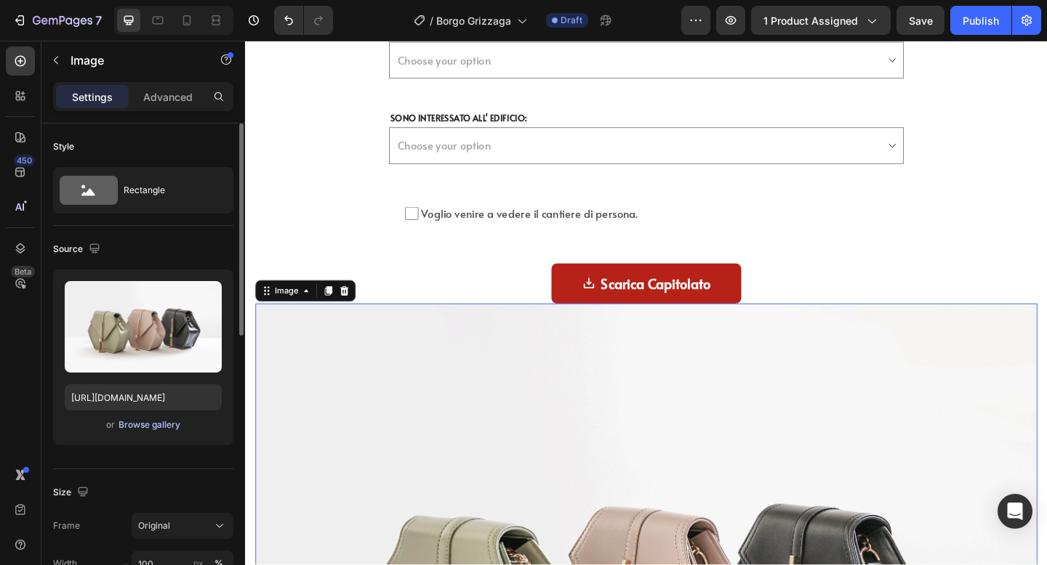
click at [152, 425] on div "Browse gallery" at bounding box center [149, 425] width 62 height 13
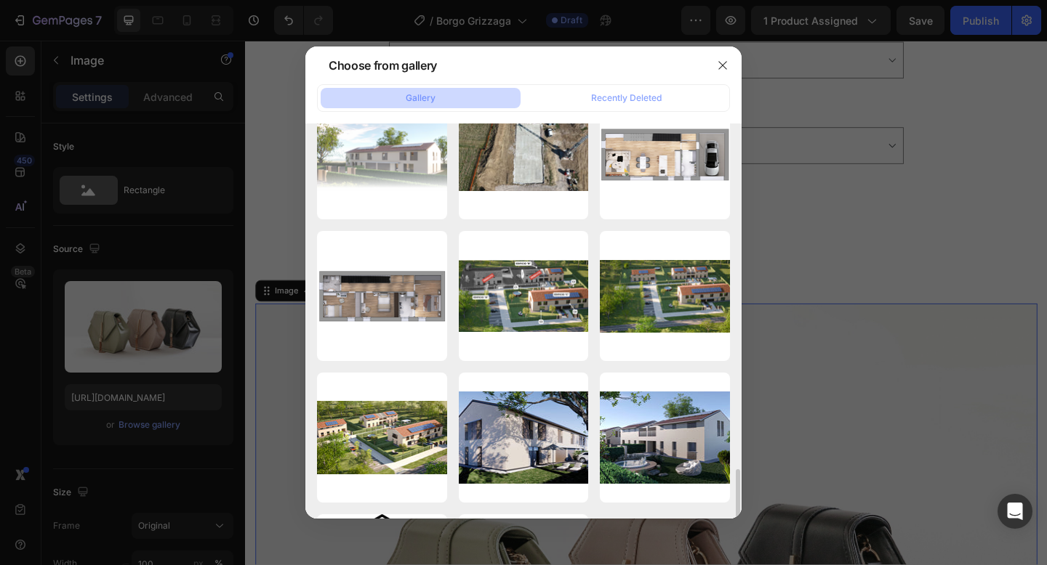
scroll to position [2608, 0]
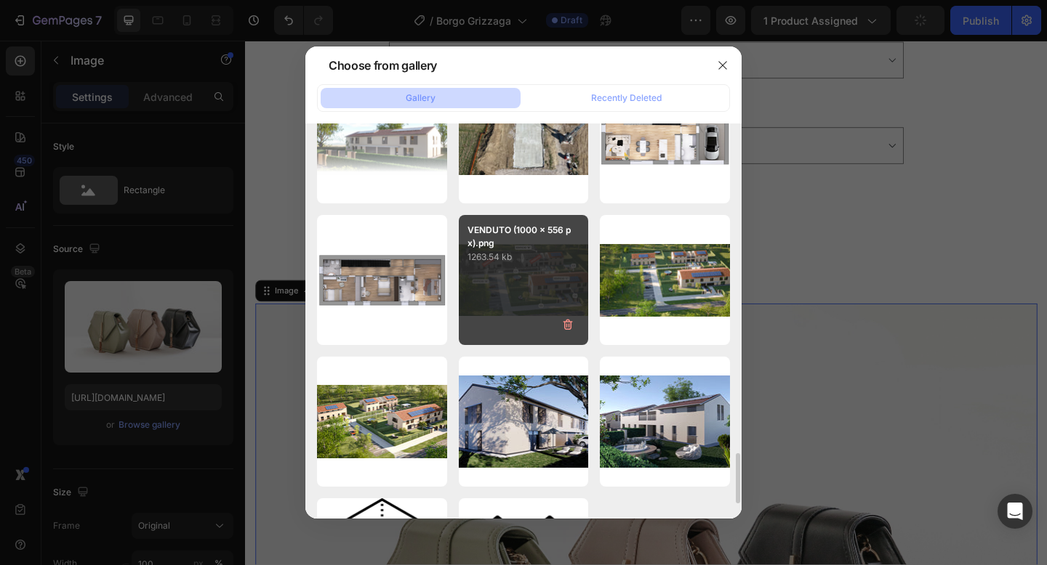
click at [507, 318] on div "VENDUTO (1000 x 556 px).png 1263.54 kb" at bounding box center [524, 280] width 130 height 130
type input "https://cdn.shopify.com/s/files/1/0938/0950/8696/files/gempages_584824658604327…"
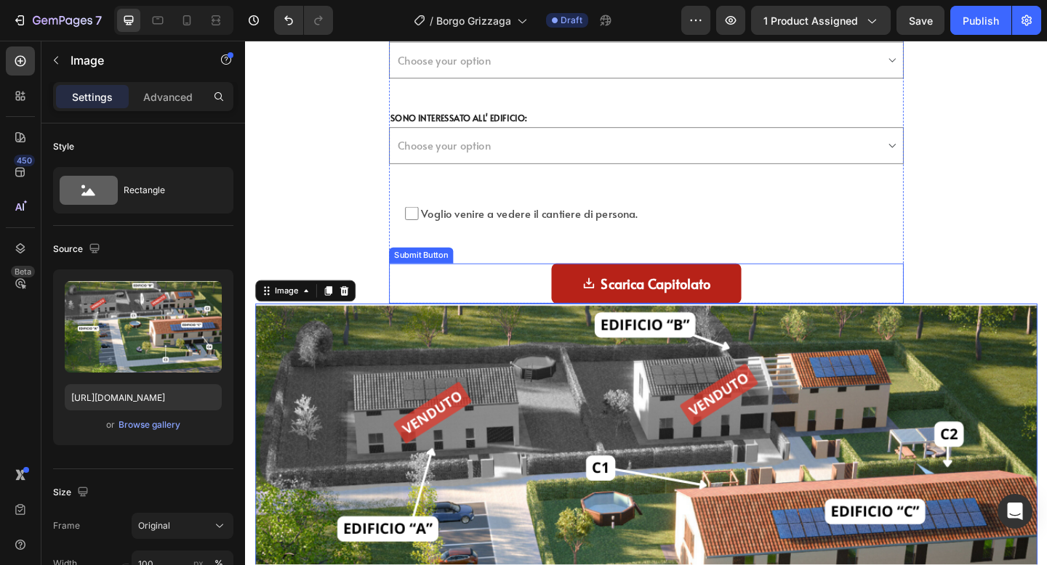
click at [471, 286] on div "Scarica Capitolato Submit Button" at bounding box center [681, 305] width 560 height 44
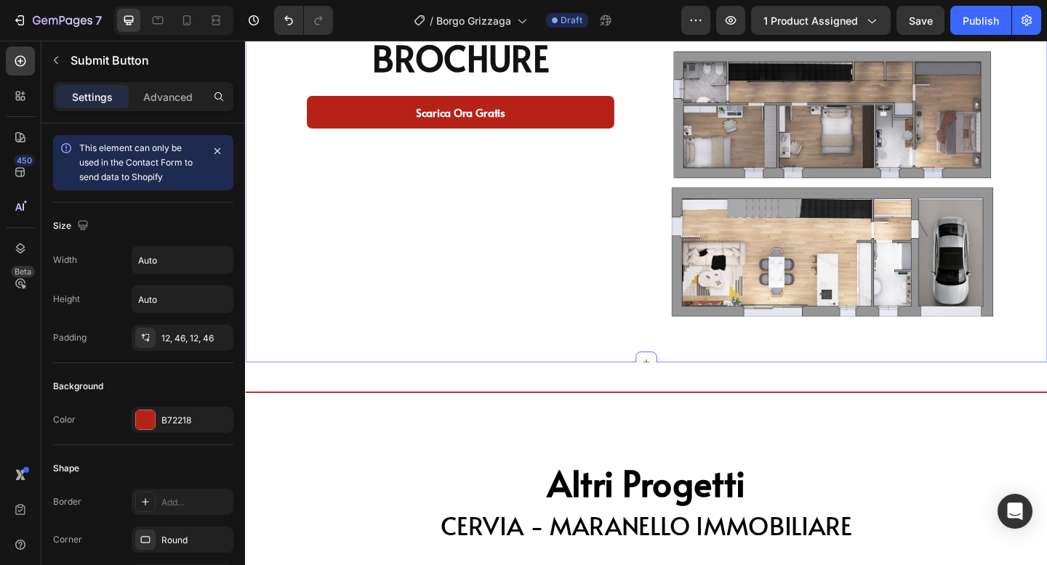
scroll to position [7176, 0]
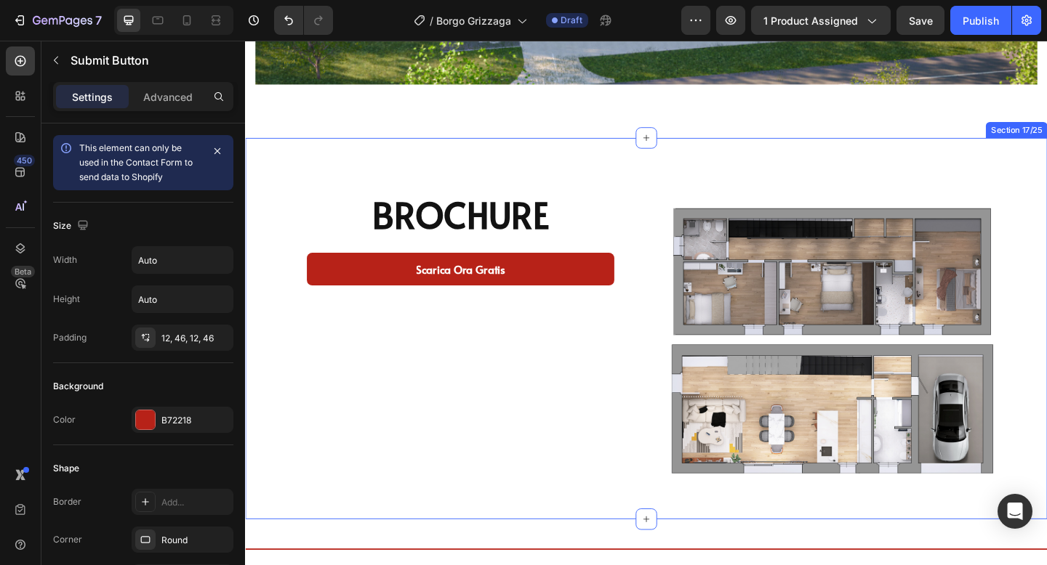
click at [288, 155] on div "Image BROCHURE Product Title Scarica Ora Gratis Add to Cart Row Product Image I…" at bounding box center [681, 354] width 872 height 415
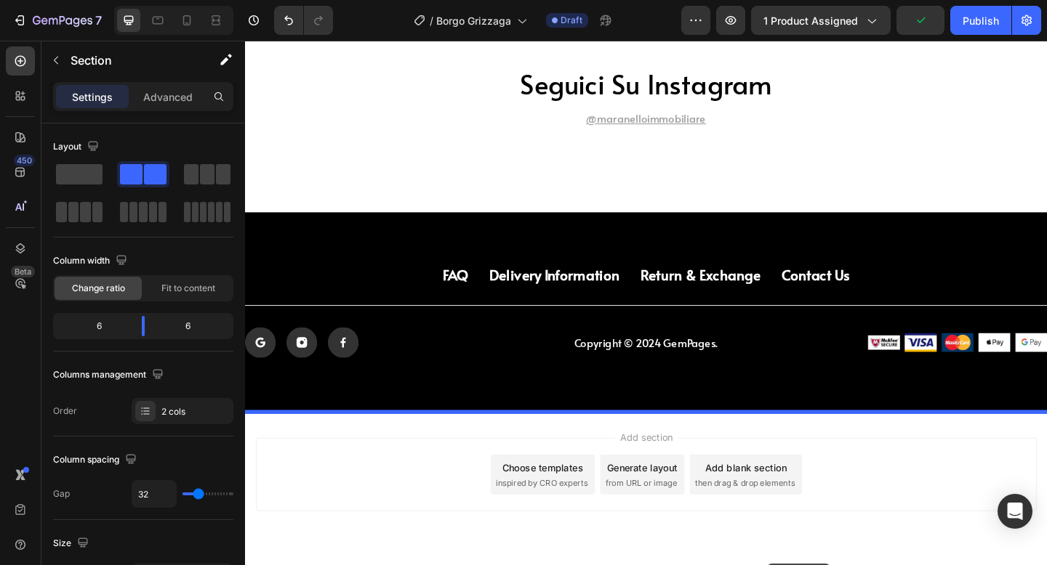
scroll to position [8224, 0]
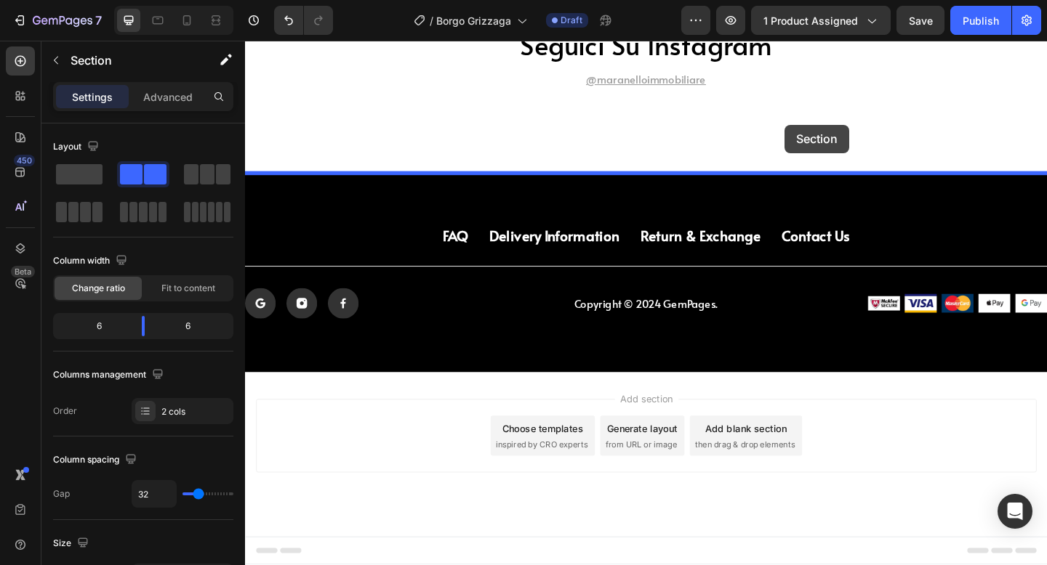
drag, startPoint x: 814, startPoint y: 134, endPoint x: 832, endPoint y: 132, distance: 17.5
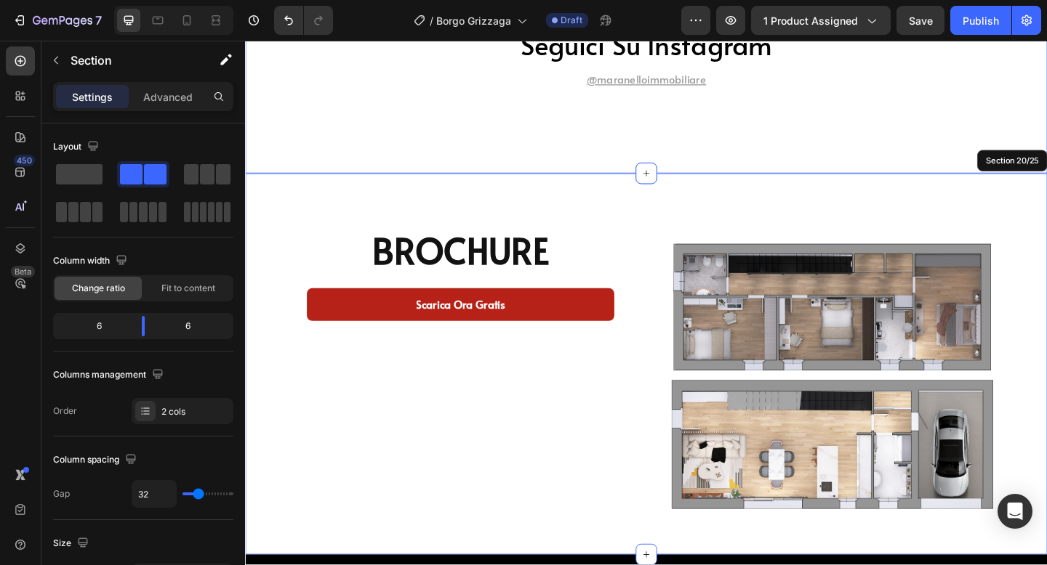
click at [753, 150] on div "seguici su instagram Heading @maranelloimmobiliare Text Block Section 19/25" at bounding box center [681, 76] width 872 height 219
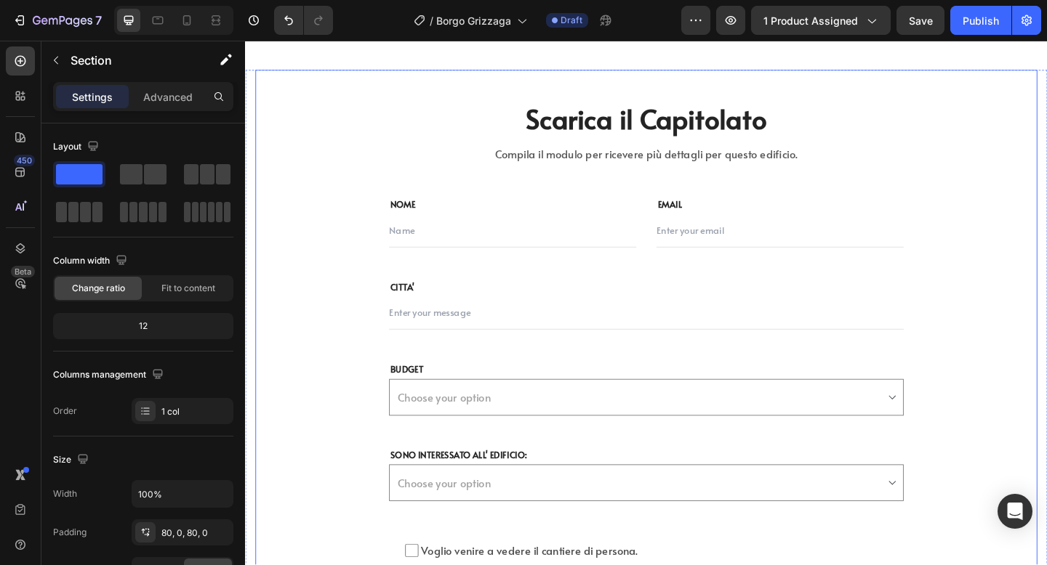
scroll to position [6056, 0]
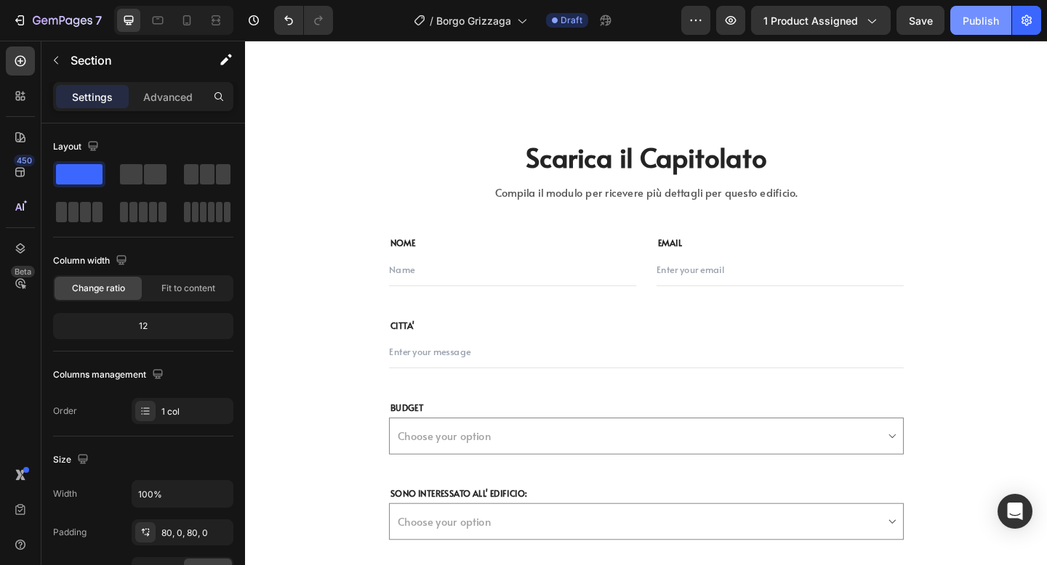
click at [957, 25] on button "Publish" at bounding box center [980, 20] width 61 height 29
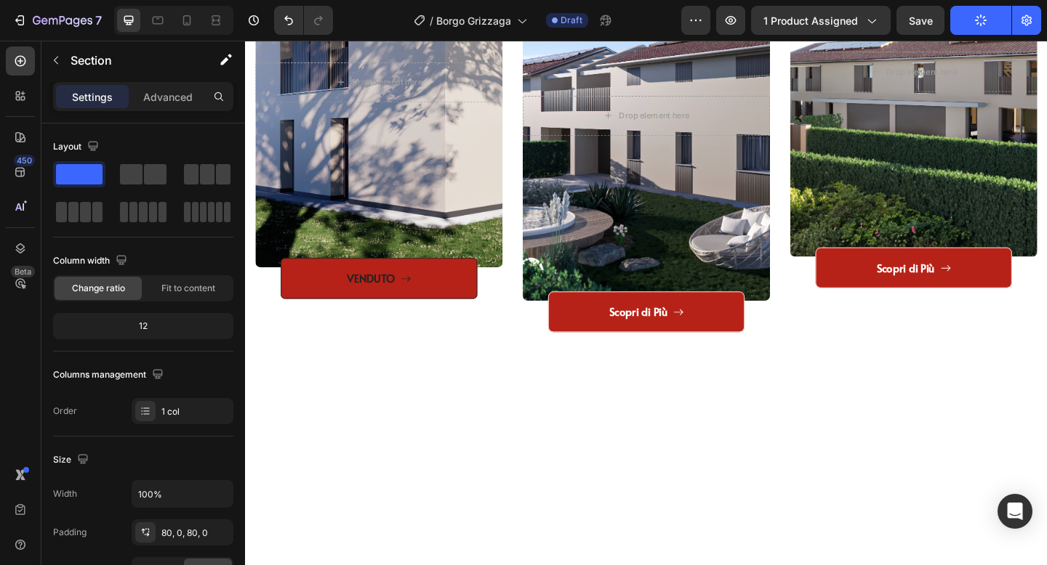
scroll to position [1223, 0]
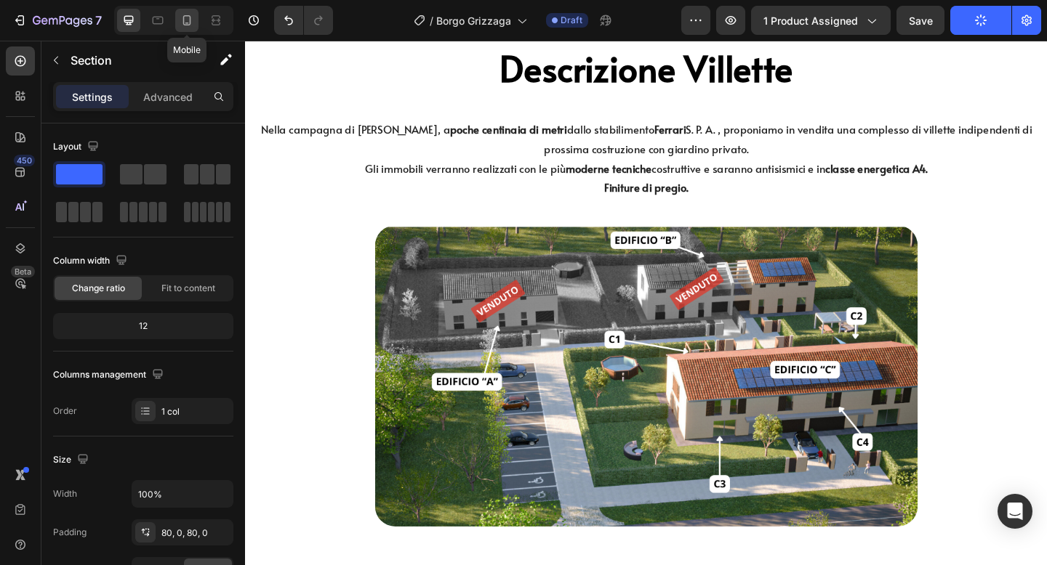
click at [192, 25] on icon at bounding box center [187, 20] width 15 height 15
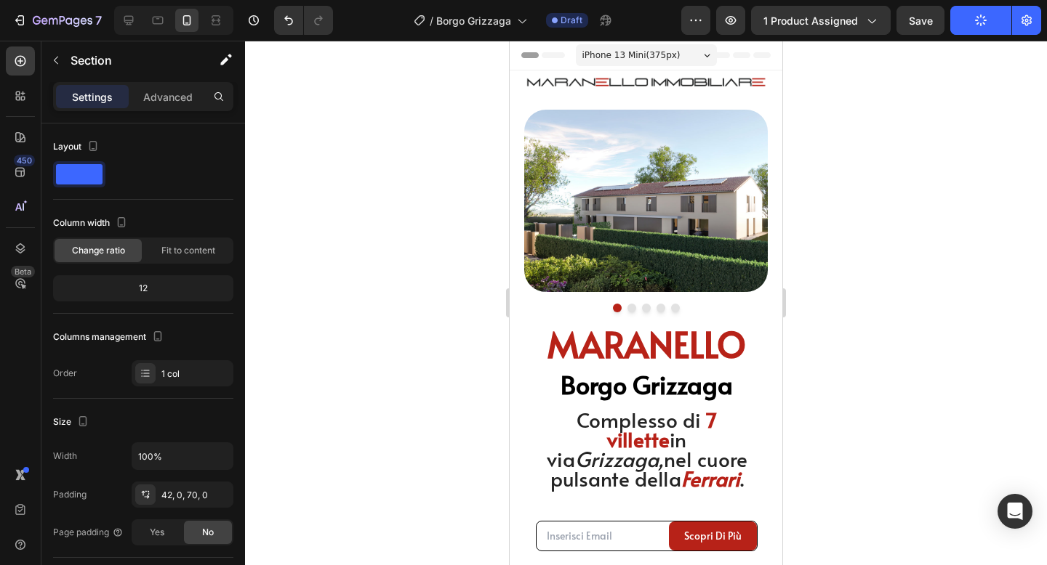
click at [805, 262] on div at bounding box center [646, 303] width 802 height 525
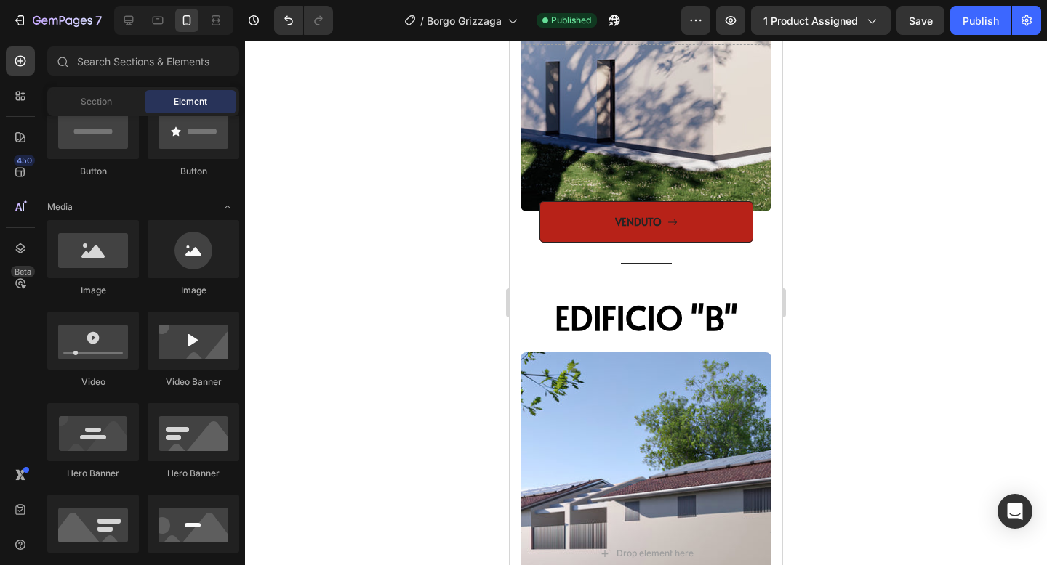
scroll to position [2127, 0]
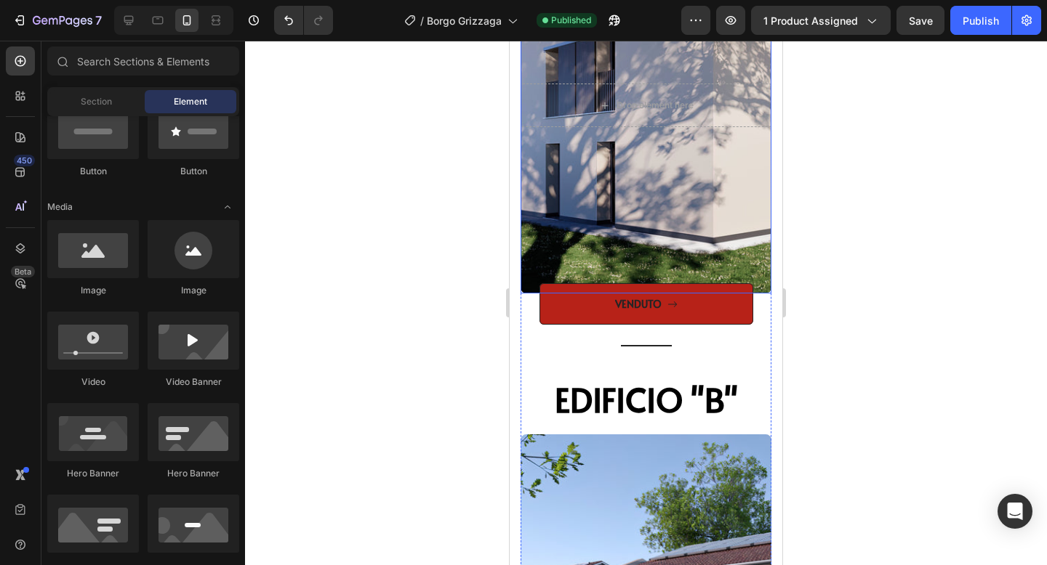
click at [680, 227] on div "Overlay" at bounding box center [645, 105] width 251 height 377
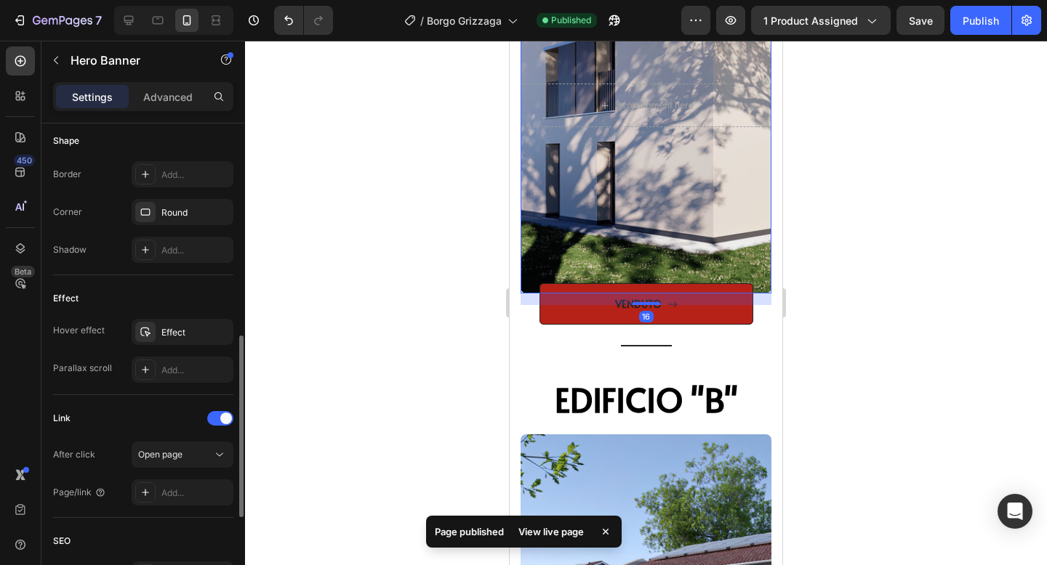
scroll to position [801, 0]
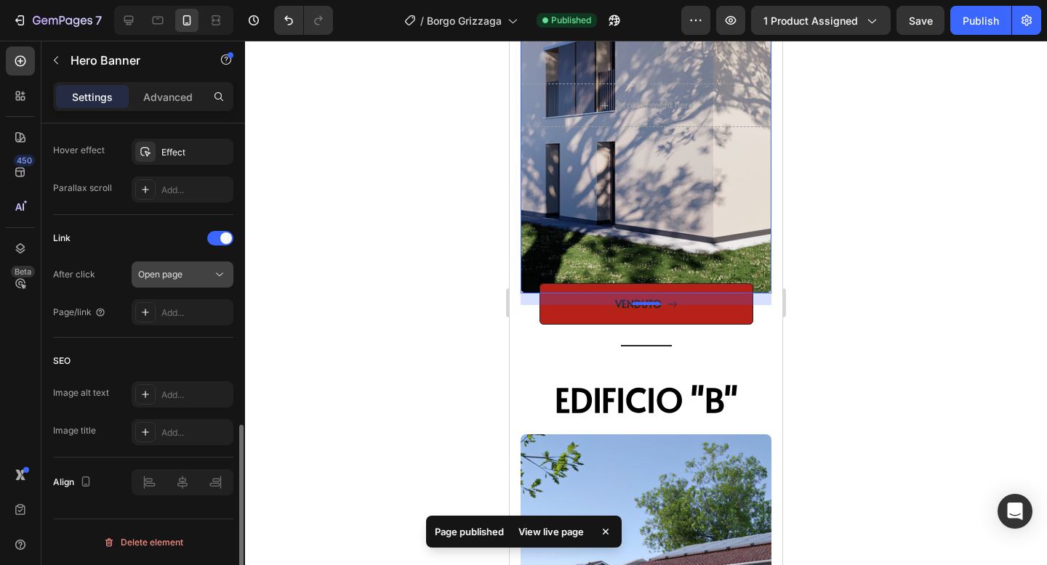
click at [185, 274] on div "Open page" at bounding box center [175, 274] width 74 height 13
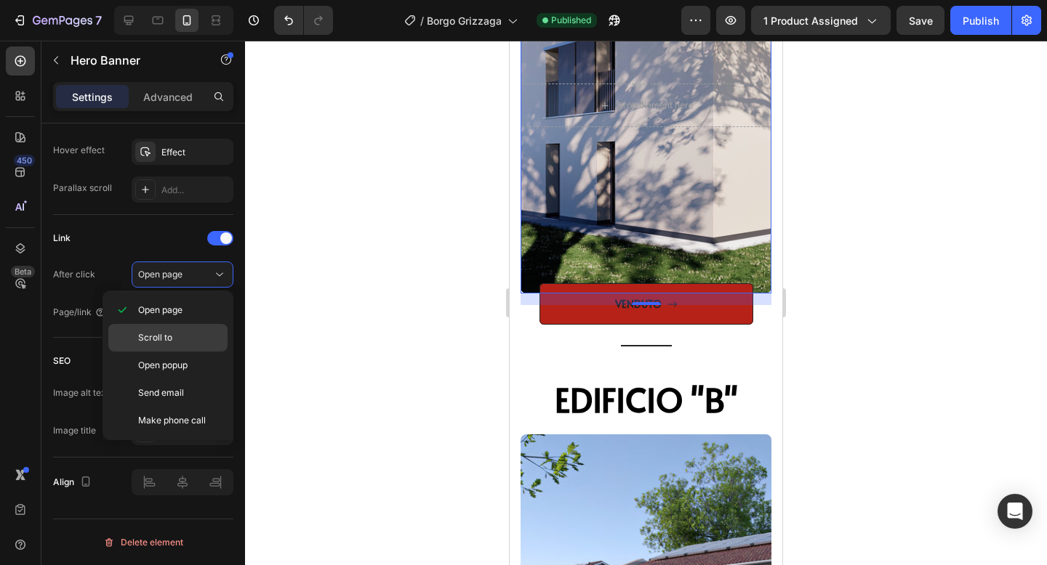
click at [173, 342] on p "Scroll to" at bounding box center [179, 337] width 83 height 13
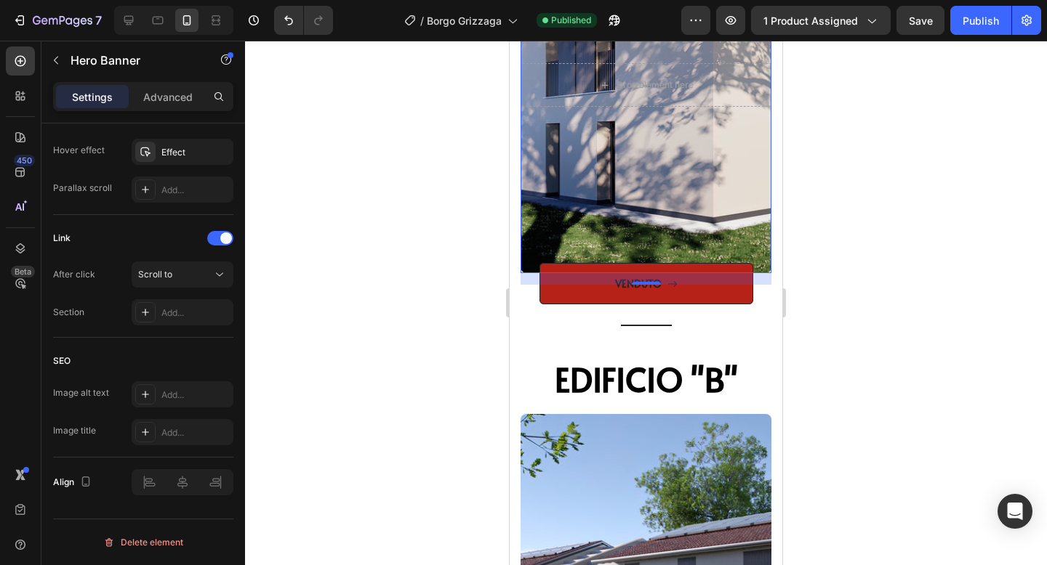
scroll to position [2082, 0]
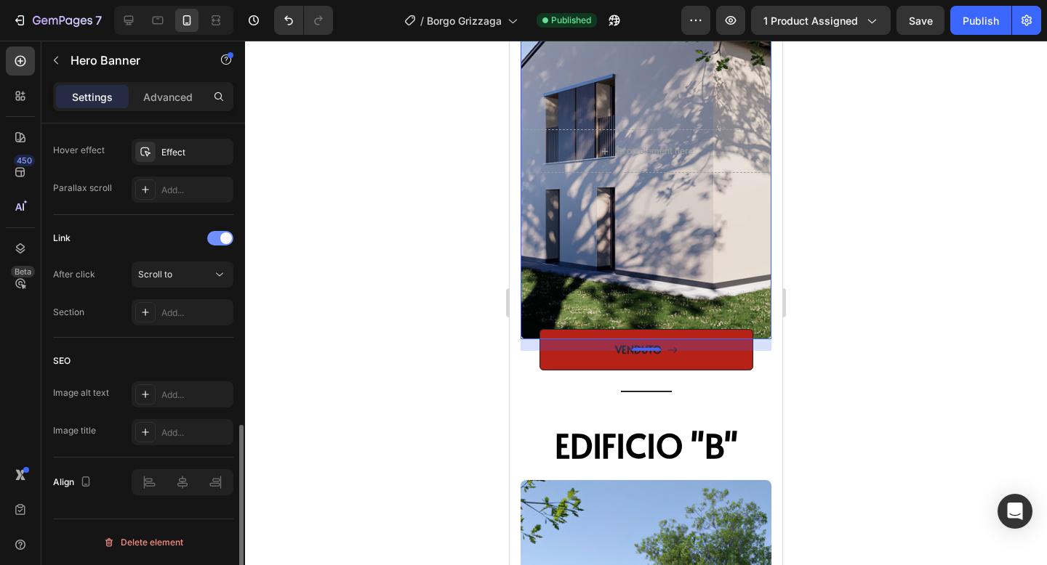
click at [217, 235] on div at bounding box center [220, 238] width 26 height 15
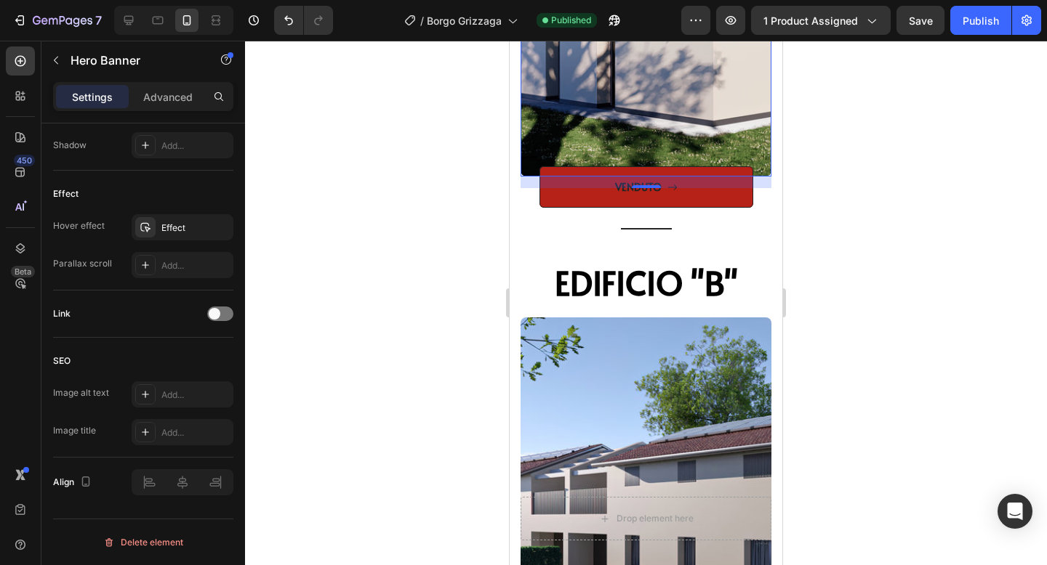
scroll to position [2269, 0]
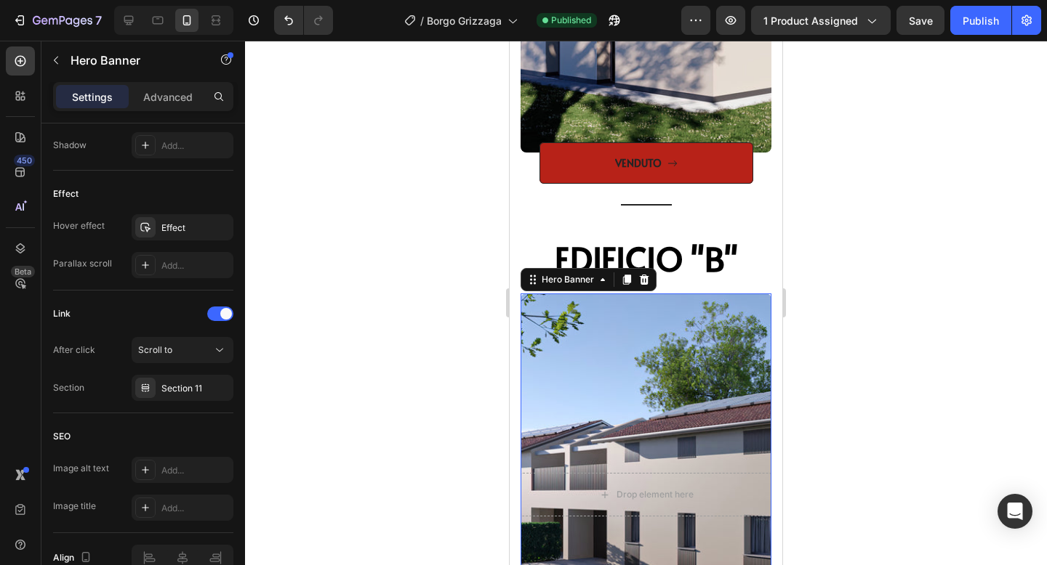
click at [567, 348] on div "Overlay" at bounding box center [645, 495] width 251 height 403
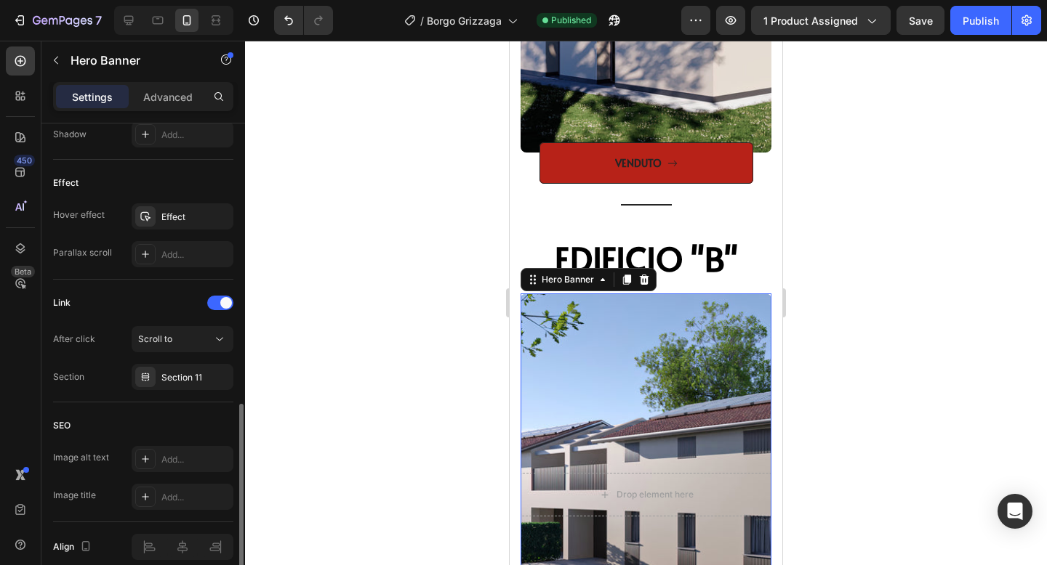
scroll to position [739, 0]
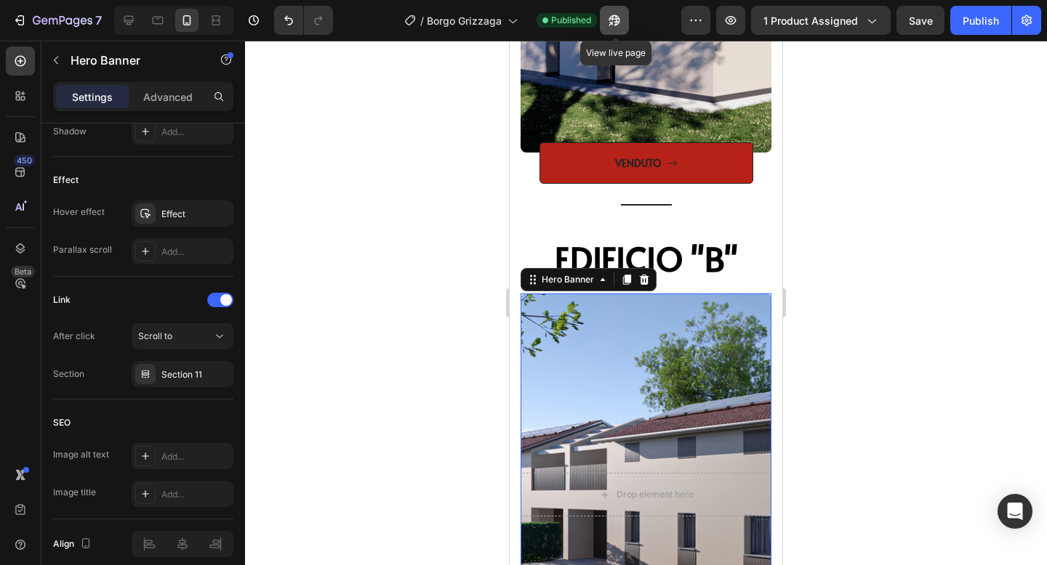
click at [621, 25] on icon "button" at bounding box center [614, 20] width 15 height 15
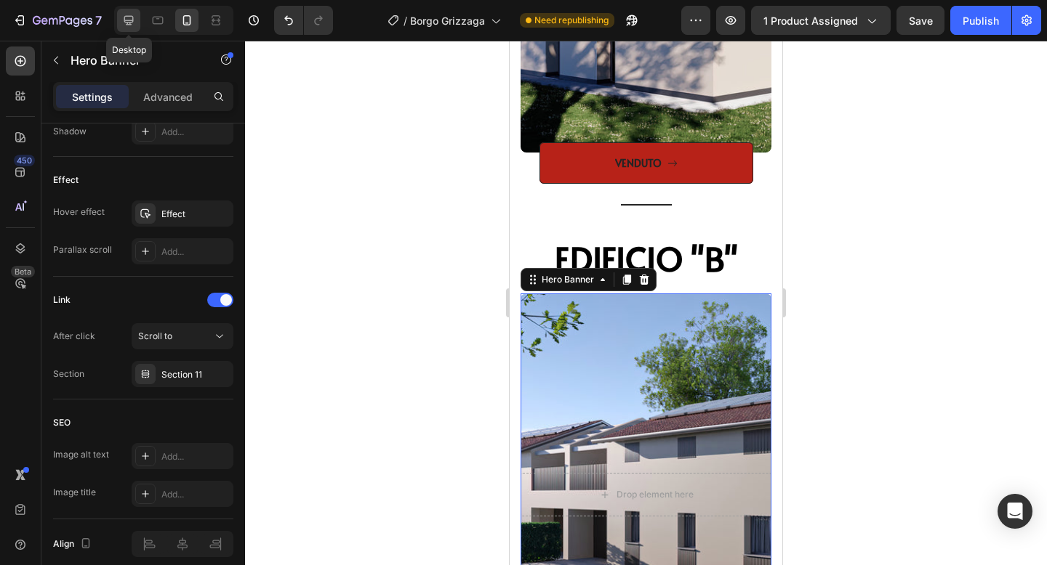
click at [124, 19] on icon at bounding box center [128, 20] width 9 height 9
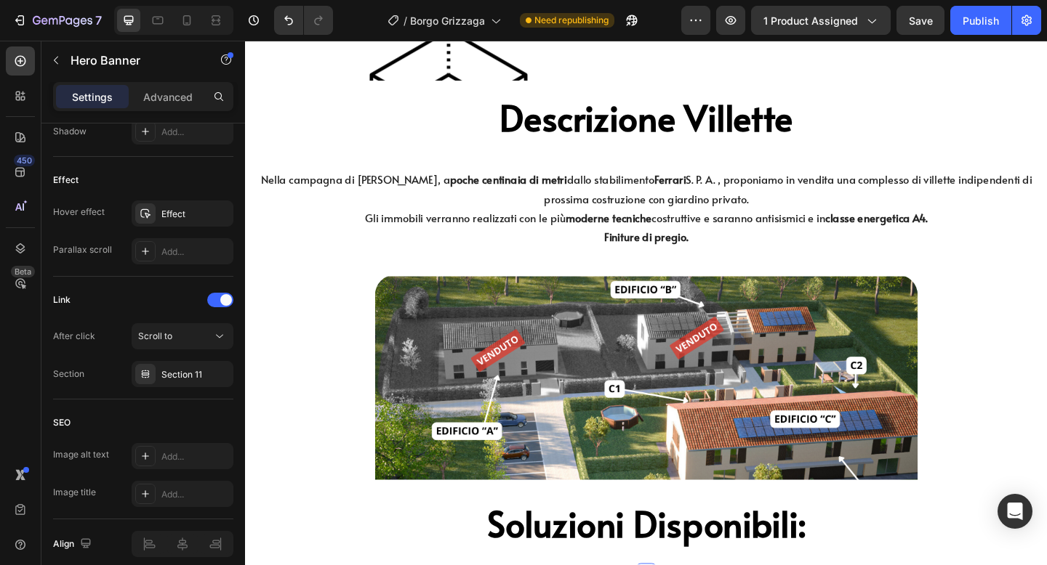
scroll to position [1106, 0]
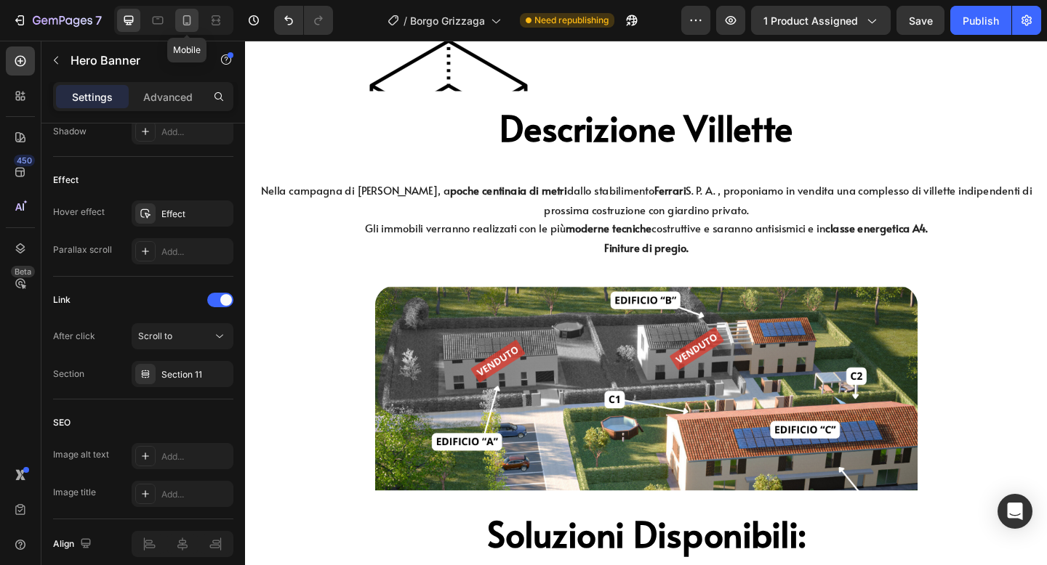
click at [191, 9] on div at bounding box center [186, 20] width 23 height 23
type input "100%"
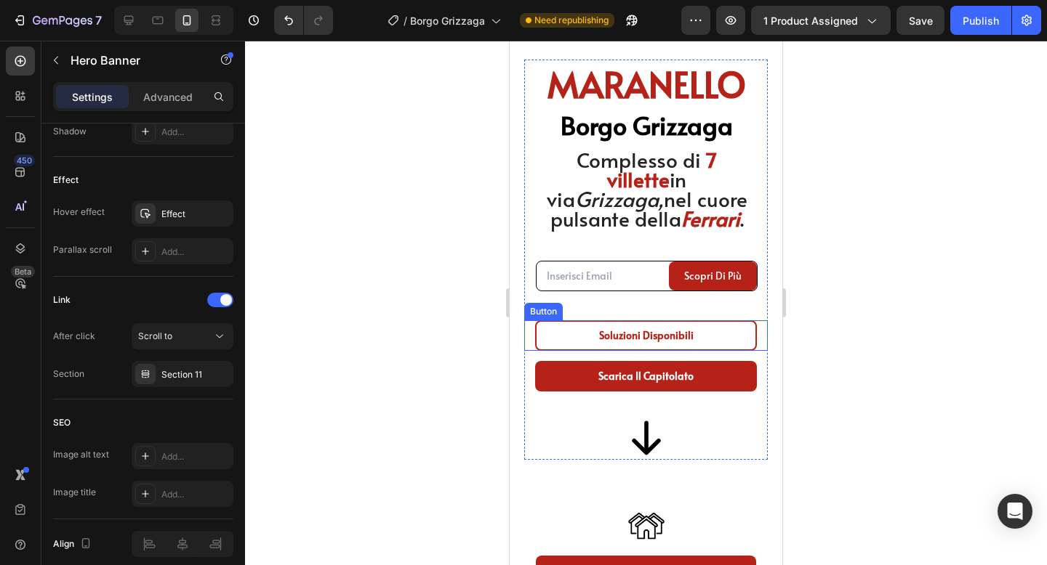
scroll to position [828, 0]
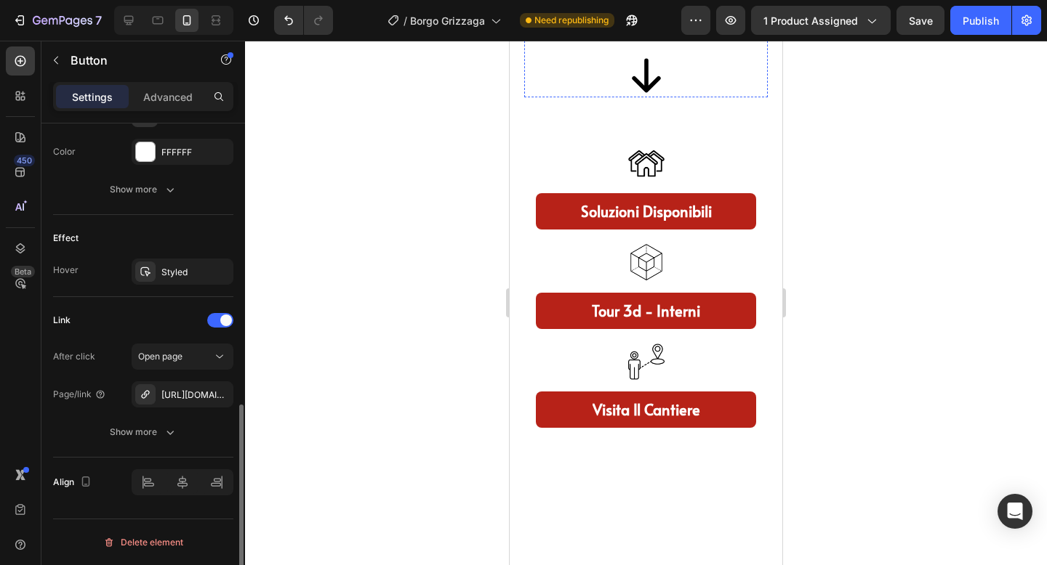
click at [634, 325] on link "tour 3d - interni" at bounding box center [646, 311] width 220 height 36
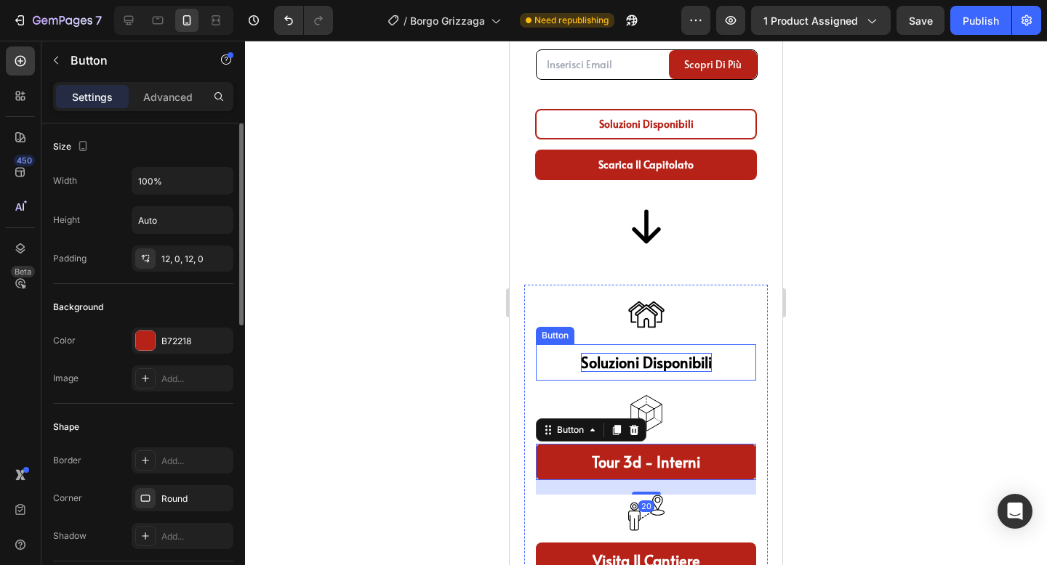
scroll to position [1031, 0]
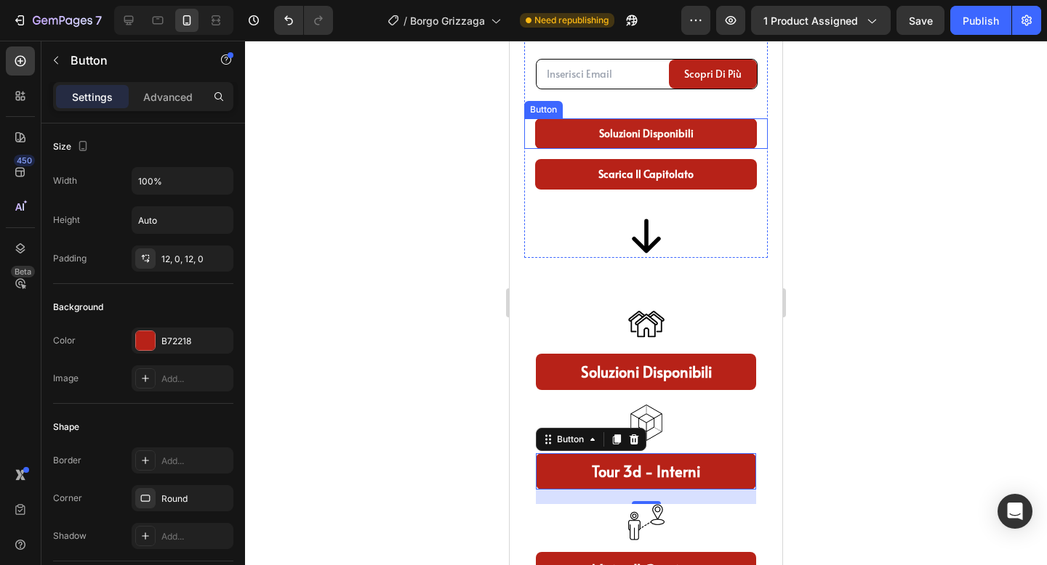
click at [589, 124] on link "soluzioni disponibili" at bounding box center [646, 133] width 222 height 31
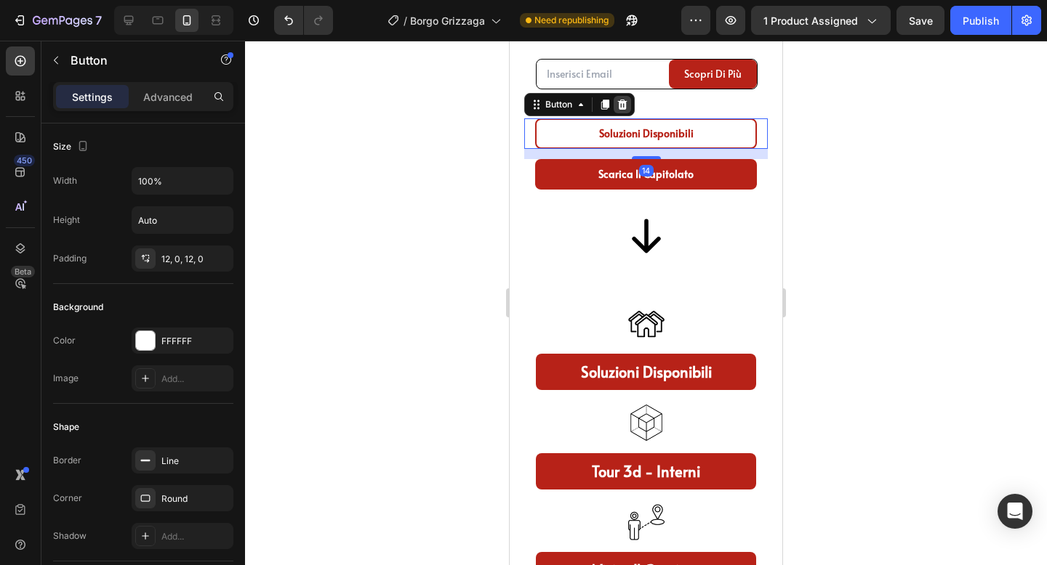
click at [614, 100] on div at bounding box center [621, 104] width 17 height 17
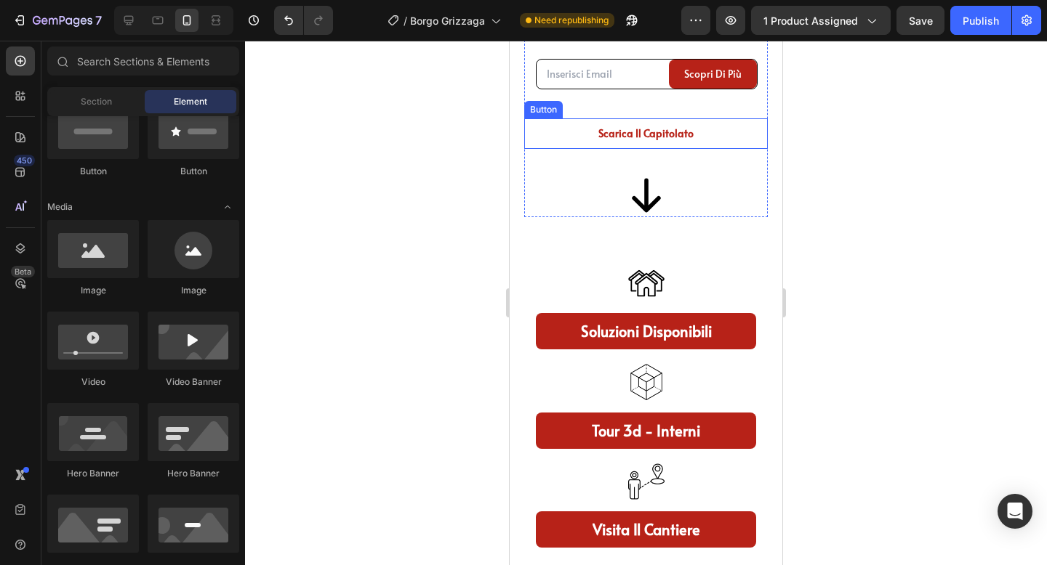
click at [575, 132] on link "Scarica il Capitolato" at bounding box center [646, 133] width 222 height 31
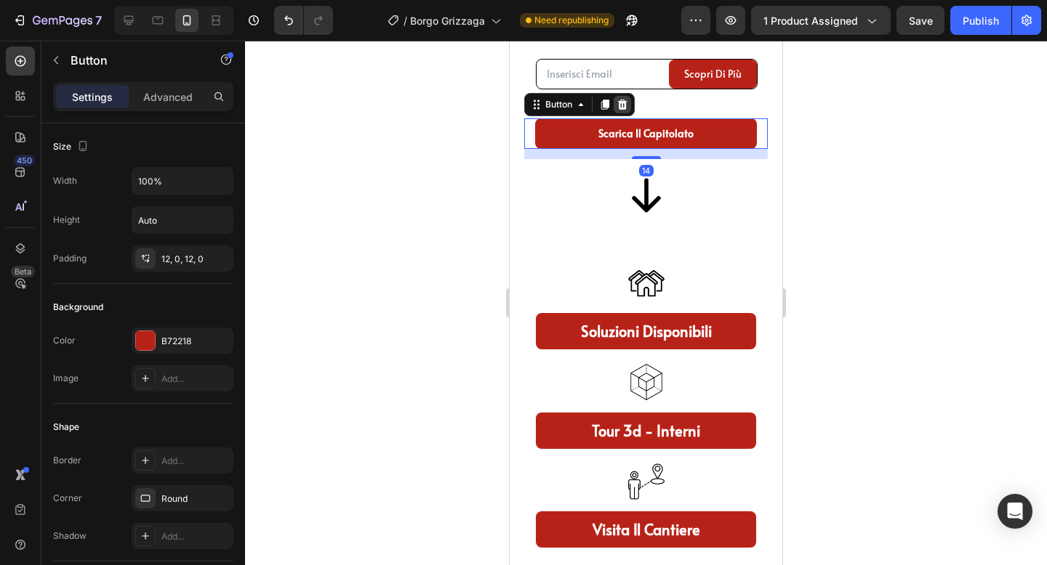
click at [622, 106] on icon at bounding box center [622, 105] width 9 height 10
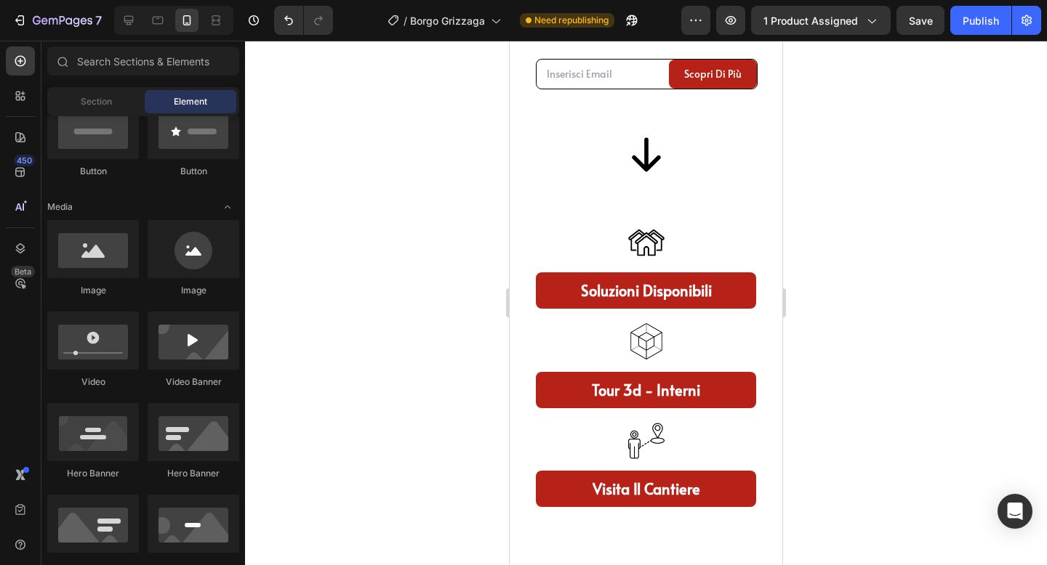
click at [970, 36] on div "7 / Borgo Grizzaga Need republishing Preview 1 product assigned Save Publish" at bounding box center [523, 20] width 1047 height 41
click at [970, 31] on button "Publish" at bounding box center [980, 20] width 61 height 29
click at [613, 27] on icon "button" at bounding box center [614, 20] width 15 height 15
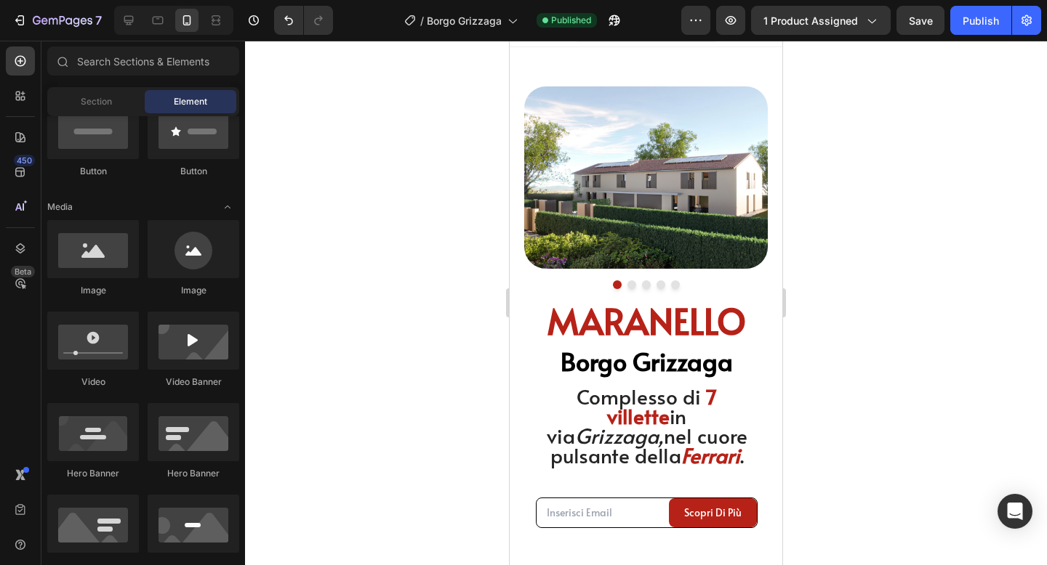
scroll to position [119, 0]
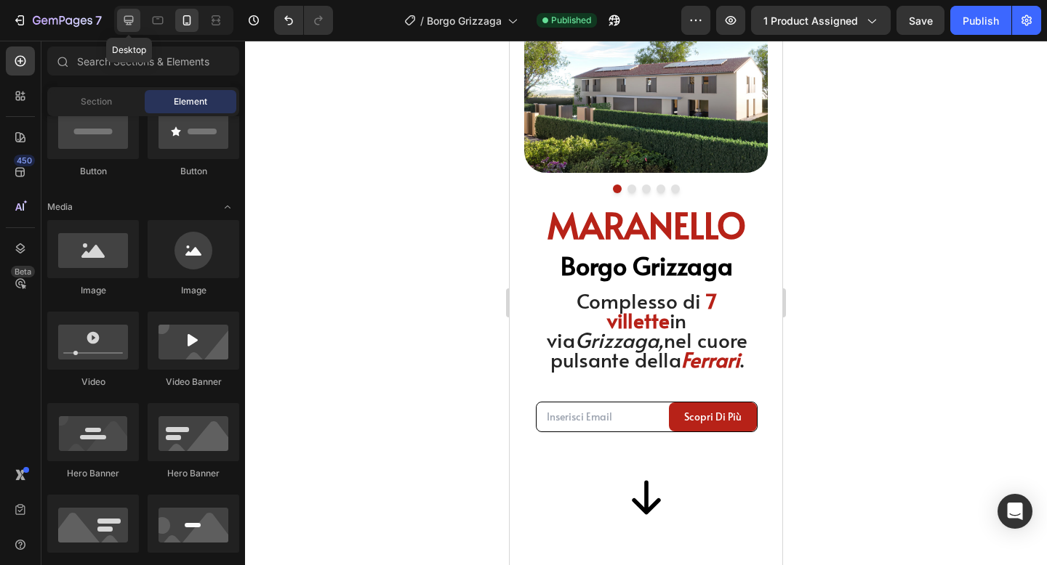
click at [132, 13] on icon at bounding box center [128, 20] width 15 height 15
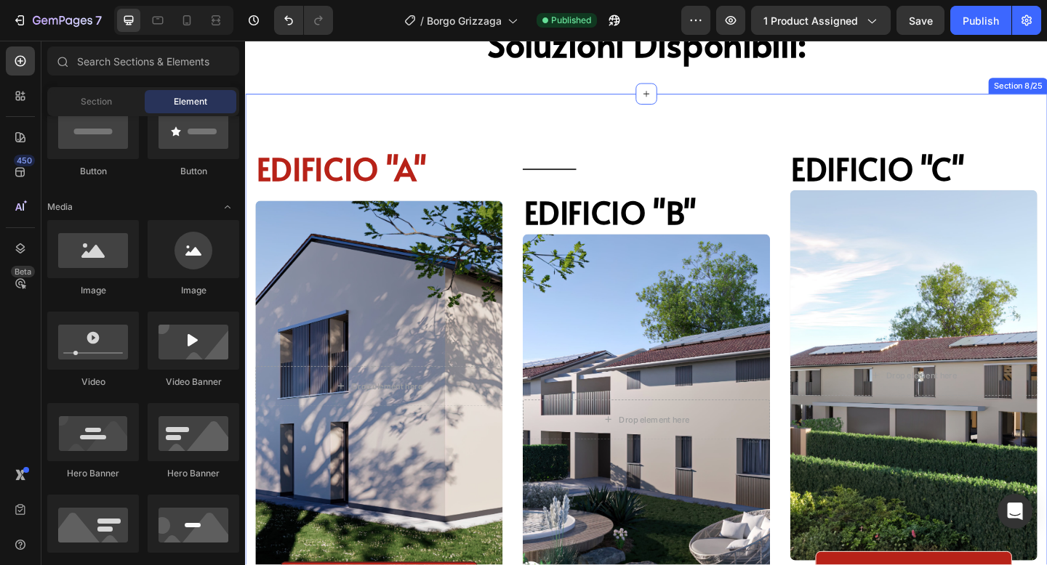
scroll to position [1668, 0]
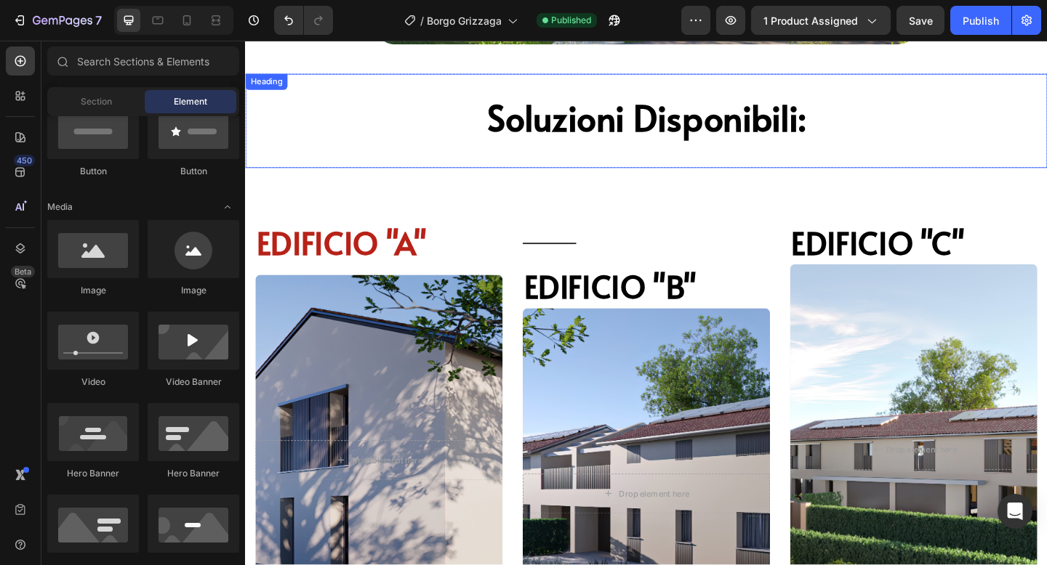
click at [498, 81] on div "Soluzioni Disponibili: Heading" at bounding box center [681, 128] width 872 height 103
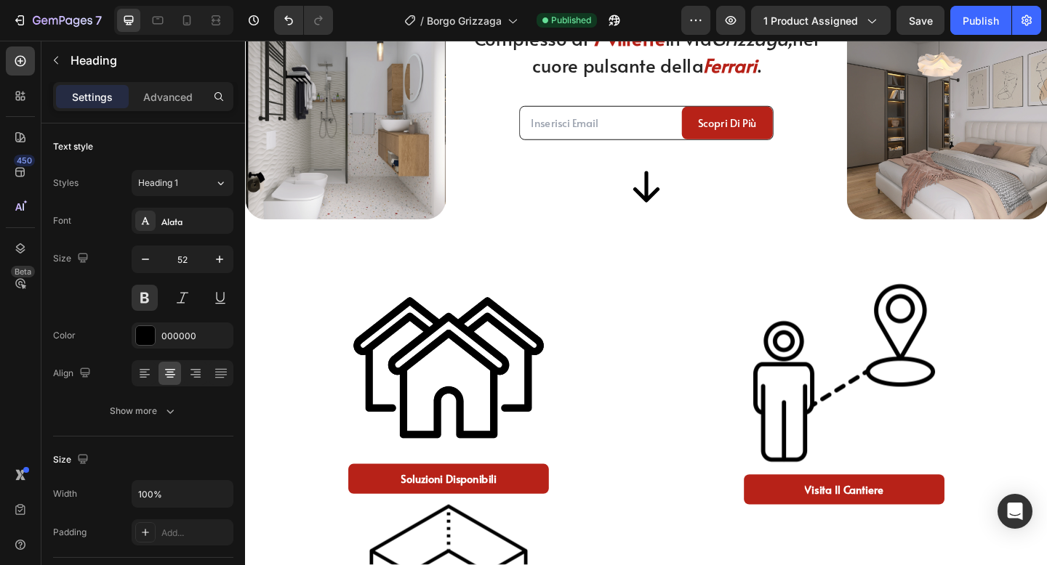
scroll to position [345, 0]
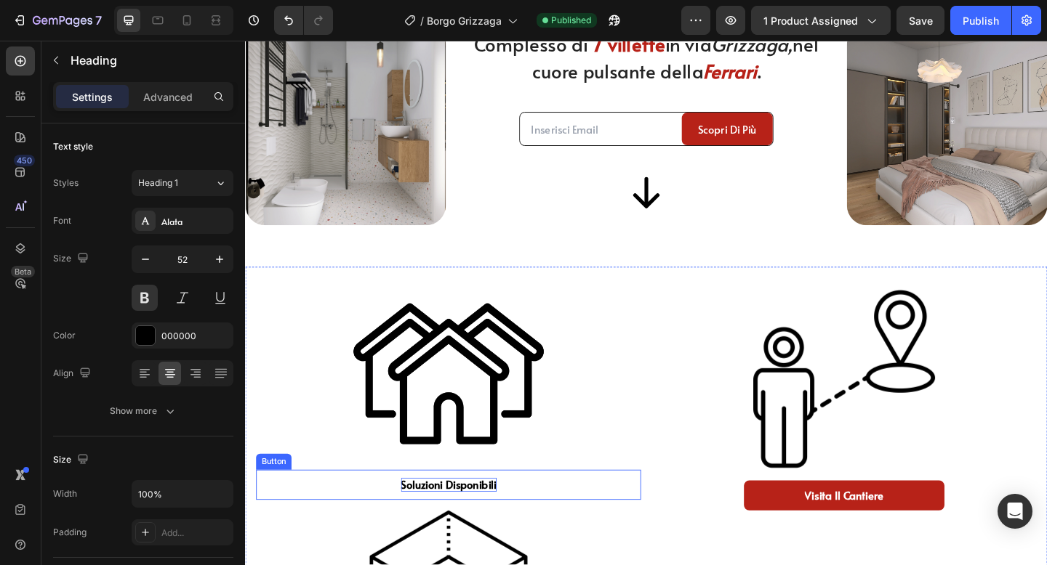
click at [448, 520] on p "soluzioni disponibili" at bounding box center [466, 524] width 104 height 15
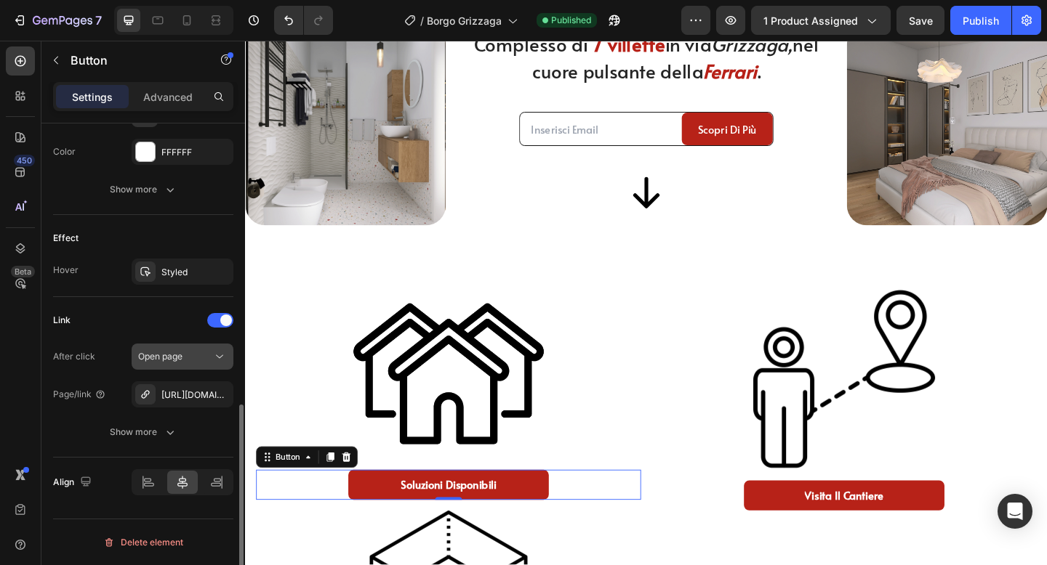
scroll to position [672, 0]
click at [206, 343] on div "Link After click Open page Page/link https://tour.panoee.net/668ffdd7f1ce489beb…" at bounding box center [143, 378] width 180 height 137
click at [201, 350] on div "Open page" at bounding box center [182, 357] width 89 height 15
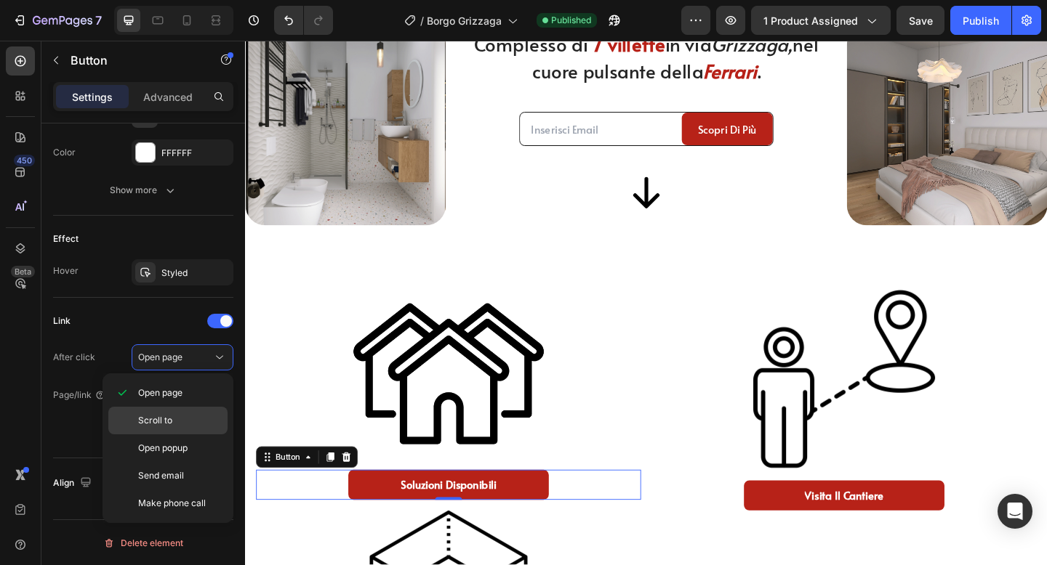
click at [180, 418] on p "Scroll to" at bounding box center [179, 420] width 83 height 13
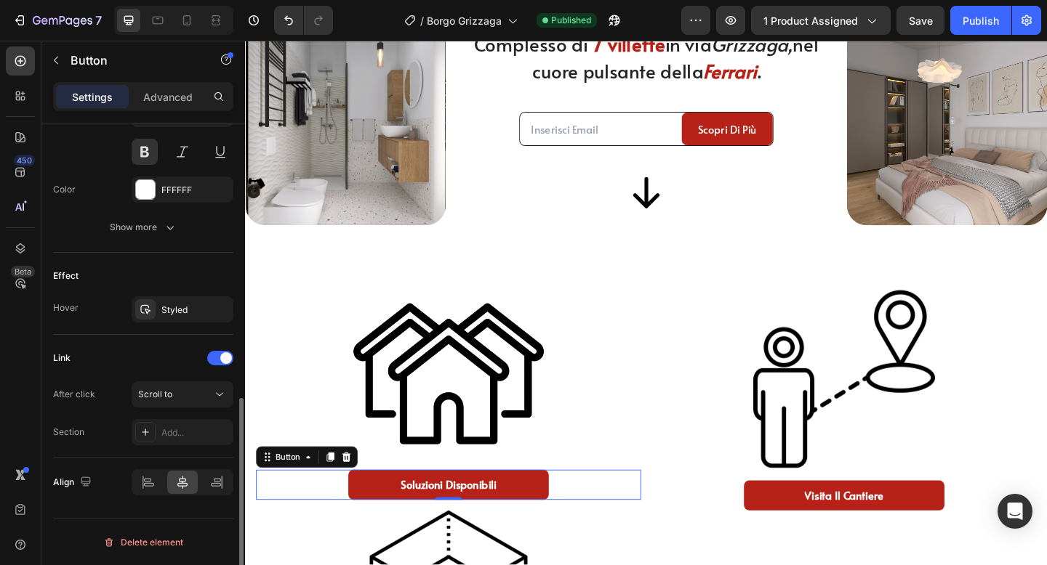
scroll to position [635, 0]
click at [170, 440] on div "Add..." at bounding box center [183, 432] width 102 height 26
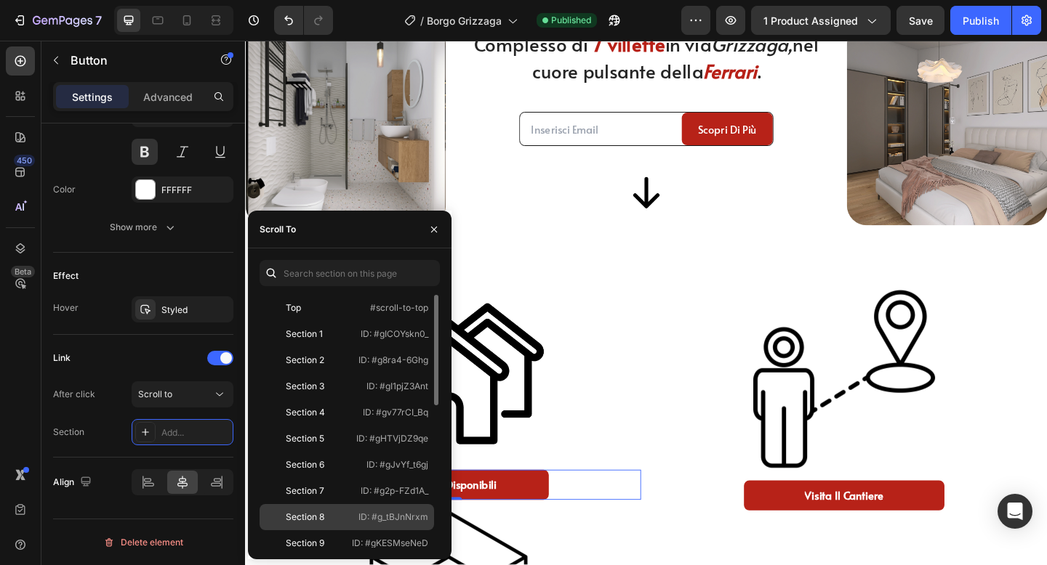
click at [318, 518] on div "Section 8" at bounding box center [305, 517] width 39 height 13
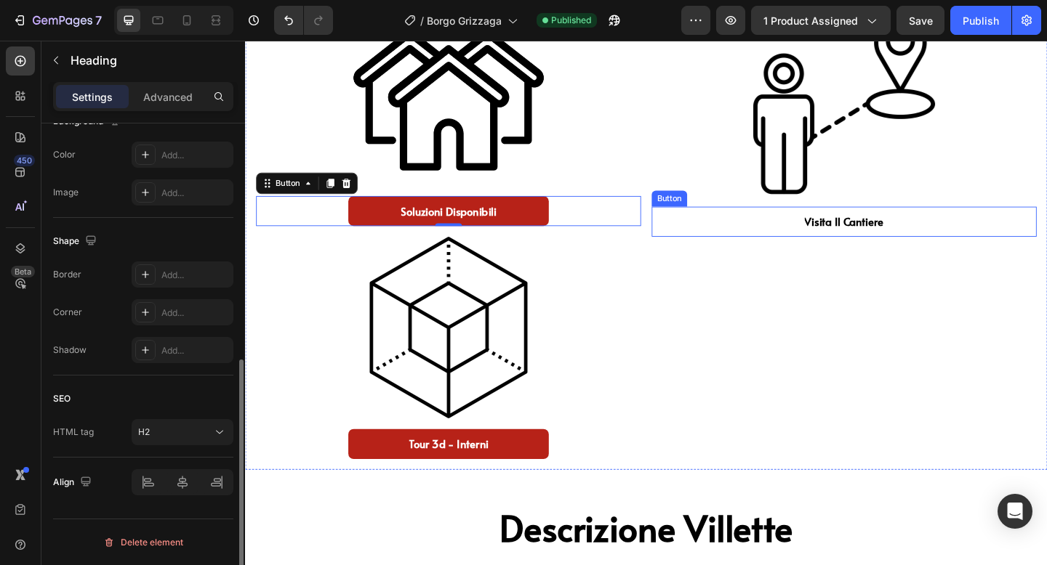
scroll to position [645, 0]
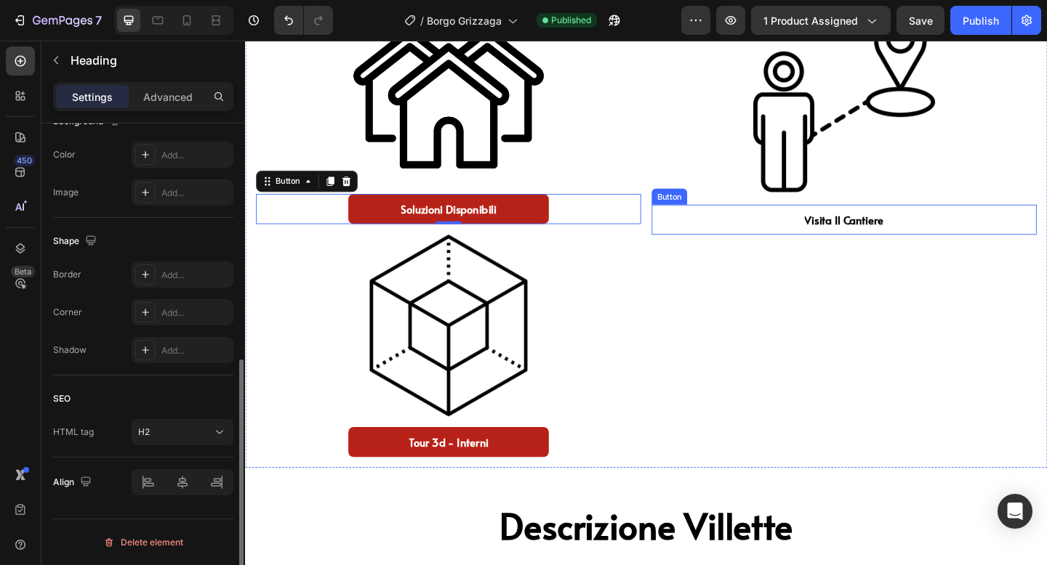
click at [820, 529] on div "Descrizione Villette Heading" at bounding box center [681, 569] width 872 height 81
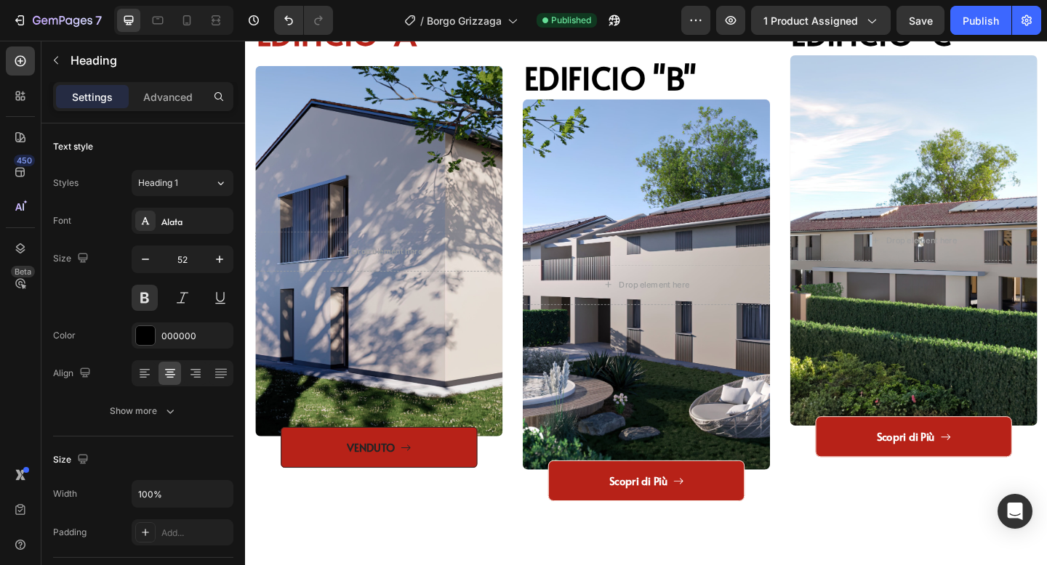
scroll to position [1896, 0]
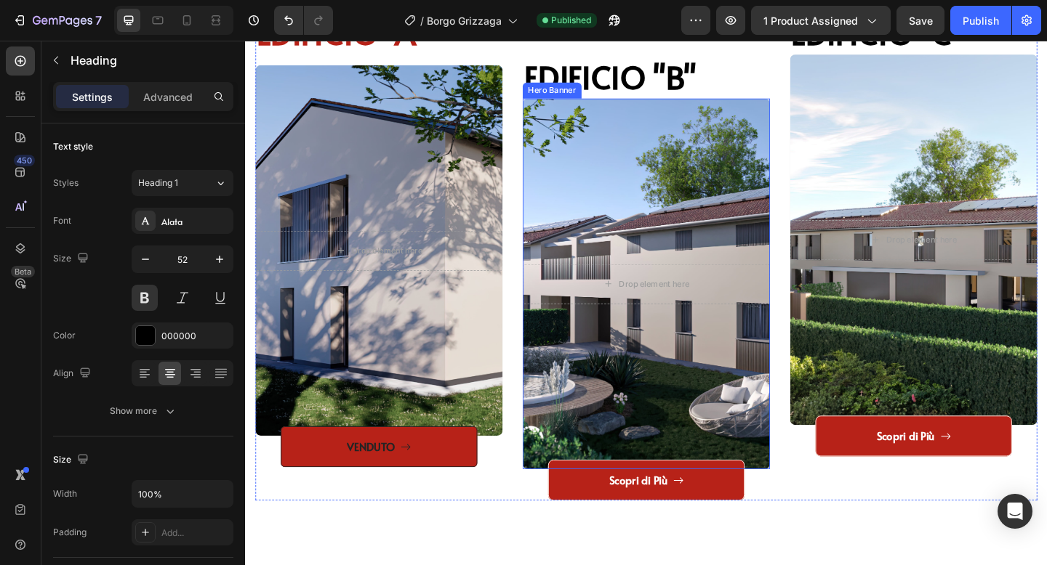
click at [720, 438] on div "Overlay" at bounding box center [681, 305] width 269 height 403
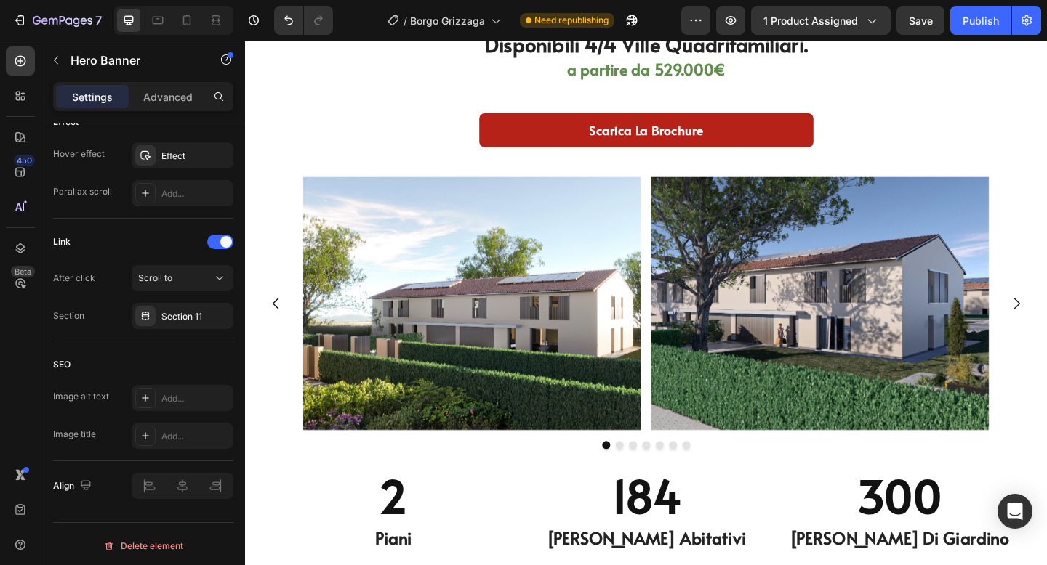
scroll to position [4672, 0]
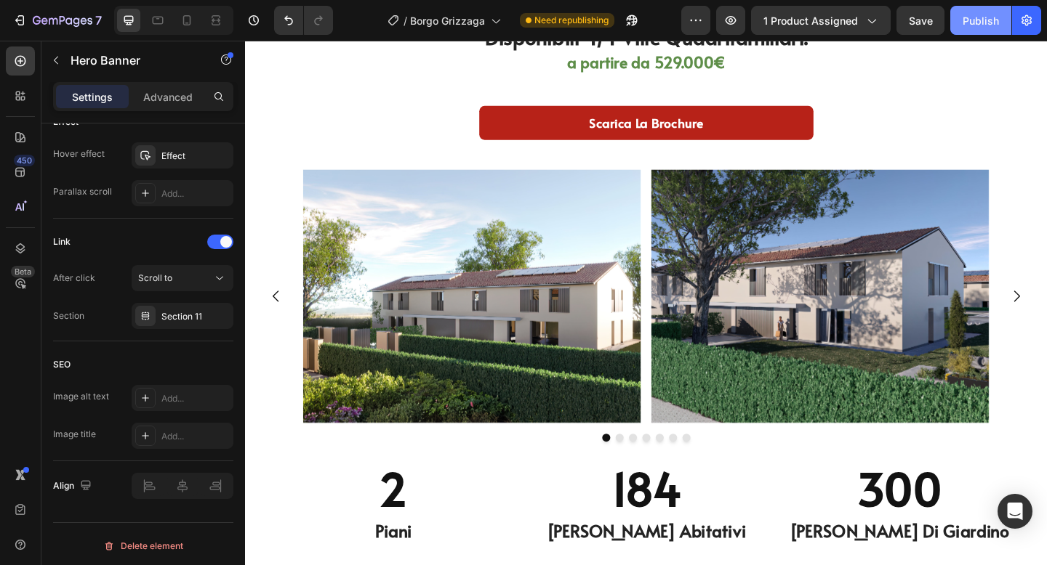
click at [973, 18] on div "Publish" at bounding box center [980, 20] width 36 height 15
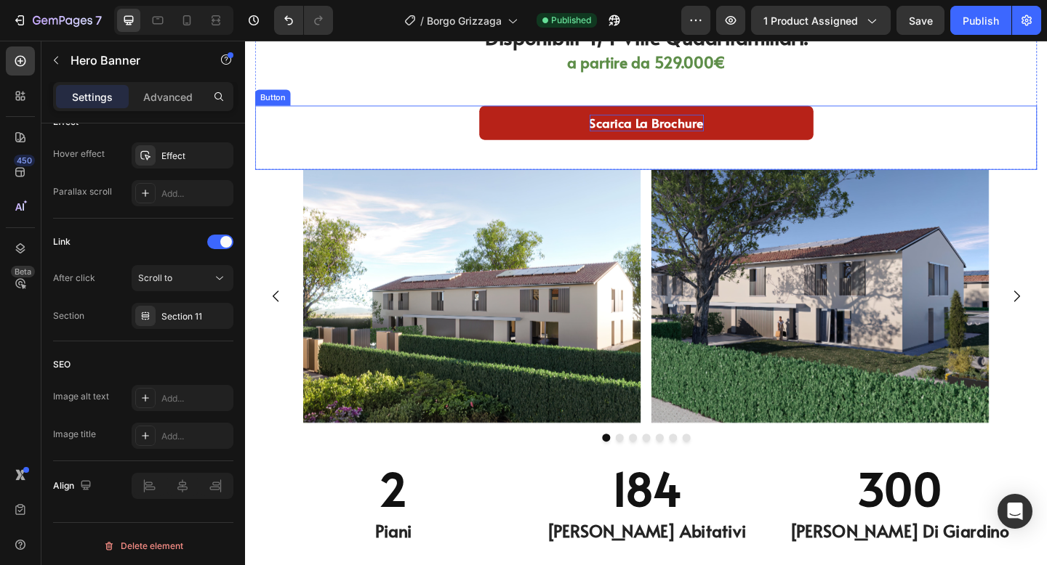
click at [738, 134] on p "Scarica la Brochure" at bounding box center [681, 130] width 124 height 18
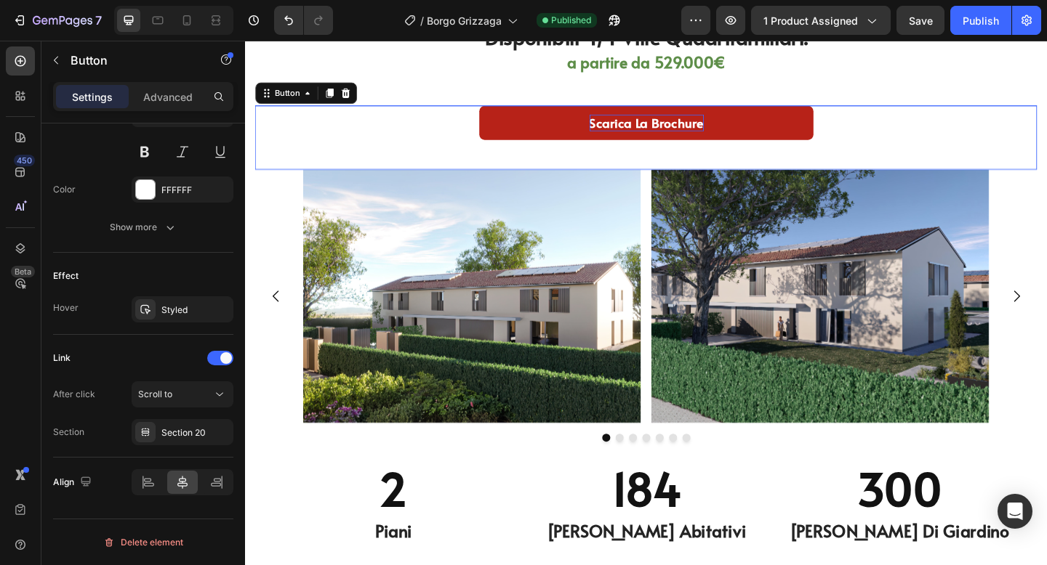
scroll to position [0, 0]
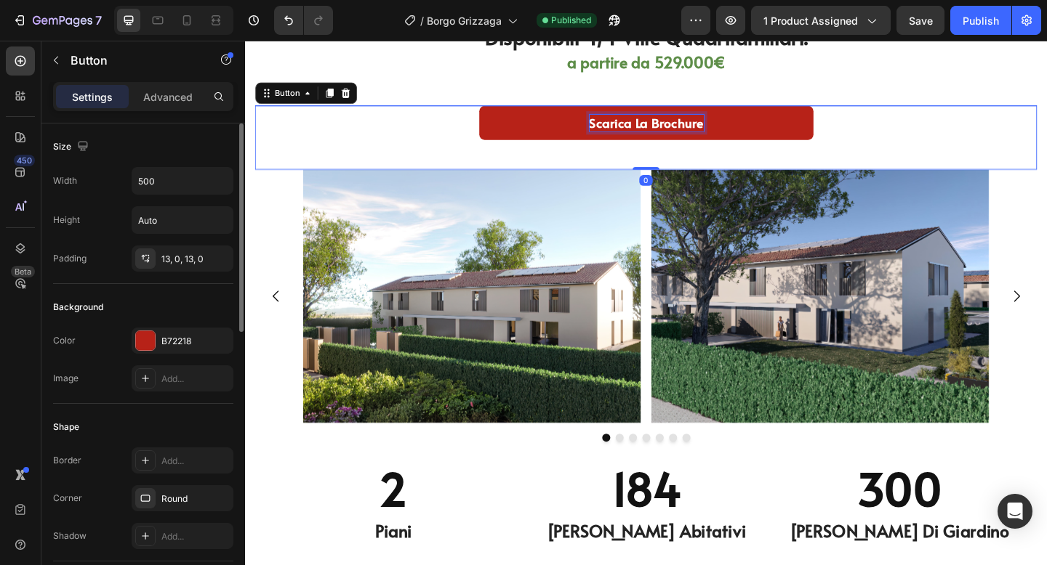
click at [738, 134] on p "Scarica la Brochure" at bounding box center [681, 130] width 124 height 18
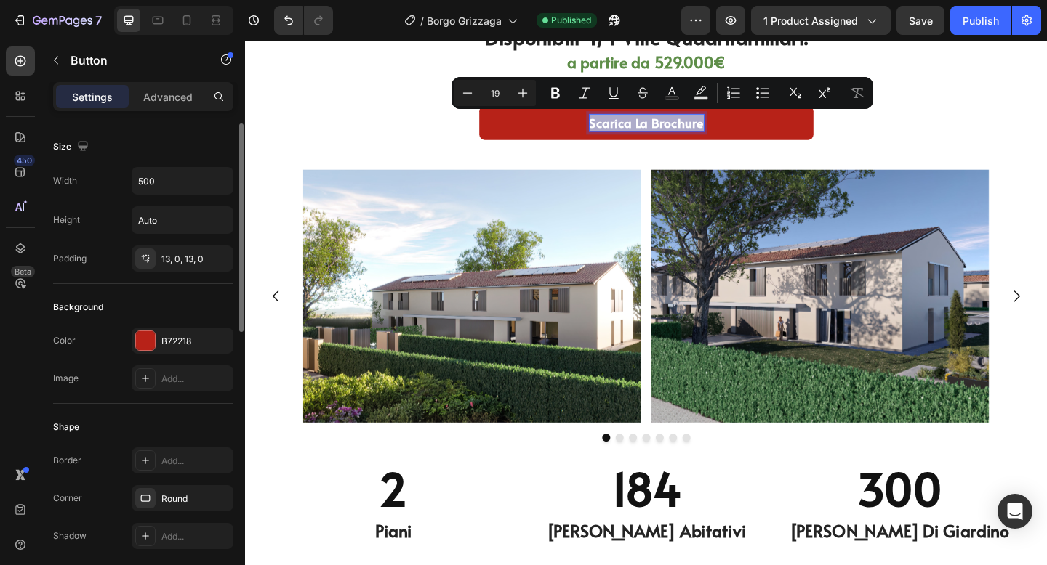
drag, startPoint x: 738, startPoint y: 134, endPoint x: 709, endPoint y: 134, distance: 28.4
click at [709, 134] on p "Scarica la Brochure" at bounding box center [681, 130] width 124 height 18
click at [669, 126] on p "Scarica la Brochure" at bounding box center [681, 130] width 124 height 18
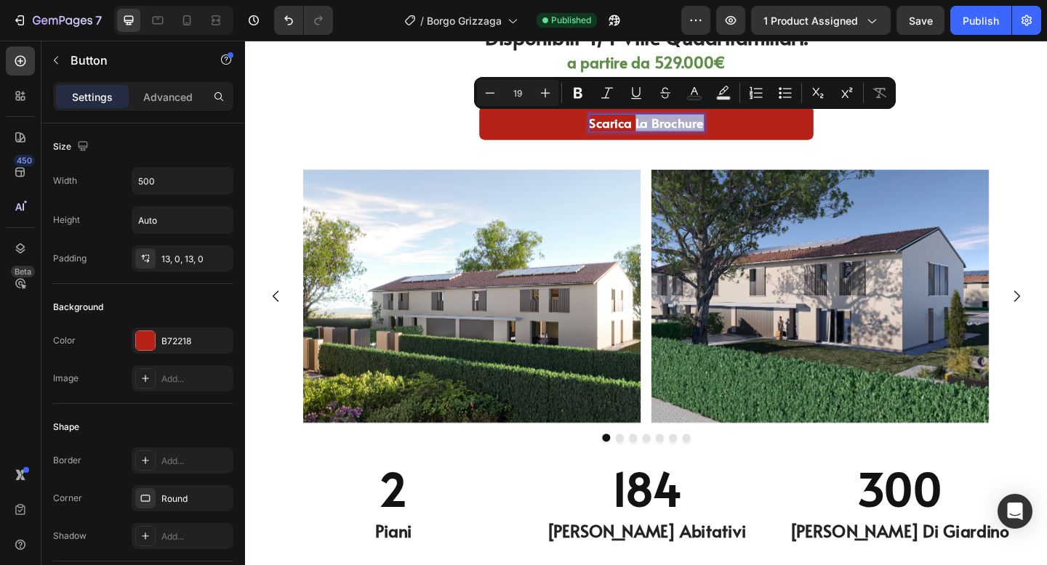
drag, startPoint x: 669, startPoint y: 126, endPoint x: 715, endPoint y: 130, distance: 46.0
click at [716, 130] on p "Scarica la Brochure" at bounding box center [681, 130] width 124 height 18
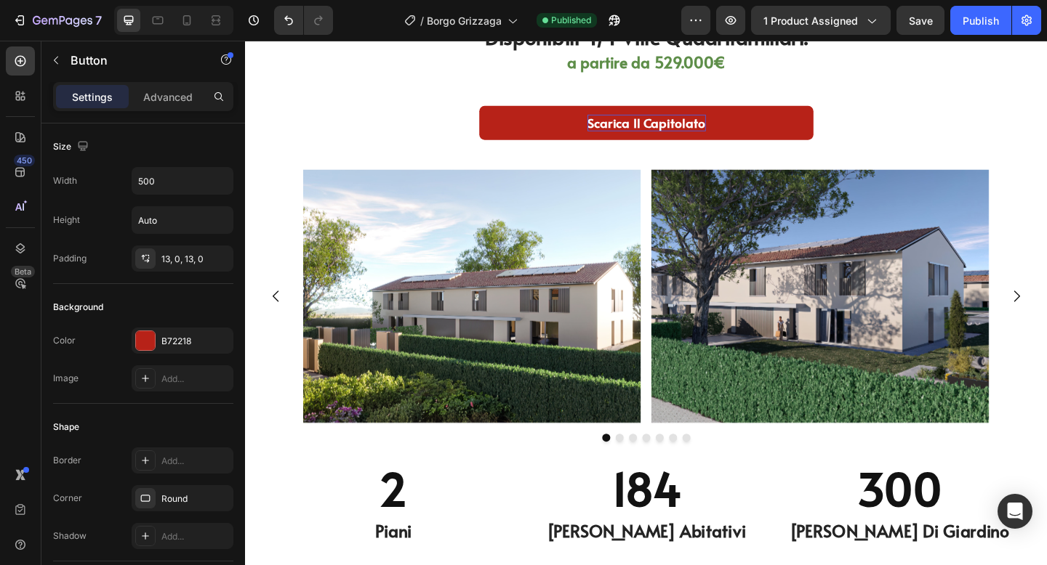
click at [909, 125] on div "Scarica il capitolato Button 0" at bounding box center [681, 147] width 850 height 70
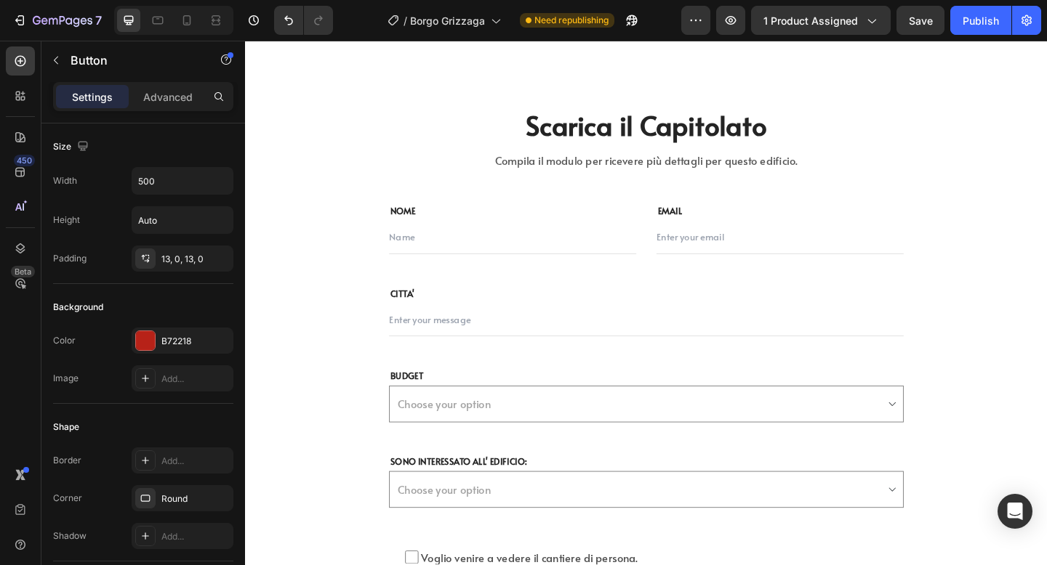
scroll to position [6023, 0]
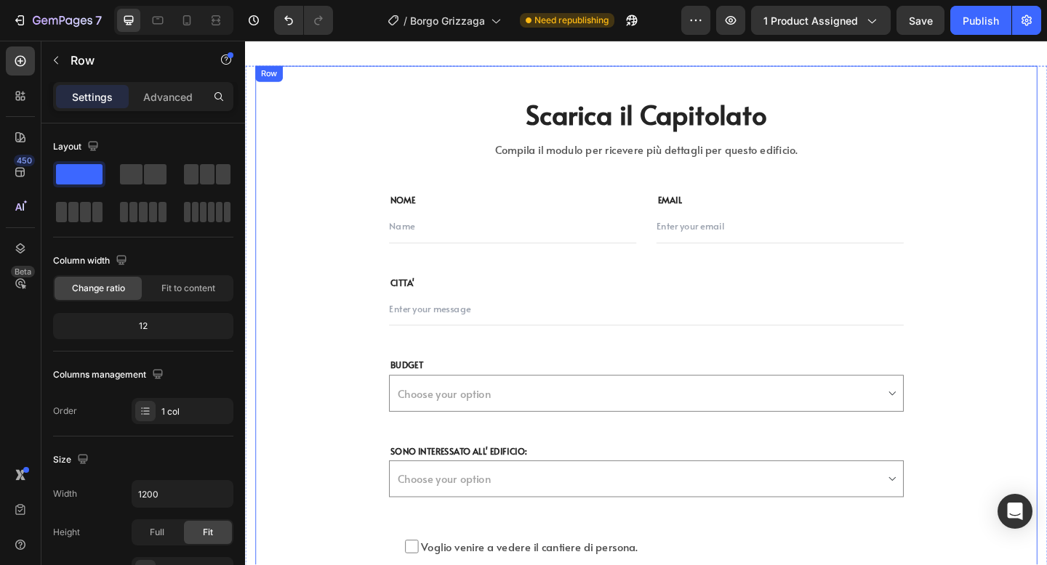
click at [829, 82] on div "Scarica il Capitolato Heading Compila il modulo per ricevere più dettagli per q…" at bounding box center [681, 378] width 850 height 621
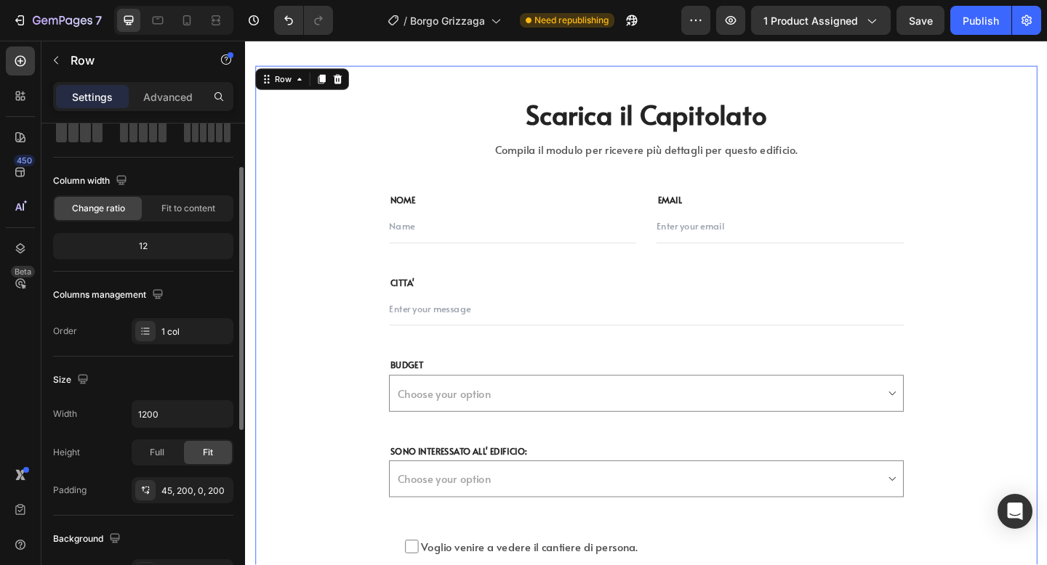
scroll to position [78, 0]
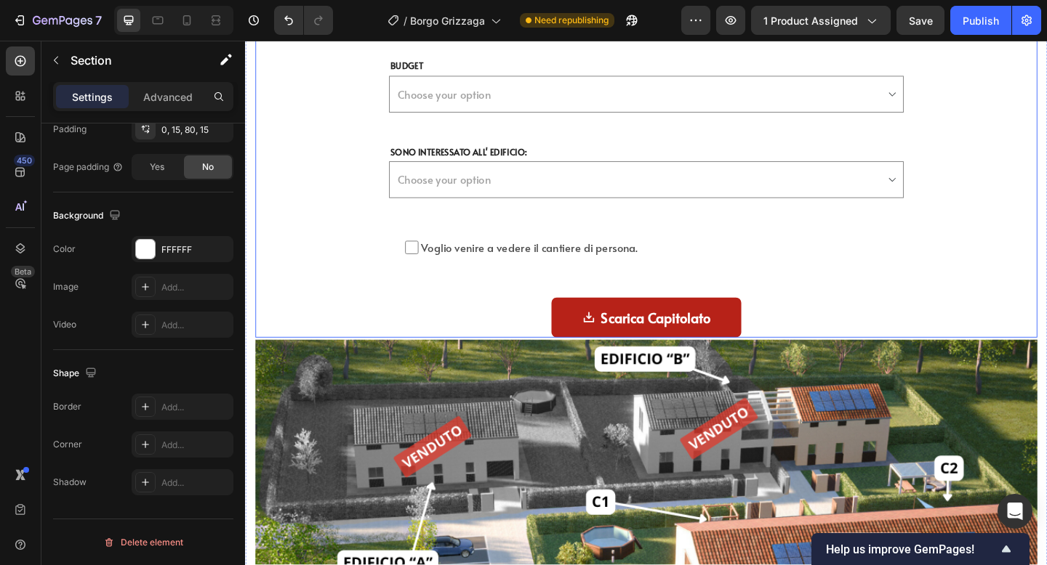
scroll to position [6352, 0]
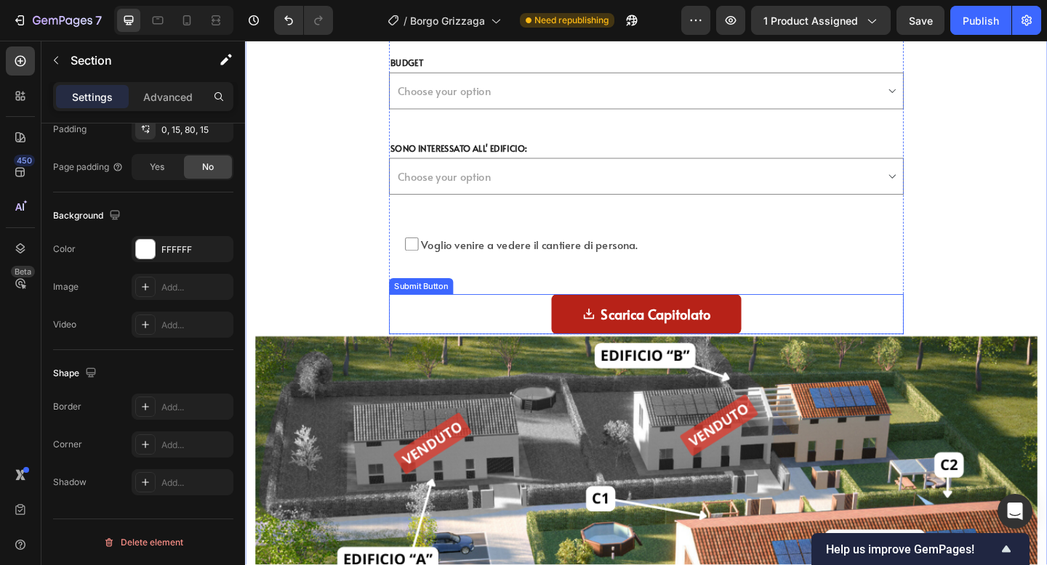
click at [532, 353] on div "Scarica Capitolato Submit Button" at bounding box center [681, 339] width 560 height 44
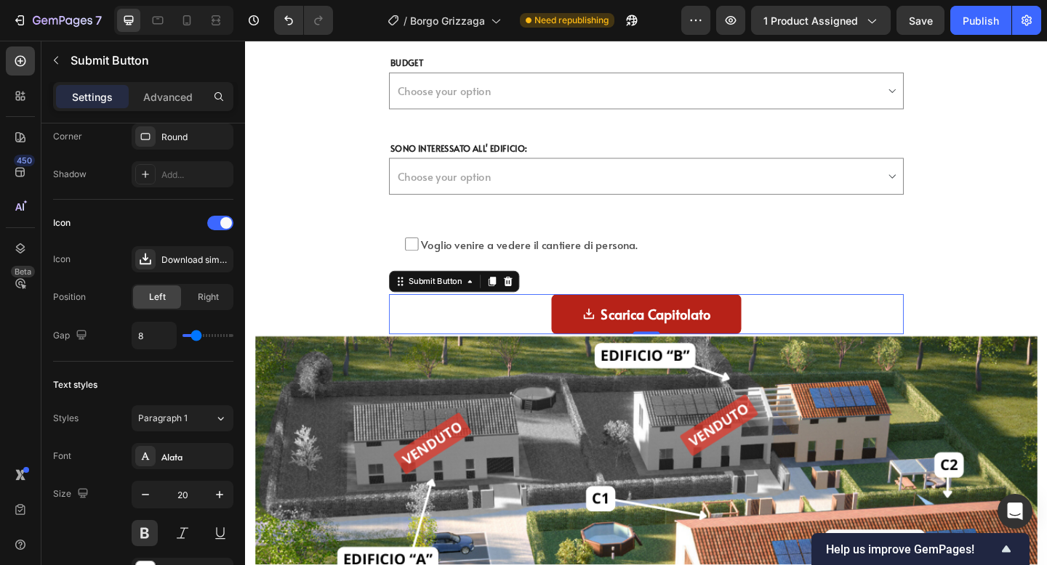
scroll to position [0, 0]
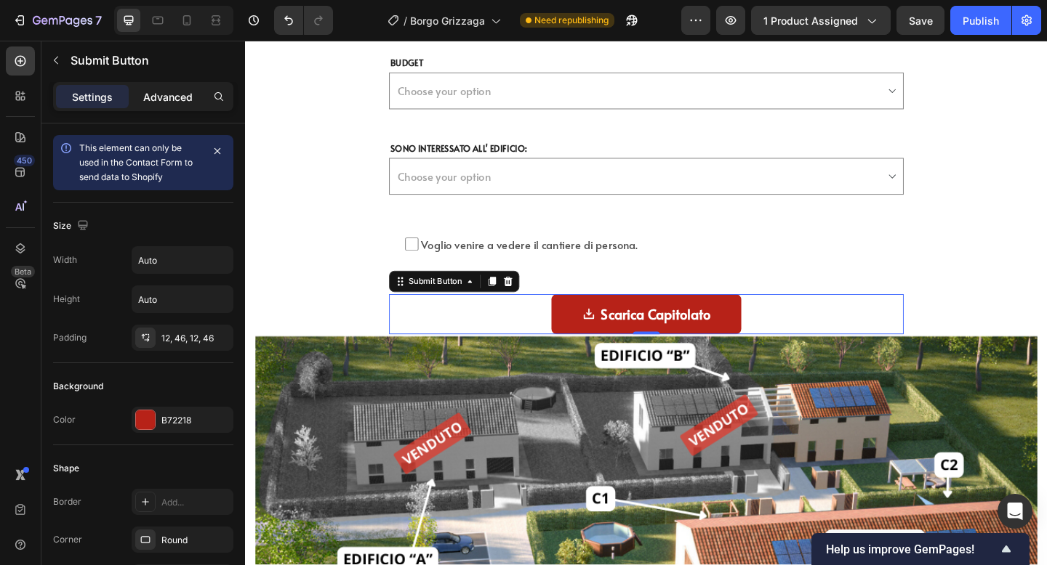
click at [159, 106] on div "Advanced" at bounding box center [168, 96] width 73 height 23
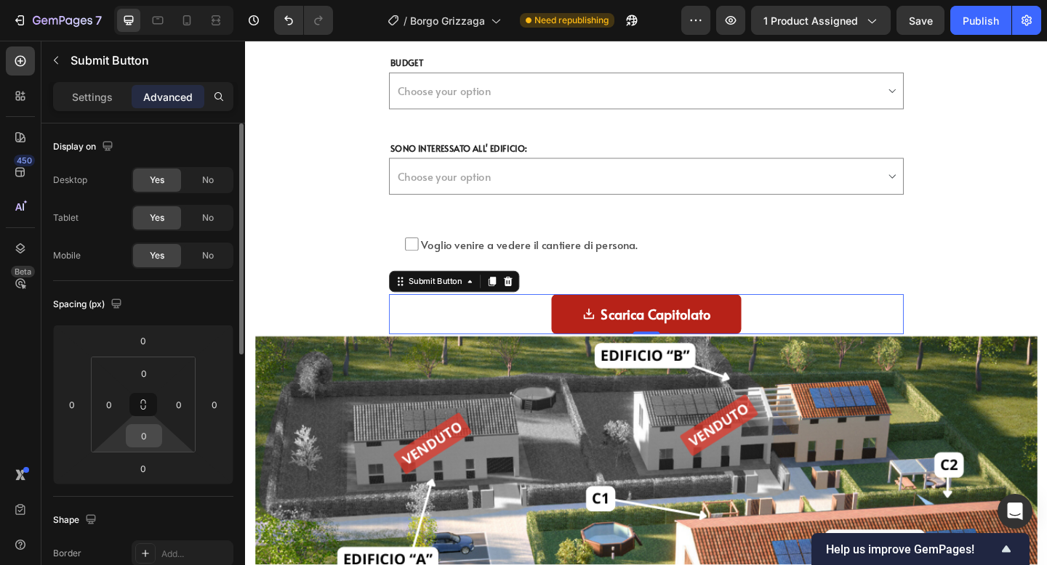
click at [141, 440] on input "0" at bounding box center [143, 436] width 29 height 22
type input "16"
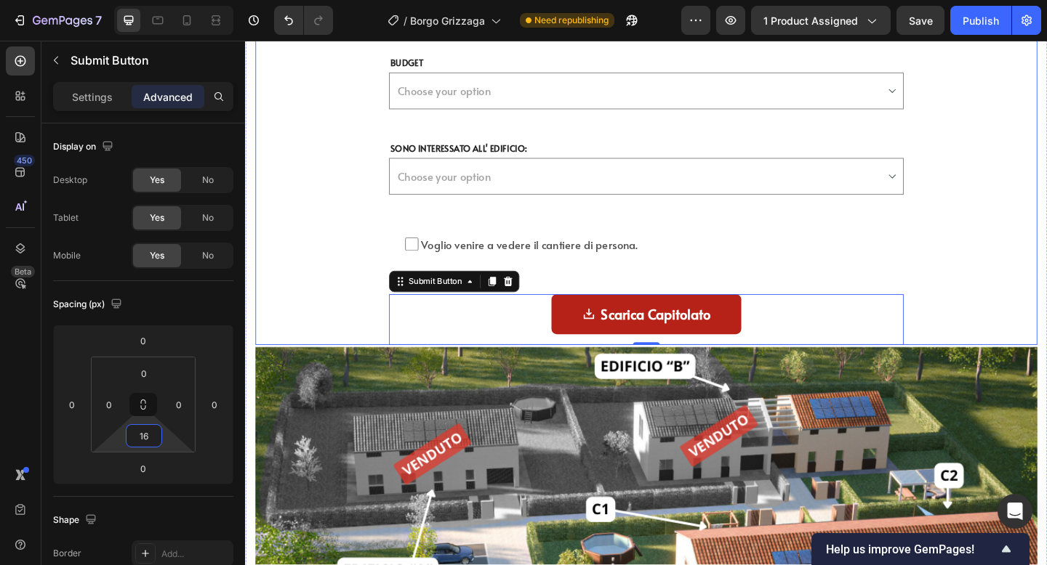
click at [317, 341] on div "Scarica il Capitolato Heading Compila il modulo per ricevere più dettagli per q…" at bounding box center [681, 55] width 850 height 633
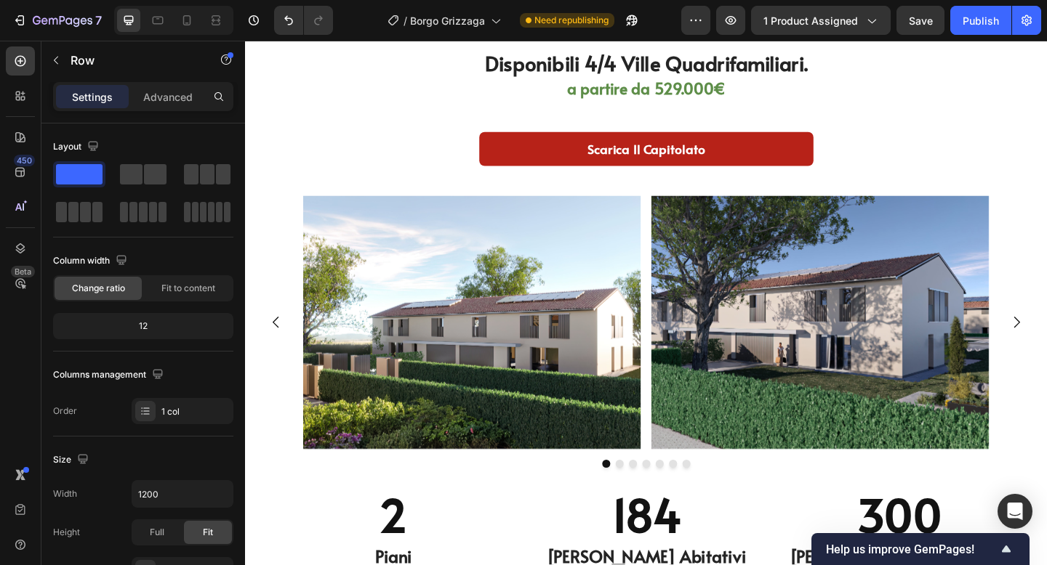
scroll to position [4634, 0]
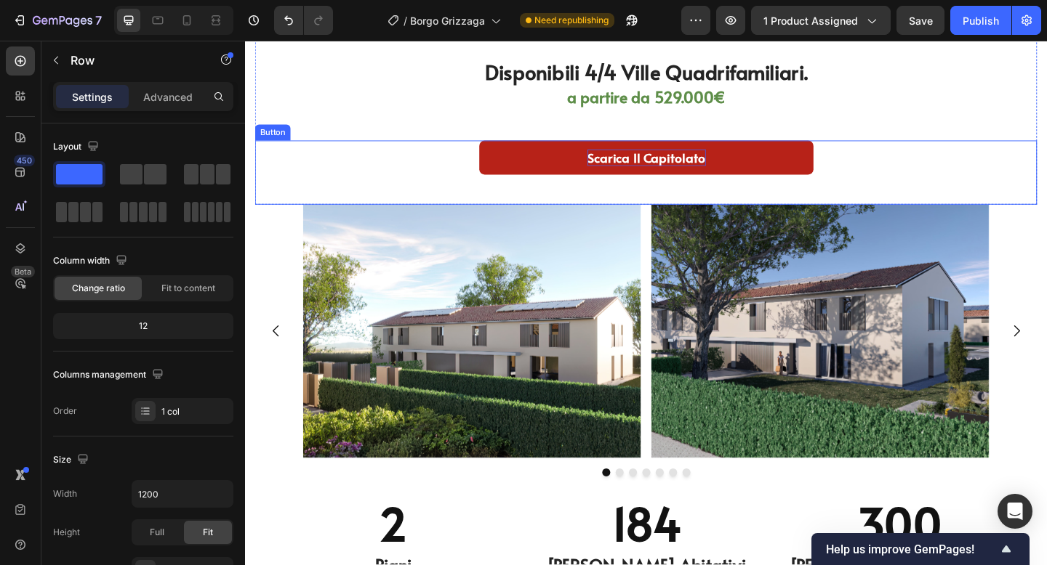
click at [712, 160] on p "Scarica il capitolato" at bounding box center [681, 168] width 129 height 18
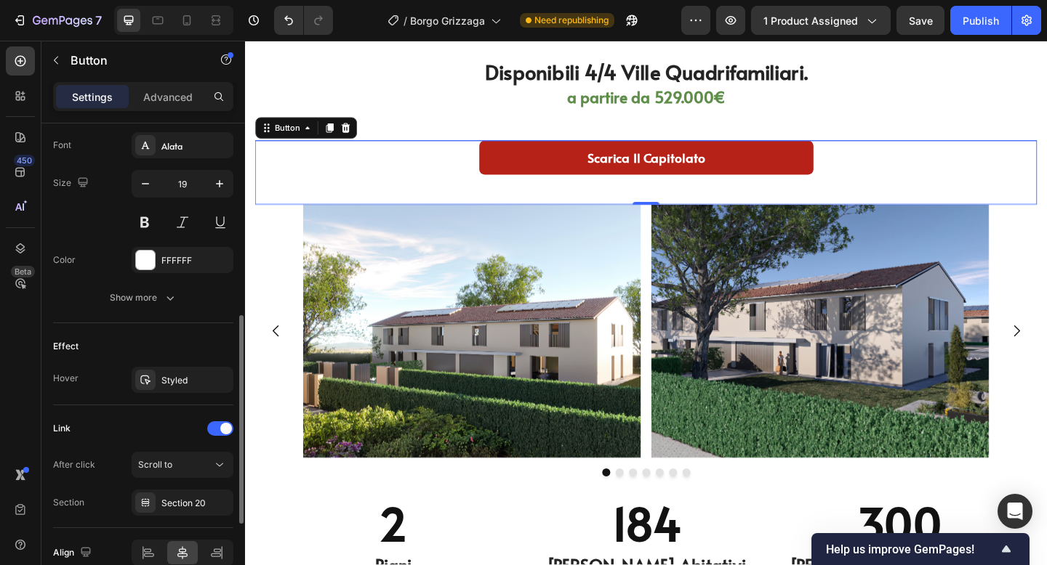
scroll to position [635, 0]
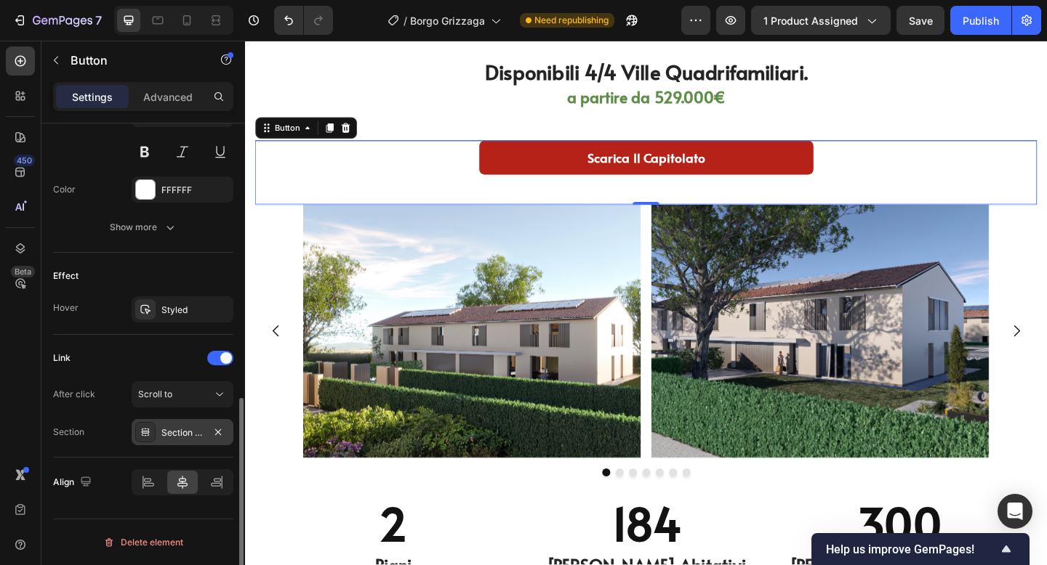
click at [185, 428] on div "Section 20" at bounding box center [182, 433] width 42 height 13
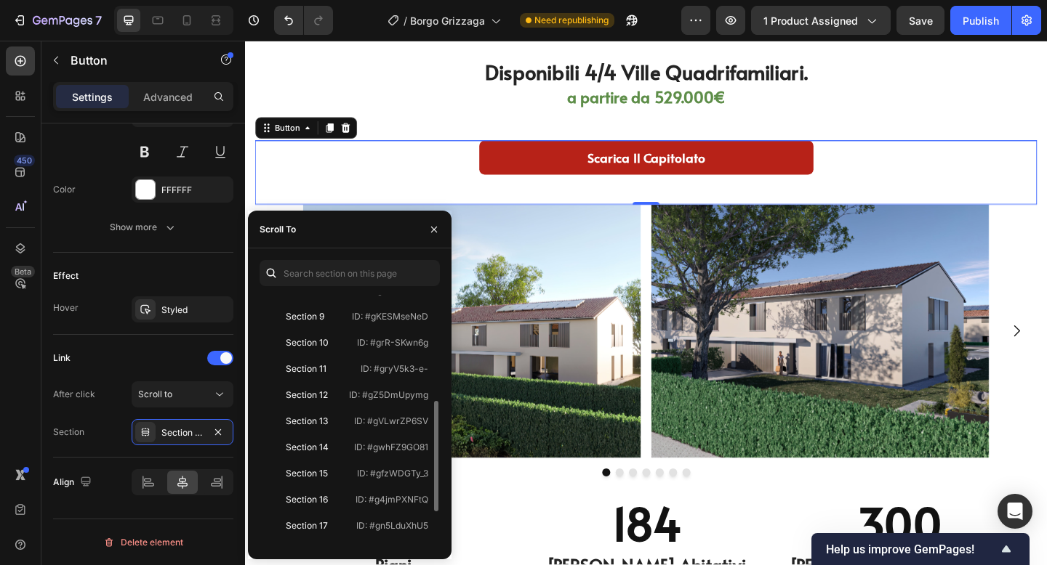
scroll to position [232, 0]
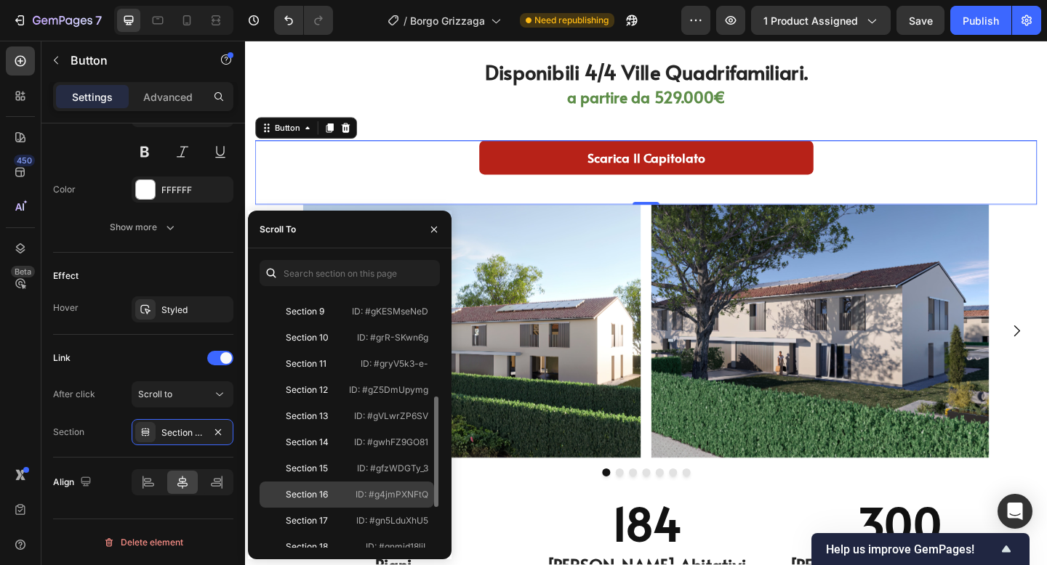
click at [334, 488] on div "Section 16" at bounding box center [307, 494] width 84 height 13
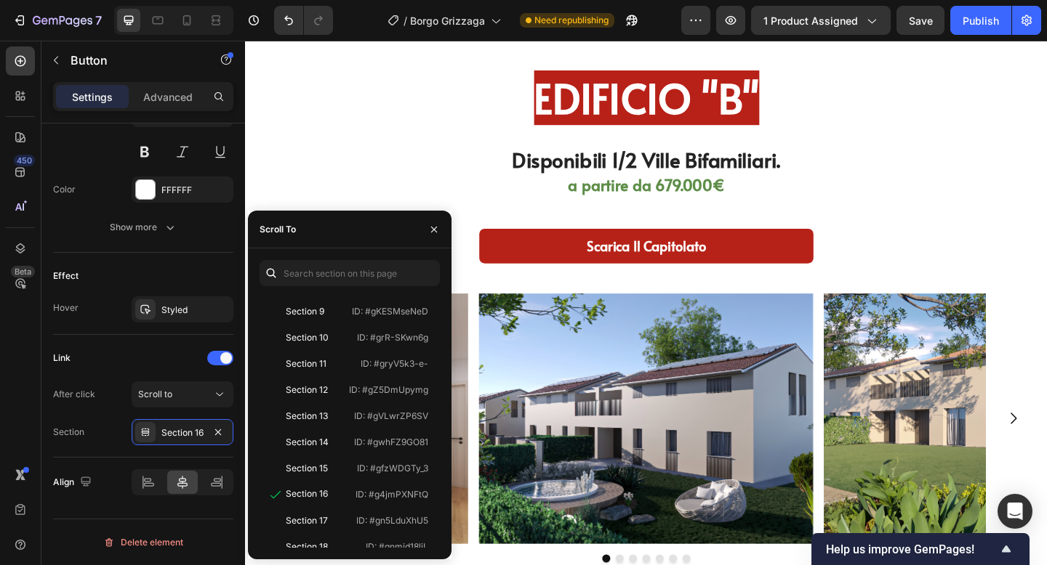
scroll to position [3544, 0]
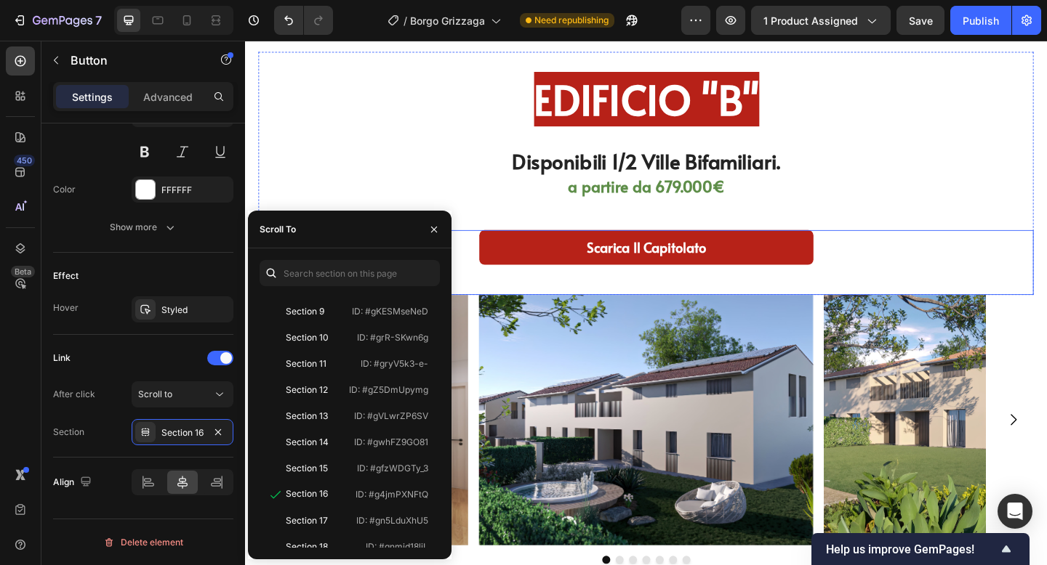
click at [664, 251] on link "Scarica Il capitolato" at bounding box center [680, 266] width 363 height 38
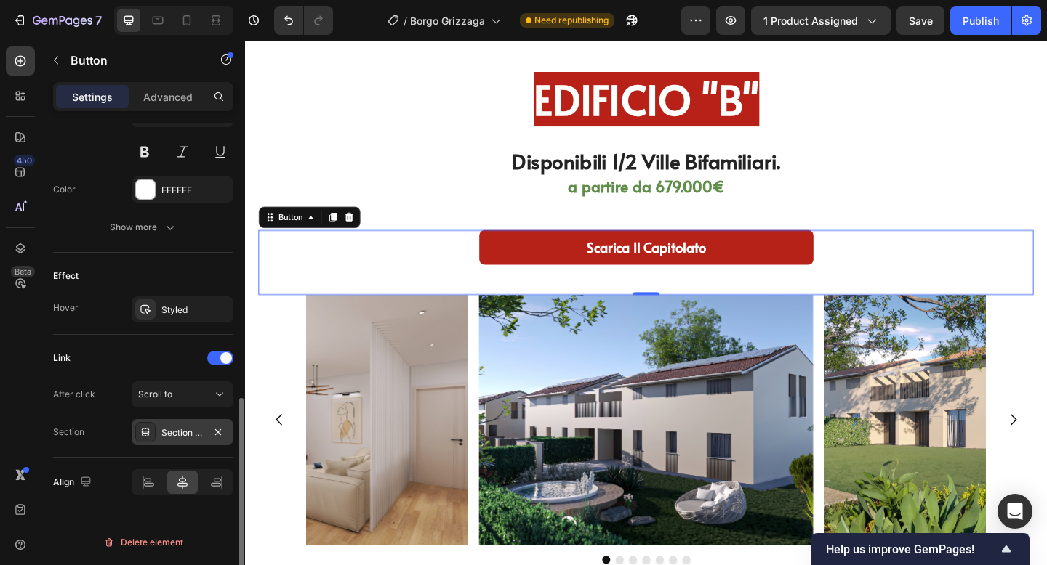
click at [185, 430] on div "Section 20" at bounding box center [182, 433] width 42 height 13
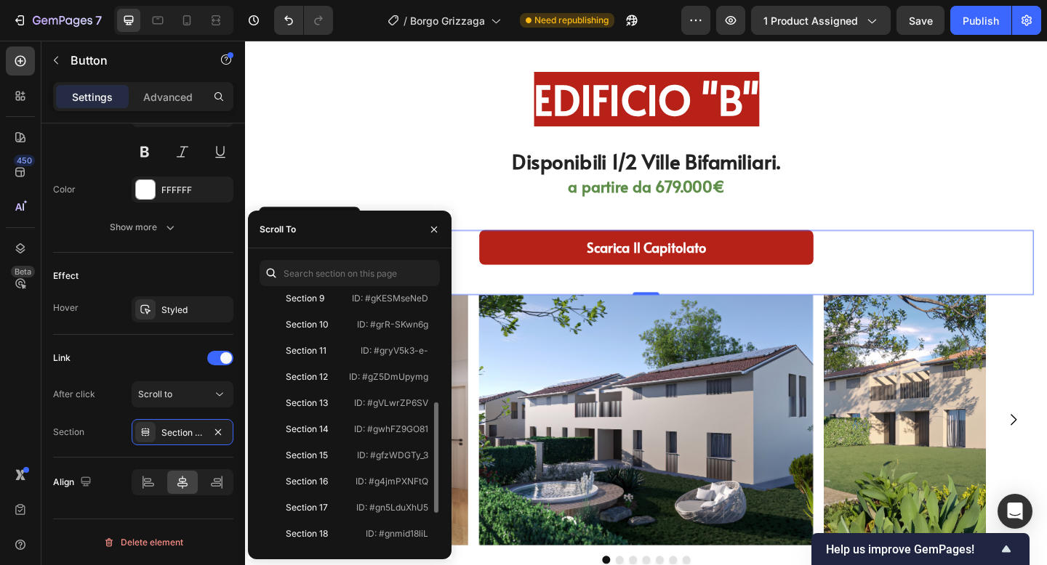
scroll to position [253, 0]
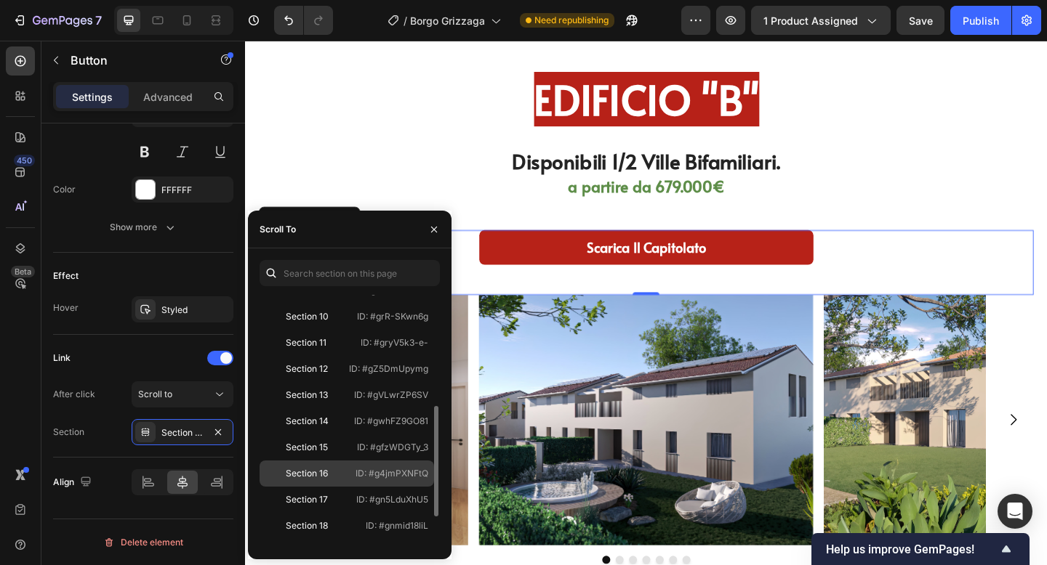
click at [329, 466] on div "Section 16 ID: #g4jmPXNFtQ" at bounding box center [346, 474] width 174 height 26
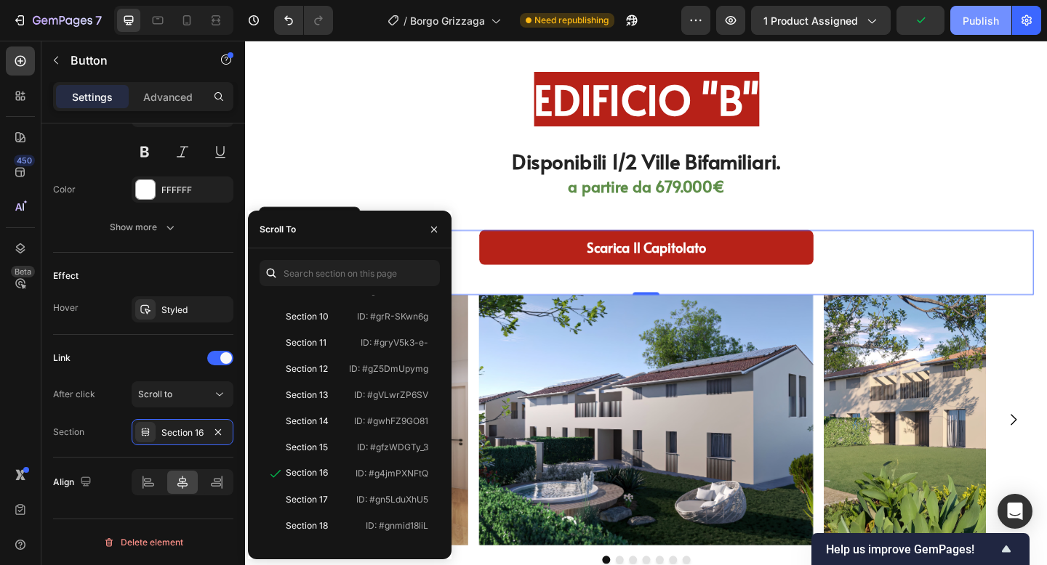
click at [980, 21] on div "Publish" at bounding box center [980, 20] width 36 height 15
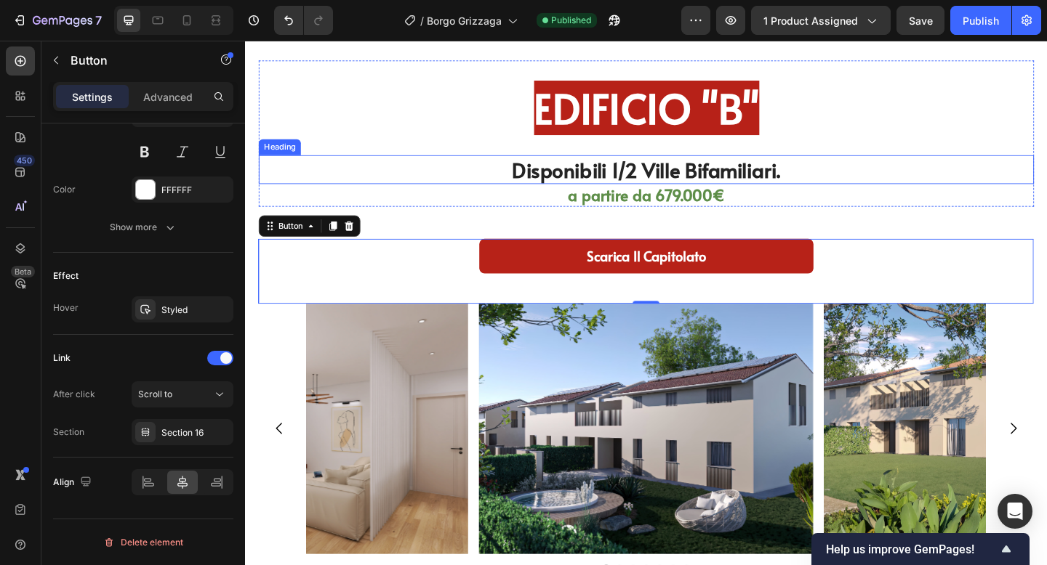
scroll to position [3492, 0]
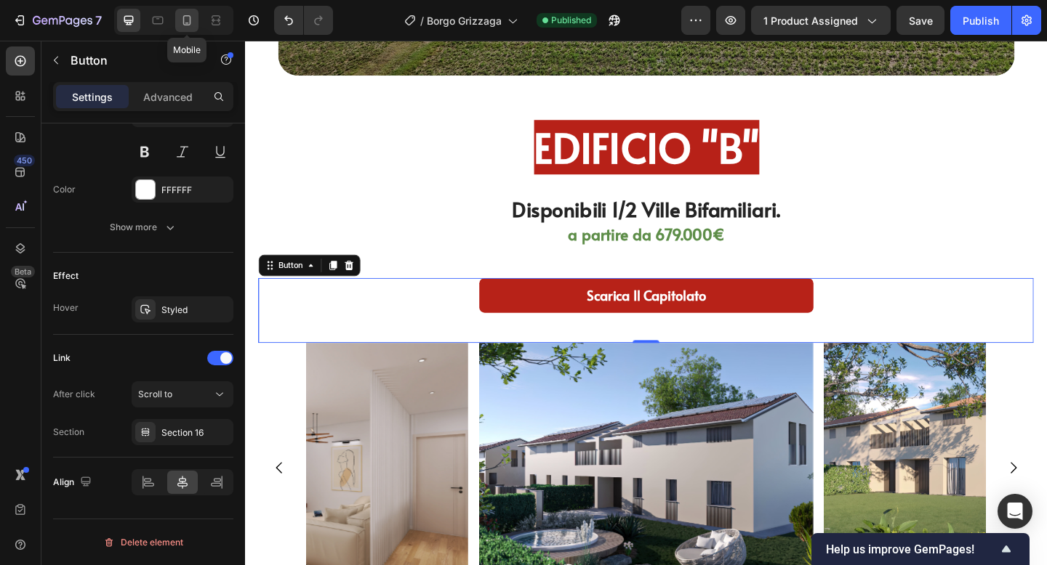
click at [191, 27] on icon at bounding box center [187, 20] width 15 height 15
type input "160"
type input "14"
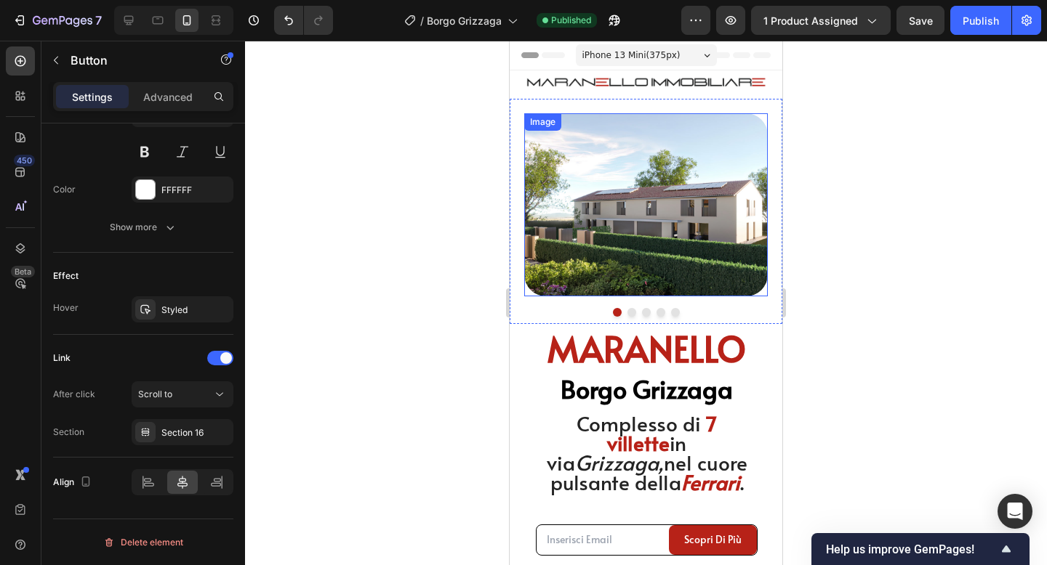
click at [595, 229] on img at bounding box center [645, 204] width 243 height 182
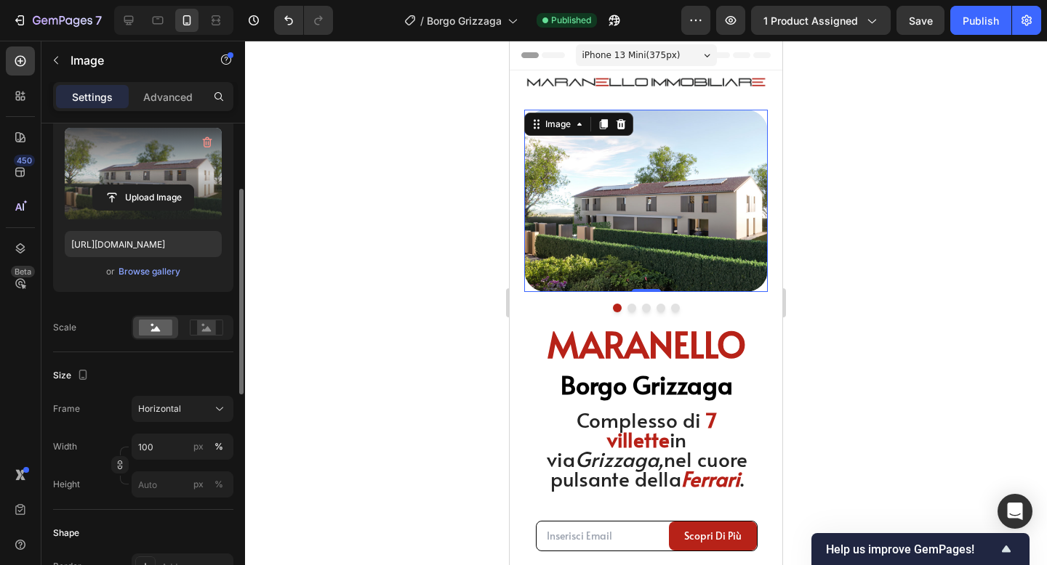
scroll to position [220, 0]
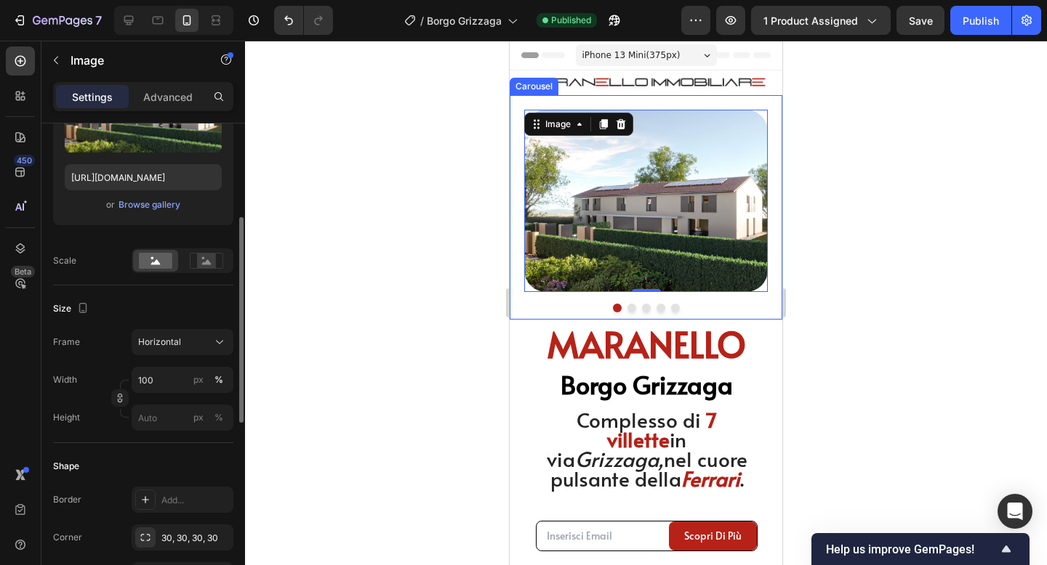
click at [544, 306] on div at bounding box center [645, 308] width 243 height 9
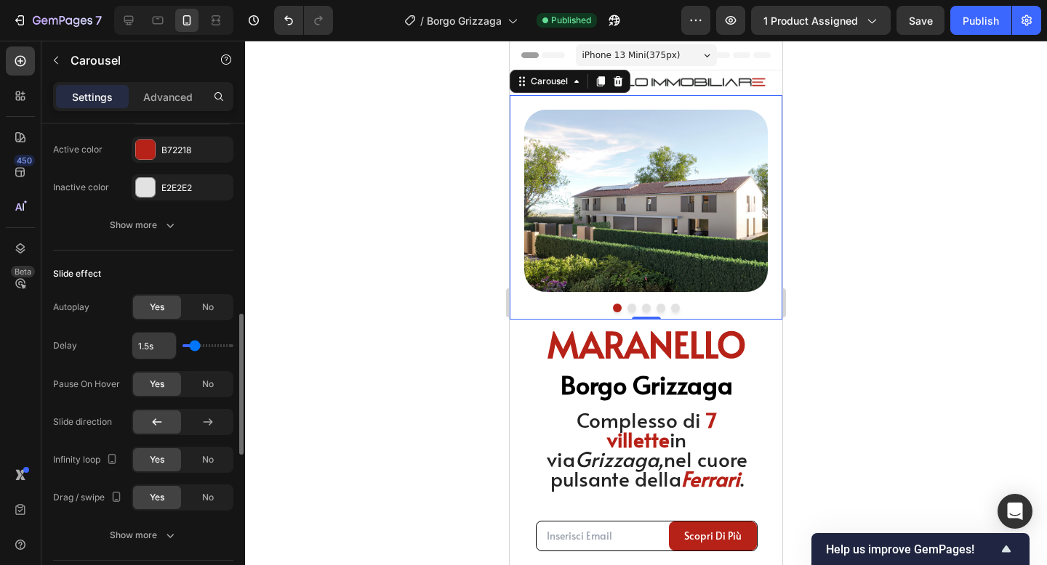
scroll to position [631, 0]
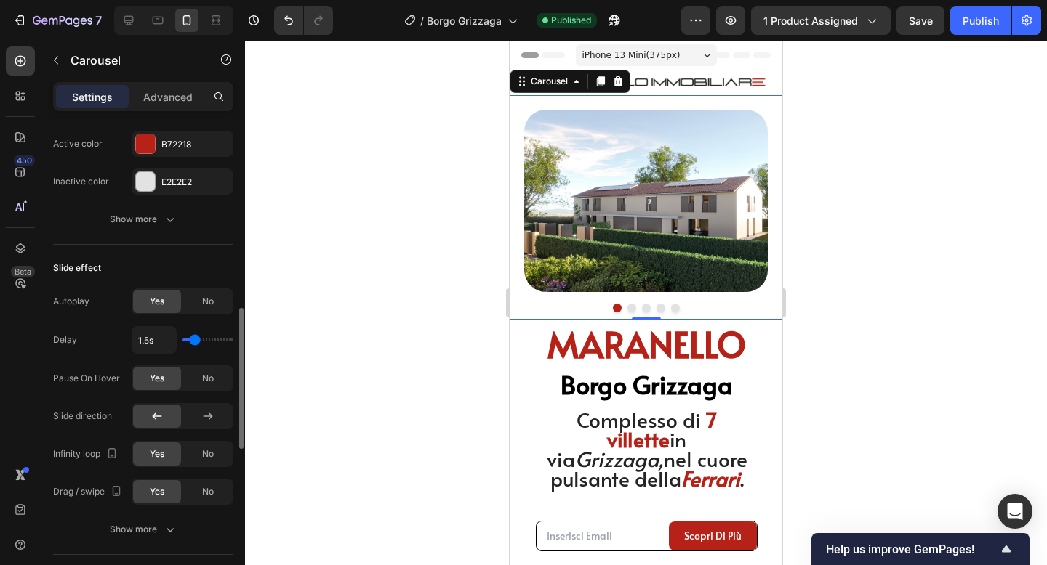
type input "2s"
type input "2"
type input "2.1s"
type input "2.1"
type input "2.2s"
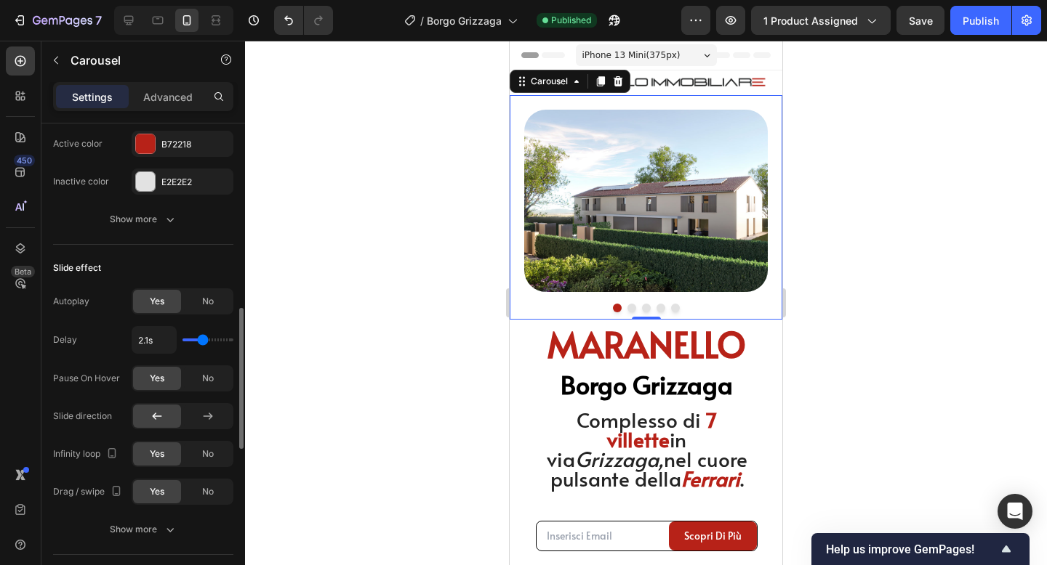
type input "2.2"
type input "2.3s"
type input "2.3"
type input "2.4s"
type input "2.4"
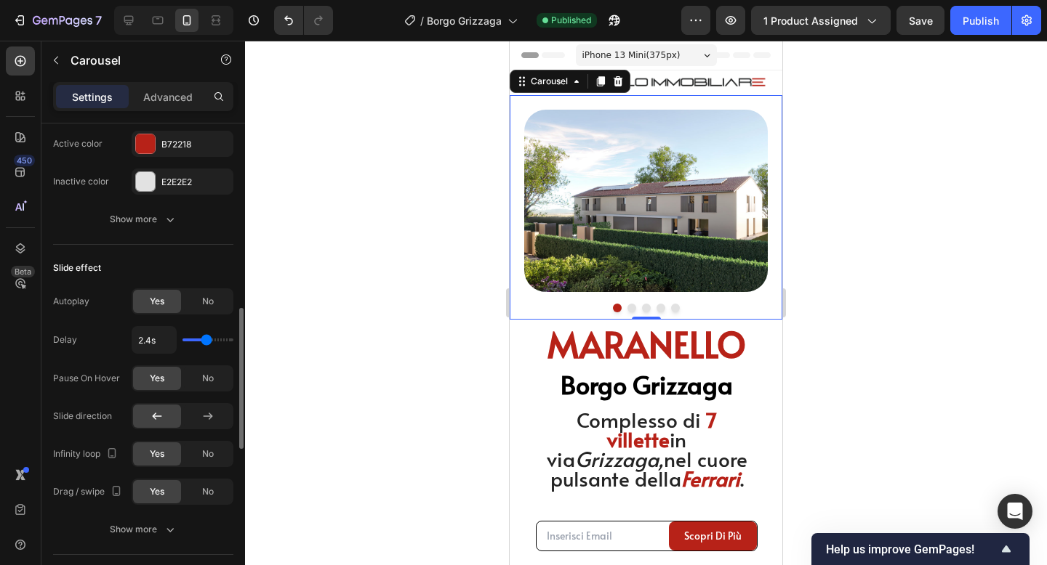
type input "2.5s"
type input "2.5"
type input "2.6s"
type input "2.6"
type input "2.7s"
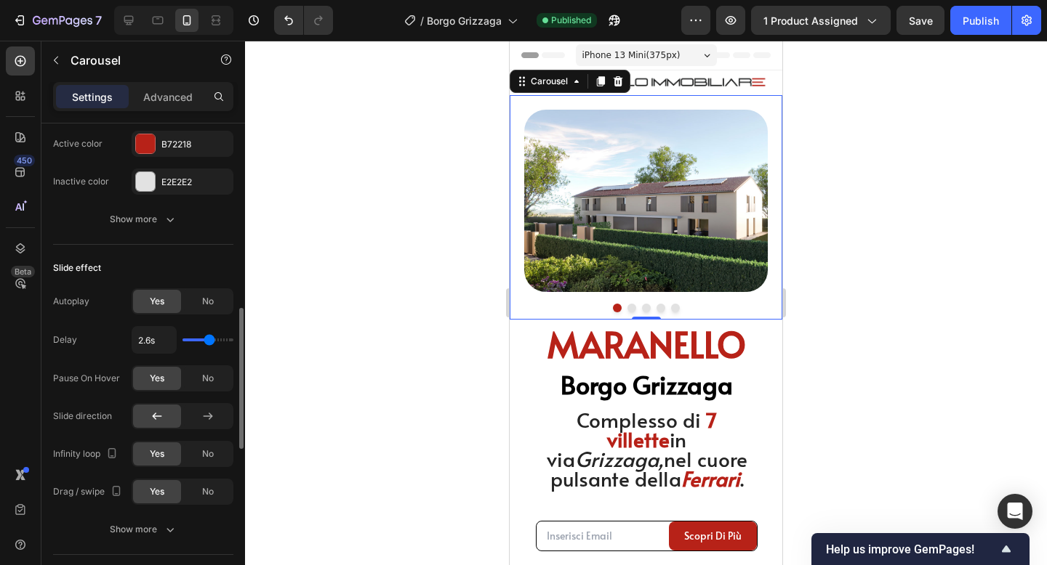
type input "2.7"
type input "2.8s"
type input "2.8"
type input "2.9s"
type input "2.9"
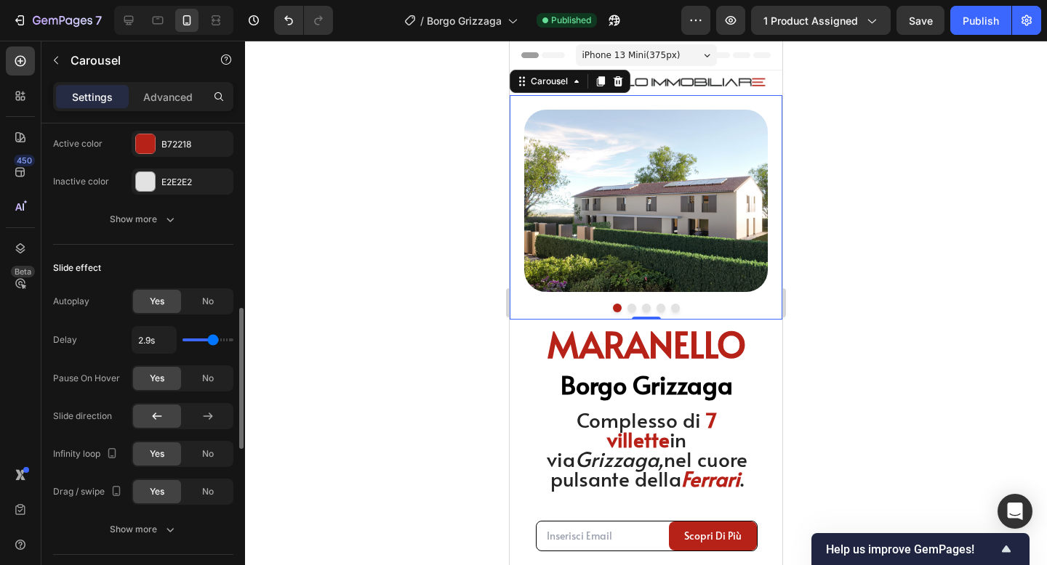
type input "3s"
drag, startPoint x: 198, startPoint y: 340, endPoint x: 214, endPoint y: 340, distance: 15.3
type input "3"
click at [214, 340] on input "range" at bounding box center [207, 340] width 51 height 3
click at [908, 212] on div at bounding box center [646, 303] width 802 height 525
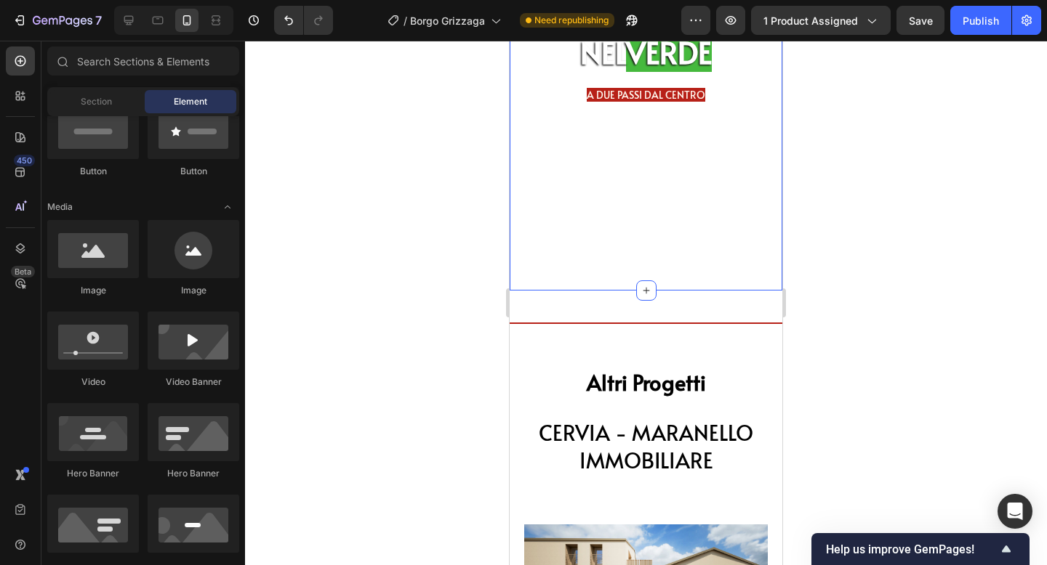
scroll to position [5977, 0]
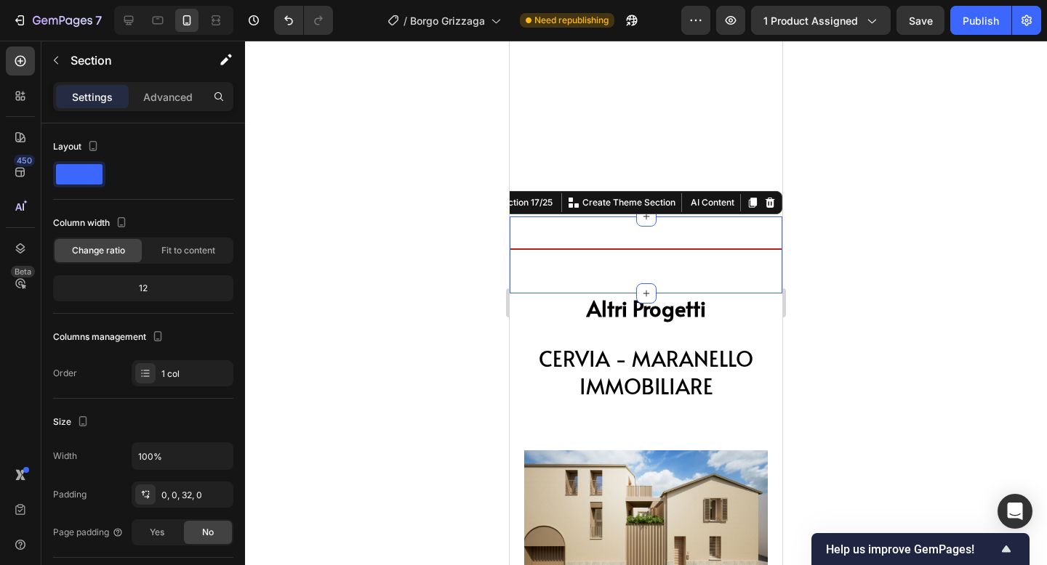
scroll to position [366, 0]
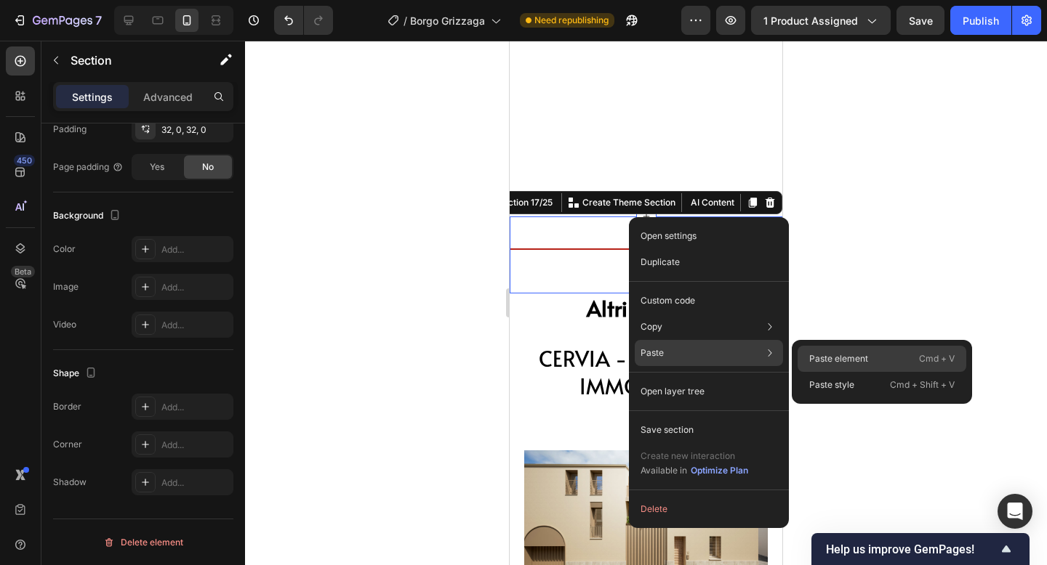
click at [806, 357] on div "Paste element Cmd + V" at bounding box center [881, 359] width 169 height 26
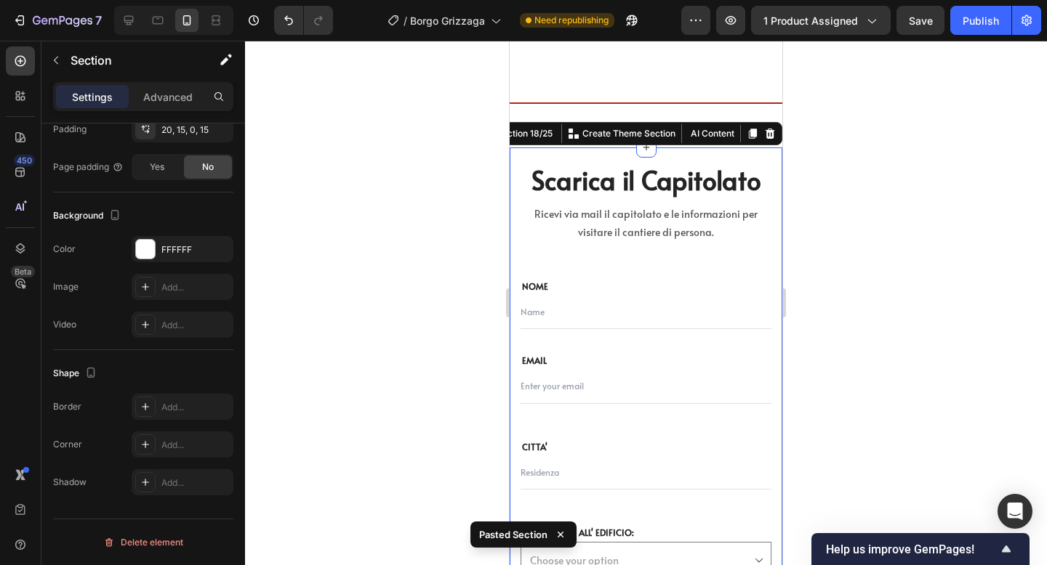
scroll to position [6178, 0]
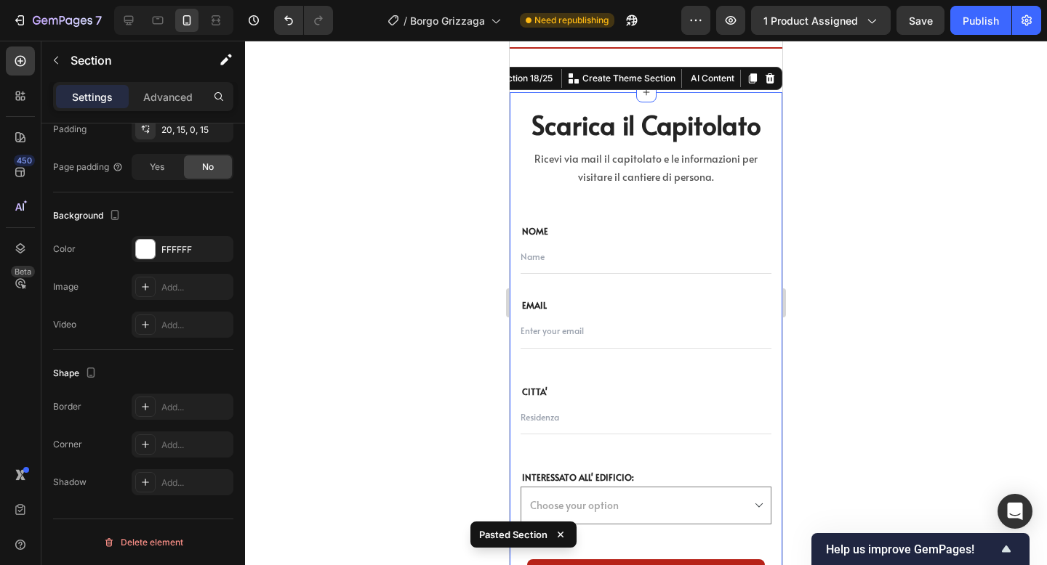
click at [813, 249] on div at bounding box center [646, 303] width 802 height 525
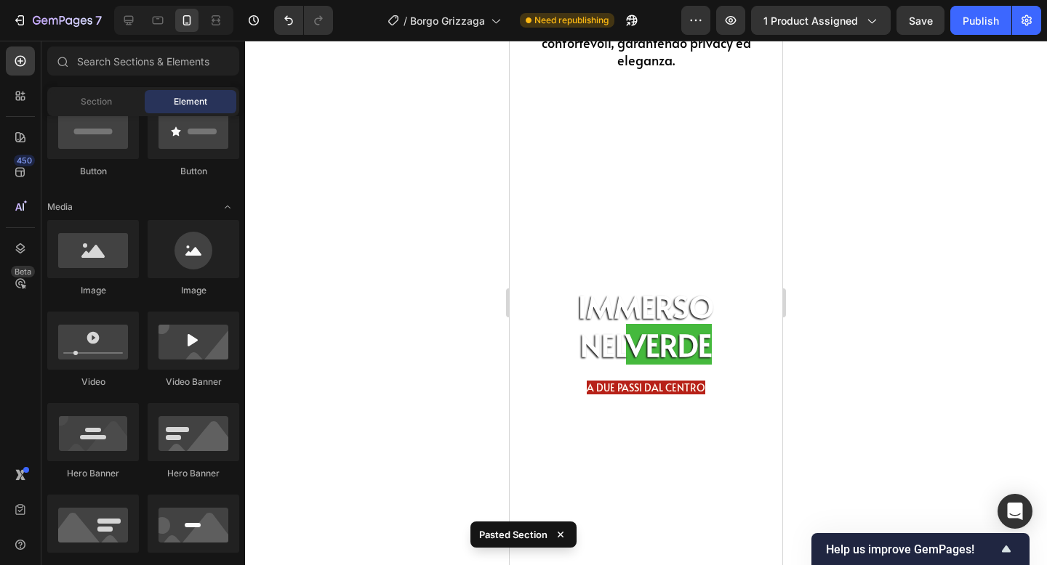
scroll to position [5590, 0]
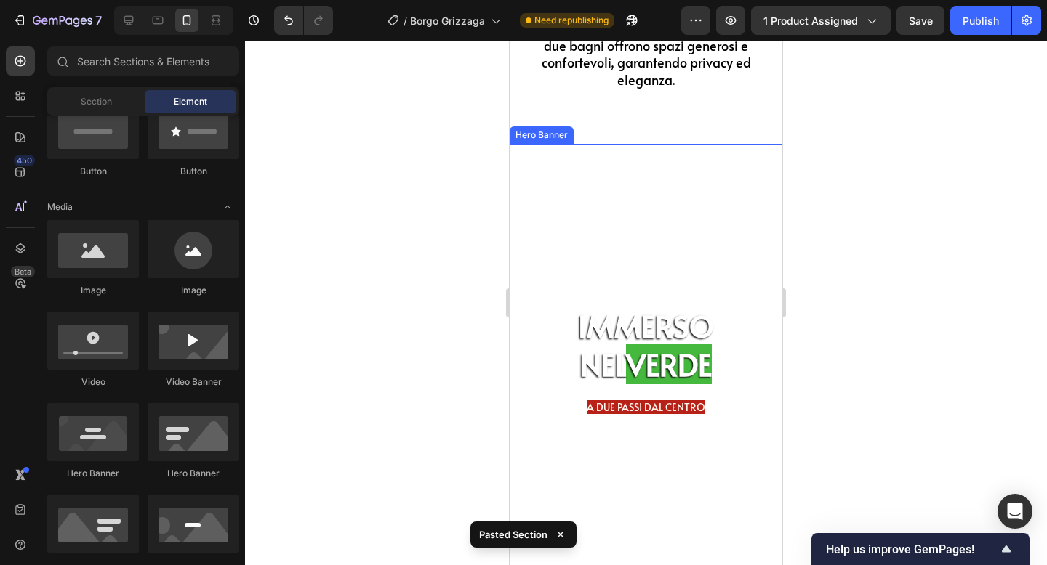
click at [638, 219] on video "Background Image" at bounding box center [645, 463] width 243 height 611
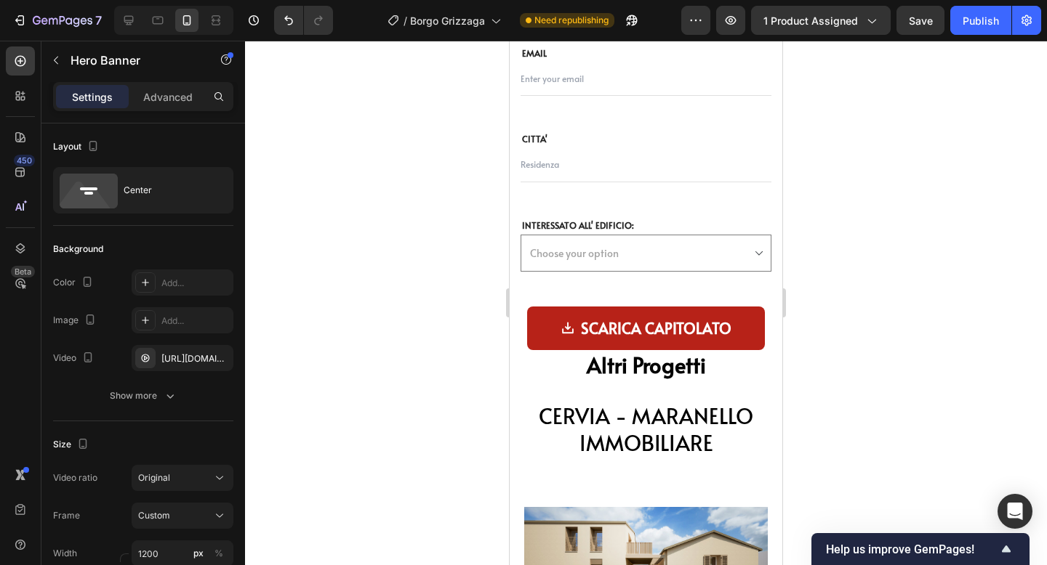
scroll to position [6438, 0]
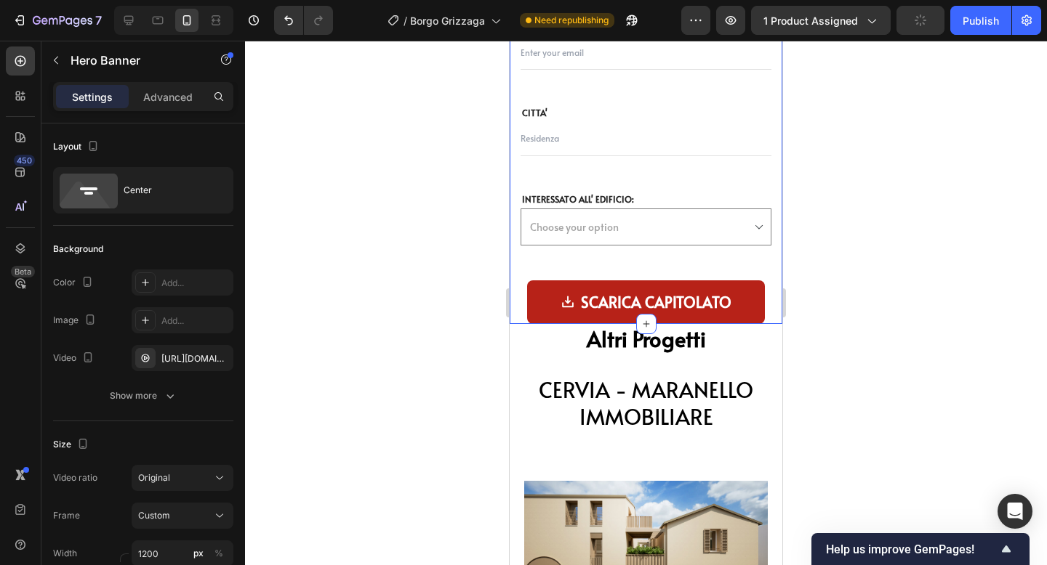
click at [775, 318] on div "Scarica il Capitolato Heading Ricevi via mail il capitolato e le informazioni p…" at bounding box center [646, 68] width 273 height 511
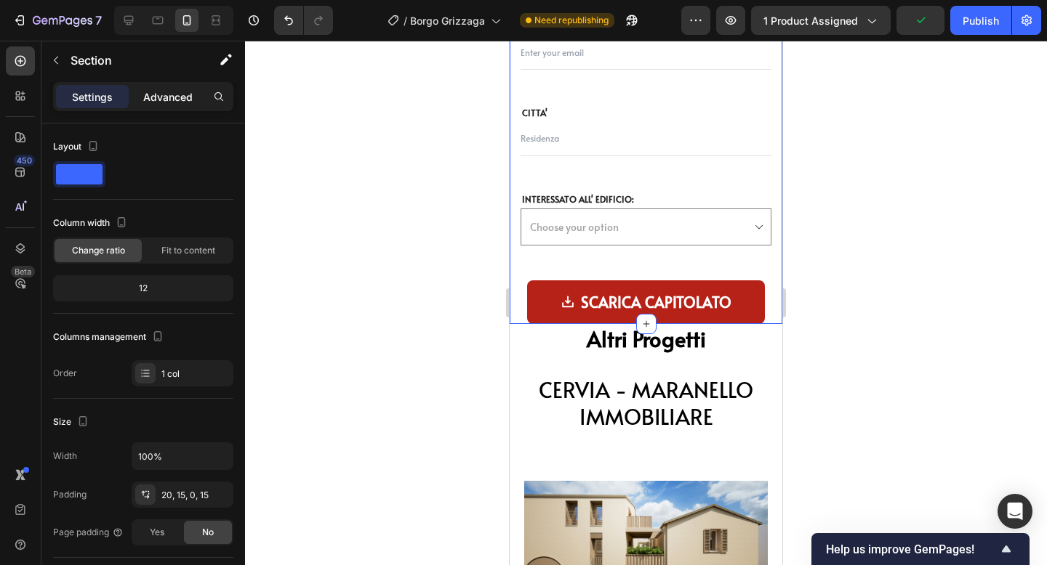
click at [190, 102] on p "Advanced" at bounding box center [167, 96] width 49 height 15
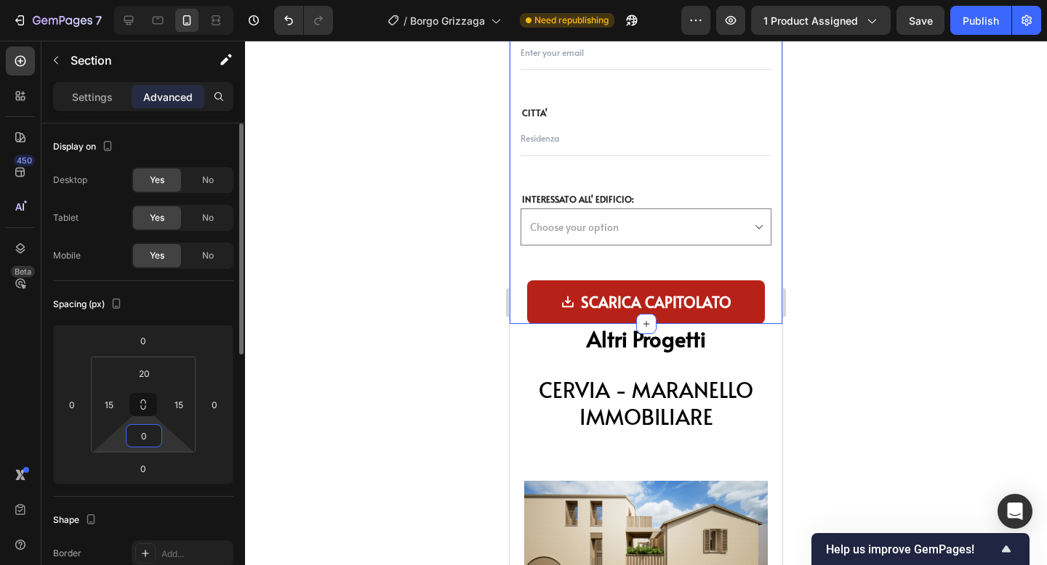
click at [152, 439] on input "0" at bounding box center [143, 436] width 29 height 22
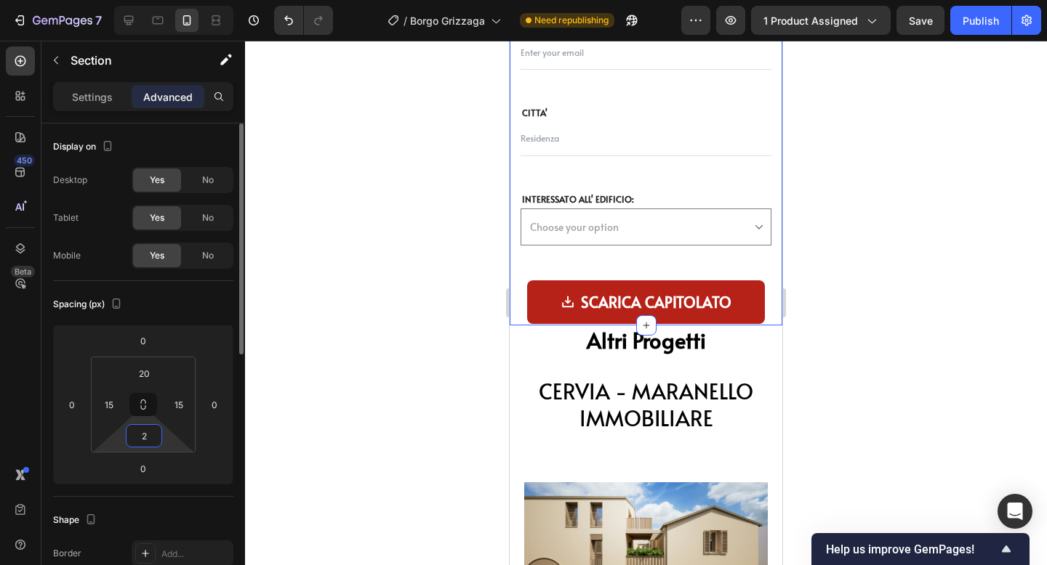
type input "20"
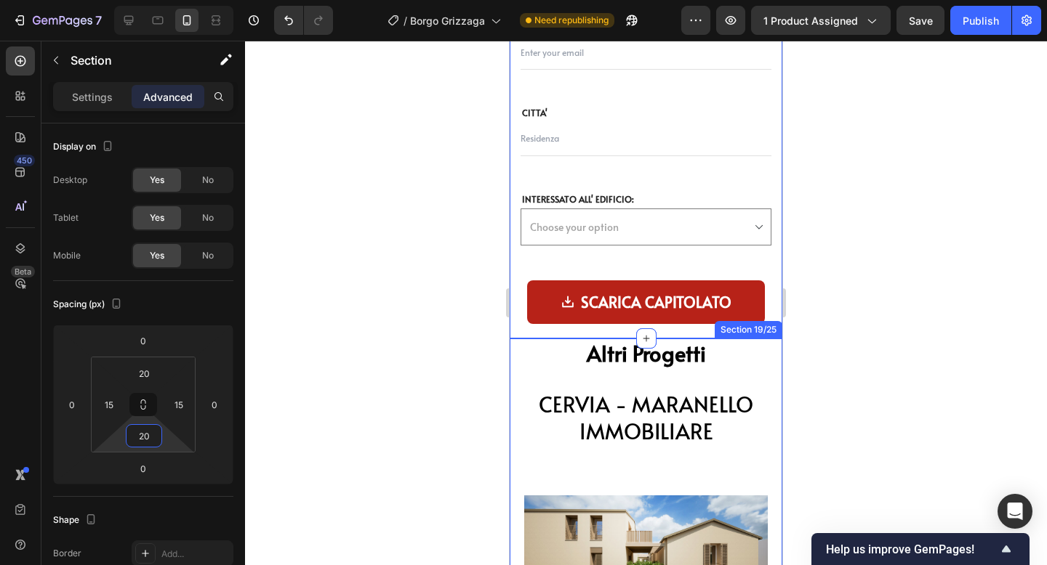
click at [845, 430] on div at bounding box center [646, 303] width 802 height 525
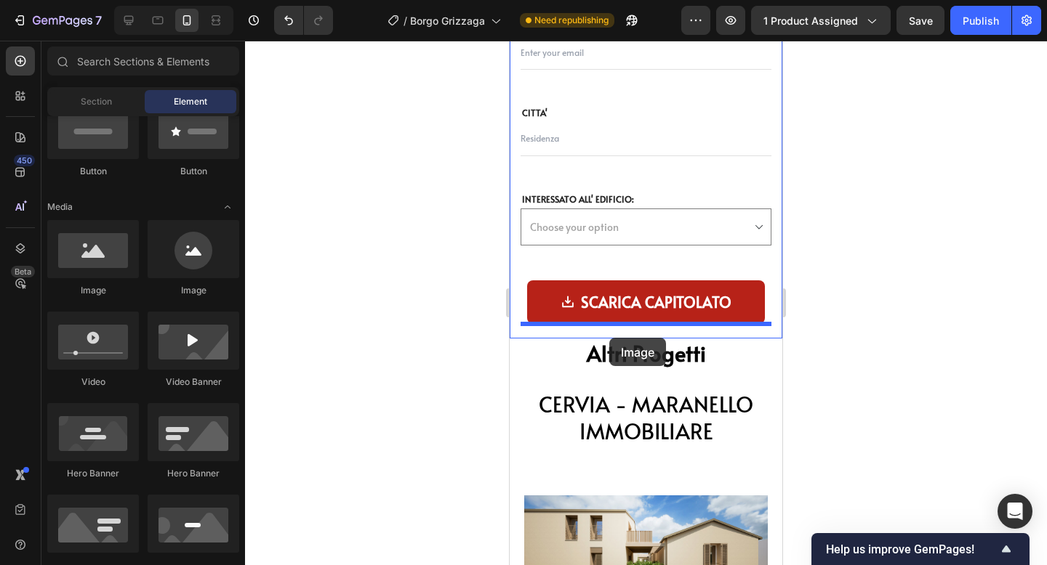
drag, startPoint x: 698, startPoint y: 310, endPoint x: 609, endPoint y: 338, distance: 93.1
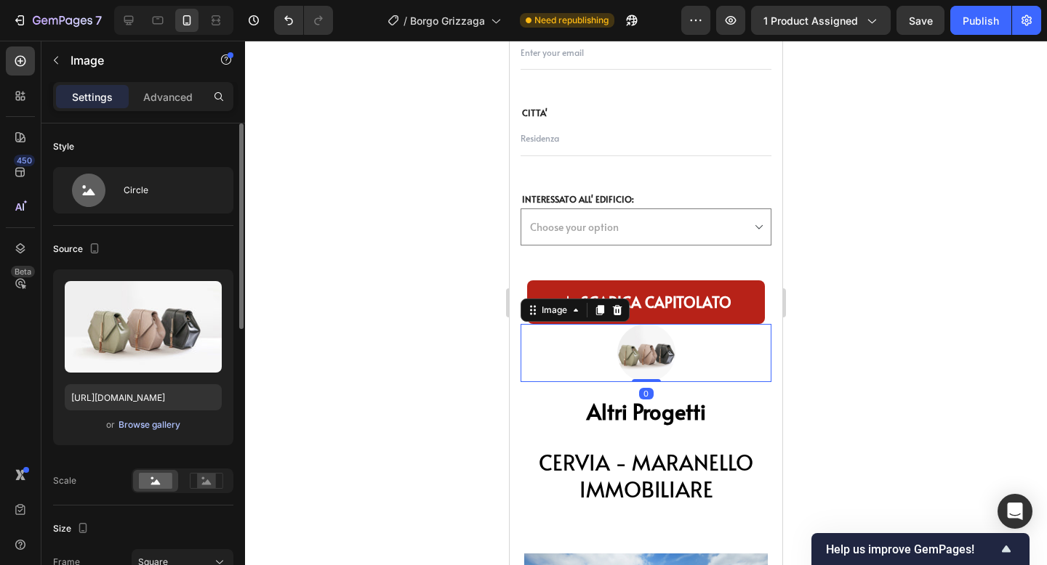
click at [168, 426] on div "Browse gallery" at bounding box center [149, 425] width 62 height 13
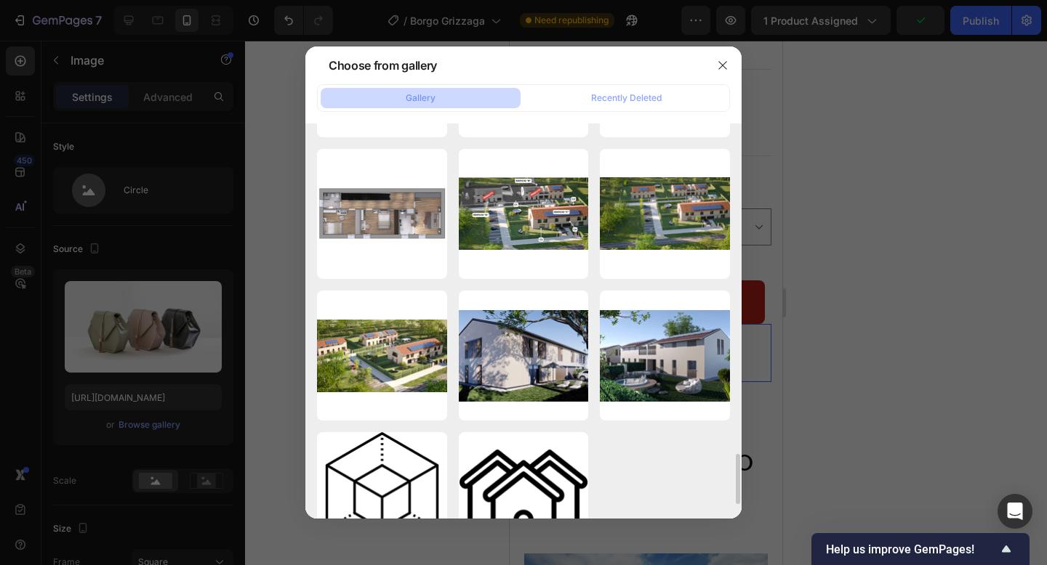
scroll to position [2681, 0]
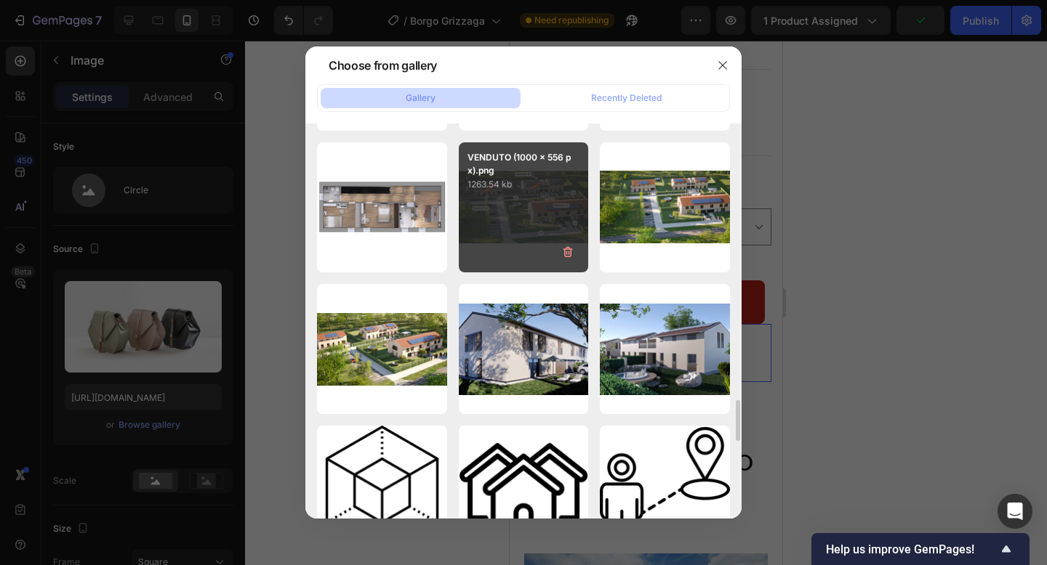
click at [539, 222] on div "VENDUTO (1000 x 556 px).png 1263.54 kb" at bounding box center [524, 207] width 130 height 130
type input "https://cdn.shopify.com/s/files/1/0938/0950/8696/files/gempages_584824658604327…"
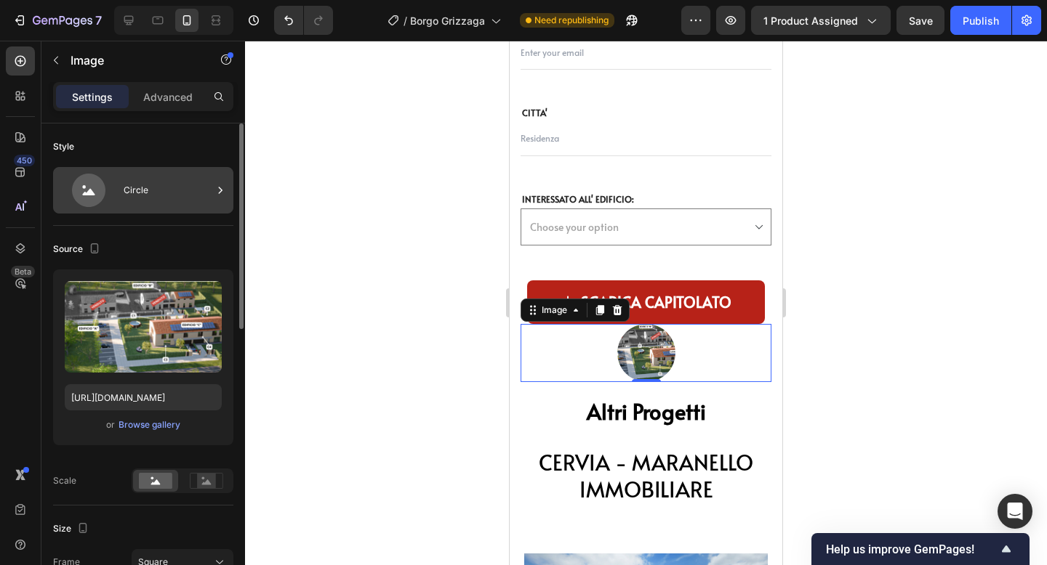
click at [153, 180] on div "Circle" at bounding box center [168, 190] width 89 height 33
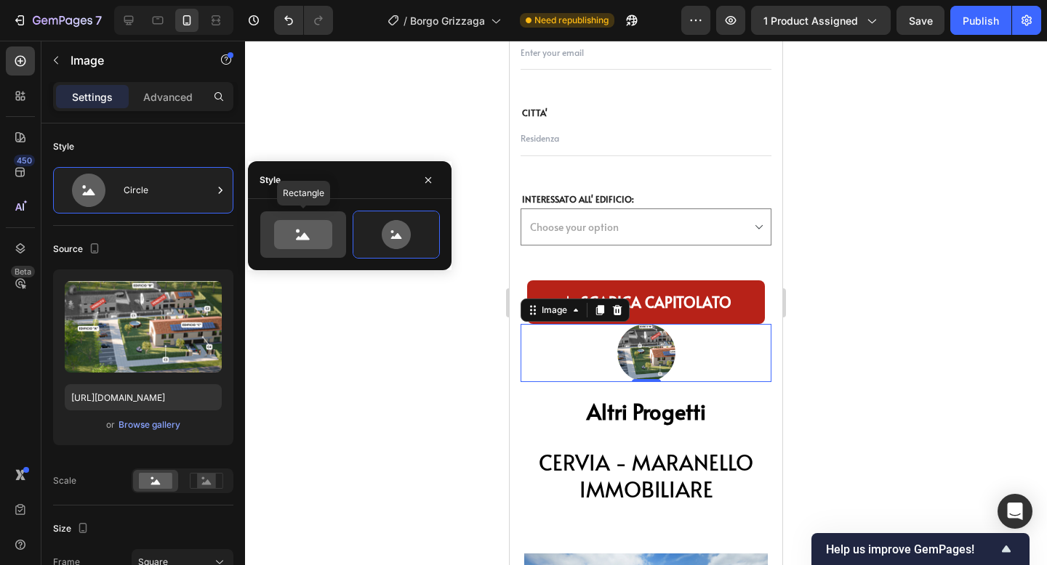
click at [335, 231] on icon at bounding box center [303, 234] width 68 height 29
type input "100"
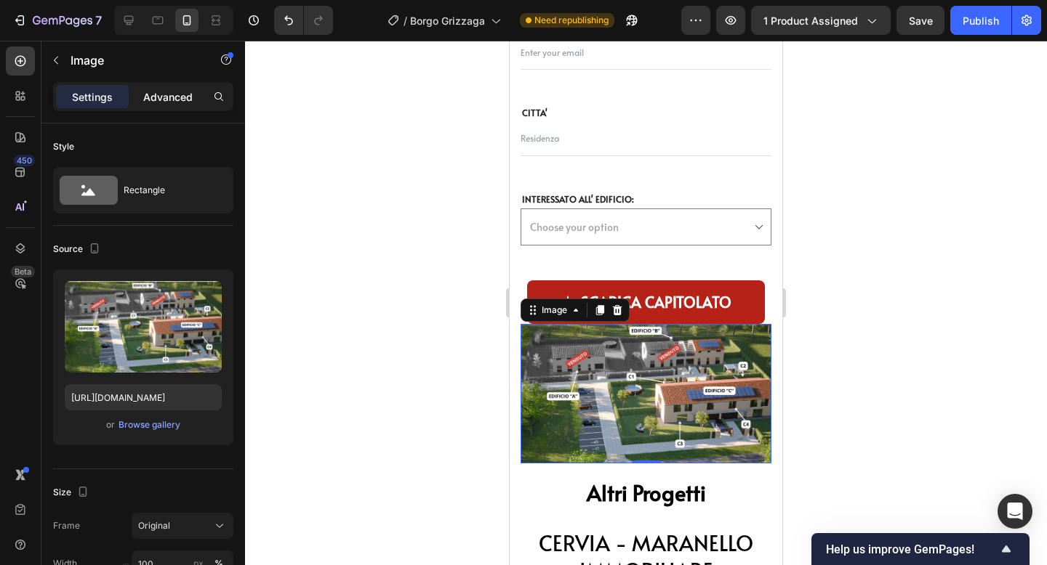
click at [157, 91] on p "Advanced" at bounding box center [167, 96] width 49 height 15
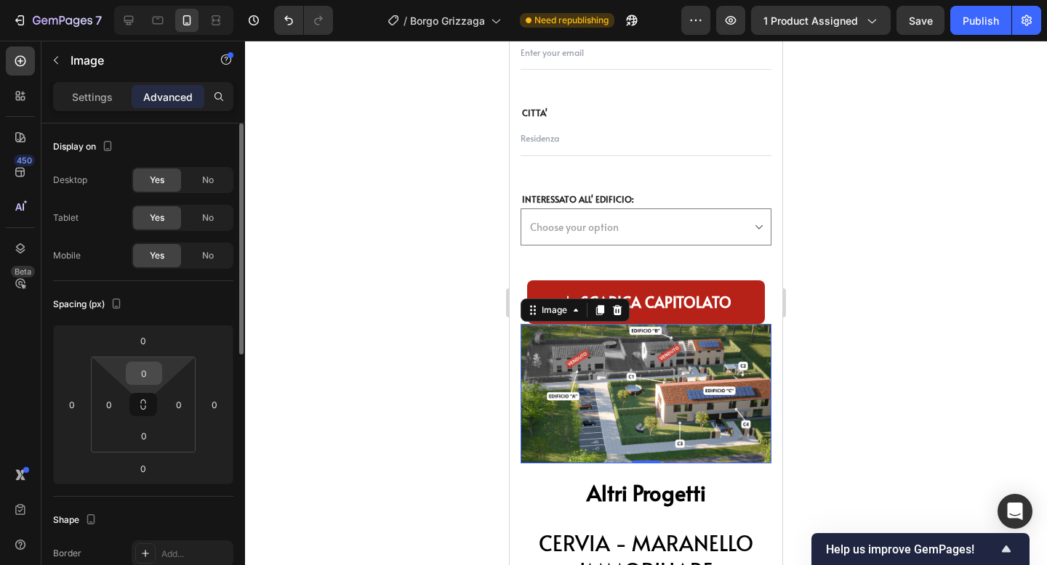
click at [143, 372] on input "0" at bounding box center [143, 374] width 29 height 22
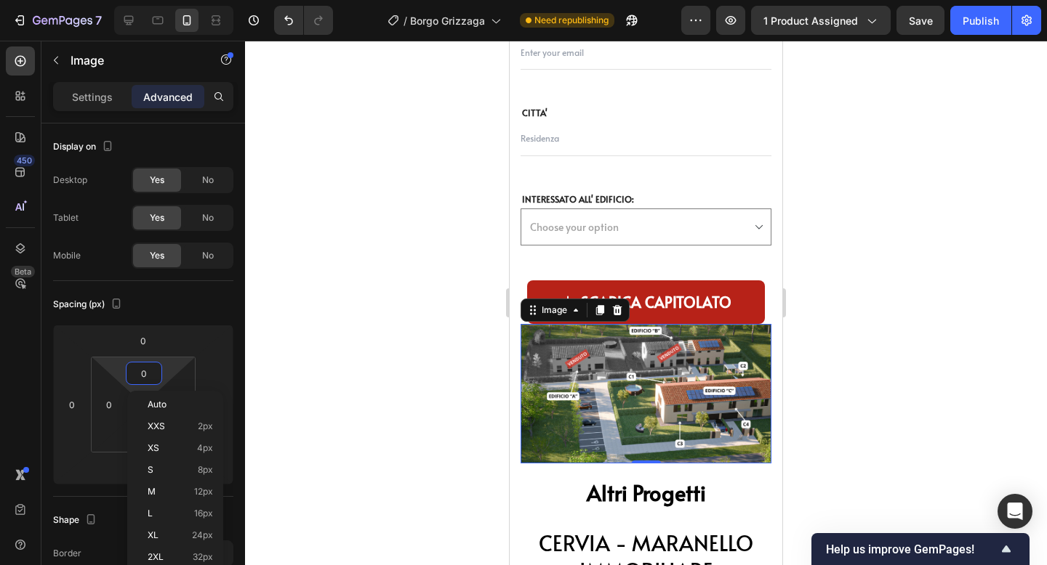
click at [258, 339] on div at bounding box center [646, 303] width 802 height 525
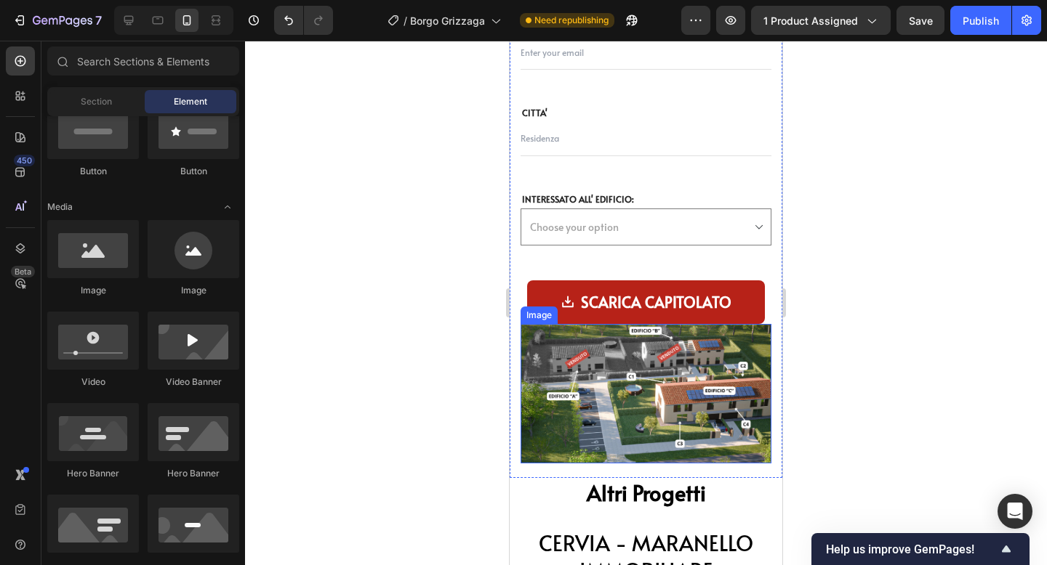
click at [531, 361] on img at bounding box center [645, 394] width 251 height 140
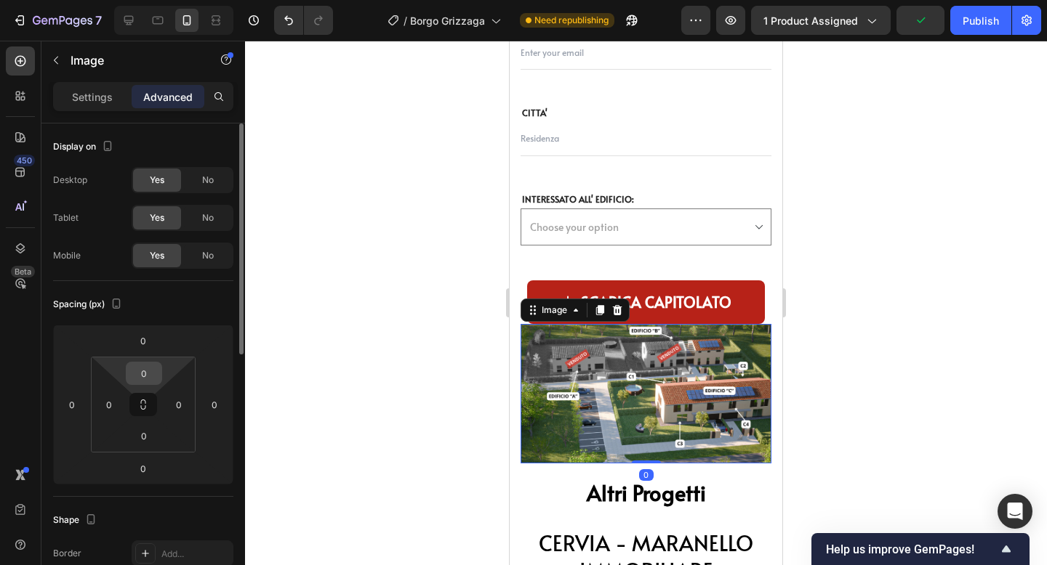
click at [142, 373] on input "0" at bounding box center [143, 374] width 29 height 22
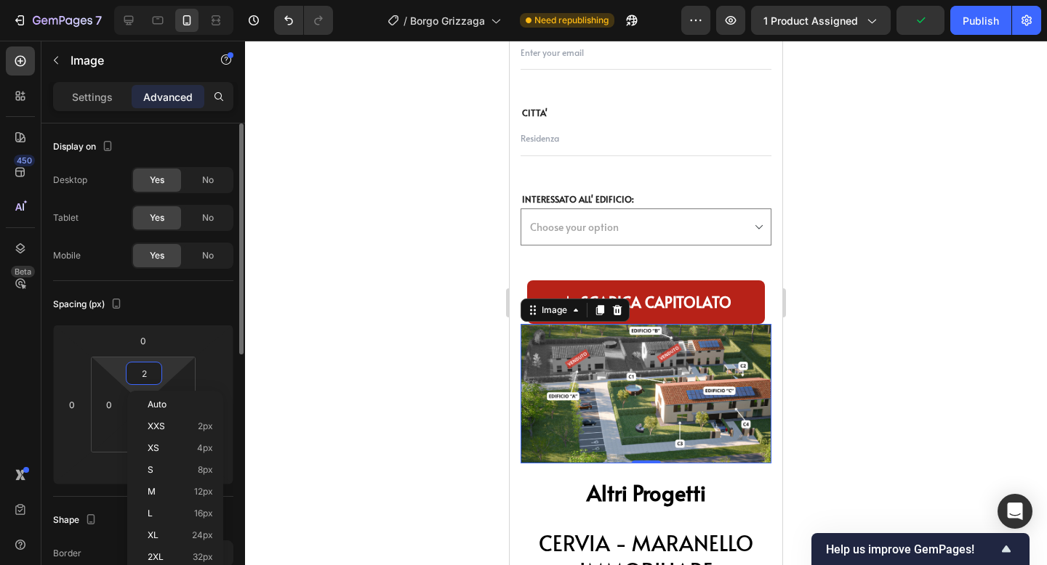
type input "20"
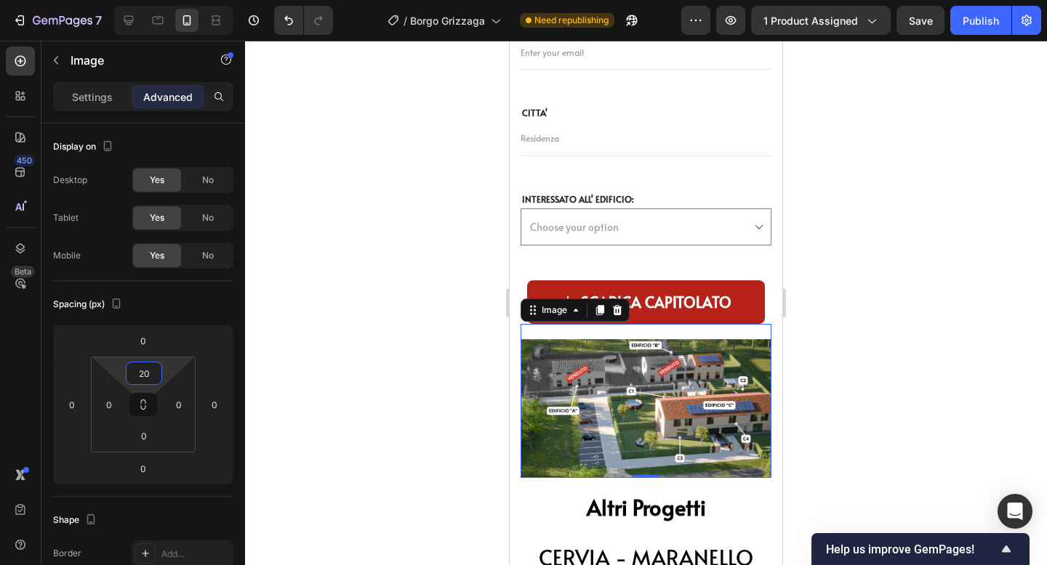
click at [827, 372] on div at bounding box center [646, 303] width 802 height 525
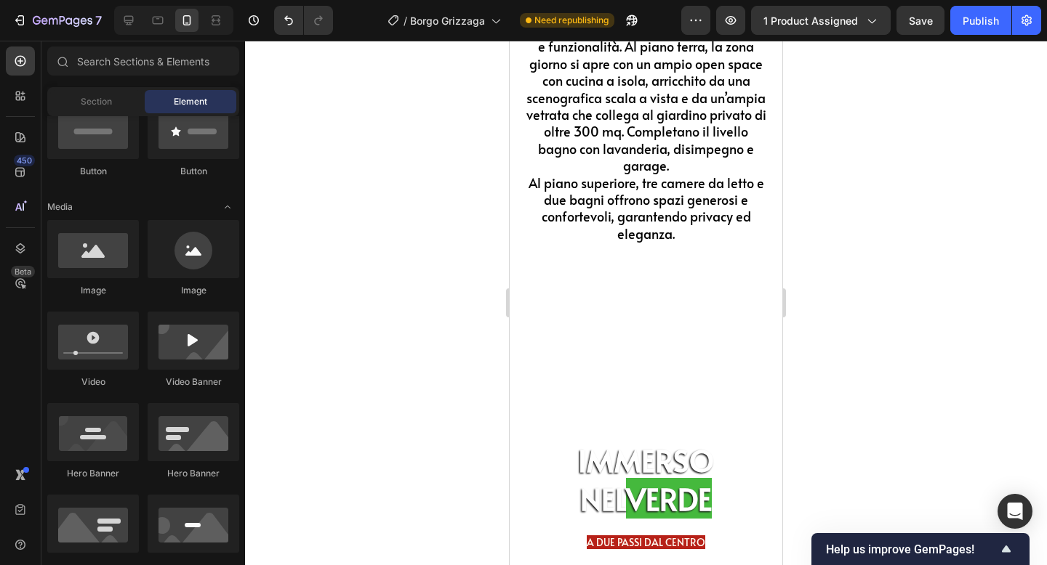
scroll to position [5425, 0]
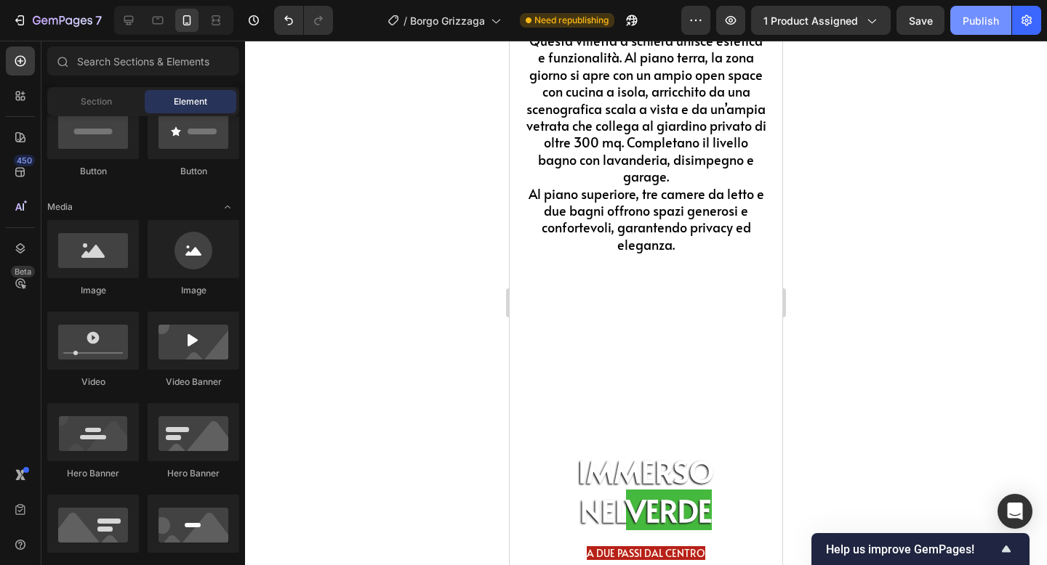
click at [993, 31] on button "Publish" at bounding box center [980, 20] width 61 height 29
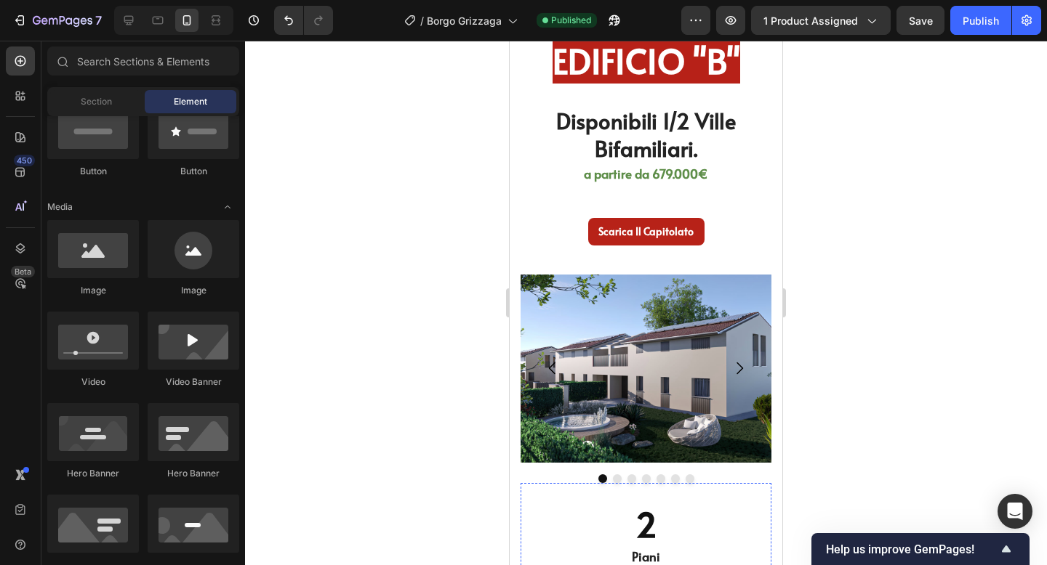
scroll to position [3577, 0]
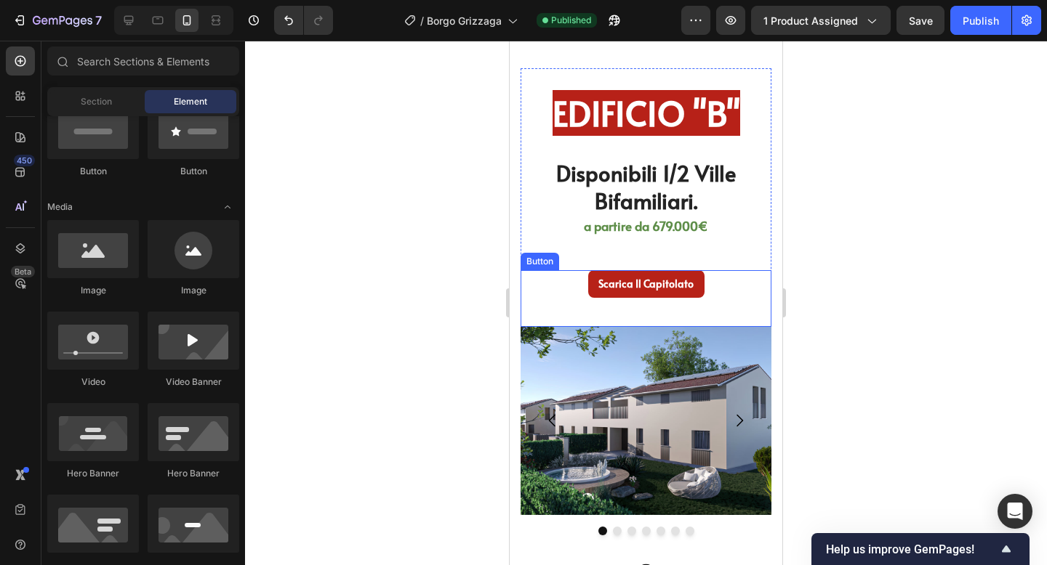
click at [597, 287] on link "Scarica Il capitolato" at bounding box center [646, 284] width 116 height 28
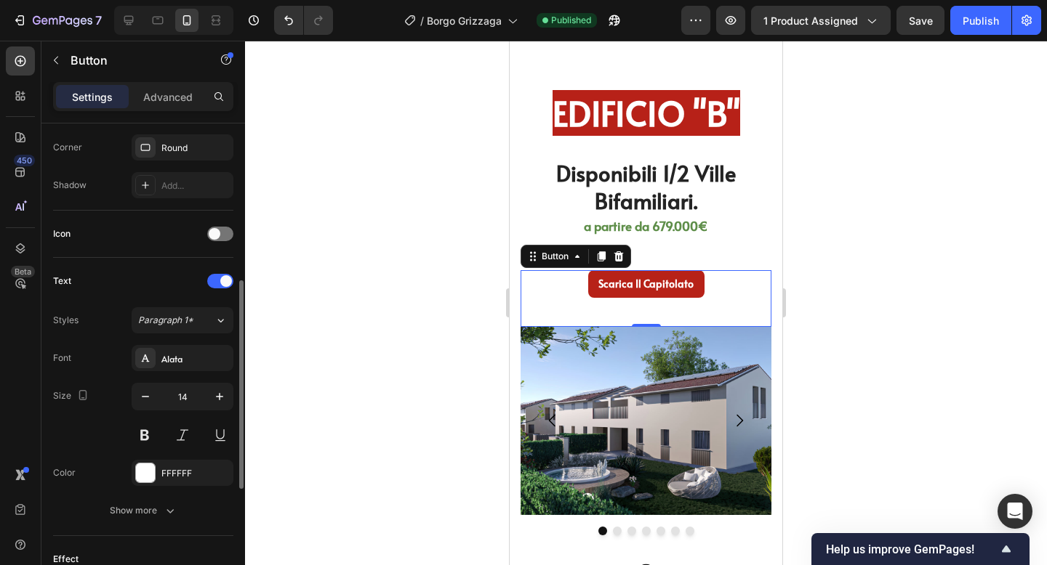
scroll to position [363, 0]
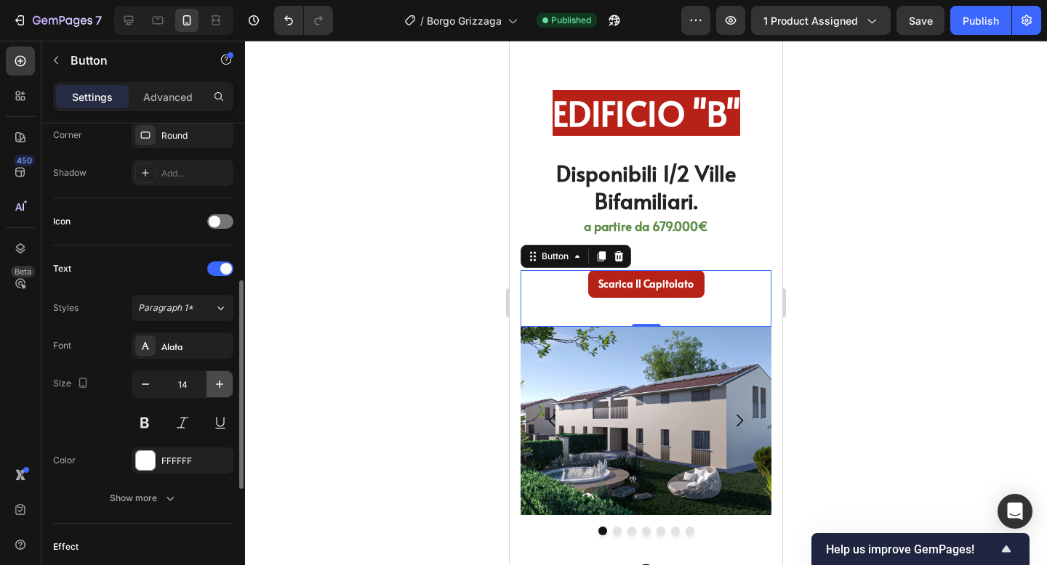
click at [213, 385] on icon "button" at bounding box center [219, 384] width 15 height 15
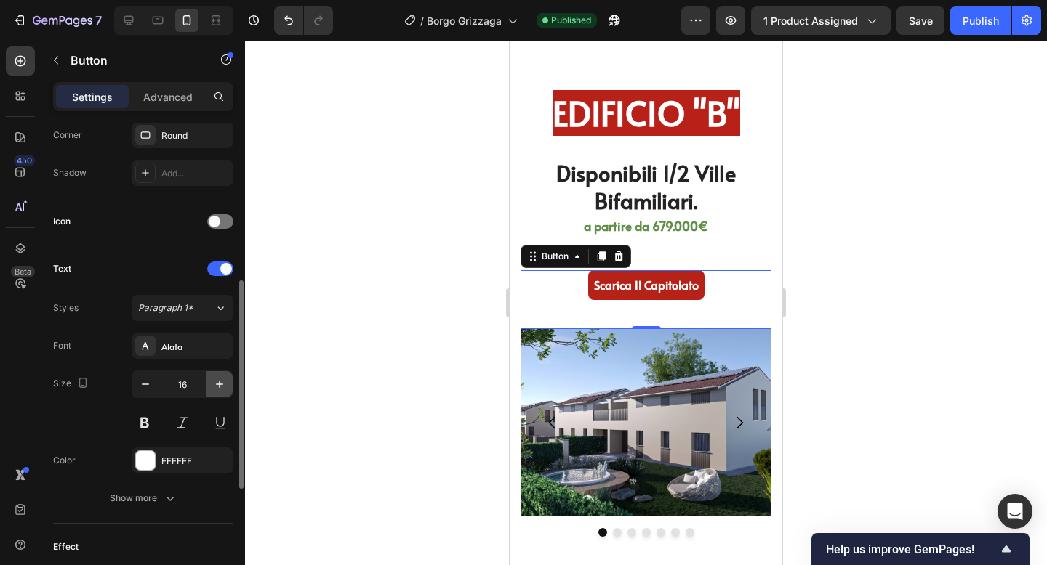
click at [213, 385] on icon "button" at bounding box center [219, 384] width 15 height 15
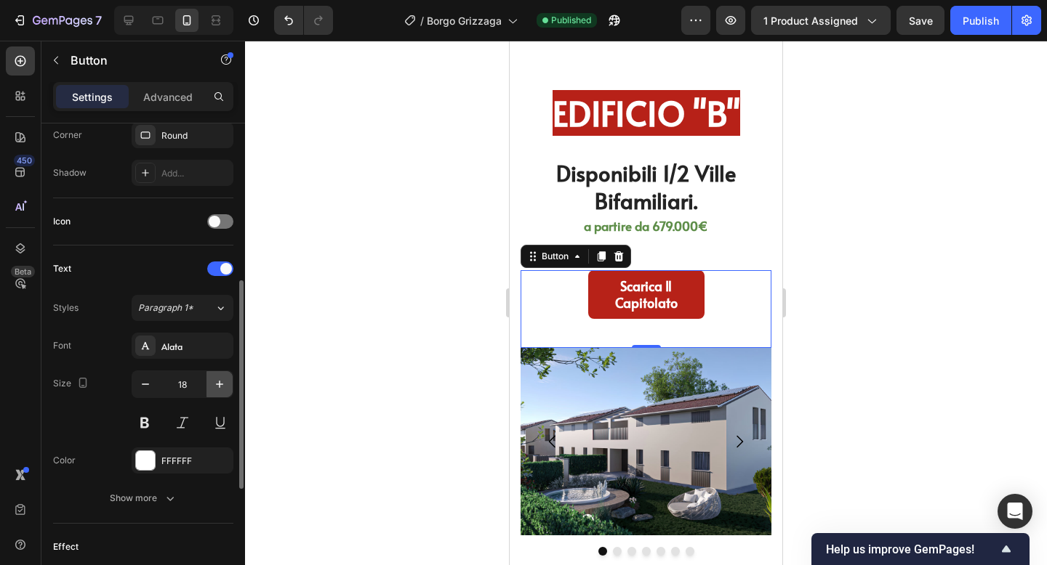
click at [213, 385] on icon "button" at bounding box center [219, 384] width 15 height 15
type input "20"
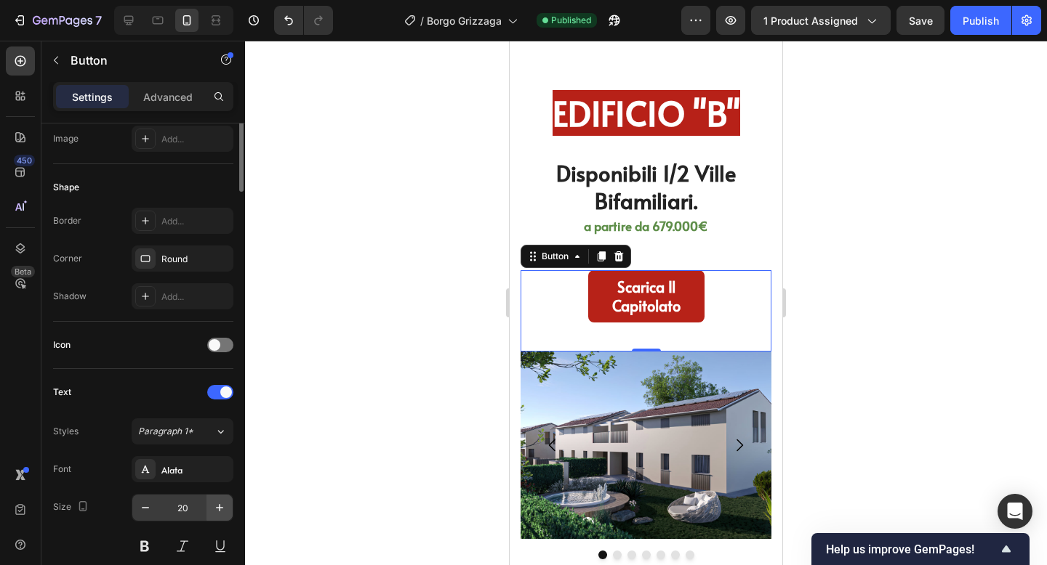
scroll to position [0, 0]
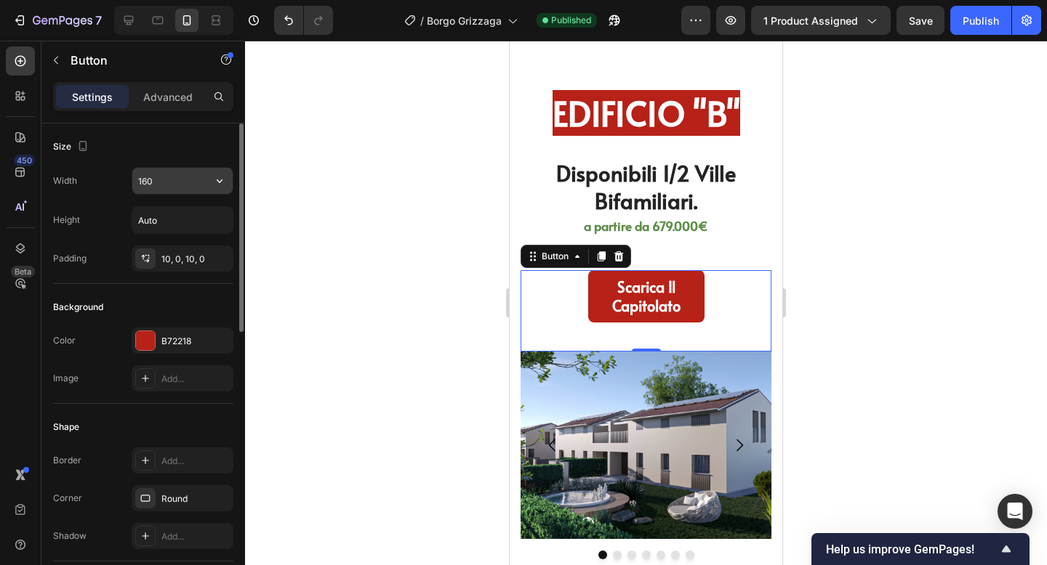
click at [171, 182] on input "160" at bounding box center [182, 181] width 100 height 26
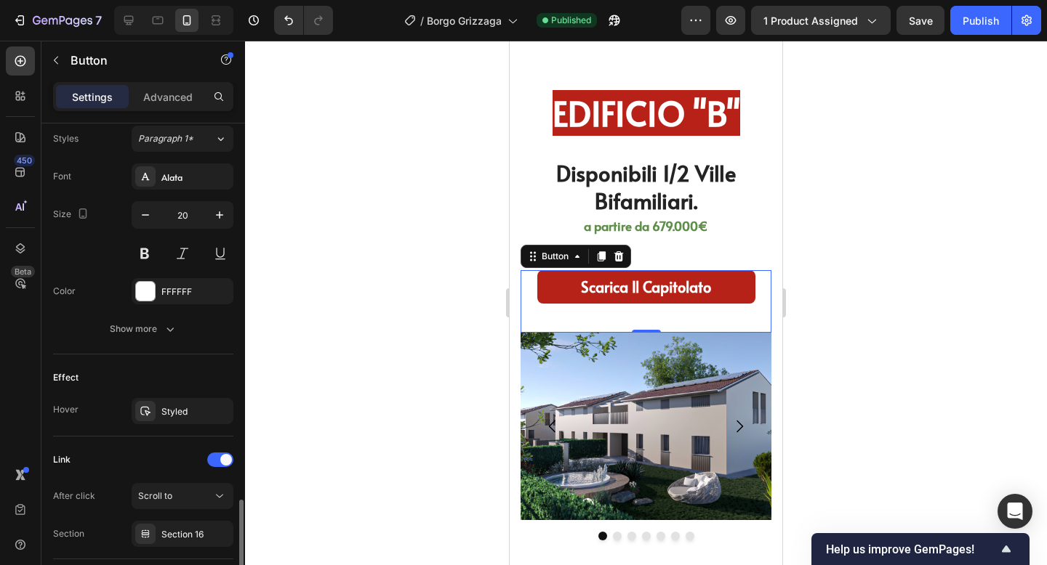
scroll to position [635, 0]
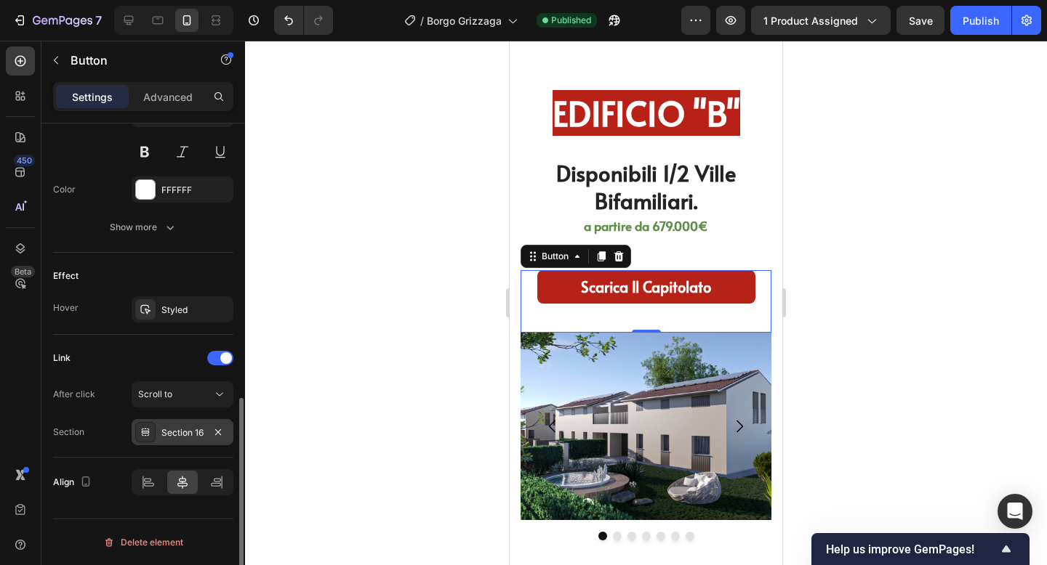
type input "300"
click at [188, 430] on div "Section 16" at bounding box center [182, 433] width 42 height 13
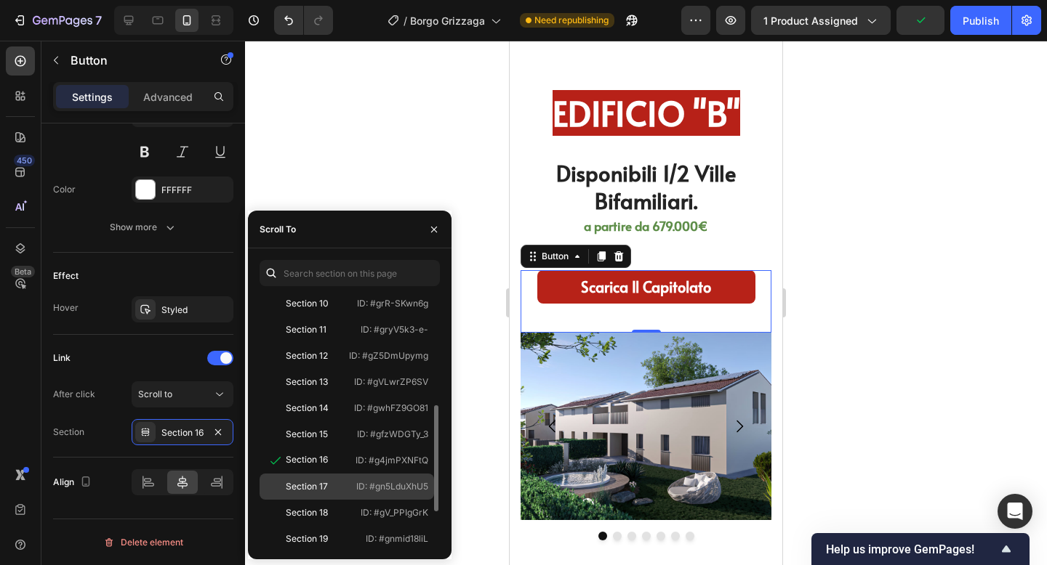
scroll to position [265, 0]
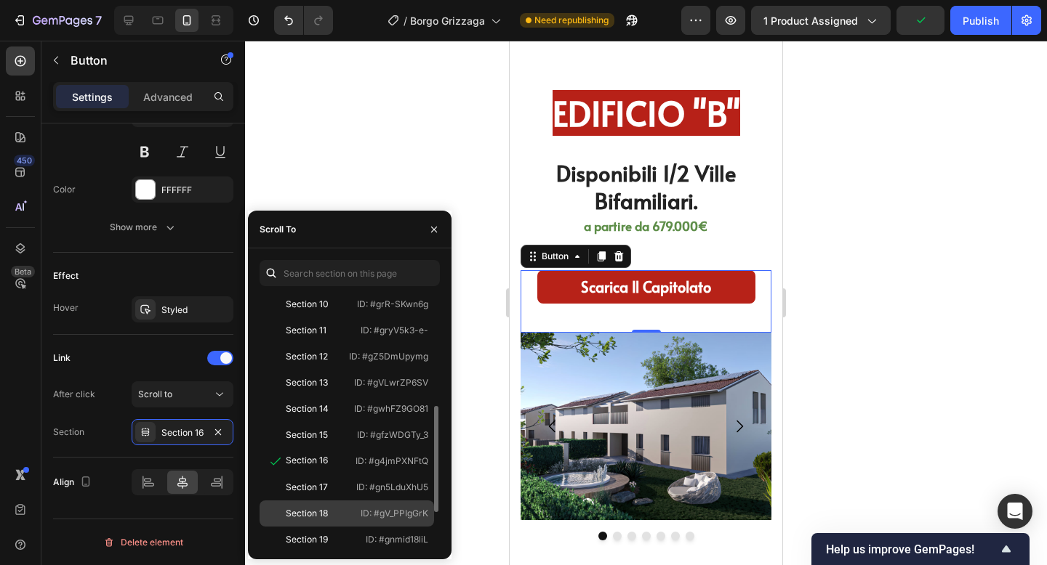
click at [335, 516] on div "Section 18" at bounding box center [307, 513] width 84 height 13
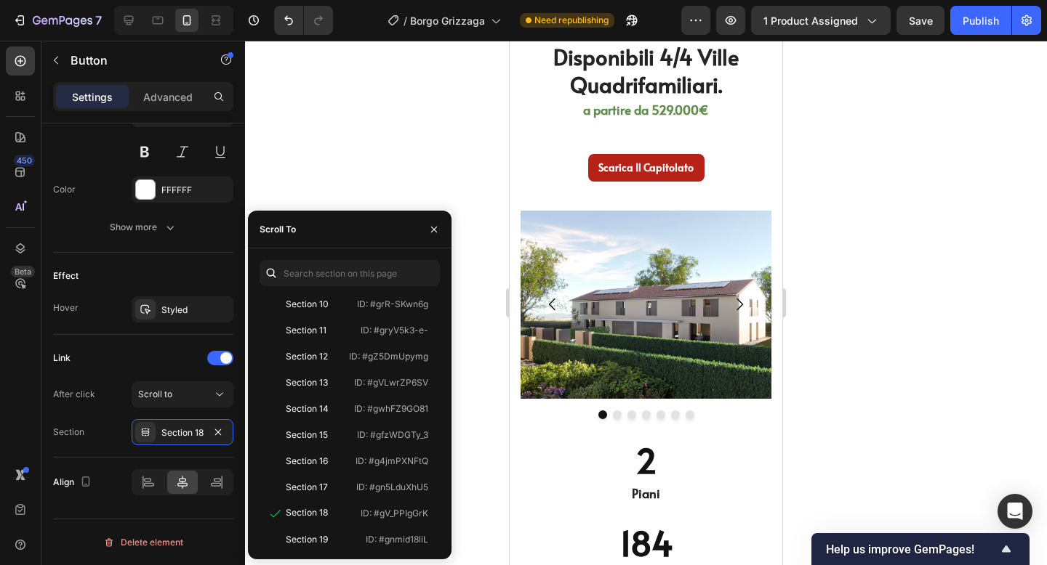
scroll to position [4802, 0]
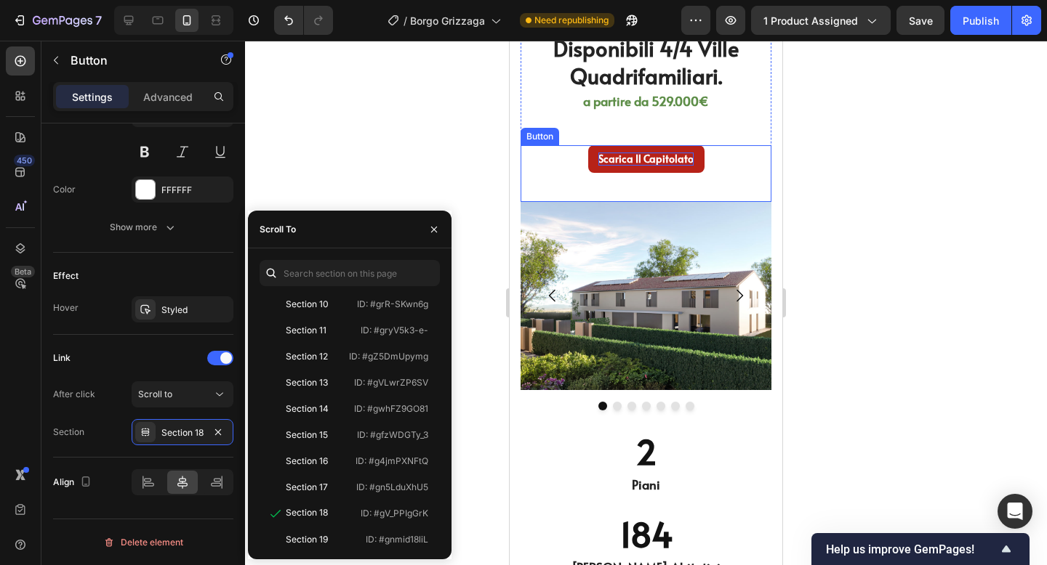
click at [653, 163] on p "Scarica il capitolato" at bounding box center [645, 159] width 95 height 13
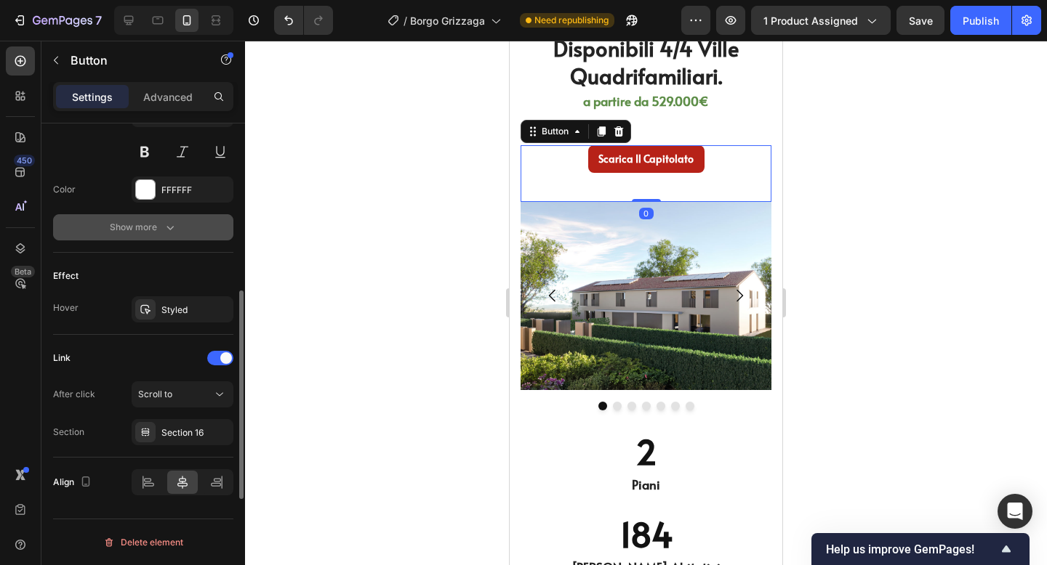
scroll to position [0, 0]
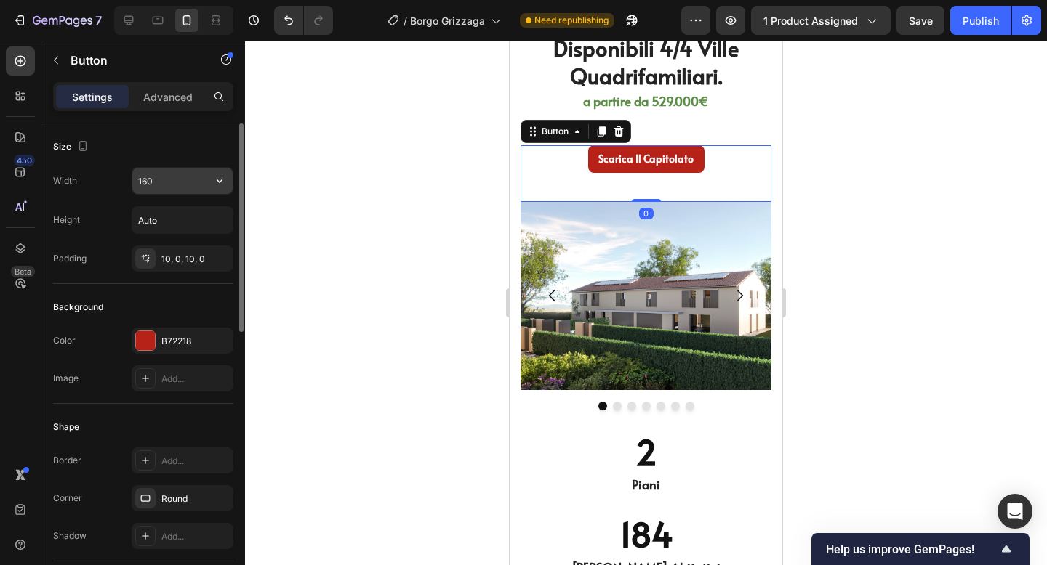
click at [155, 180] on input "160" at bounding box center [182, 181] width 100 height 26
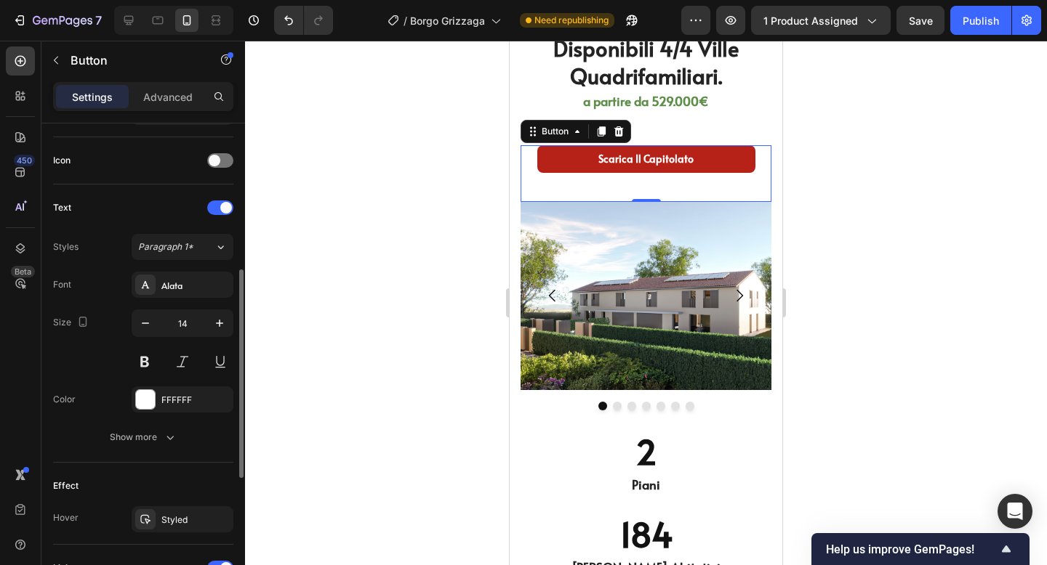
scroll to position [464, 0]
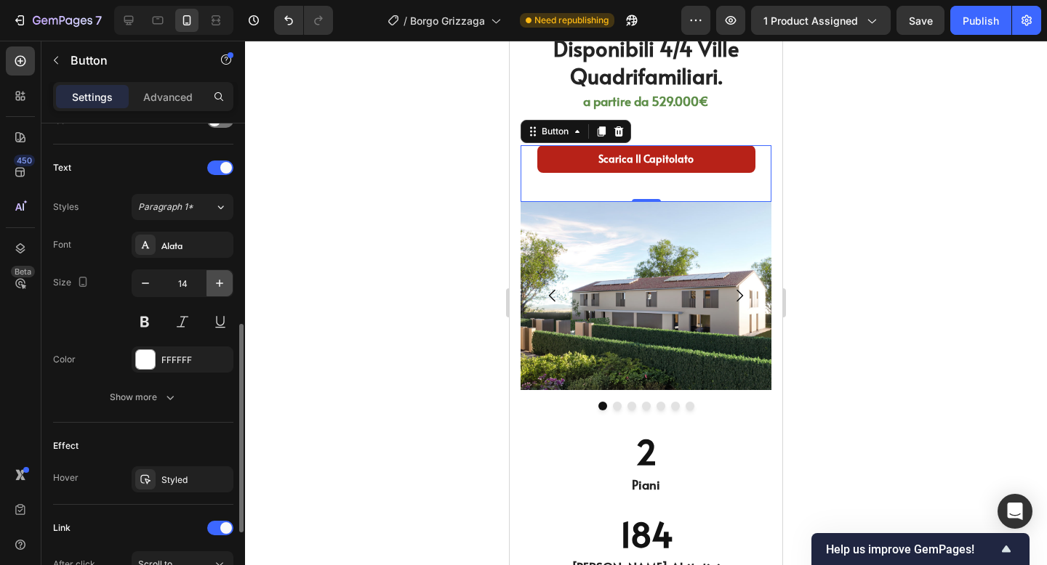
type input "300"
click at [217, 274] on button "button" at bounding box center [219, 283] width 26 height 26
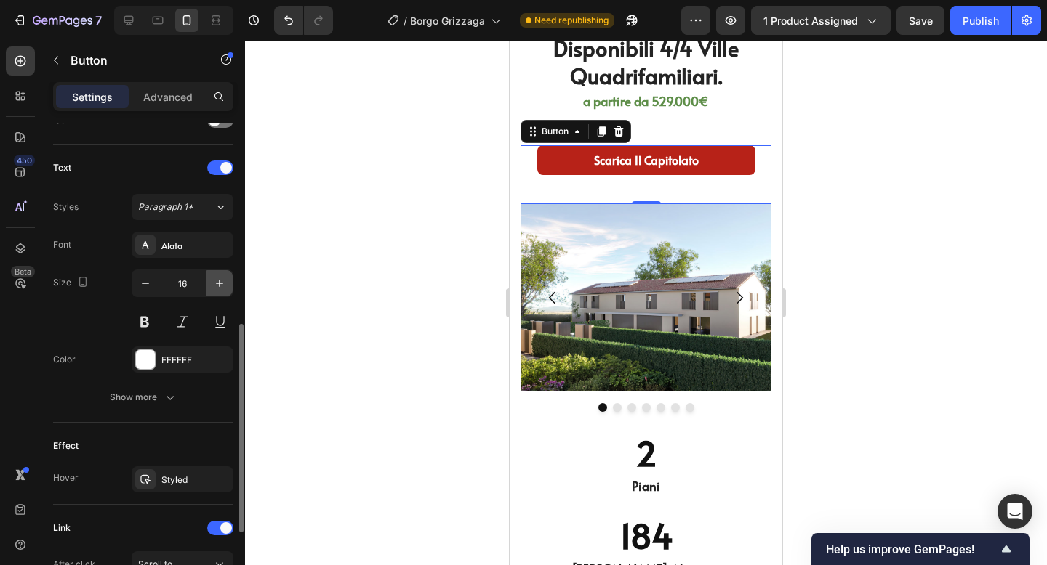
click at [217, 274] on button "button" at bounding box center [219, 283] width 26 height 26
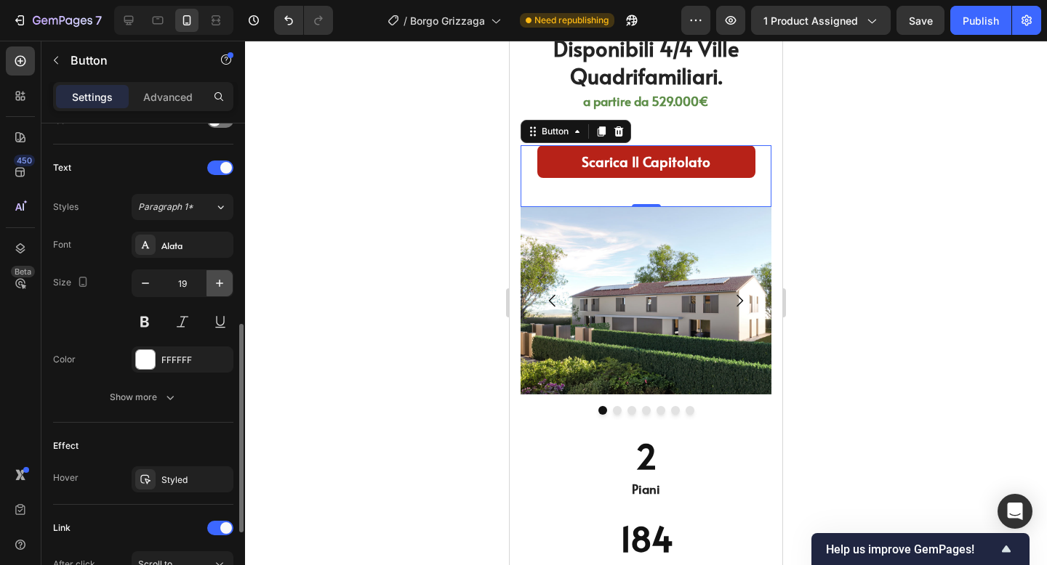
click at [217, 274] on button "button" at bounding box center [219, 283] width 26 height 26
type input "20"
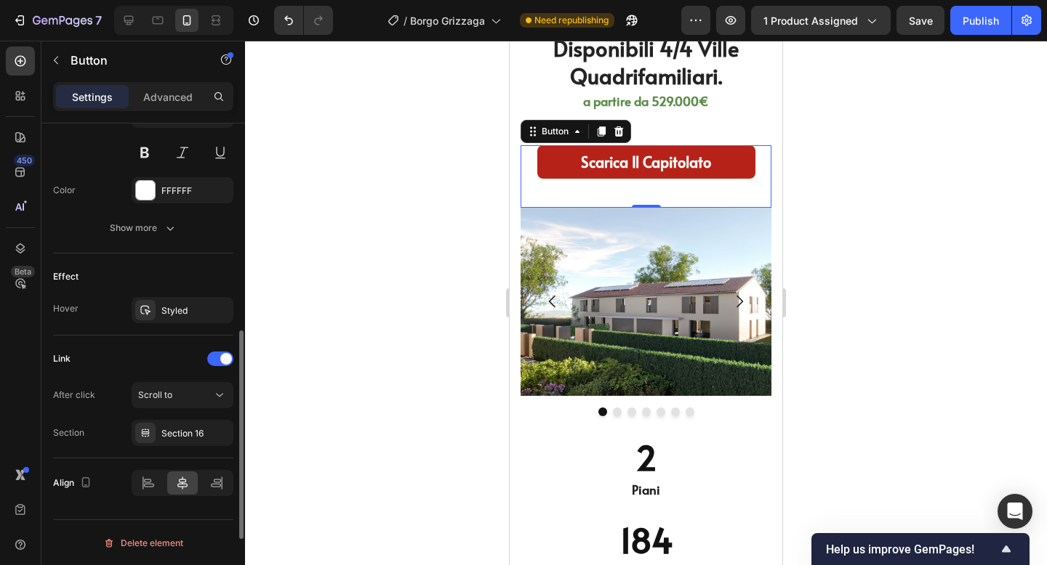
scroll to position [635, 0]
click at [180, 435] on div "Section 16" at bounding box center [182, 433] width 42 height 13
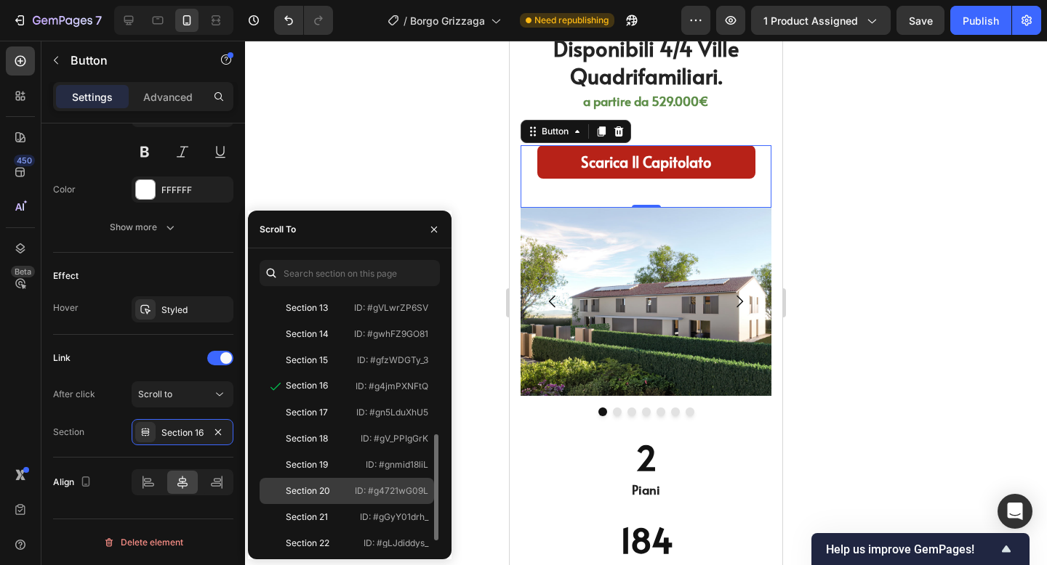
scroll to position [338, 0]
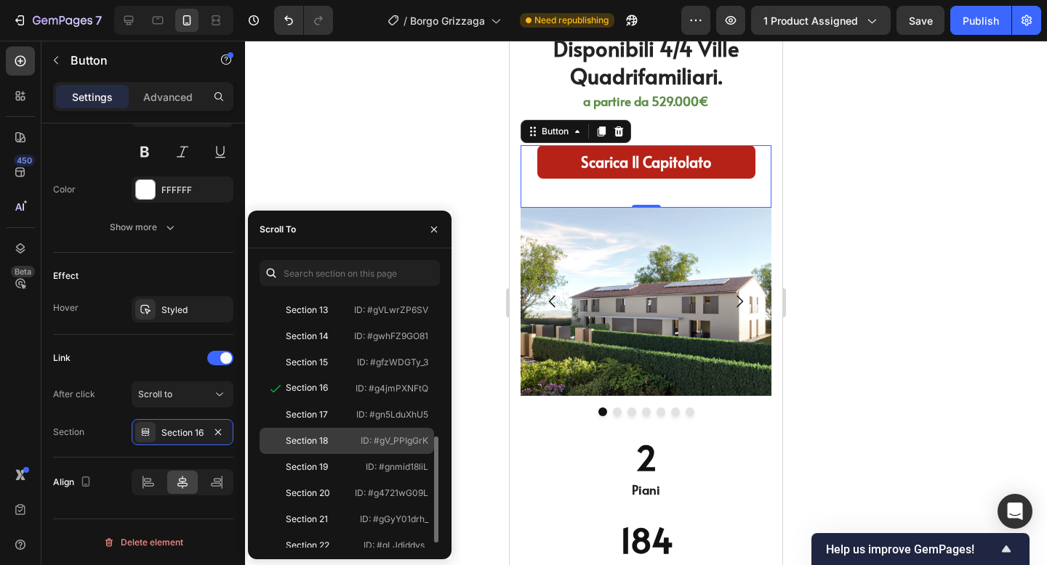
click at [342, 440] on div "Section 18" at bounding box center [307, 441] width 84 height 13
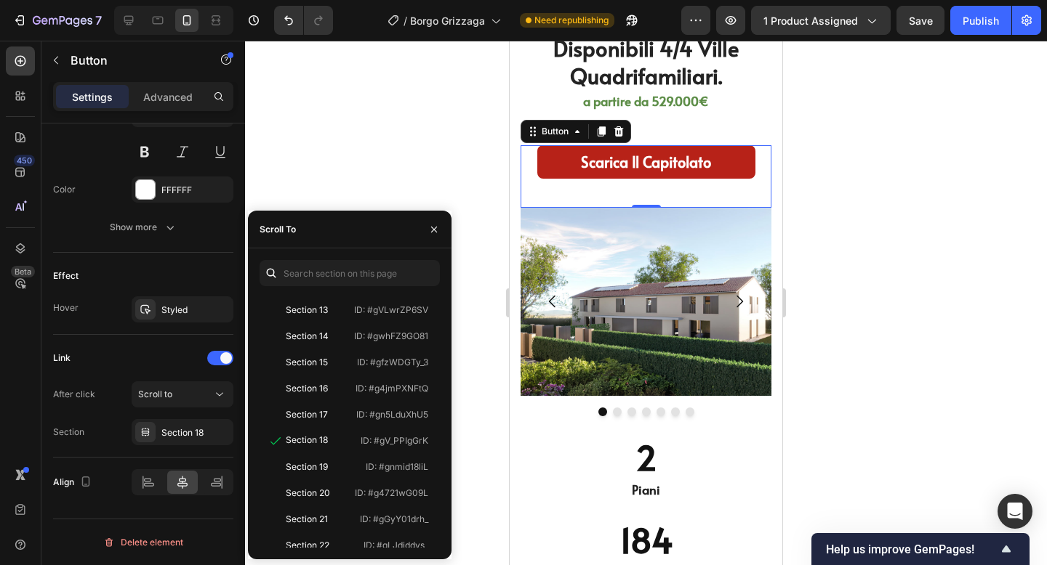
click at [882, 327] on div at bounding box center [646, 303] width 802 height 525
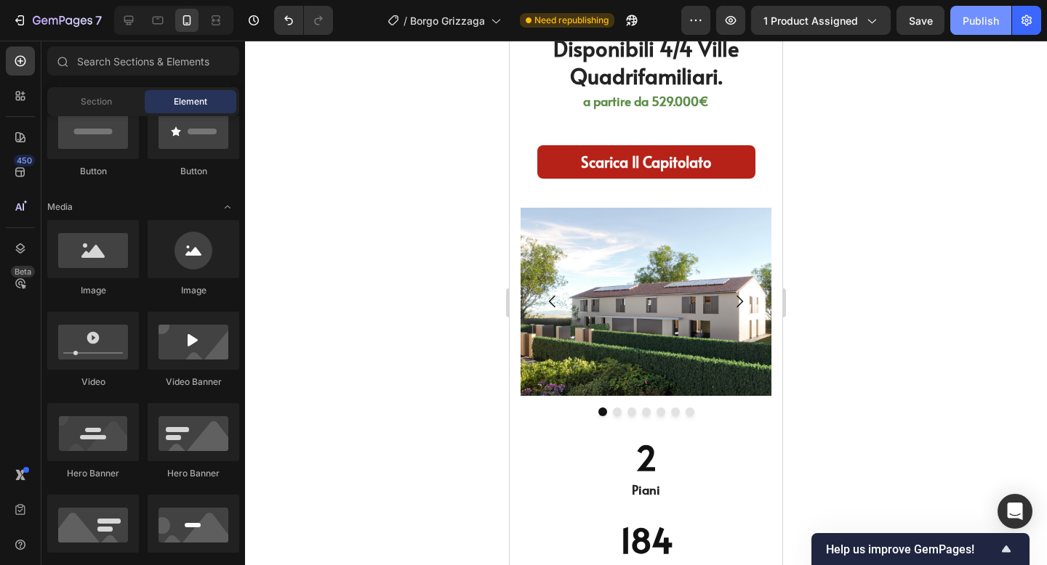
click at [965, 26] on div "Publish" at bounding box center [980, 20] width 36 height 15
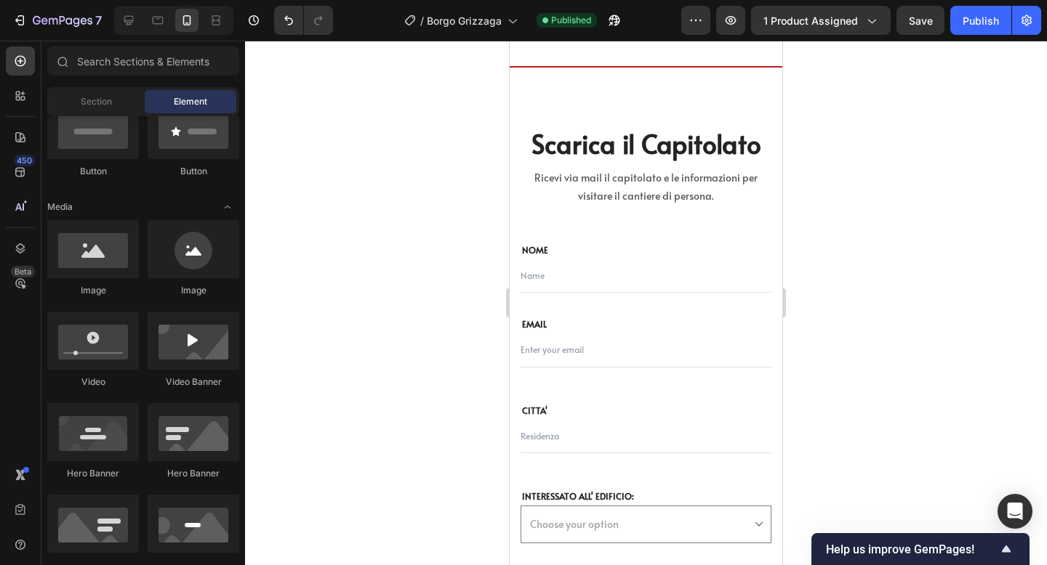
scroll to position [6232, 0]
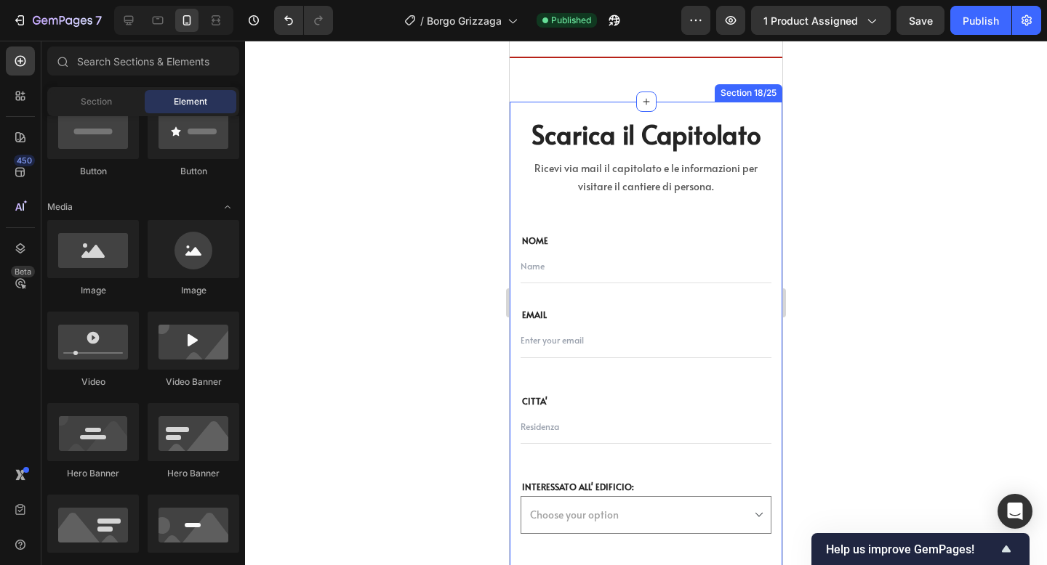
click at [516, 116] on div "Scarica il Capitolato Heading Ricevi via mail il capitolato e le informazioni p…" at bounding box center [646, 442] width 273 height 680
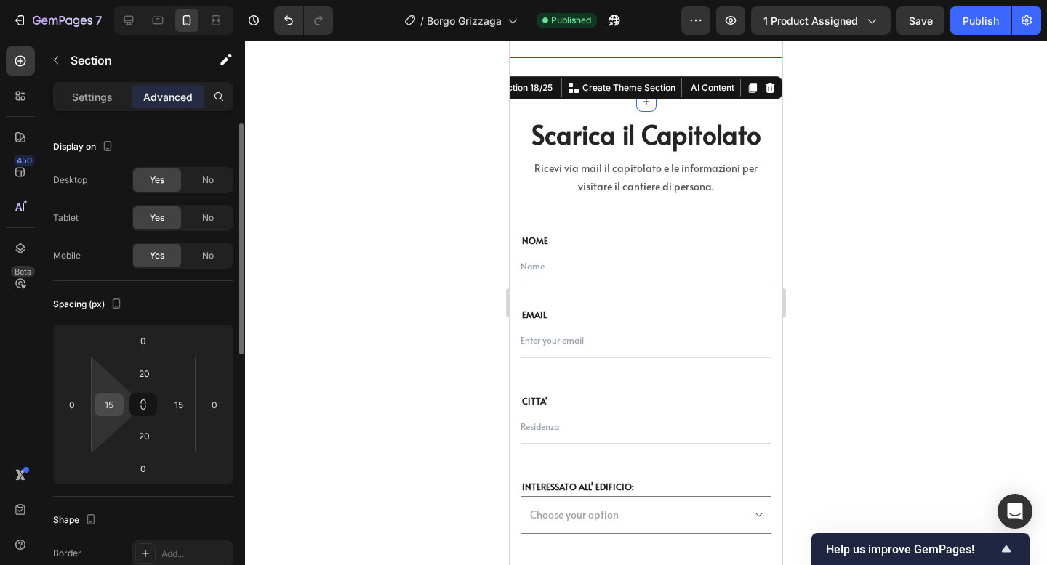
click at [108, 404] on input "15" at bounding box center [109, 405] width 22 height 22
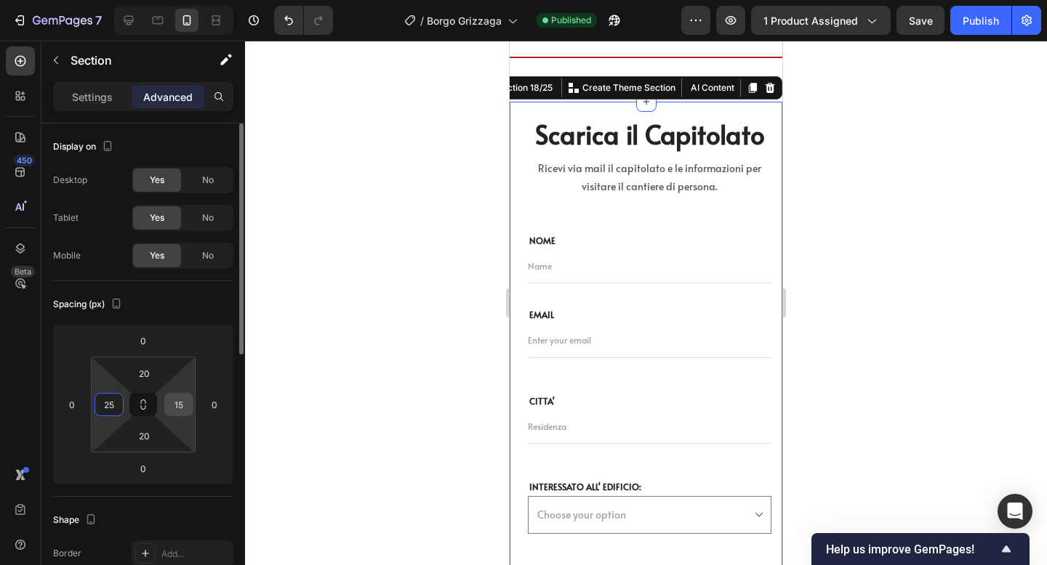
type input "25"
click at [184, 407] on input "15" at bounding box center [179, 405] width 22 height 22
type input "25"
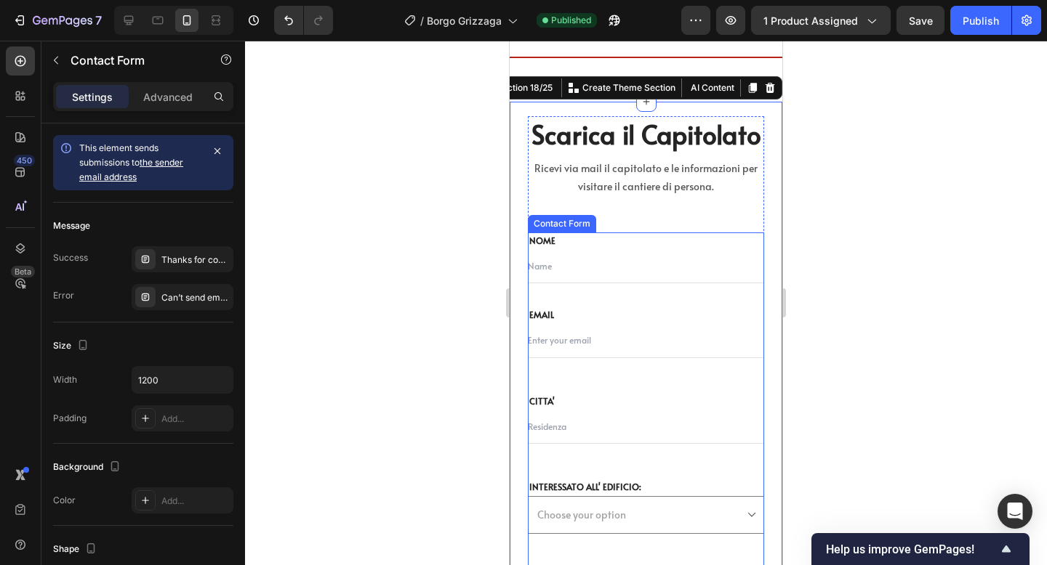
click at [758, 387] on div "NOME Text block Text Field EMAIL Text block Email Field Row CITTA' Text block T…" at bounding box center [646, 436] width 236 height 406
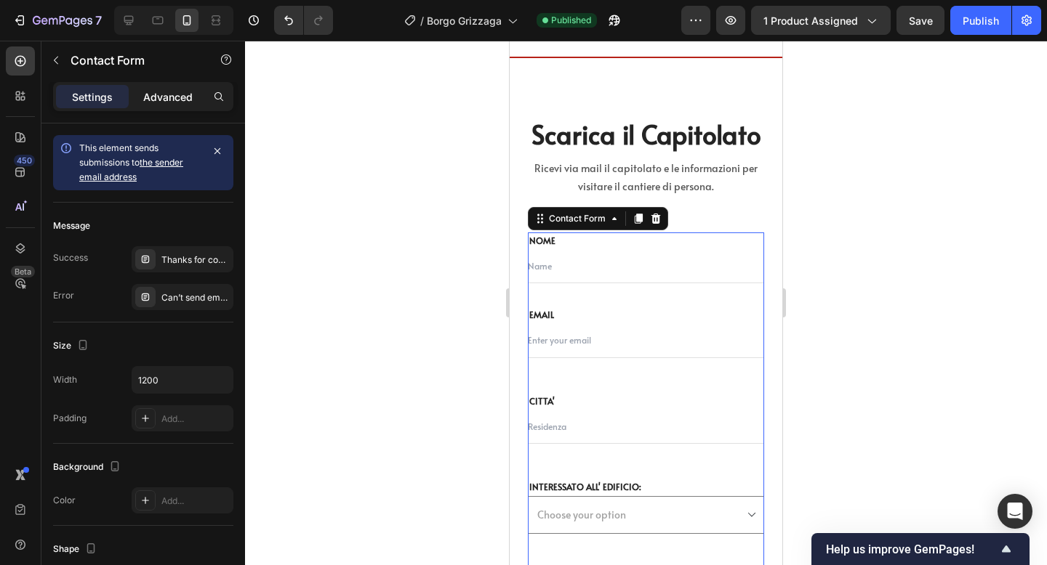
click at [148, 107] on div "Advanced" at bounding box center [168, 96] width 73 height 23
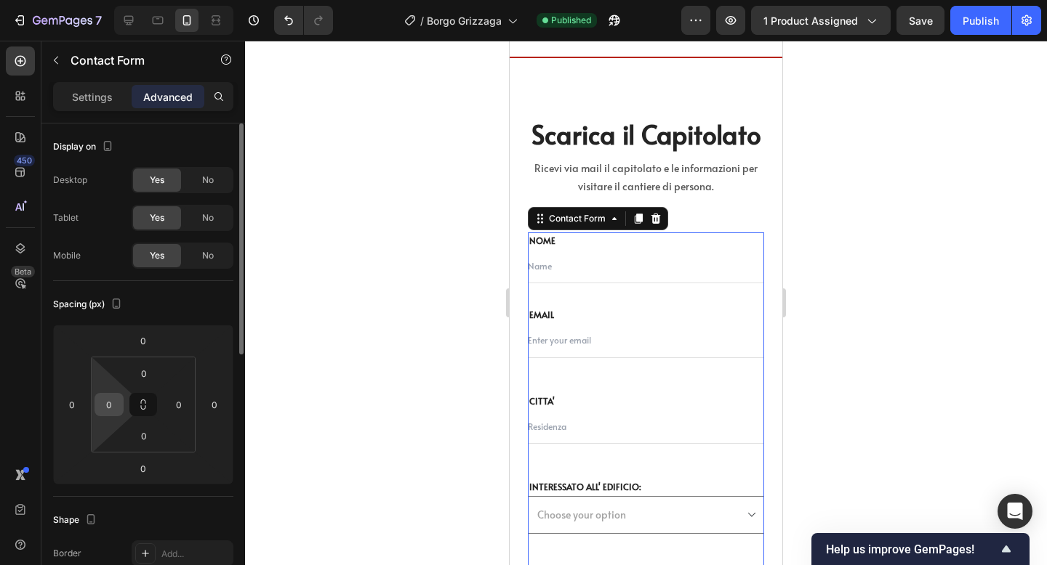
click at [112, 403] on input "0" at bounding box center [109, 405] width 22 height 22
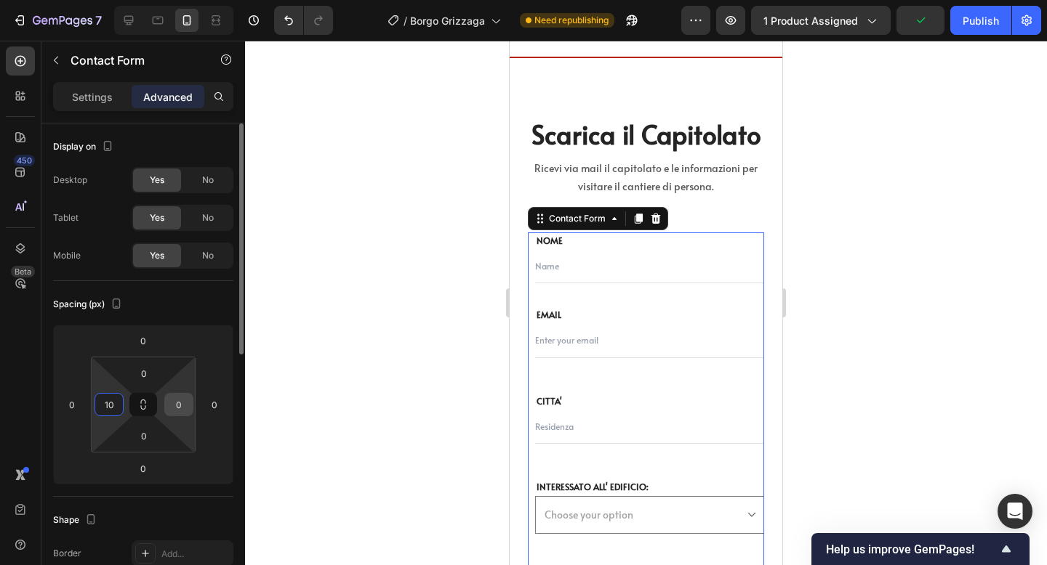
type input "10"
click at [179, 406] on input "0" at bounding box center [179, 405] width 22 height 22
type input "10"
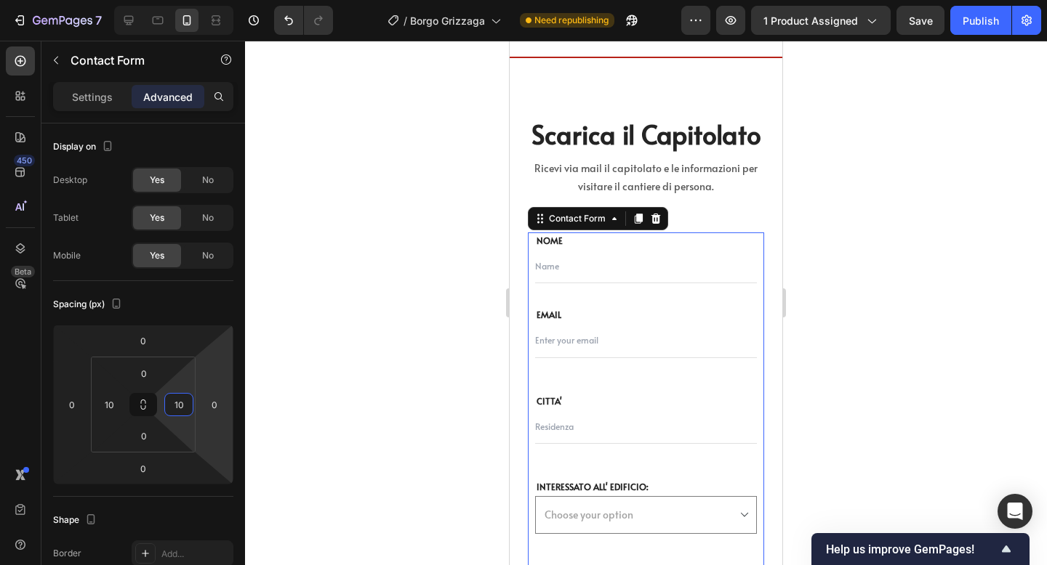
click at [903, 282] on div at bounding box center [646, 303] width 802 height 525
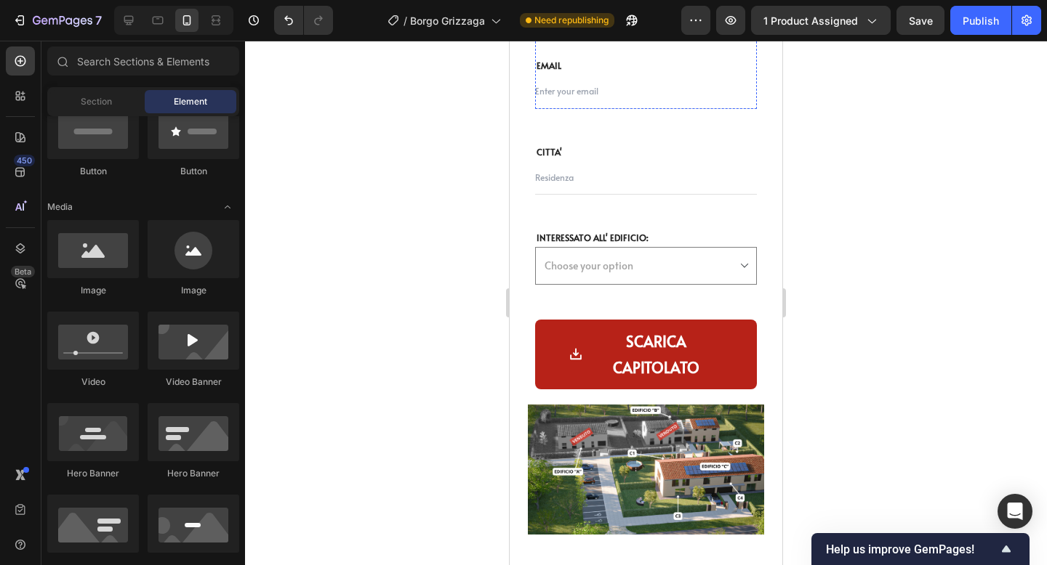
scroll to position [6494, 0]
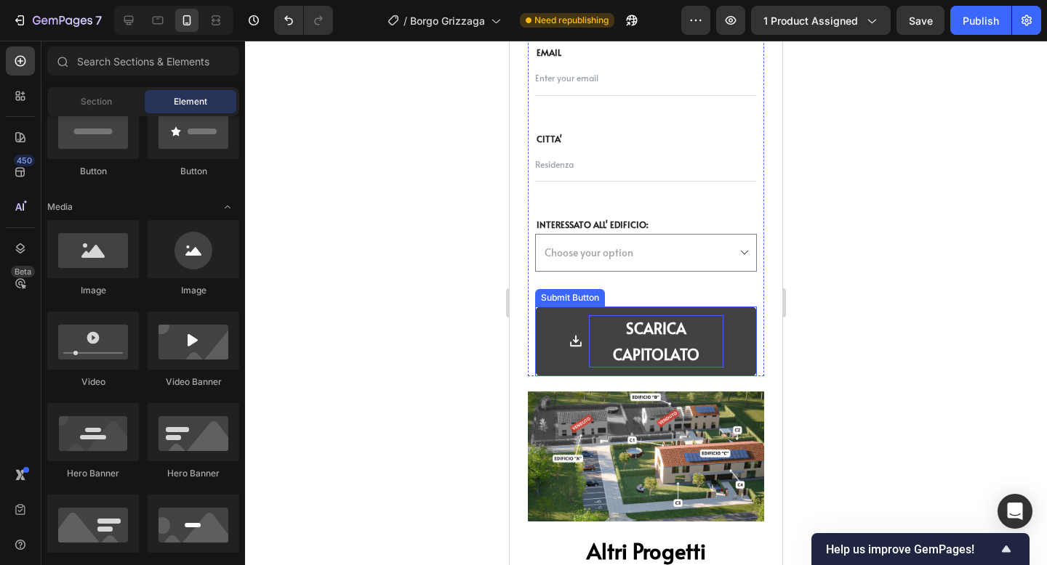
click at [685, 336] on div "SCARICA CAPITOLATO" at bounding box center [656, 341] width 134 height 52
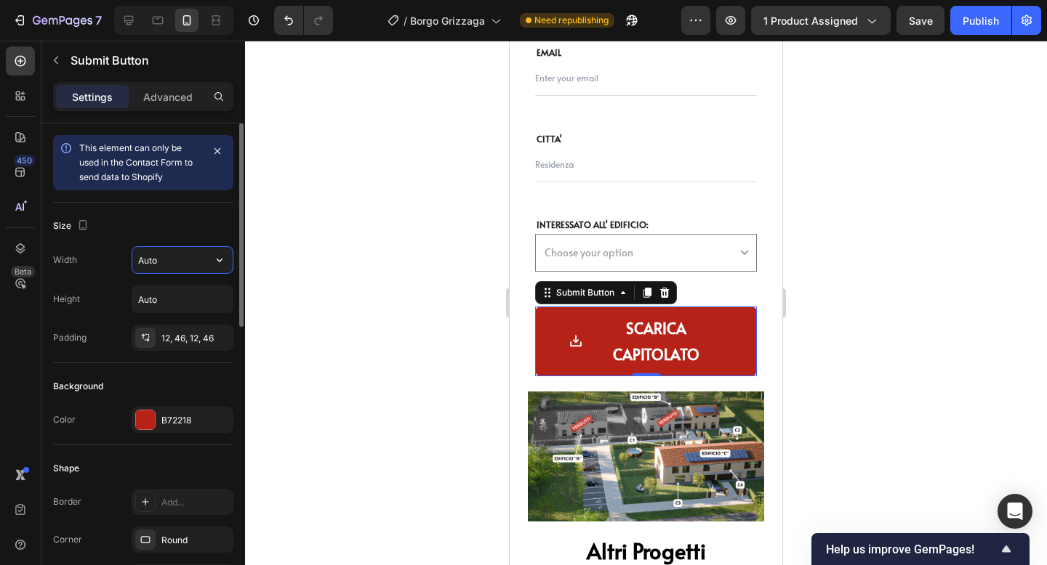
click at [166, 267] on input "Auto" at bounding box center [182, 260] width 100 height 26
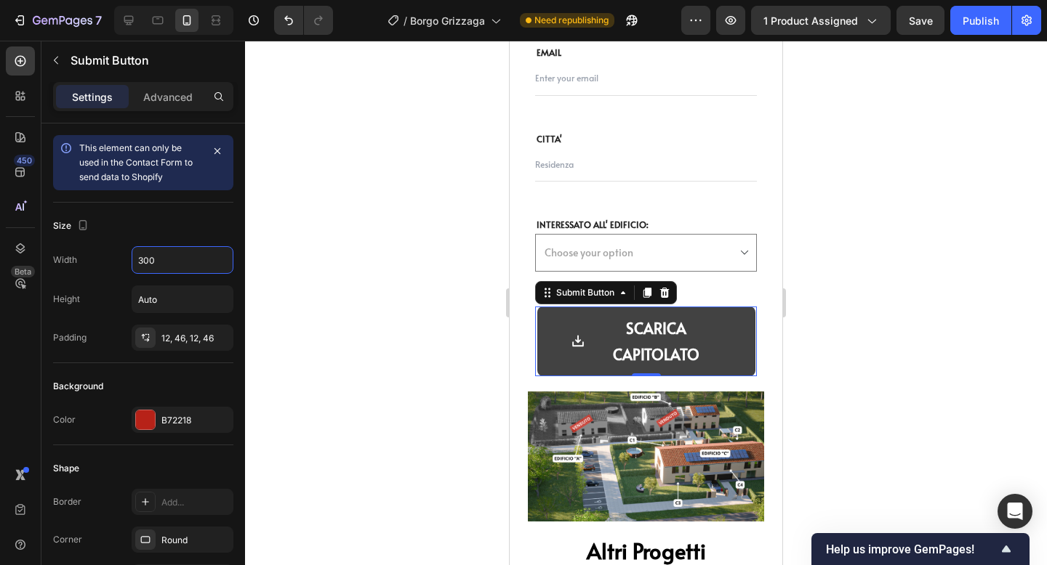
type input "300"
click at [573, 340] on icon "SCARICA CAPITOLATO" at bounding box center [578, 341] width 15 height 15
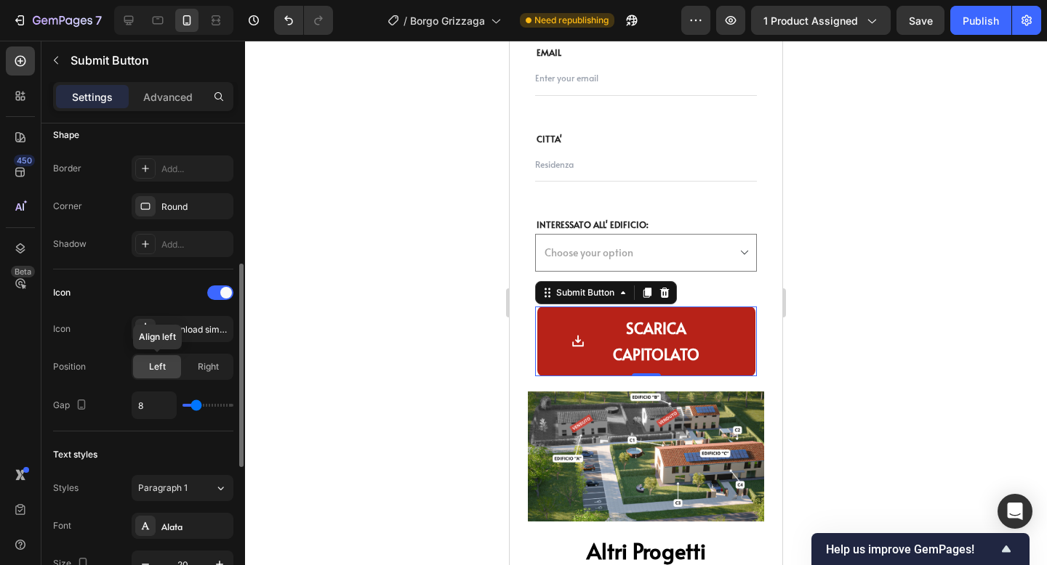
scroll to position [334, 0]
click at [217, 287] on div at bounding box center [220, 292] width 26 height 15
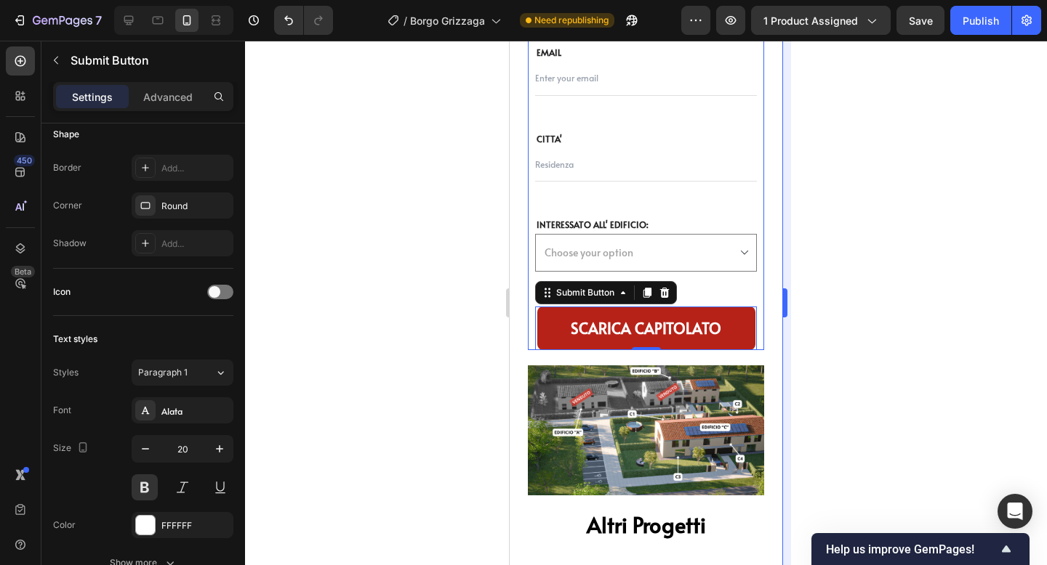
click at [808, 306] on div at bounding box center [646, 303] width 802 height 525
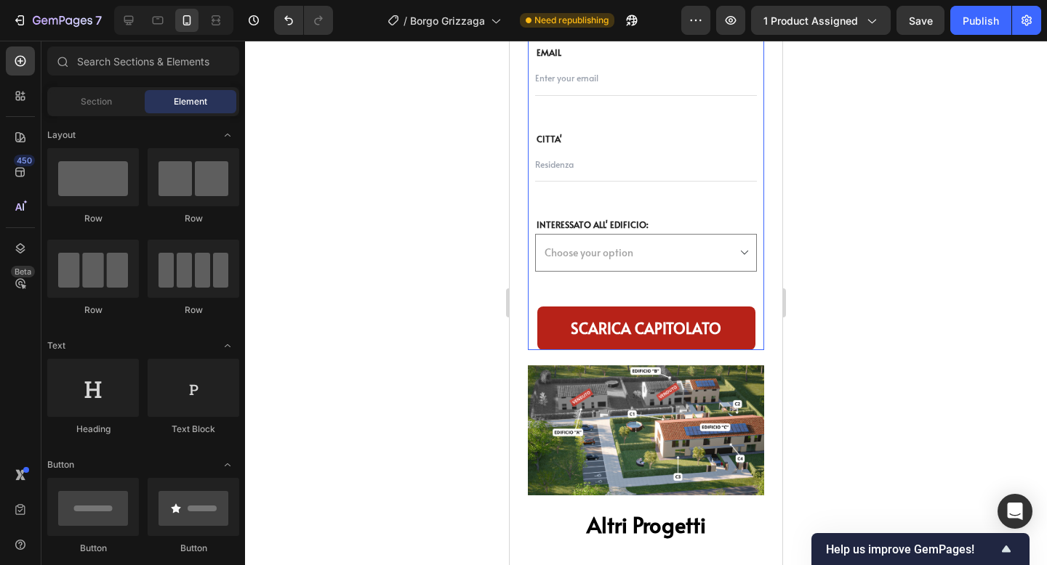
click at [869, 286] on div at bounding box center [646, 303] width 802 height 525
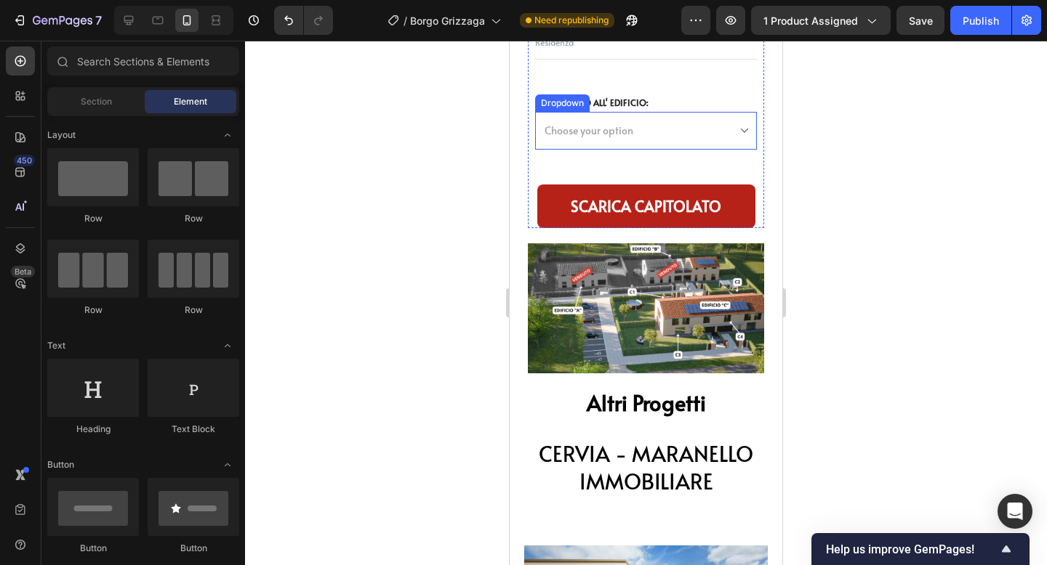
scroll to position [6633, 0]
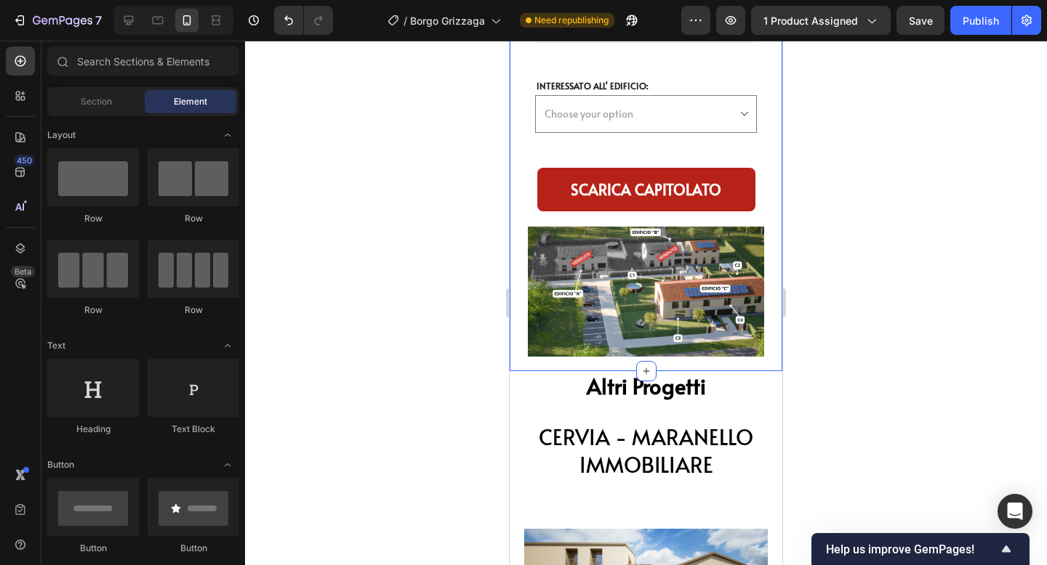
click at [653, 361] on div "Scarica il Capitolato Heading Ricevi via mail il capitolato e le informazioni p…" at bounding box center [646, 37] width 273 height 672
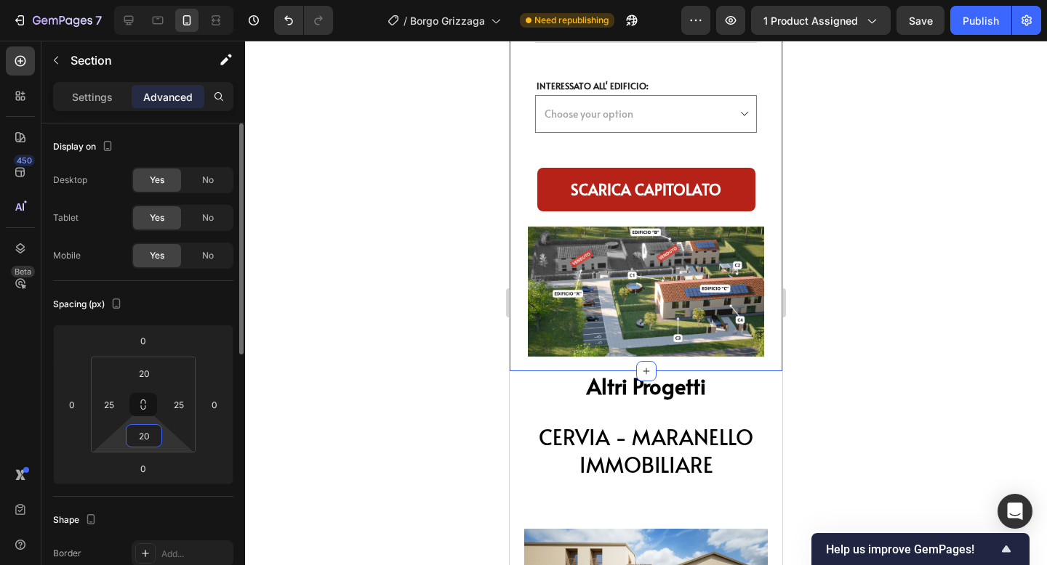
click at [150, 436] on input "20" at bounding box center [143, 436] width 29 height 22
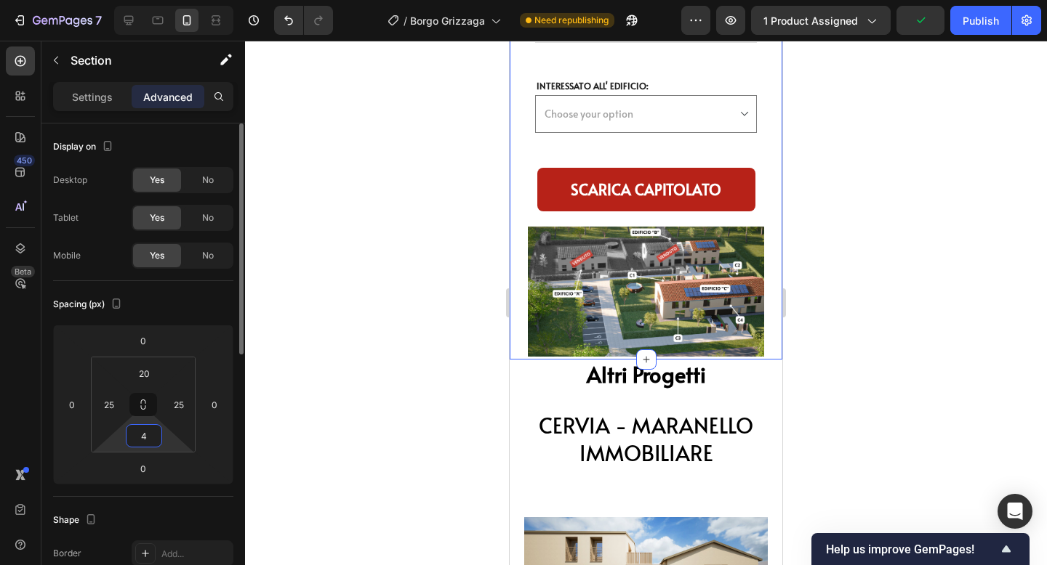
type input "40"
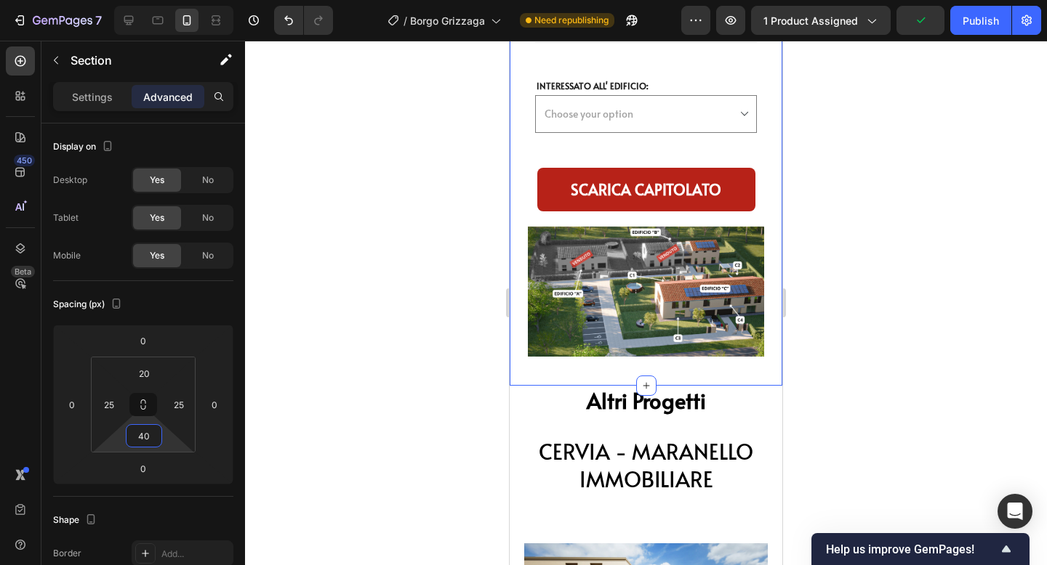
click at [905, 455] on div at bounding box center [646, 303] width 802 height 525
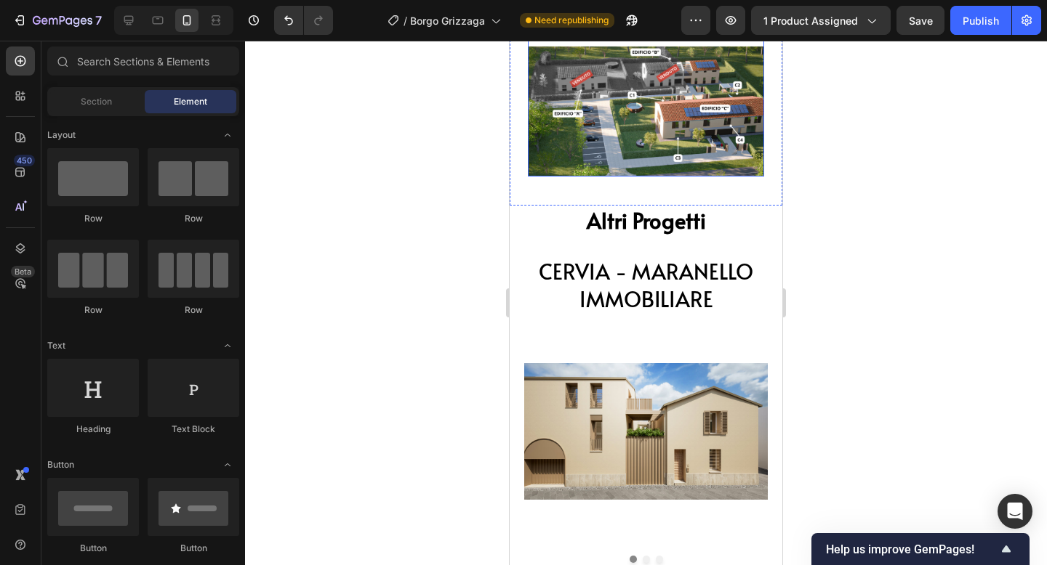
scroll to position [6819, 0]
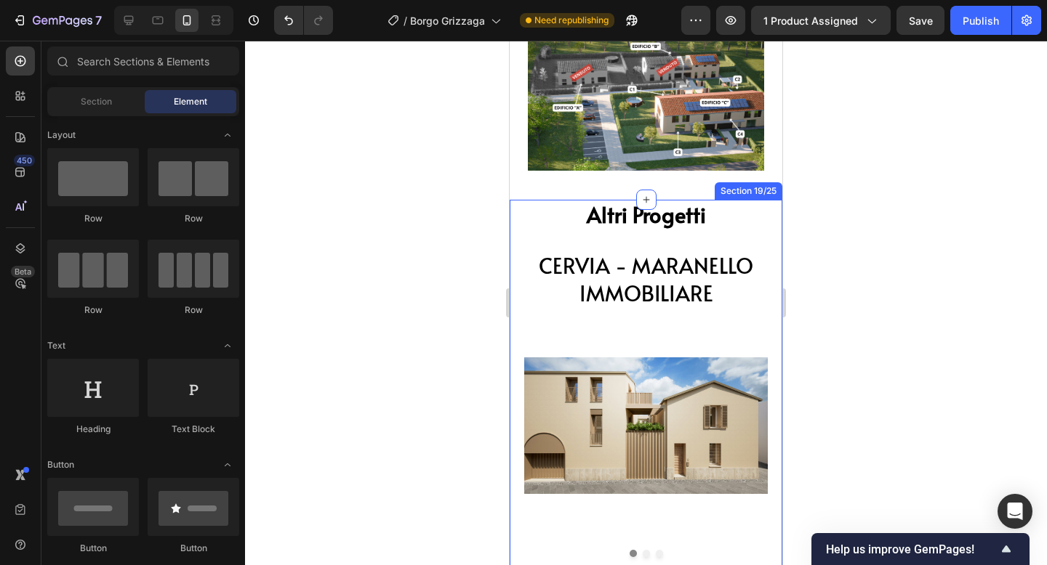
click at [659, 318] on div "Altri Progetti Heading CERVIA - MARANELLO IMMOBILIARE Heading Image Image Image…" at bounding box center [645, 379] width 243 height 358
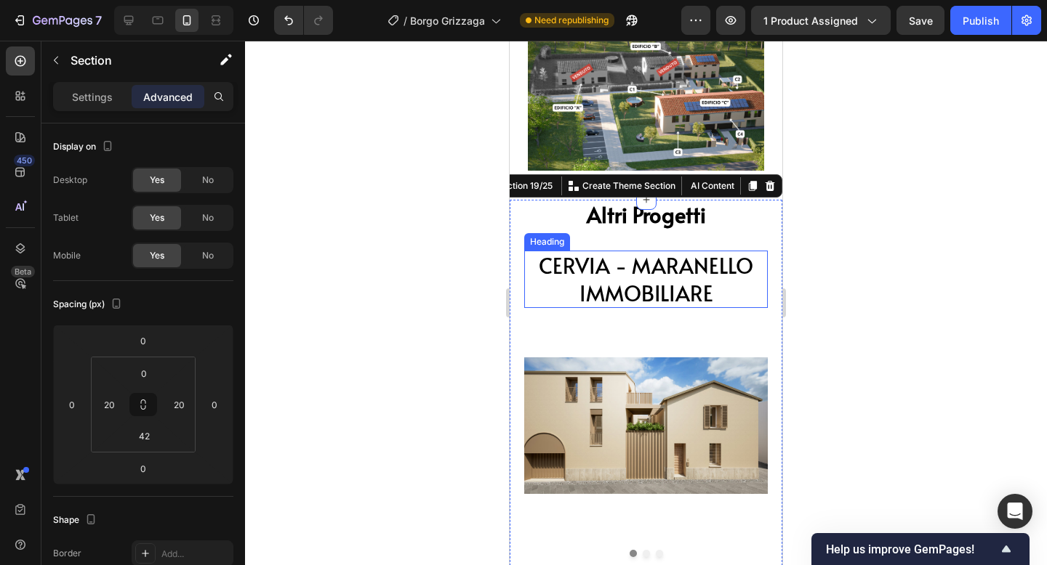
click at [645, 294] on h2 "CERVIA - MARANELLO IMMOBILIARE" at bounding box center [645, 279] width 243 height 57
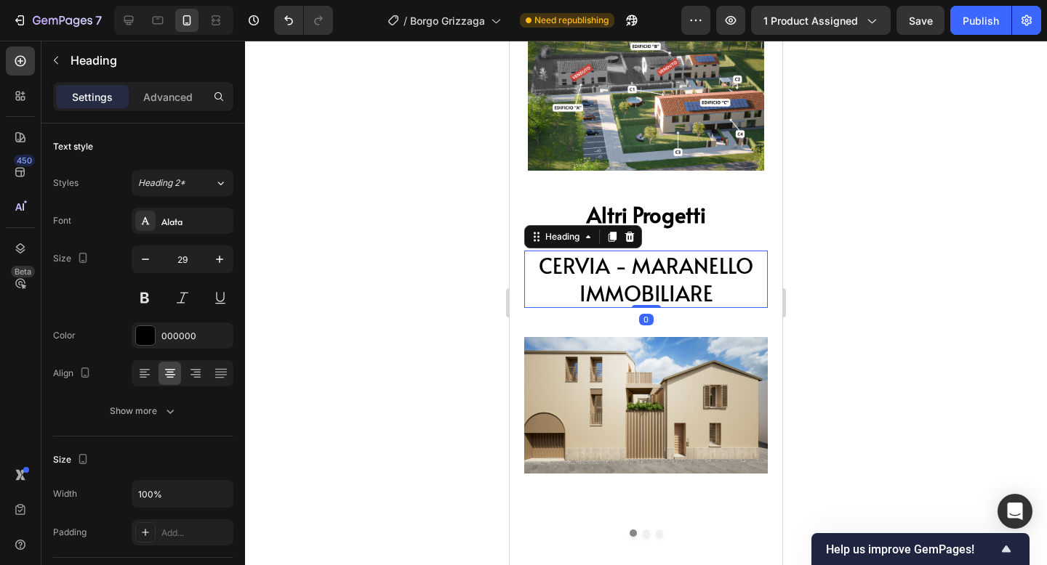
drag, startPoint x: 643, startPoint y: 327, endPoint x: 653, endPoint y: 280, distance: 48.5
click at [653, 278] on div "CERVIA - MARANELLO IMMOBILIARE Heading 0" at bounding box center [645, 279] width 243 height 57
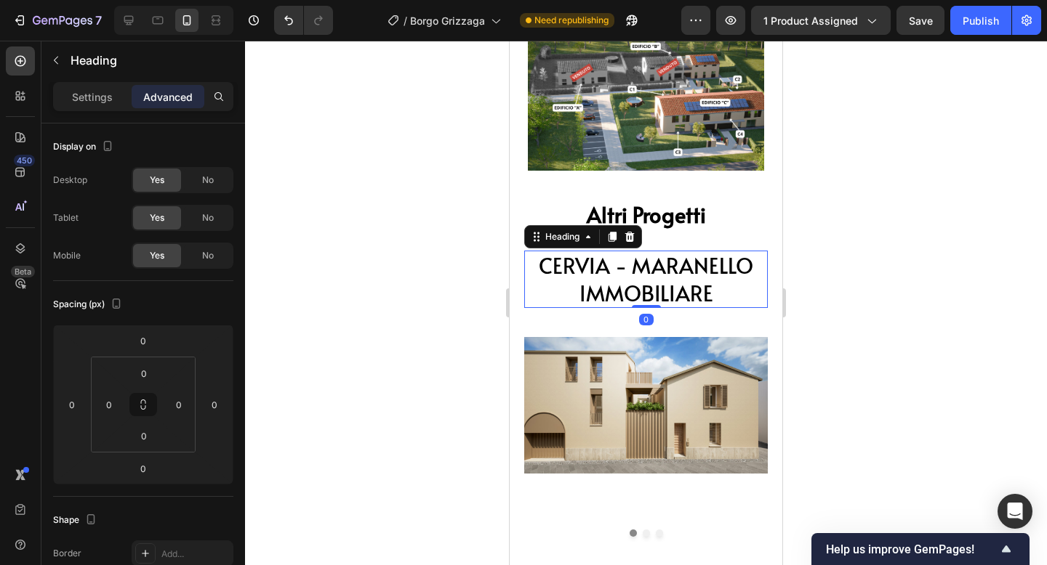
click at [908, 246] on div at bounding box center [646, 303] width 802 height 525
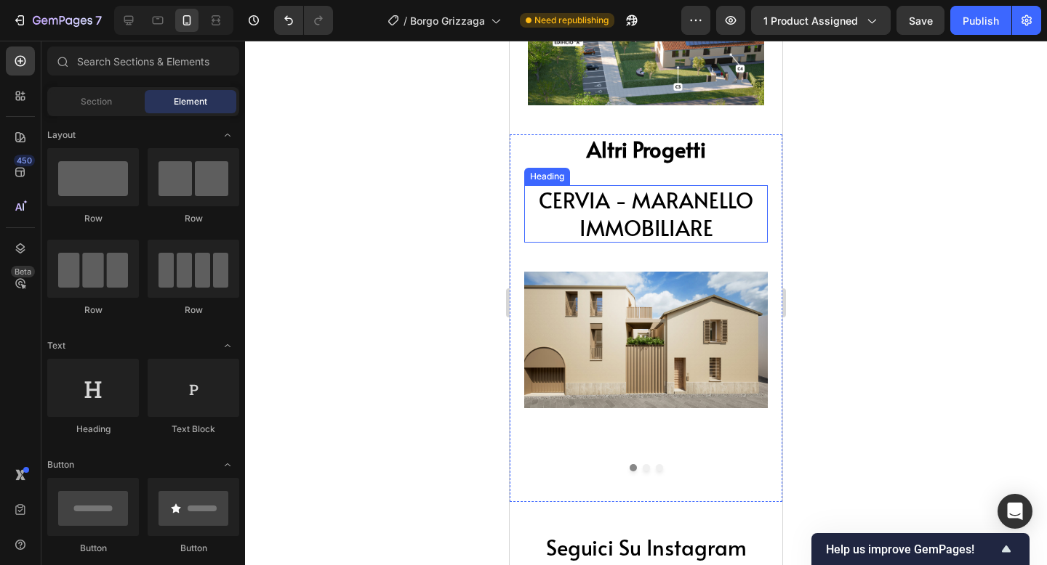
scroll to position [6902, 0]
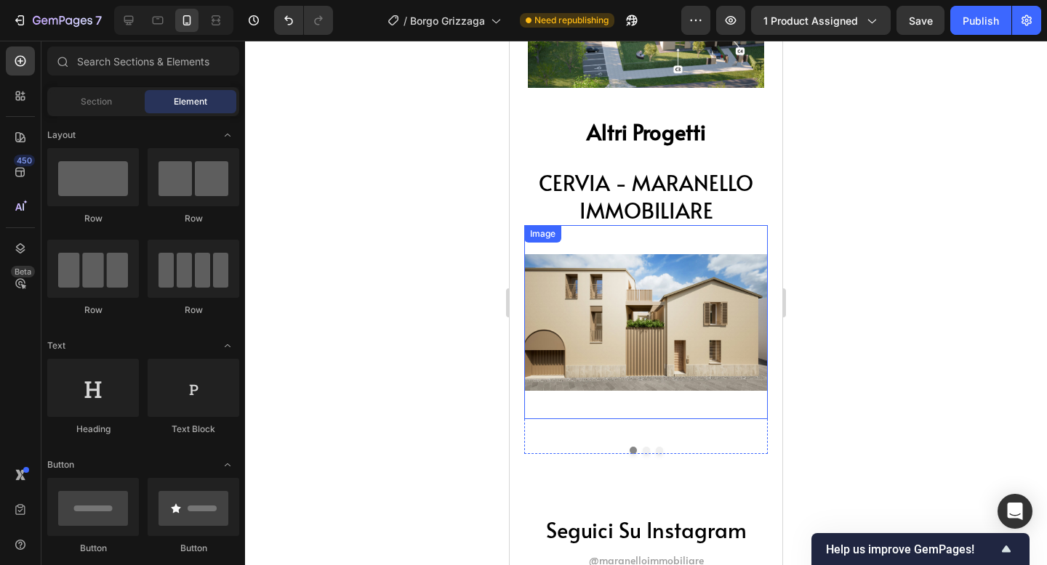
click at [656, 408] on img at bounding box center [645, 322] width 243 height 194
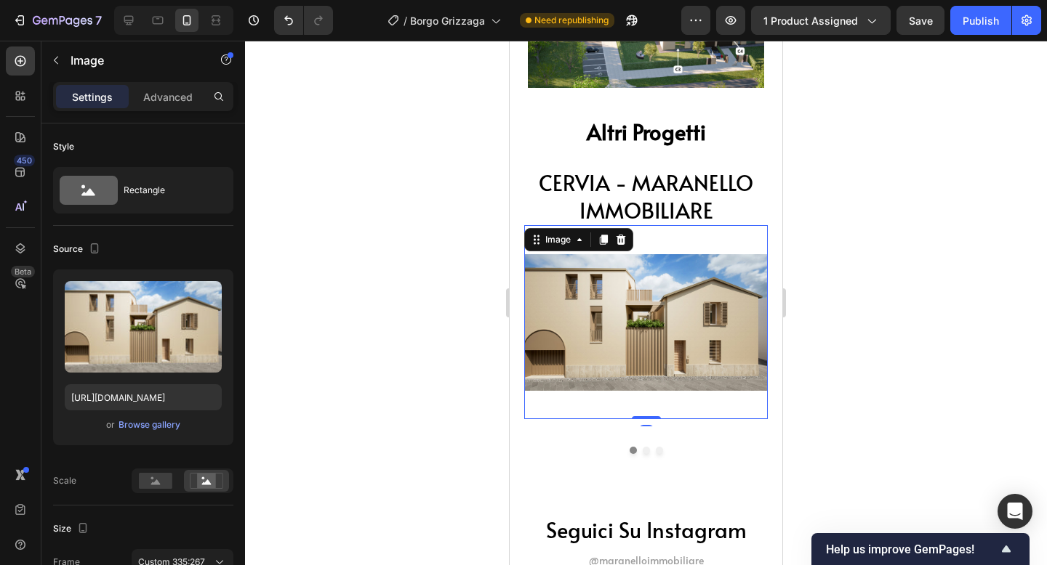
drag, startPoint x: 645, startPoint y: 424, endPoint x: 647, endPoint y: 385, distance: 39.3
click at [647, 385] on div "Image 0" at bounding box center [645, 322] width 243 height 194
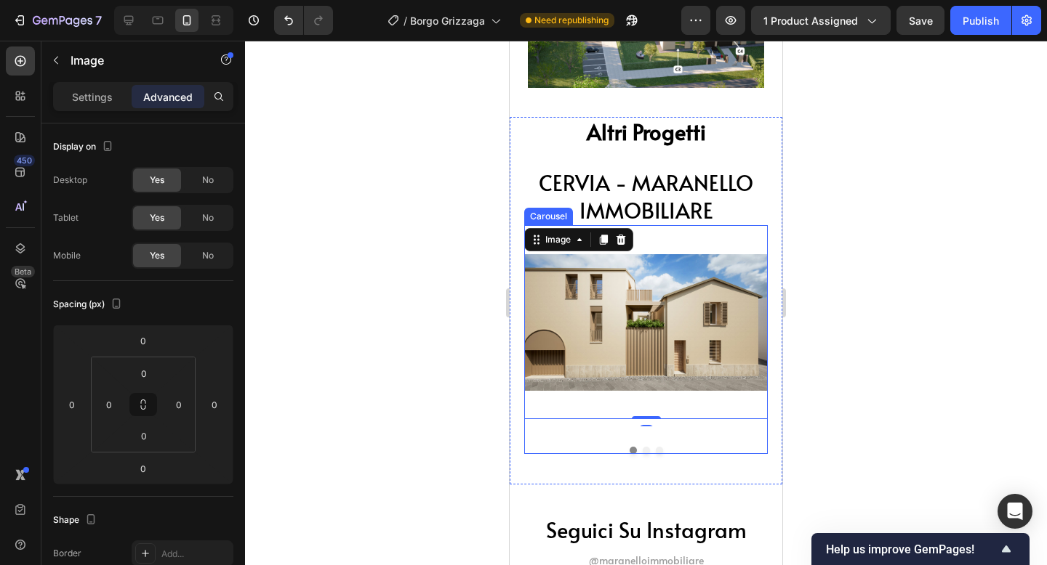
click at [648, 426] on div "0" at bounding box center [646, 431] width 15 height 12
click at [877, 376] on div at bounding box center [646, 303] width 802 height 525
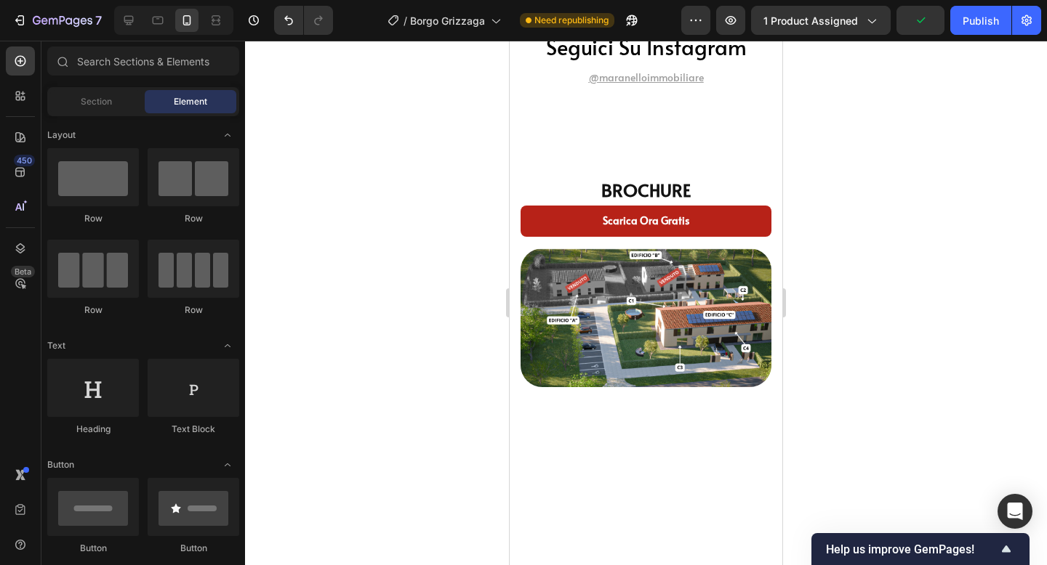
scroll to position [7437, 0]
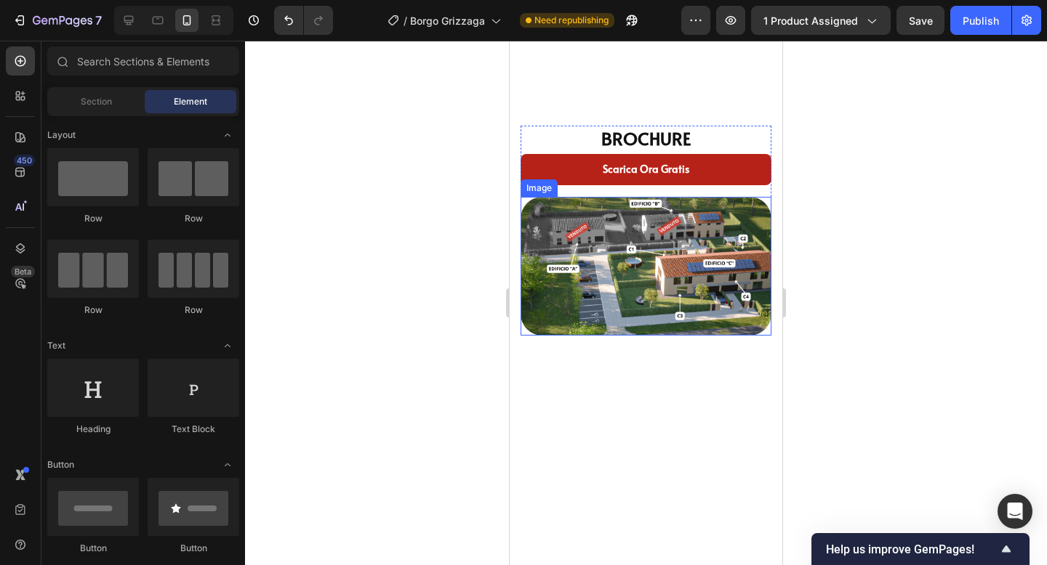
click at [722, 321] on img at bounding box center [645, 267] width 251 height 140
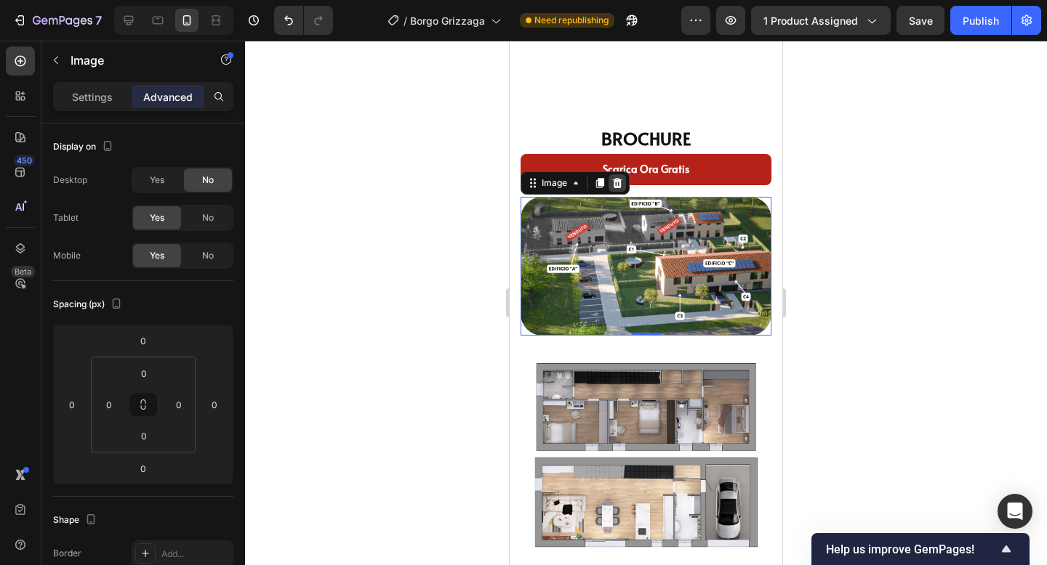
click at [614, 174] on div at bounding box center [616, 182] width 17 height 17
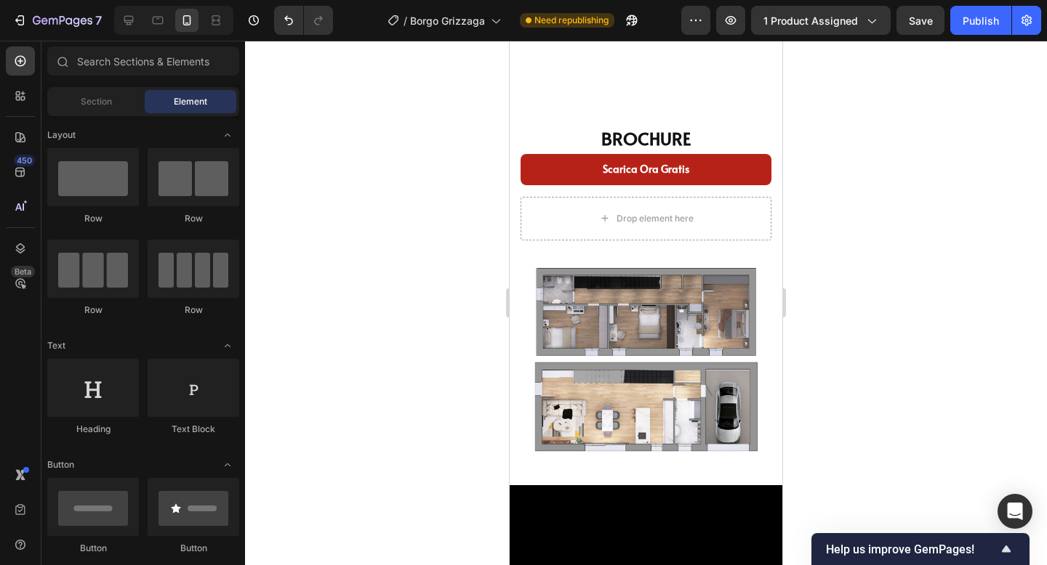
click at [971, 279] on div at bounding box center [646, 303] width 802 height 525
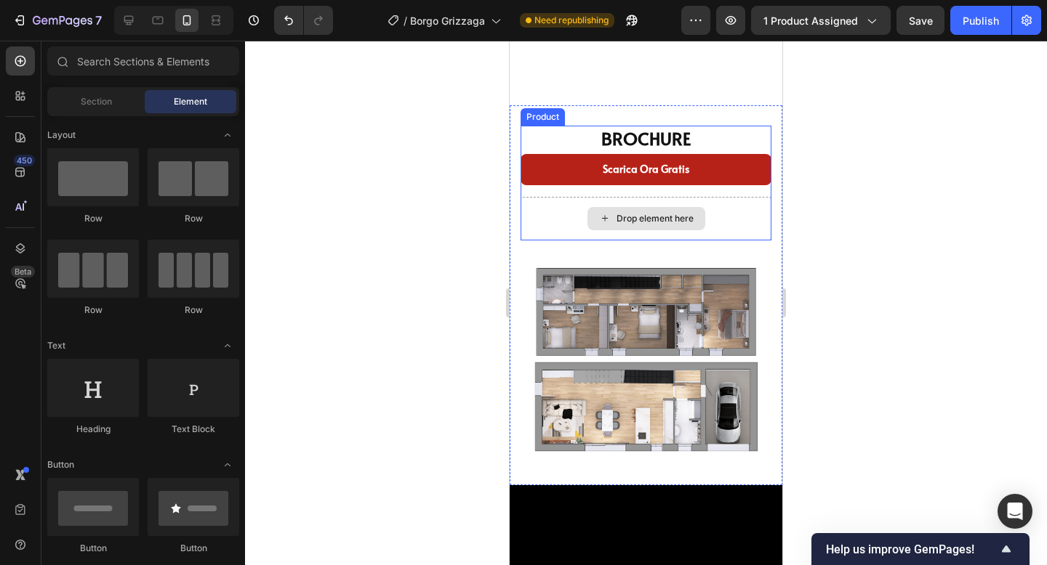
click at [736, 230] on div "Drop element here" at bounding box center [645, 219] width 251 height 44
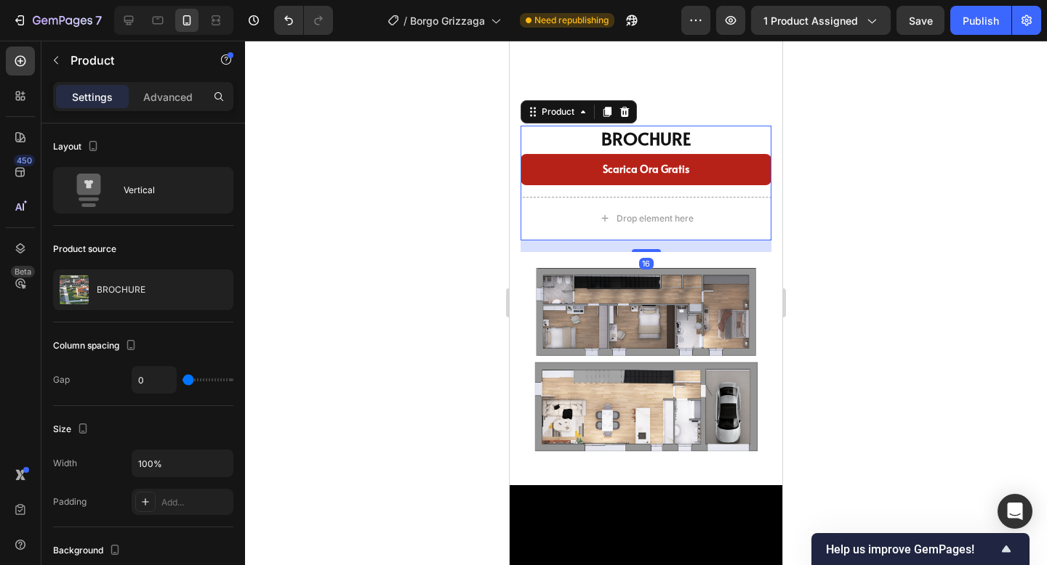
click at [822, 221] on div at bounding box center [646, 303] width 802 height 525
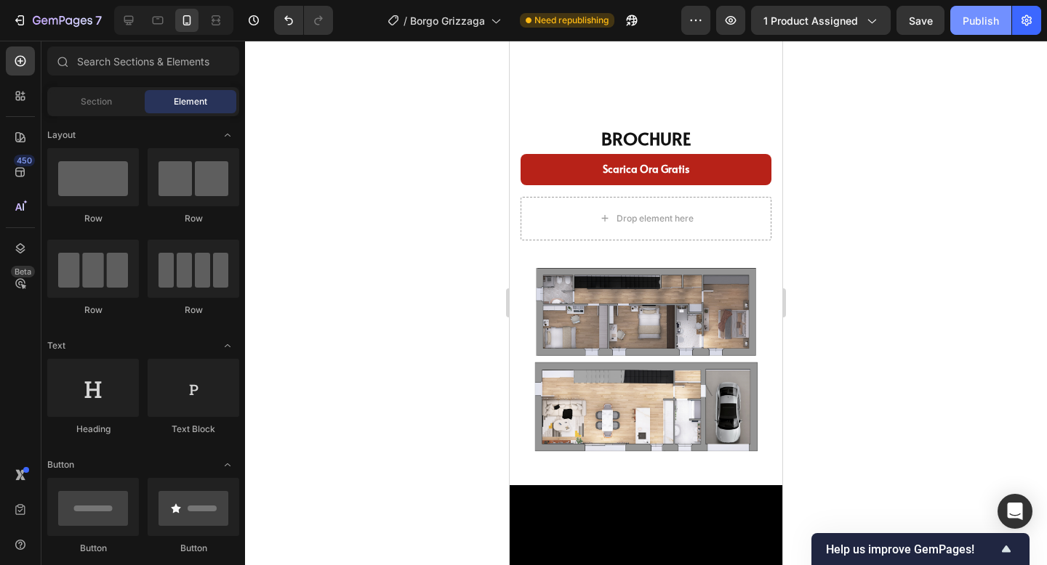
click at [972, 10] on button "Publish" at bounding box center [980, 20] width 61 height 29
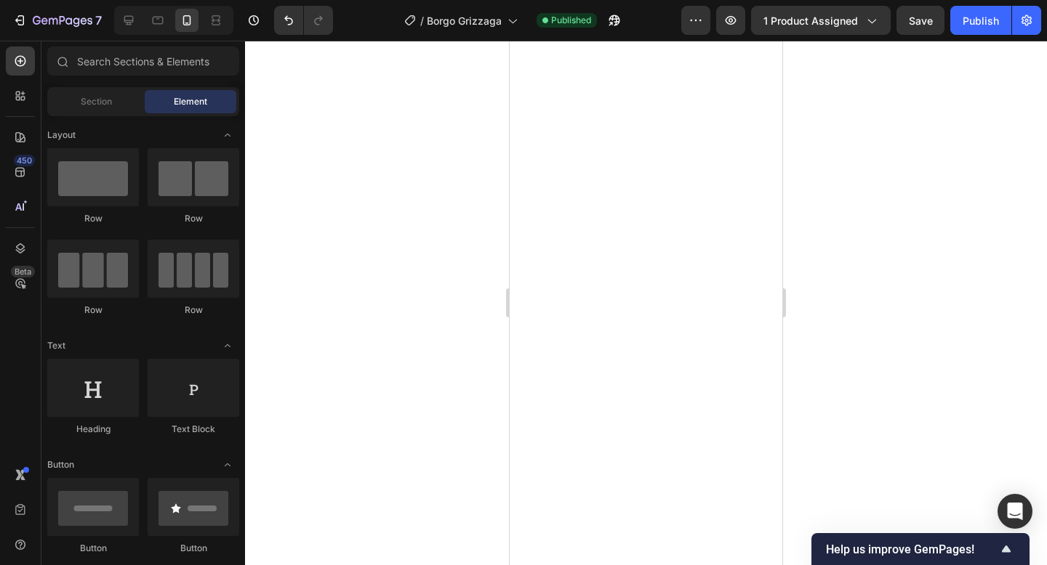
scroll to position [0, 0]
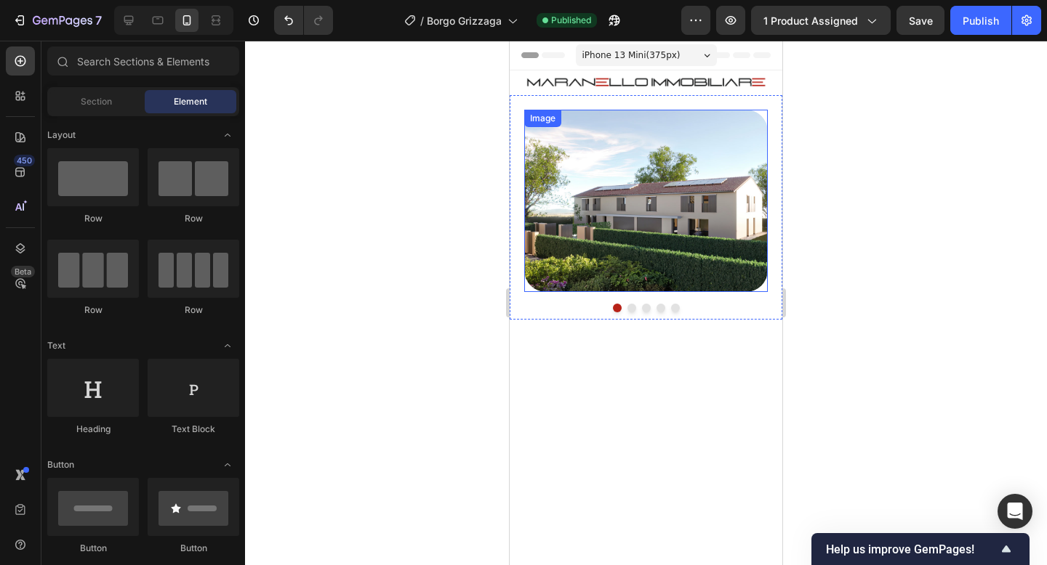
click at [614, 138] on img at bounding box center [645, 201] width 243 height 182
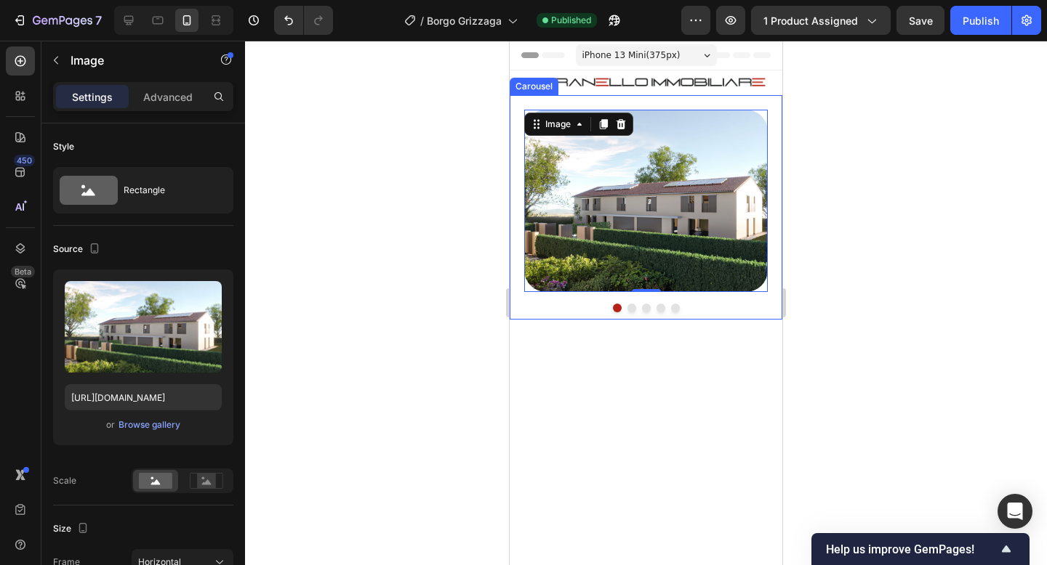
click at [677, 303] on div "Image 0 Image Image Image Image Carousel" at bounding box center [646, 207] width 273 height 225
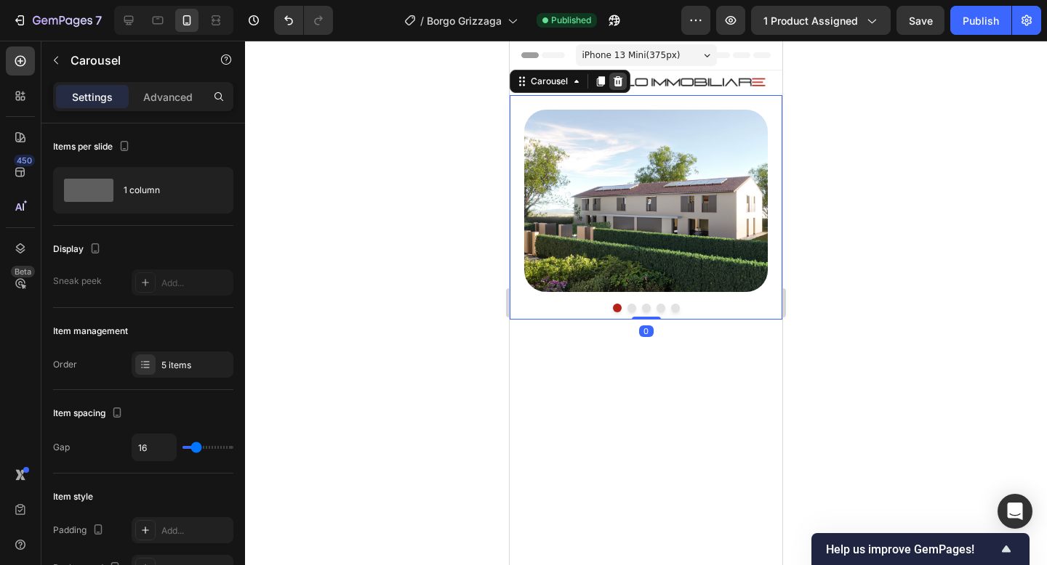
click at [620, 86] on icon at bounding box center [617, 81] width 9 height 10
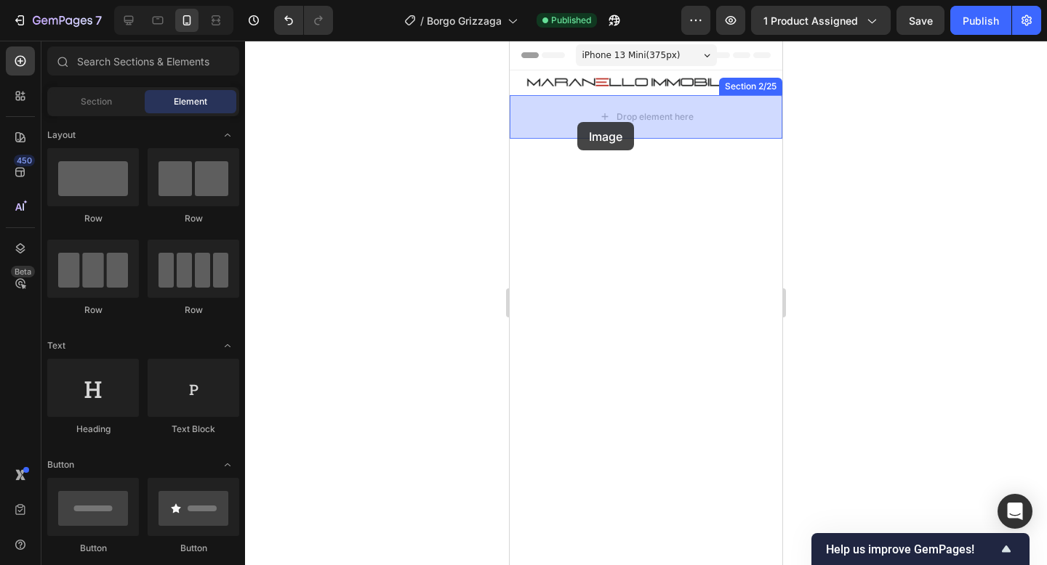
drag, startPoint x: 622, startPoint y: 306, endPoint x: 576, endPoint y: 124, distance: 188.1
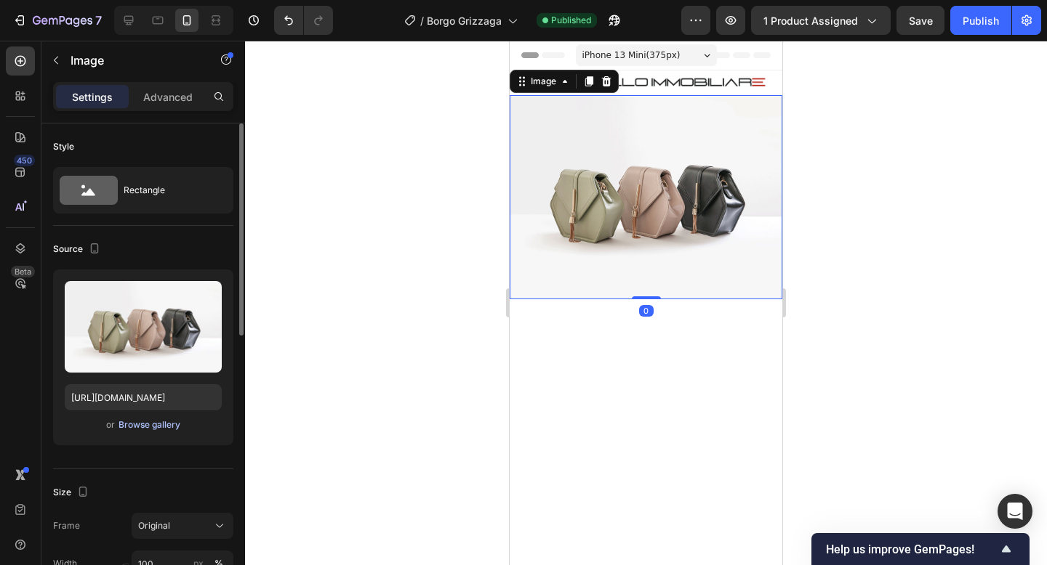
click at [142, 422] on div "Browse gallery" at bounding box center [149, 425] width 62 height 13
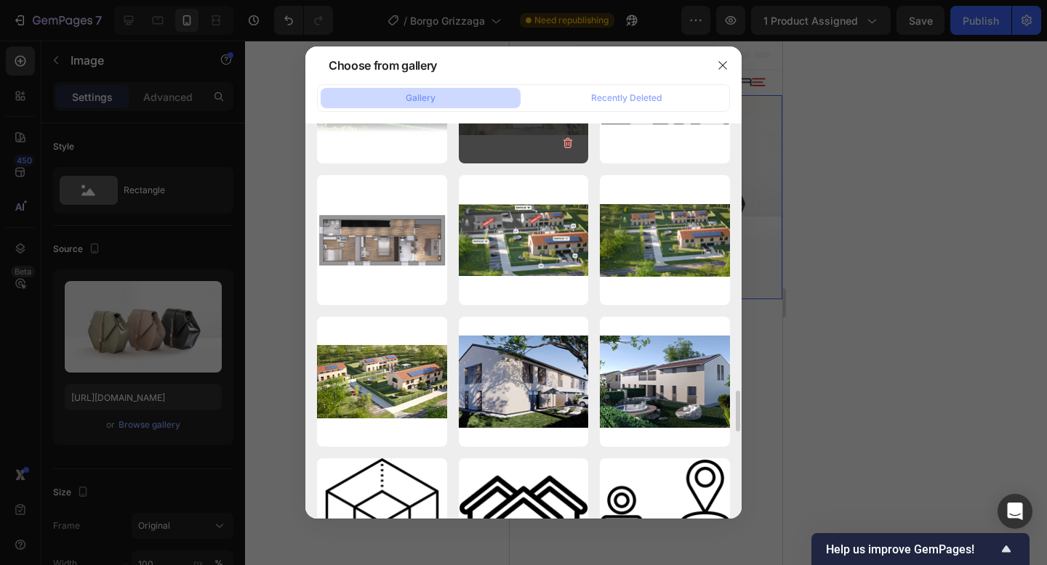
scroll to position [2649, 0]
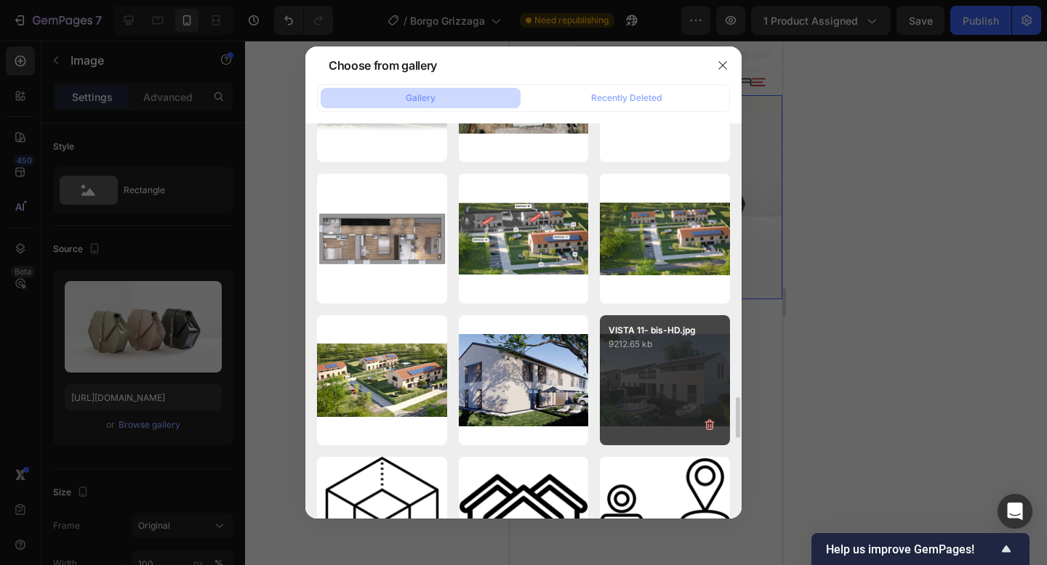
click at [661, 373] on div "VISTA 11- bis-HD.jpg 9212.65 kb" at bounding box center [665, 380] width 130 height 130
type input "[URL][DOMAIN_NAME]"
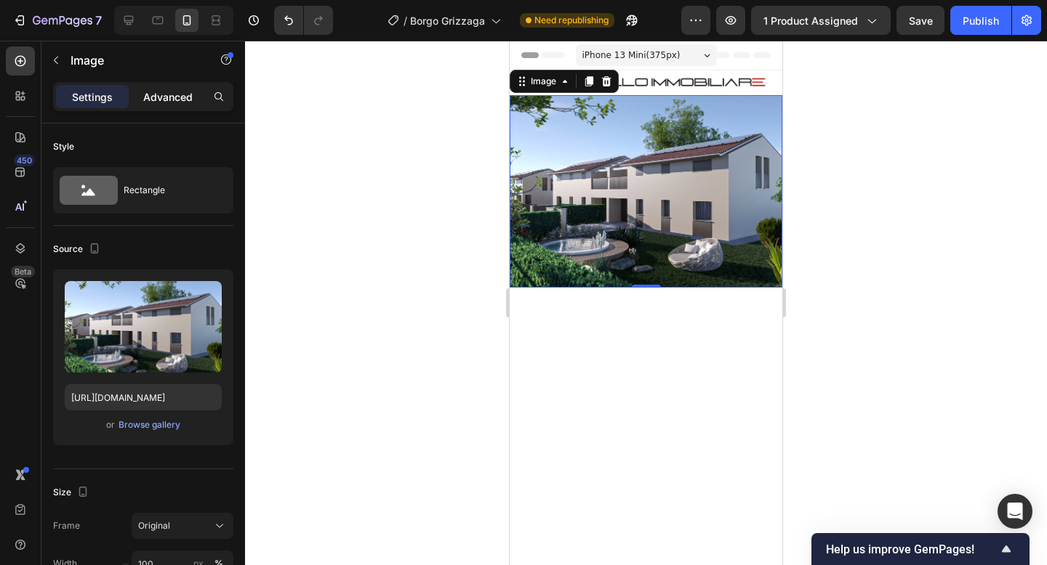
click at [172, 100] on p "Advanced" at bounding box center [167, 96] width 49 height 15
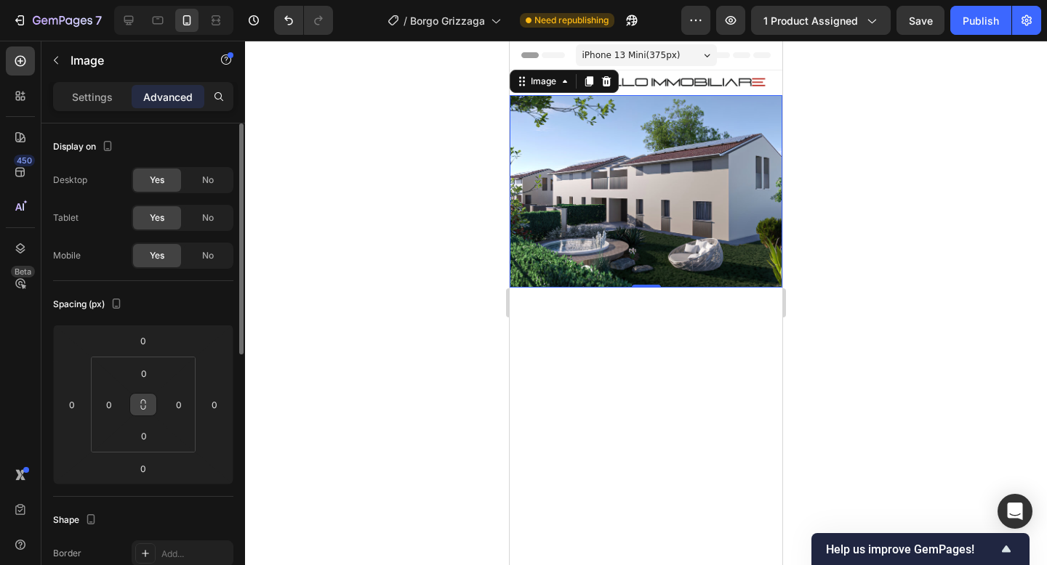
click at [145, 407] on icon at bounding box center [143, 405] width 12 height 12
click at [146, 372] on input "0" at bounding box center [143, 374] width 29 height 22
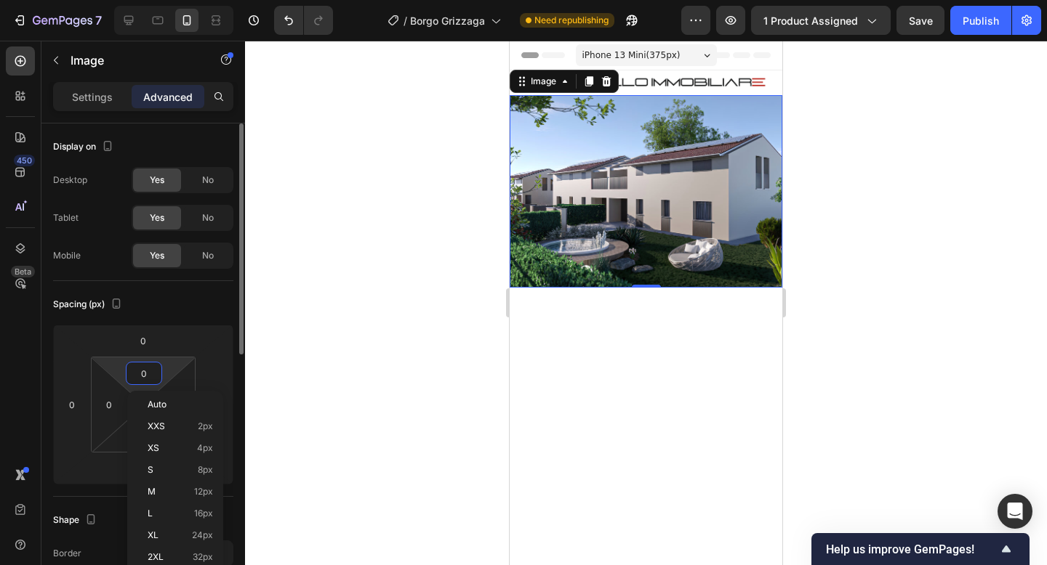
type input "2"
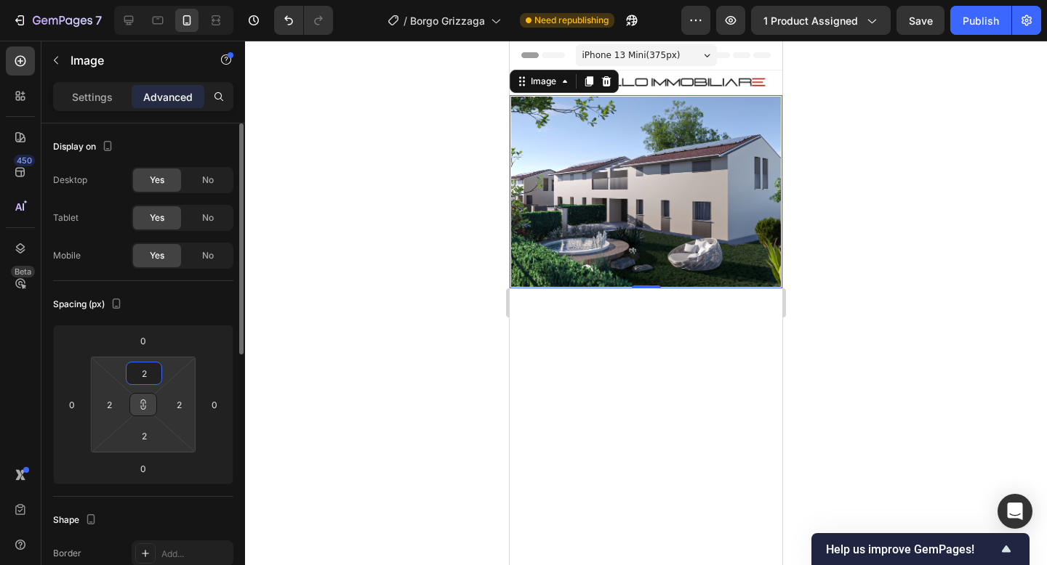
type input "20"
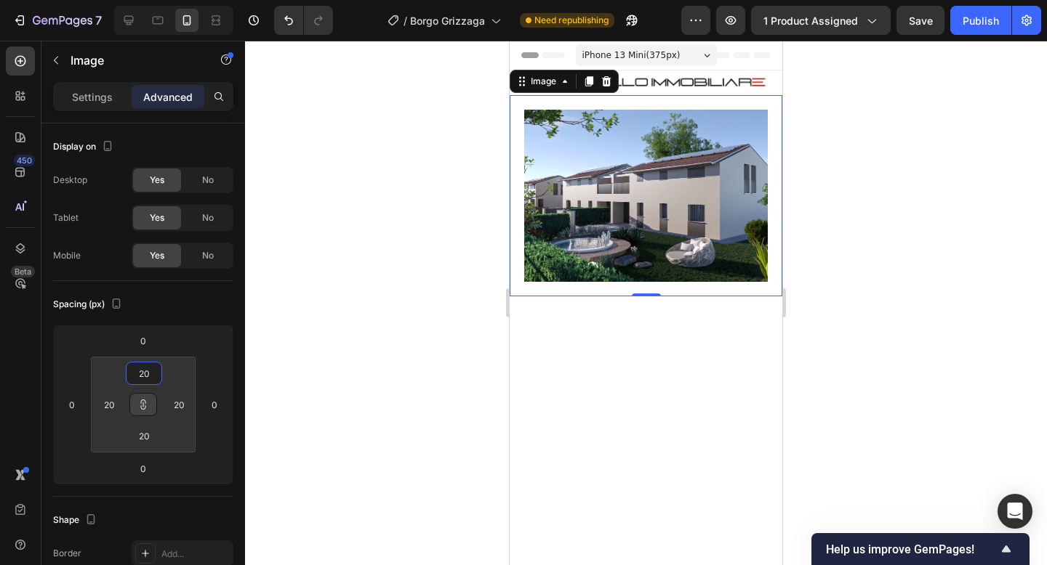
click at [875, 248] on div at bounding box center [646, 303] width 802 height 525
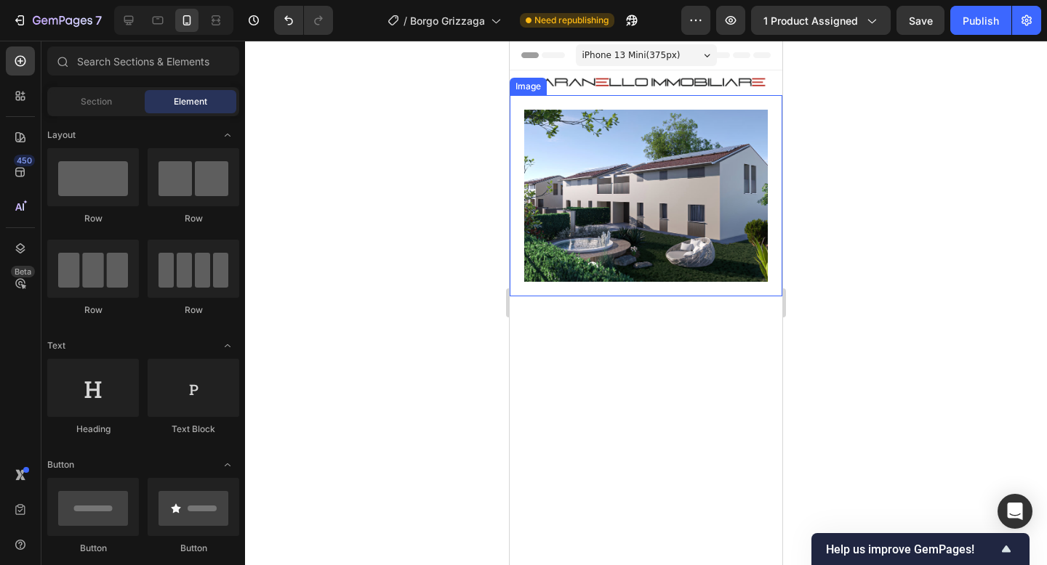
click at [608, 135] on img at bounding box center [645, 196] width 243 height 172
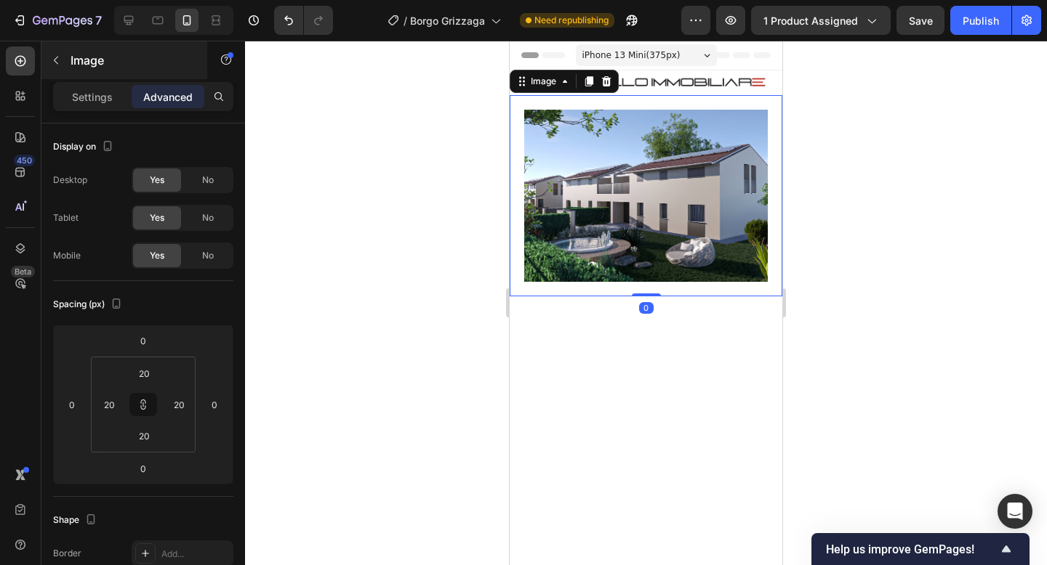
click at [81, 78] on div "Image" at bounding box center [124, 60] width 166 height 38
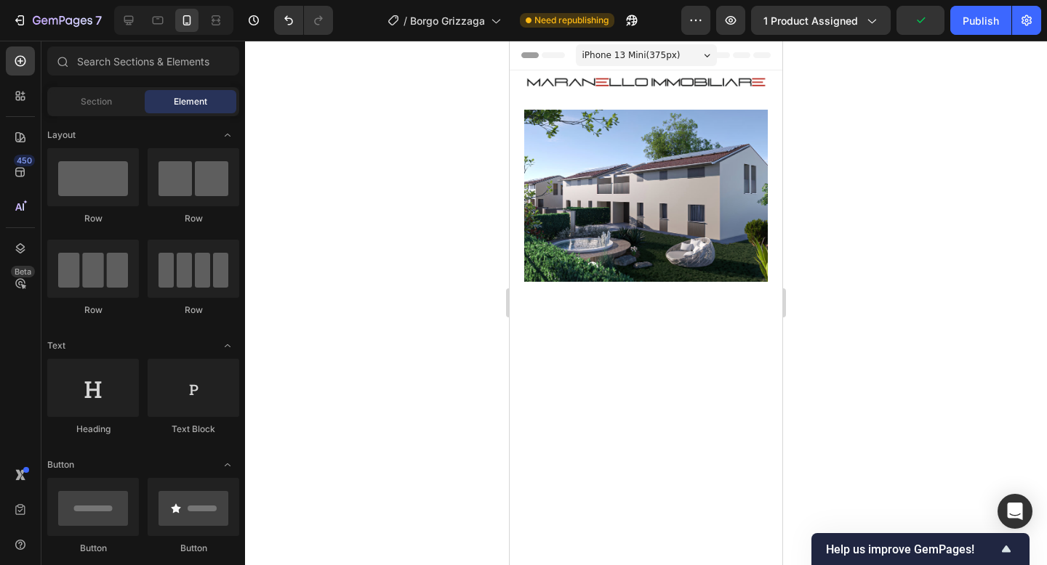
click at [533, 198] on img at bounding box center [645, 196] width 243 height 172
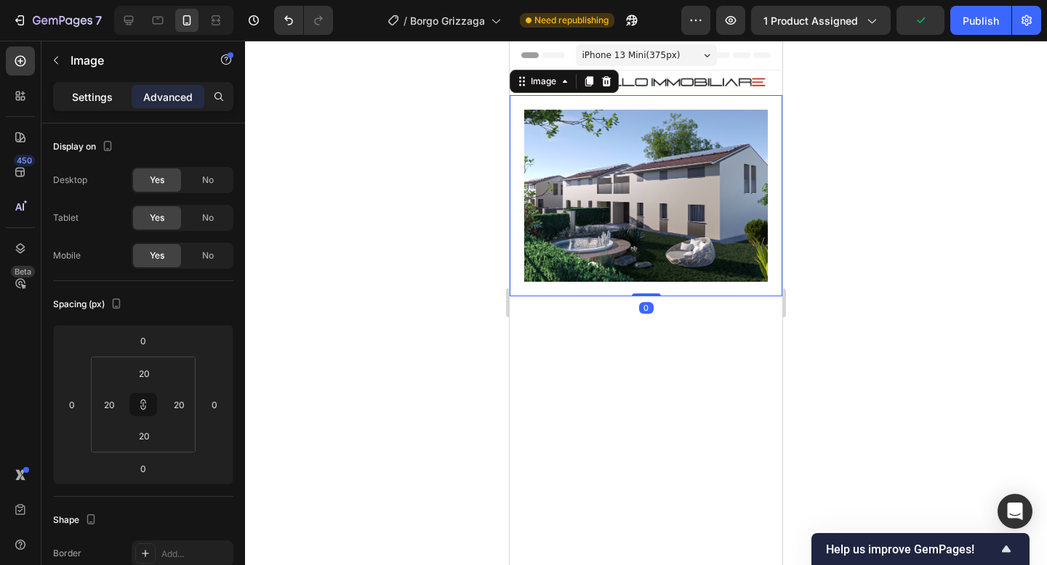
click at [108, 102] on p "Settings" at bounding box center [92, 96] width 41 height 15
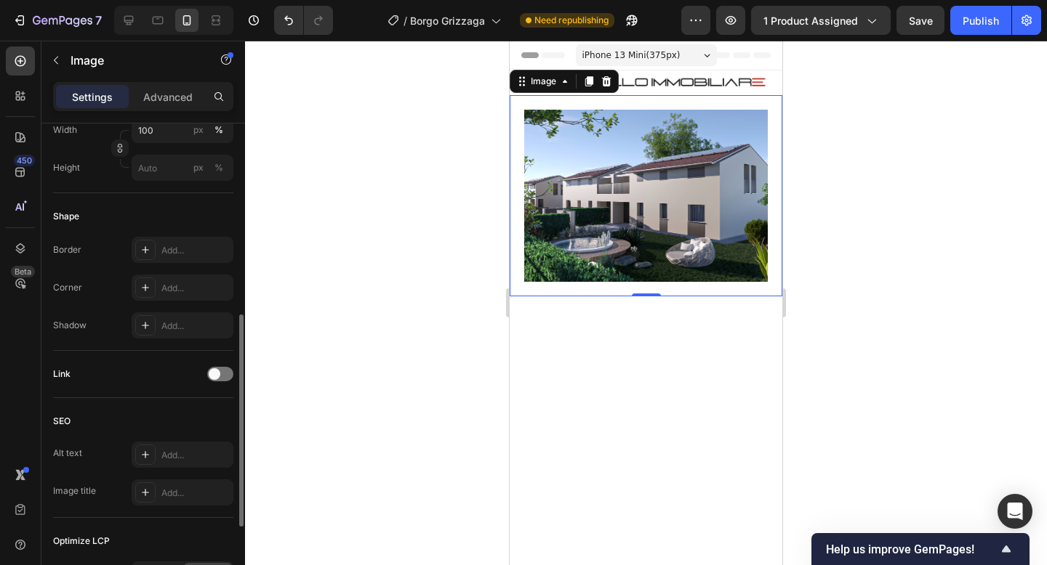
scroll to position [439, 0]
click at [185, 283] on div "Add..." at bounding box center [195, 283] width 68 height 13
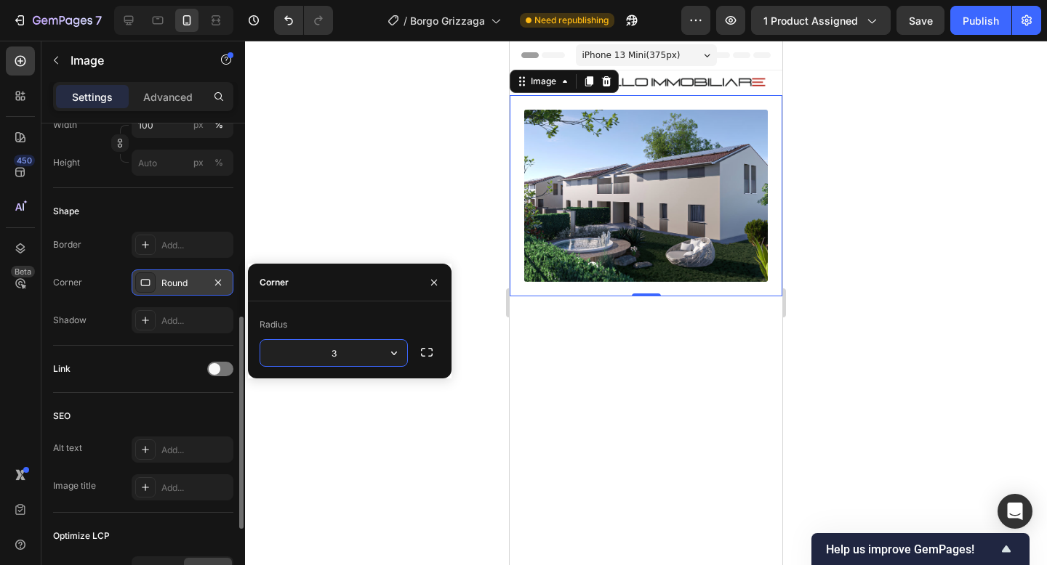
type input "30"
click at [916, 249] on div at bounding box center [646, 303] width 802 height 525
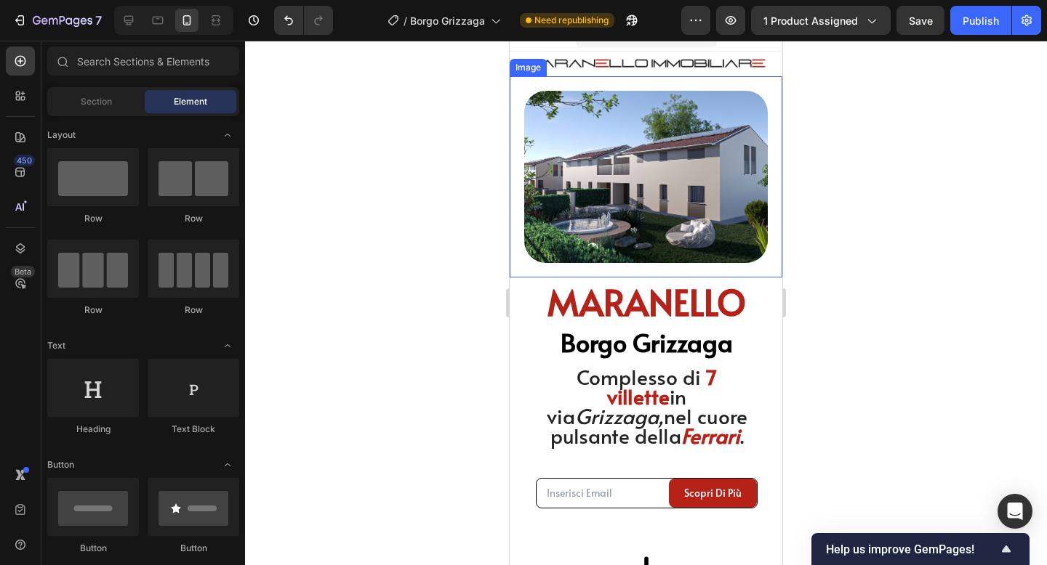
scroll to position [0, 0]
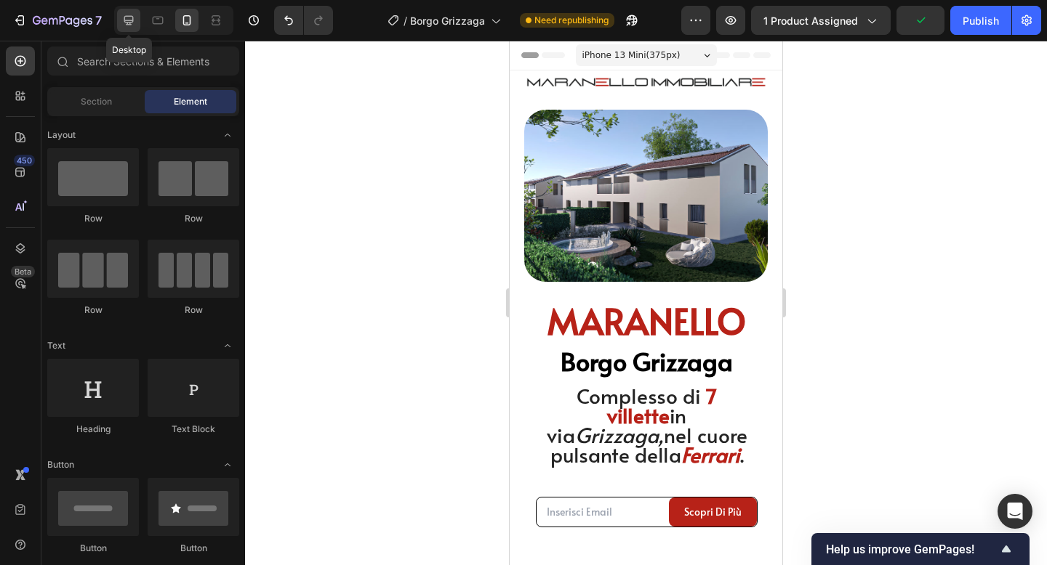
click at [126, 18] on icon at bounding box center [128, 20] width 15 height 15
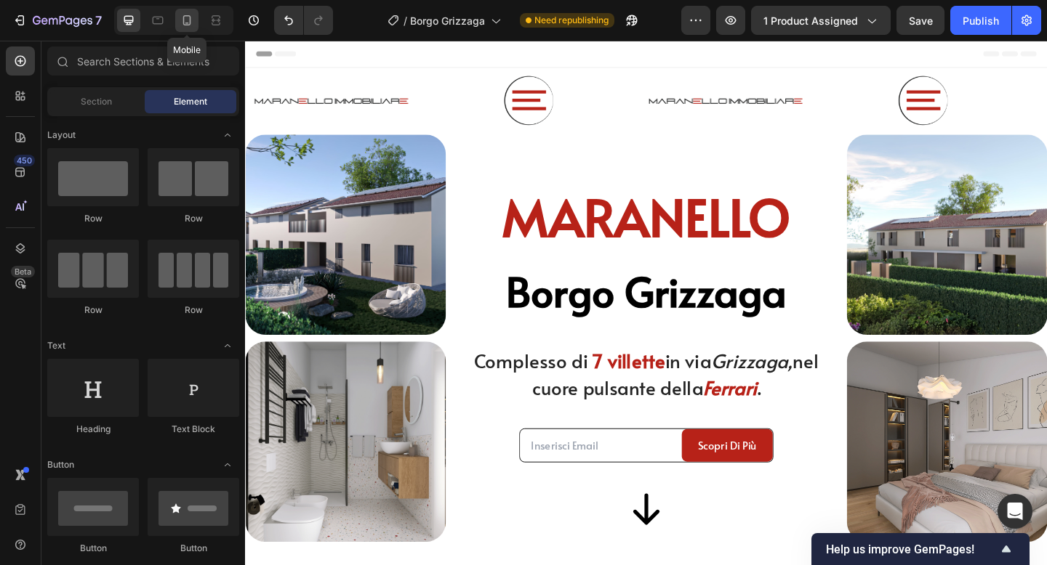
click at [193, 15] on icon at bounding box center [187, 20] width 15 height 15
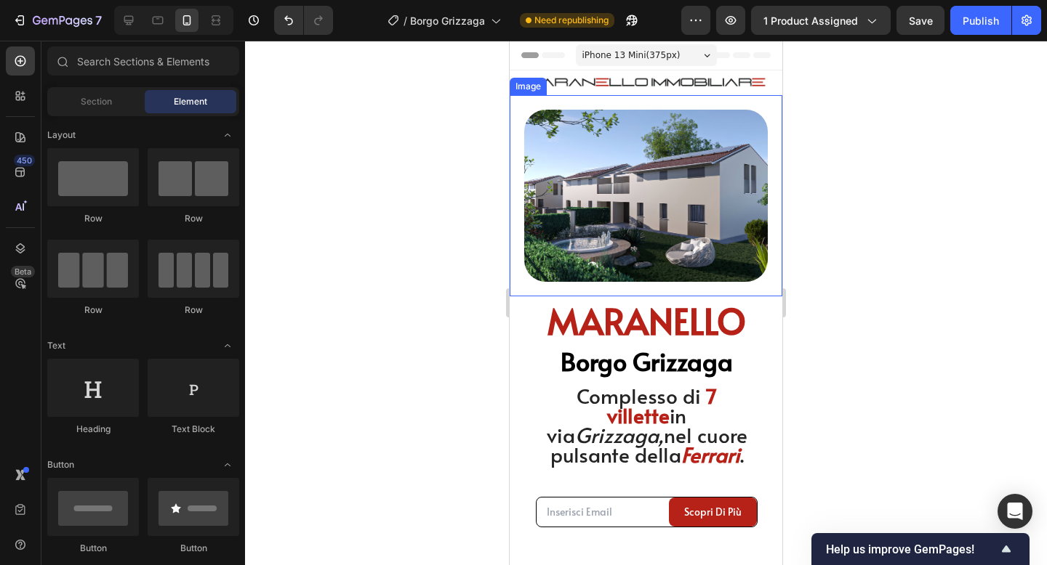
click at [549, 139] on img at bounding box center [645, 196] width 243 height 172
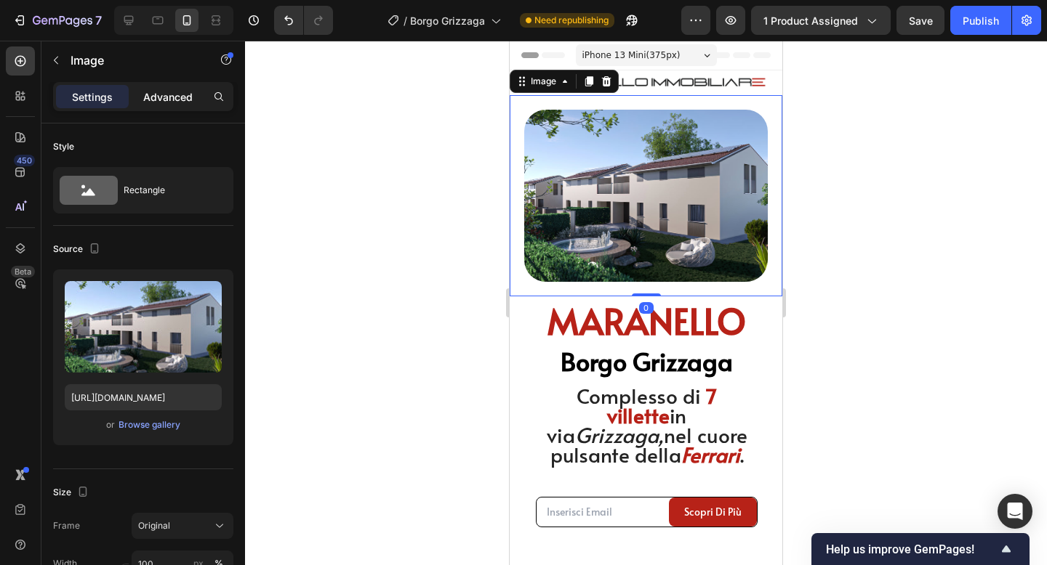
click at [181, 100] on p "Advanced" at bounding box center [167, 96] width 49 height 15
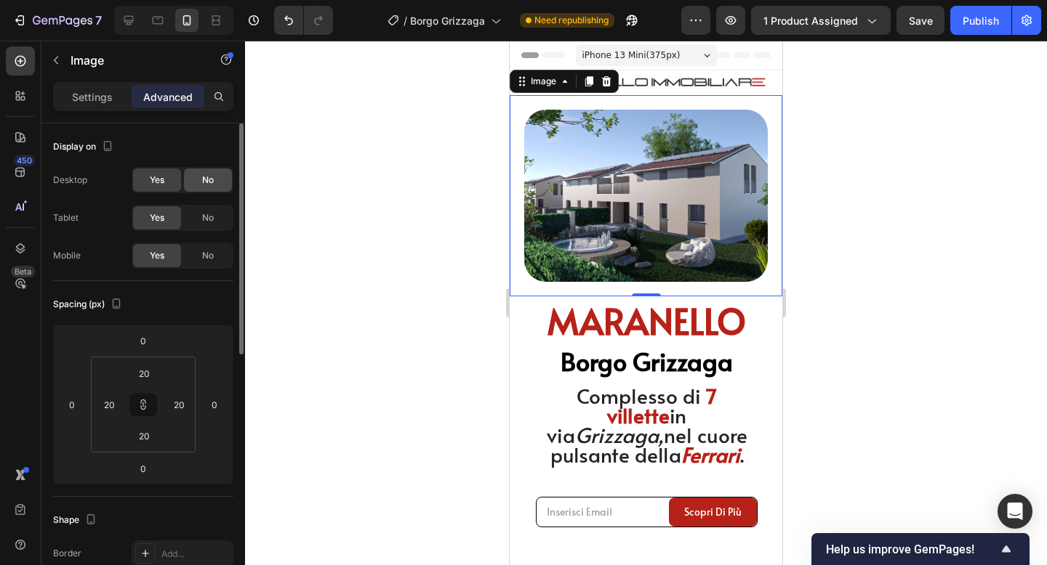
click at [209, 182] on span "No" at bounding box center [208, 180] width 12 height 13
click at [218, 212] on div "No" at bounding box center [208, 217] width 48 height 23
click at [326, 179] on div at bounding box center [646, 303] width 802 height 525
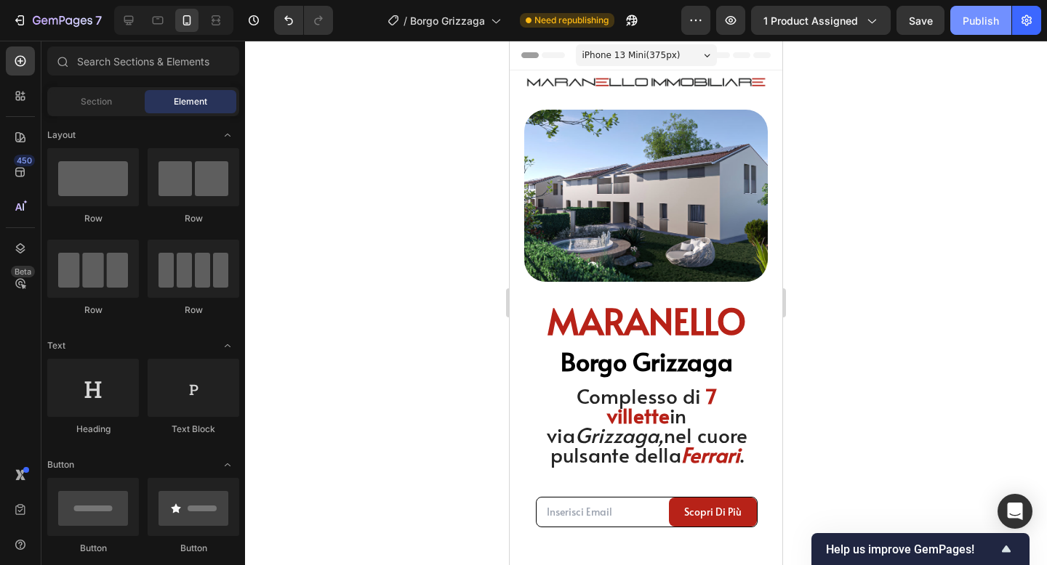
click at [978, 32] on button "Publish" at bounding box center [980, 20] width 61 height 29
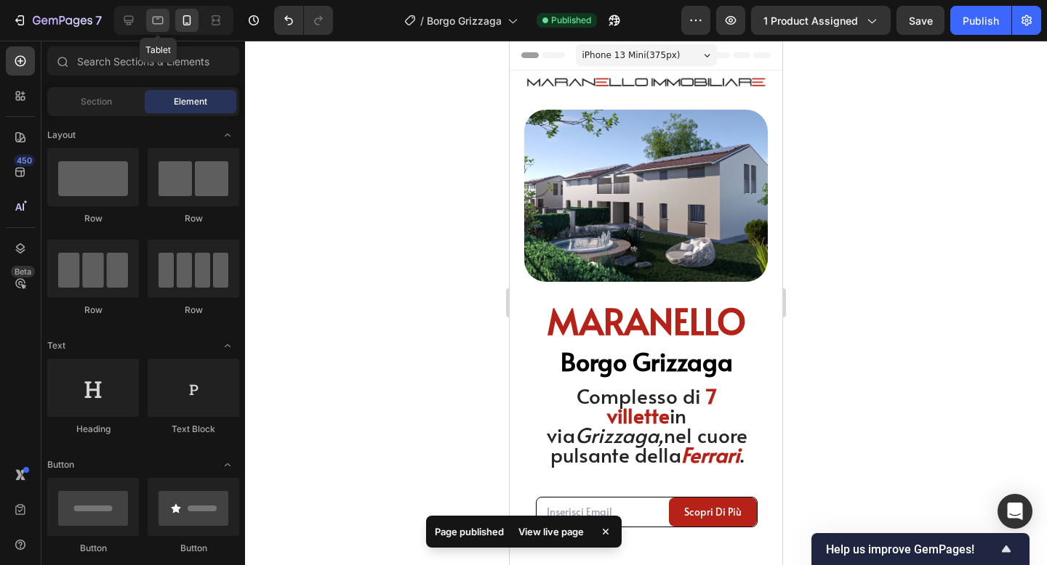
click at [148, 18] on div at bounding box center [157, 20] width 23 height 23
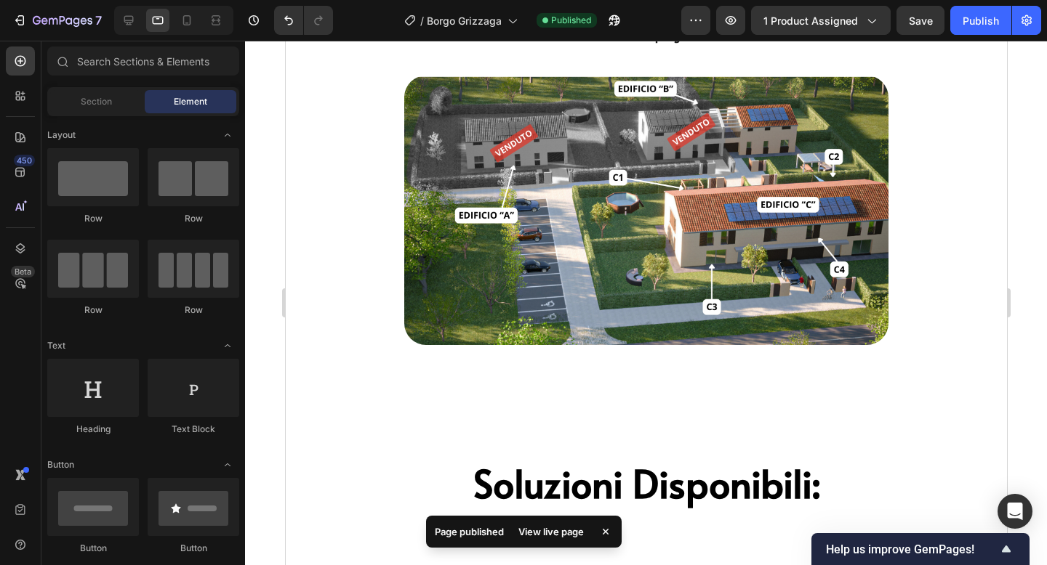
scroll to position [1199, 0]
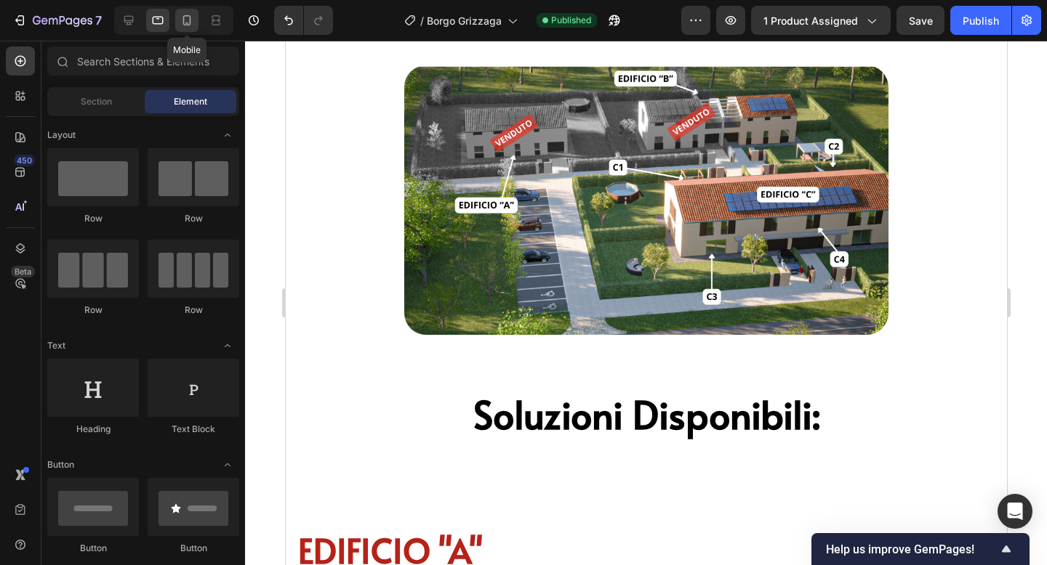
click at [187, 19] on icon at bounding box center [187, 20] width 15 height 15
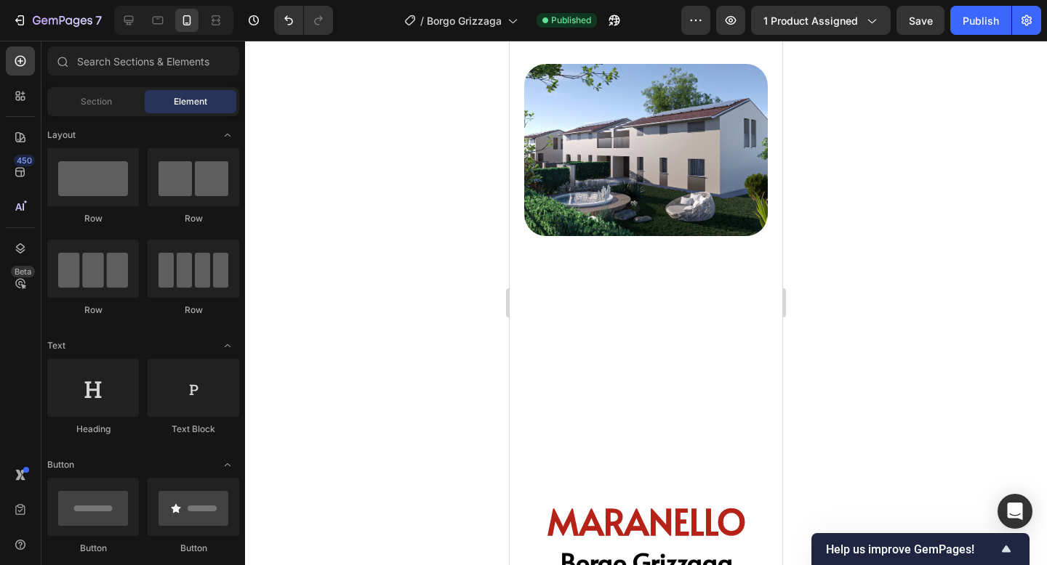
scroll to position [68, 0]
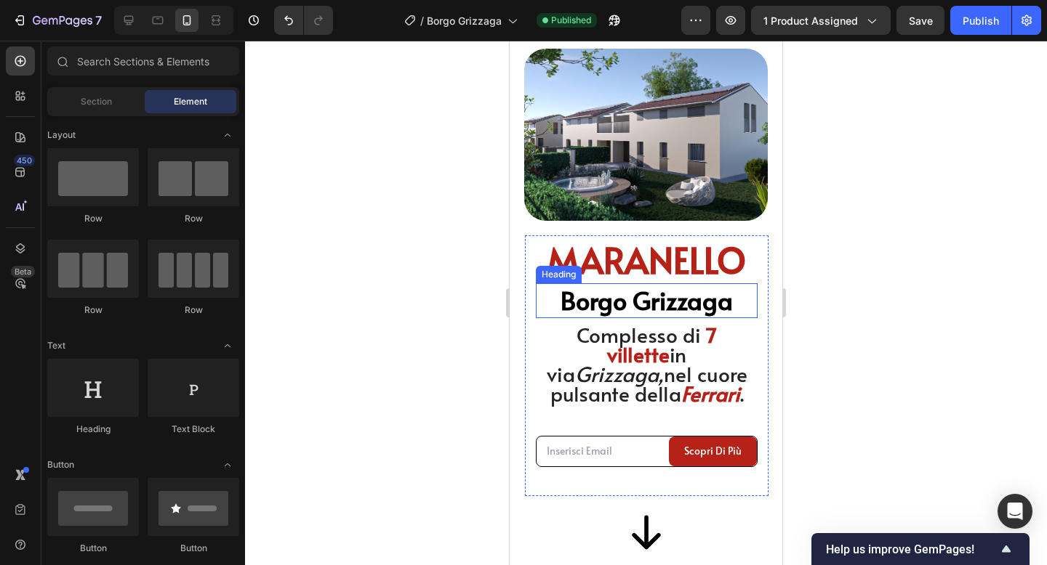
click at [670, 315] on h2 "Borgo Grizzaga" at bounding box center [647, 300] width 222 height 35
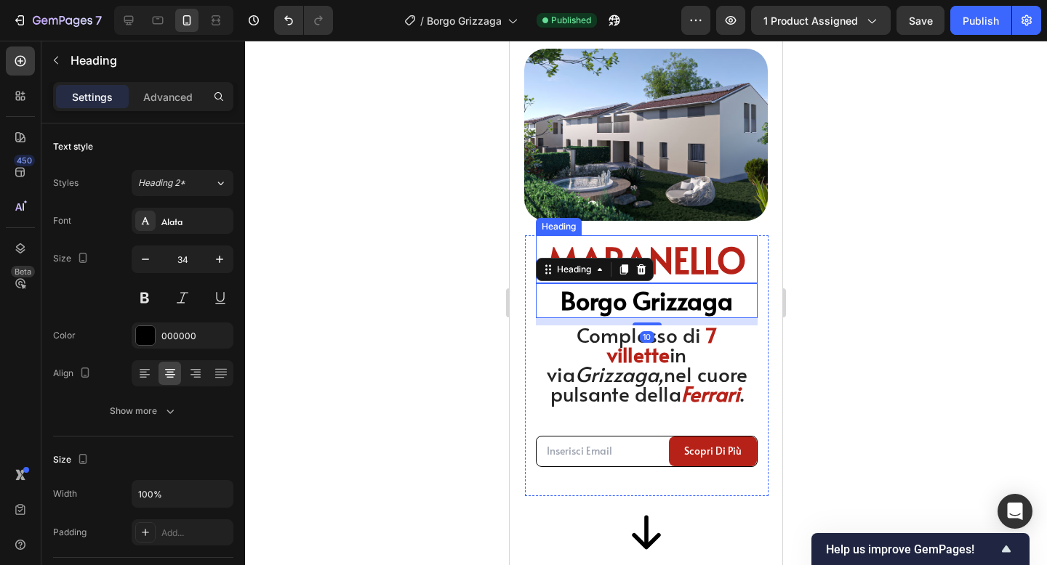
click at [690, 270] on h2 "MARANELLO" at bounding box center [647, 259] width 222 height 48
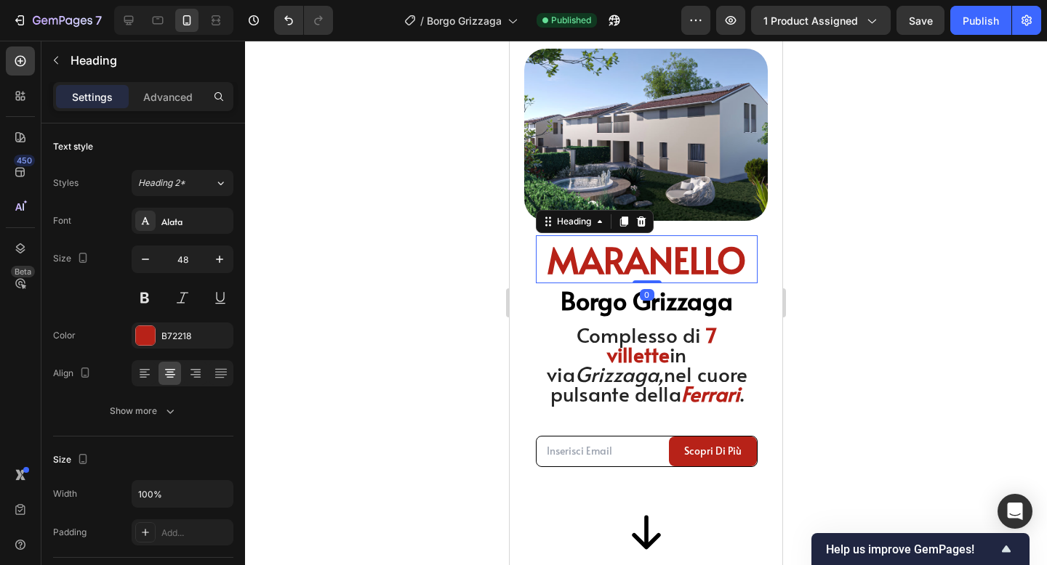
scroll to position [439, 0]
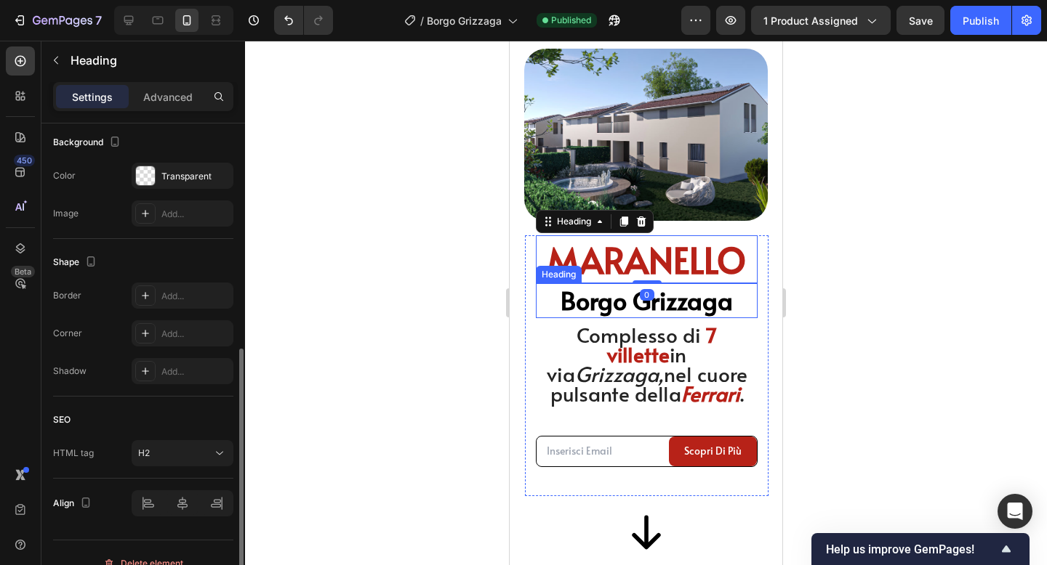
click at [680, 301] on h2 "Borgo Grizzaga" at bounding box center [647, 300] width 222 height 35
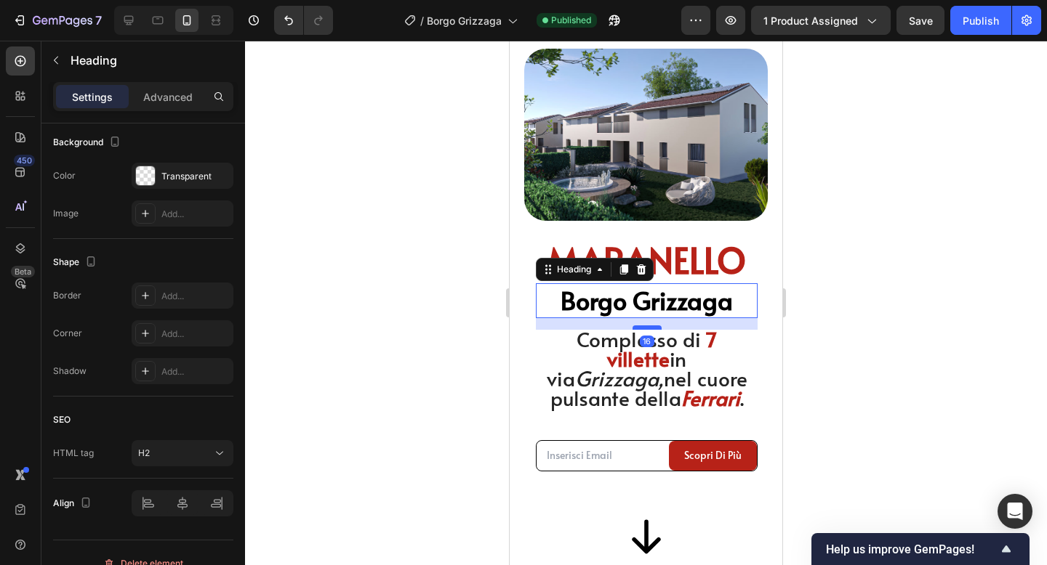
click at [640, 329] on div at bounding box center [646, 328] width 29 height 4
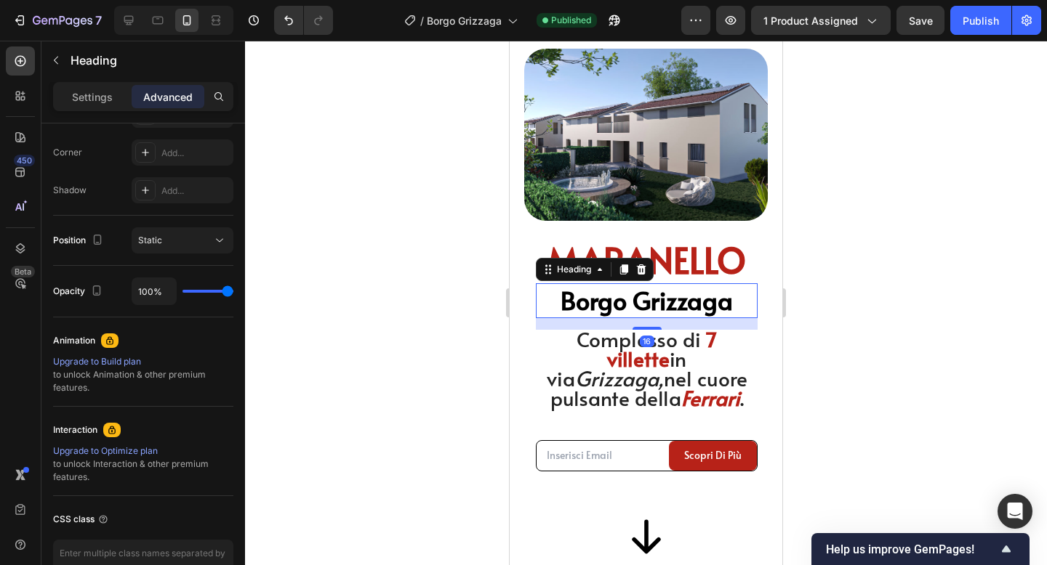
click at [924, 318] on div at bounding box center [646, 303] width 802 height 525
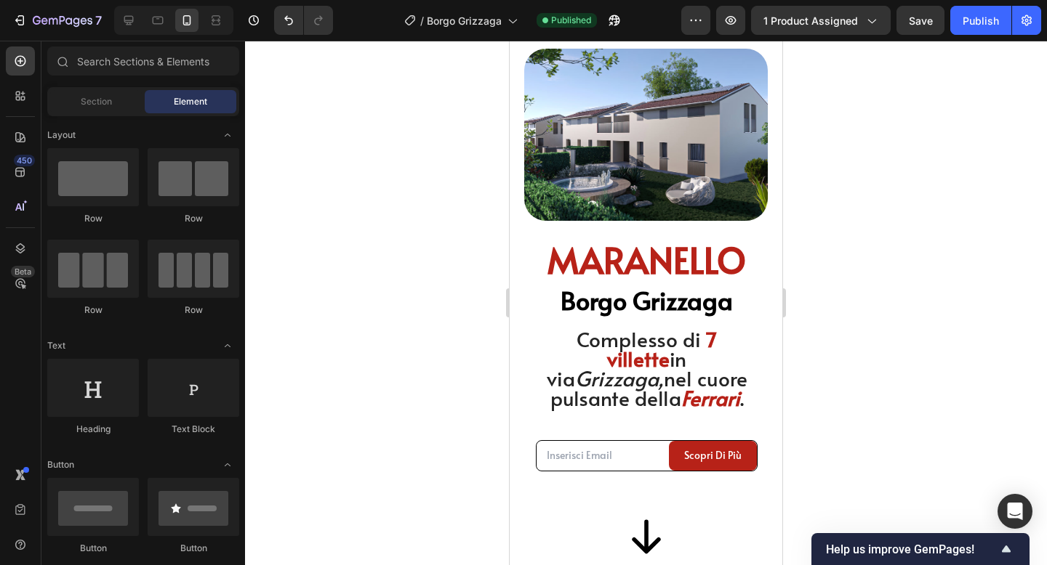
click at [930, 231] on div at bounding box center [646, 303] width 802 height 525
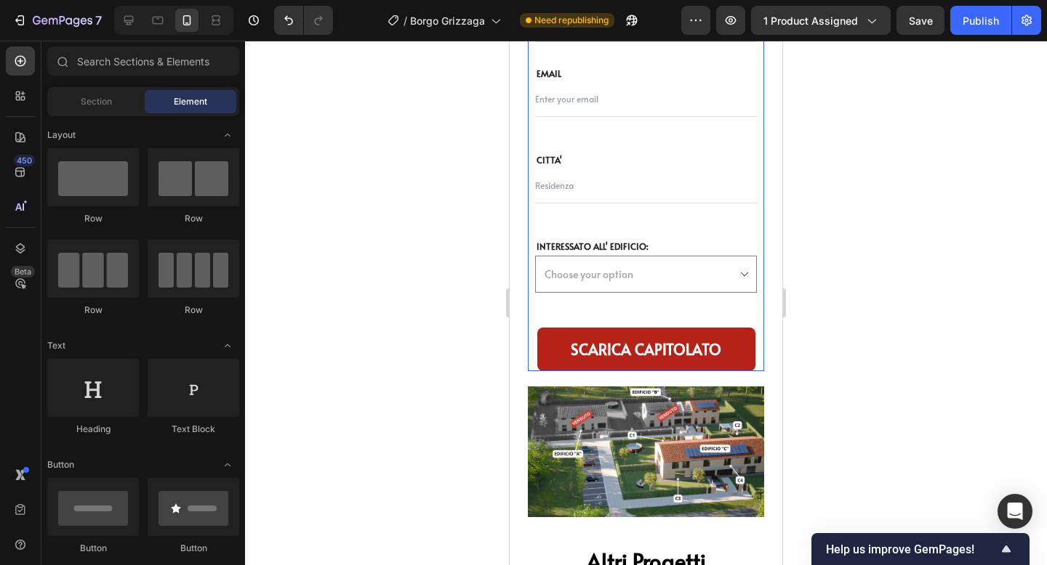
scroll to position [7155, 0]
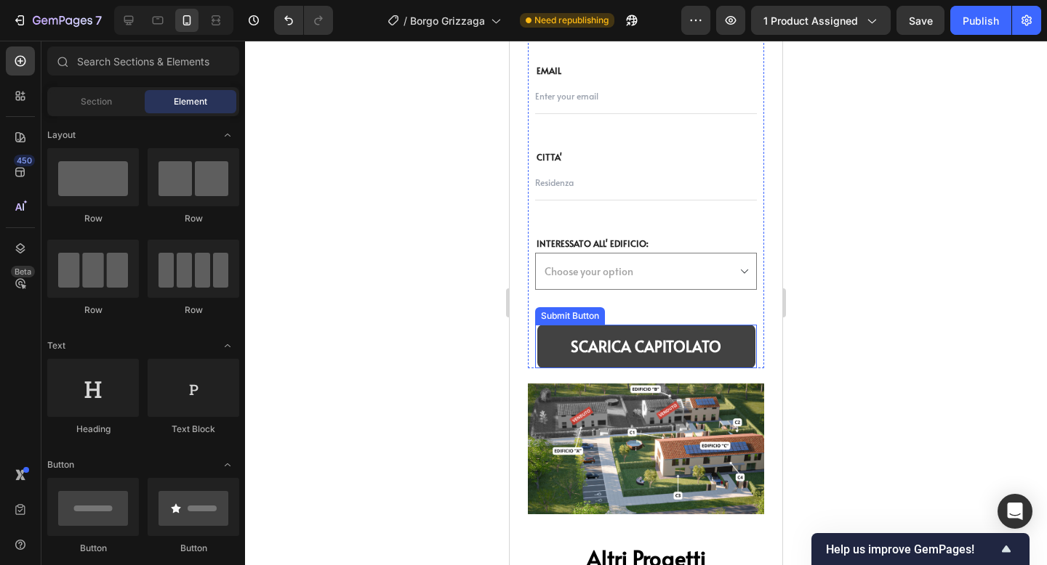
click at [560, 356] on button "SCARICA CAPITOLATO" at bounding box center [646, 347] width 218 height 44
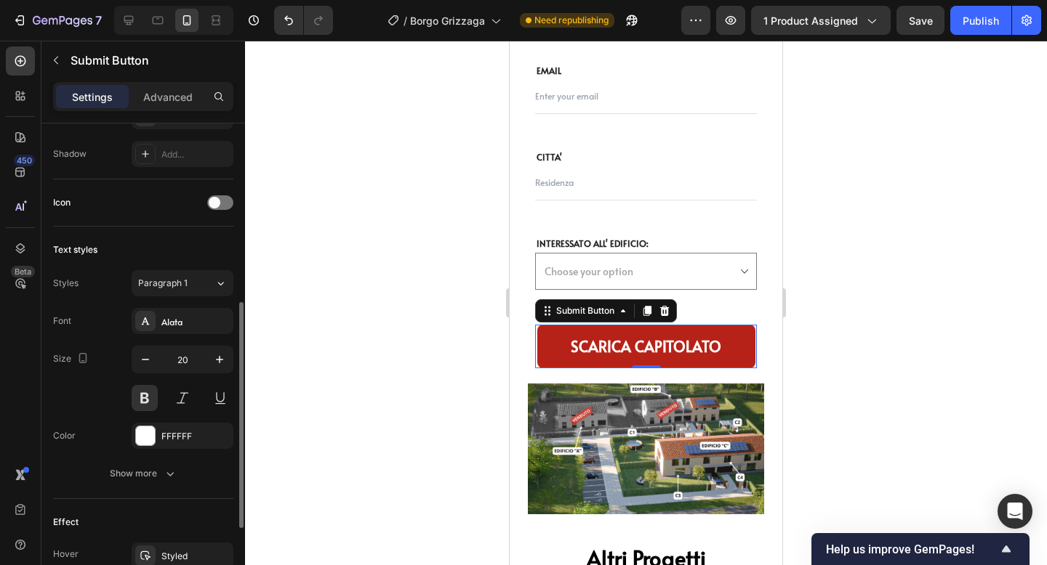
scroll to position [427, 0]
click at [147, 357] on icon "button" at bounding box center [145, 356] width 7 height 1
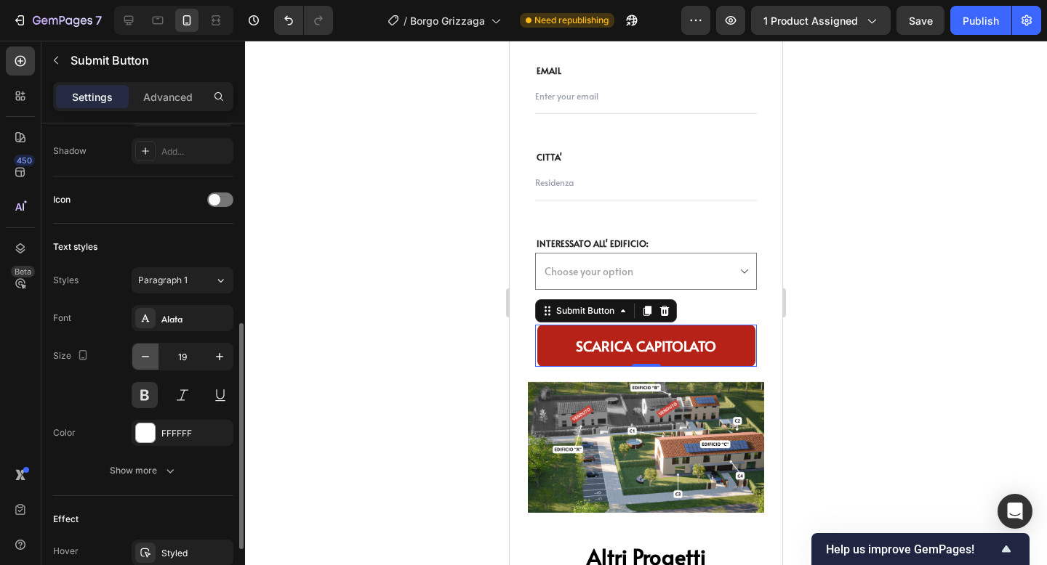
click at [147, 357] on icon "button" at bounding box center [145, 356] width 7 height 1
type input "18"
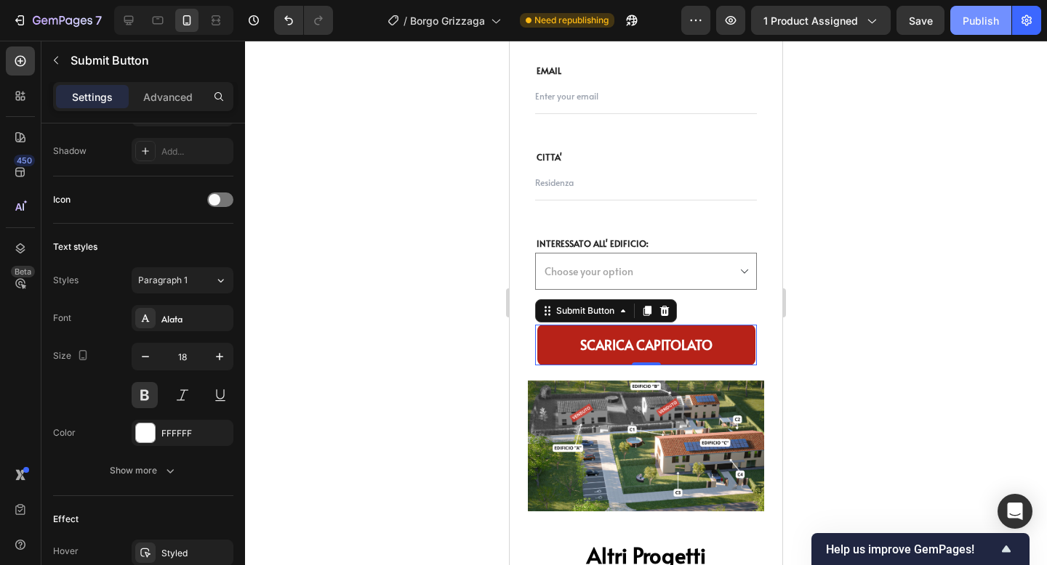
click at [976, 23] on div "Publish" at bounding box center [980, 20] width 36 height 15
click at [911, 158] on div at bounding box center [646, 303] width 802 height 525
